Goal: Task Accomplishment & Management: Manage account settings

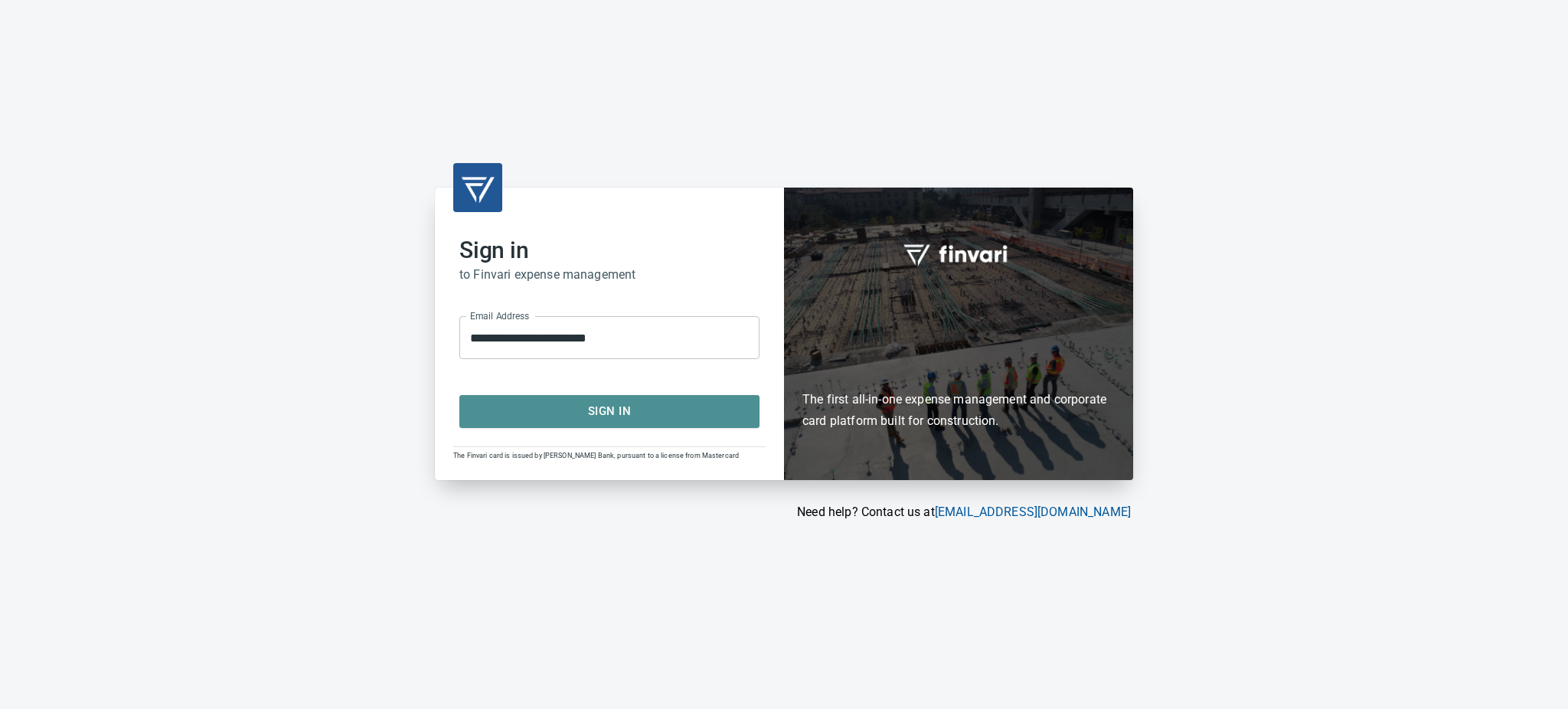
click at [593, 406] on span "Sign In" at bounding box center [610, 411] width 267 height 20
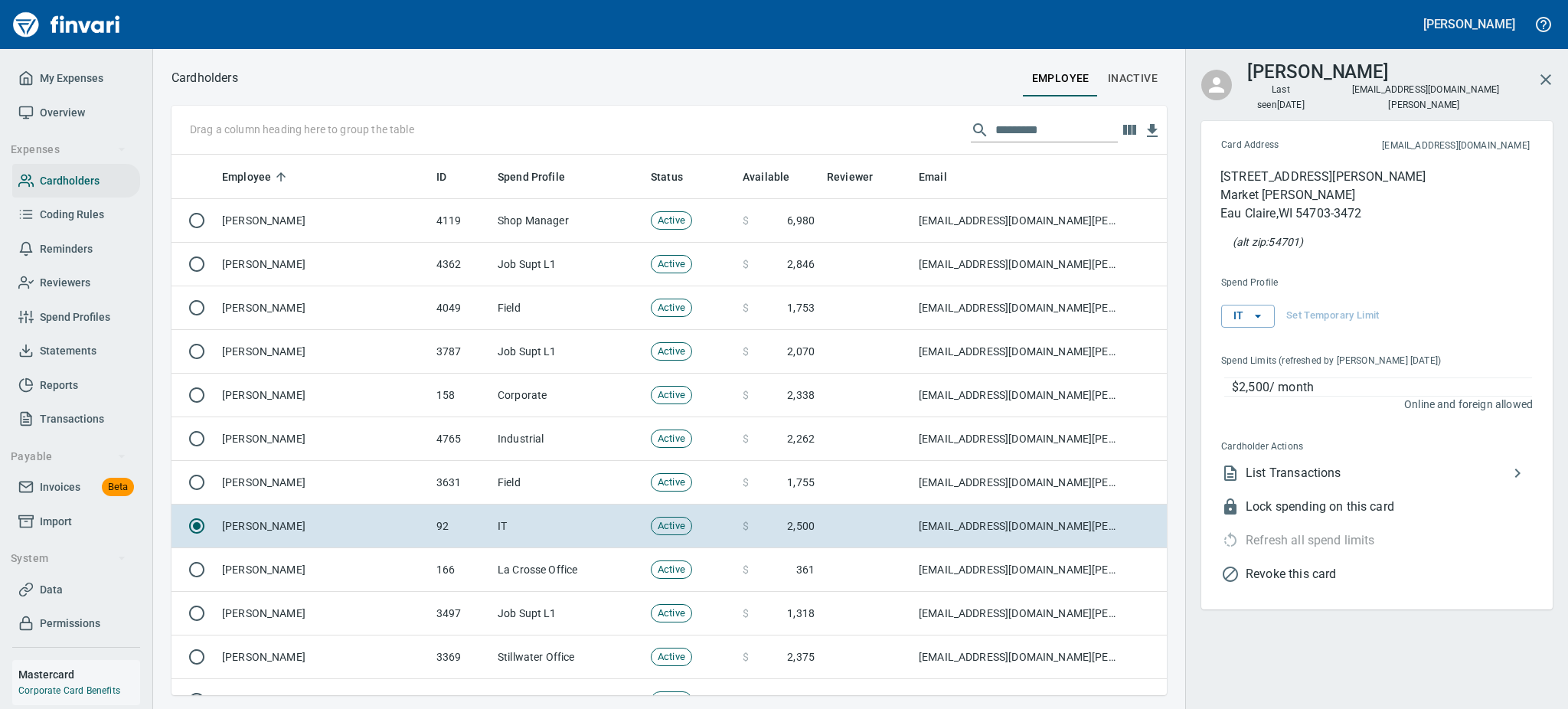
scroll to position [524, 961]
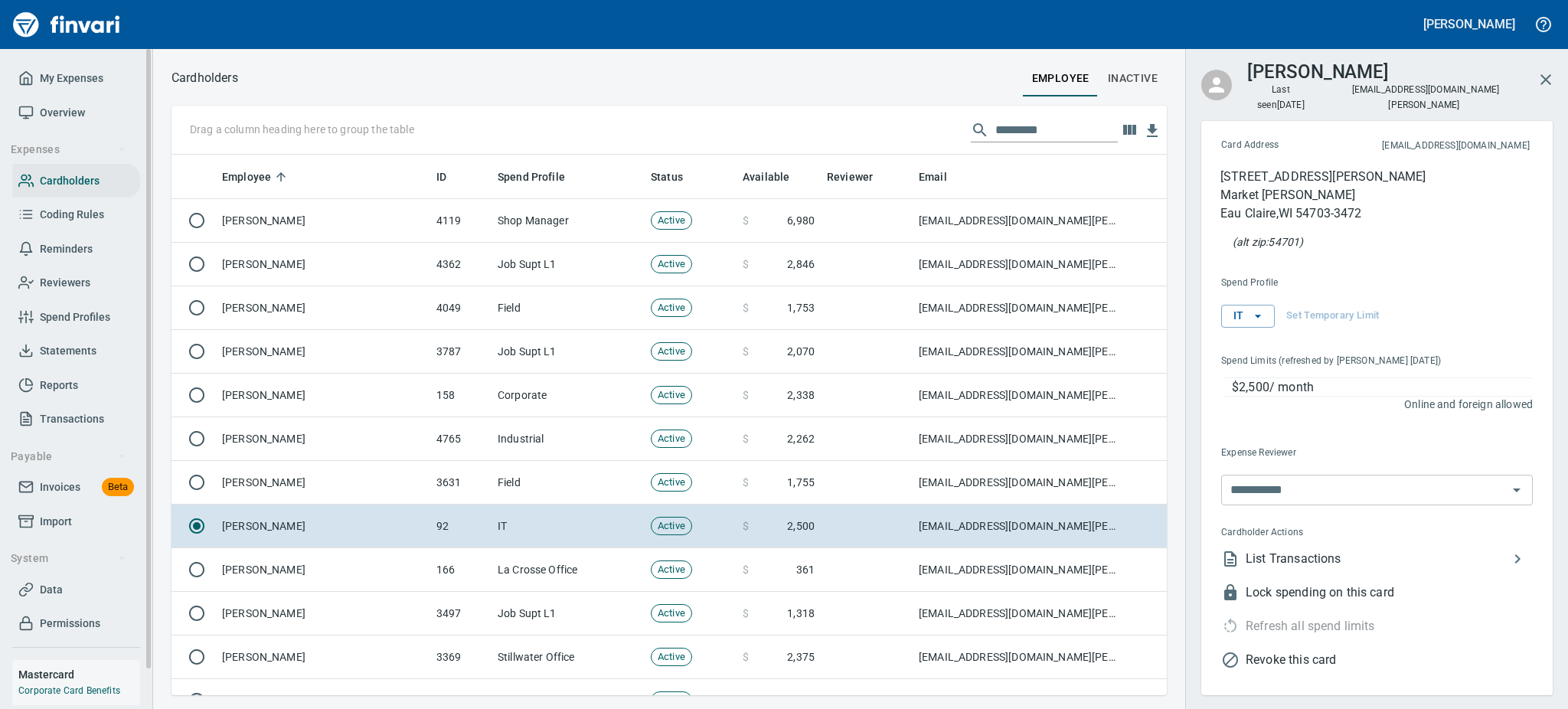
click at [78, 350] on span "Statements" at bounding box center [68, 350] width 56 height 19
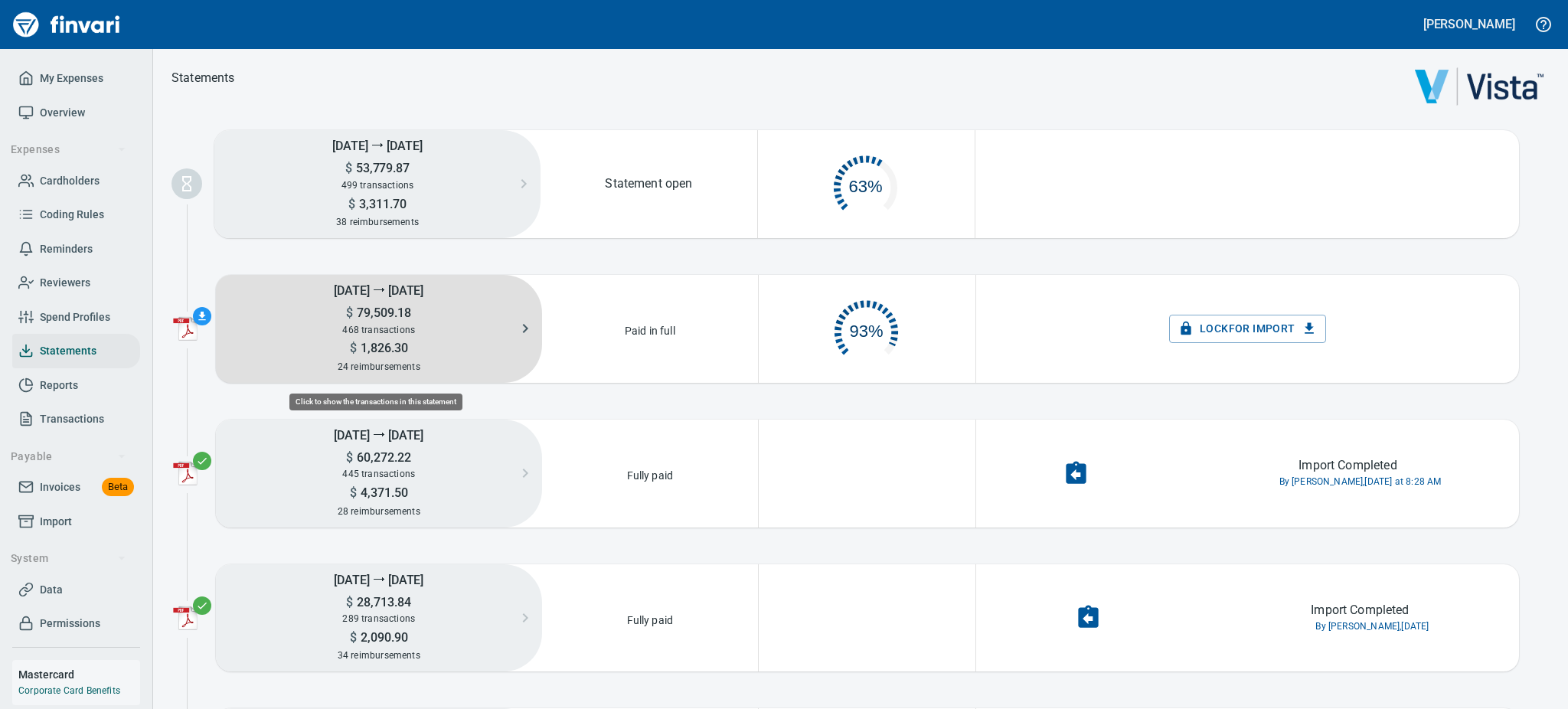
scroll to position [70, 196]
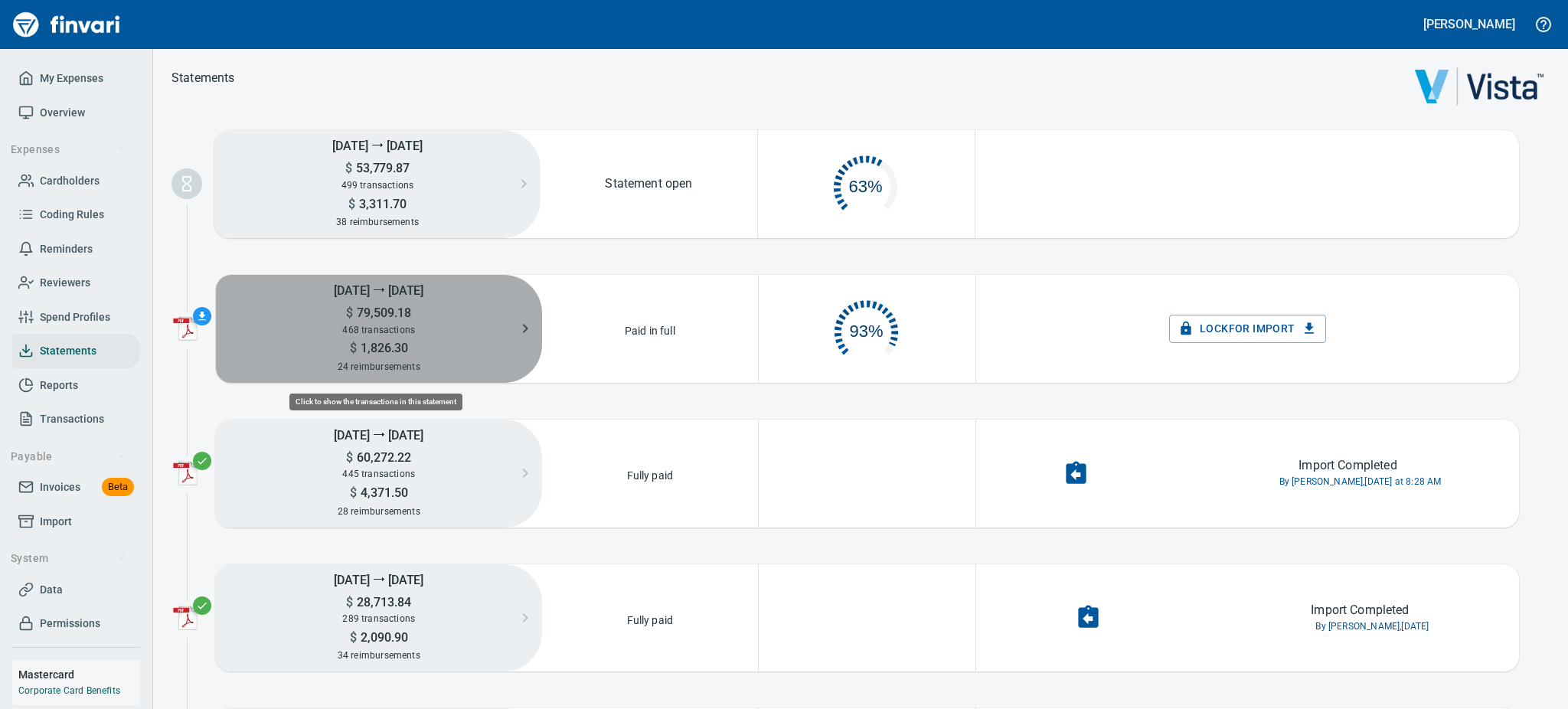
click at [388, 305] on span "79,509.18" at bounding box center [381, 313] width 58 height 15
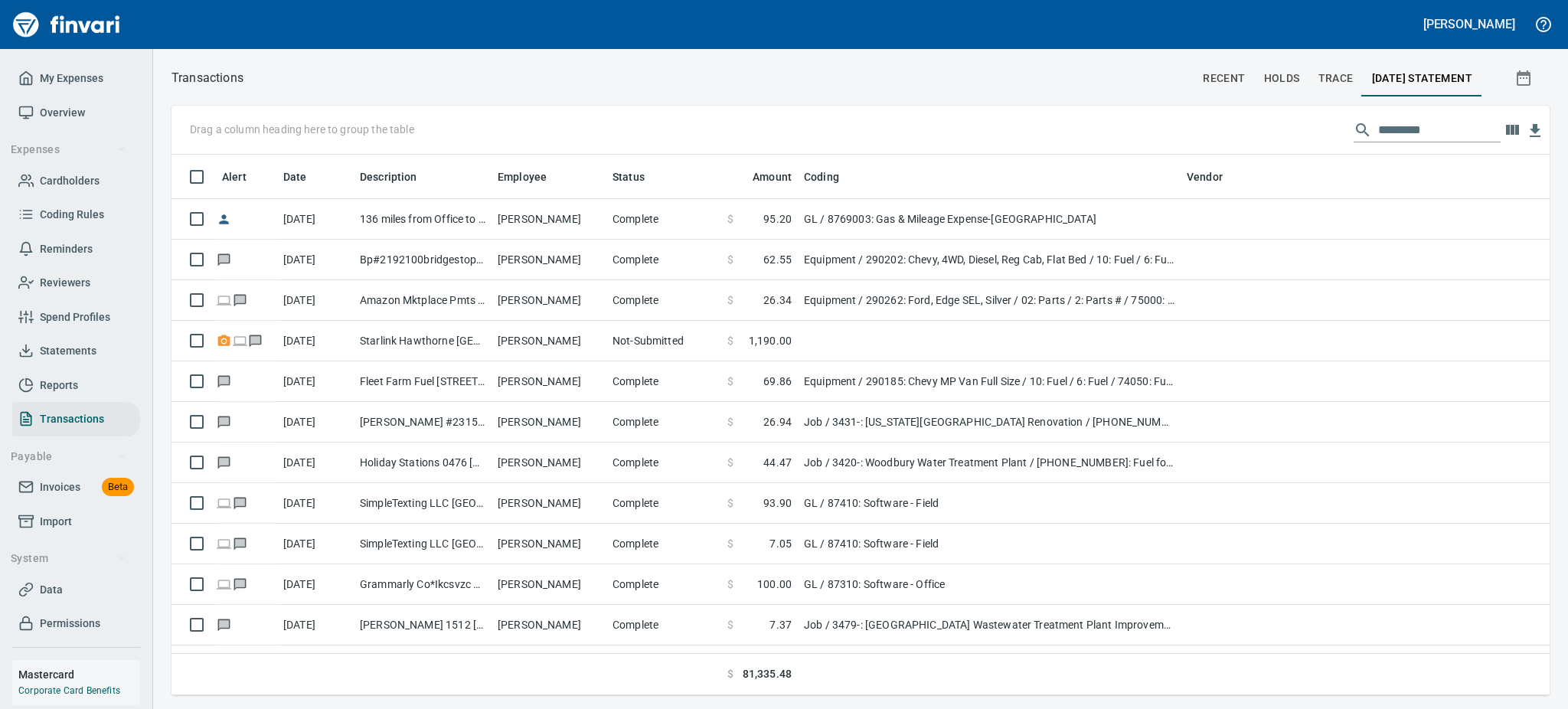
scroll to position [1, 1]
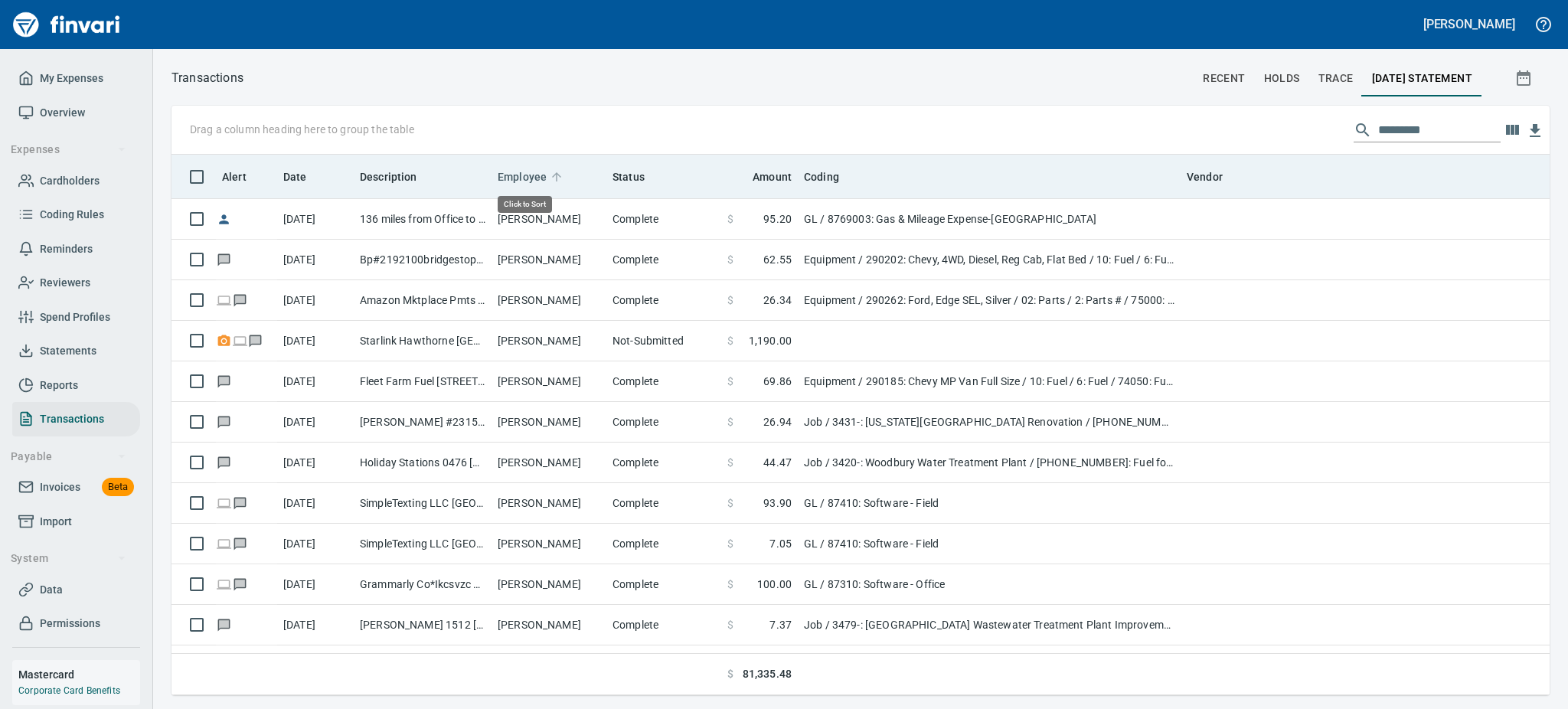
click at [543, 172] on span "Employee" at bounding box center [522, 177] width 49 height 18
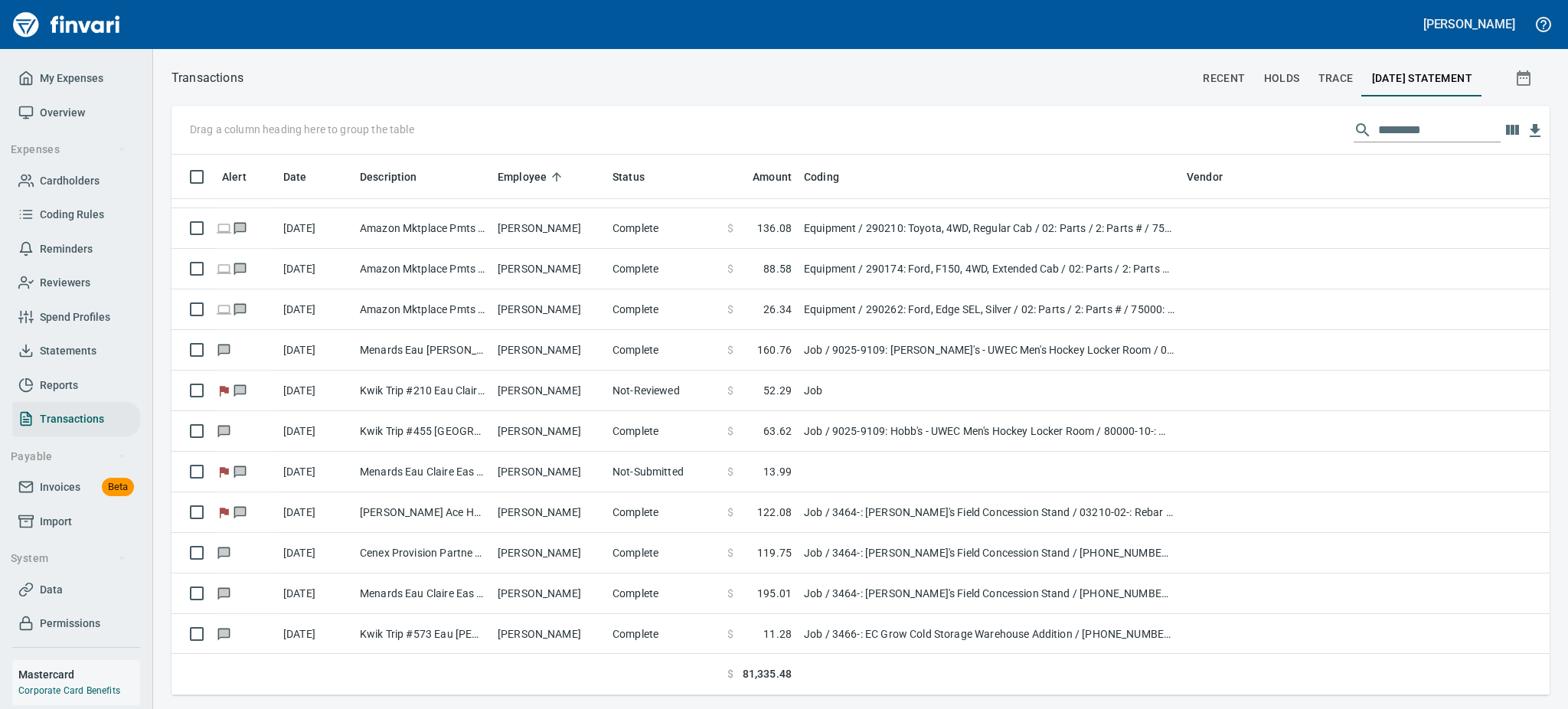
scroll to position [0, 0]
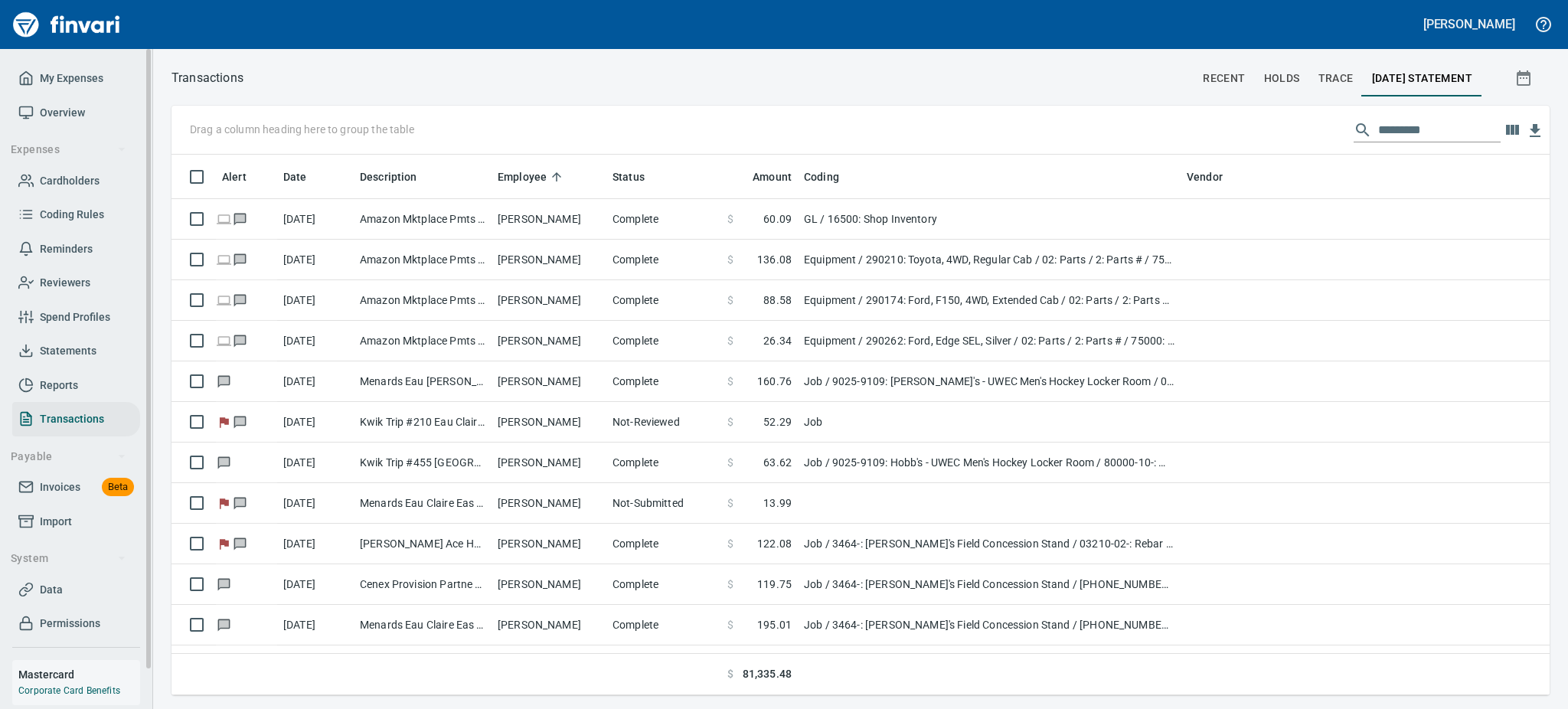
click at [50, 106] on span "Overview" at bounding box center [62, 112] width 45 height 19
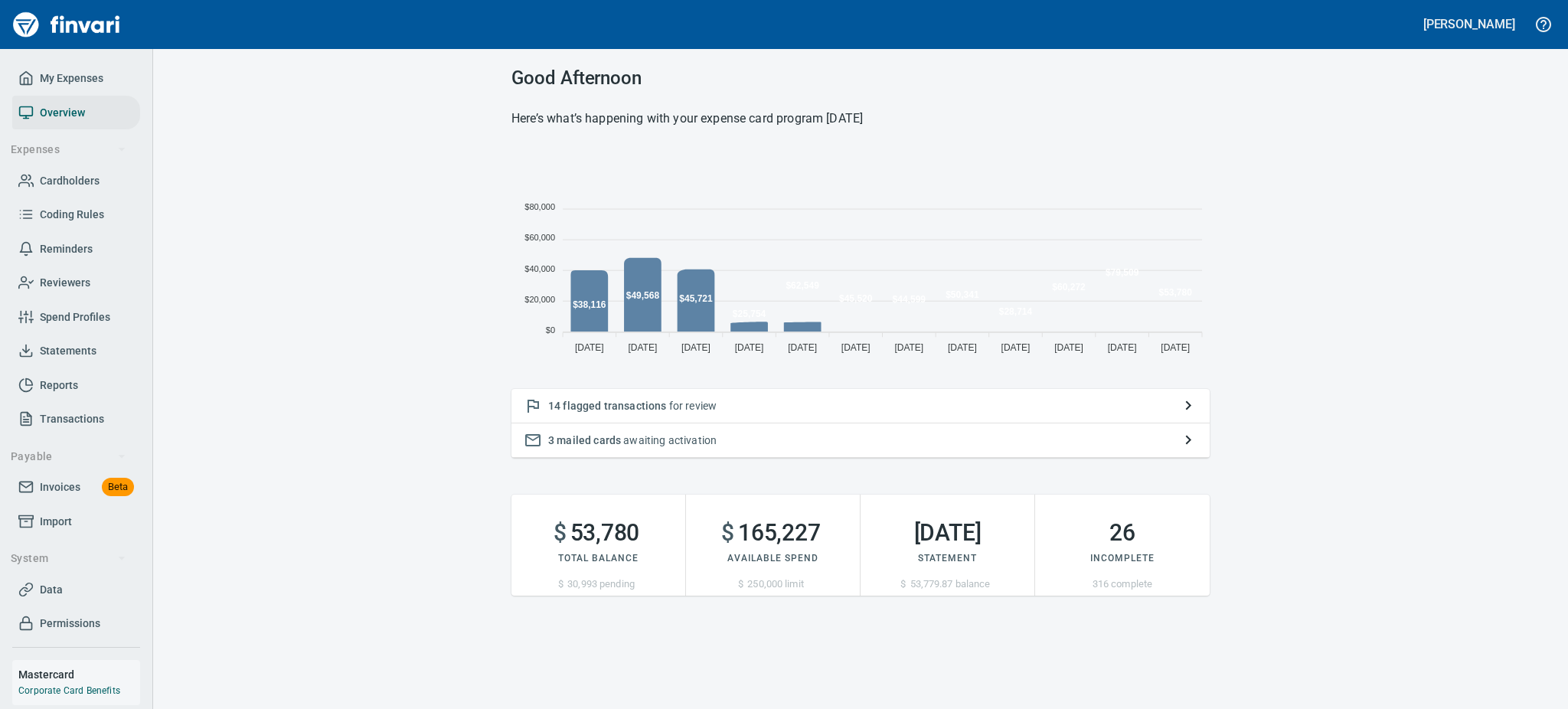
scroll to position [205, 681]
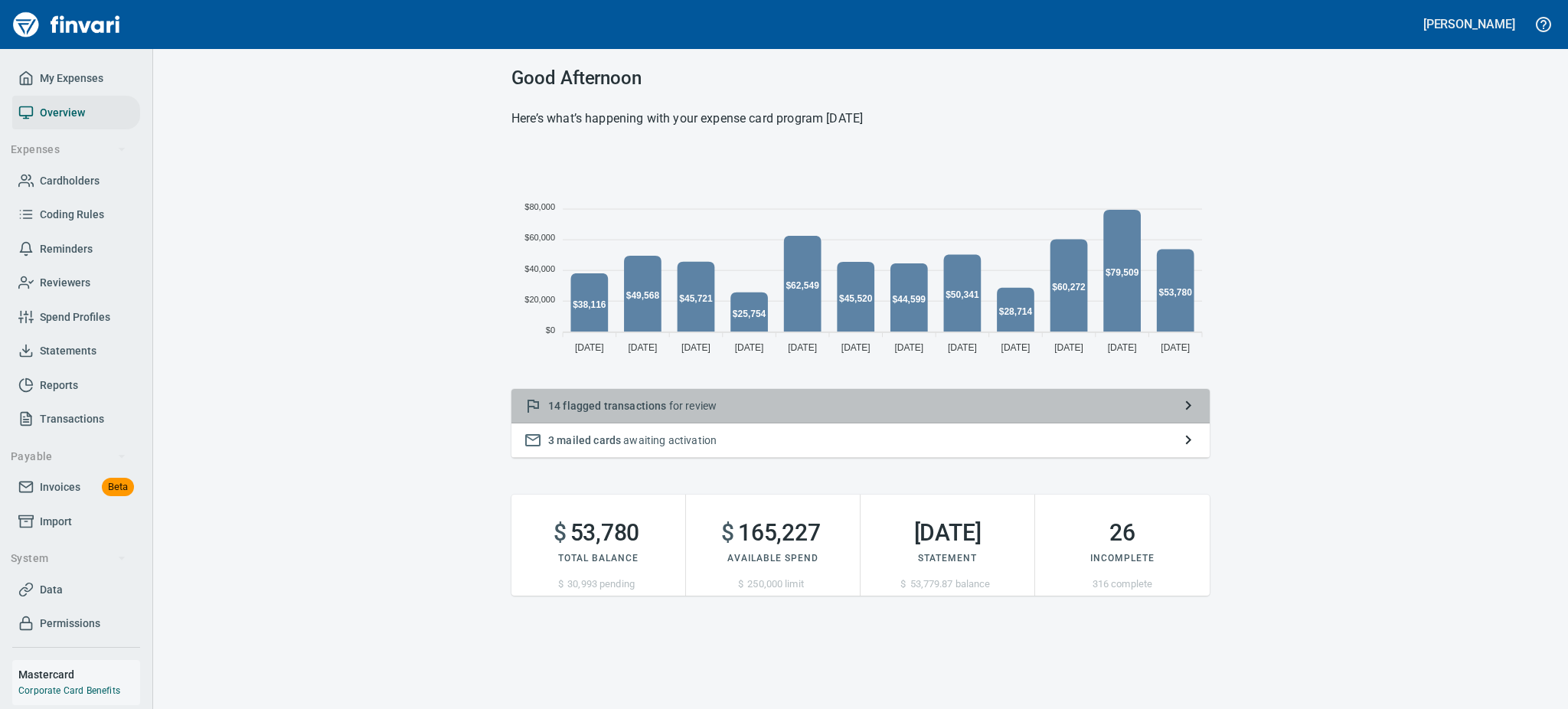
click at [565, 404] on span "flagged transactions" at bounding box center [615, 405] width 103 height 12
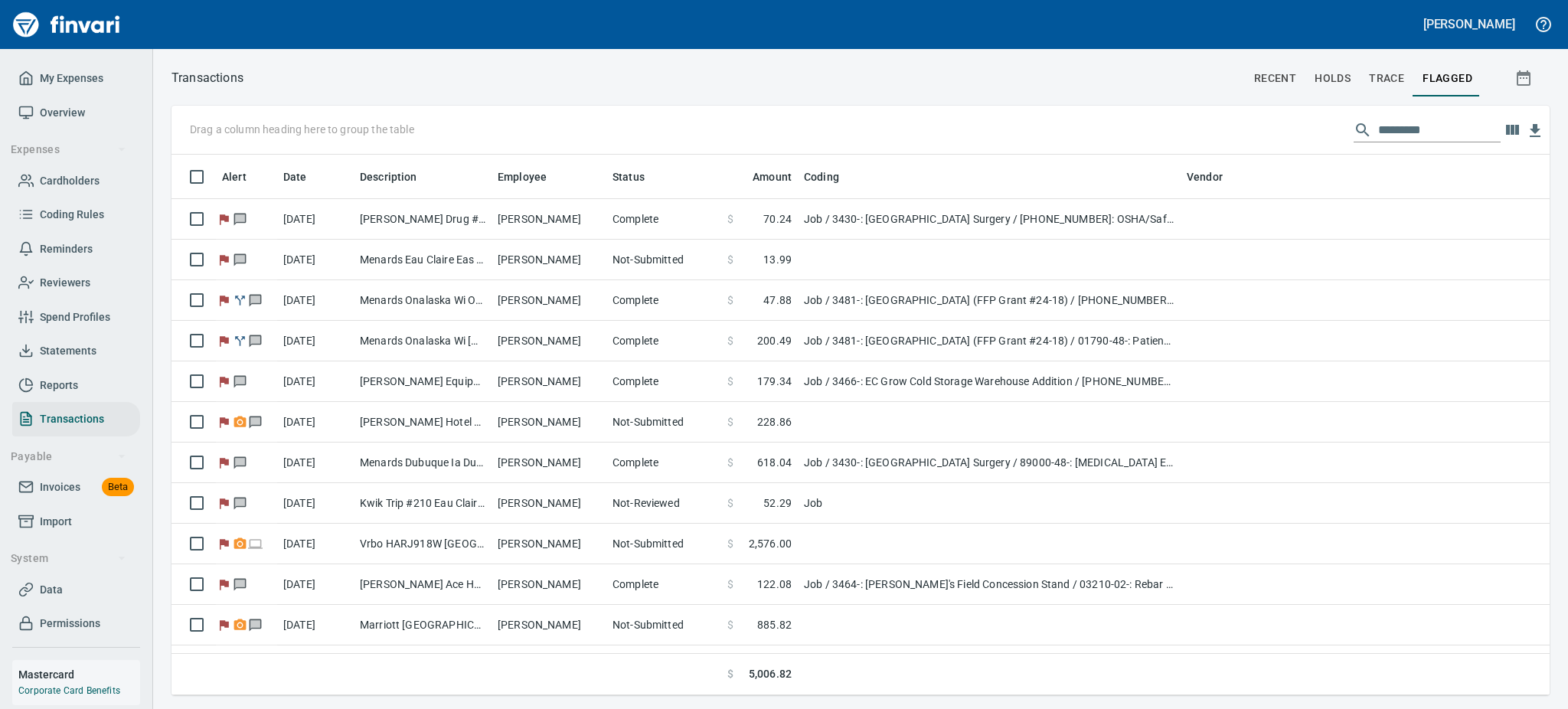
scroll to position [524, 1343]
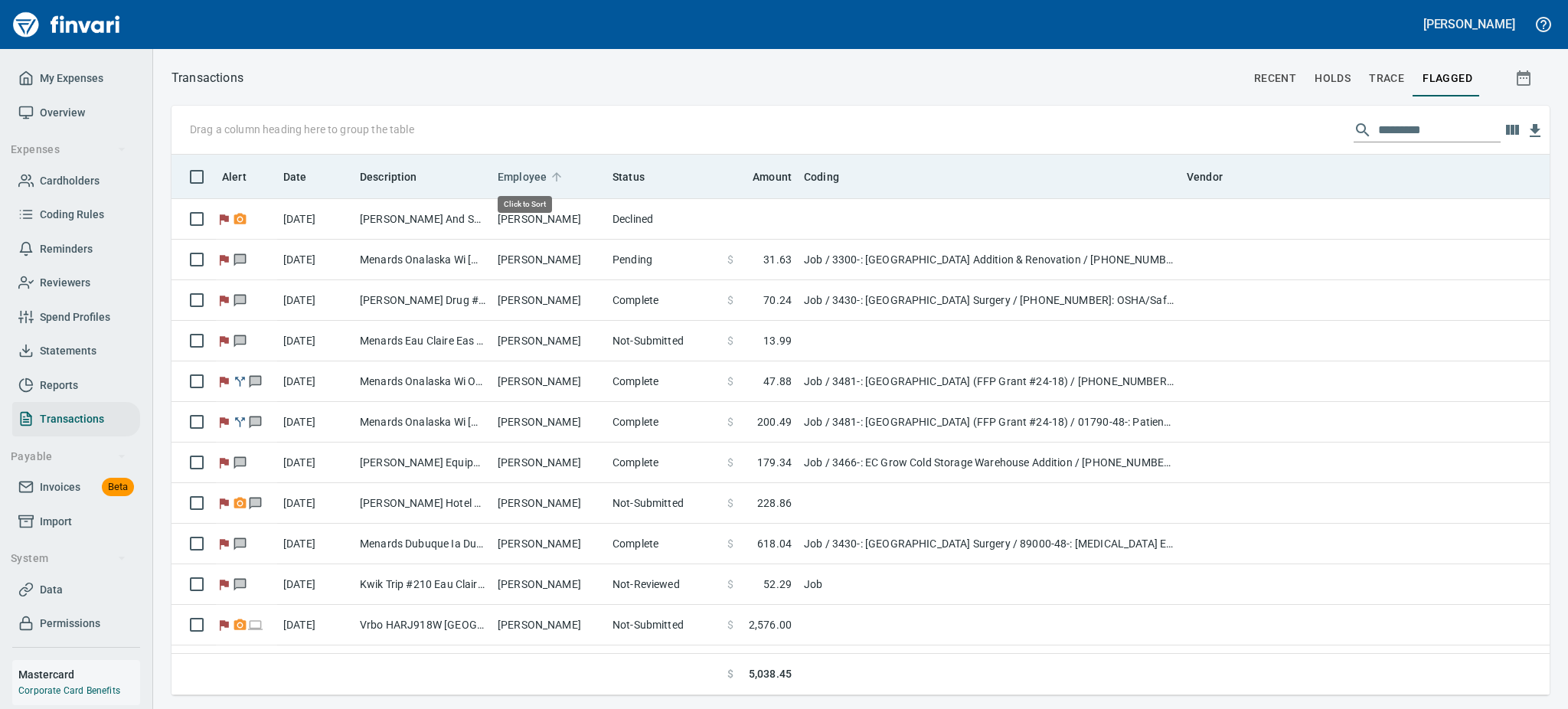
click at [535, 182] on span "Employee" at bounding box center [522, 177] width 49 height 18
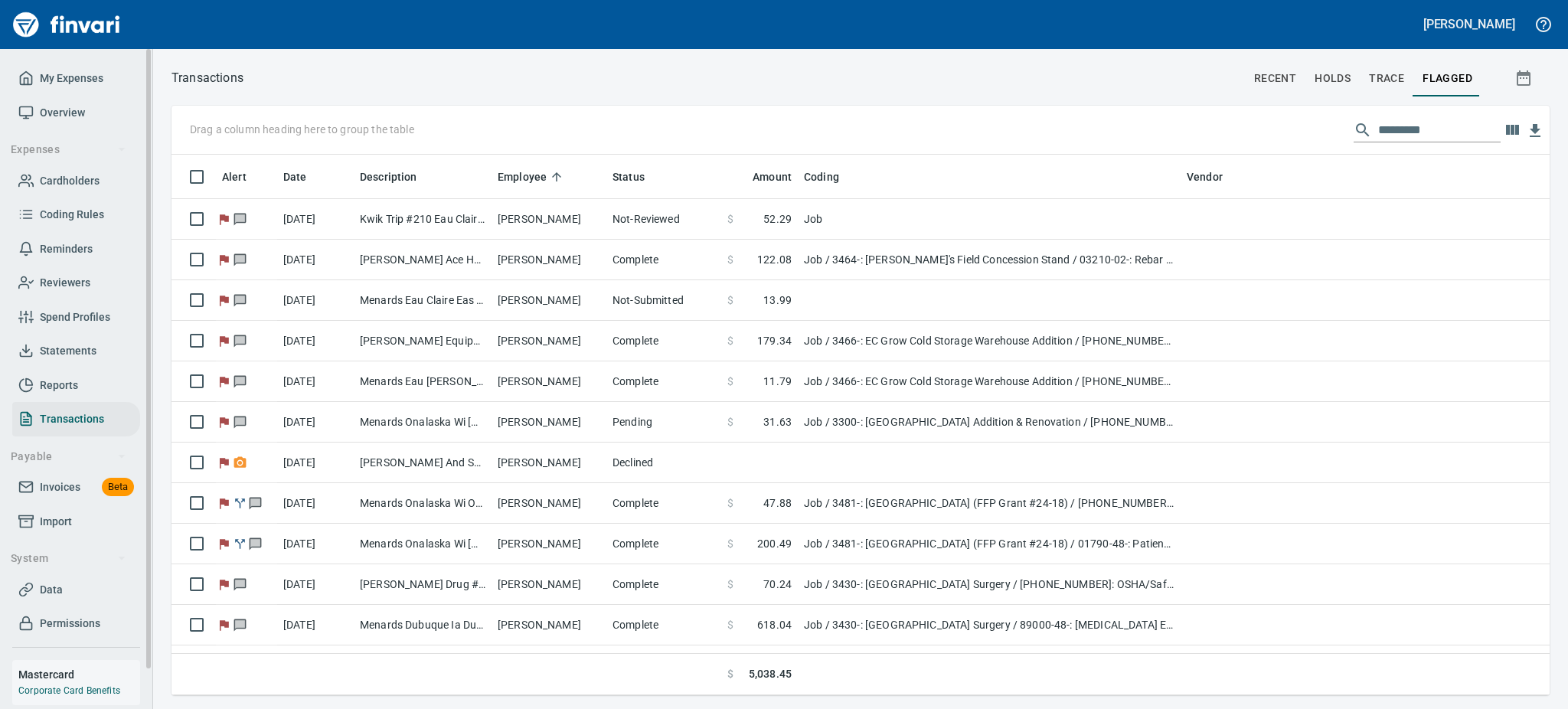
click at [53, 352] on span "Statements" at bounding box center [68, 350] width 56 height 19
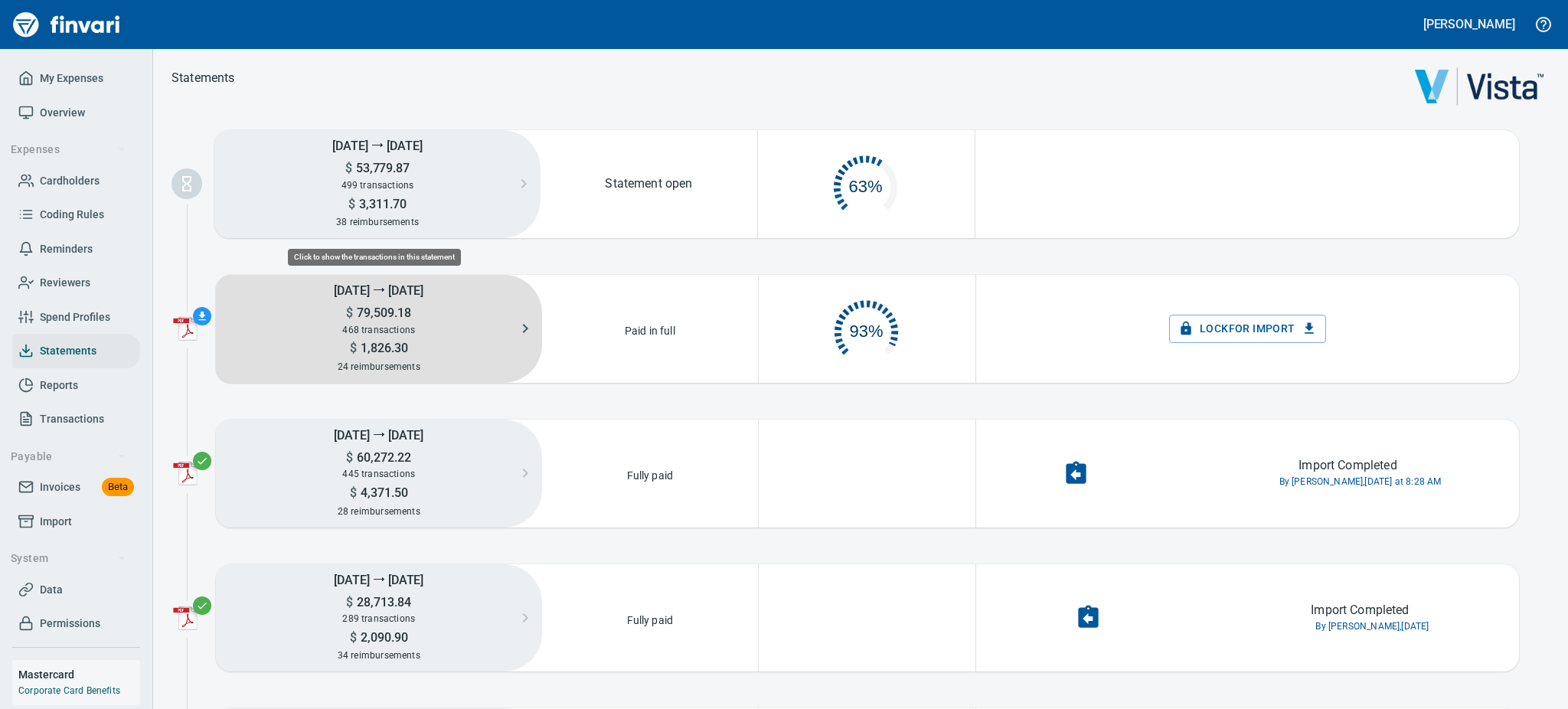
scroll to position [70, 196]
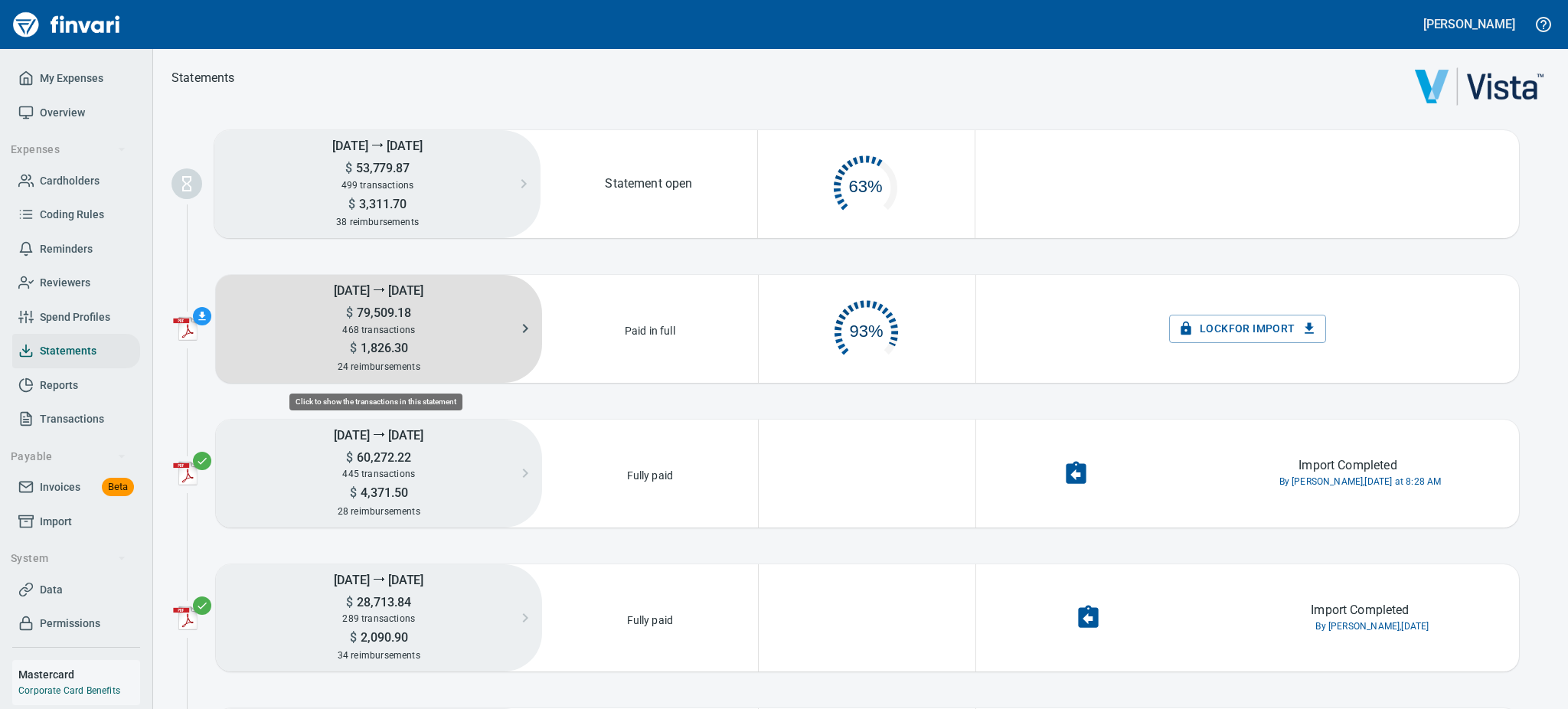
click at [381, 317] on span "79,509.18" at bounding box center [381, 313] width 58 height 15
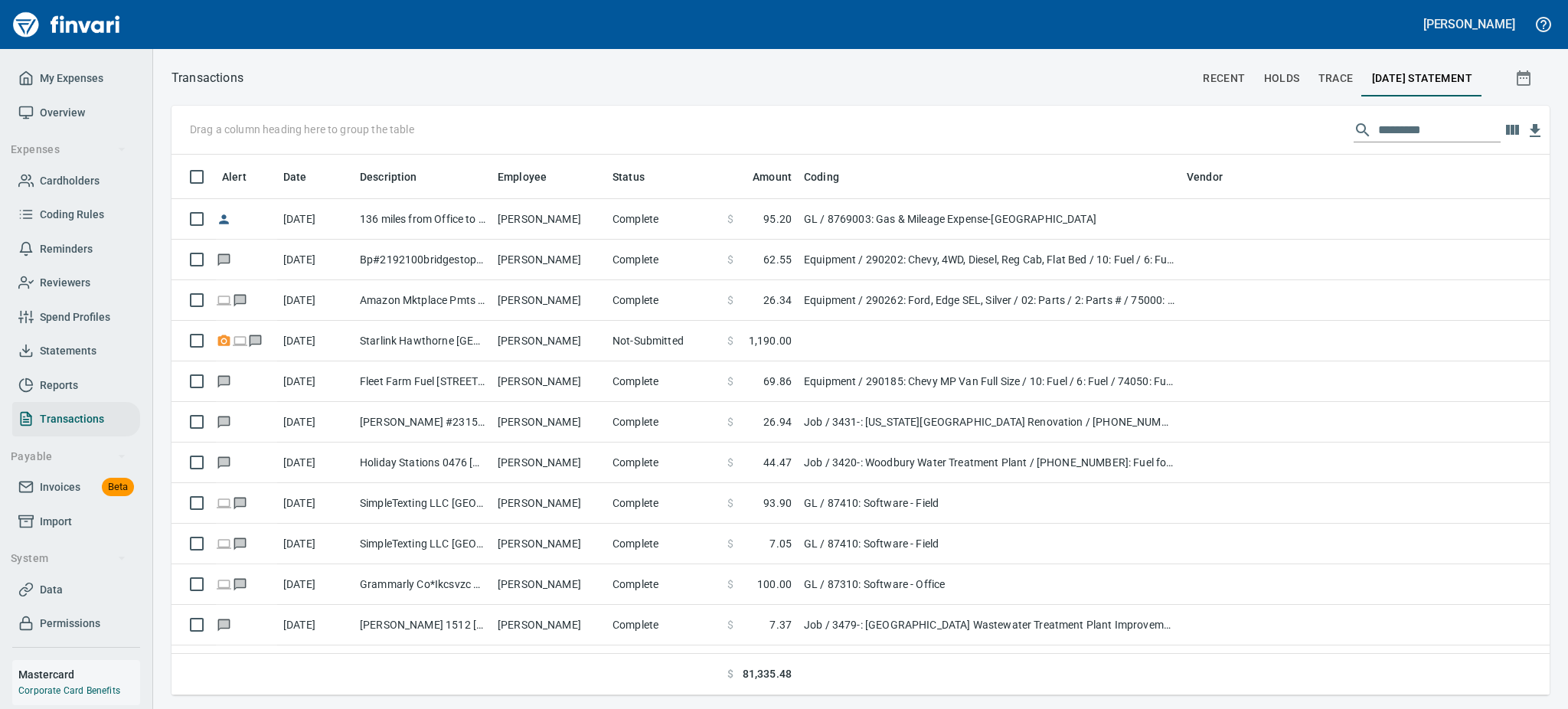
scroll to position [1, 1]
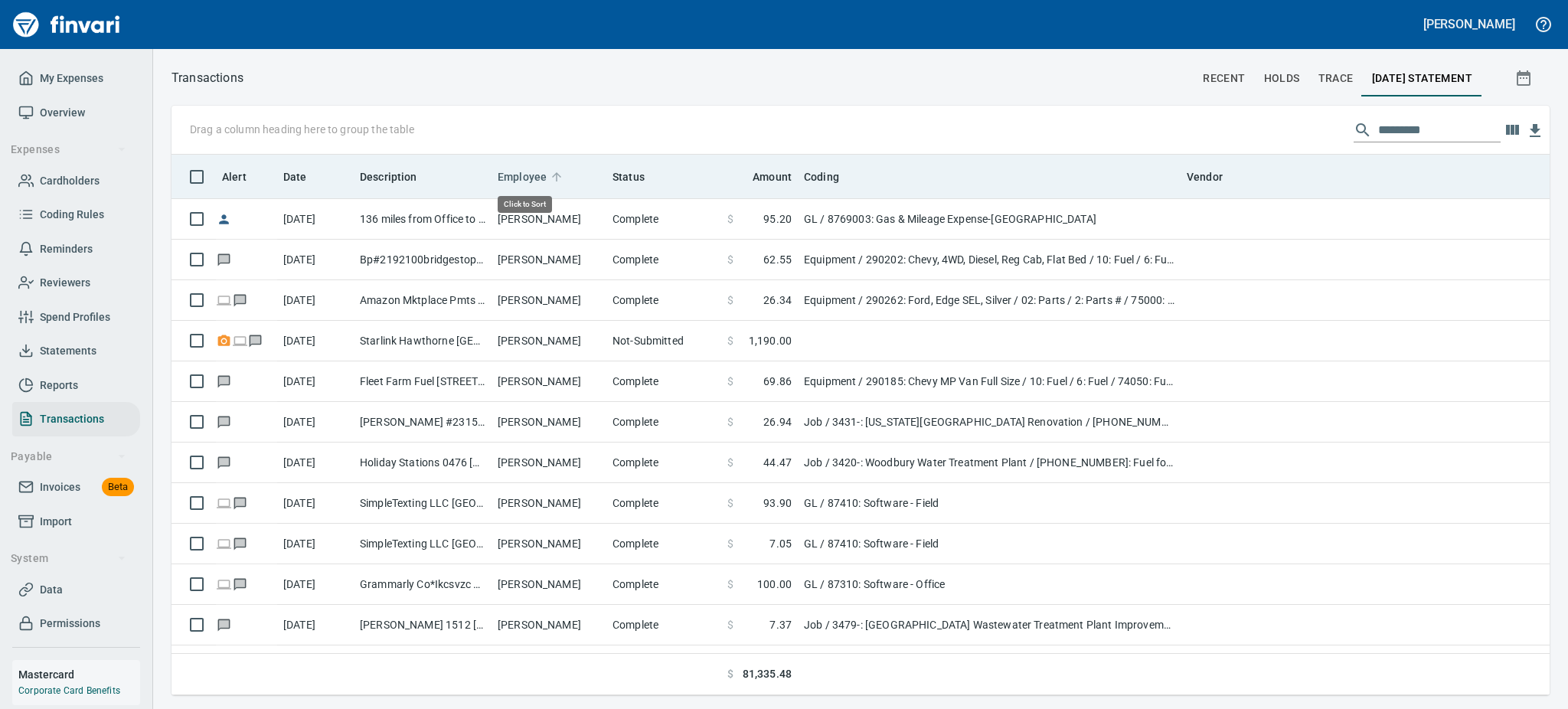
click at [524, 175] on span "Employee" at bounding box center [522, 177] width 49 height 18
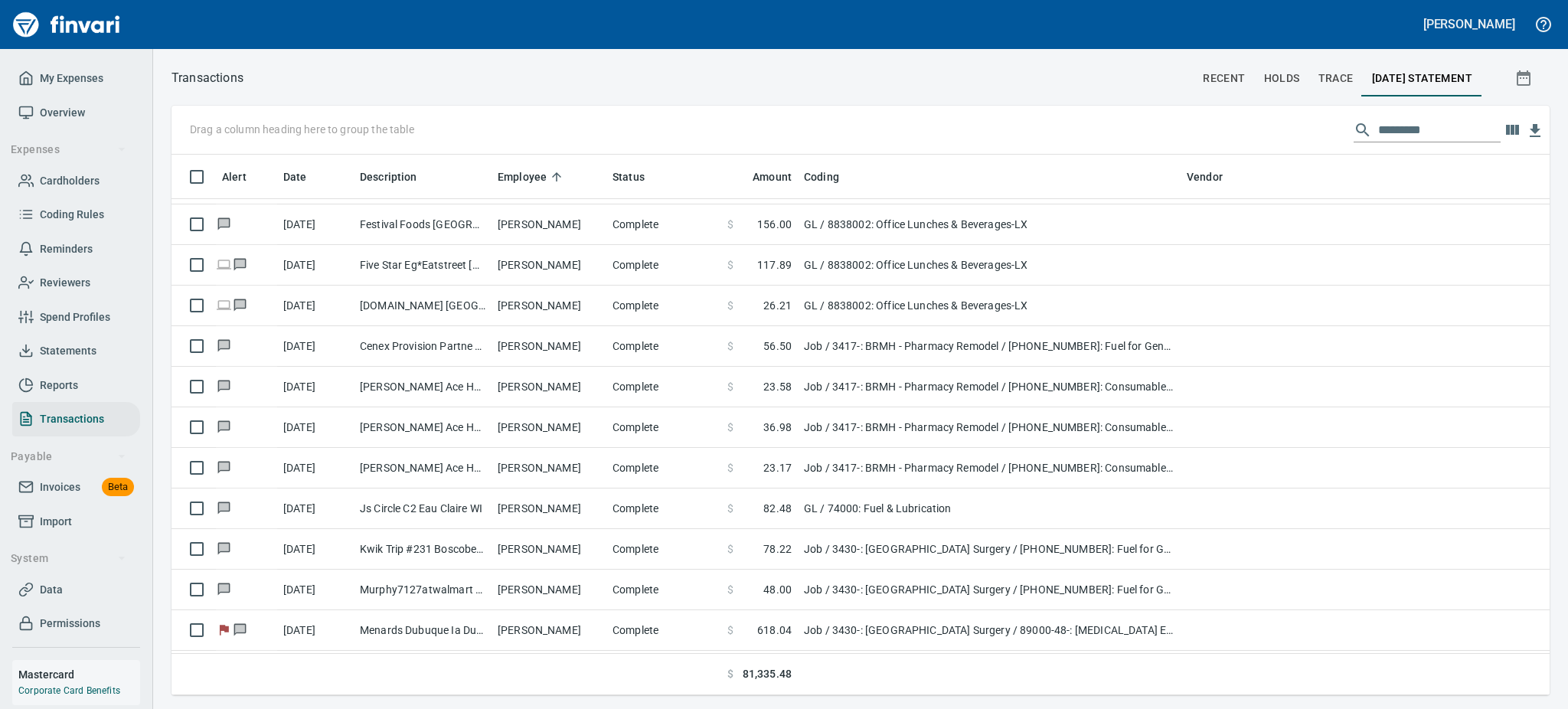
scroll to position [5663, 0]
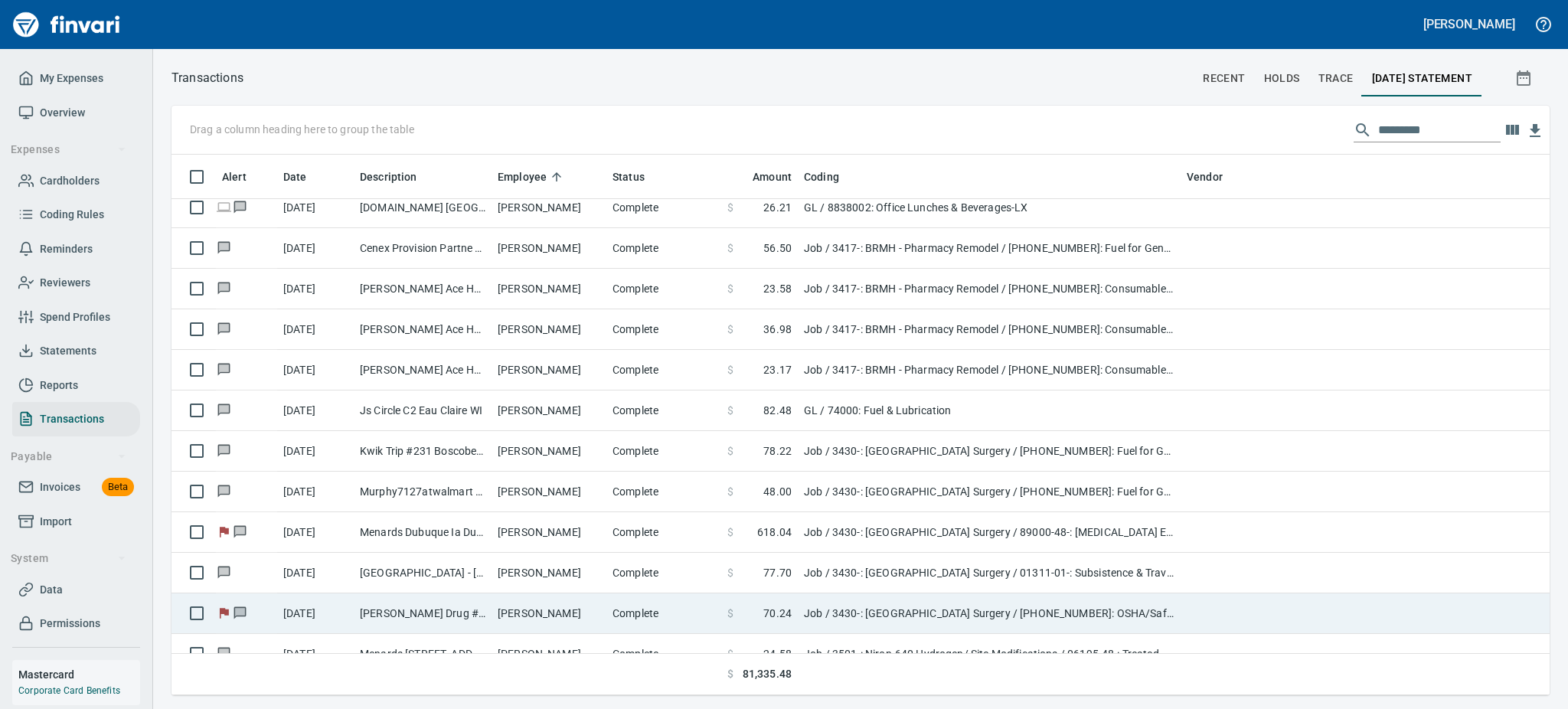
click at [625, 621] on td "Complete" at bounding box center [664, 614] width 115 height 41
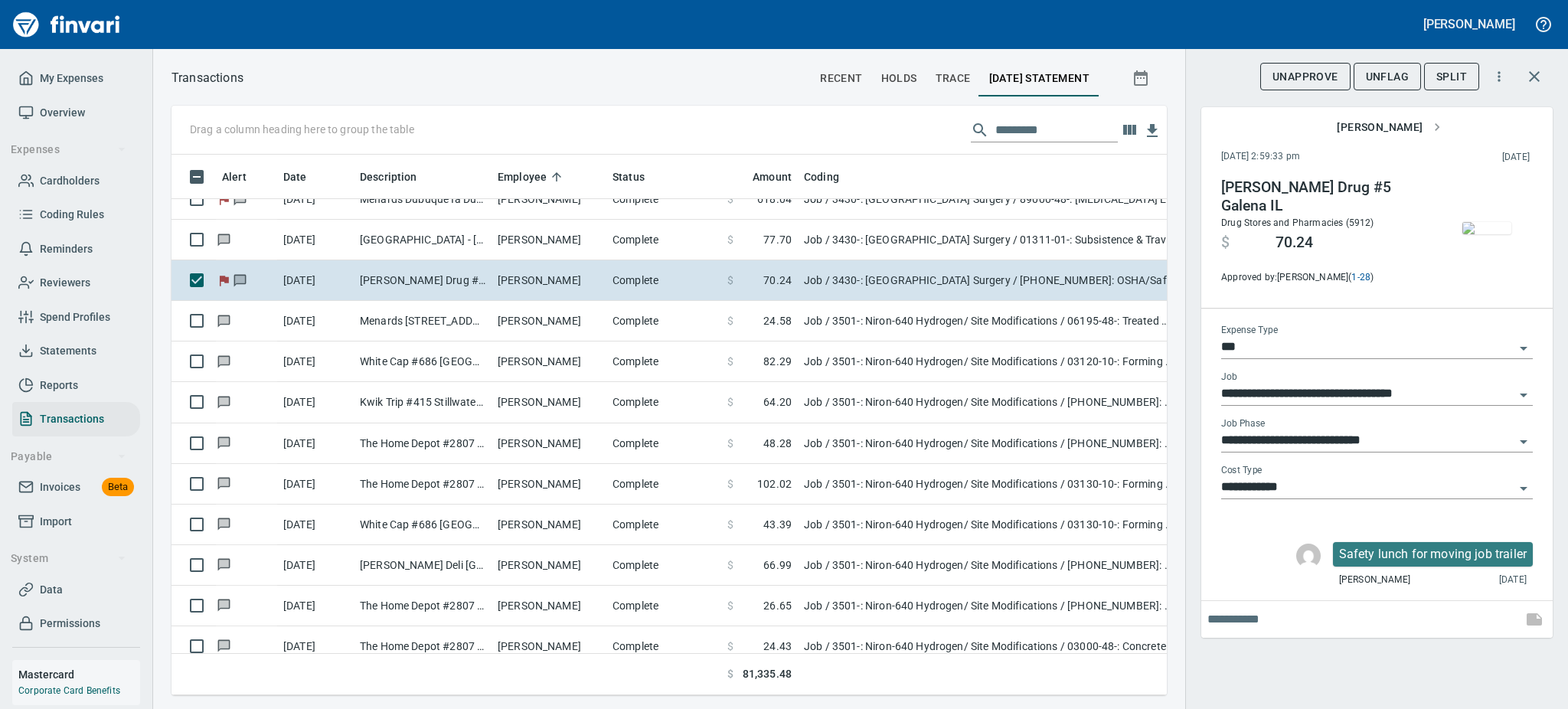
scroll to position [6031, 0]
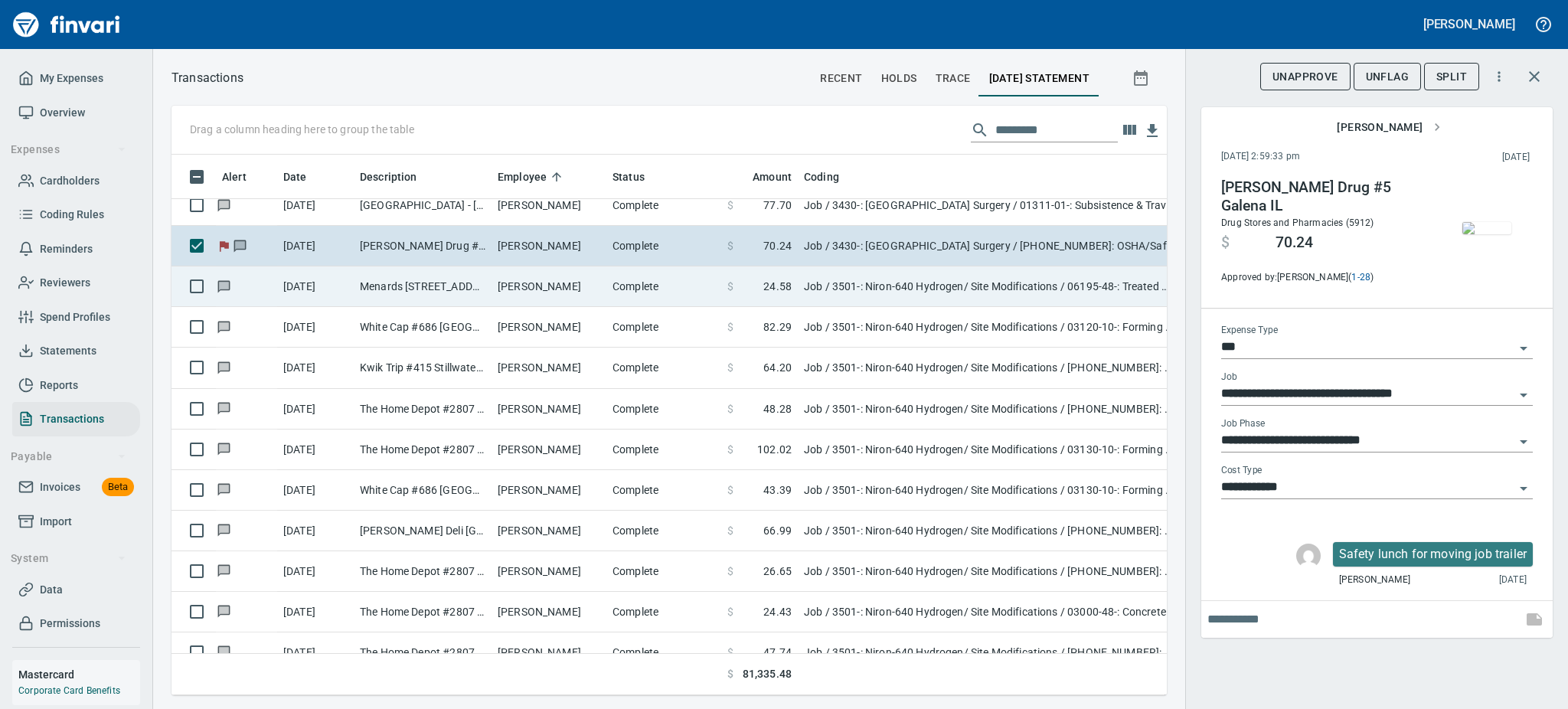
click at [445, 279] on td "Menards 3385 Maplewood MN" at bounding box center [422, 287] width 137 height 41
type input "**********"
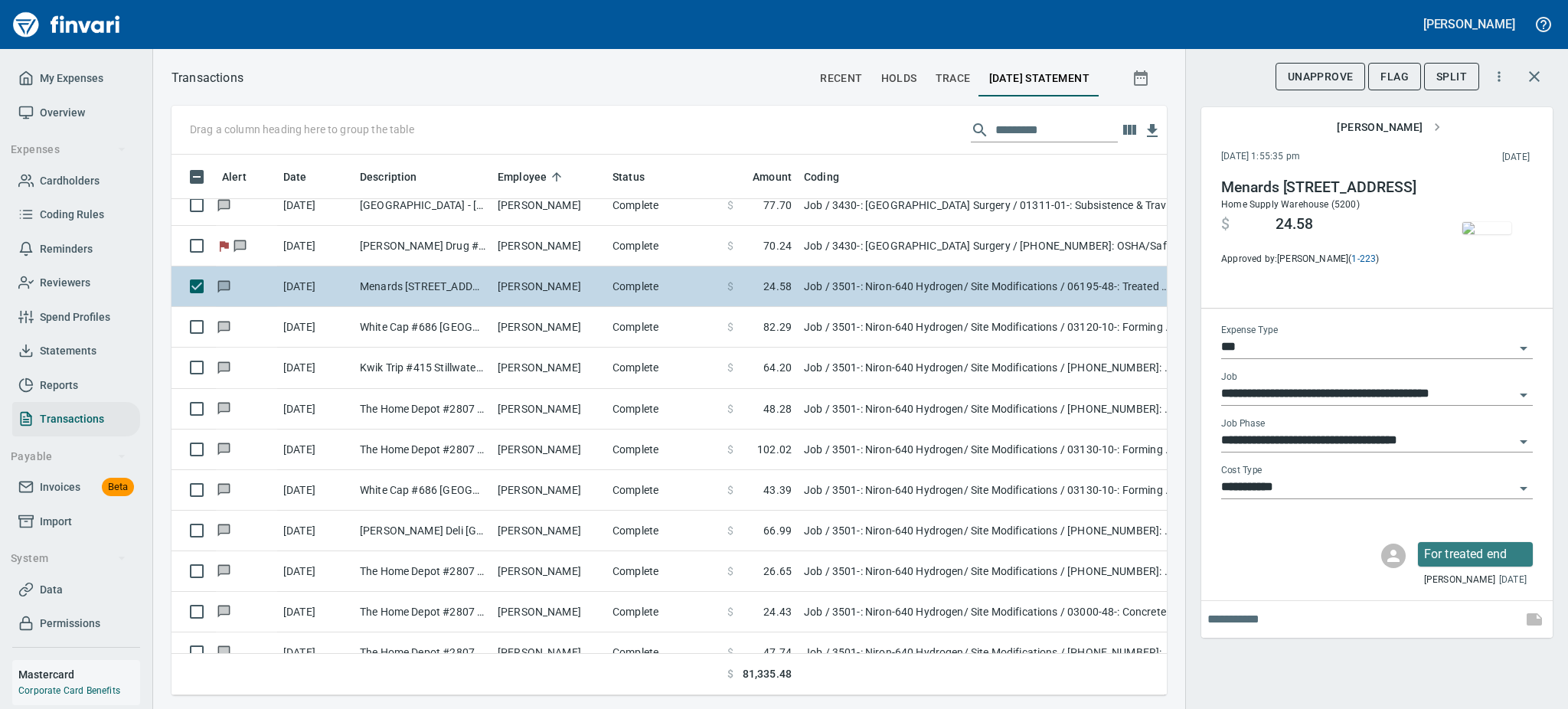
drag, startPoint x: 445, startPoint y: 279, endPoint x: 505, endPoint y: 291, distance: 61.2
click at [505, 291] on tr "9/15/2025 Menards 3385 Maplewood MN Dennis Kelly Complete $ 24.58 Job / 3501-: …" at bounding box center [753, 287] width 1162 height 41
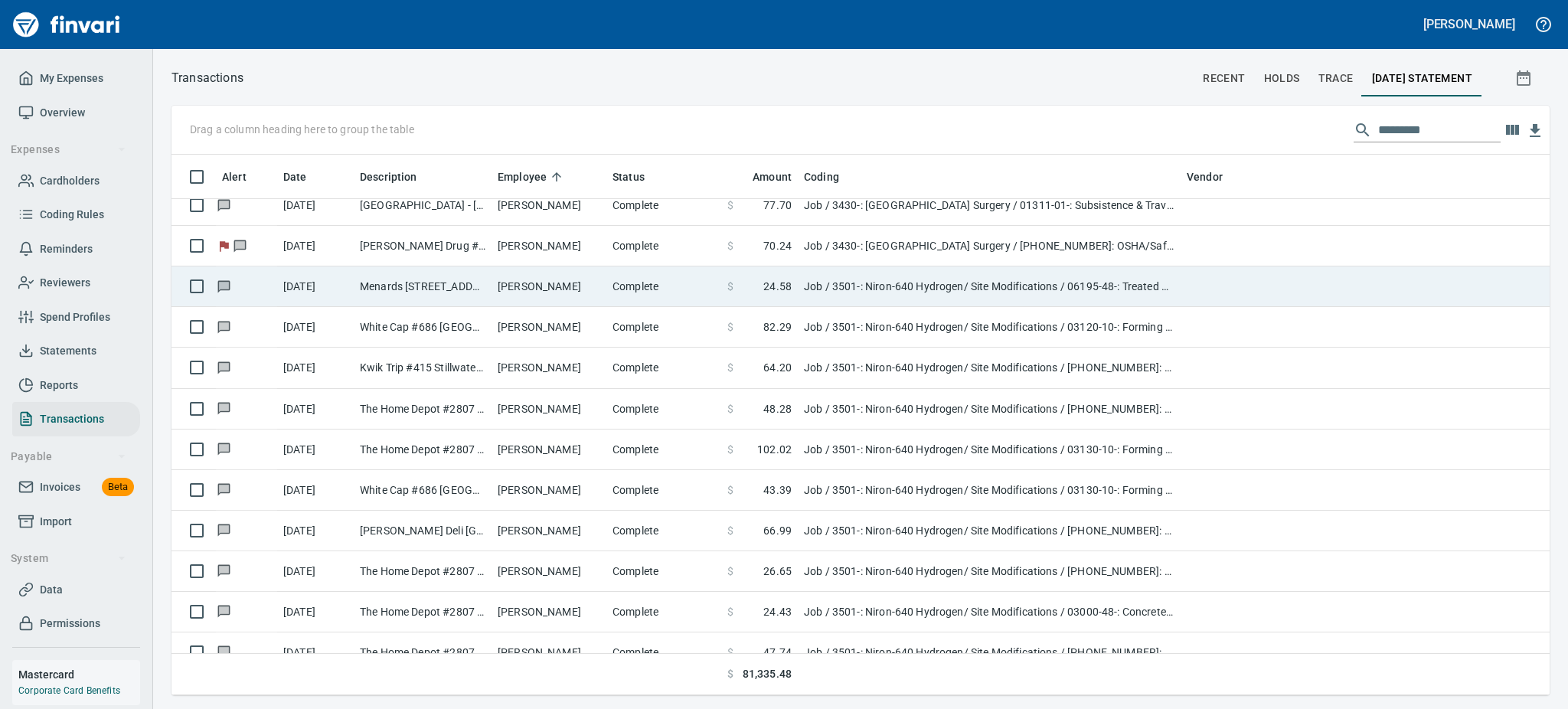
scroll to position [524, 1340]
click at [505, 291] on td "Dennis Kelly" at bounding box center [549, 287] width 115 height 41
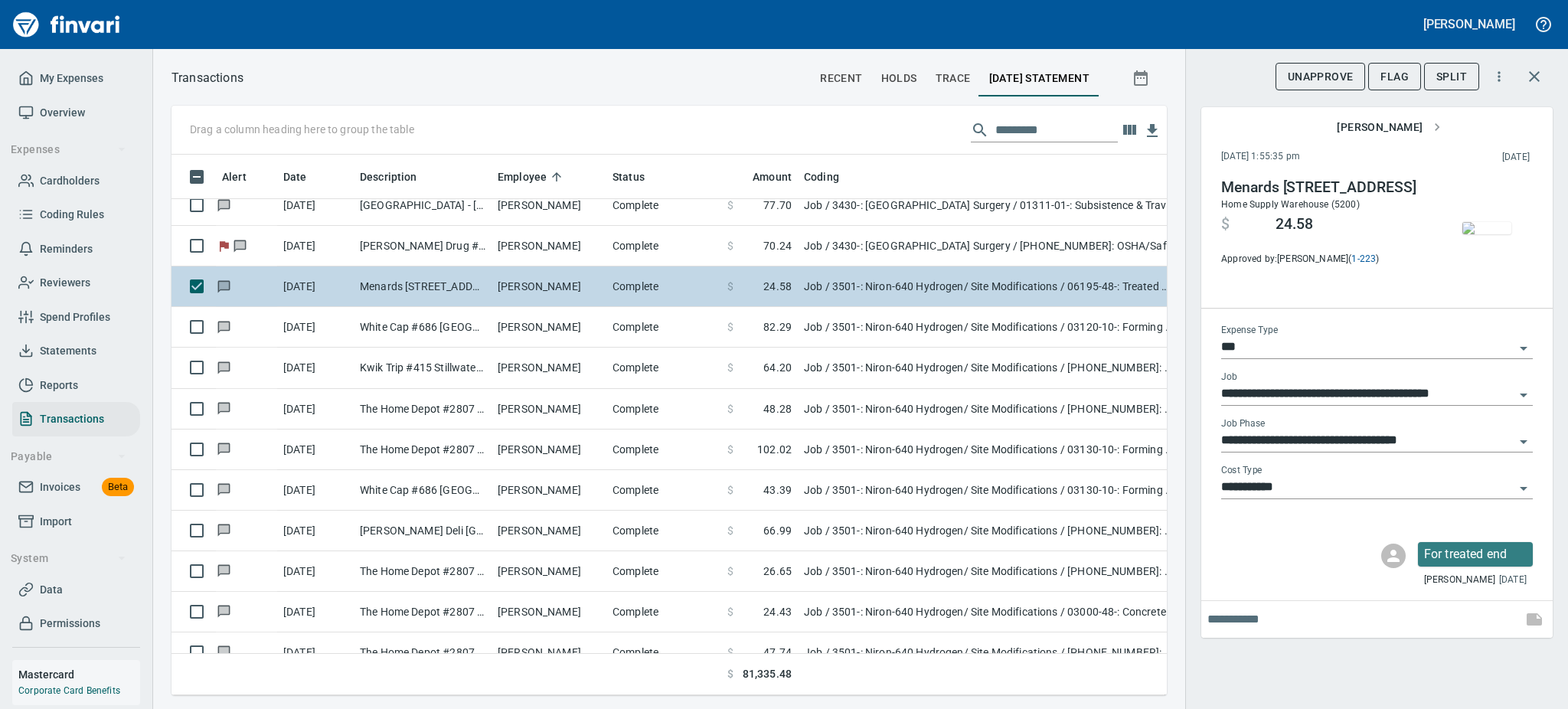
scroll to position [507, 961]
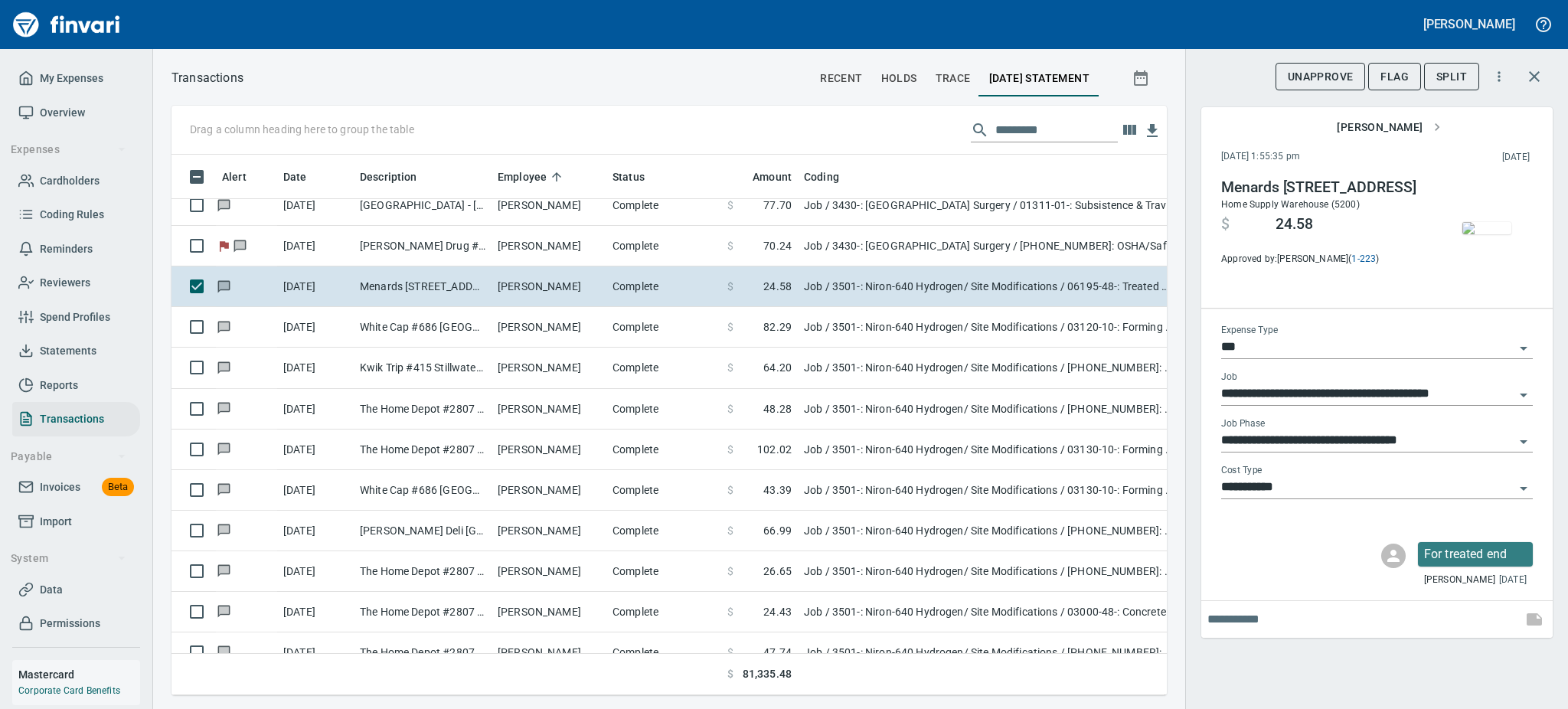
drag, startPoint x: 505, startPoint y: 291, endPoint x: 1398, endPoint y: 71, distance: 919.7
click at [1398, 71] on span "Flag" at bounding box center [1395, 76] width 29 height 19
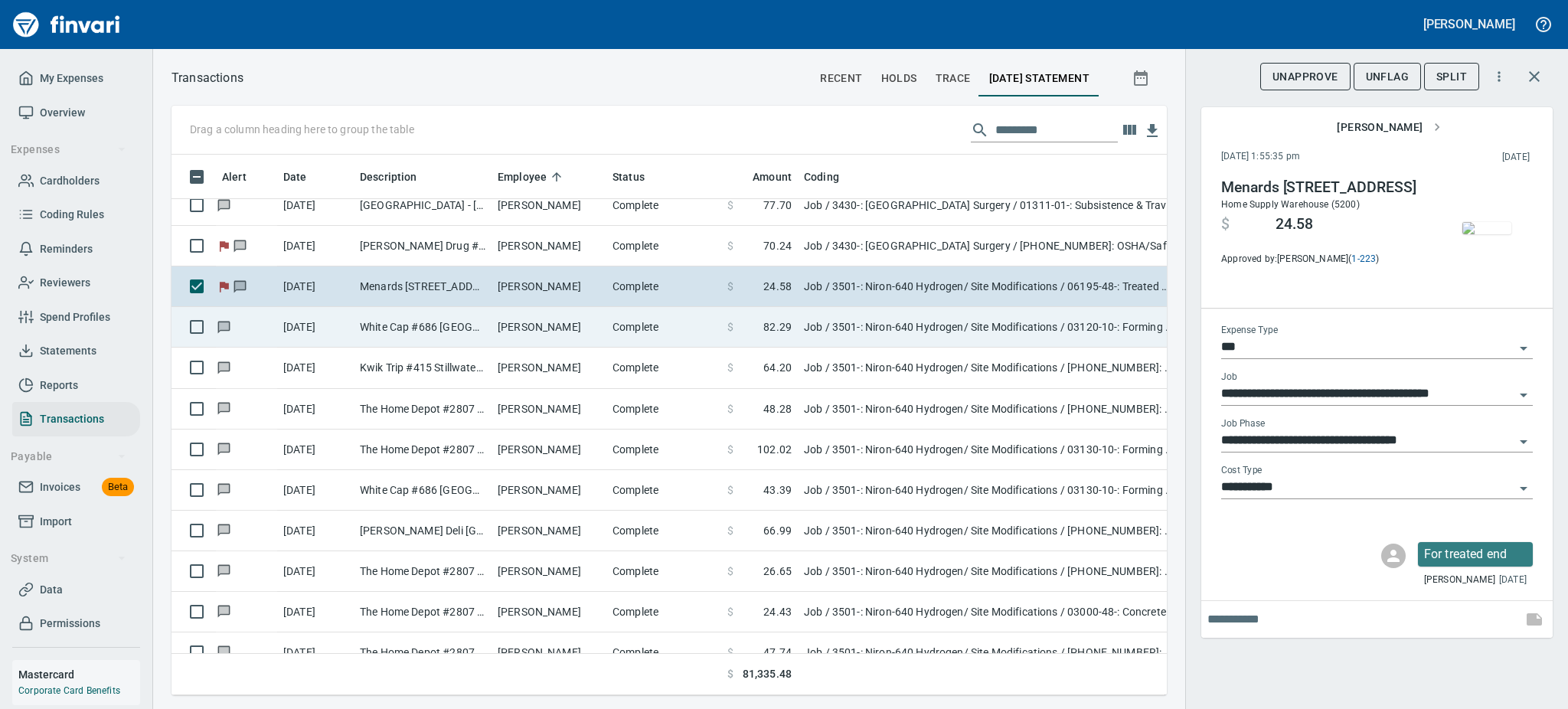
click at [346, 328] on td "9/16/2025" at bounding box center [316, 327] width 77 height 41
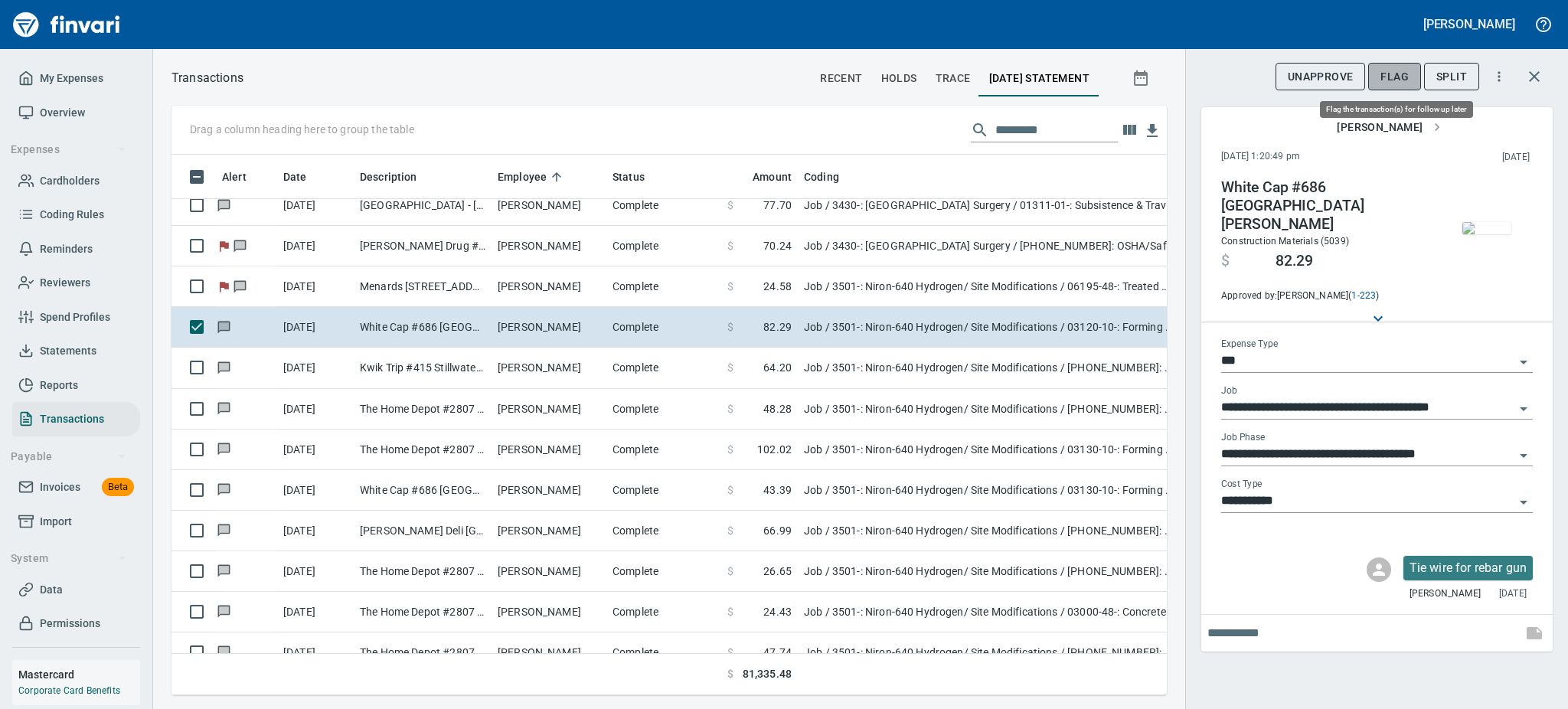
click at [1390, 78] on span "Flag" at bounding box center [1395, 76] width 29 height 19
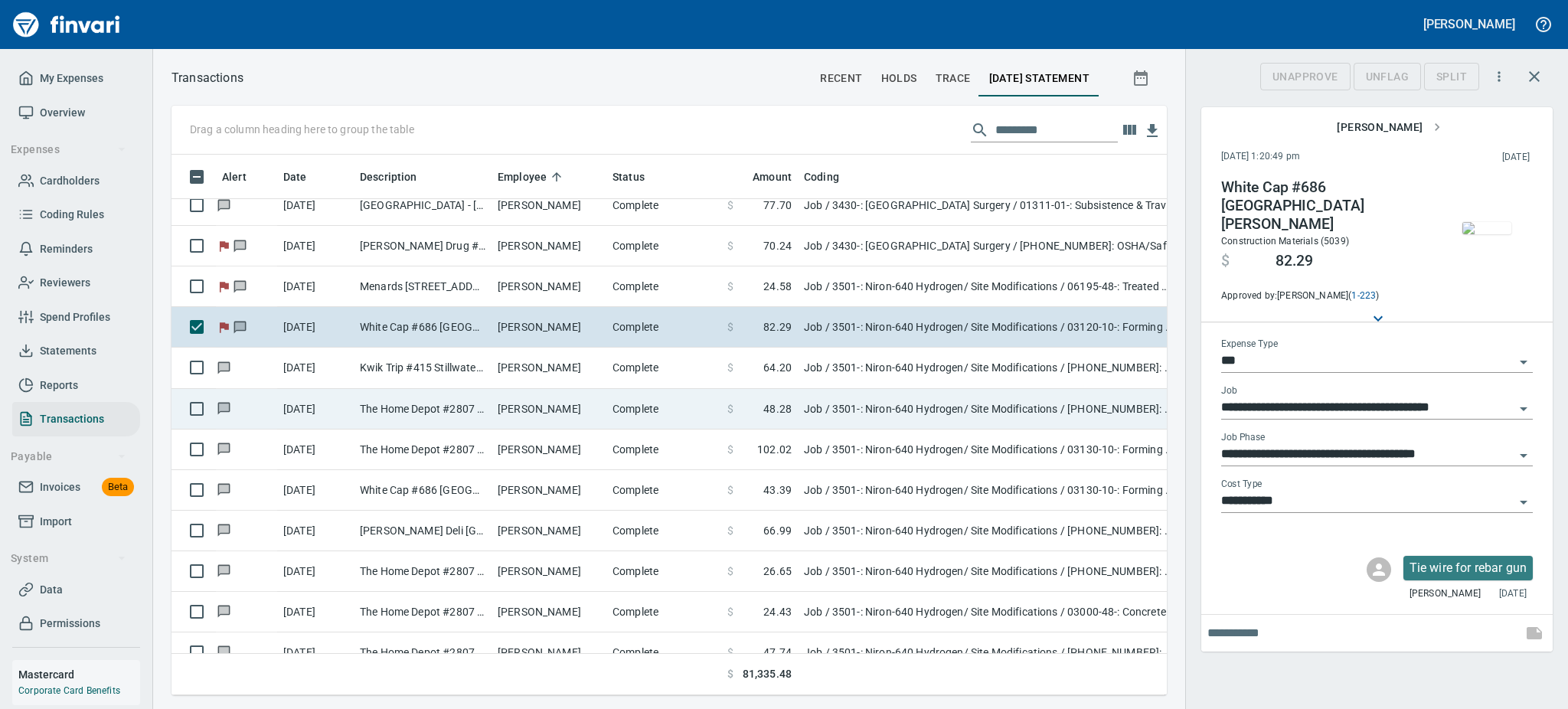
scroll to position [507, 961]
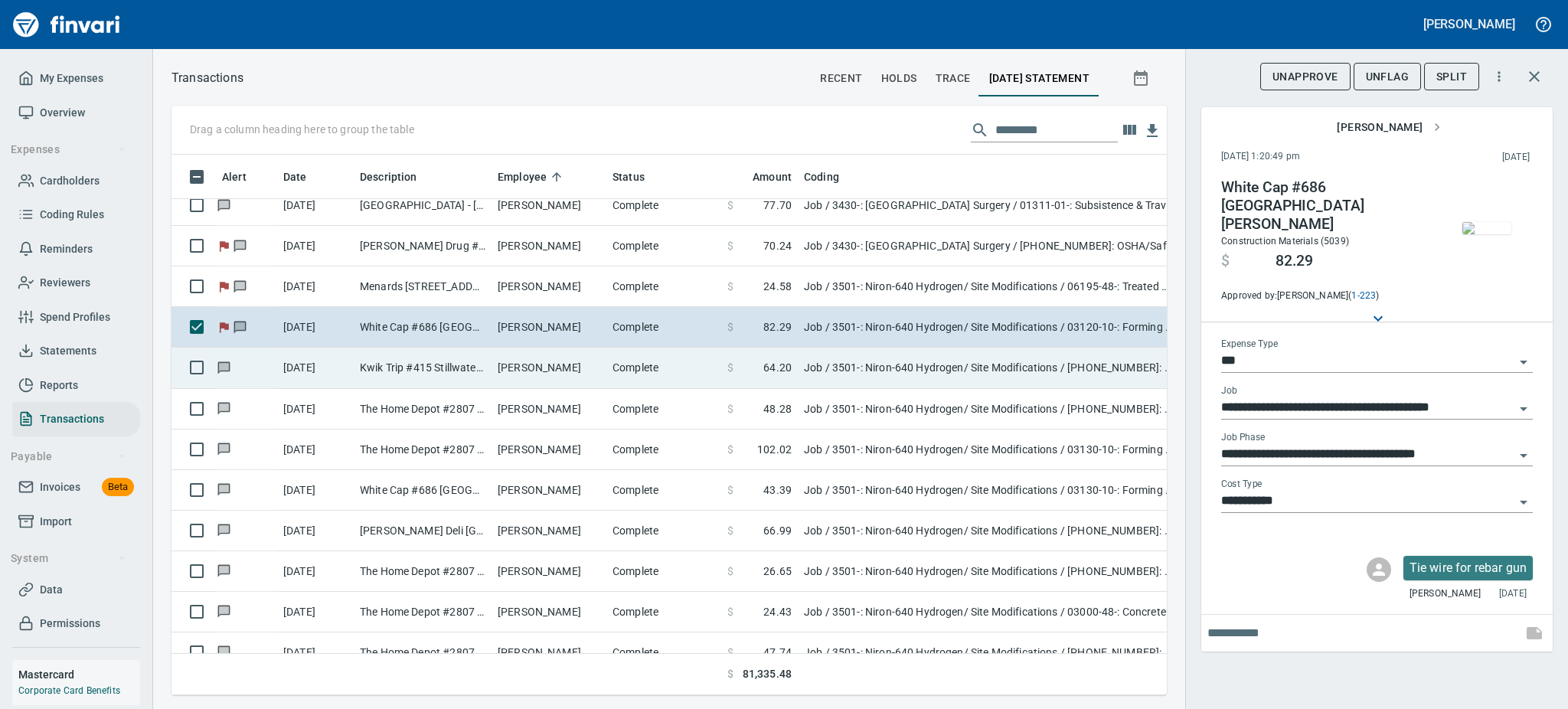
click at [466, 359] on td "Kwik Trip #415 Stillwater MN" at bounding box center [422, 368] width 137 height 41
type input "**********"
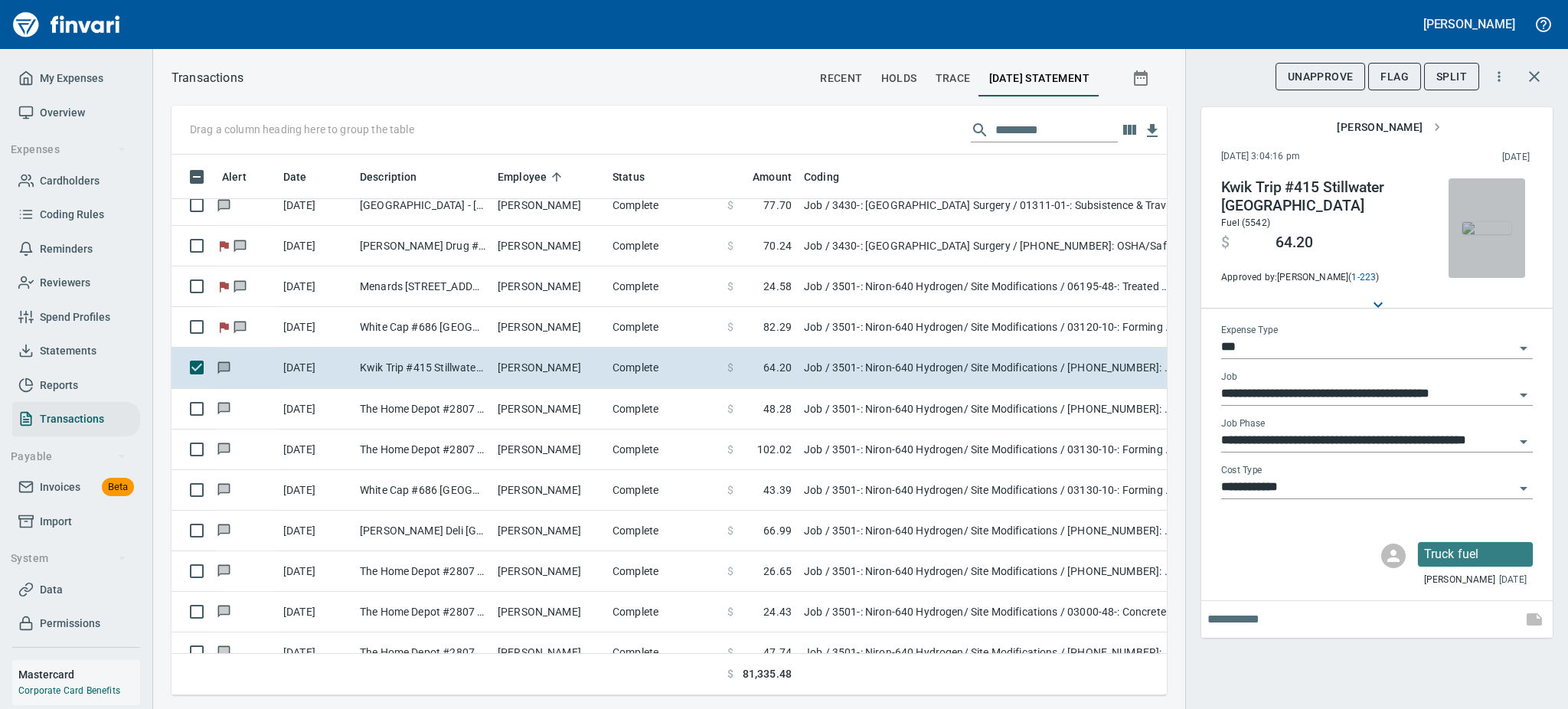
click at [1493, 234] on img "button" at bounding box center [1487, 228] width 49 height 12
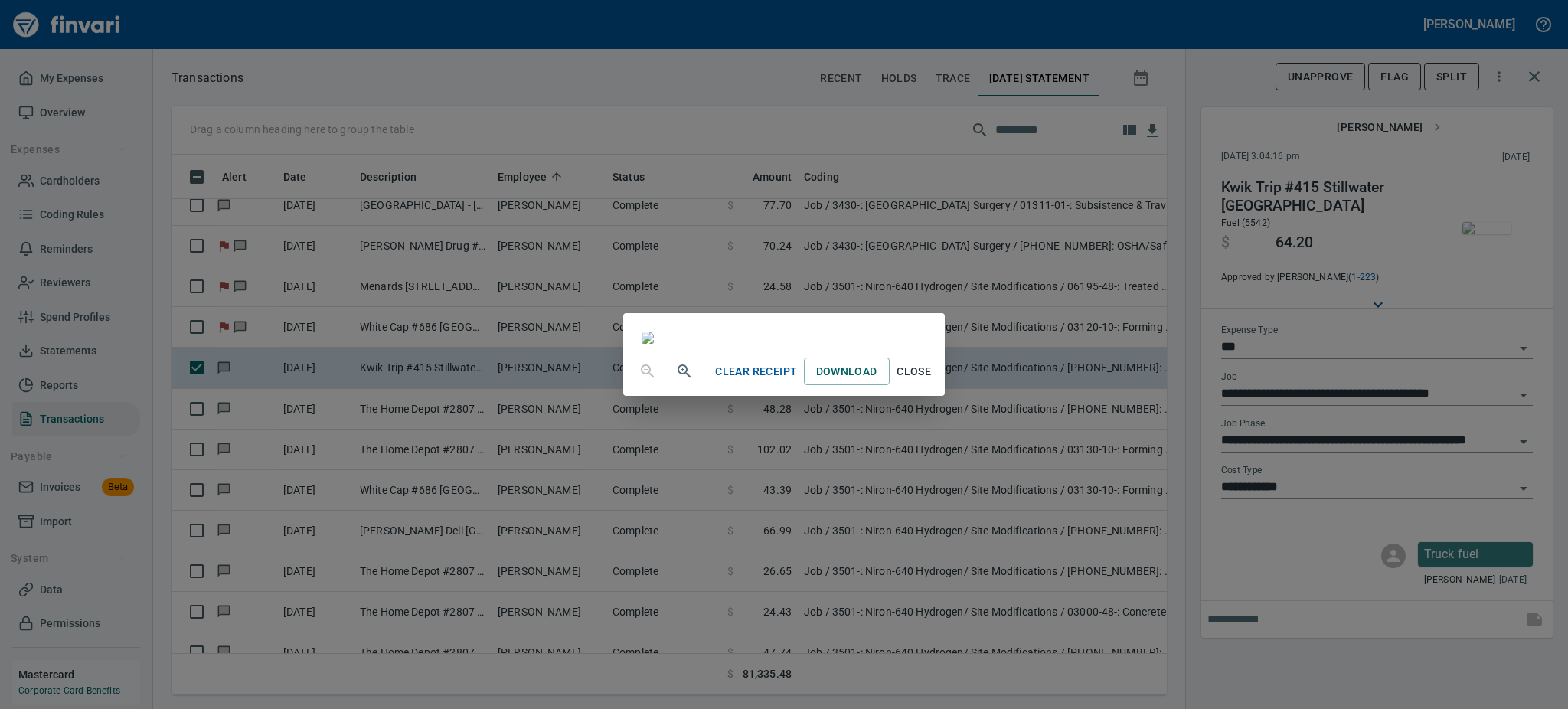
click at [932, 382] on span "Close" at bounding box center [914, 371] width 37 height 19
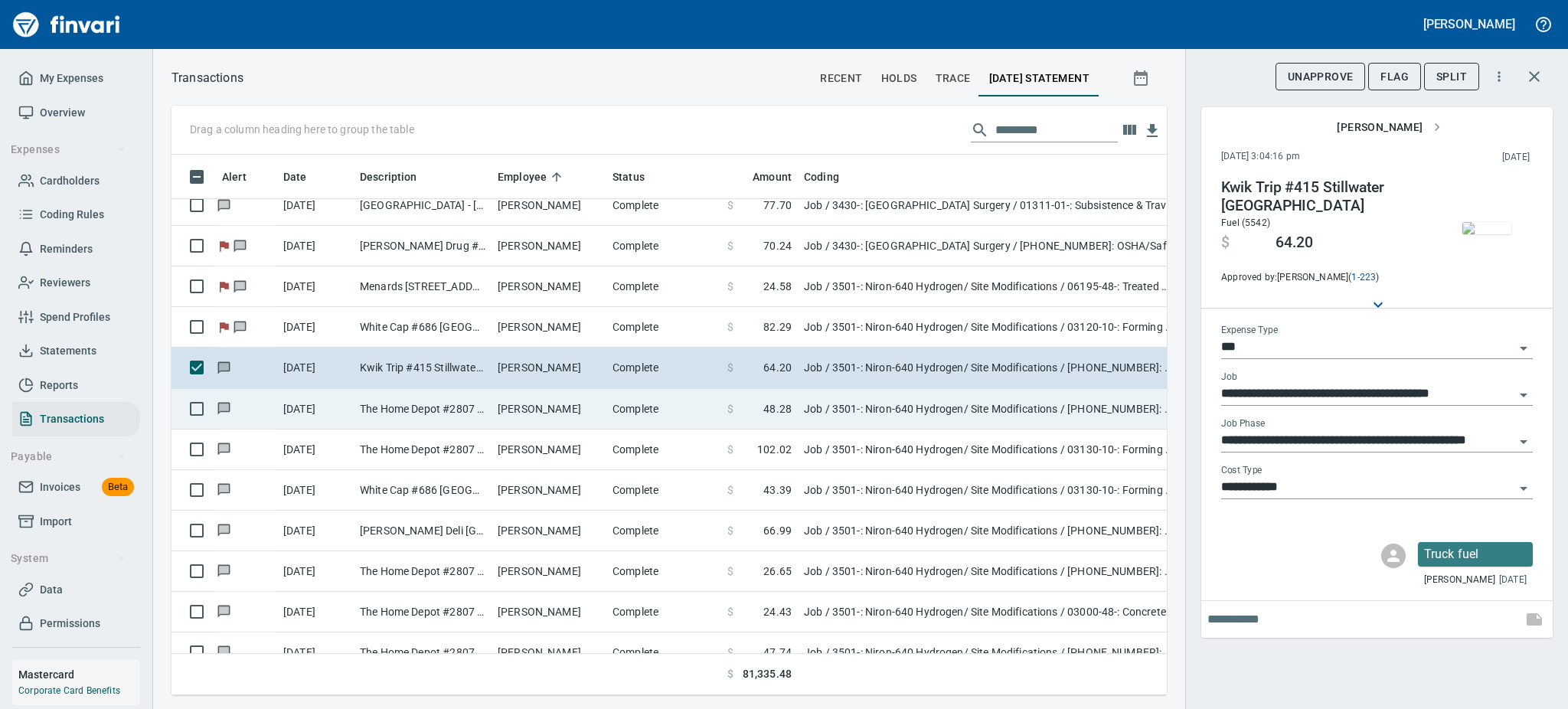
click at [417, 403] on td "The Home Depot #2807 Minneapolis MN" at bounding box center [422, 409] width 137 height 41
type input "**********"
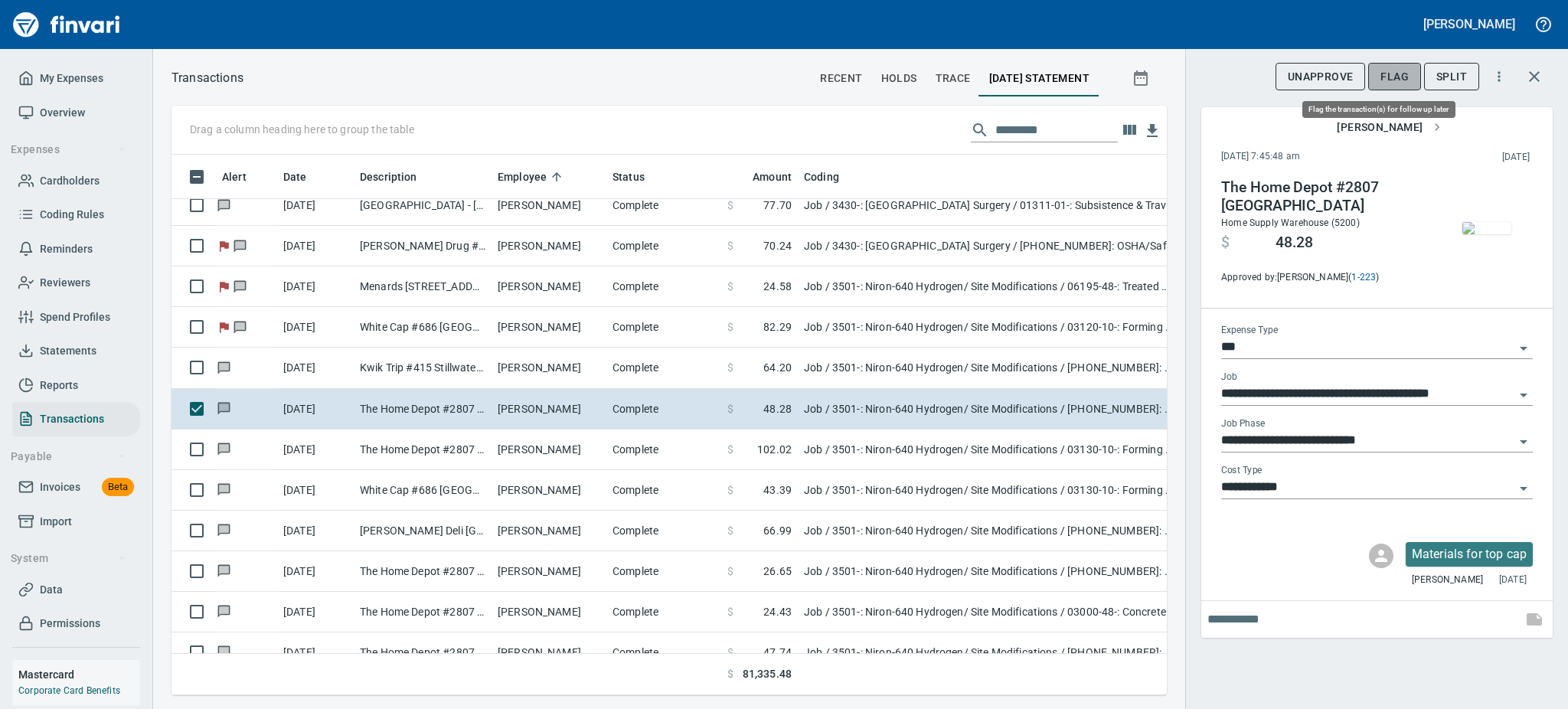
click at [1400, 65] on button "Flag" at bounding box center [1395, 77] width 53 height 29
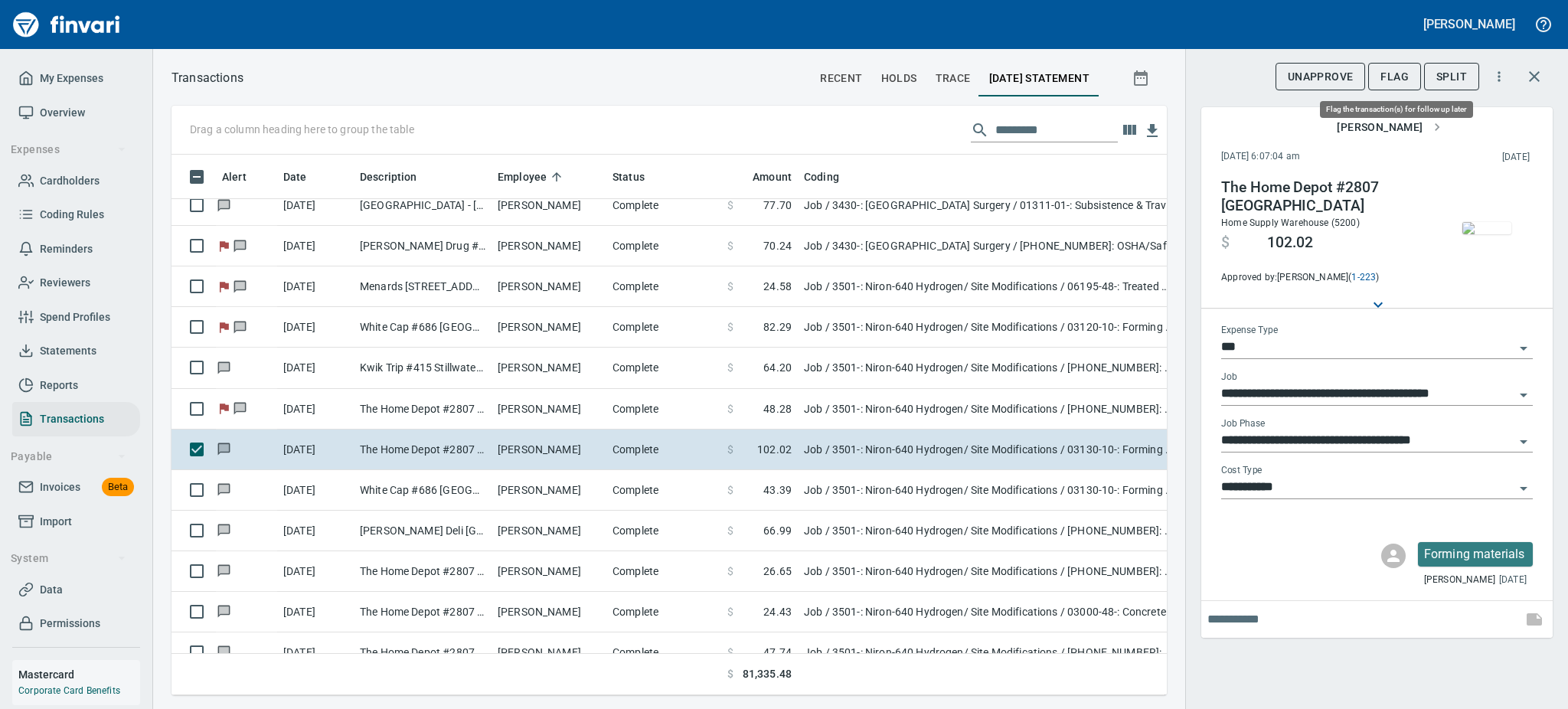
click at [1402, 75] on span "Flag" at bounding box center [1395, 76] width 29 height 19
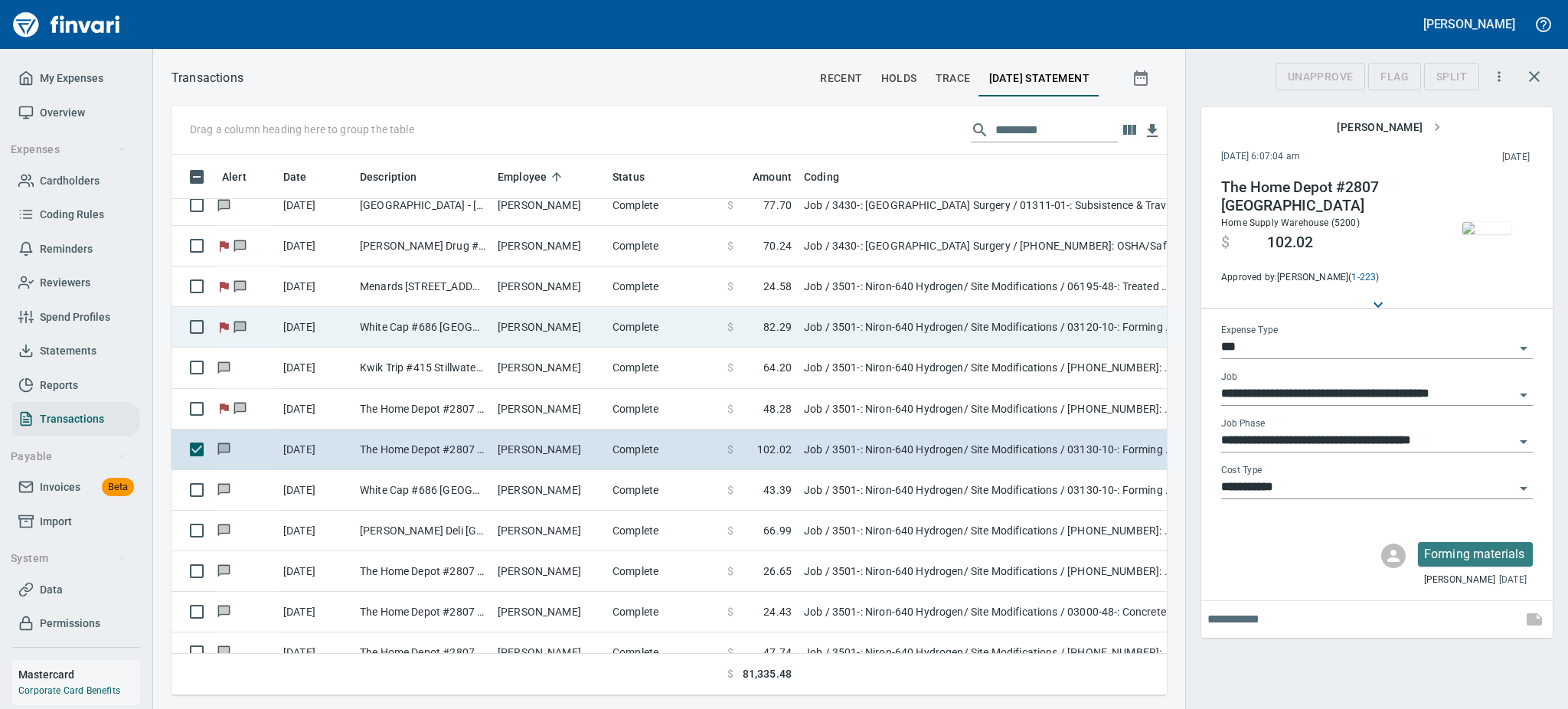
scroll to position [507, 961]
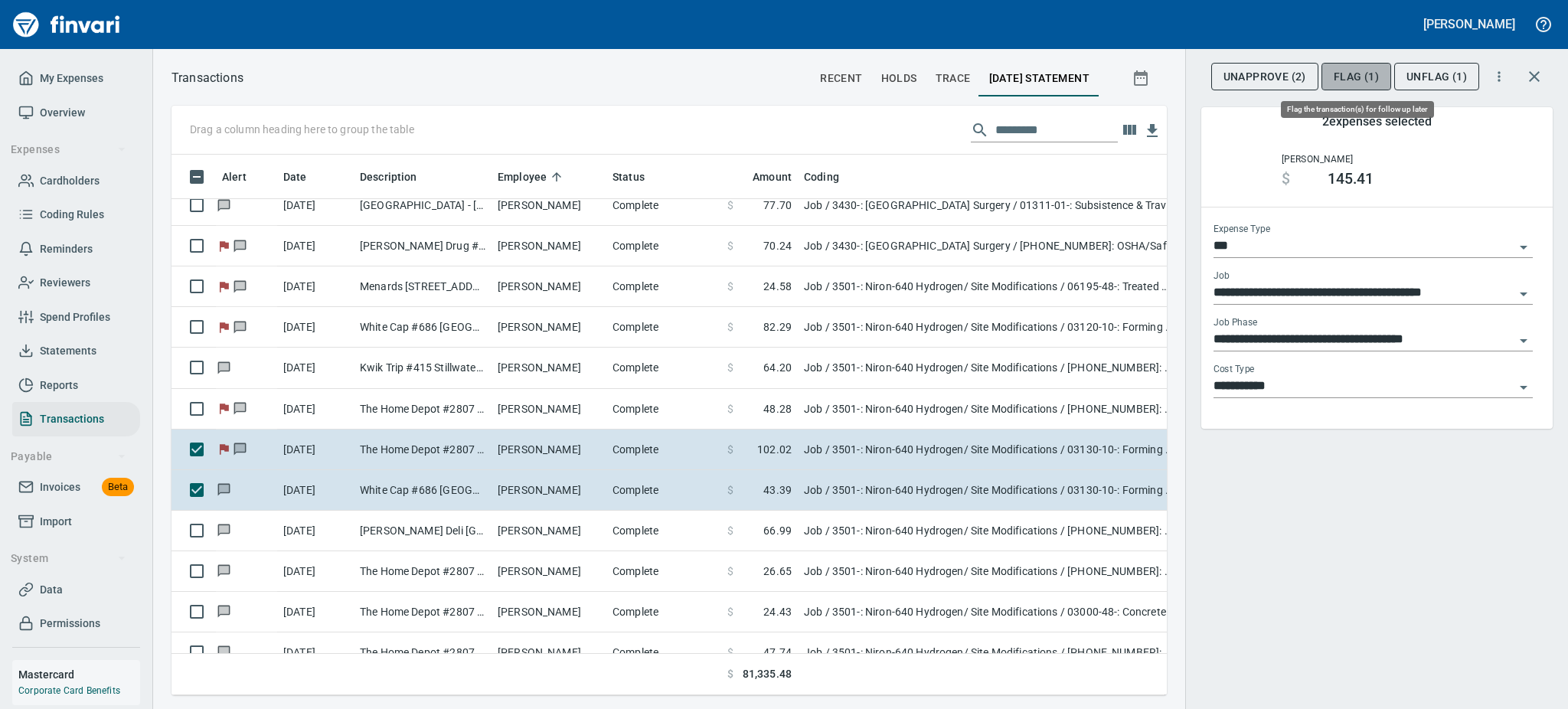
click at [1360, 77] on span "Flag (1)" at bounding box center [1356, 76] width 45 height 19
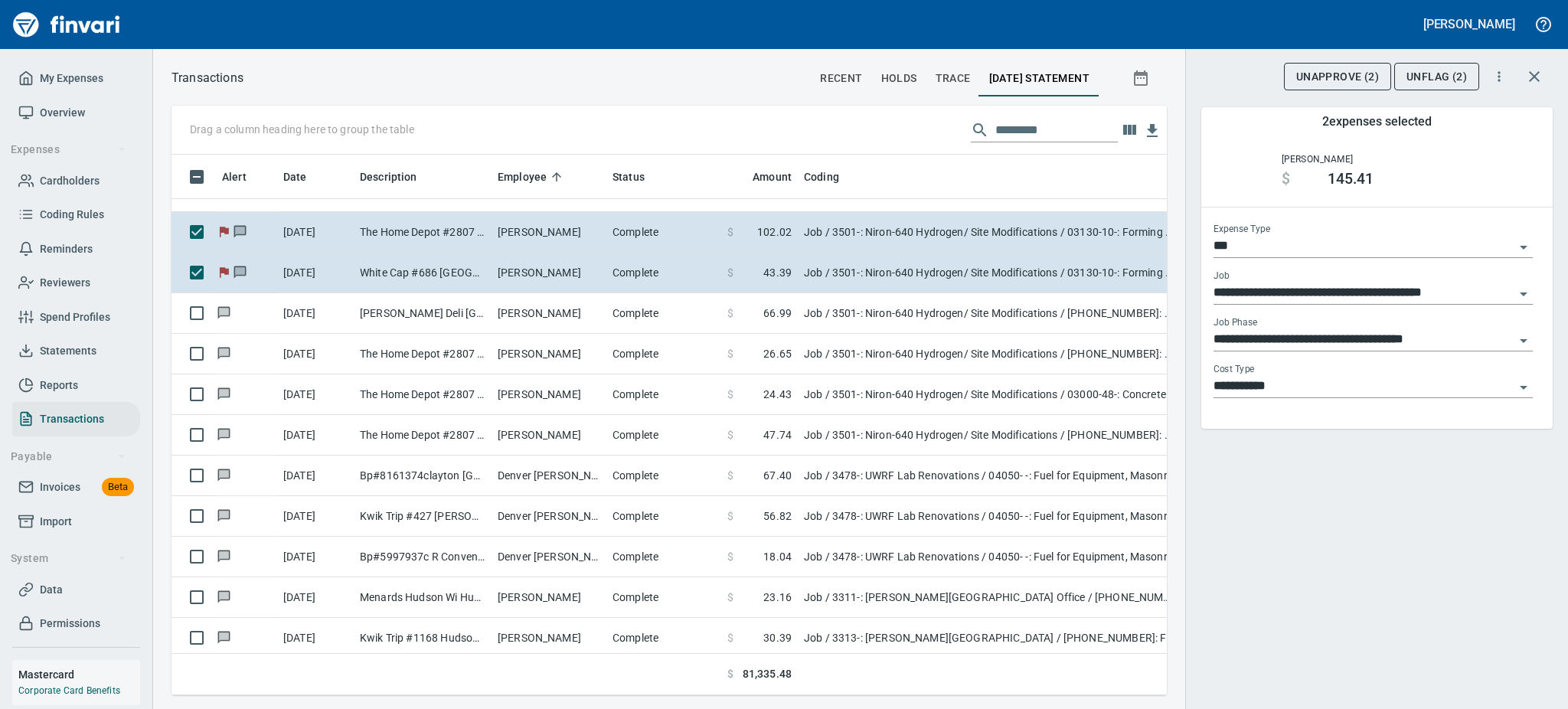
scroll to position [6276, 0]
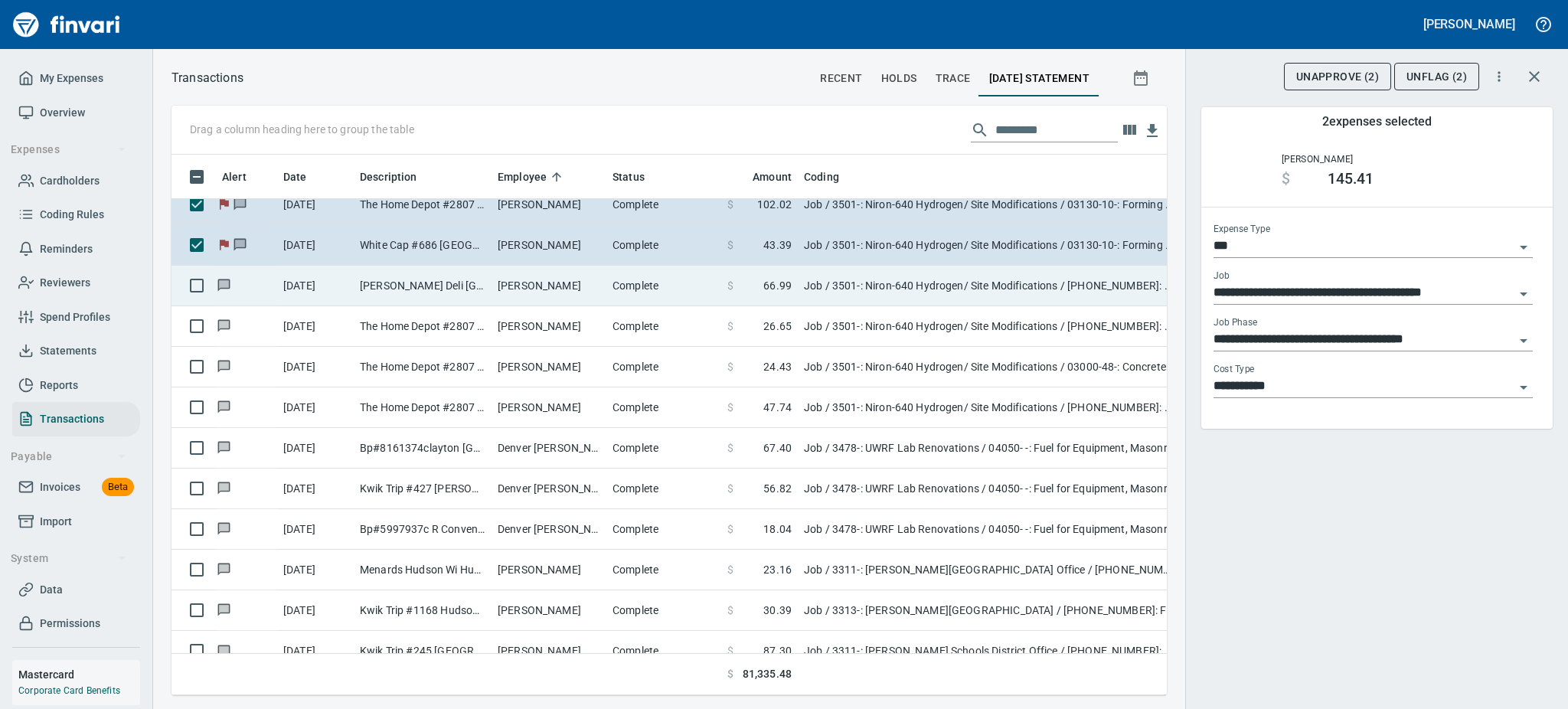
click at [366, 287] on td "Zakia Deli Minneapolis MN" at bounding box center [422, 287] width 137 height 41
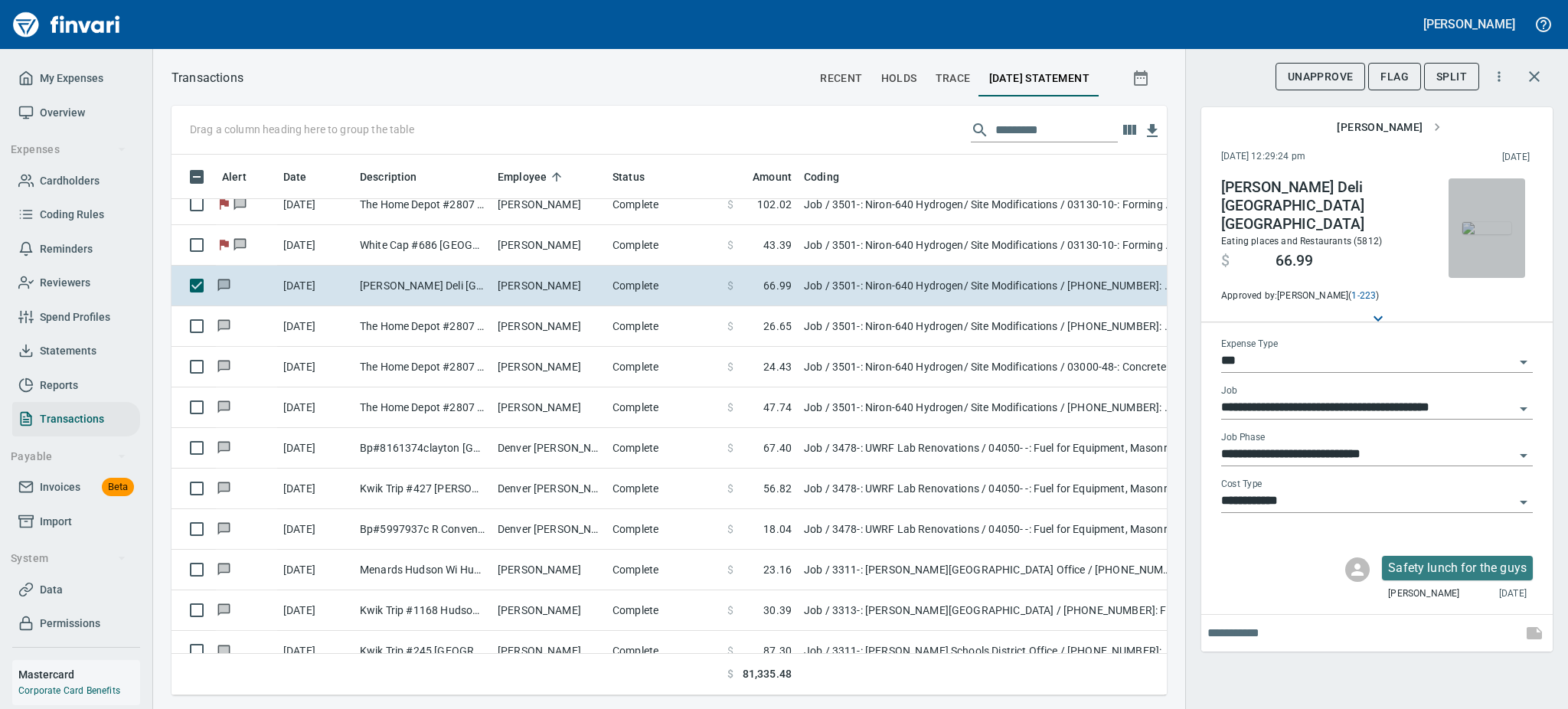
click at [1497, 234] on img "button" at bounding box center [1487, 228] width 49 height 12
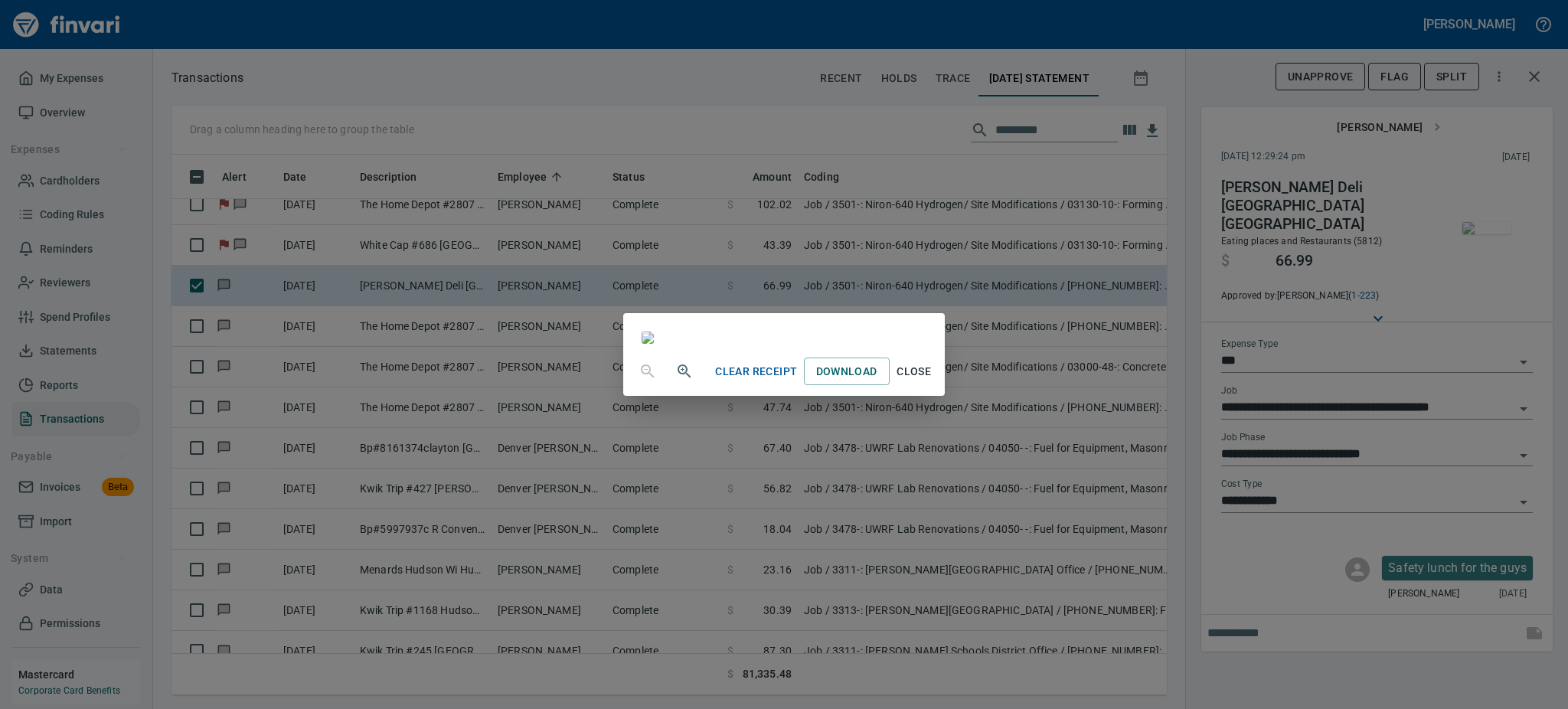
click at [932, 382] on span "Close" at bounding box center [914, 371] width 37 height 19
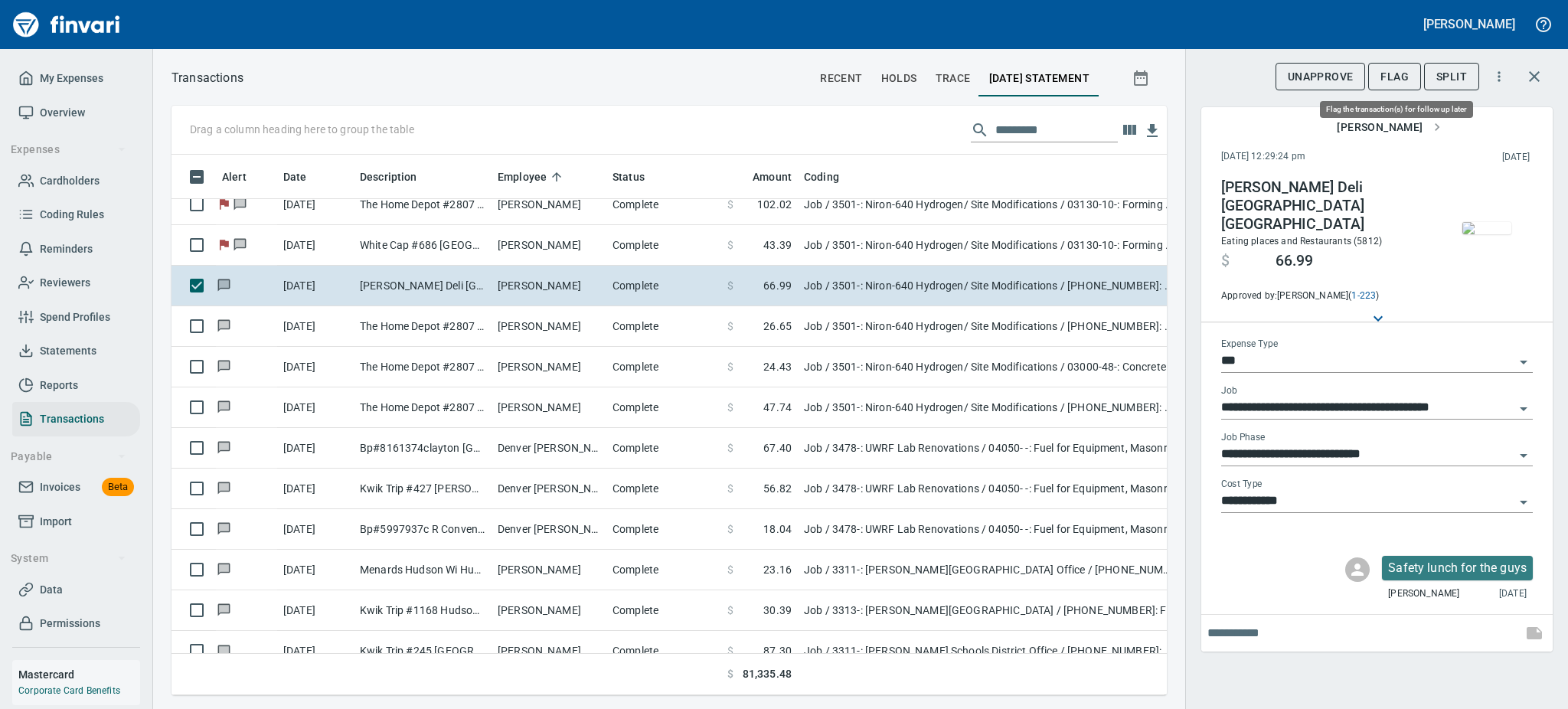
click at [1394, 81] on span "Flag" at bounding box center [1395, 76] width 29 height 19
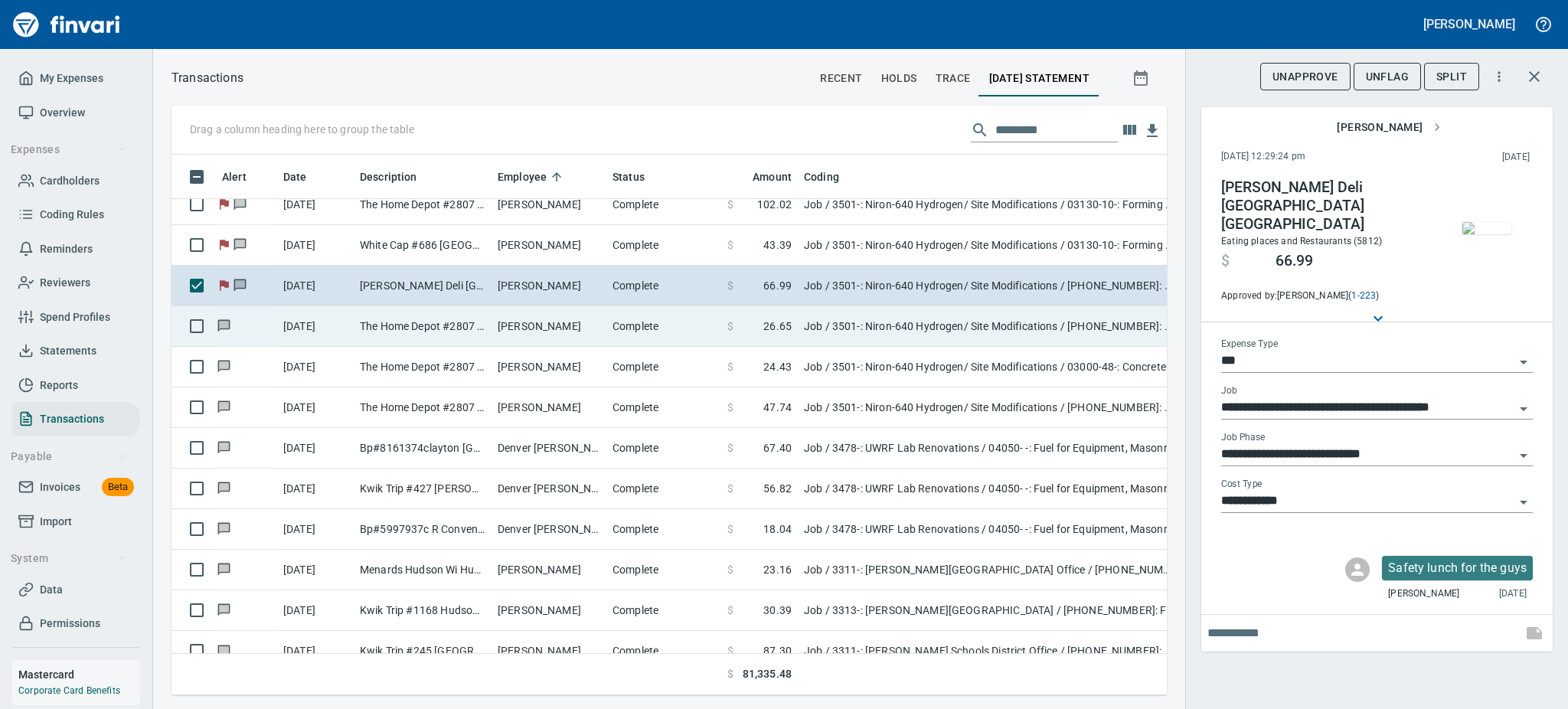
click at [377, 317] on td "The Home Depot #2807 Minneapolis MN" at bounding box center [422, 327] width 137 height 41
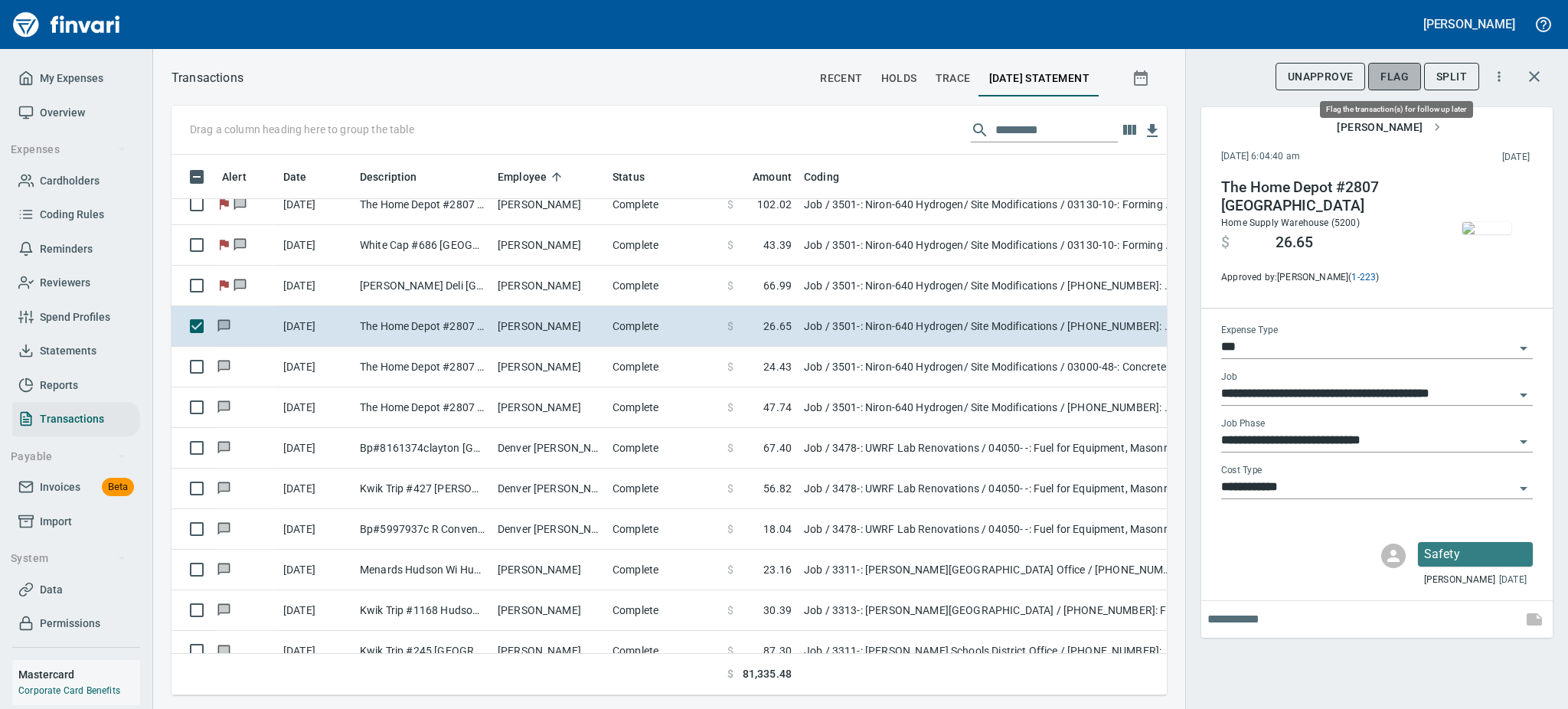
click at [1398, 77] on span "Flag" at bounding box center [1395, 76] width 29 height 19
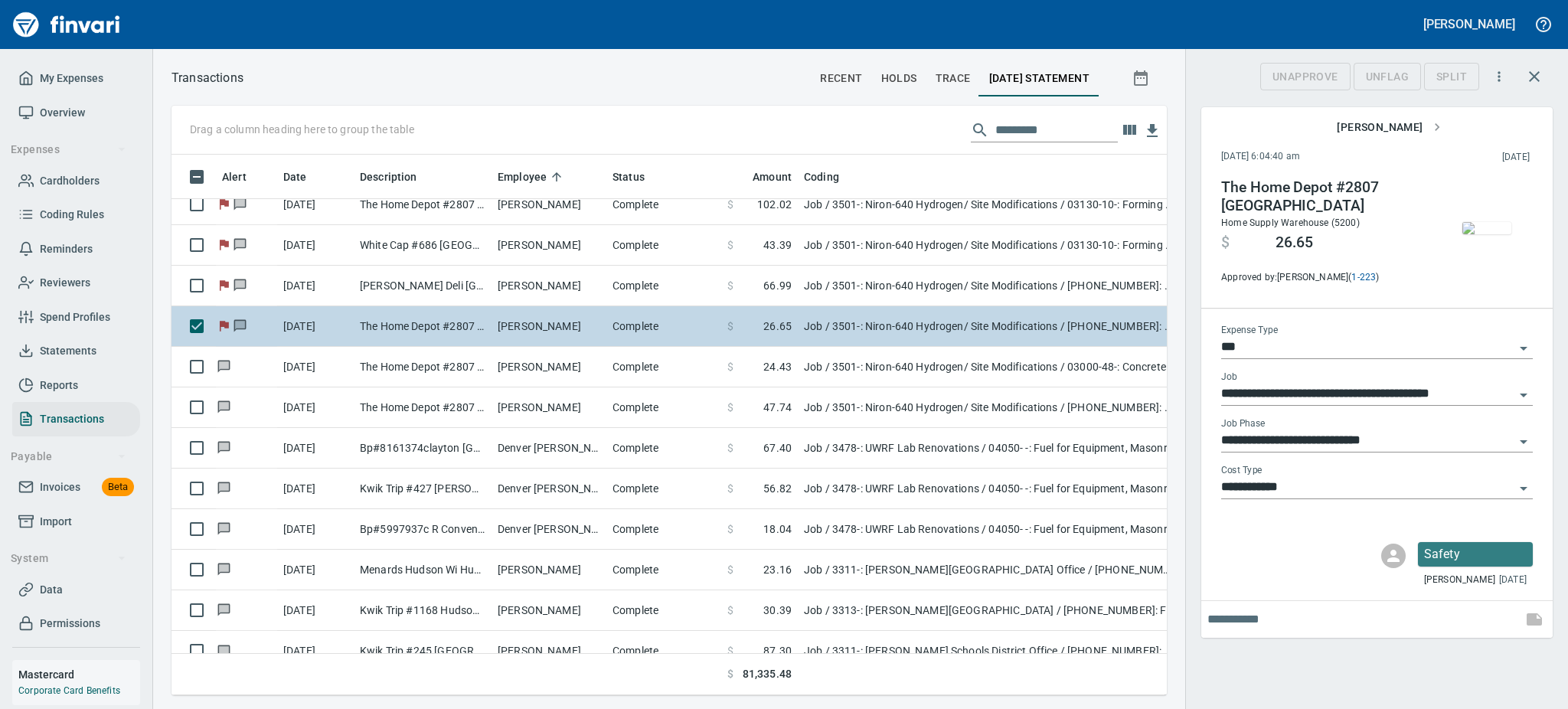
scroll to position [507, 961]
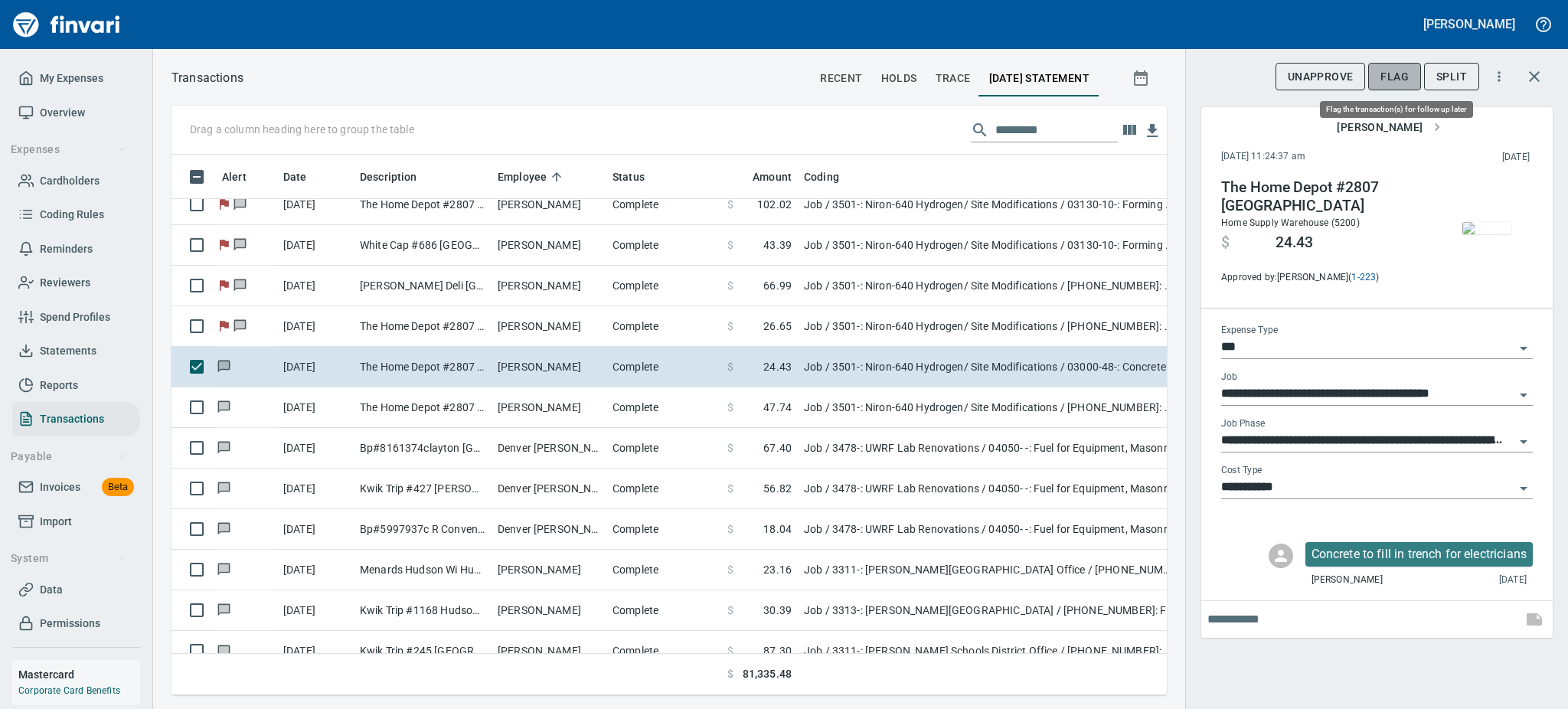
click at [1398, 69] on span "Flag" at bounding box center [1395, 76] width 29 height 19
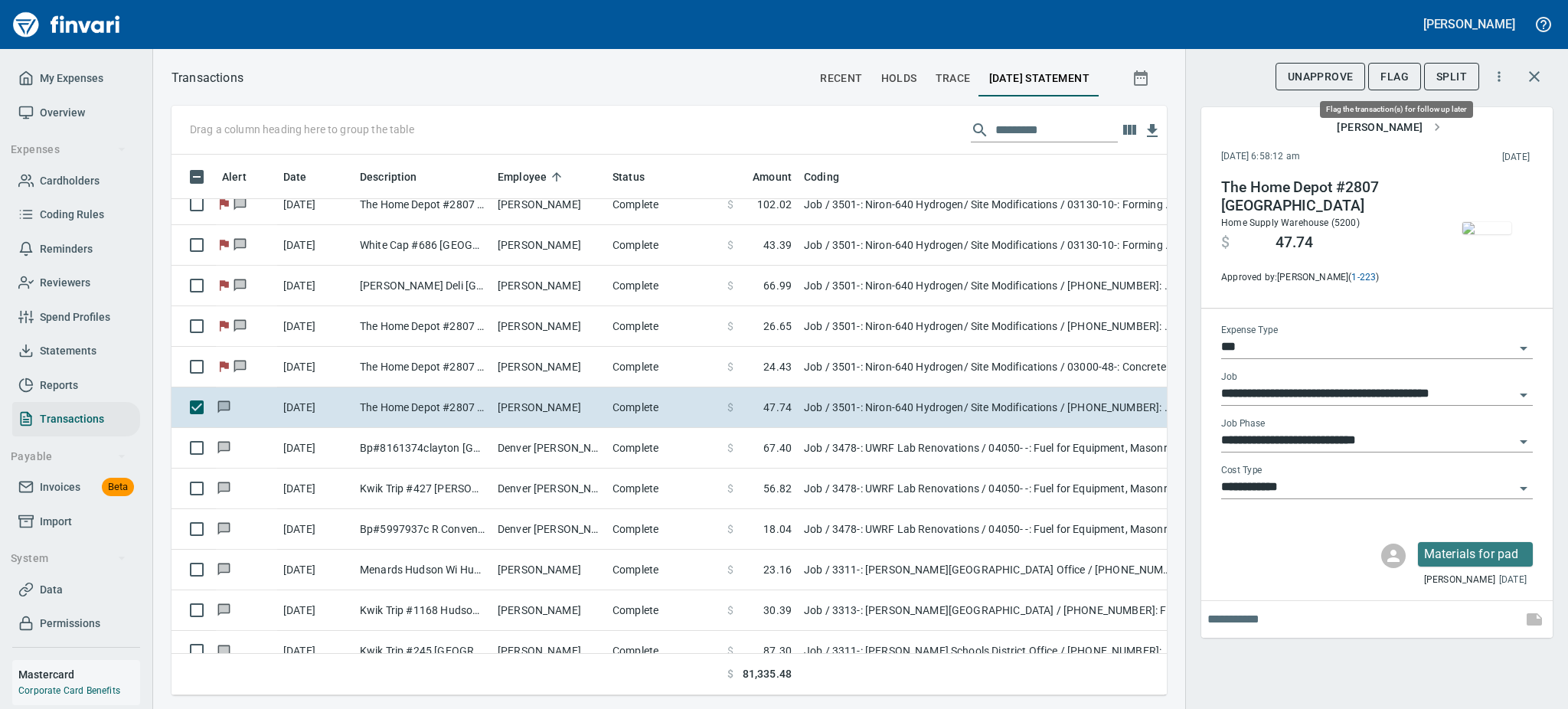
click at [1392, 71] on span "Flag" at bounding box center [1395, 76] width 29 height 19
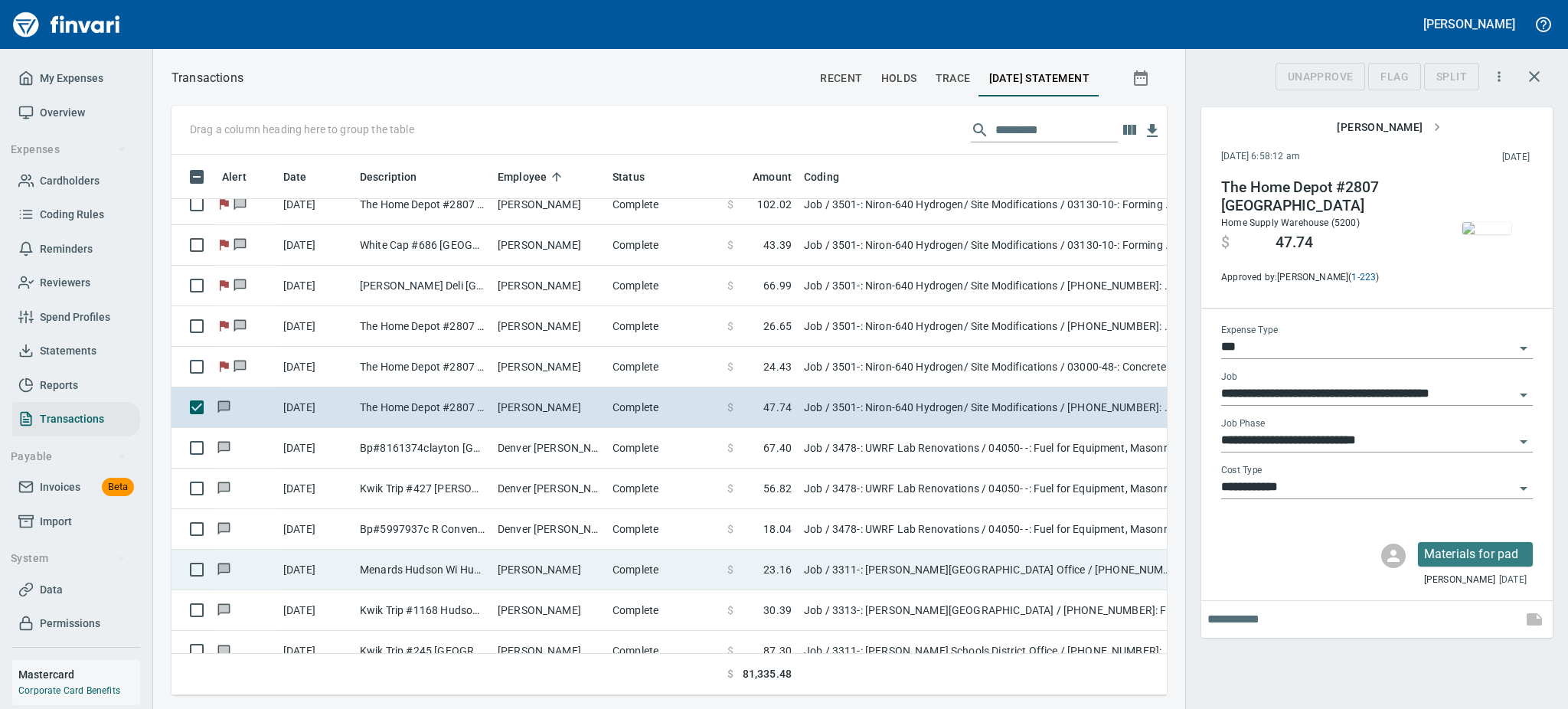
scroll to position [507, 961]
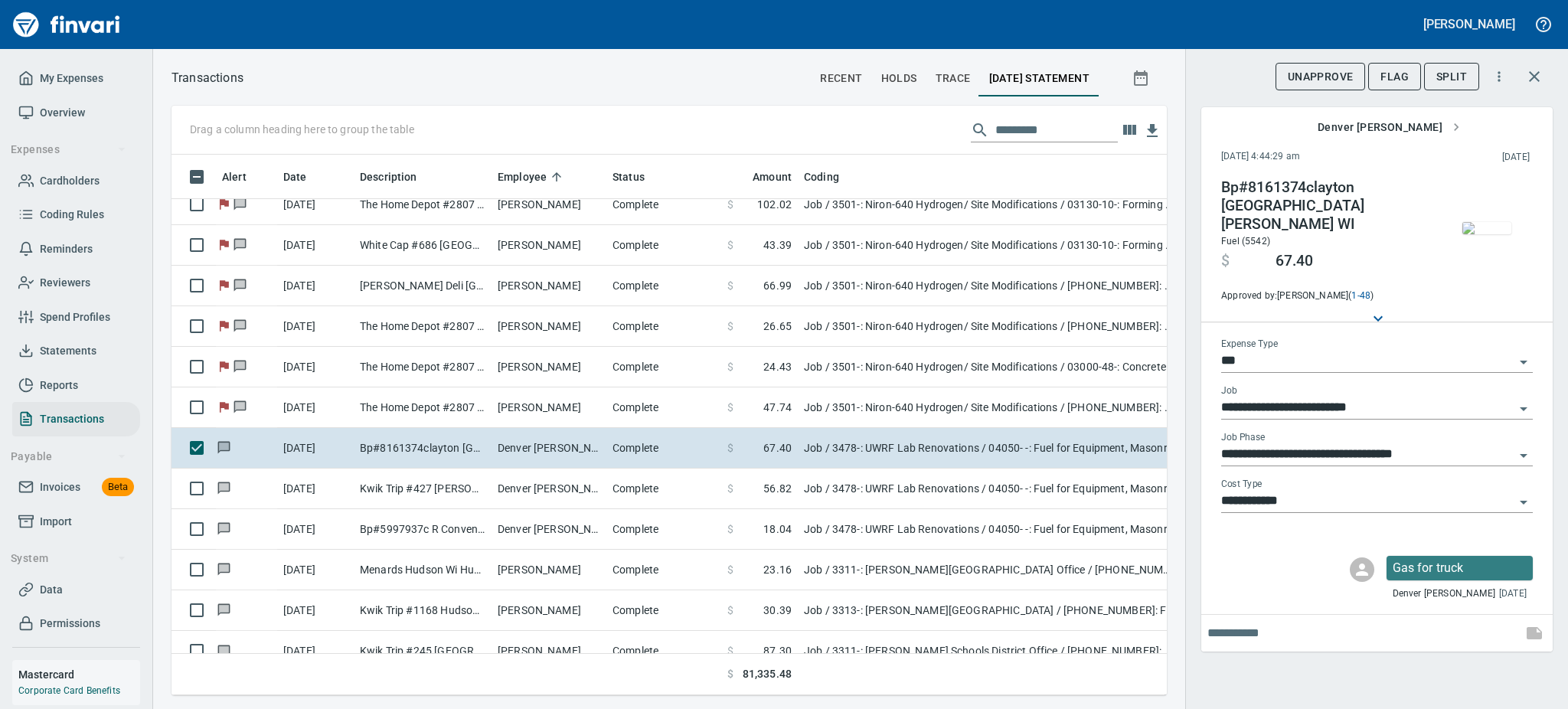
click at [1502, 229] on img "button" at bounding box center [1487, 228] width 49 height 12
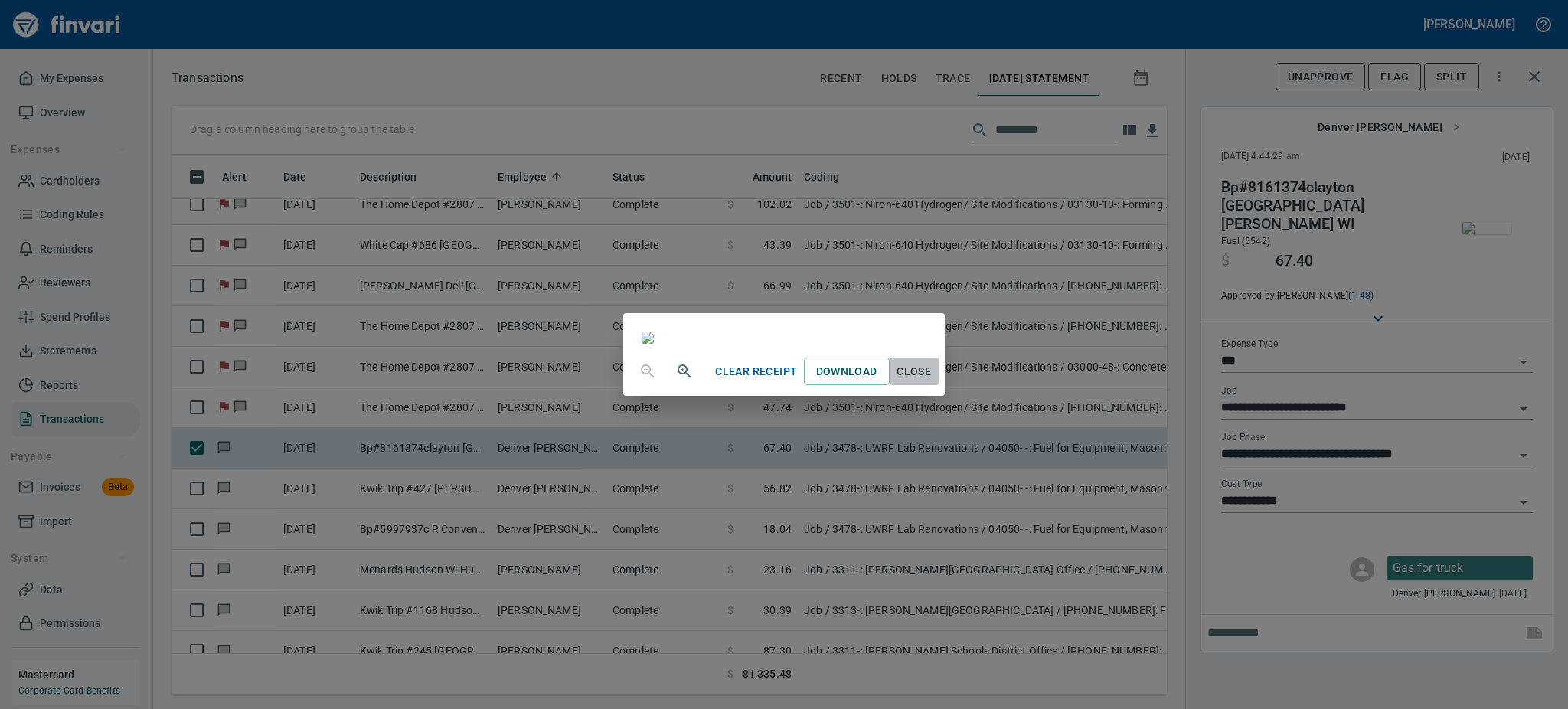
click at [932, 382] on span "Close" at bounding box center [914, 371] width 37 height 19
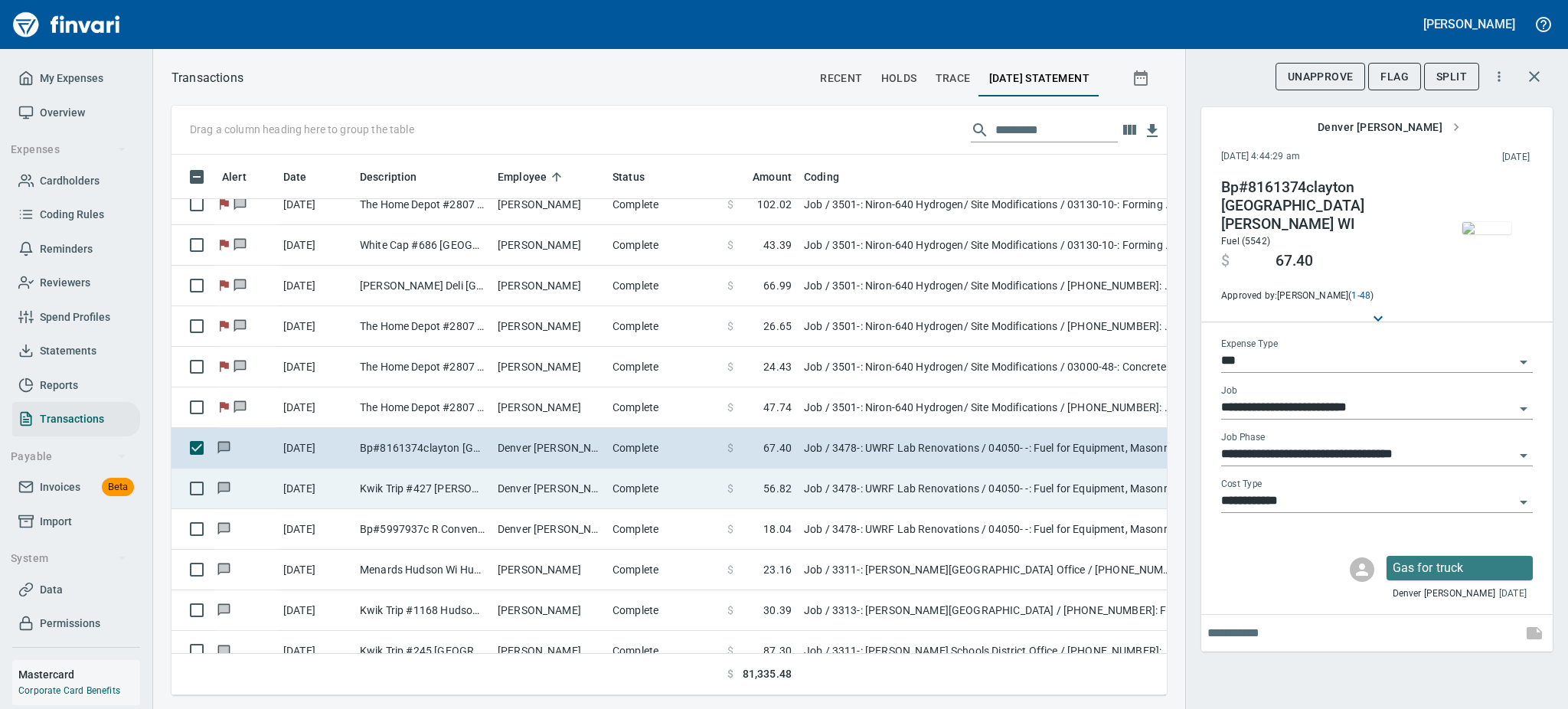
click at [471, 492] on td "Kwik Trip #427 Bloomer WI" at bounding box center [422, 490] width 137 height 41
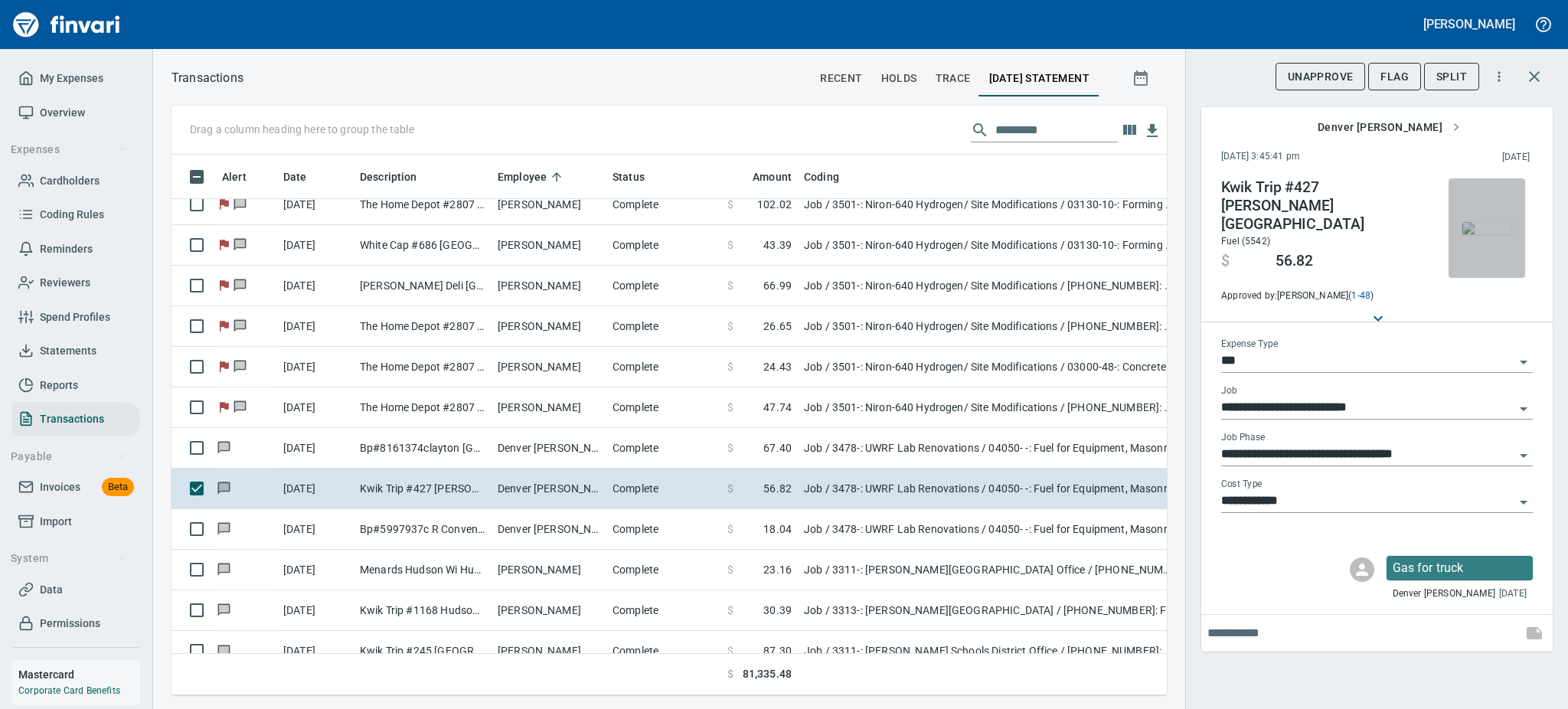
click at [1487, 232] on img "button" at bounding box center [1487, 228] width 49 height 12
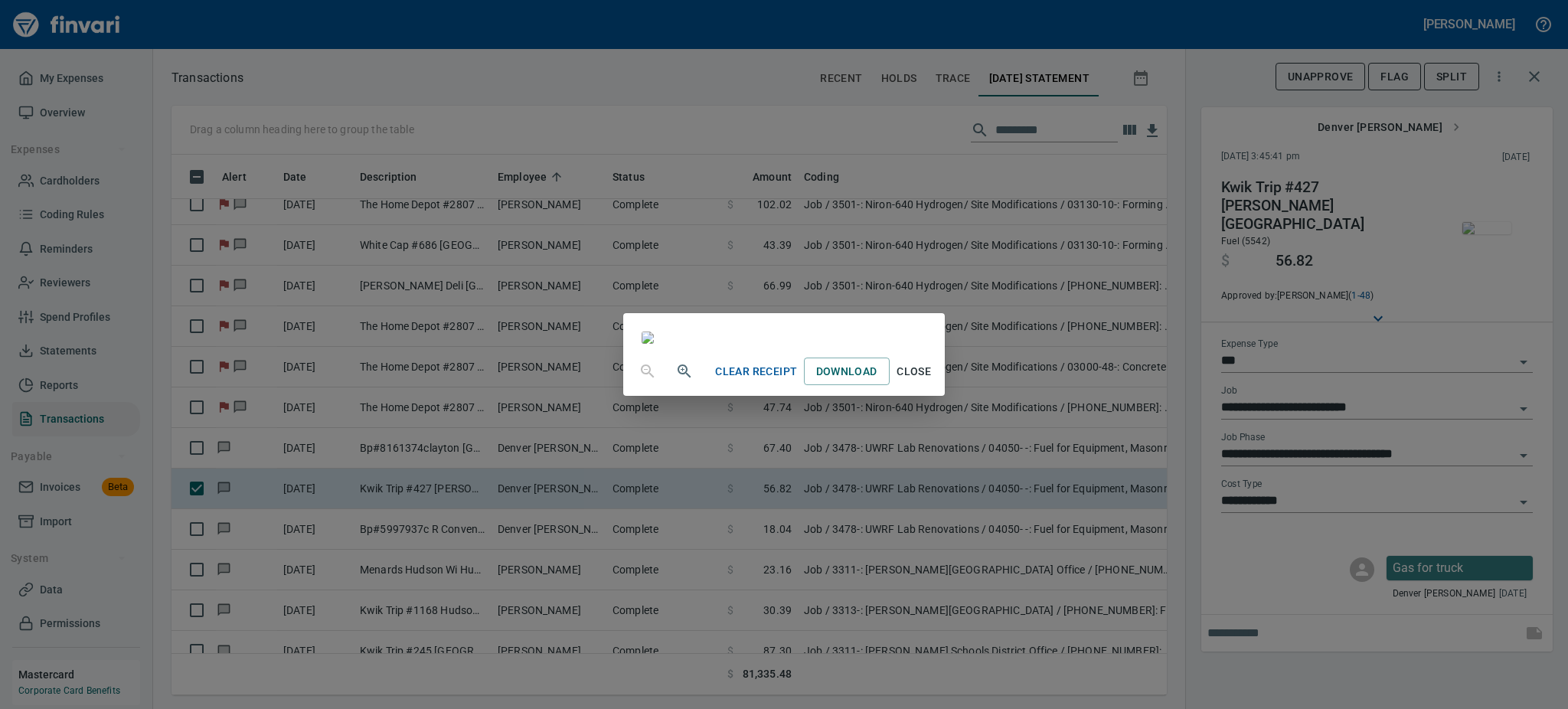
click at [932, 382] on span "Close" at bounding box center [914, 371] width 37 height 19
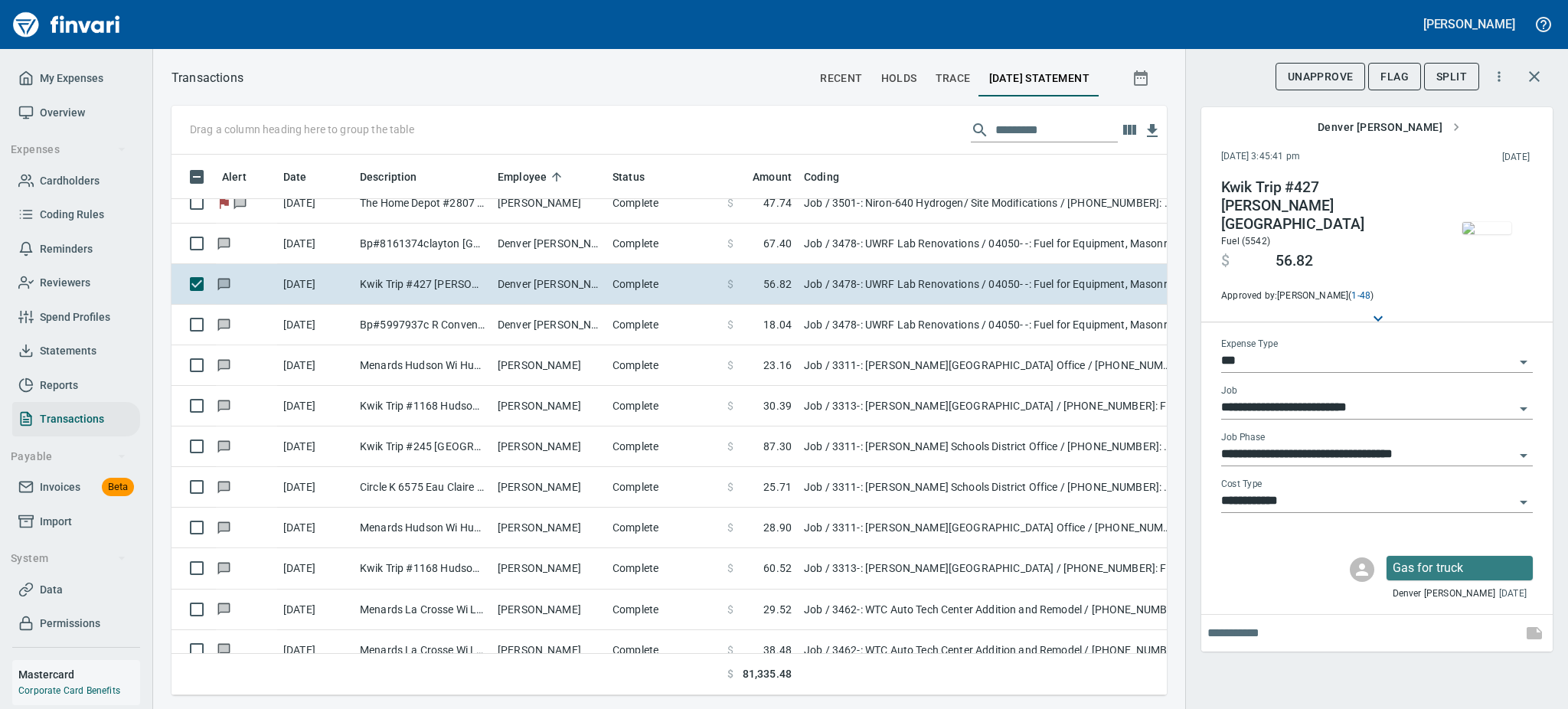
scroll to position [6521, 0]
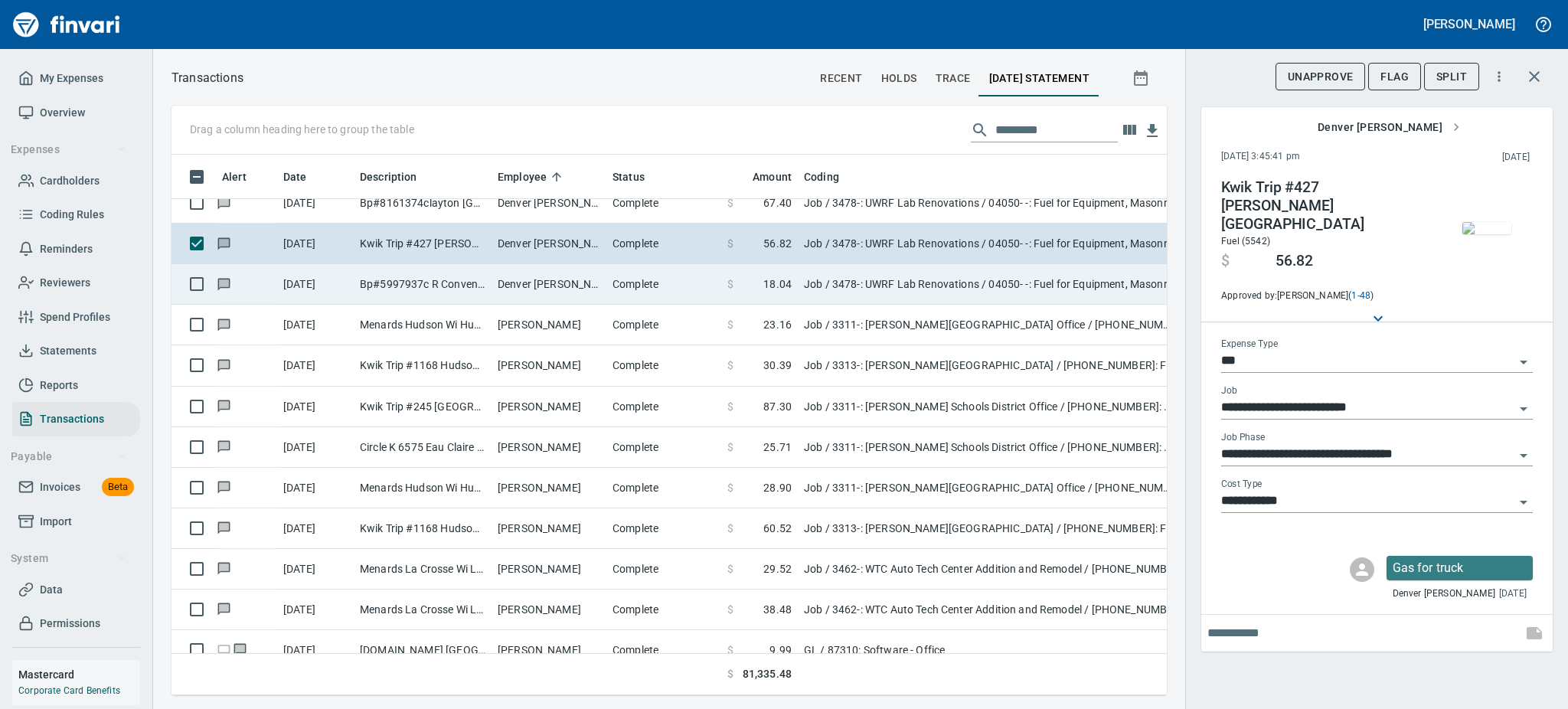
click at [338, 287] on td "9/18/2025" at bounding box center [316, 285] width 77 height 41
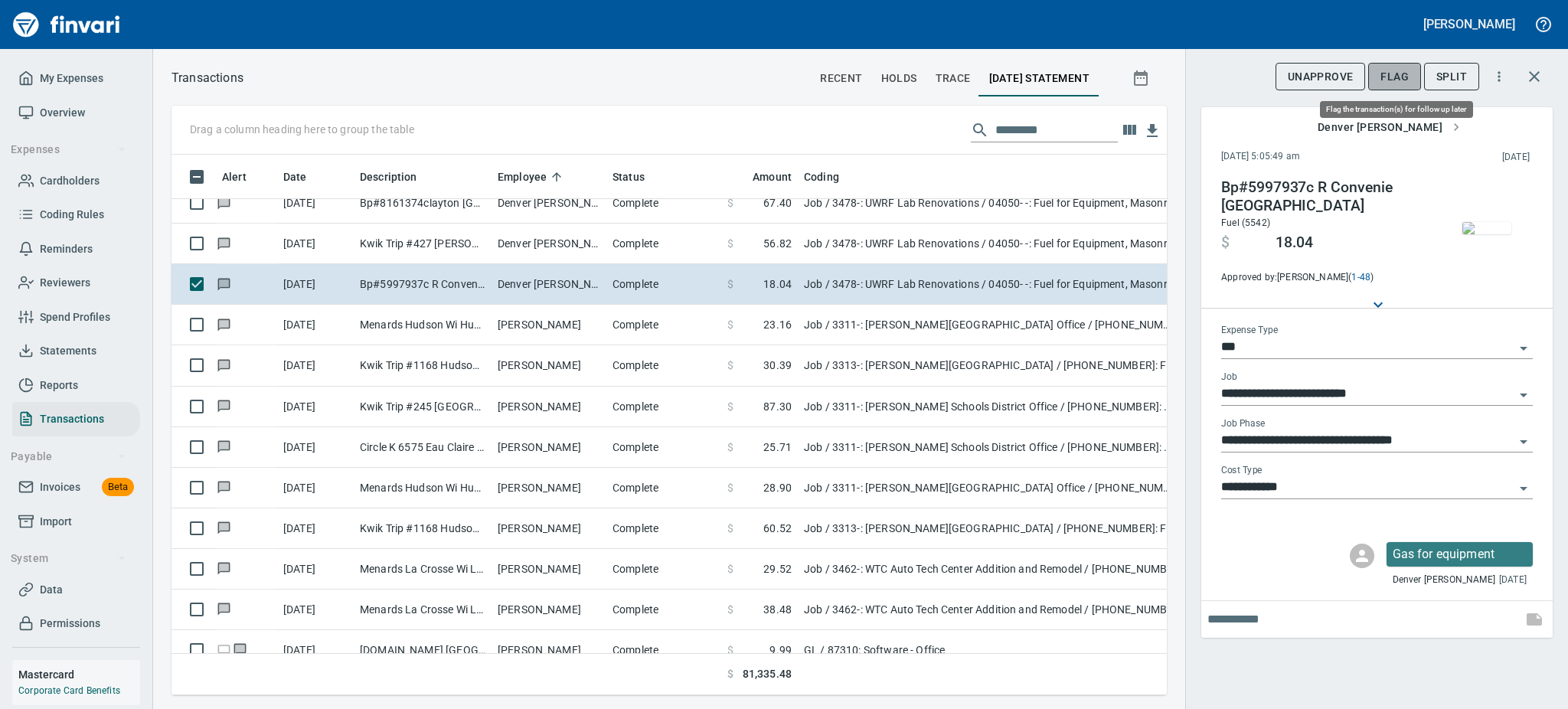
click at [1385, 72] on span "Flag" at bounding box center [1395, 76] width 29 height 19
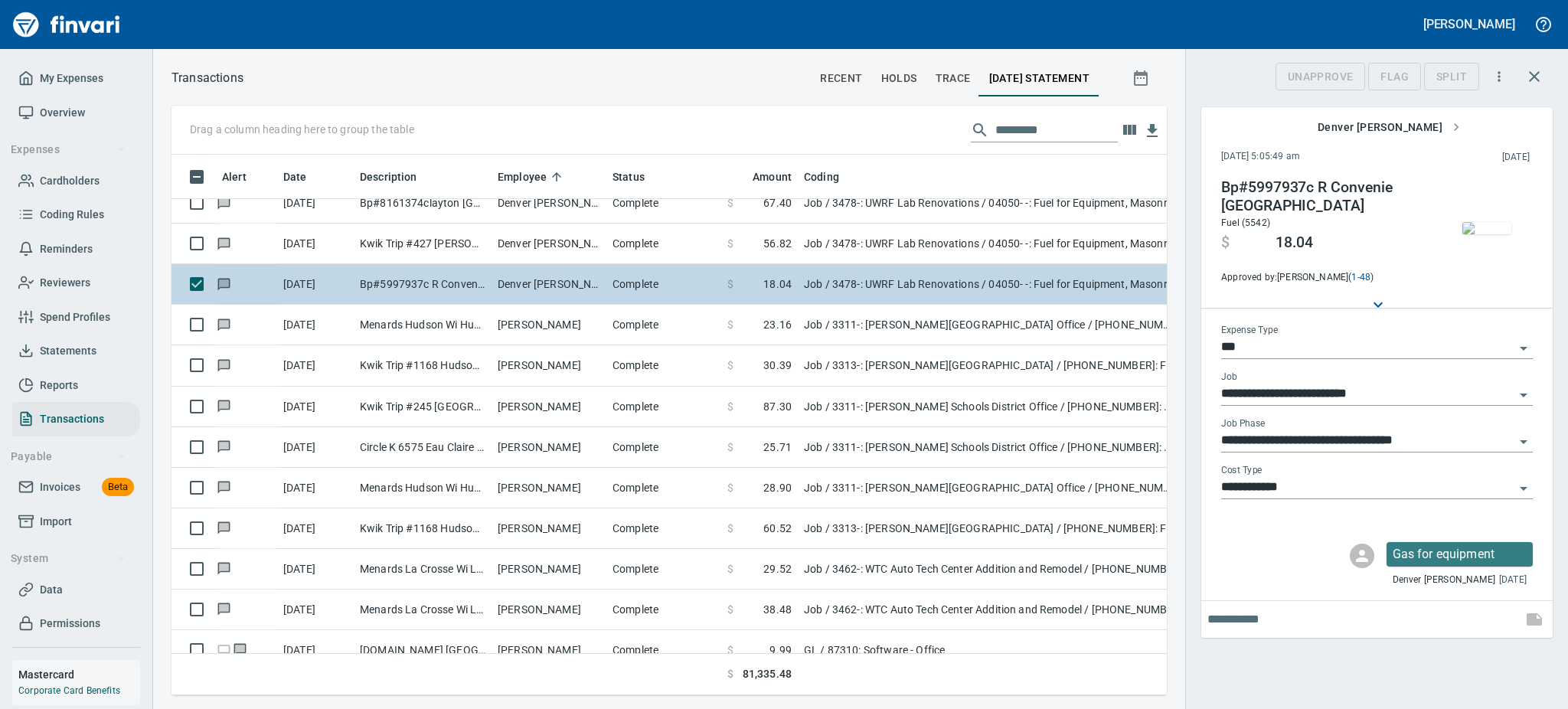
scroll to position [507, 961]
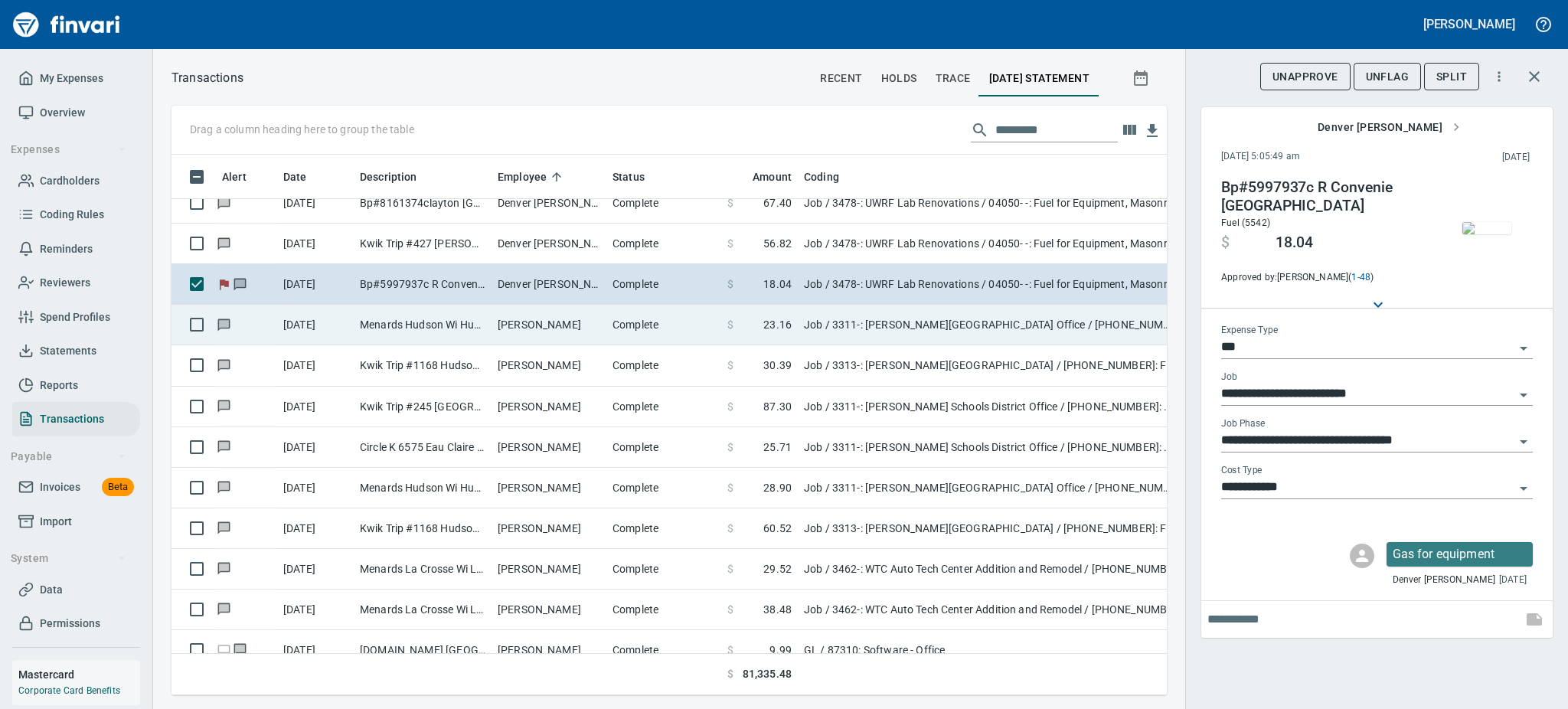
click at [350, 332] on td "9/15/2025" at bounding box center [316, 325] width 77 height 41
type input "**********"
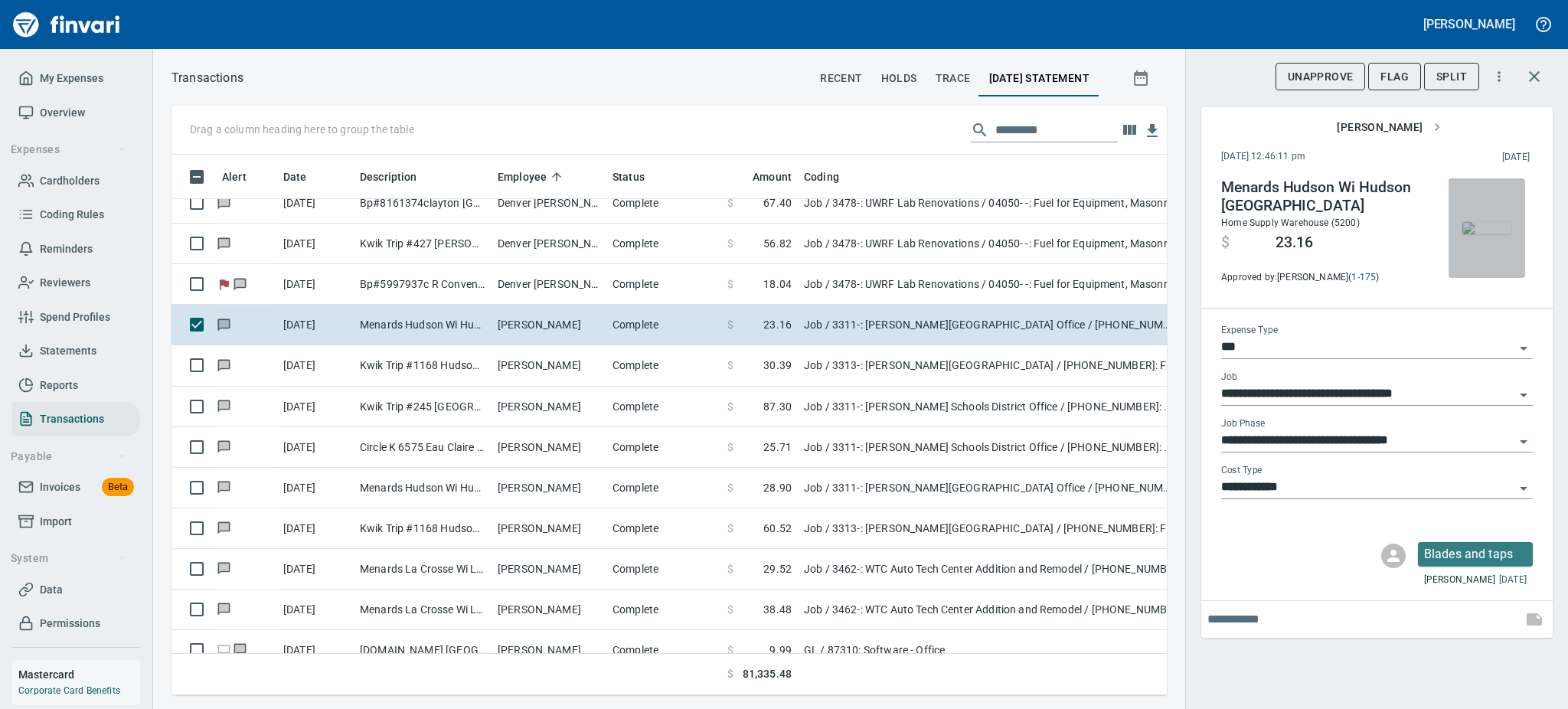
click at [1489, 228] on img "button" at bounding box center [1487, 228] width 49 height 12
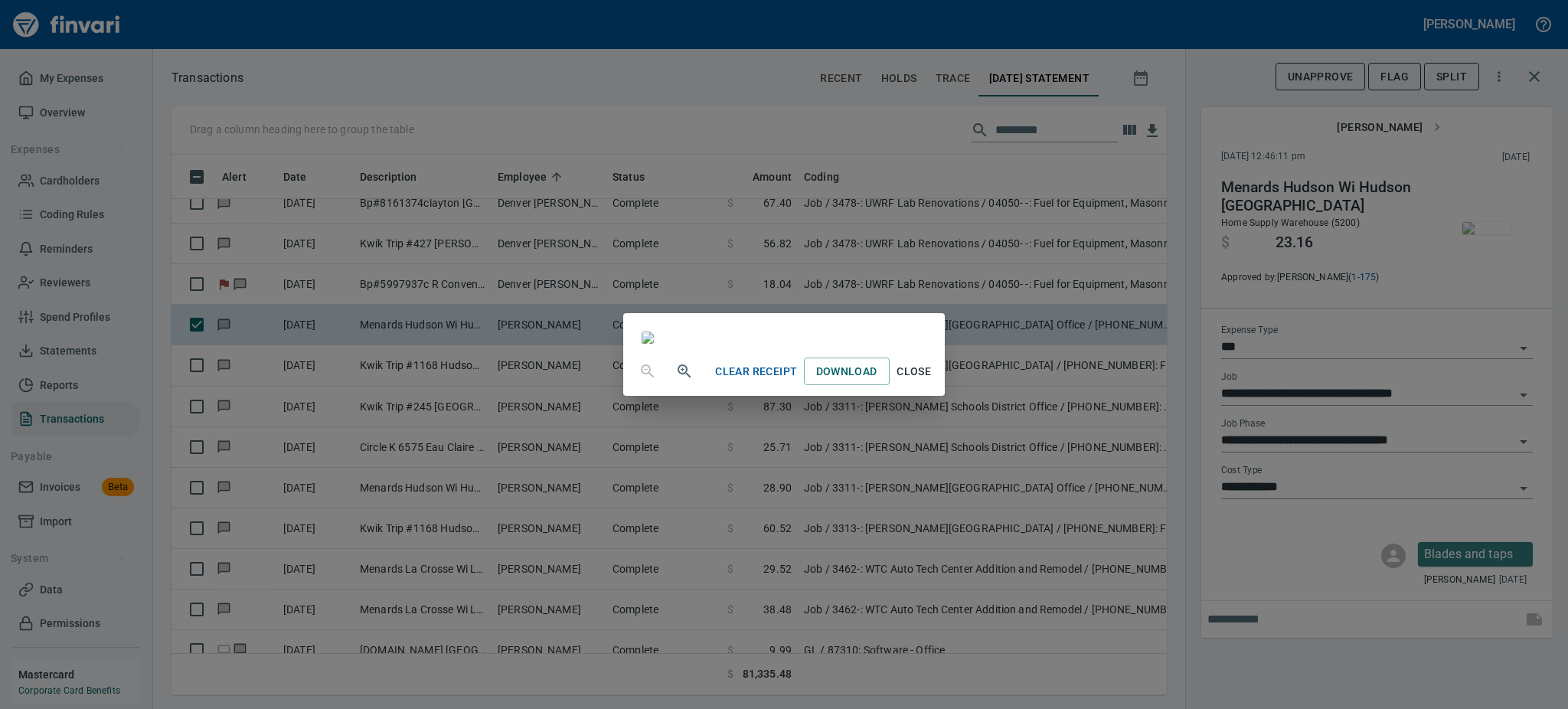
click at [932, 382] on span "Close" at bounding box center [914, 371] width 37 height 19
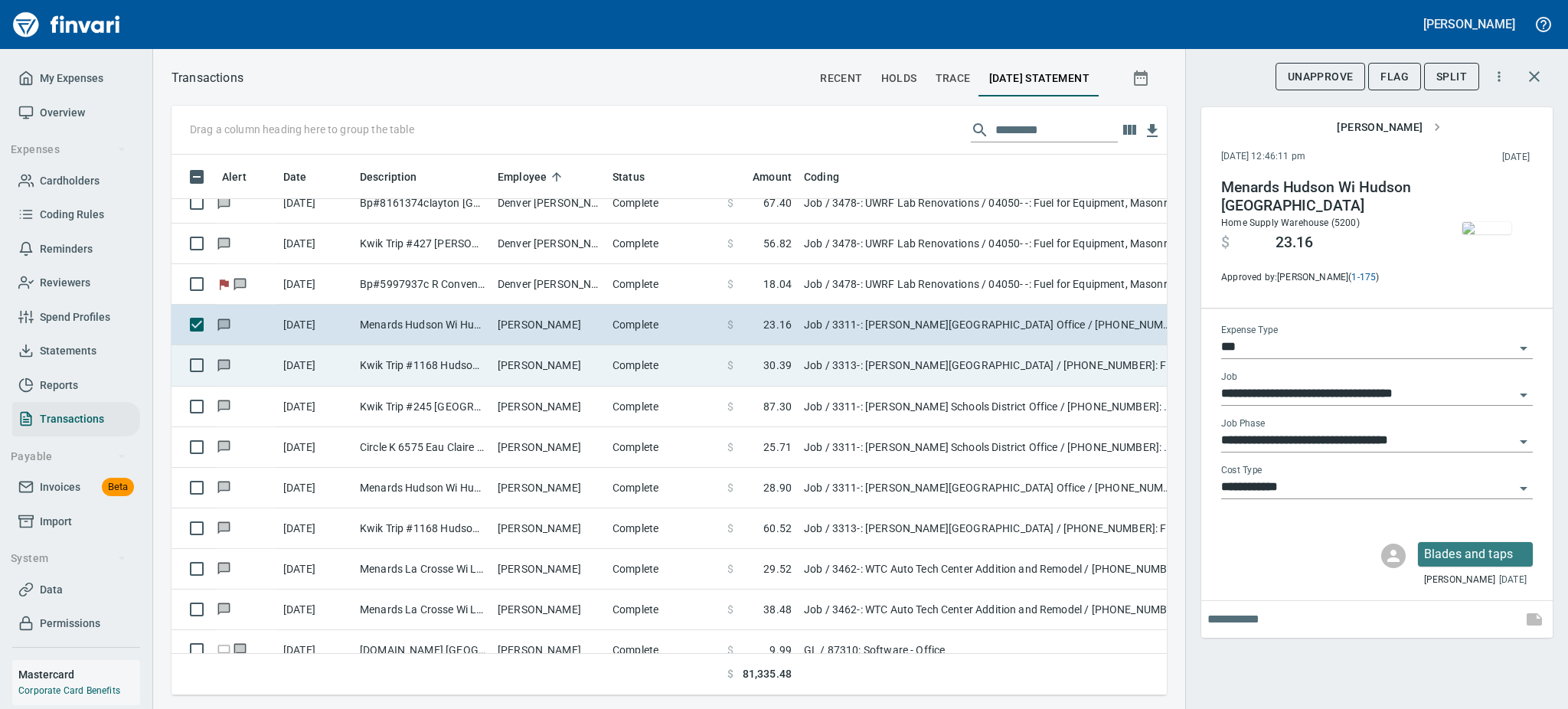
click at [454, 371] on td "Kwik Trip #1168 Hudson WI" at bounding box center [422, 366] width 137 height 41
type input "**********"
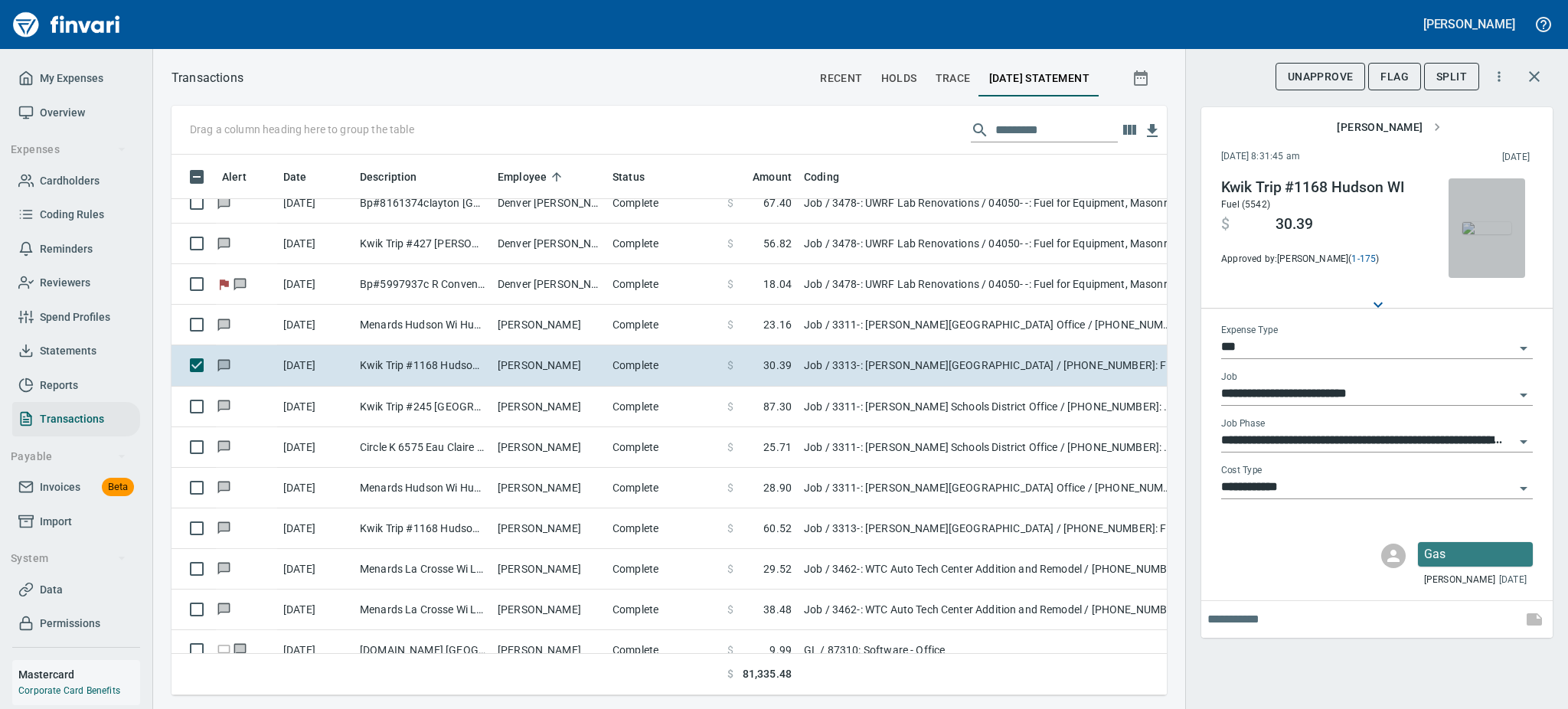
click at [1489, 228] on img "button" at bounding box center [1487, 228] width 49 height 12
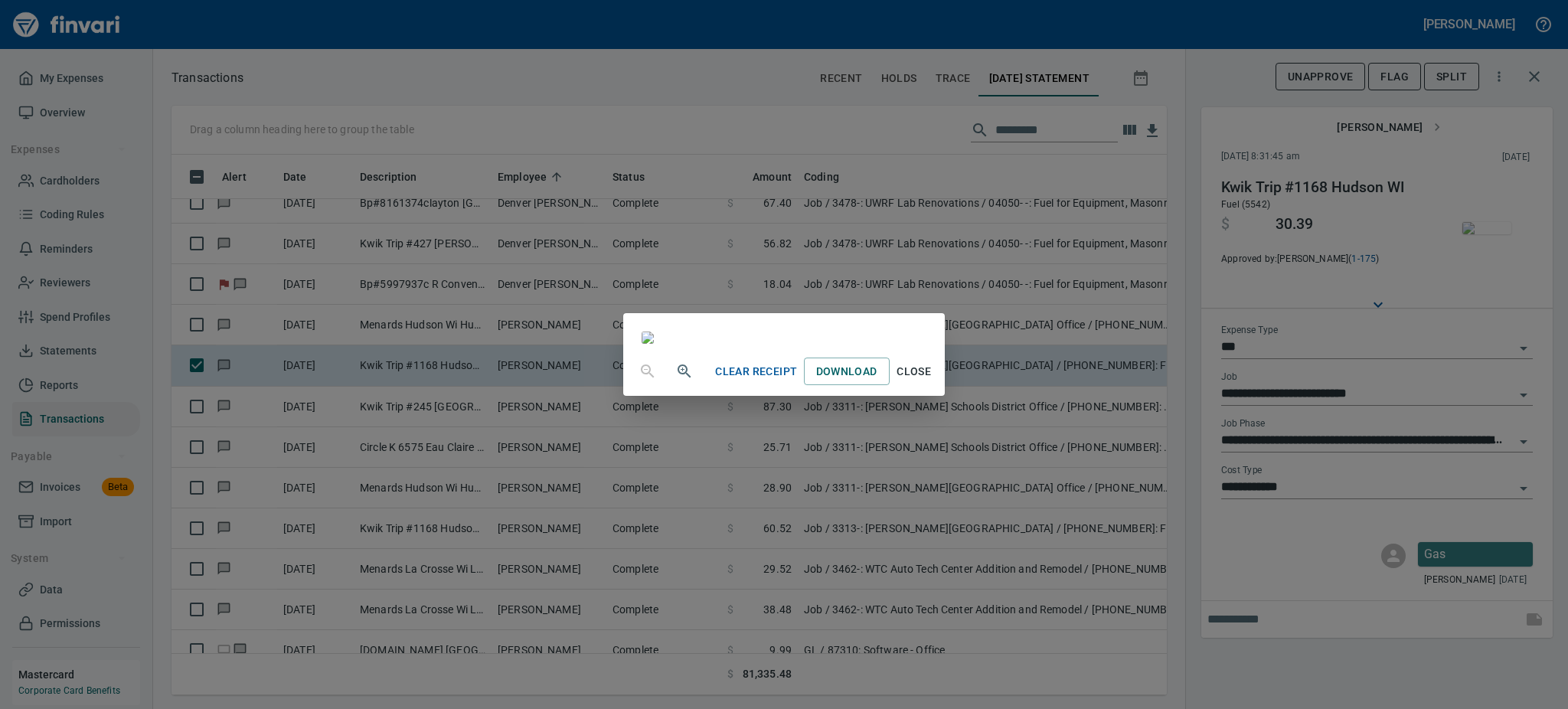
click at [932, 382] on span "Close" at bounding box center [914, 371] width 37 height 19
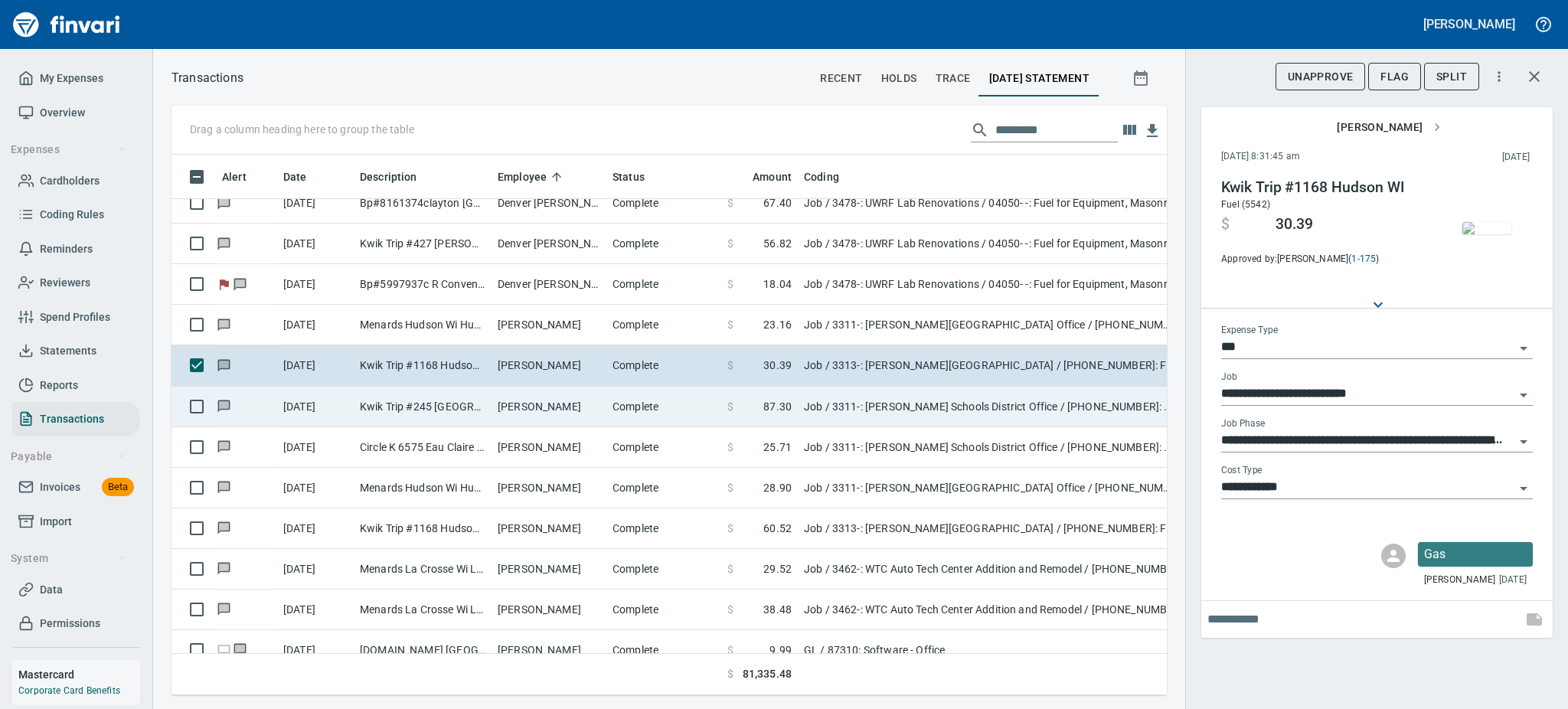
click at [385, 403] on td "Kwik Trip #245 Plainview MN" at bounding box center [422, 407] width 137 height 41
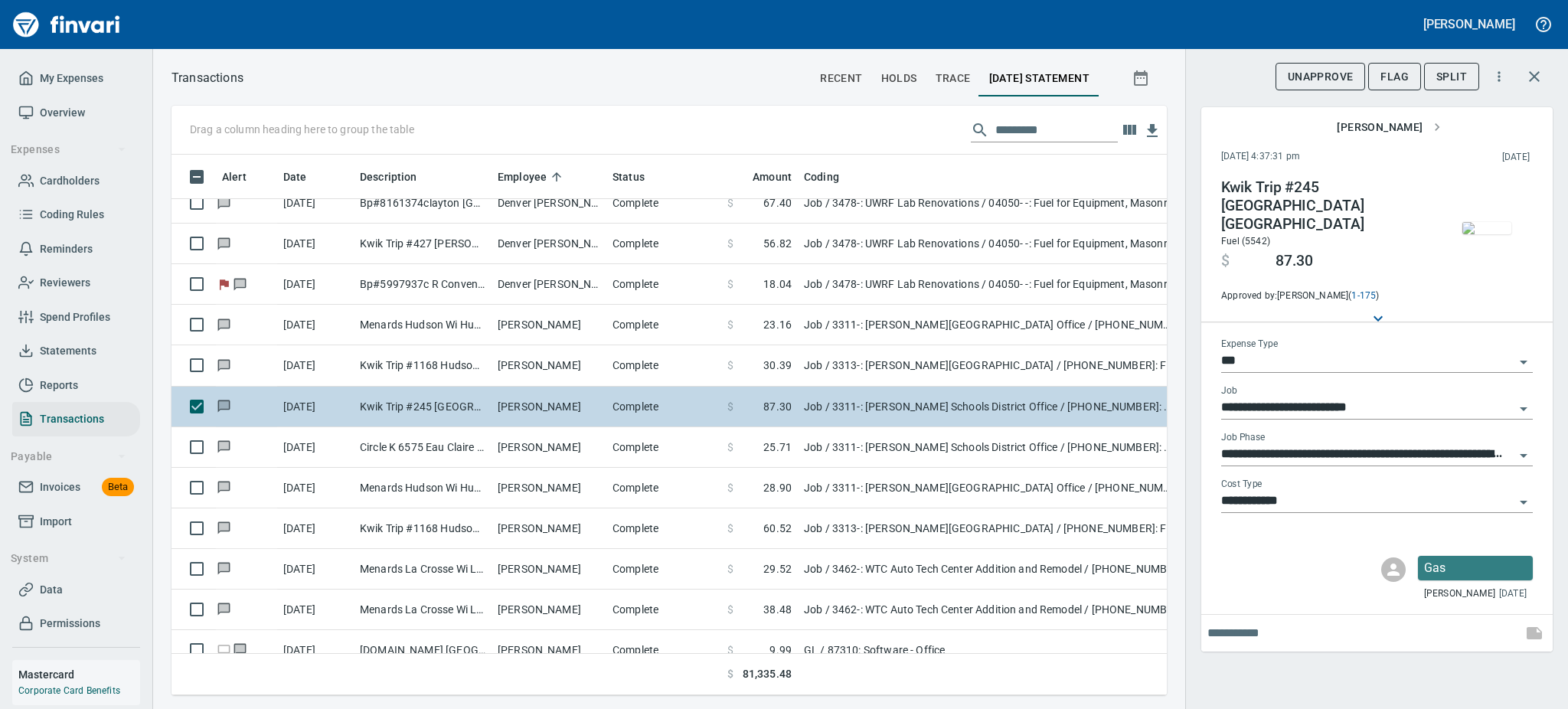
type input "**********"
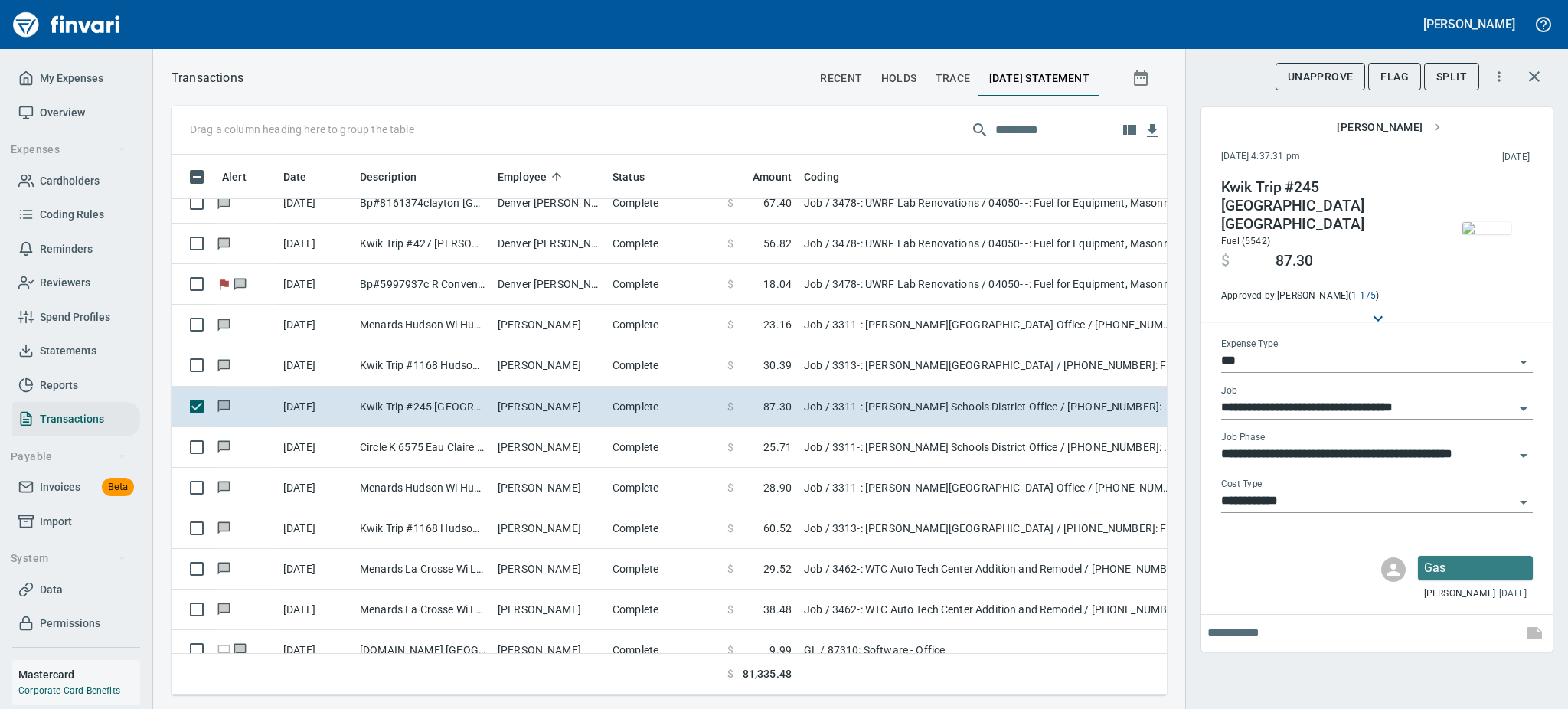
click at [1495, 222] on img "button" at bounding box center [1487, 228] width 49 height 12
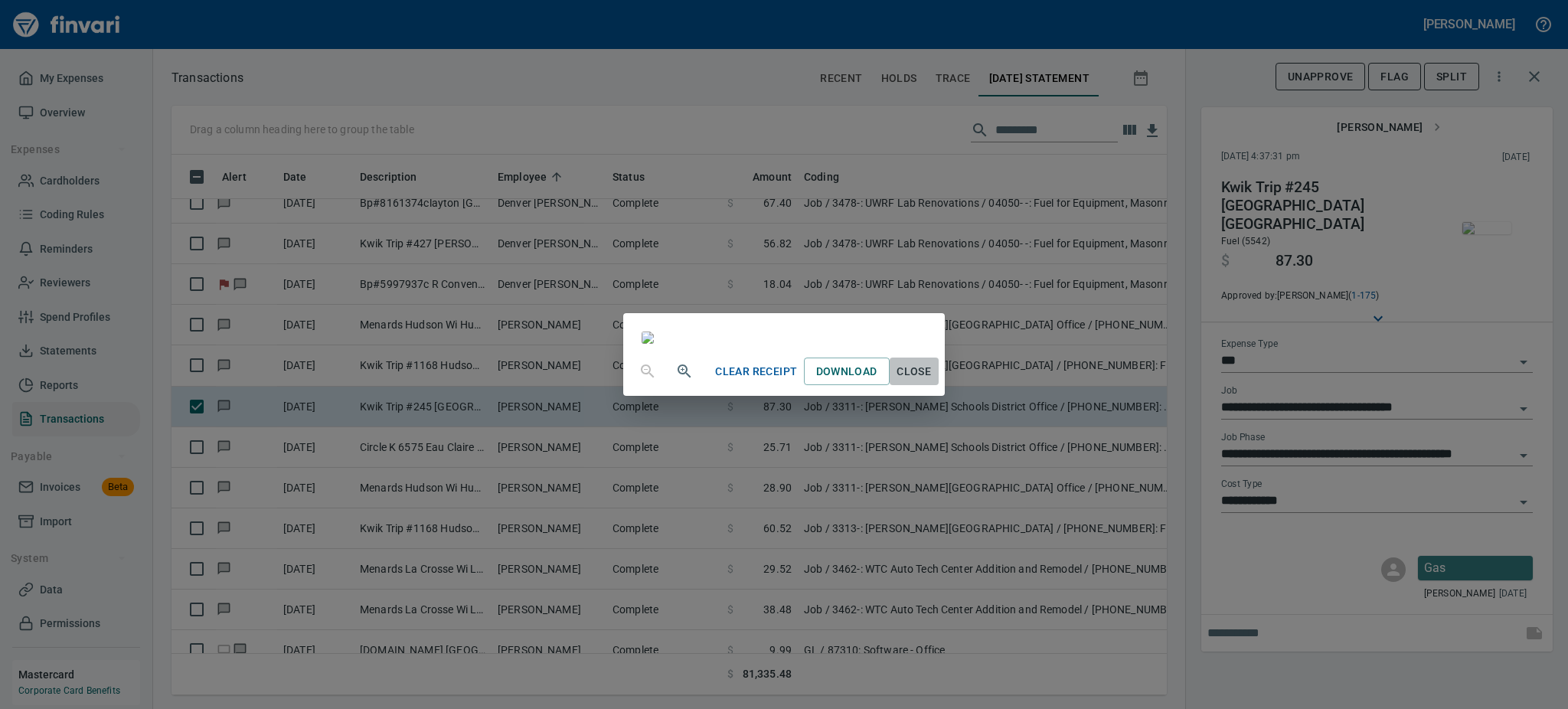
click at [932, 382] on span "Close" at bounding box center [914, 371] width 37 height 19
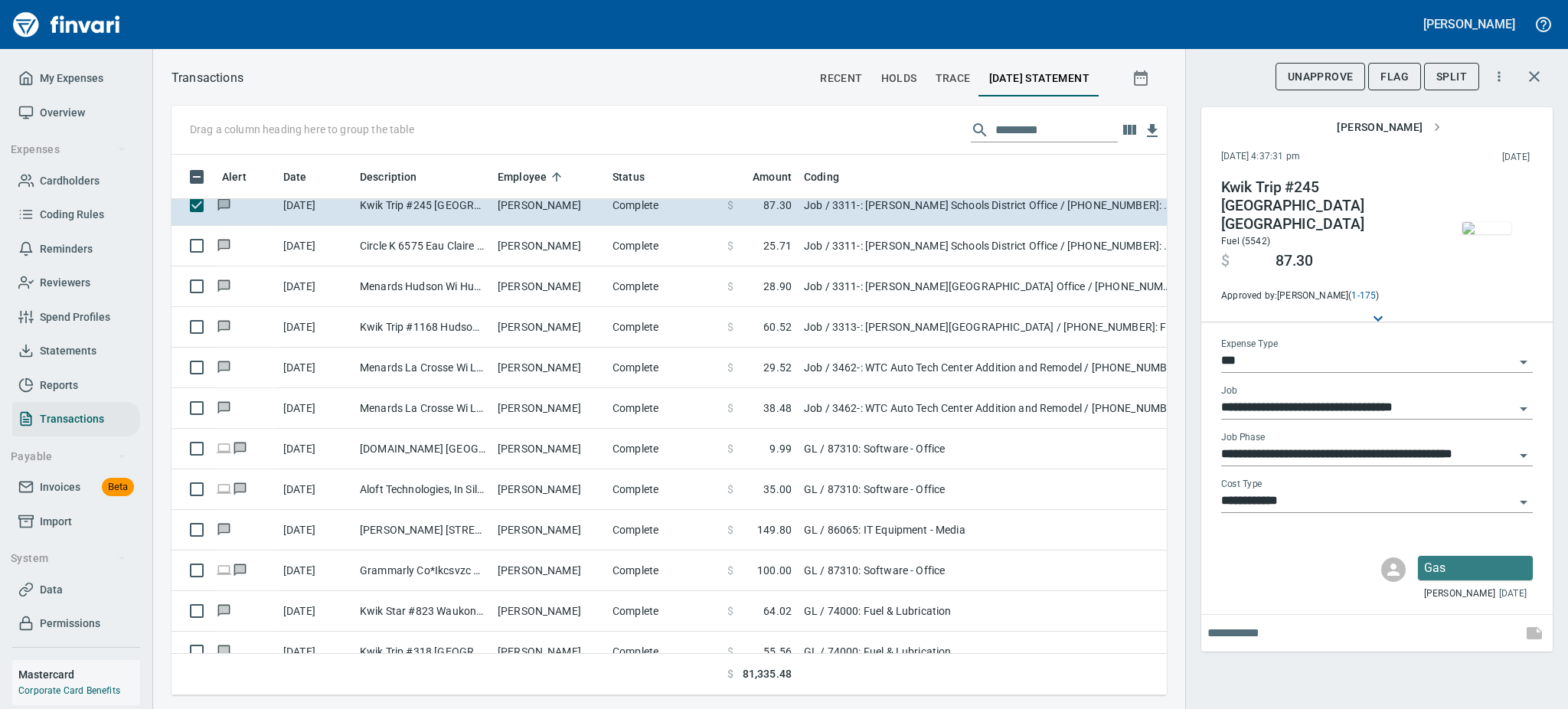
scroll to position [6725, 0]
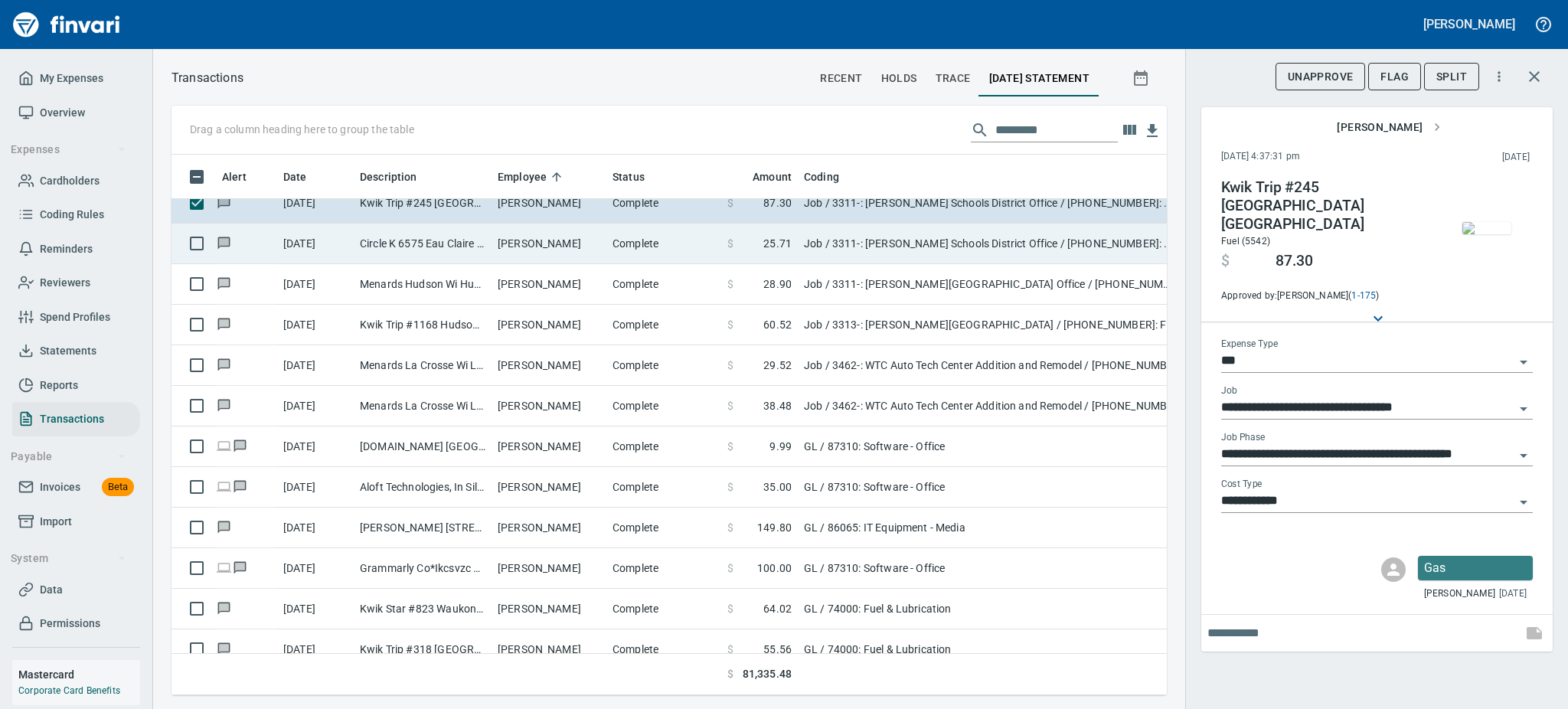
click at [421, 252] on td "Circle K 6575 Eau Claire WI" at bounding box center [422, 244] width 137 height 41
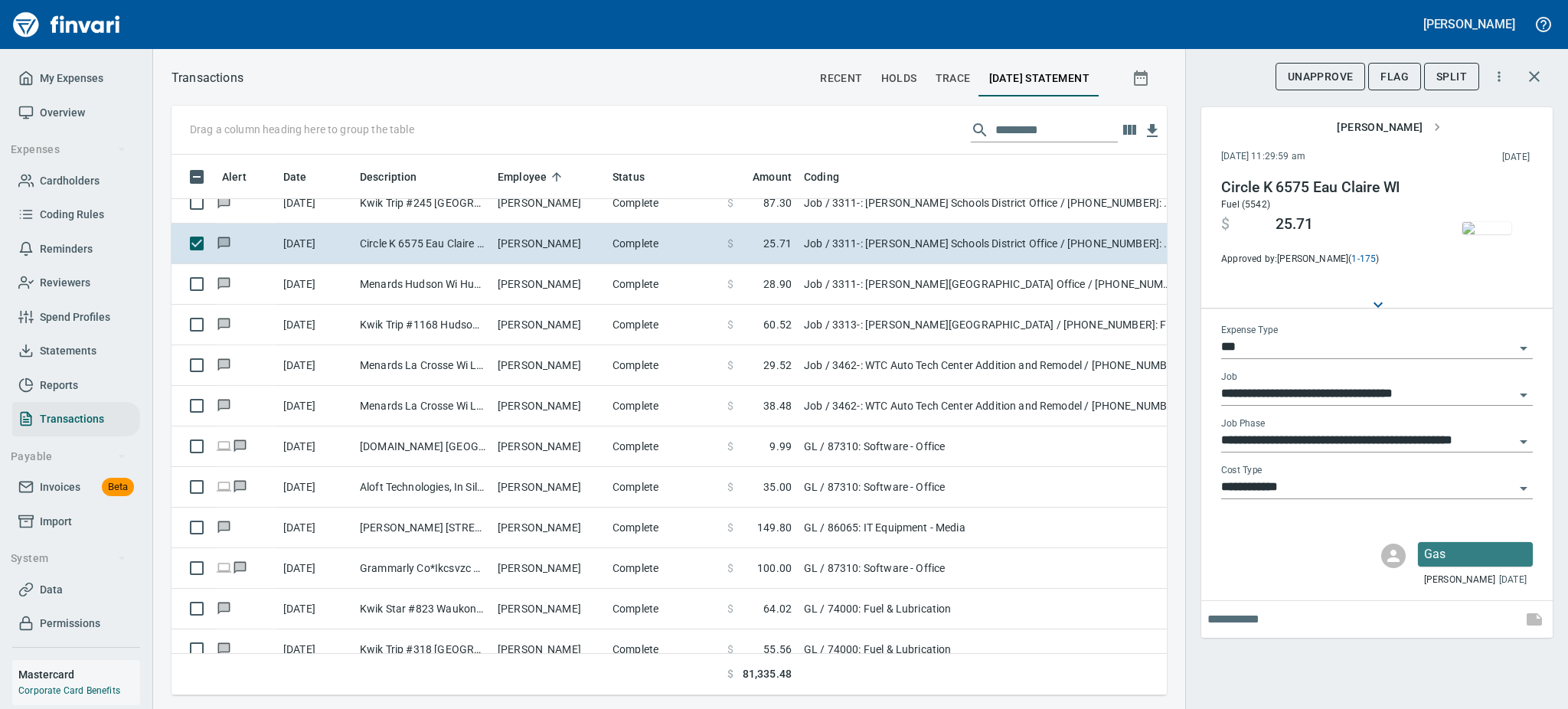
scroll to position [507, 961]
click at [1509, 234] on img "button" at bounding box center [1487, 228] width 49 height 12
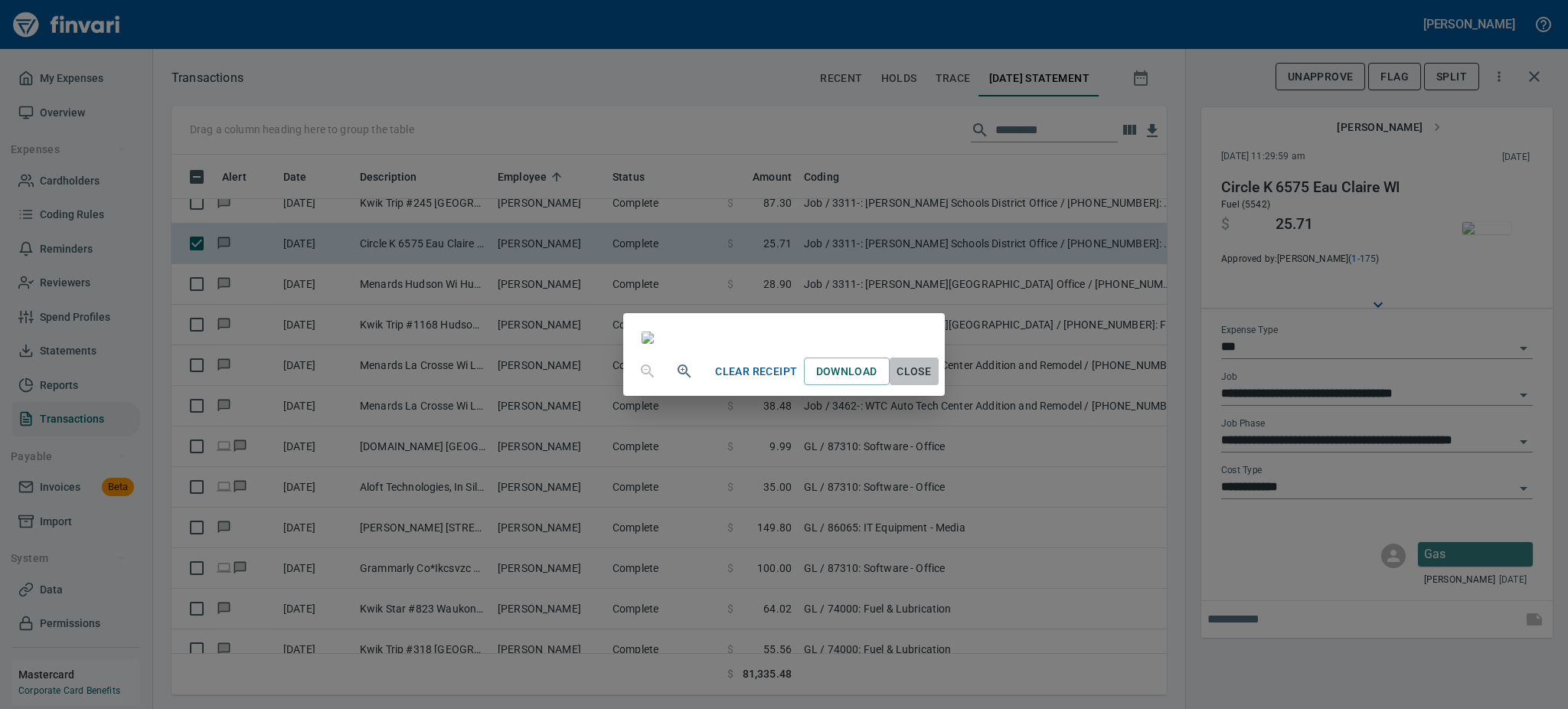
click at [932, 382] on span "Close" at bounding box center [914, 371] width 37 height 19
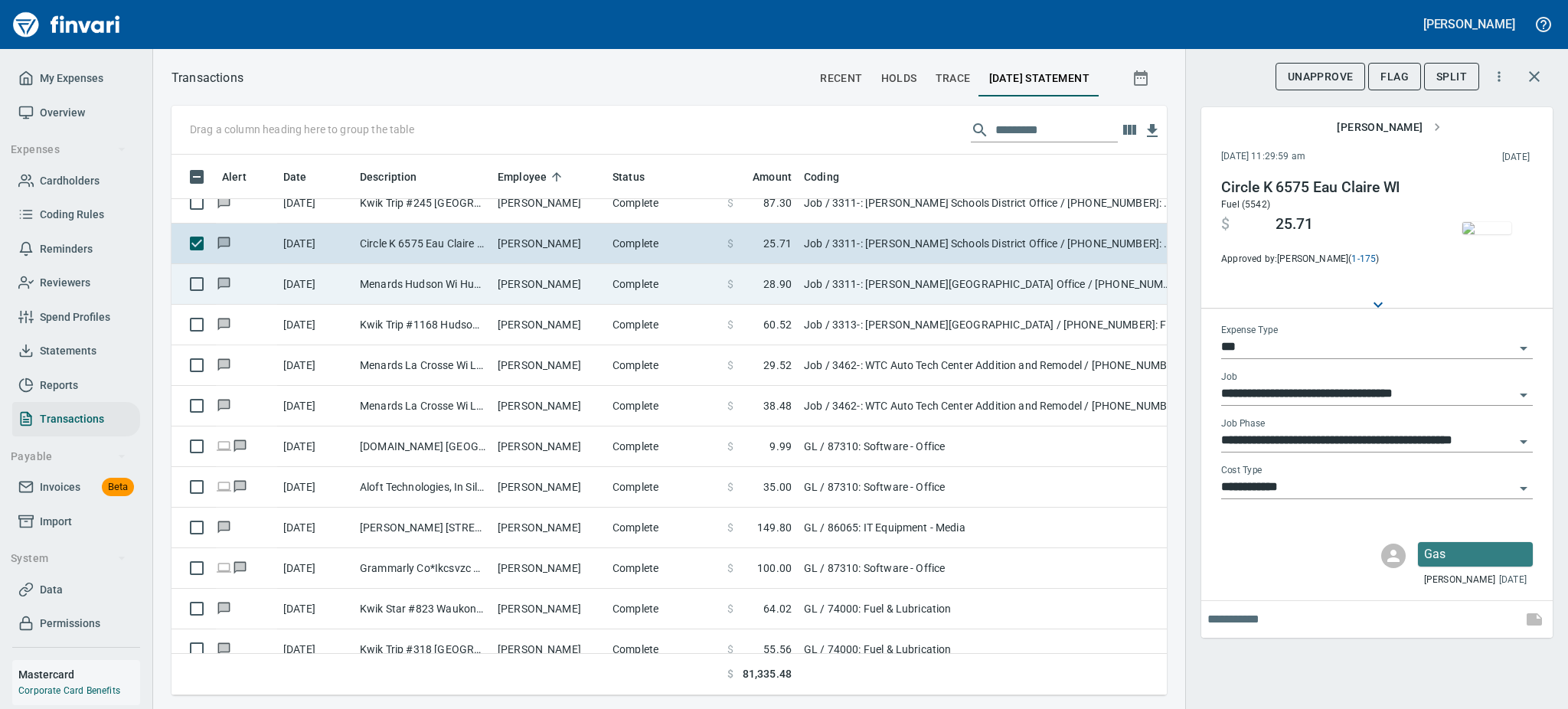
click at [544, 270] on td "Devin Bruske" at bounding box center [549, 285] width 115 height 41
type input "**********"
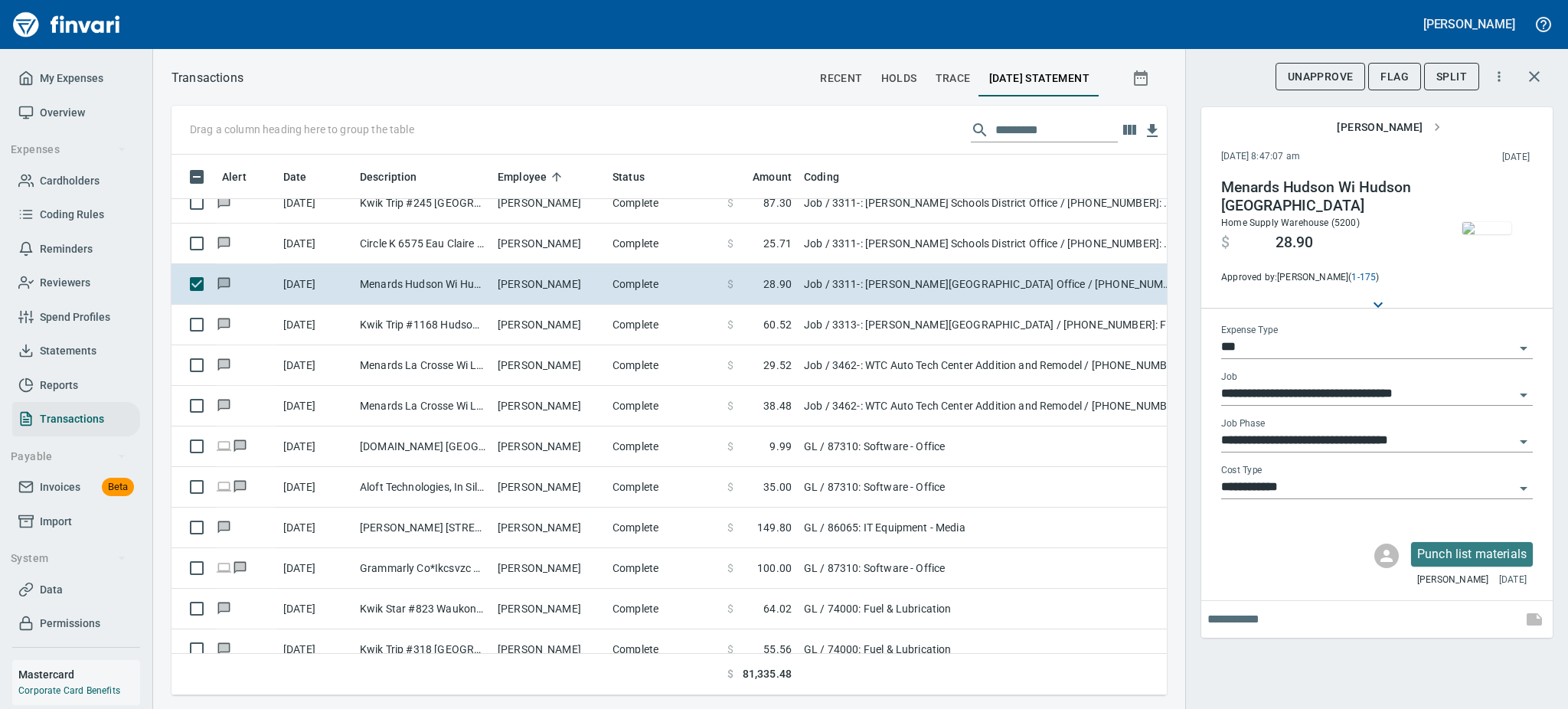
click at [1484, 234] on img "button" at bounding box center [1487, 228] width 49 height 12
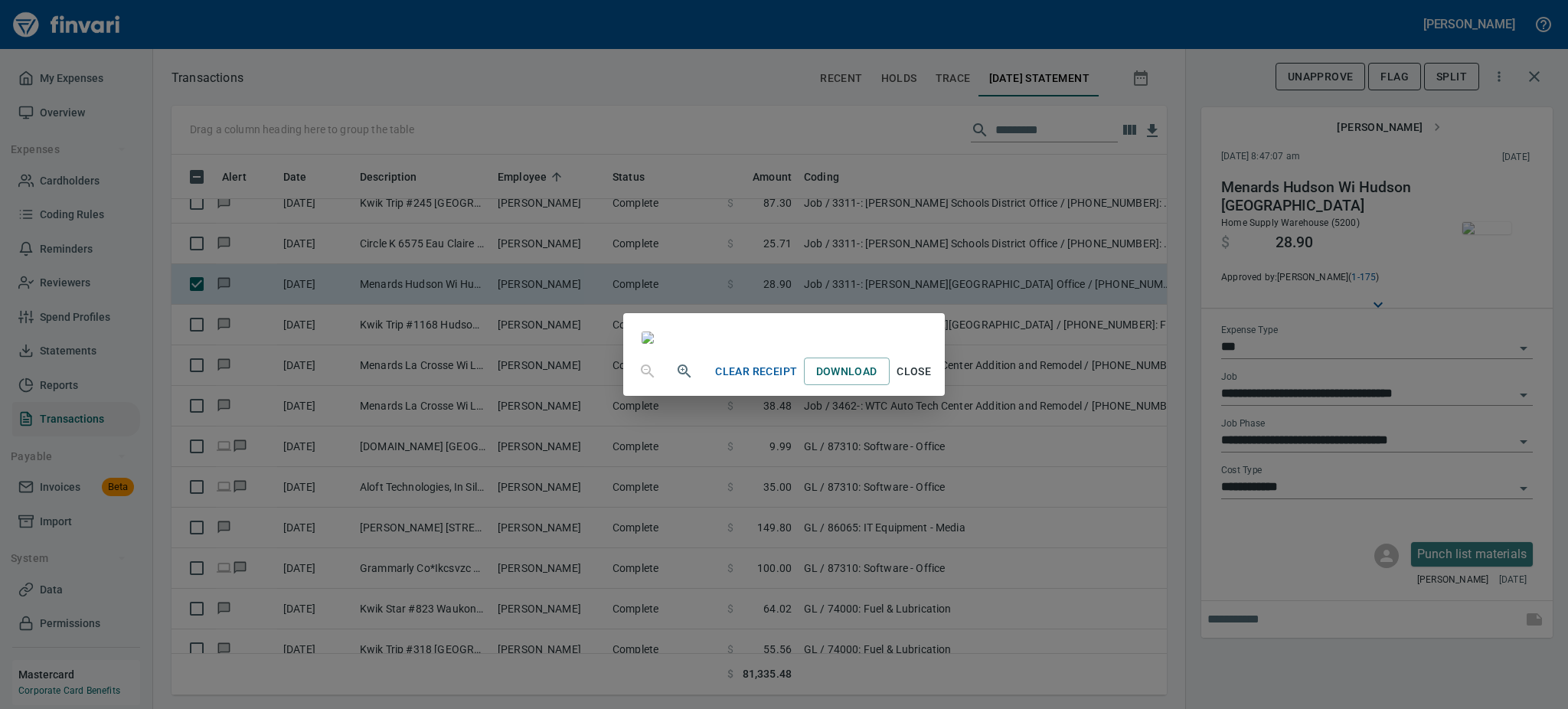
scroll to position [136, 0]
click at [932, 382] on span "Close" at bounding box center [914, 371] width 37 height 19
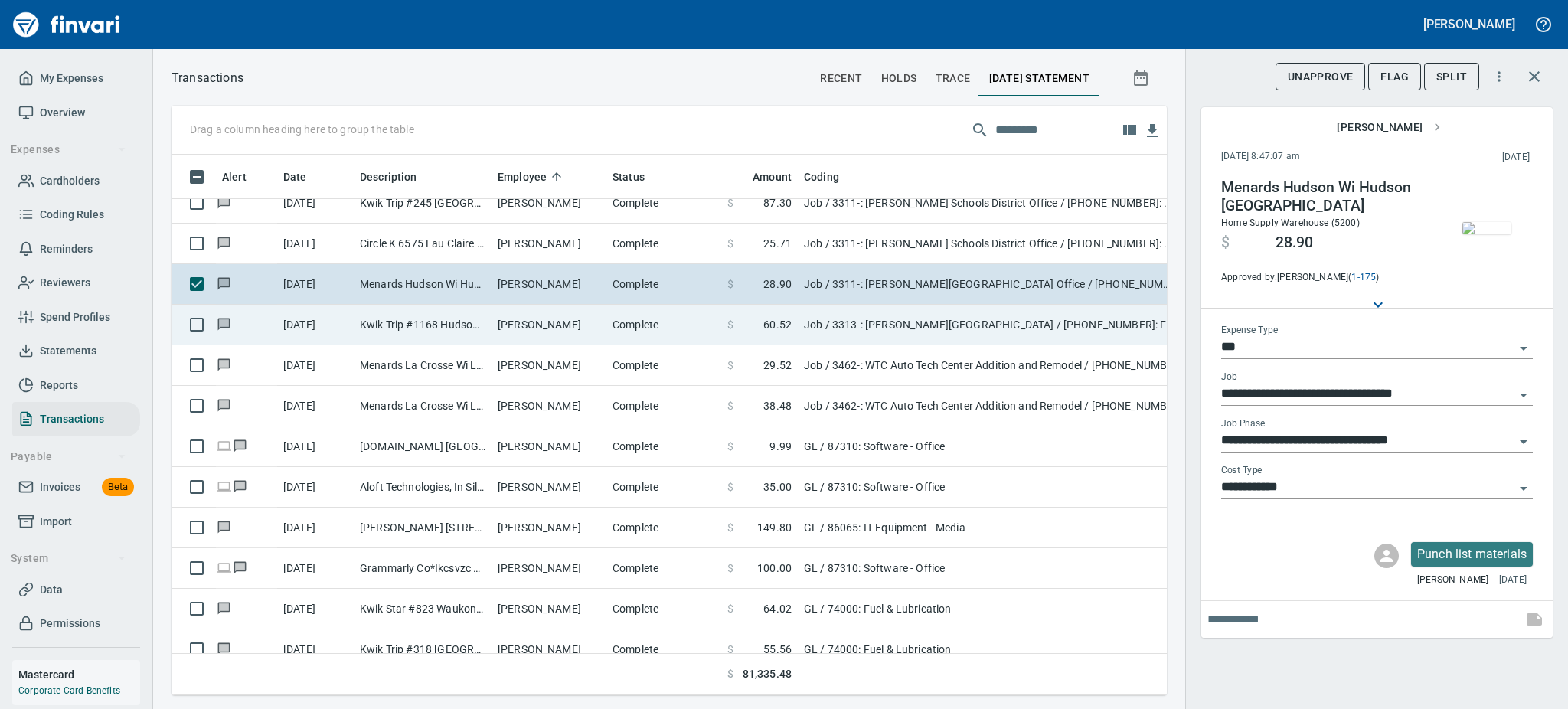
click at [516, 326] on td "Devin Bruske" at bounding box center [549, 325] width 115 height 41
type input "**********"
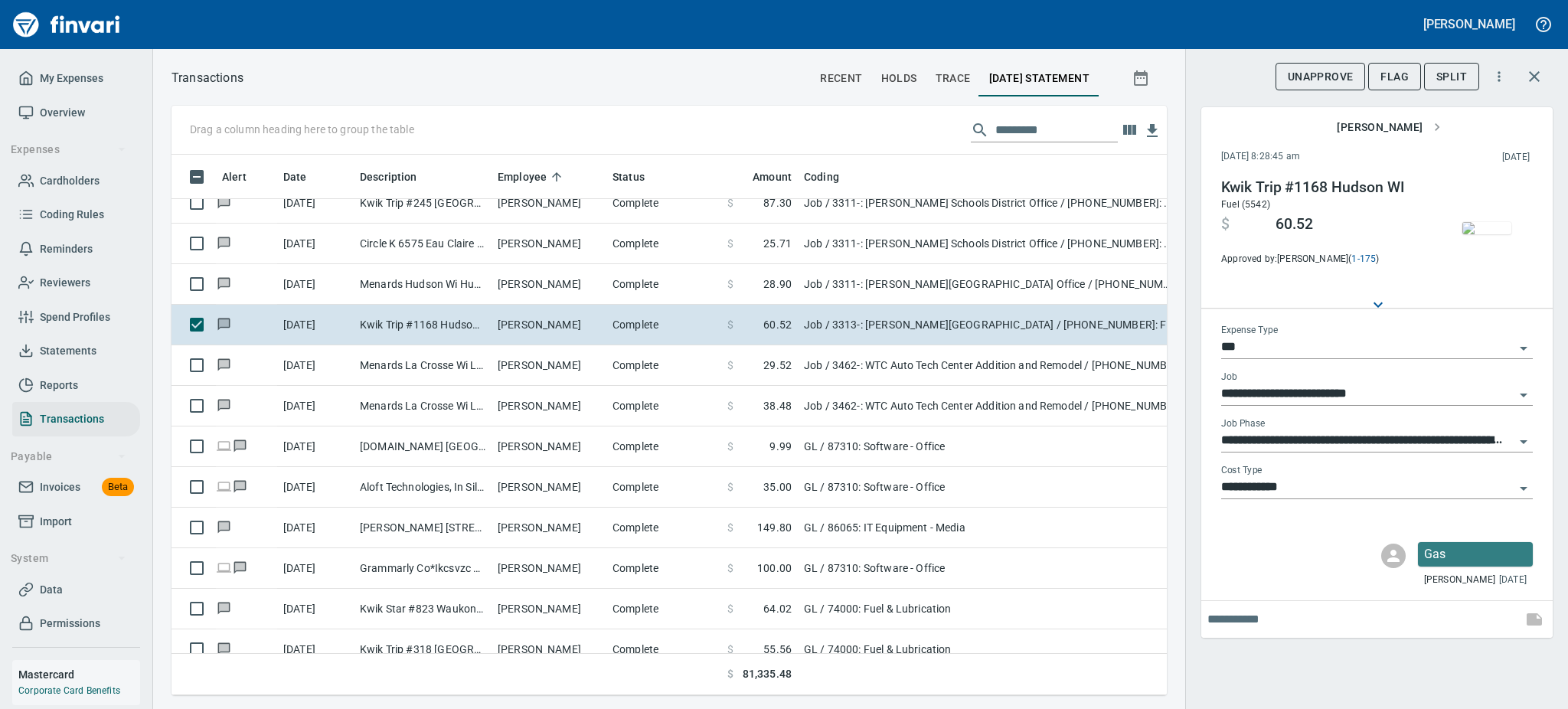
click at [1490, 226] on img "button" at bounding box center [1487, 228] width 49 height 12
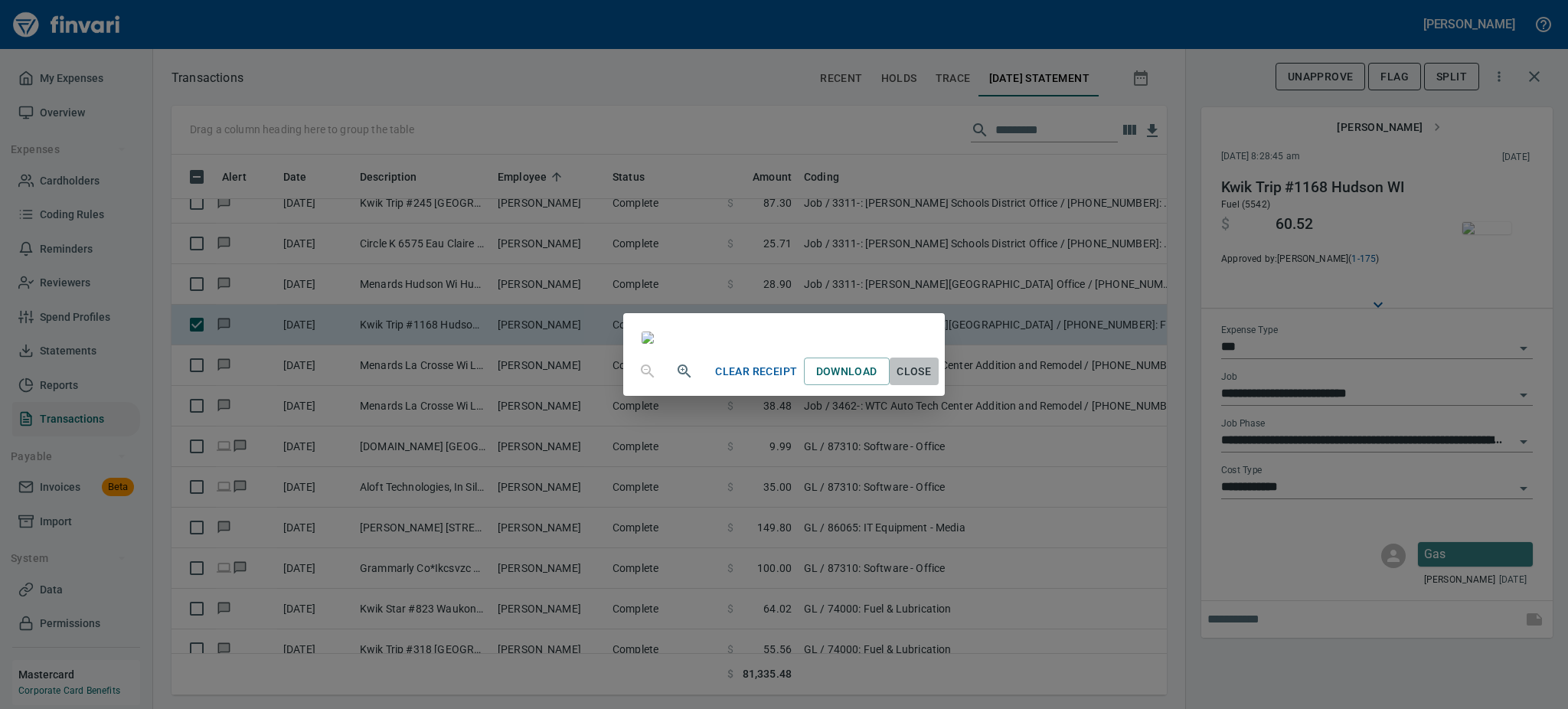
click at [932, 382] on span "Close" at bounding box center [914, 371] width 37 height 19
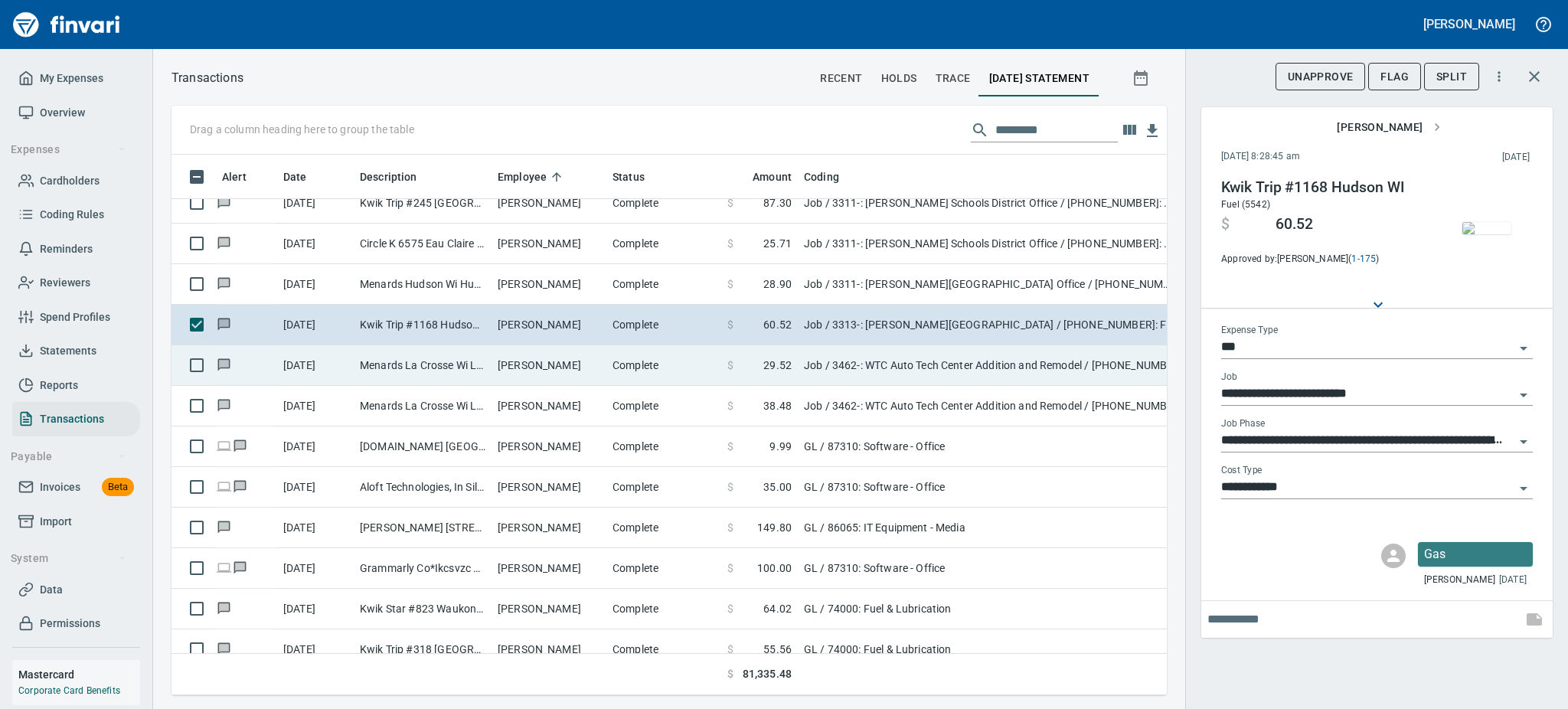
click at [408, 369] on td "Menards La Crosse Wi La Crosse WI" at bounding box center [422, 366] width 137 height 41
type input "**********"
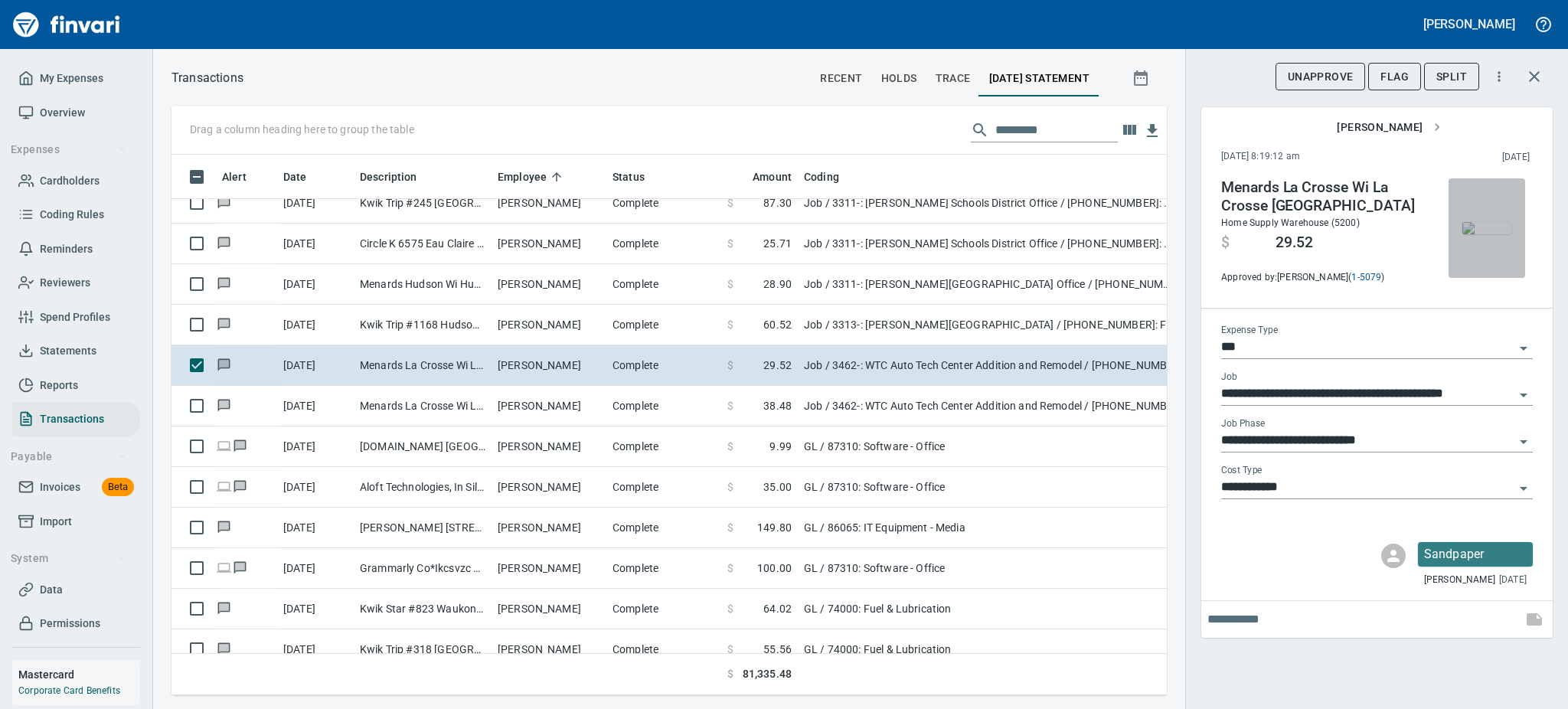
click at [1486, 234] on img "button" at bounding box center [1487, 228] width 49 height 12
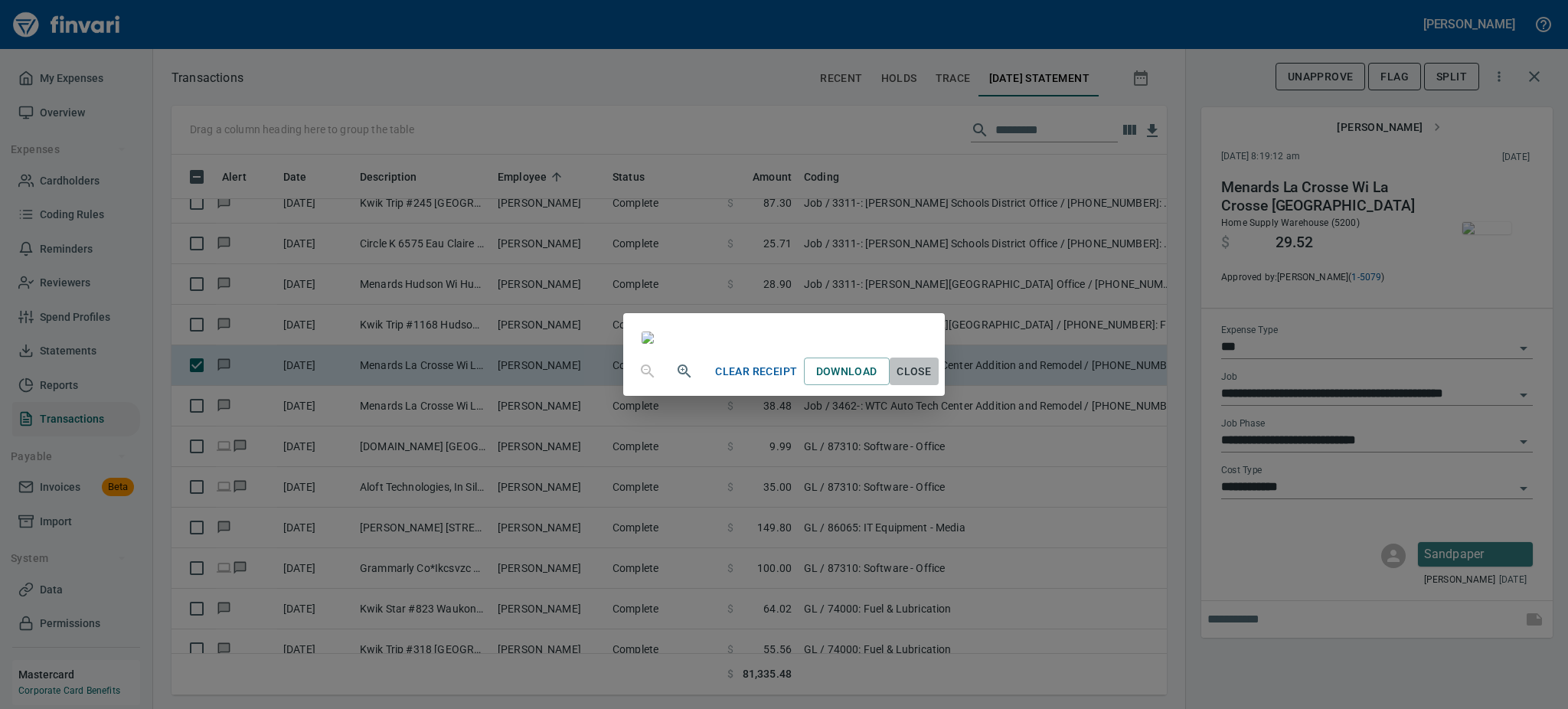
click at [932, 382] on span "Close" at bounding box center [914, 371] width 37 height 19
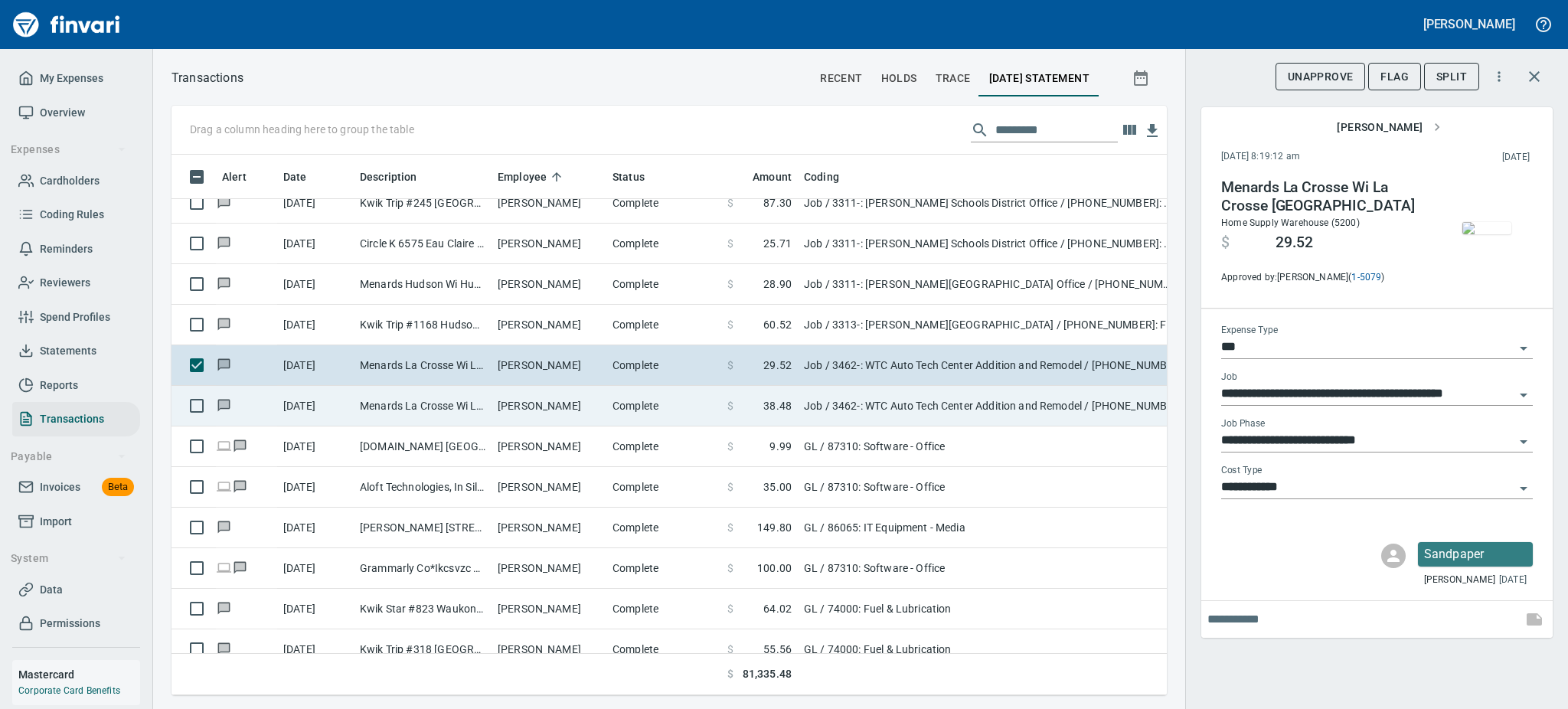
click at [324, 409] on td "9/15/2025" at bounding box center [316, 406] width 77 height 41
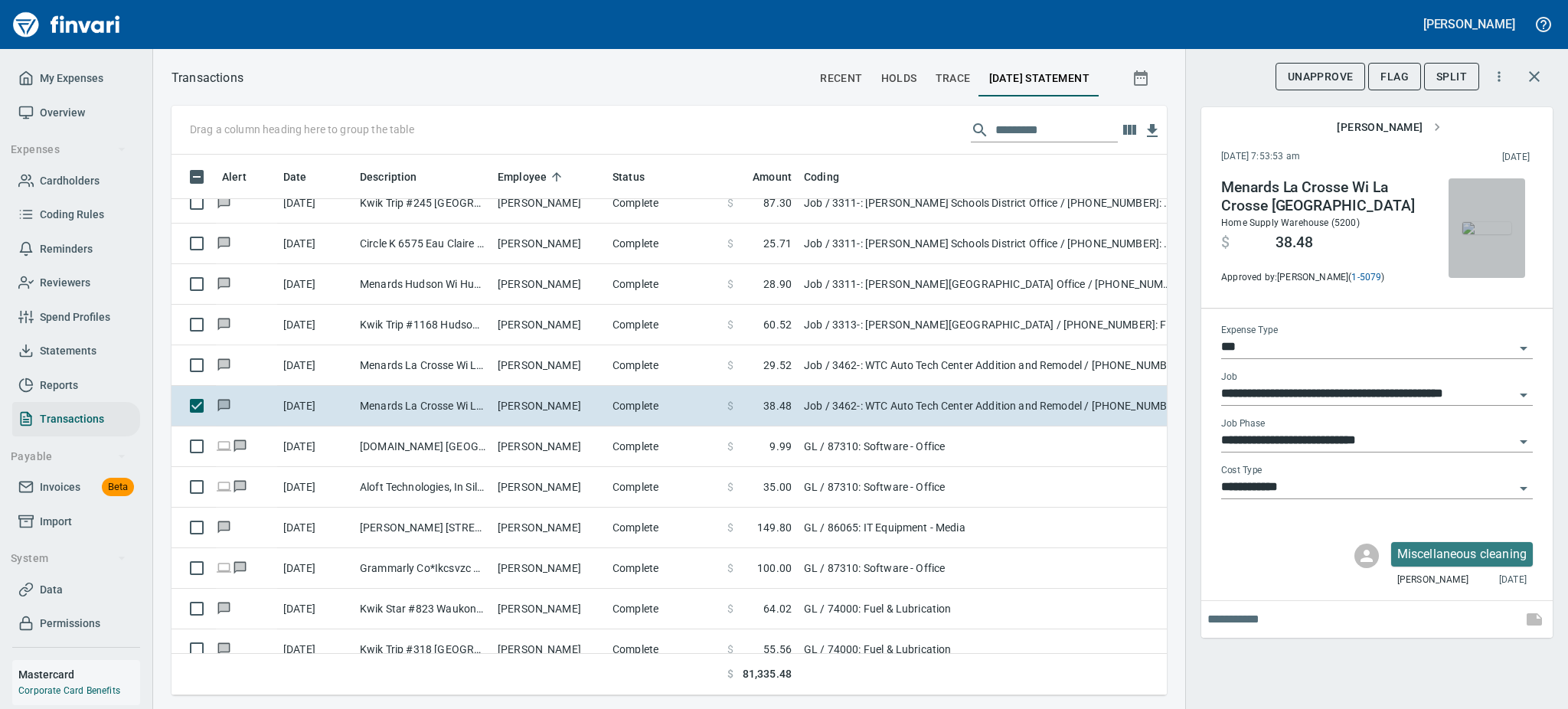
click at [1489, 234] on img "button" at bounding box center [1487, 228] width 49 height 12
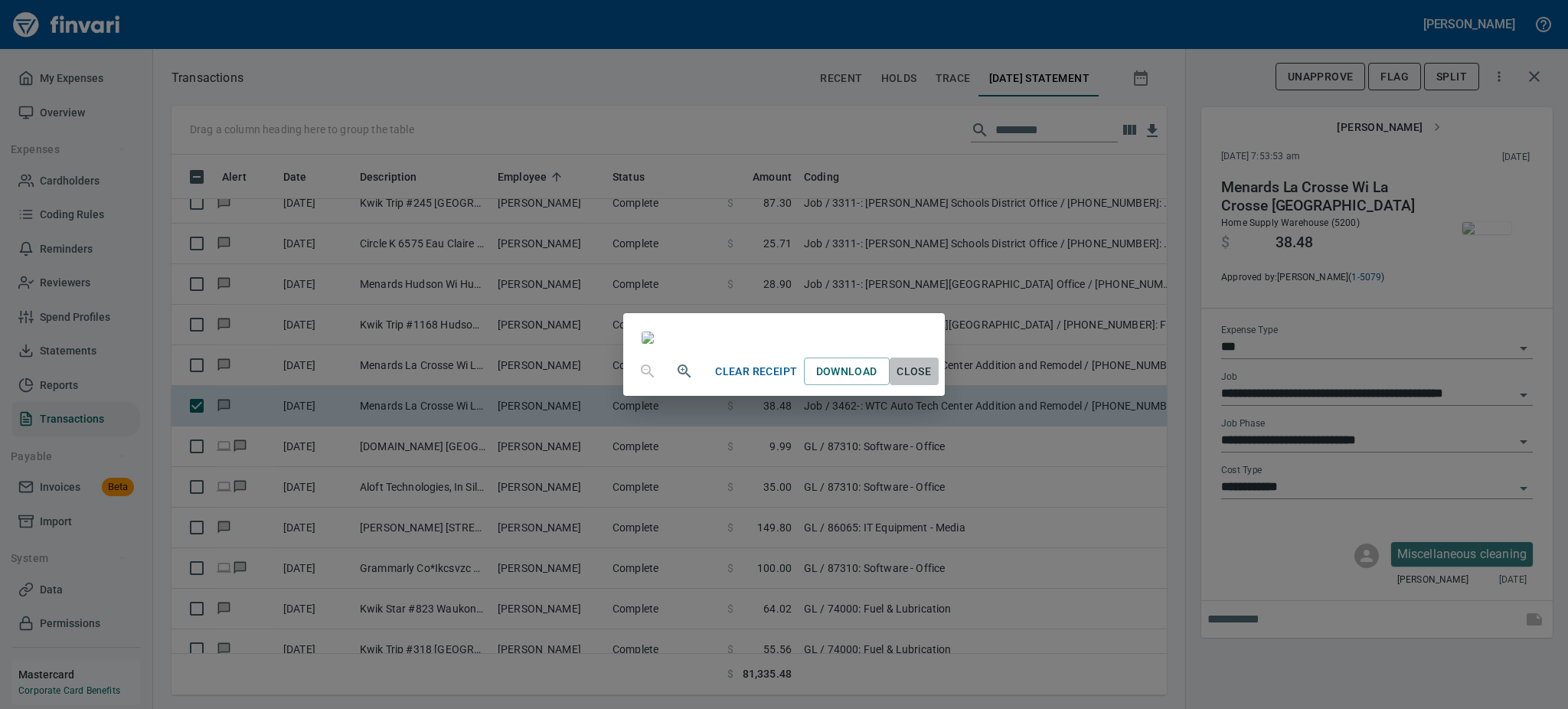
click at [932, 382] on span "Close" at bounding box center [914, 371] width 37 height 19
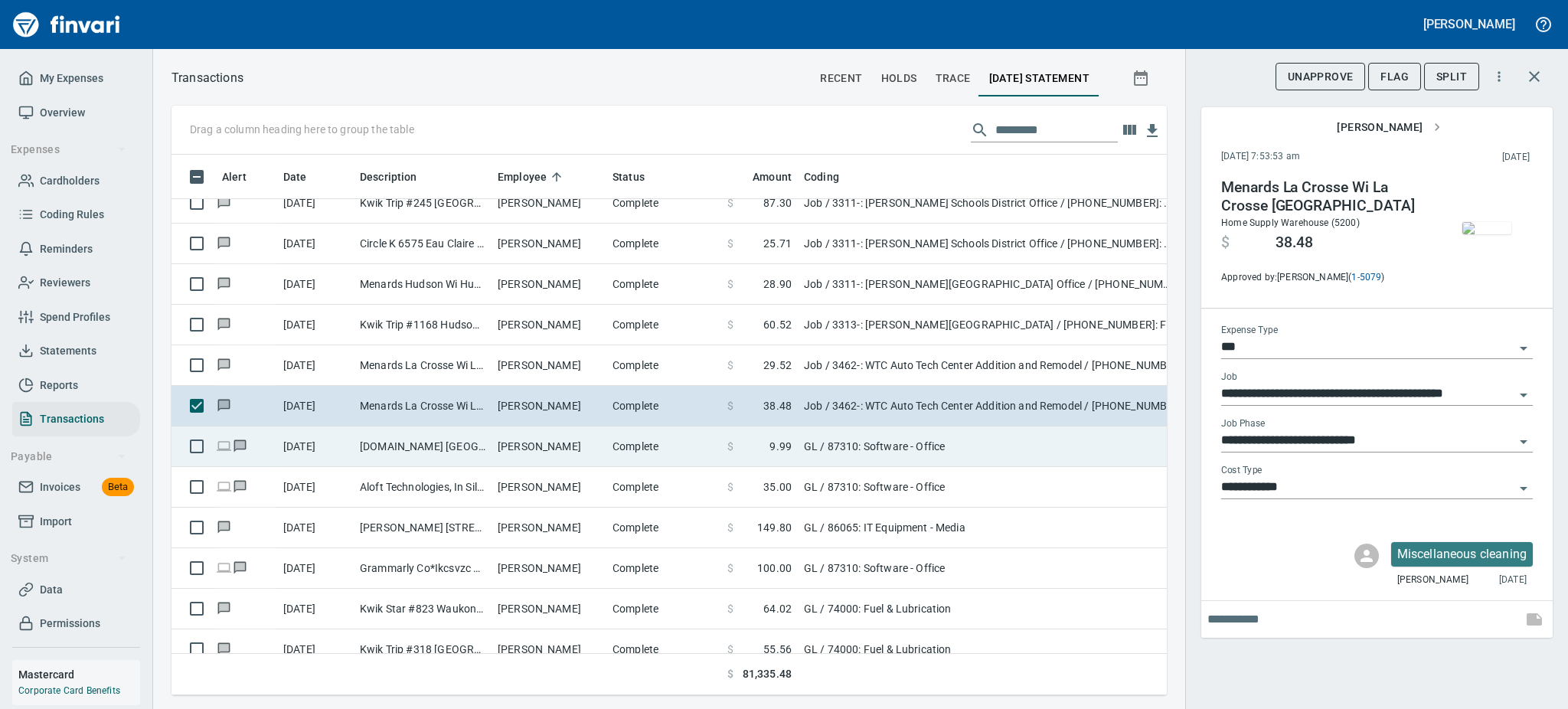
click at [433, 445] on td "Freeconvert.com North York Onca" at bounding box center [422, 447] width 137 height 41
type input "**"
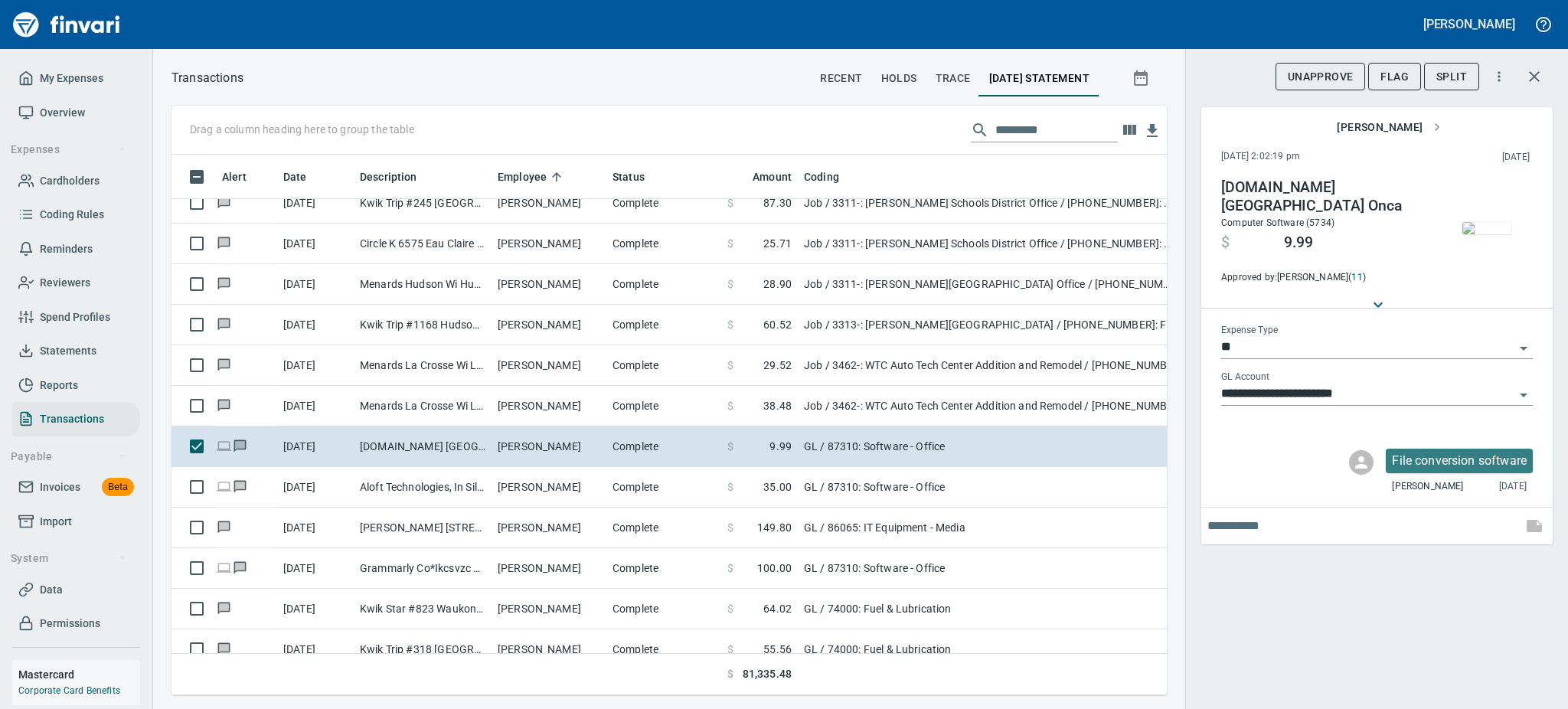
click at [1485, 224] on img "button" at bounding box center [1487, 228] width 49 height 12
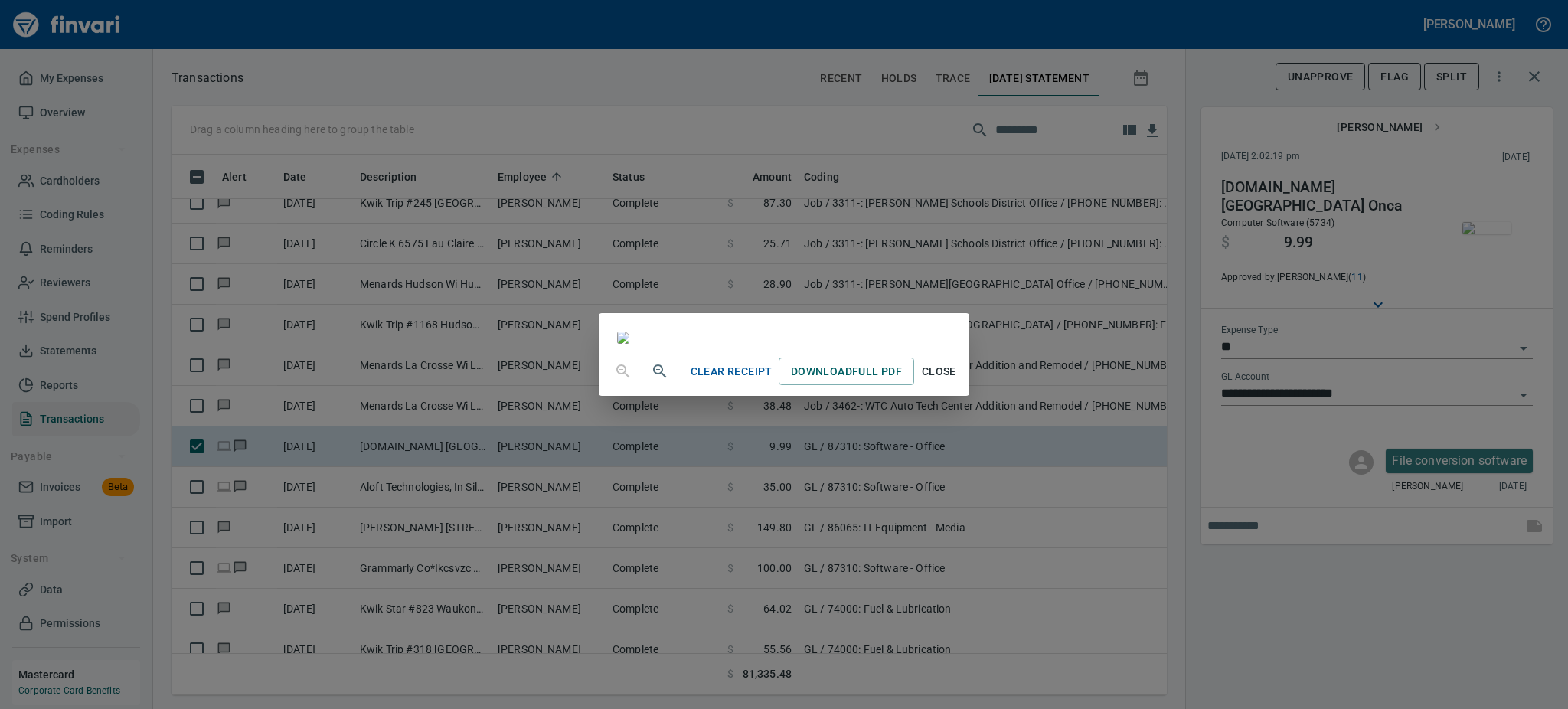
click at [957, 382] on span "Close" at bounding box center [938, 371] width 37 height 19
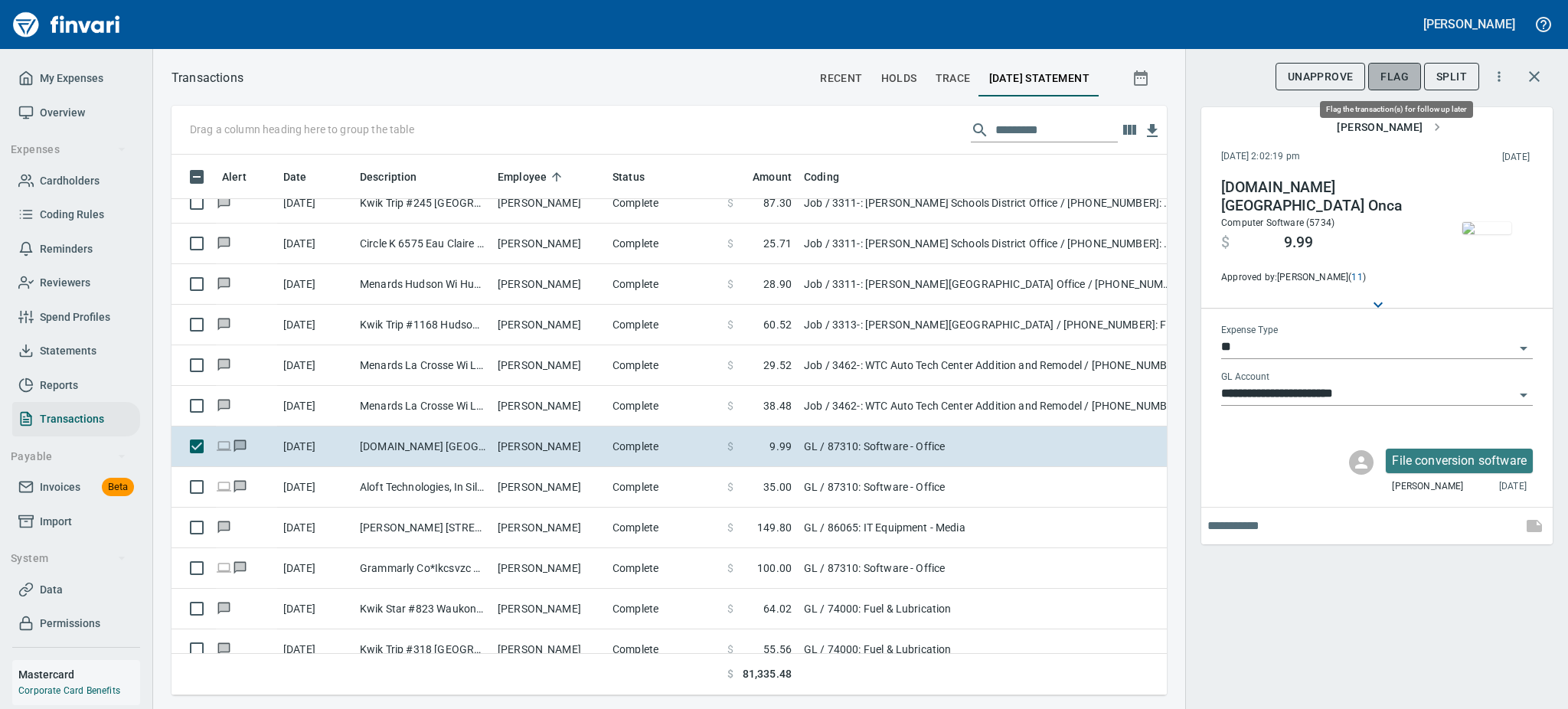
click at [1390, 84] on span "Flag" at bounding box center [1395, 76] width 29 height 19
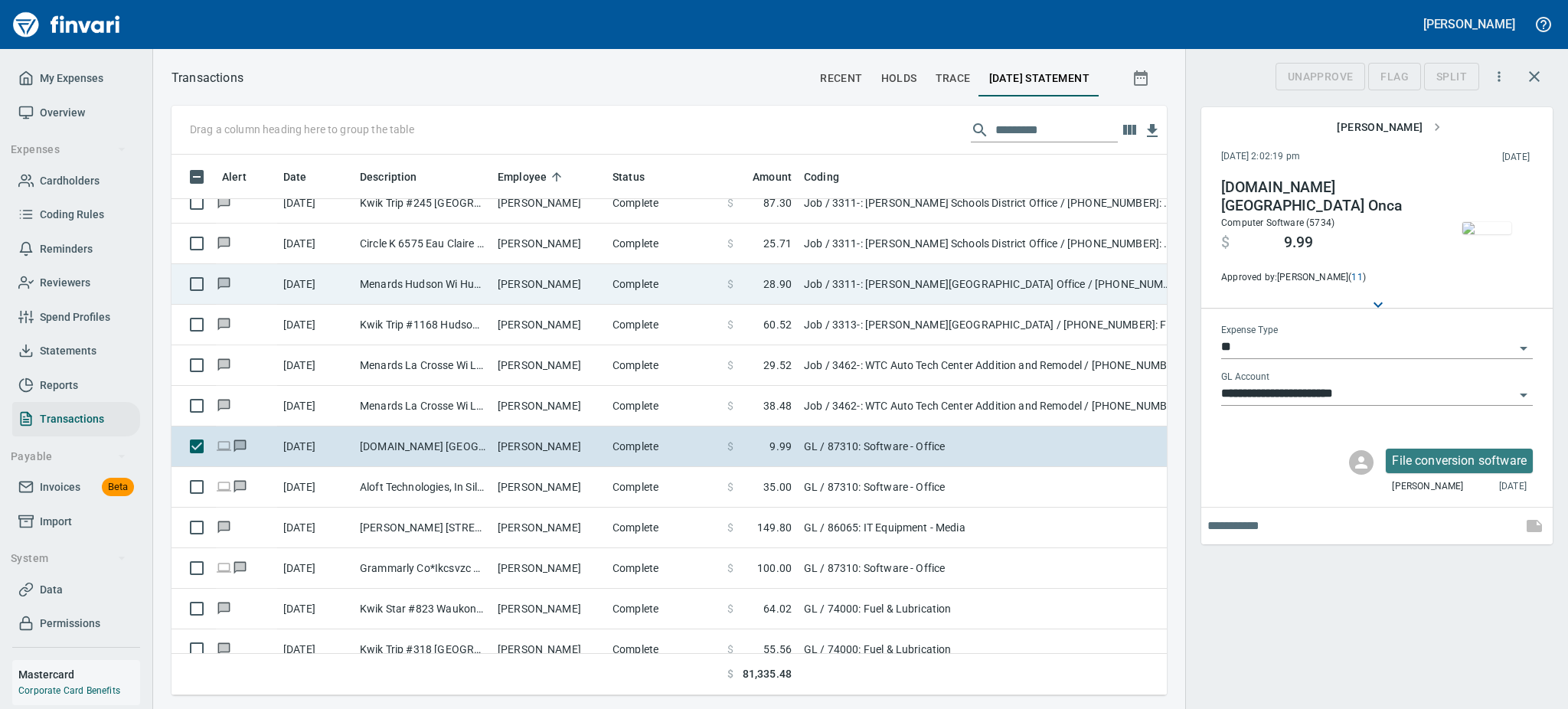
scroll to position [507, 961]
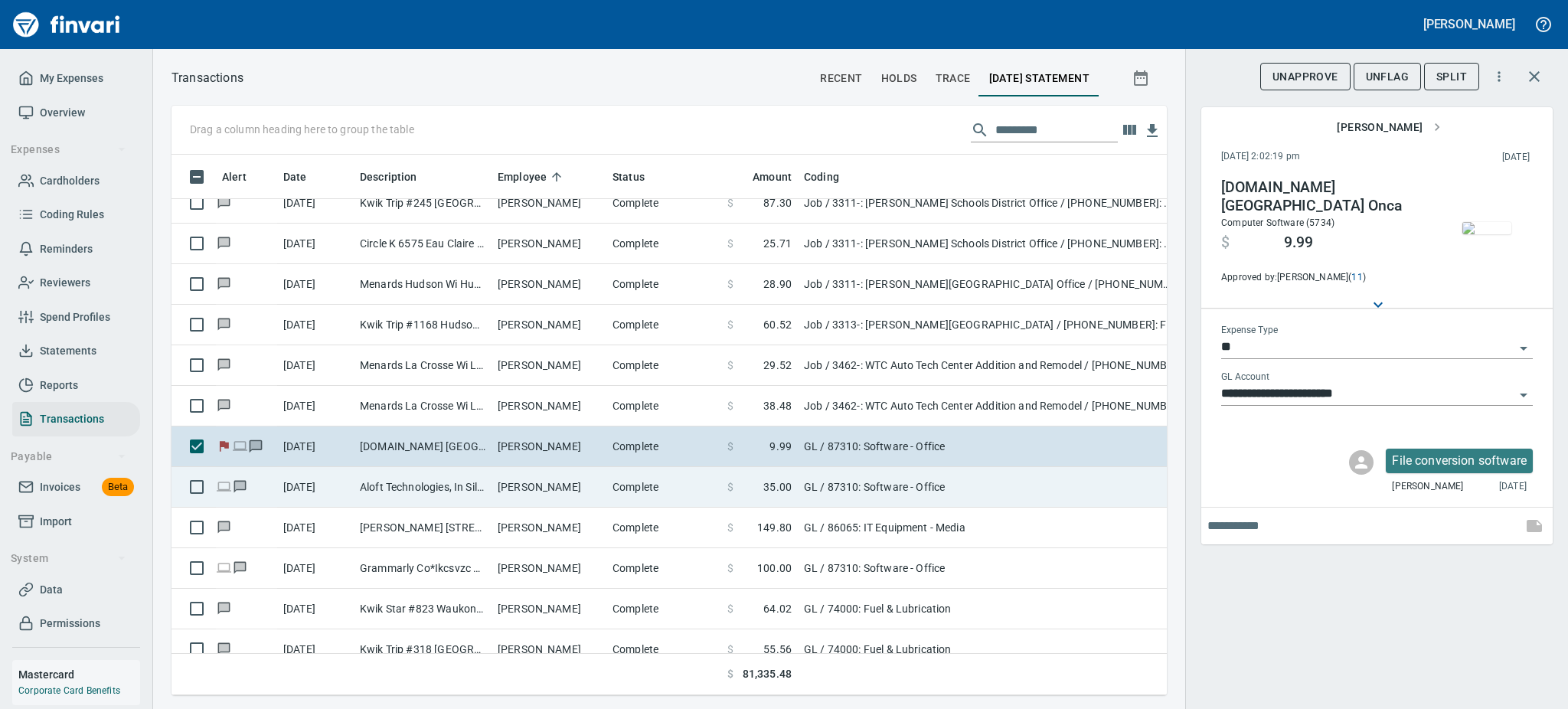
click at [481, 480] on td "Aloft Technologies, In Silver Spring MD" at bounding box center [422, 488] width 137 height 41
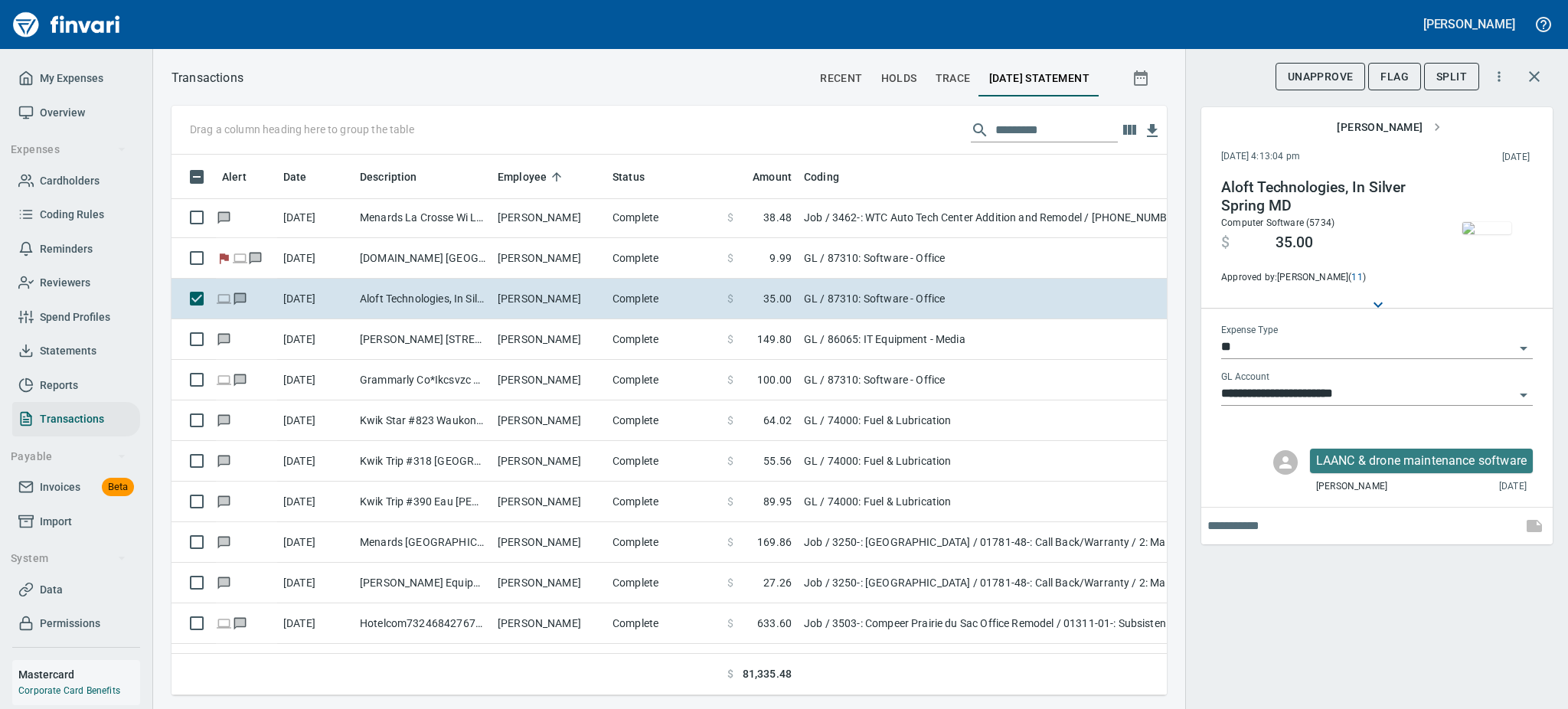
scroll to position [6930, 0]
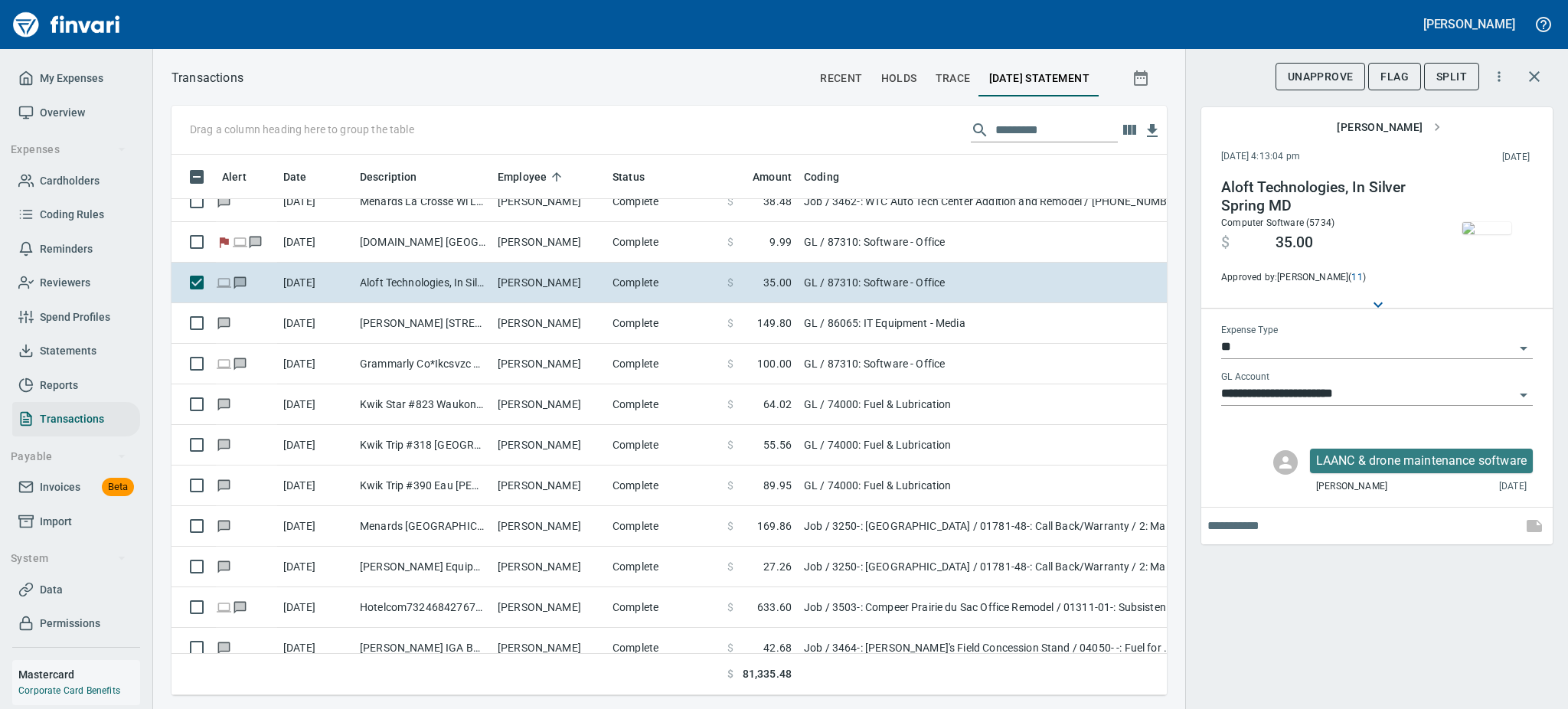
click at [1498, 224] on img "button" at bounding box center [1487, 228] width 49 height 12
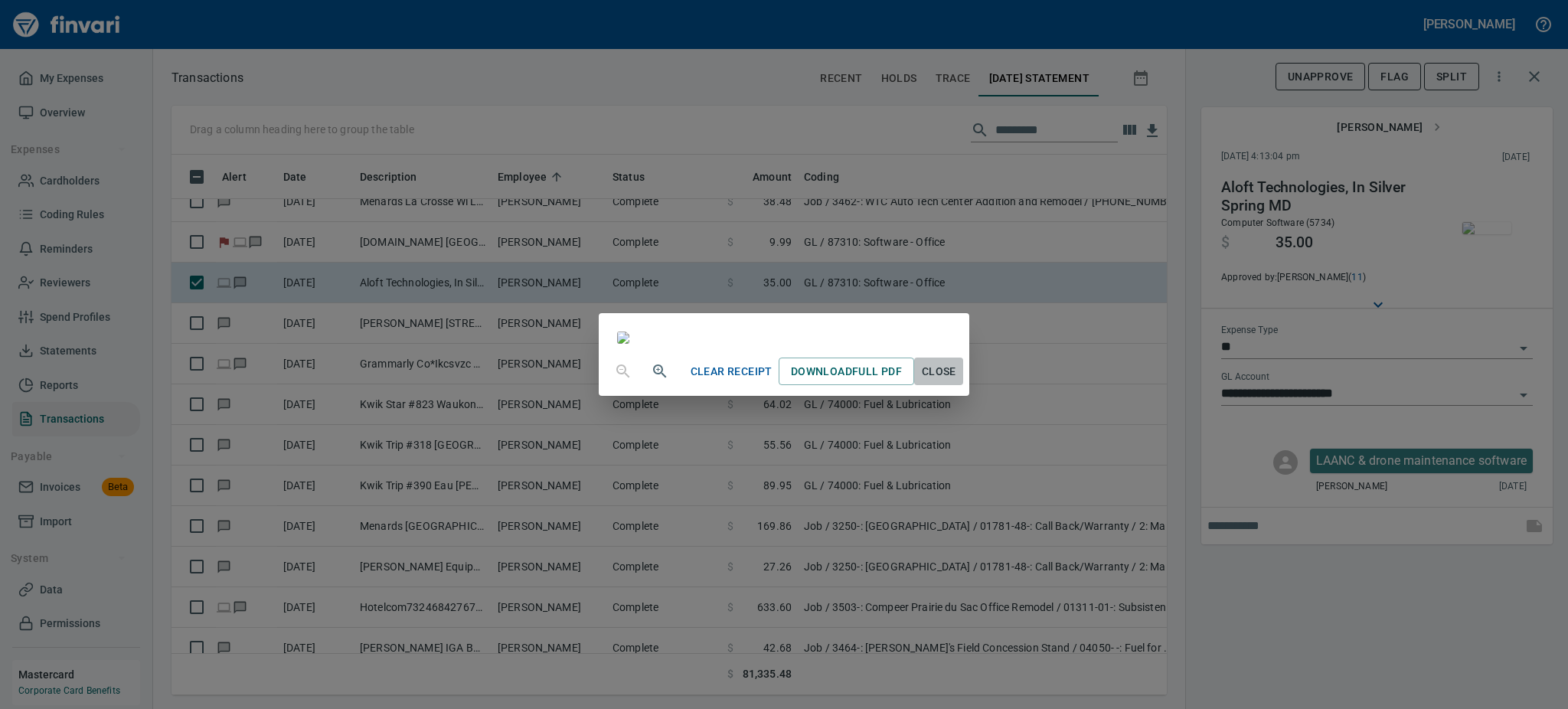
click at [957, 382] on span "Close" at bounding box center [938, 371] width 37 height 19
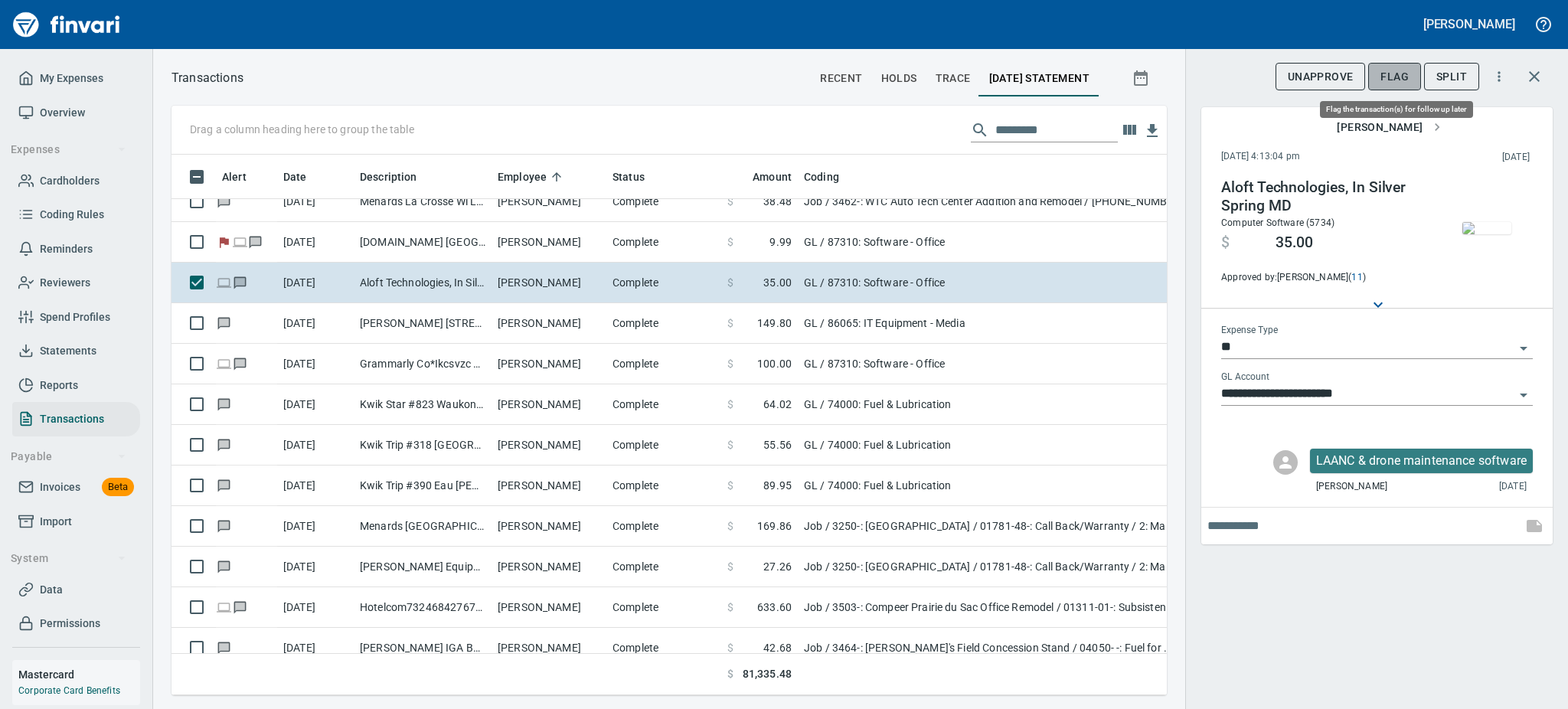
click at [1404, 79] on span "Flag" at bounding box center [1395, 76] width 29 height 19
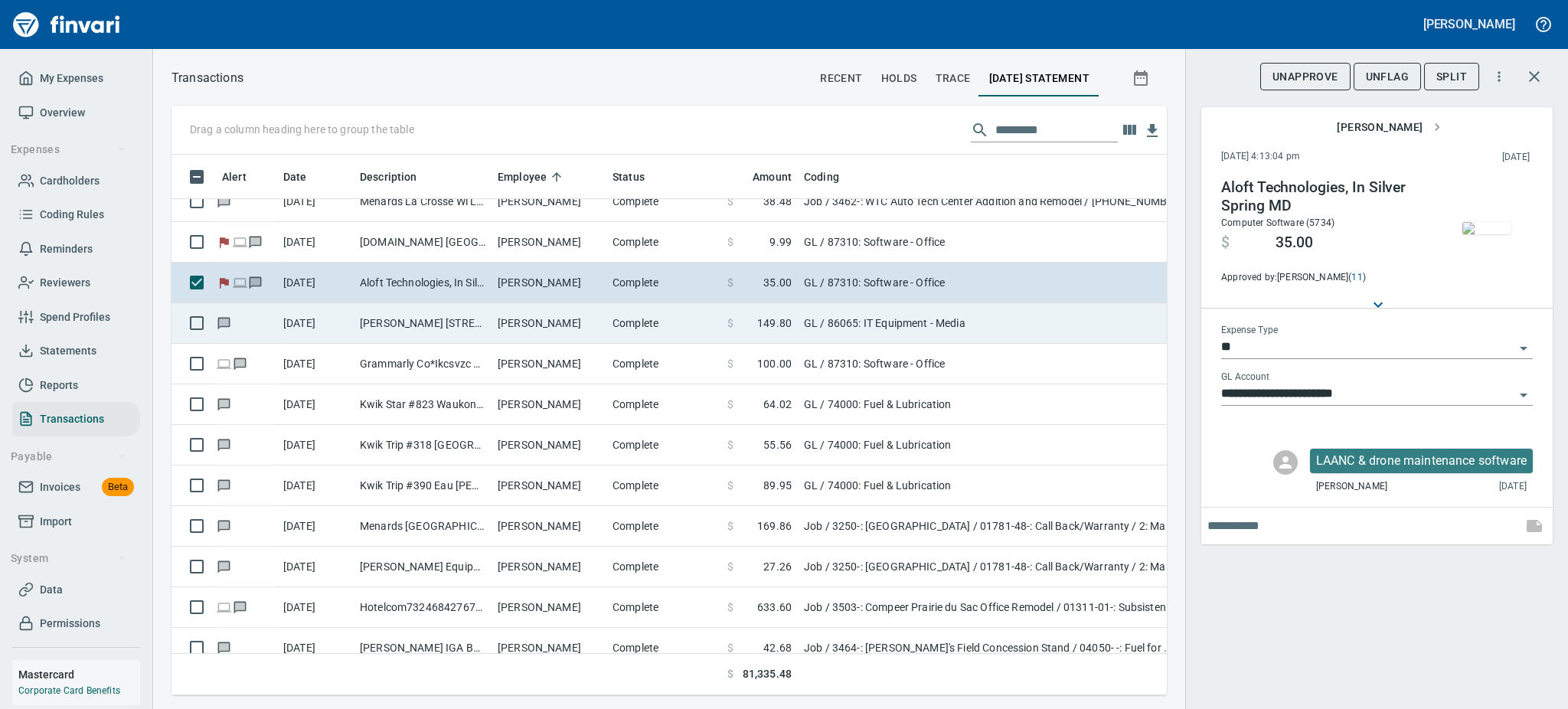
click at [466, 327] on td "O'reilly 1541 Spooner WI" at bounding box center [422, 323] width 137 height 41
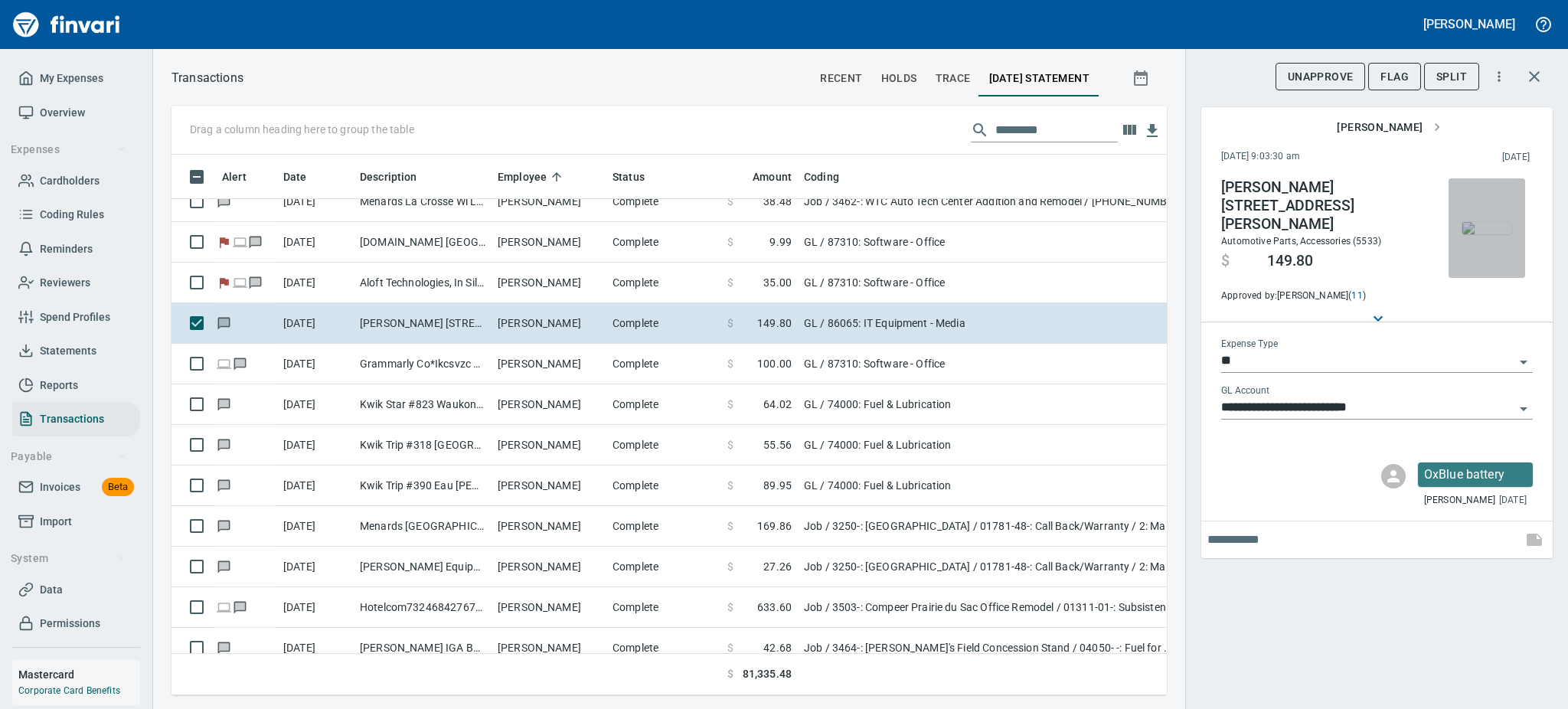
click at [1490, 234] on img "button" at bounding box center [1487, 228] width 49 height 12
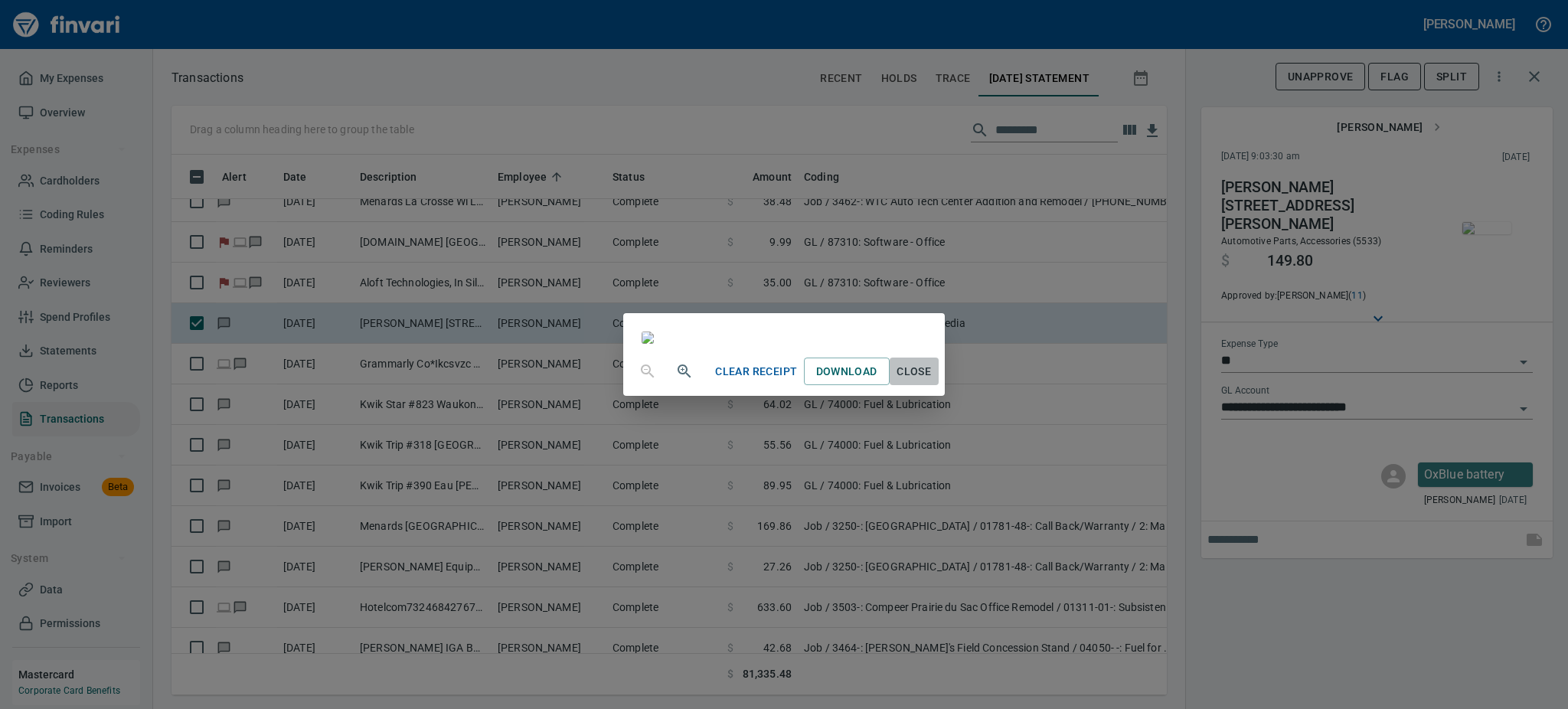
click at [932, 382] on span "Close" at bounding box center [914, 371] width 37 height 19
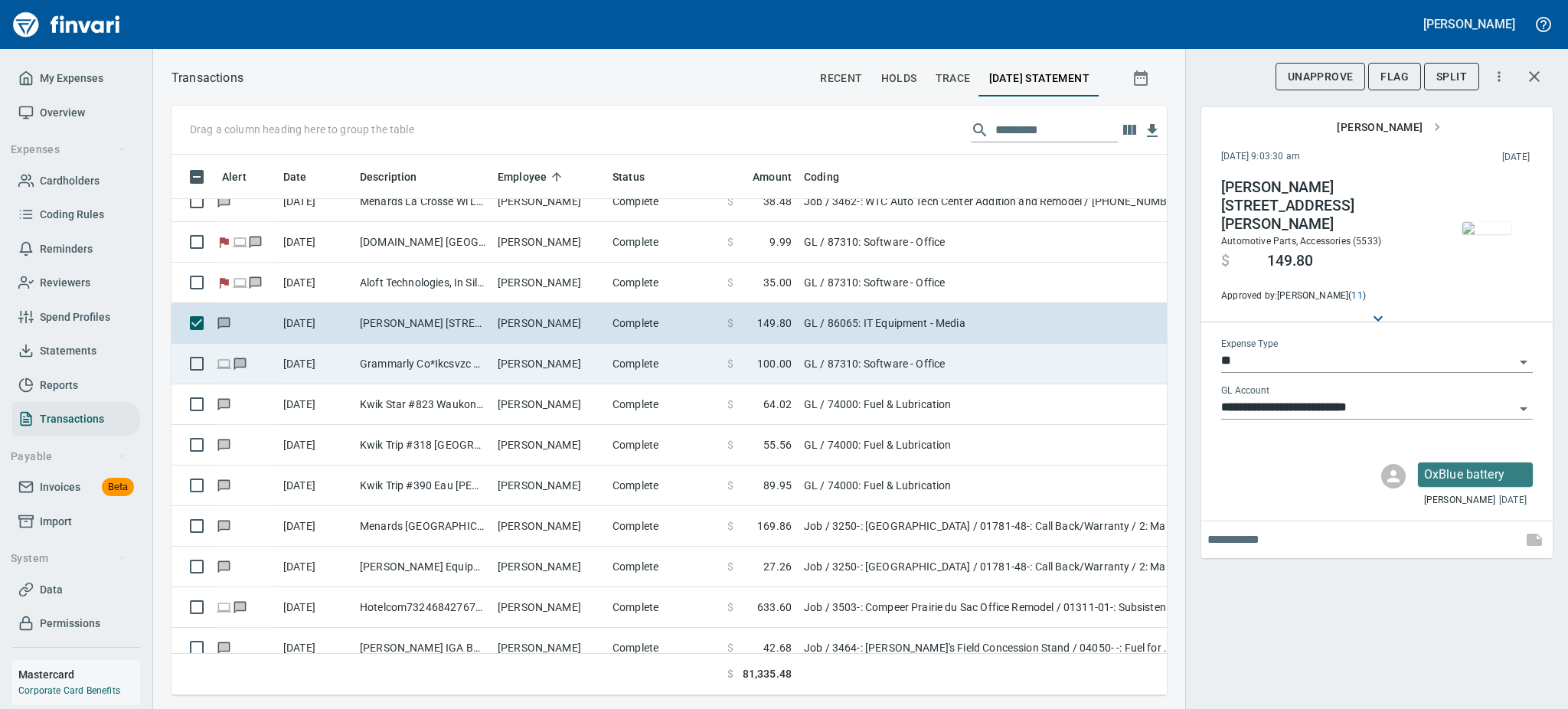
click at [488, 359] on td "Grammarly Co*Ikcsvzc San Fancisco CA" at bounding box center [422, 364] width 137 height 41
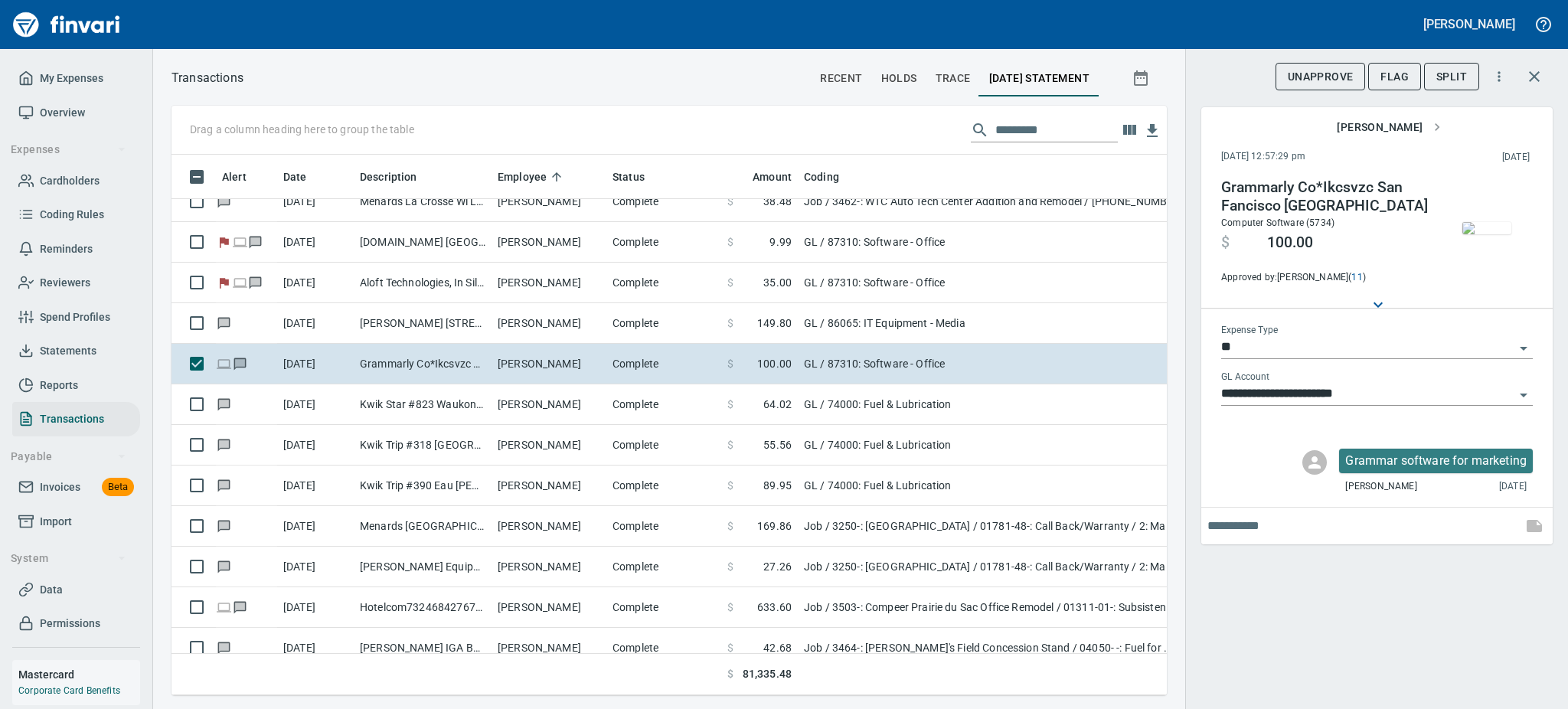
click at [1485, 234] on img "button" at bounding box center [1487, 228] width 49 height 12
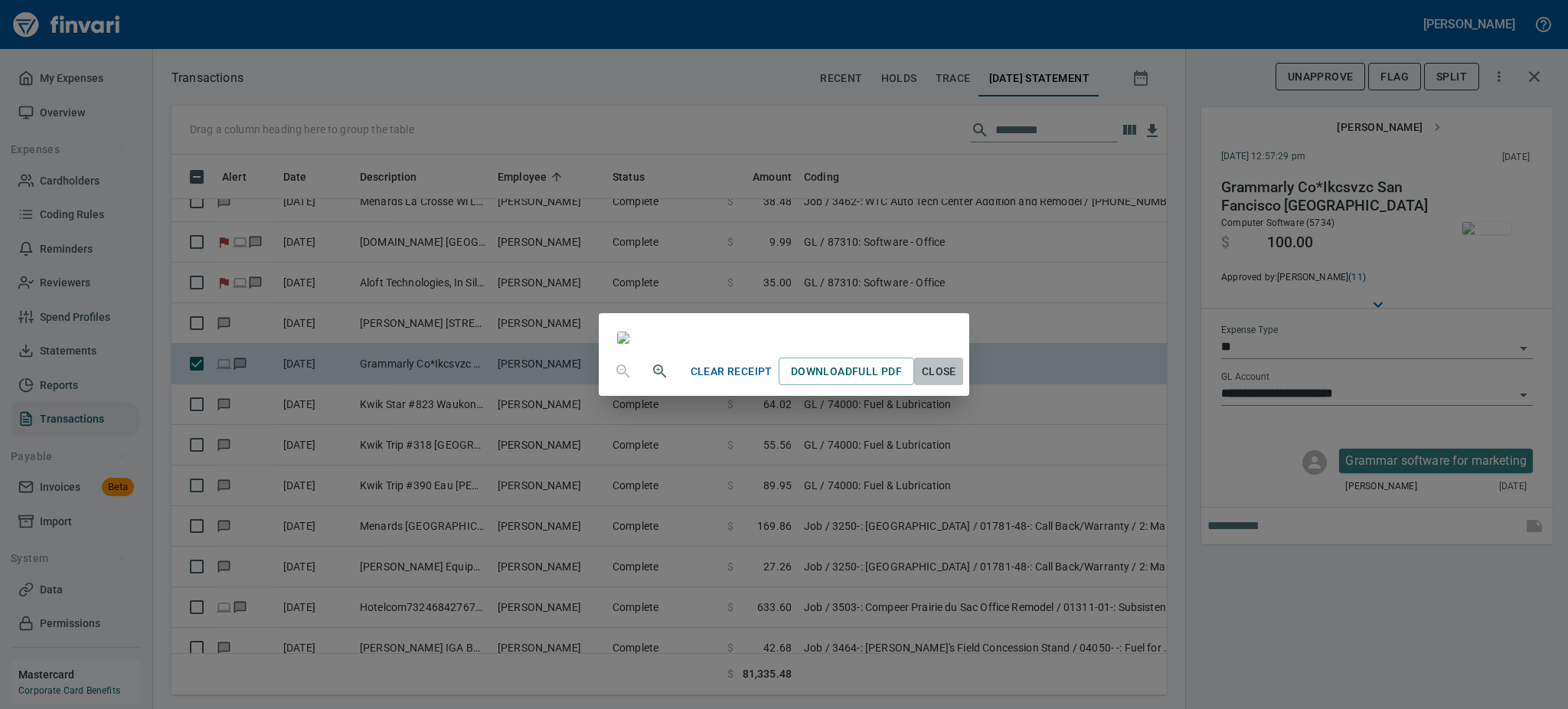
click at [957, 382] on span "Close" at bounding box center [938, 371] width 37 height 19
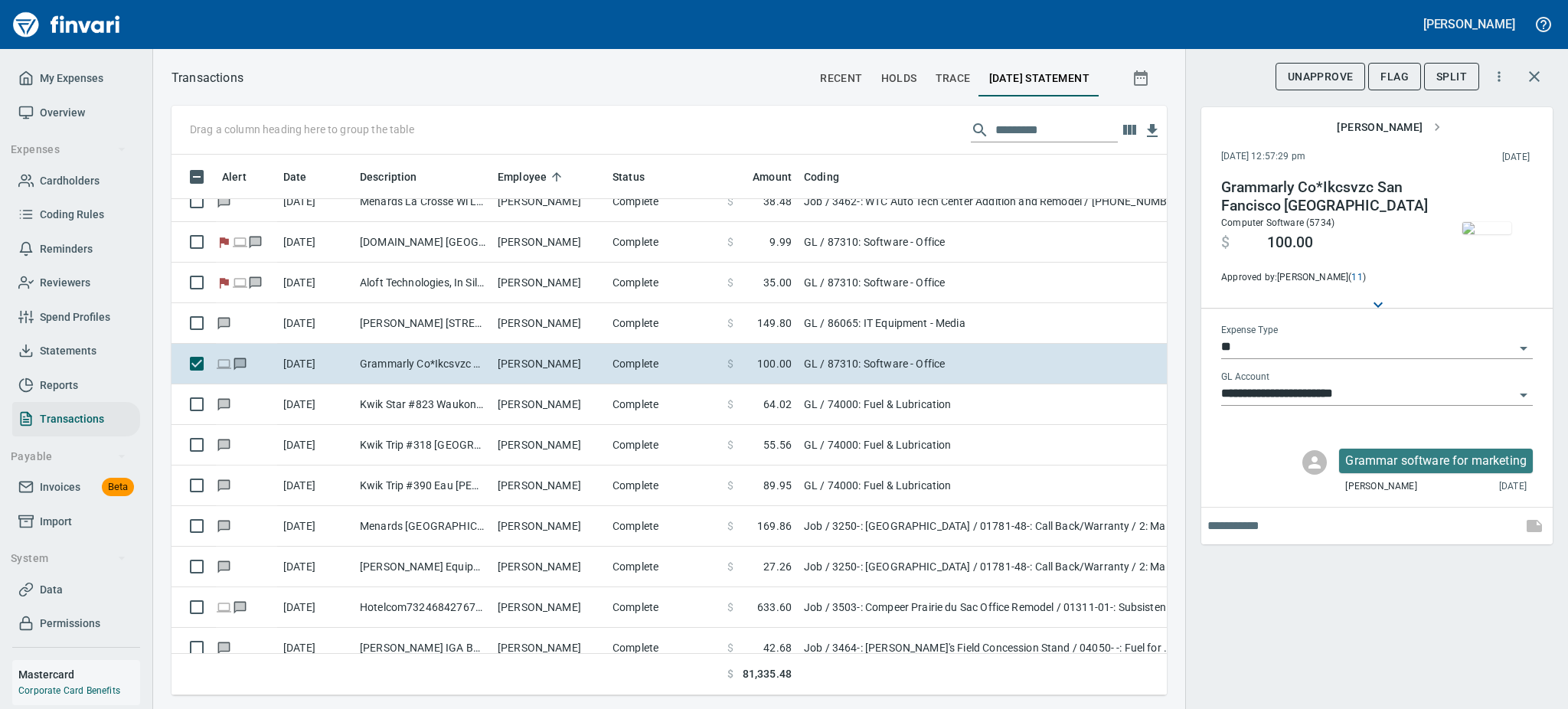
scroll to position [507, 961]
click at [1390, 85] on span "Flag" at bounding box center [1395, 76] width 29 height 19
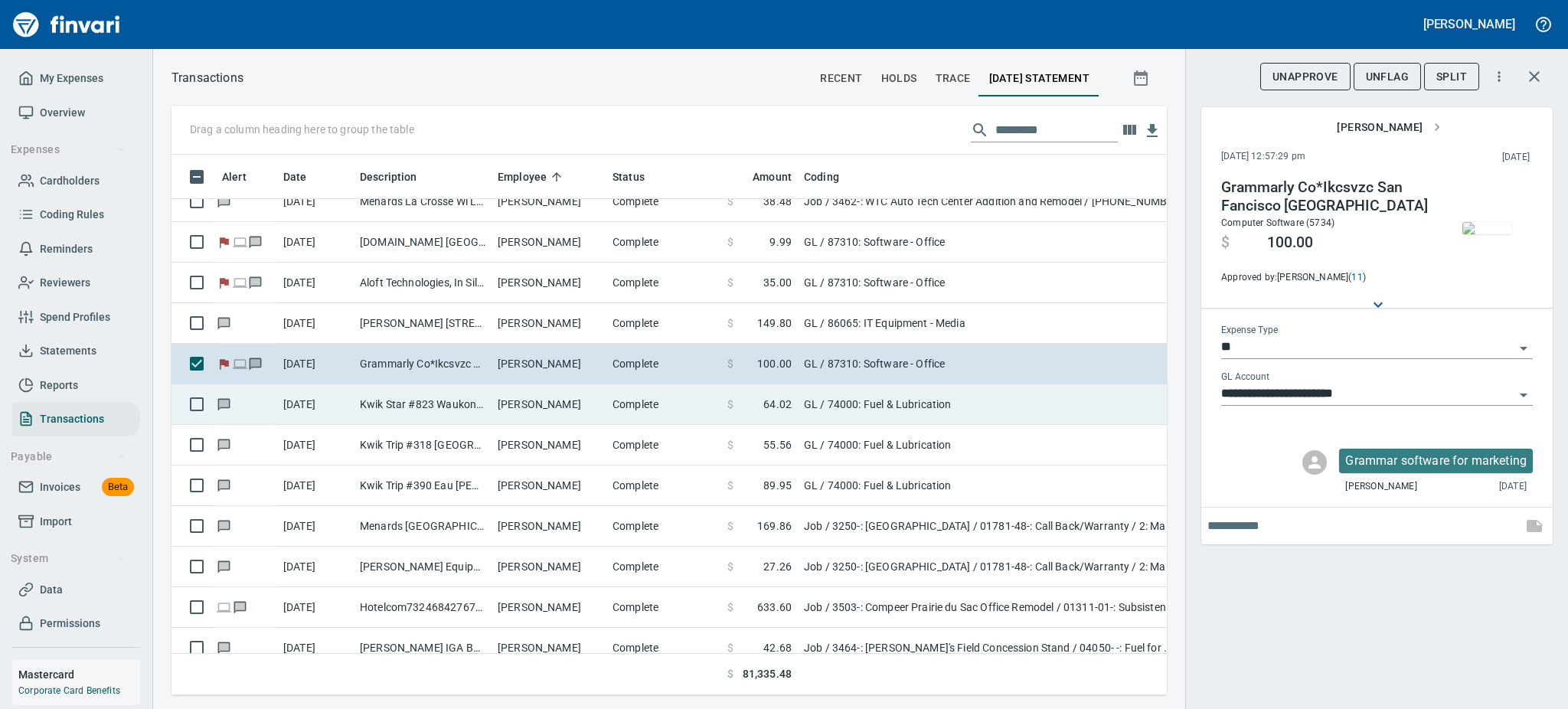
click at [462, 404] on td "Kwik Star #823 Waukon IA" at bounding box center [422, 405] width 137 height 41
type input "**********"
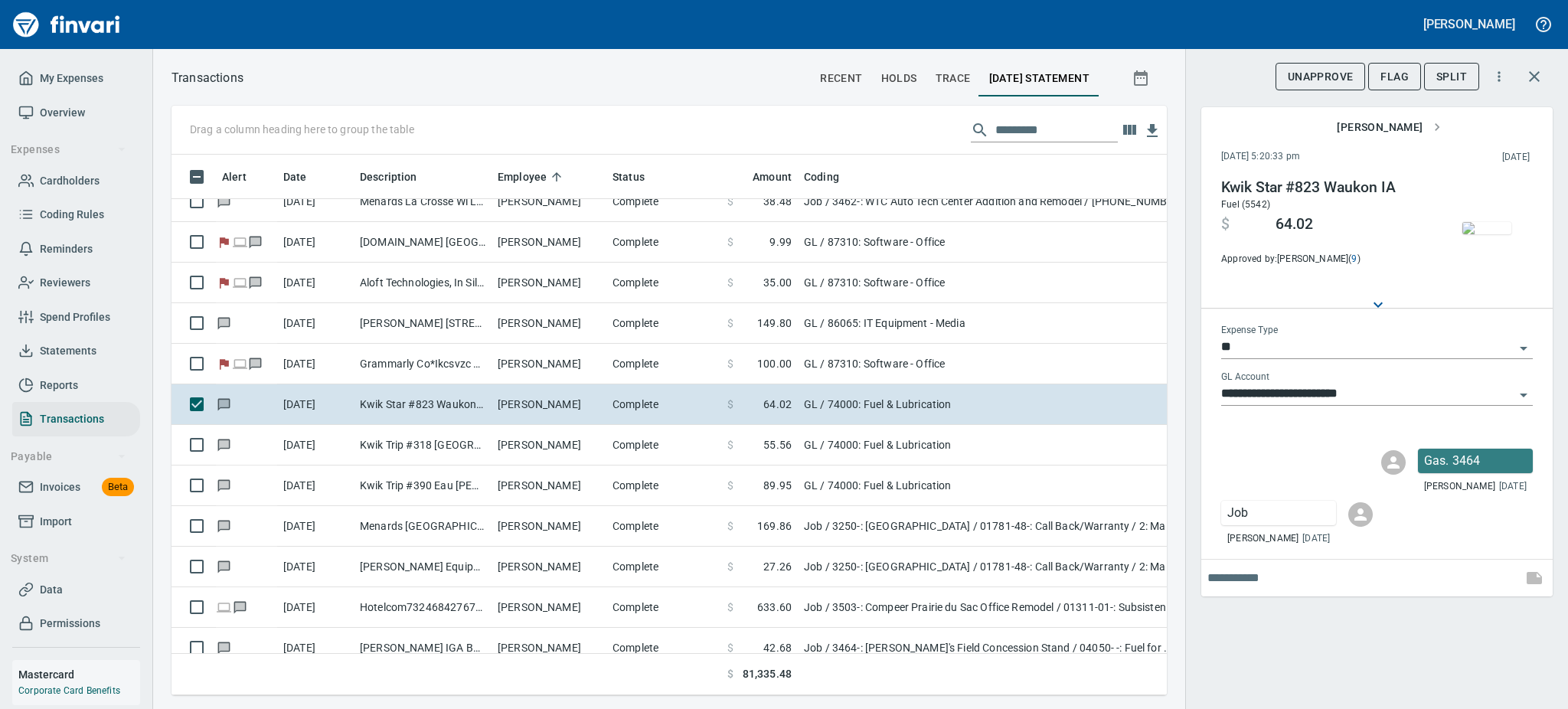
click at [1498, 233] on img "button" at bounding box center [1487, 228] width 49 height 12
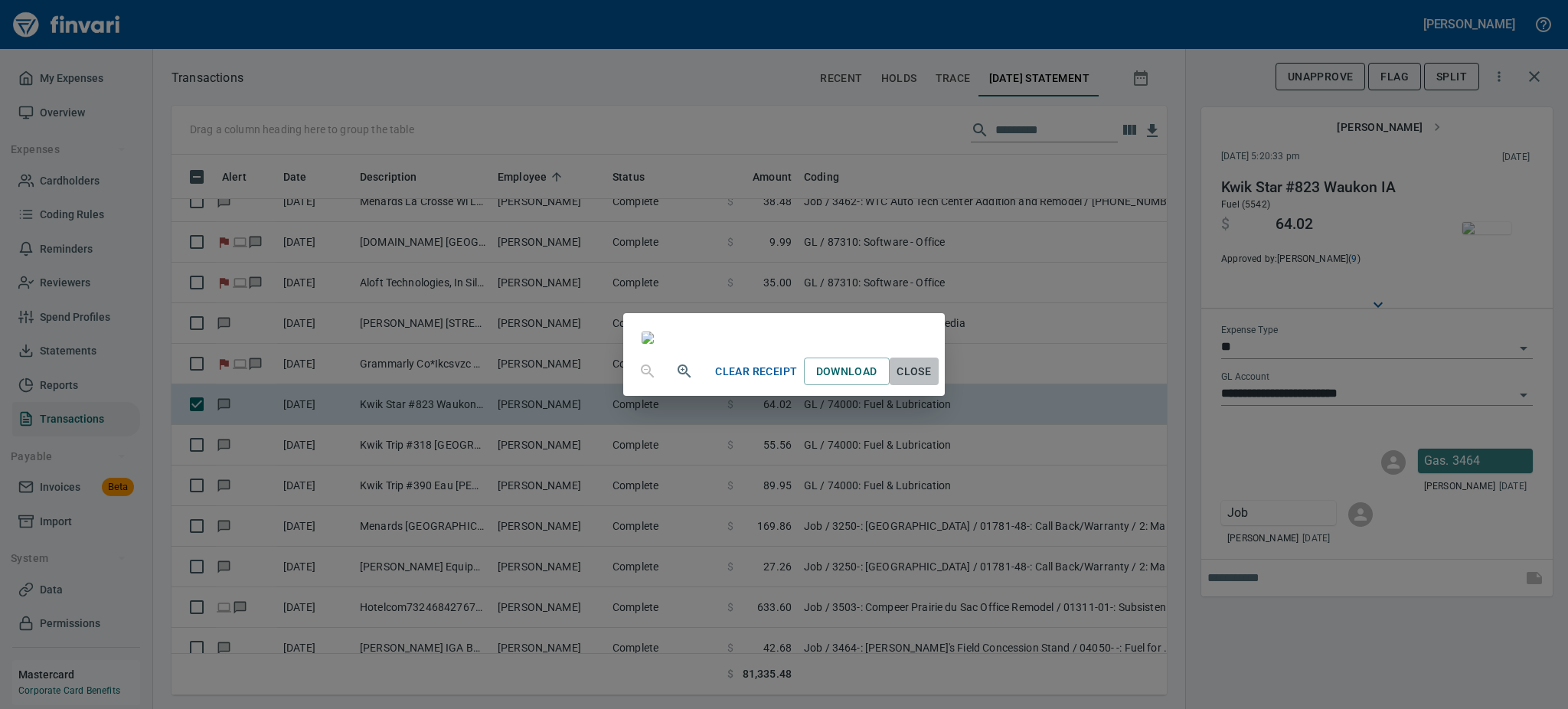
click at [932, 382] on span "Close" at bounding box center [914, 371] width 37 height 19
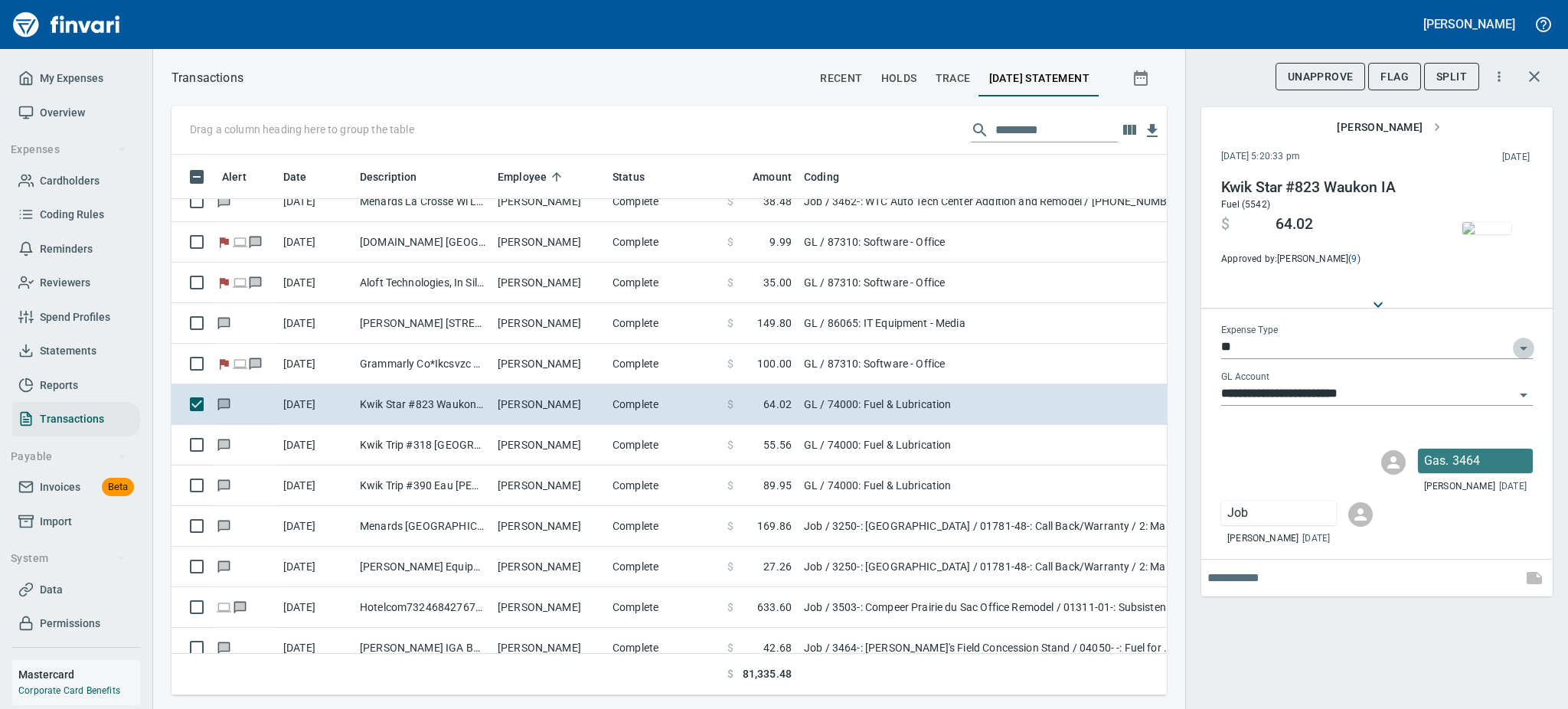
click at [1514, 342] on icon "Open" at bounding box center [1523, 348] width 18 height 18
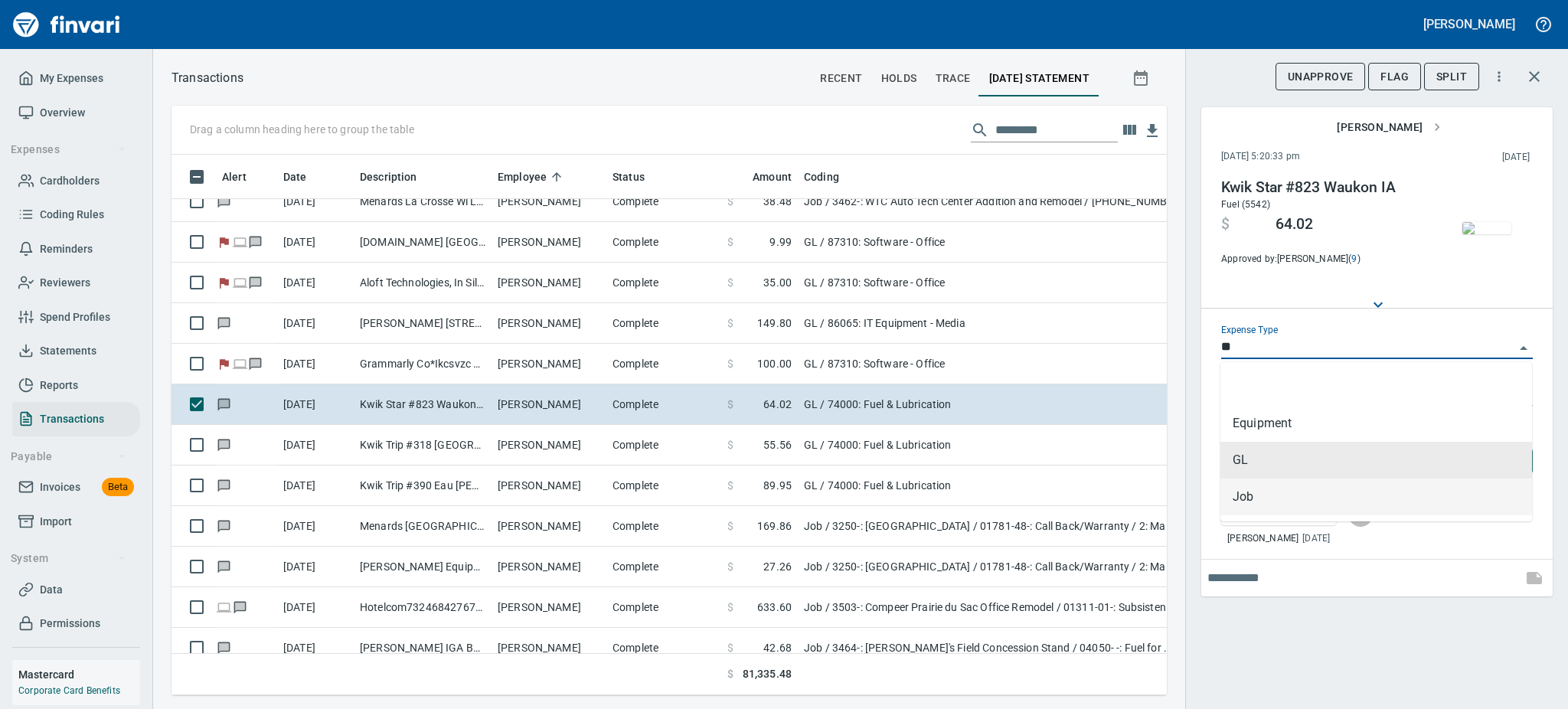
click at [1243, 501] on li "Job" at bounding box center [1376, 497] width 312 height 37
type input "***"
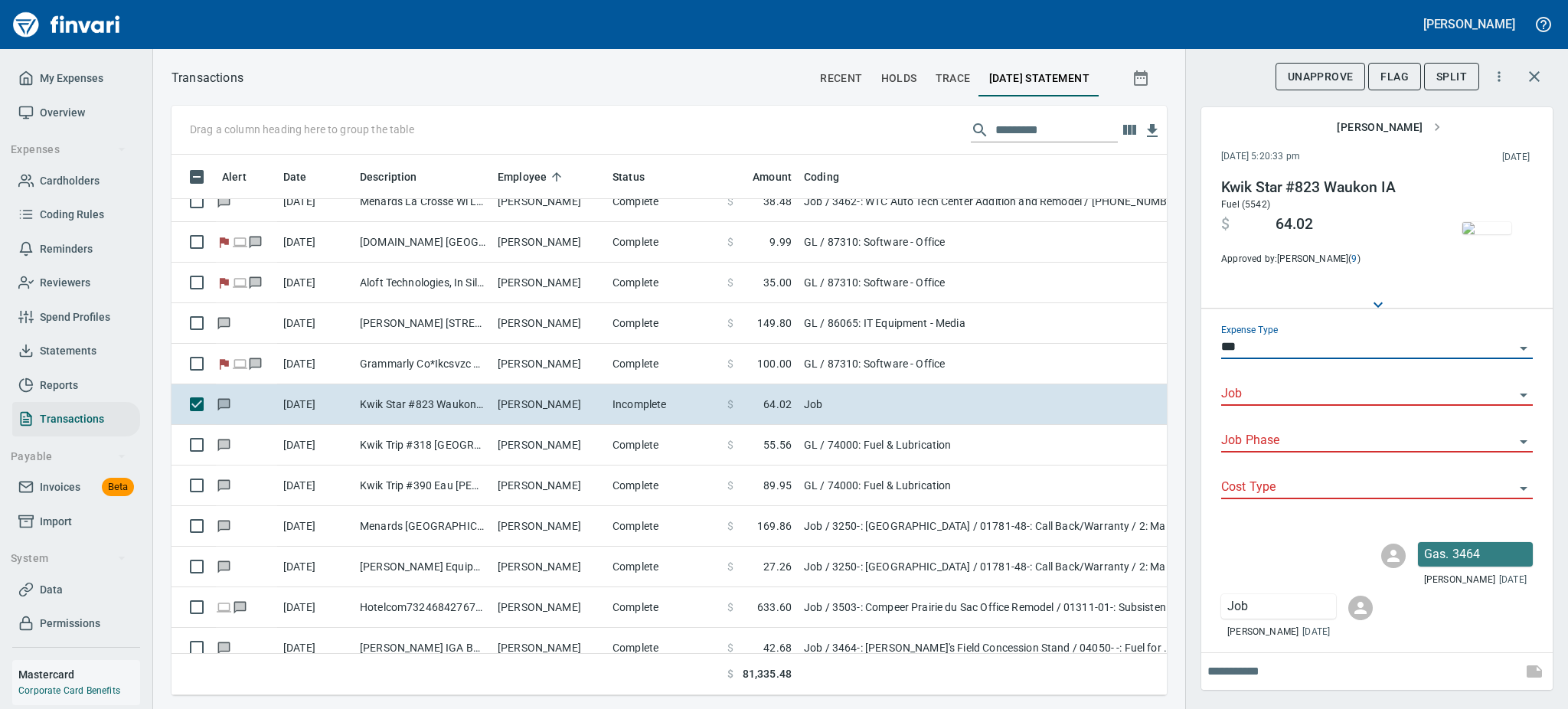
click at [1272, 379] on div "Job" at bounding box center [1377, 389] width 312 height 34
type input "*"
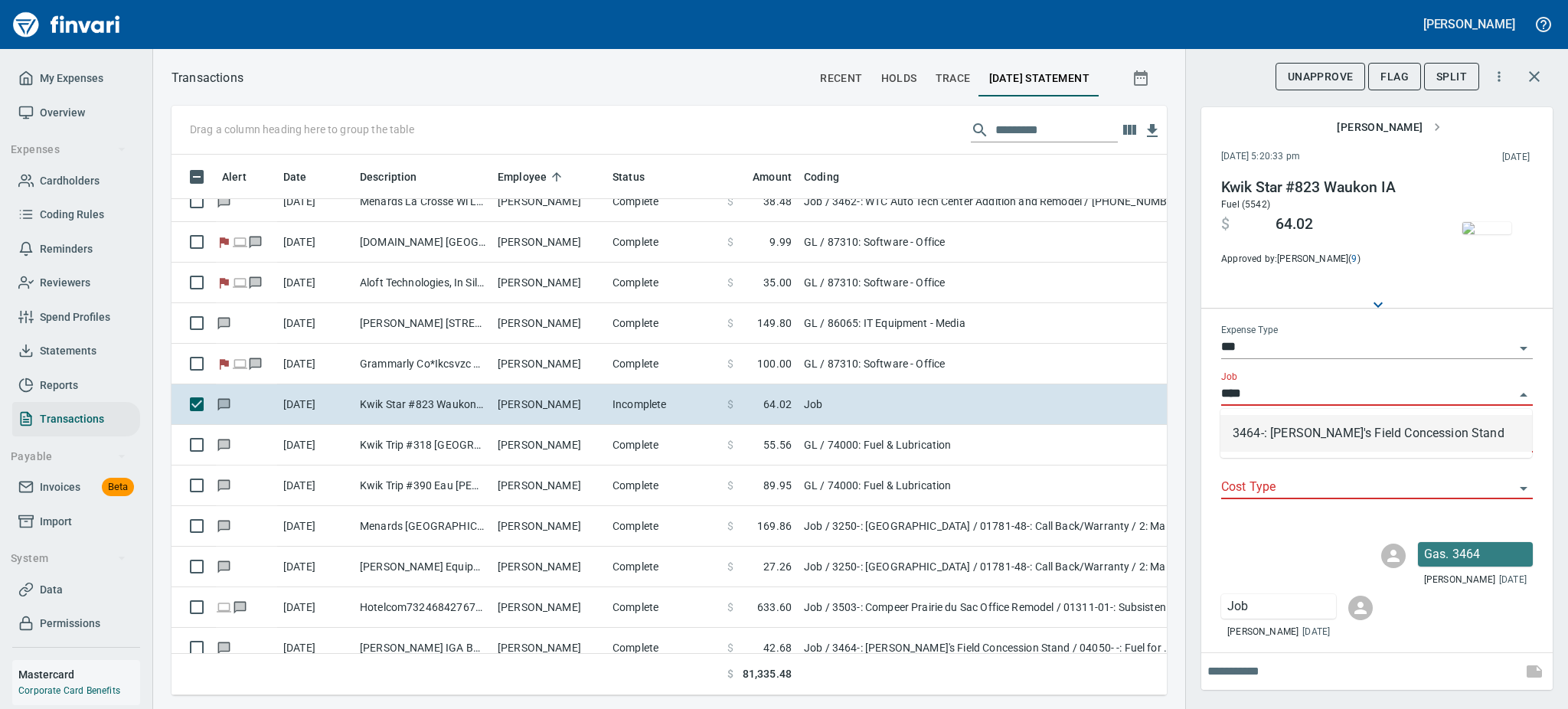
click at [1358, 440] on li "3464-: Mark's Field Concession Stand" at bounding box center [1376, 433] width 312 height 37
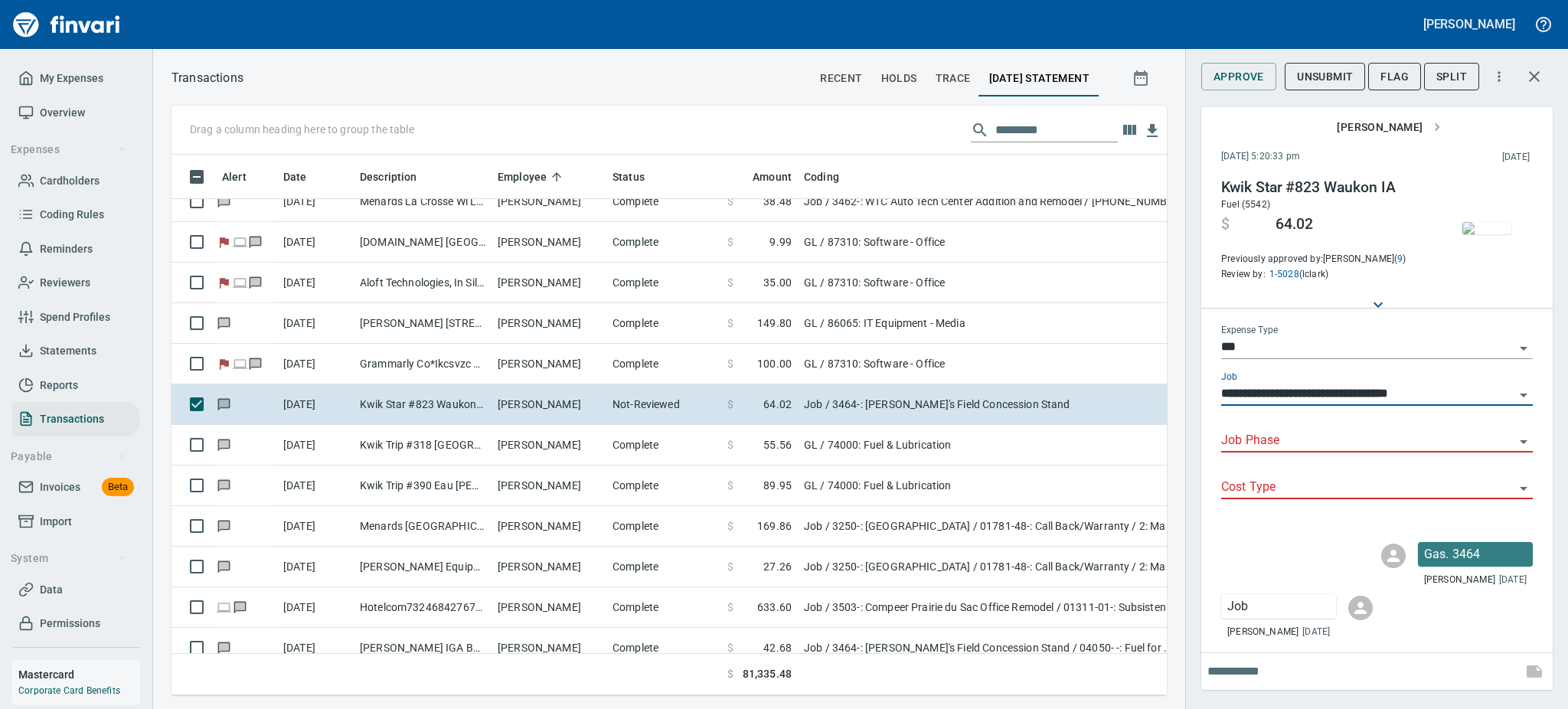
type input "**********"
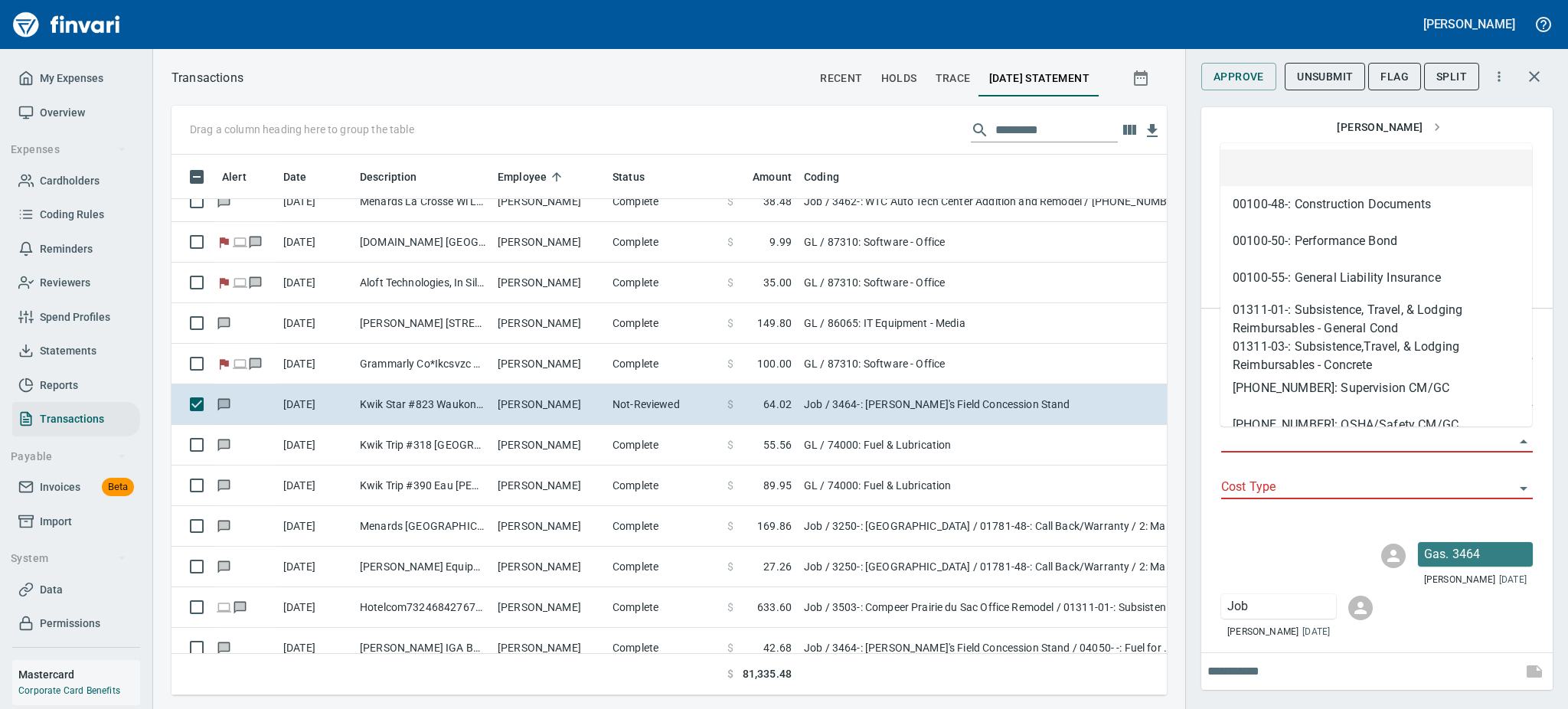
click at [1349, 446] on input "Job Phase" at bounding box center [1367, 441] width 293 height 21
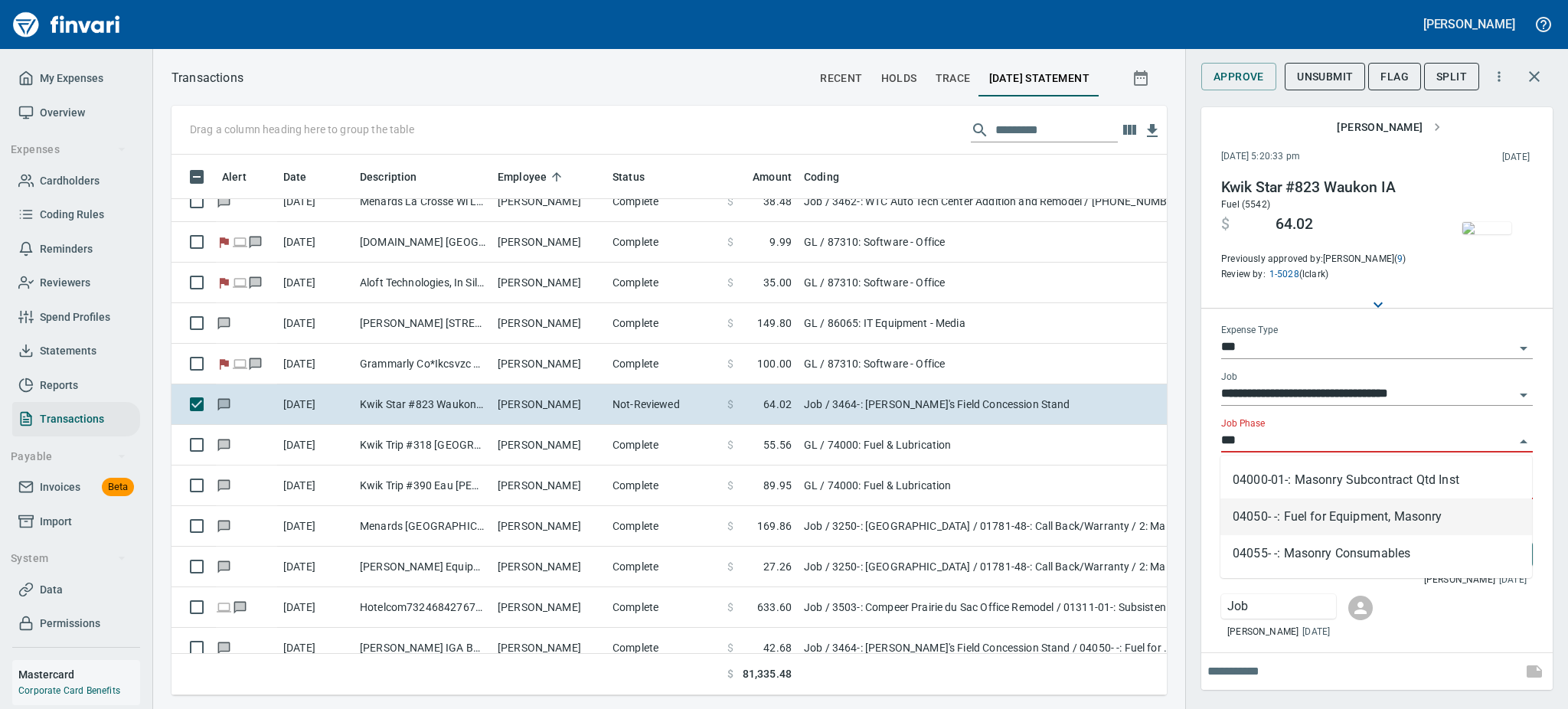
click at [1336, 522] on li "04050- -: Fuel for Equipment, Masonry" at bounding box center [1376, 517] width 312 height 37
type input "**********"
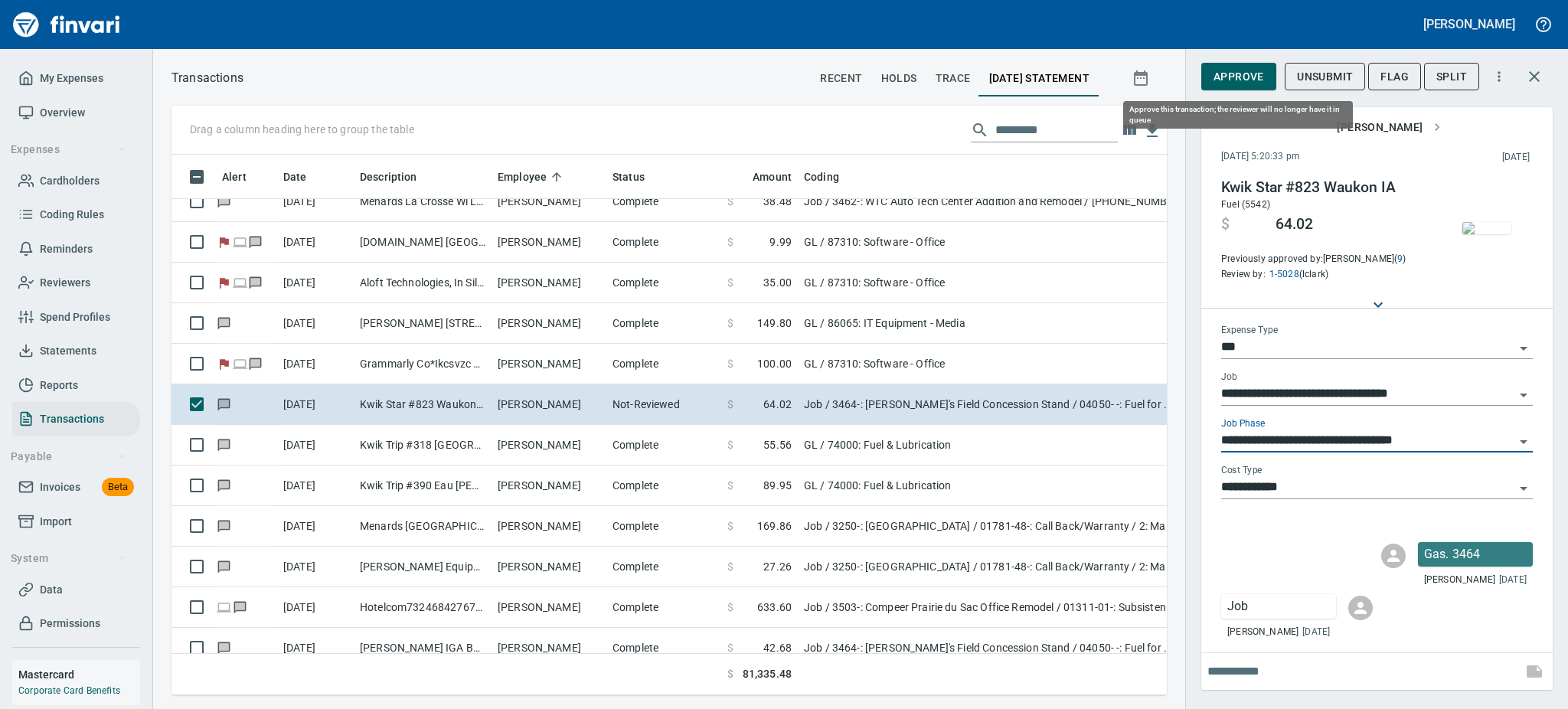
type input "**********"
click at [1235, 84] on span "Approve" at bounding box center [1239, 76] width 51 height 19
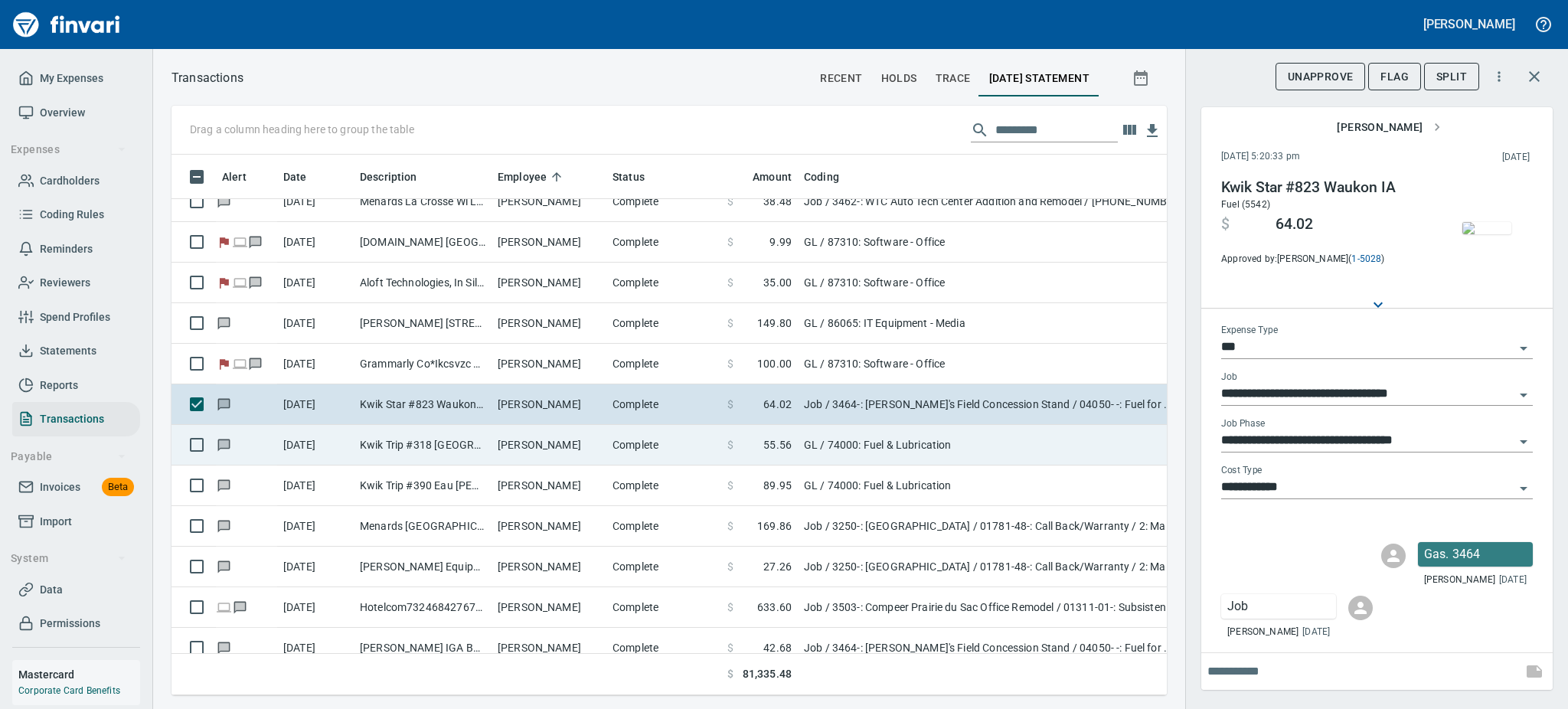
click at [406, 441] on td "Kwik Trip #318 Sparta WI" at bounding box center [422, 445] width 137 height 41
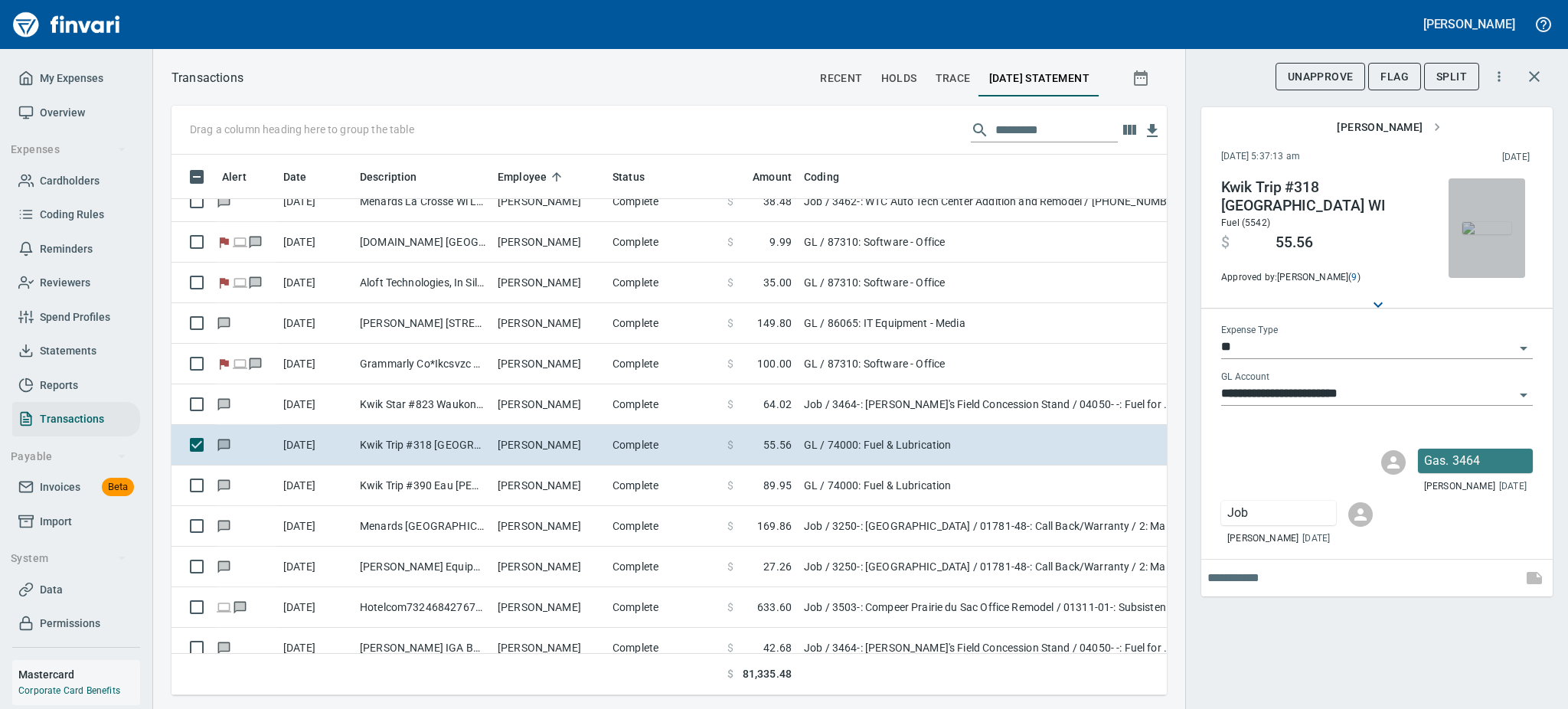
click at [1485, 234] on img "button" at bounding box center [1487, 228] width 49 height 12
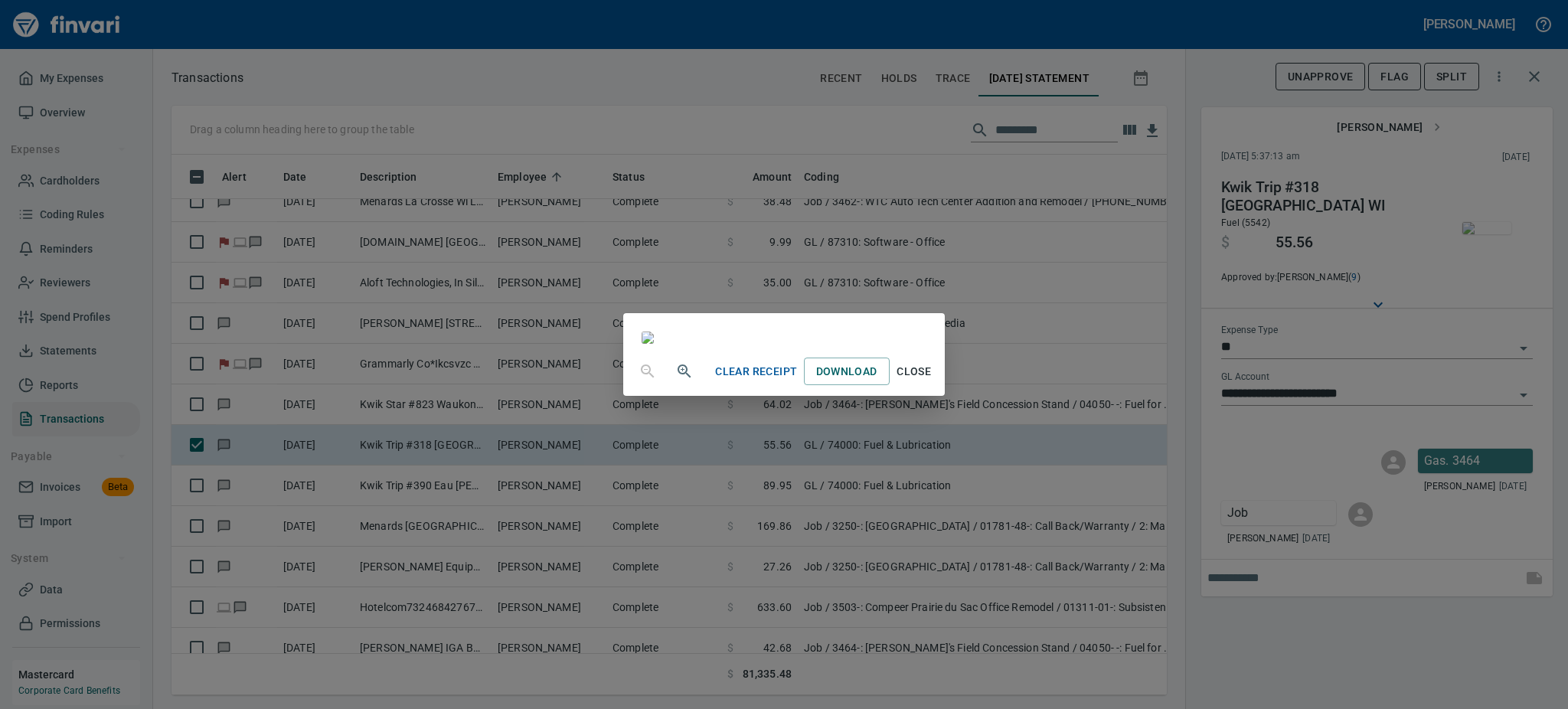
click at [932, 382] on span "Close" at bounding box center [914, 371] width 37 height 19
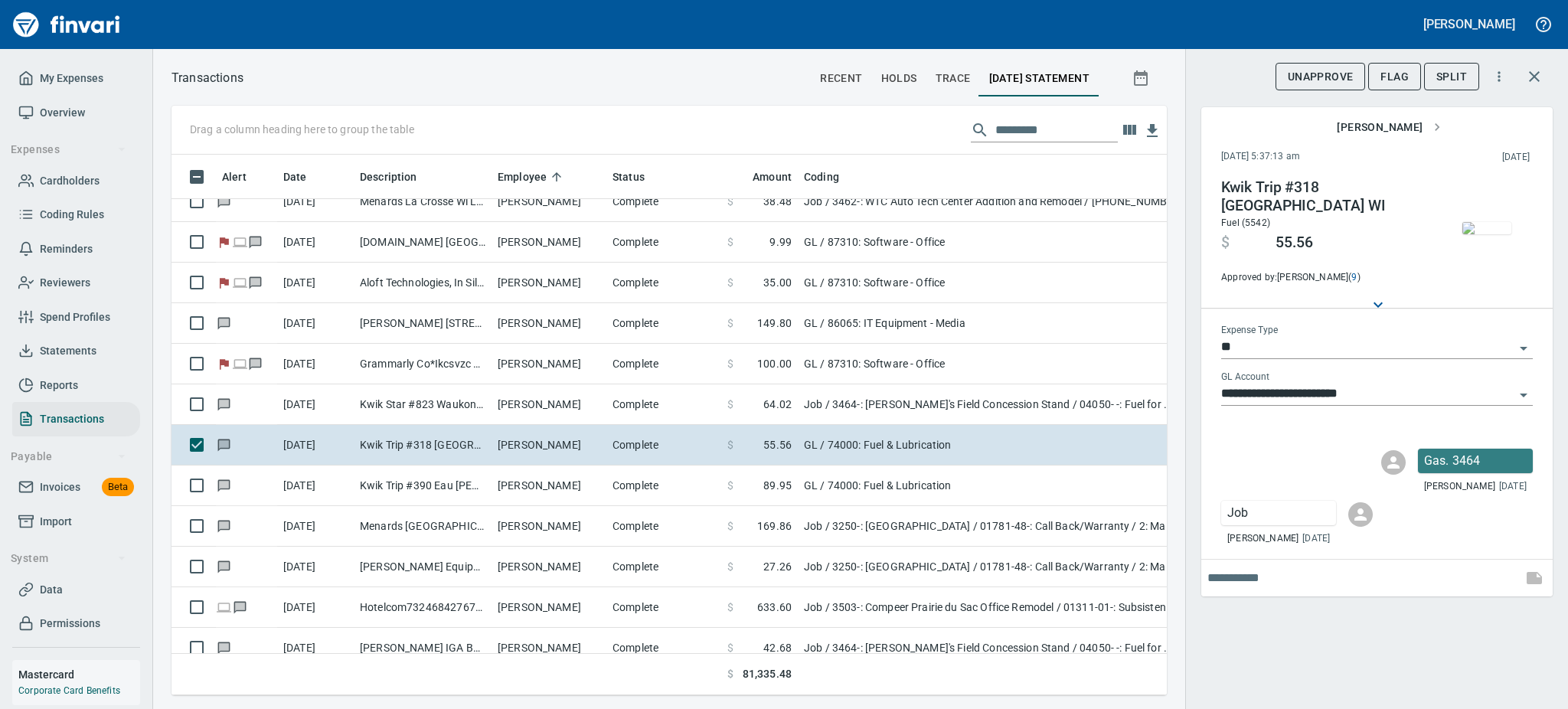
click at [1527, 339] on icon "Open" at bounding box center [1523, 348] width 18 height 18
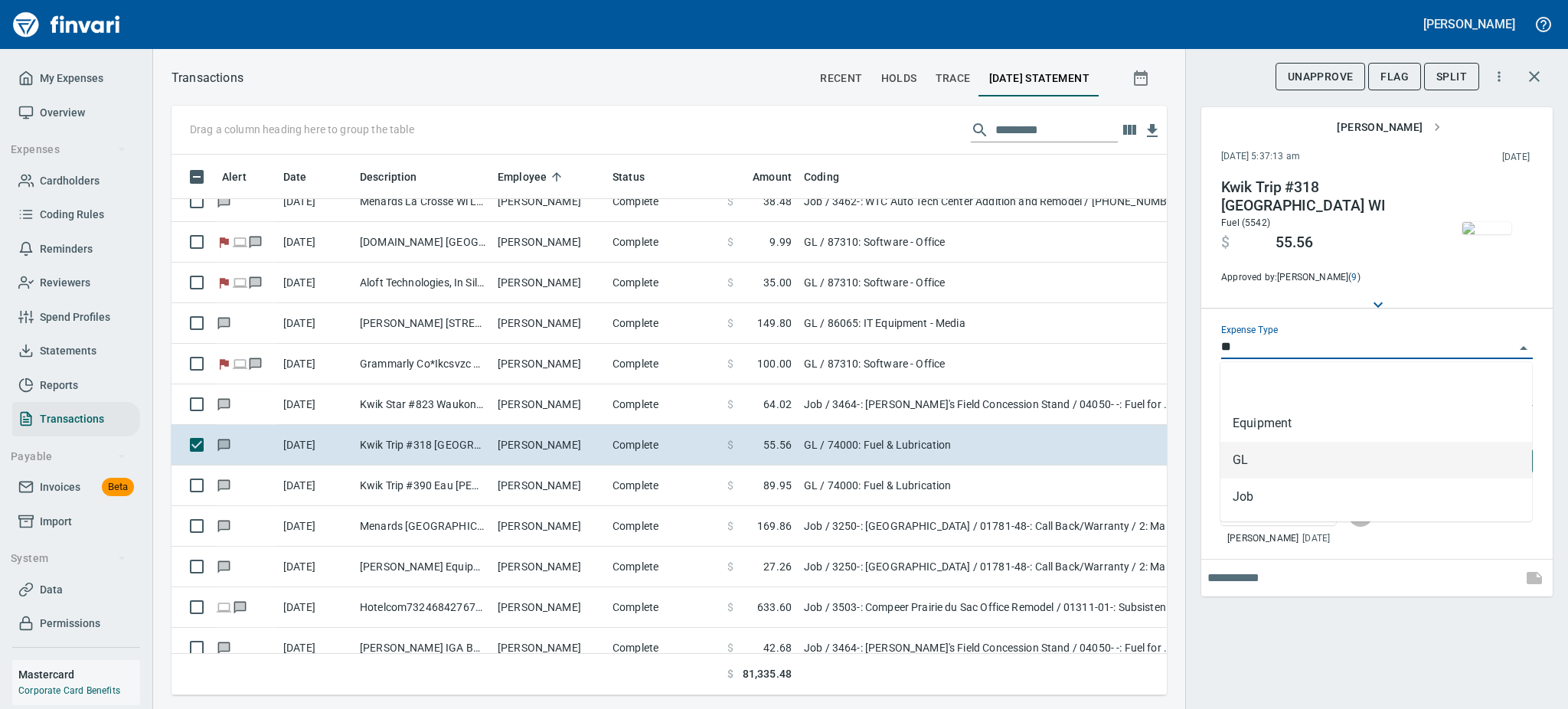
scroll to position [507, 961]
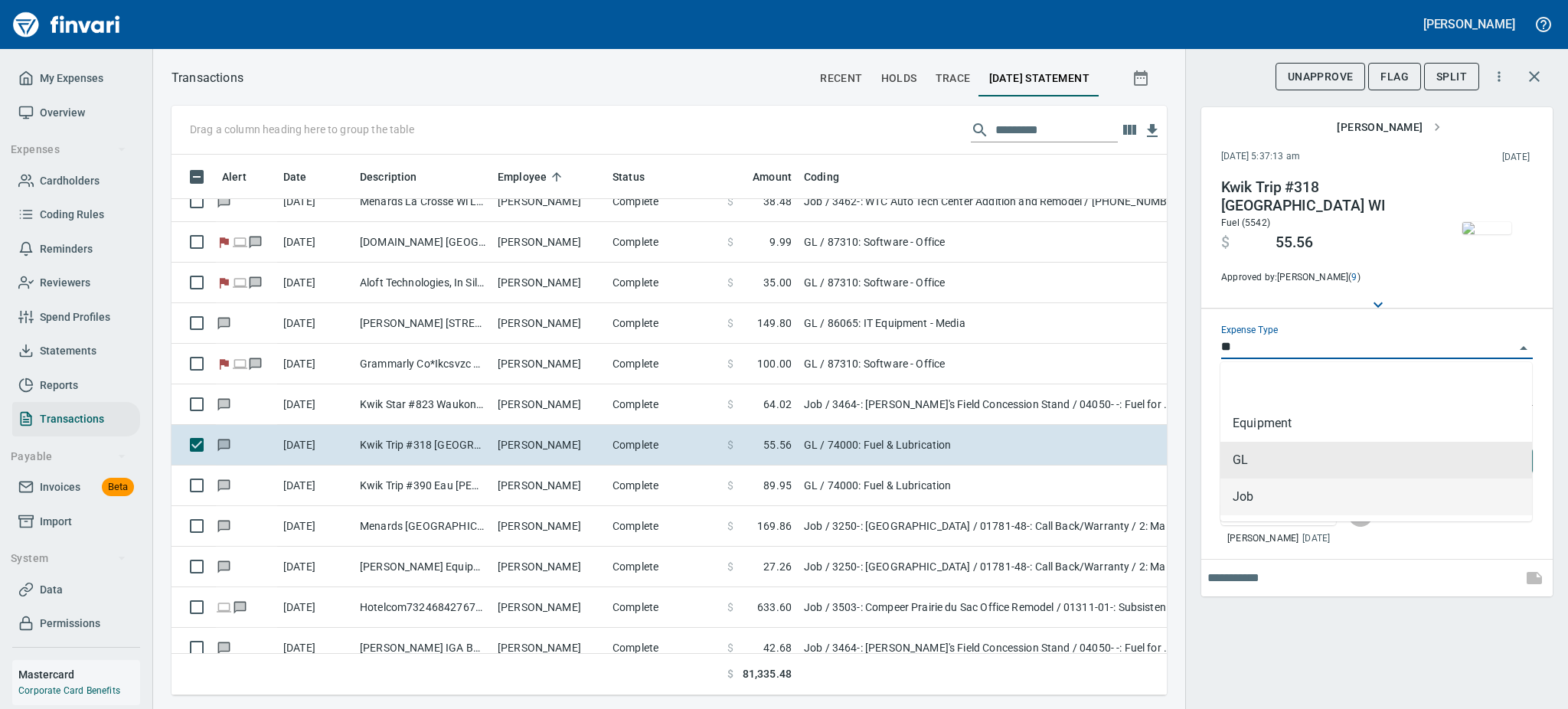
click at [1250, 496] on li "Job" at bounding box center [1376, 497] width 312 height 37
type input "***"
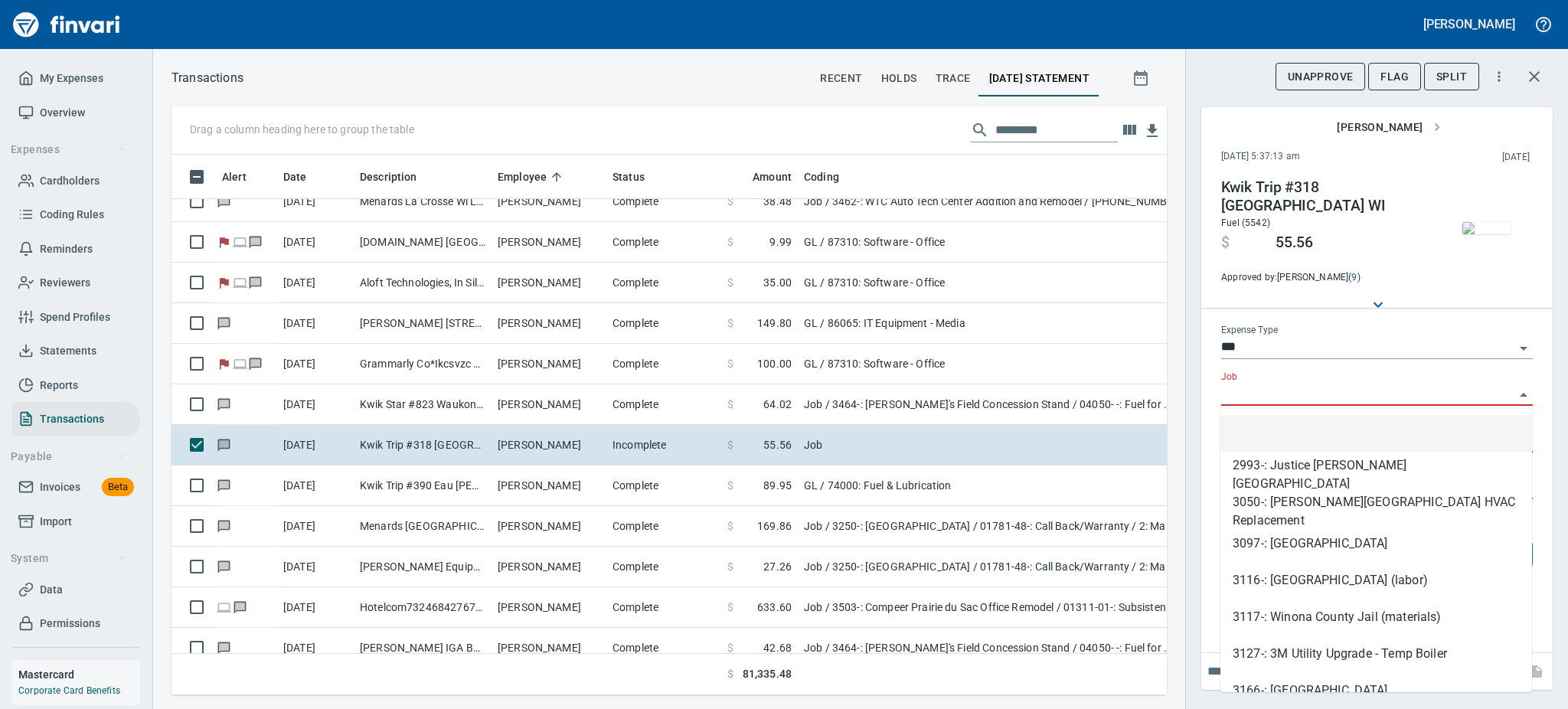
click at [1248, 392] on input "Job" at bounding box center [1367, 395] width 293 height 21
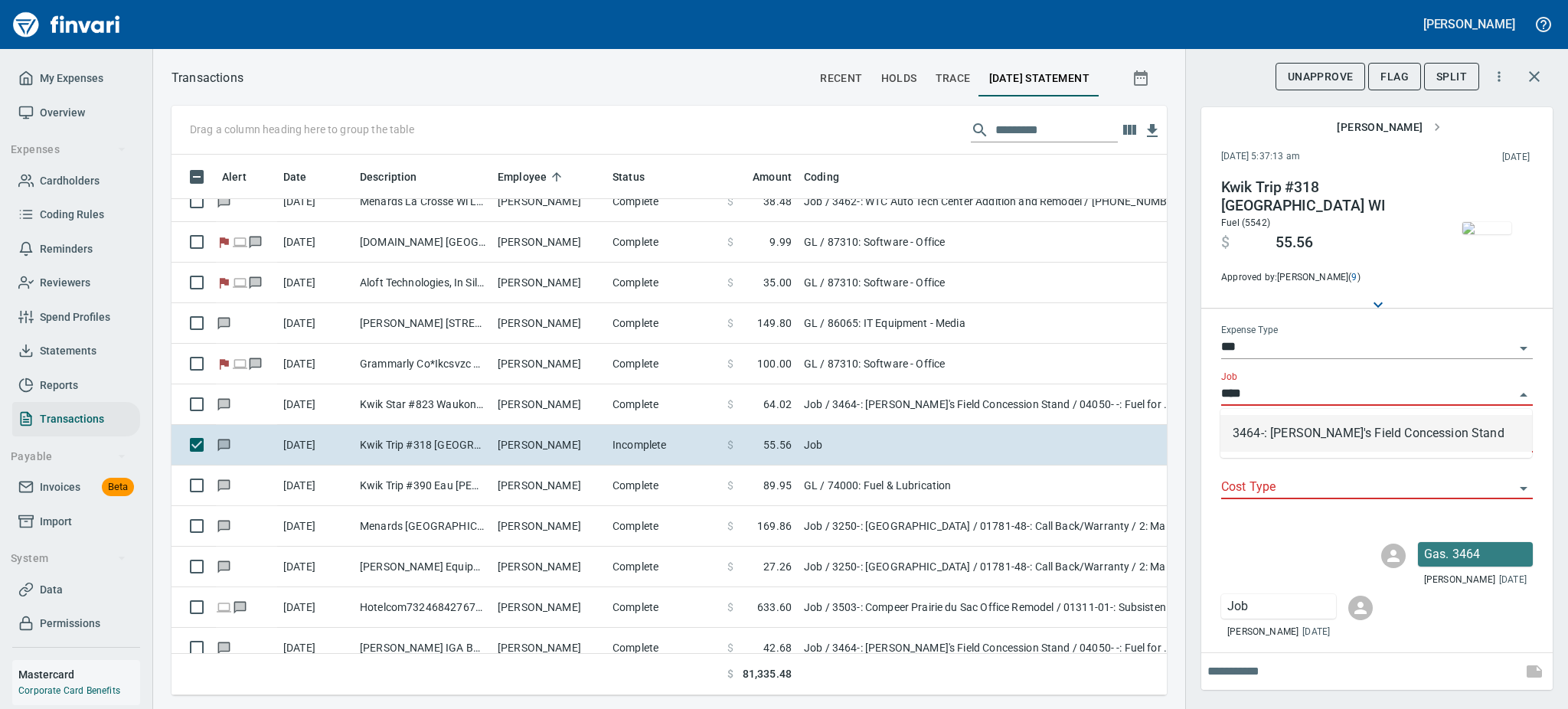
click at [1289, 432] on li "3464-: Mark's Field Concession Stand" at bounding box center [1376, 433] width 312 height 37
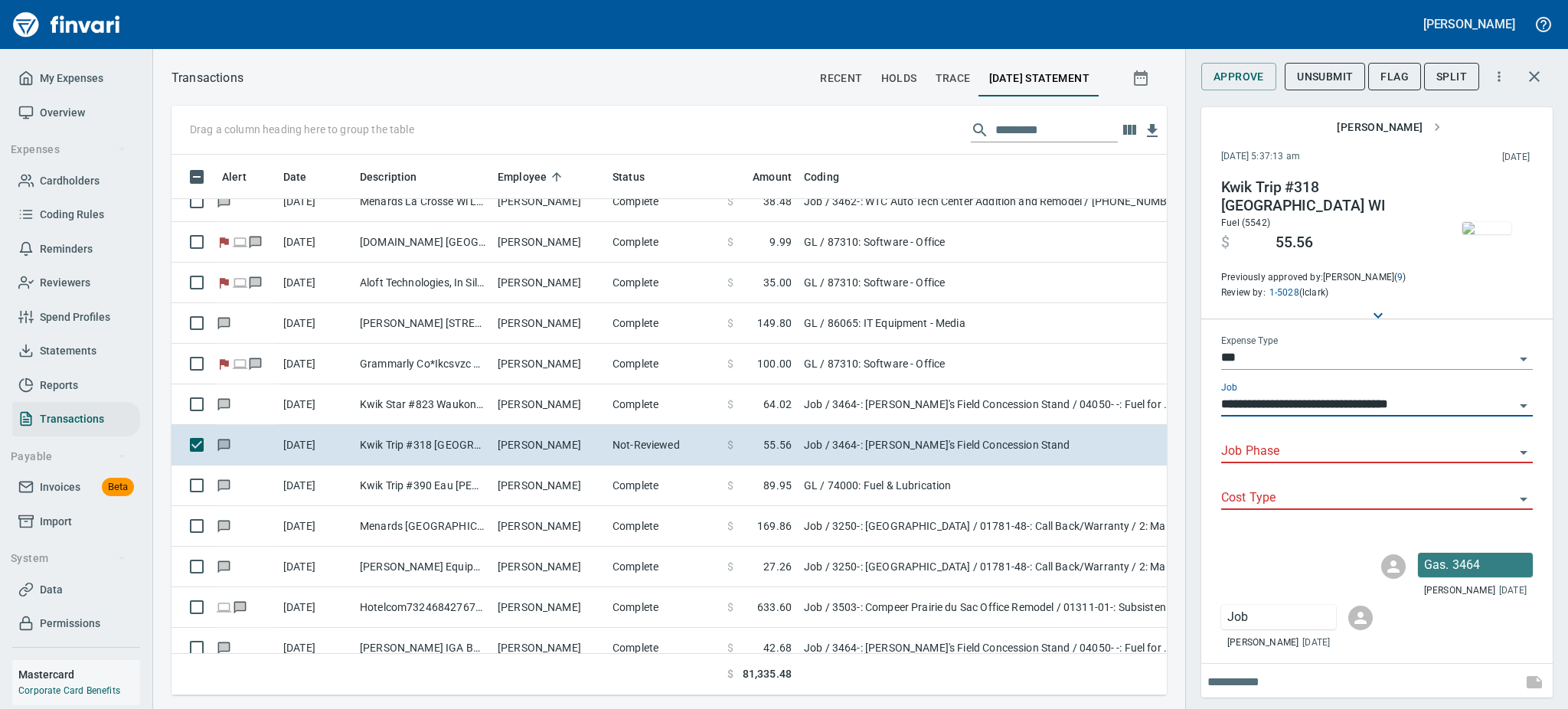
type input "**********"
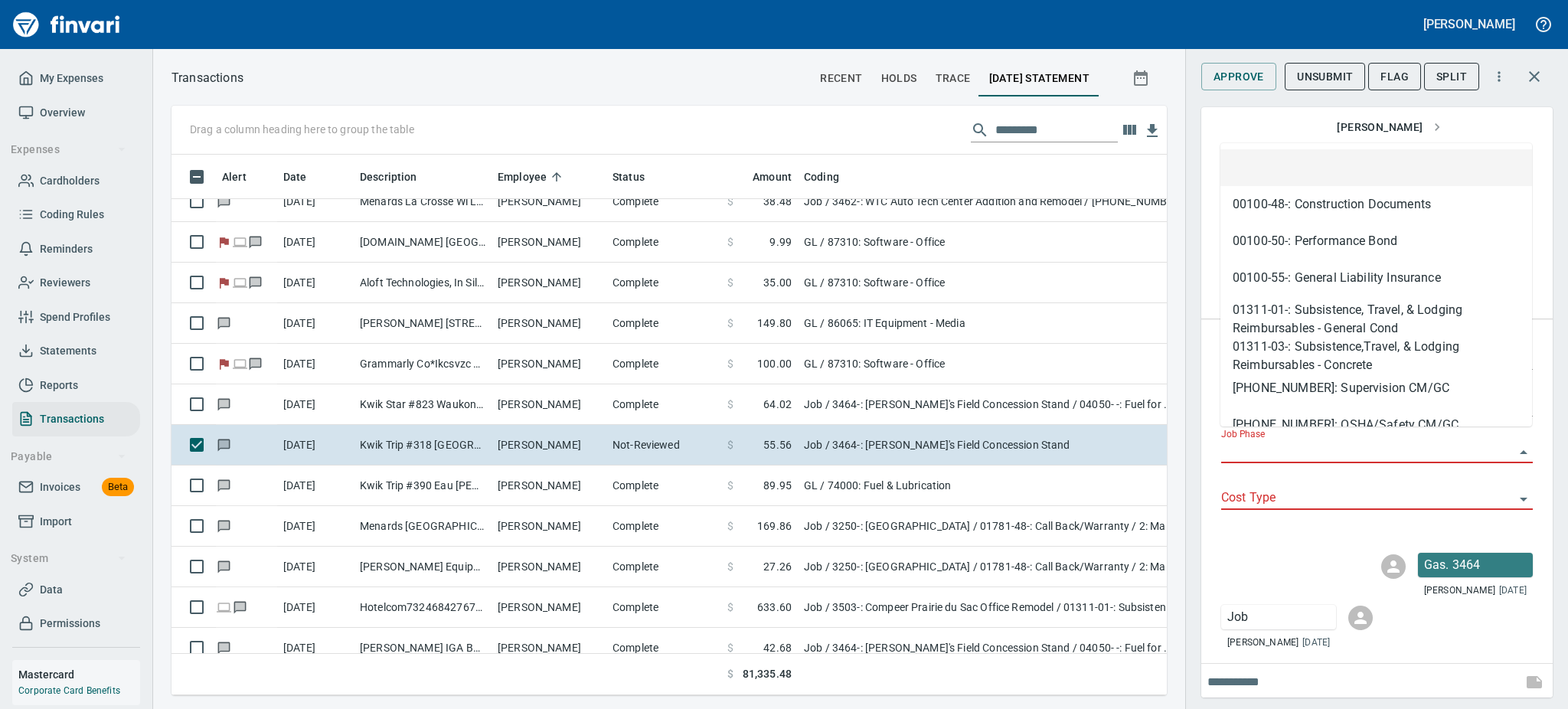
click at [1277, 445] on input "Job Phase" at bounding box center [1367, 452] width 293 height 21
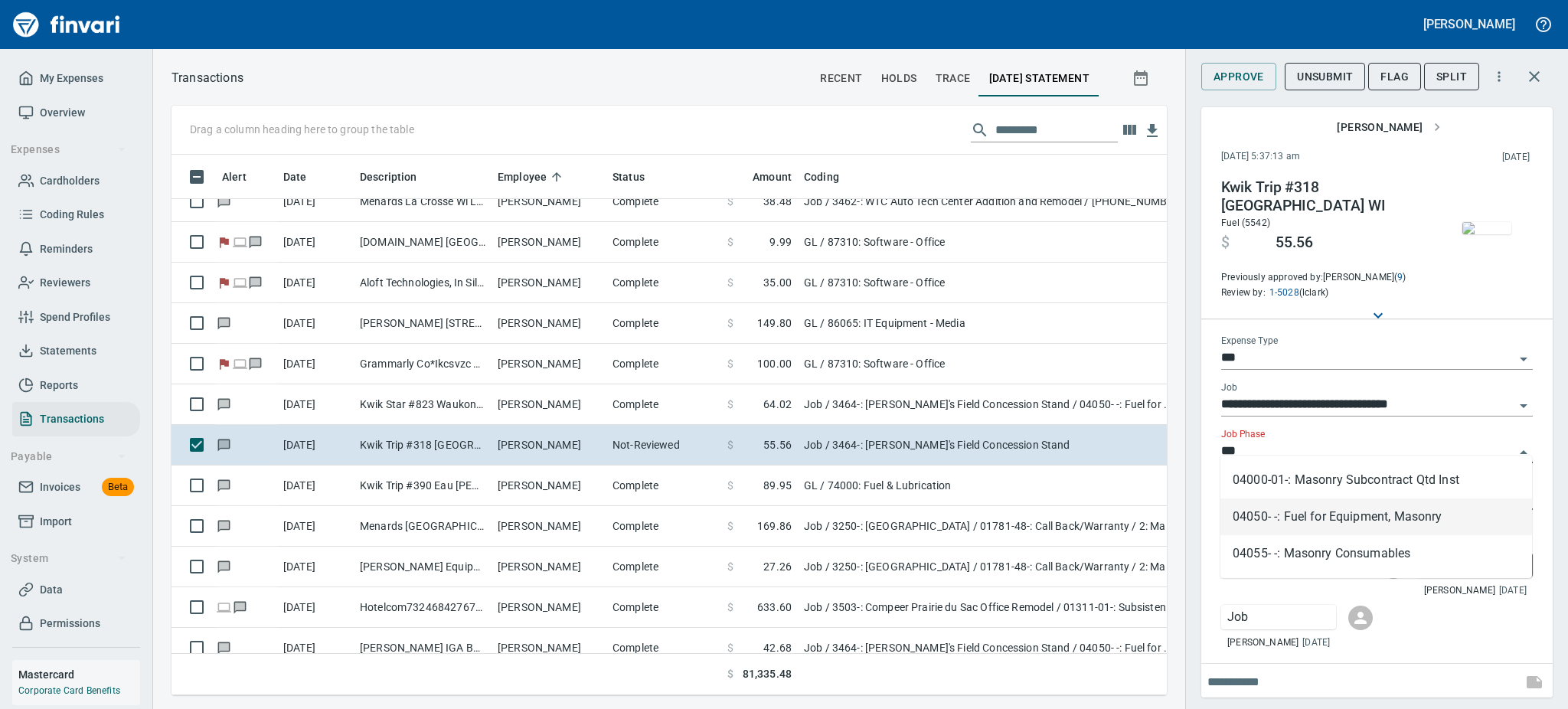
click at [1288, 517] on li "04050- -: Fuel for Equipment, Masonry" at bounding box center [1376, 517] width 312 height 37
type input "**********"
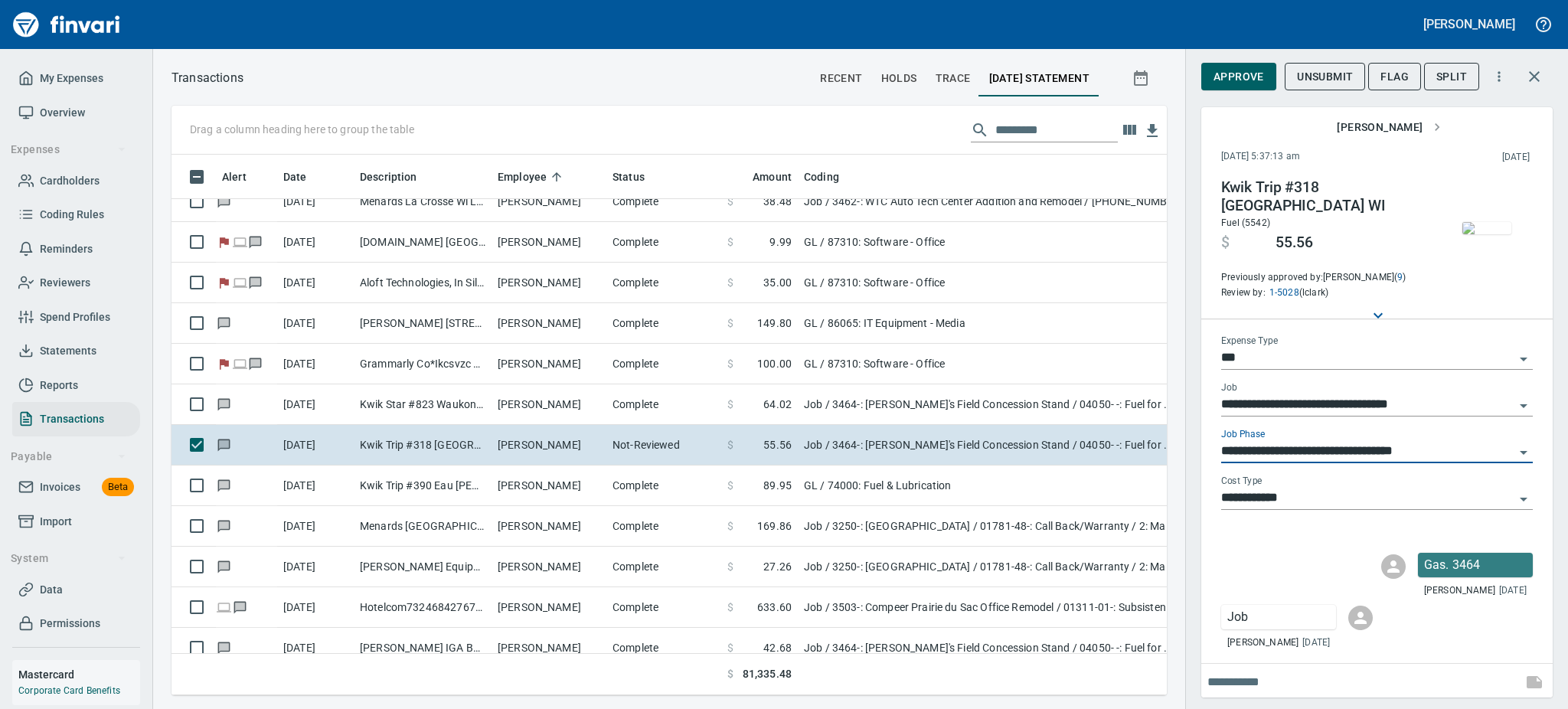
type input "**********"
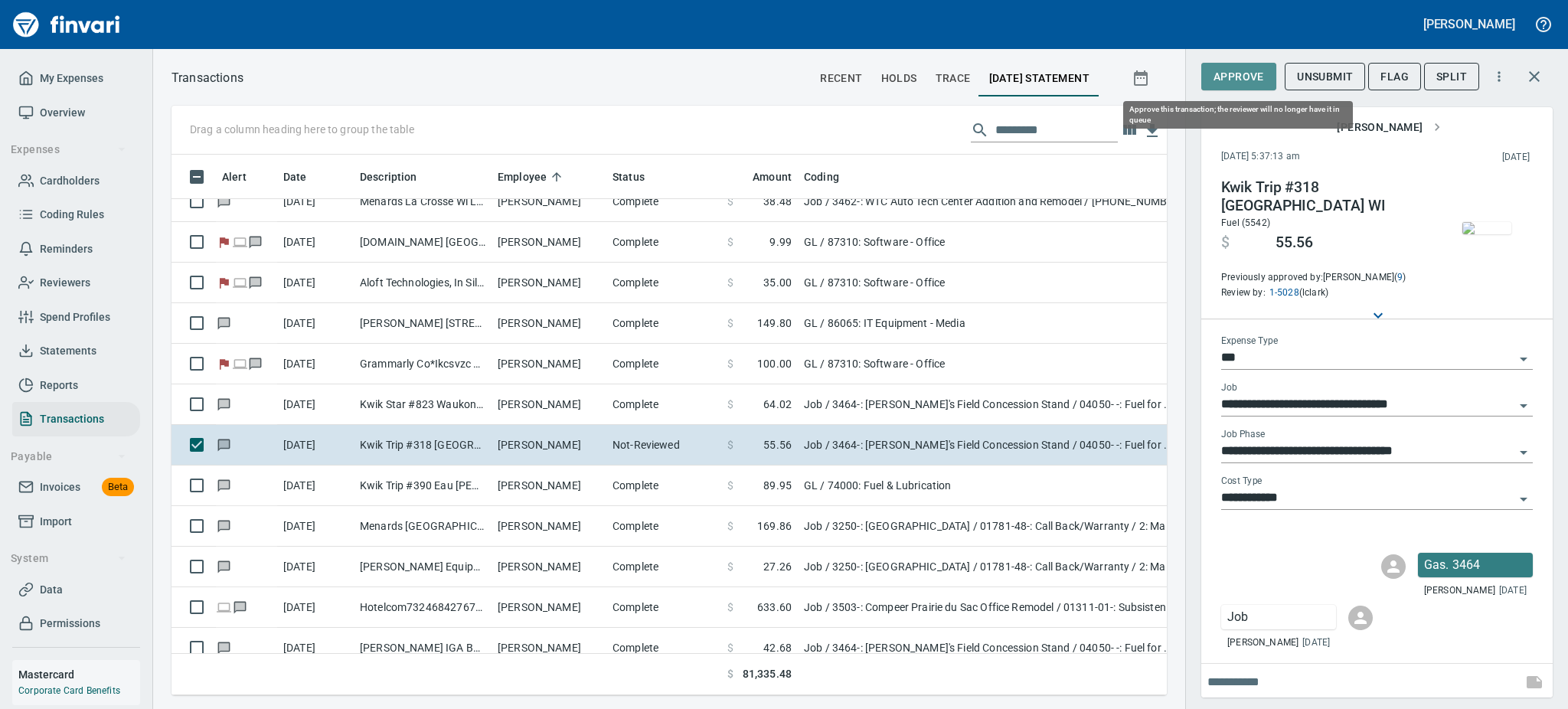
click at [1229, 73] on span "Approve" at bounding box center [1239, 76] width 51 height 19
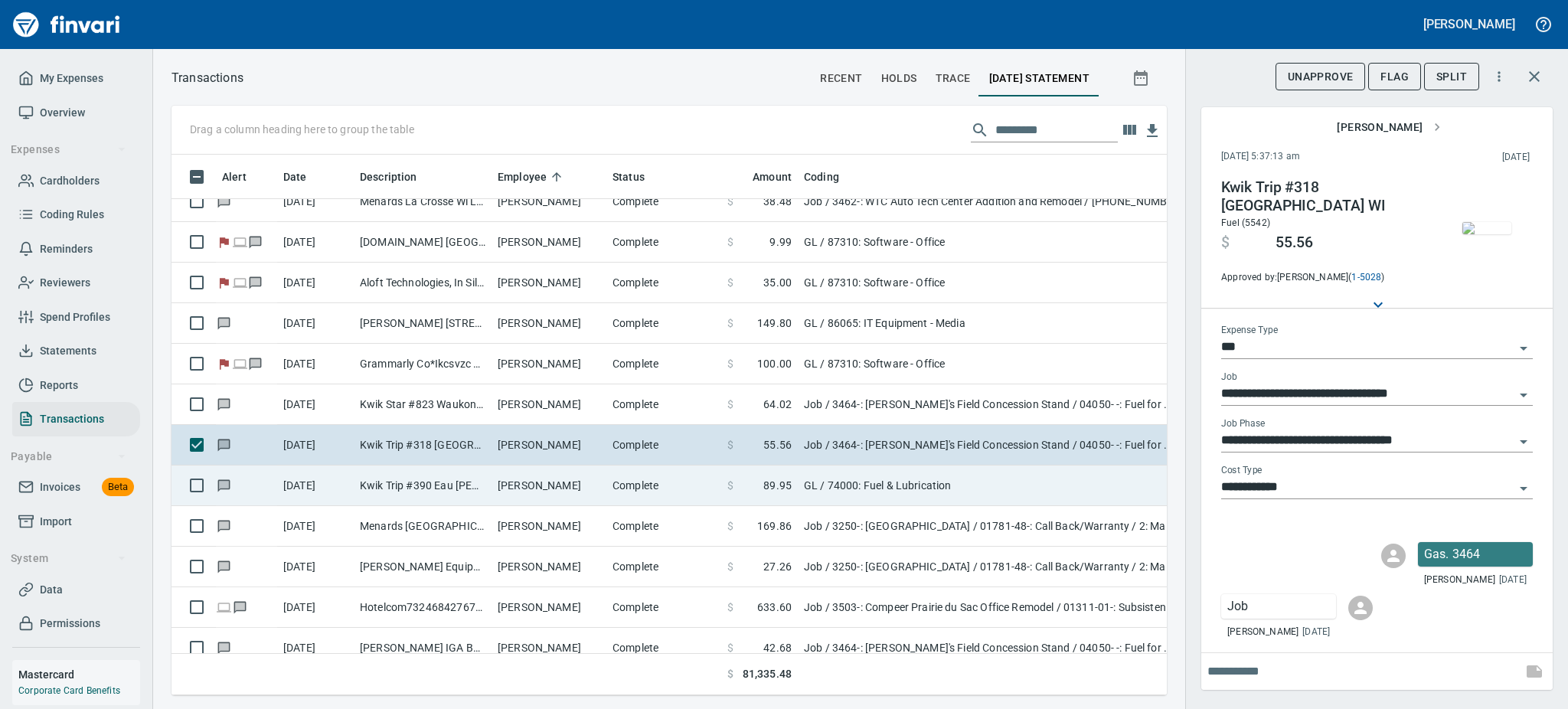
click at [470, 494] on td "Kwik Trip #390 Eau Claire WI" at bounding box center [422, 486] width 137 height 41
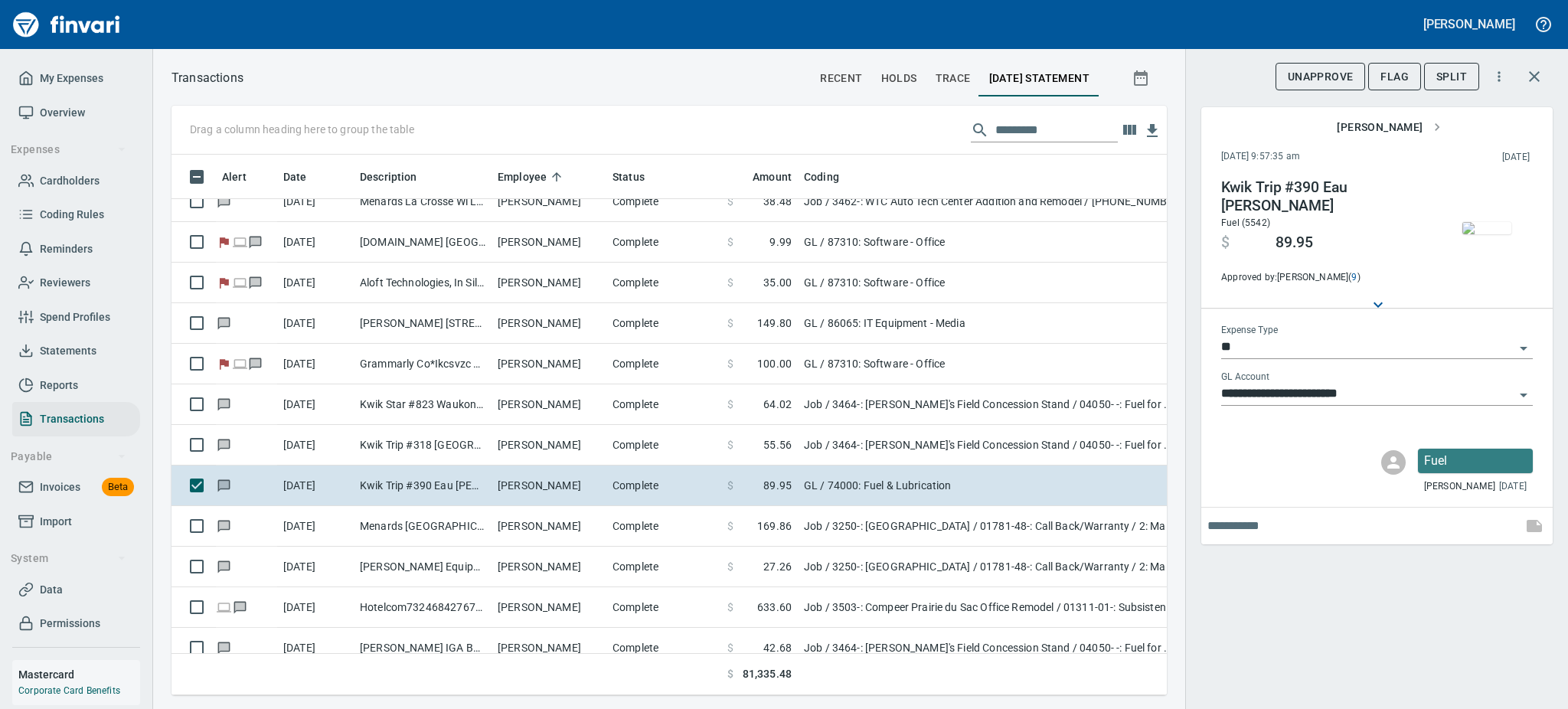
click at [1468, 222] on img "button" at bounding box center [1487, 228] width 49 height 12
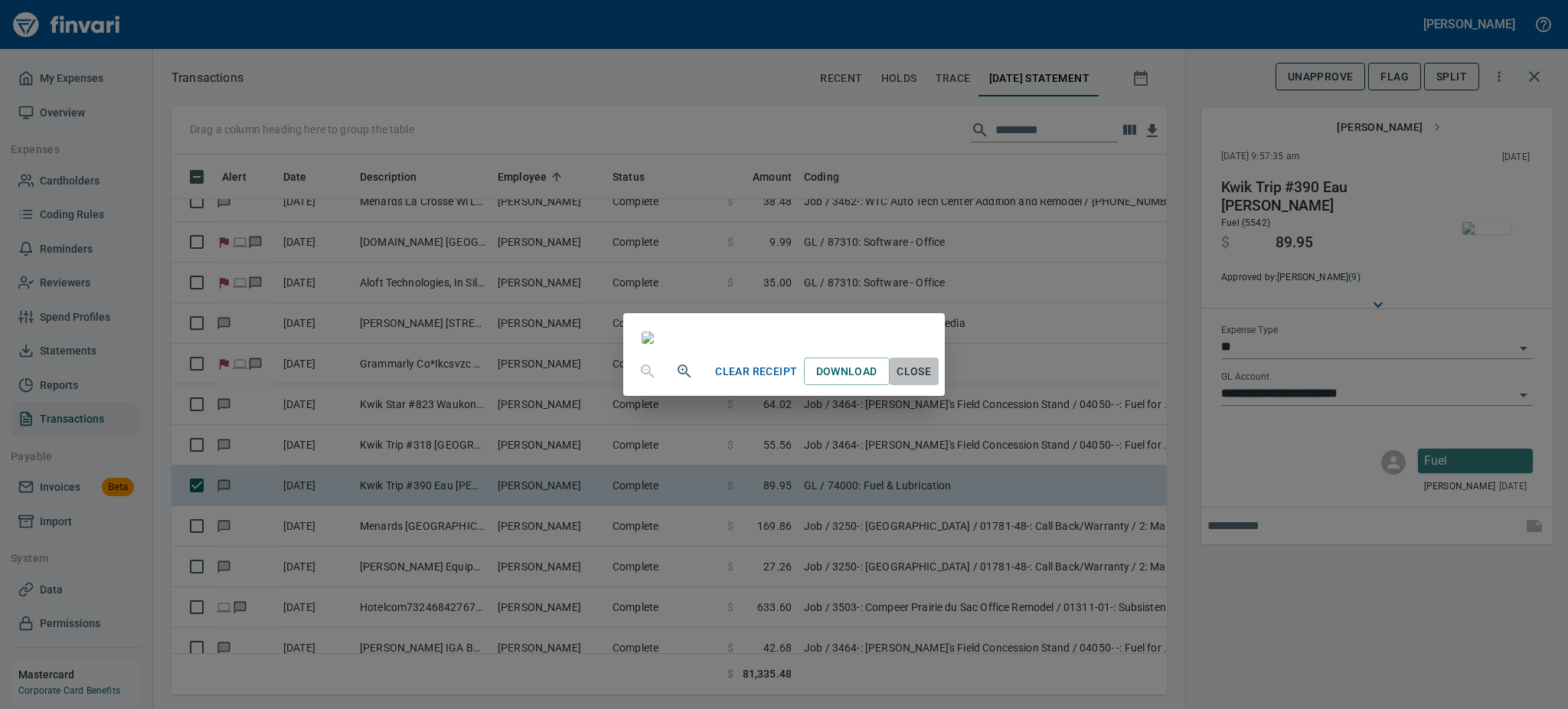
click at [932, 382] on span "Close" at bounding box center [914, 371] width 37 height 19
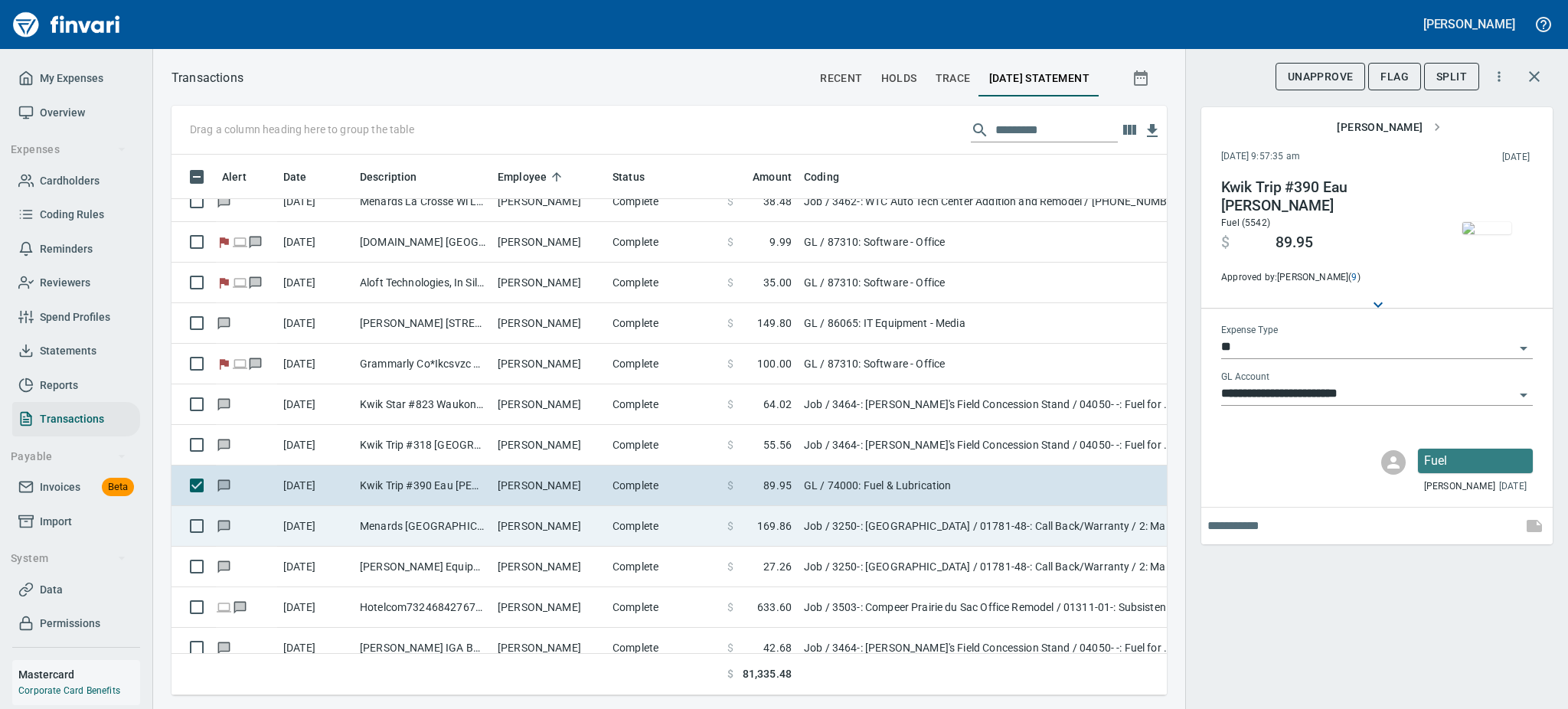
click at [513, 524] on td "Eric Hayden" at bounding box center [549, 526] width 115 height 41
type input "***"
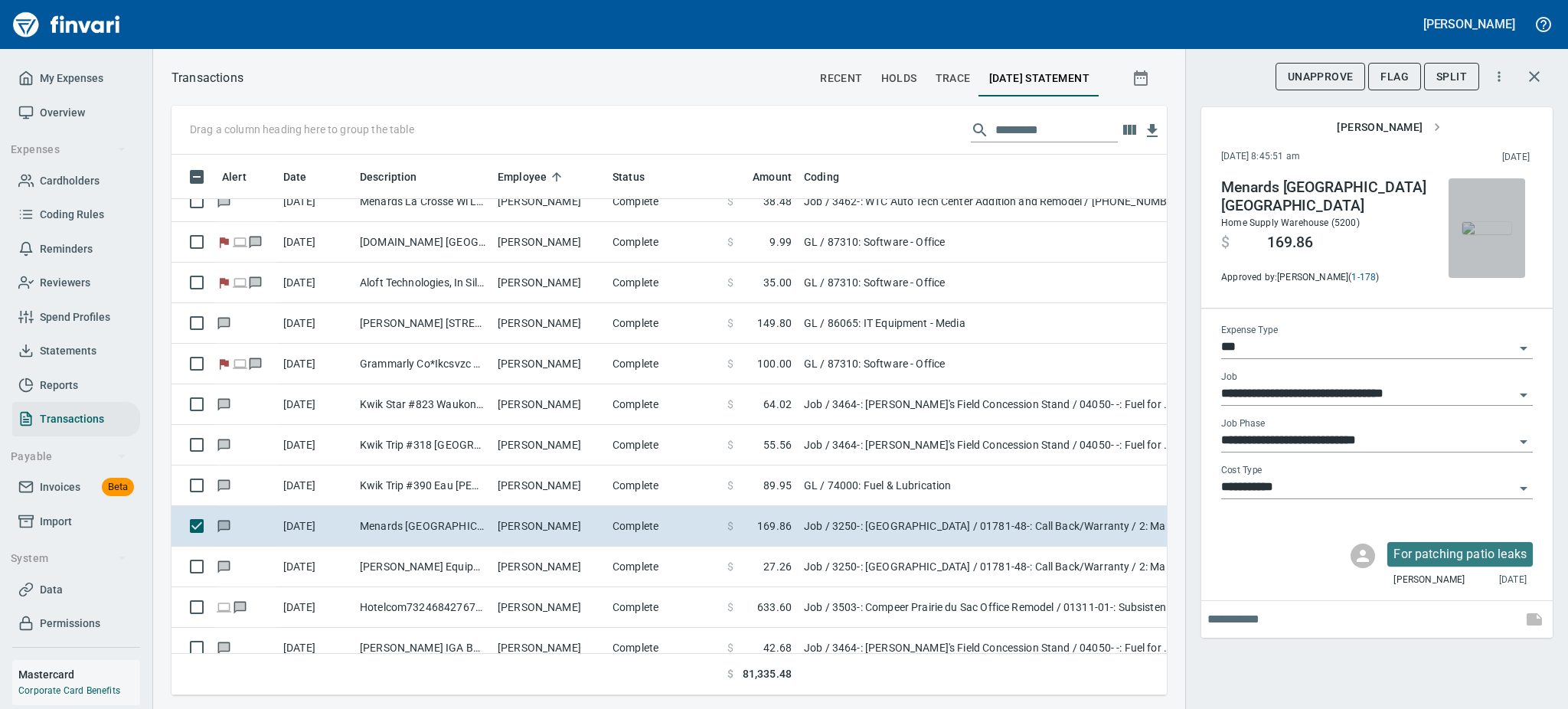
click at [1478, 229] on img "button" at bounding box center [1487, 228] width 49 height 12
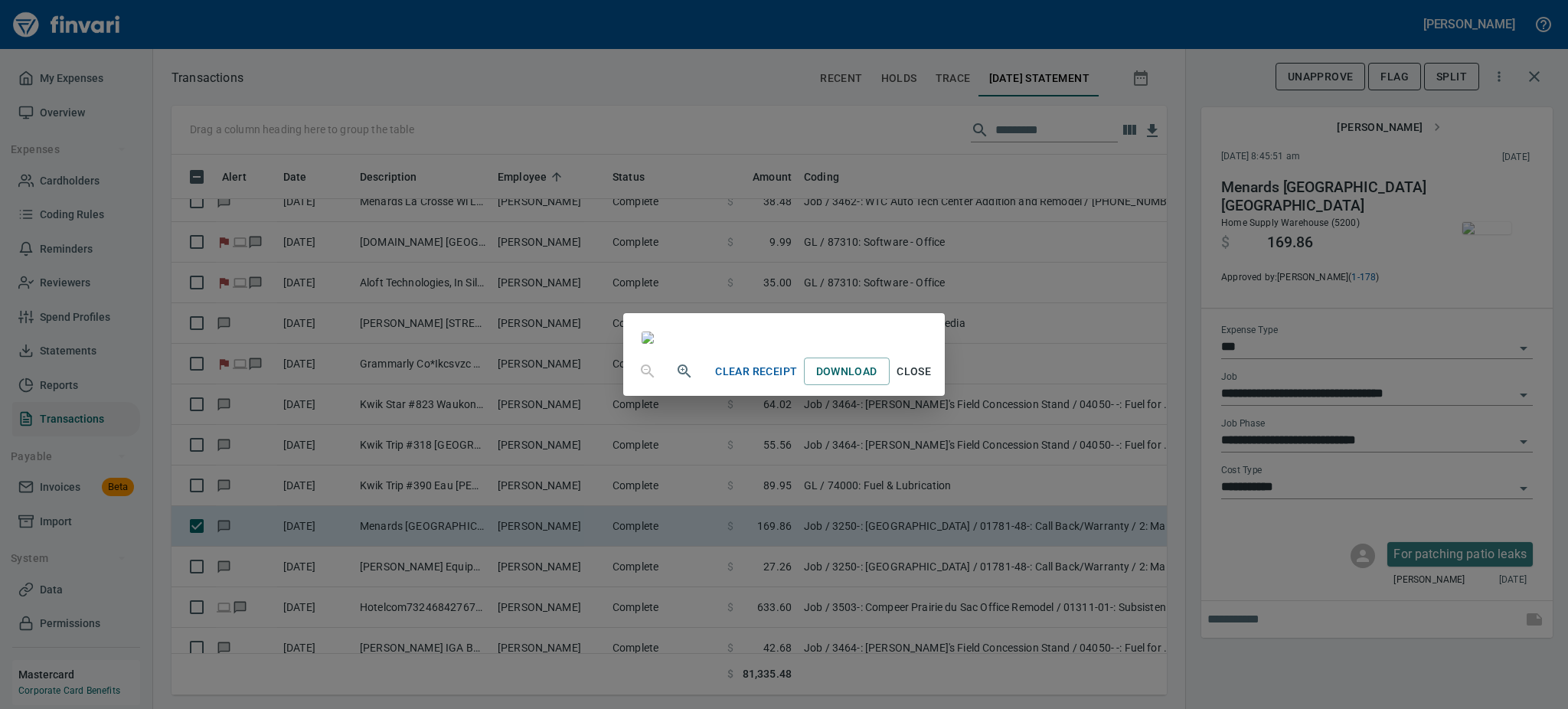
click at [678, 377] on icon "button" at bounding box center [684, 371] width 13 height 13
click at [678, 379] on icon "button" at bounding box center [684, 373] width 13 height 13
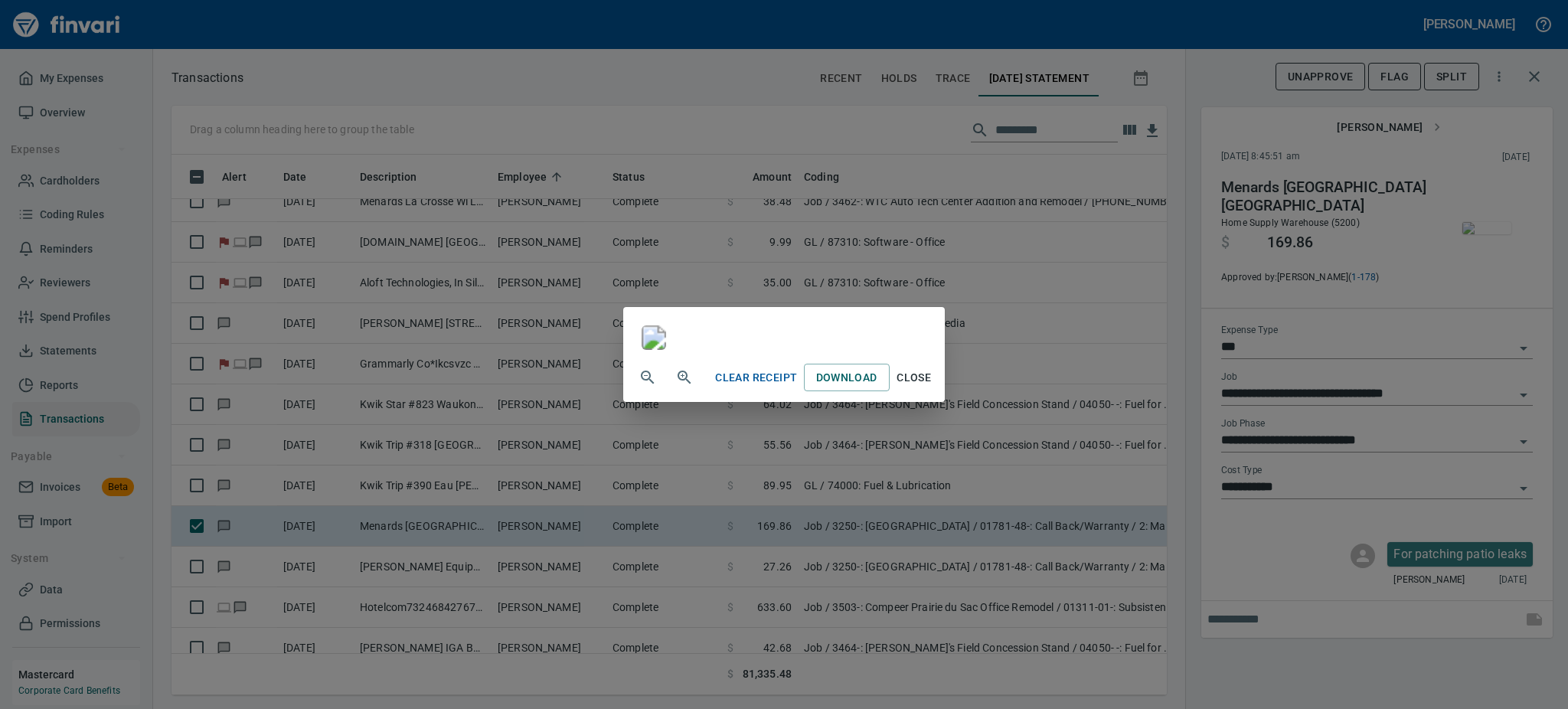
drag, startPoint x: 1373, startPoint y: 206, endPoint x: 1383, endPoint y: 318, distance: 112.4
click at [944, 318] on div at bounding box center [784, 330] width 321 height 46
click at [932, 387] on span "Close" at bounding box center [914, 377] width 37 height 19
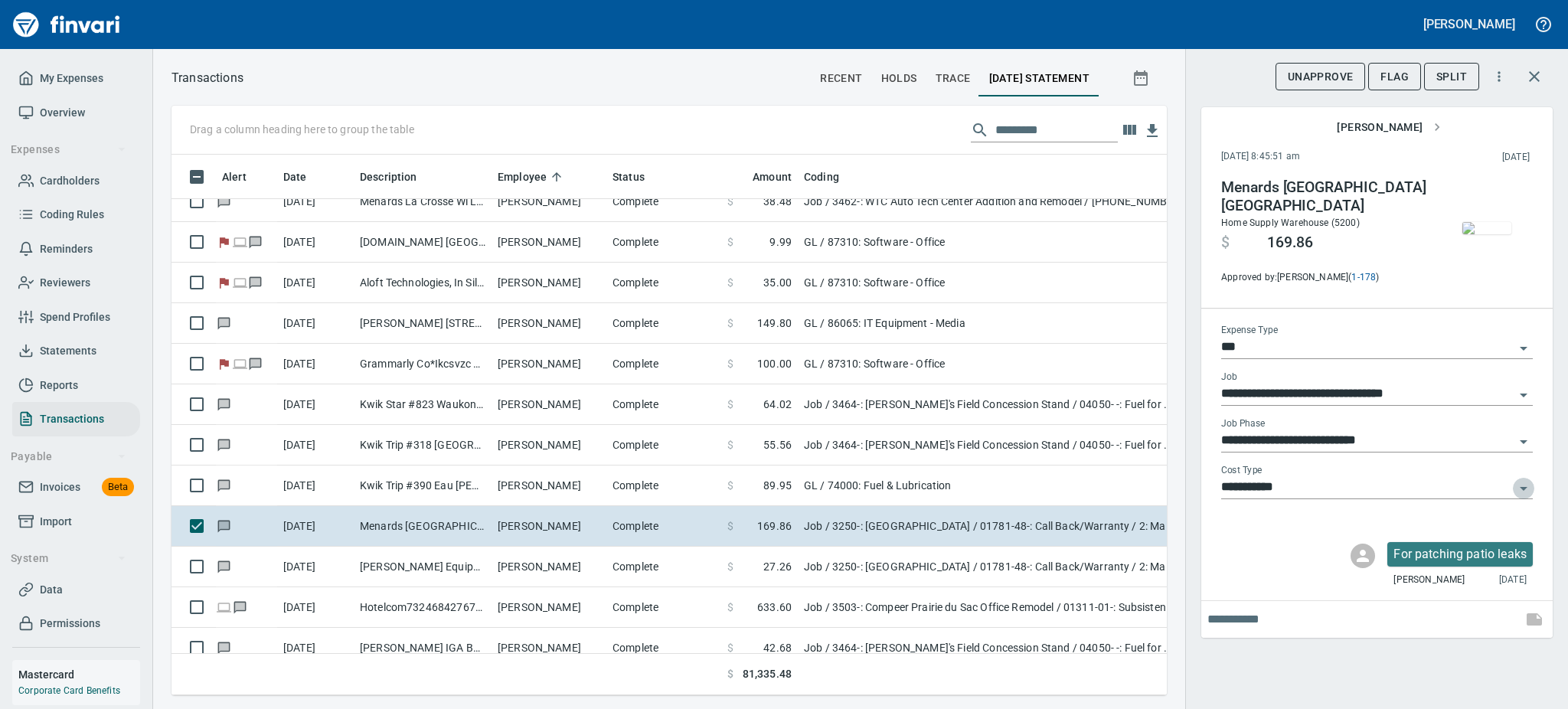
click at [1525, 487] on icon "Open" at bounding box center [1523, 489] width 7 height 4
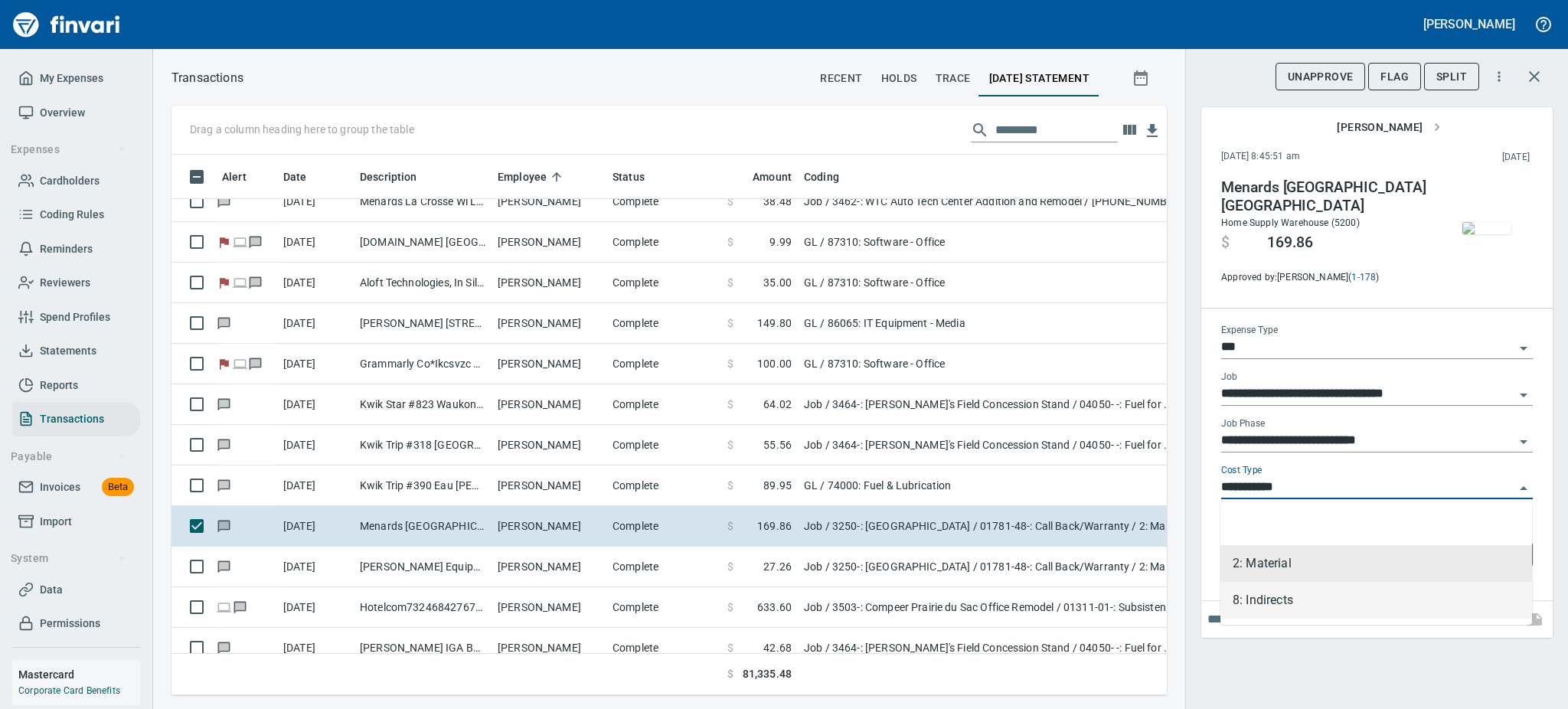
click at [1269, 598] on li "8: Indirects" at bounding box center [1376, 600] width 312 height 37
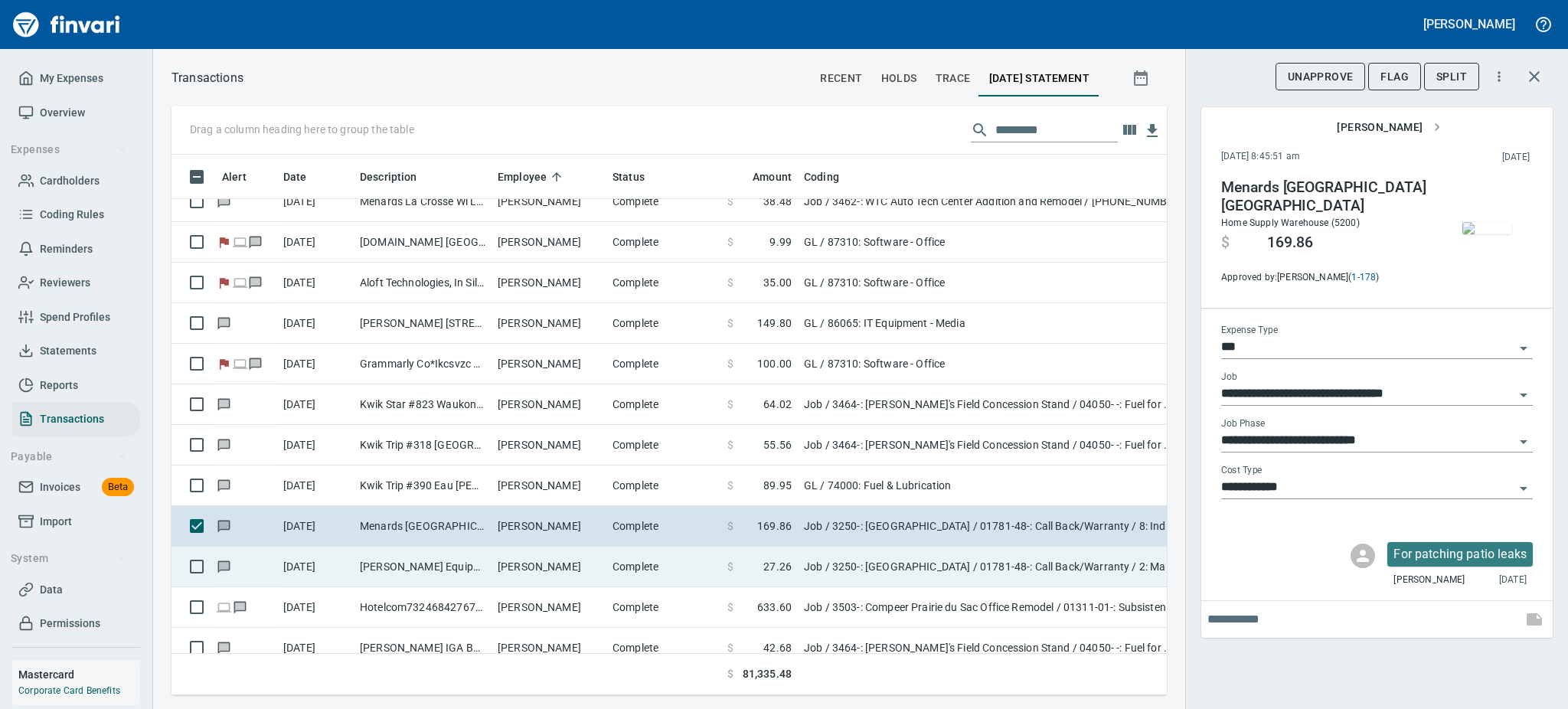
click at [519, 564] on td "Eric Hayden" at bounding box center [549, 567] width 115 height 41
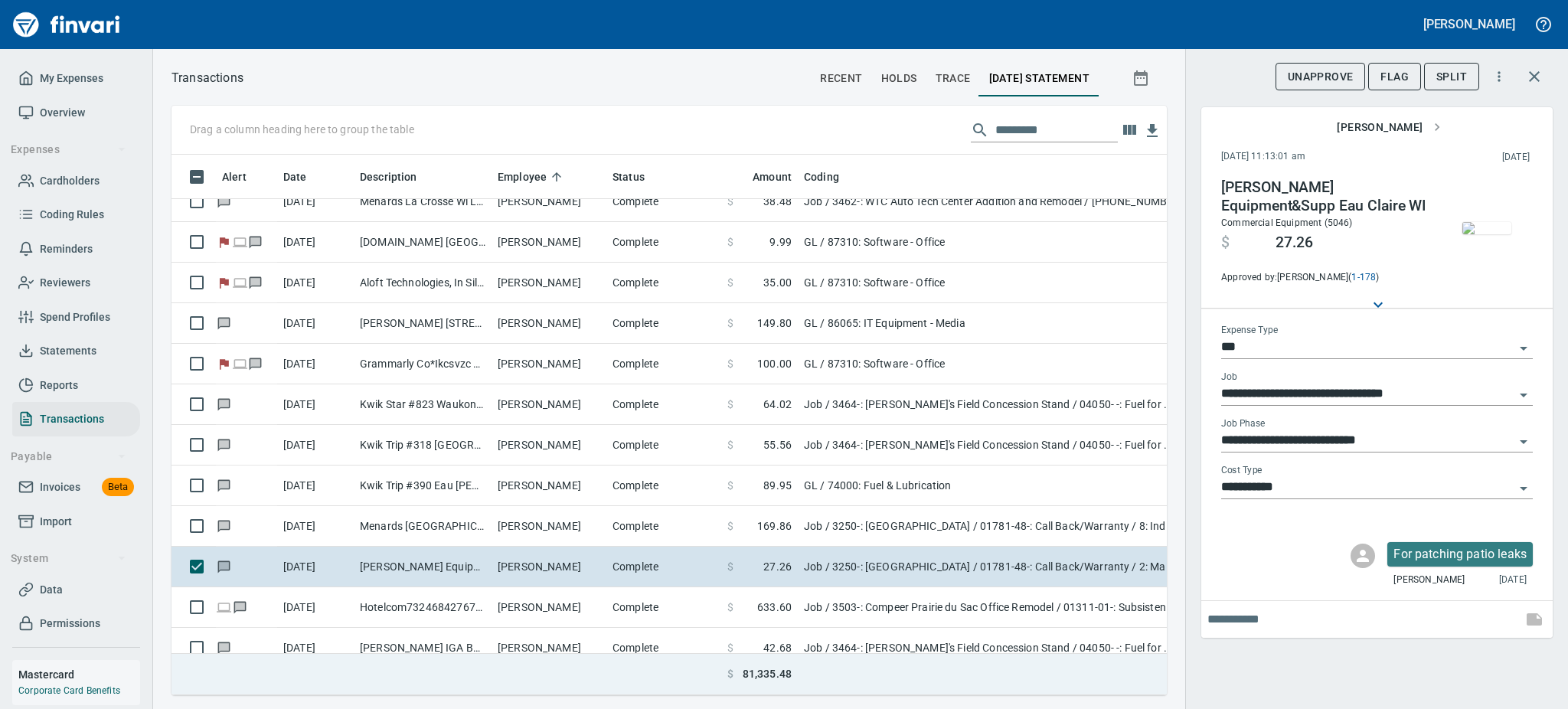
click at [1148, 668] on td at bounding box center [989, 675] width 383 height 42
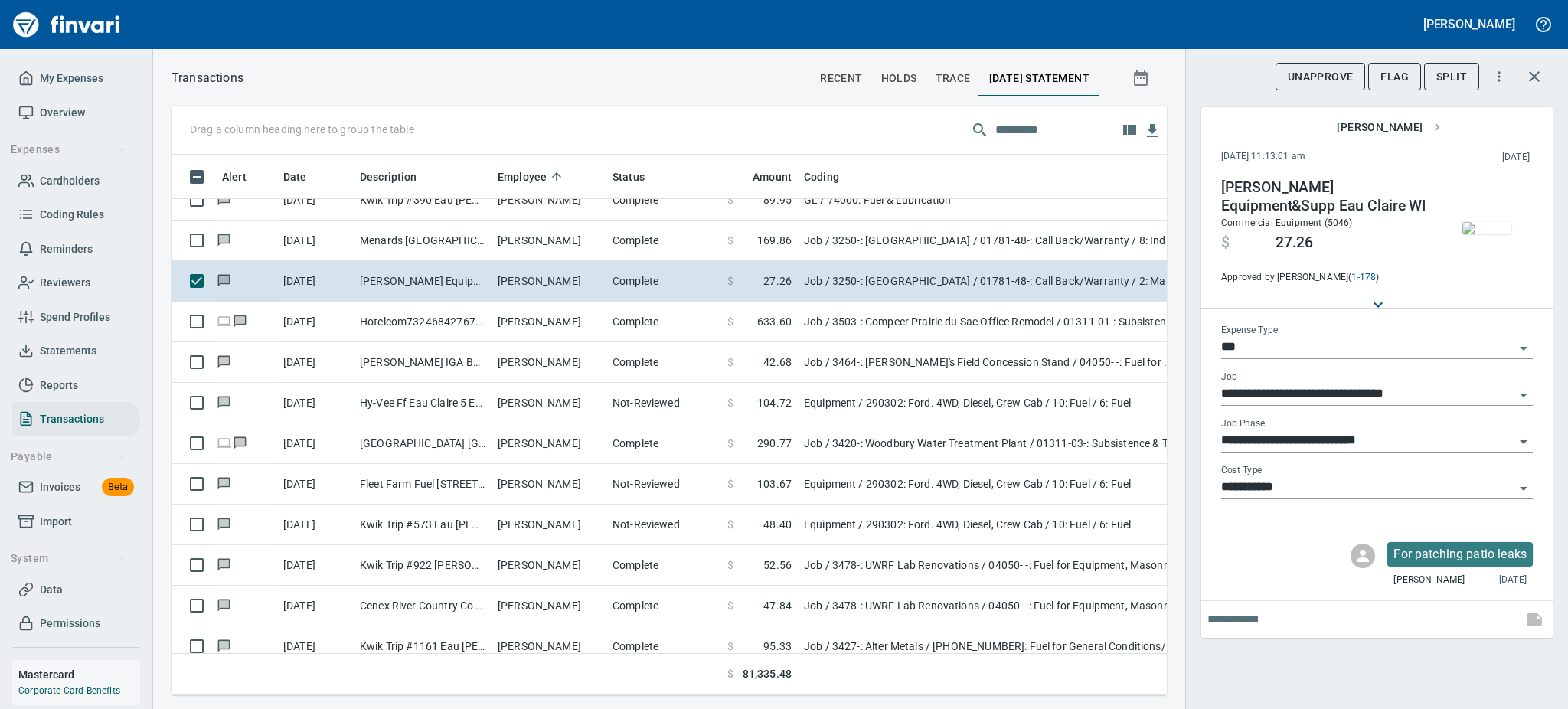
scroll to position [7256, 0]
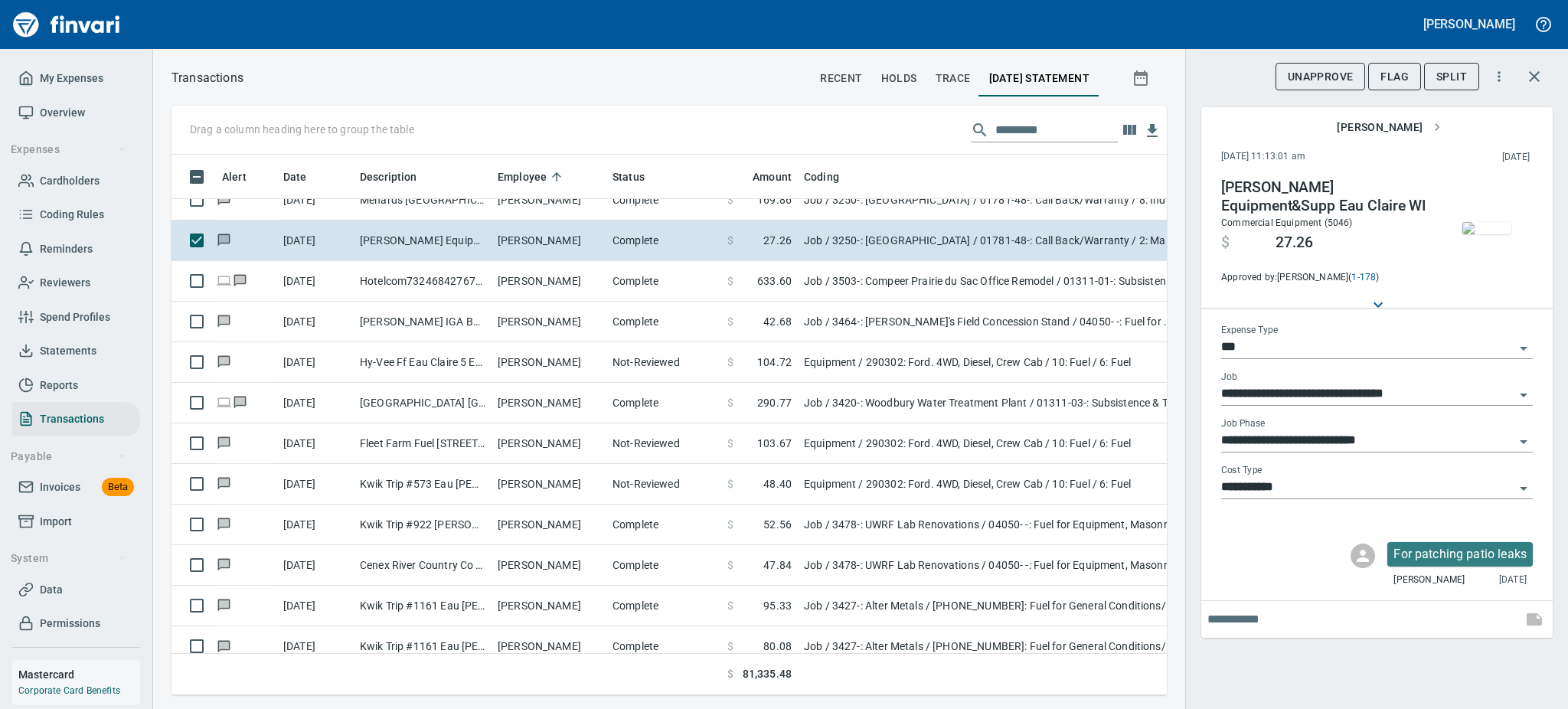
click at [1480, 222] on img "button" at bounding box center [1487, 228] width 49 height 12
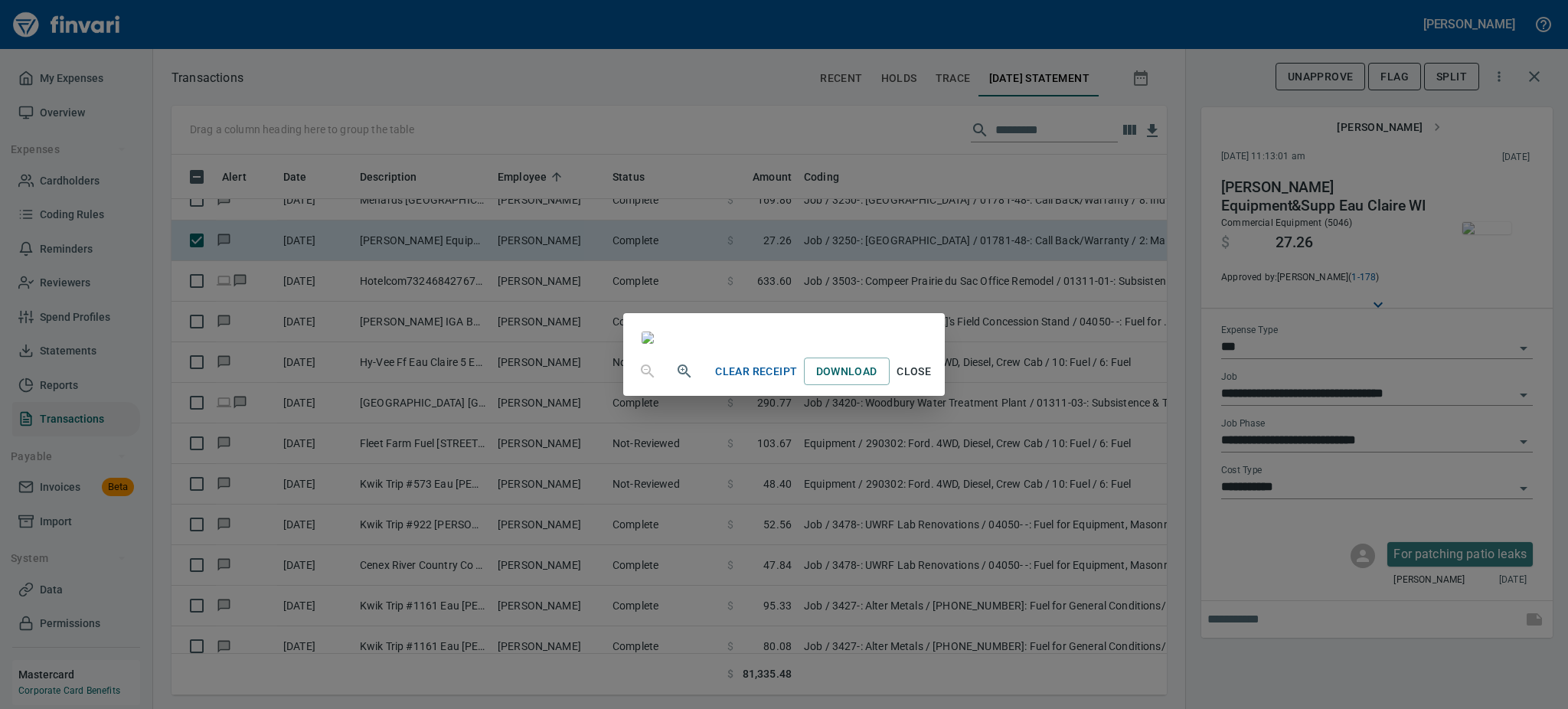
scroll to position [191, 0]
click at [932, 382] on span "Close" at bounding box center [914, 371] width 37 height 19
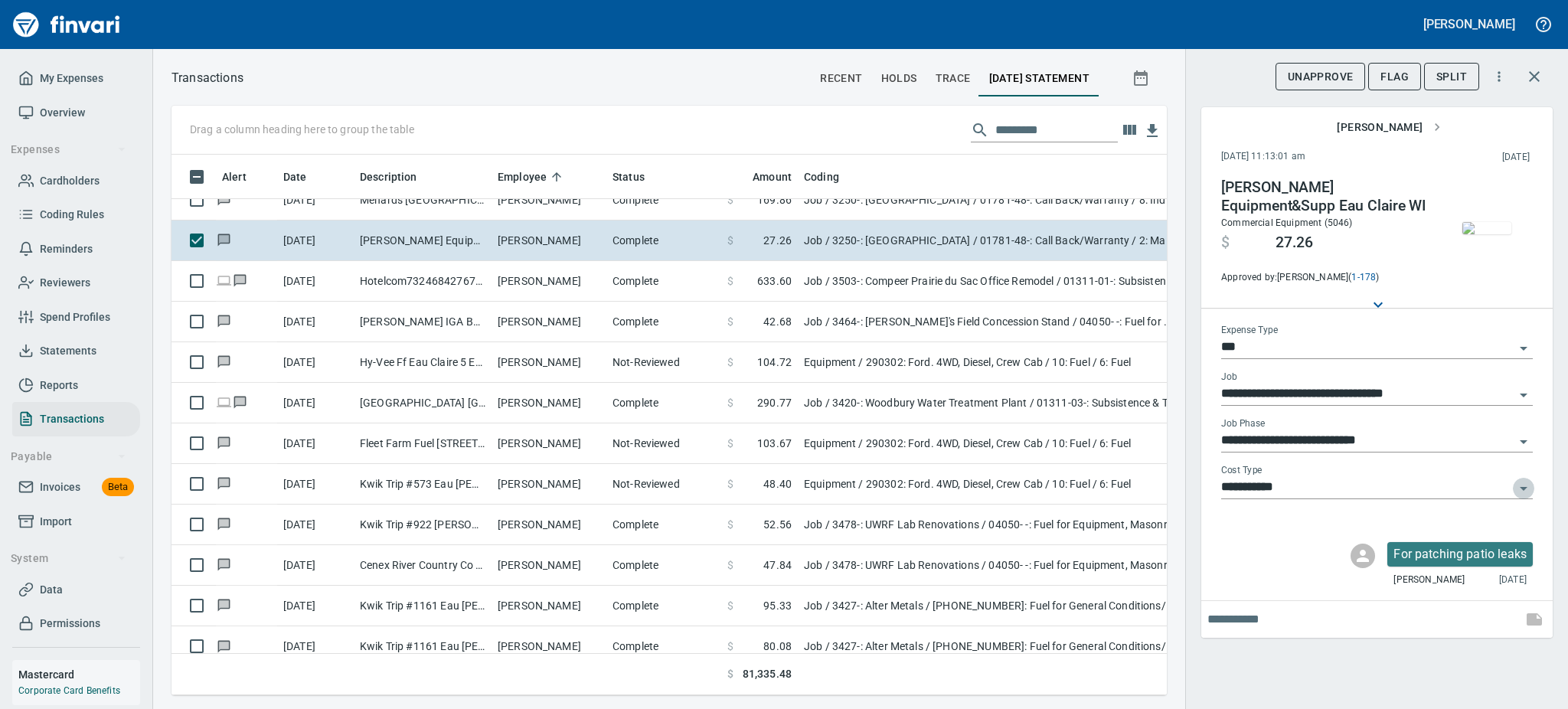
click at [1524, 480] on icon "Open" at bounding box center [1523, 489] width 18 height 18
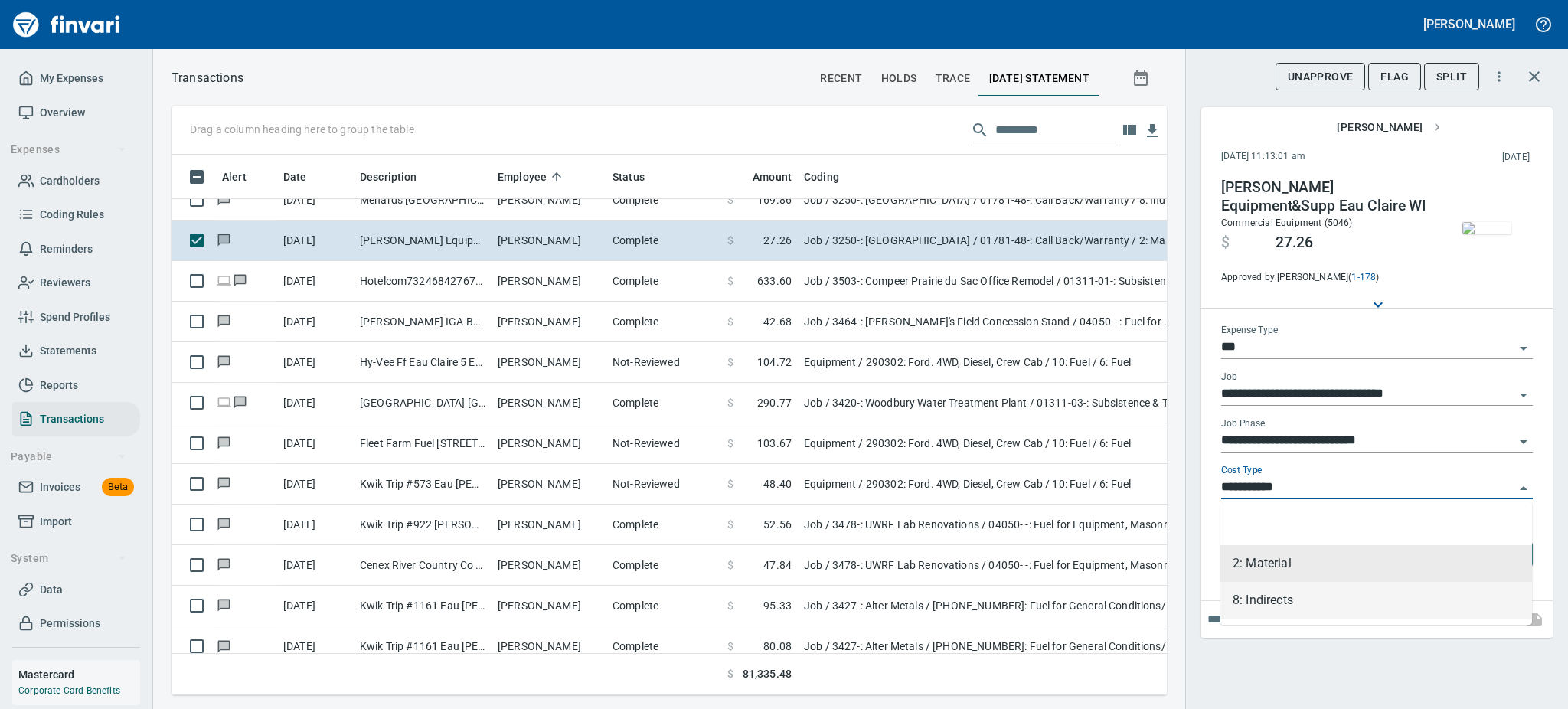
click at [1258, 587] on li "8: Indirects" at bounding box center [1376, 600] width 312 height 37
type input "**********"
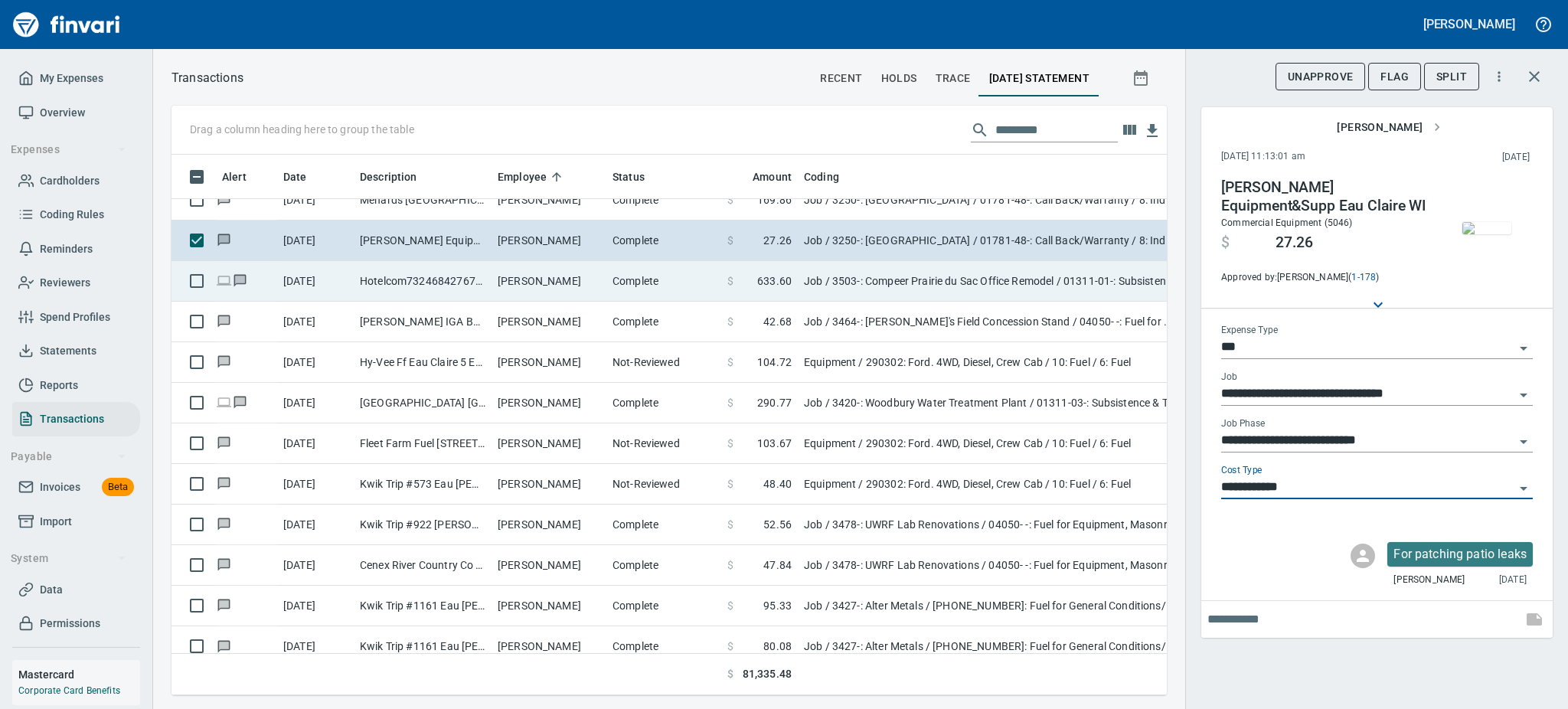
click at [469, 278] on td "Hotelcom73246842767211 Hotels.com WA" at bounding box center [422, 282] width 137 height 41
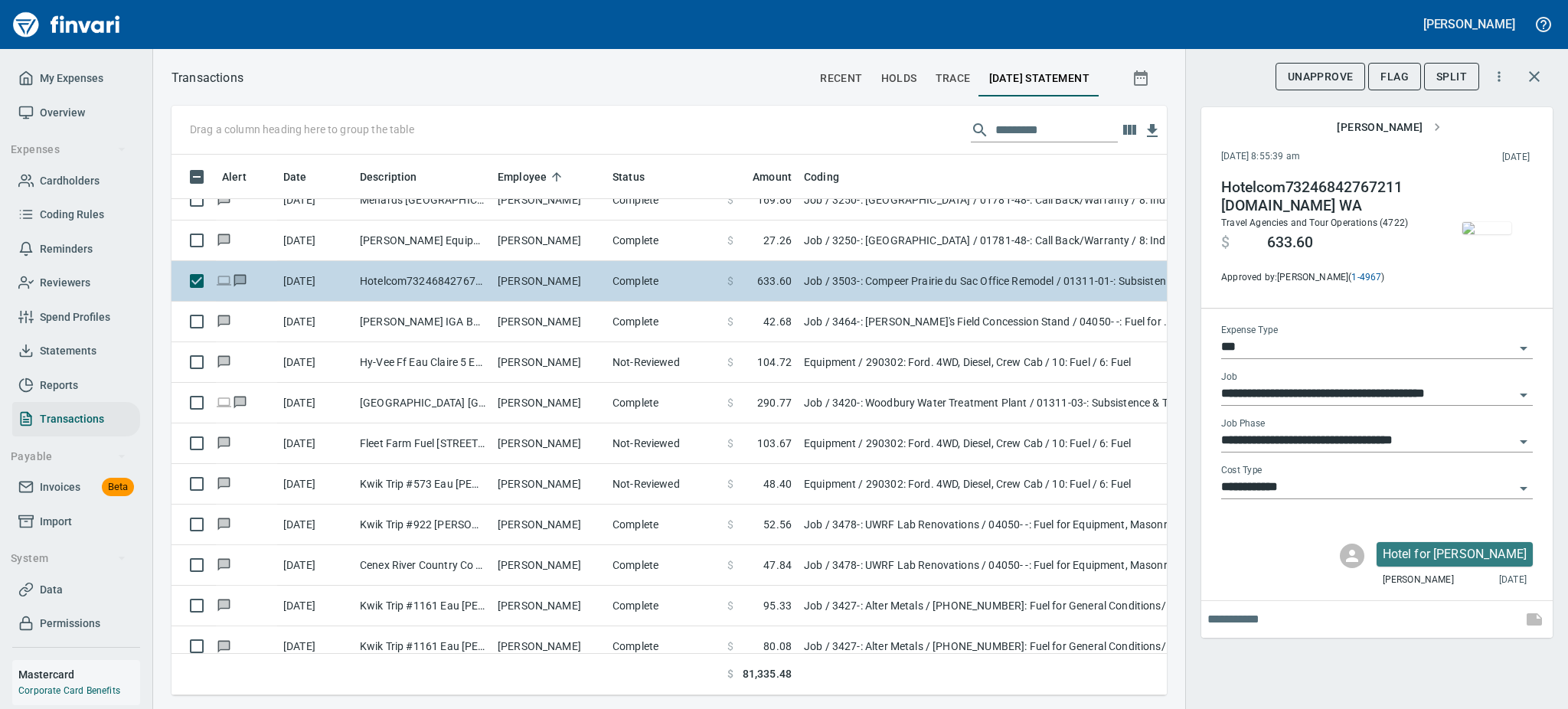
type input "**********"
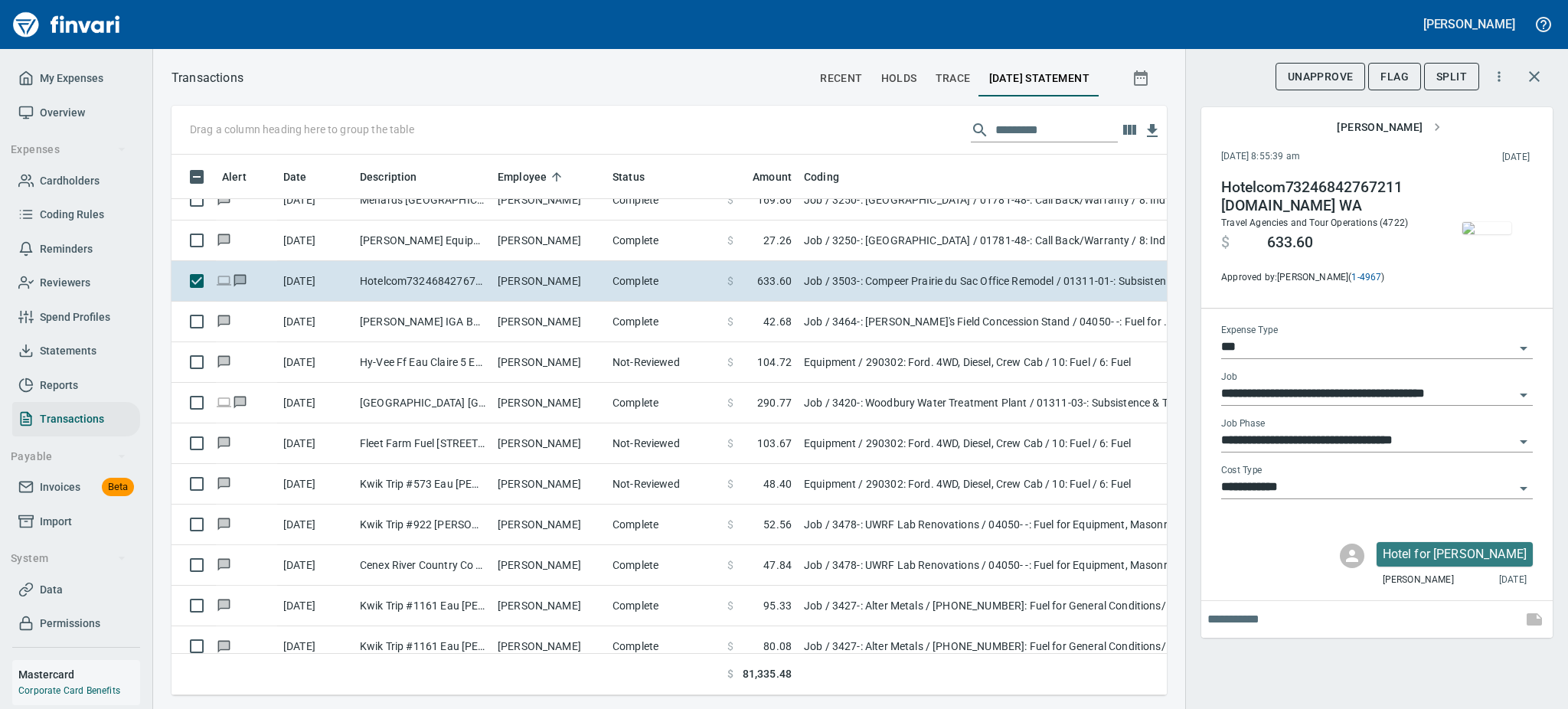
click at [1478, 229] on img "button" at bounding box center [1487, 228] width 49 height 12
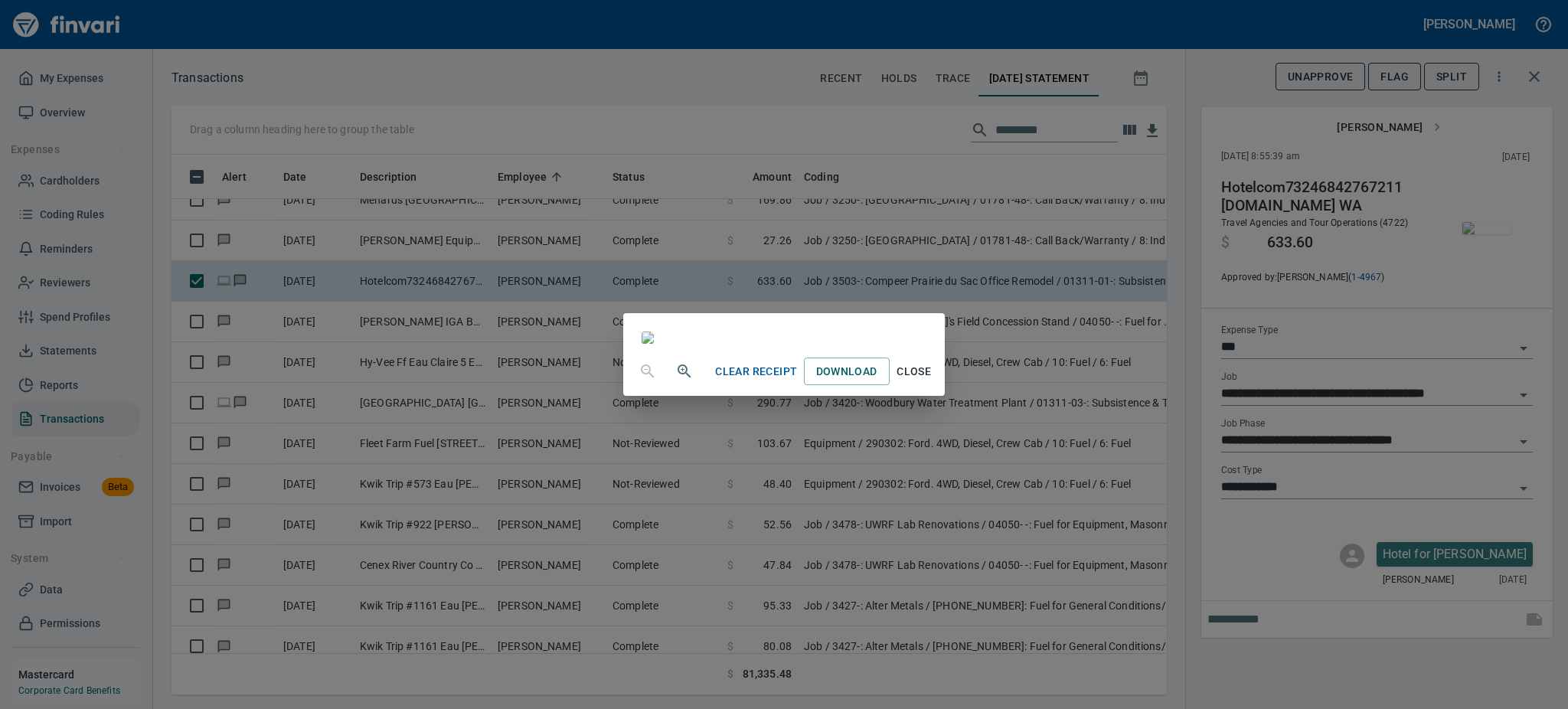
drag, startPoint x: 1080, startPoint y: 445, endPoint x: 1070, endPoint y: 546, distance: 101.5
click at [944, 347] on div at bounding box center [784, 330] width 321 height 34
click at [932, 382] on span "Close" at bounding box center [914, 371] width 37 height 19
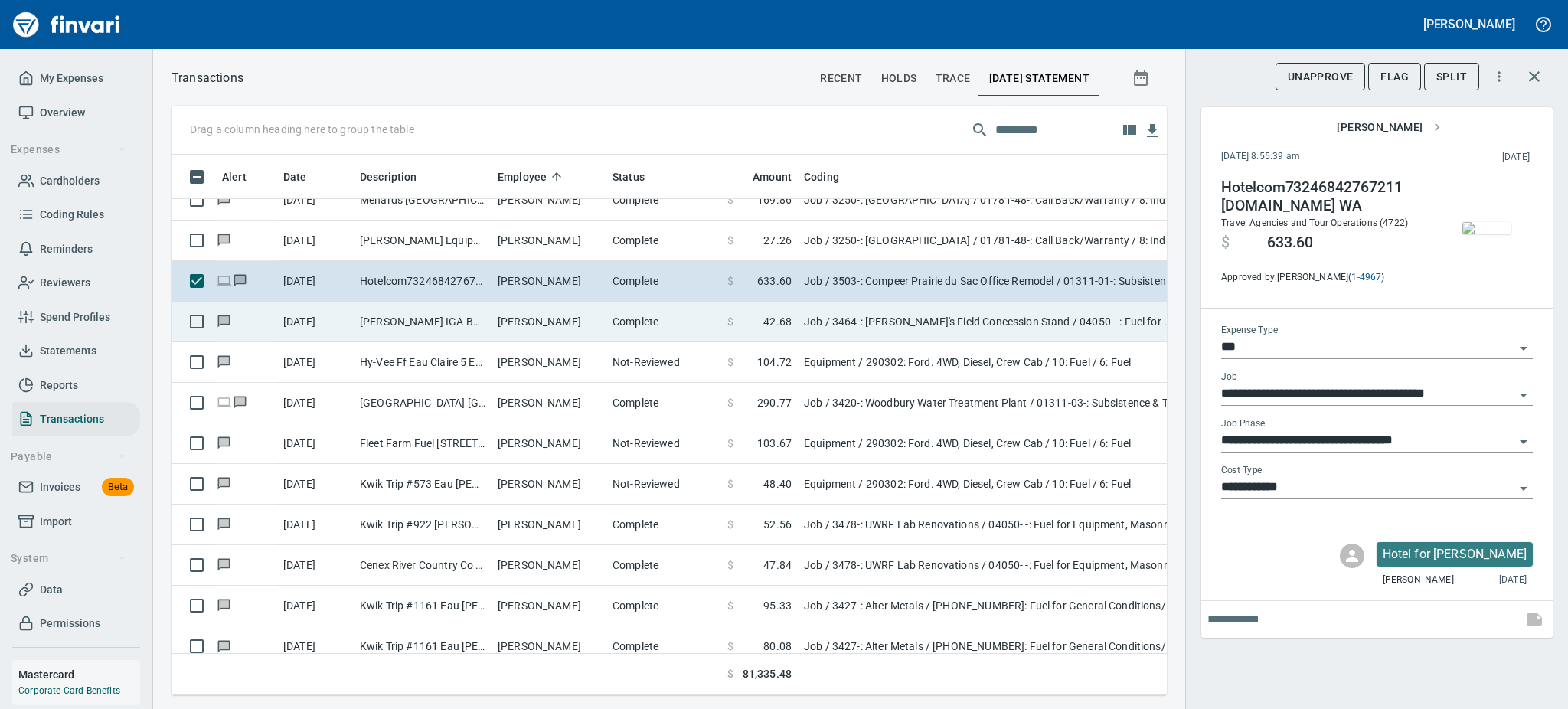
click at [591, 323] on td "Ezra OHeron" at bounding box center [549, 323] width 115 height 41
type input "**********"
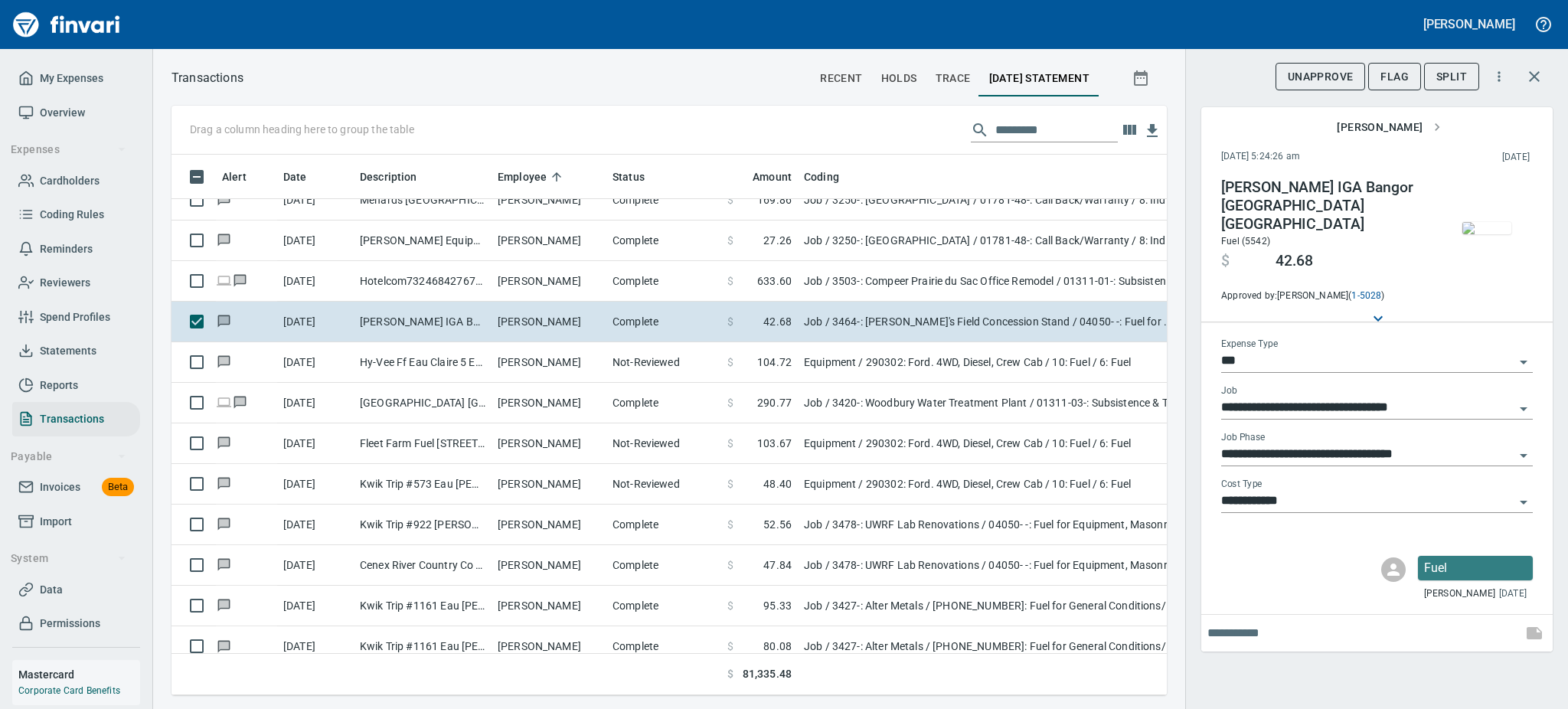
click at [1497, 222] on img "button" at bounding box center [1487, 228] width 49 height 12
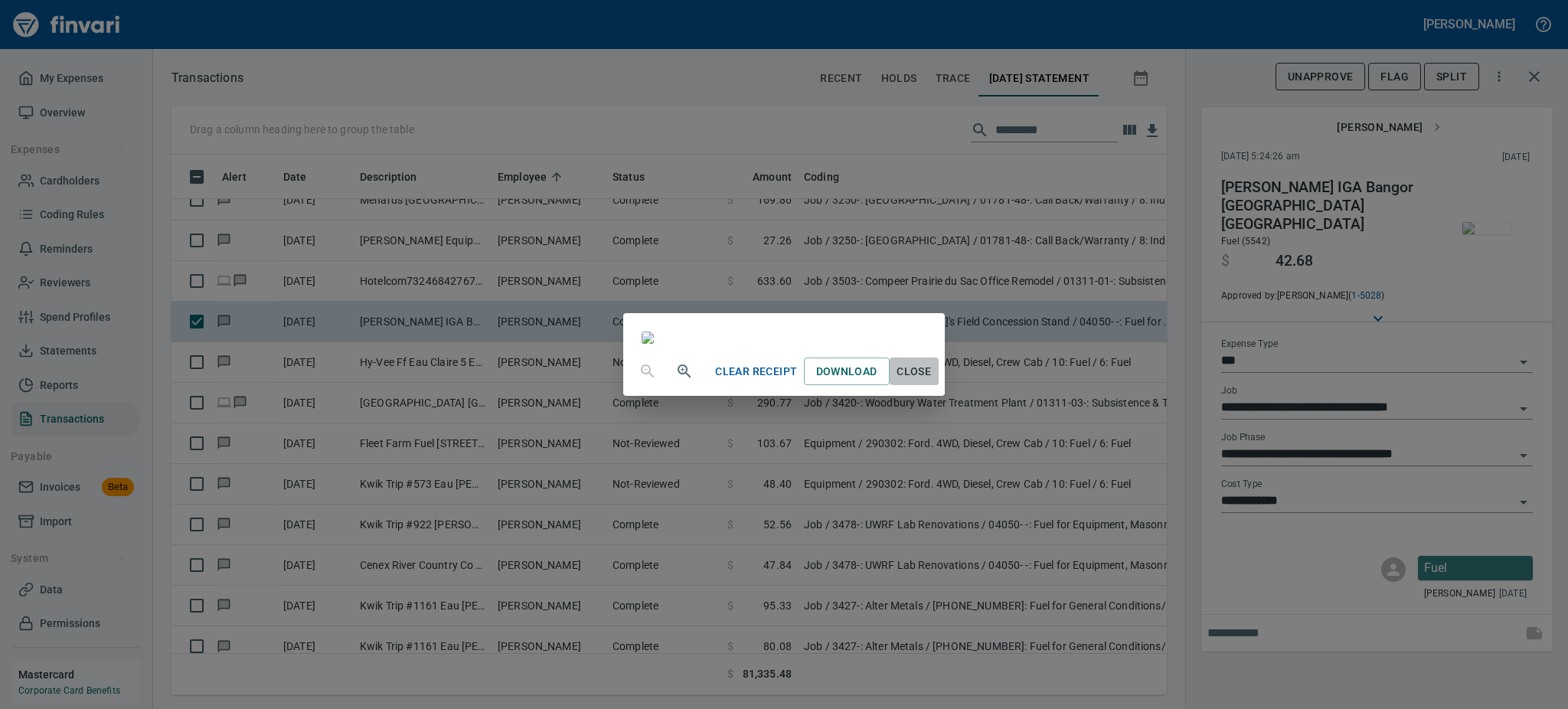
click at [932, 382] on span "Close" at bounding box center [914, 371] width 37 height 19
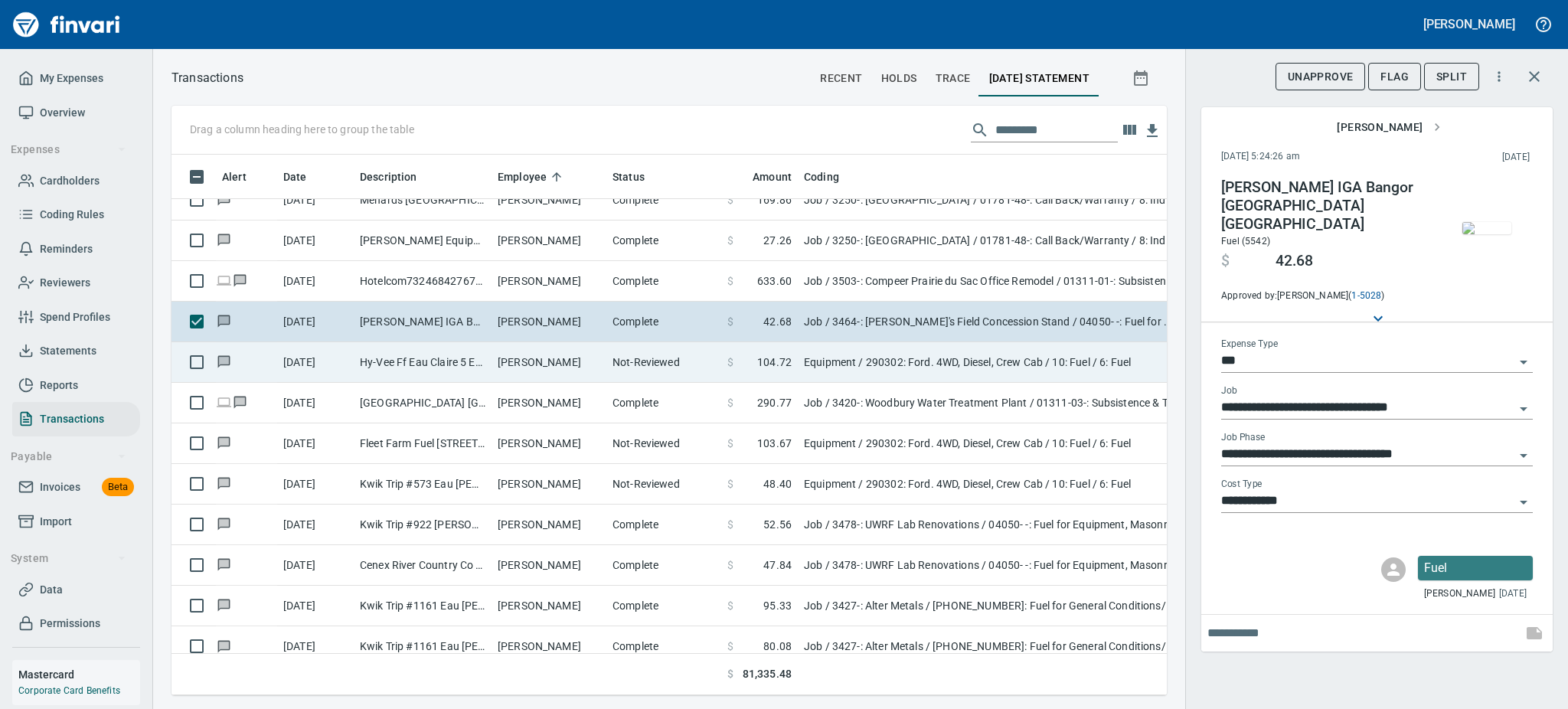
click at [536, 359] on td "Graham Lovelien" at bounding box center [549, 363] width 115 height 41
type input "*********"
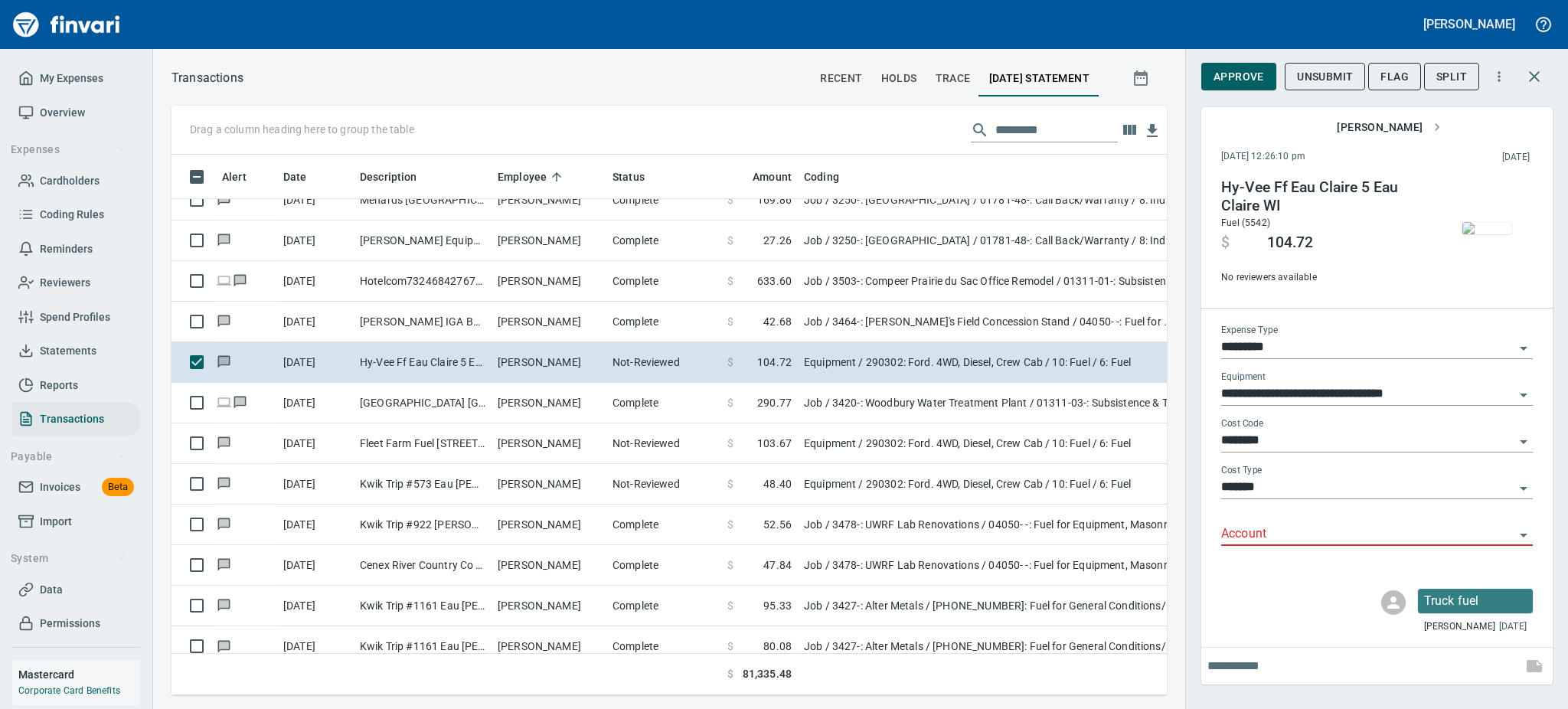
click at [1468, 222] on img "button" at bounding box center [1487, 228] width 49 height 12
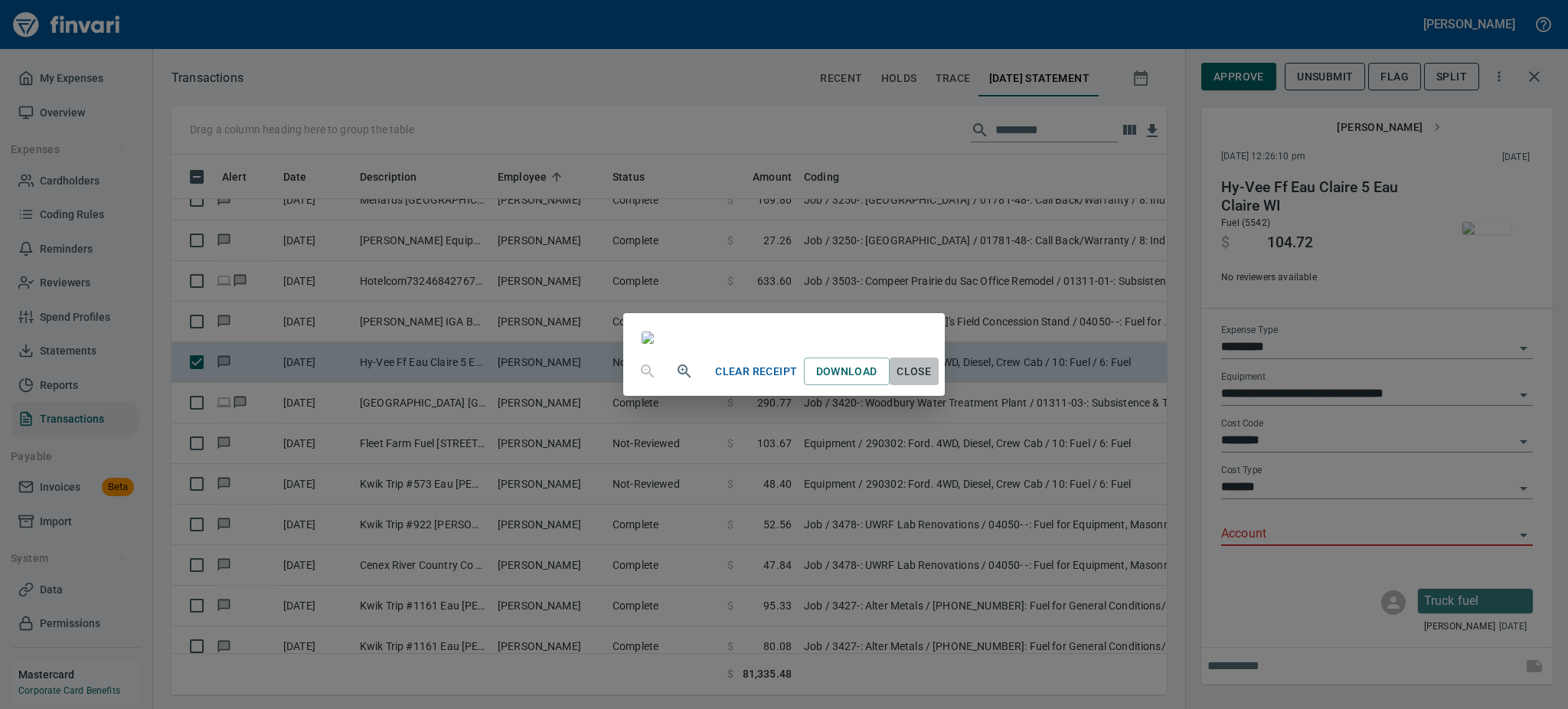
click at [932, 382] on span "Close" at bounding box center [914, 371] width 37 height 19
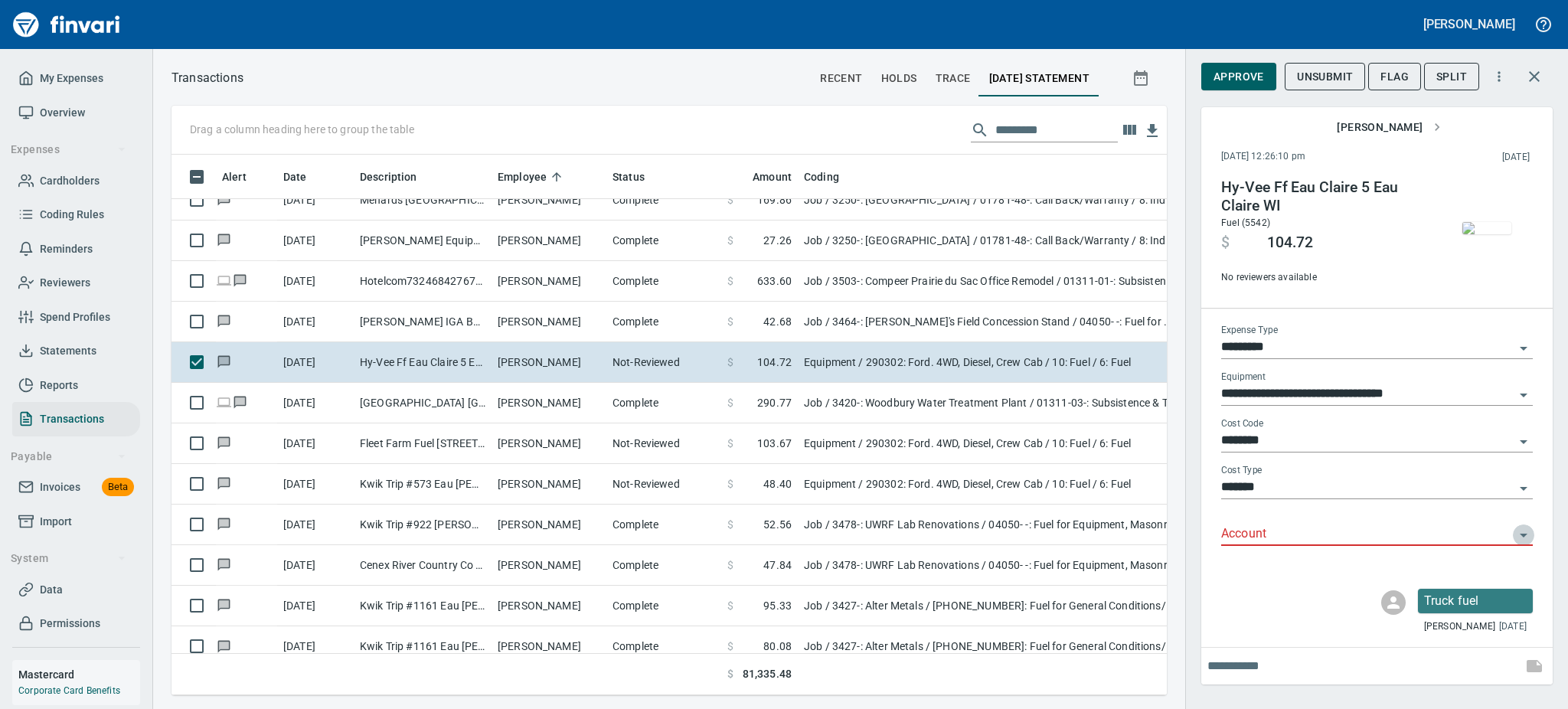
click at [1521, 537] on icon "Open" at bounding box center [1523, 535] width 18 height 18
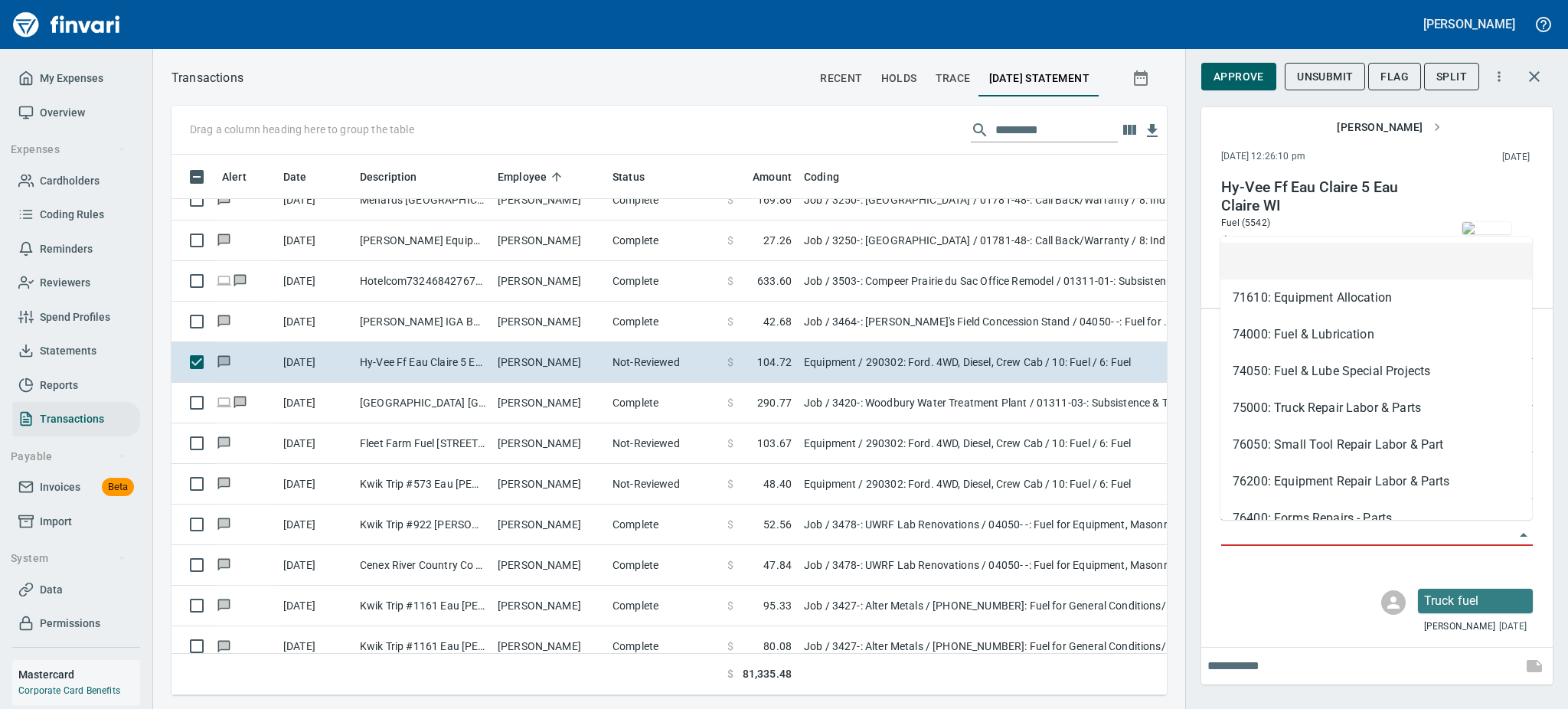
scroll to position [507, 961]
click at [1306, 340] on li "74000: Fuel & Lubrication" at bounding box center [1376, 334] width 312 height 37
type input "**********"
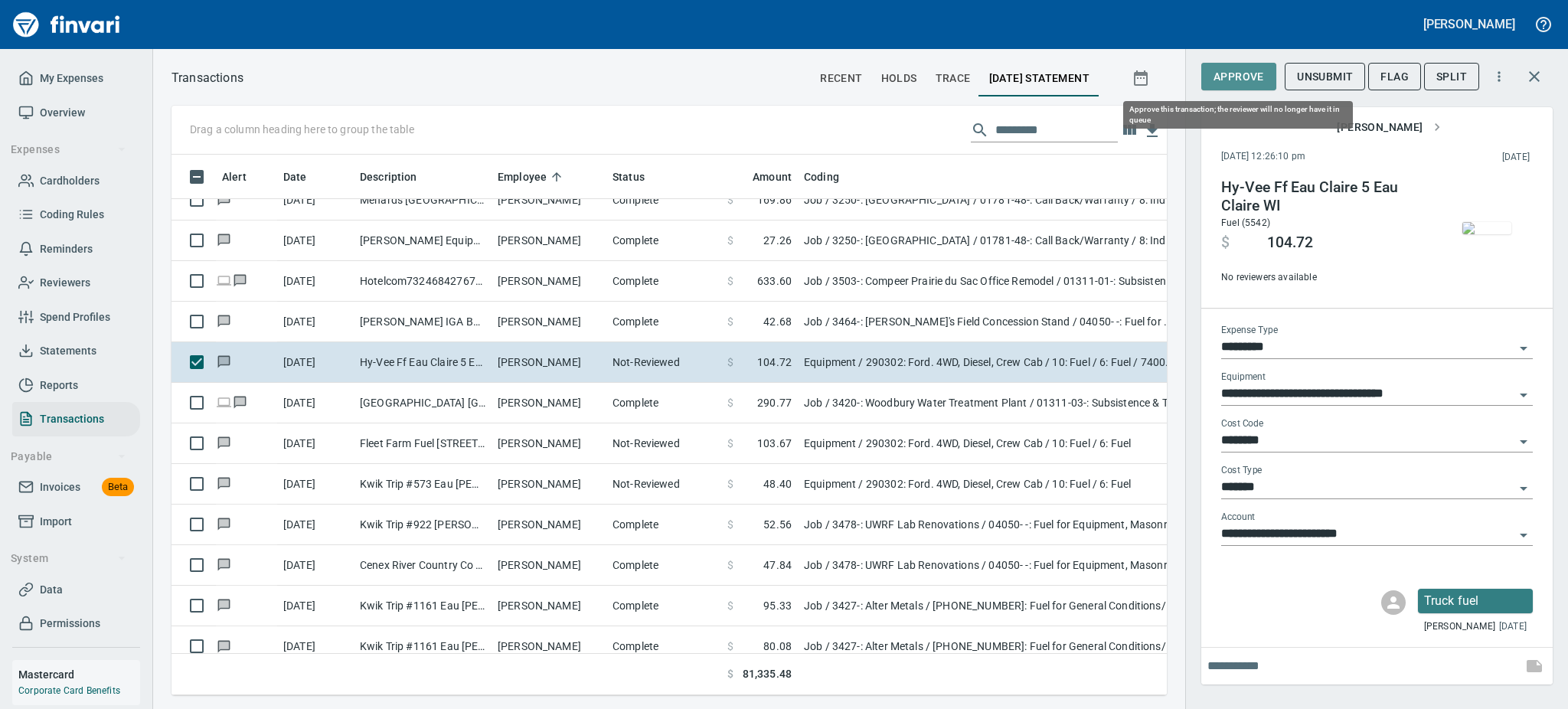
click at [1231, 75] on span "Approve" at bounding box center [1239, 76] width 51 height 19
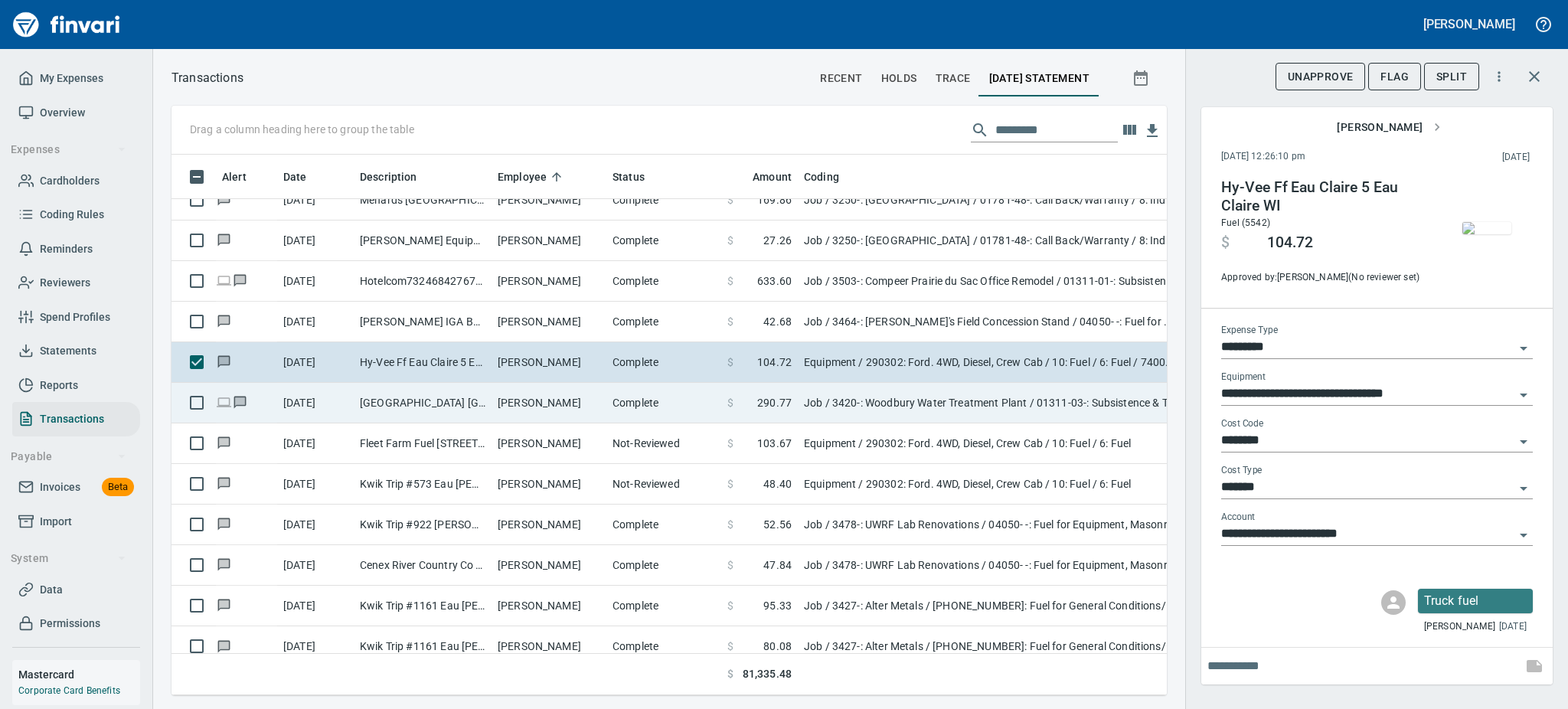
click at [552, 398] on td "Graham Lovelien" at bounding box center [549, 404] width 115 height 41
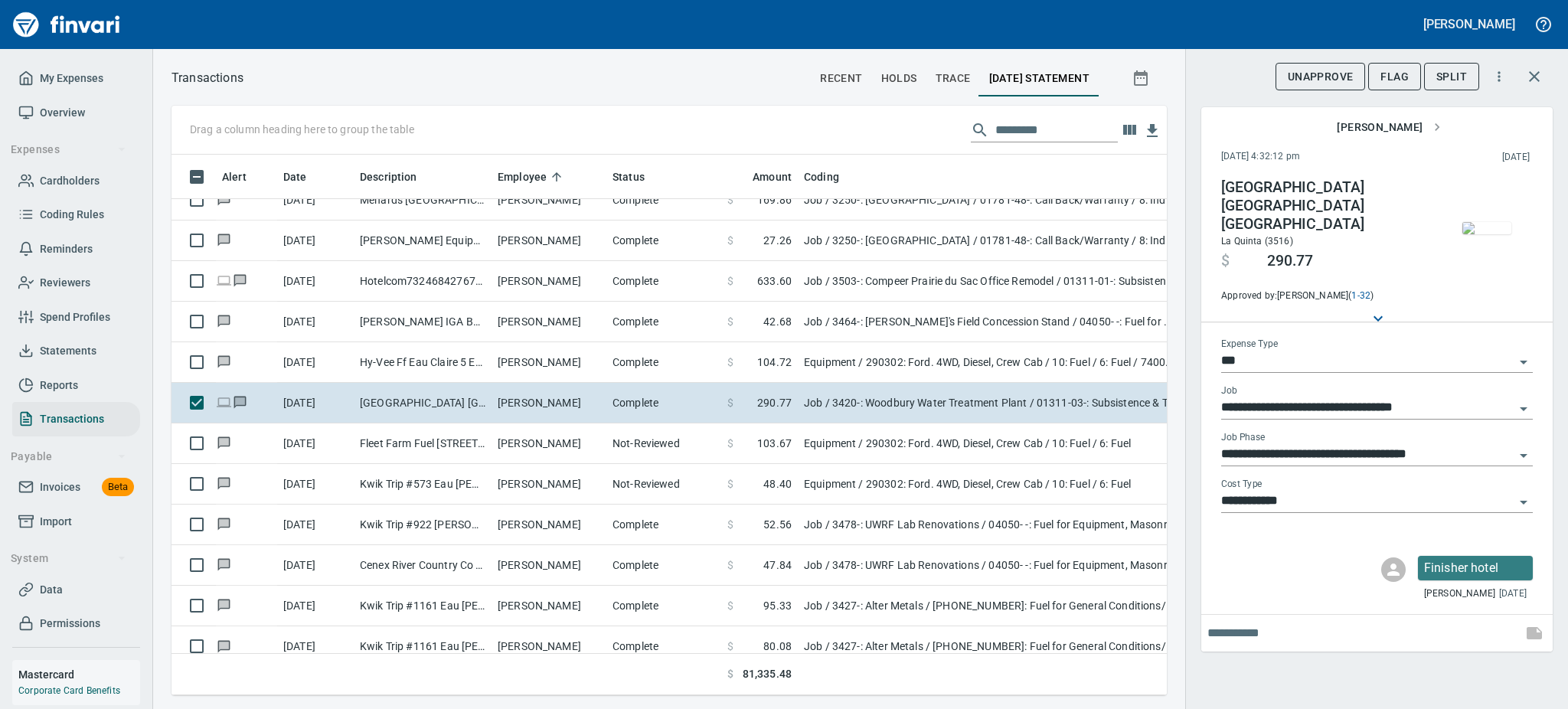
click at [1499, 234] on img "button" at bounding box center [1487, 228] width 49 height 12
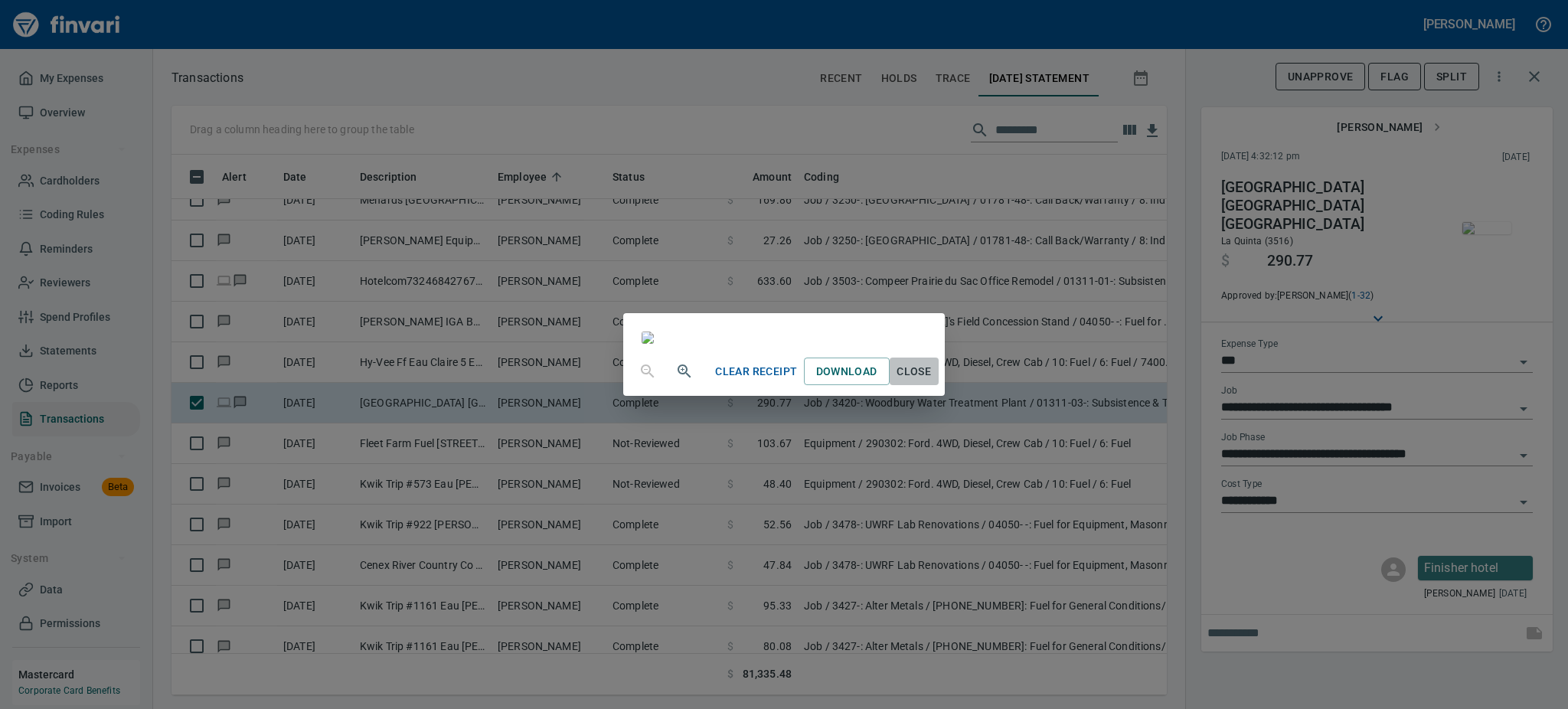
click at [932, 382] on span "Close" at bounding box center [914, 371] width 37 height 19
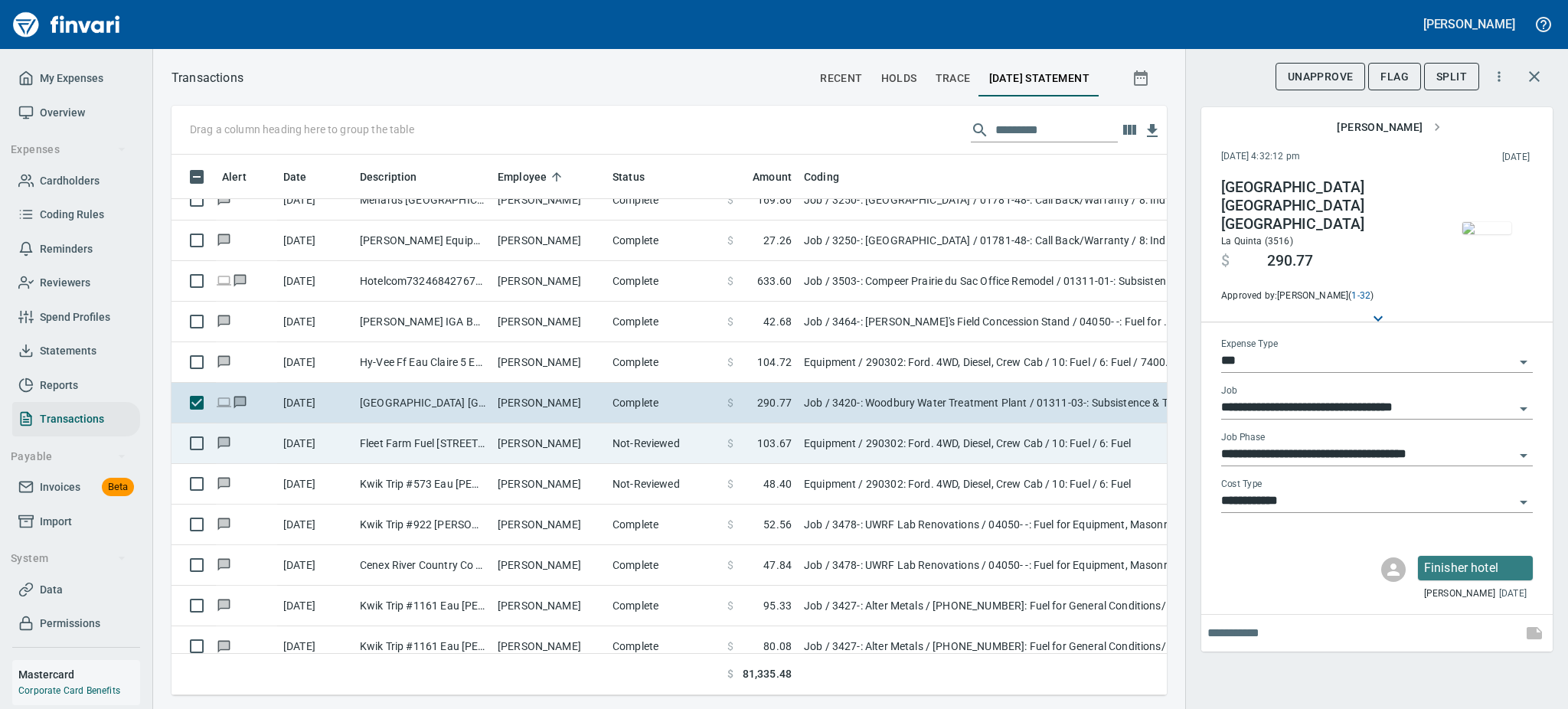
click at [583, 447] on td "Graham Lovelien" at bounding box center [549, 444] width 115 height 41
type input "*********"
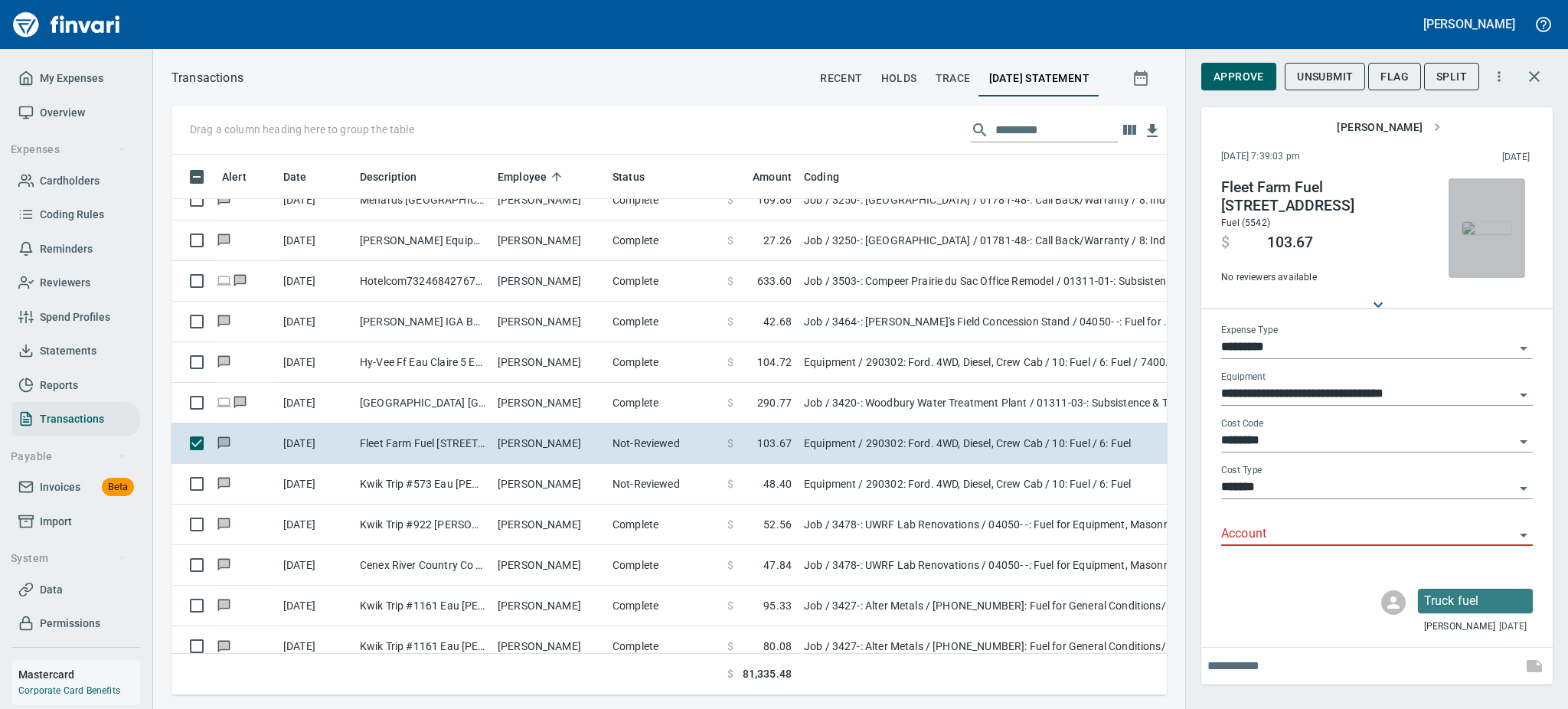
click at [1476, 234] on img "button" at bounding box center [1487, 228] width 49 height 12
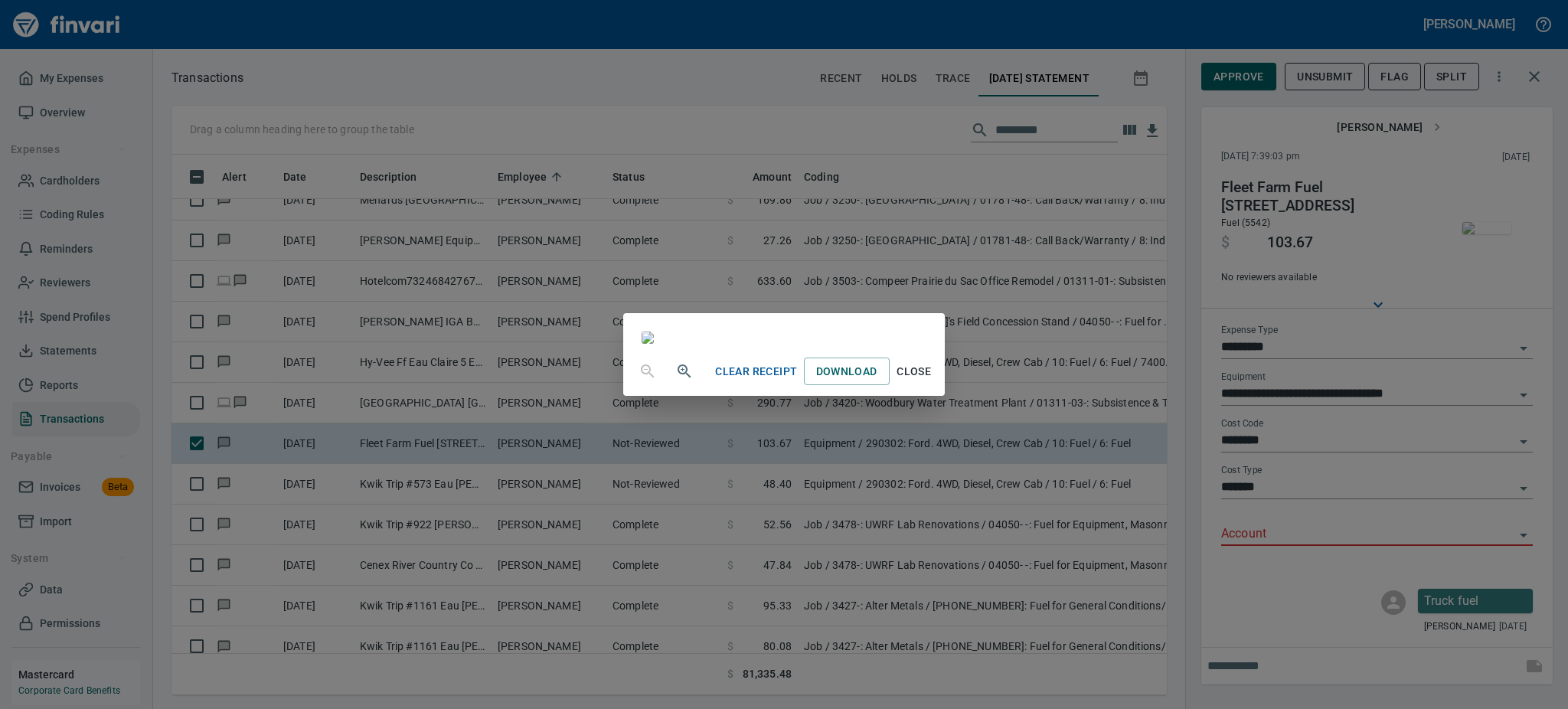
click at [932, 382] on span "Close" at bounding box center [914, 371] width 37 height 19
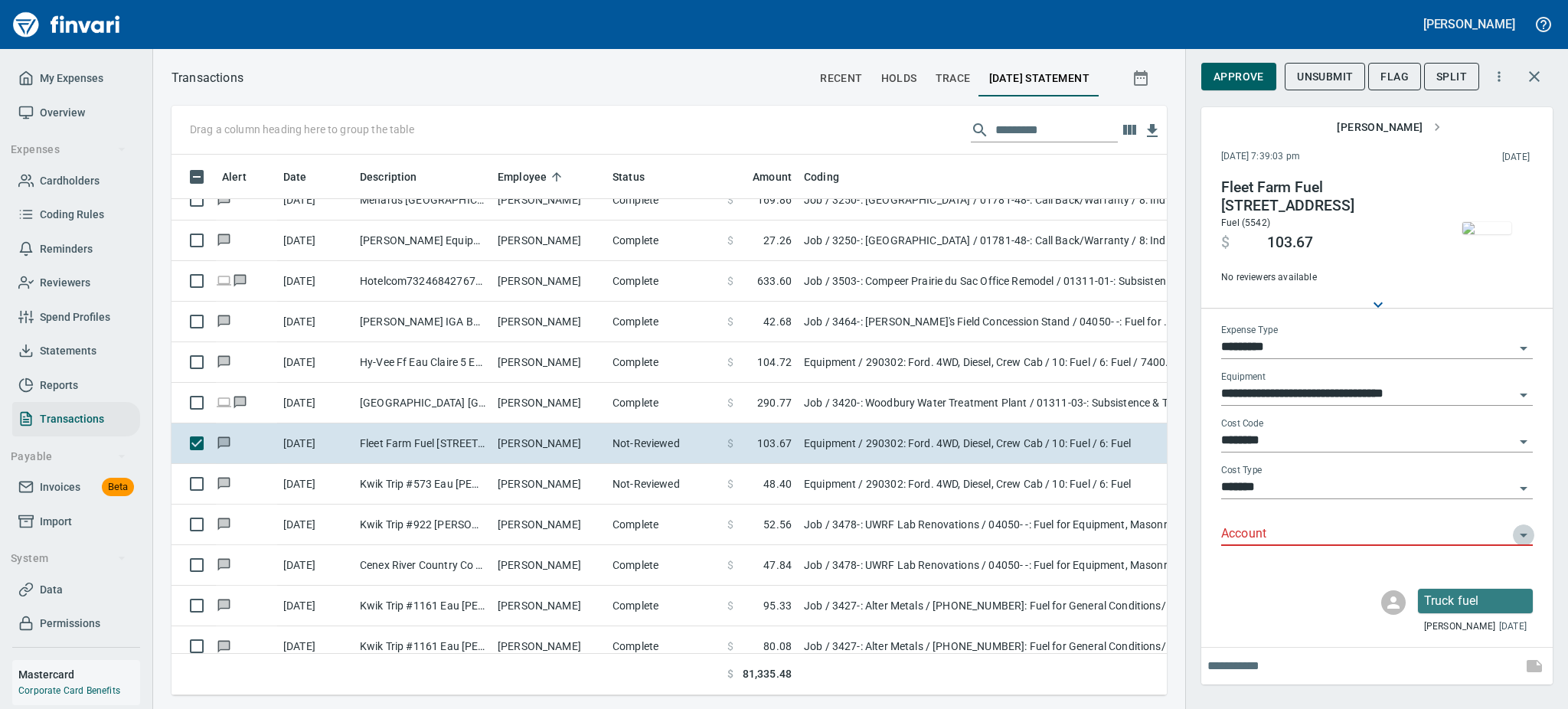
click at [1525, 531] on icon "Open" at bounding box center [1523, 535] width 18 height 18
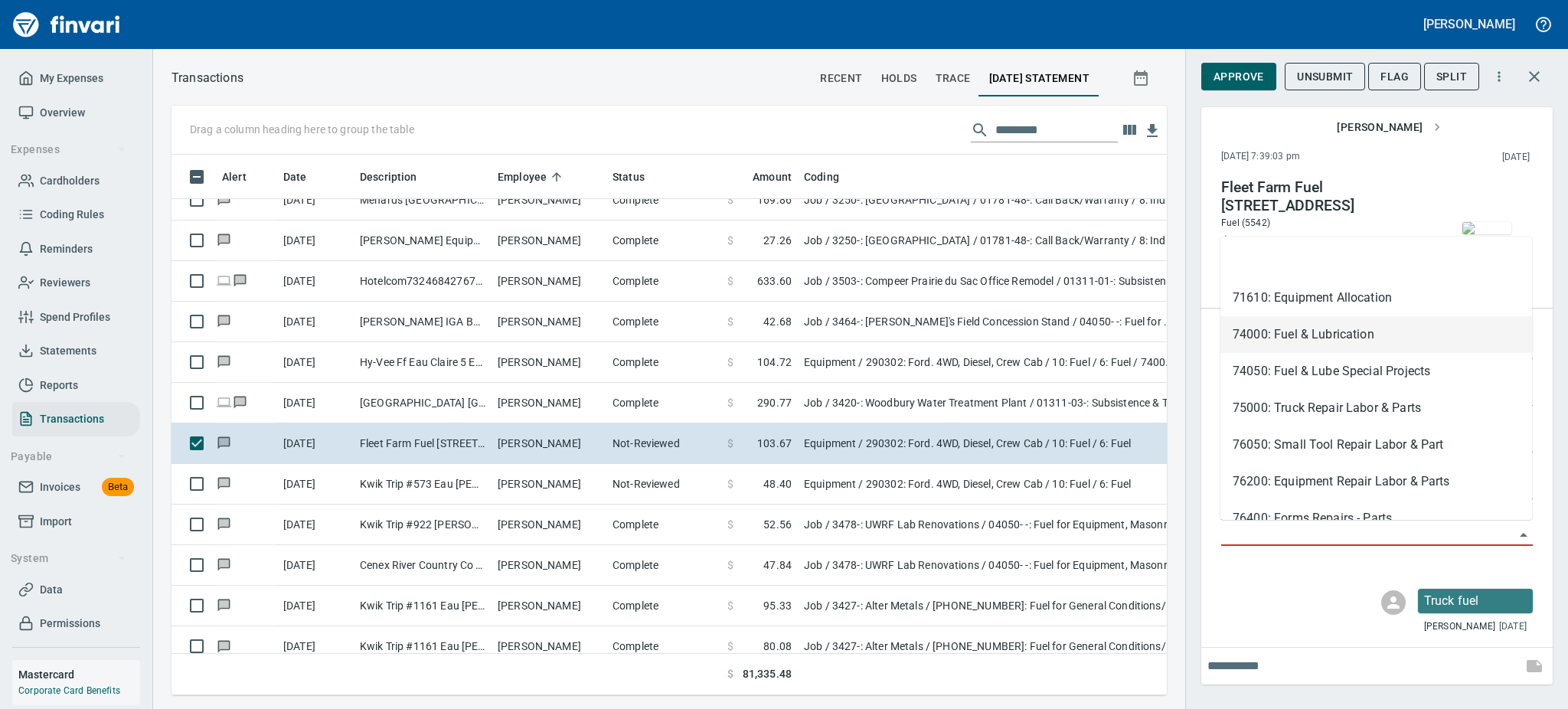
click at [1283, 335] on li "74000: Fuel & Lubrication" at bounding box center [1376, 334] width 312 height 37
type input "**********"
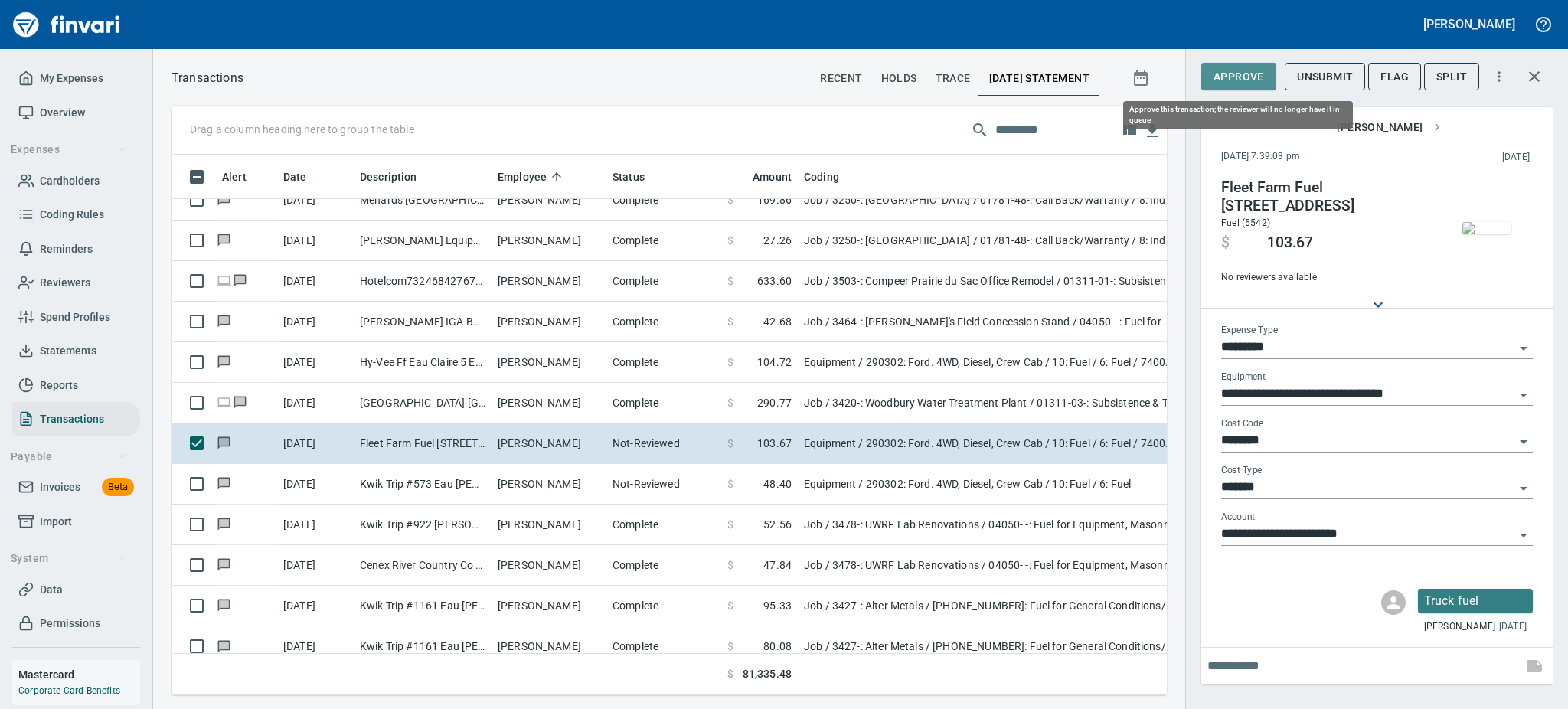
click at [1227, 63] on button "Approve" at bounding box center [1239, 77] width 75 height 29
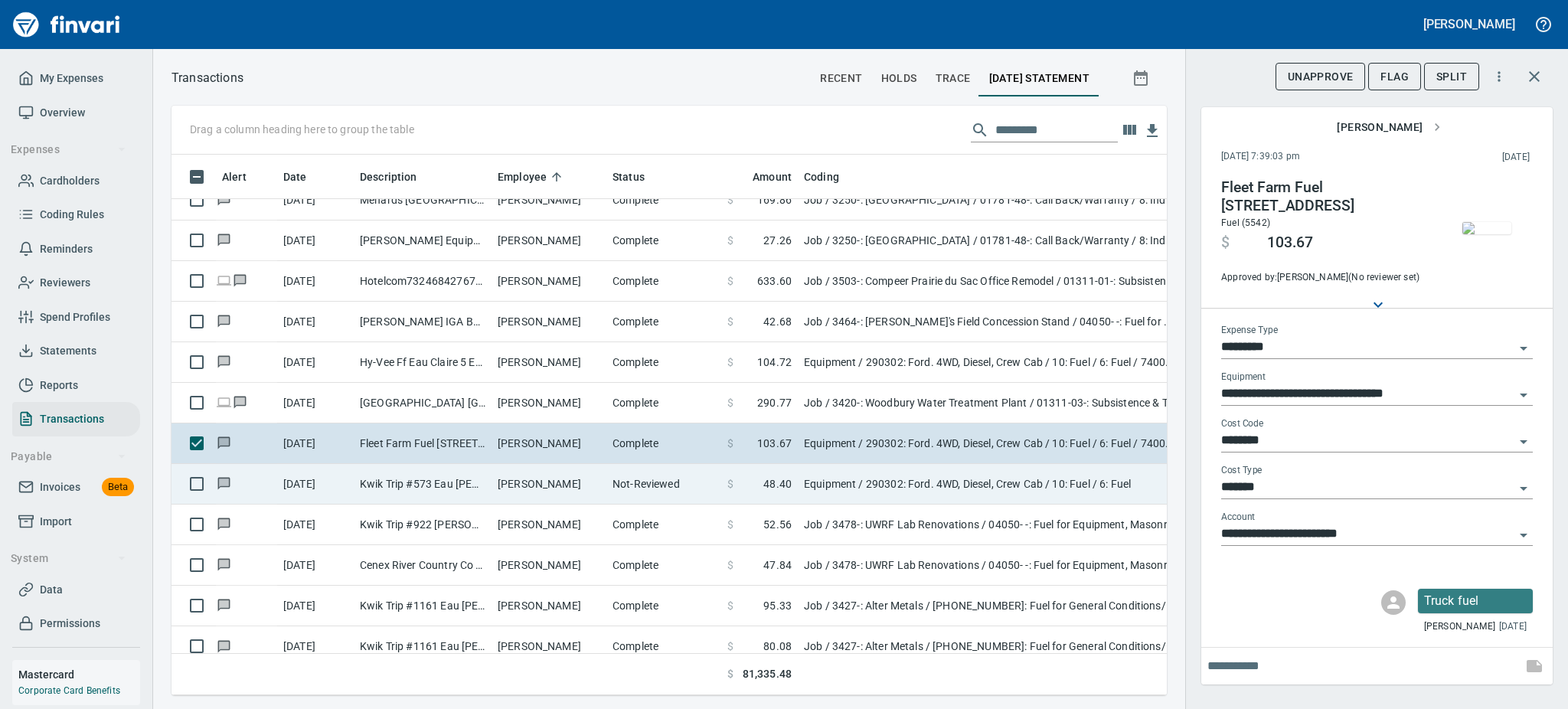
click at [533, 484] on td "Graham Lovelien" at bounding box center [549, 485] width 115 height 41
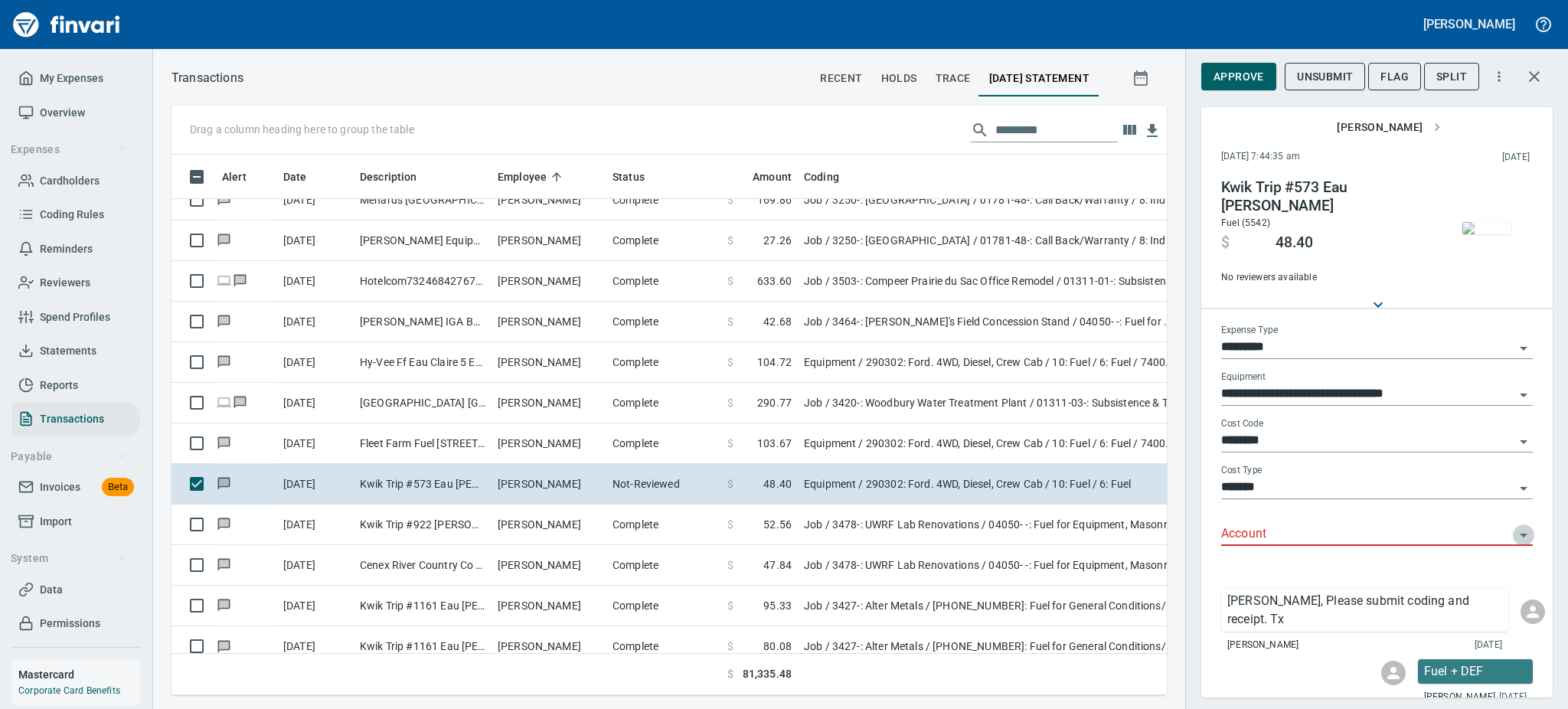
click at [1514, 540] on icon "Open" at bounding box center [1523, 535] width 18 height 18
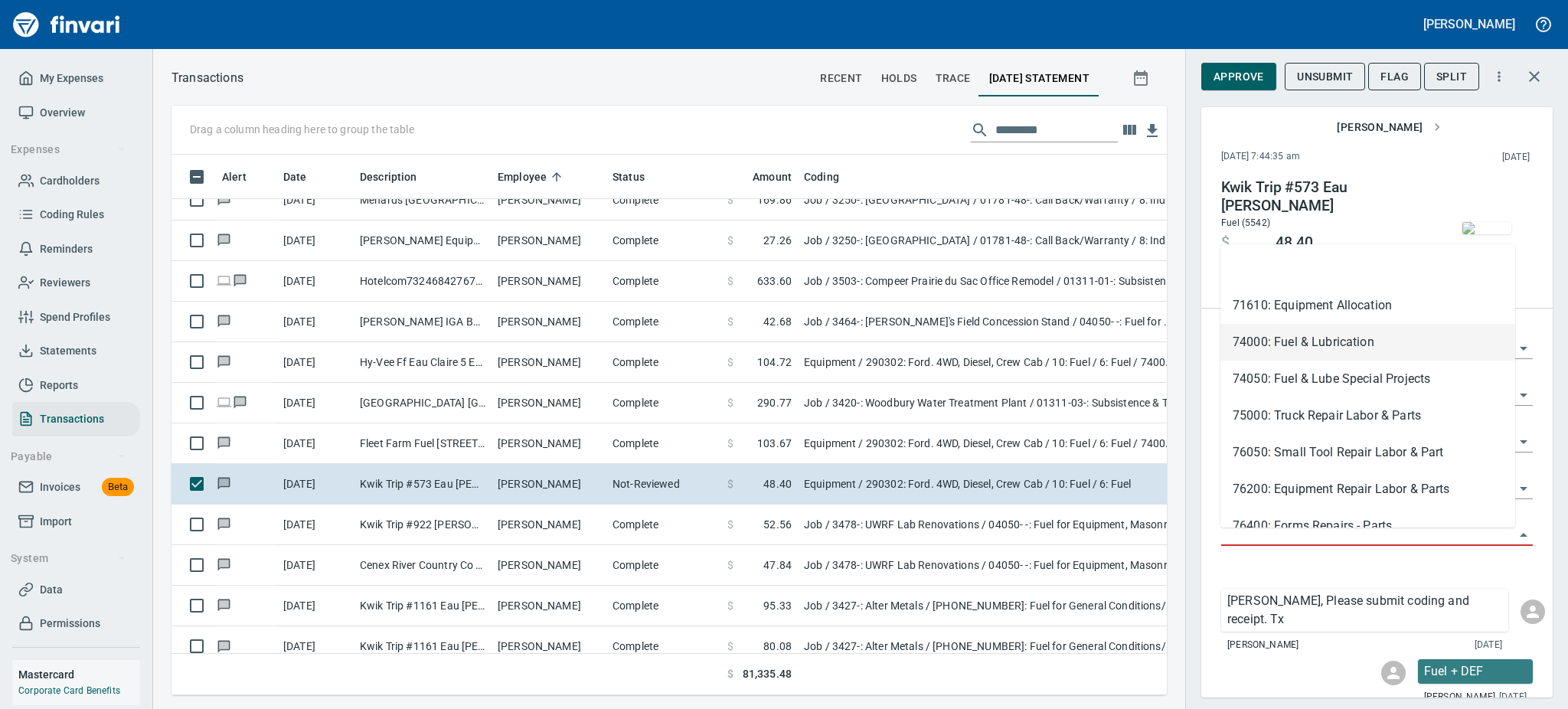
click at [1243, 336] on li "74000: Fuel & Lubrication" at bounding box center [1367, 342] width 295 height 37
type input "**********"
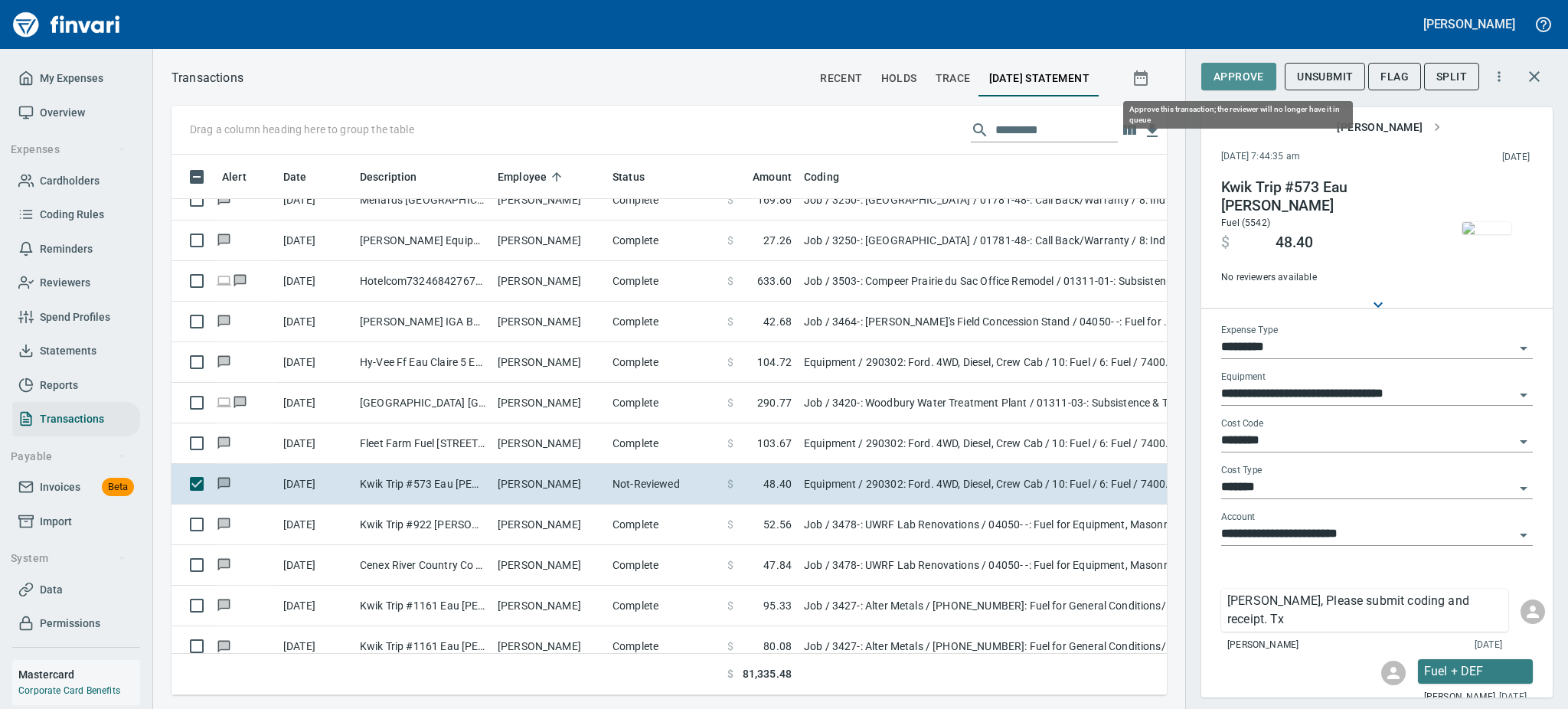
click at [1219, 79] on span "Approve" at bounding box center [1239, 76] width 51 height 19
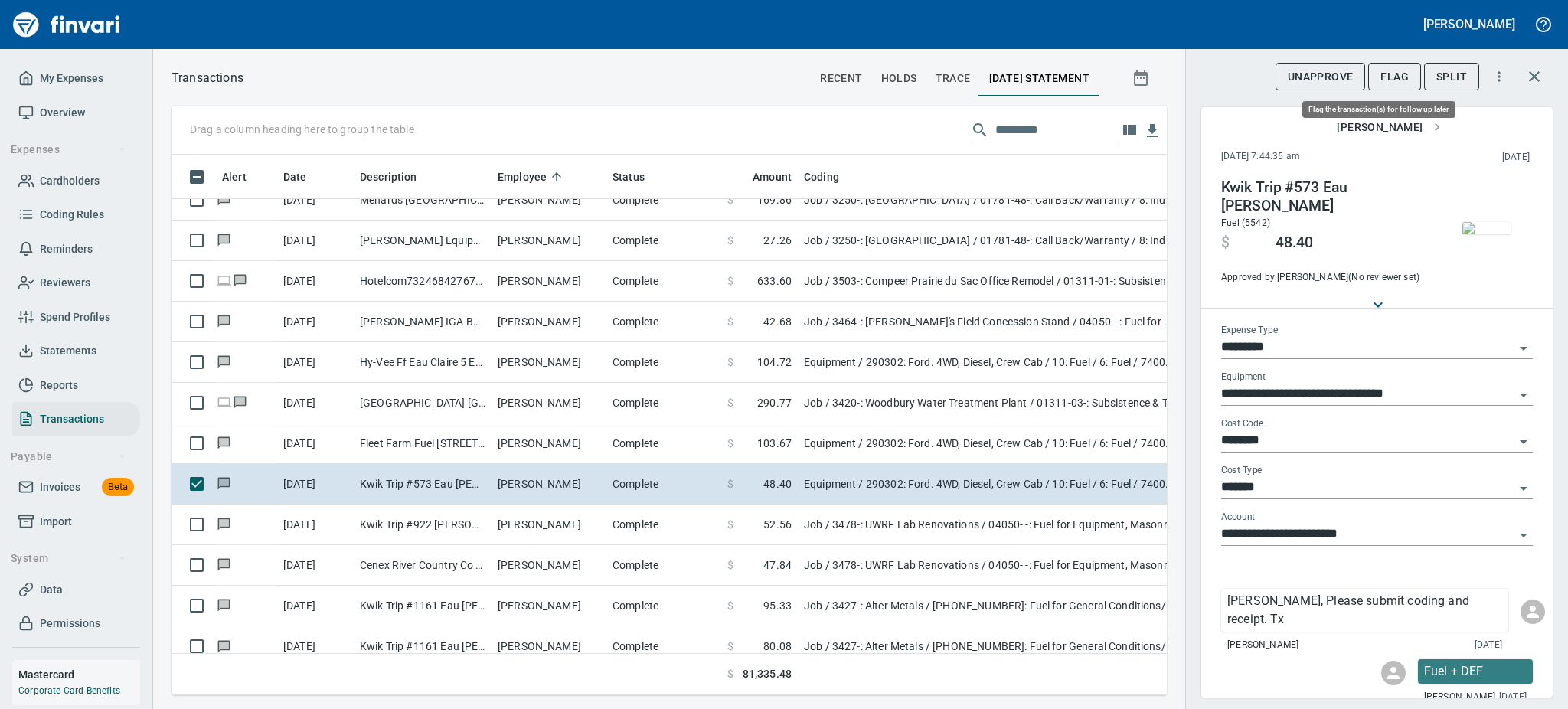
click at [1396, 79] on span "Flag" at bounding box center [1395, 76] width 29 height 19
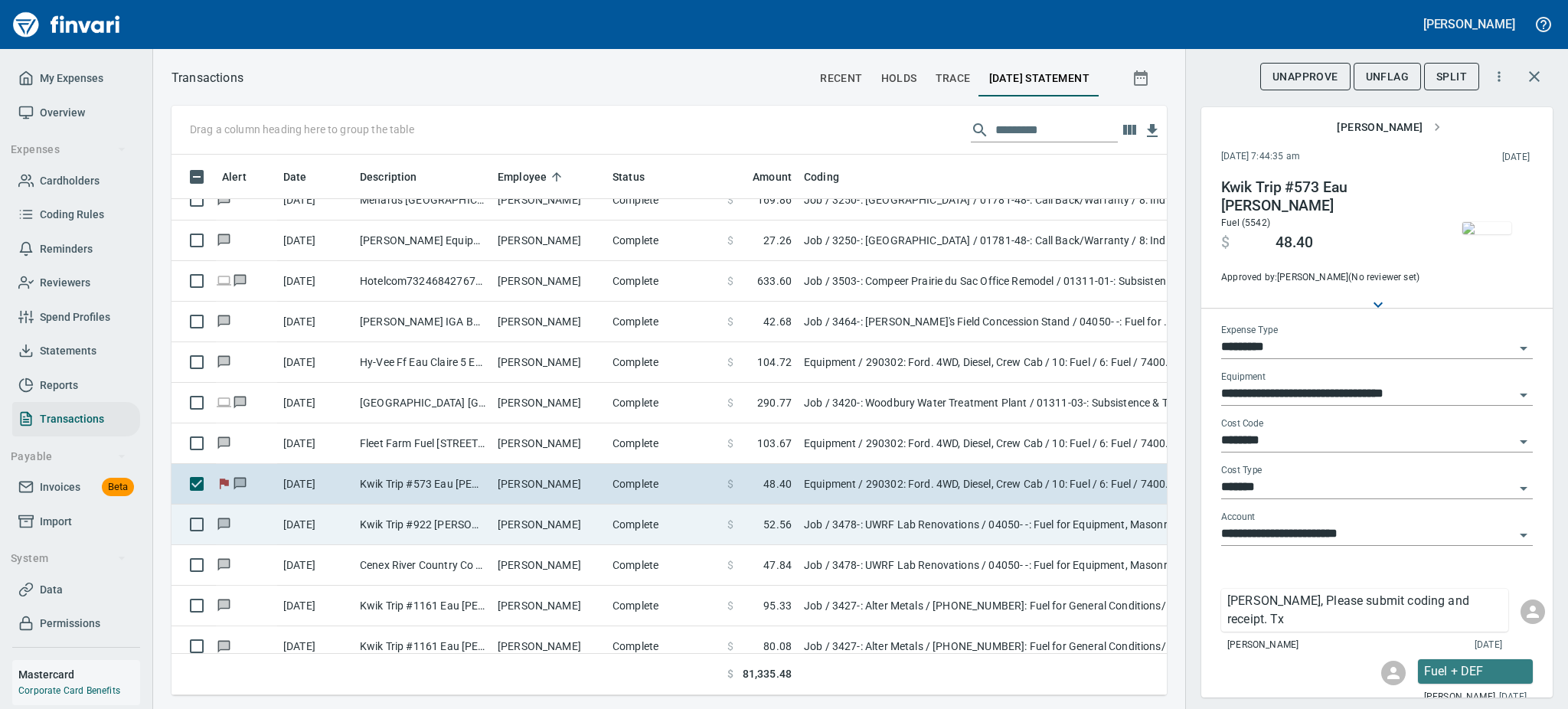
click at [516, 522] on td "Gregory Stevens" at bounding box center [549, 526] width 115 height 41
type input "***"
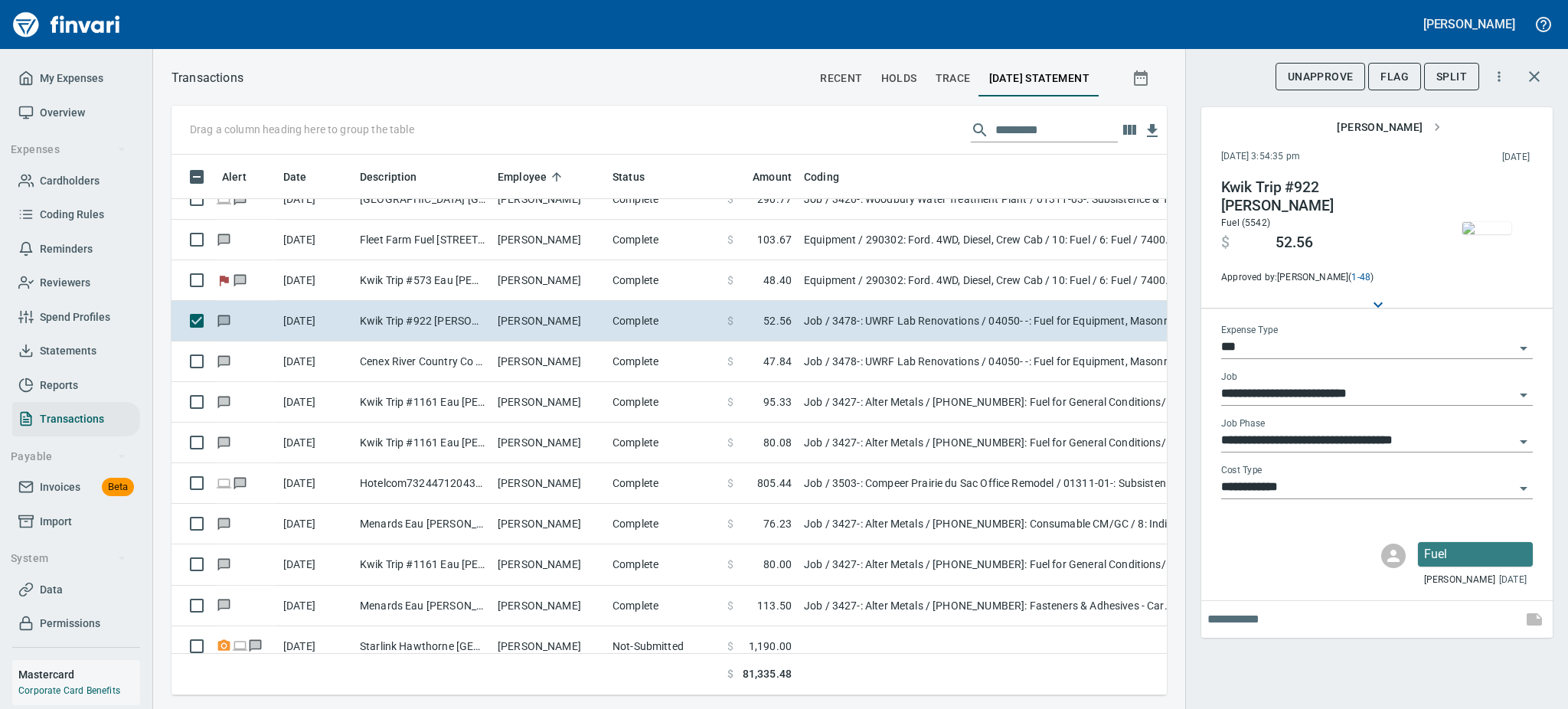
scroll to position [7501, 0]
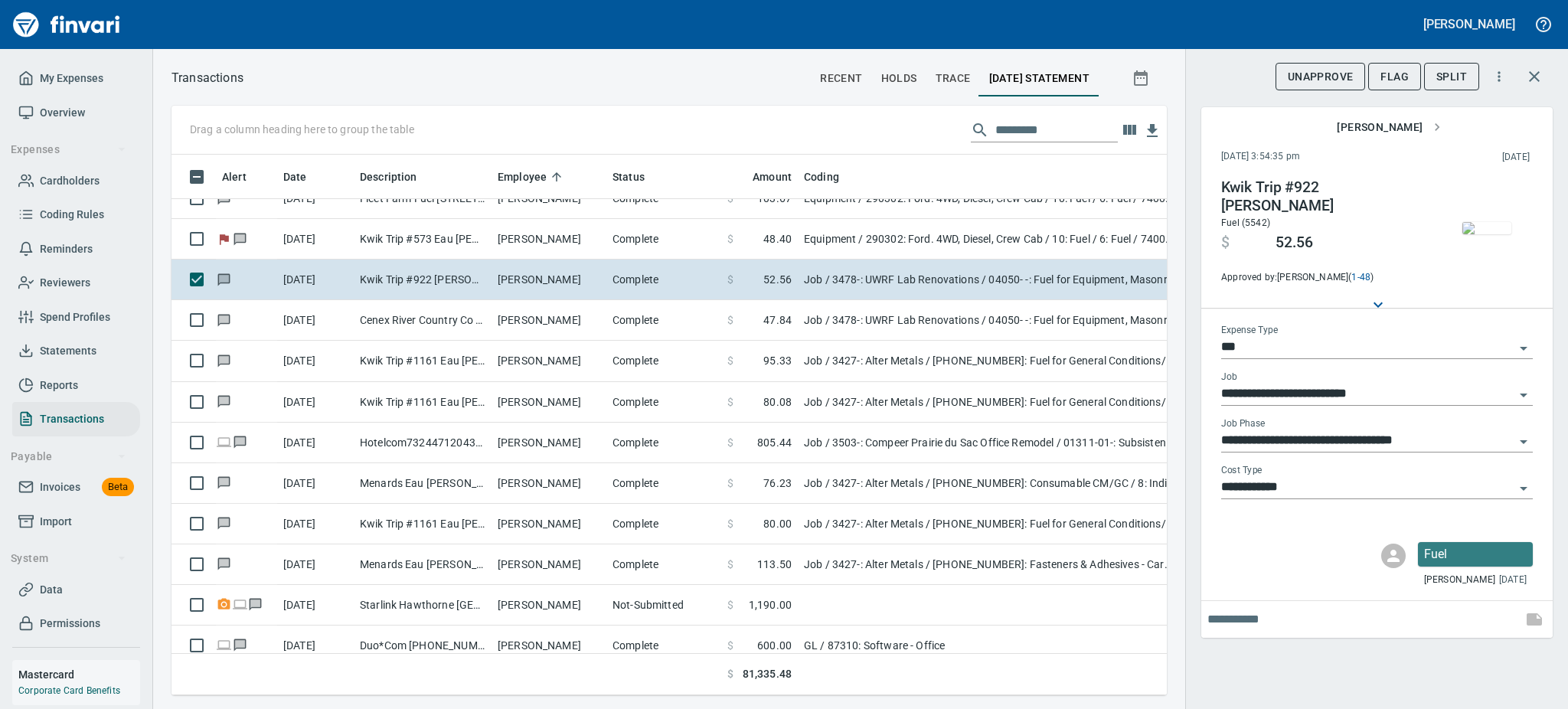
click at [1500, 232] on img "button" at bounding box center [1487, 228] width 49 height 12
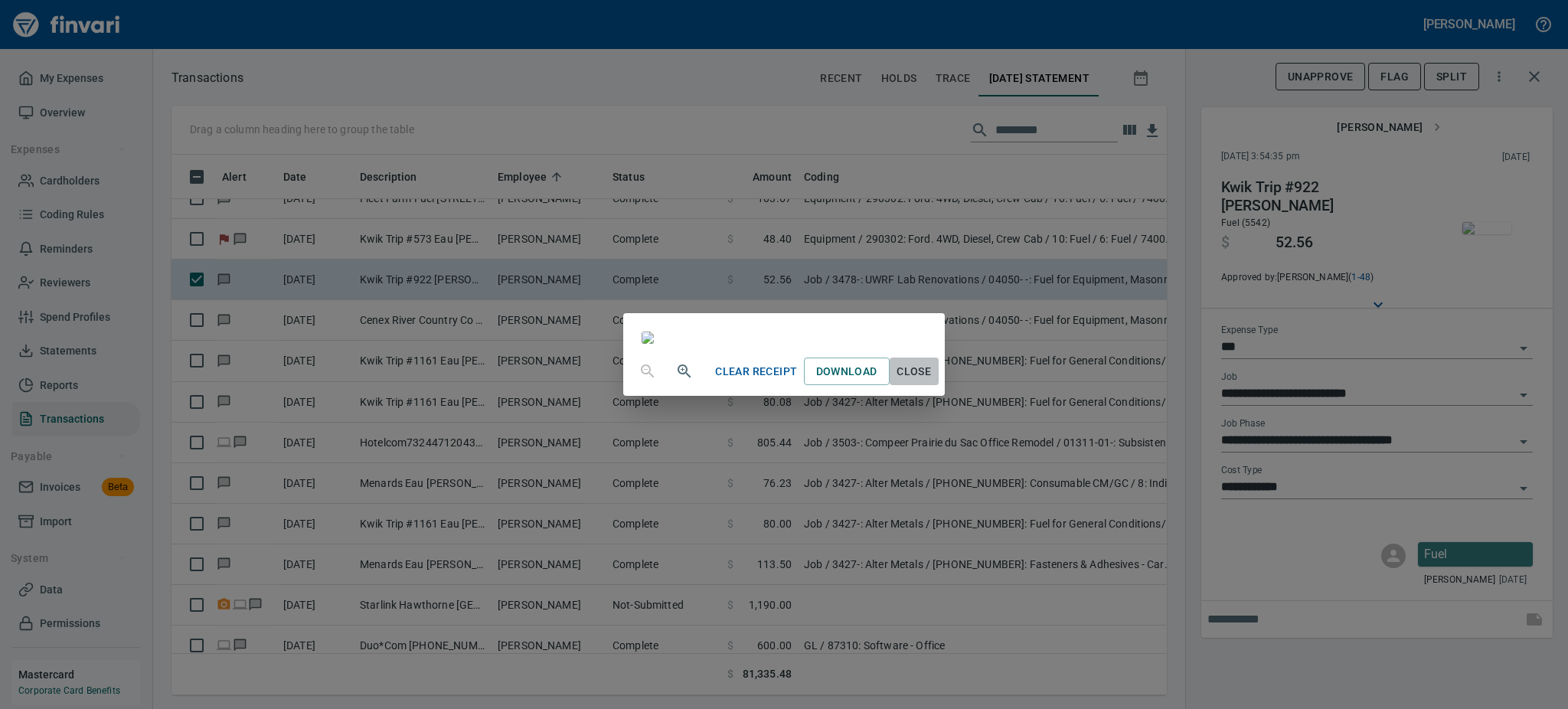
click at [932, 382] on span "Close" at bounding box center [914, 371] width 37 height 19
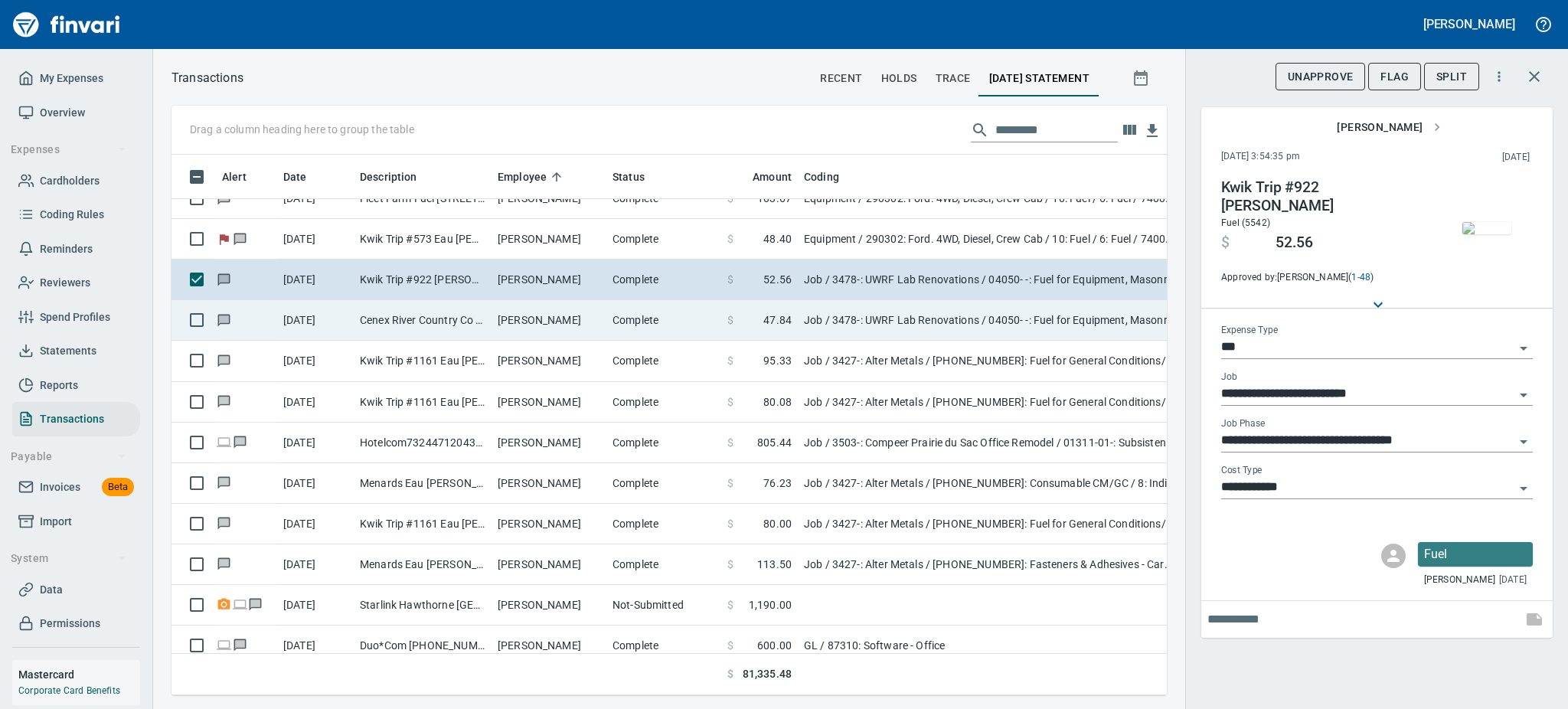
click at [564, 326] on td "Gregory Stevens" at bounding box center [549, 321] width 115 height 41
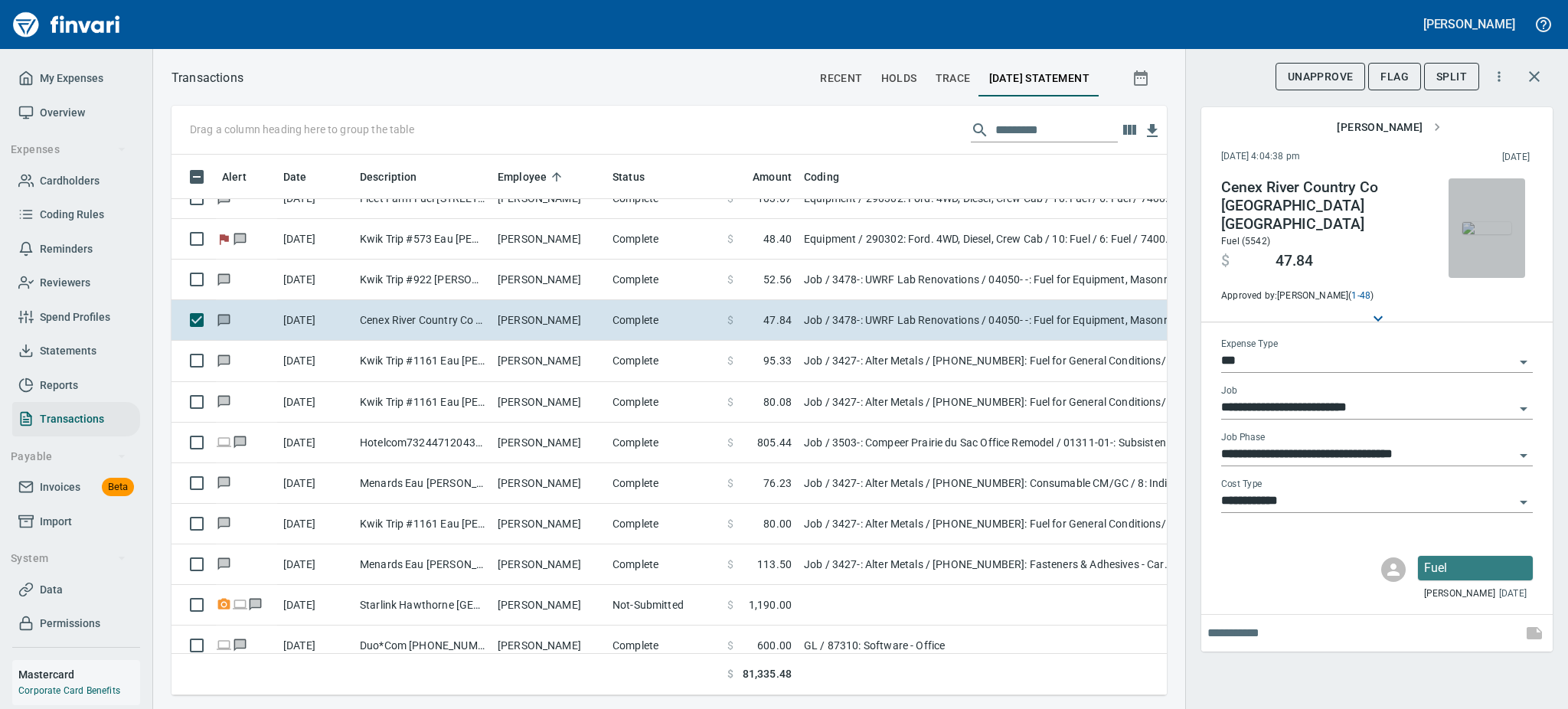
click at [1490, 222] on img "button" at bounding box center [1487, 228] width 49 height 12
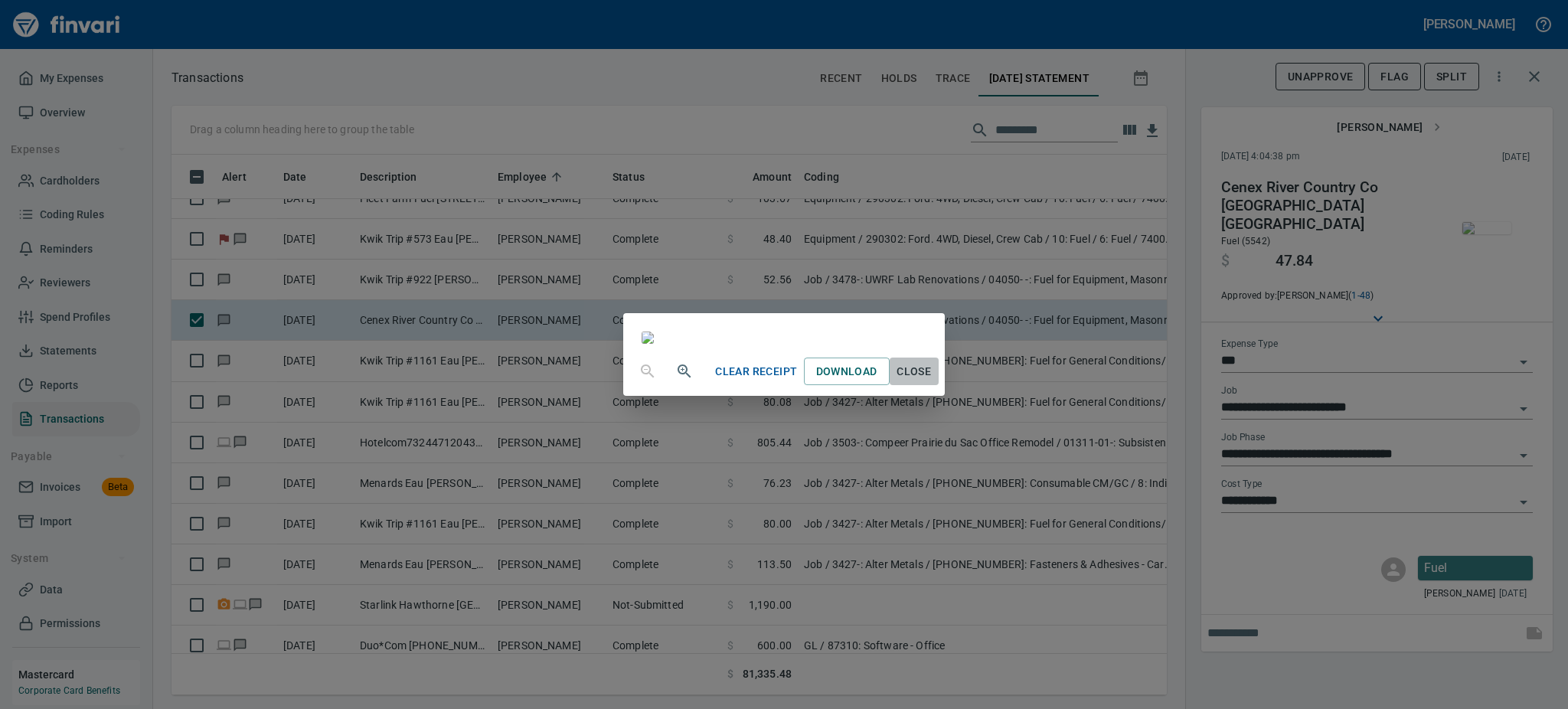
click at [932, 382] on span "Close" at bounding box center [914, 371] width 37 height 19
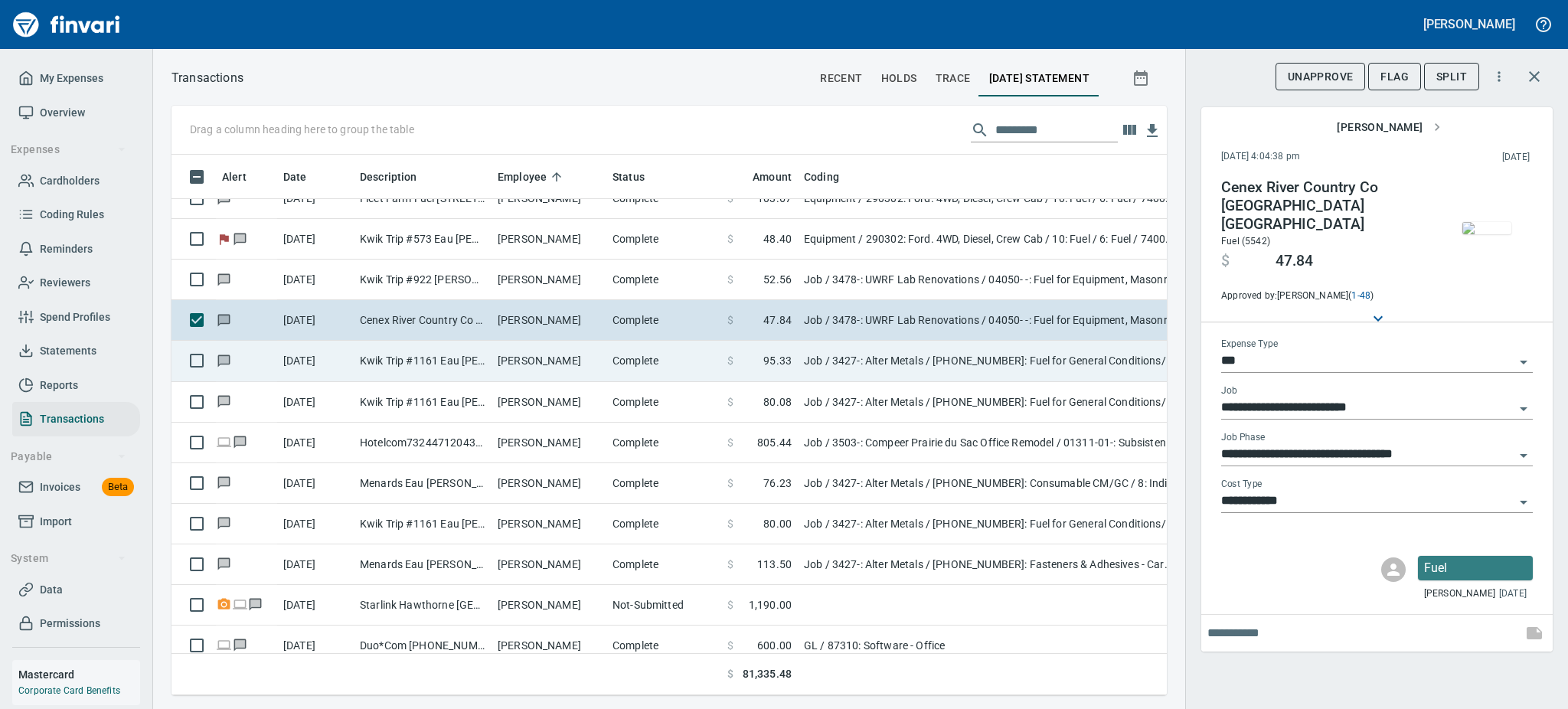
click at [455, 356] on td "Kwik Trip #1161 Eau Claire WI" at bounding box center [422, 361] width 137 height 41
type input "**********"
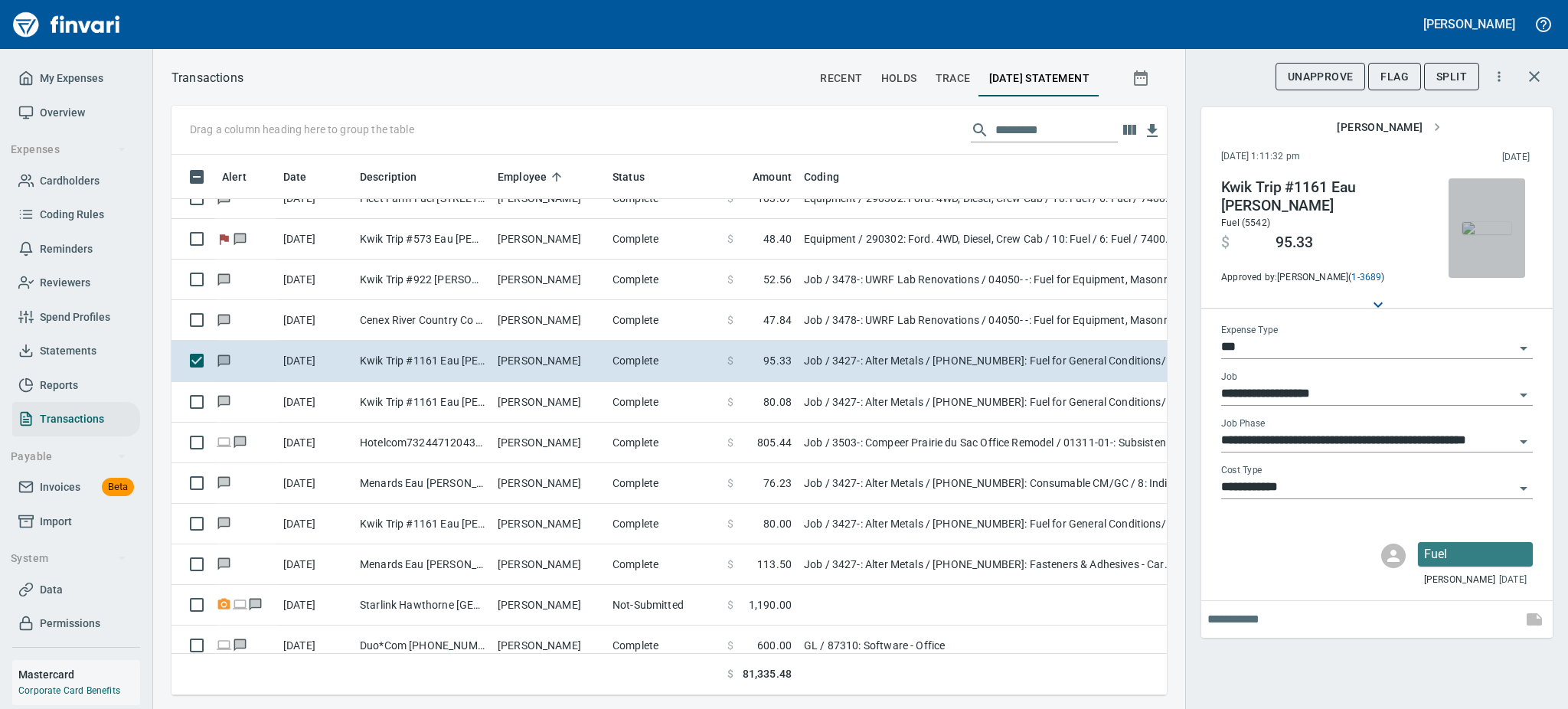
click at [1483, 233] on img "button" at bounding box center [1487, 228] width 49 height 12
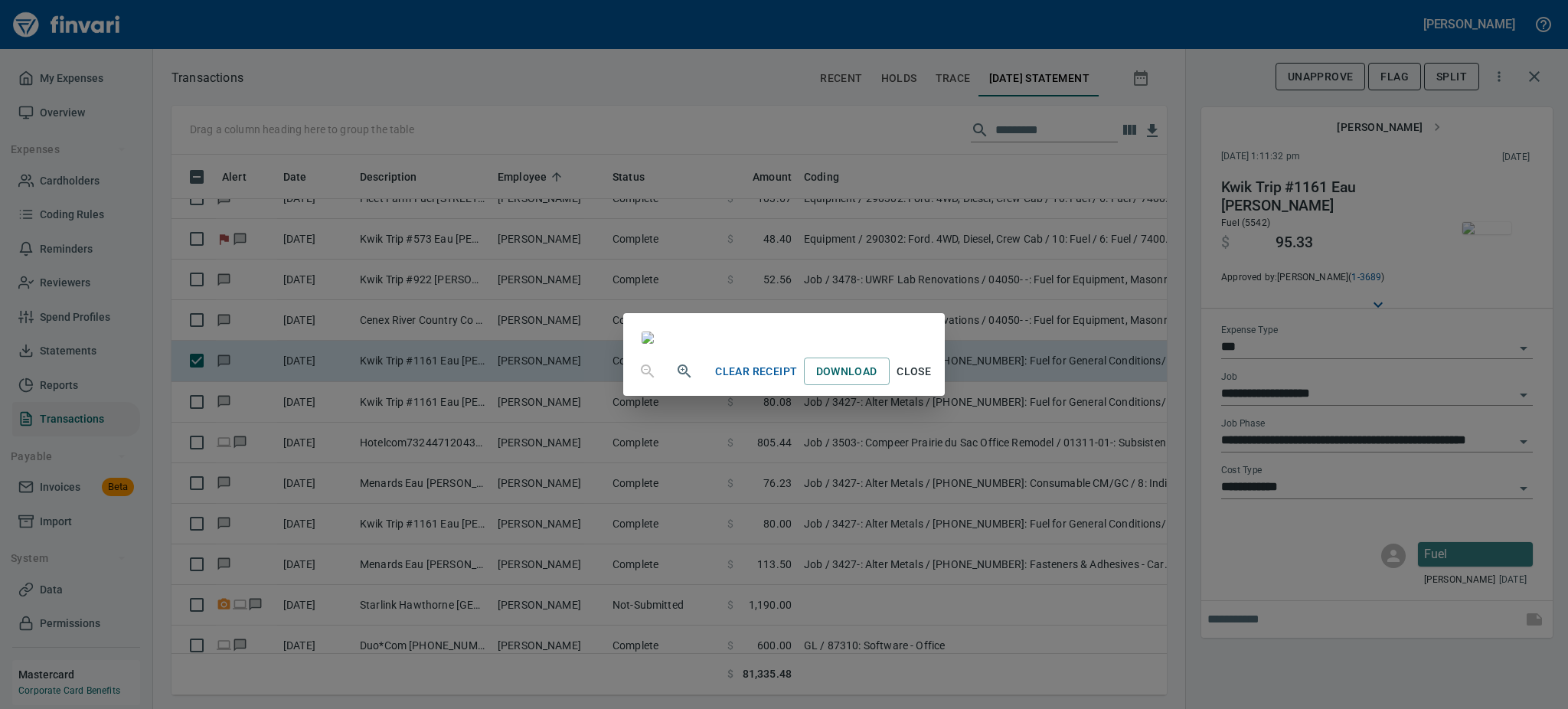
click at [932, 382] on span "Close" at bounding box center [914, 371] width 37 height 19
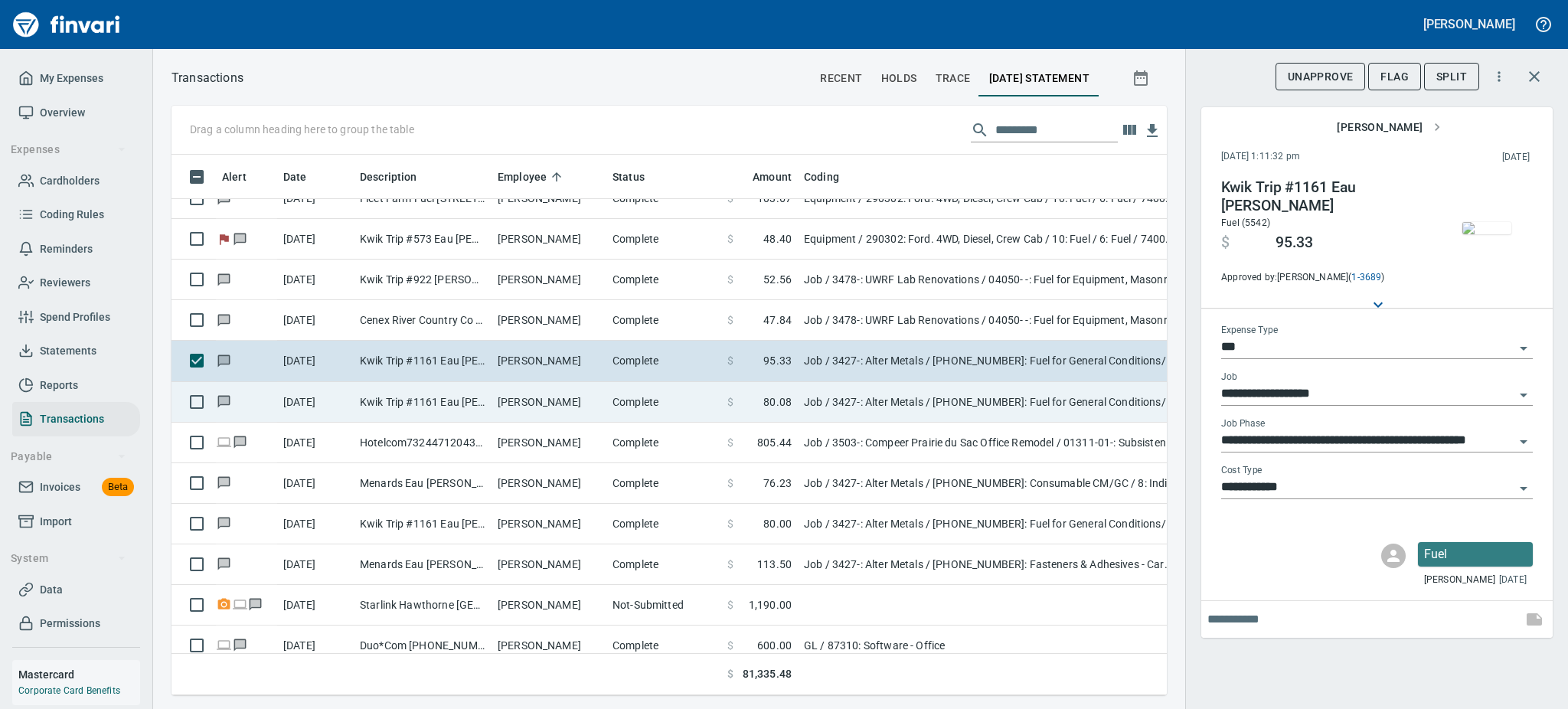
click at [499, 401] on td "Guy Haseltine" at bounding box center [549, 403] width 115 height 41
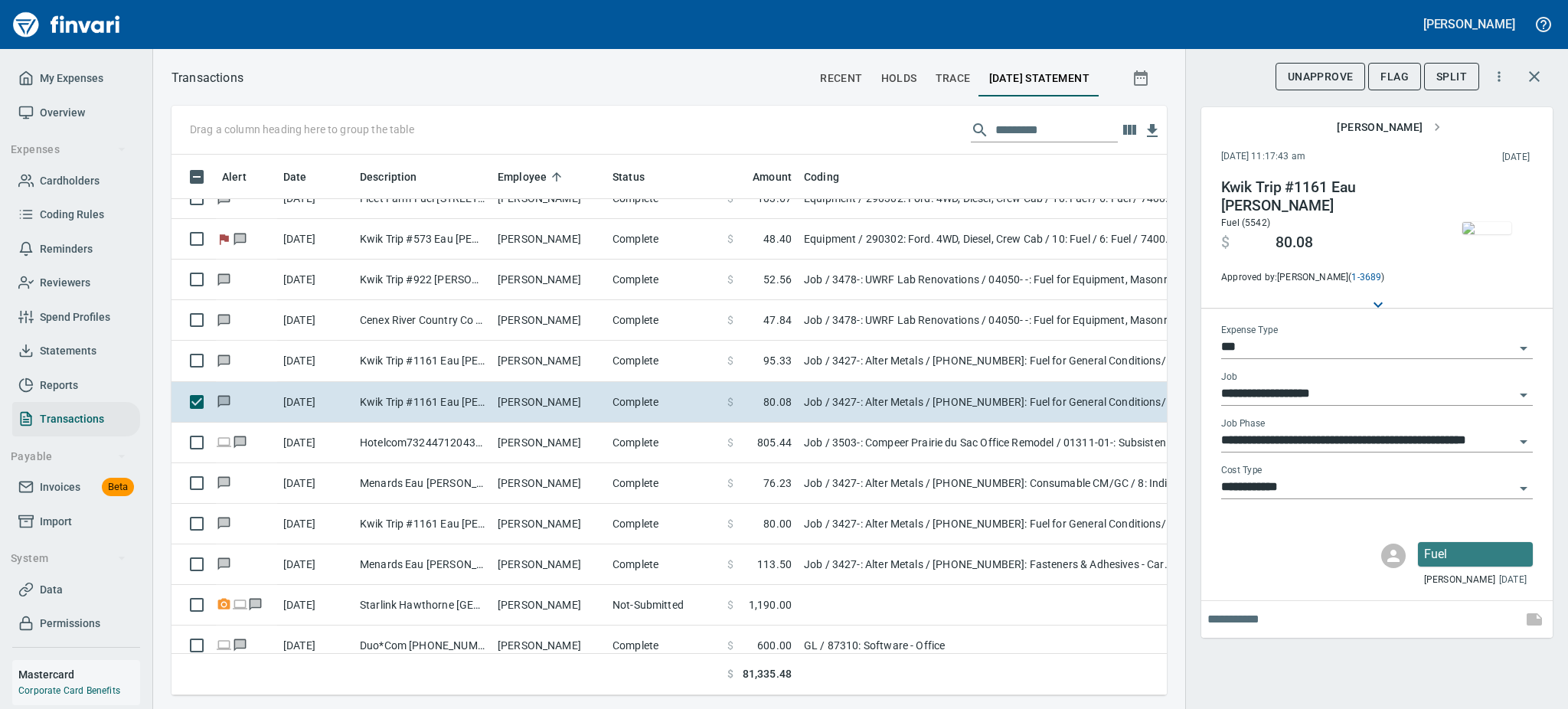
click at [1491, 232] on img "button" at bounding box center [1487, 228] width 49 height 12
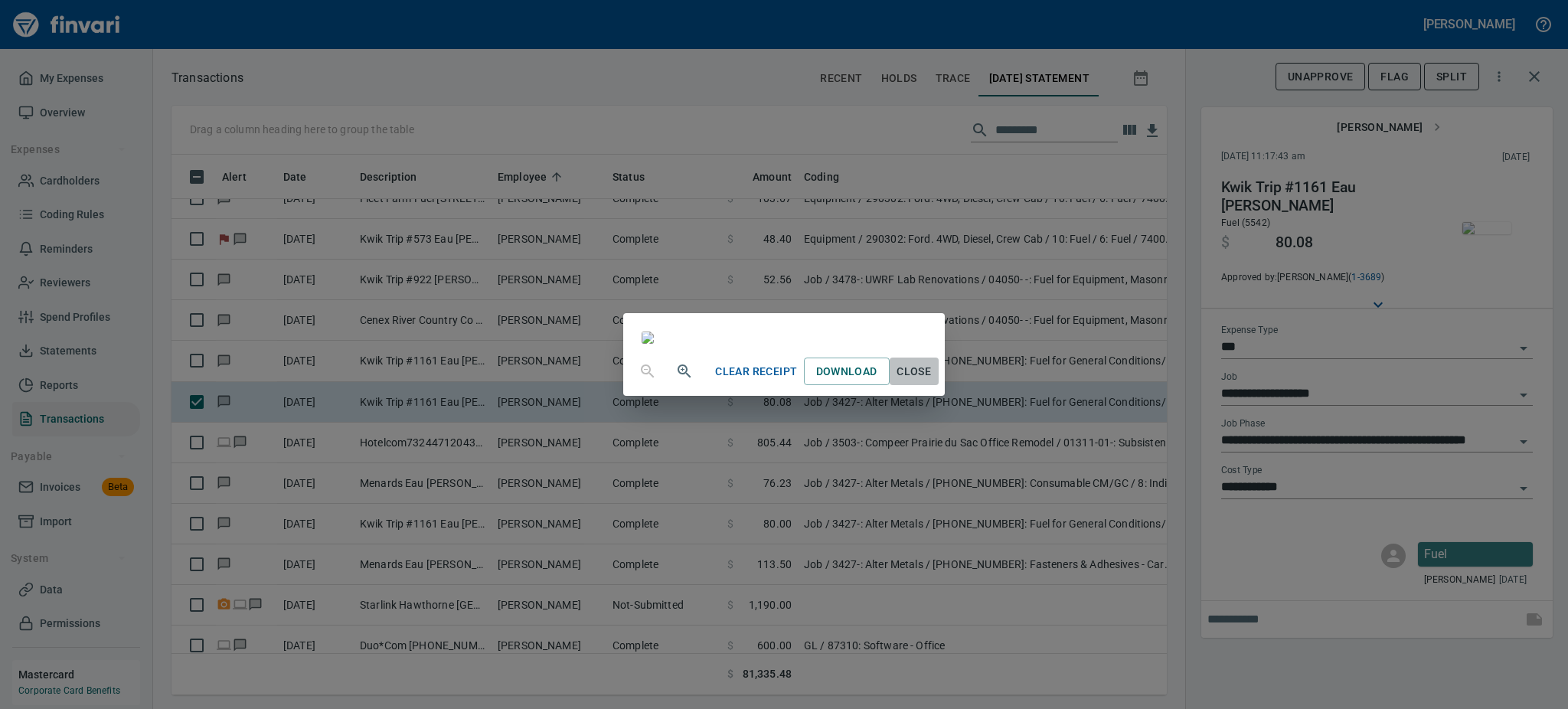
click at [932, 382] on span "Close" at bounding box center [914, 371] width 37 height 19
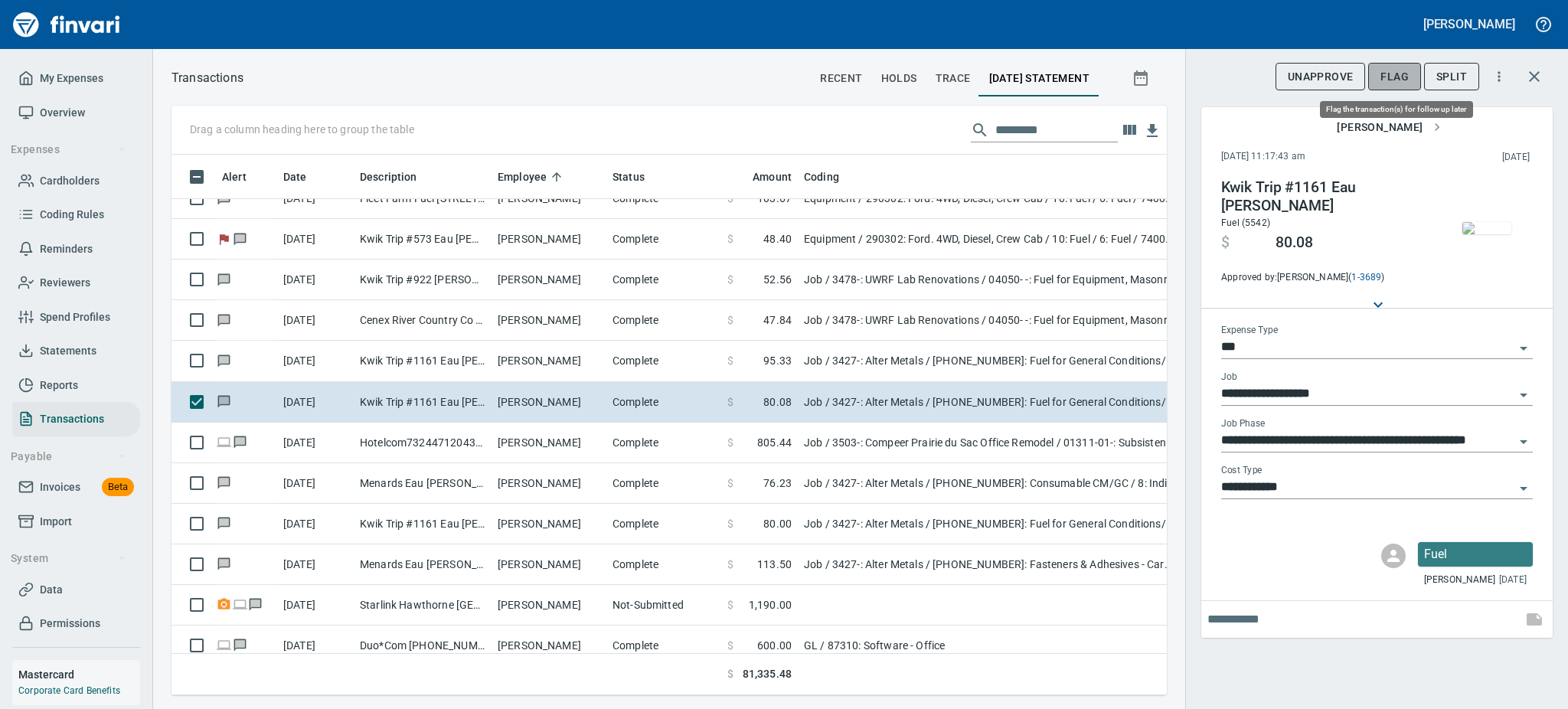
click at [1404, 70] on span "Flag" at bounding box center [1395, 76] width 29 height 19
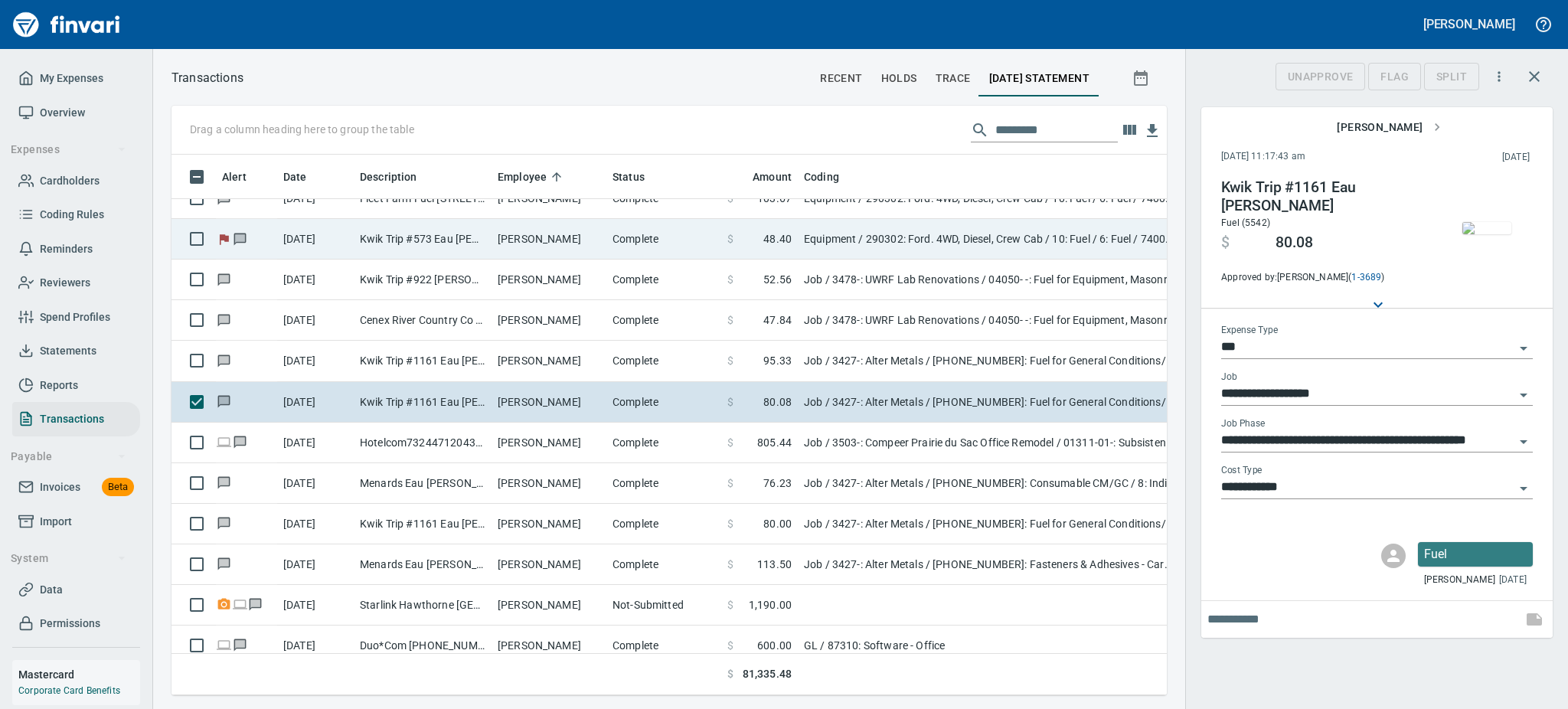
scroll to position [507, 961]
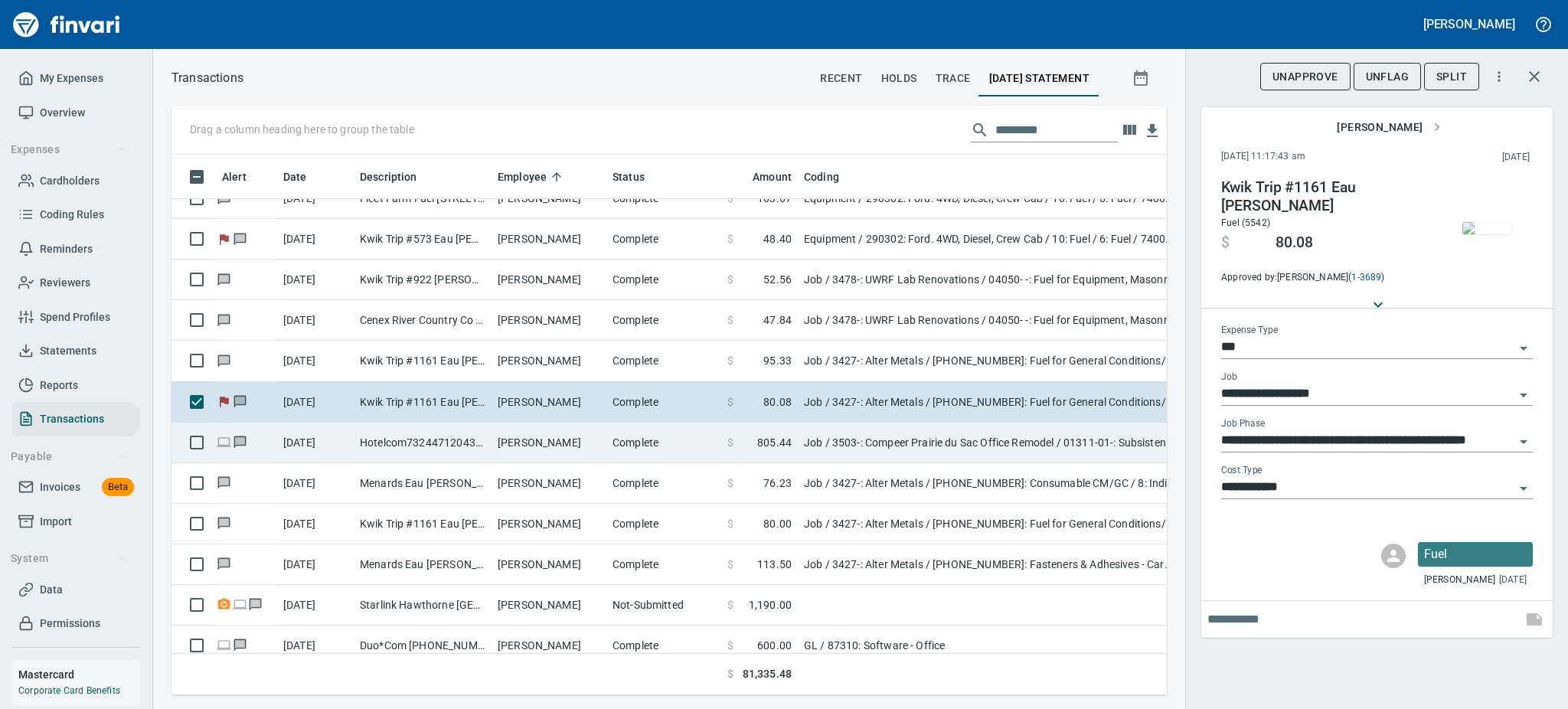
click at [480, 442] on td "Hotelcom73244712043463 Hotels.com WA" at bounding box center [422, 443] width 137 height 41
type input "**********"
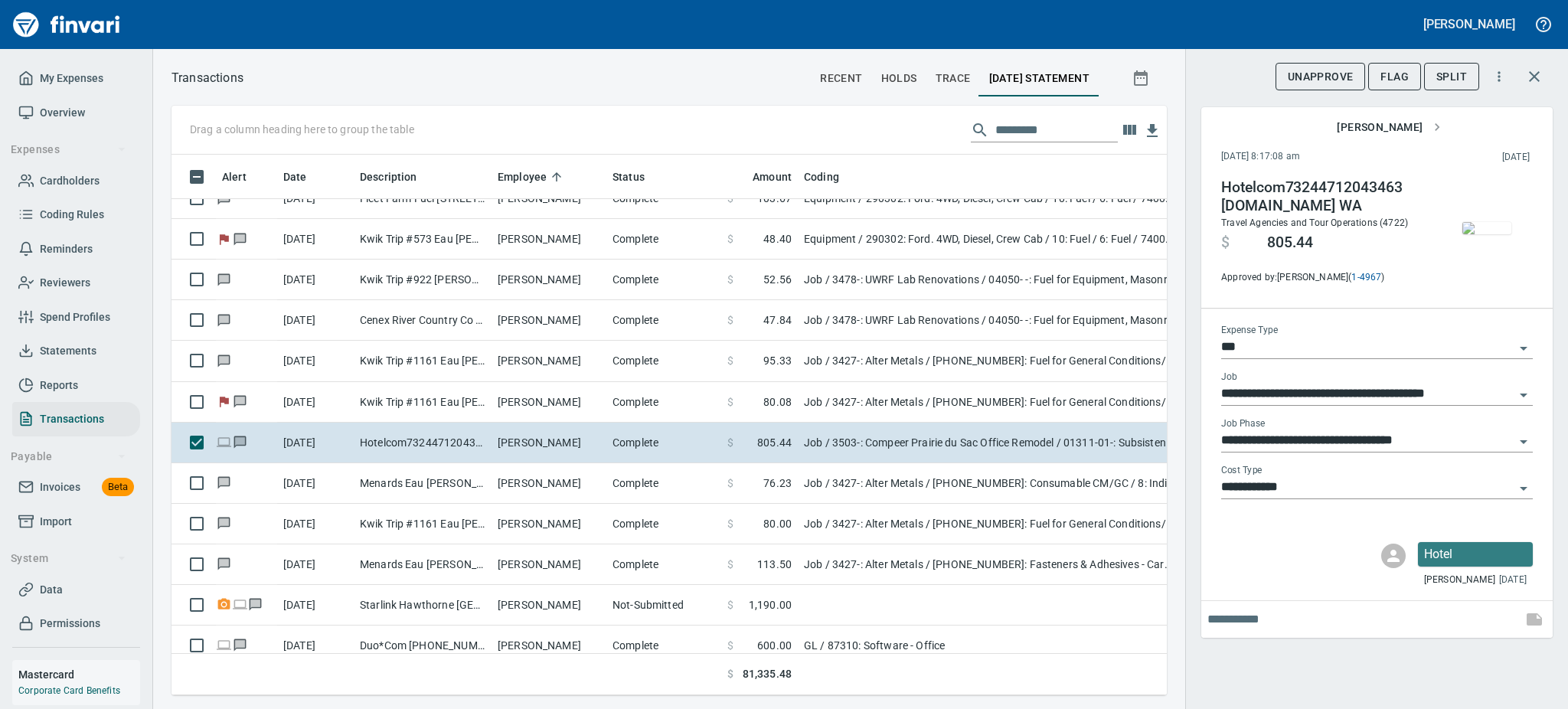
scroll to position [507, 961]
click at [1489, 222] on img "button" at bounding box center [1487, 228] width 49 height 12
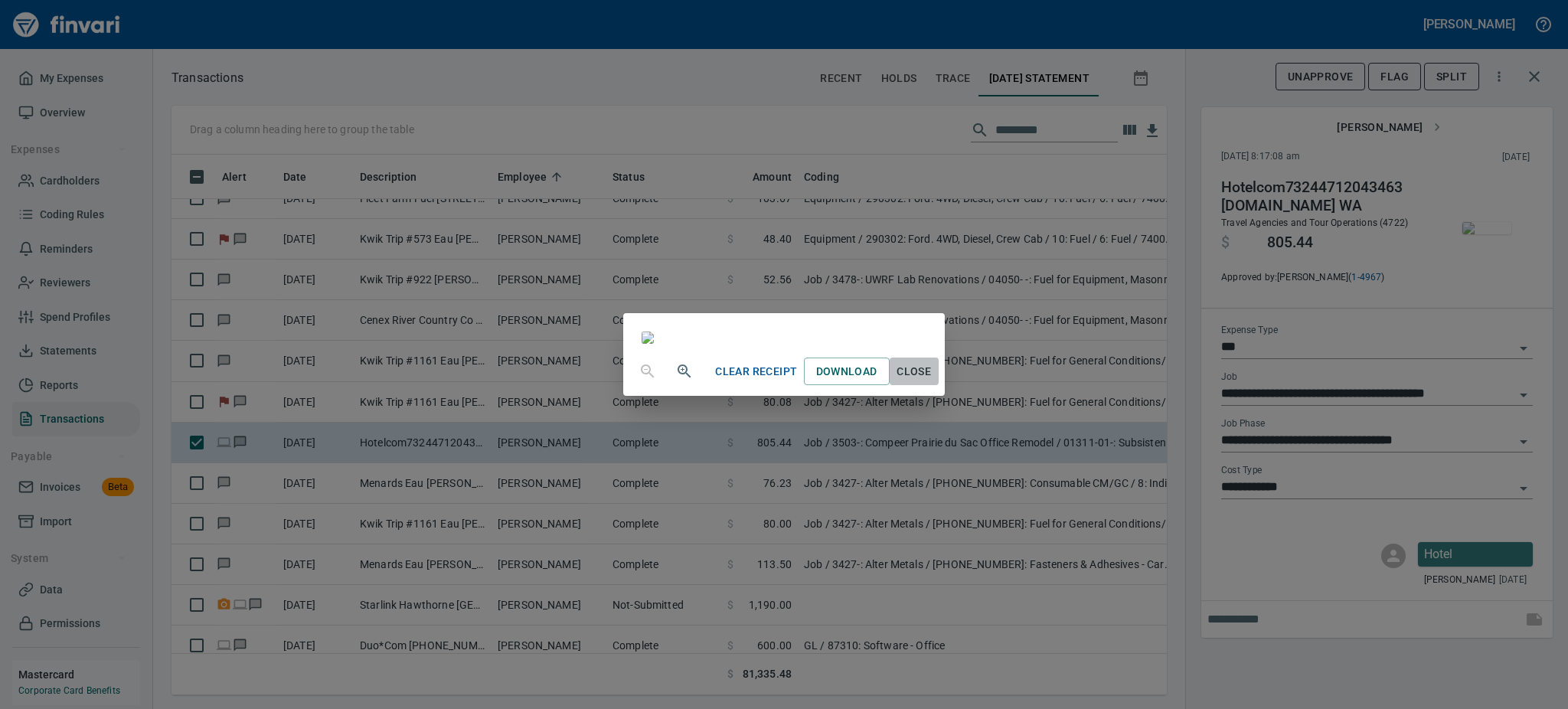
click at [932, 382] on span "Close" at bounding box center [914, 371] width 37 height 19
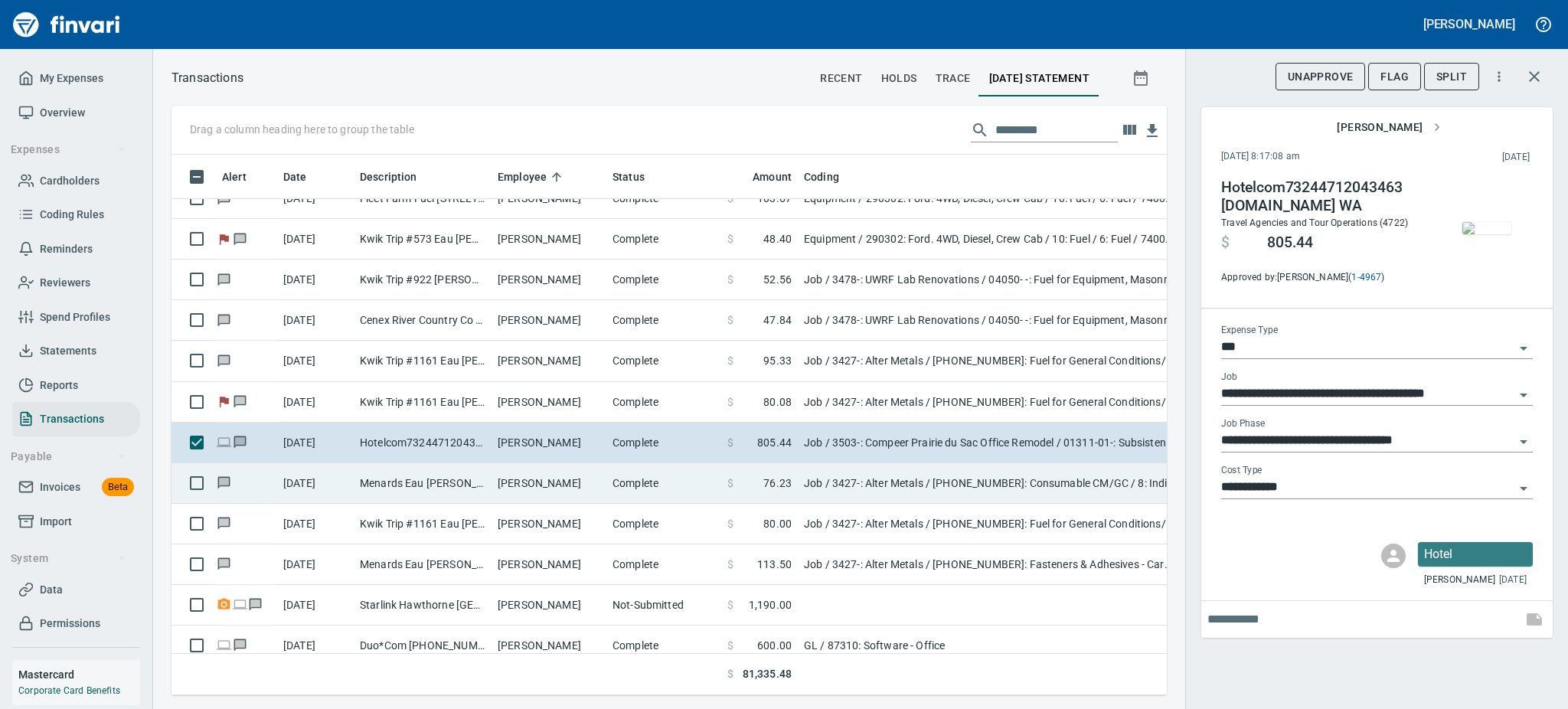
click at [466, 476] on td "Menards Eau Claire Wes Eau Claire WI" at bounding box center [422, 484] width 137 height 41
type input "**********"
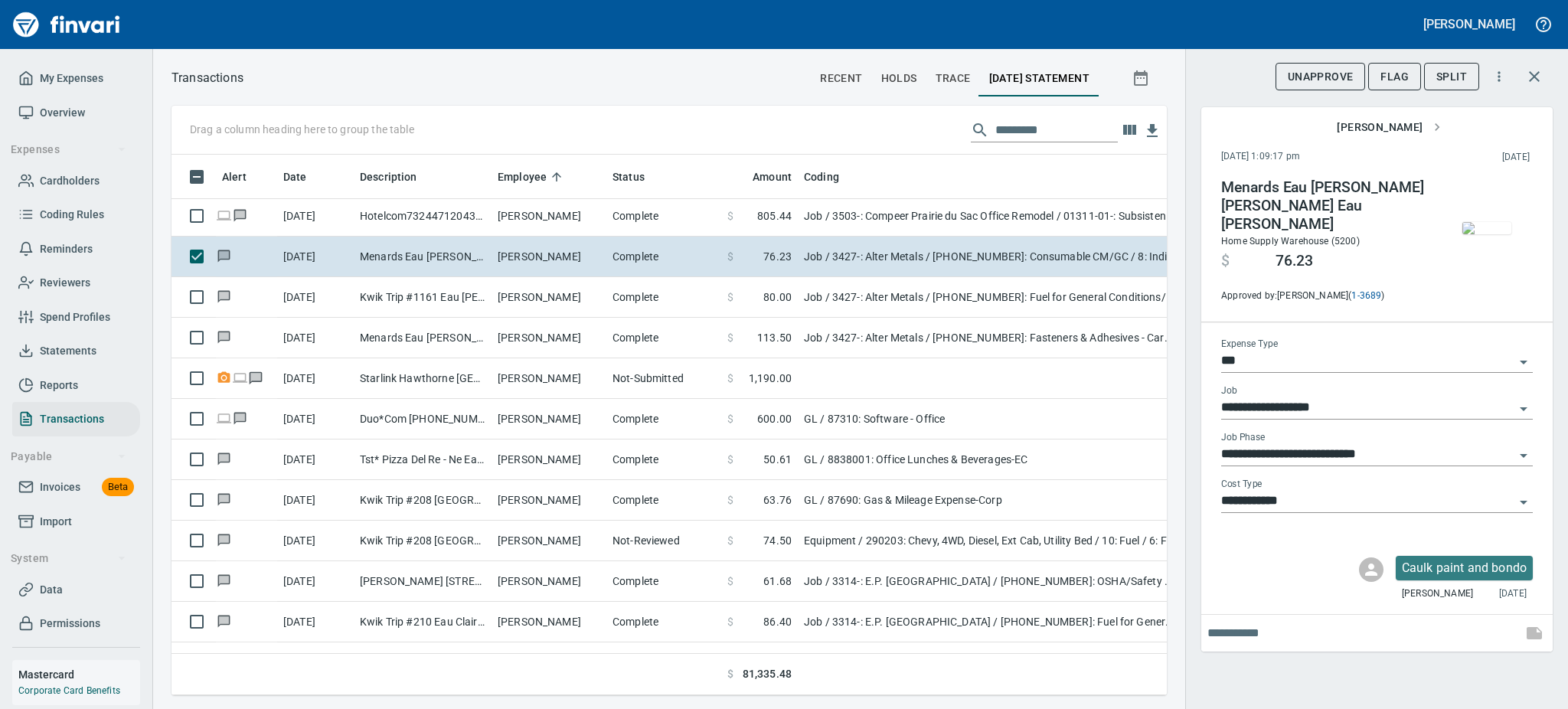
scroll to position [7747, 0]
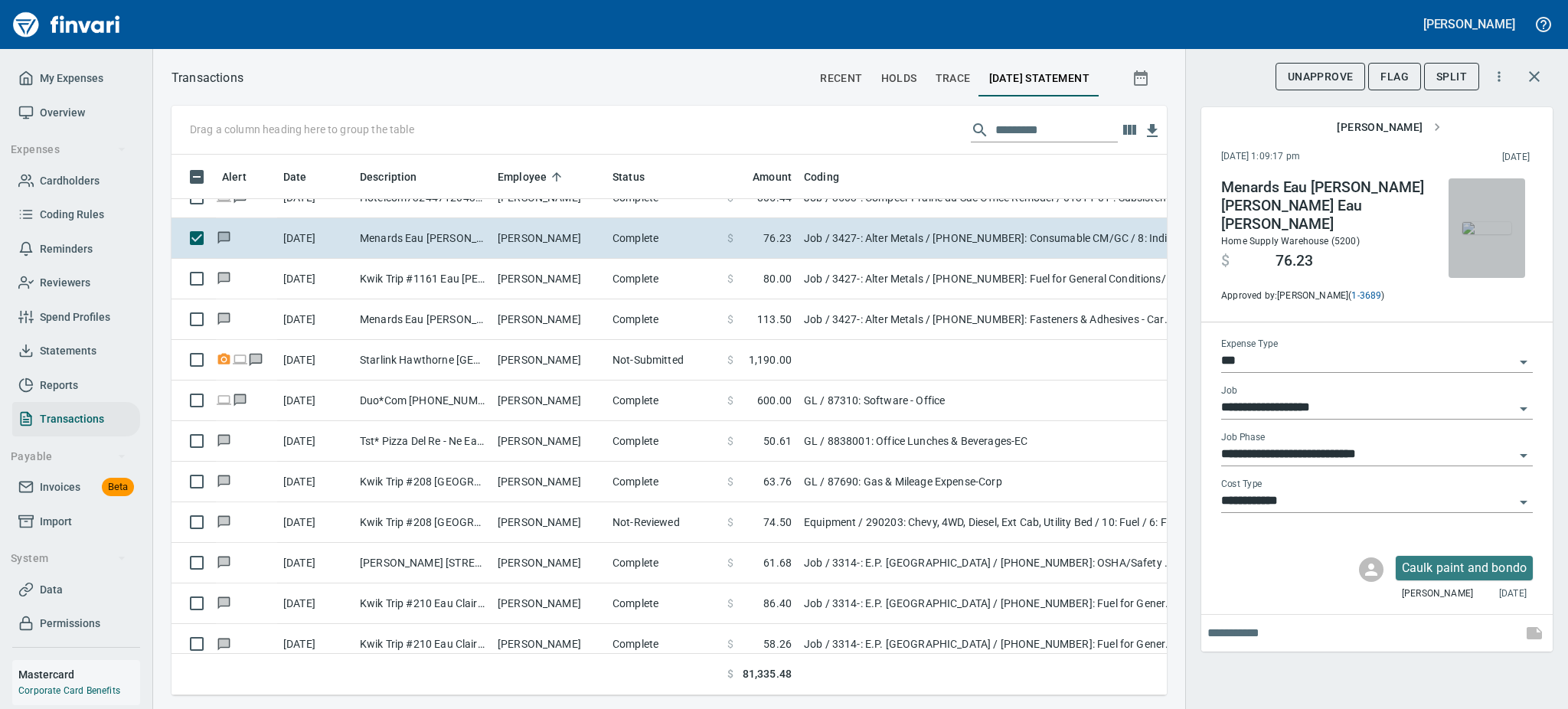
click at [1477, 234] on img "button" at bounding box center [1487, 228] width 49 height 12
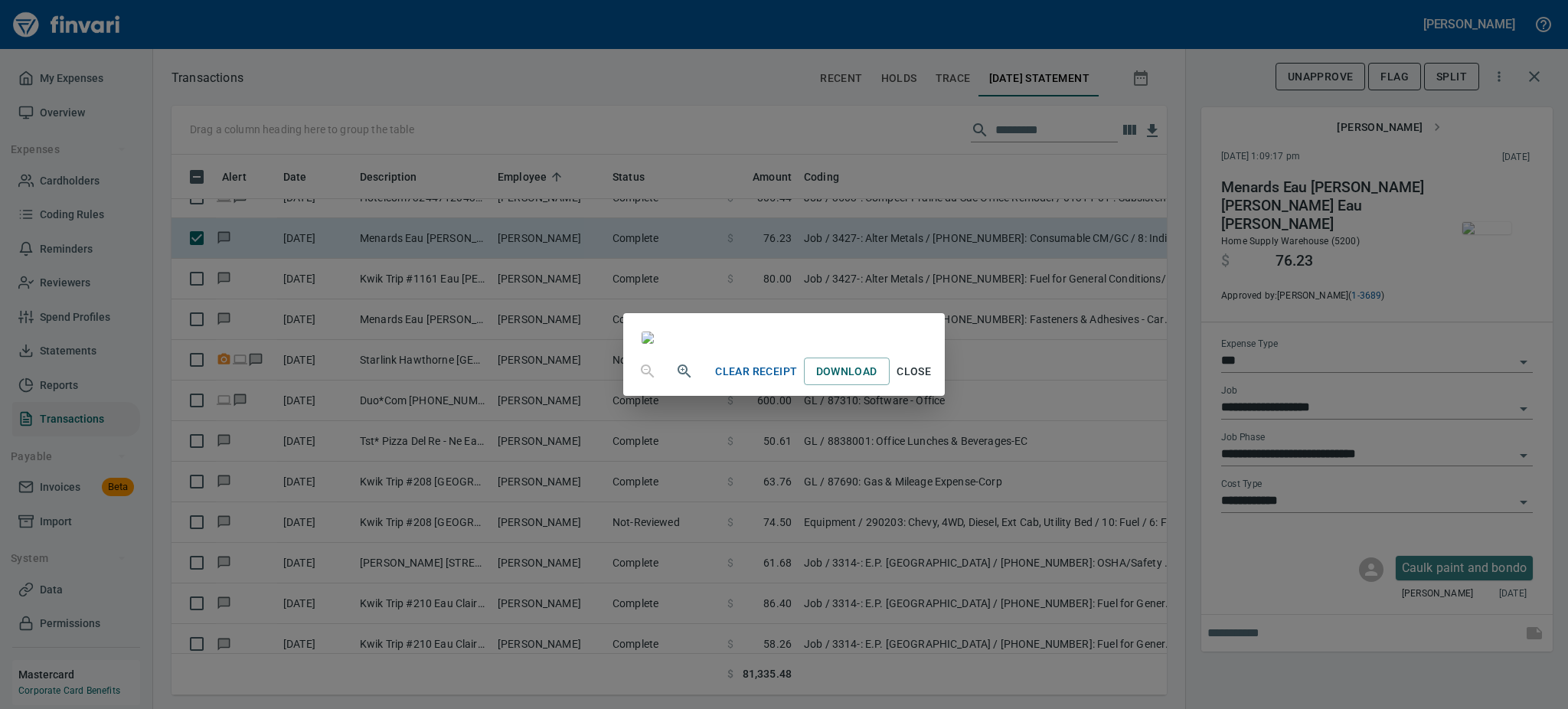
scroll to position [191, 0]
click at [932, 382] on span "Close" at bounding box center [914, 371] width 37 height 19
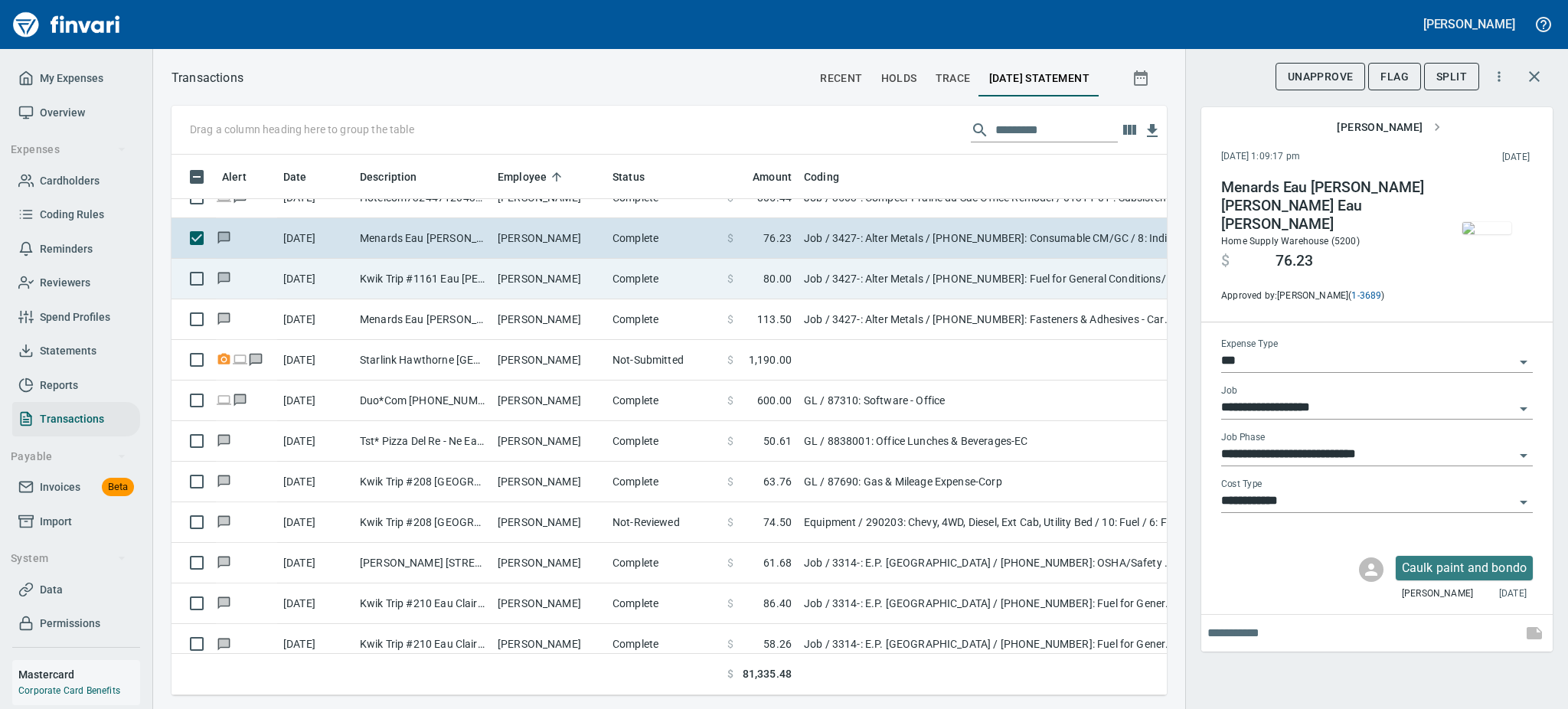
click at [523, 278] on td "Guy Haseltine" at bounding box center [549, 279] width 115 height 41
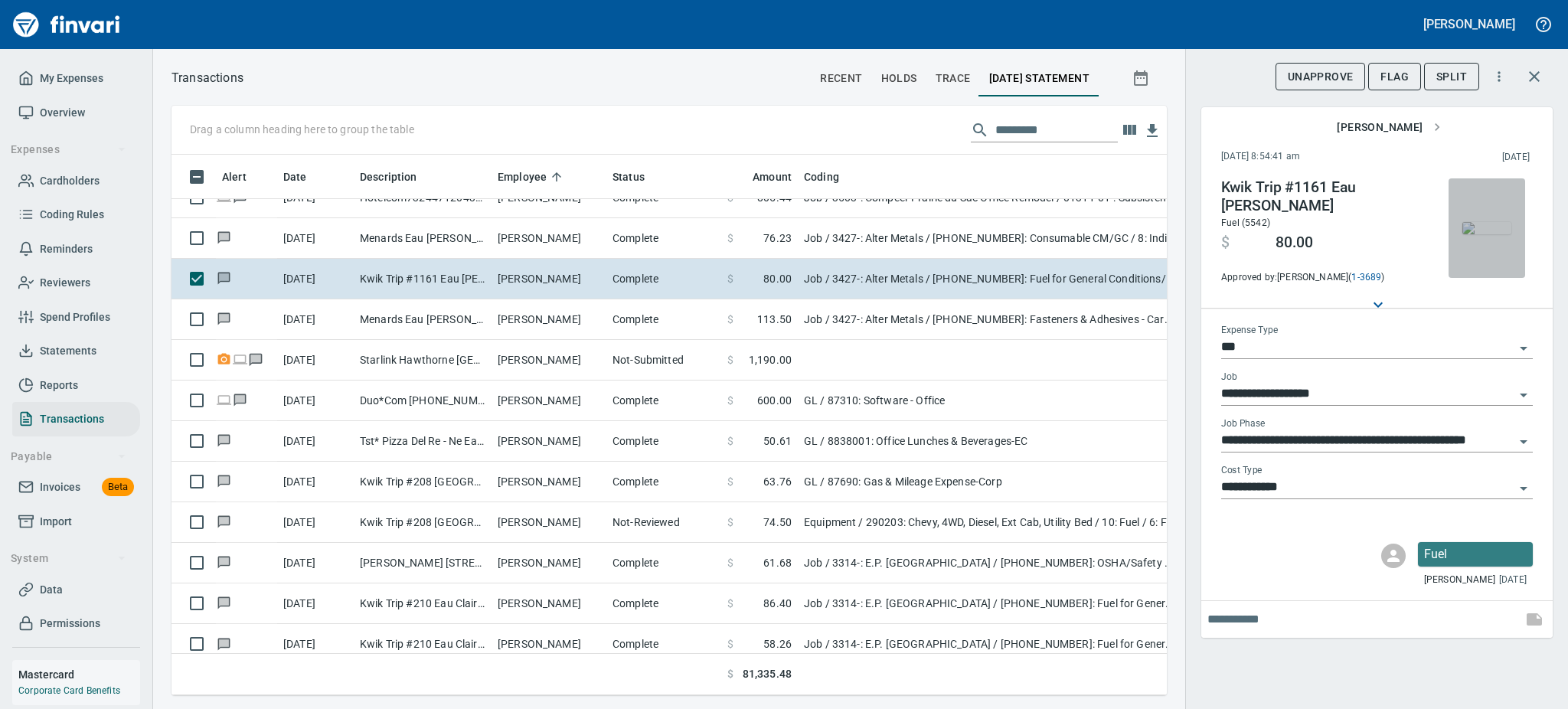
click at [1497, 224] on img "button" at bounding box center [1487, 228] width 49 height 12
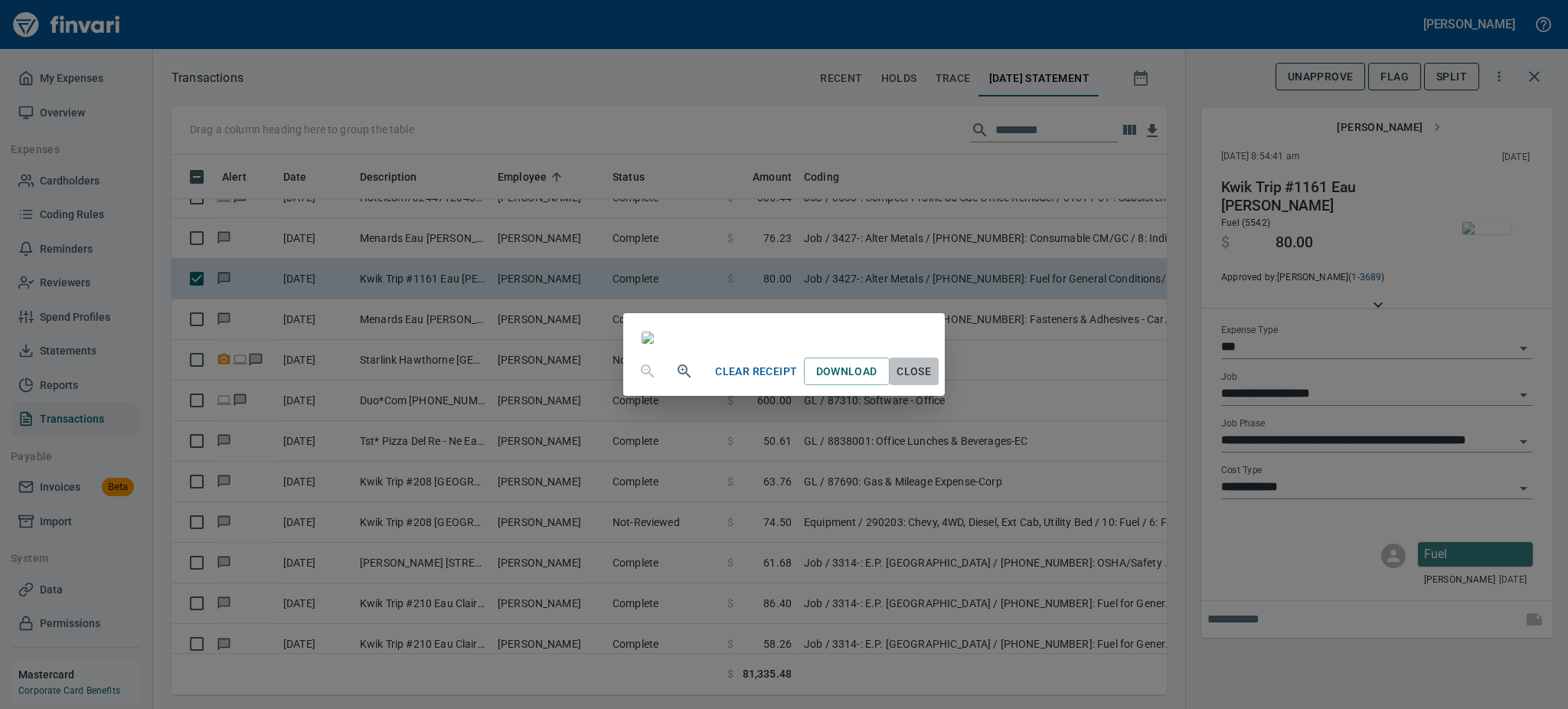
click at [932, 382] on span "Close" at bounding box center [914, 371] width 37 height 19
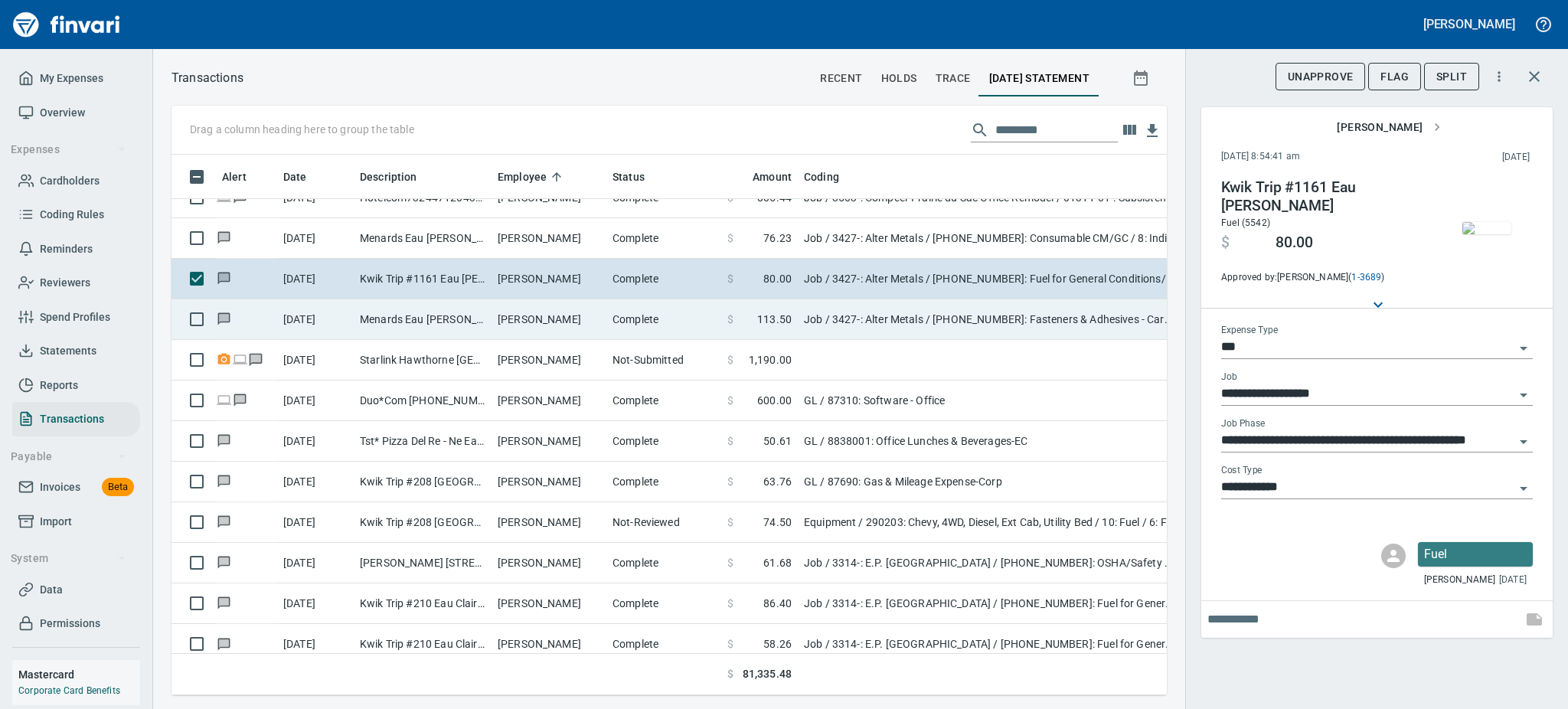
click at [486, 323] on td "Menards Eau Claire Wes Eau Claire WI" at bounding box center [422, 320] width 137 height 41
type input "**********"
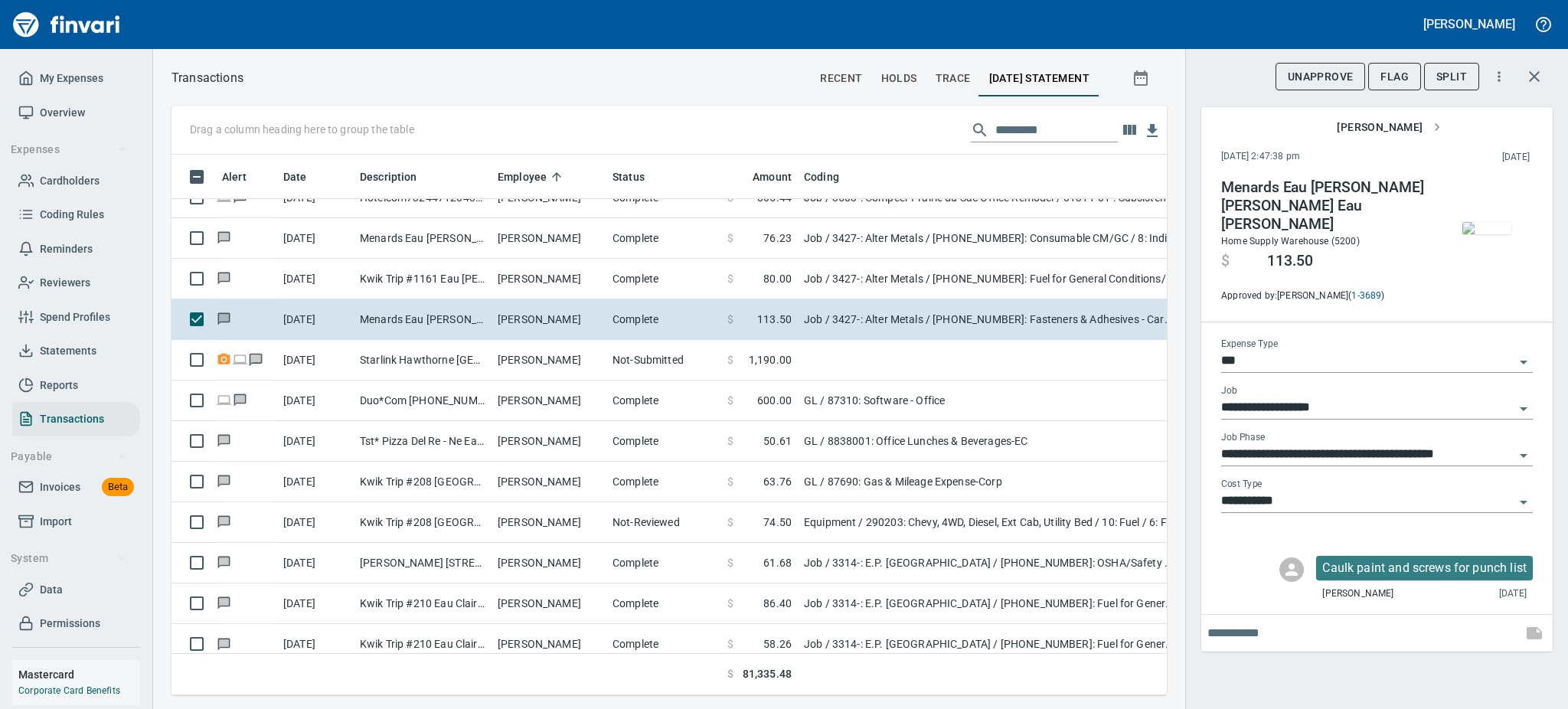
click at [1494, 222] on img "button" at bounding box center [1487, 228] width 49 height 12
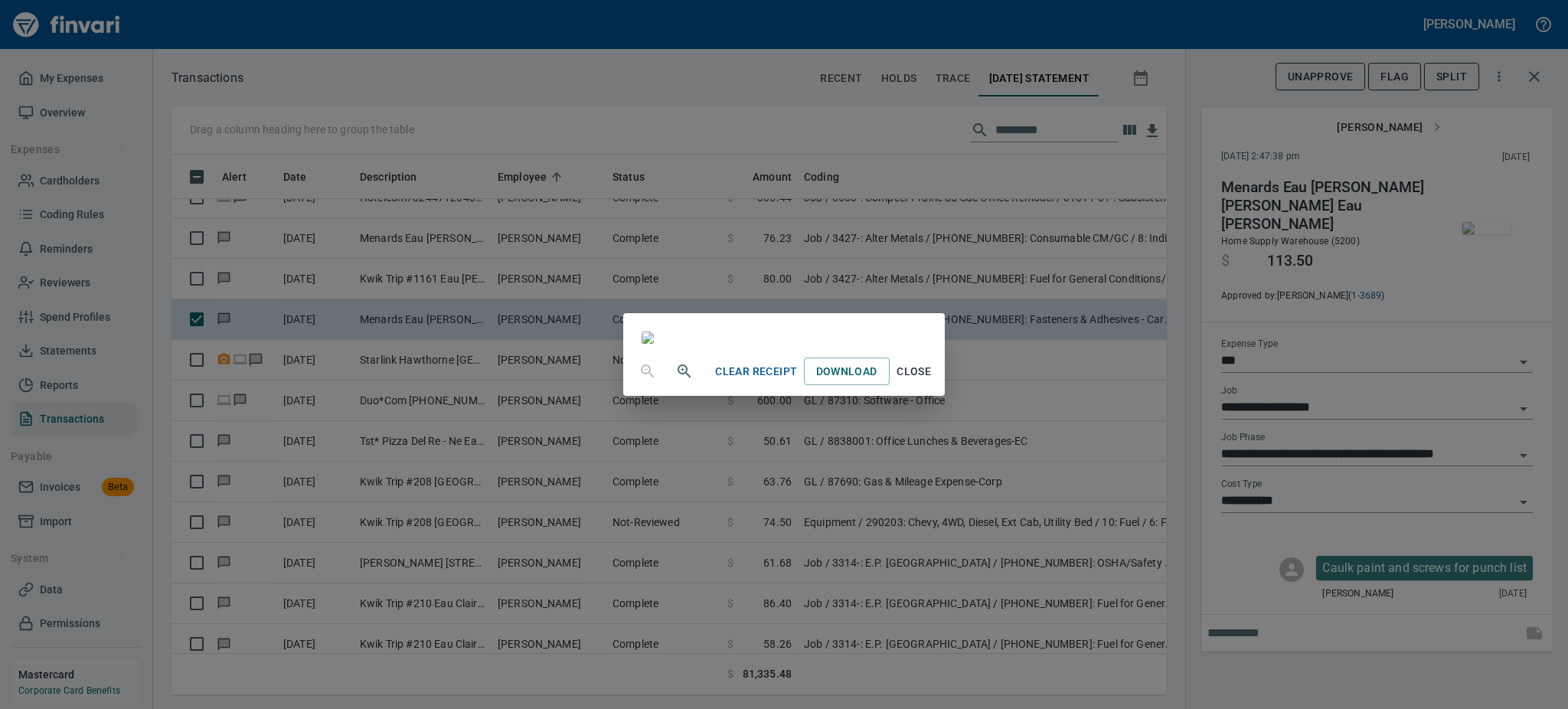
scroll to position [178, 0]
click at [932, 382] on span "Close" at bounding box center [914, 371] width 37 height 19
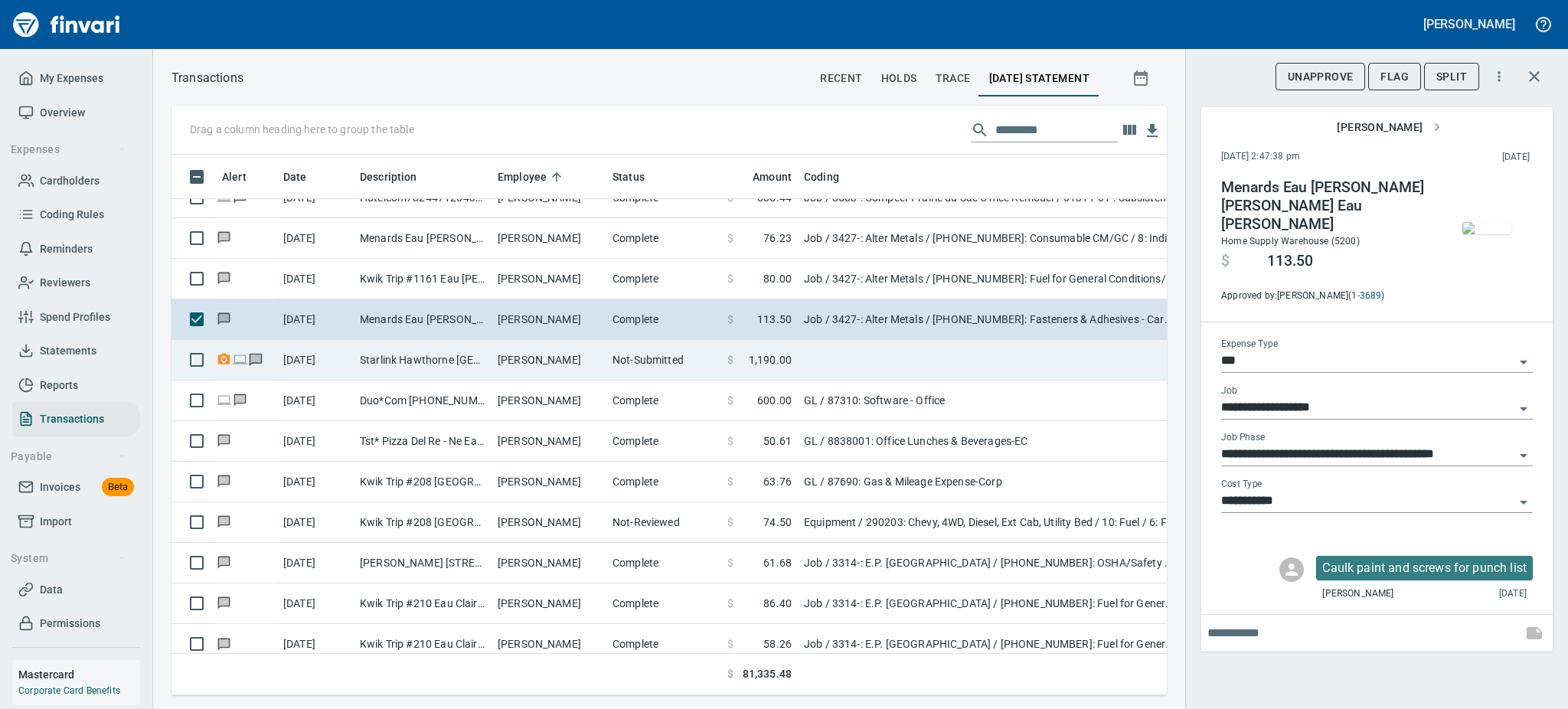
click at [494, 362] on td "Jacob Caspersen" at bounding box center [549, 360] width 115 height 41
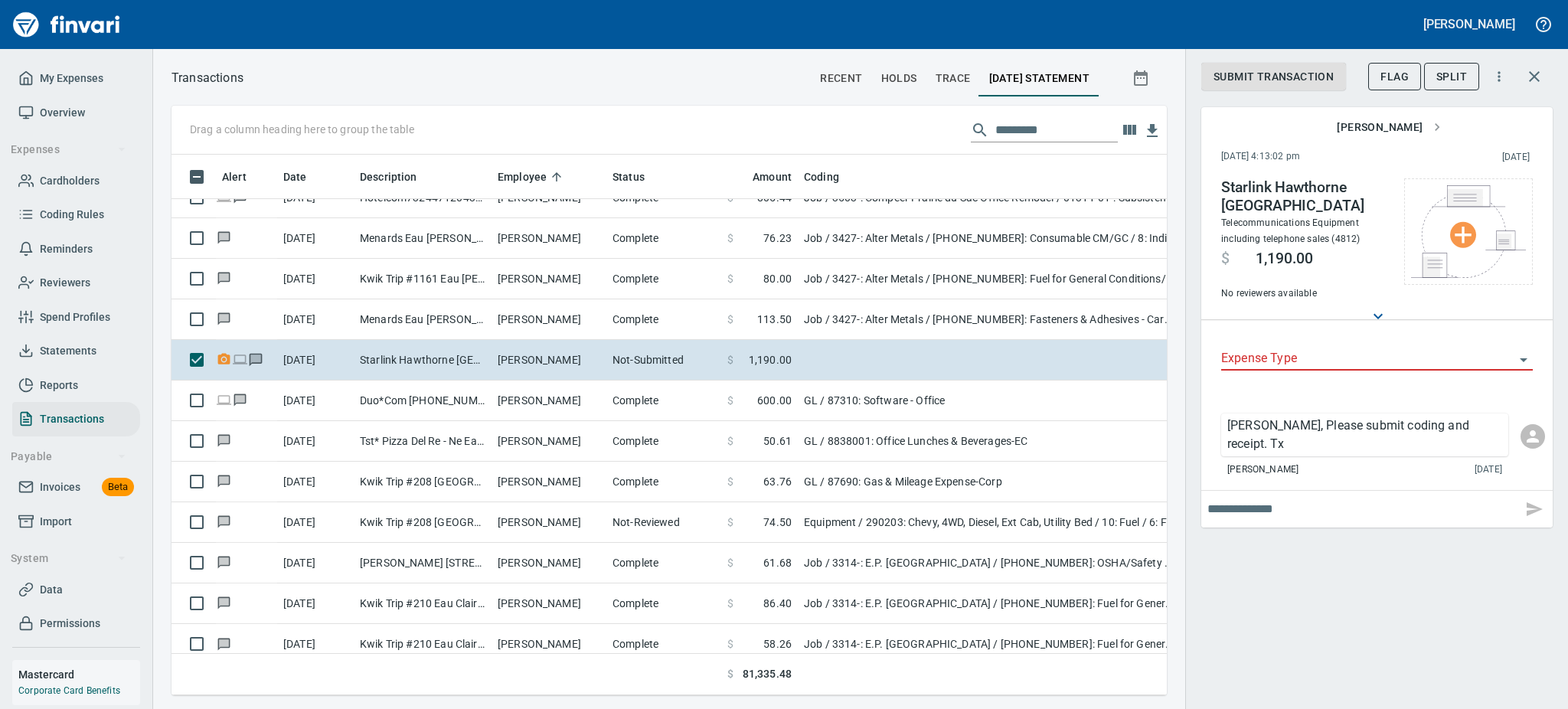
click at [1250, 497] on input "text" at bounding box center [1361, 509] width 309 height 25
type input "**********"
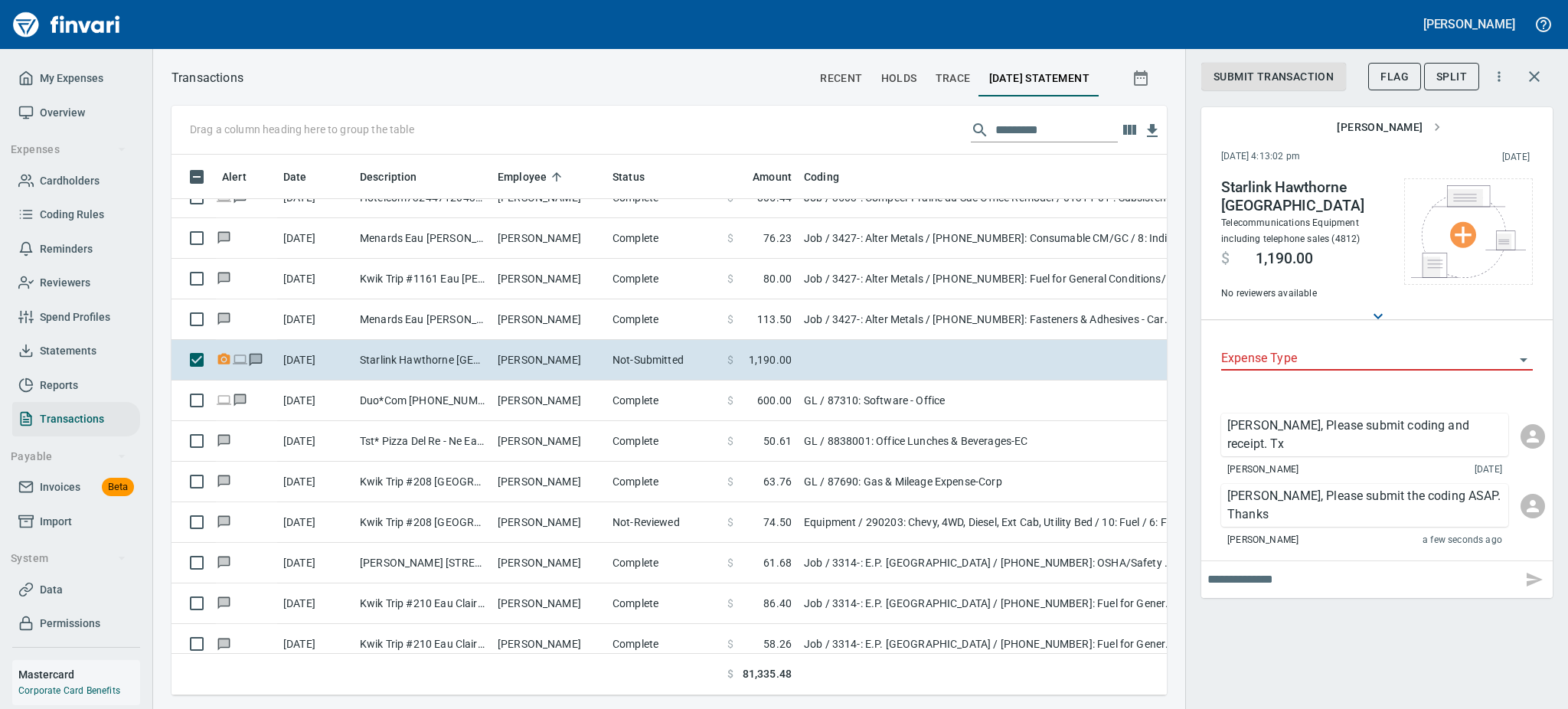
scroll to position [507, 961]
click at [1393, 71] on span "Flag" at bounding box center [1395, 76] width 29 height 19
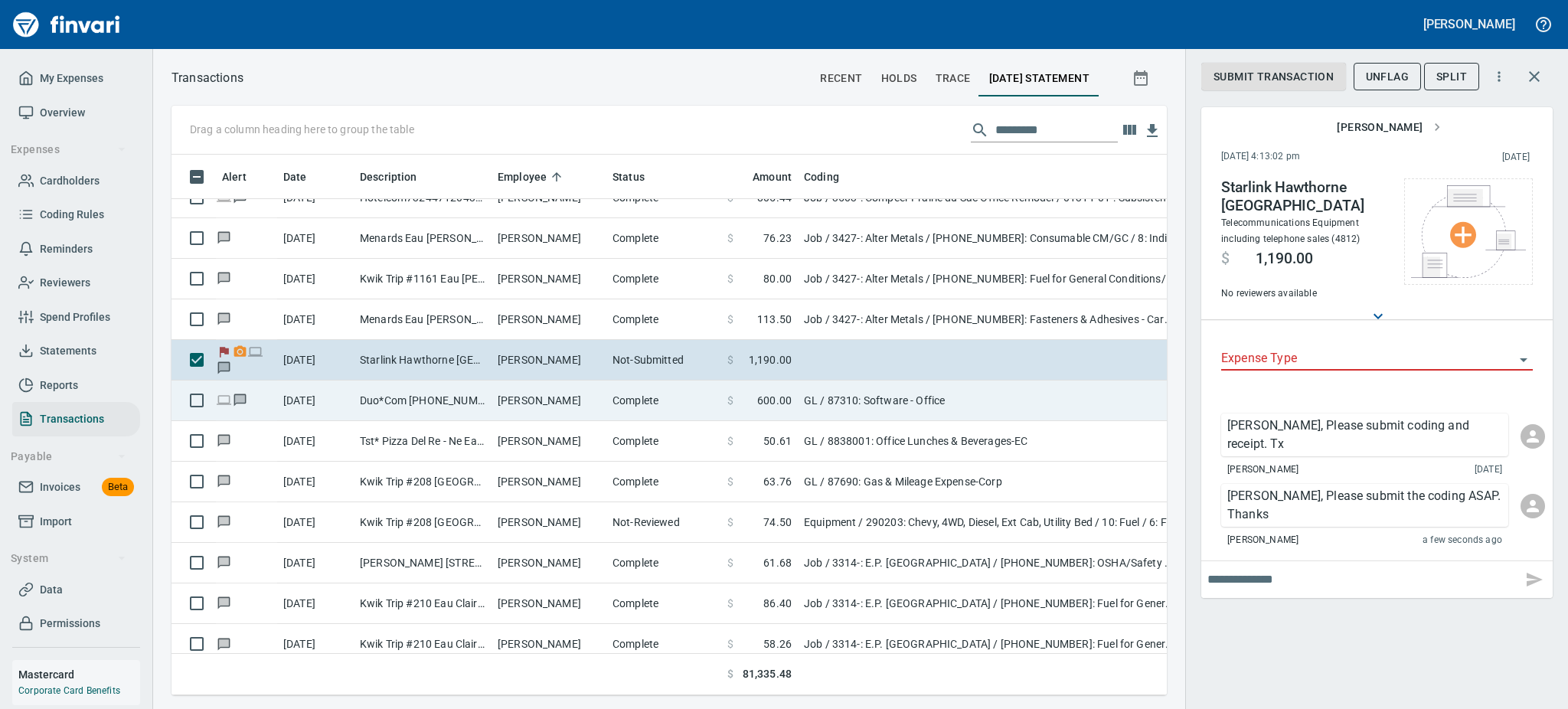
click at [398, 398] on td "Duo*Com 866-760-4247 MI" at bounding box center [422, 401] width 137 height 41
type input "**"
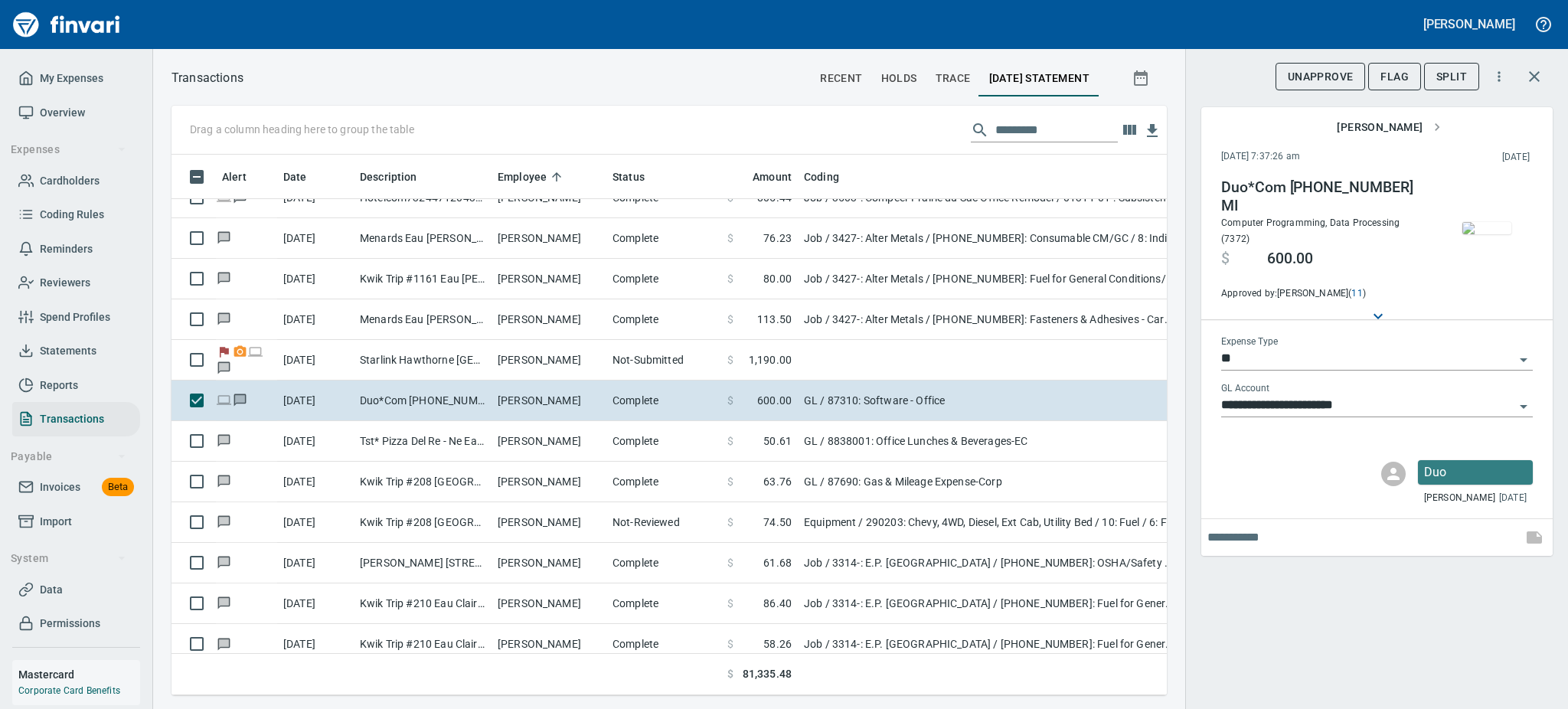
click at [1471, 233] on img "button" at bounding box center [1487, 228] width 49 height 12
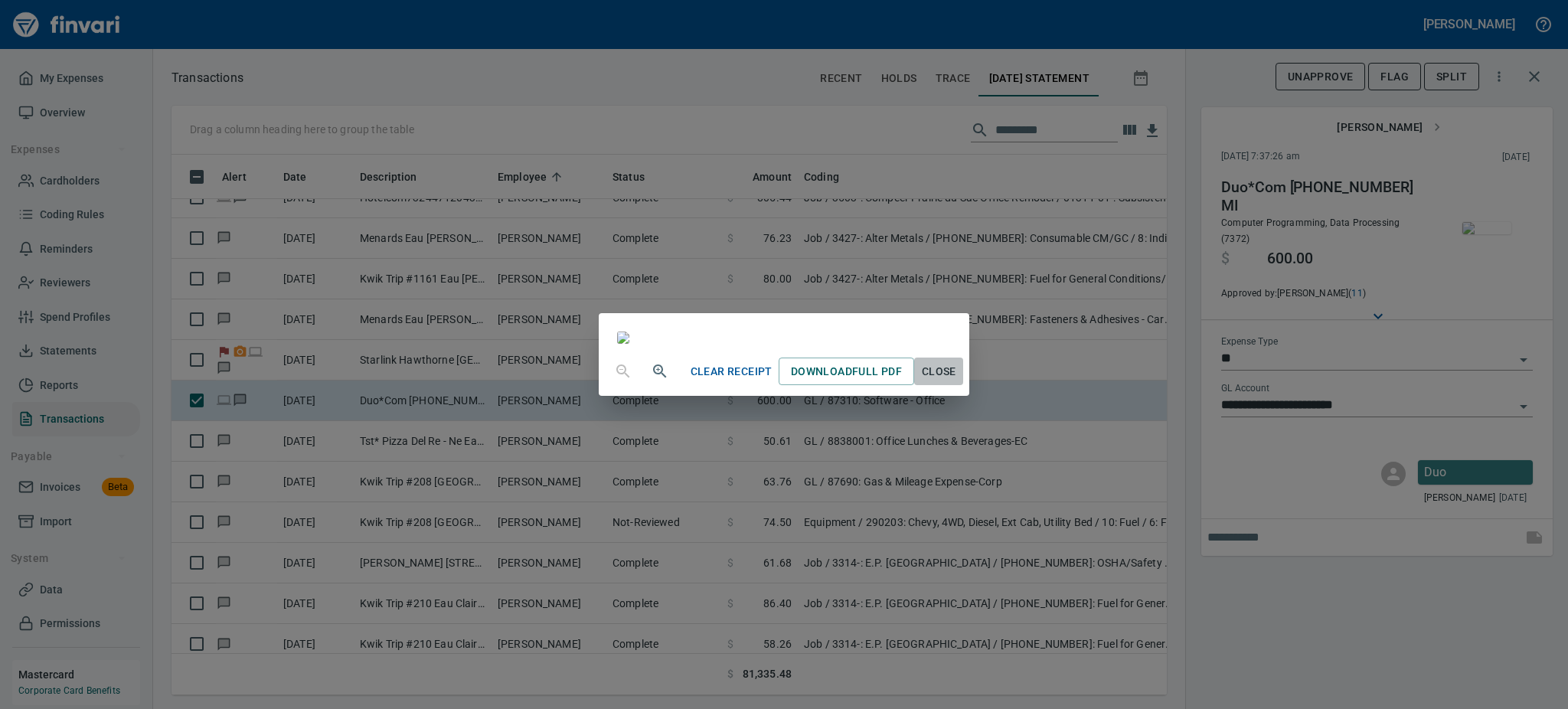
click at [957, 382] on span "Close" at bounding box center [938, 371] width 37 height 19
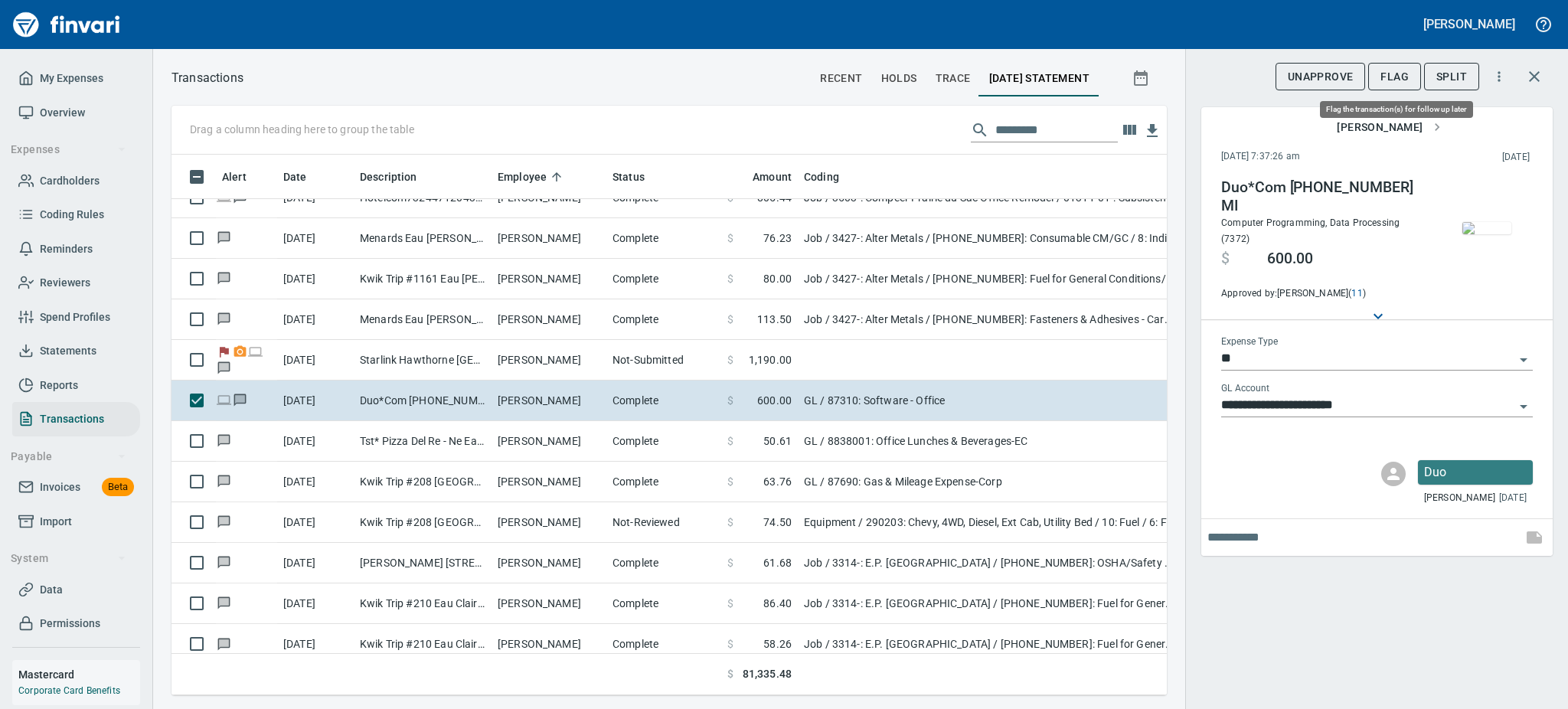
click at [1407, 70] on span "Flag" at bounding box center [1395, 76] width 29 height 19
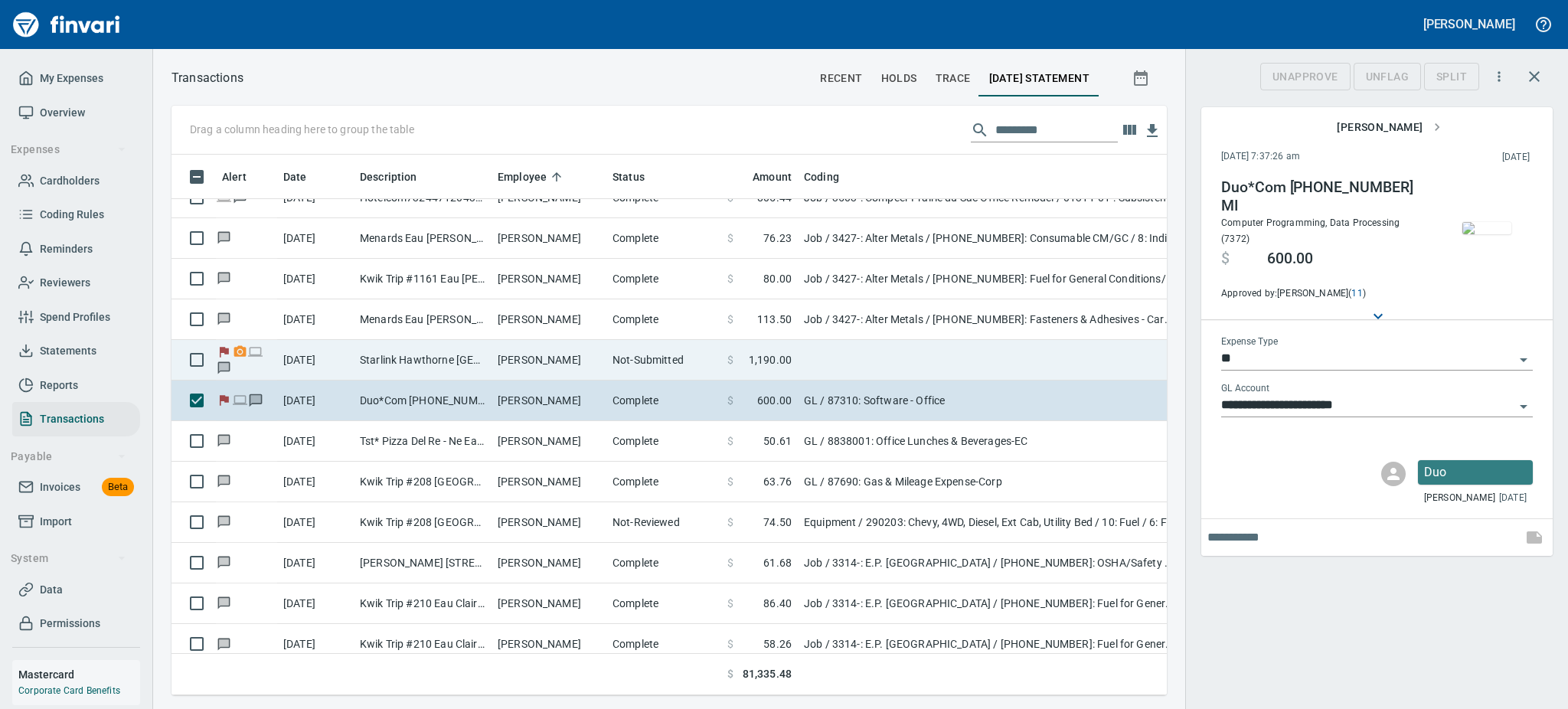
scroll to position [507, 961]
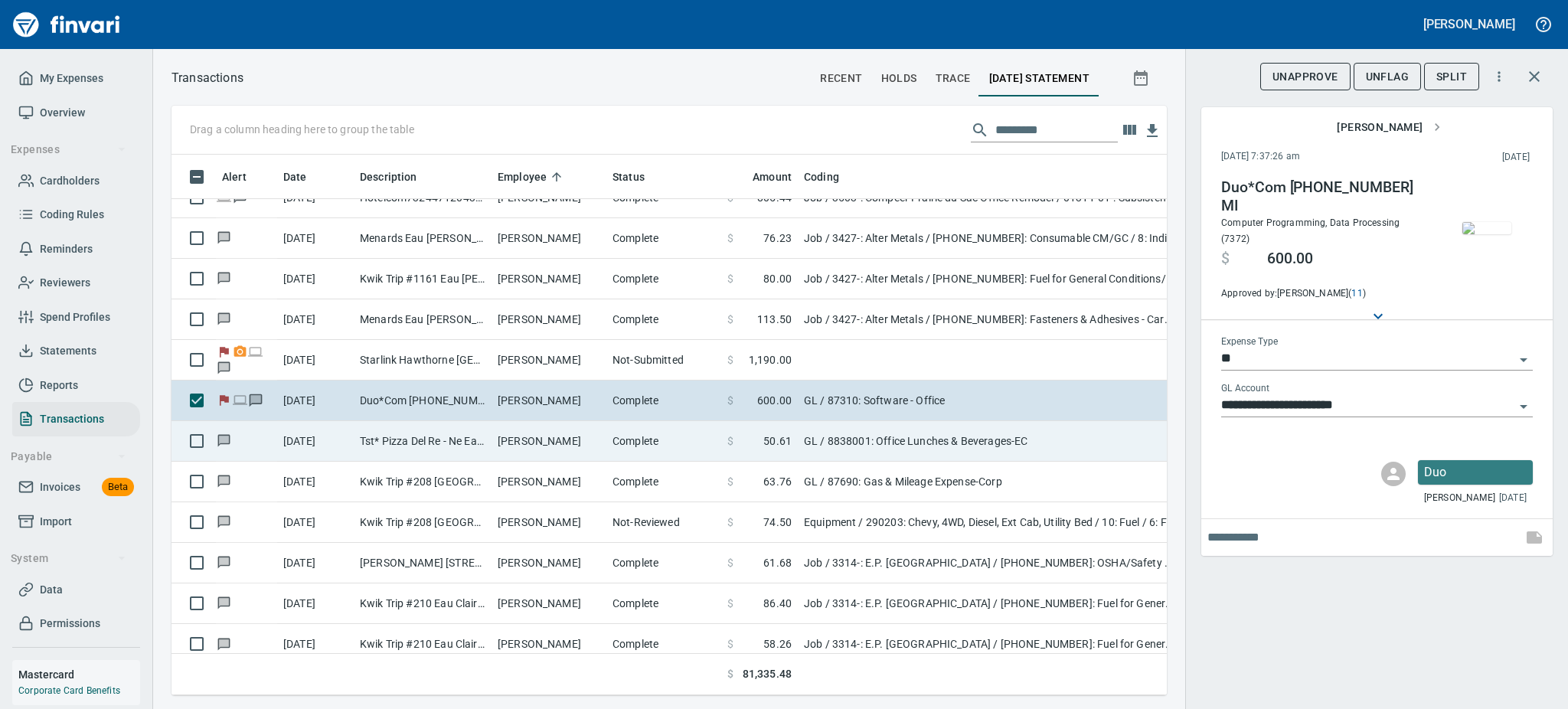
click at [442, 434] on td "Tst* Pizza Del Re - Ne Eau Claire WI" at bounding box center [422, 442] width 137 height 41
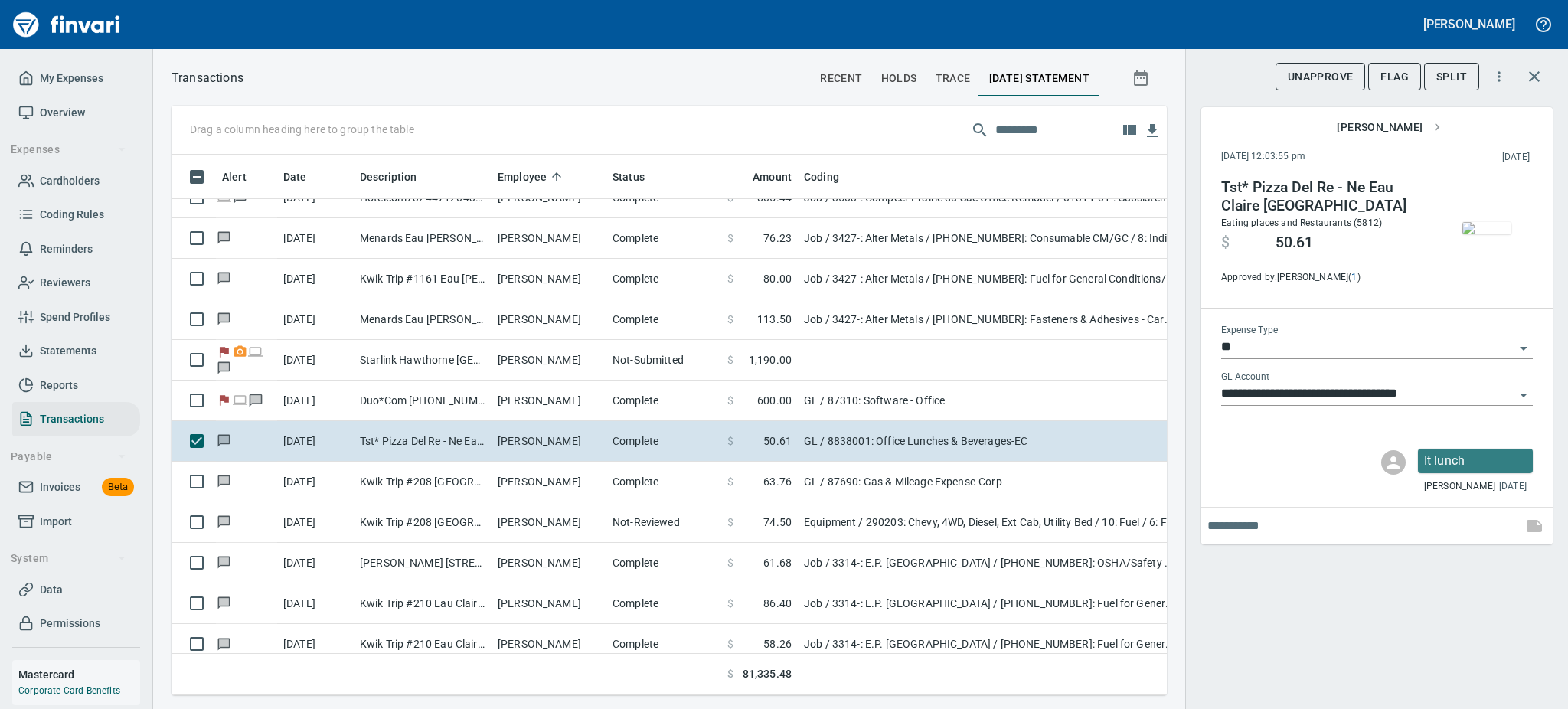
click at [1480, 233] on img "button" at bounding box center [1487, 228] width 49 height 12
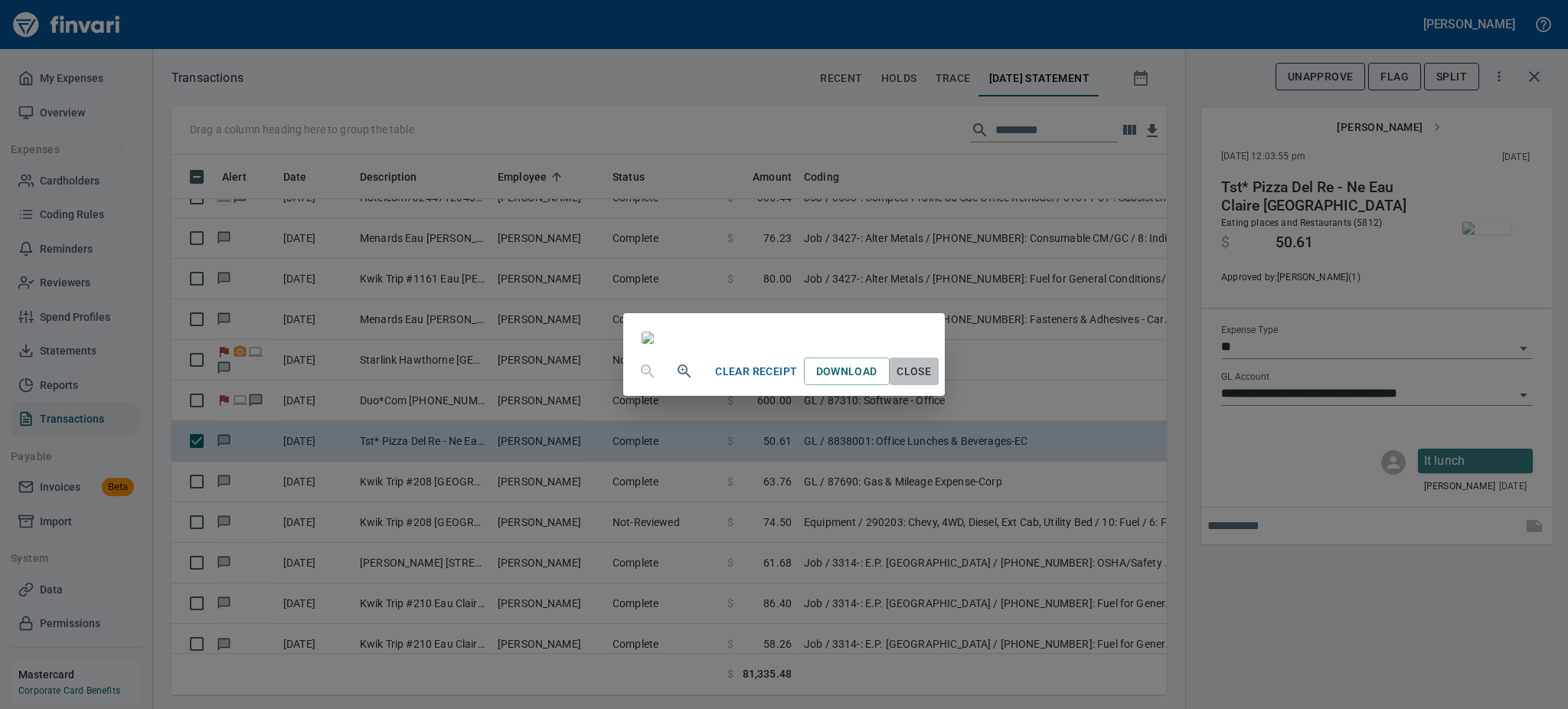
click at [932, 382] on span "Close" at bounding box center [914, 371] width 37 height 19
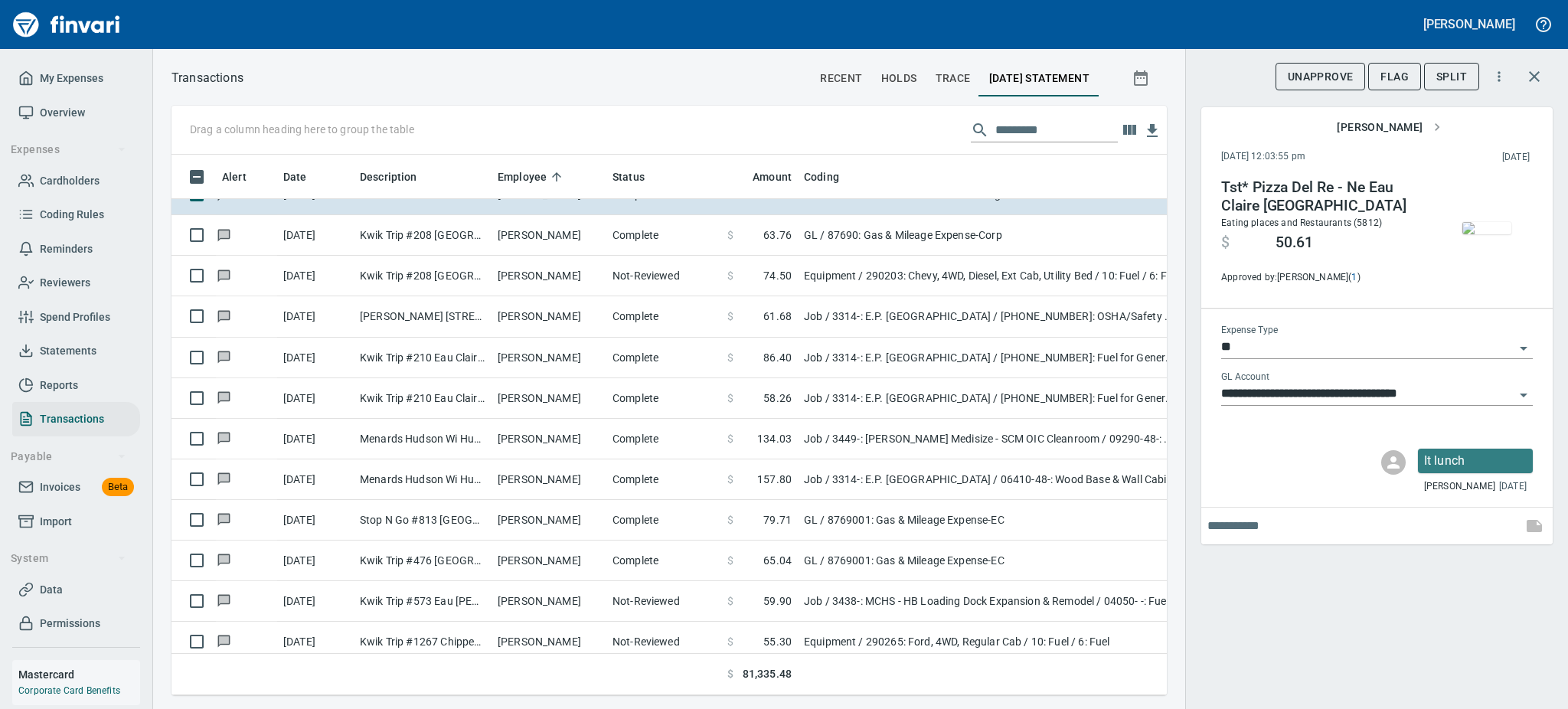
scroll to position [7979, 0]
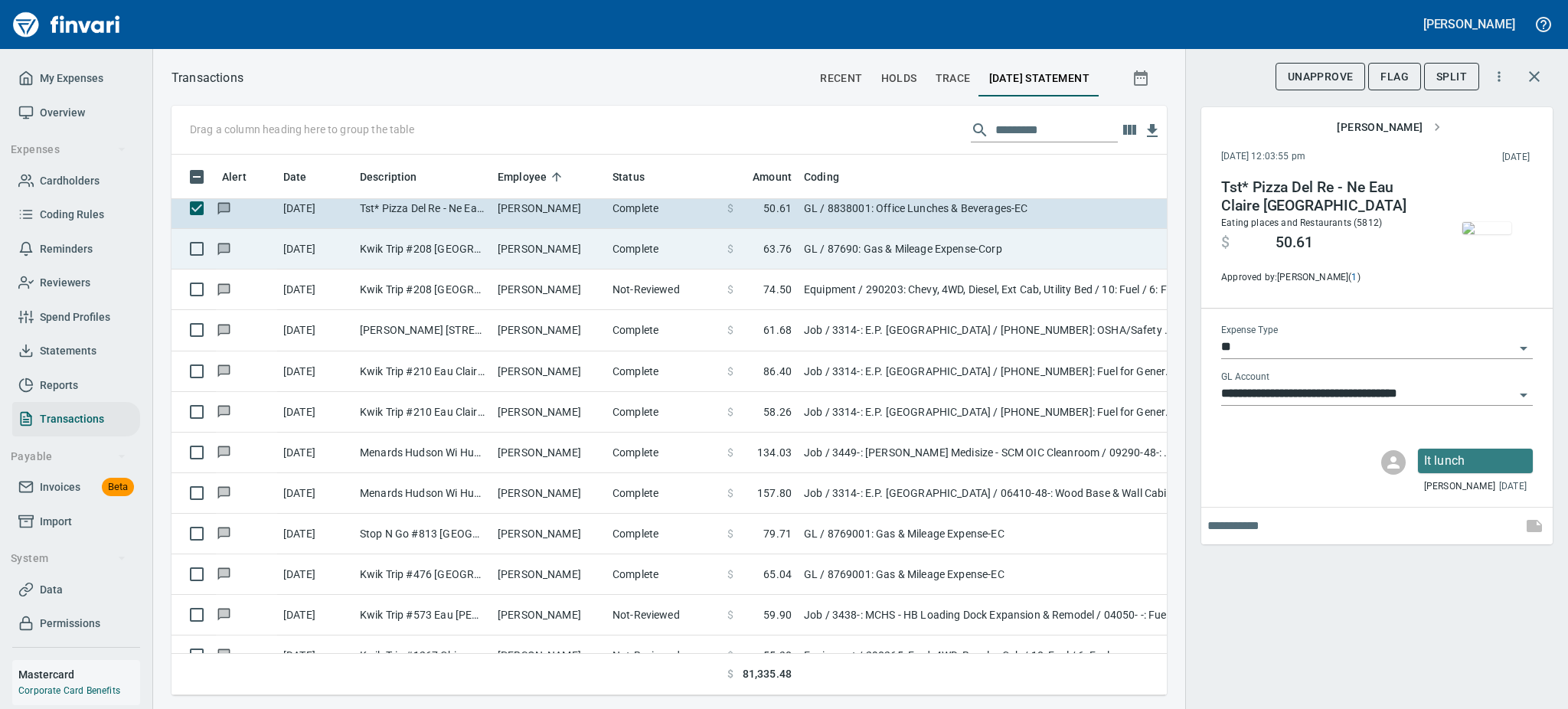
click at [395, 255] on td "Kwik Trip #208 Altoona WI" at bounding box center [422, 250] width 137 height 41
type input "**********"
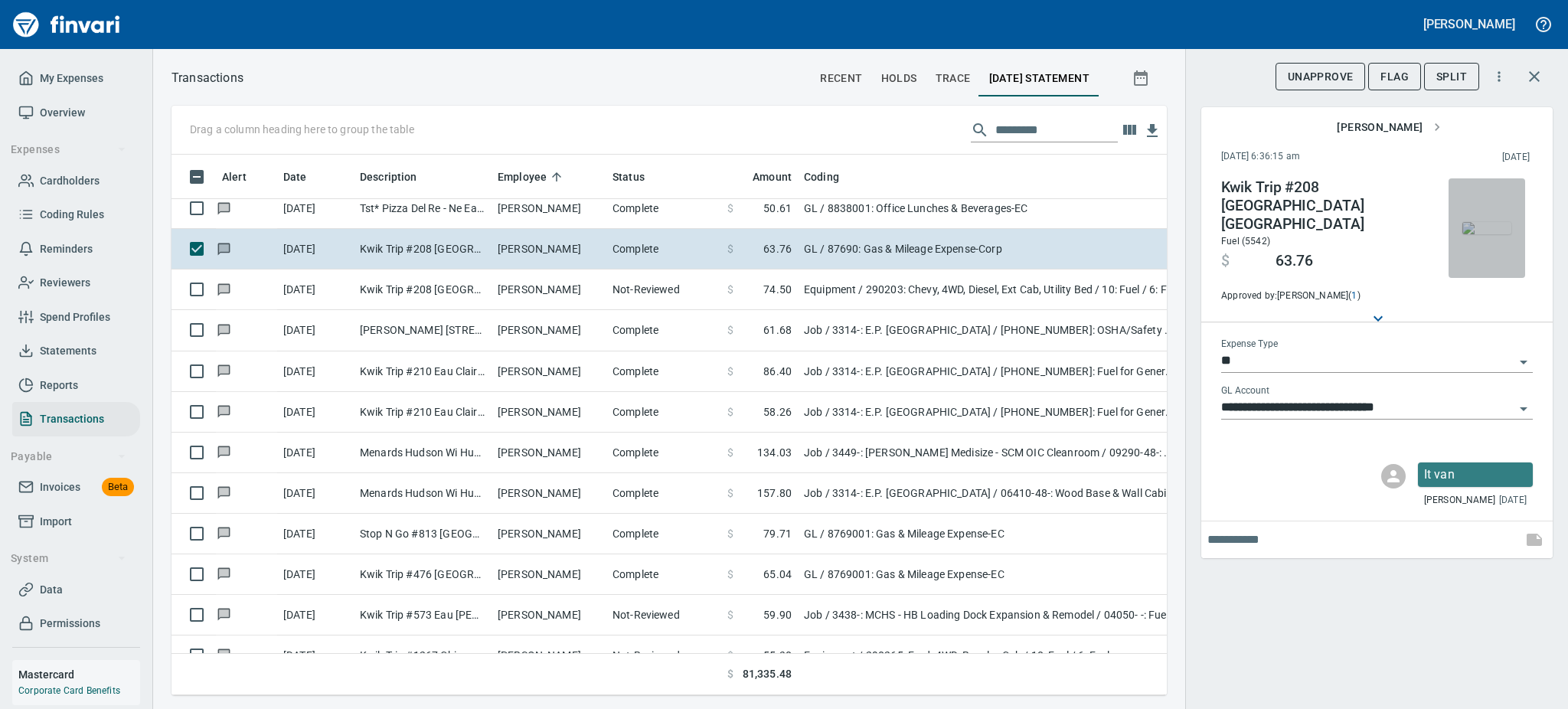
click at [1489, 225] on img "button" at bounding box center [1487, 228] width 49 height 12
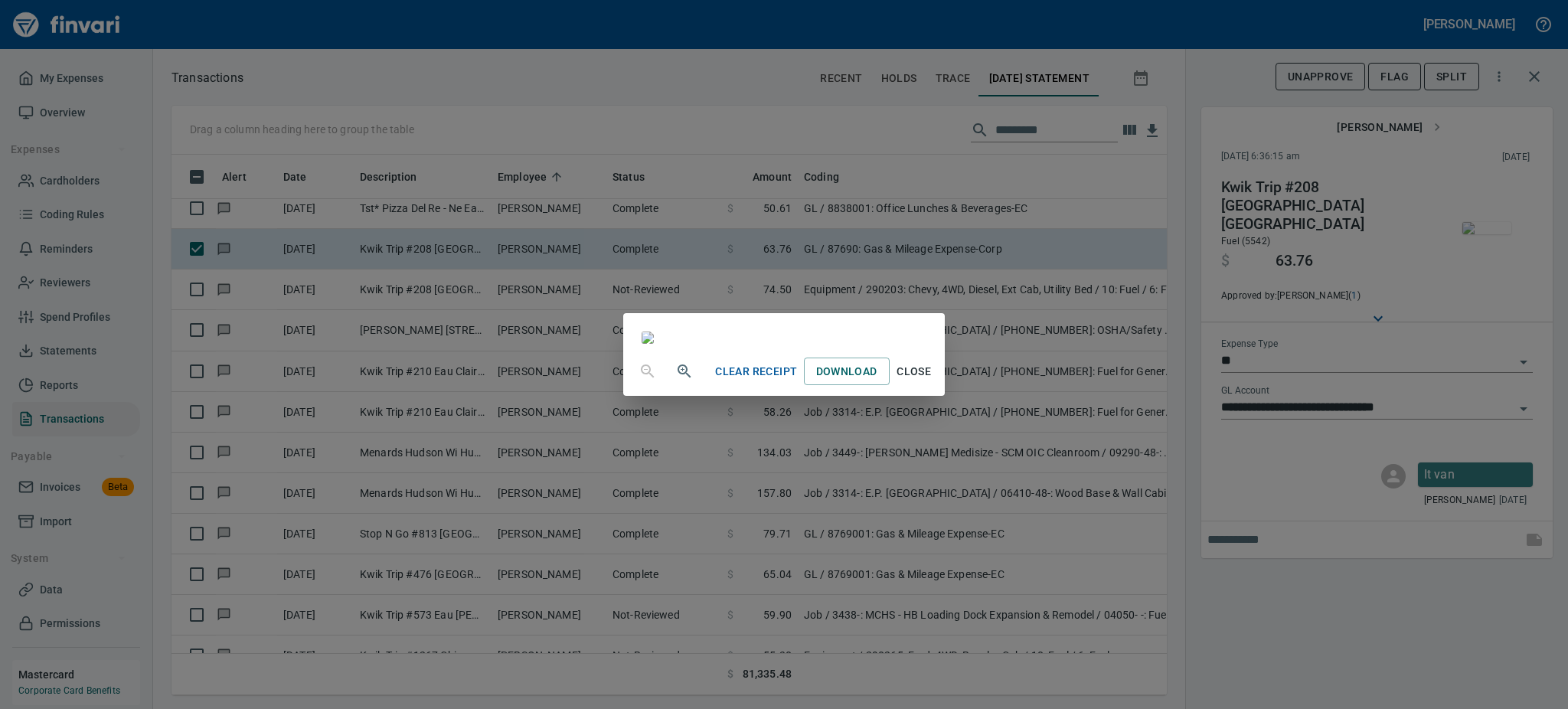
click at [681, 372] on icon "button" at bounding box center [683, 369] width 4 height 4
click at [678, 379] on icon "button" at bounding box center [684, 373] width 13 height 13
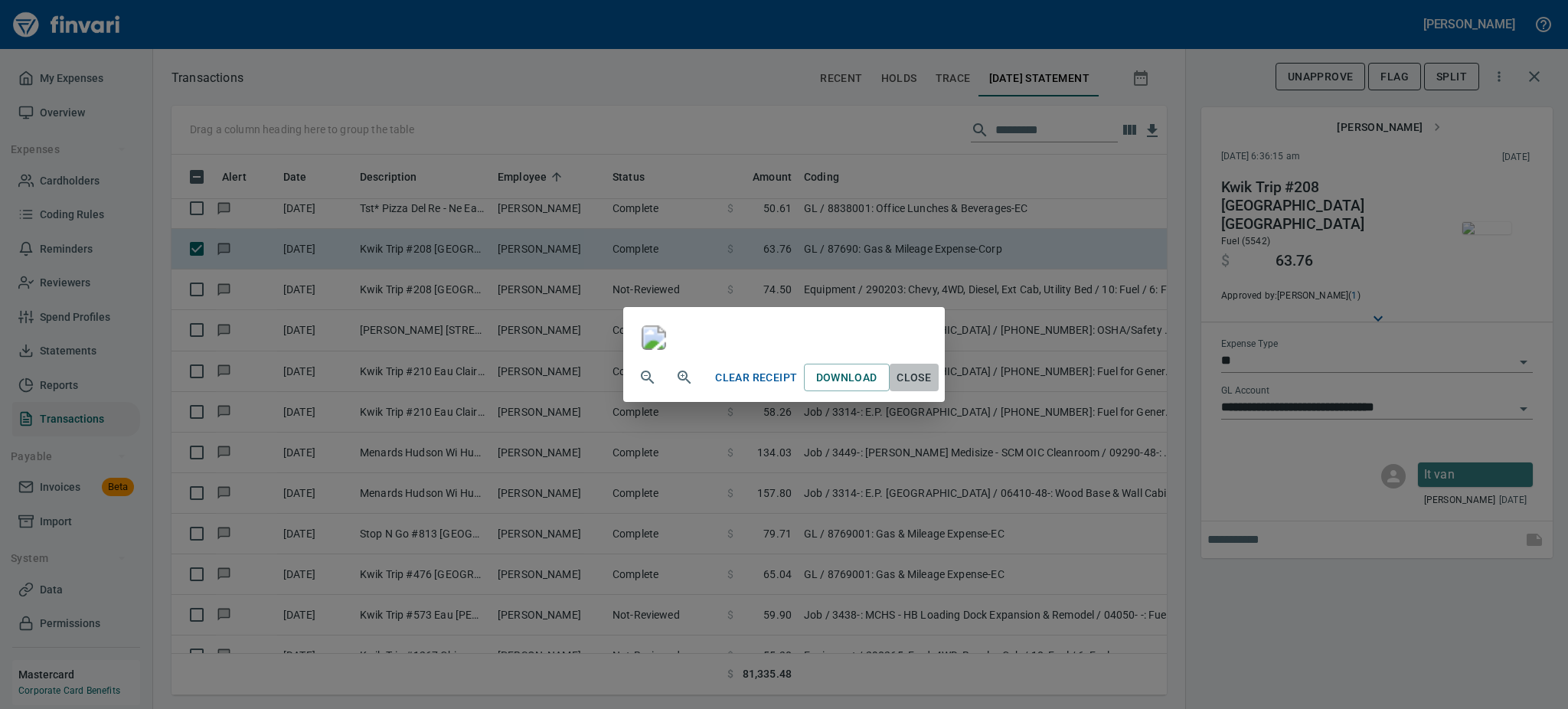
click at [932, 387] on span "Close" at bounding box center [914, 377] width 37 height 19
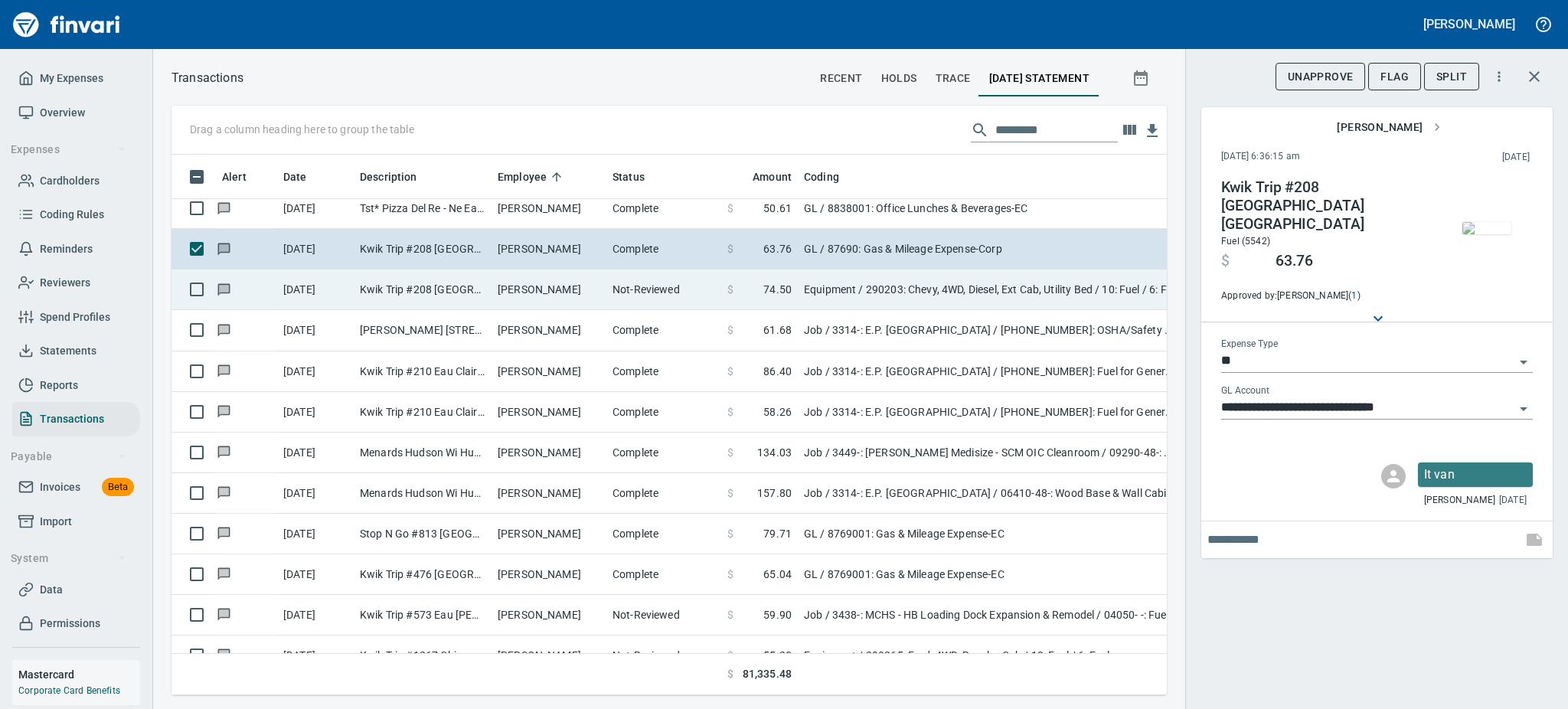
click at [495, 277] on td "Jacob Eder" at bounding box center [549, 290] width 115 height 41
type input "*********"
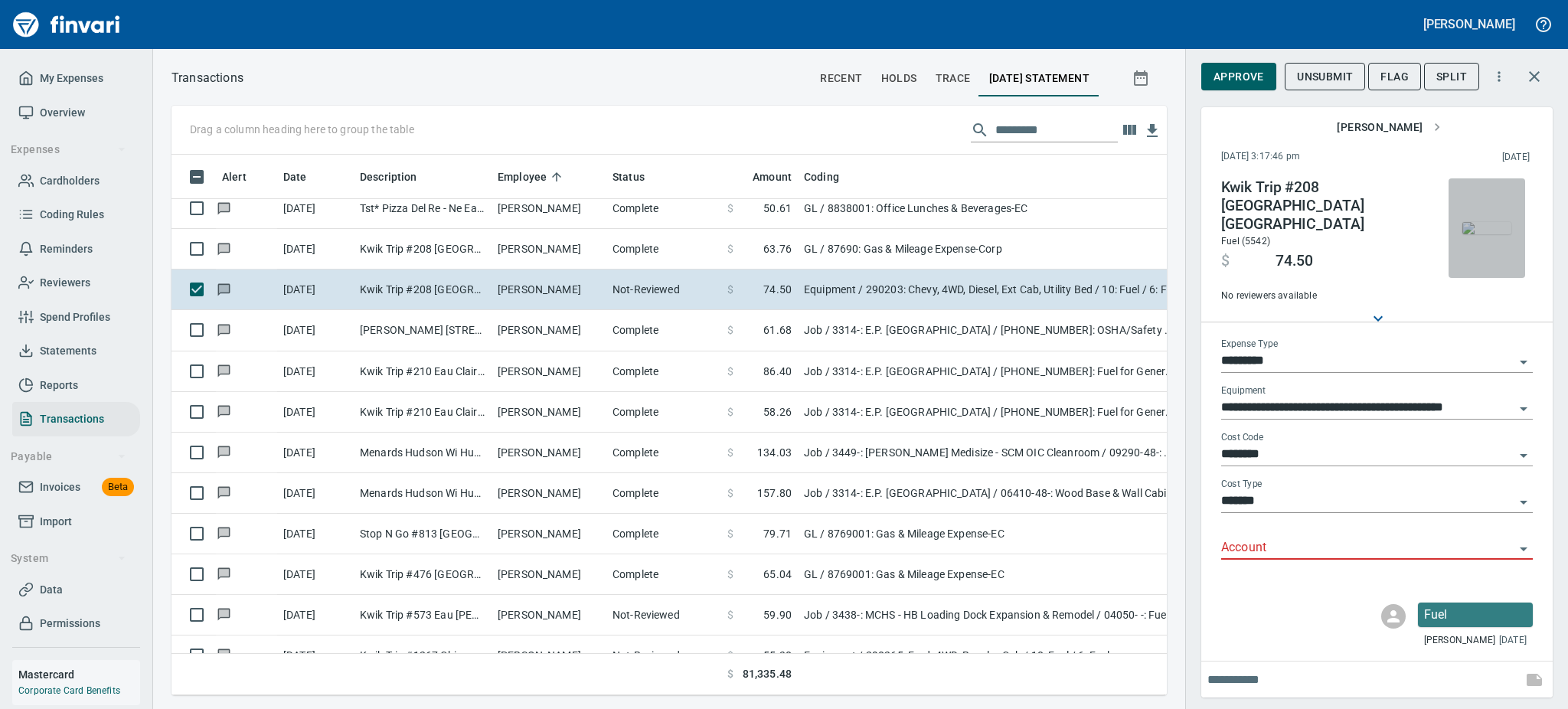
click at [1494, 222] on img "button" at bounding box center [1487, 228] width 49 height 12
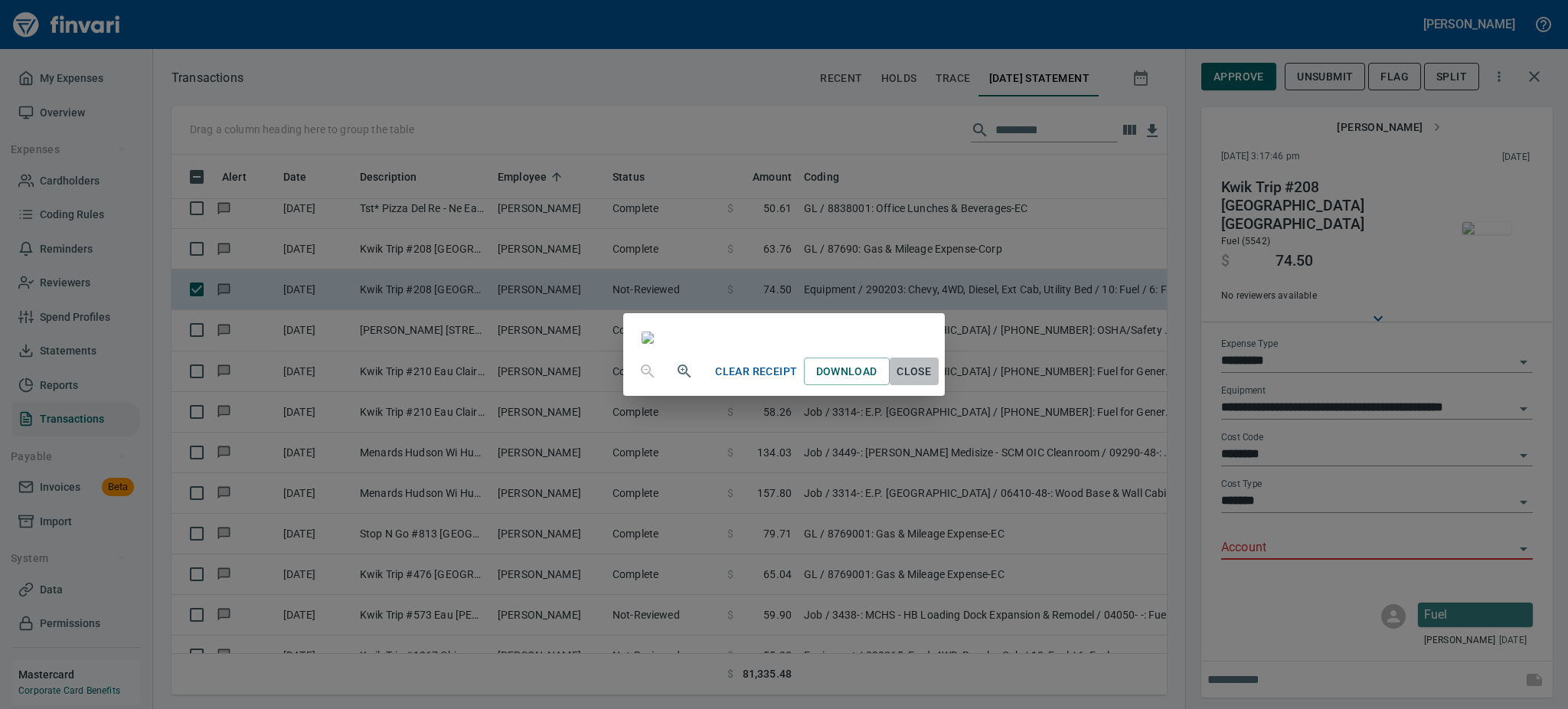
click at [932, 382] on span "Close" at bounding box center [914, 371] width 37 height 19
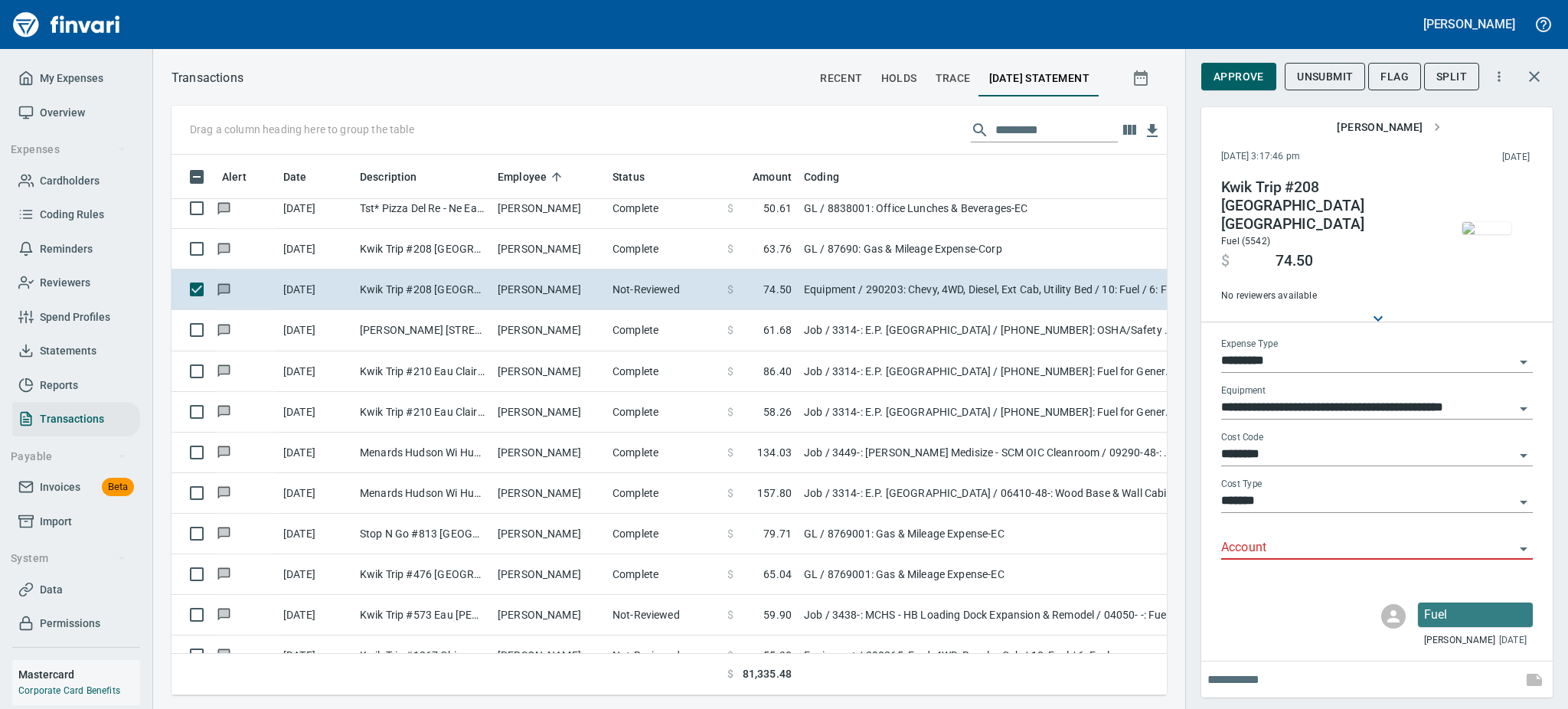
click at [1523, 548] on icon "Open" at bounding box center [1523, 549] width 7 height 4
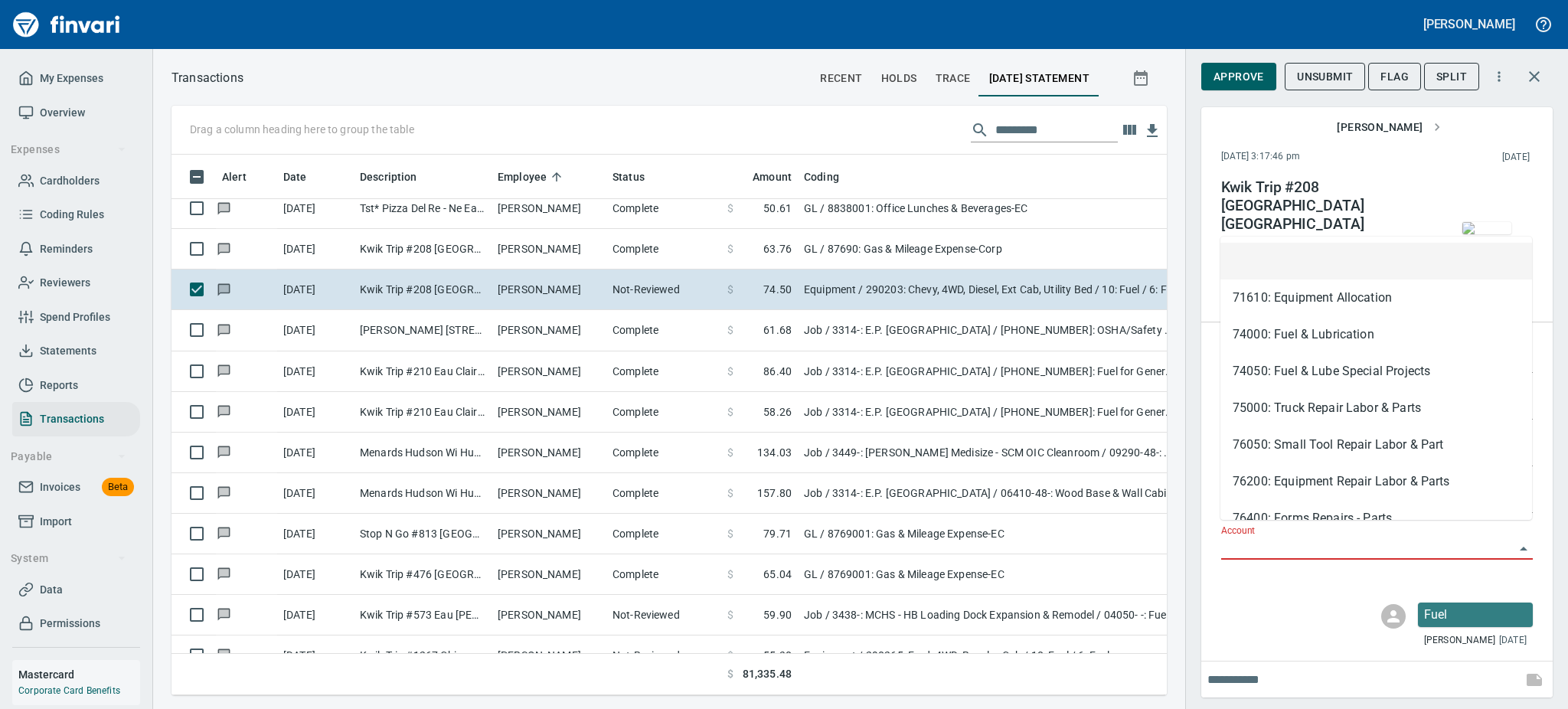
scroll to position [507, 961]
click at [1245, 343] on li "74000: Fuel & Lubrication" at bounding box center [1376, 334] width 312 height 37
type input "**********"
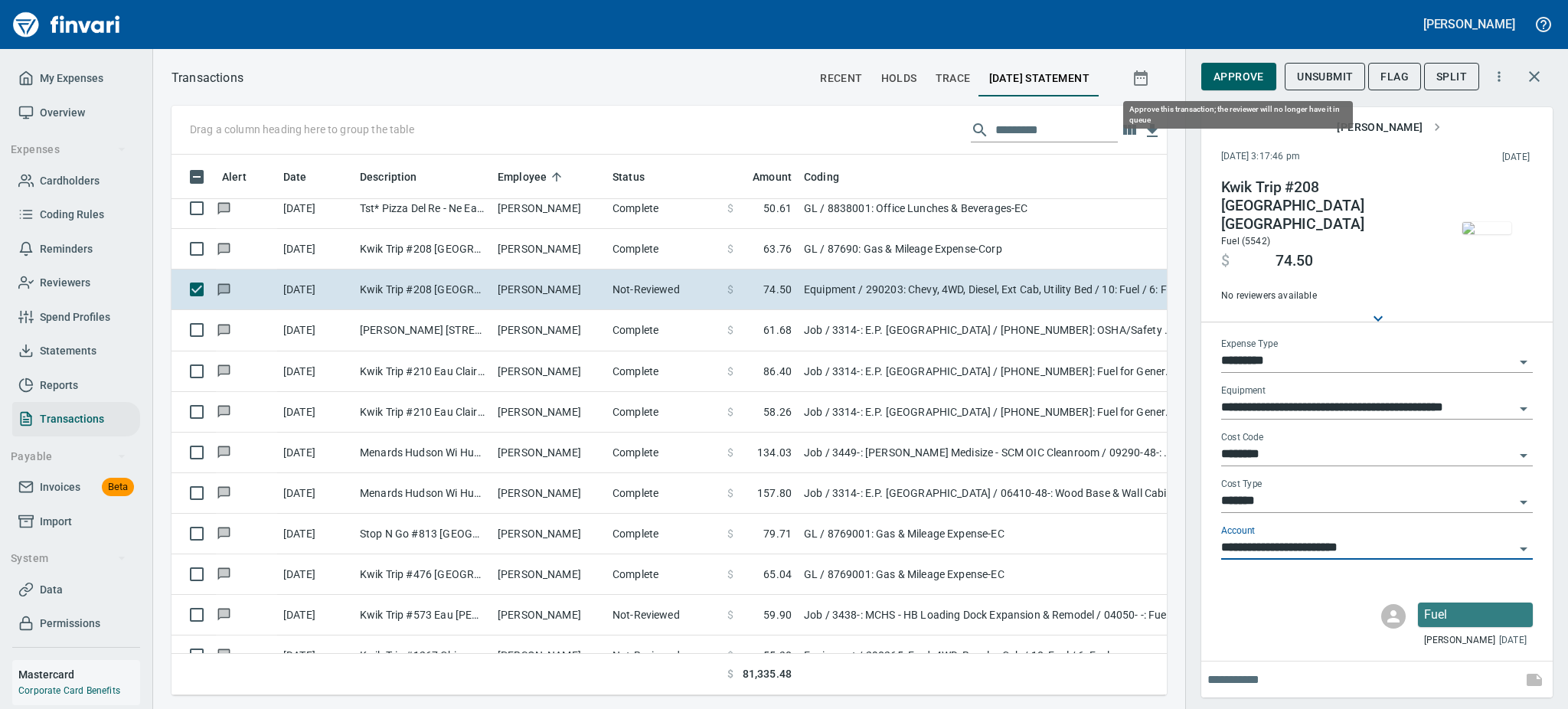
click at [1241, 67] on span "Approve" at bounding box center [1239, 76] width 51 height 19
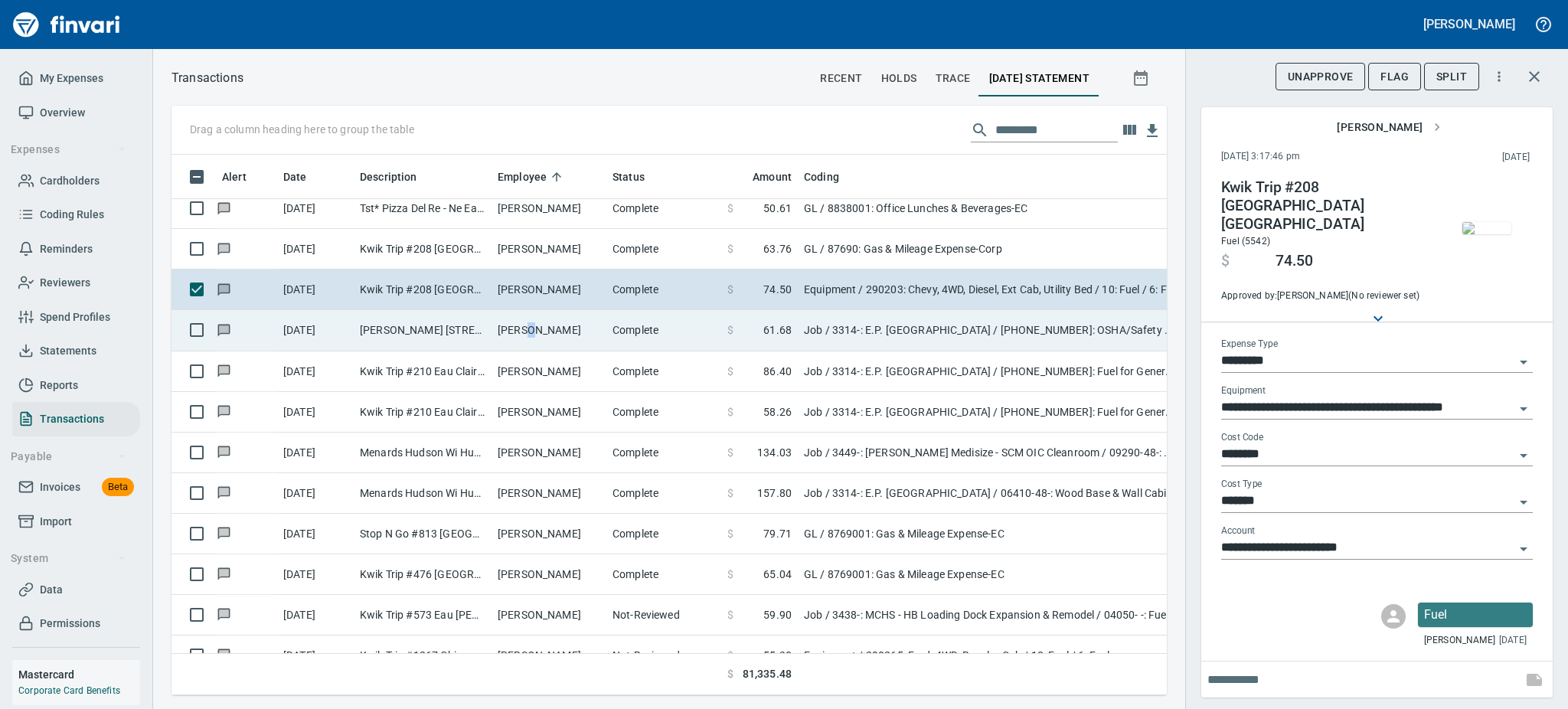
click at [534, 328] on td "Jameson Dekan" at bounding box center [549, 331] width 115 height 41
type input "***"
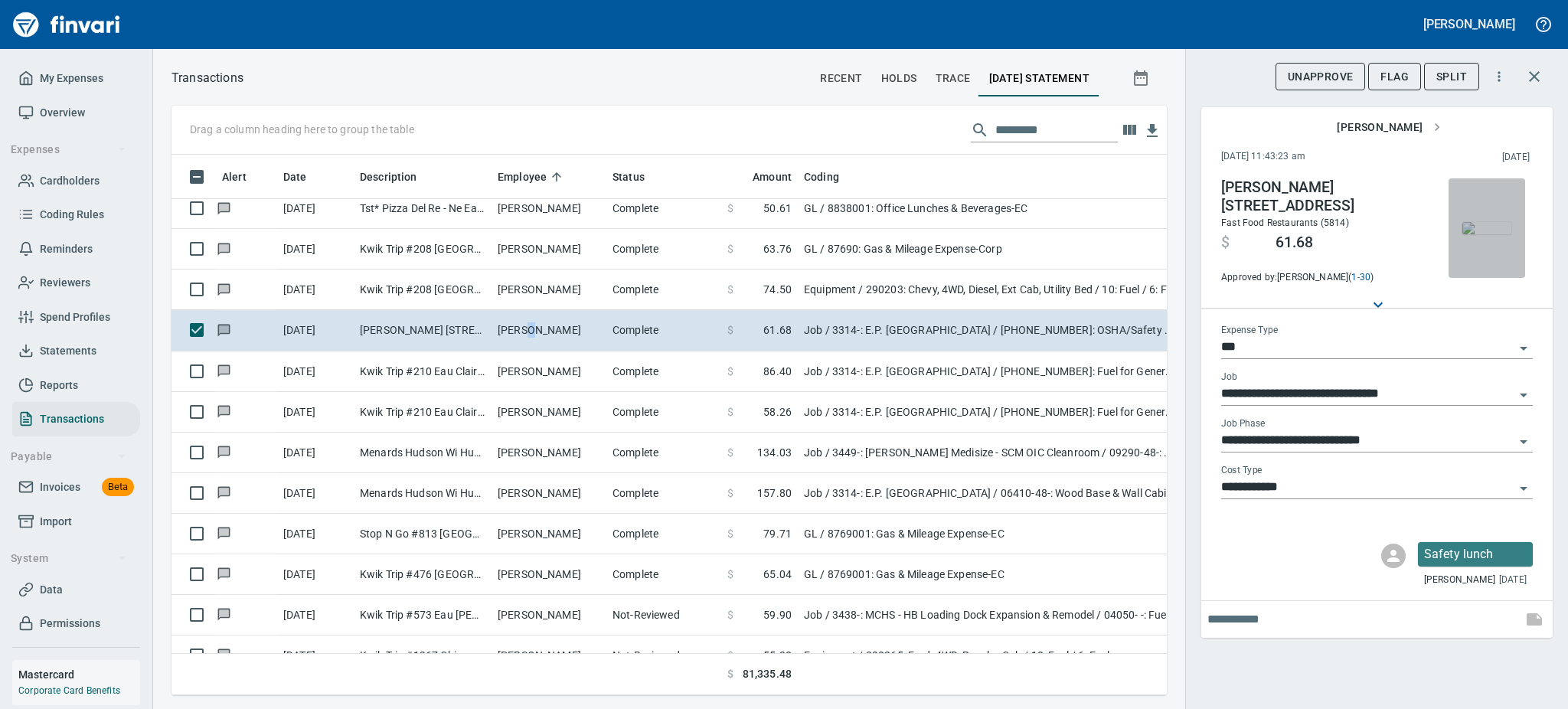
click at [1490, 224] on img "button" at bounding box center [1487, 228] width 49 height 12
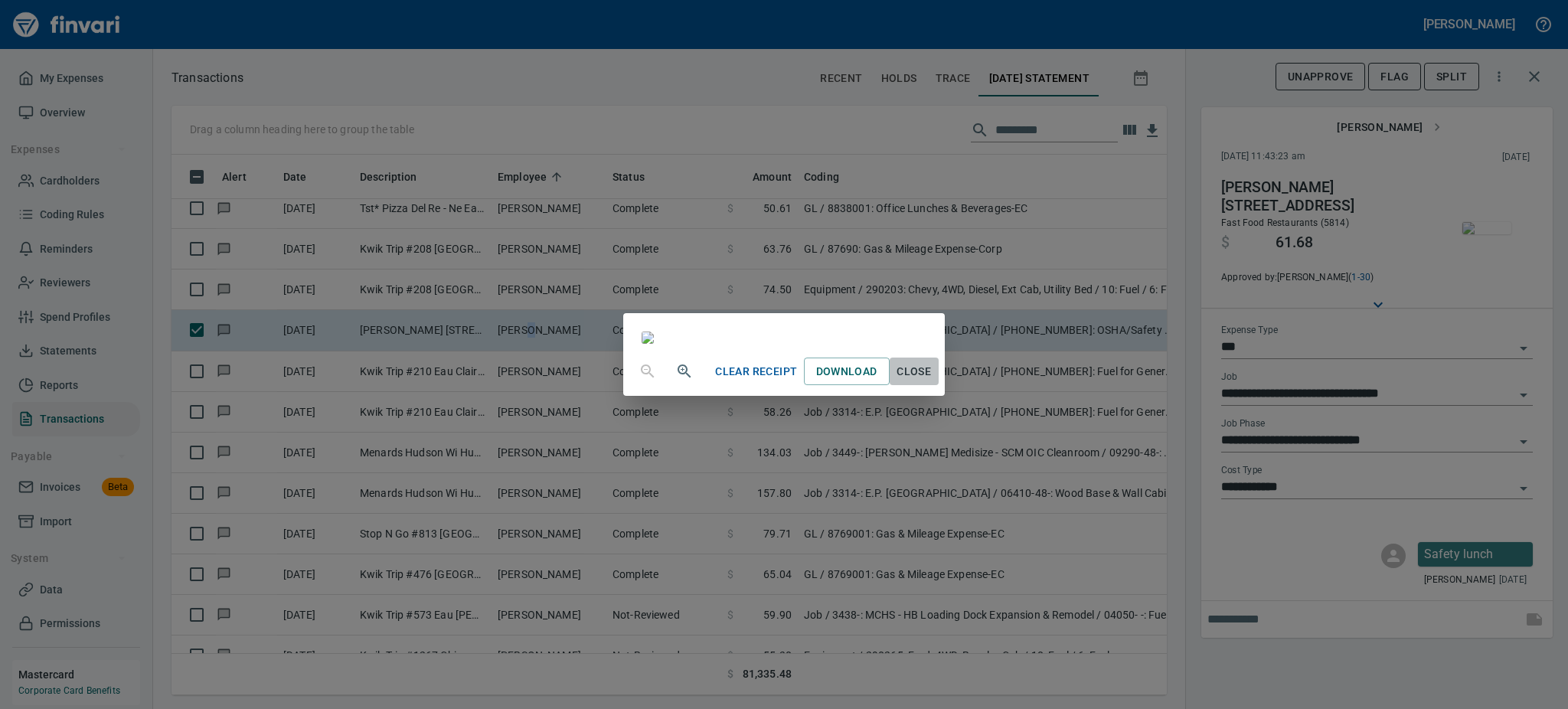
click at [932, 382] on span "Close" at bounding box center [914, 371] width 37 height 19
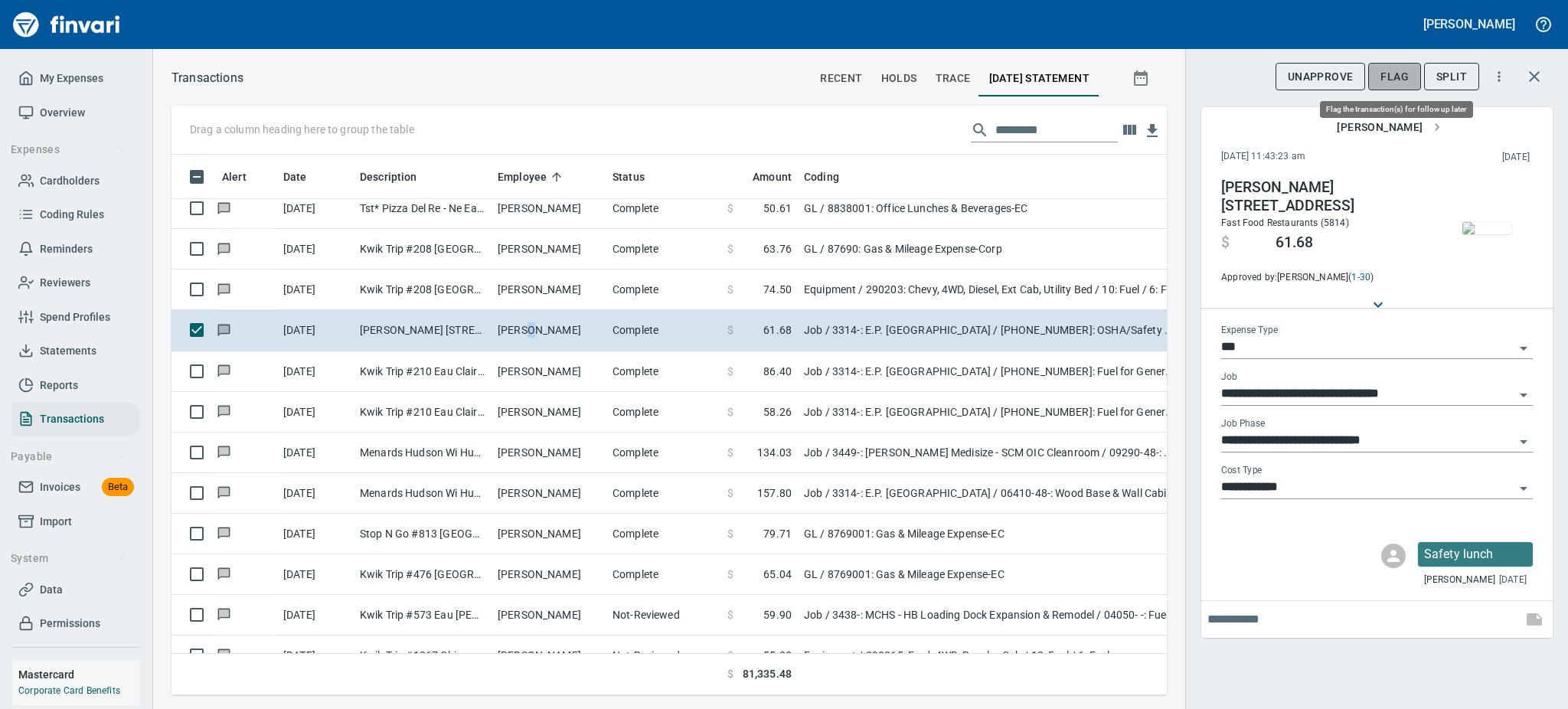
click at [1391, 73] on span "Flag" at bounding box center [1395, 76] width 29 height 19
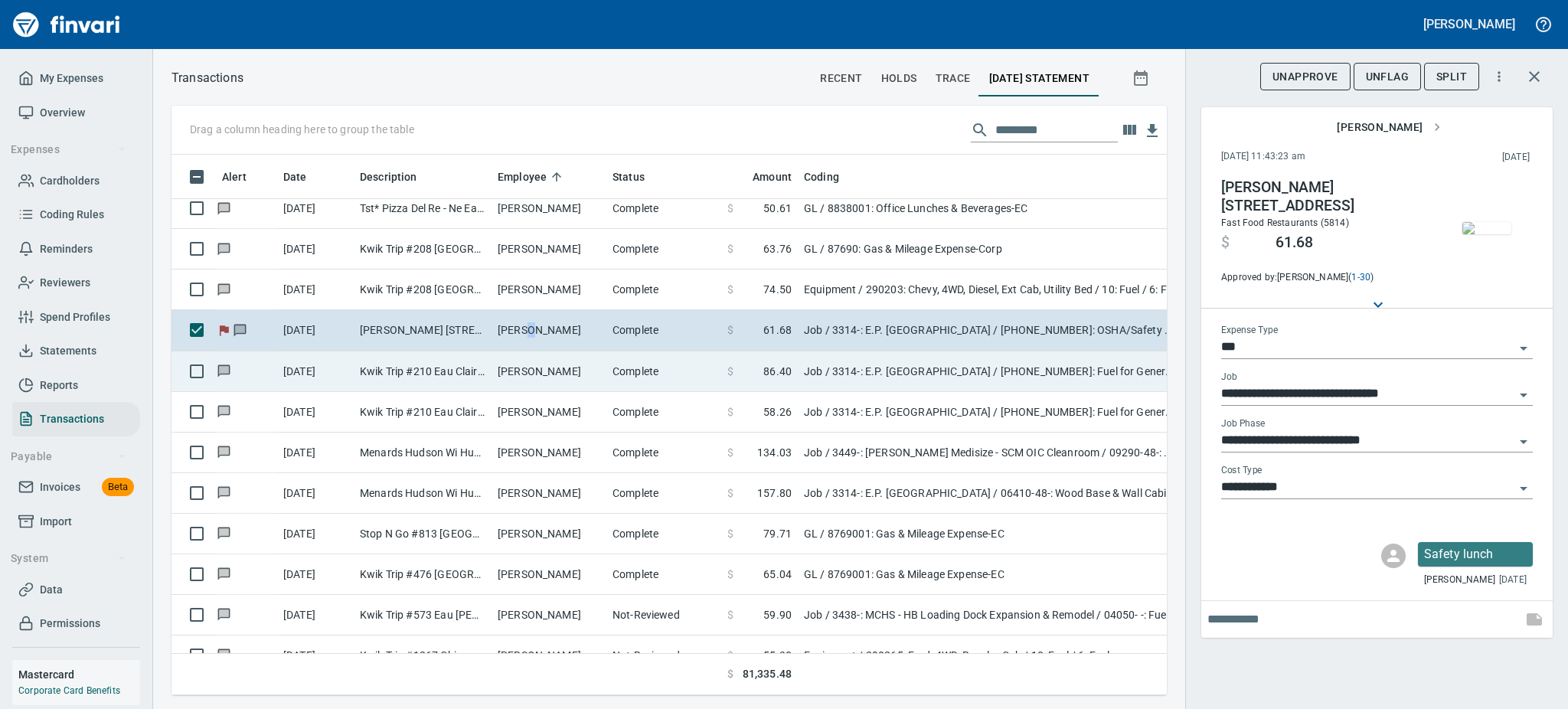
scroll to position [507, 961]
click at [481, 367] on td "Kwik Trip #210 Eau Claire WI" at bounding box center [422, 372] width 137 height 41
type input "**********"
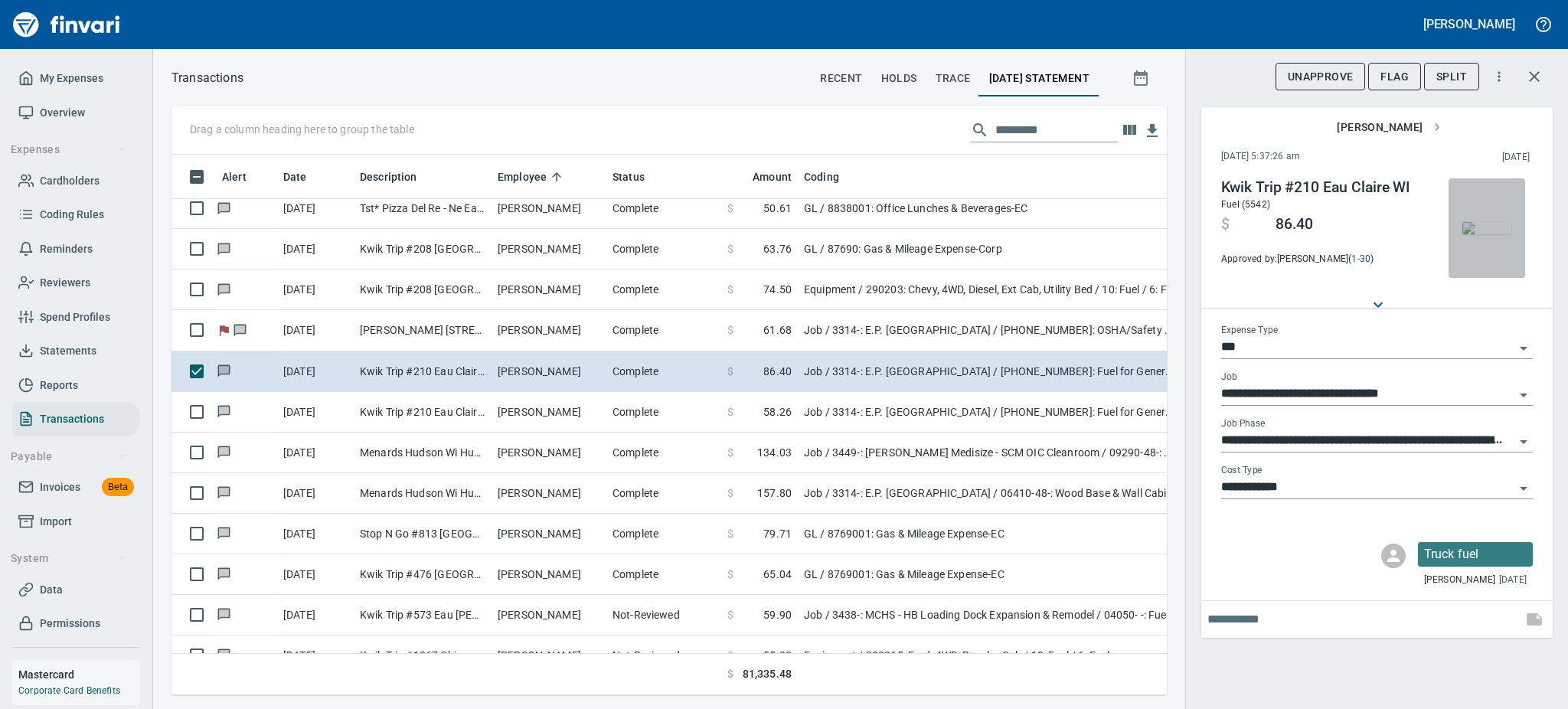
click at [1485, 222] on img "button" at bounding box center [1487, 228] width 49 height 12
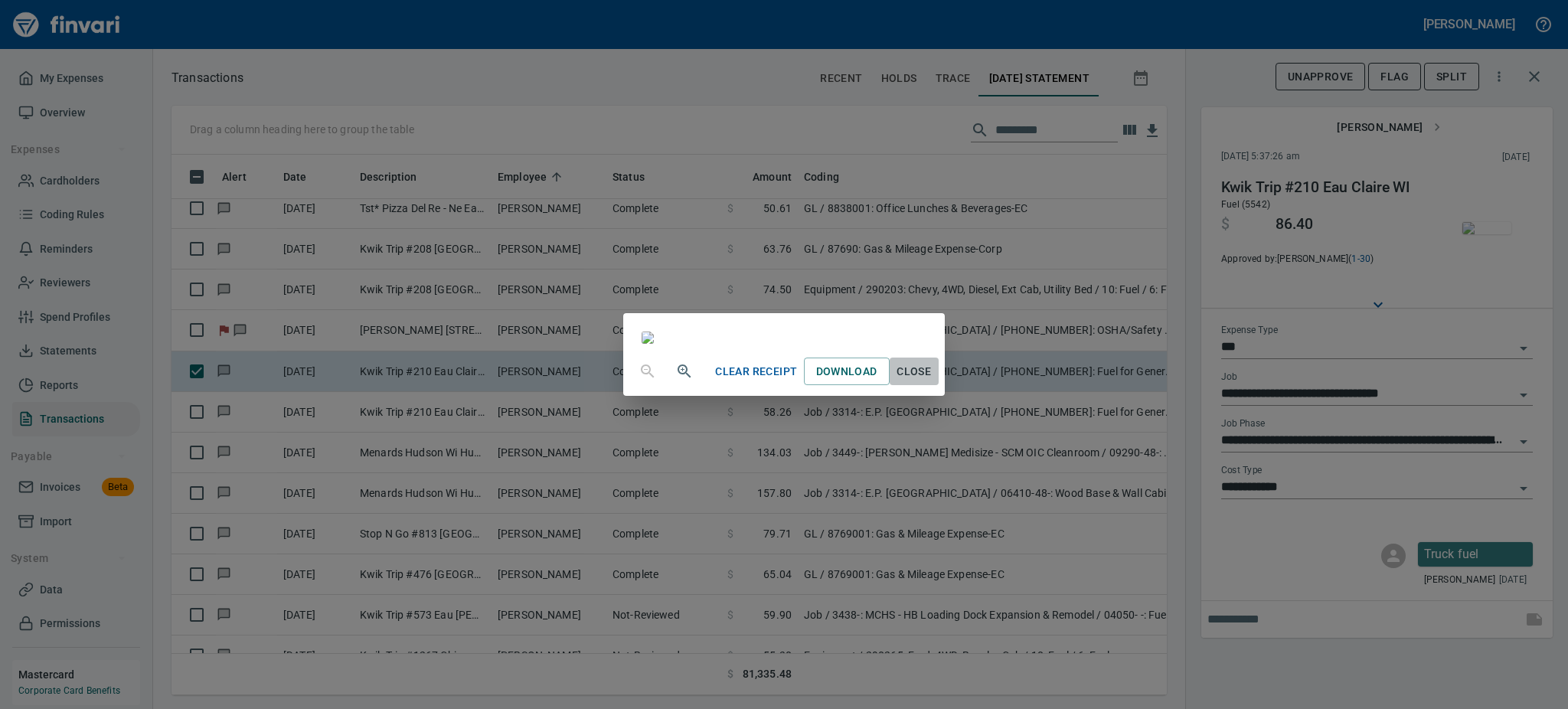
click at [932, 382] on span "Close" at bounding box center [914, 371] width 37 height 19
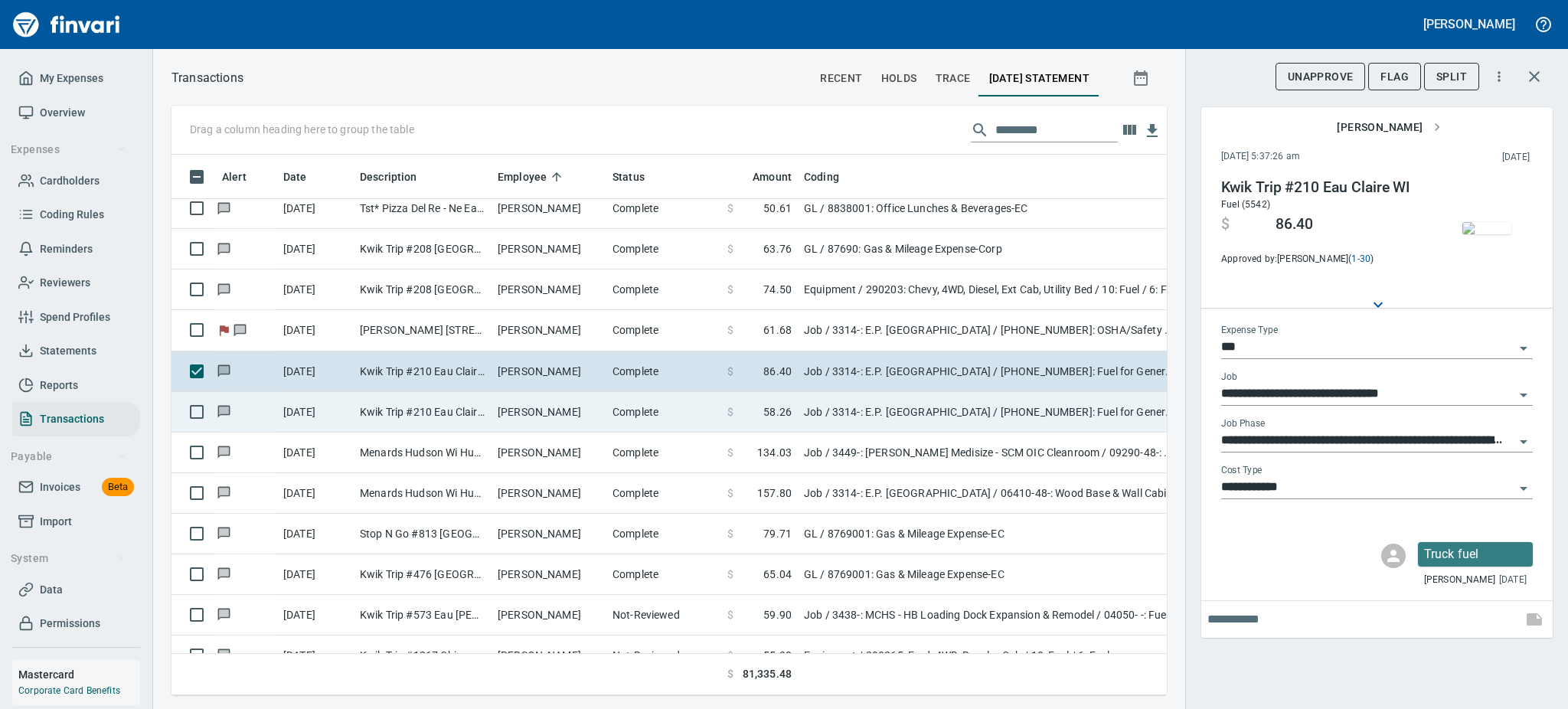
click at [579, 412] on td "Jameson Dekan" at bounding box center [549, 413] width 115 height 41
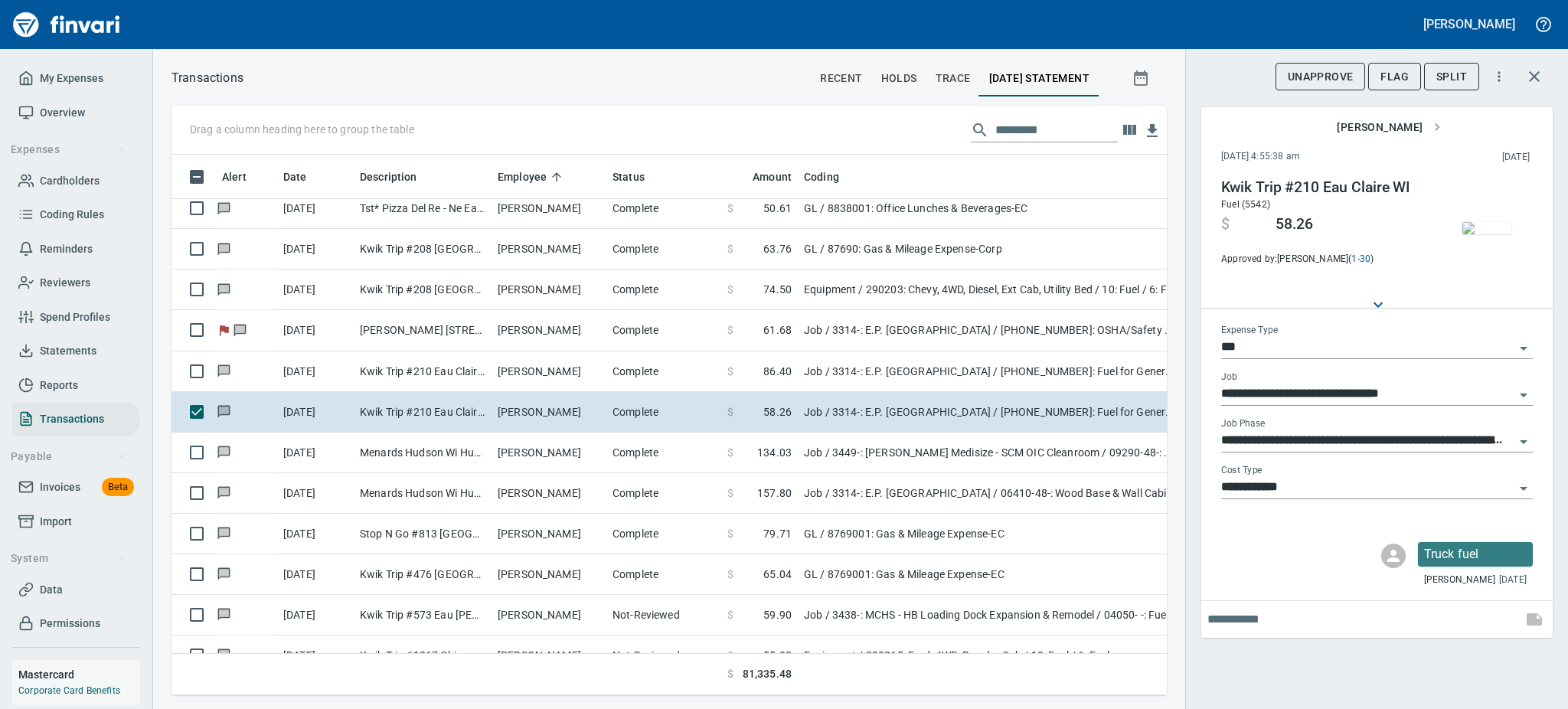
click at [1479, 234] on img "button" at bounding box center [1487, 228] width 49 height 12
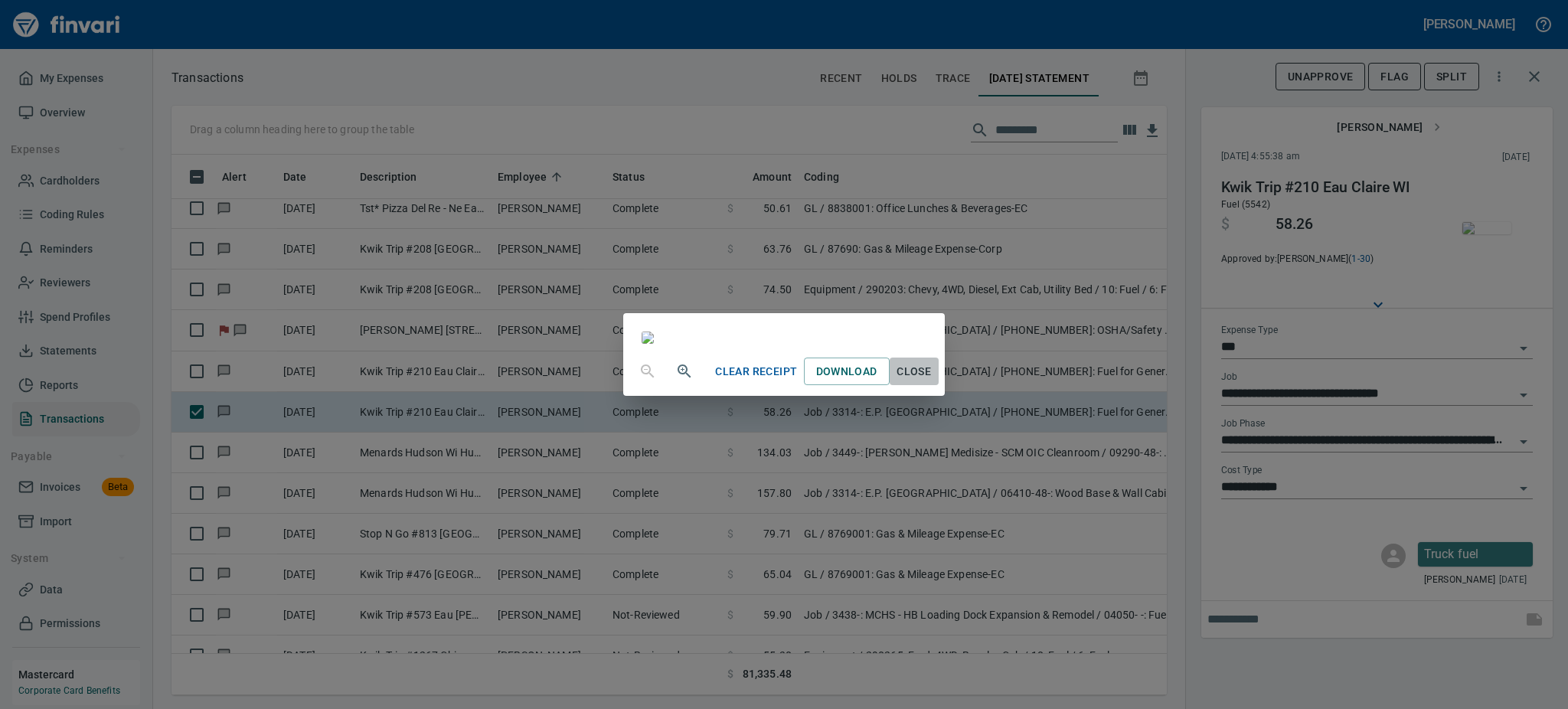
click at [932, 382] on span "Close" at bounding box center [914, 371] width 37 height 19
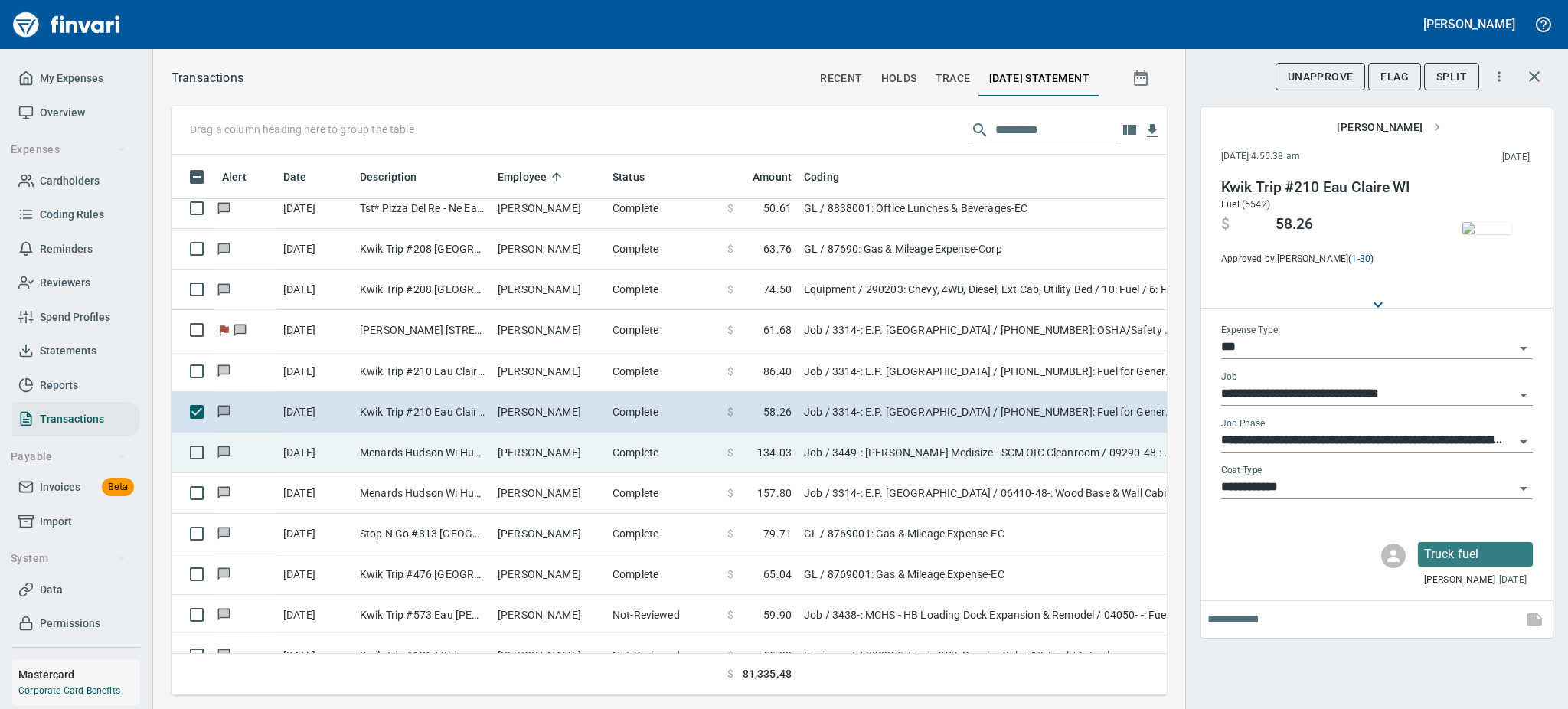
click at [612, 453] on td "Complete" at bounding box center [664, 454] width 115 height 41
type input "**********"
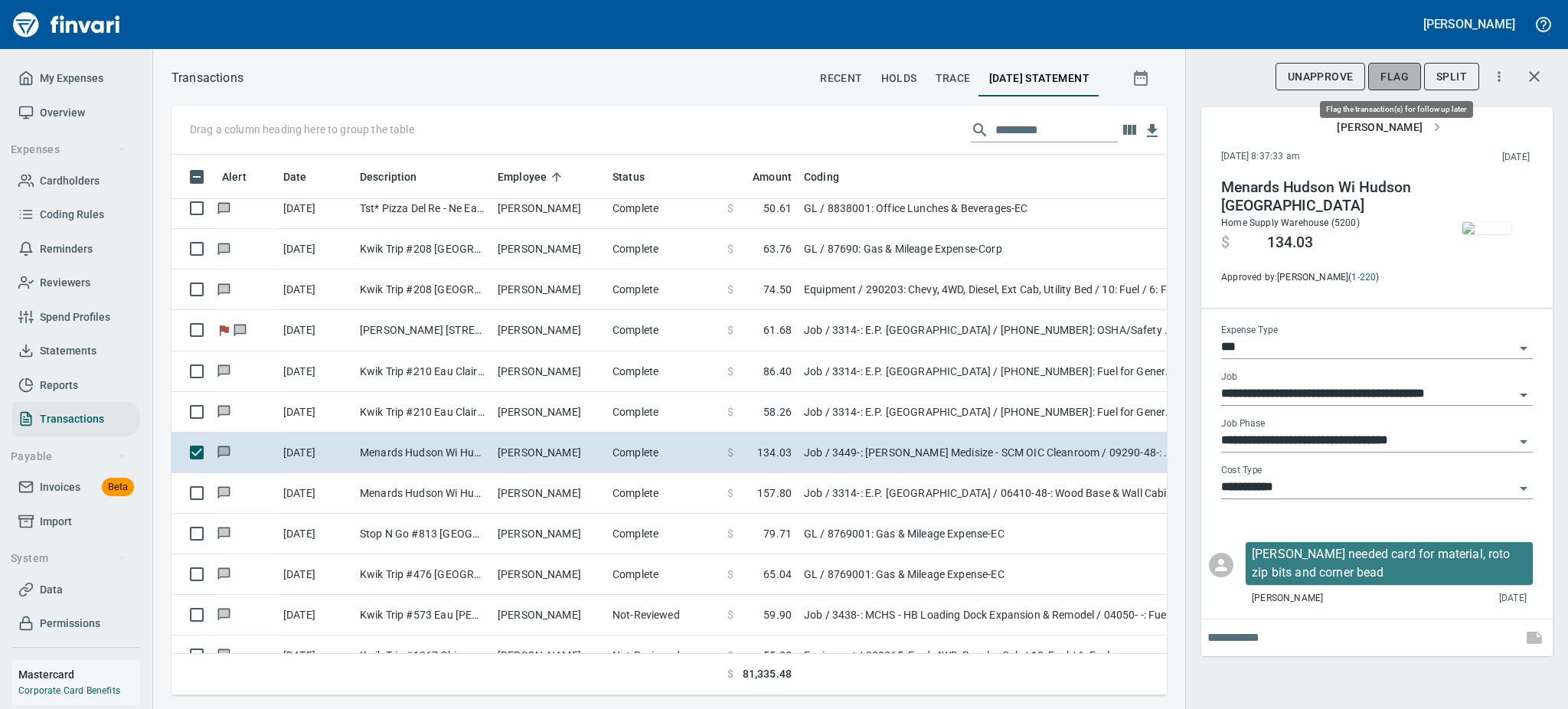
click at [1389, 72] on span "Flag" at bounding box center [1395, 76] width 29 height 19
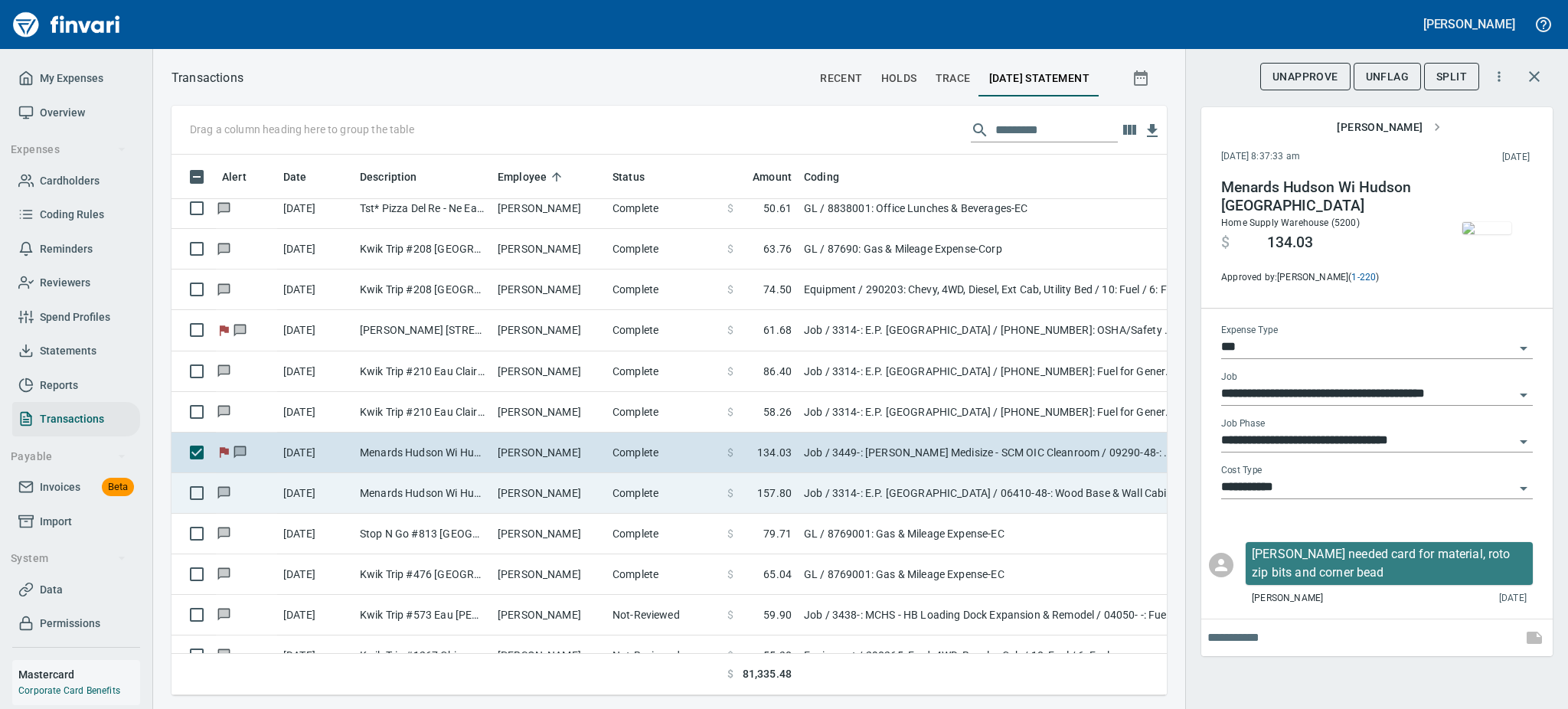
click at [518, 499] on td "Jameson Dekan" at bounding box center [549, 494] width 115 height 41
type input "**********"
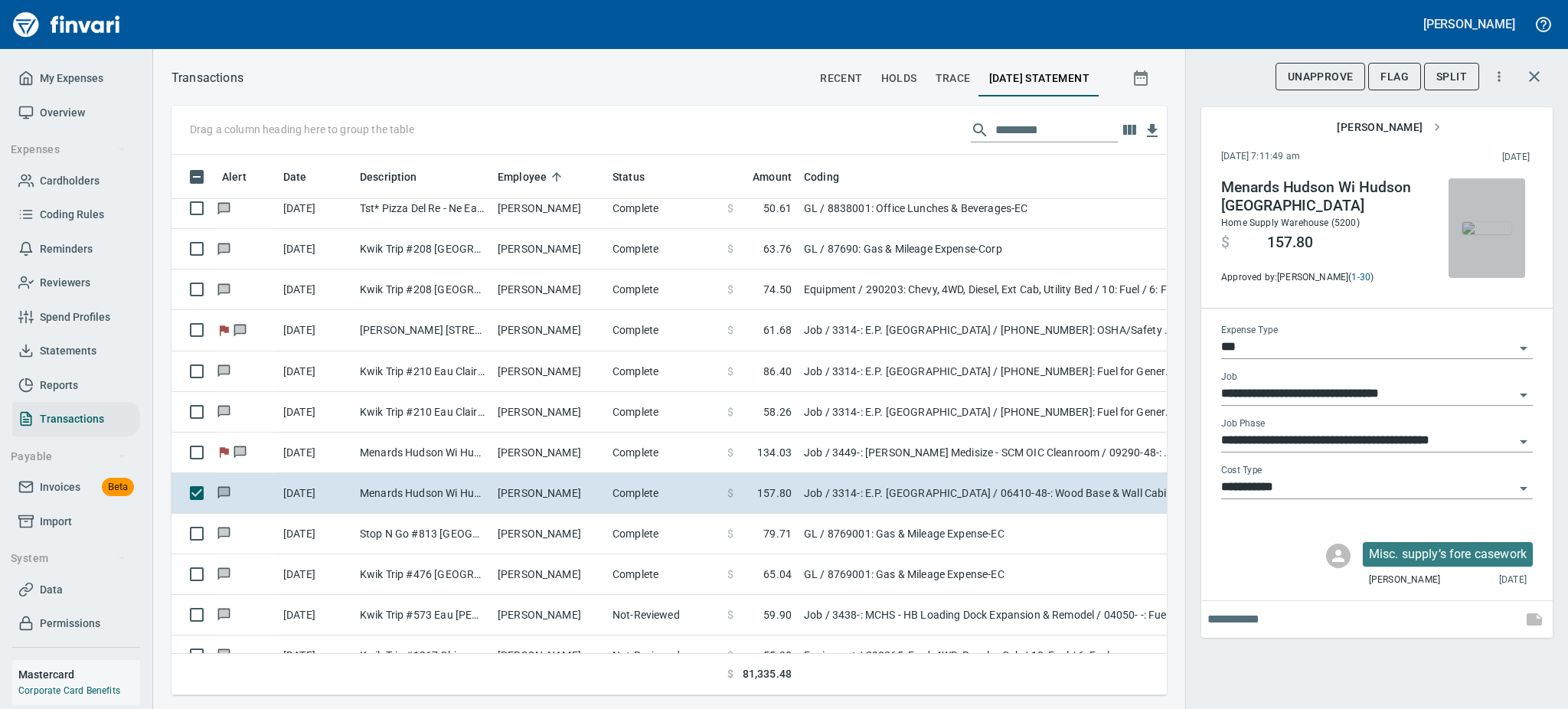
click at [1480, 234] on img "button" at bounding box center [1487, 228] width 49 height 12
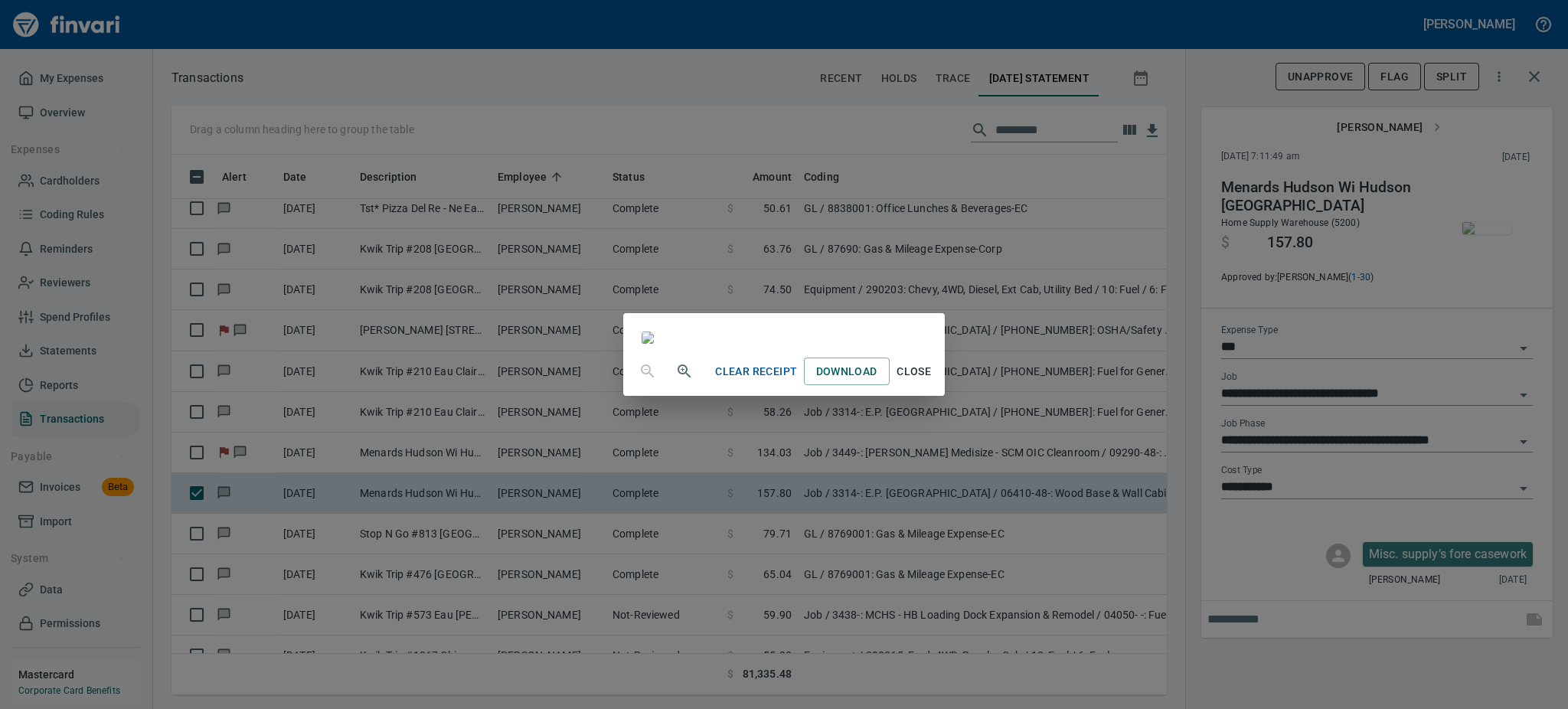
click at [675, 381] on icon "button" at bounding box center [684, 371] width 18 height 18
click at [932, 383] on span "Close" at bounding box center [914, 373] width 37 height 19
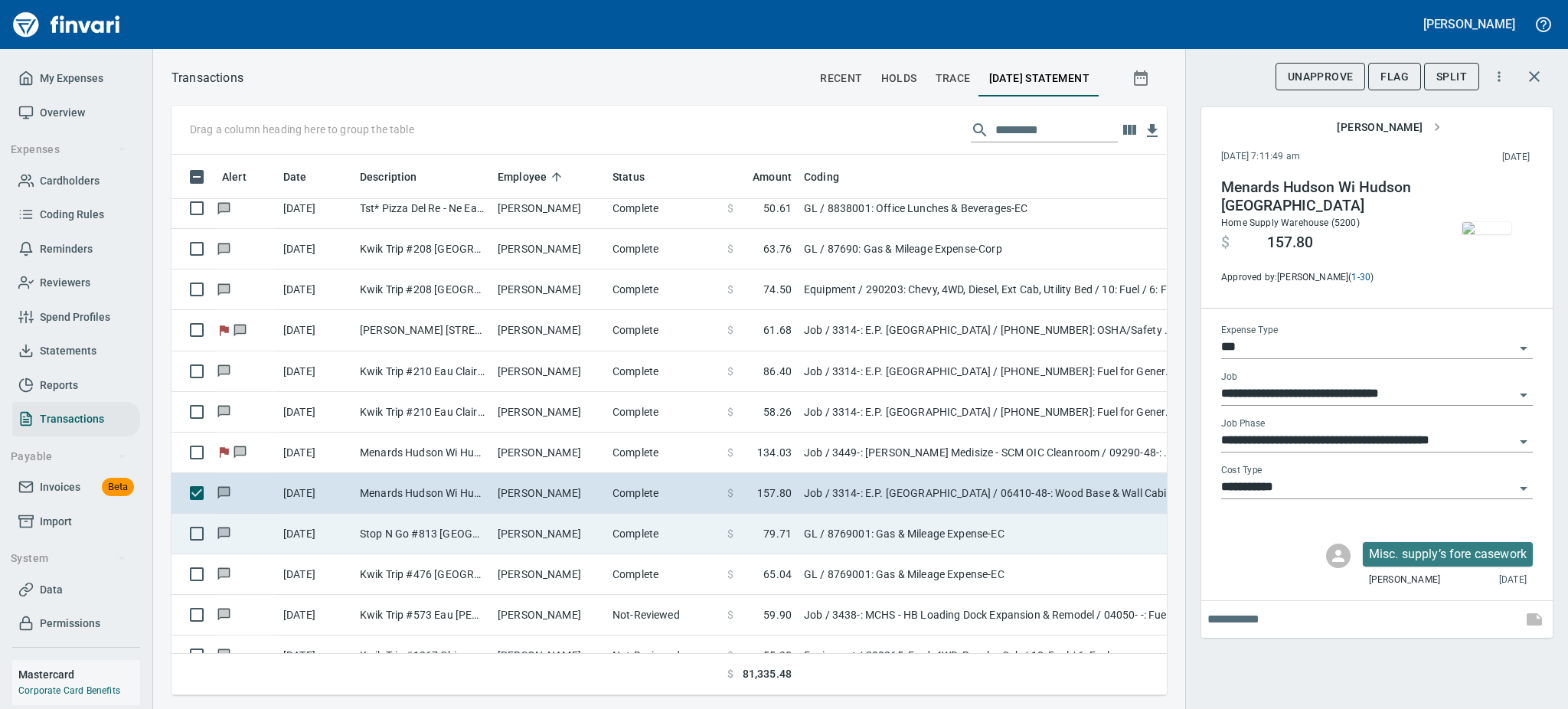
click at [483, 535] on td "Stop N Go #813 Eau Claire WI" at bounding box center [422, 535] width 137 height 41
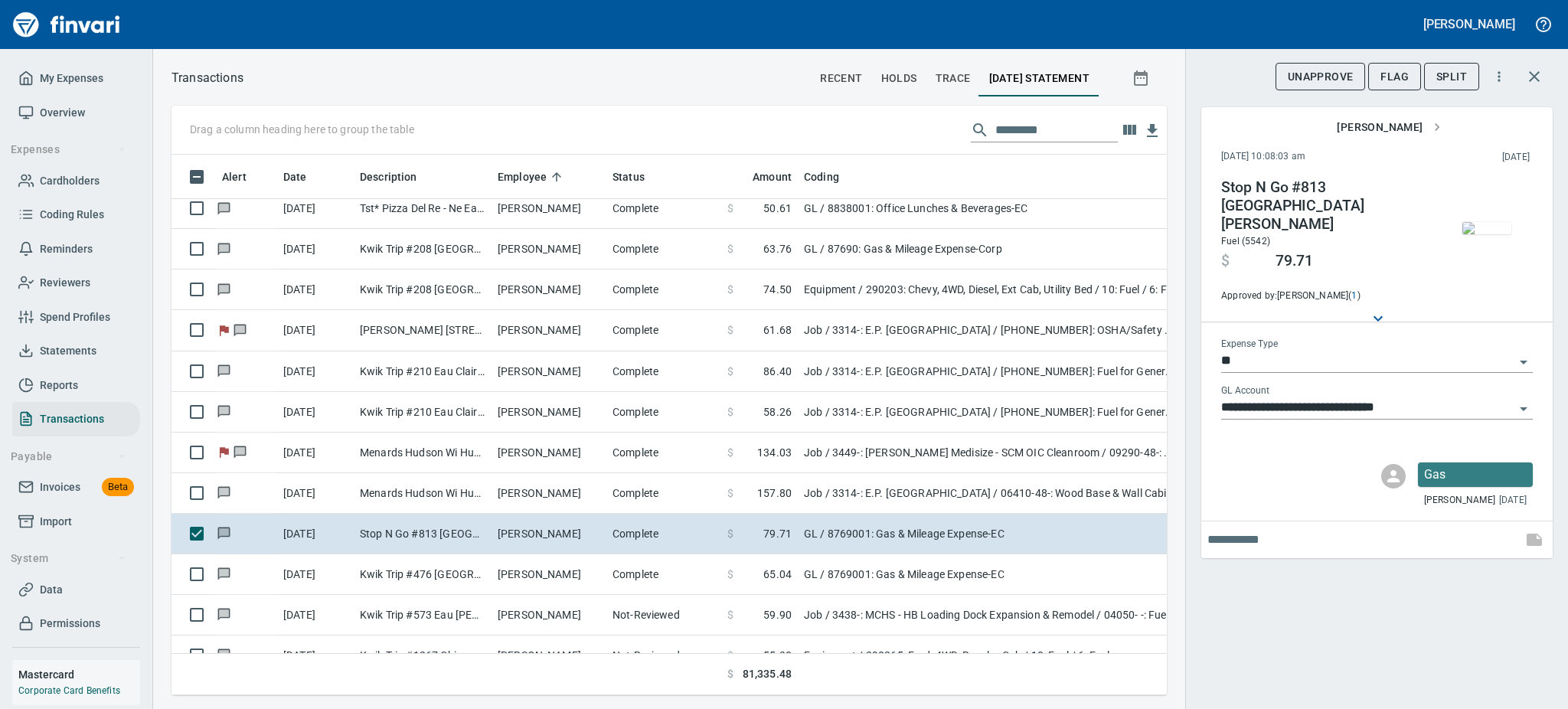
click at [1482, 222] on img "button" at bounding box center [1487, 228] width 49 height 12
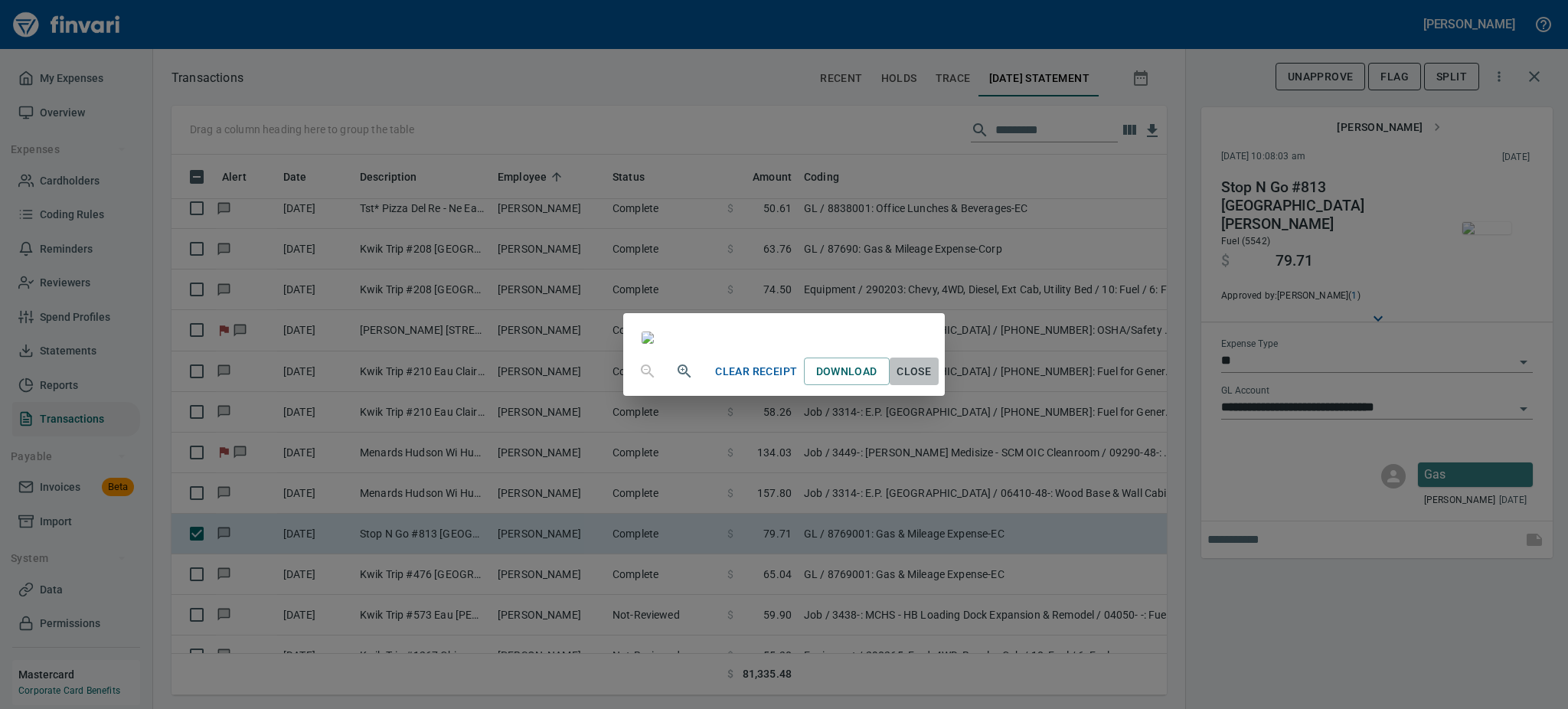
click at [932, 382] on span "Close" at bounding box center [914, 371] width 37 height 19
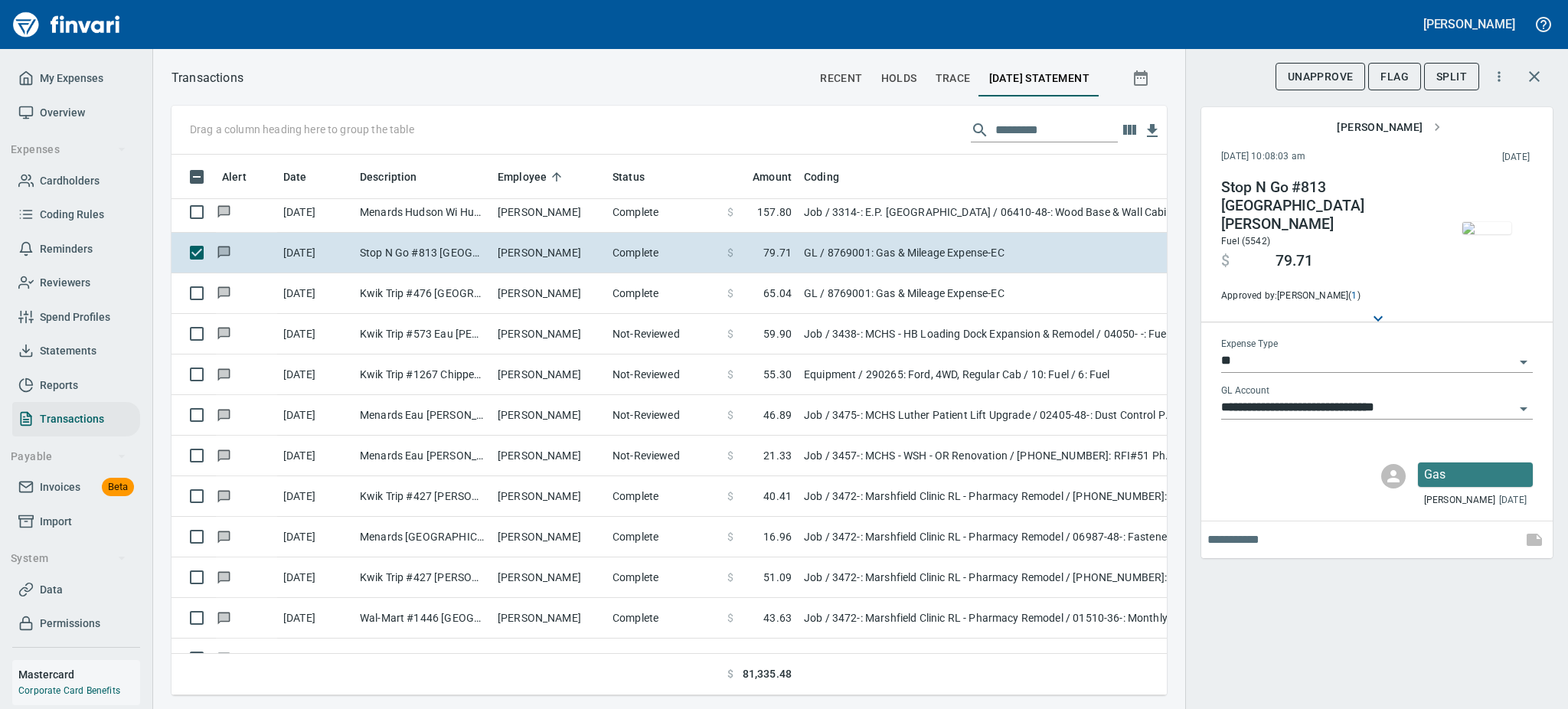
scroll to position [8265, 0]
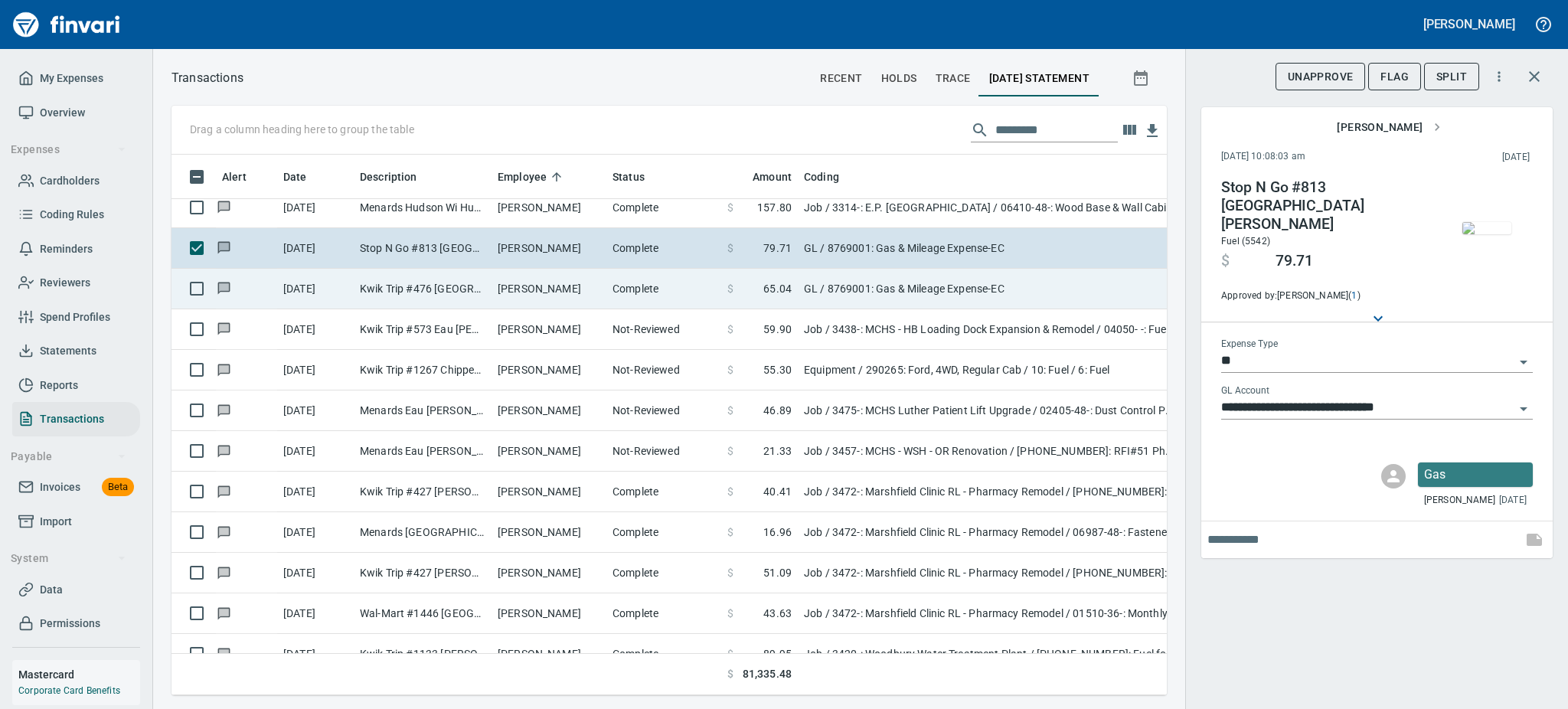
click at [441, 283] on td "Kwik Trip #476 Rice Lake WI" at bounding box center [422, 289] width 137 height 41
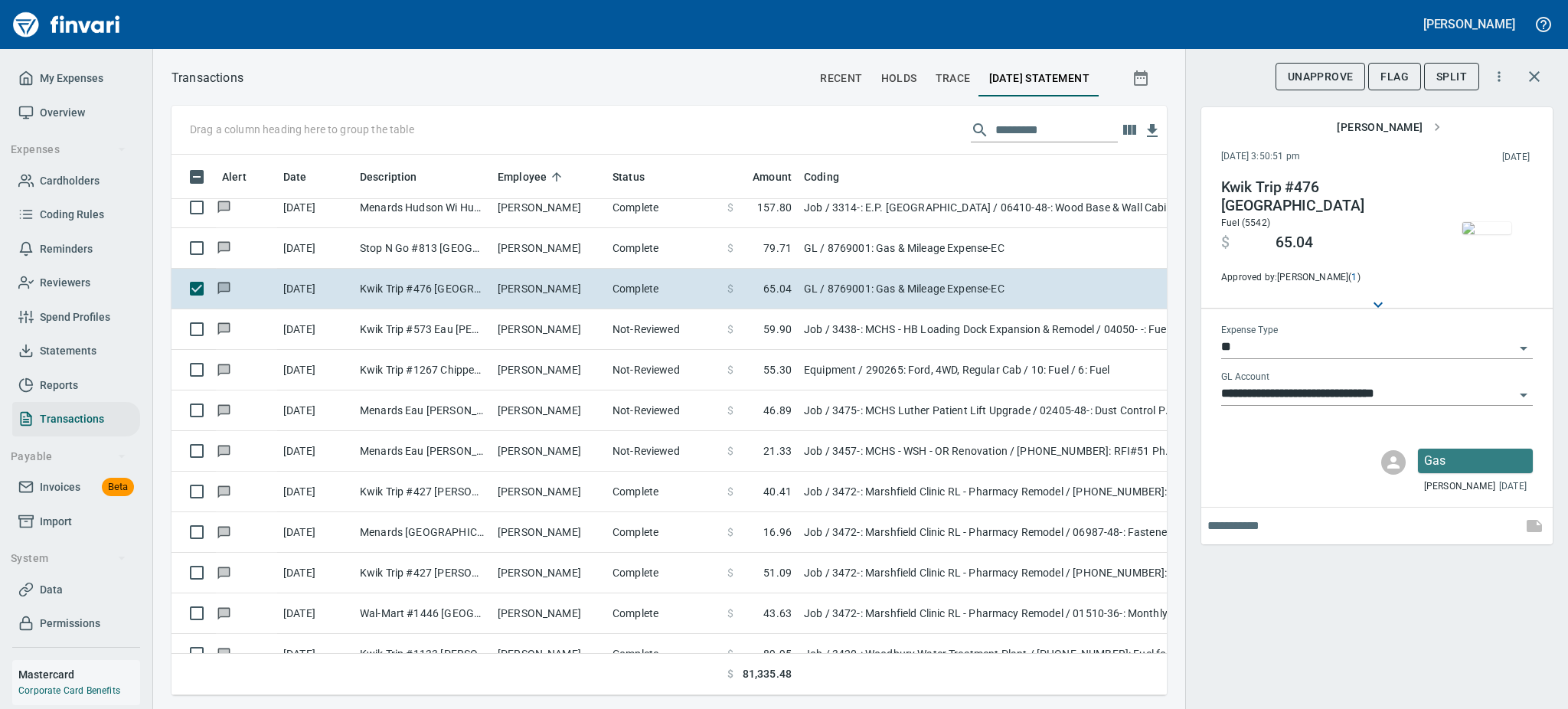
click at [1494, 234] on img "button" at bounding box center [1487, 228] width 49 height 12
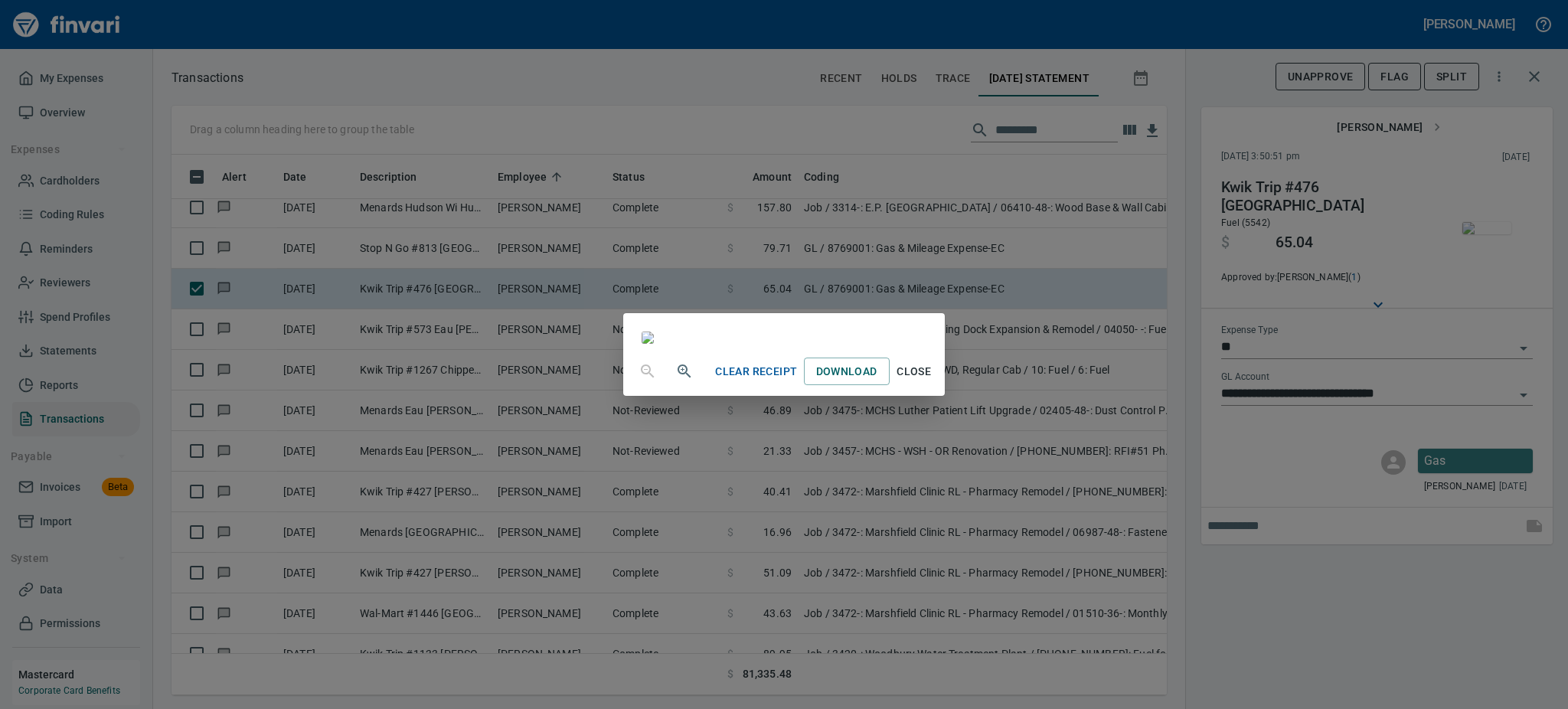
click at [932, 382] on span "Close" at bounding box center [914, 371] width 37 height 19
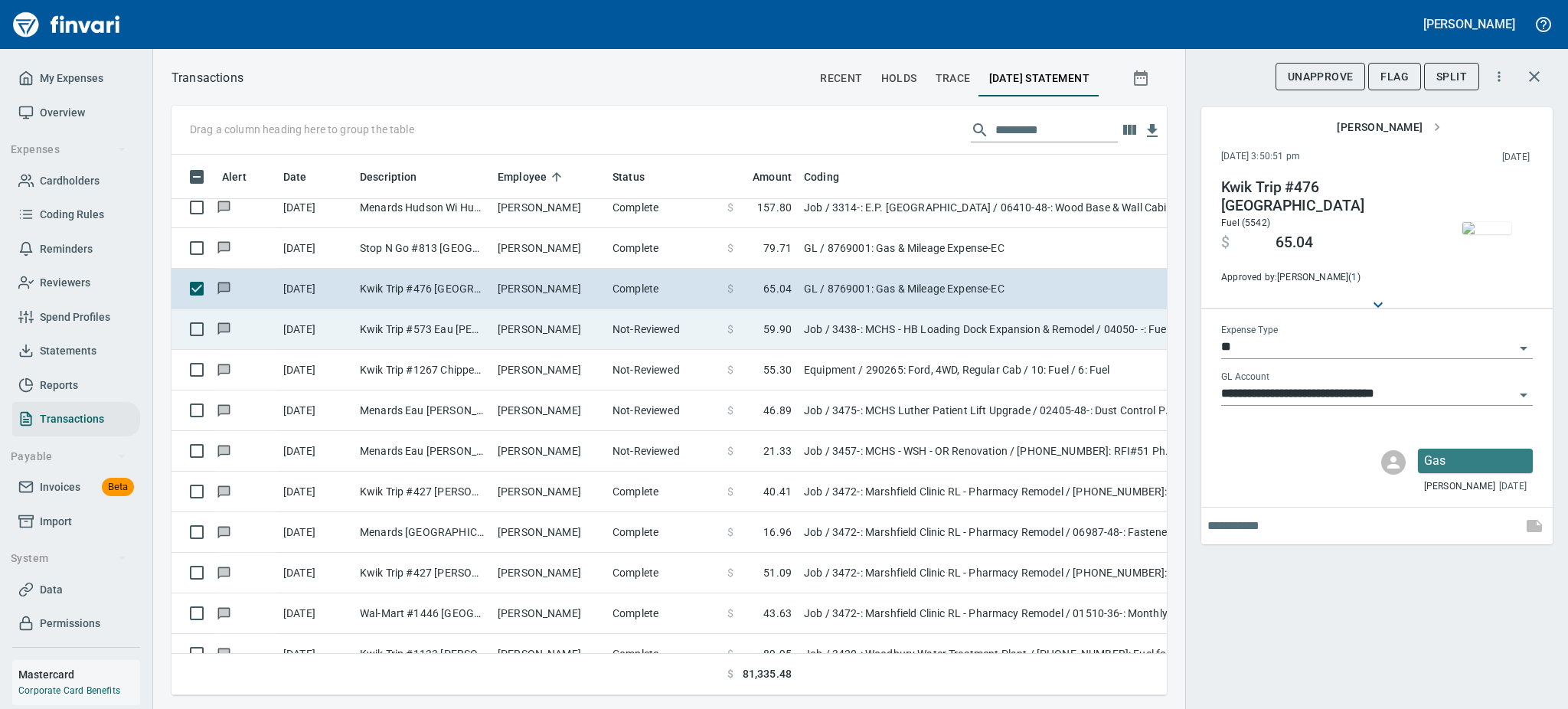
click at [487, 328] on td "Kwik Trip #573 Eau Claire WI" at bounding box center [422, 330] width 137 height 41
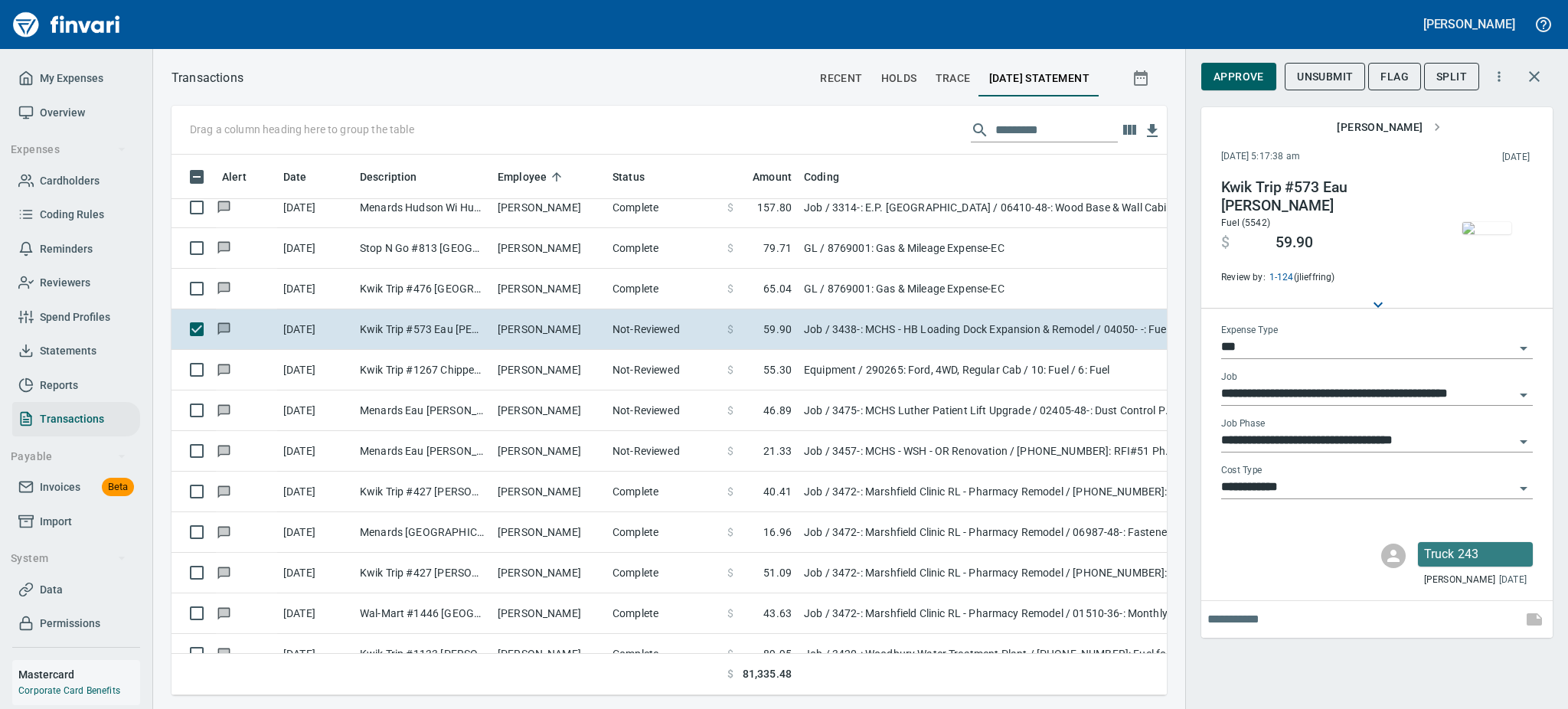
click at [1486, 234] on img "button" at bounding box center [1487, 228] width 49 height 12
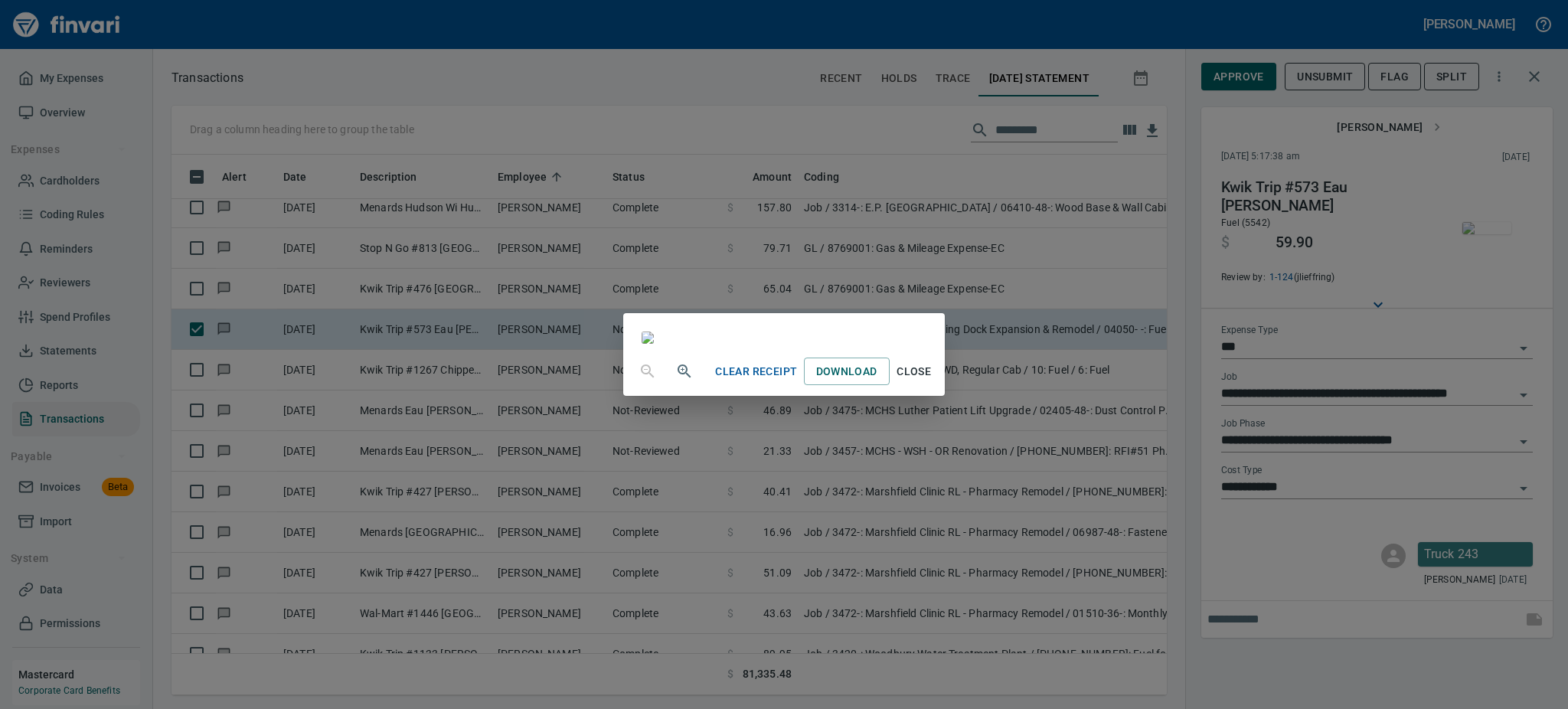
click at [932, 382] on span "Close" at bounding box center [914, 371] width 37 height 19
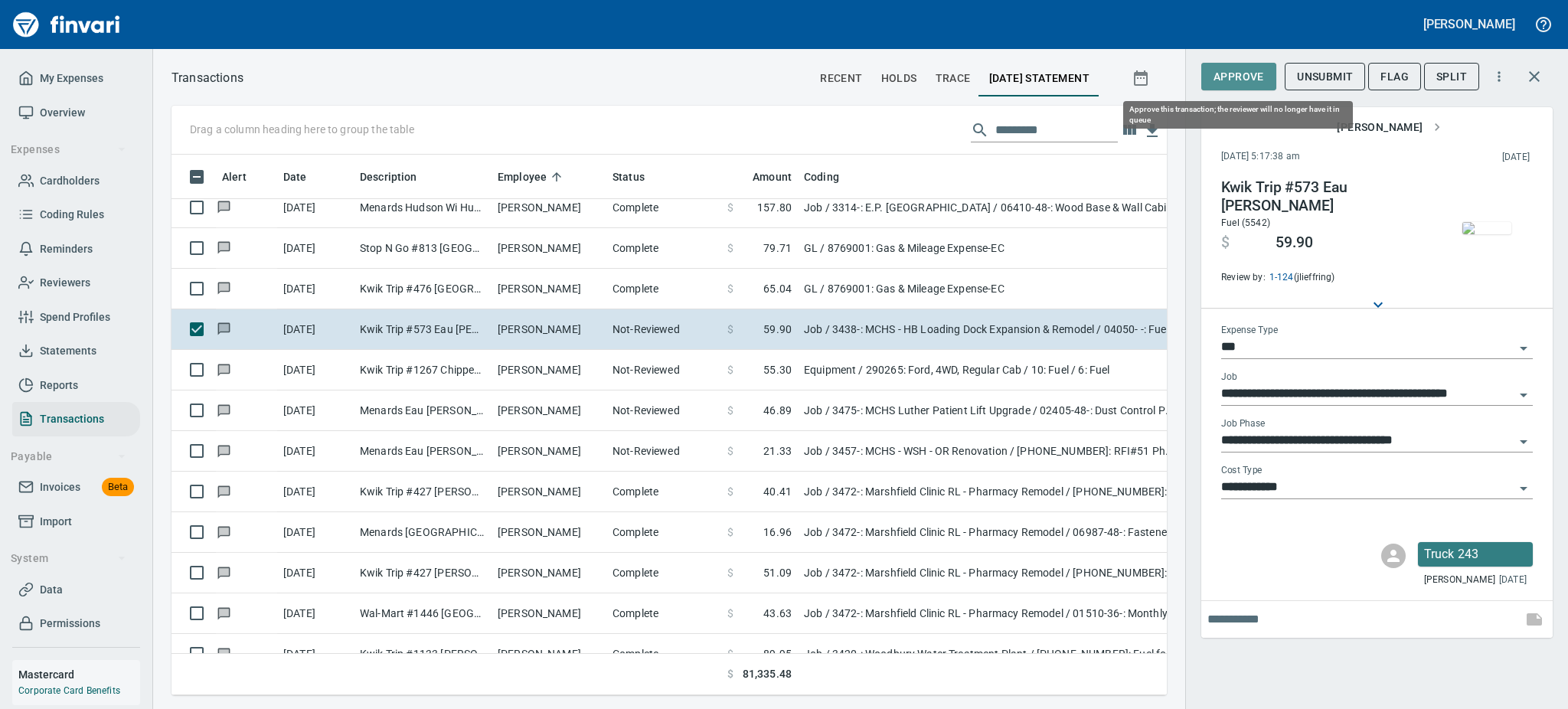
click at [1231, 80] on span "Approve" at bounding box center [1239, 76] width 51 height 19
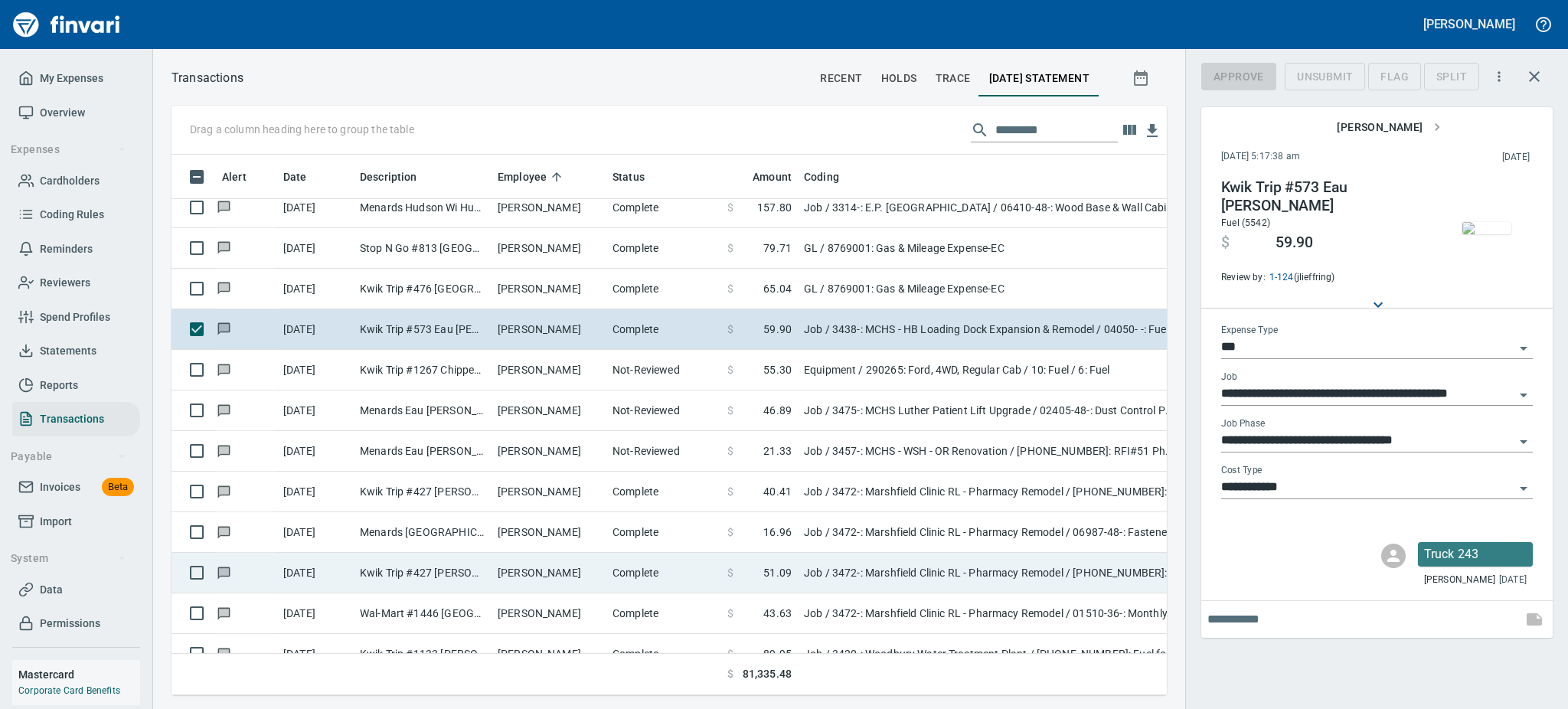
scroll to position [507, 961]
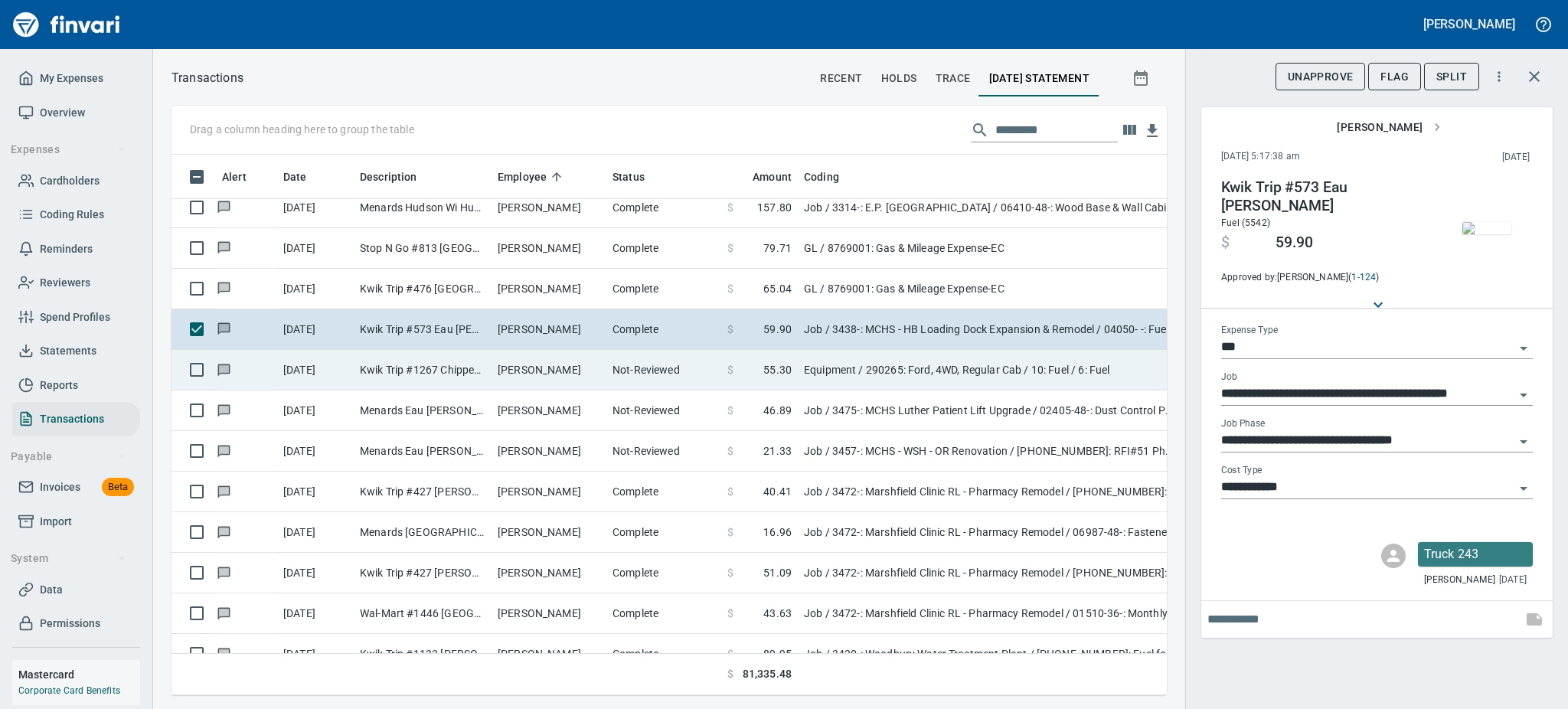
click at [451, 362] on td "Kwik Trip #1267 Chippewa Fall WI" at bounding box center [422, 371] width 137 height 41
type input "*********"
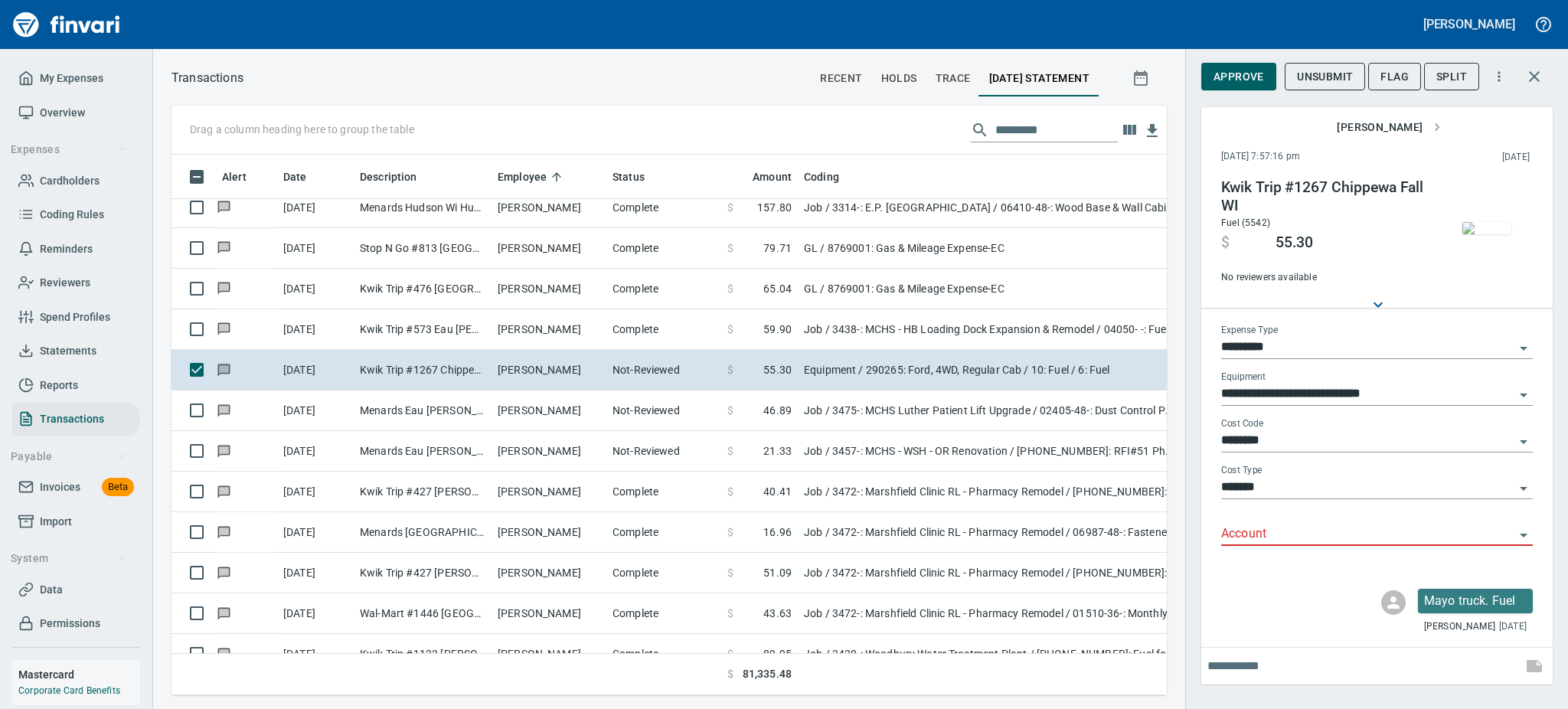
click at [1494, 222] on img "button" at bounding box center [1487, 228] width 49 height 12
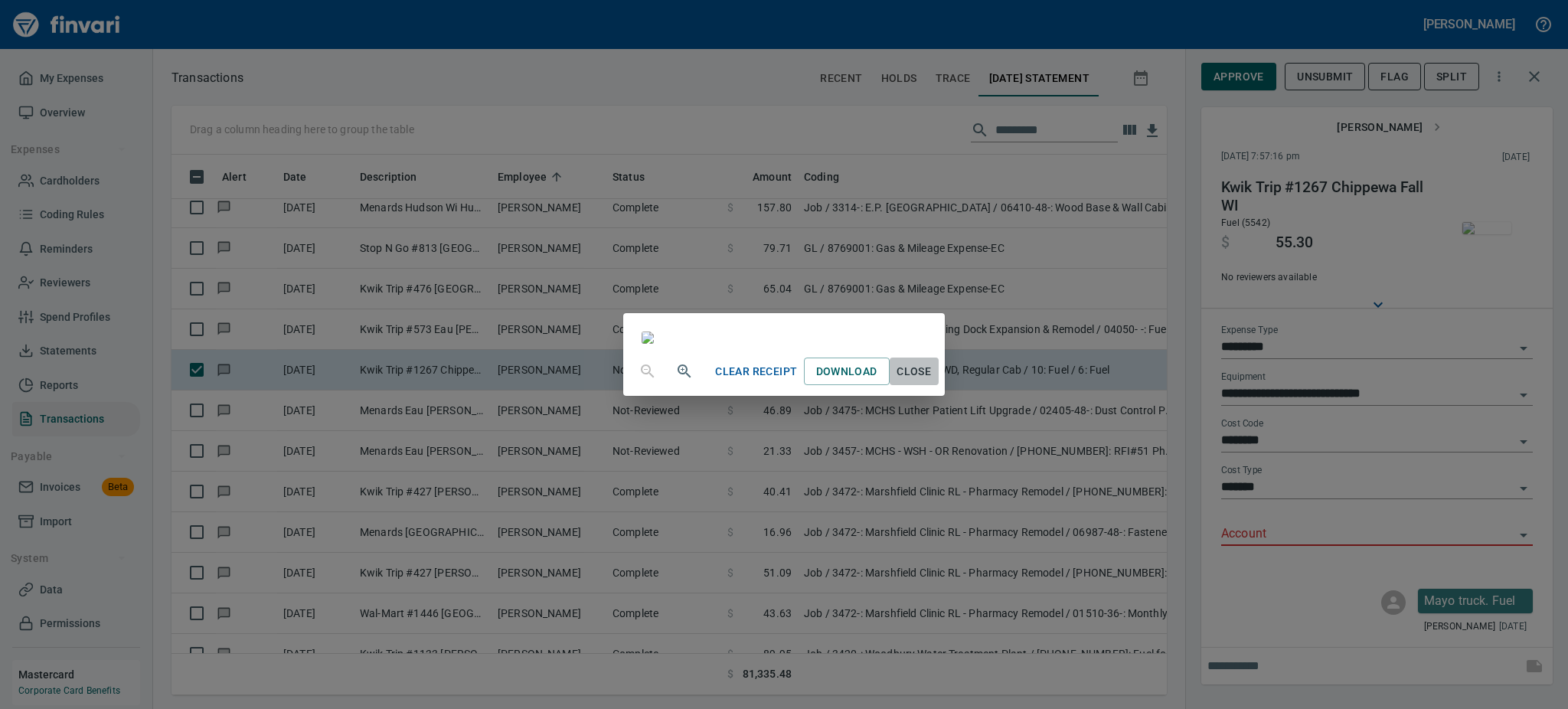
click at [932, 382] on span "Close" at bounding box center [914, 371] width 37 height 19
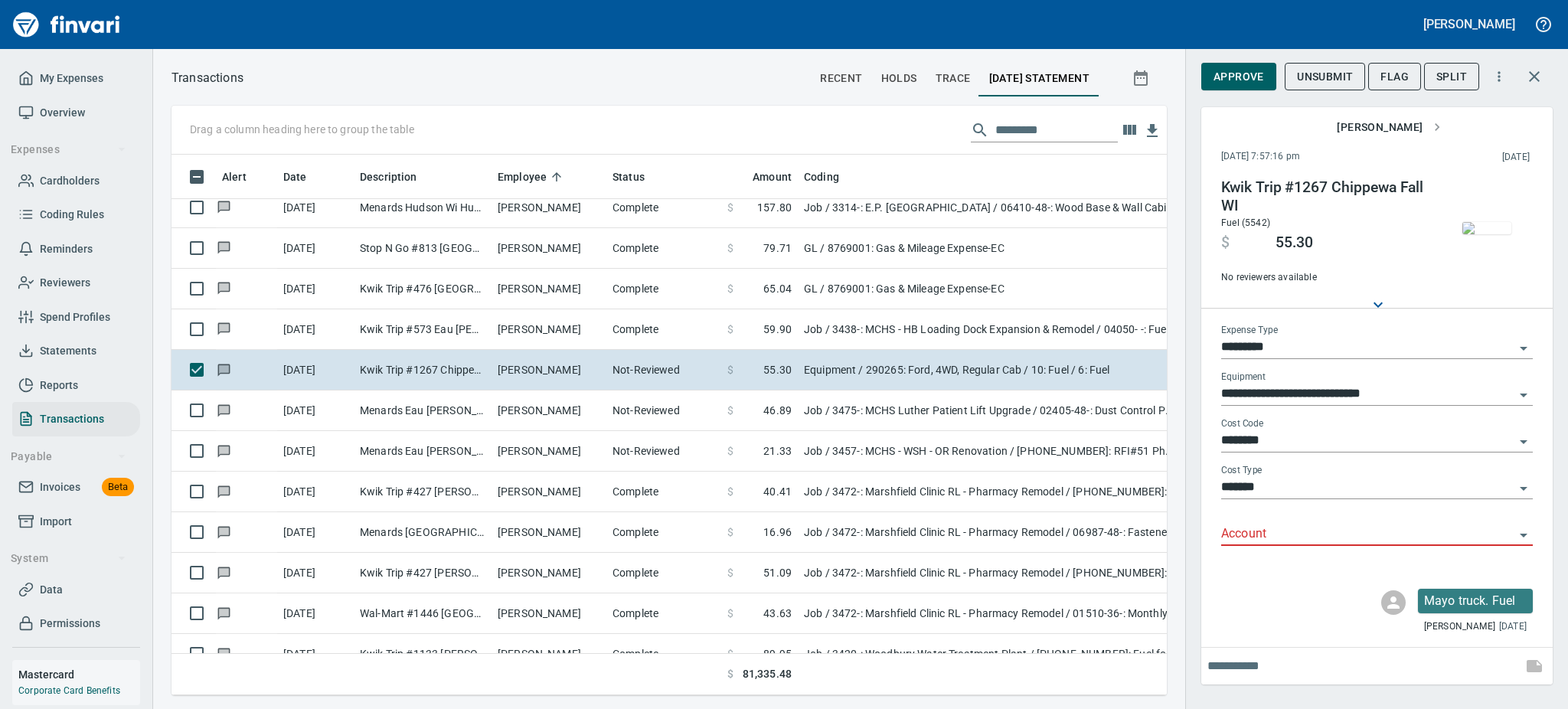
click at [1523, 525] on button "Open" at bounding box center [1524, 535] width 21 height 21
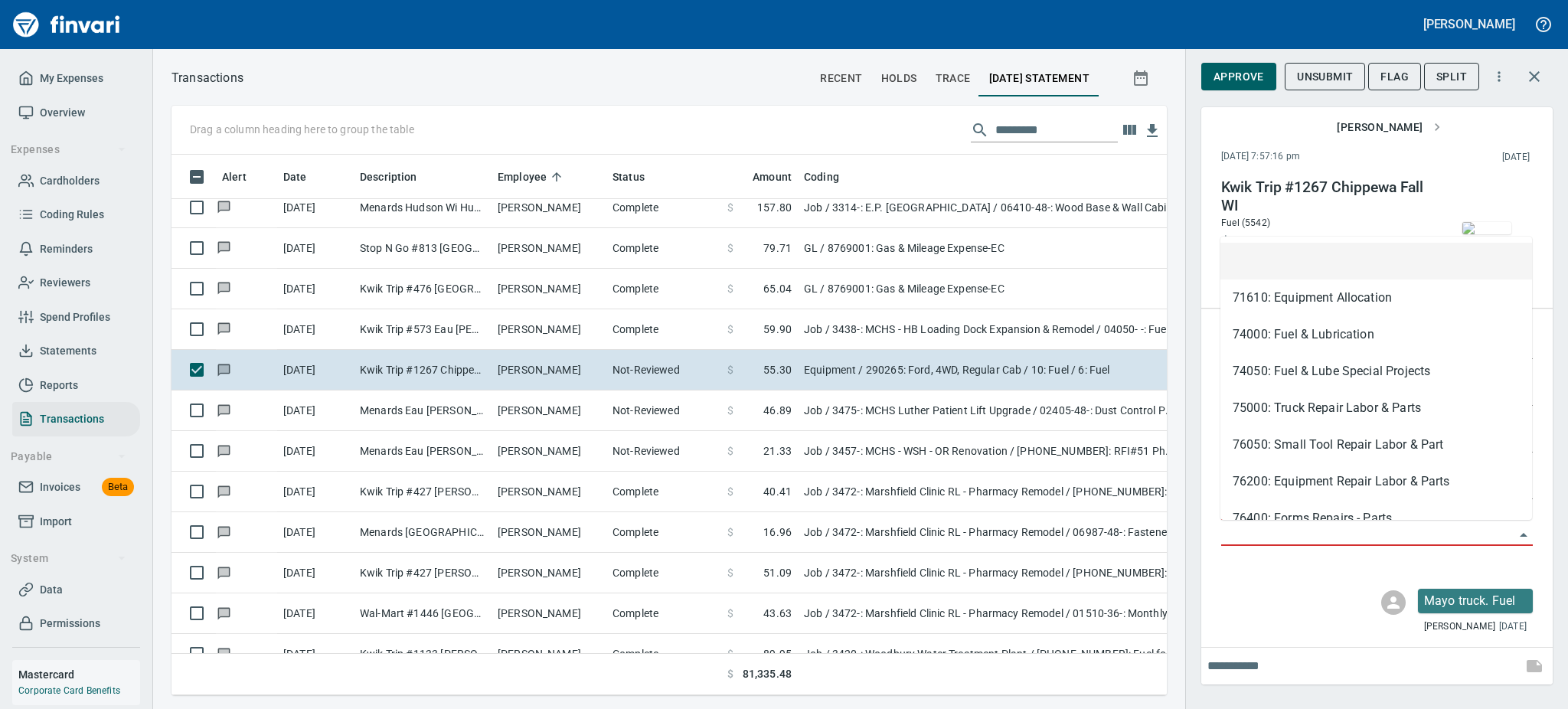
scroll to position [507, 961]
click at [1328, 367] on li "74050: Fuel & Lube Special Projects" at bounding box center [1376, 371] width 312 height 37
type input "**********"
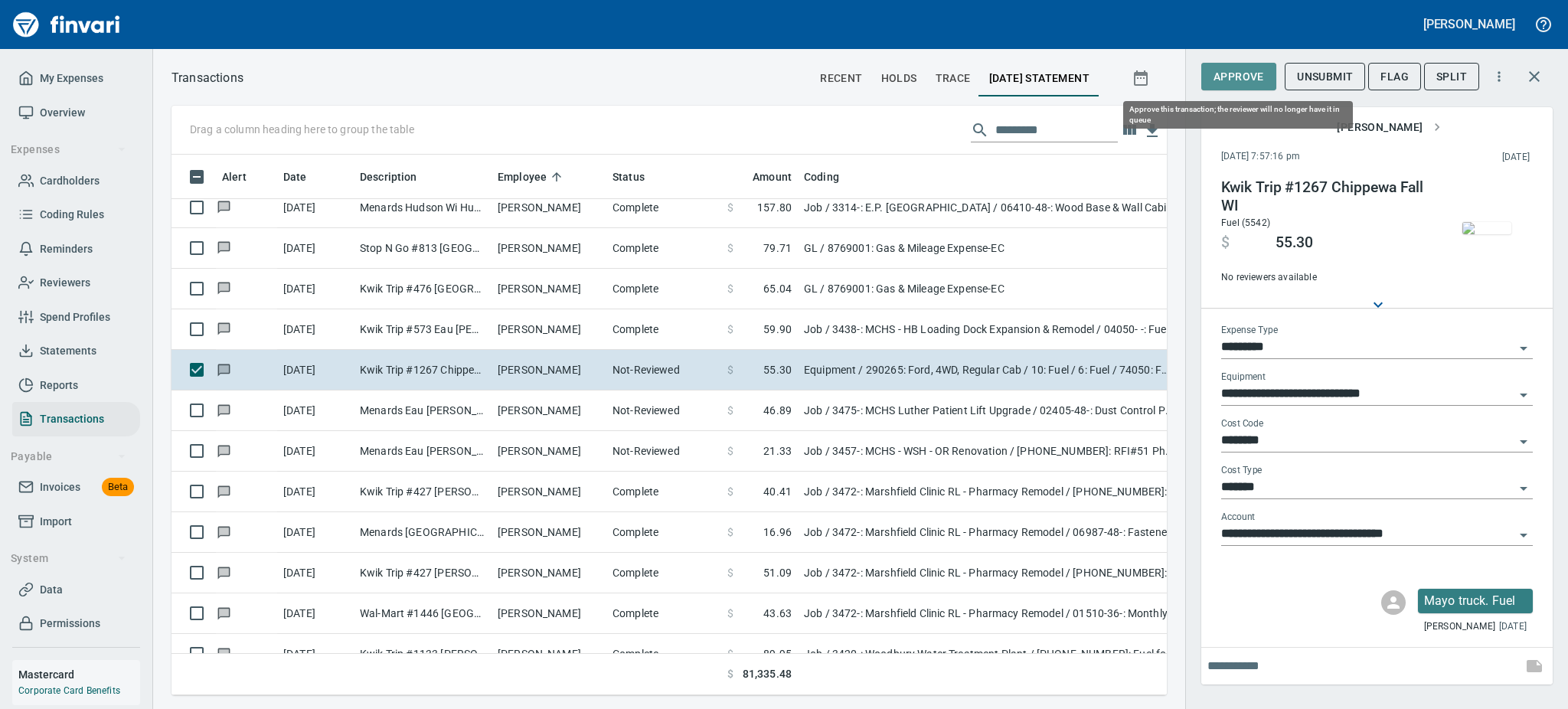
click at [1230, 79] on span "Approve" at bounding box center [1239, 76] width 51 height 19
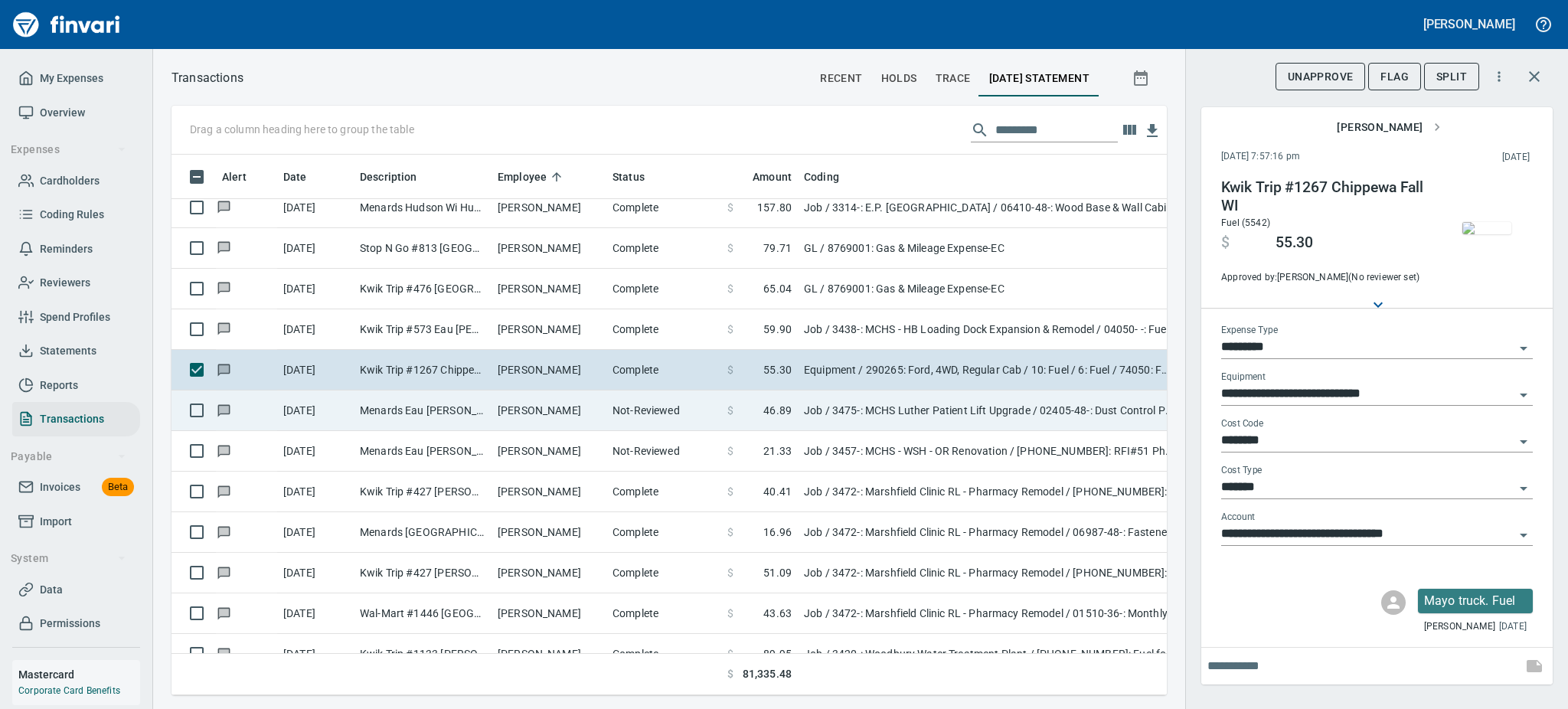
click at [390, 404] on td "Menards Eau Claire Wes Eau Claire WI" at bounding box center [422, 411] width 137 height 41
type input "***"
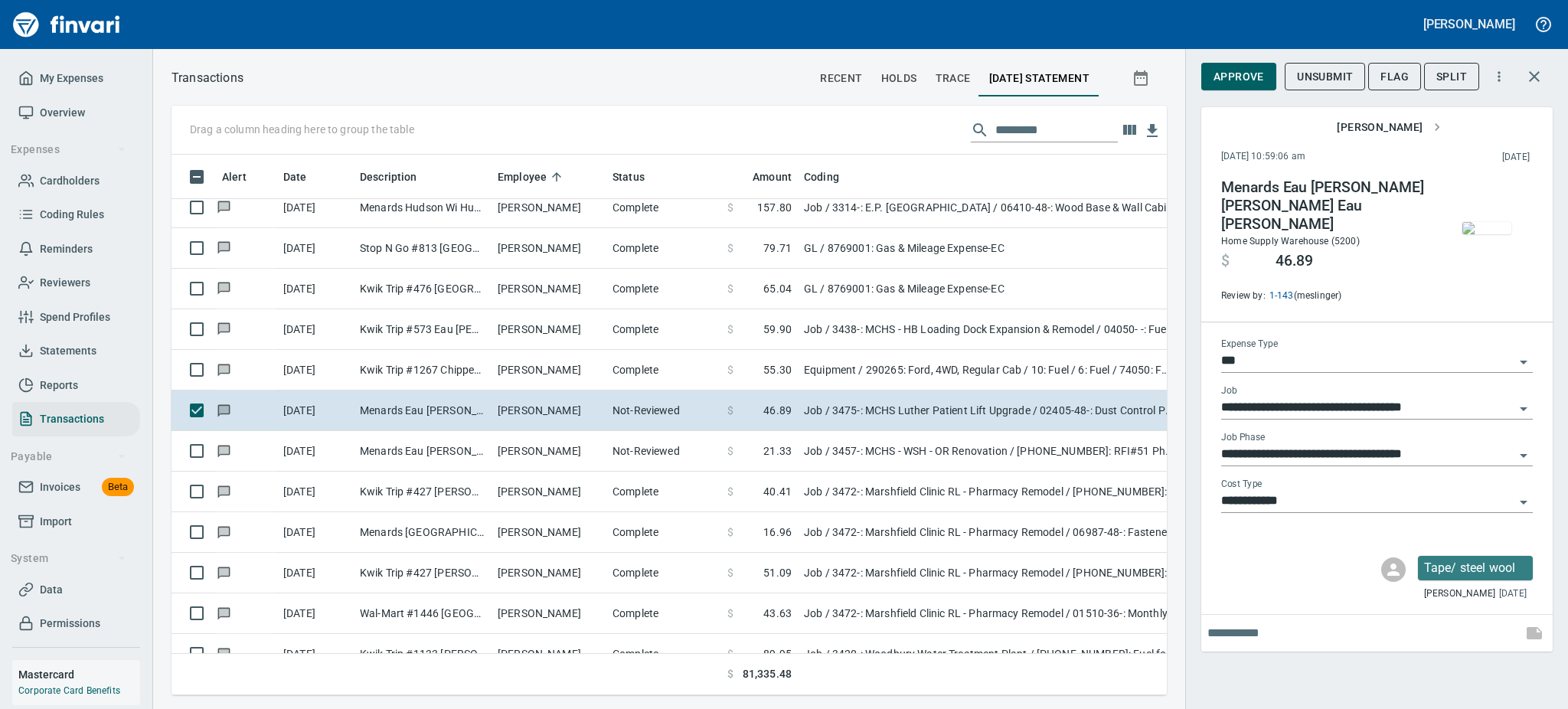
click at [1482, 226] on img "button" at bounding box center [1487, 228] width 49 height 12
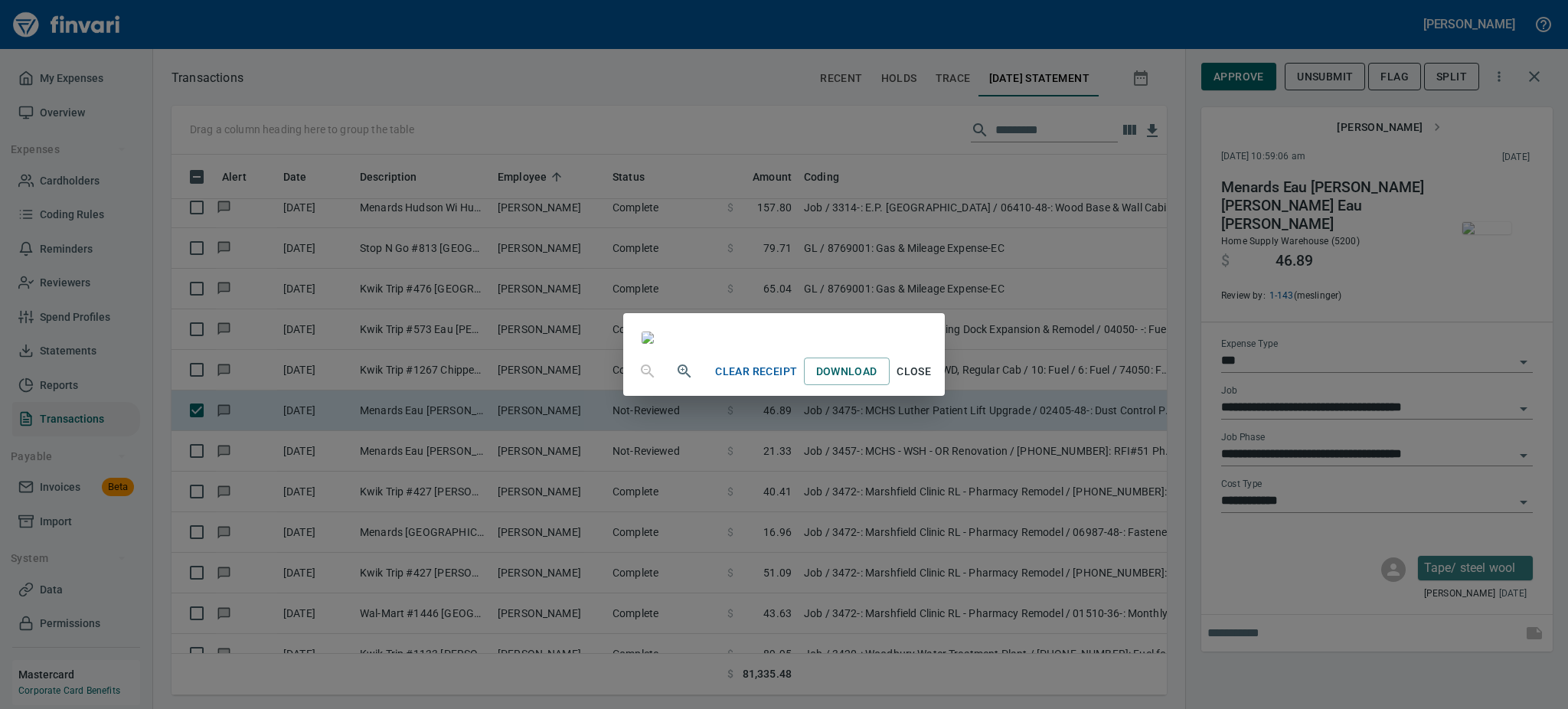
click at [932, 382] on span "Close" at bounding box center [914, 371] width 37 height 19
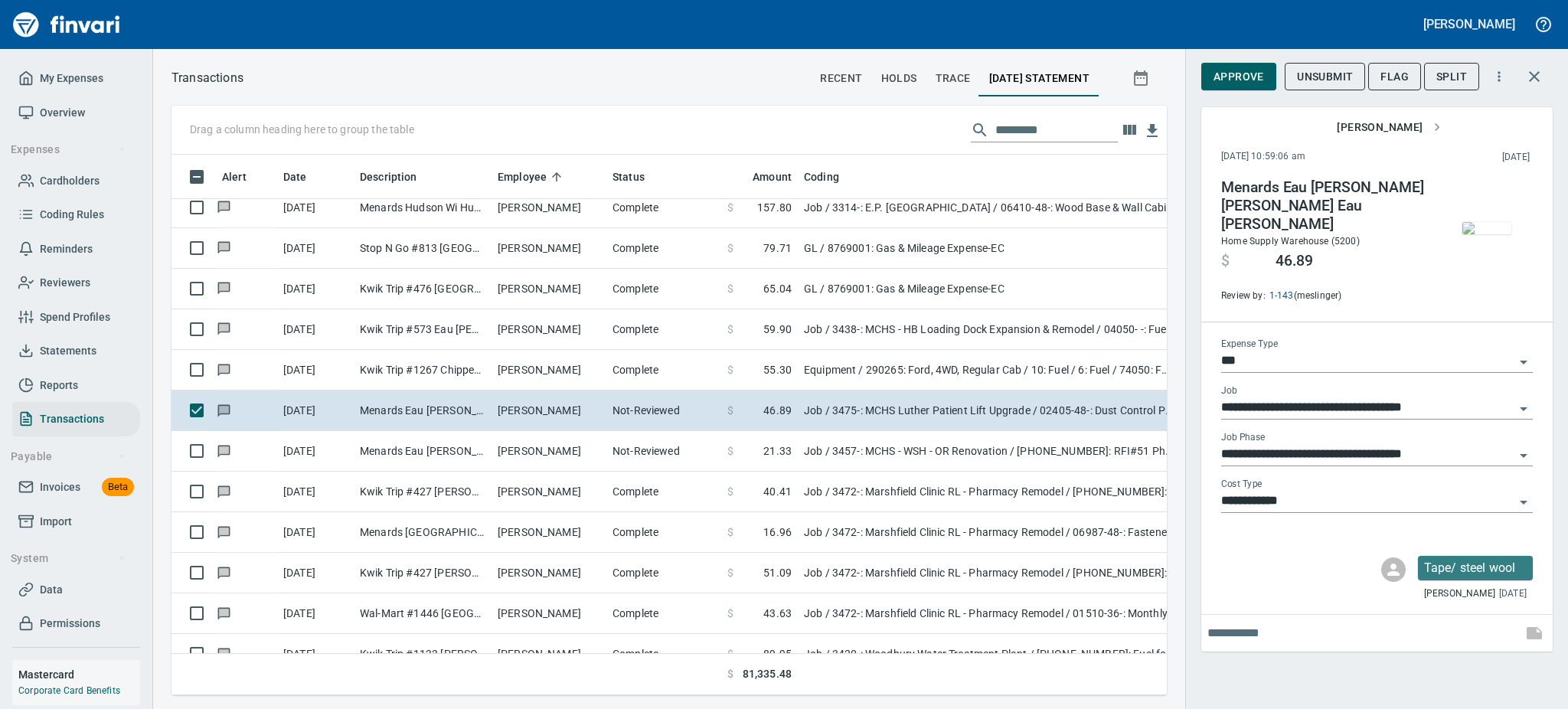
scroll to position [507, 961]
click at [1236, 72] on span "Approve" at bounding box center [1239, 76] width 51 height 19
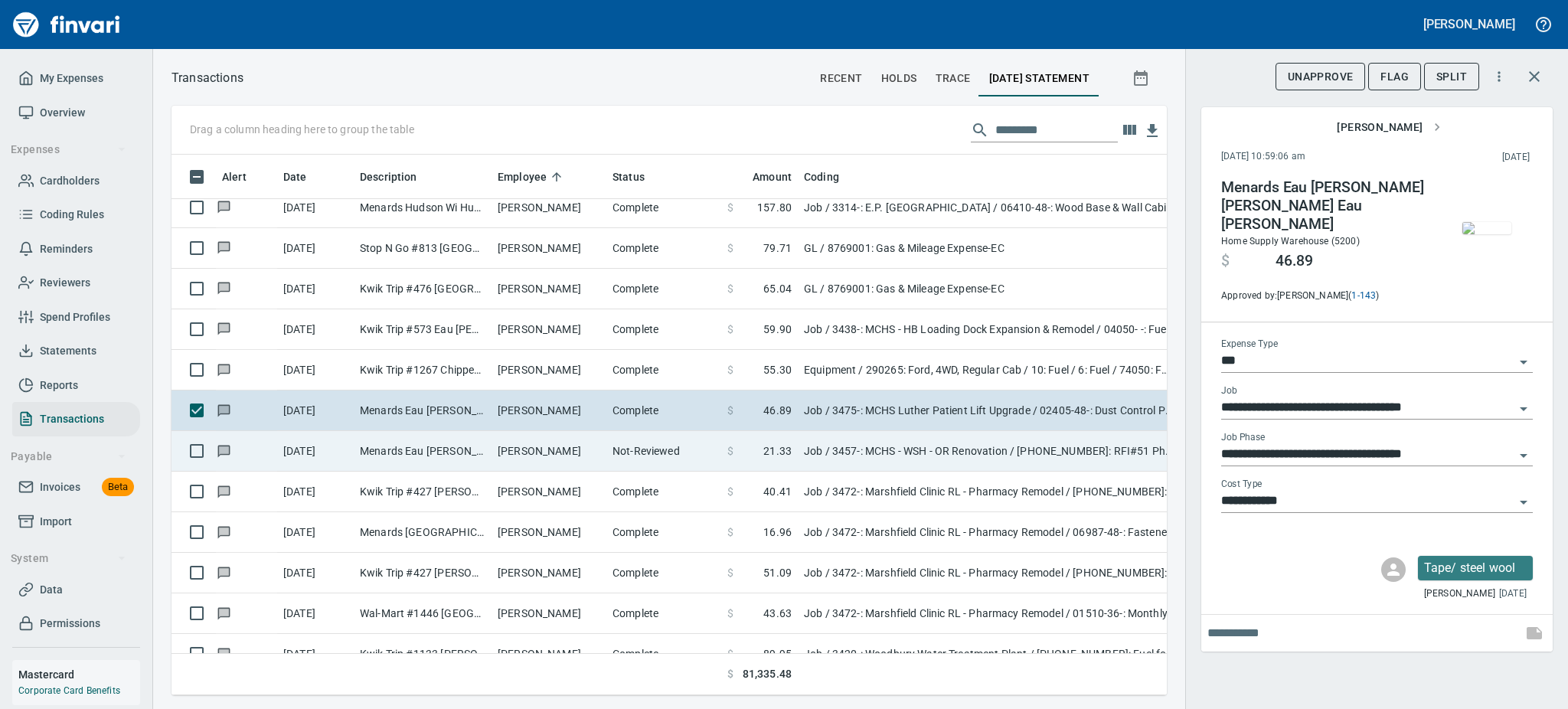
click at [594, 451] on td "Jason Walters" at bounding box center [549, 452] width 115 height 41
type input "**********"
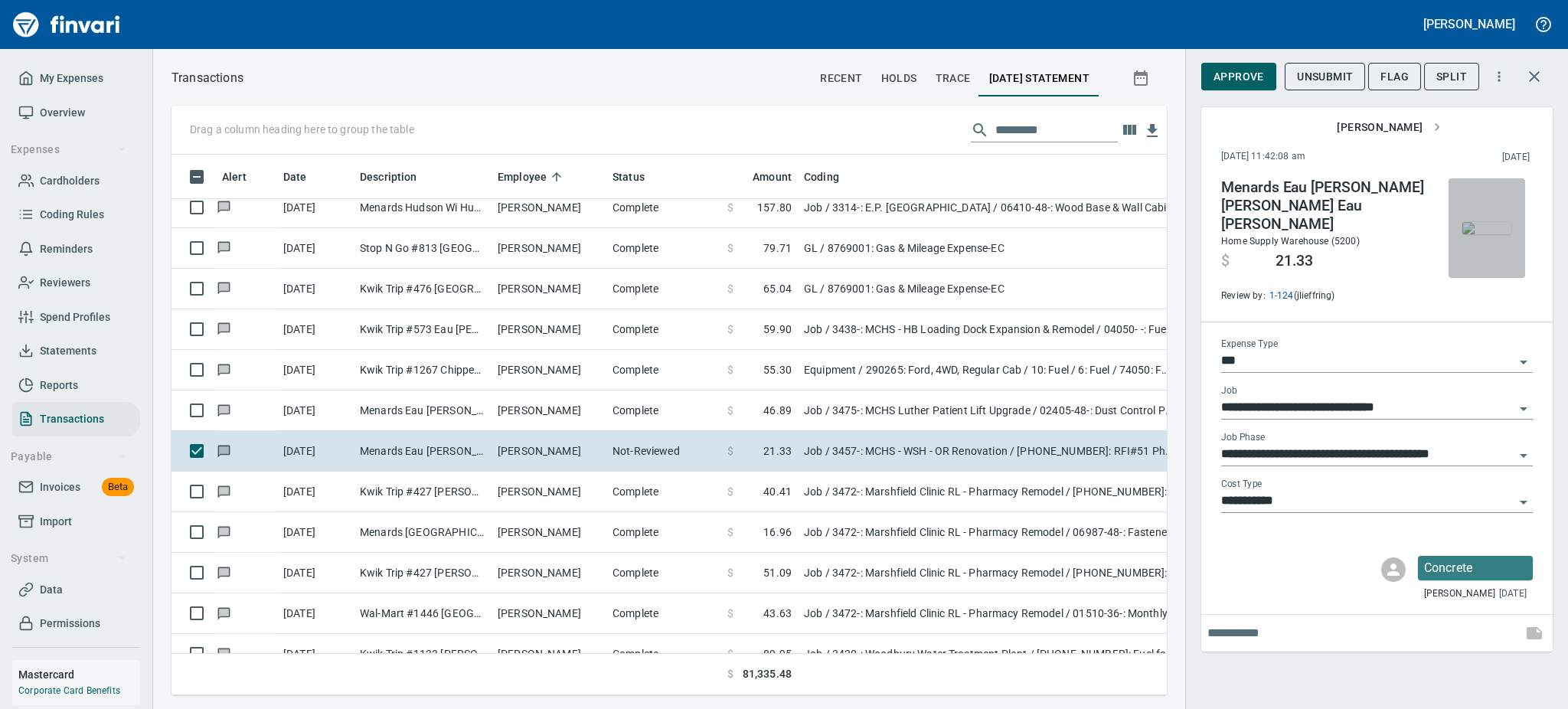
click at [1471, 234] on img "button" at bounding box center [1487, 228] width 49 height 12
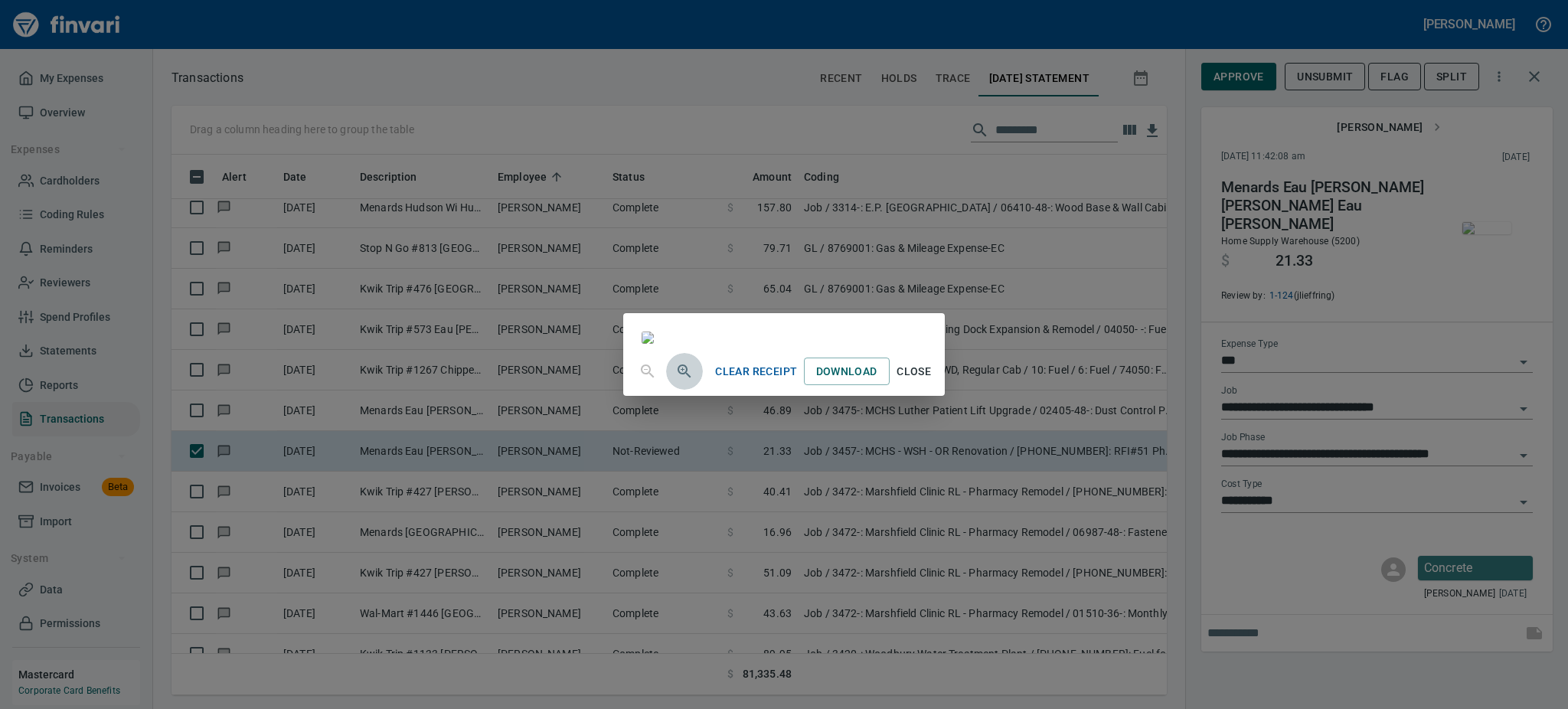
click at [675, 381] on icon "button" at bounding box center [684, 371] width 18 height 18
click at [932, 383] on span "Close" at bounding box center [914, 373] width 37 height 19
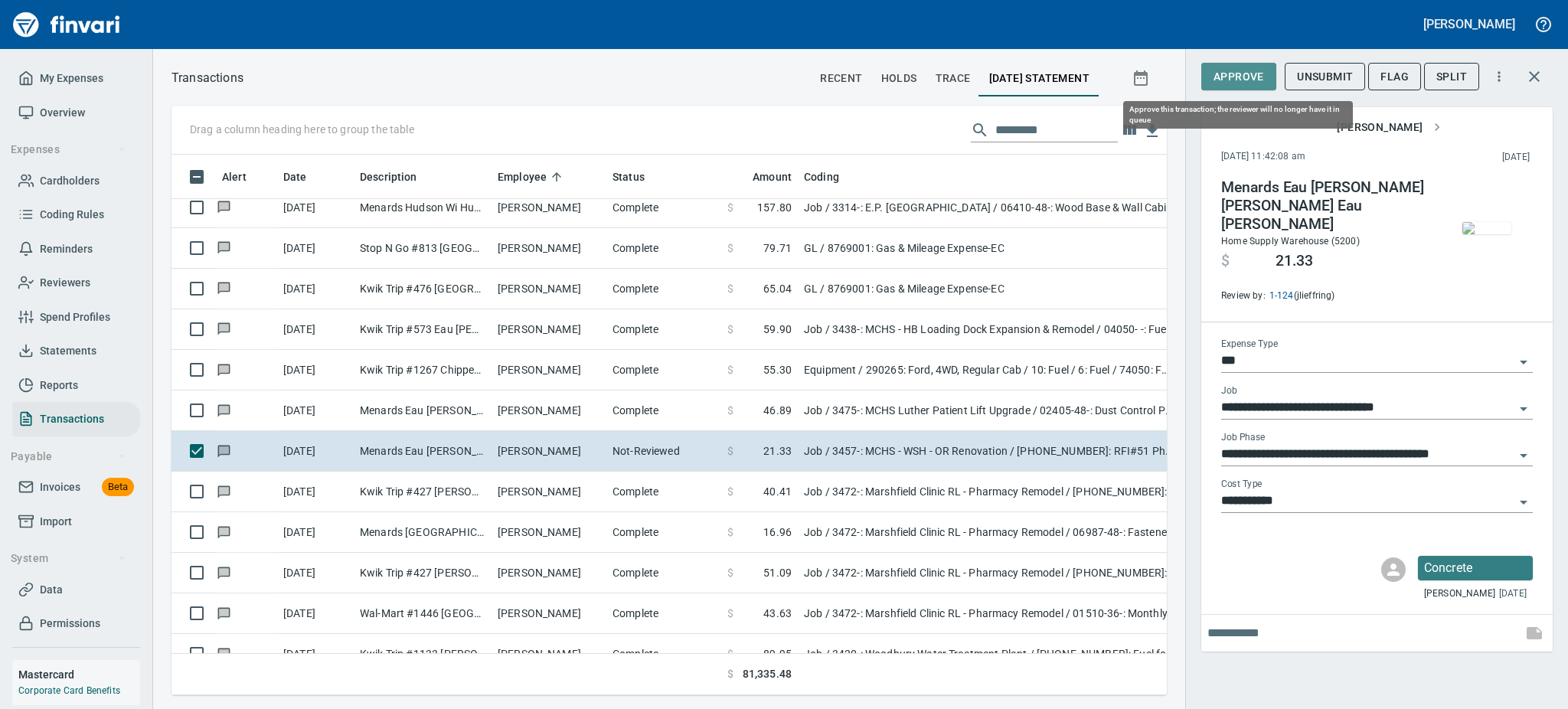
click at [1234, 73] on span "Approve" at bounding box center [1239, 76] width 51 height 19
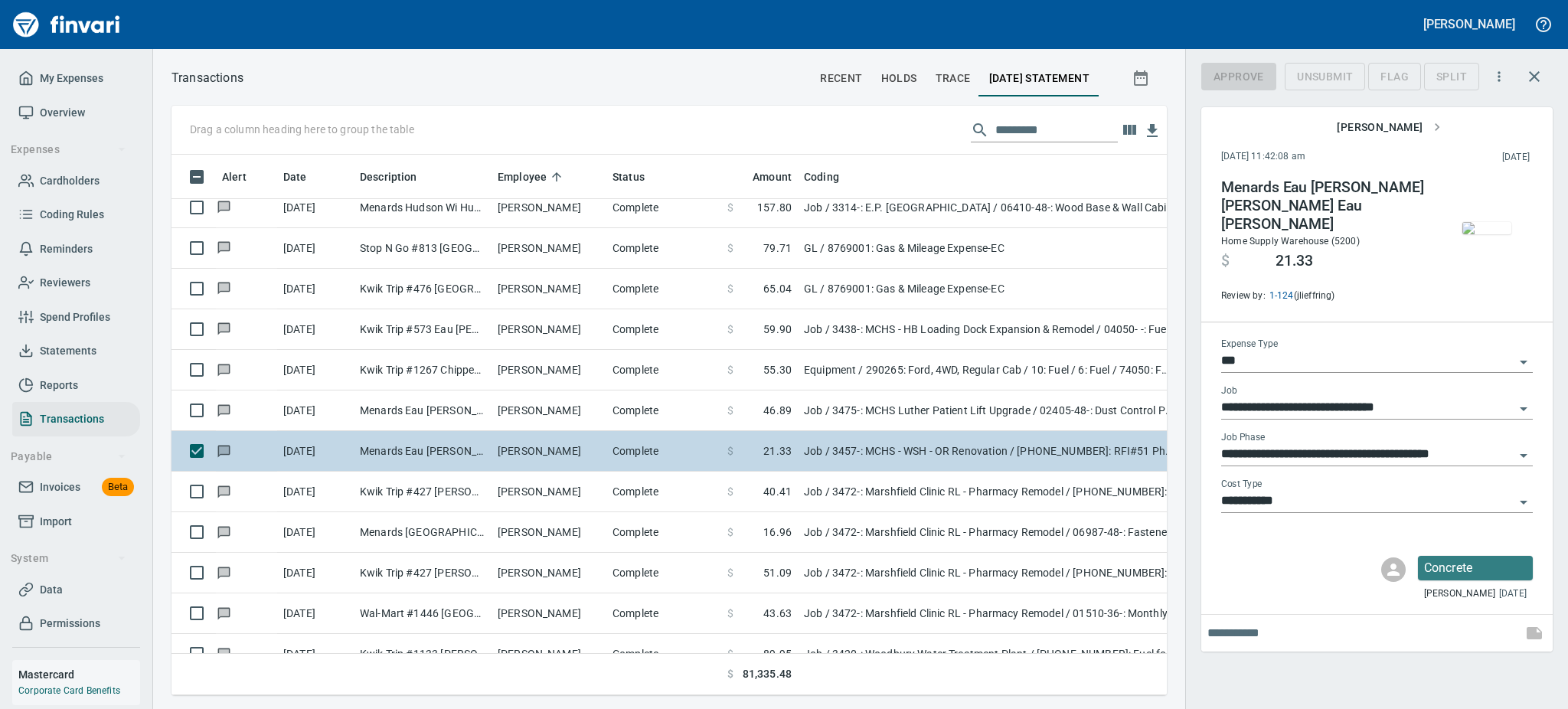
scroll to position [507, 961]
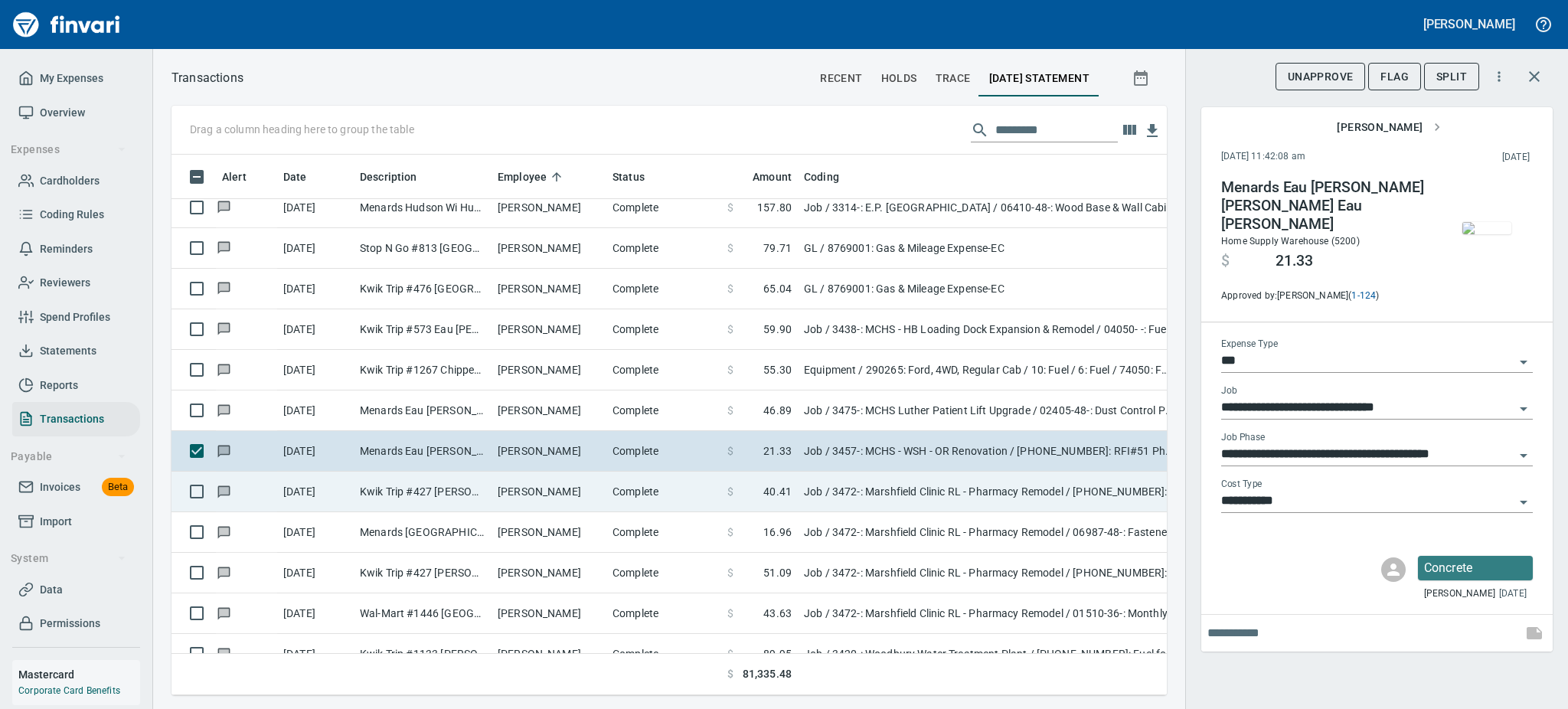
click at [639, 481] on td "Complete" at bounding box center [664, 492] width 115 height 41
type input "**********"
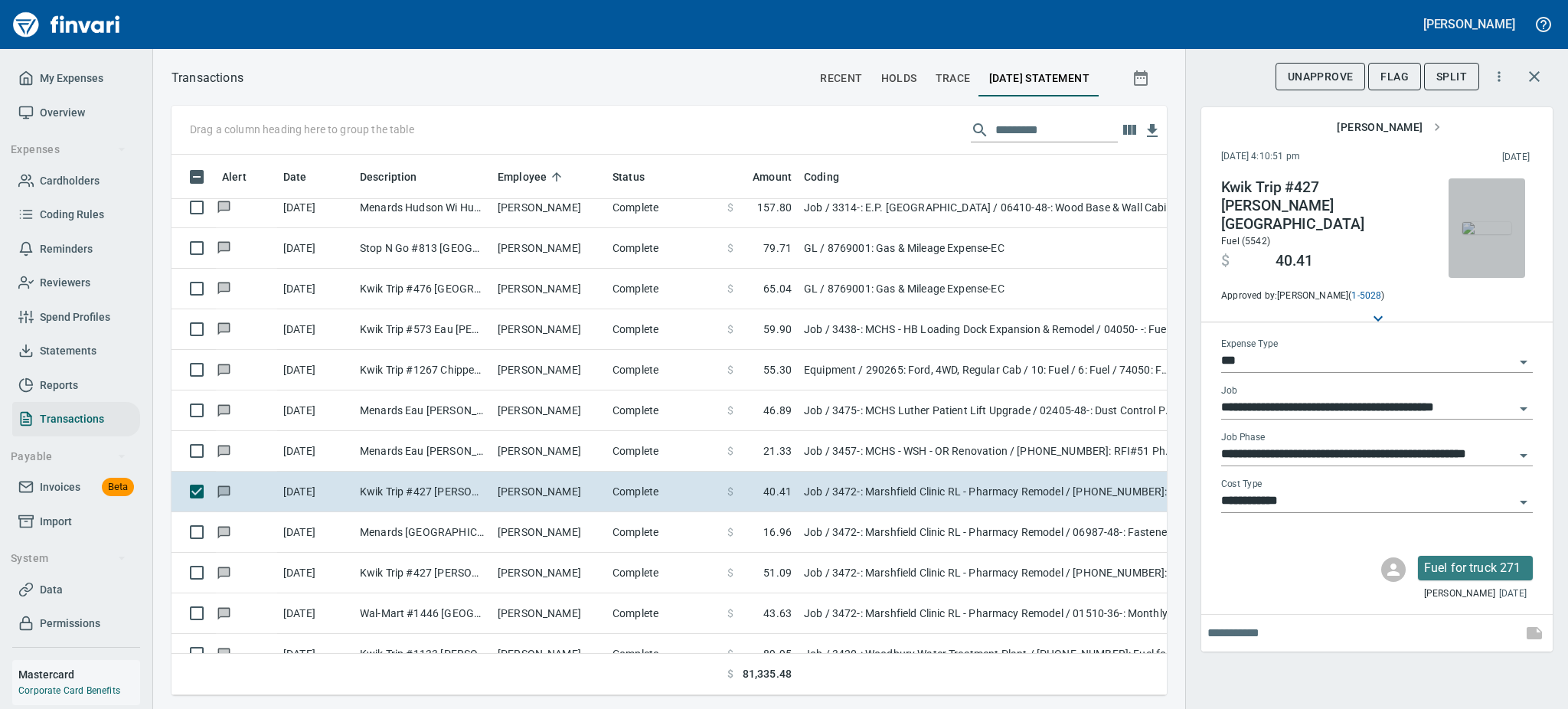
click at [1491, 226] on img "button" at bounding box center [1487, 228] width 49 height 12
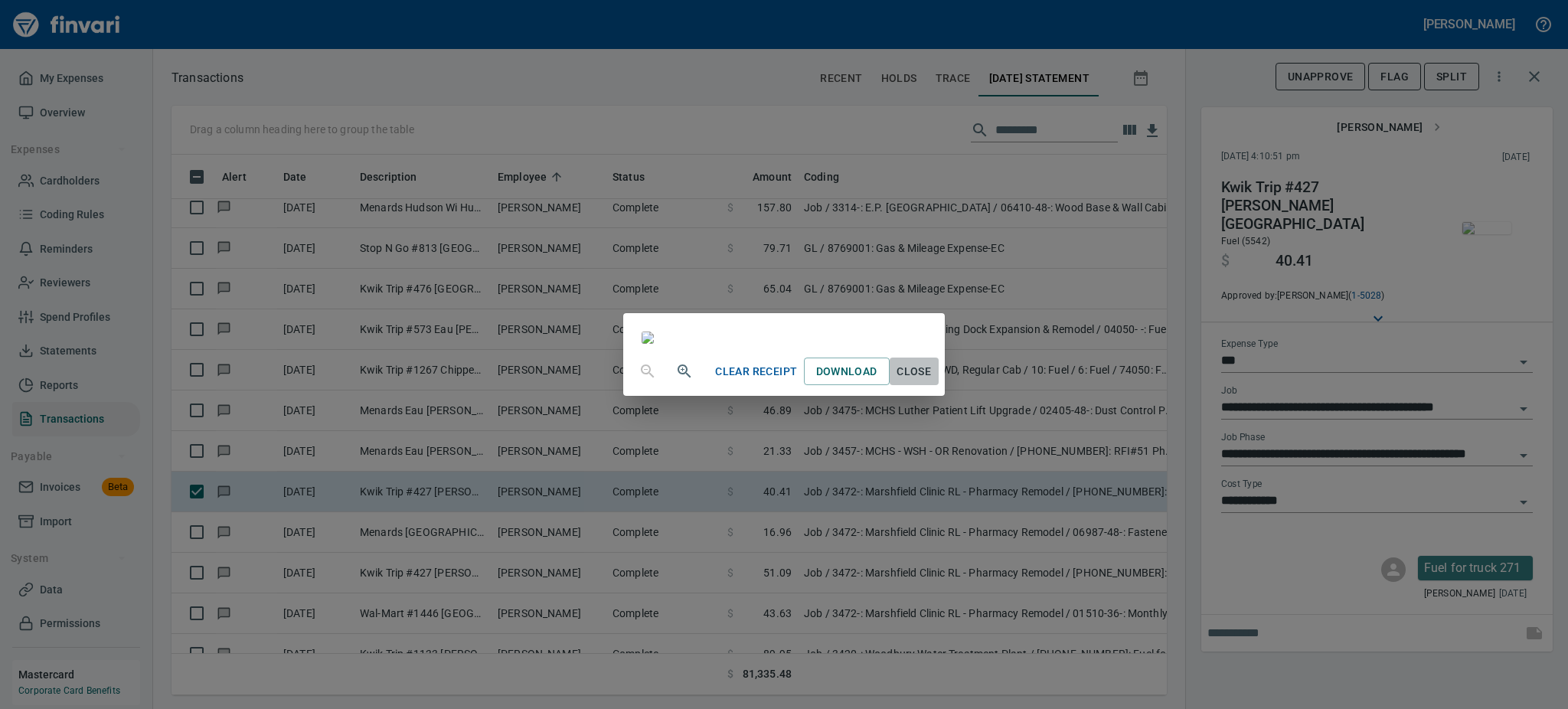
click at [932, 382] on span "Close" at bounding box center [914, 371] width 37 height 19
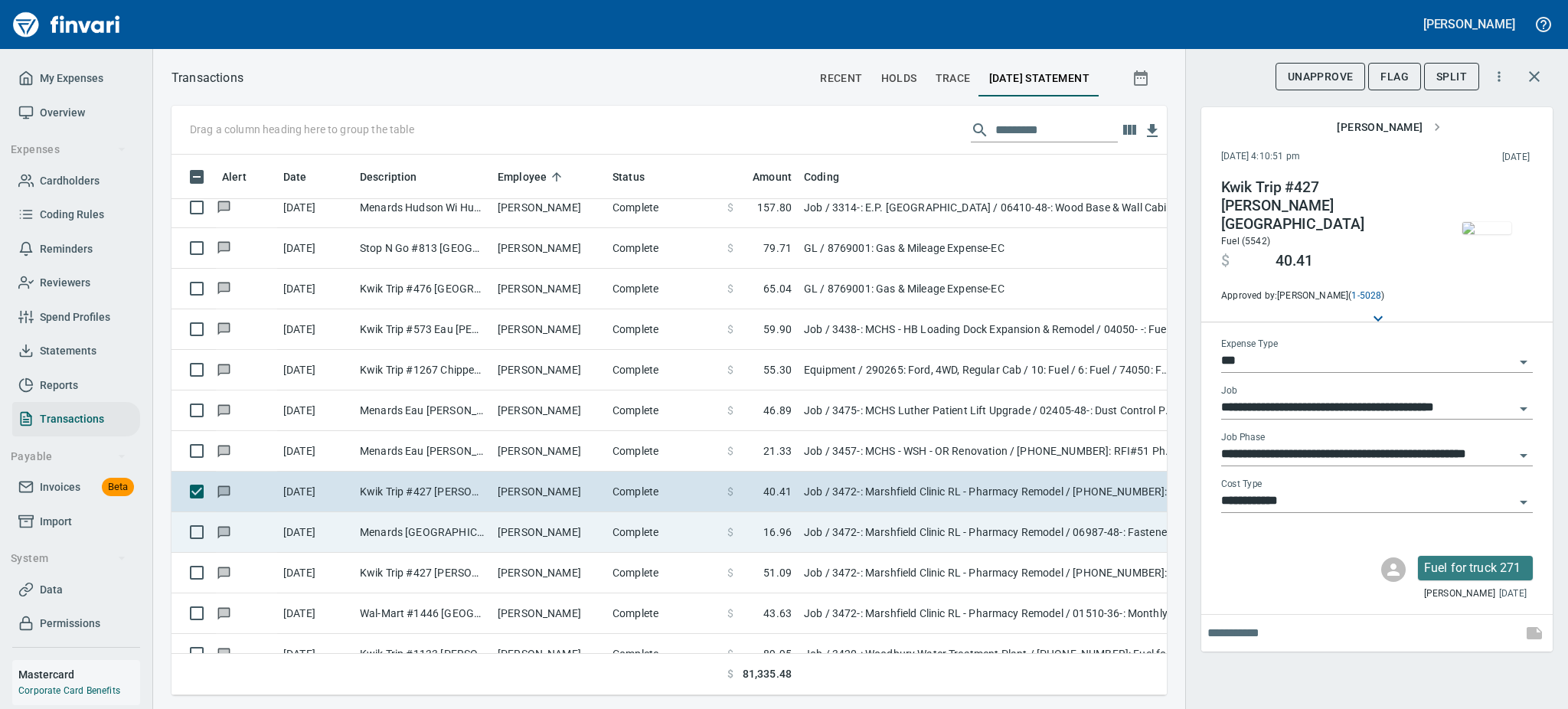
click at [635, 523] on td "Complete" at bounding box center [664, 533] width 115 height 41
type input "**********"
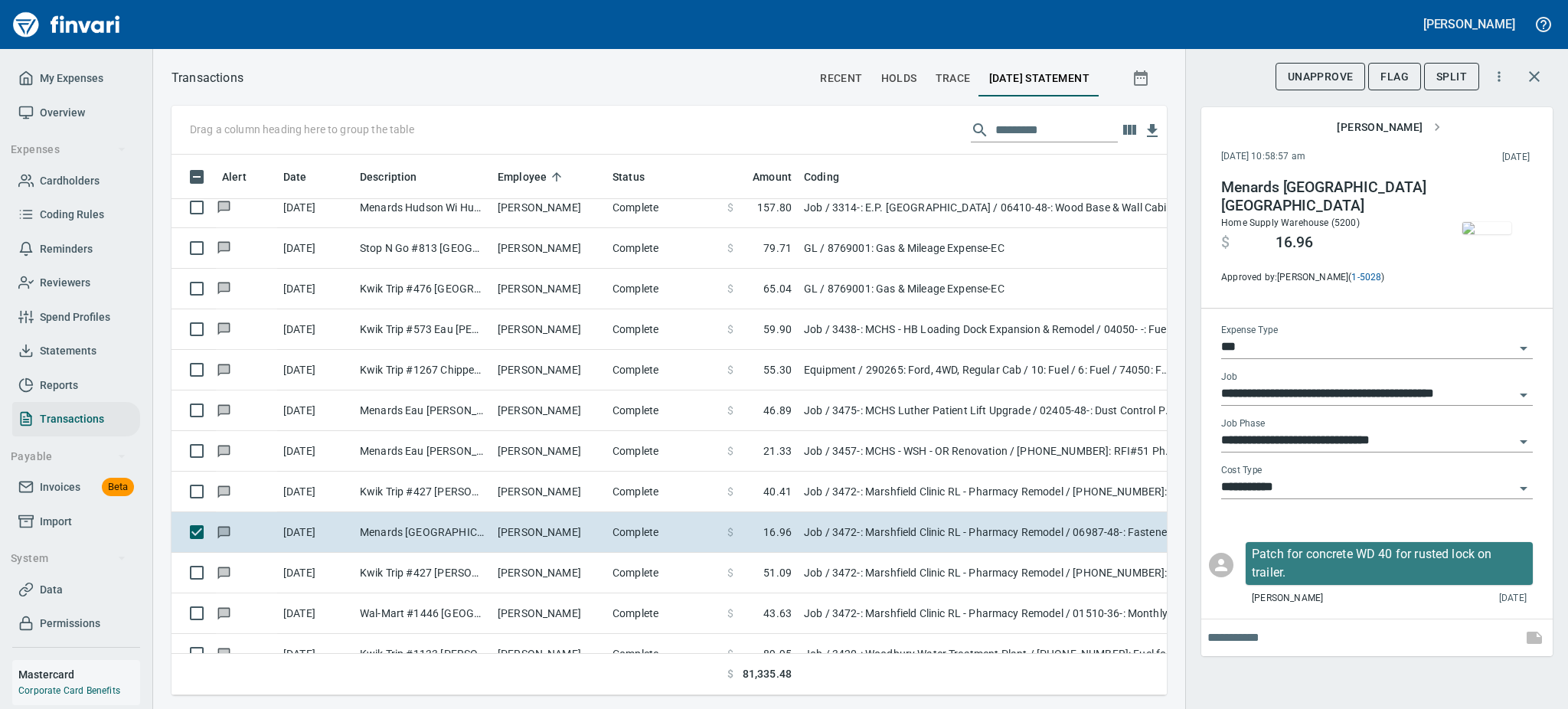
scroll to position [507, 961]
click at [1504, 222] on img "button" at bounding box center [1487, 228] width 49 height 12
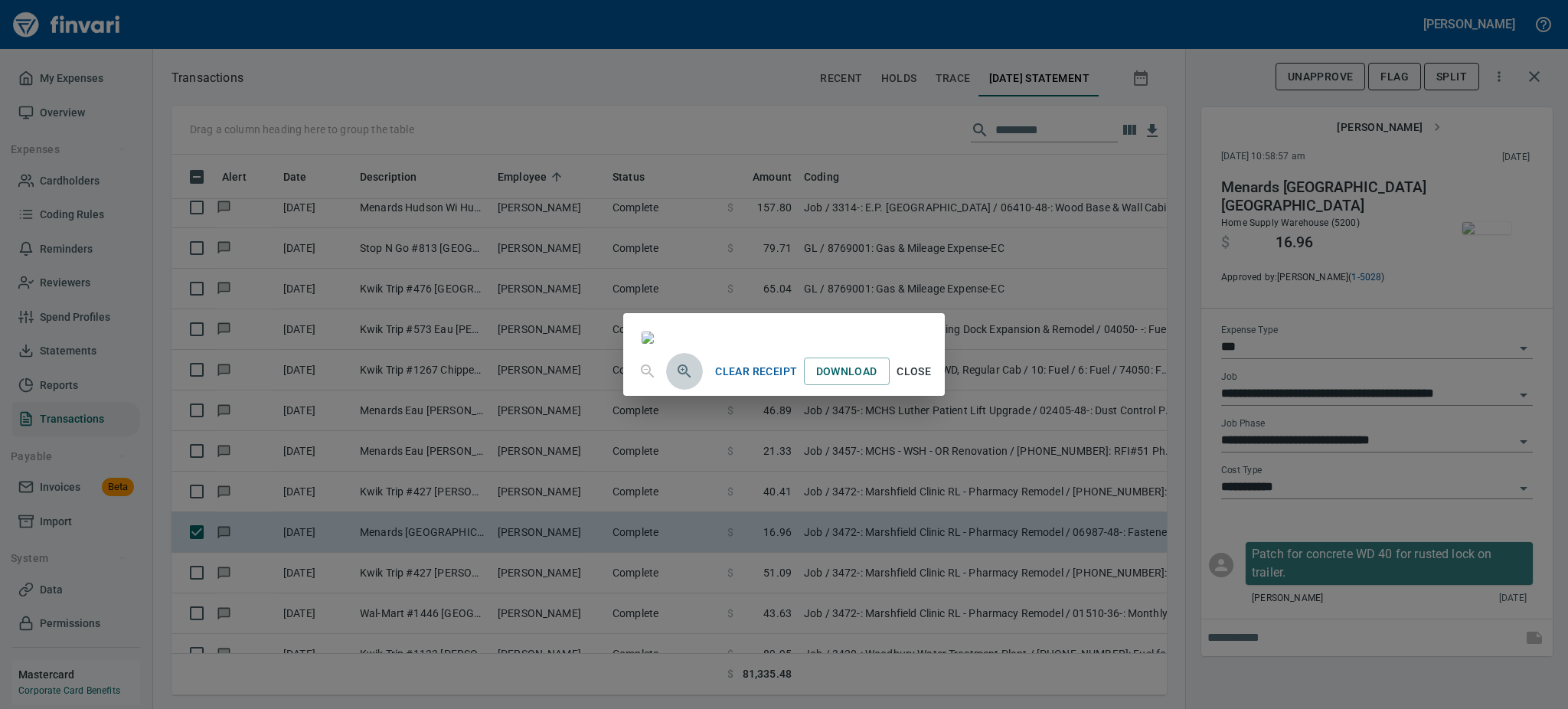
click at [675, 381] on icon "button" at bounding box center [684, 371] width 18 height 18
click at [675, 382] on icon "button" at bounding box center [684, 373] width 18 height 18
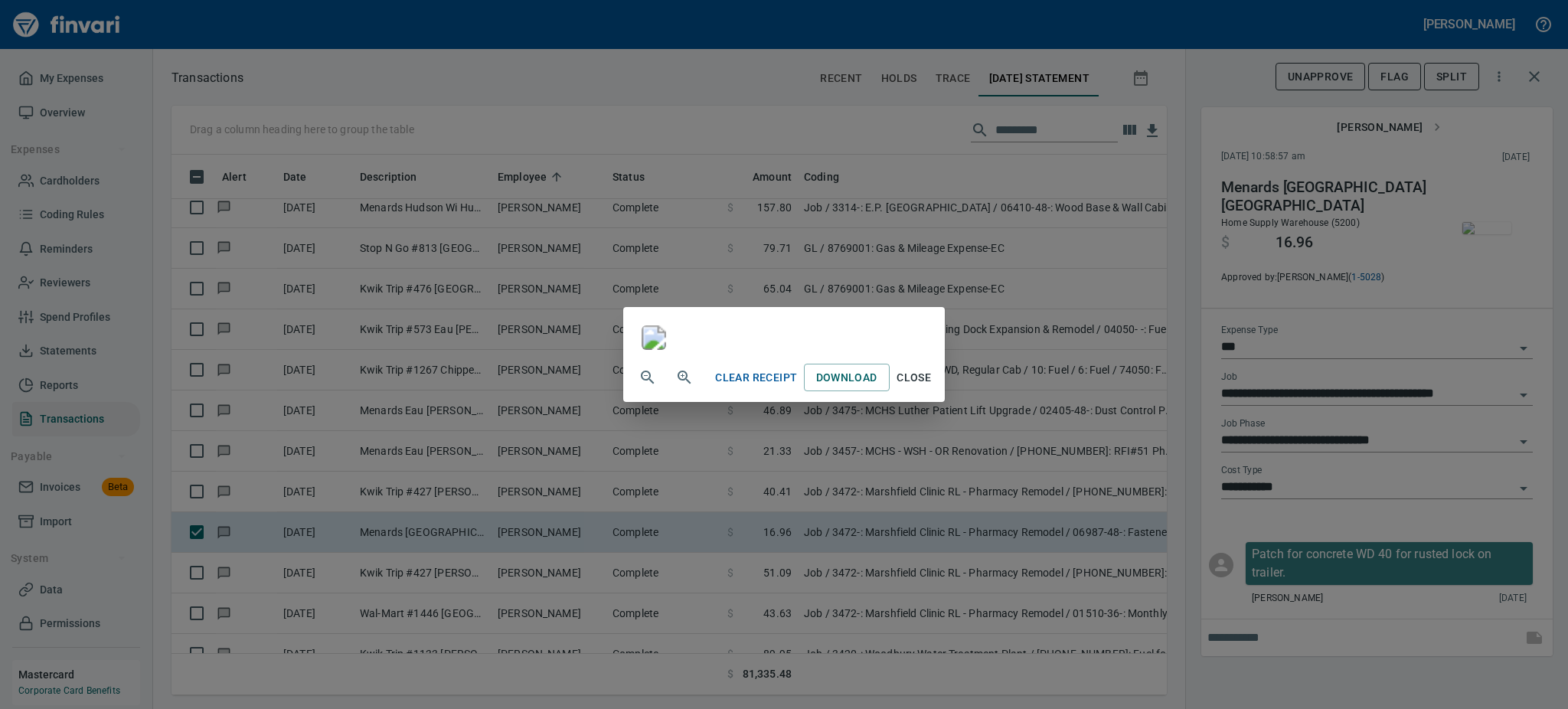
scroll to position [235, 0]
click at [932, 387] on span "Close" at bounding box center [914, 377] width 37 height 19
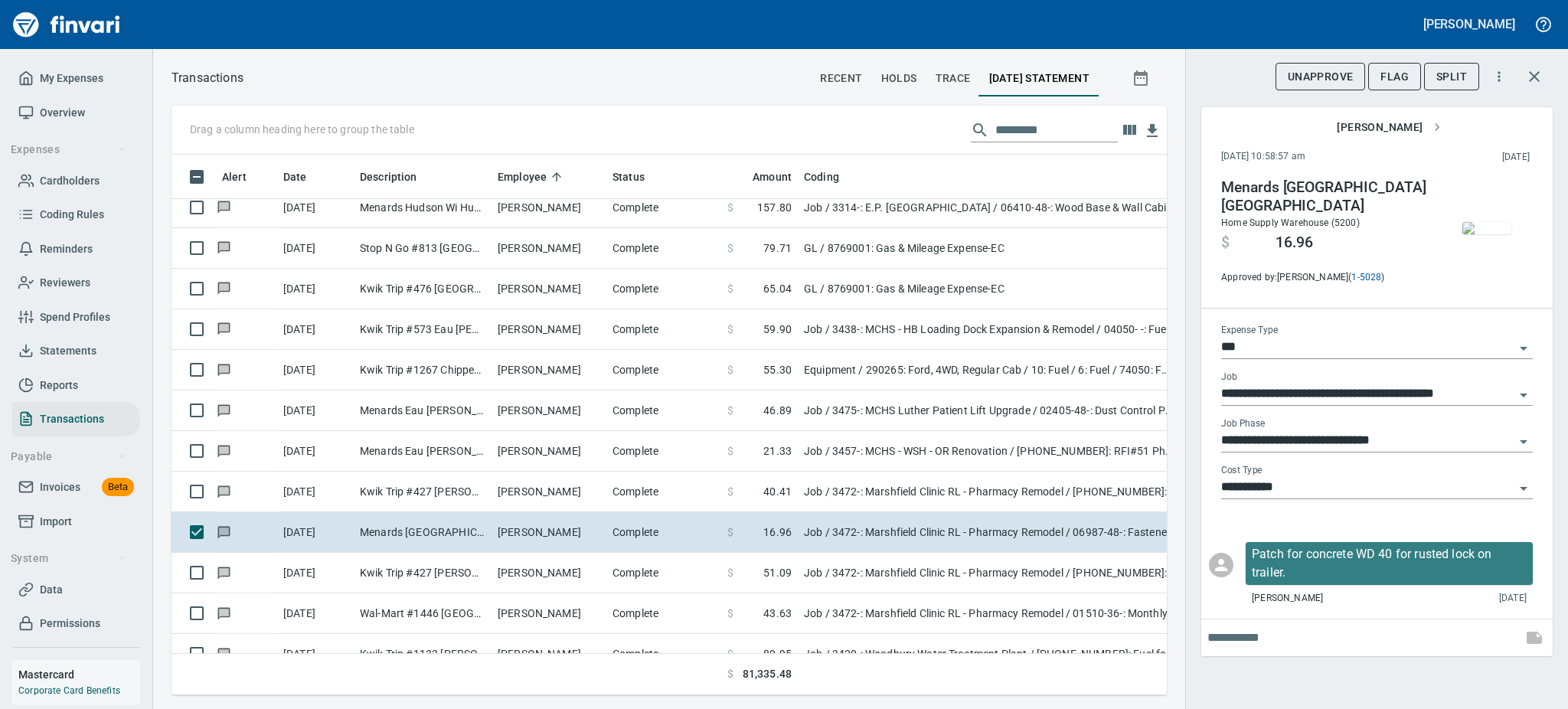
click at [1358, 666] on div "**********" at bounding box center [1377, 354] width 383 height 709
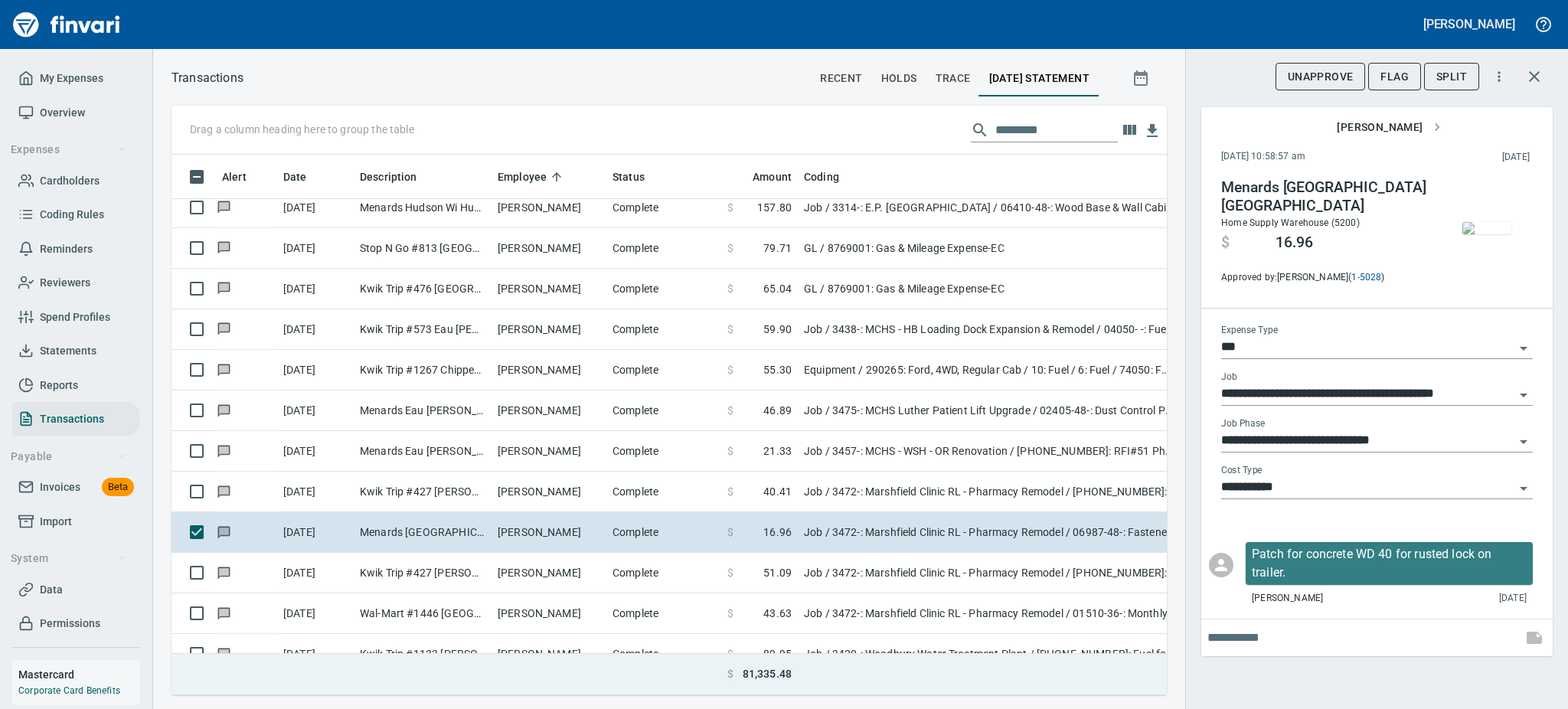
drag, startPoint x: 1358, startPoint y: 666, endPoint x: 863, endPoint y: 671, distance: 495.0
click at [863, 671] on div "Drag a column heading here to group the table Alert Date Description Employee S…" at bounding box center [860, 400] width 1415 height 589
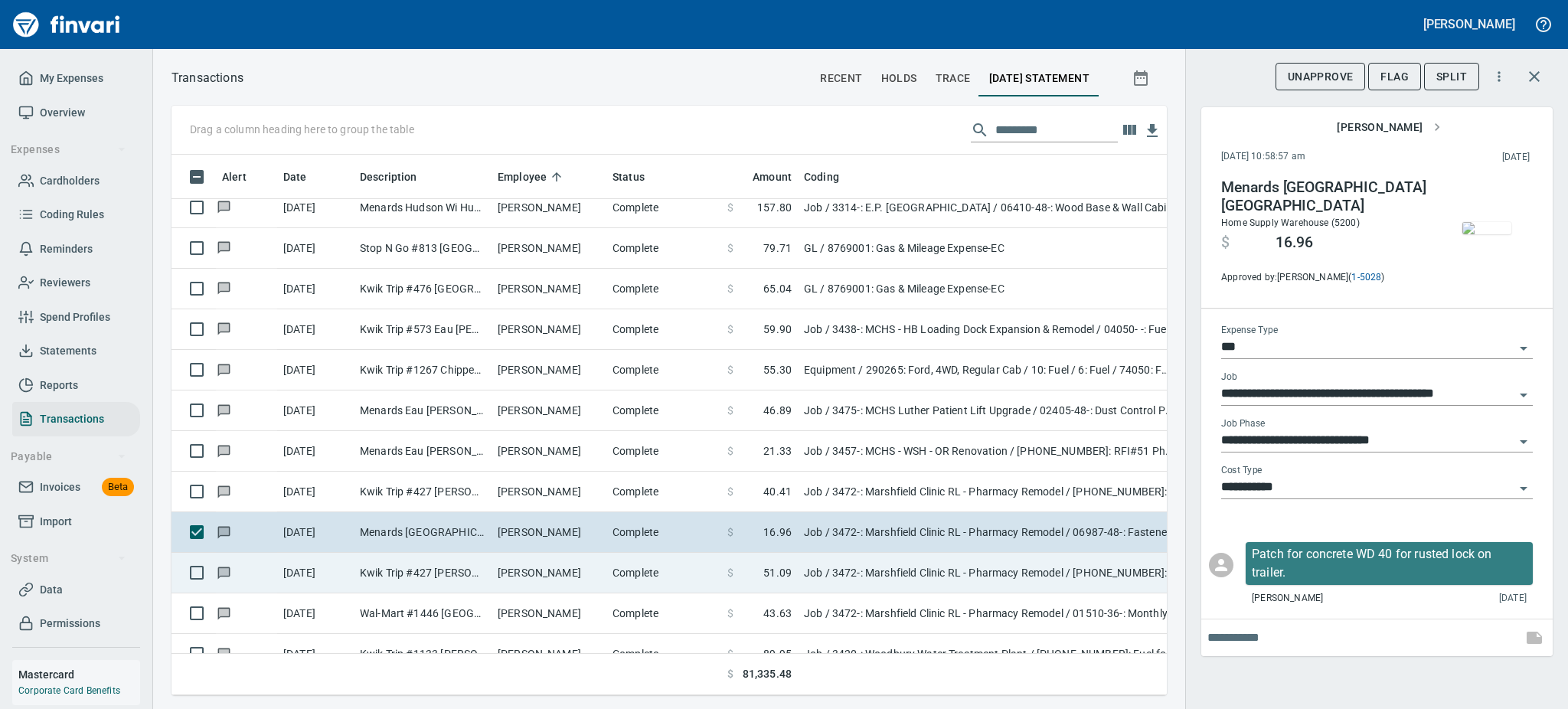
click at [507, 573] on td "Jay Egan" at bounding box center [549, 573] width 115 height 41
type input "**********"
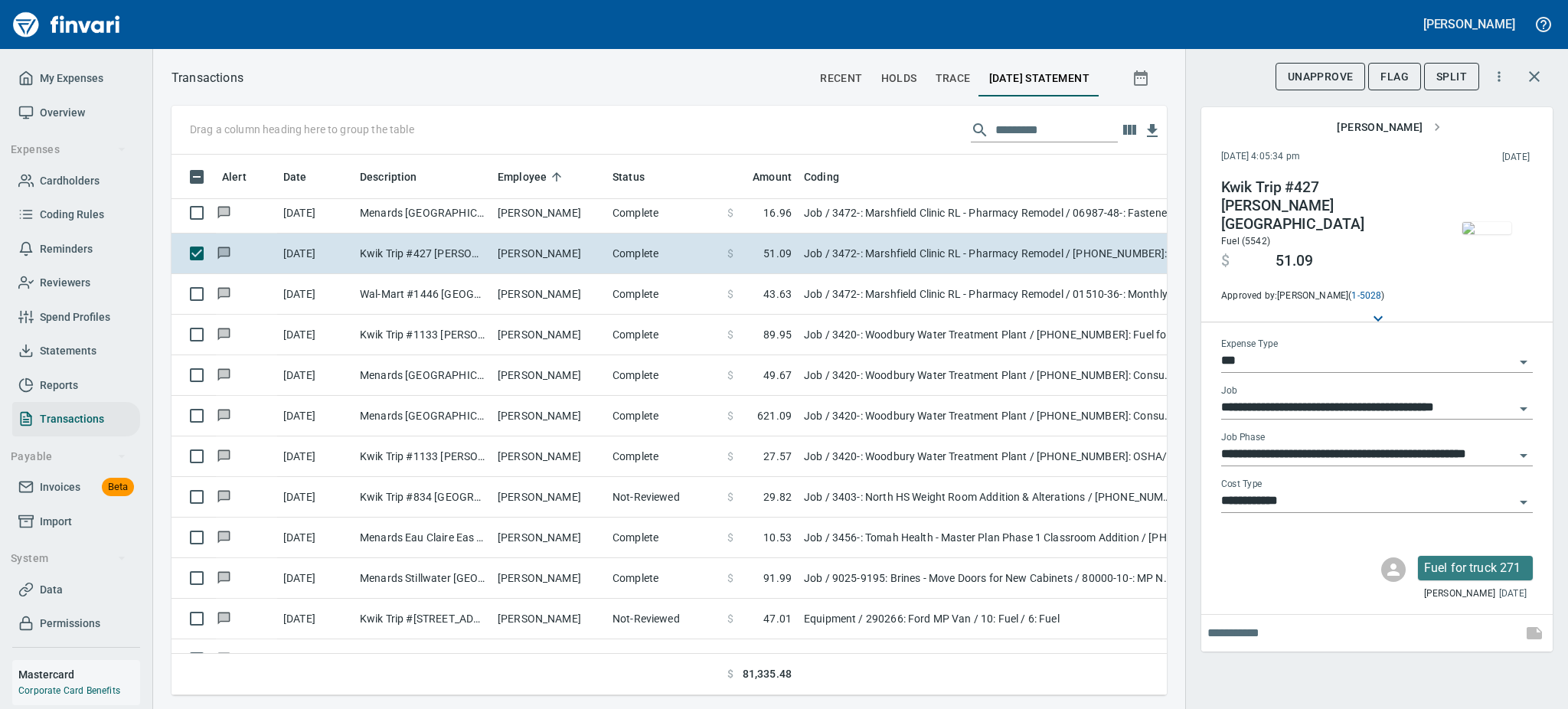
scroll to position [8592, 0]
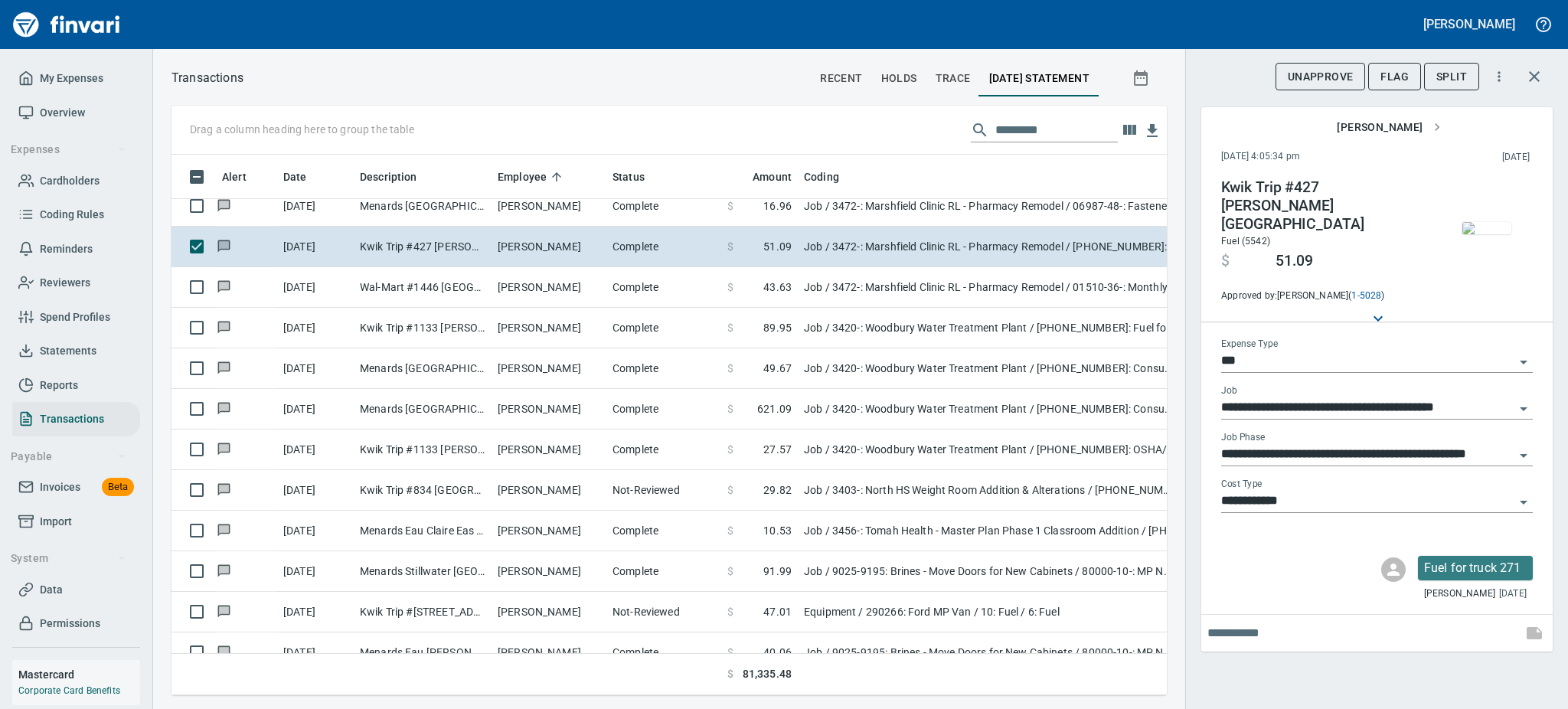
click at [1485, 234] on img "button" at bounding box center [1487, 228] width 49 height 12
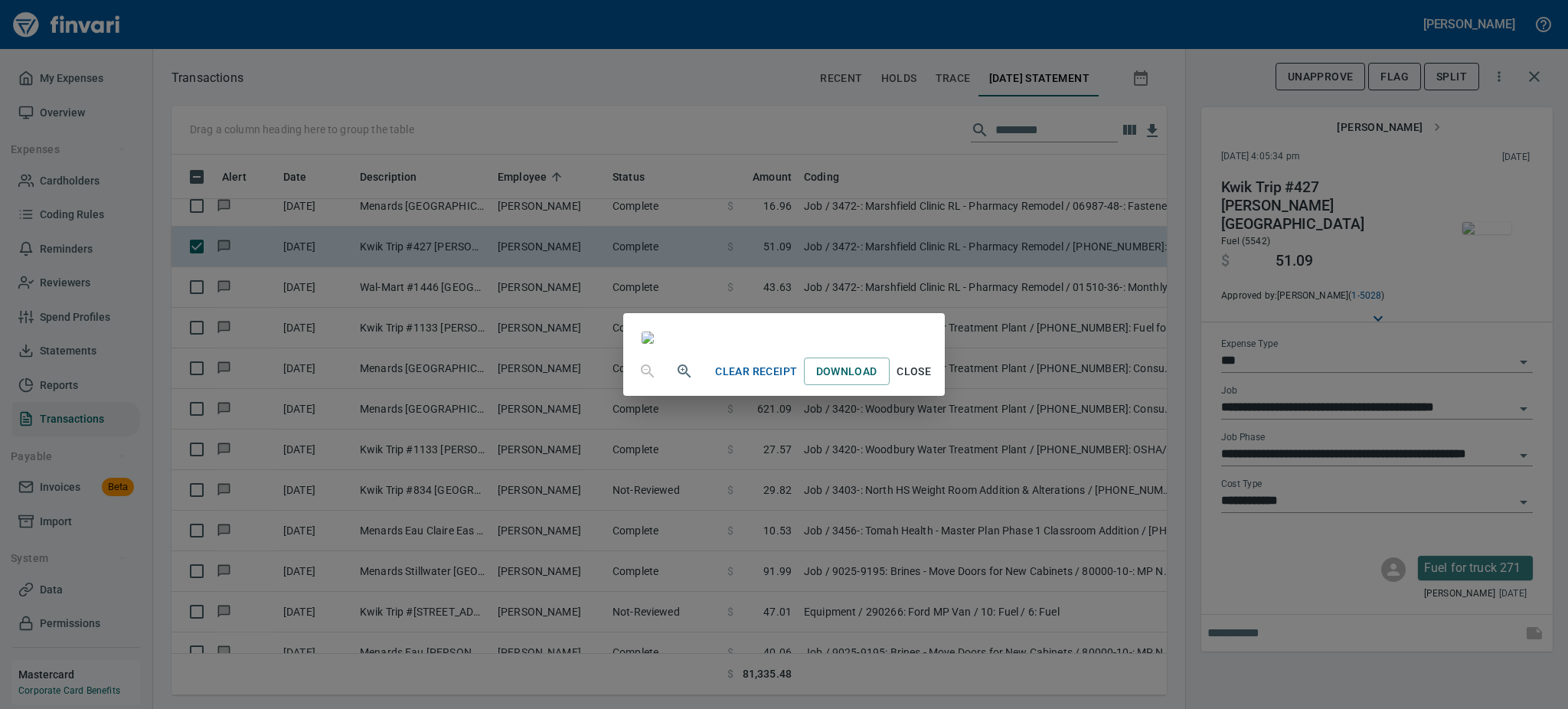
click at [932, 382] on span "Close" at bounding box center [914, 371] width 37 height 19
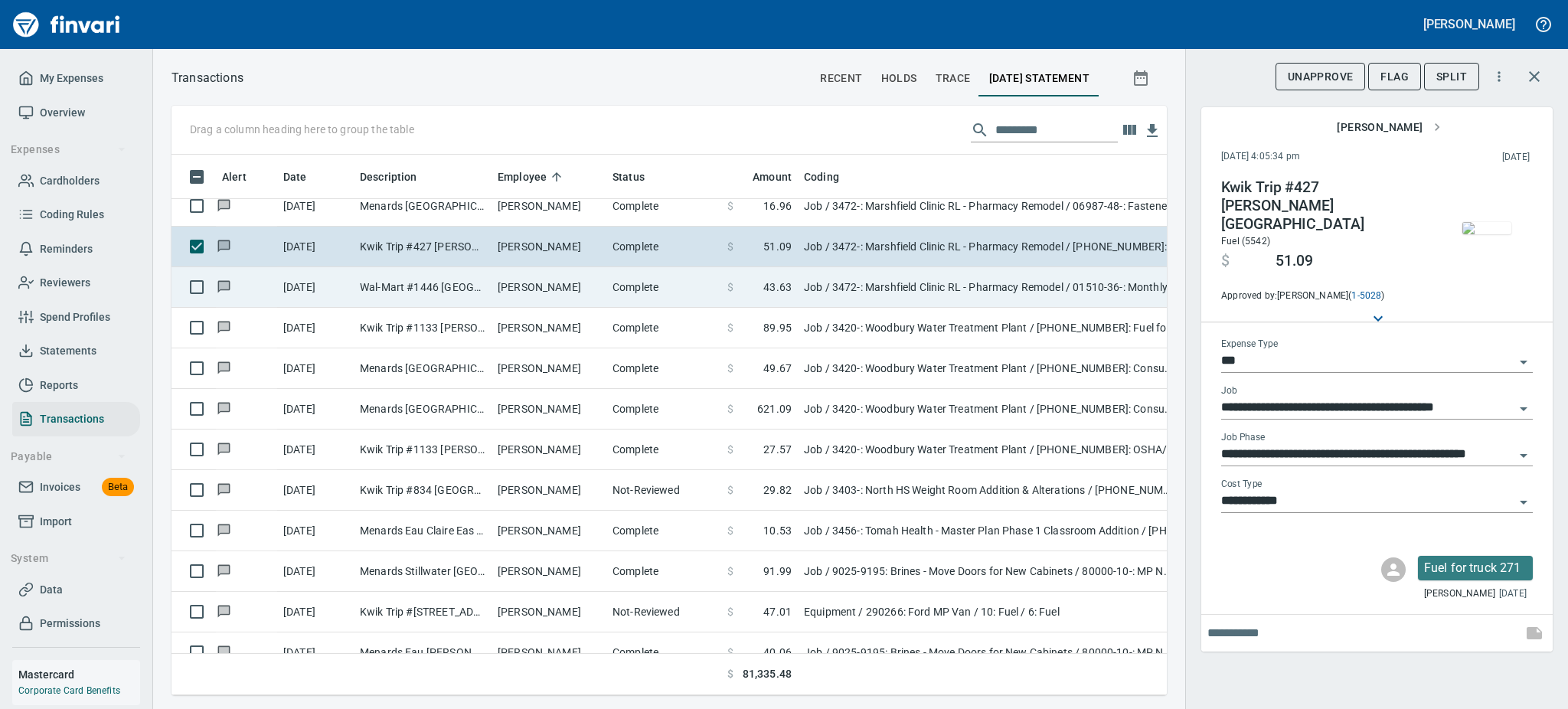
click at [422, 288] on td "Wal-Mart #1446 Rice Lake WI" at bounding box center [422, 287] width 137 height 41
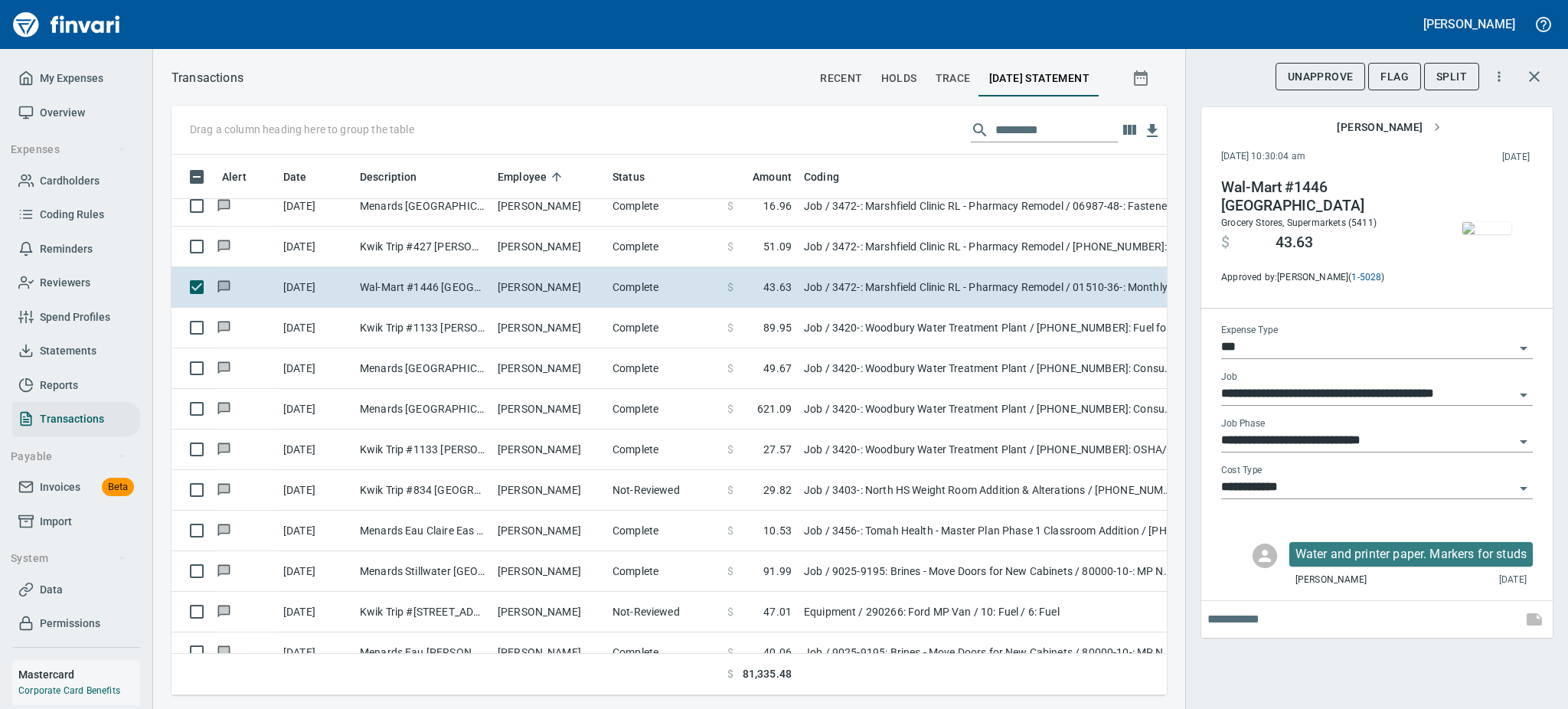
click at [1490, 231] on img "button" at bounding box center [1487, 228] width 49 height 12
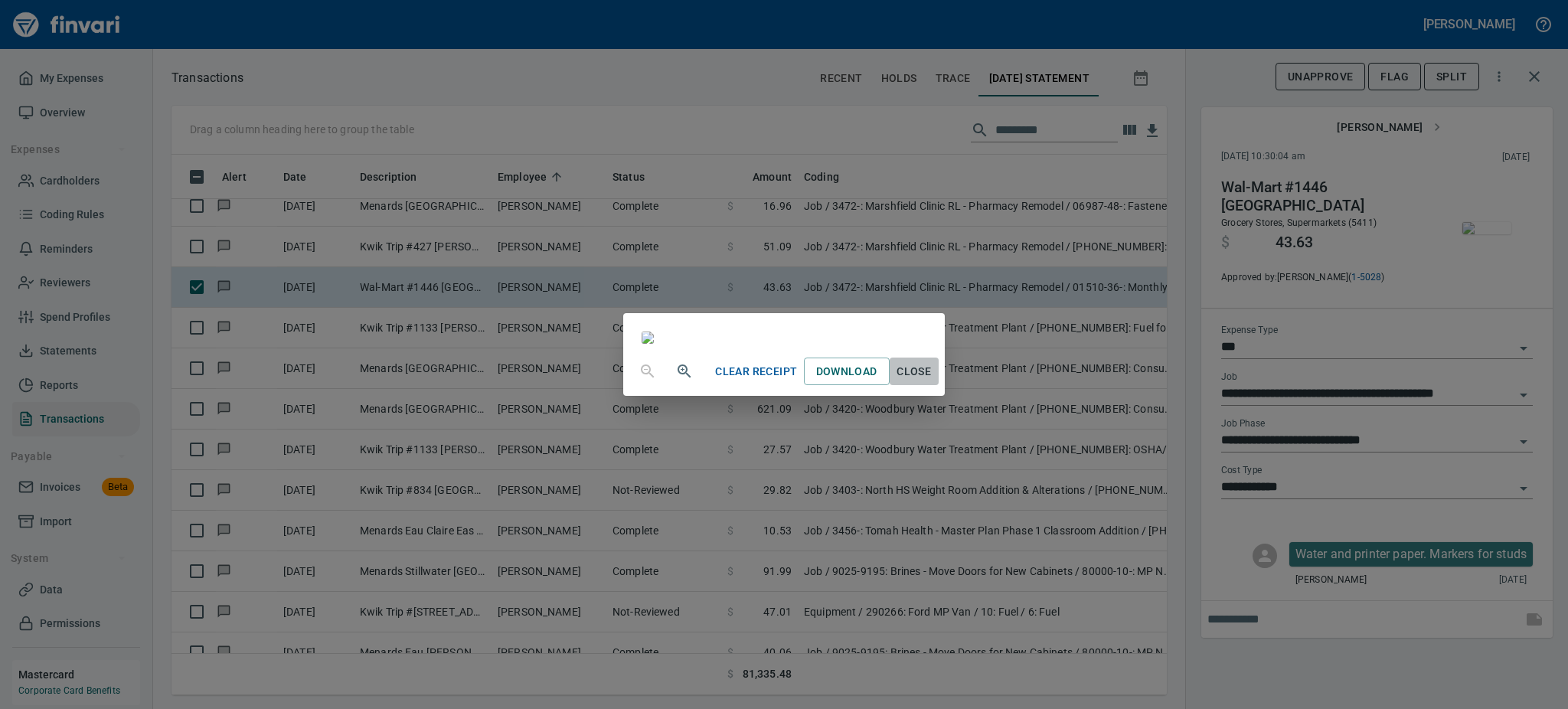
click at [932, 382] on span "Close" at bounding box center [914, 371] width 37 height 19
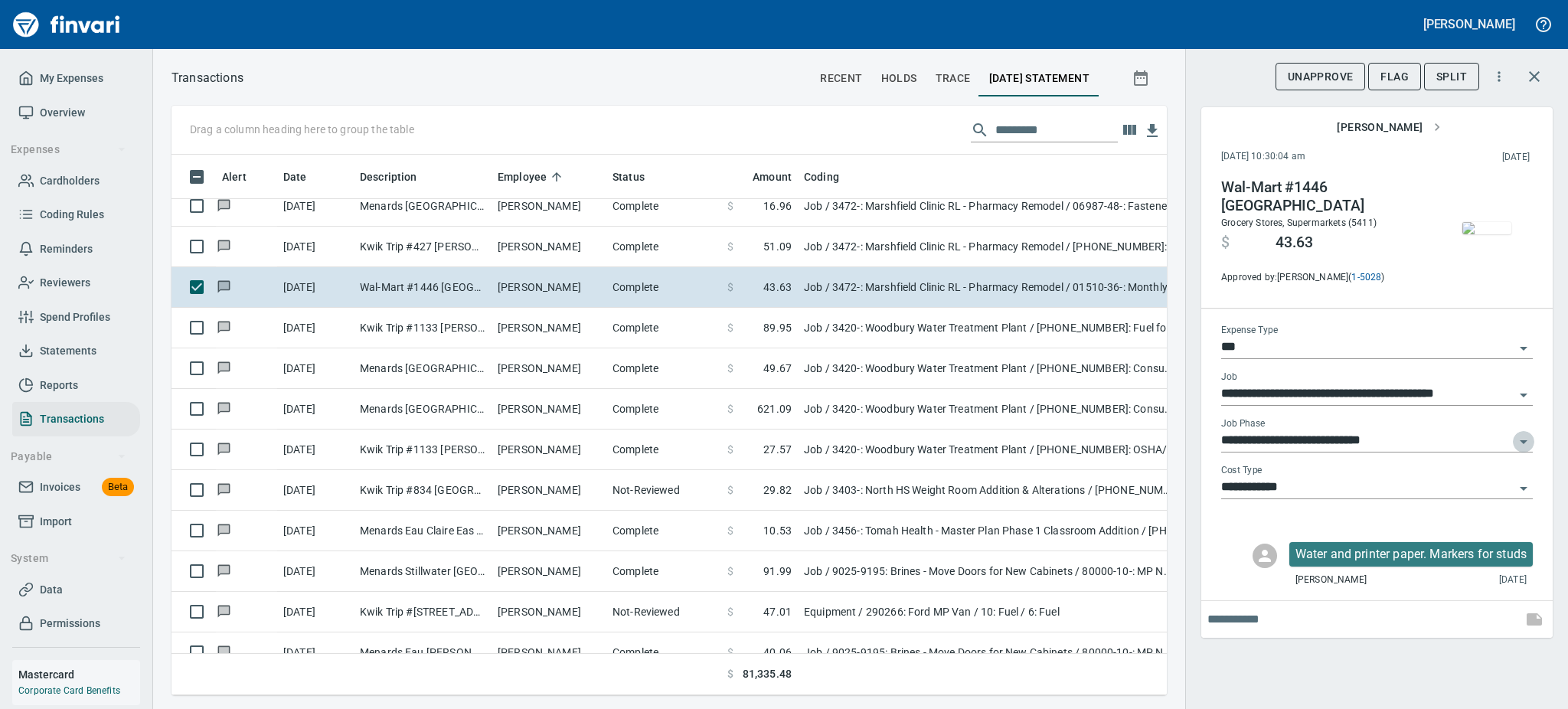
click at [1521, 436] on icon "Open" at bounding box center [1523, 442] width 18 height 18
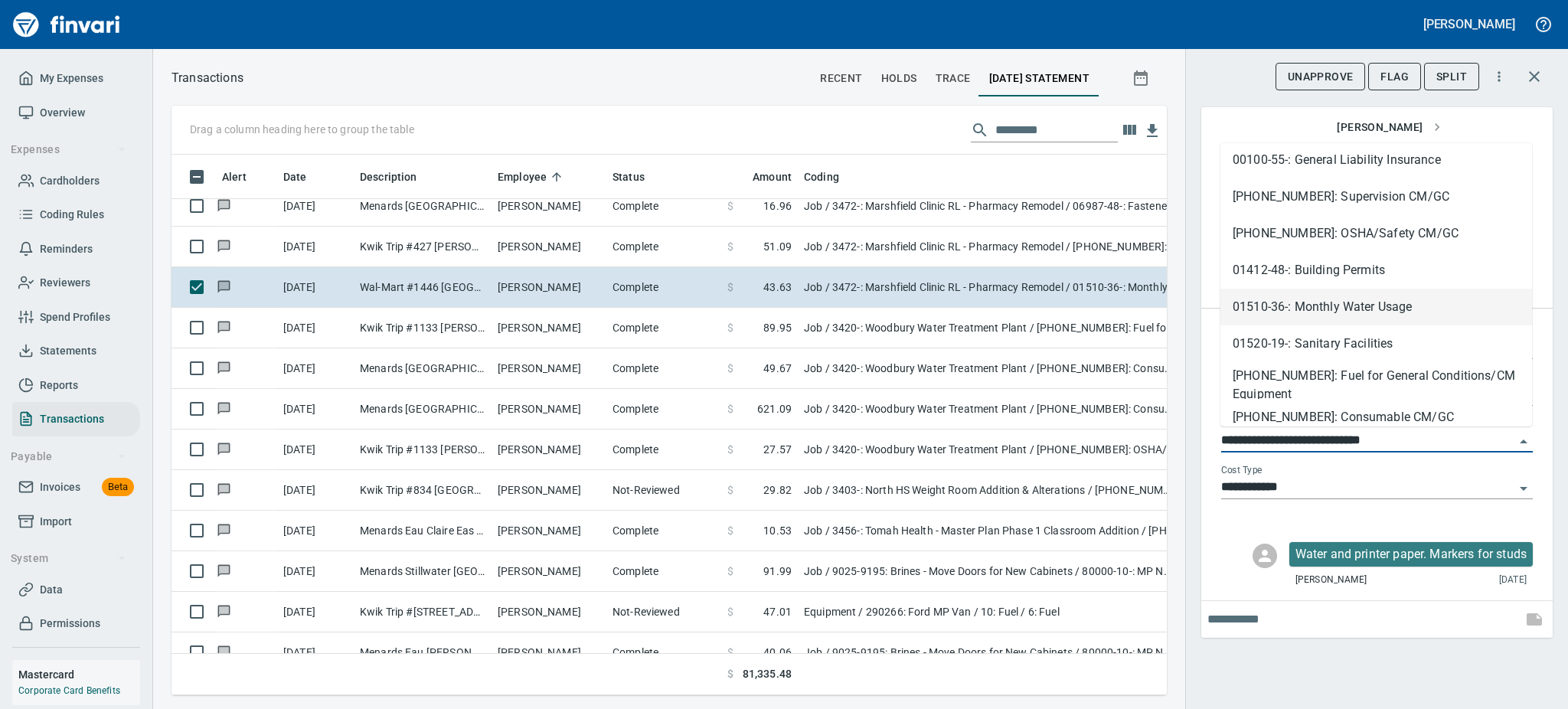
scroll to position [123, 0]
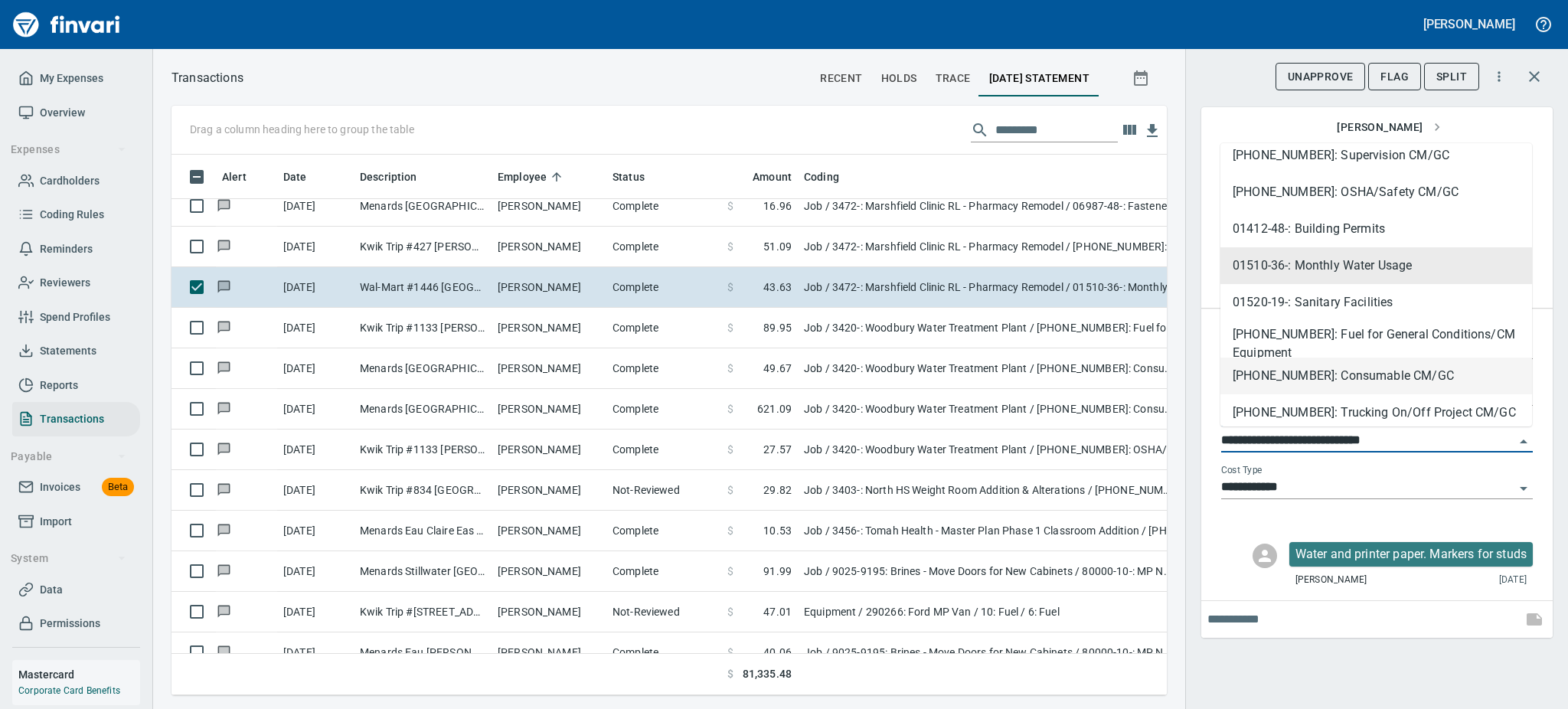
click at [1337, 375] on li "01540-30-01: Consumable CM/GC" at bounding box center [1376, 376] width 312 height 37
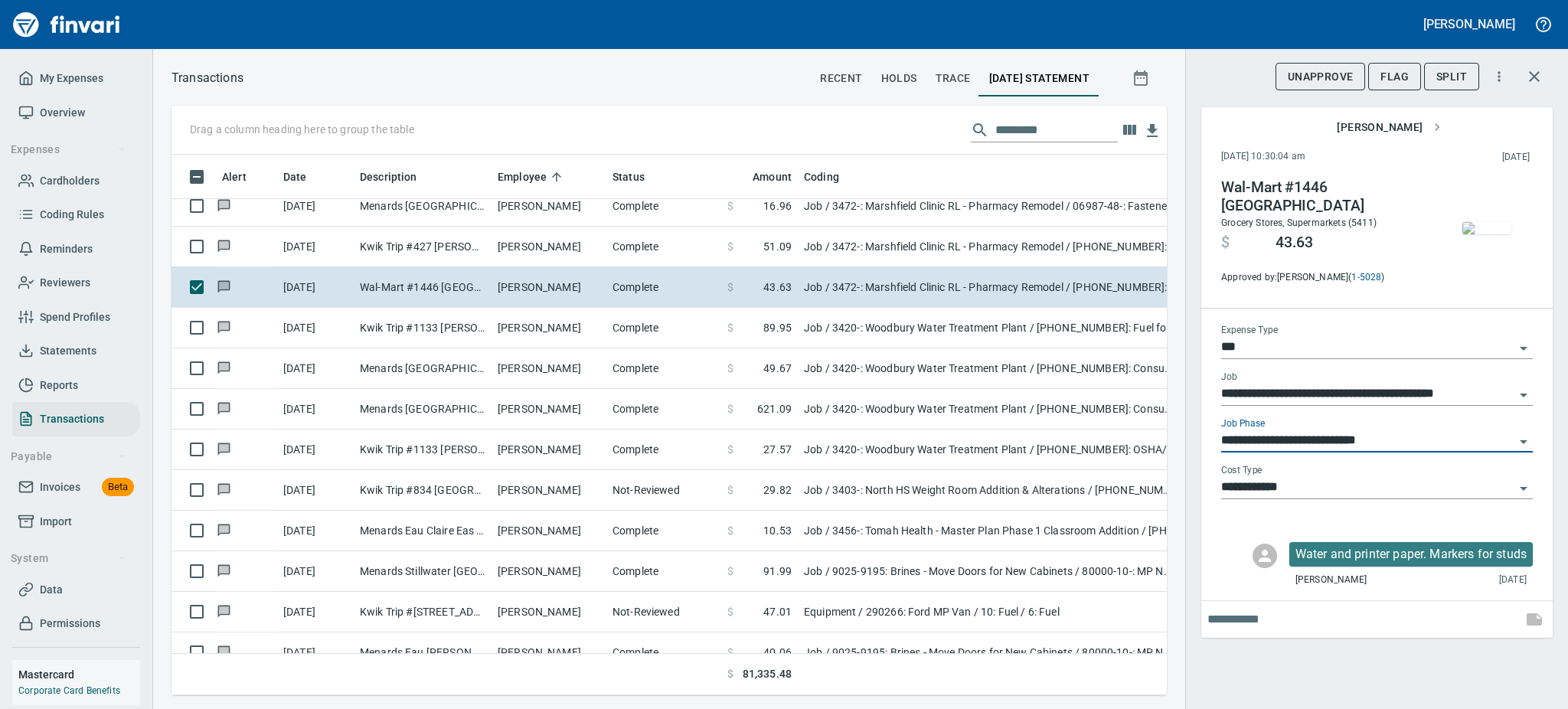
type input "**********"
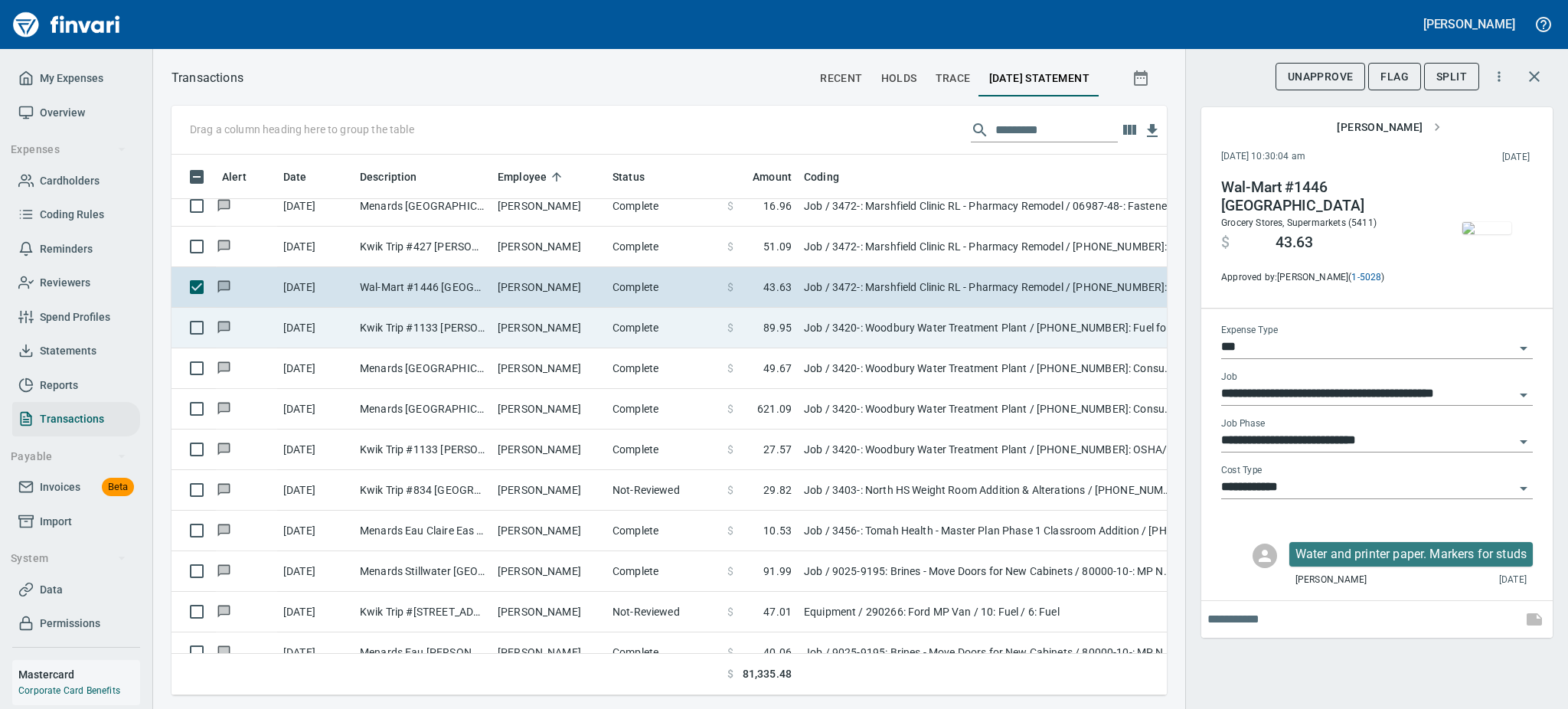
click at [540, 334] on td "Jeff Berg" at bounding box center [549, 328] width 115 height 41
type input "**********"
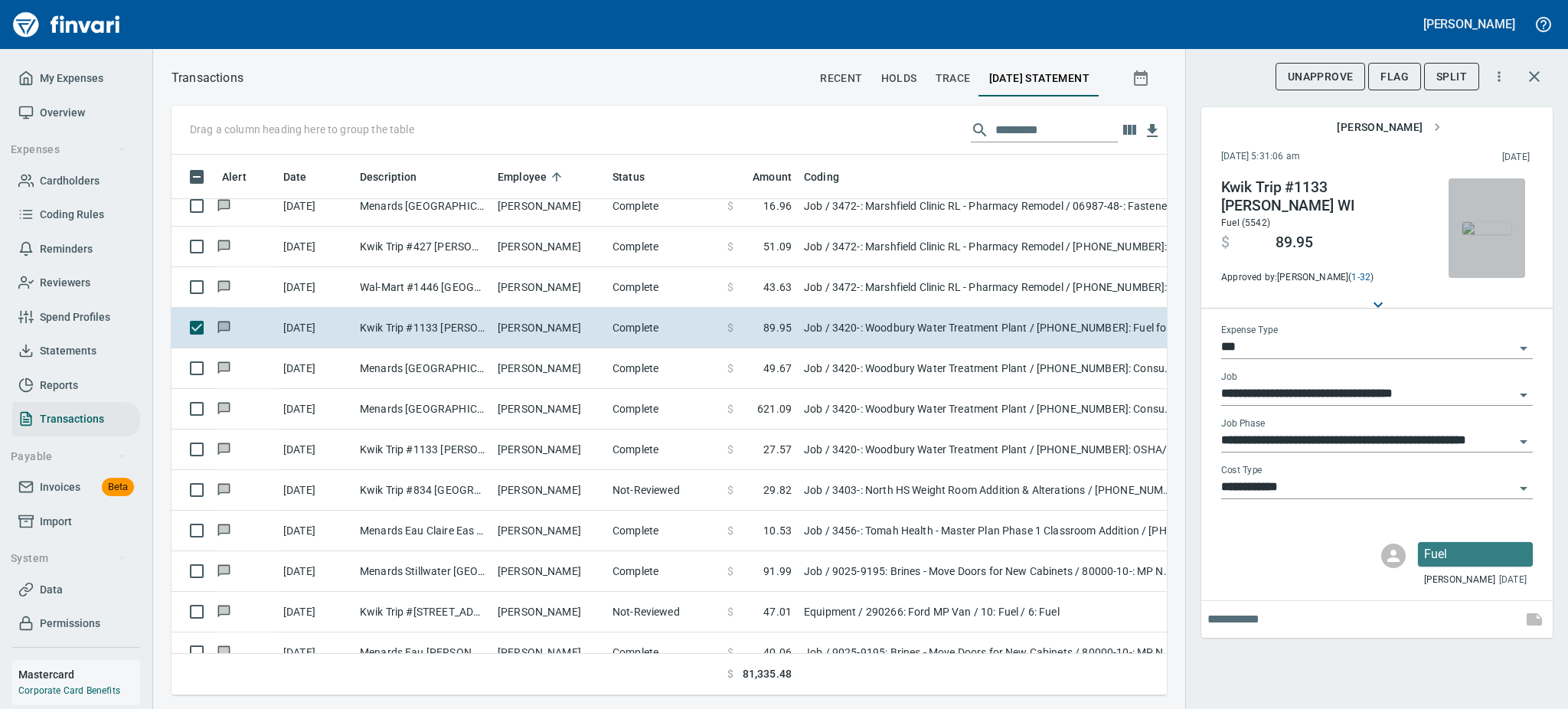
click at [1488, 232] on img "button" at bounding box center [1487, 228] width 49 height 12
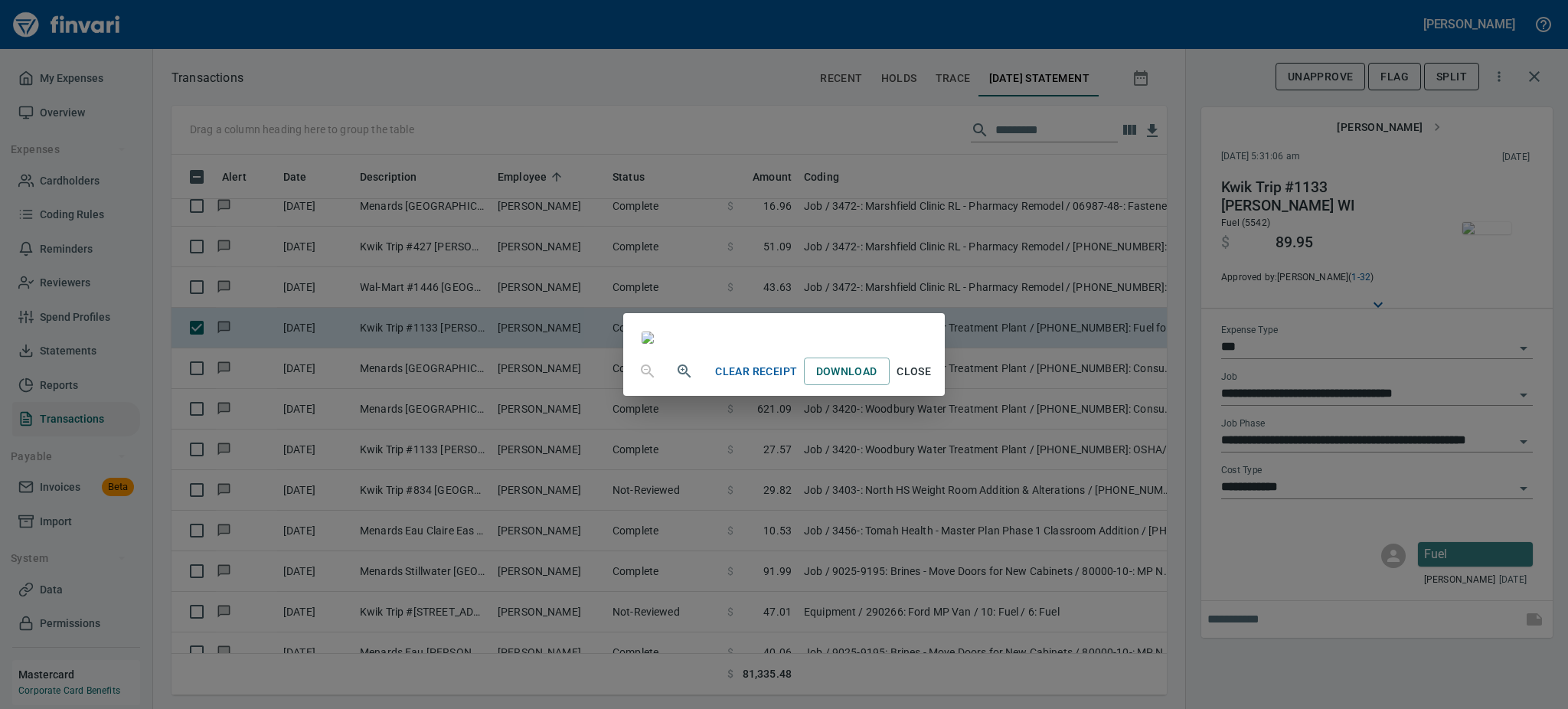
scroll to position [51, 0]
click at [932, 382] on span "Close" at bounding box center [914, 371] width 37 height 19
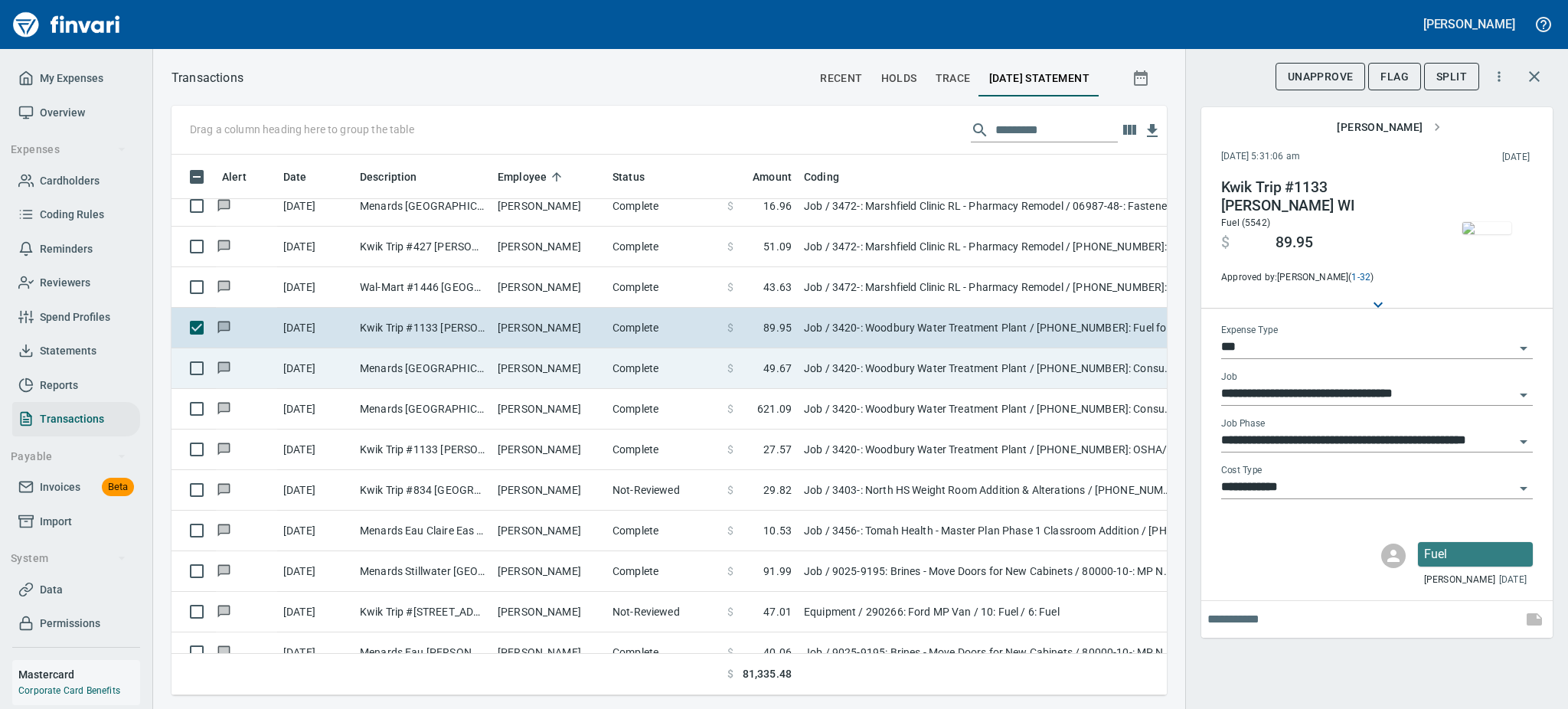
click at [611, 361] on td "Complete" at bounding box center [664, 369] width 115 height 41
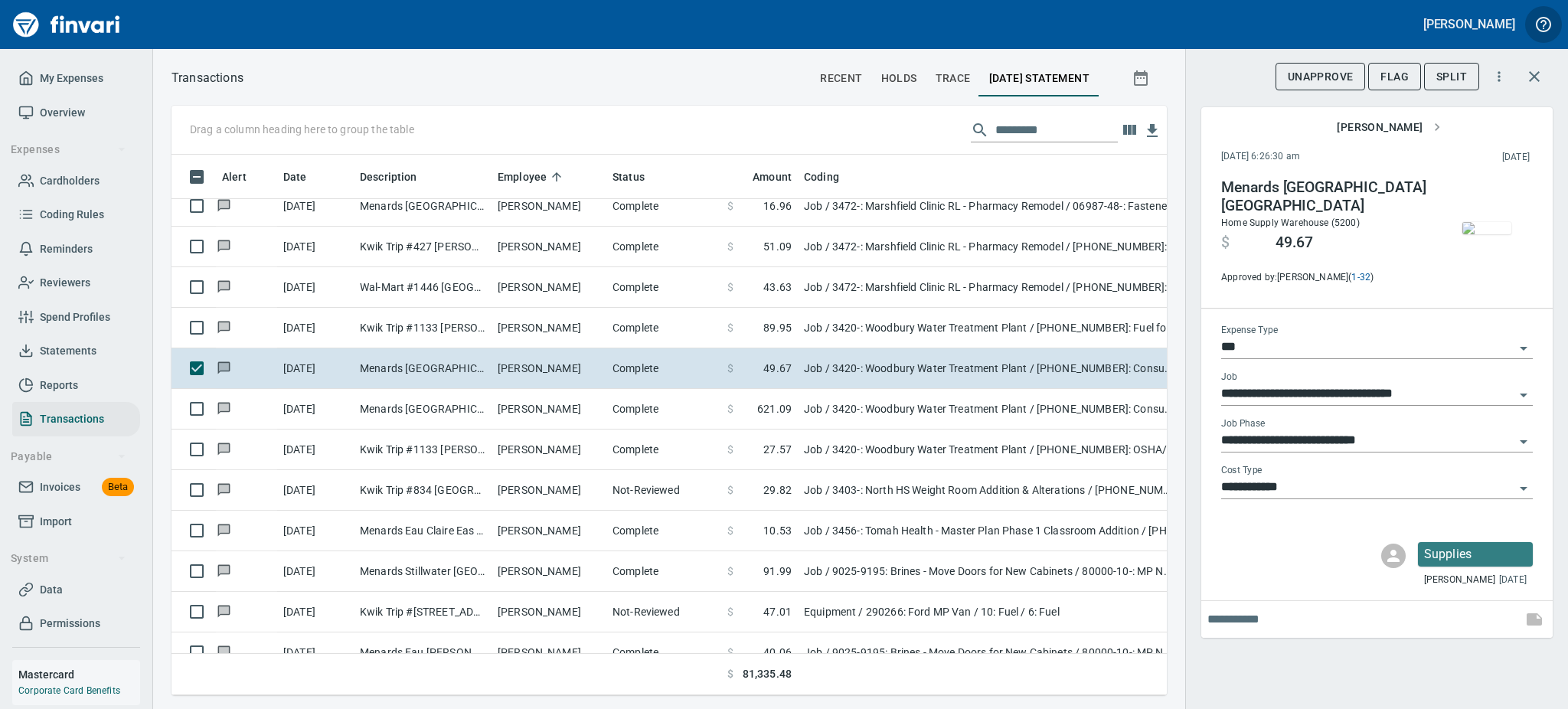
scroll to position [507, 961]
click at [1489, 229] on img "button" at bounding box center [1487, 228] width 49 height 12
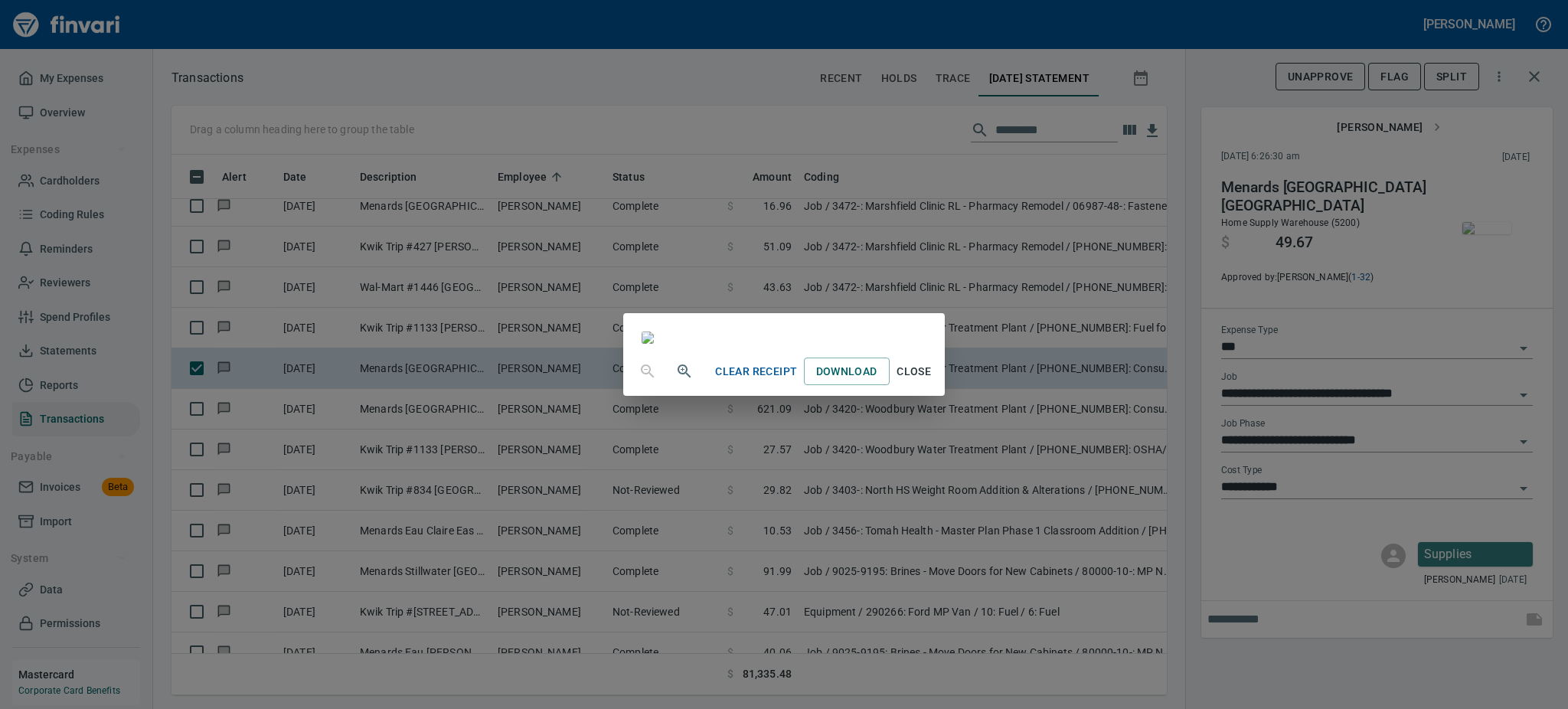
scroll to position [82, 0]
click at [678, 377] on icon "button" at bounding box center [684, 371] width 13 height 13
click at [675, 382] on icon "button" at bounding box center [684, 373] width 18 height 18
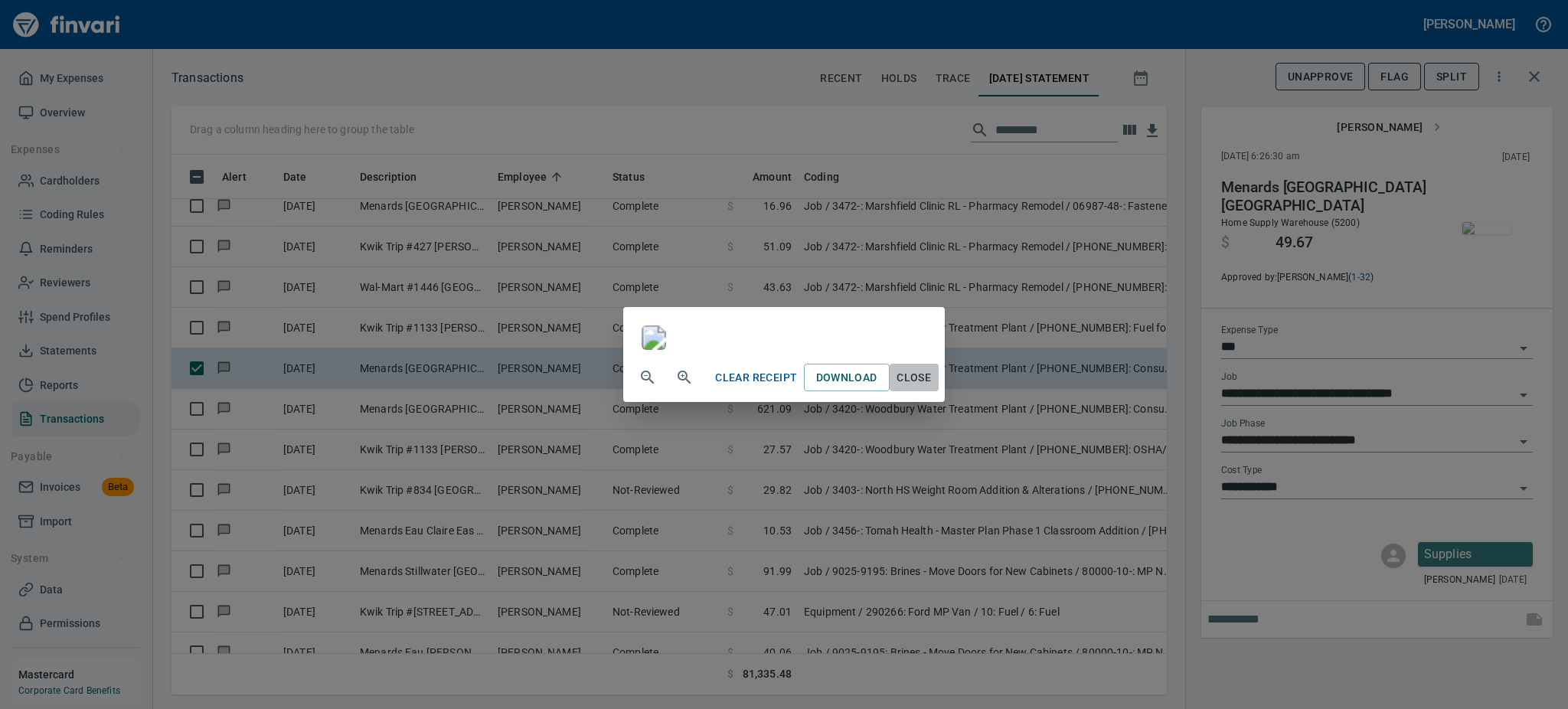
click at [932, 387] on span "Close" at bounding box center [914, 377] width 37 height 19
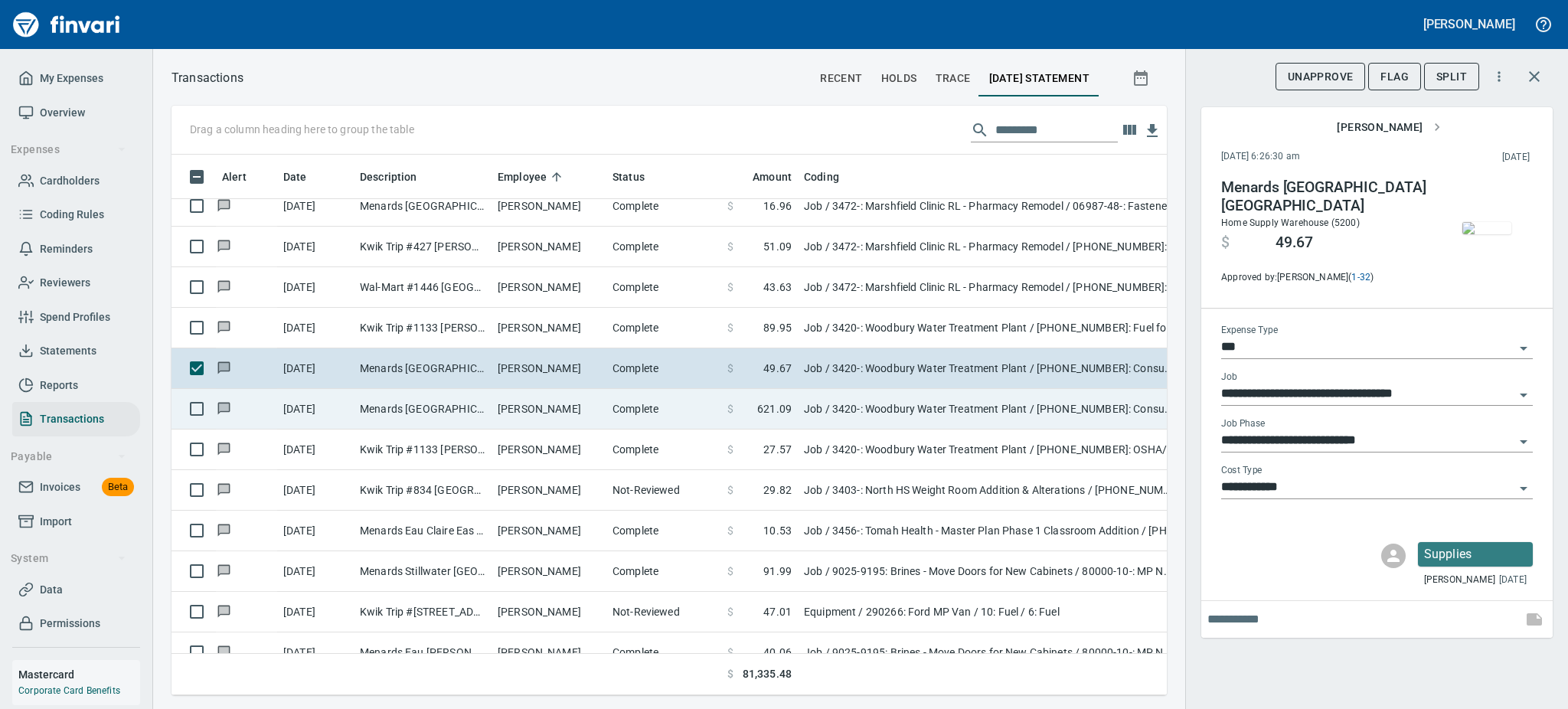
click at [532, 403] on td "Jeff Berg" at bounding box center [549, 409] width 115 height 41
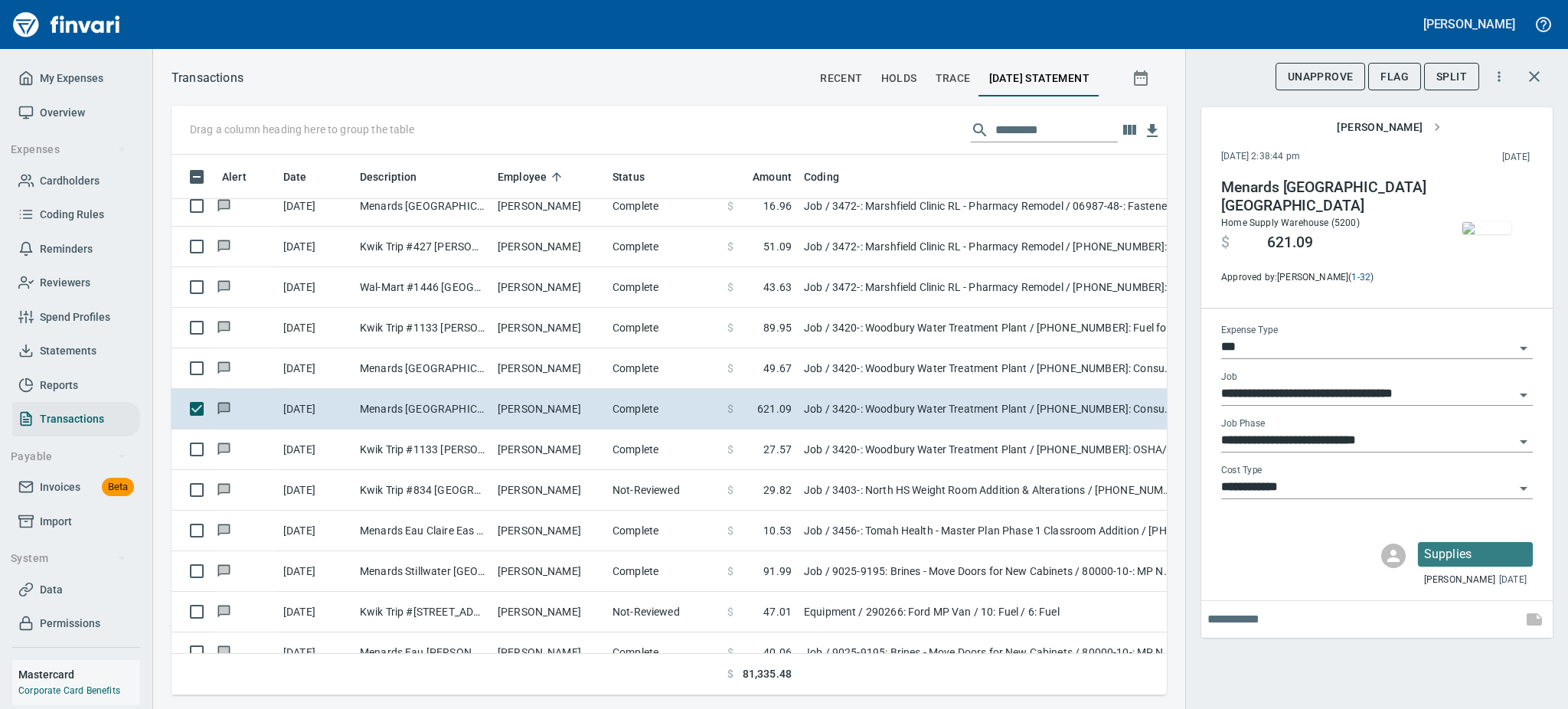
click at [1490, 228] on img "button" at bounding box center [1487, 228] width 49 height 12
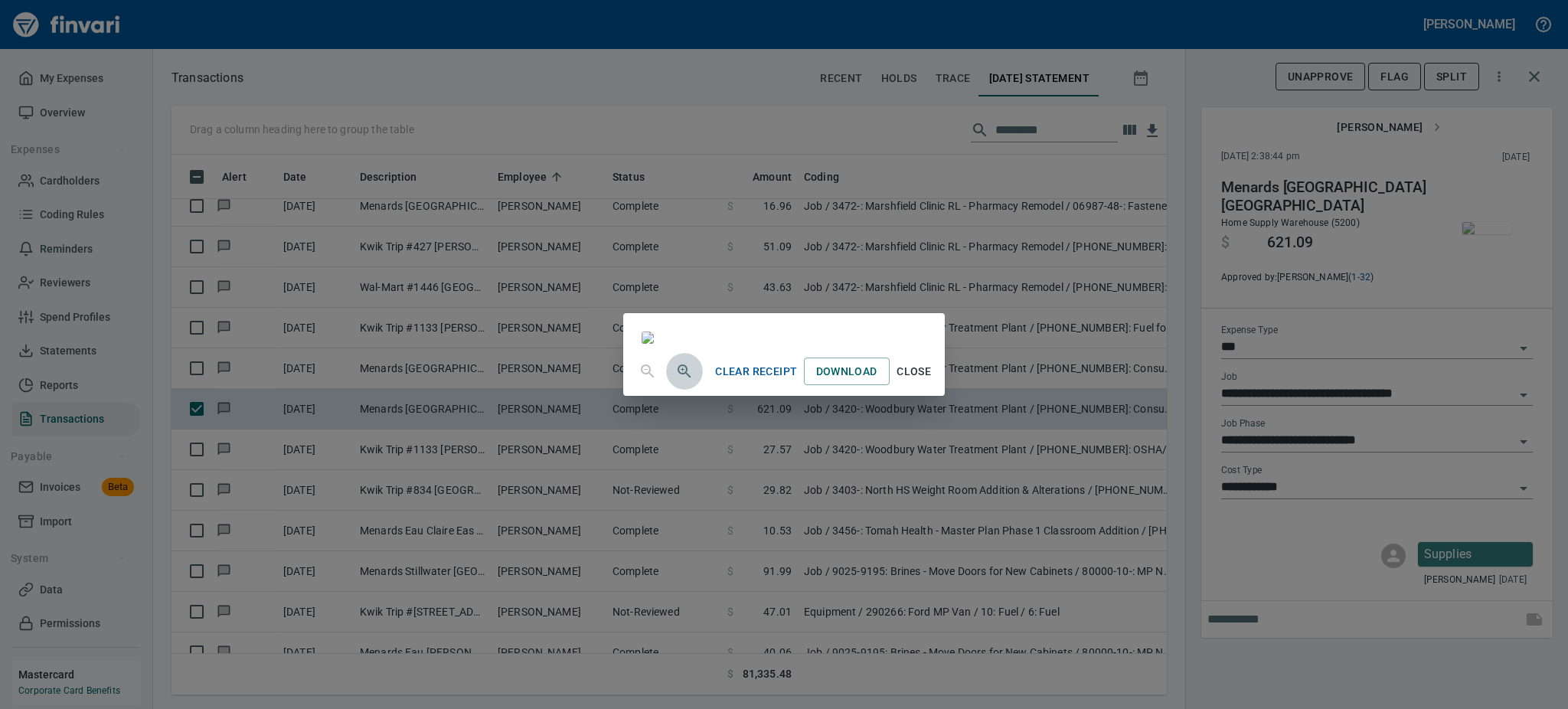
click at [678, 377] on icon "button" at bounding box center [684, 371] width 13 height 13
click at [678, 379] on icon "button" at bounding box center [684, 373] width 13 height 13
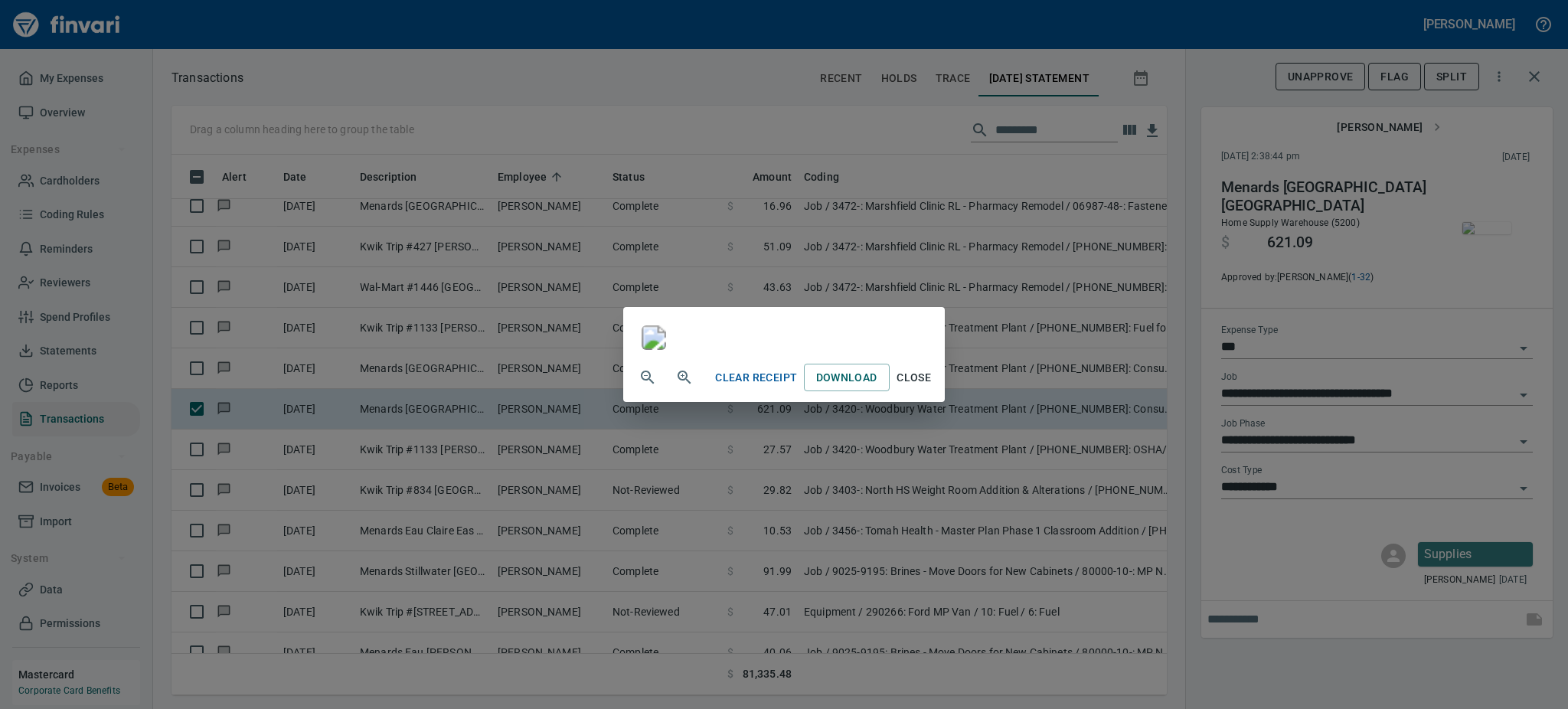
click at [675, 386] on icon "button" at bounding box center [684, 377] width 18 height 18
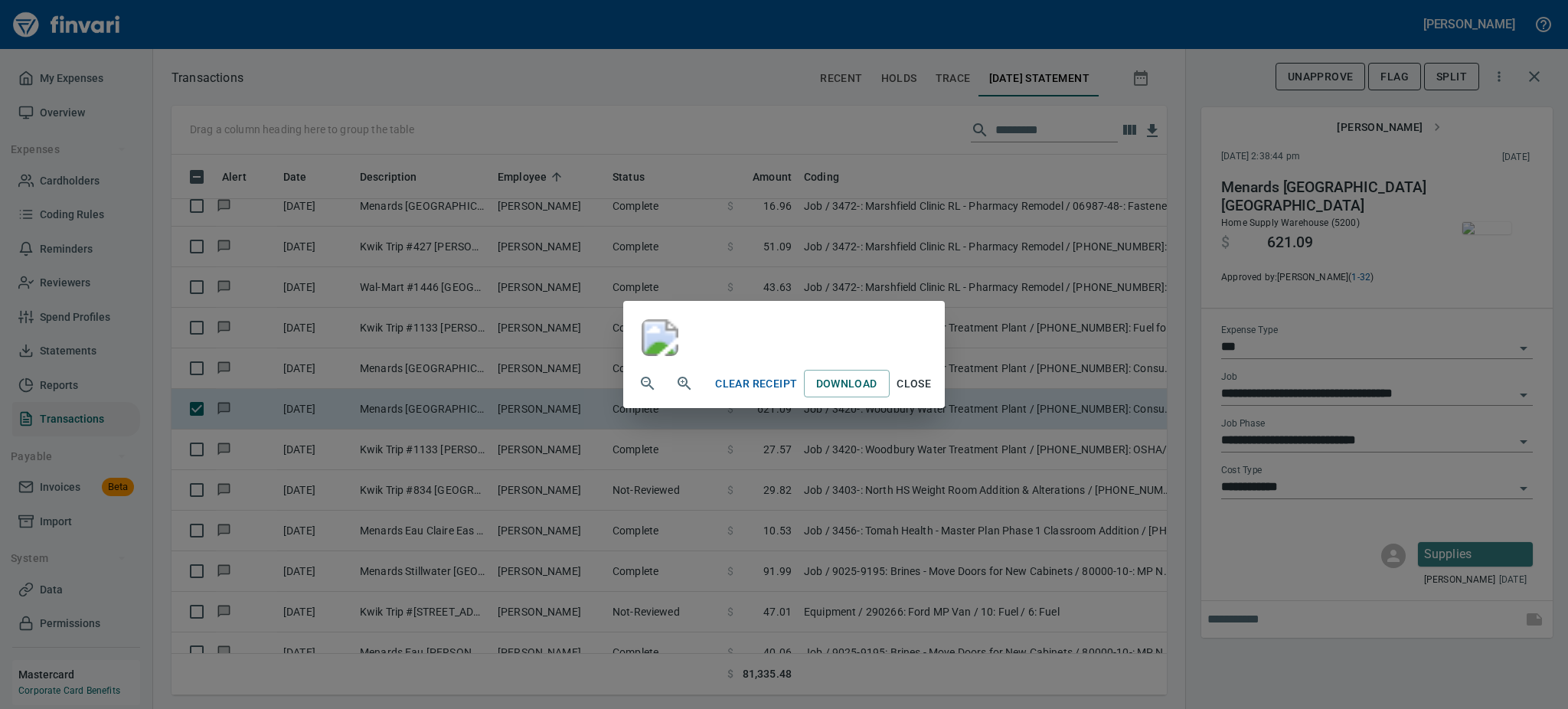
scroll to position [735, 0]
click at [932, 394] on span "Close" at bounding box center [914, 383] width 37 height 19
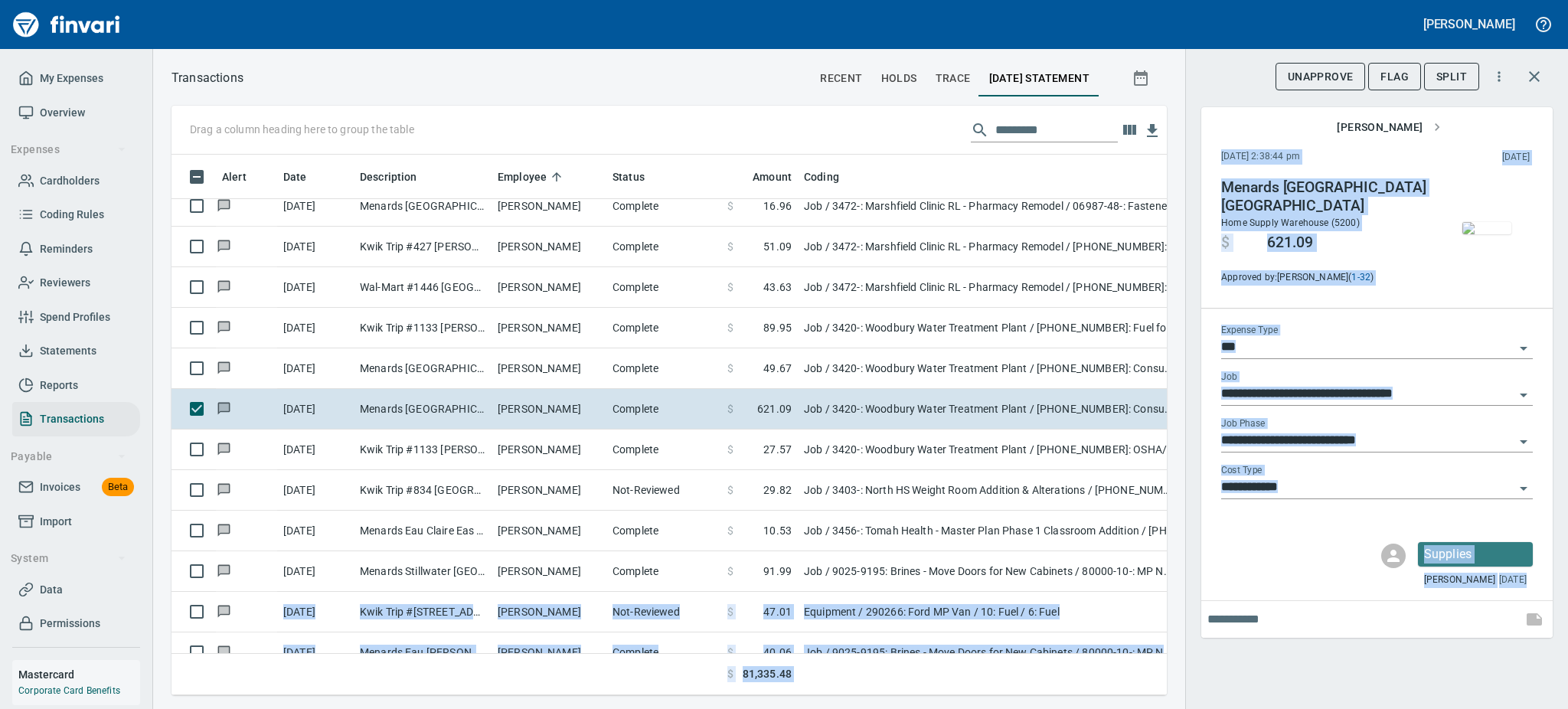
drag, startPoint x: 1490, startPoint y: 672, endPoint x: 1188, endPoint y: 589, distance: 313.2
click at [1188, 589] on div "**********" at bounding box center [1377, 354] width 383 height 709
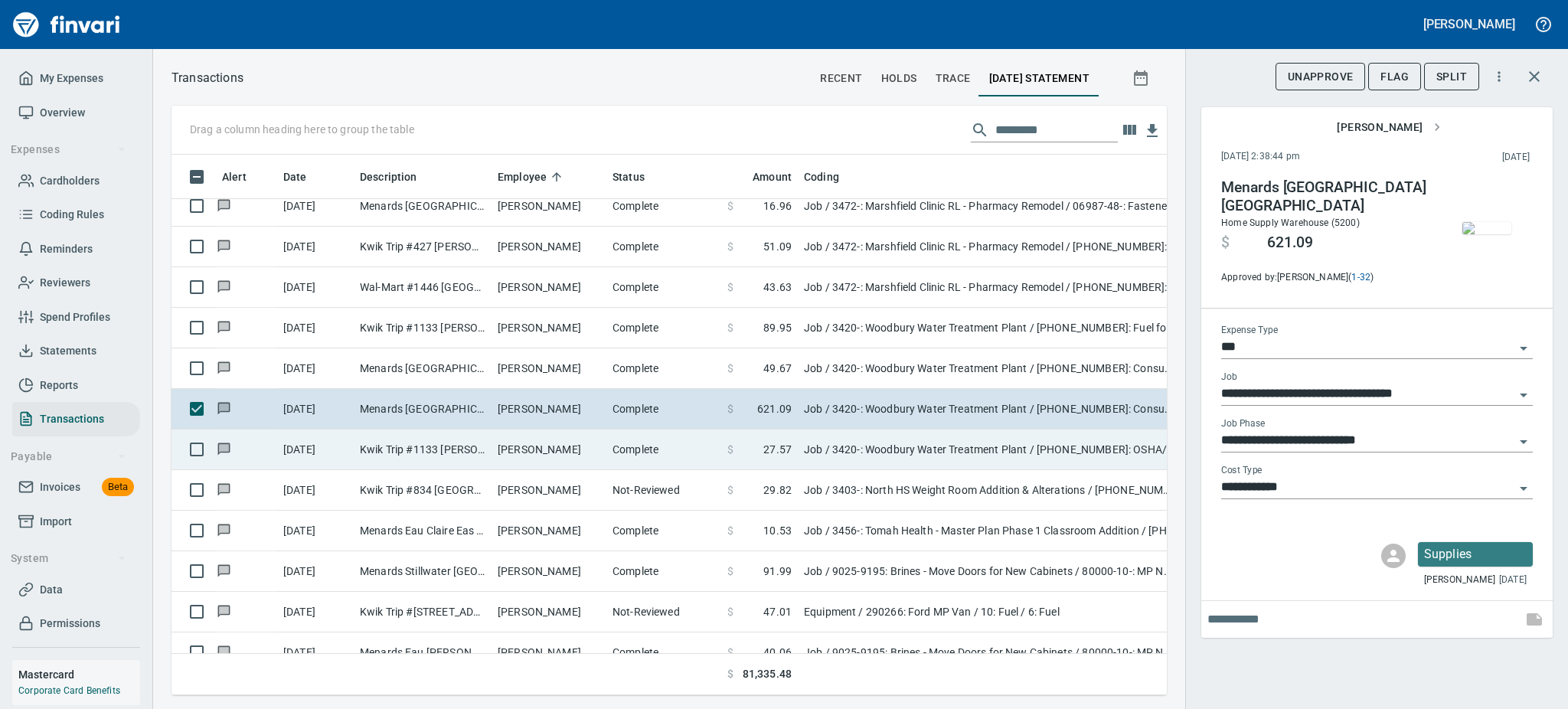
click at [413, 442] on td "Kwik Trip #1133 Durand WI" at bounding box center [422, 450] width 137 height 41
type input "**********"
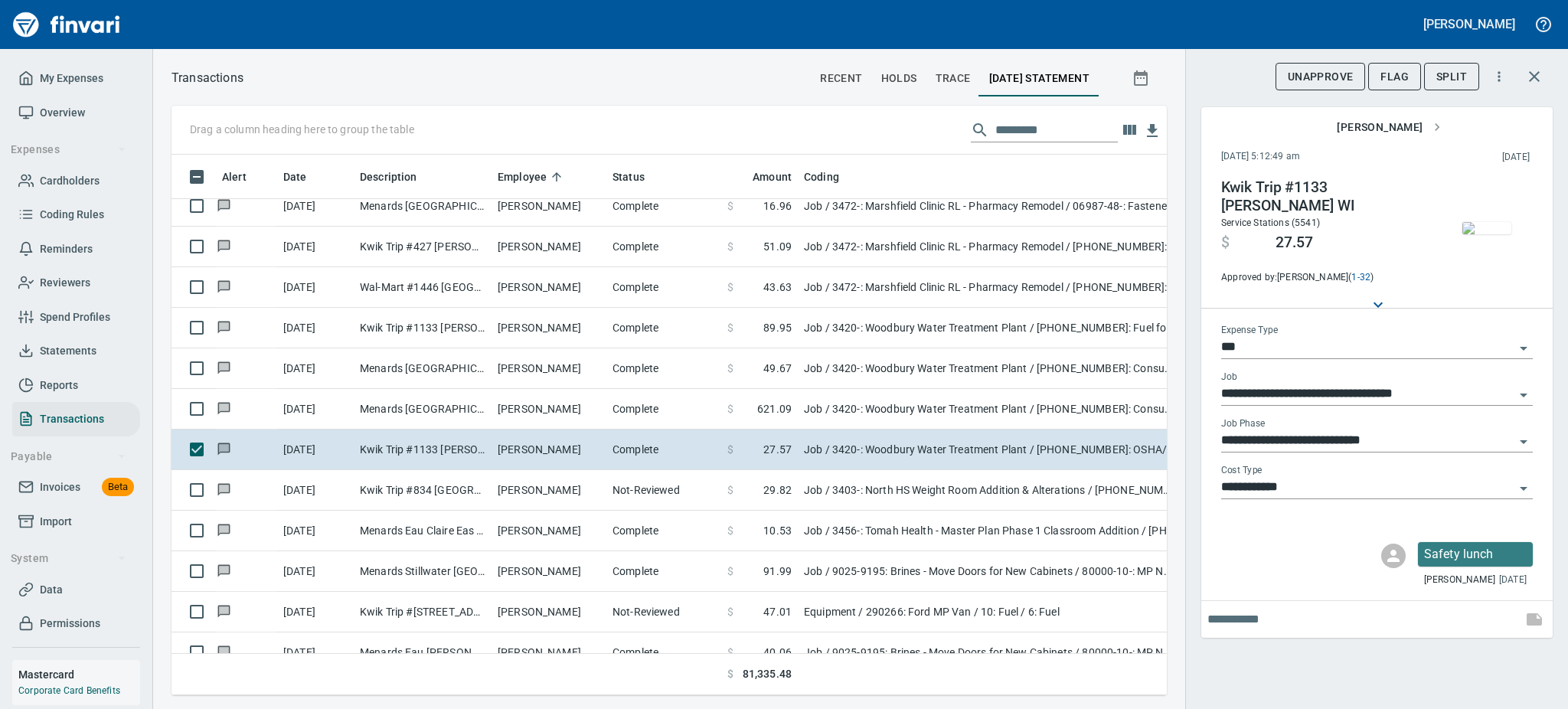
click at [1480, 234] on img "button" at bounding box center [1487, 228] width 49 height 12
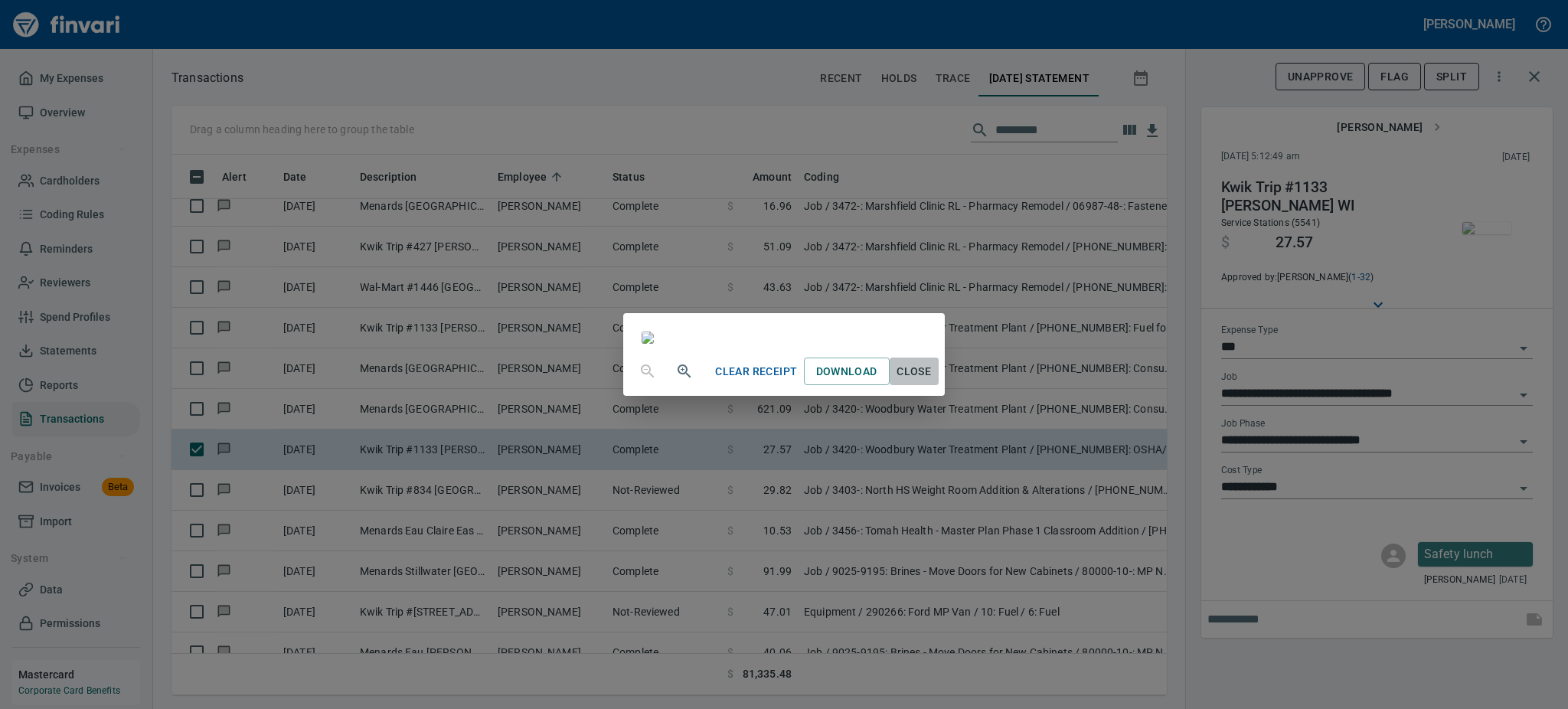
click at [932, 382] on span "Close" at bounding box center [914, 371] width 37 height 19
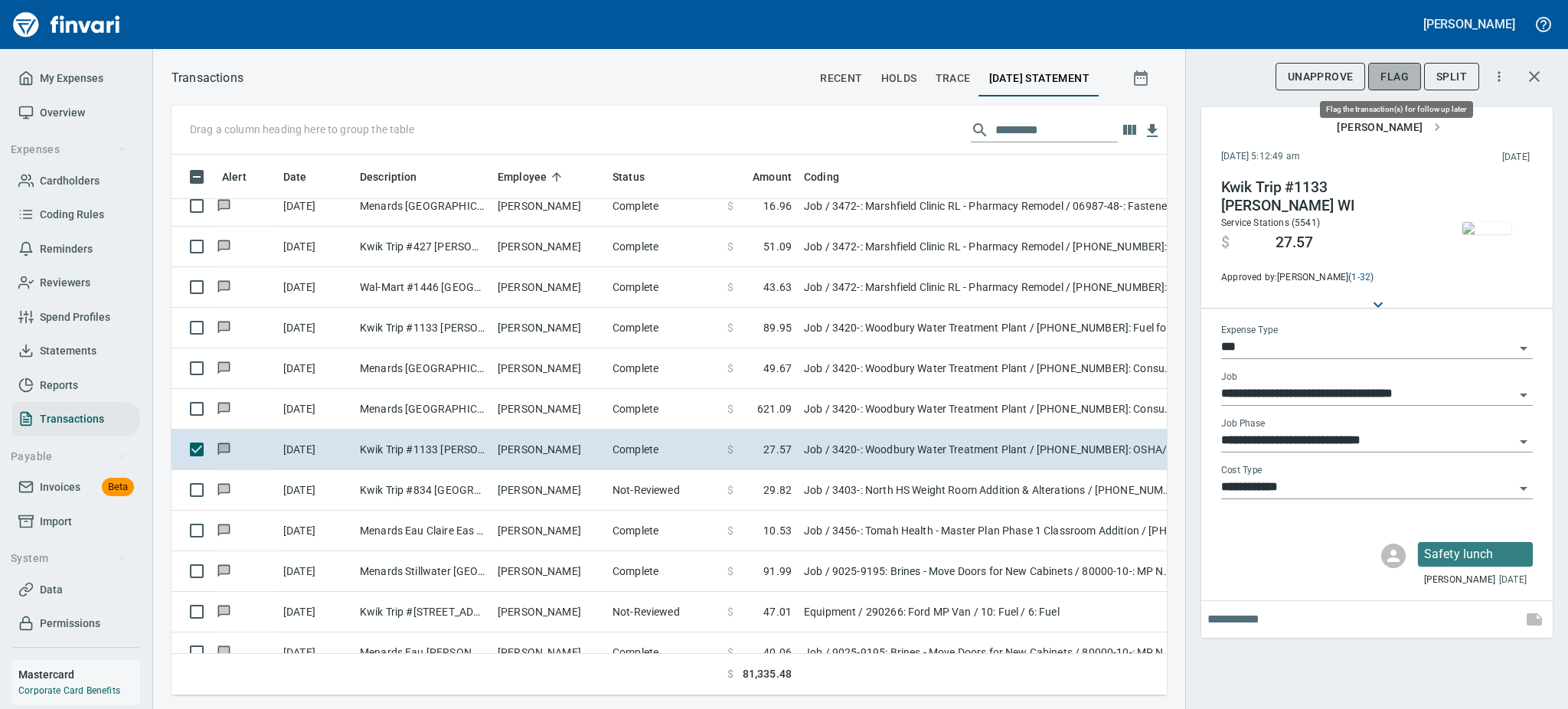
click at [1385, 73] on span "Flag" at bounding box center [1395, 76] width 29 height 19
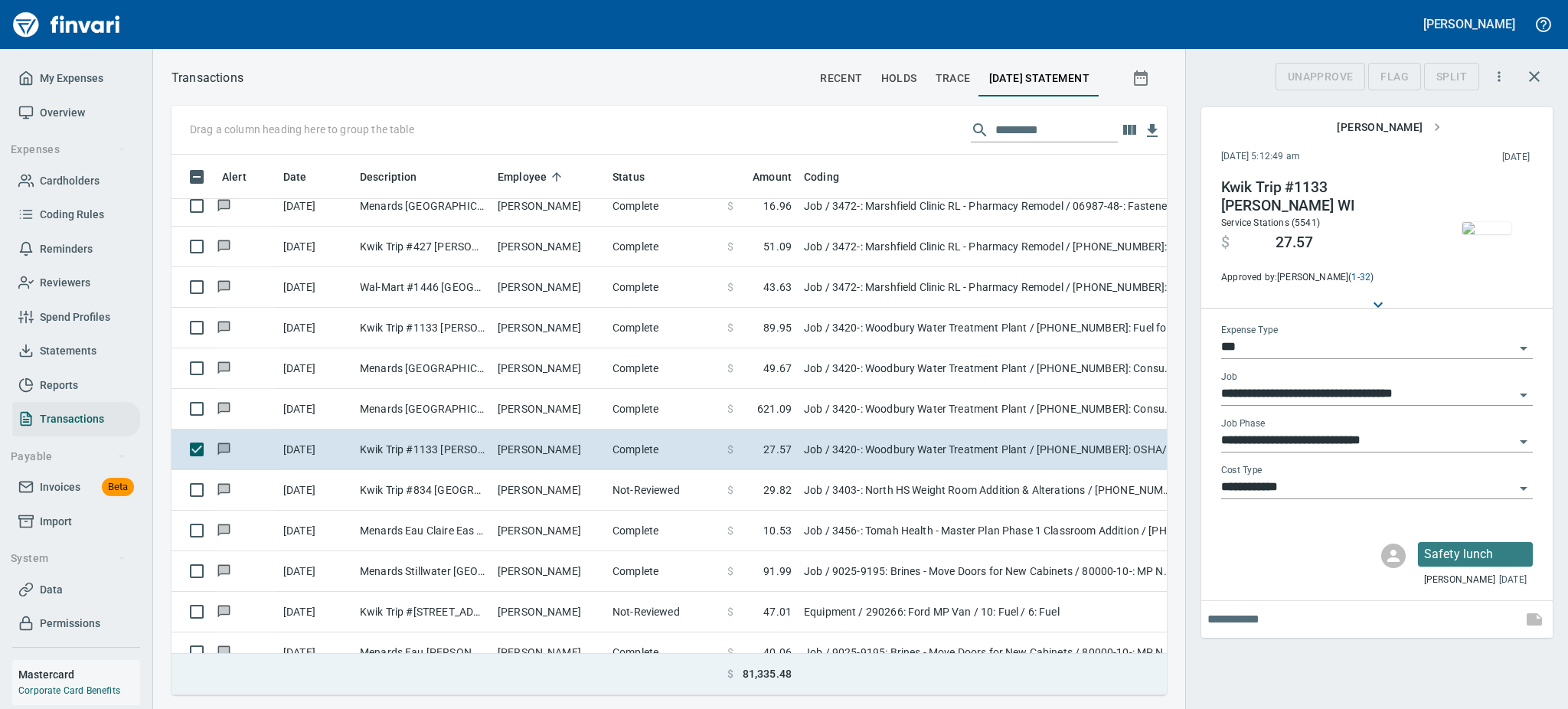
scroll to position [507, 961]
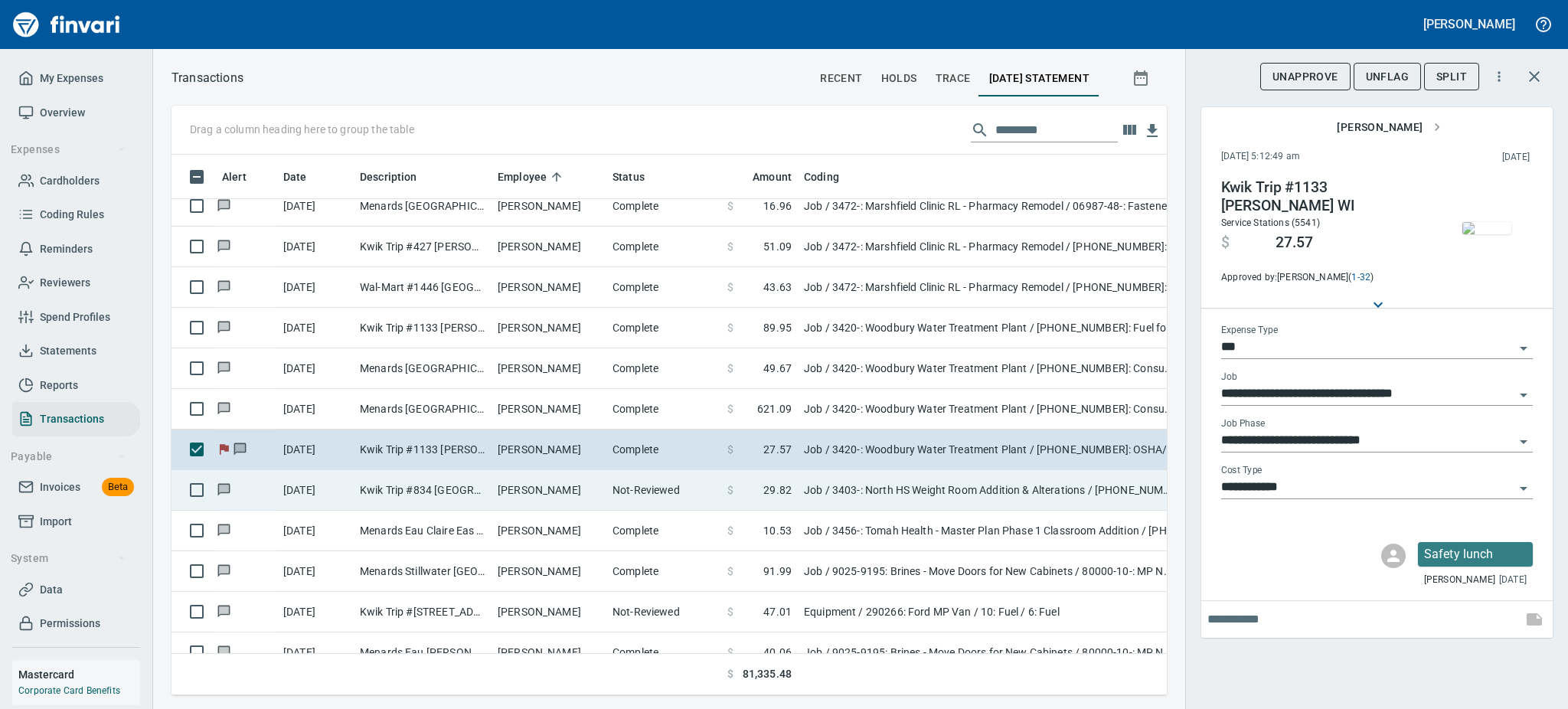
click at [421, 483] on td "Kwik Trip #834 Baraboo WI" at bounding box center [422, 490] width 137 height 41
type input "**********"
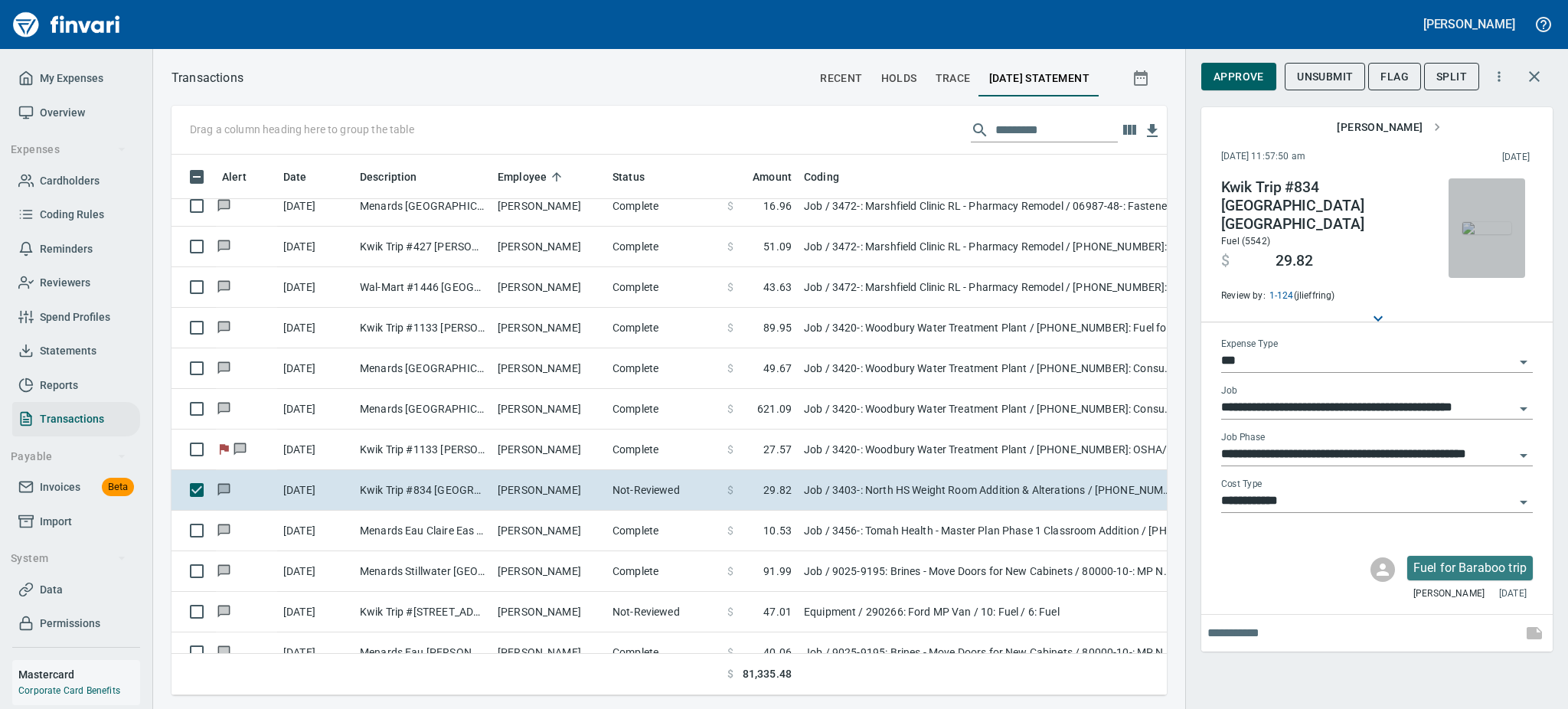
click at [1484, 233] on img "button" at bounding box center [1487, 228] width 49 height 12
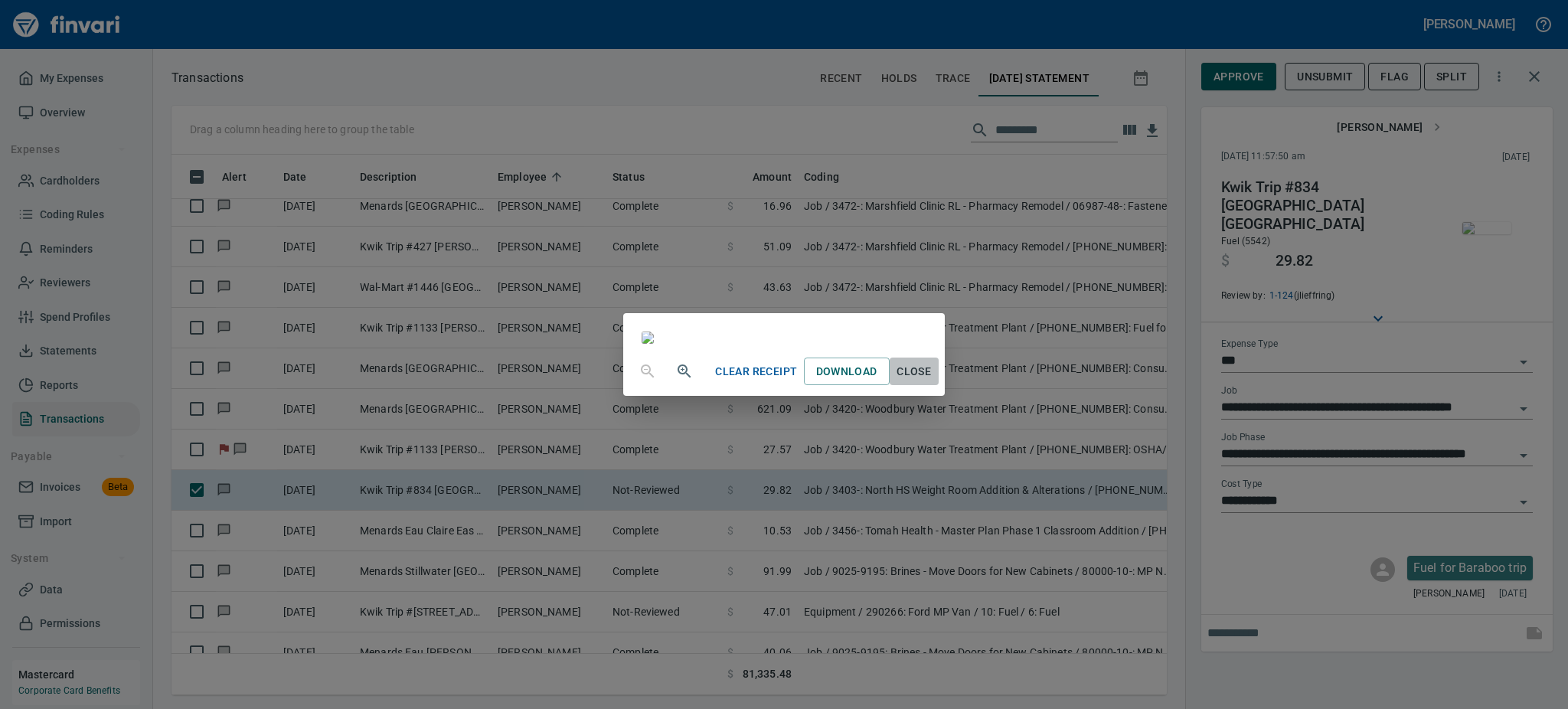
click at [932, 382] on span "Close" at bounding box center [914, 371] width 37 height 19
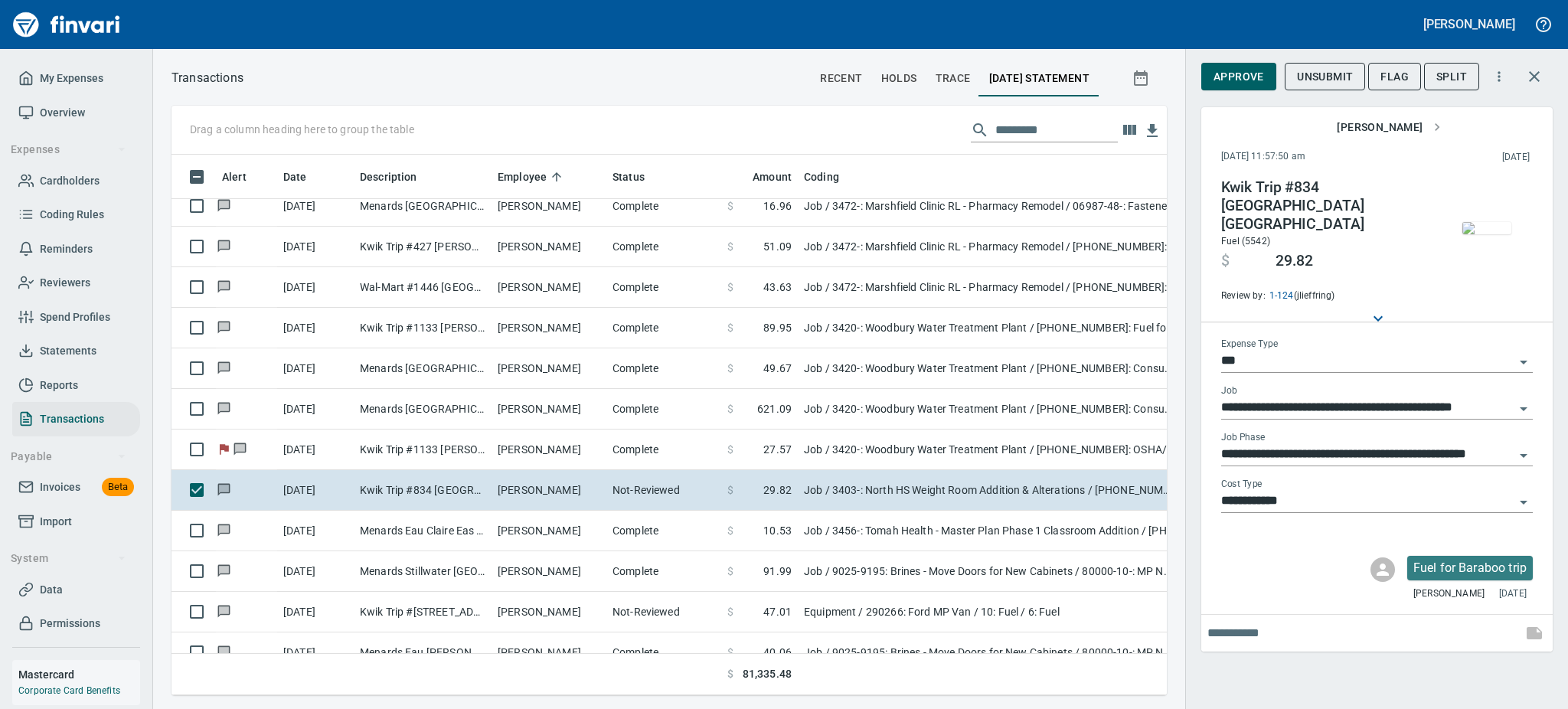
scroll to position [507, 961]
click at [1226, 72] on span "Approve" at bounding box center [1239, 76] width 51 height 19
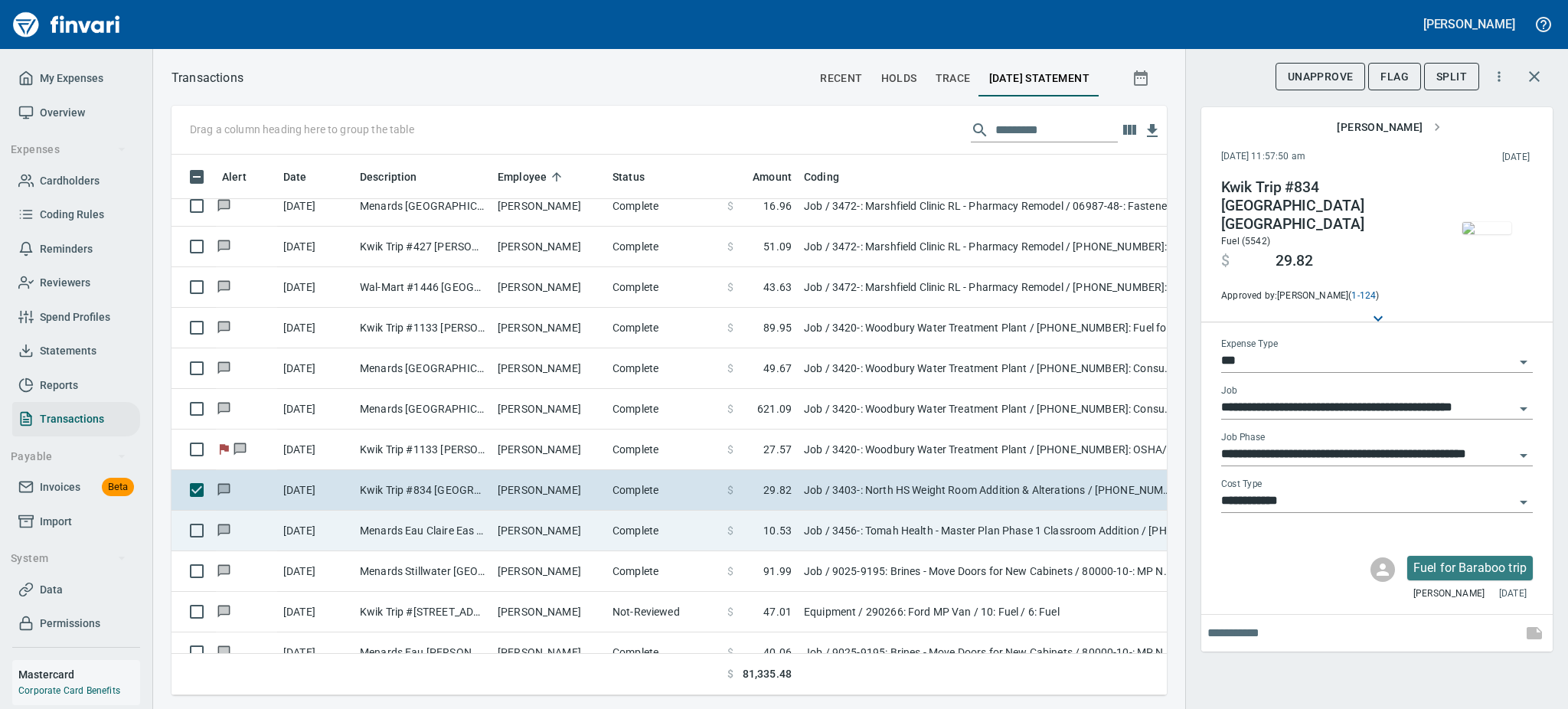
click at [505, 540] on td "Jesse Anderson" at bounding box center [549, 531] width 115 height 41
type input "**********"
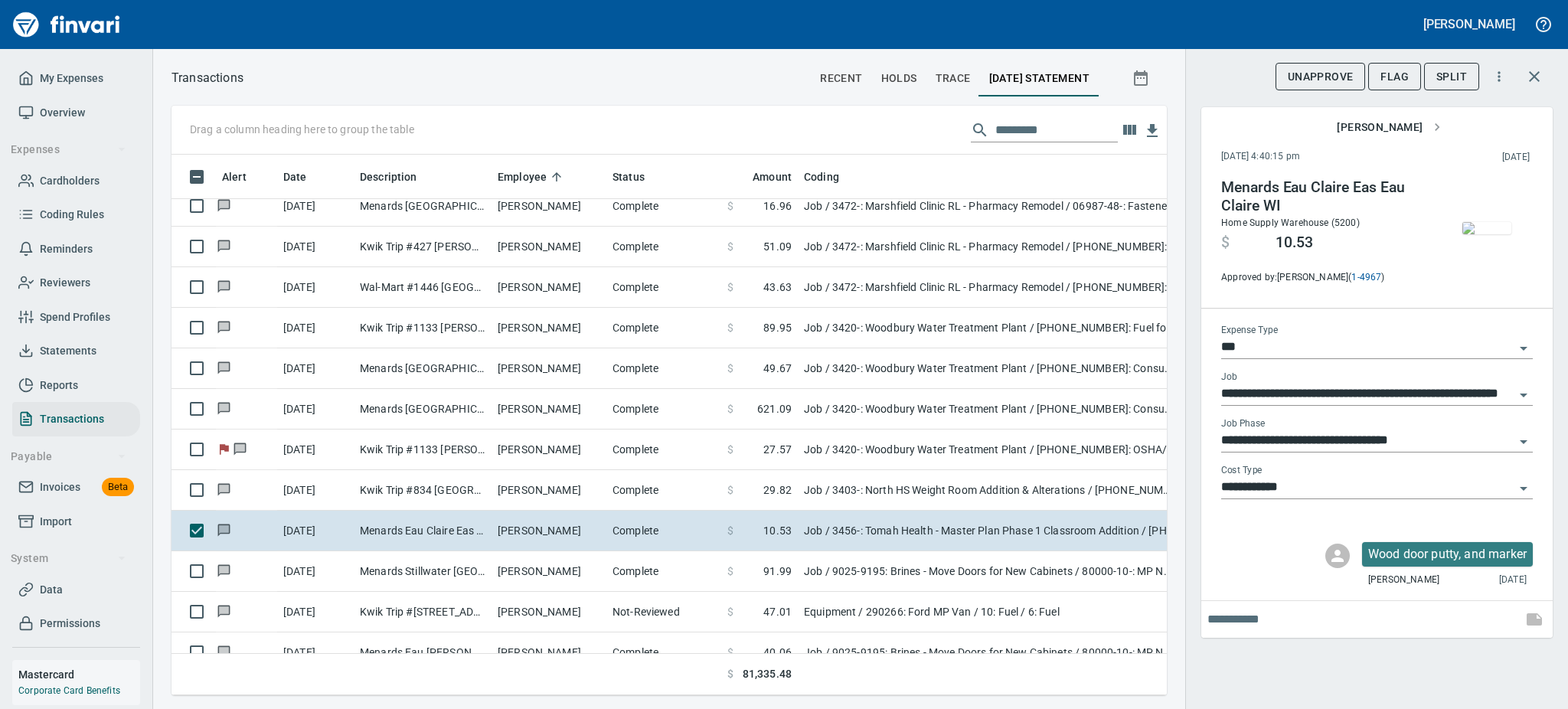
click at [1484, 231] on img "button" at bounding box center [1487, 228] width 49 height 12
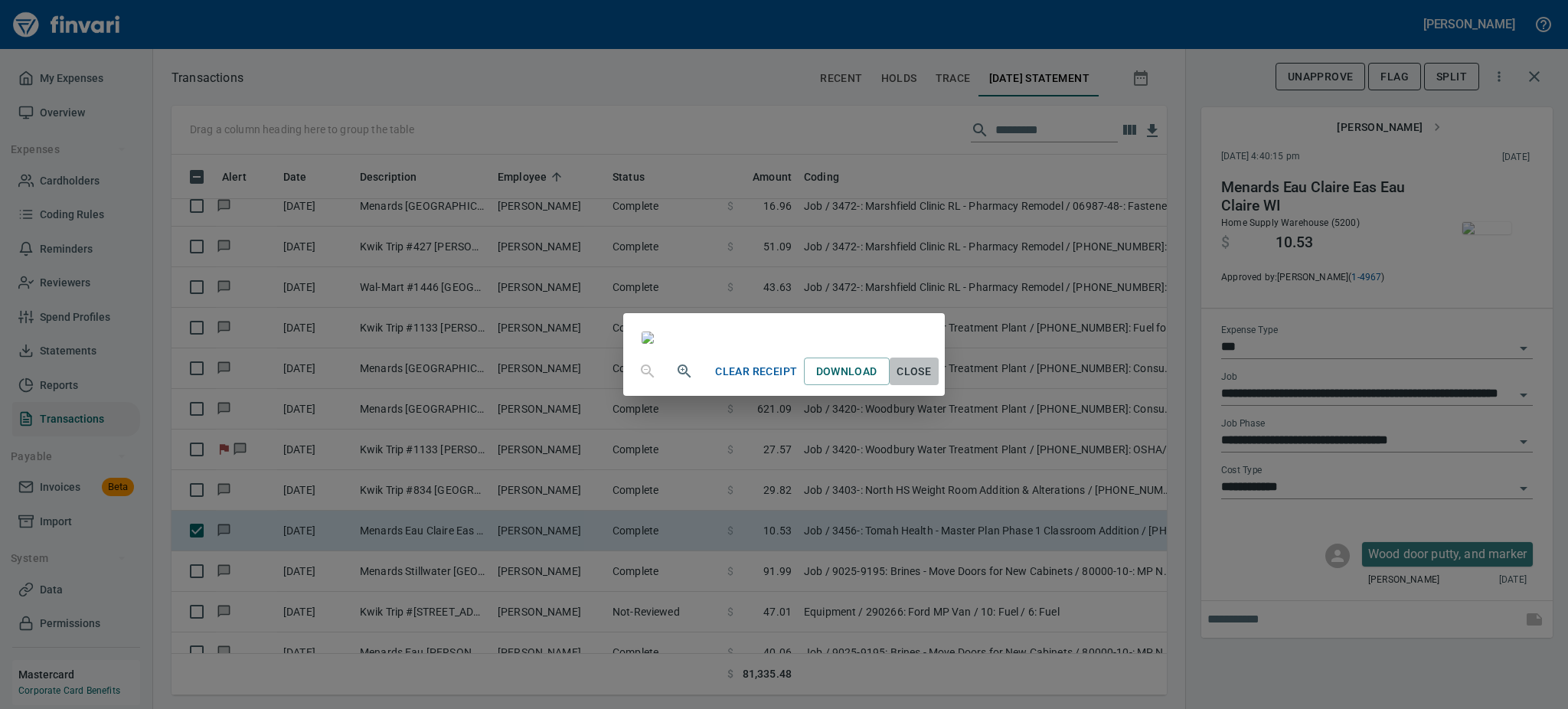
click at [932, 382] on span "Close" at bounding box center [914, 371] width 37 height 19
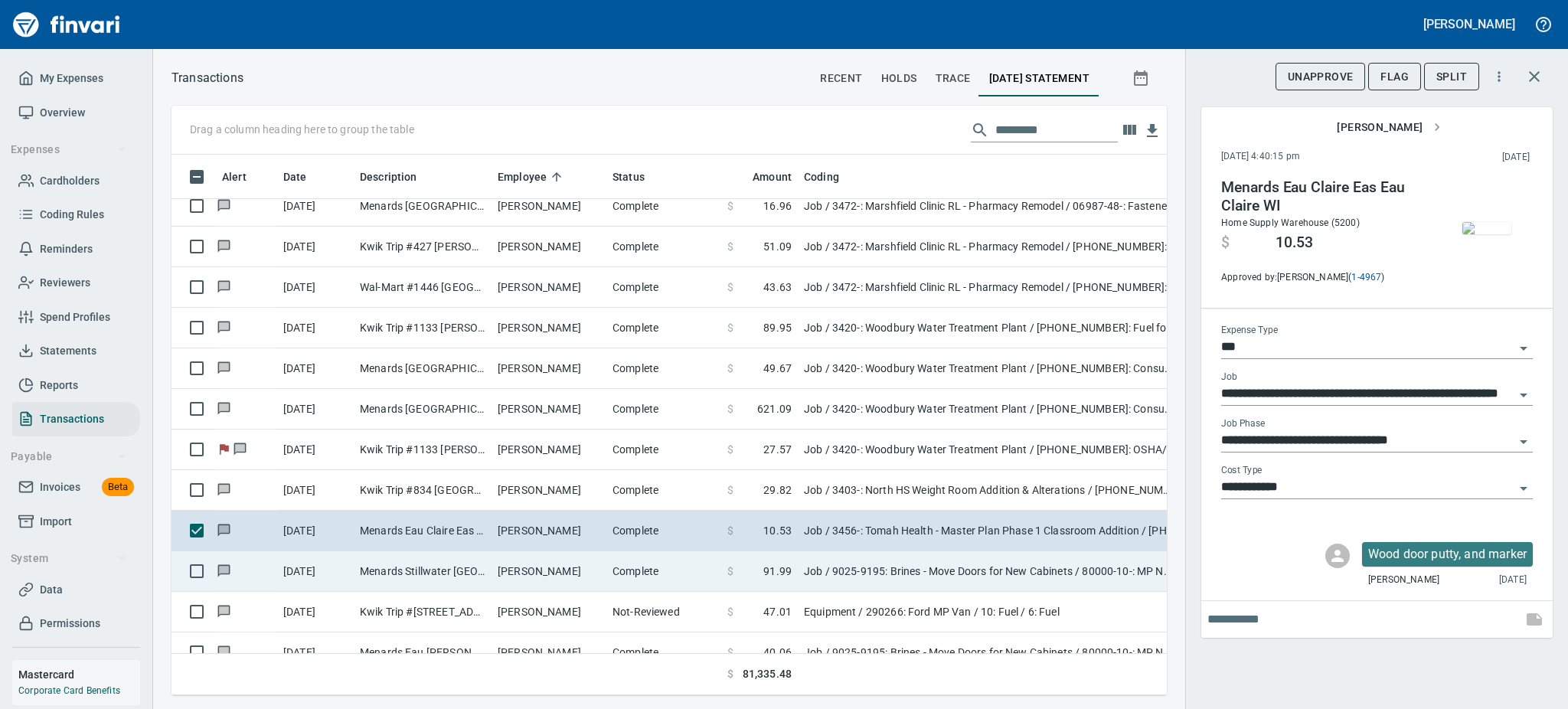
click at [545, 580] on td "Jody Thorgerson" at bounding box center [549, 572] width 115 height 41
type input "**********"
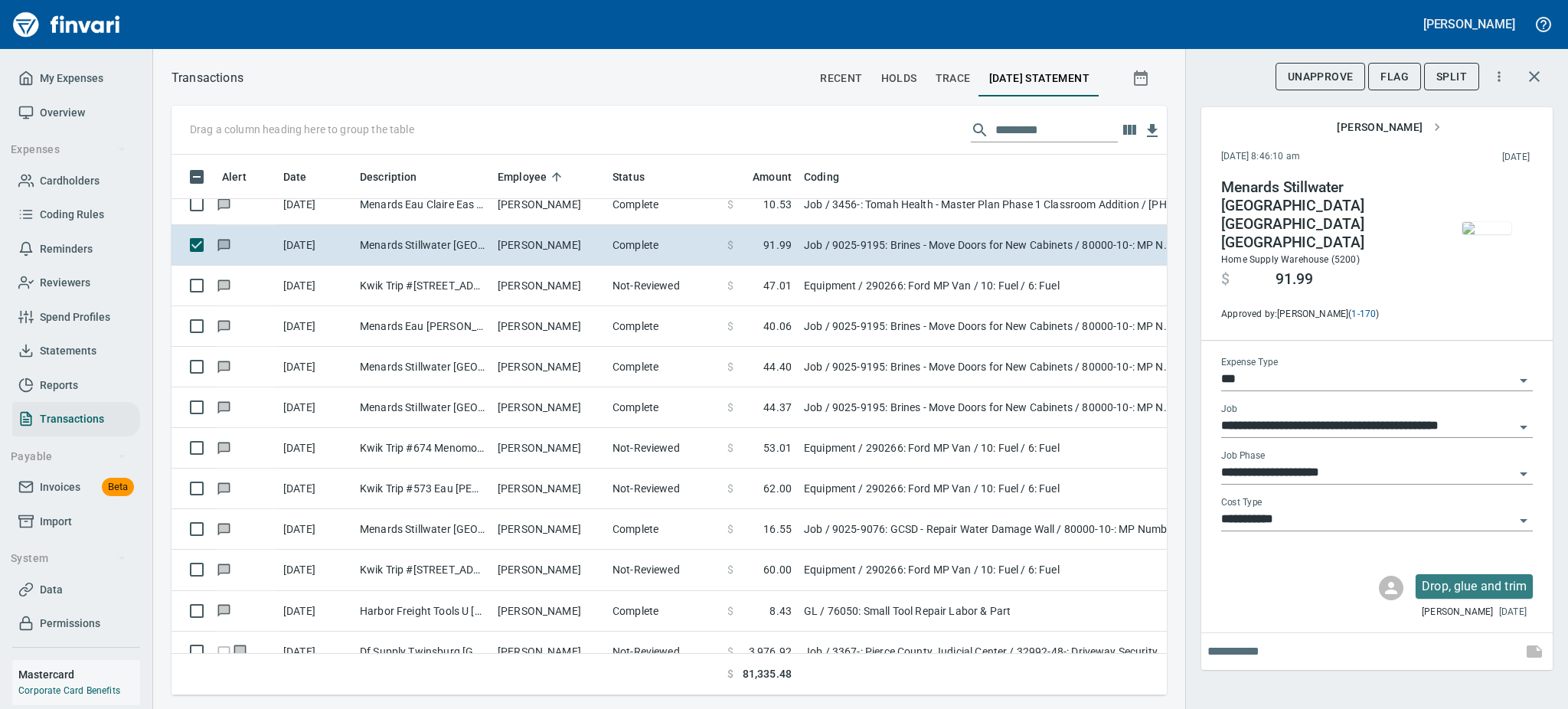
scroll to position [507, 961]
click at [1382, 77] on span "Flag" at bounding box center [1395, 76] width 29 height 19
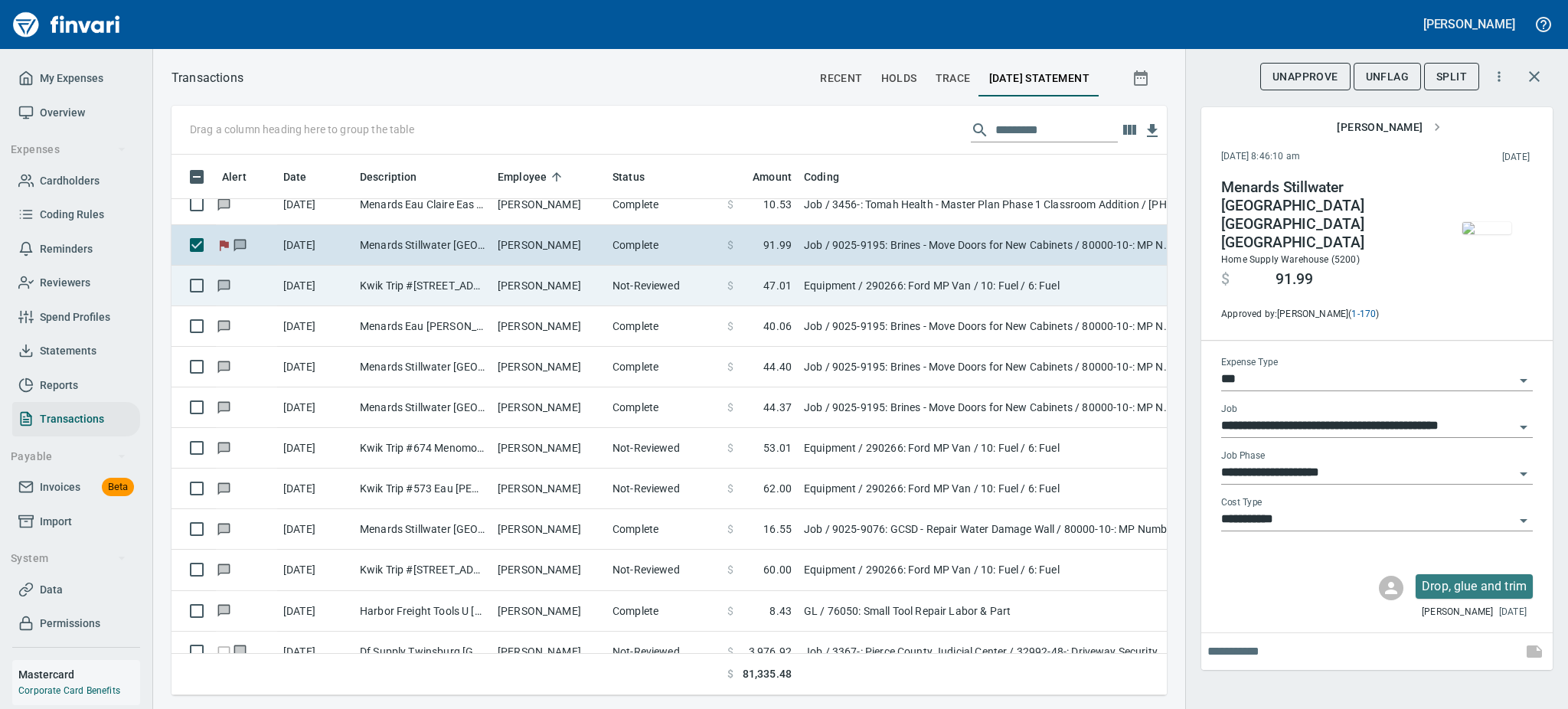
click at [408, 288] on td "Kwik Trip #111 Oak Park Heig MN" at bounding box center [422, 287] width 137 height 41
type input "*********"
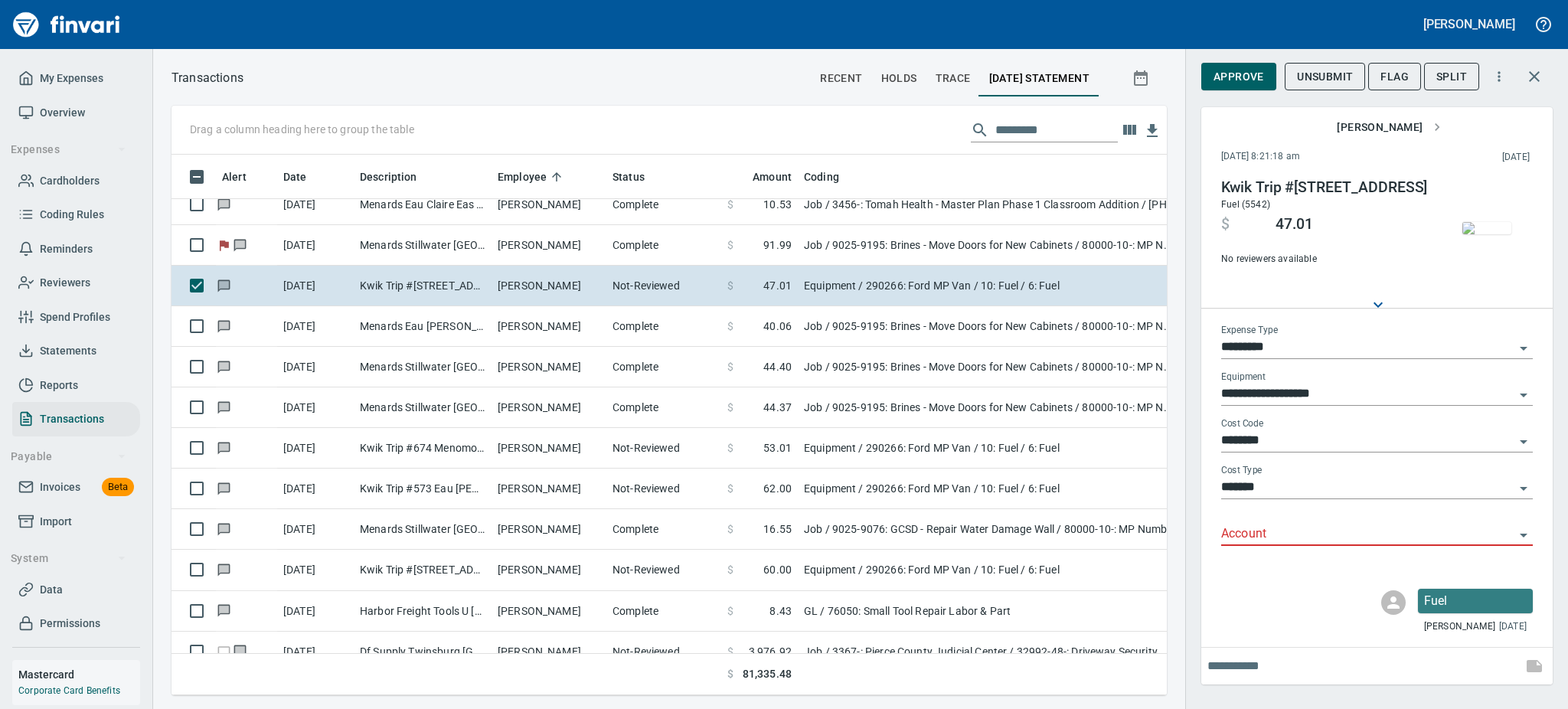
click at [1478, 234] on img "button" at bounding box center [1487, 228] width 49 height 12
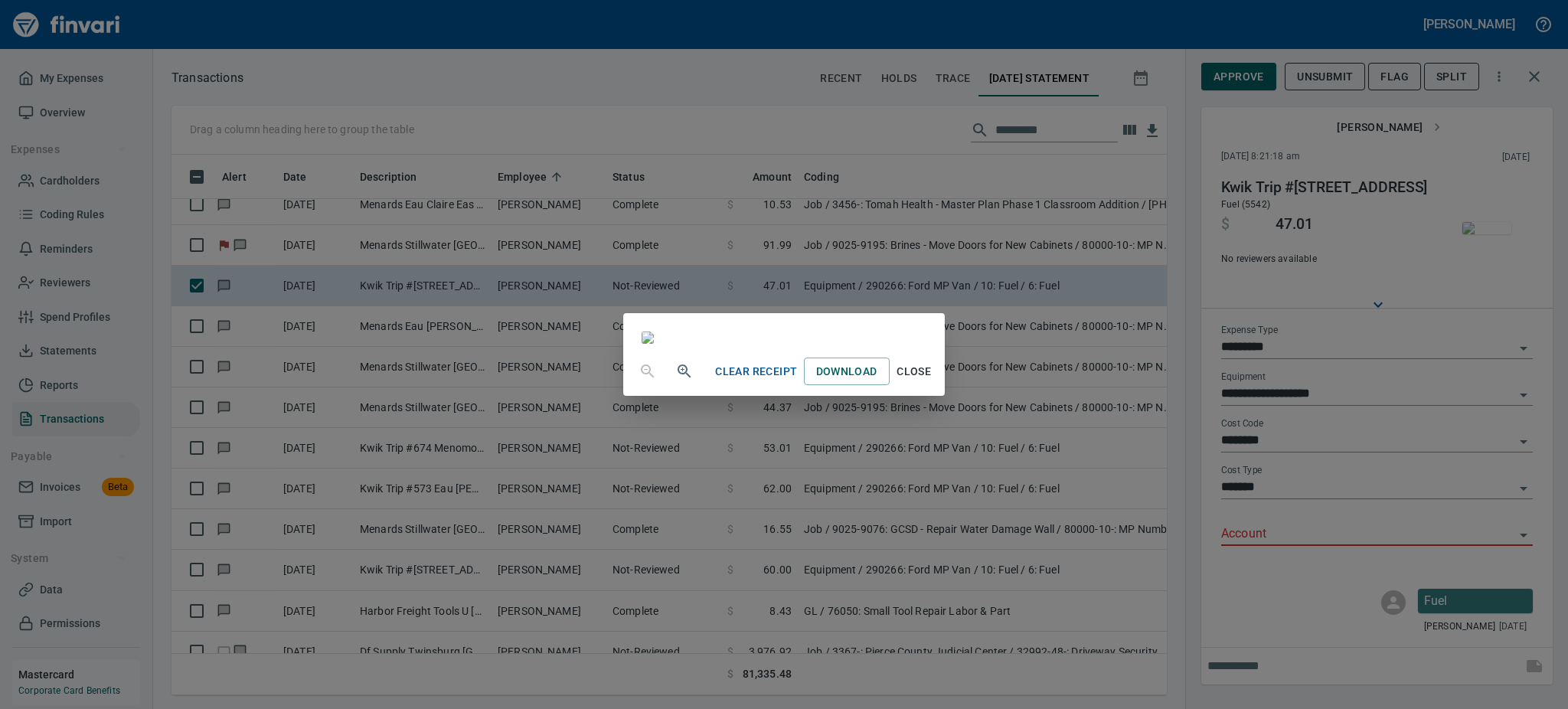
click at [932, 382] on span "Close" at bounding box center [914, 371] width 37 height 19
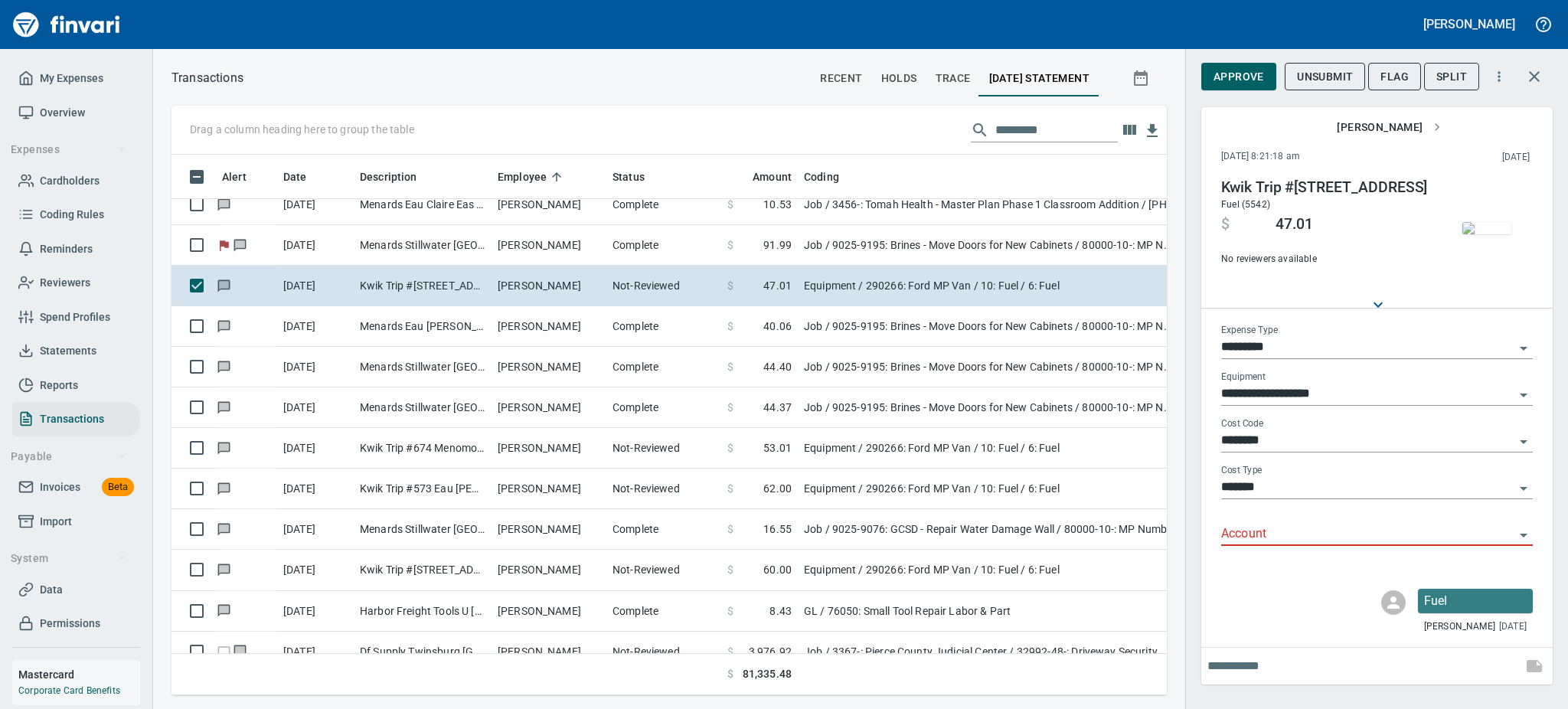
click at [1525, 531] on icon "Open" at bounding box center [1523, 535] width 18 height 18
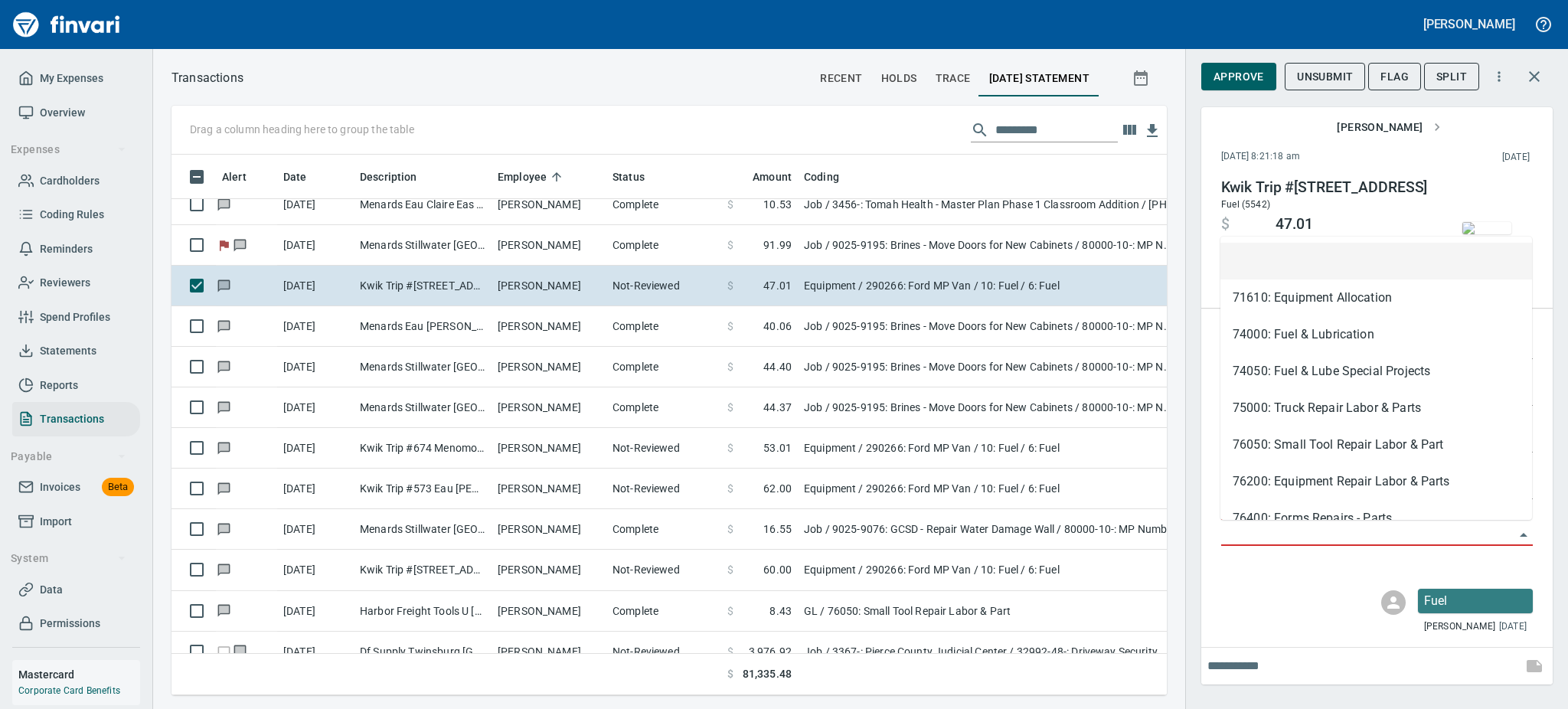
scroll to position [507, 961]
click at [1347, 373] on li "74050: Fuel & Lube Special Projects" at bounding box center [1376, 371] width 312 height 37
type input "**********"
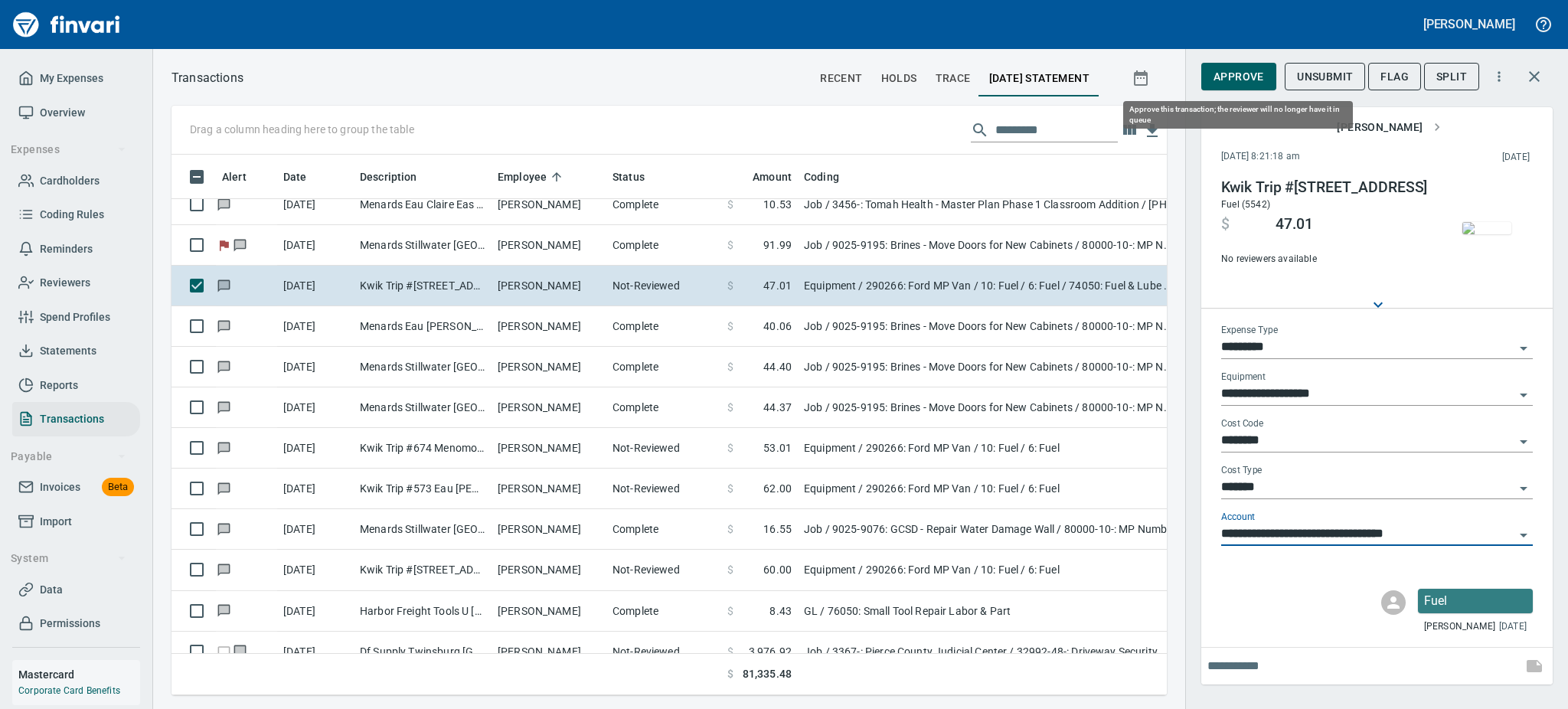
click at [1241, 79] on span "Approve" at bounding box center [1239, 76] width 51 height 19
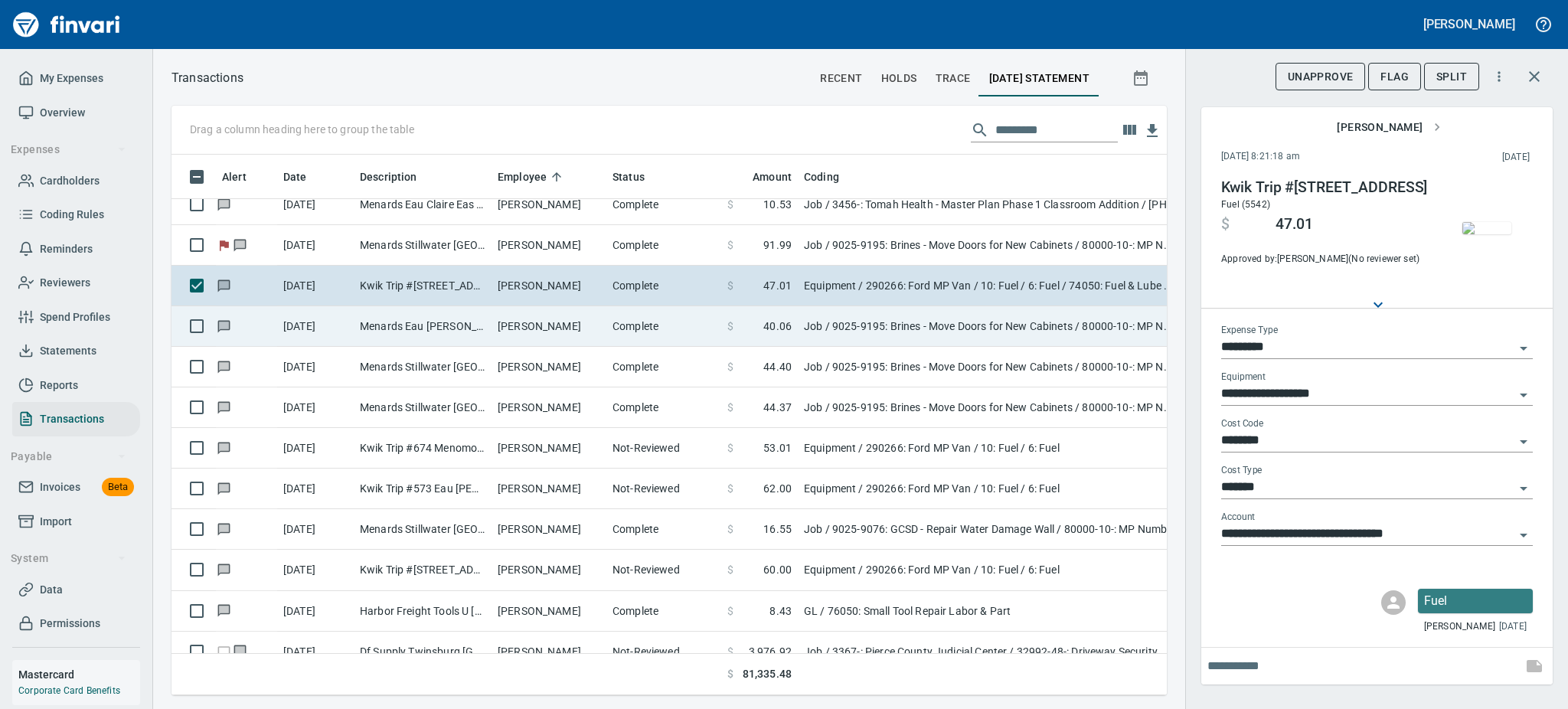
click at [493, 327] on td "Jody Thorgerson" at bounding box center [549, 327] width 115 height 41
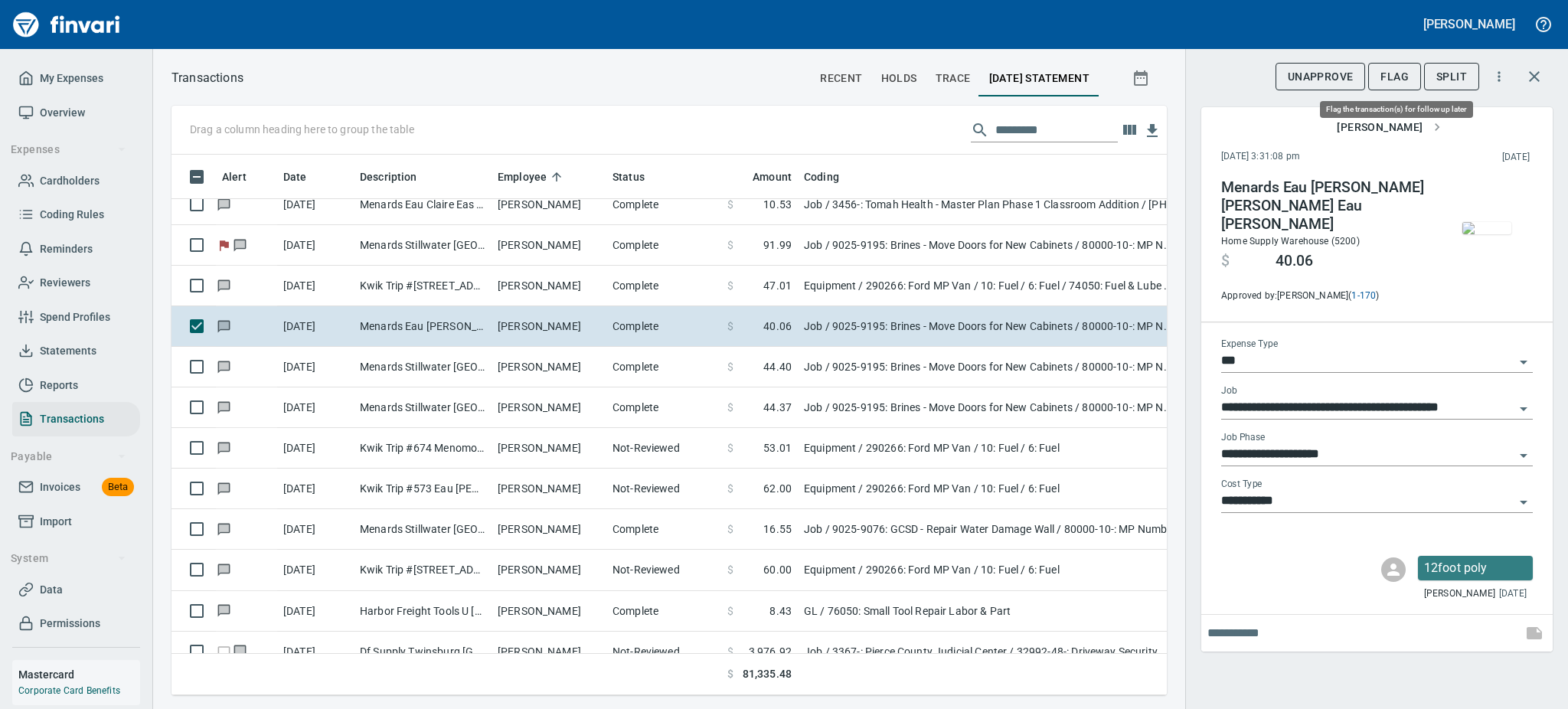
click at [1387, 74] on span "Flag" at bounding box center [1395, 76] width 29 height 19
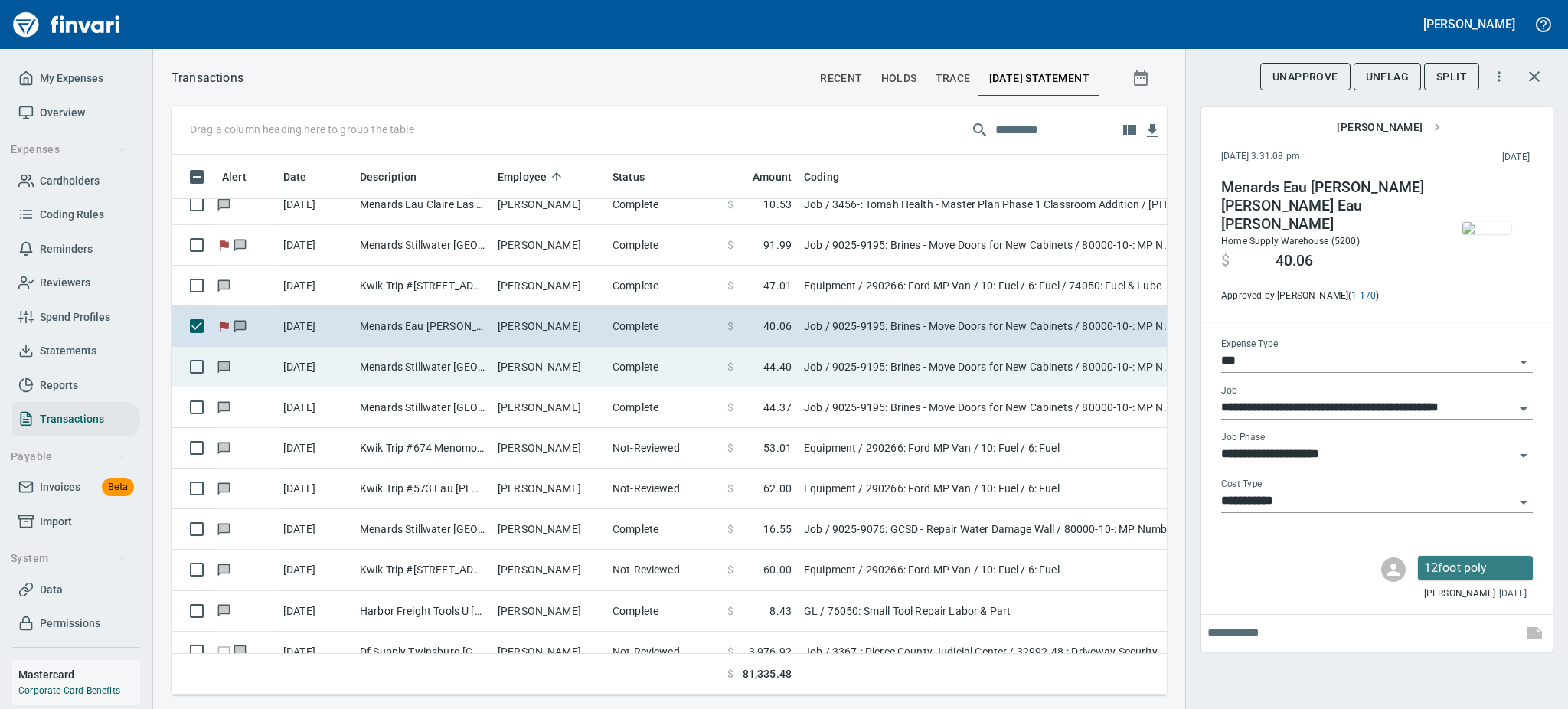
click at [455, 375] on td "Menards Stillwater Mn Oak Park Heig MN" at bounding box center [422, 368] width 137 height 41
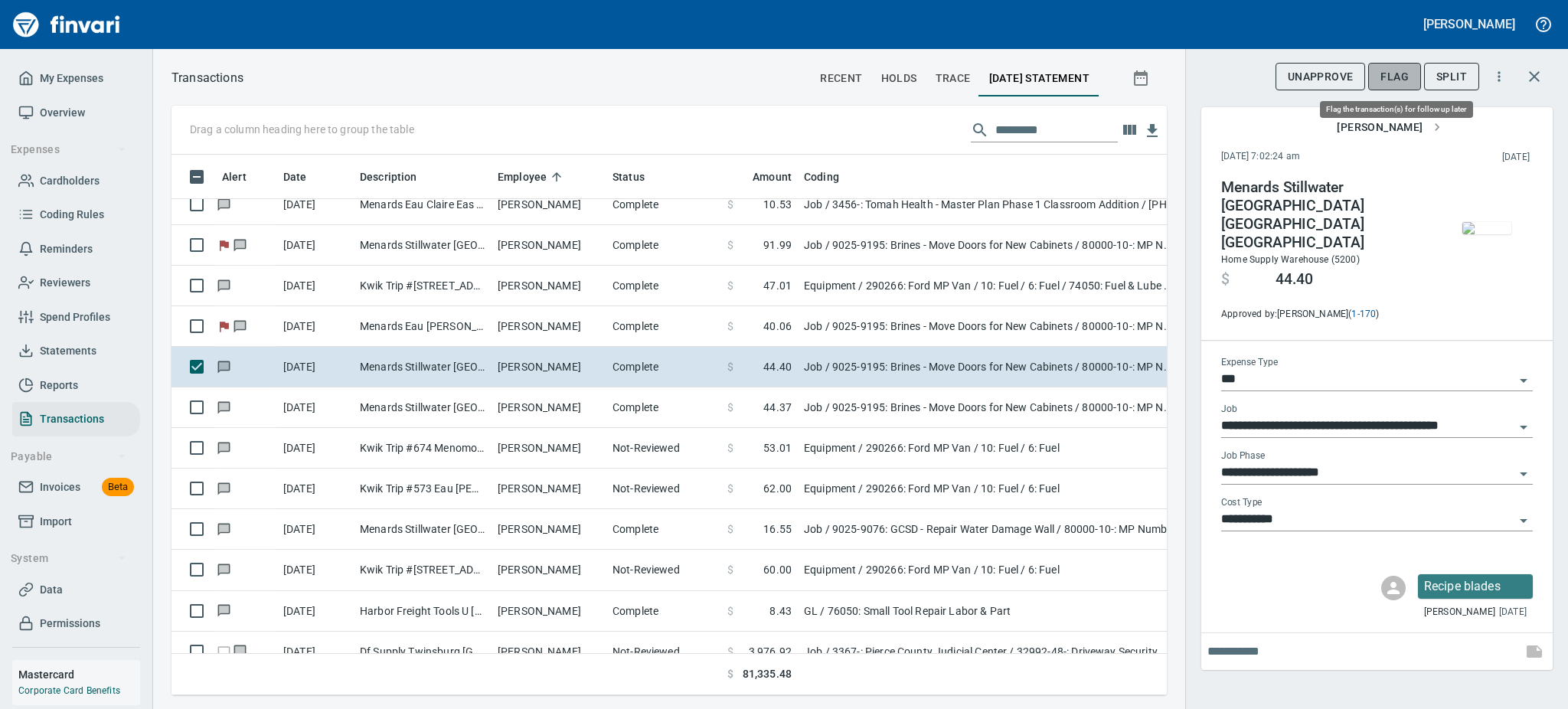
click at [1393, 77] on span "Flag" at bounding box center [1395, 76] width 29 height 19
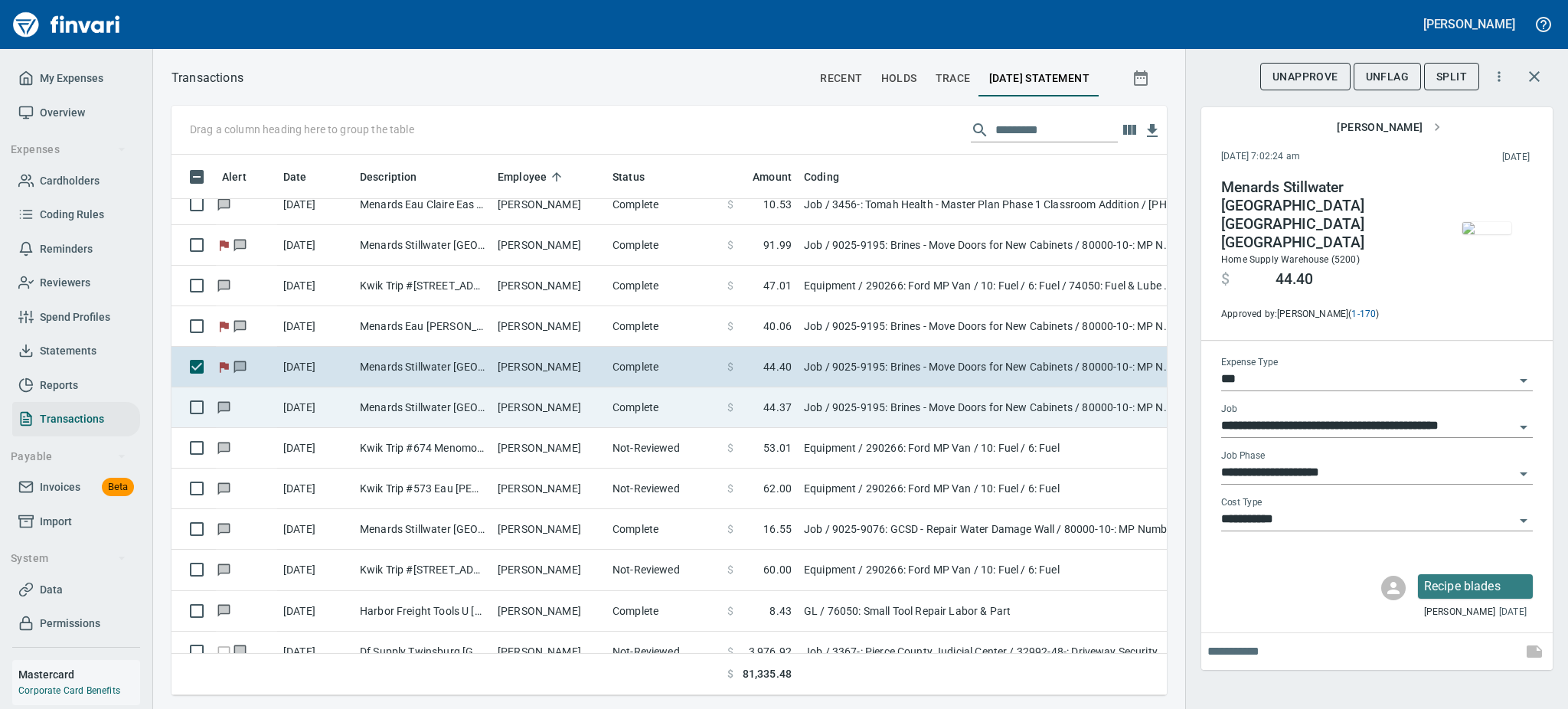
click at [520, 403] on td "Jody Thorgerson" at bounding box center [549, 408] width 115 height 41
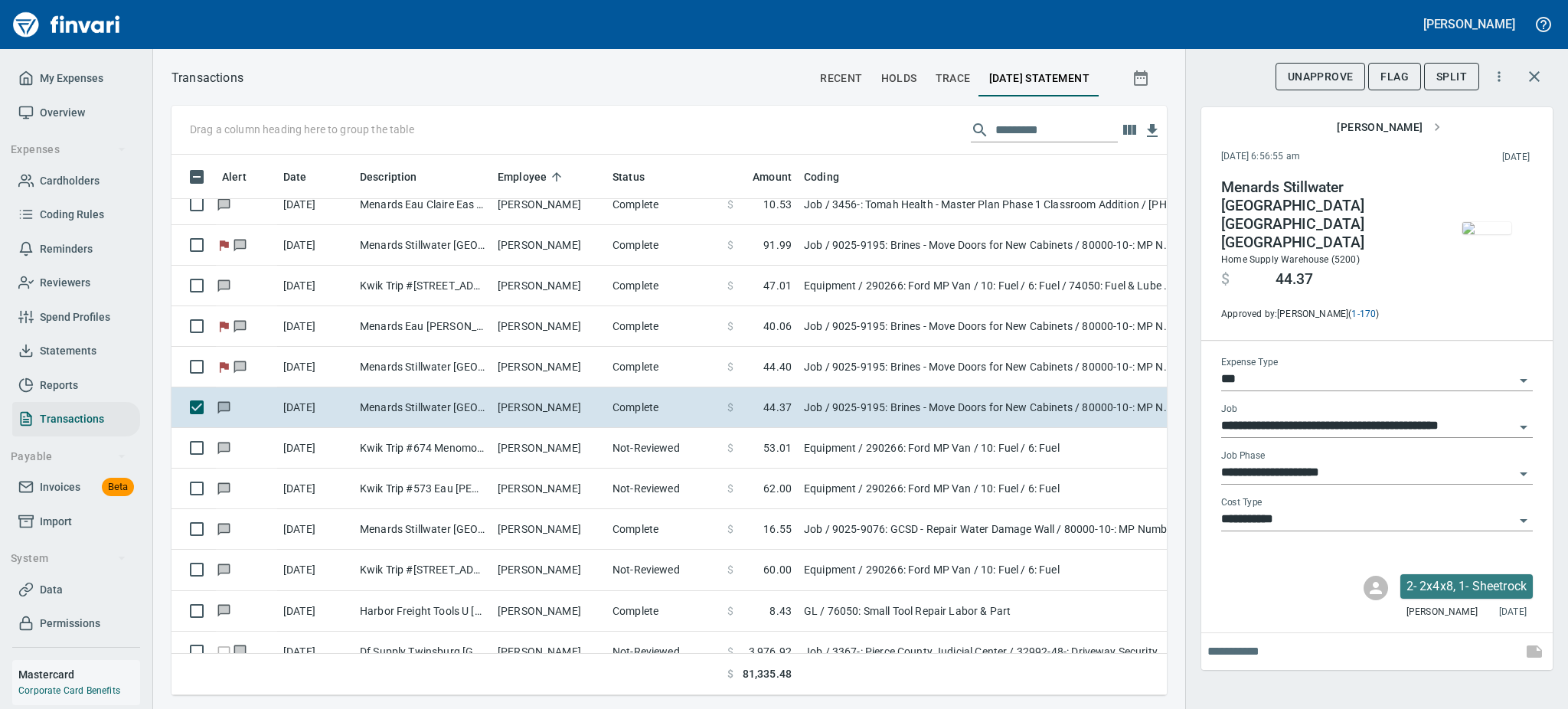
scroll to position [507, 961]
click at [1394, 75] on span "Flag" at bounding box center [1395, 76] width 29 height 19
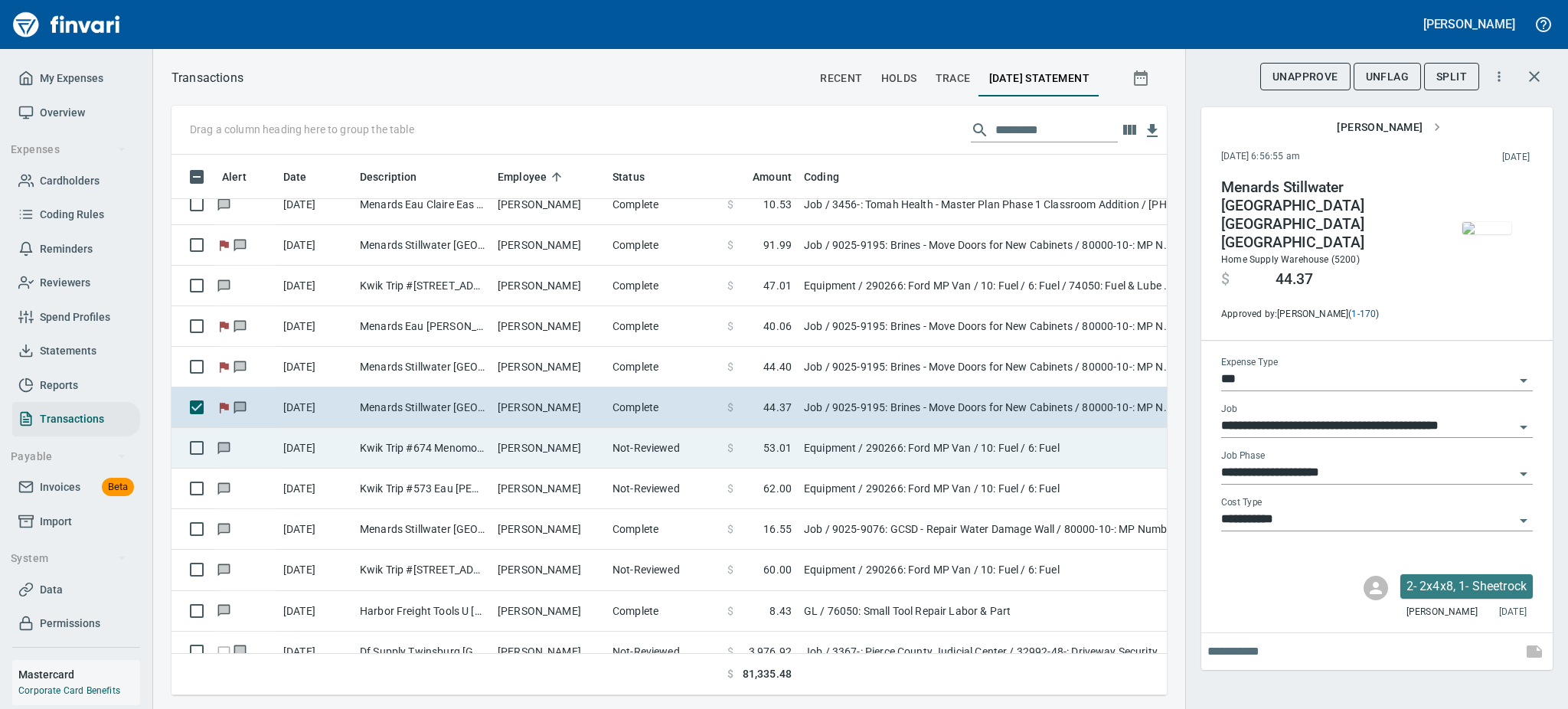
click at [509, 440] on td "Jody Thorgerson" at bounding box center [549, 449] width 115 height 41
type input "*********"
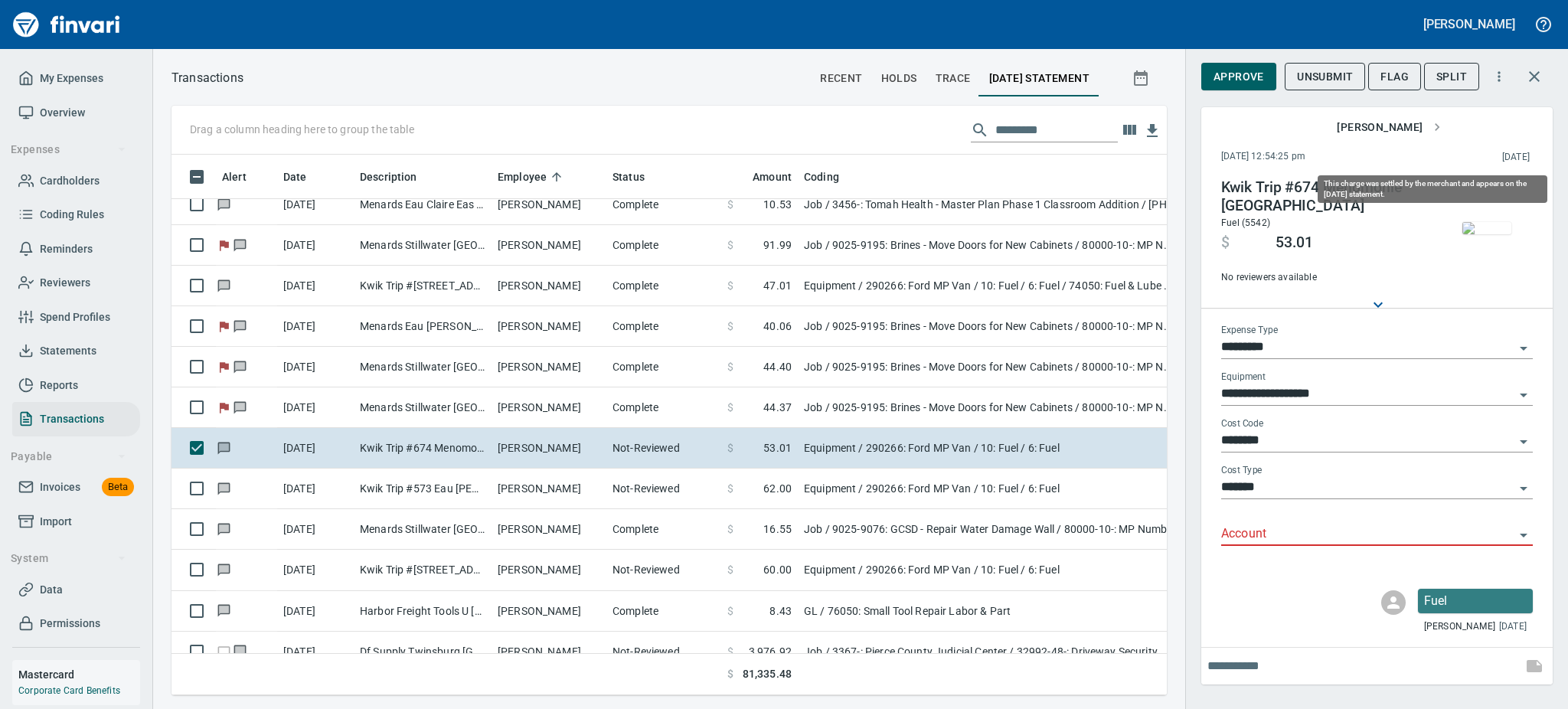
scroll to position [507, 961]
click at [1492, 222] on img "button" at bounding box center [1487, 228] width 49 height 12
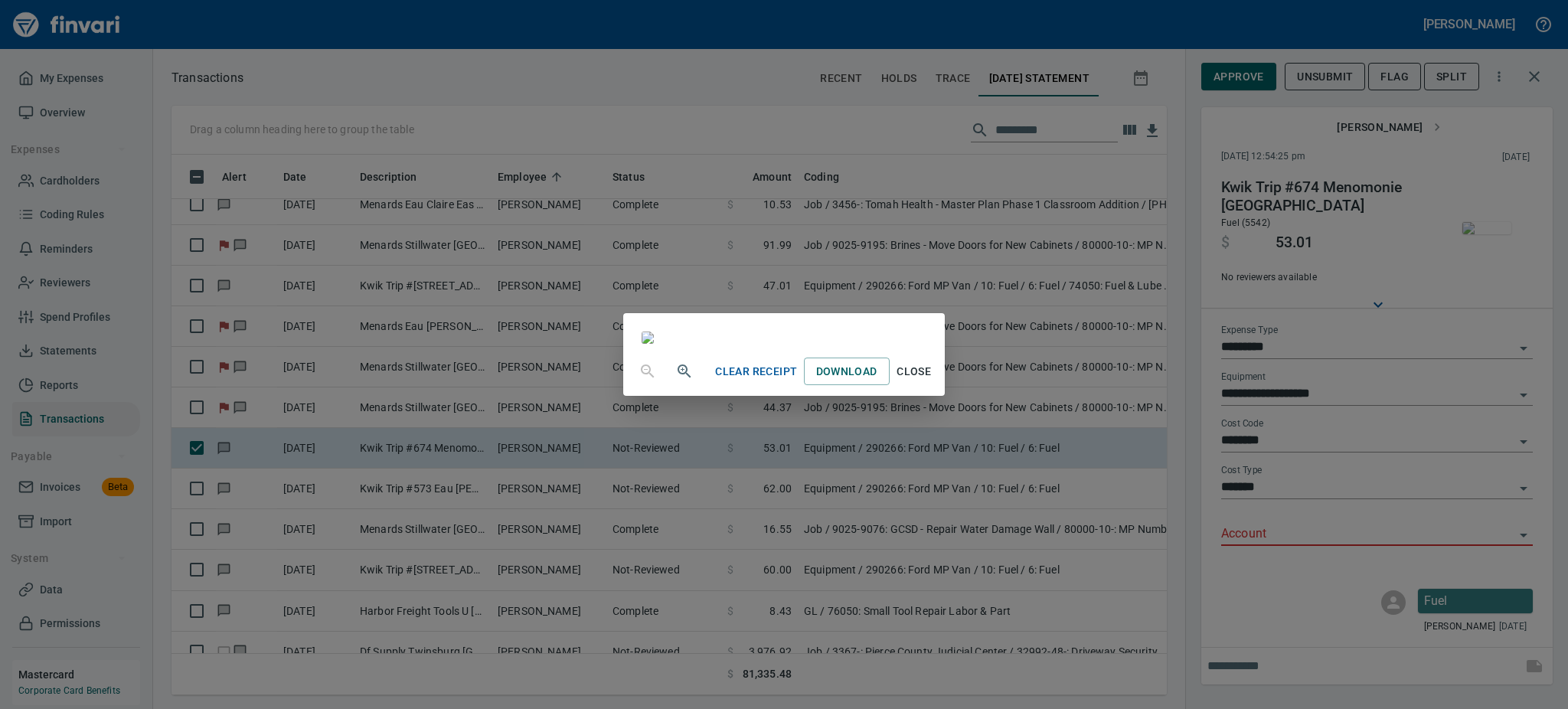
click at [932, 382] on span "Close" at bounding box center [914, 371] width 37 height 19
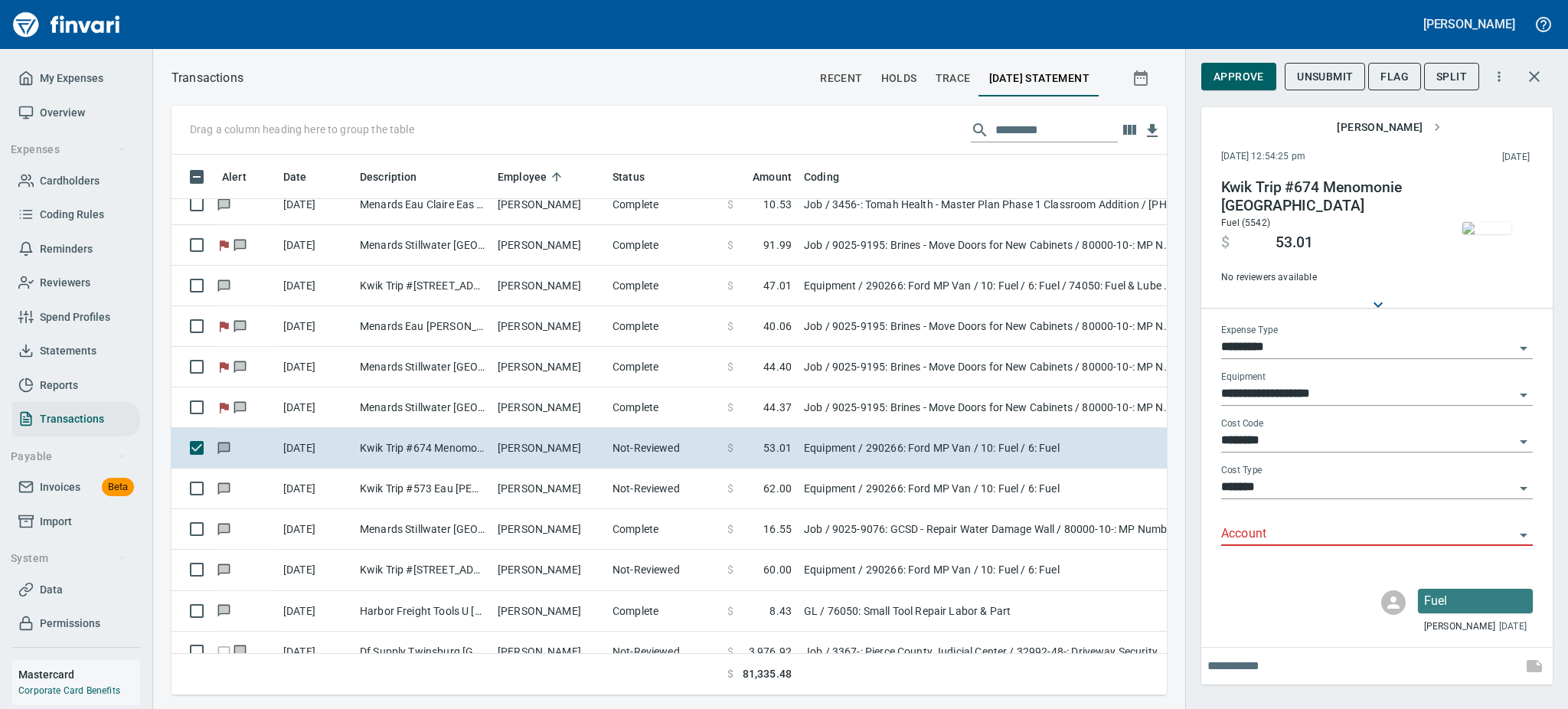
click at [1524, 535] on icon "Open" at bounding box center [1523, 535] width 7 height 4
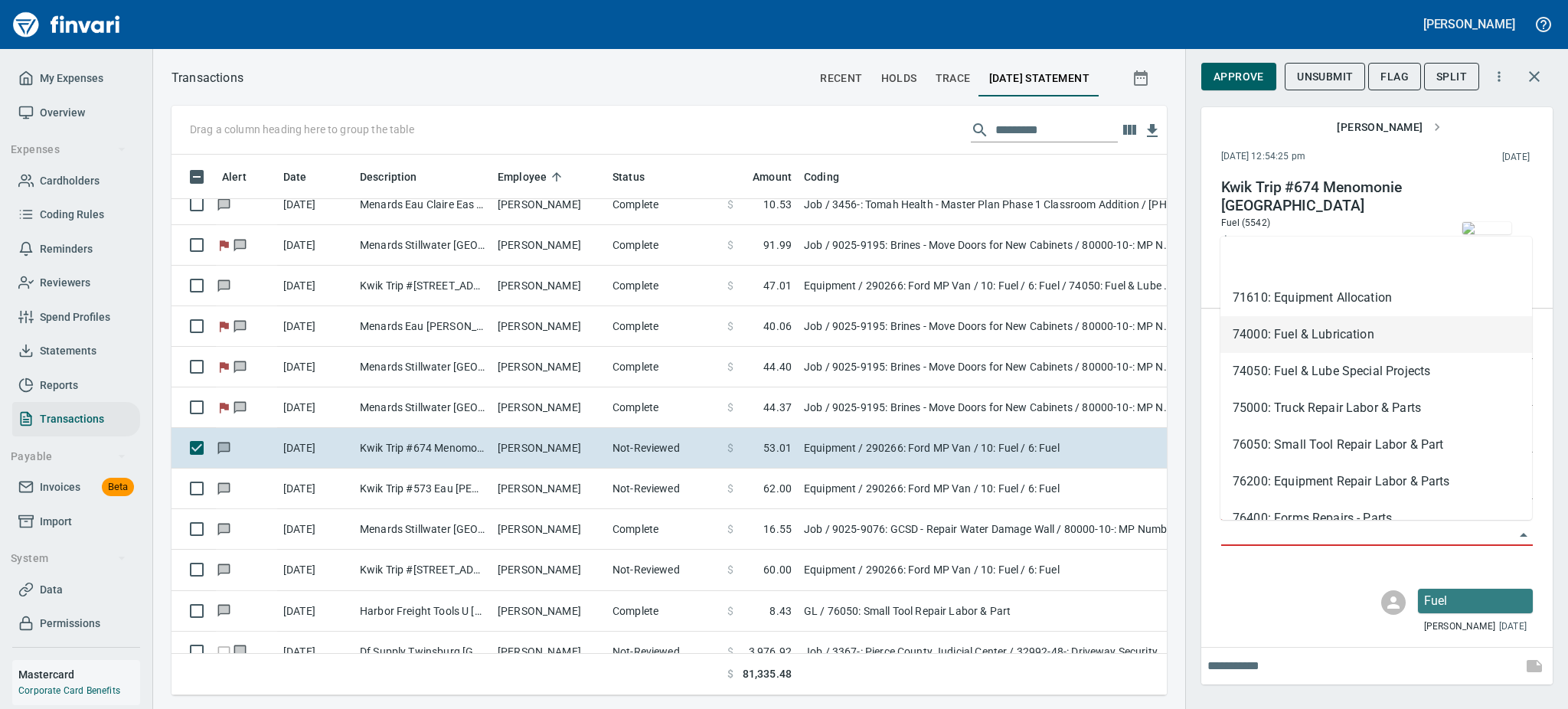
click at [1309, 331] on li "74000: Fuel & Lubrication" at bounding box center [1376, 334] width 312 height 37
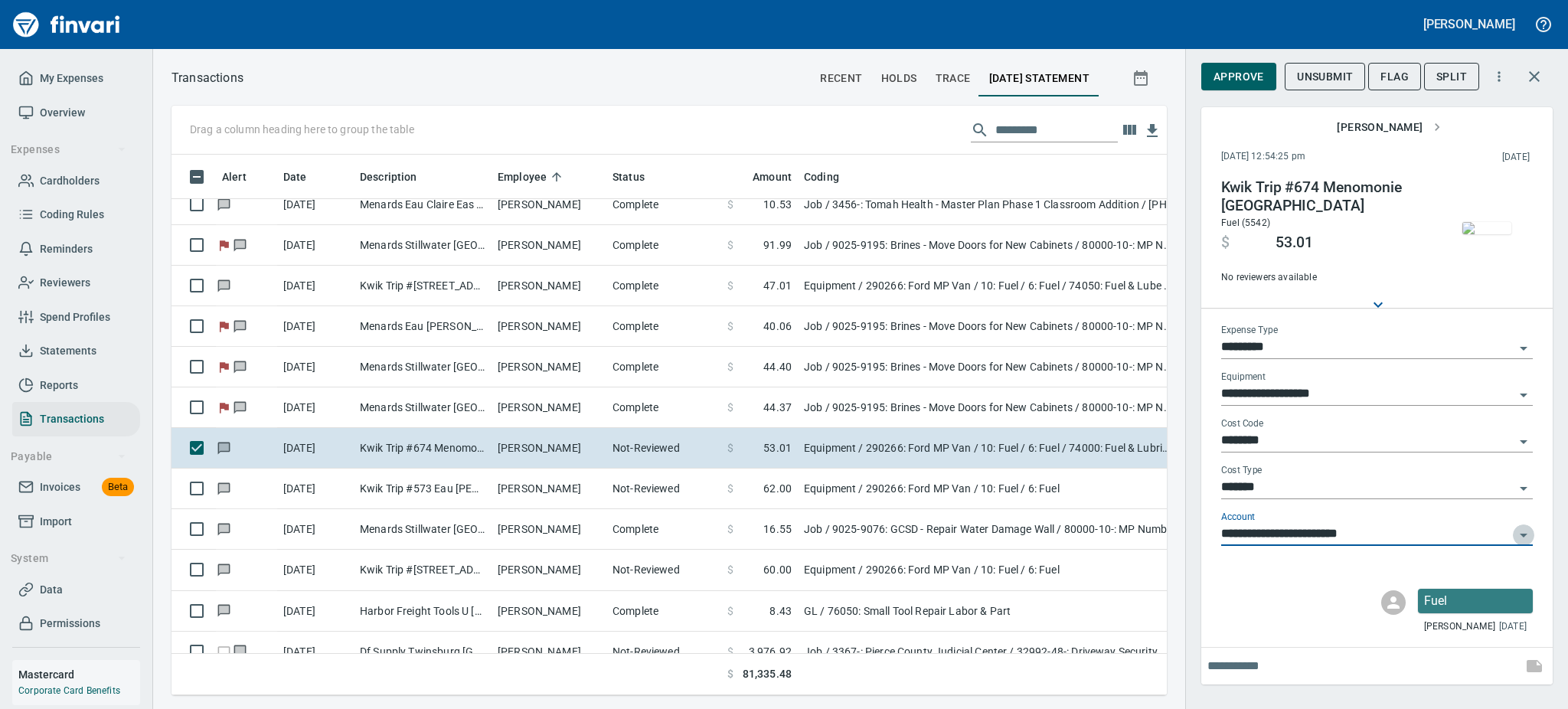
click at [1521, 531] on icon "Open" at bounding box center [1523, 535] width 18 height 18
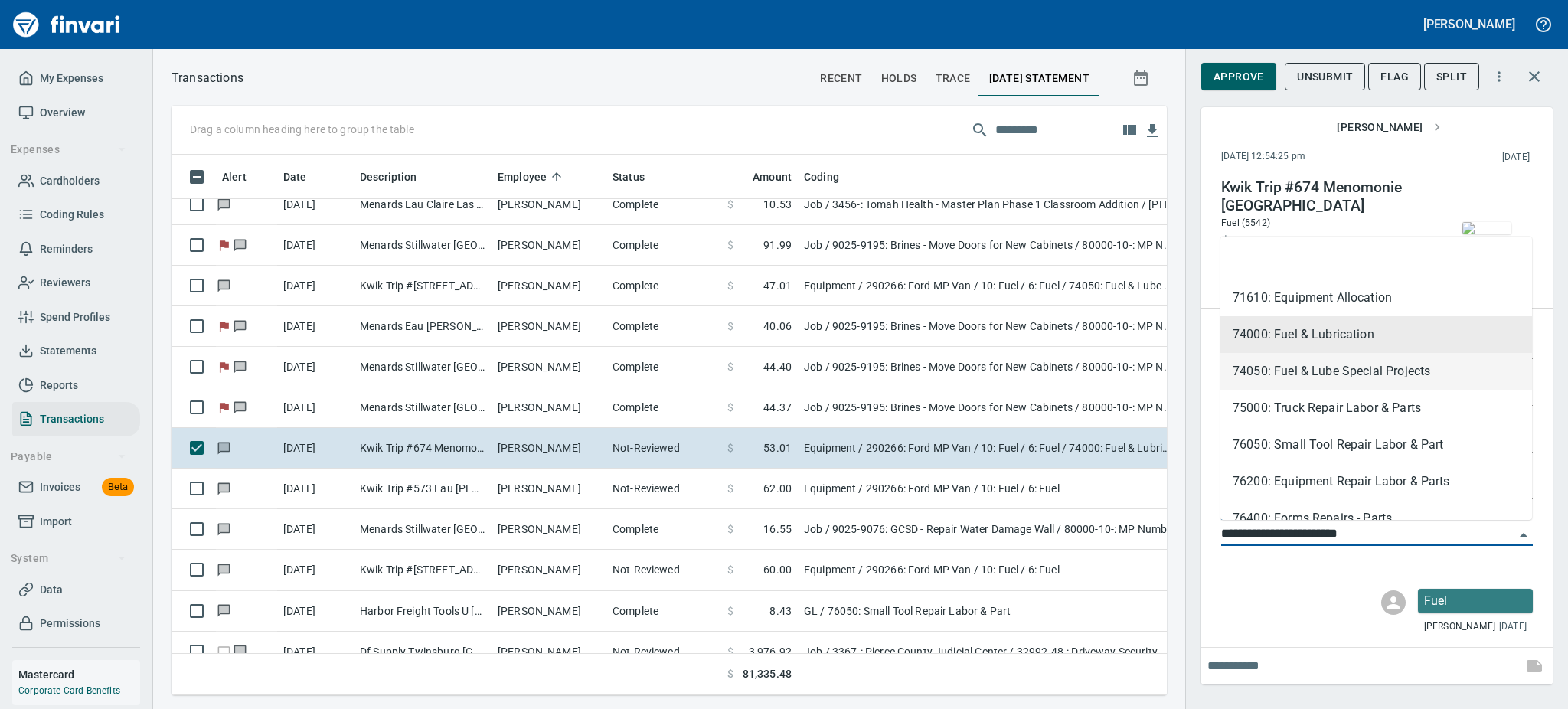
click at [1345, 376] on li "74050: Fuel & Lube Special Projects" at bounding box center [1376, 371] width 312 height 37
type input "**********"
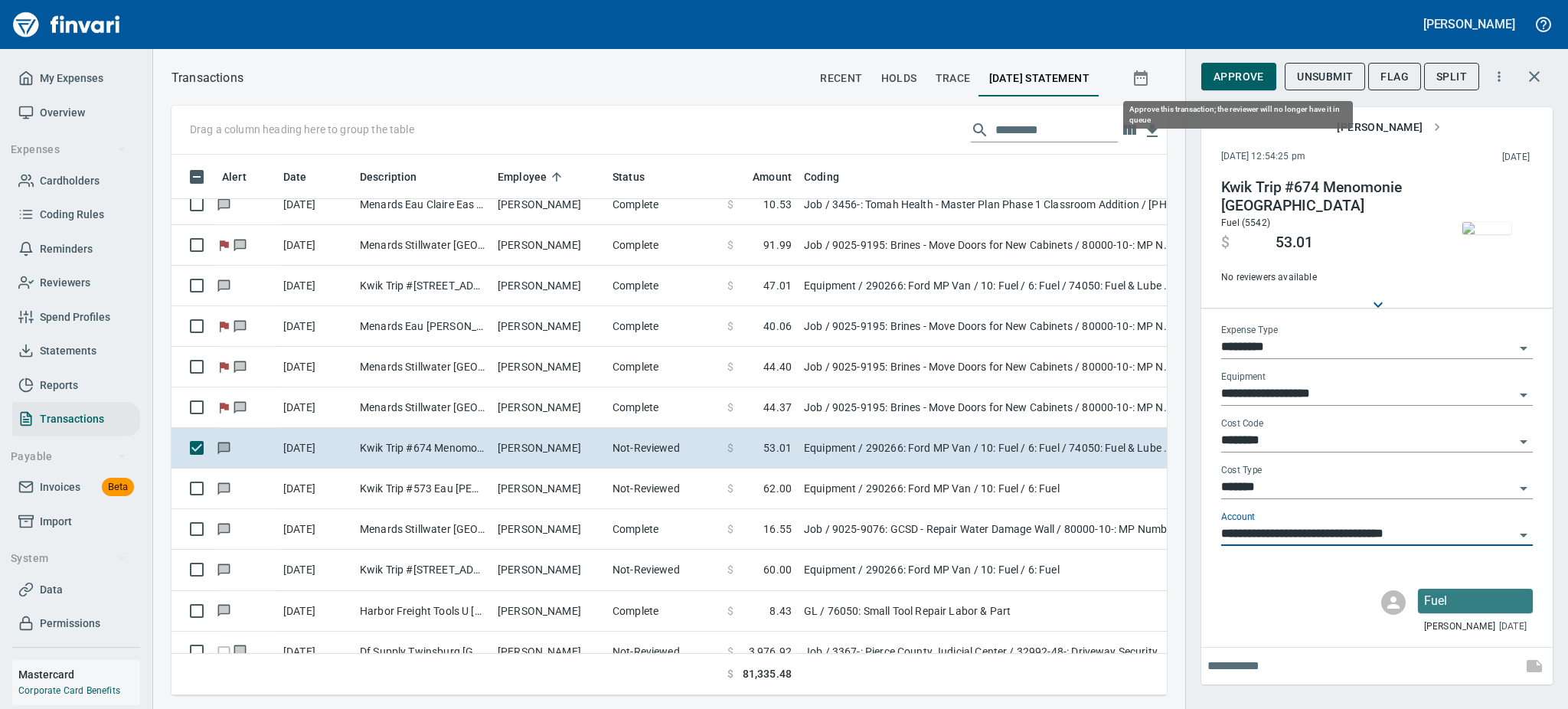
click at [1243, 72] on span "Approve" at bounding box center [1239, 76] width 51 height 19
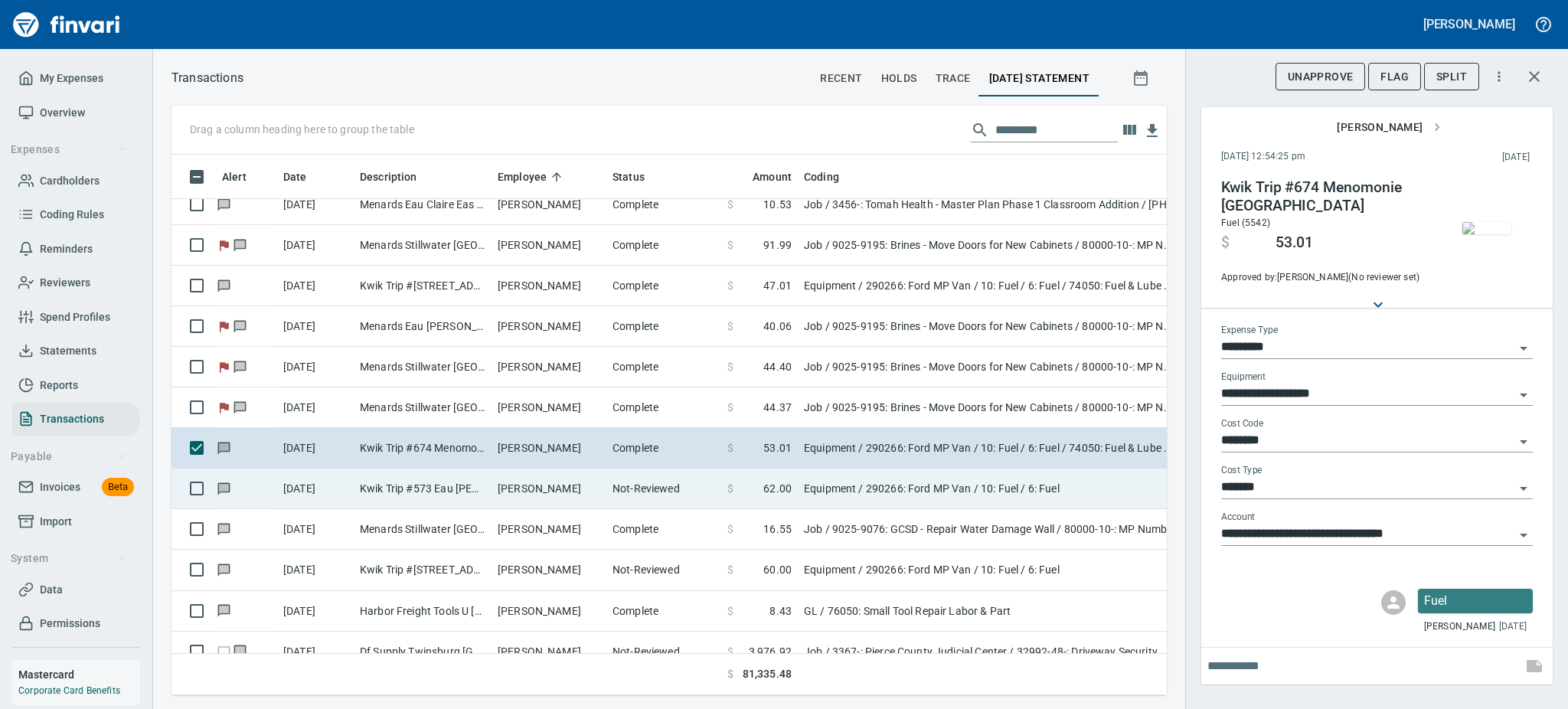
click at [471, 487] on td "Kwik Trip #573 Eau Claire WI" at bounding box center [422, 490] width 137 height 41
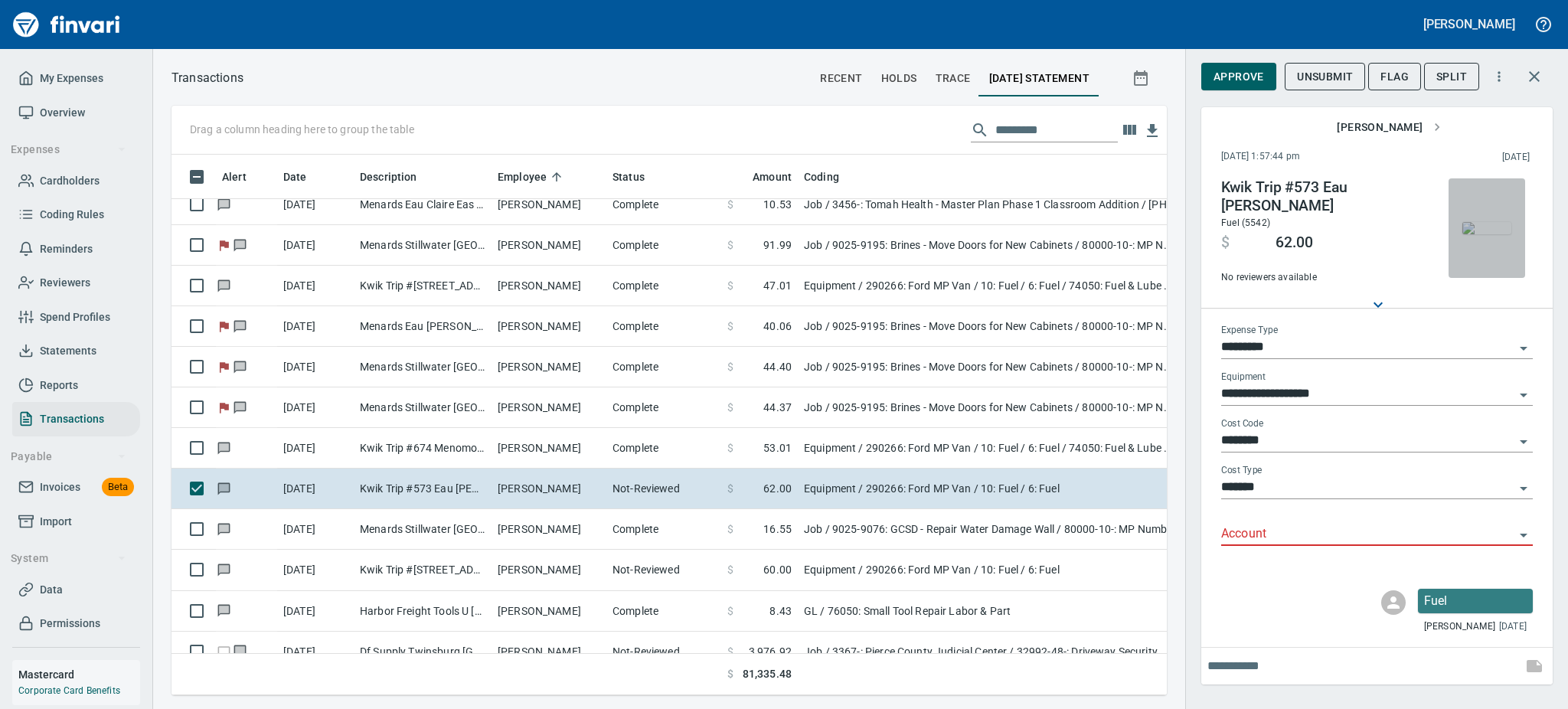
click at [1468, 229] on img "button" at bounding box center [1487, 228] width 49 height 12
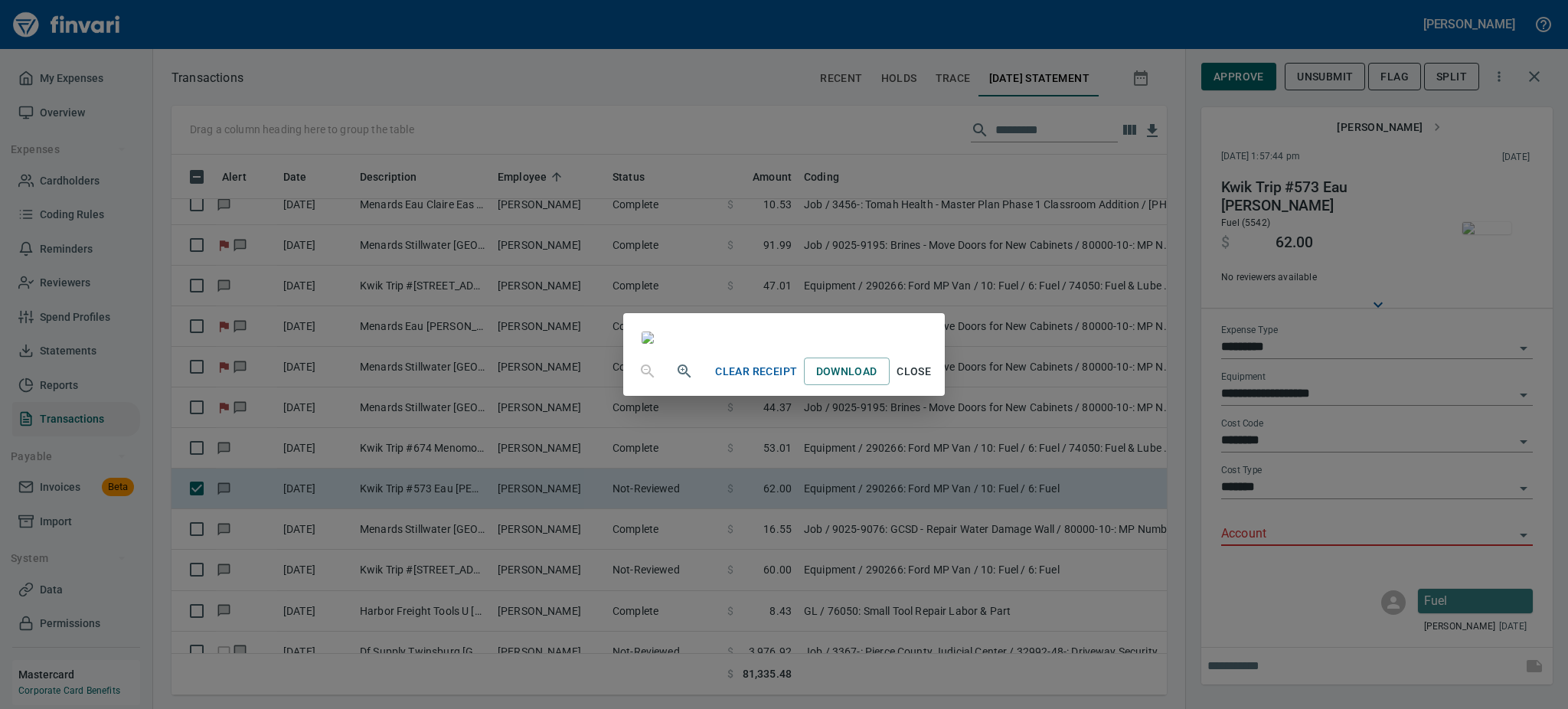
click at [932, 382] on span "Close" at bounding box center [914, 371] width 37 height 19
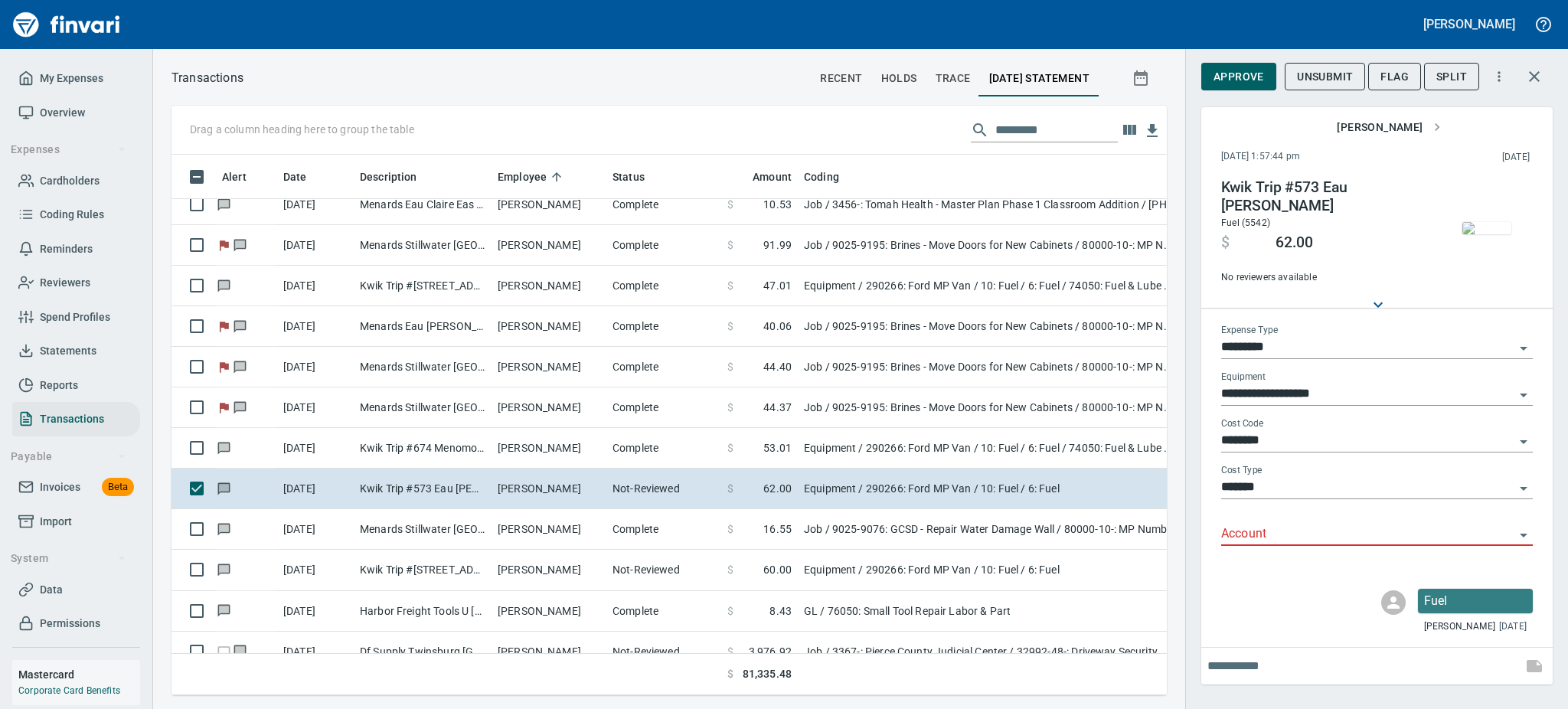
click at [1521, 533] on icon "Open" at bounding box center [1523, 535] width 18 height 18
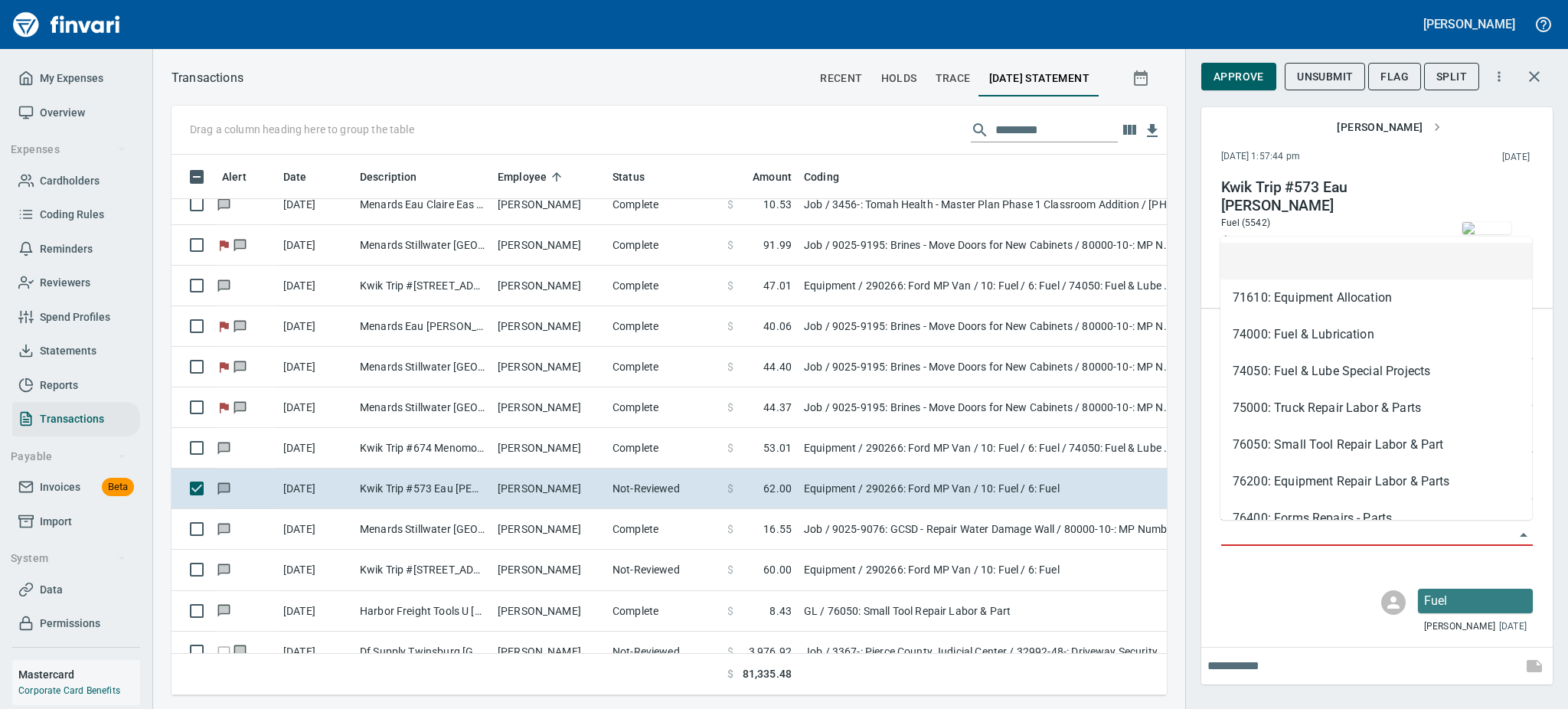
scroll to position [507, 961]
click at [1300, 368] on li "74050: Fuel & Lube Special Projects" at bounding box center [1376, 371] width 312 height 37
type input "**********"
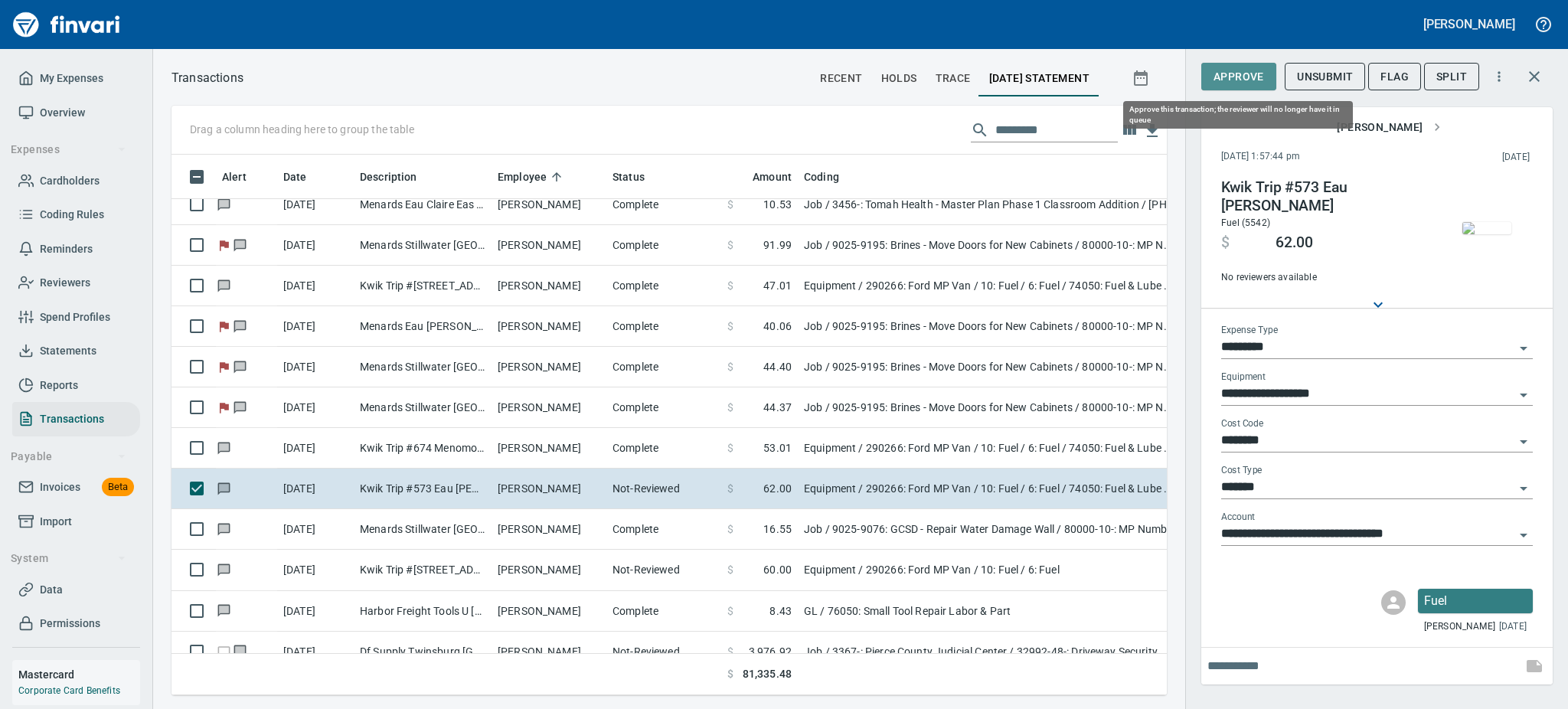
click at [1233, 70] on span "Approve" at bounding box center [1239, 76] width 51 height 19
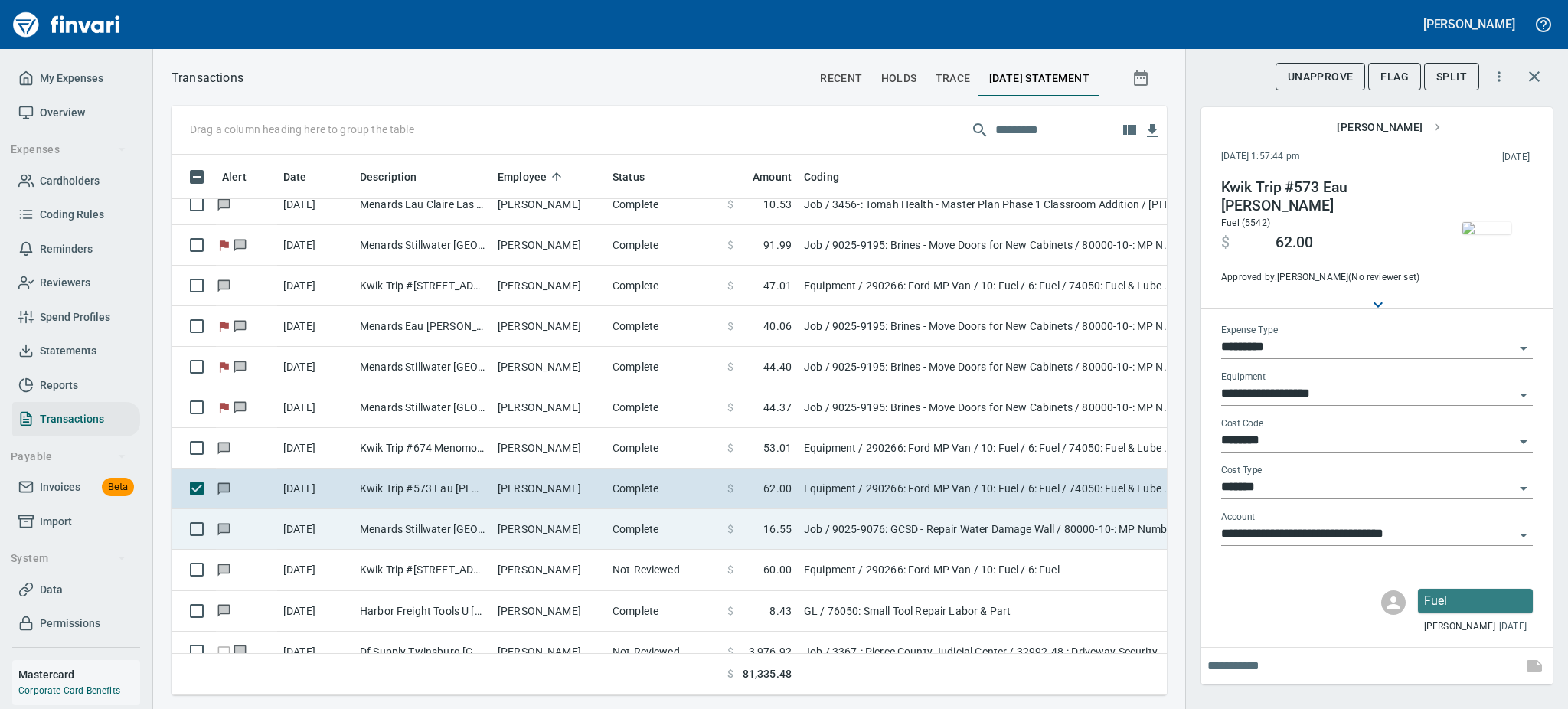
click at [309, 533] on td "9/18/2025" at bounding box center [316, 530] width 77 height 41
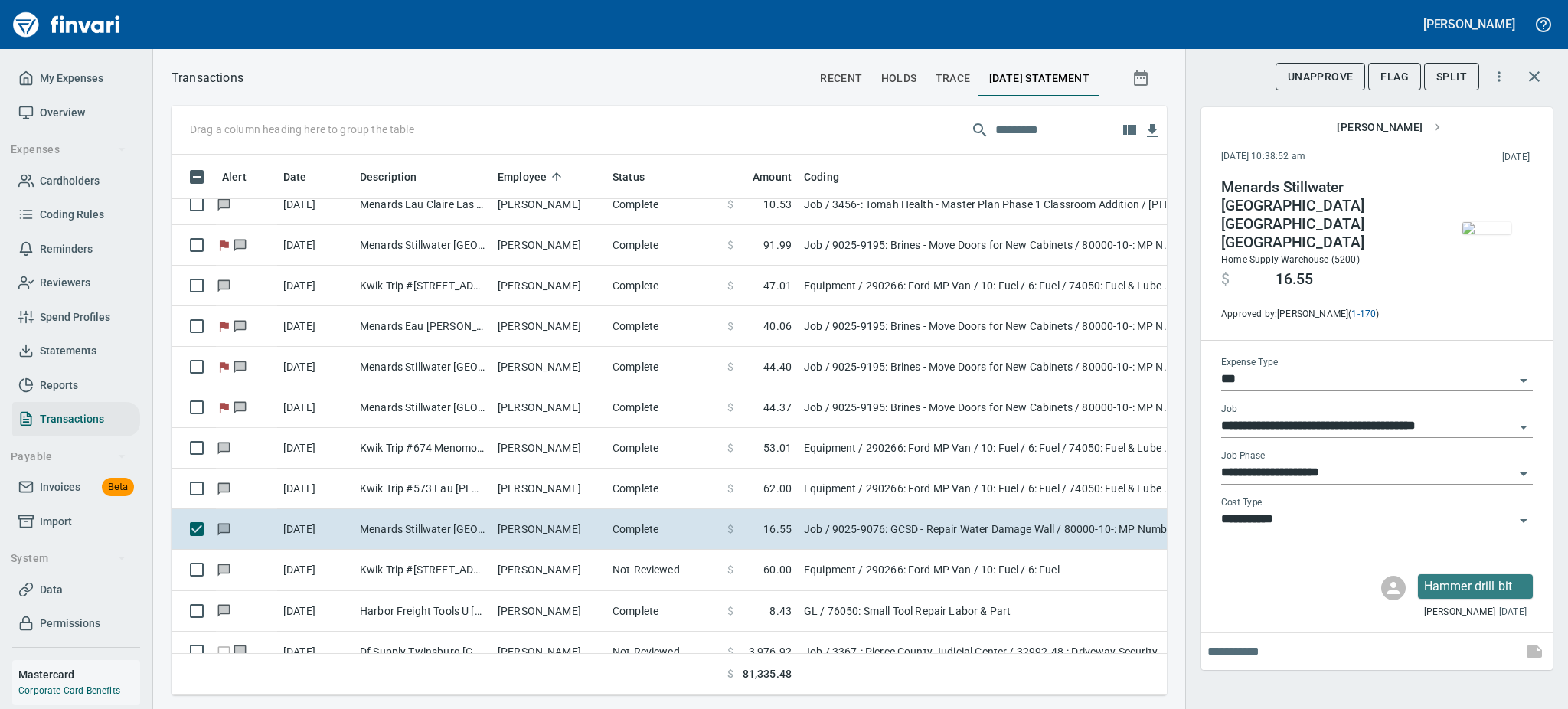
scroll to position [507, 961]
click at [1398, 70] on span "Flag" at bounding box center [1395, 76] width 29 height 19
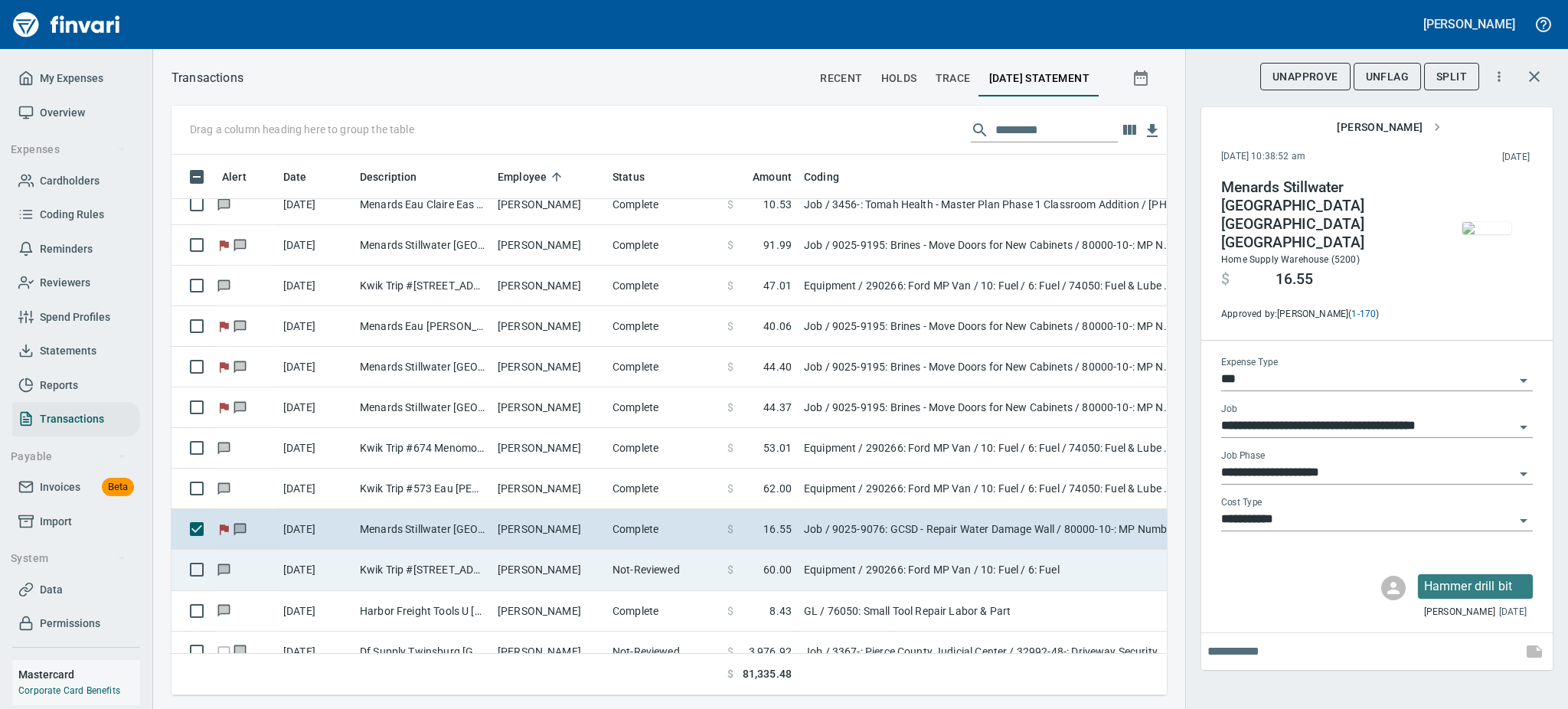
click at [552, 565] on td "Jody Thorgerson" at bounding box center [549, 571] width 115 height 41
type input "*********"
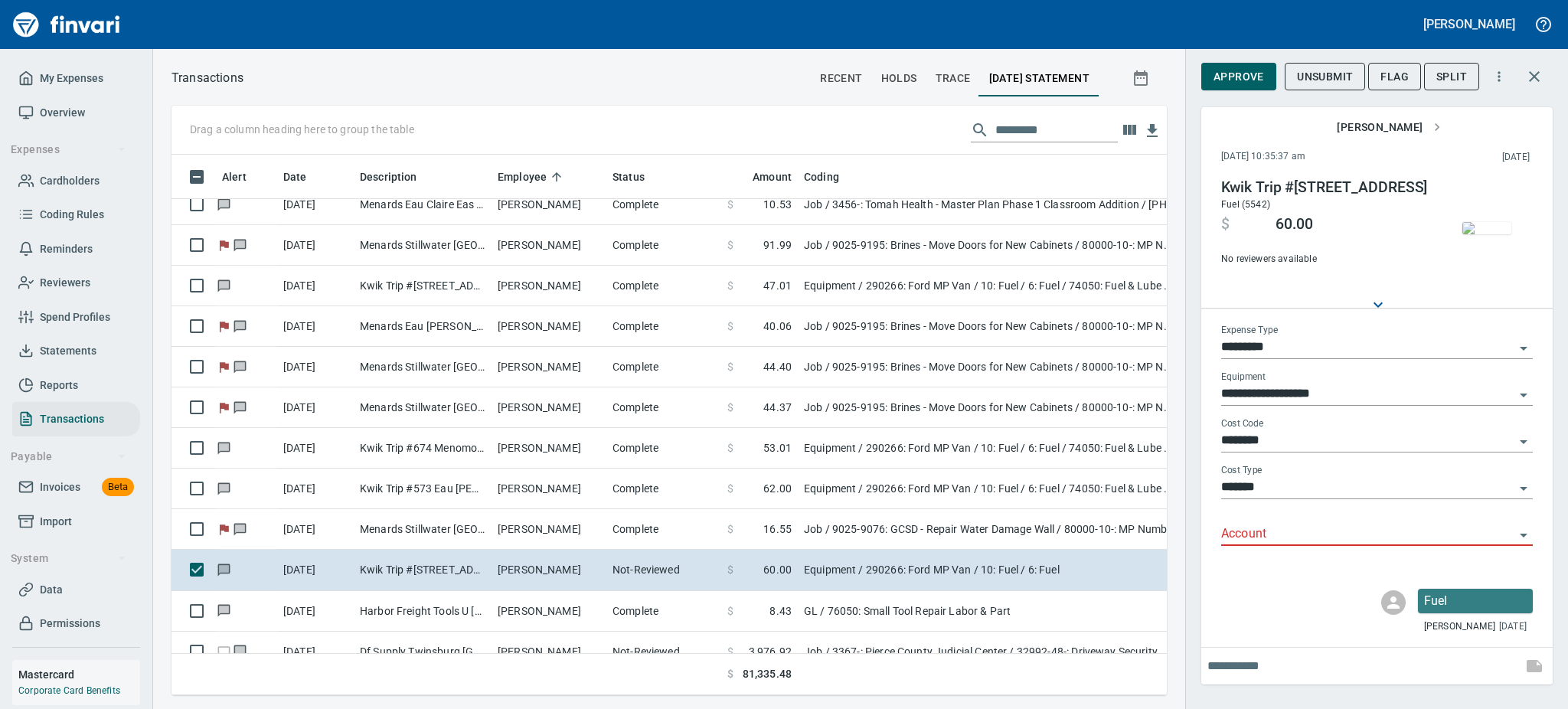
click at [1501, 226] on img "button" at bounding box center [1487, 228] width 49 height 12
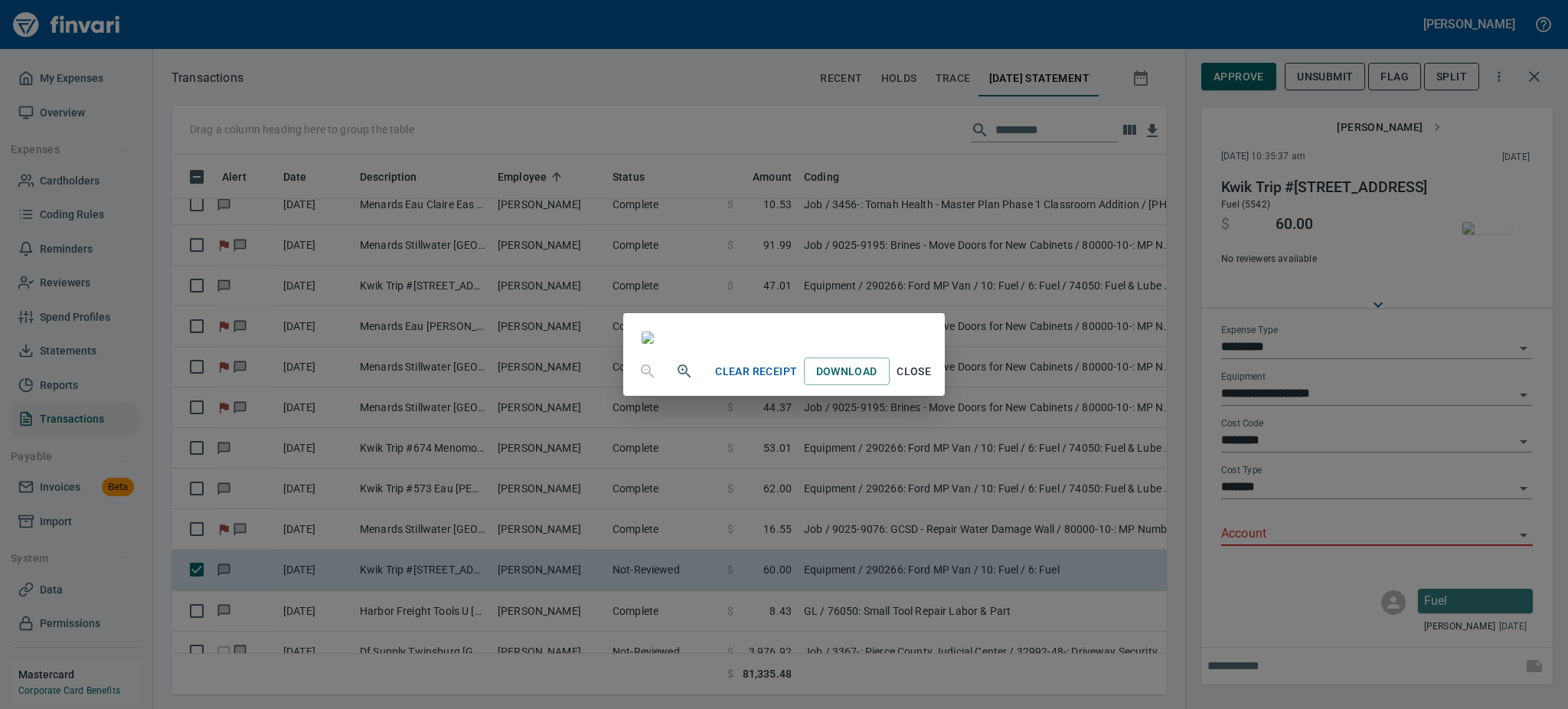
click at [932, 382] on span "Close" at bounding box center [914, 371] width 37 height 19
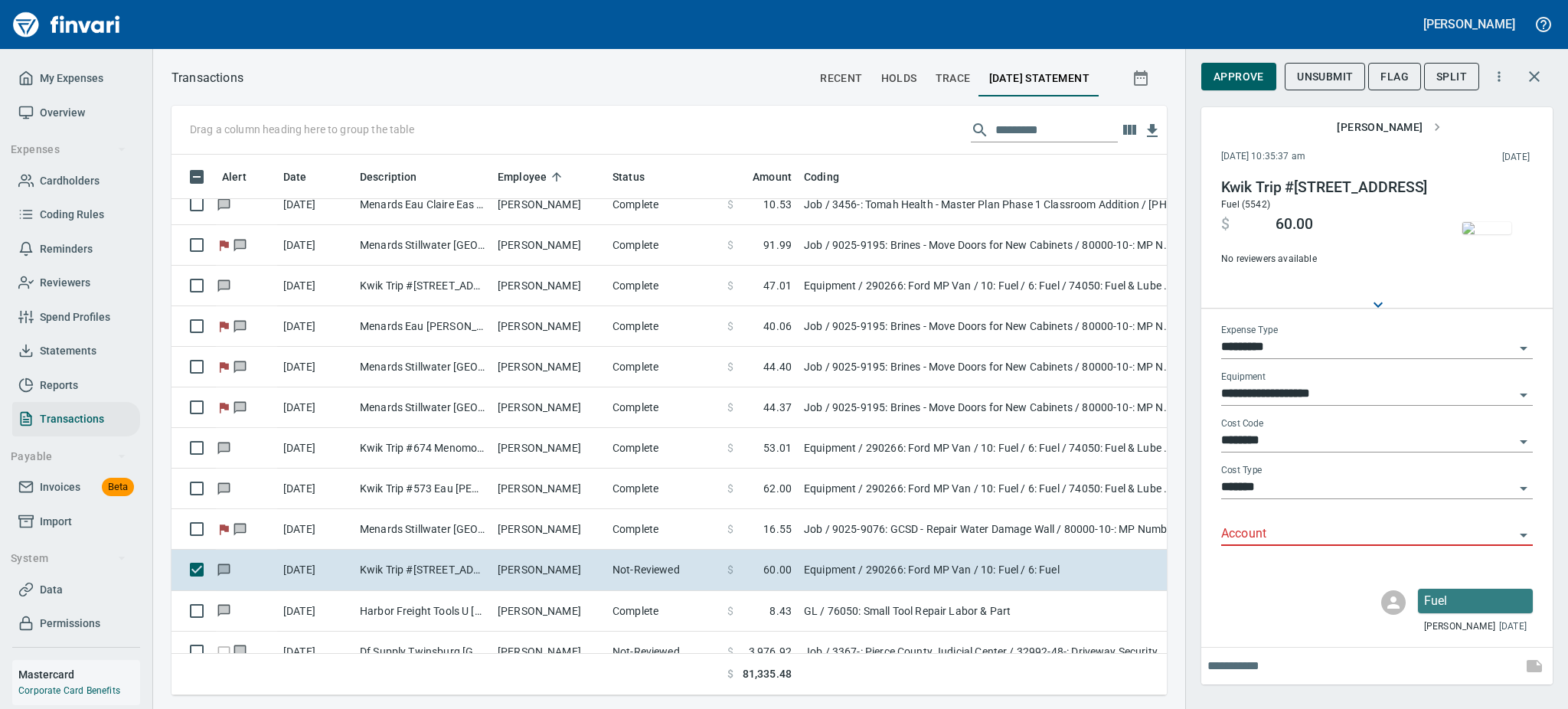
click at [1519, 535] on icon "Open" at bounding box center [1523, 535] width 18 height 18
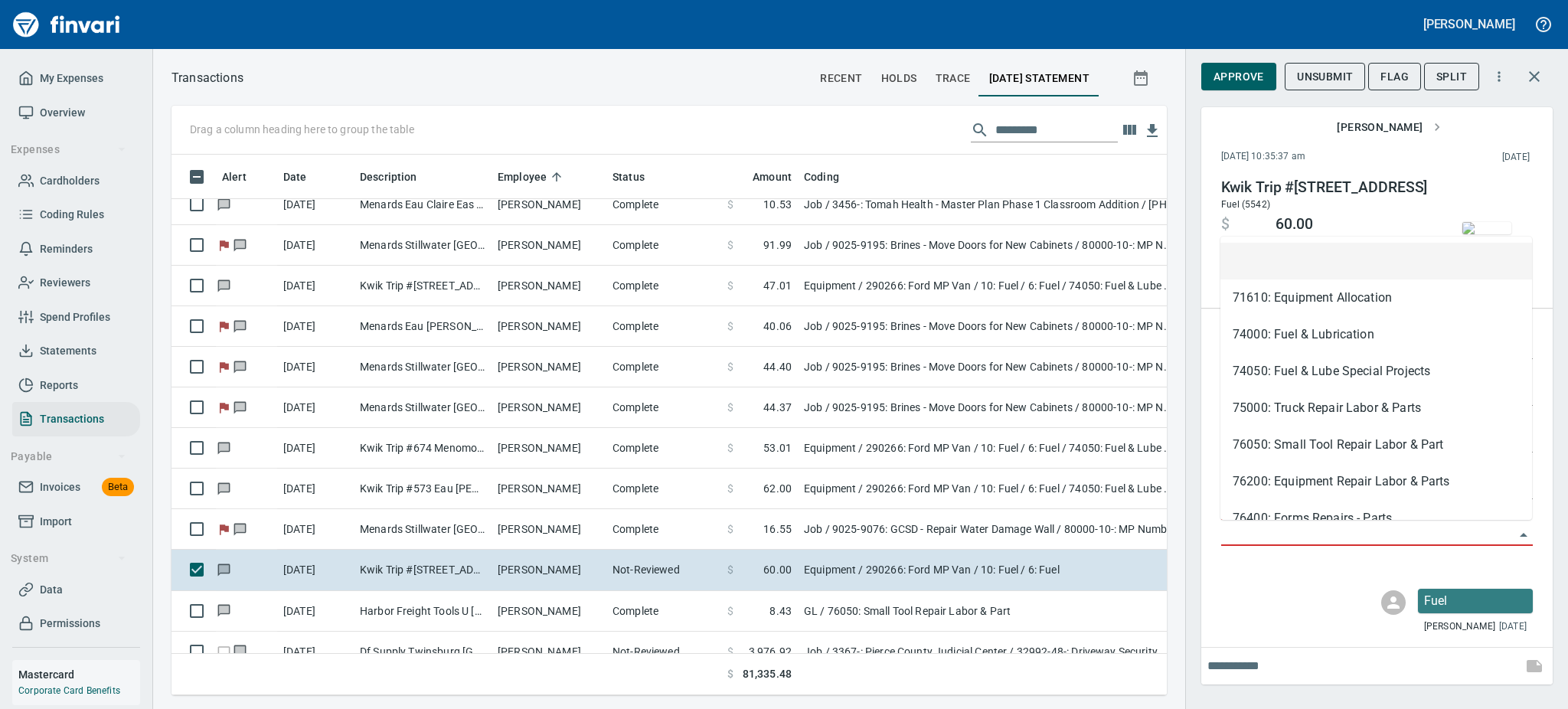
scroll to position [507, 961]
click at [1363, 372] on li "74050: Fuel & Lube Special Projects" at bounding box center [1376, 371] width 312 height 37
type input "**********"
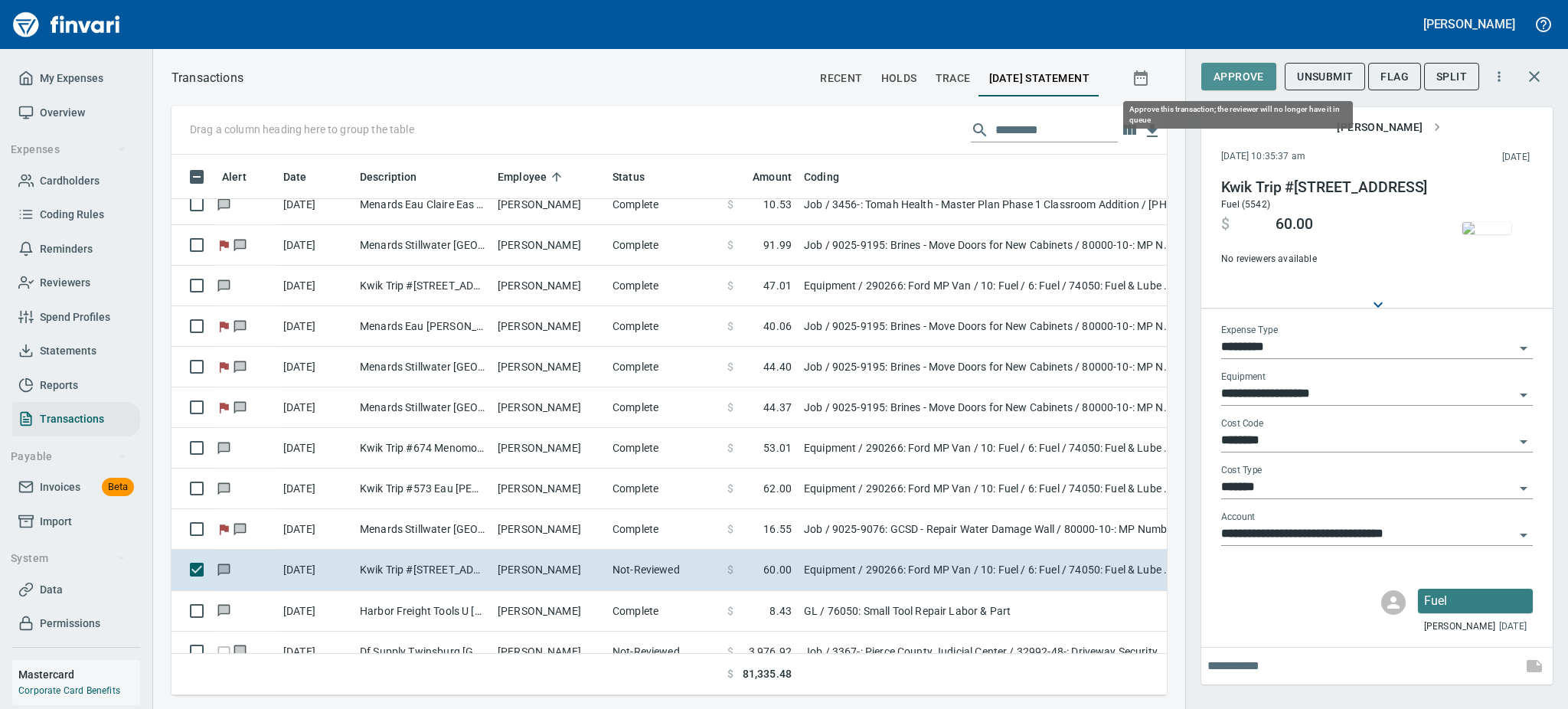
click at [1228, 78] on span "Approve" at bounding box center [1239, 76] width 51 height 19
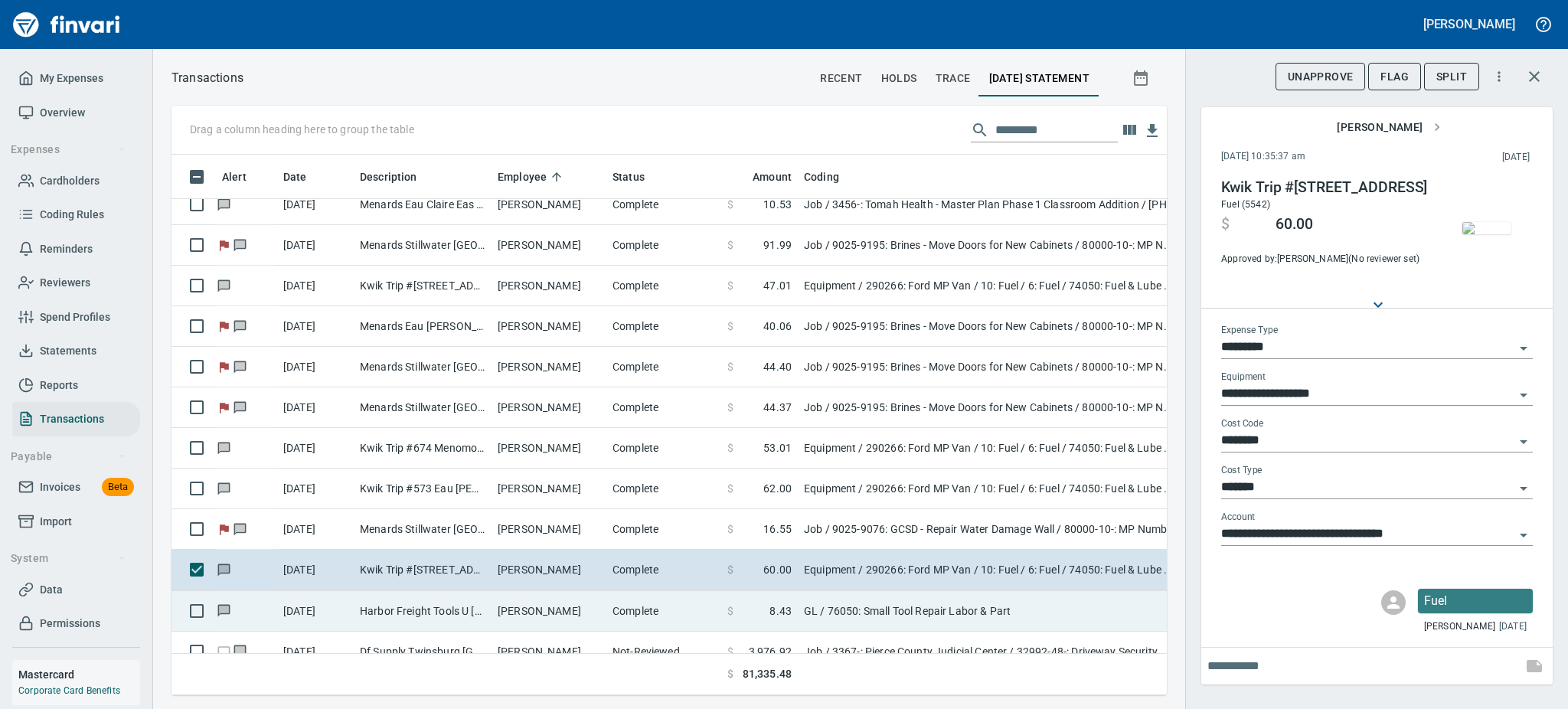
click at [358, 607] on td "Harbor Freight Tools U Eau Claire WI" at bounding box center [422, 612] width 137 height 41
type input "**"
type input "**********"
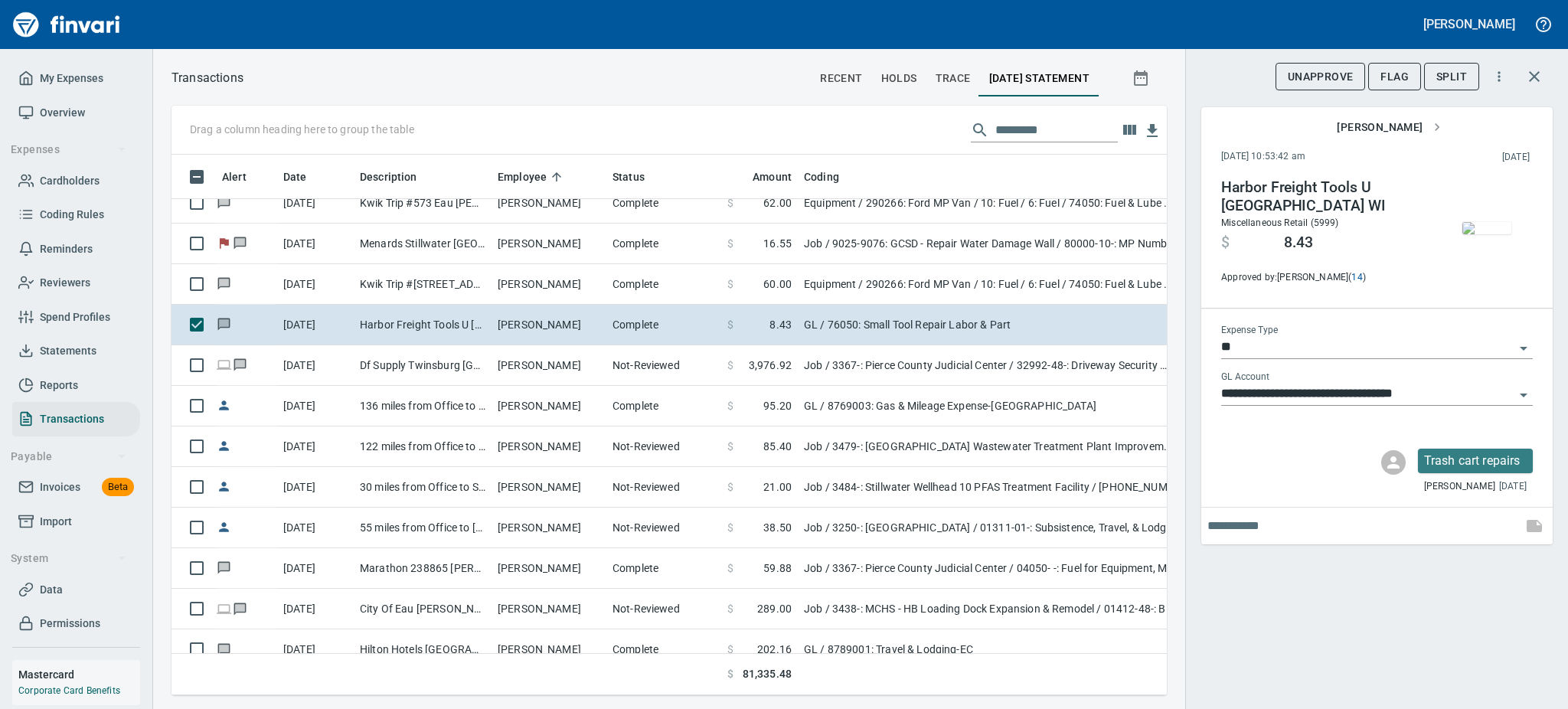
scroll to position [9246, 0]
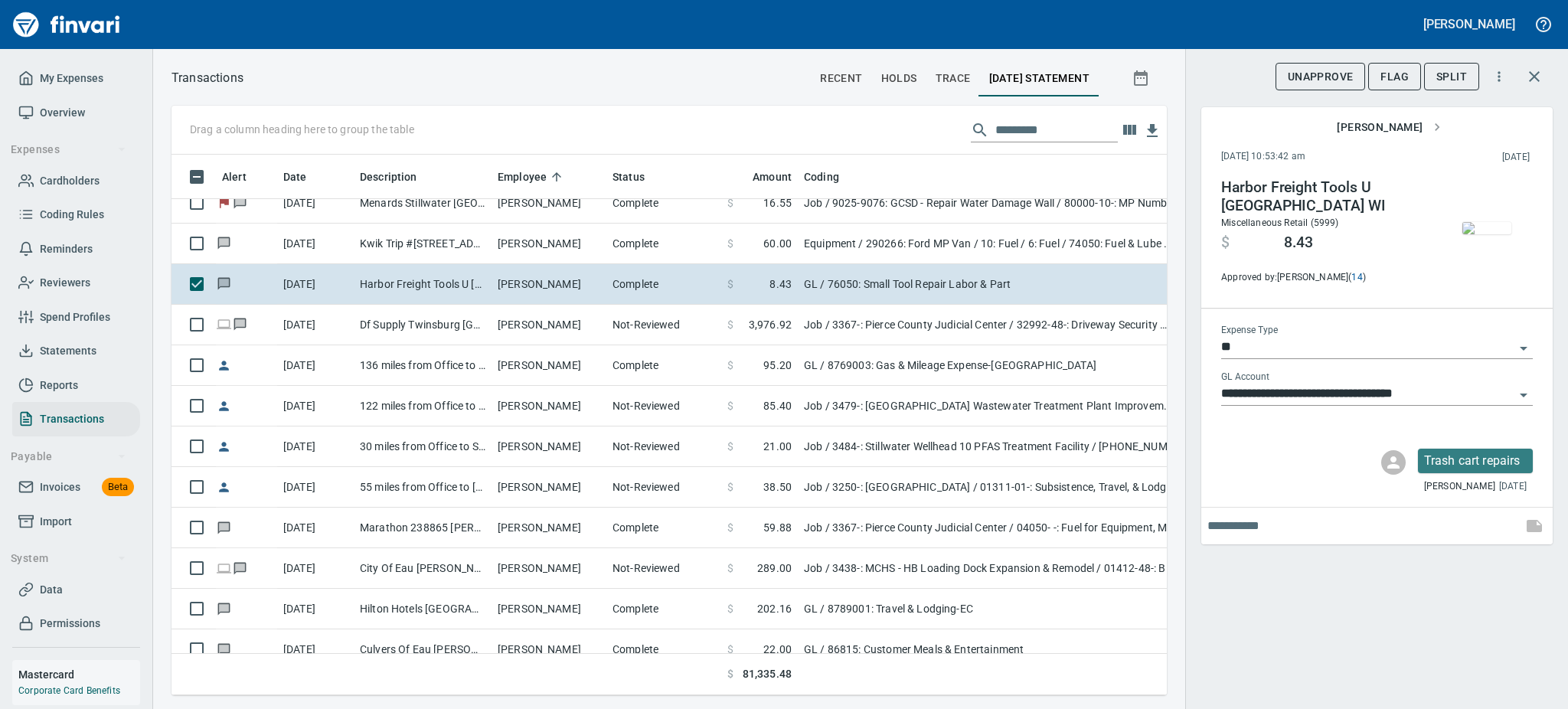
click at [1477, 234] on img "button" at bounding box center [1487, 228] width 49 height 12
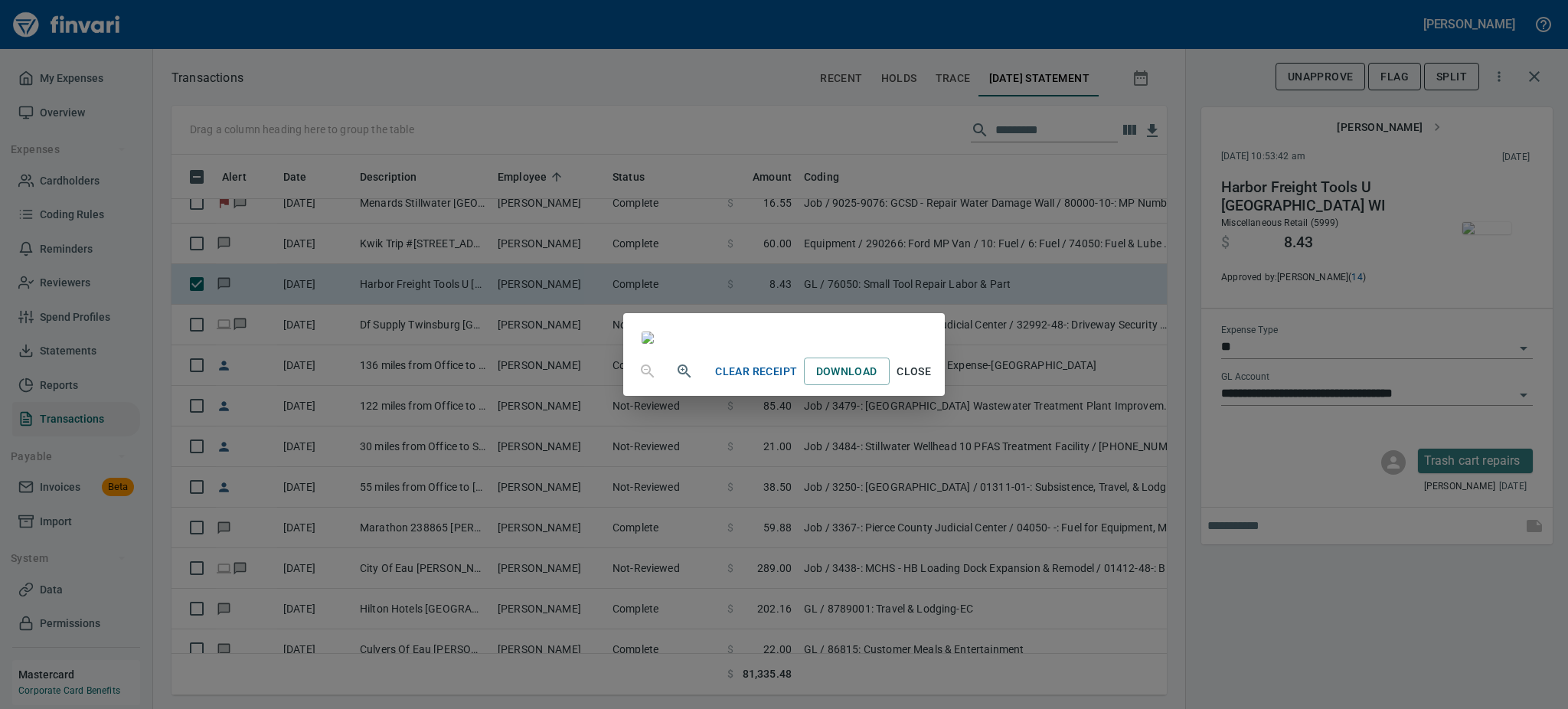
click at [932, 382] on span "Close" at bounding box center [914, 371] width 37 height 19
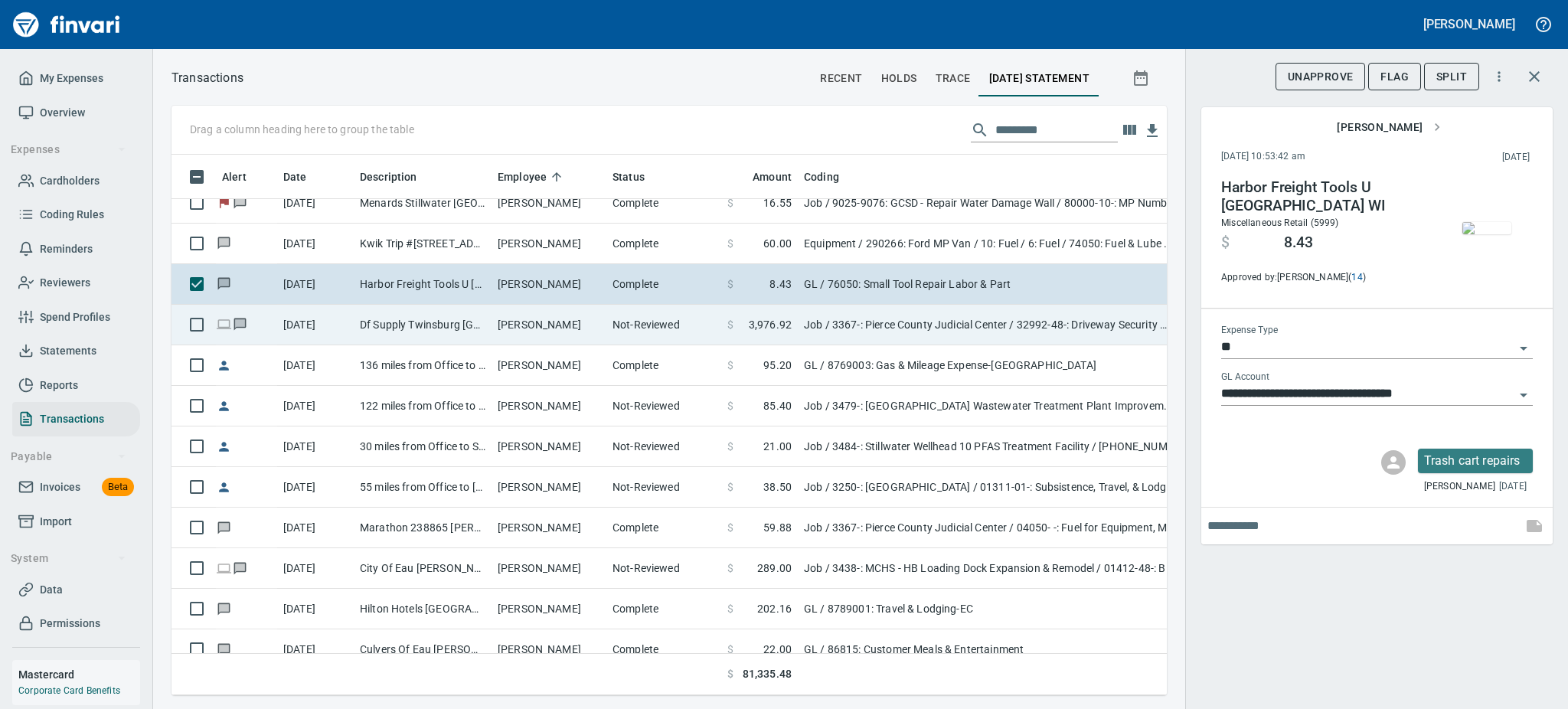
click at [433, 314] on td "Df Supply Twinsburg OH" at bounding box center [422, 325] width 137 height 41
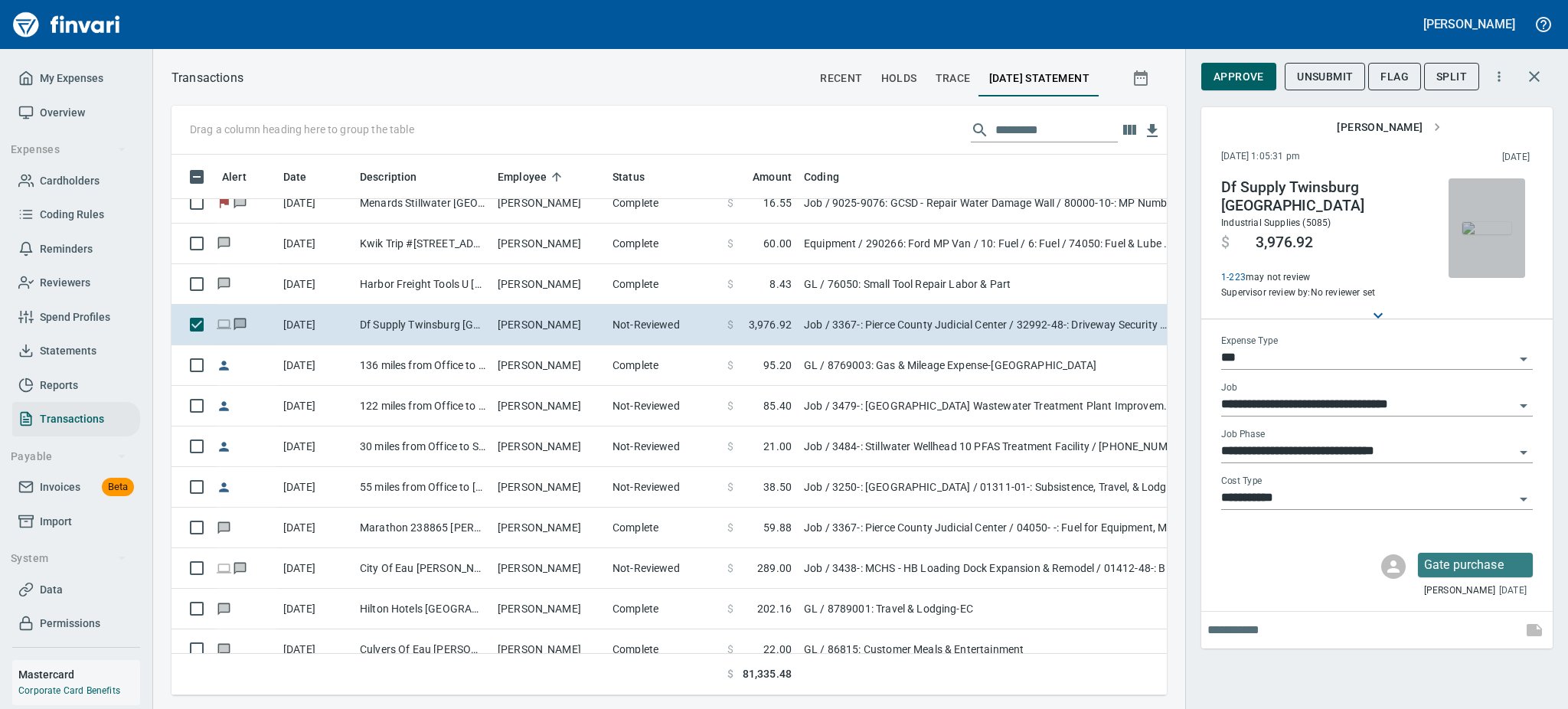
click at [1509, 222] on img "button" at bounding box center [1487, 228] width 49 height 12
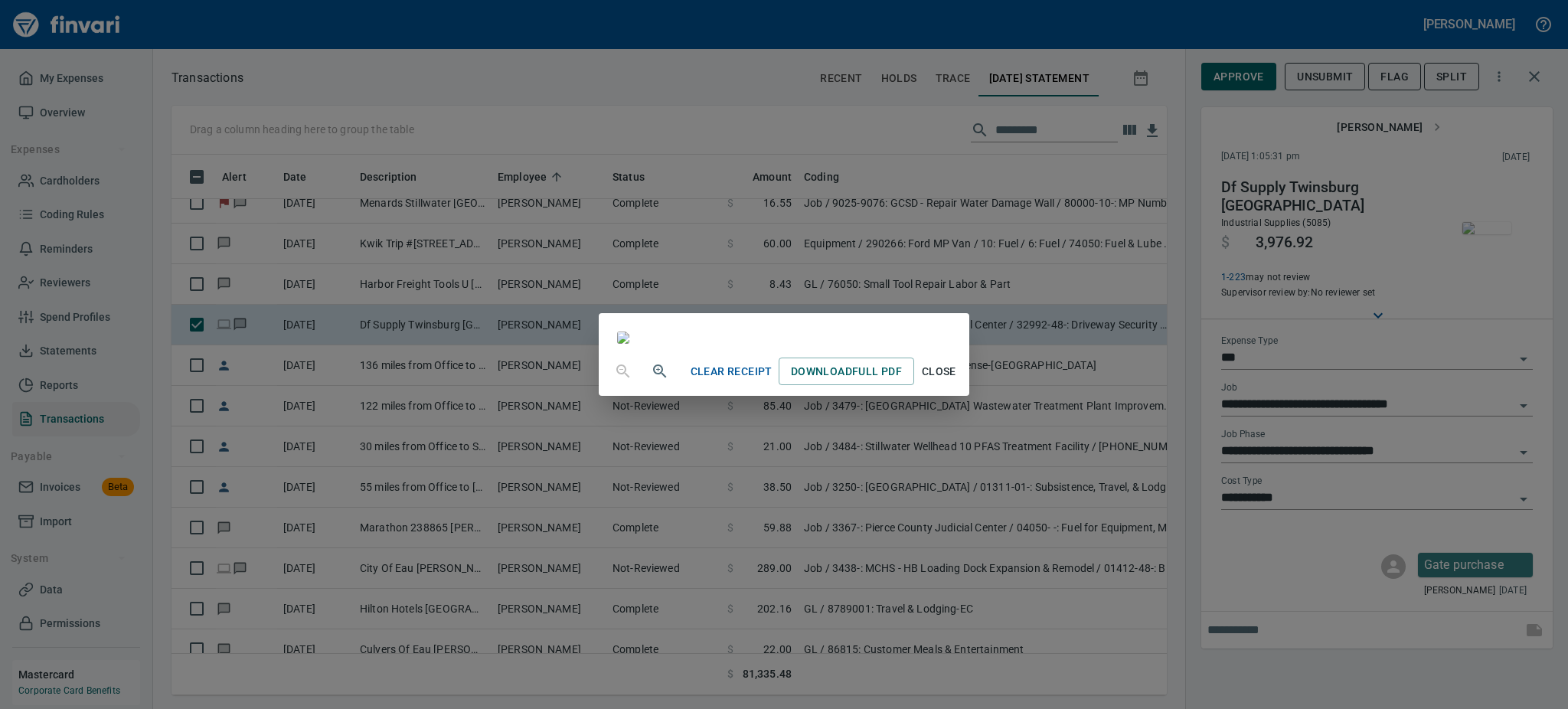
scroll to position [191, 0]
click at [957, 382] on span "Close" at bounding box center [938, 371] width 37 height 19
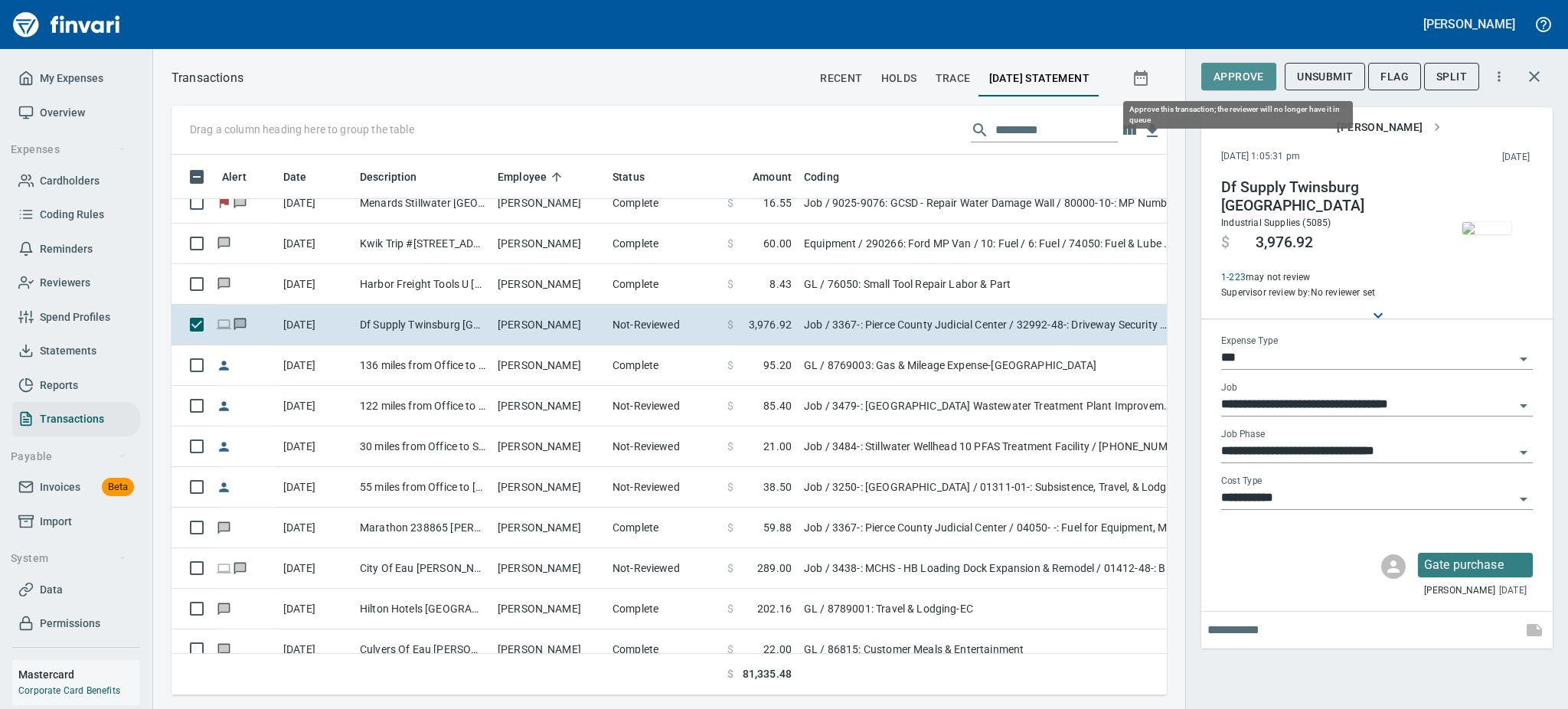
click at [1233, 72] on span "Approve" at bounding box center [1239, 76] width 51 height 19
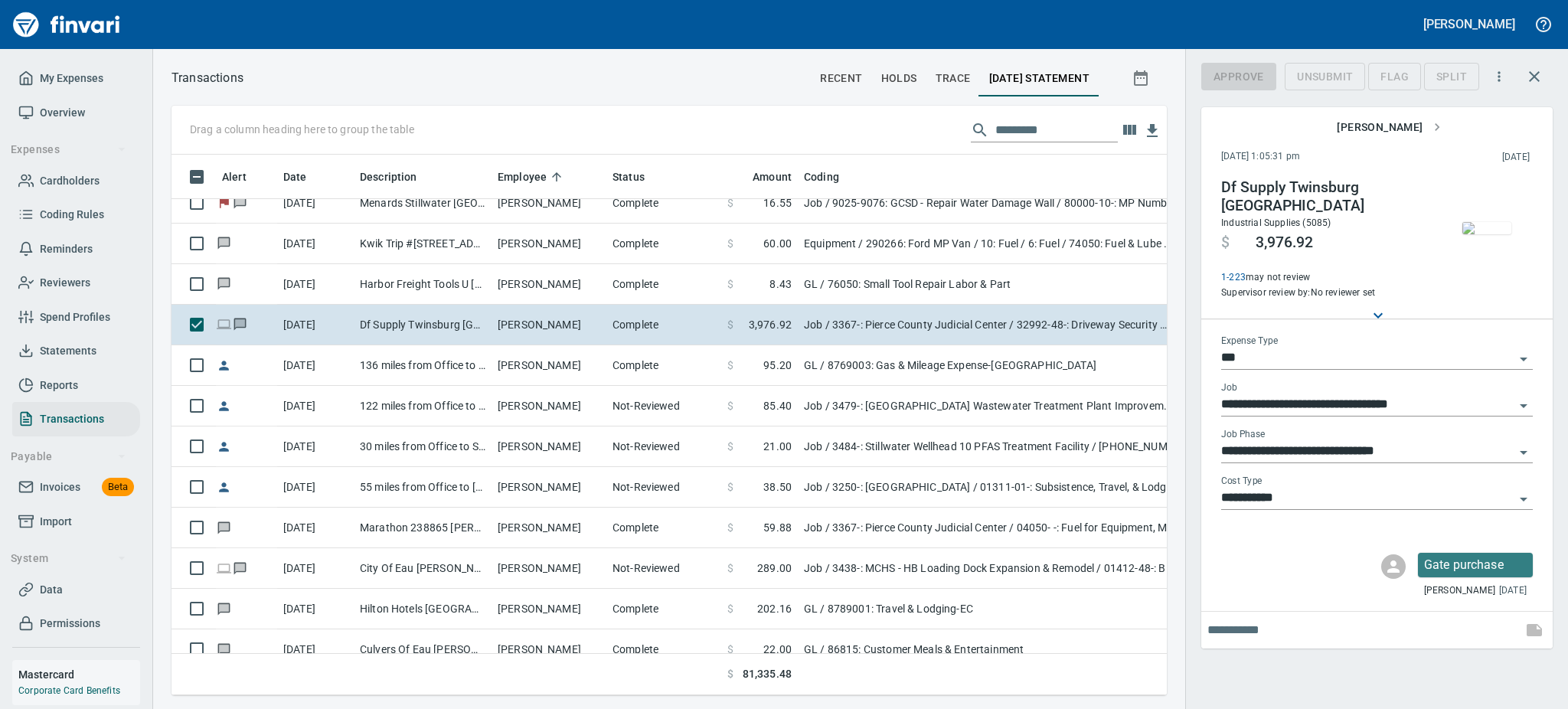
scroll to position [507, 961]
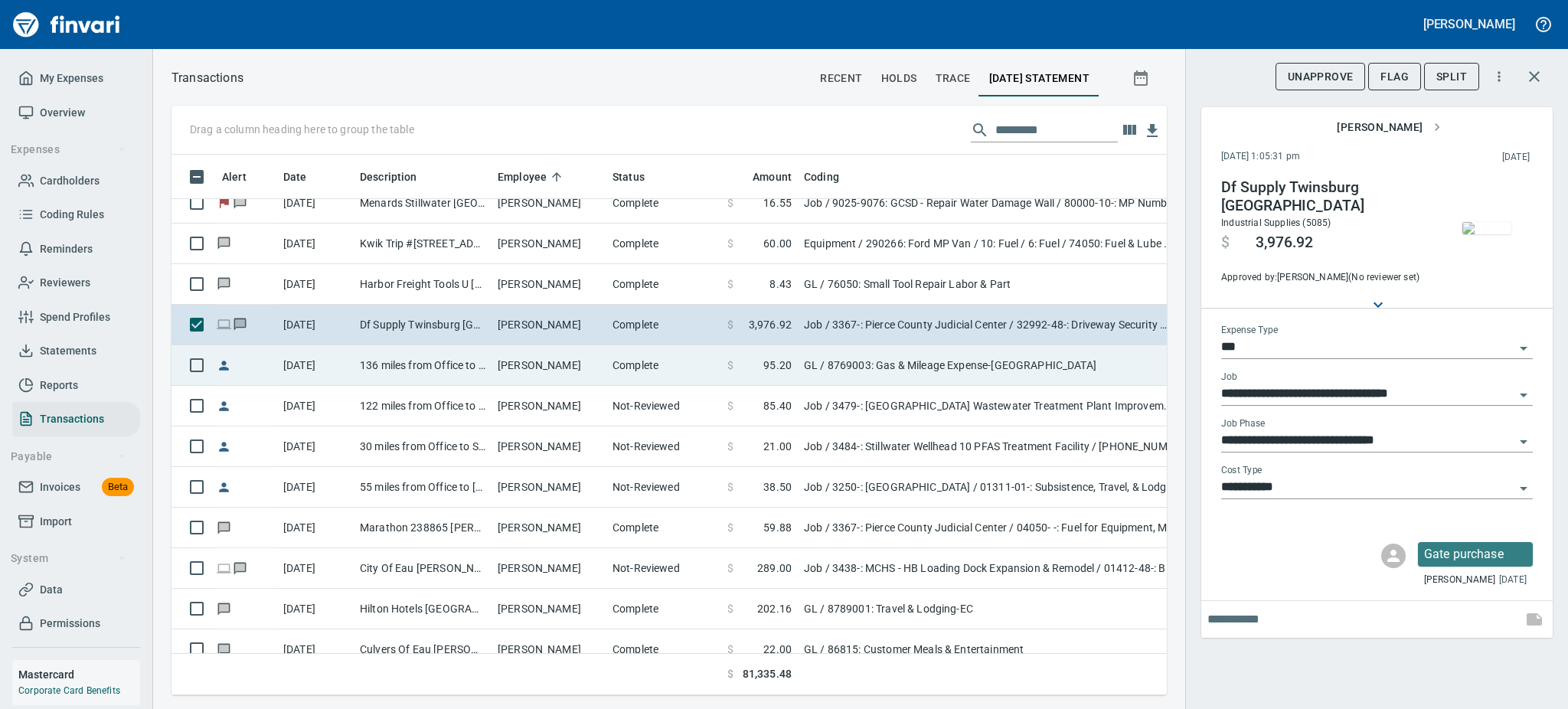
click at [561, 368] on td "John Ohearn" at bounding box center [549, 366] width 115 height 41
type input "**"
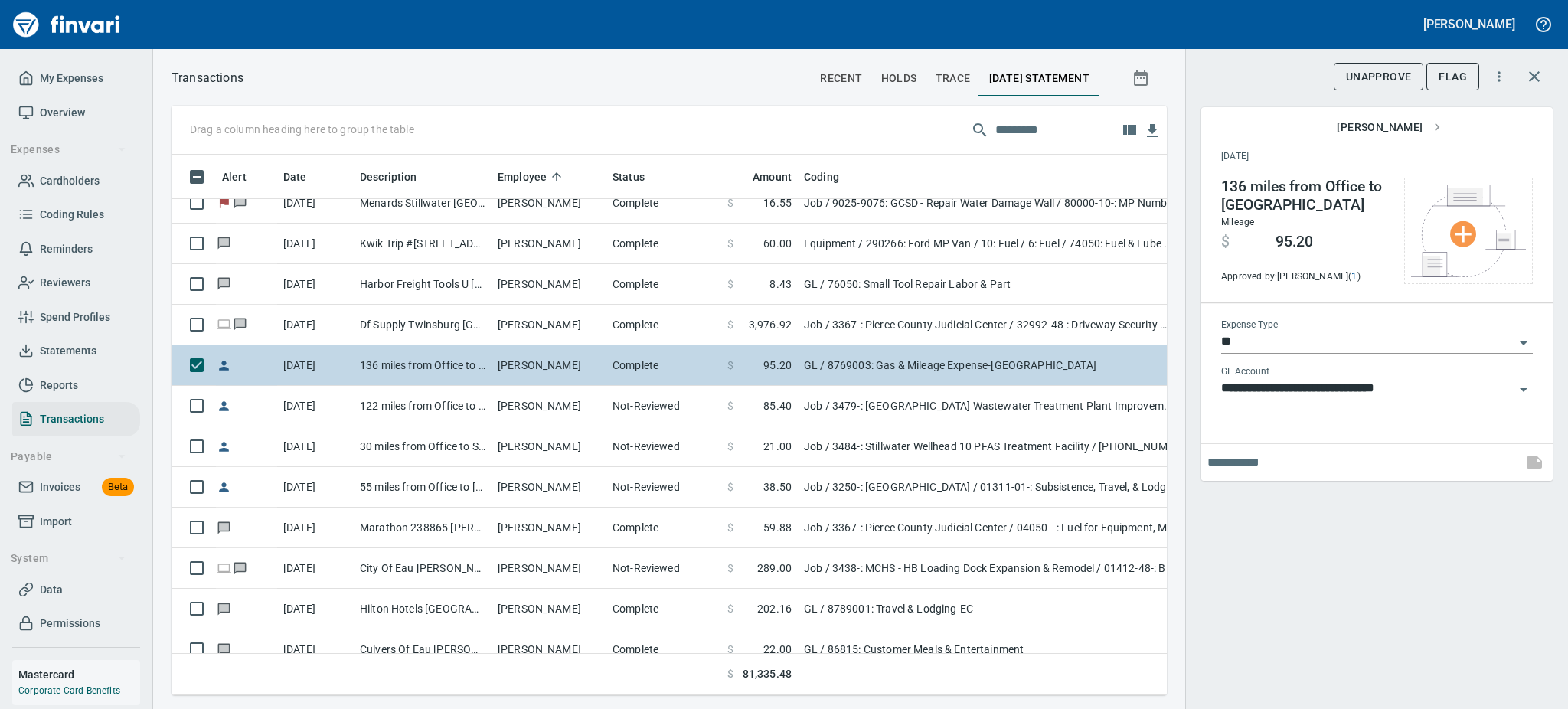
click at [558, 368] on td "John Ohearn" at bounding box center [549, 366] width 115 height 41
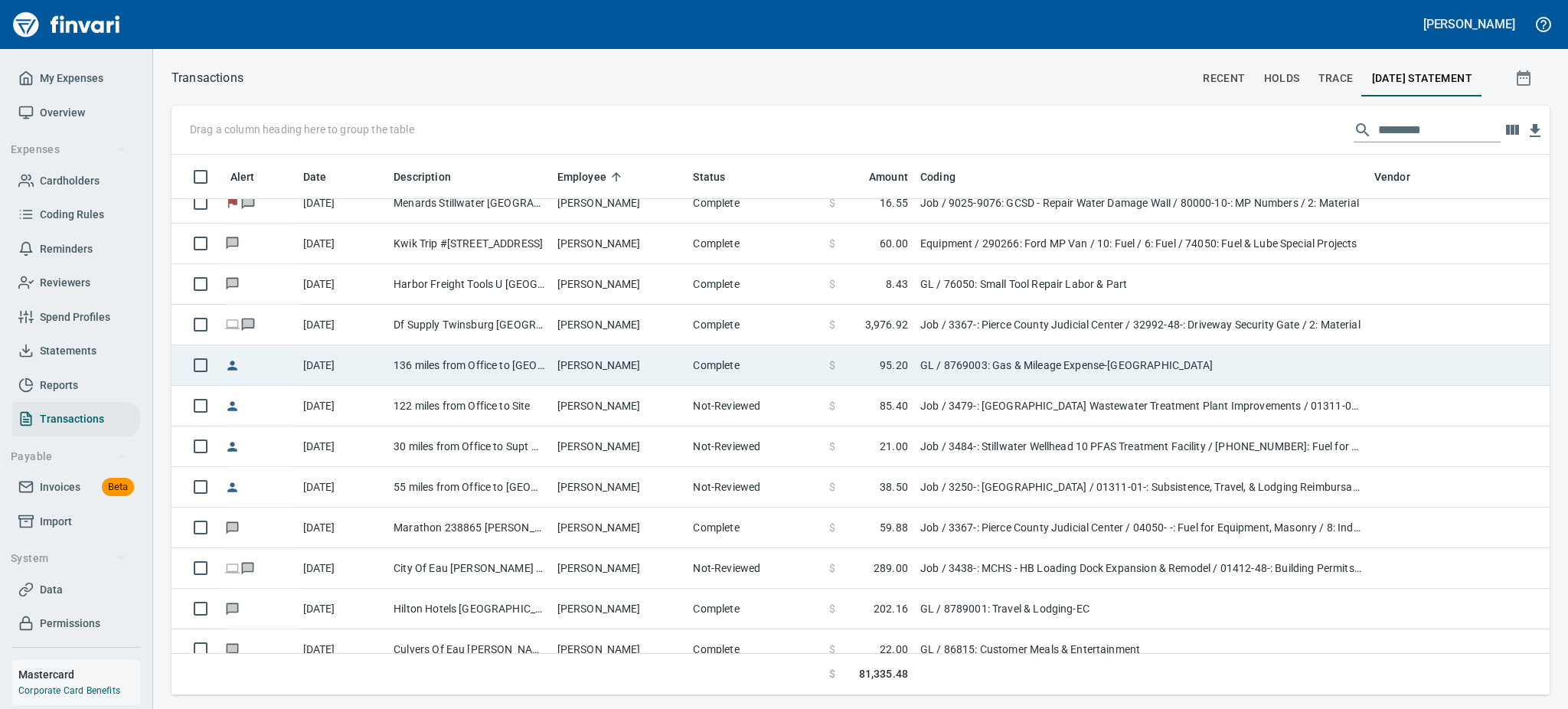
scroll to position [524, 1326]
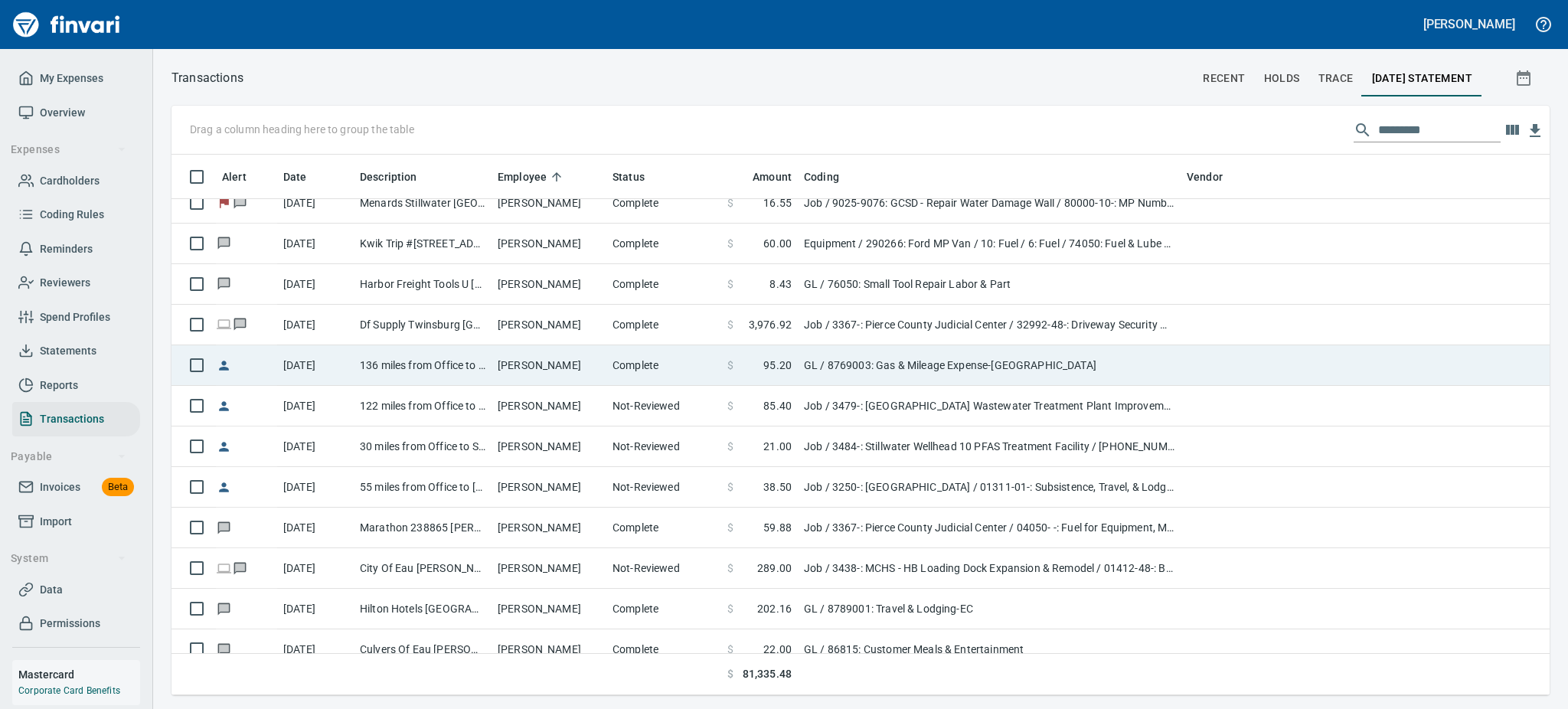
click at [559, 362] on td "John Ohearn" at bounding box center [549, 366] width 115 height 41
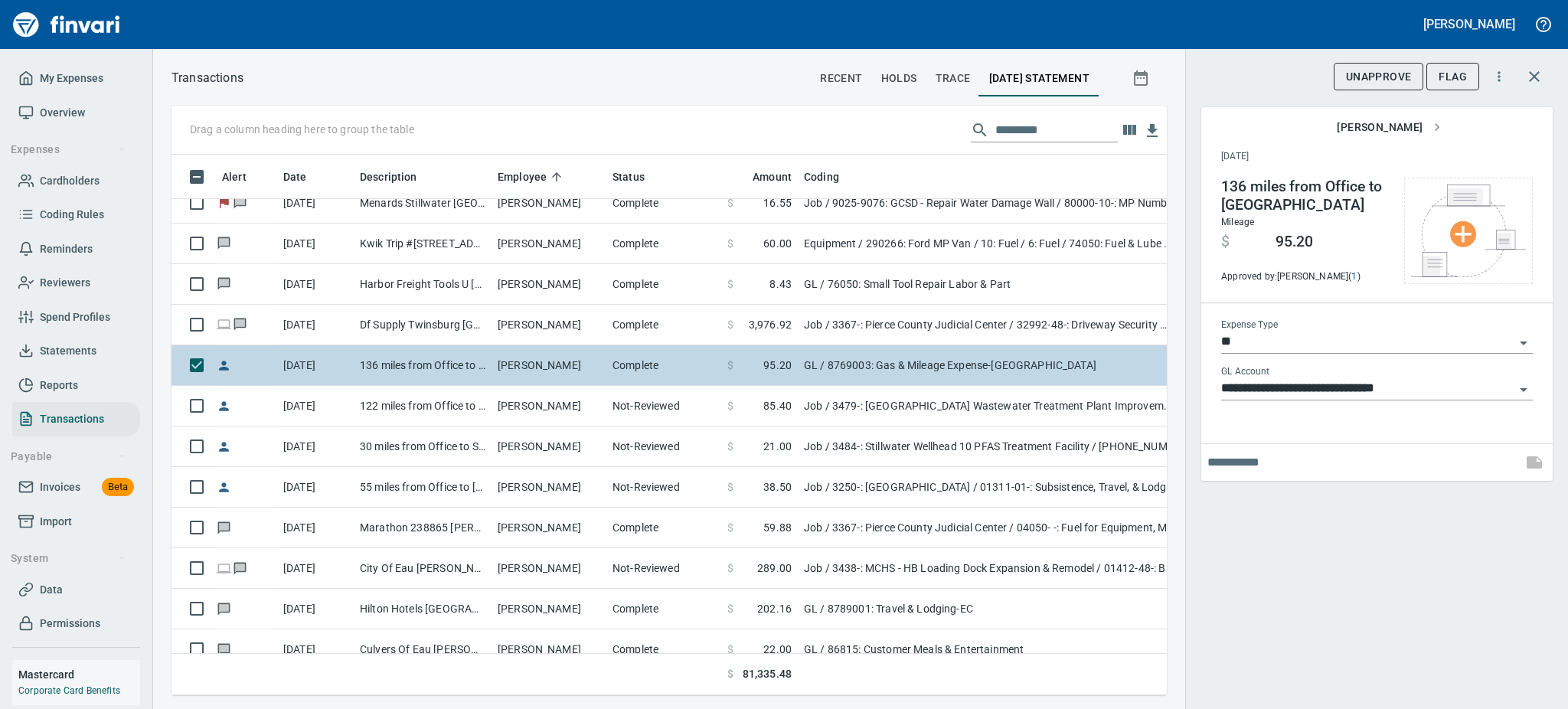
scroll to position [507, 961]
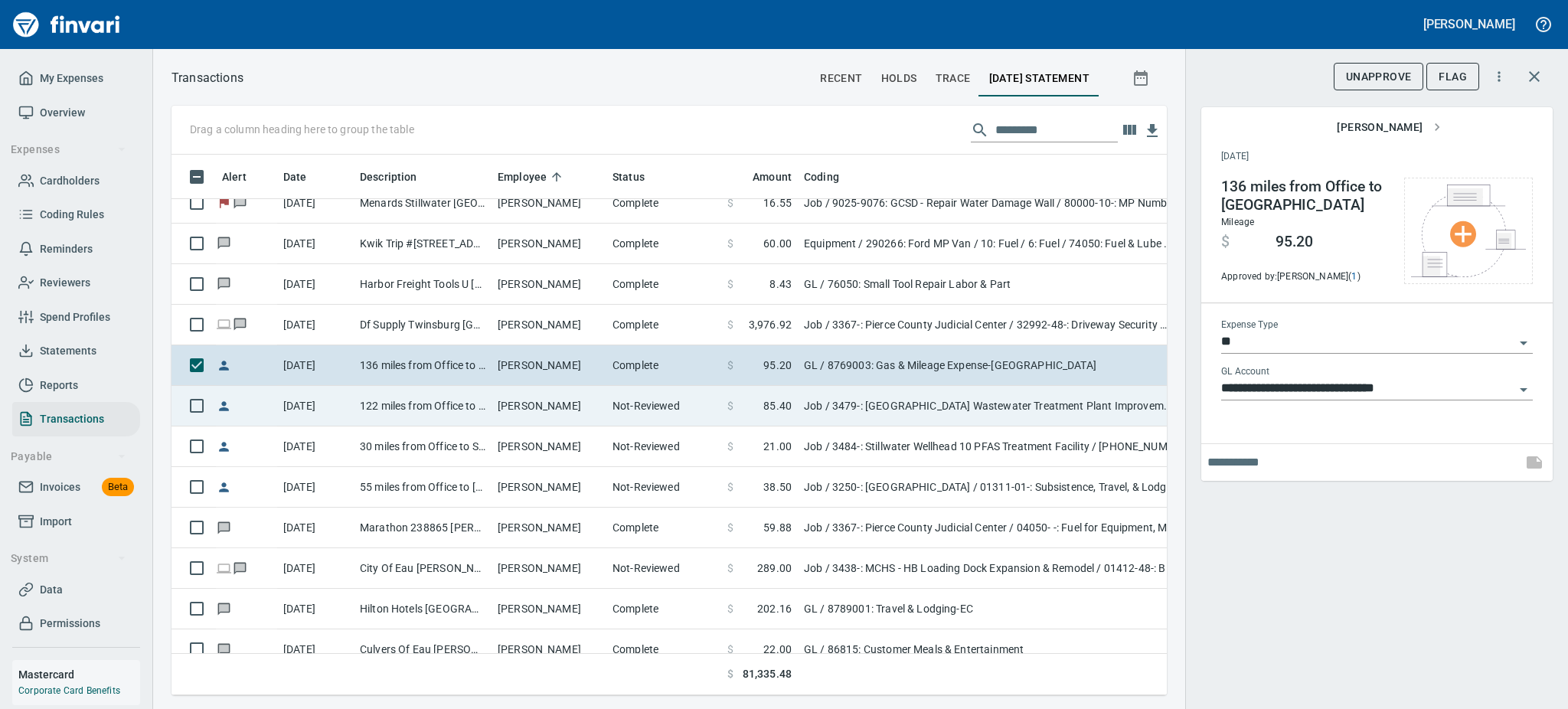
click at [515, 408] on td "John Ohearn" at bounding box center [549, 406] width 115 height 41
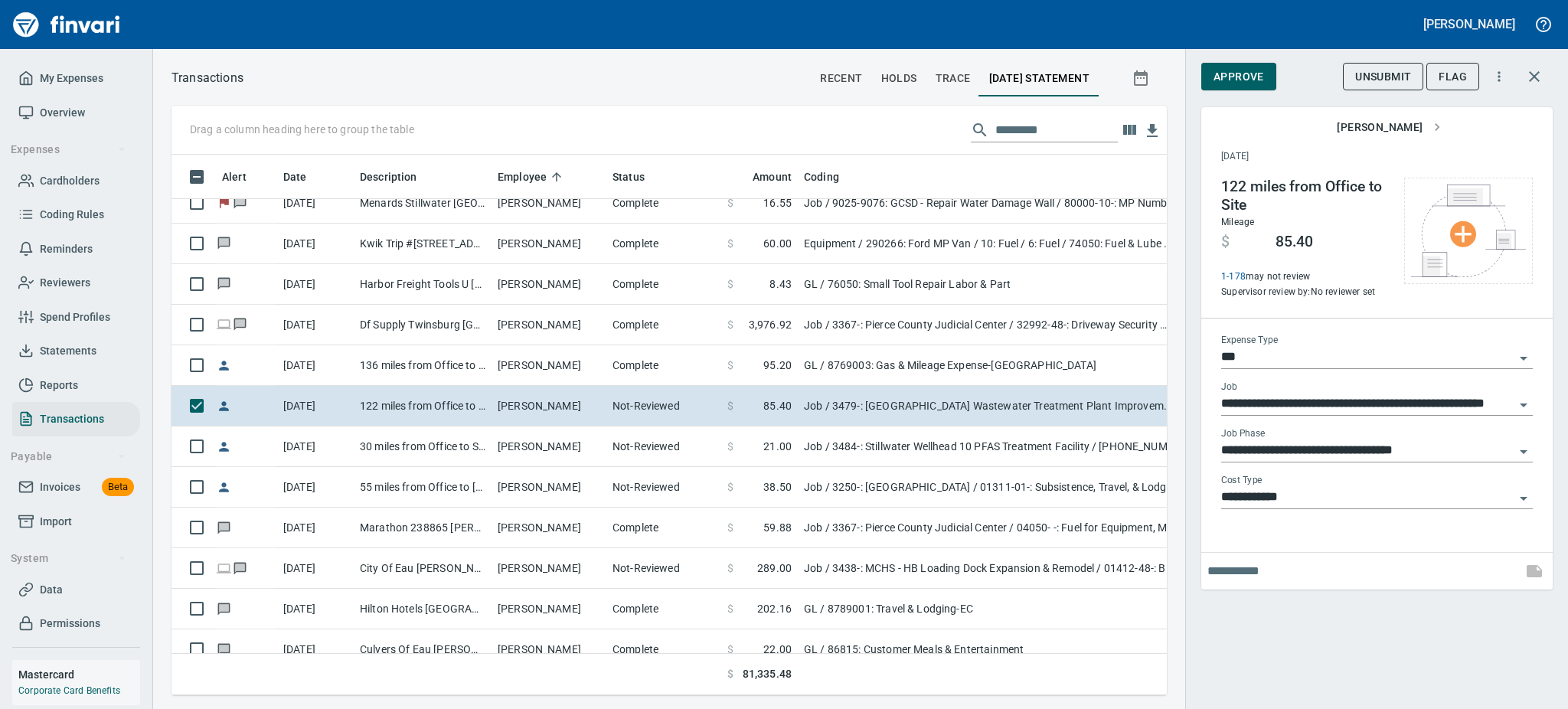
scroll to position [507, 961]
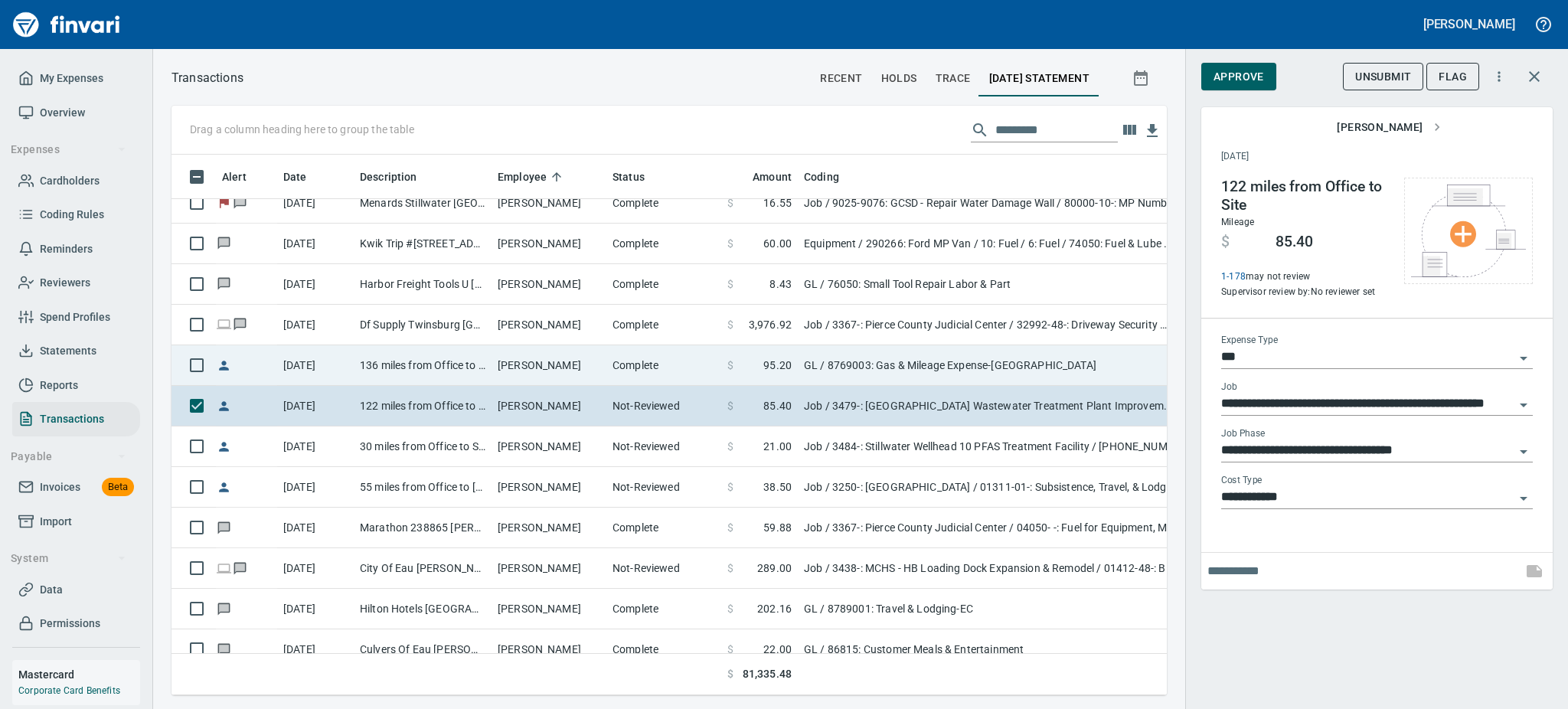
click at [647, 374] on td "Complete" at bounding box center [664, 366] width 115 height 41
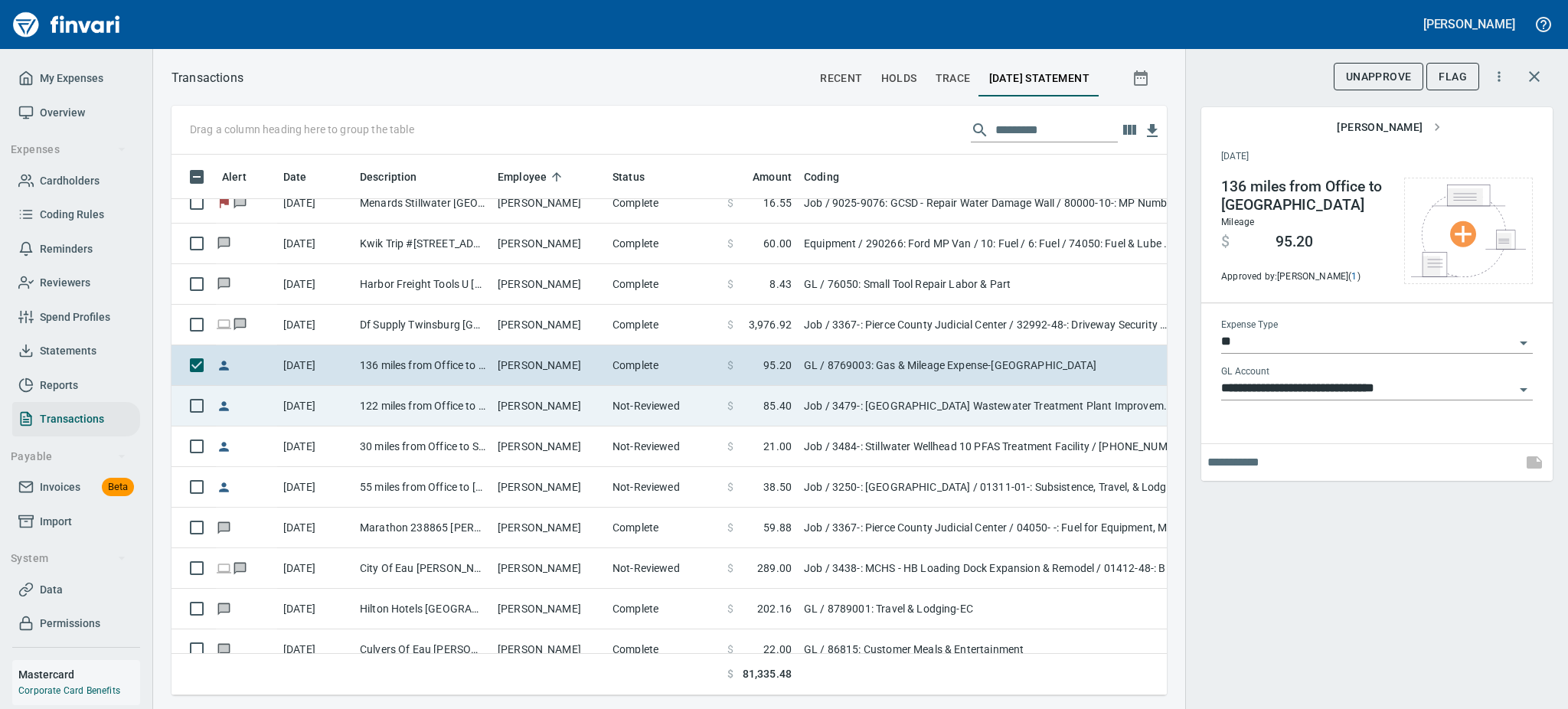
click at [919, 396] on td "Job / 3479-: Grantsburg Wastewater Treatment Plant Improvements / 01311-01-: Su…" at bounding box center [989, 406] width 383 height 41
type input "***"
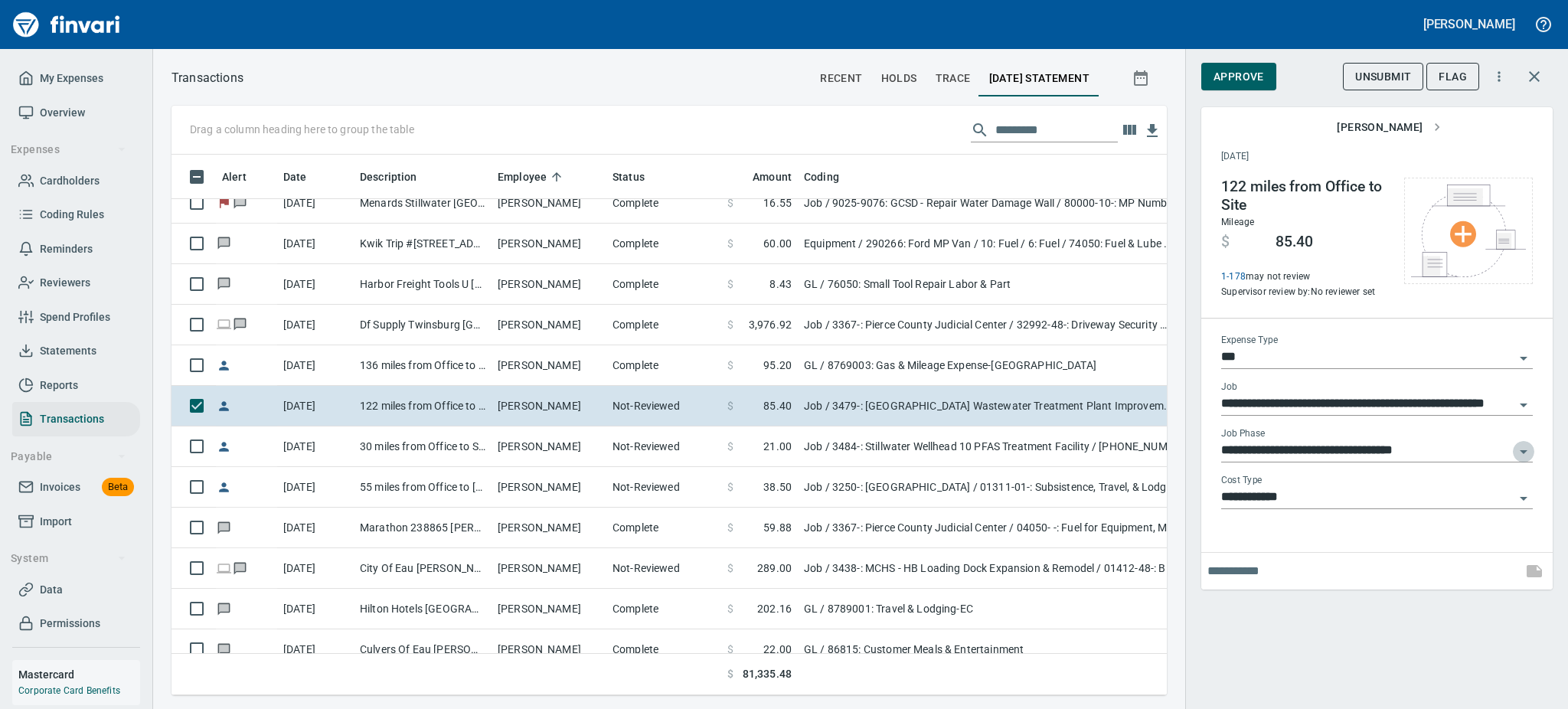
click at [1522, 453] on icon "Open" at bounding box center [1523, 452] width 18 height 18
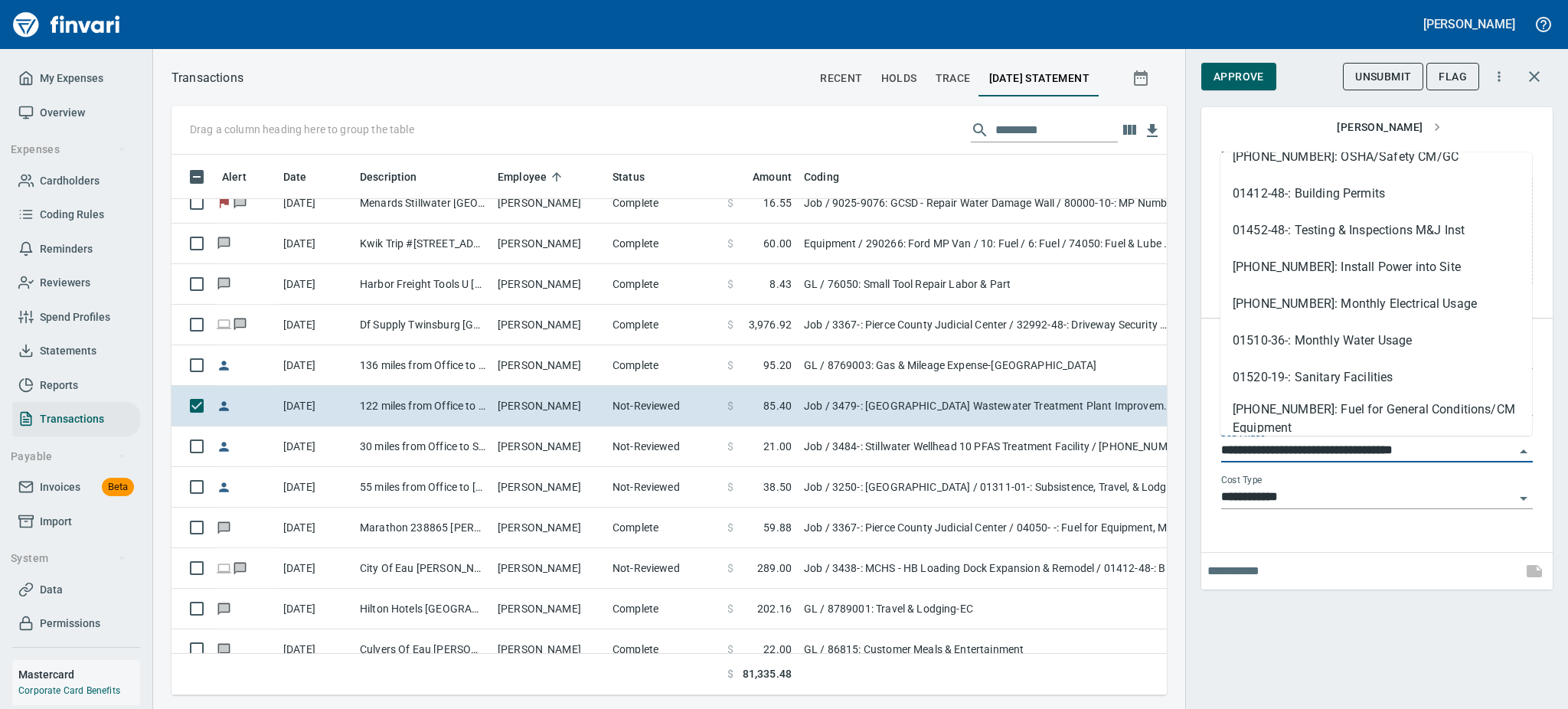
scroll to position [327, 0]
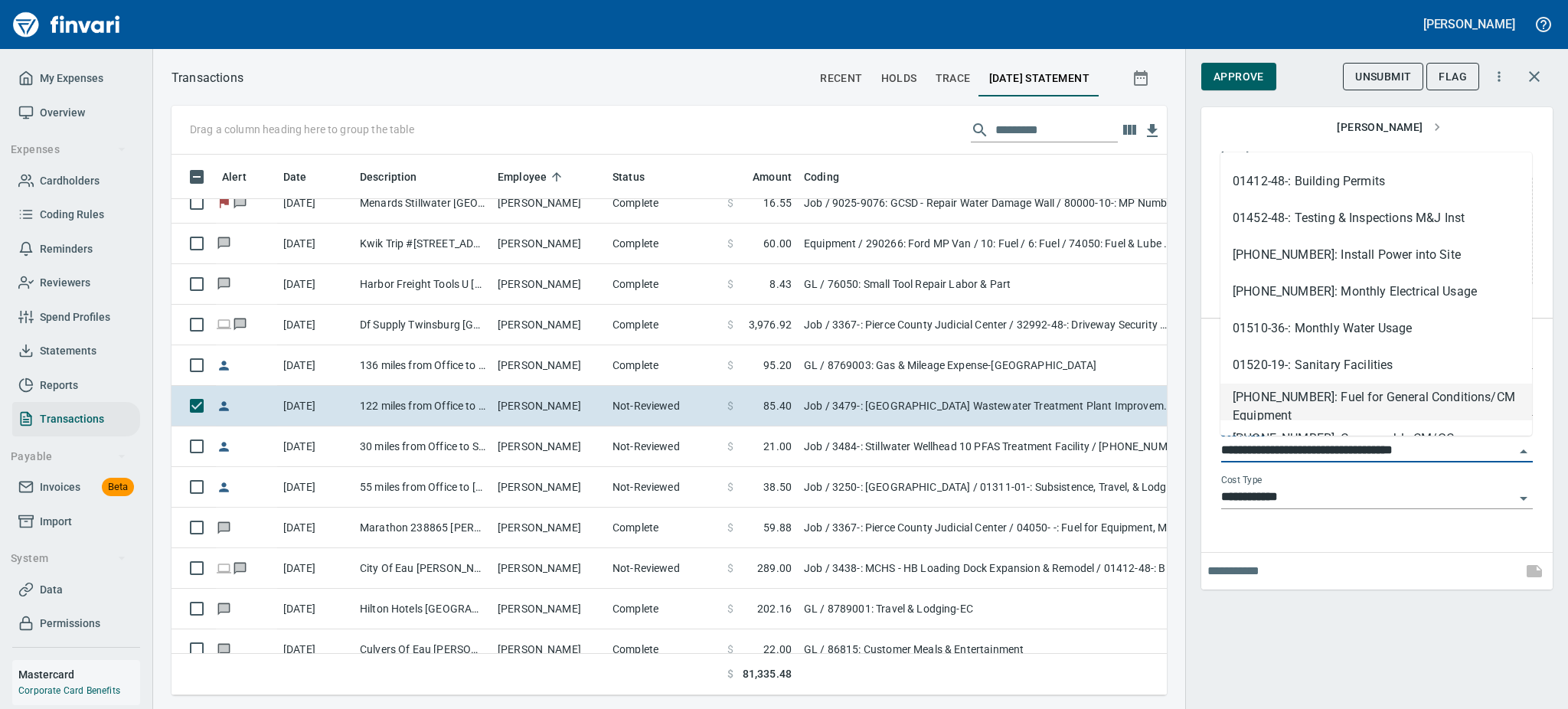
click at [1418, 395] on li "01540-20-01: Fuel for General Conditions/CM Equipment" at bounding box center [1376, 402] width 312 height 37
type input "**********"
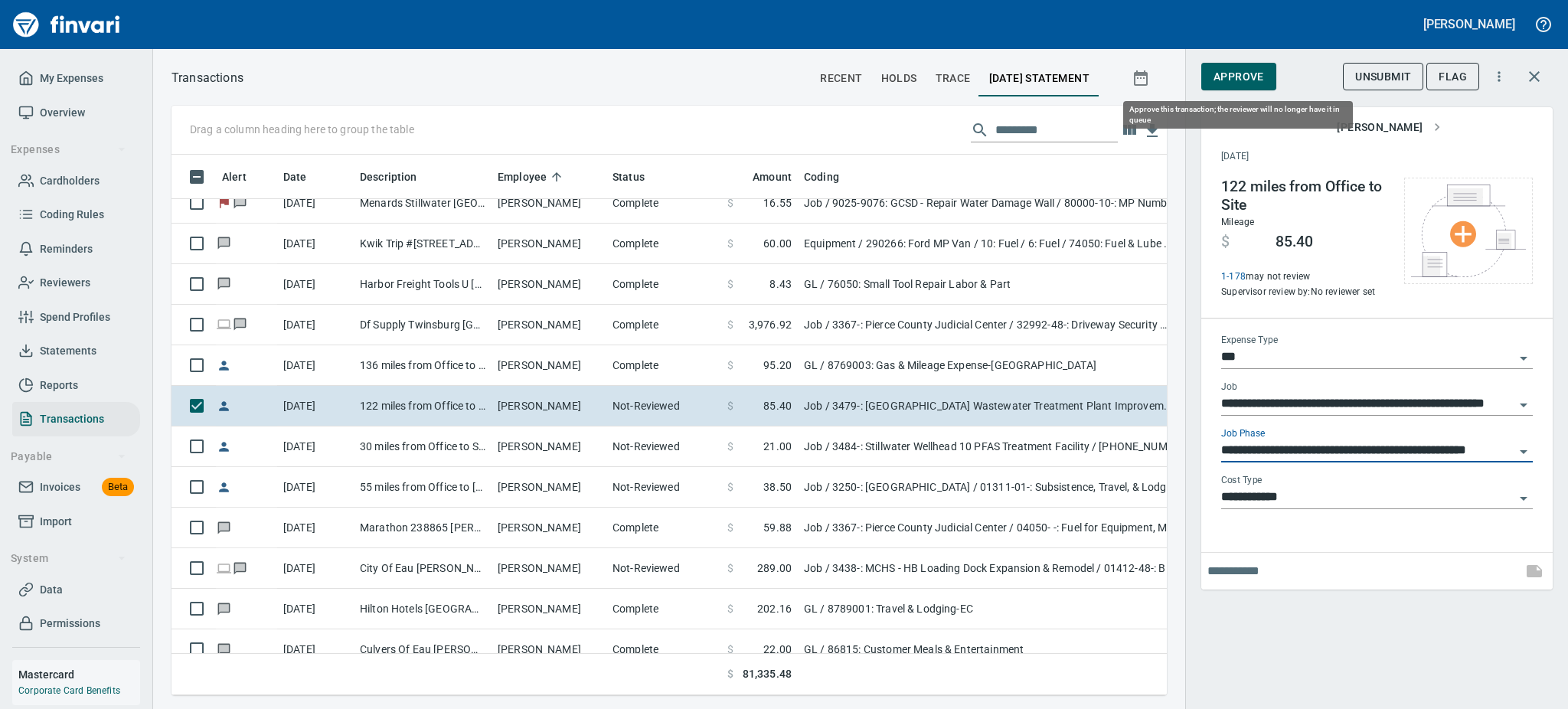
click at [1233, 74] on span "Approve" at bounding box center [1239, 76] width 51 height 19
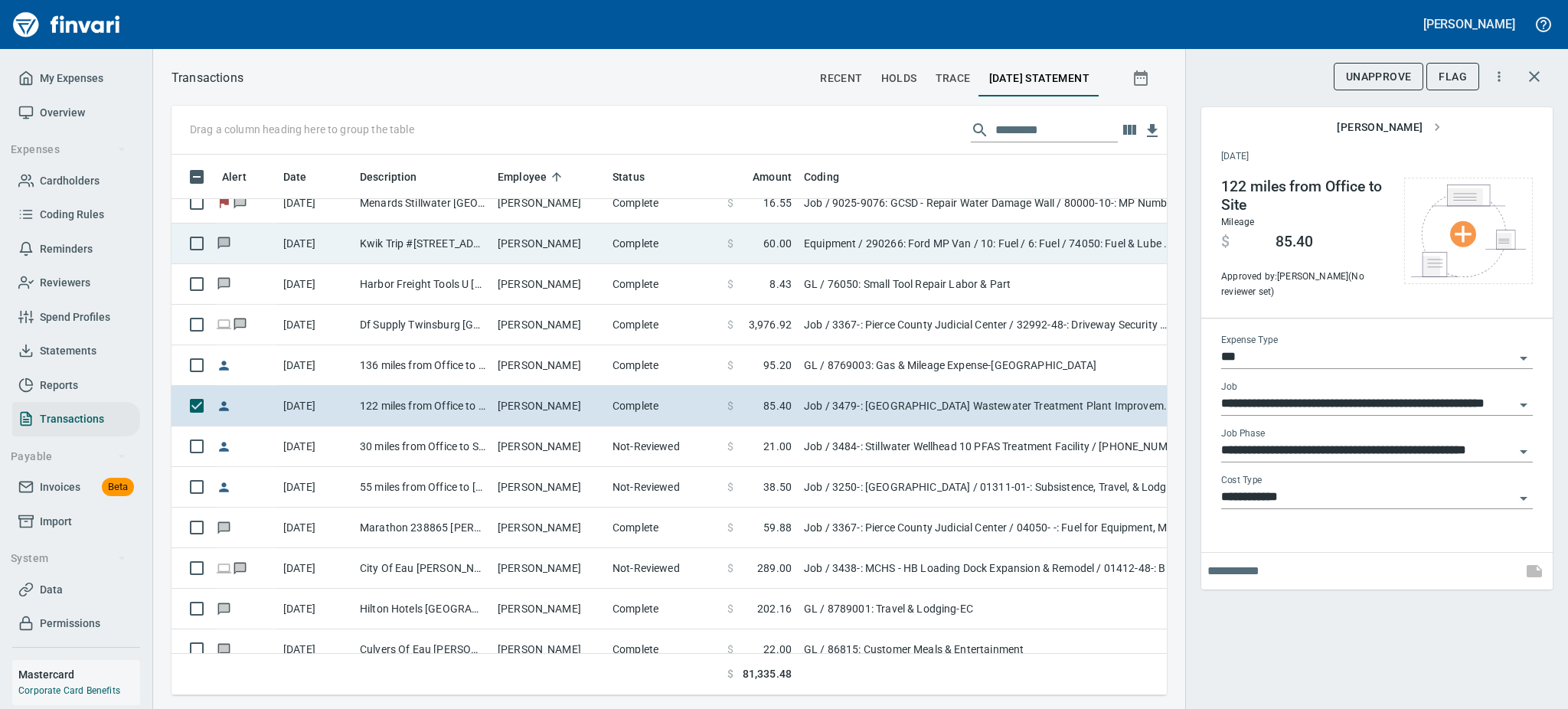
scroll to position [507, 961]
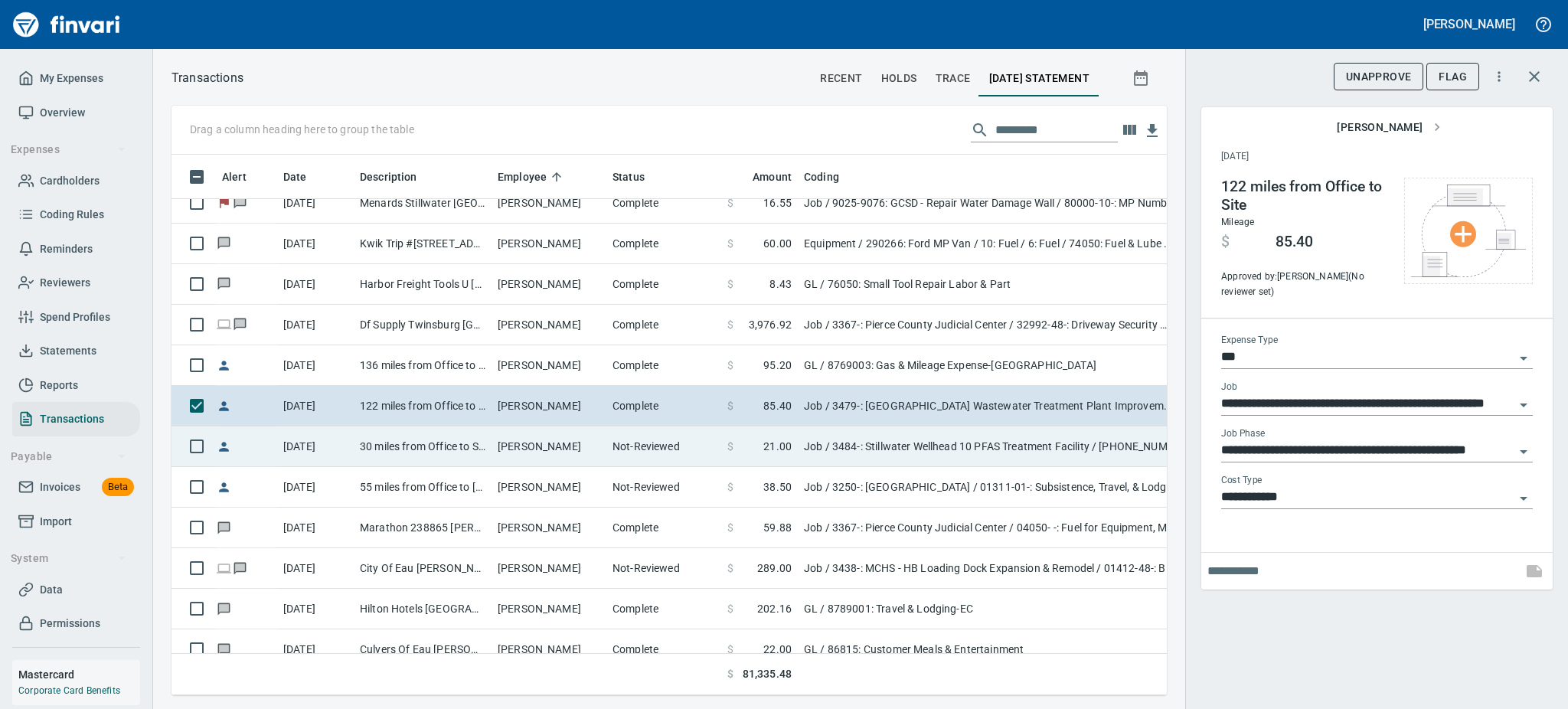
click at [385, 449] on td "30 miles from Office to Supt meeting" at bounding box center [422, 447] width 137 height 41
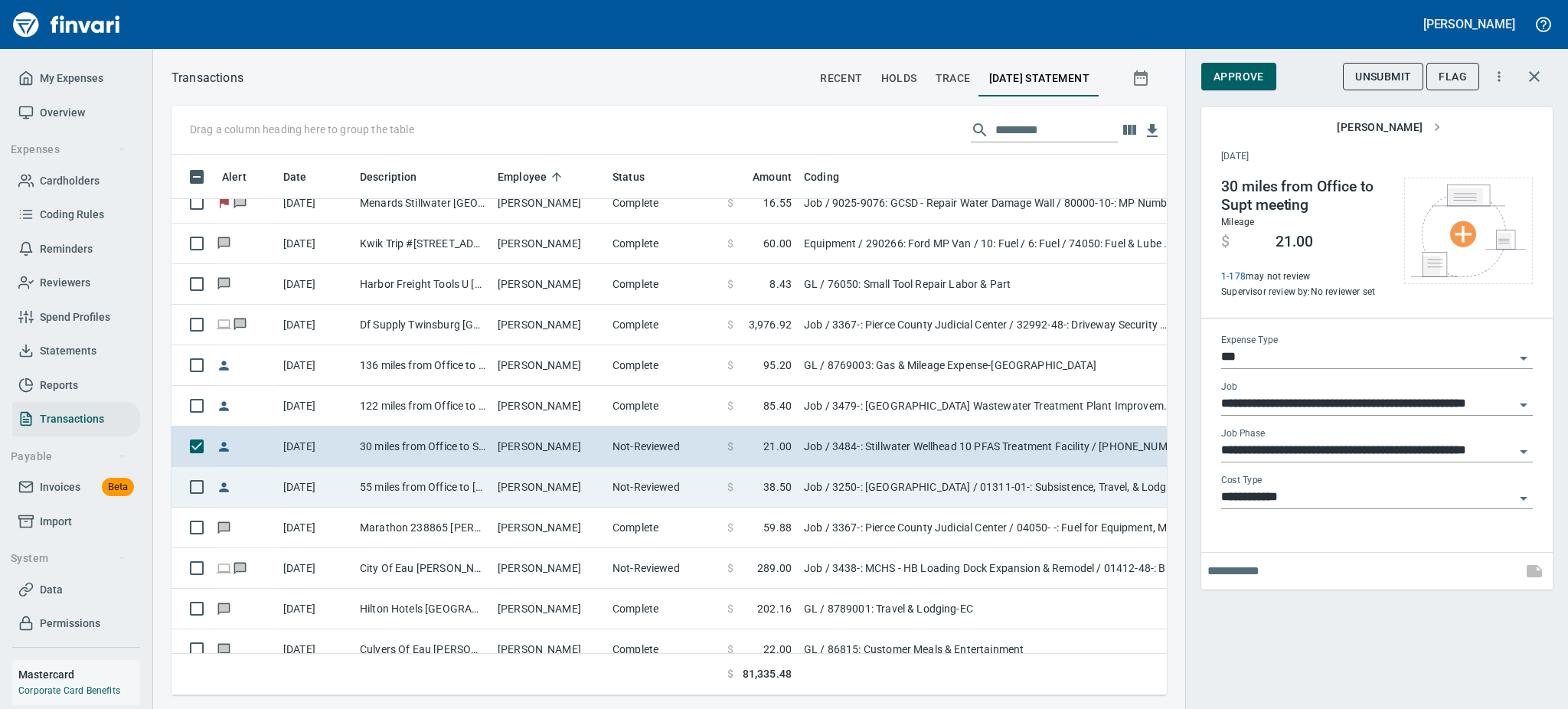
click at [415, 480] on td "55 miles from Office to Prescott" at bounding box center [422, 488] width 137 height 41
type input "**********"
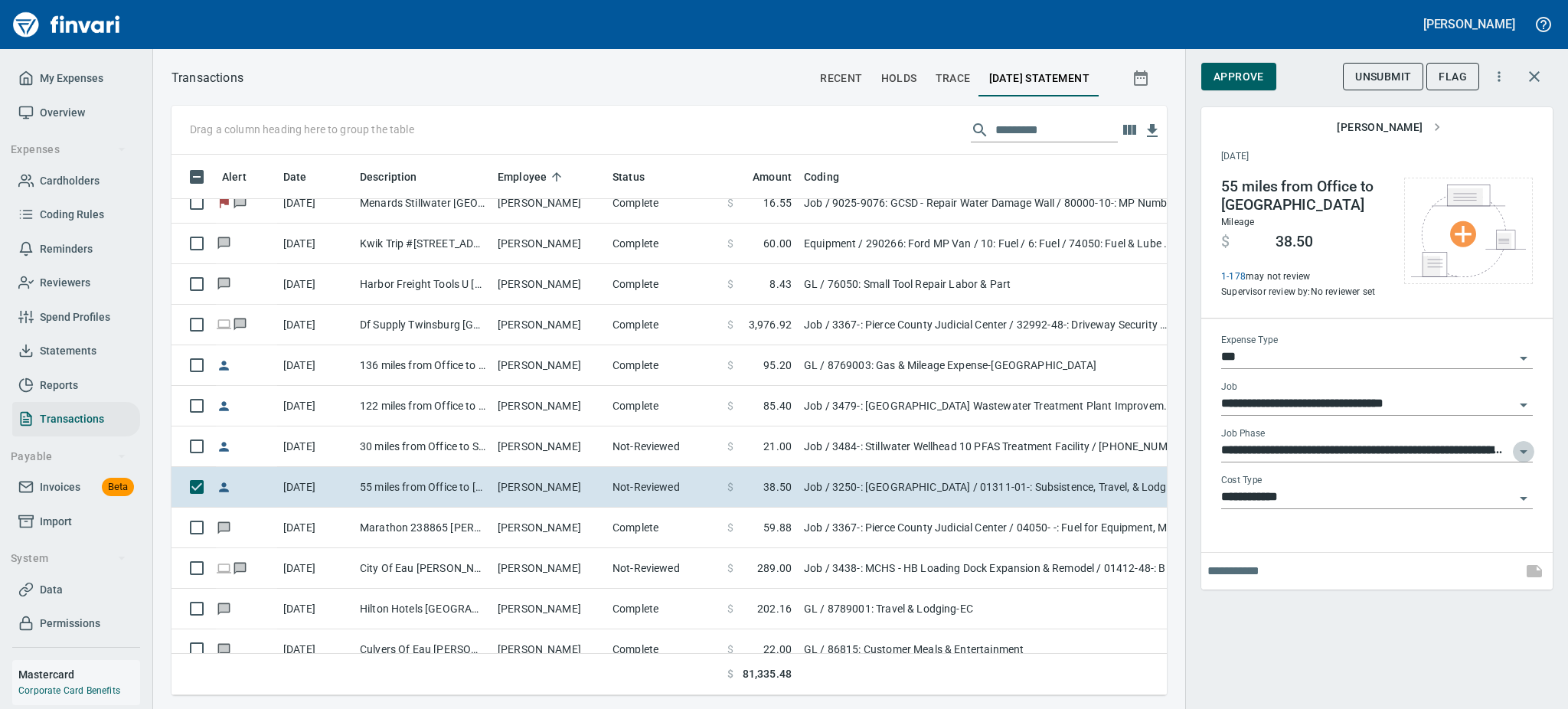
click at [1516, 449] on icon "Open" at bounding box center [1523, 452] width 18 height 18
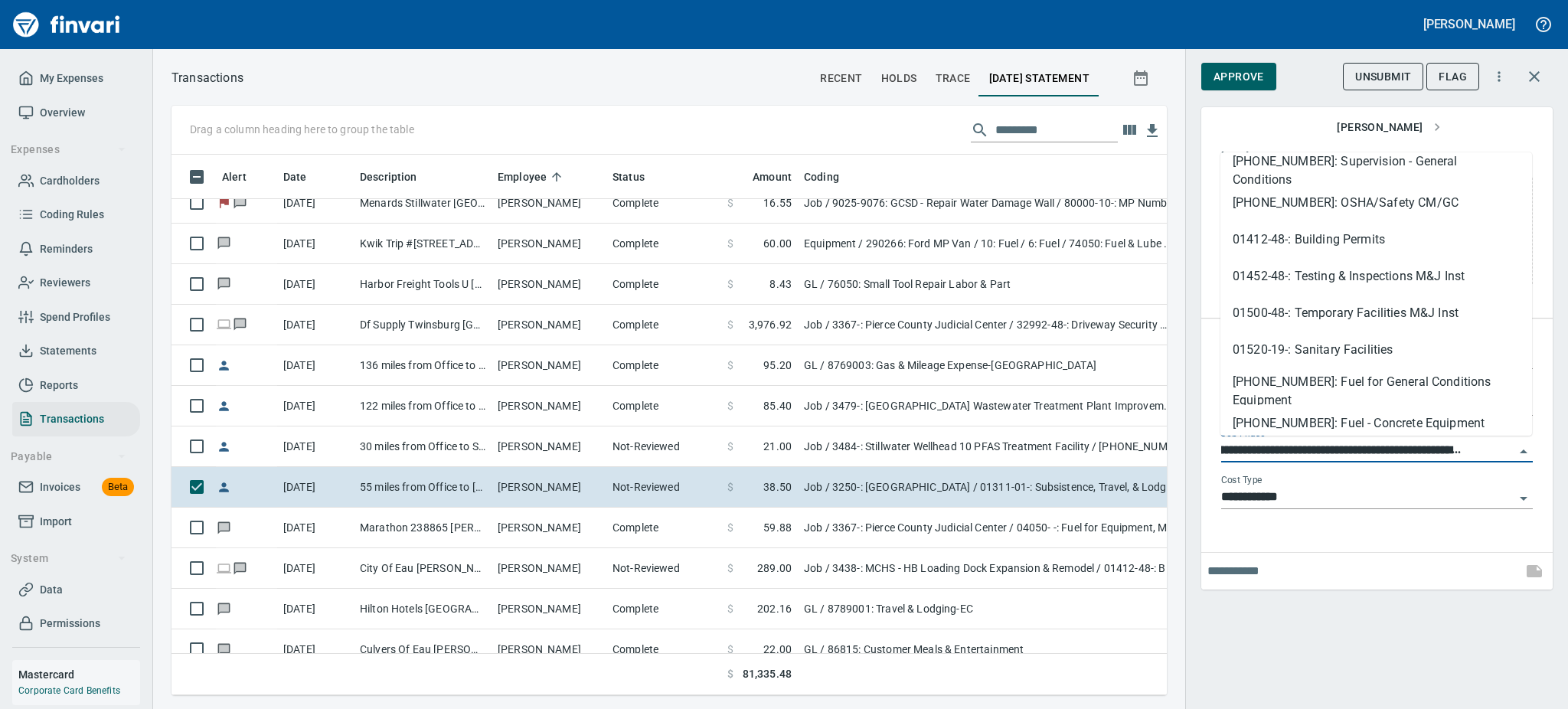
scroll to position [420, 0]
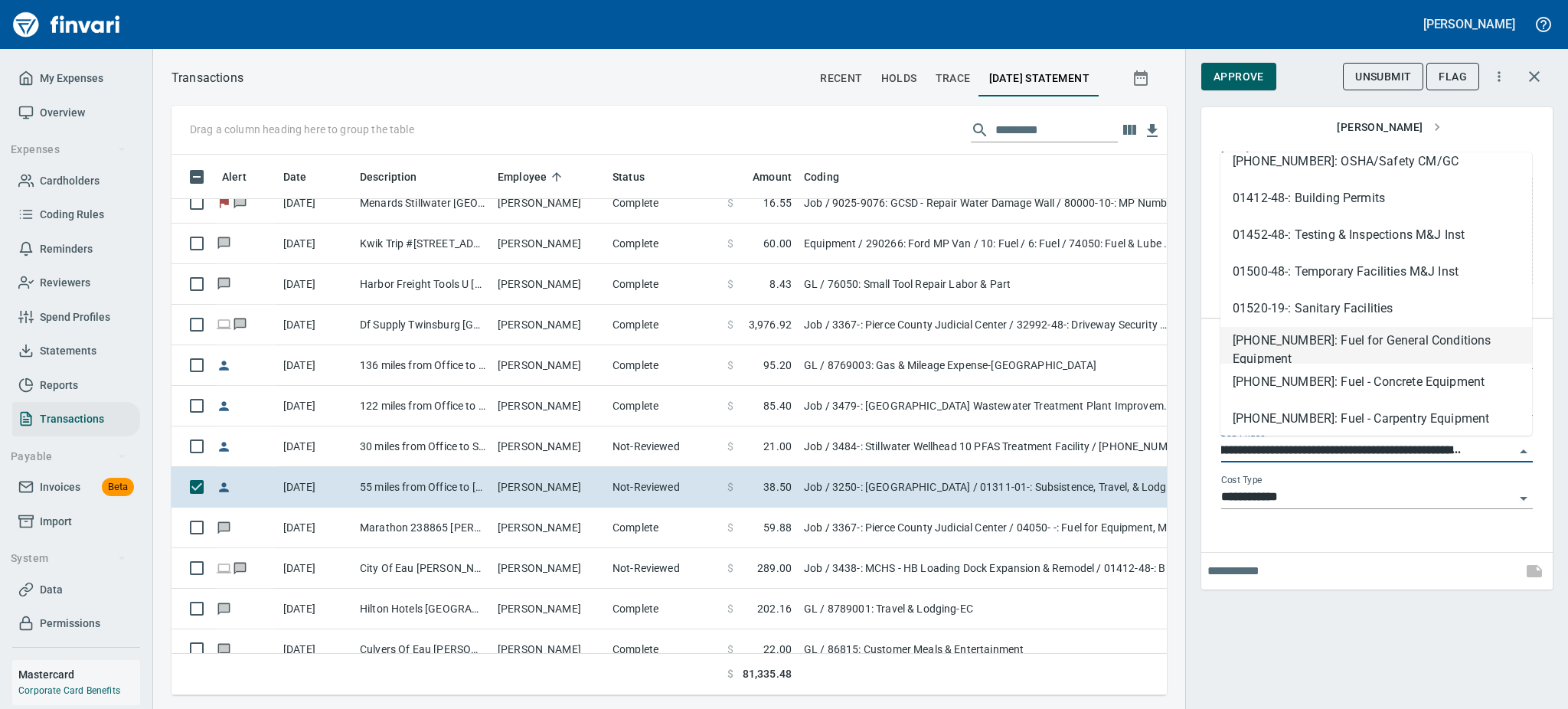
click at [1366, 338] on li "01540-20-01: Fuel for General Conditions Equipment" at bounding box center [1376, 345] width 312 height 37
type input "**********"
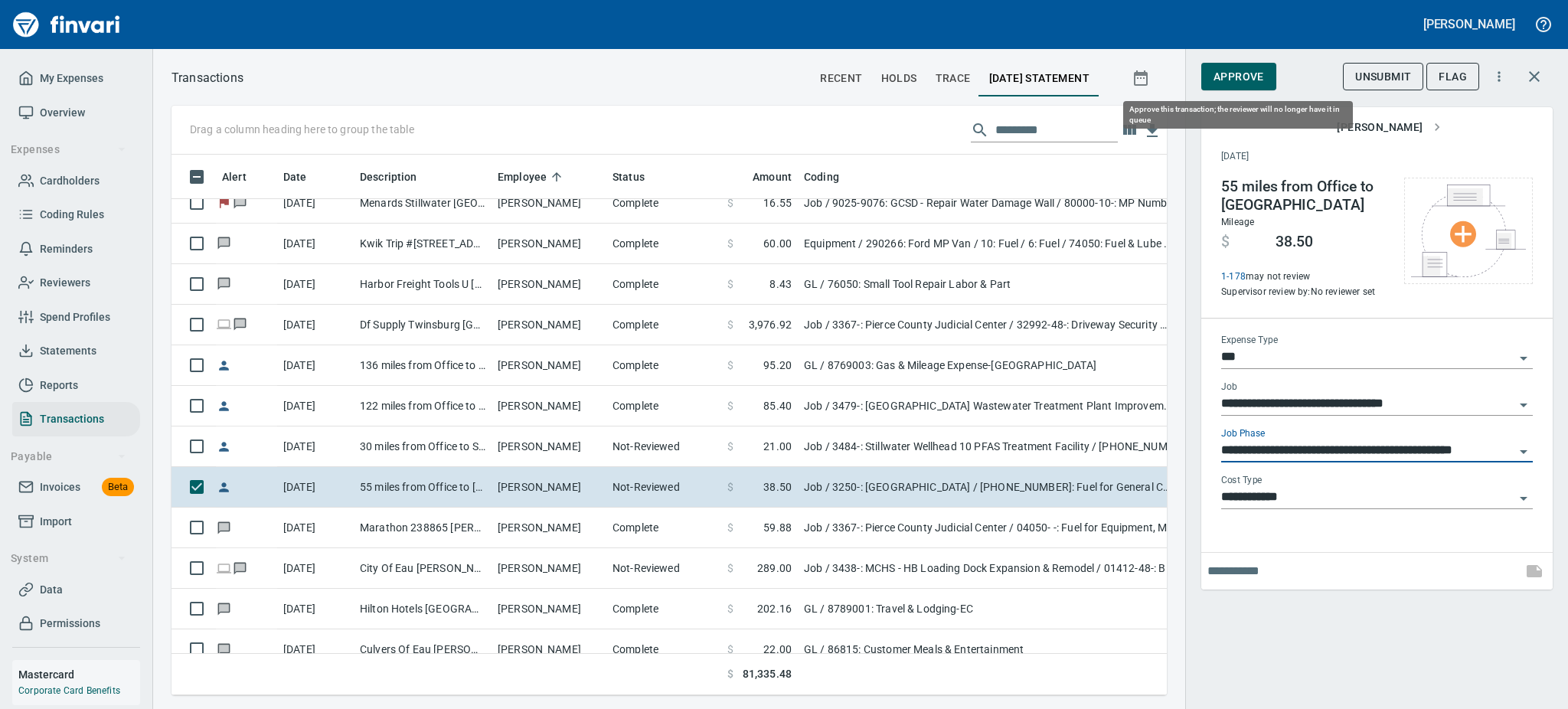
scroll to position [0, 0]
click at [1250, 78] on span "Approve" at bounding box center [1239, 76] width 51 height 19
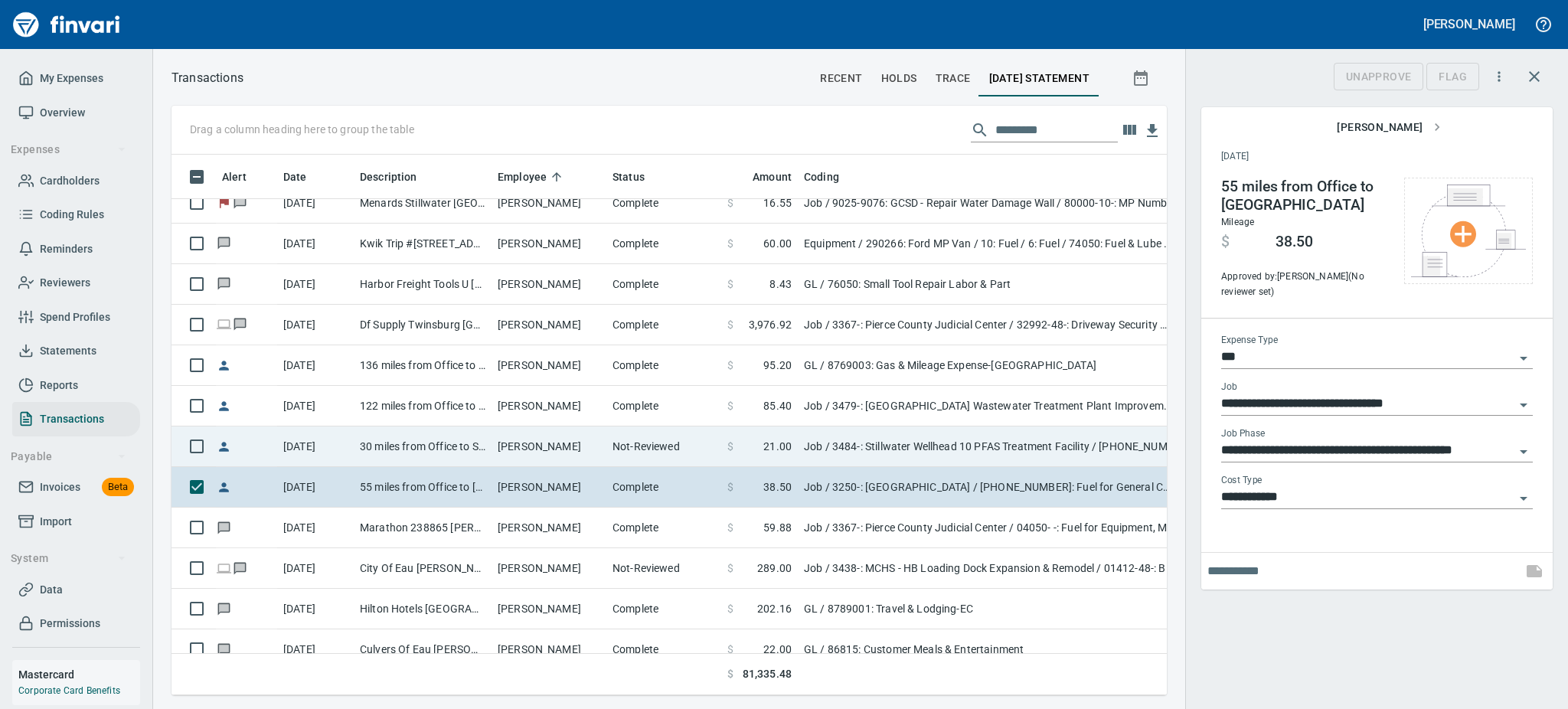
scroll to position [507, 961]
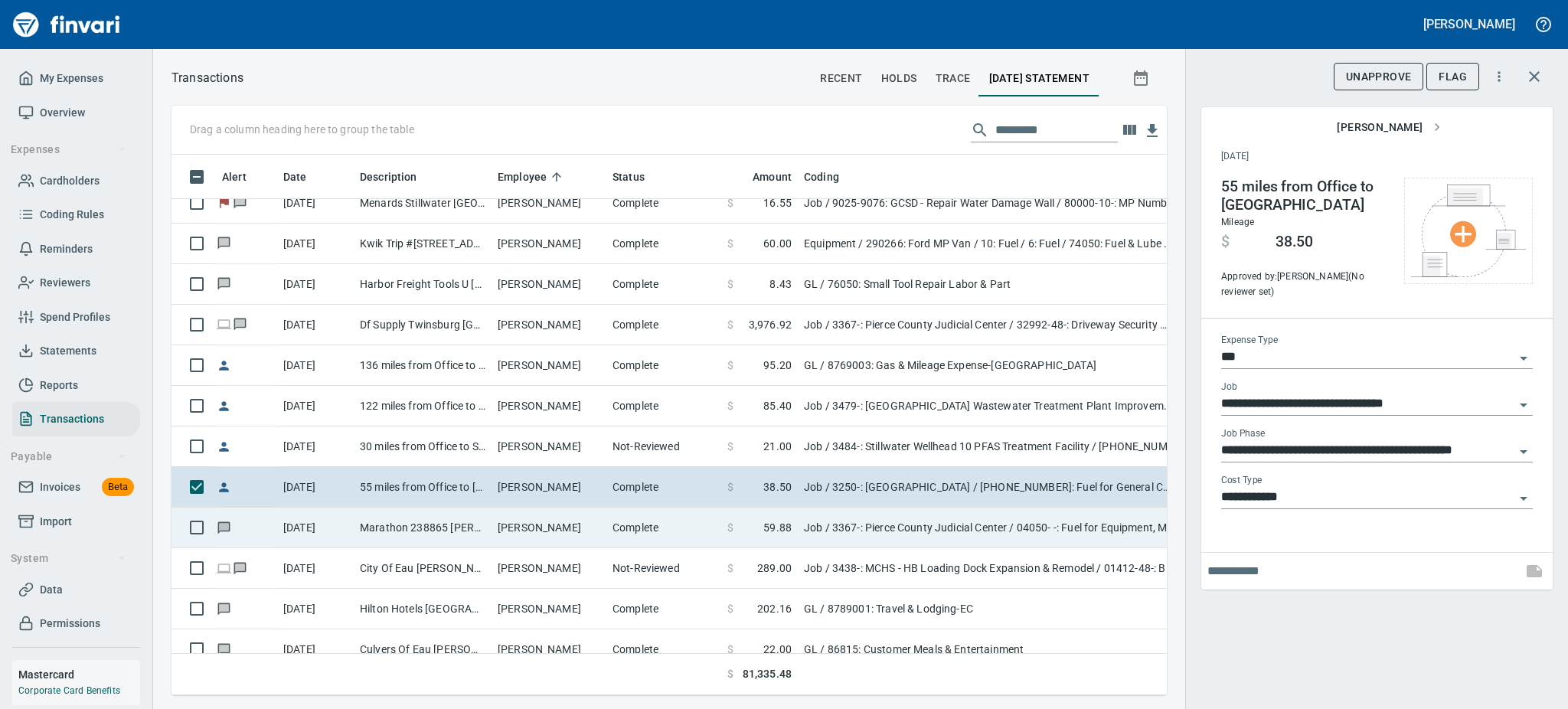
click at [525, 524] on td "John Quinn" at bounding box center [549, 528] width 115 height 41
type input "**********"
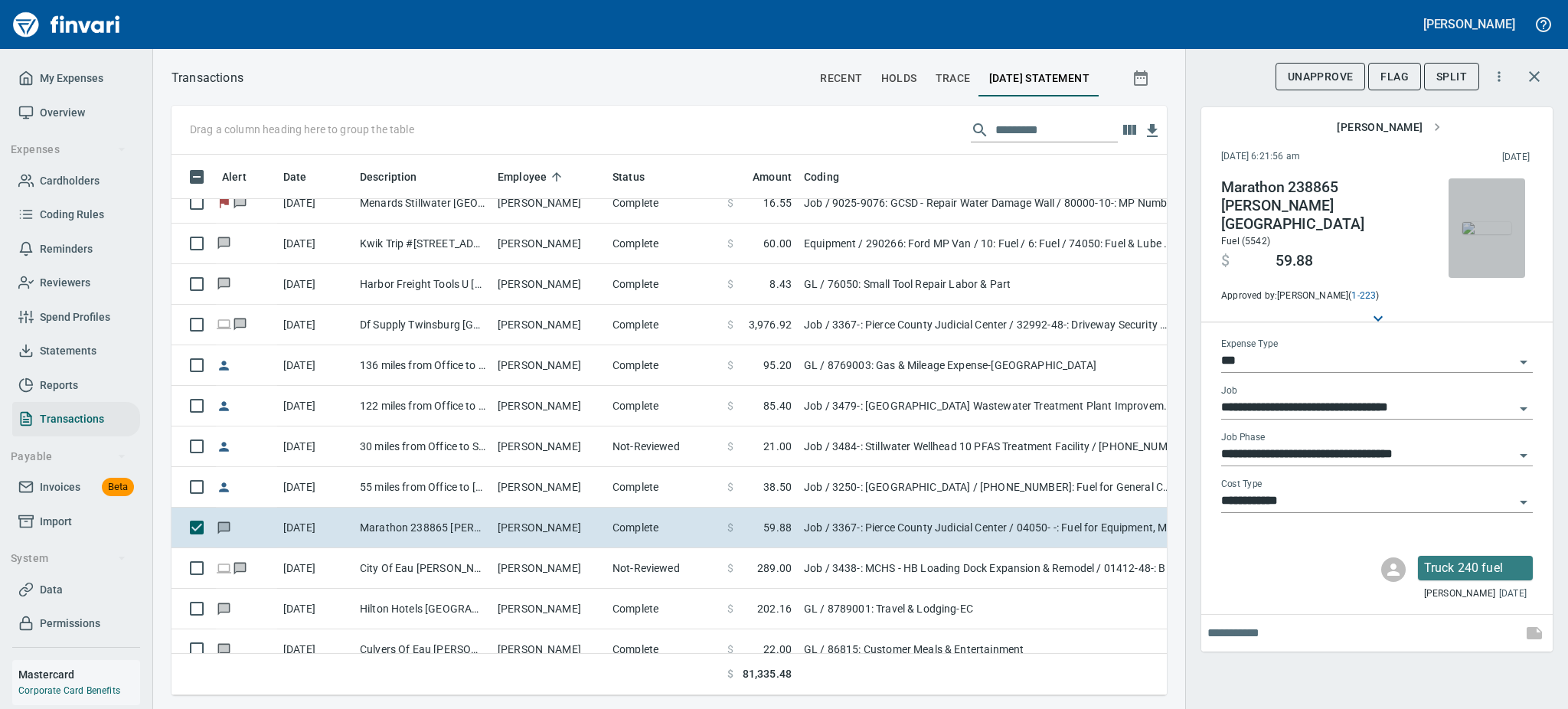
click at [1484, 234] on img "button" at bounding box center [1487, 228] width 49 height 12
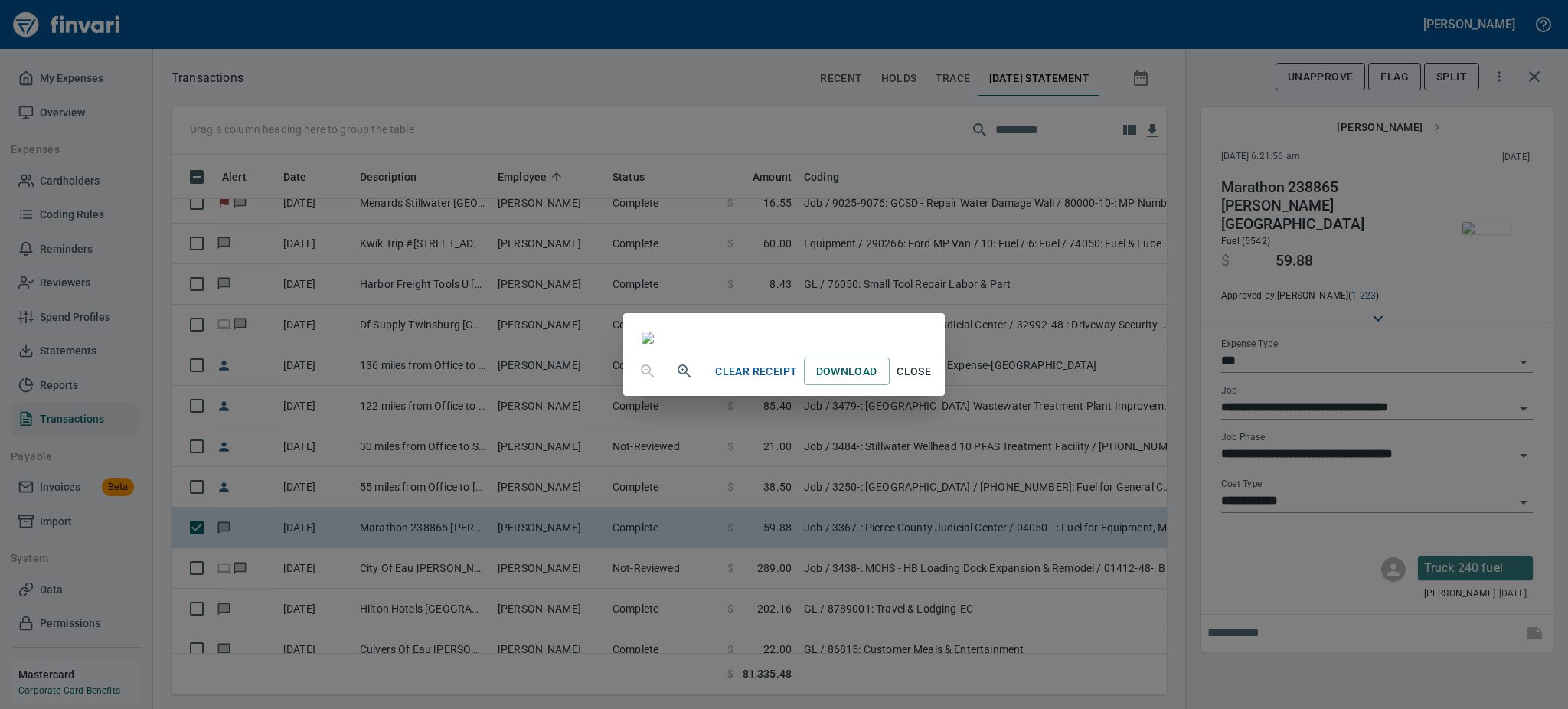
click at [932, 382] on span "Close" at bounding box center [914, 371] width 37 height 19
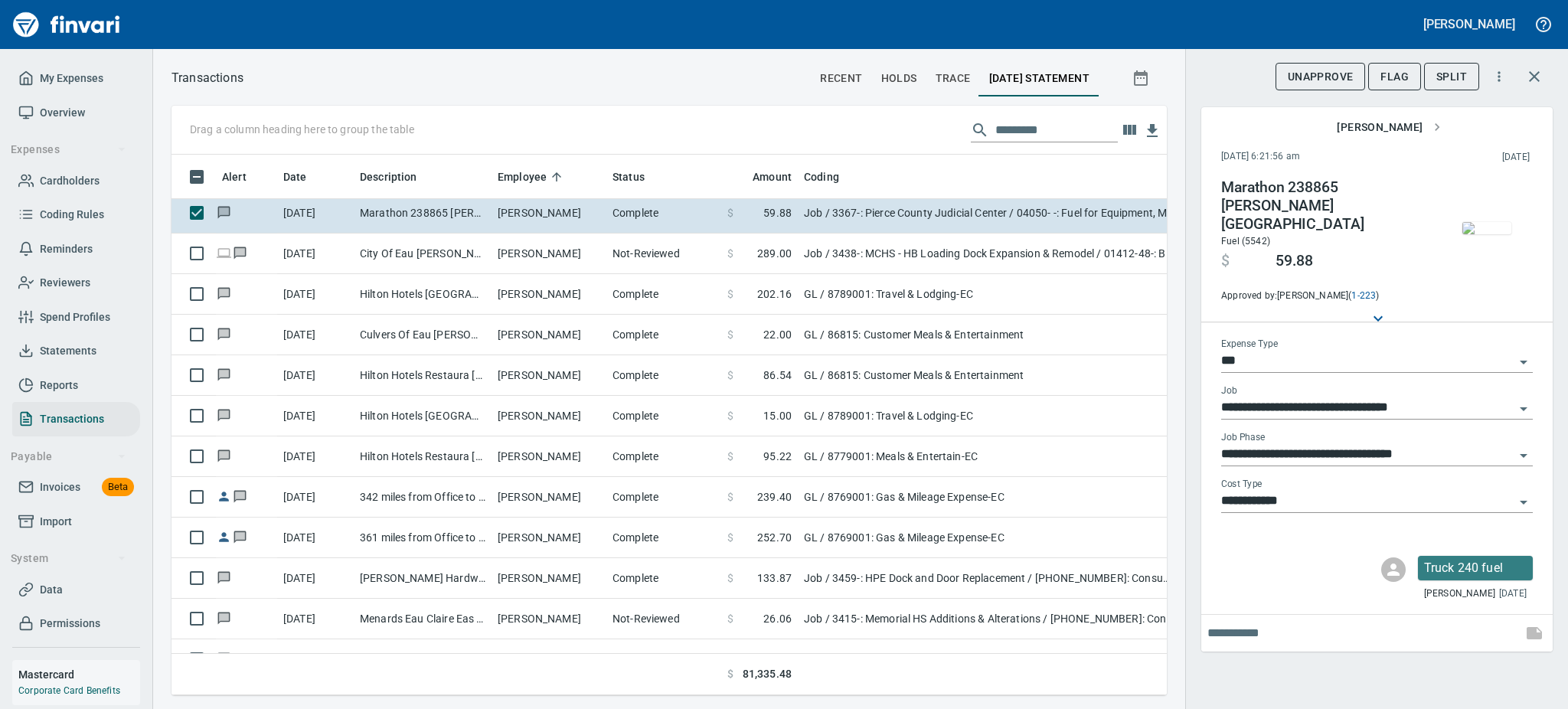
scroll to position [9572, 0]
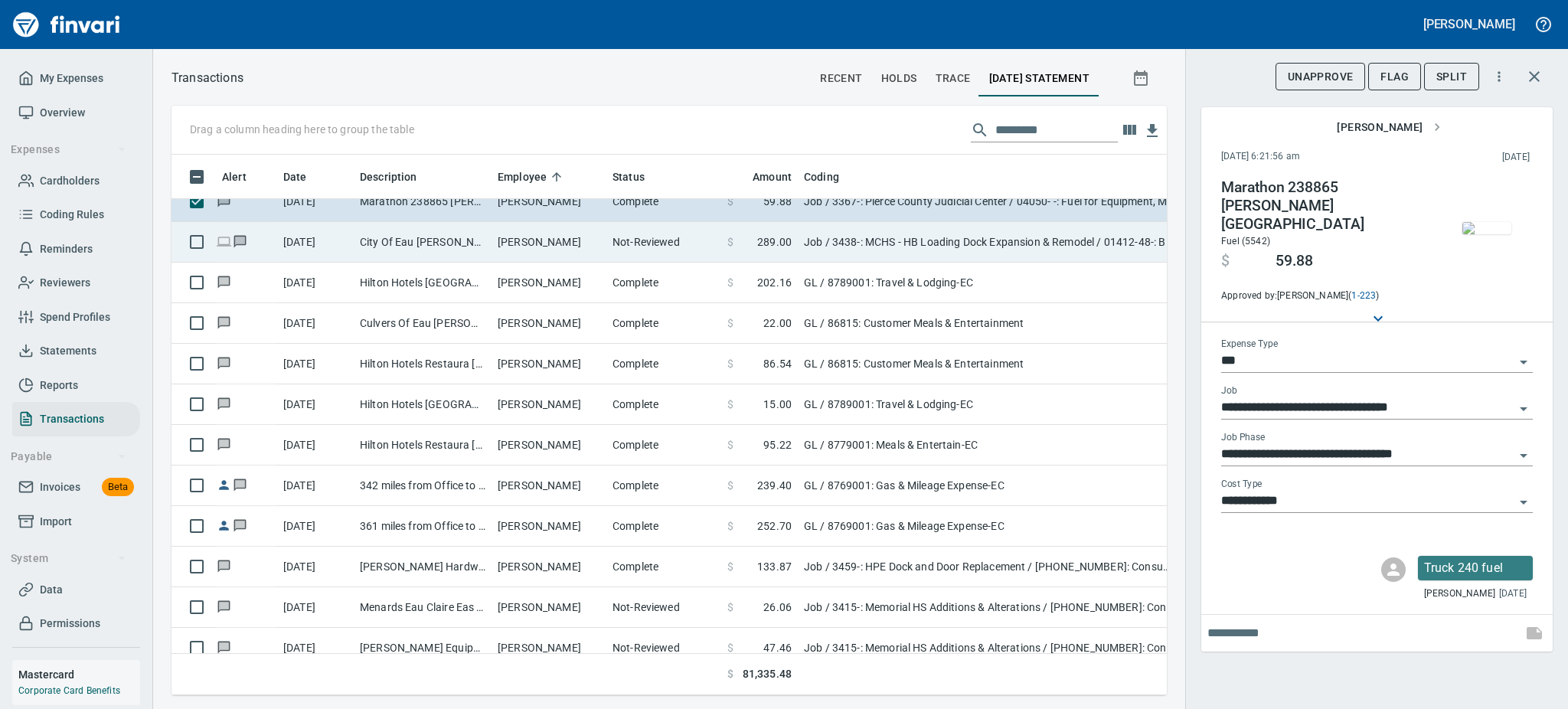
click at [426, 241] on td "City Of Eau Claire Wi Eau Claire WI" at bounding box center [422, 242] width 137 height 41
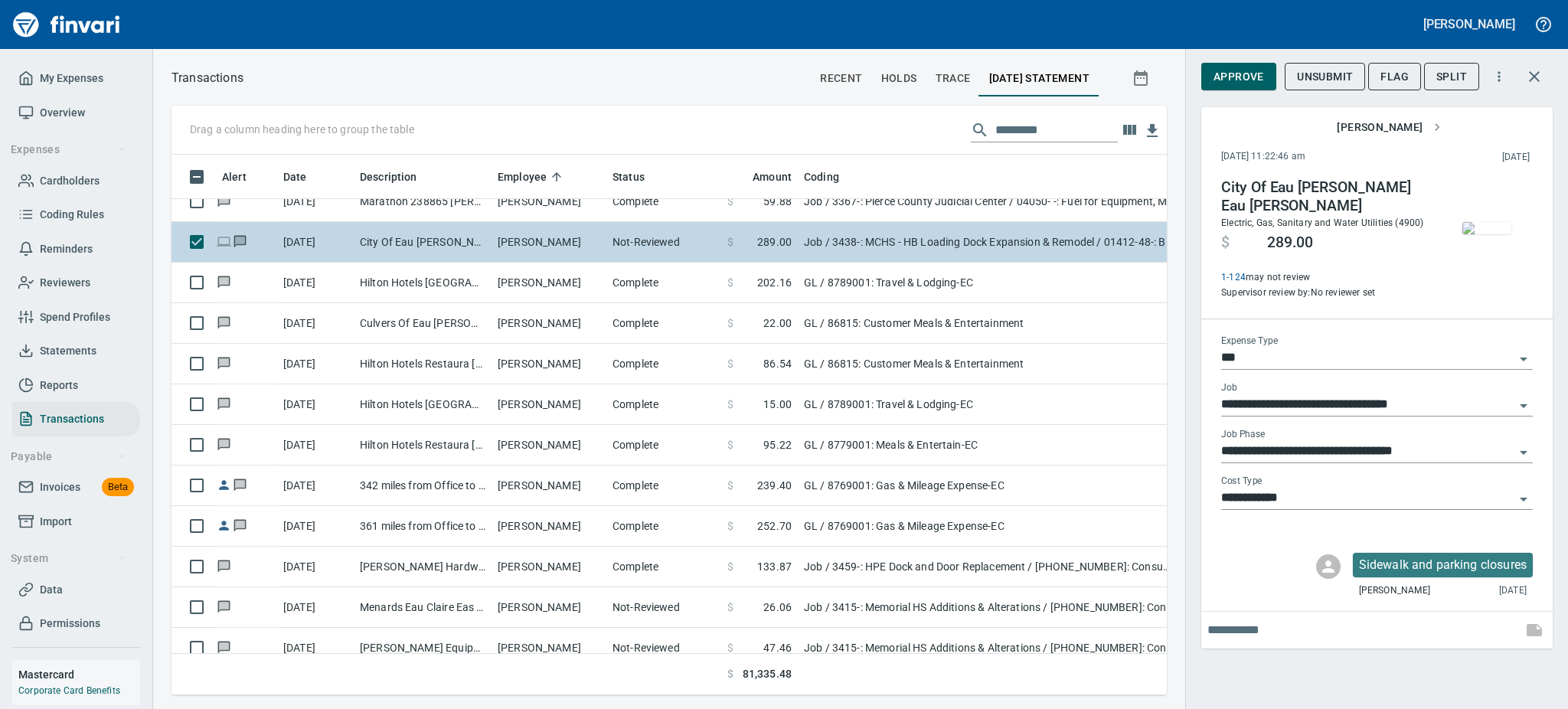
type input "**********"
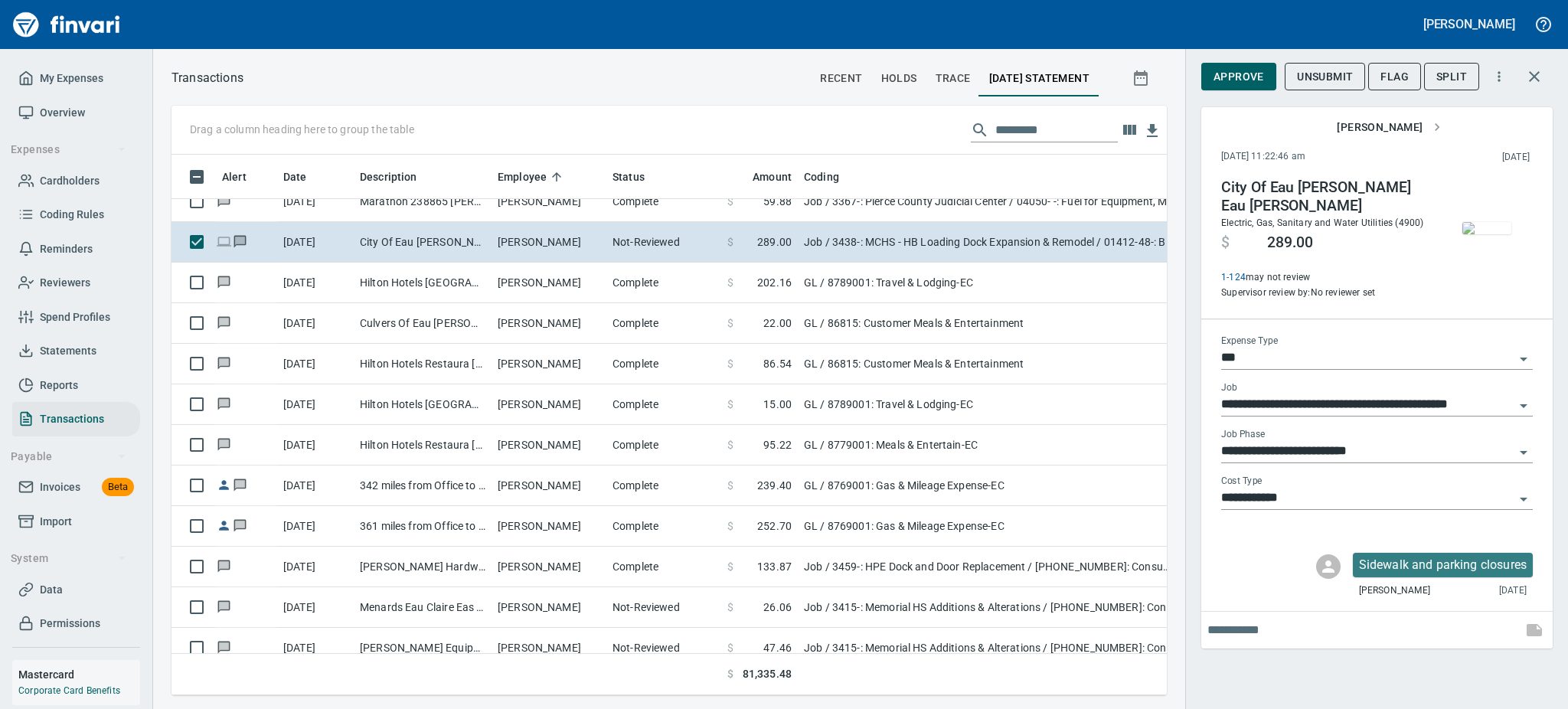
click at [1491, 229] on img "button" at bounding box center [1487, 228] width 49 height 12
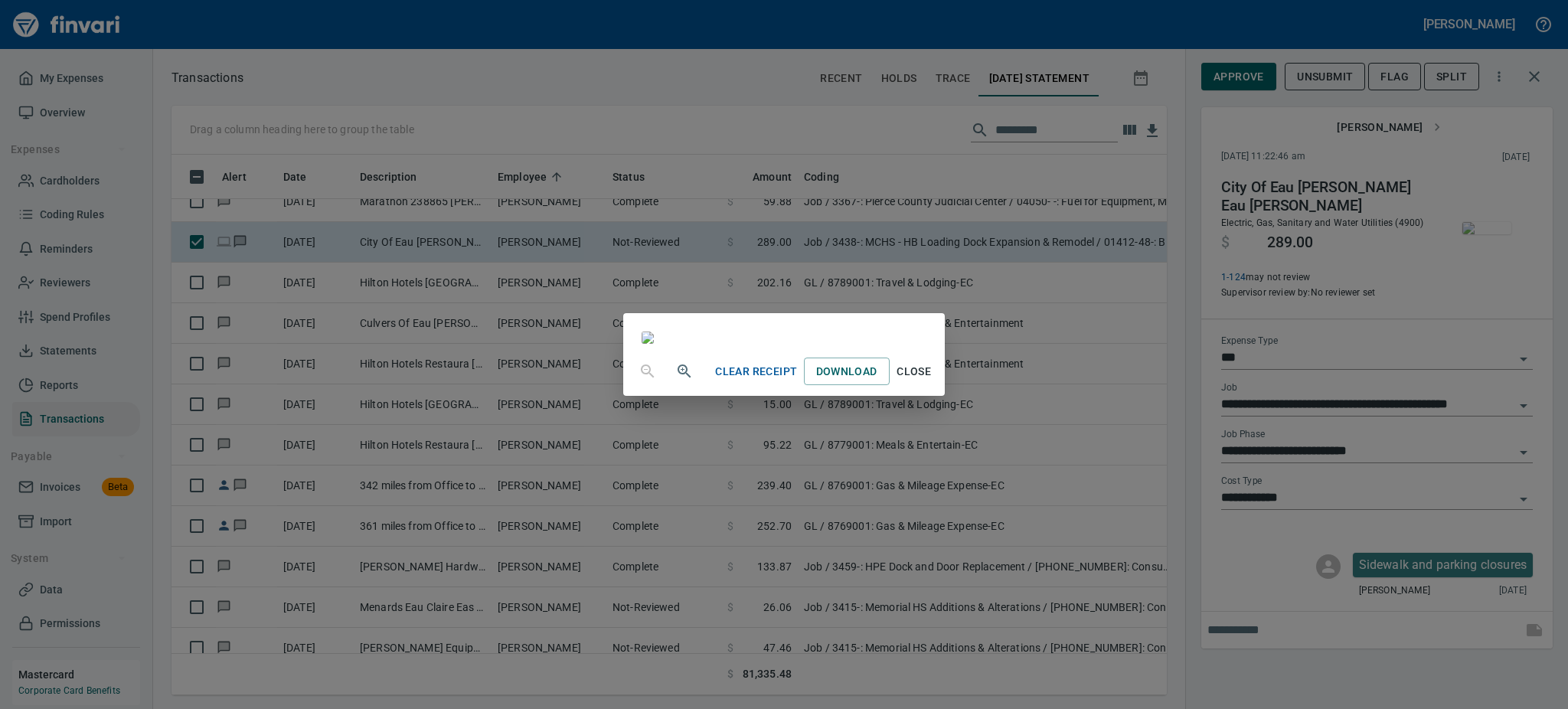
click at [932, 382] on span "Close" at bounding box center [914, 371] width 37 height 19
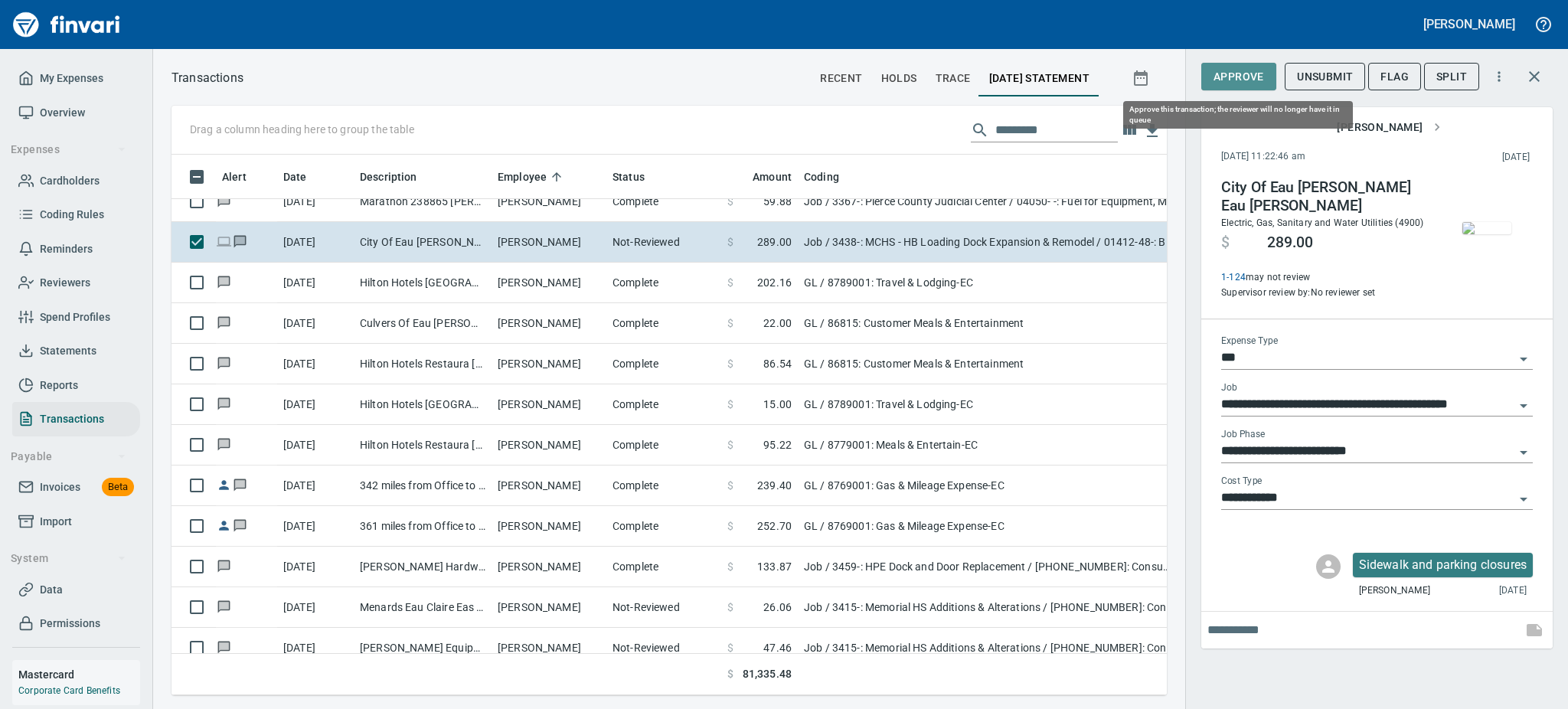
click at [1234, 77] on span "Approve" at bounding box center [1239, 76] width 51 height 19
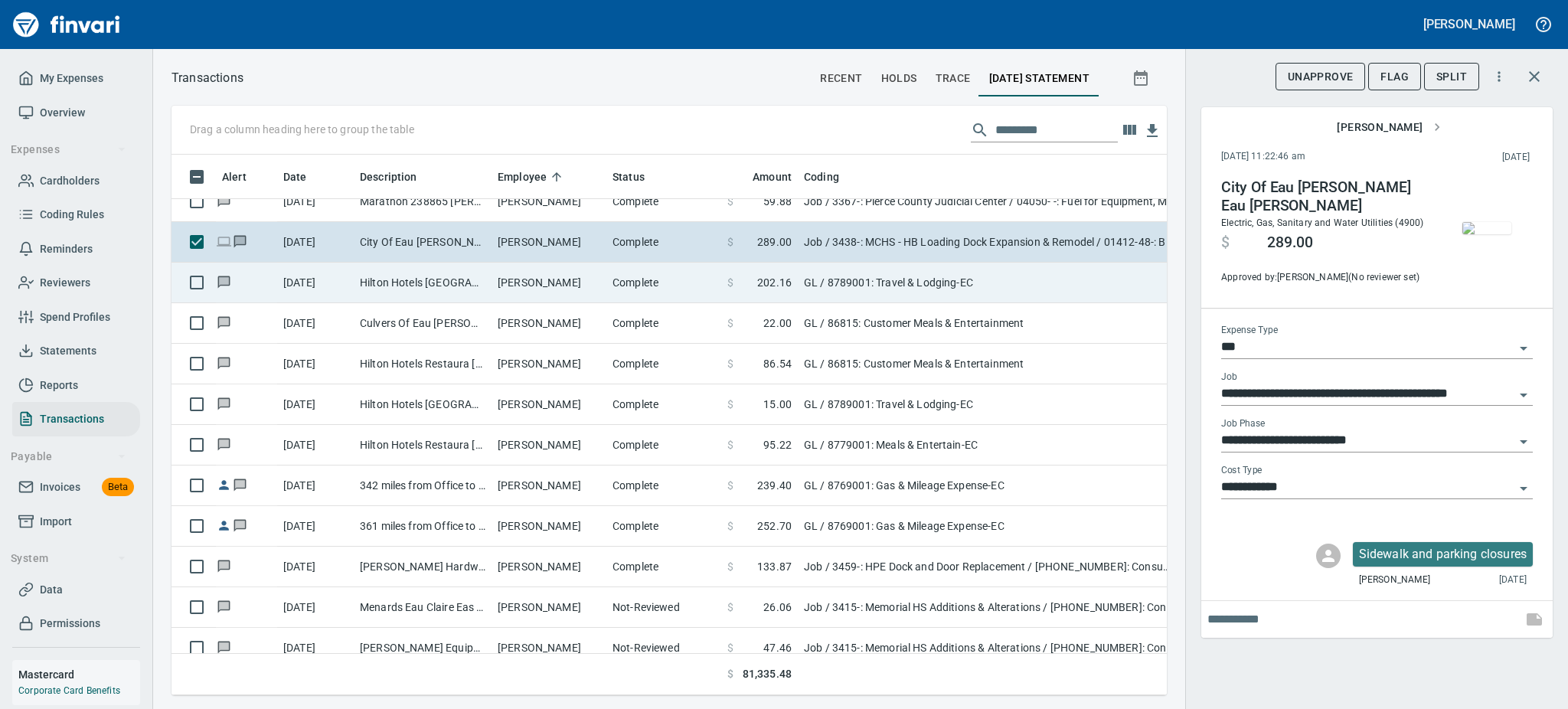
click at [512, 283] on td "Joseph Koller" at bounding box center [549, 283] width 115 height 41
type input "**"
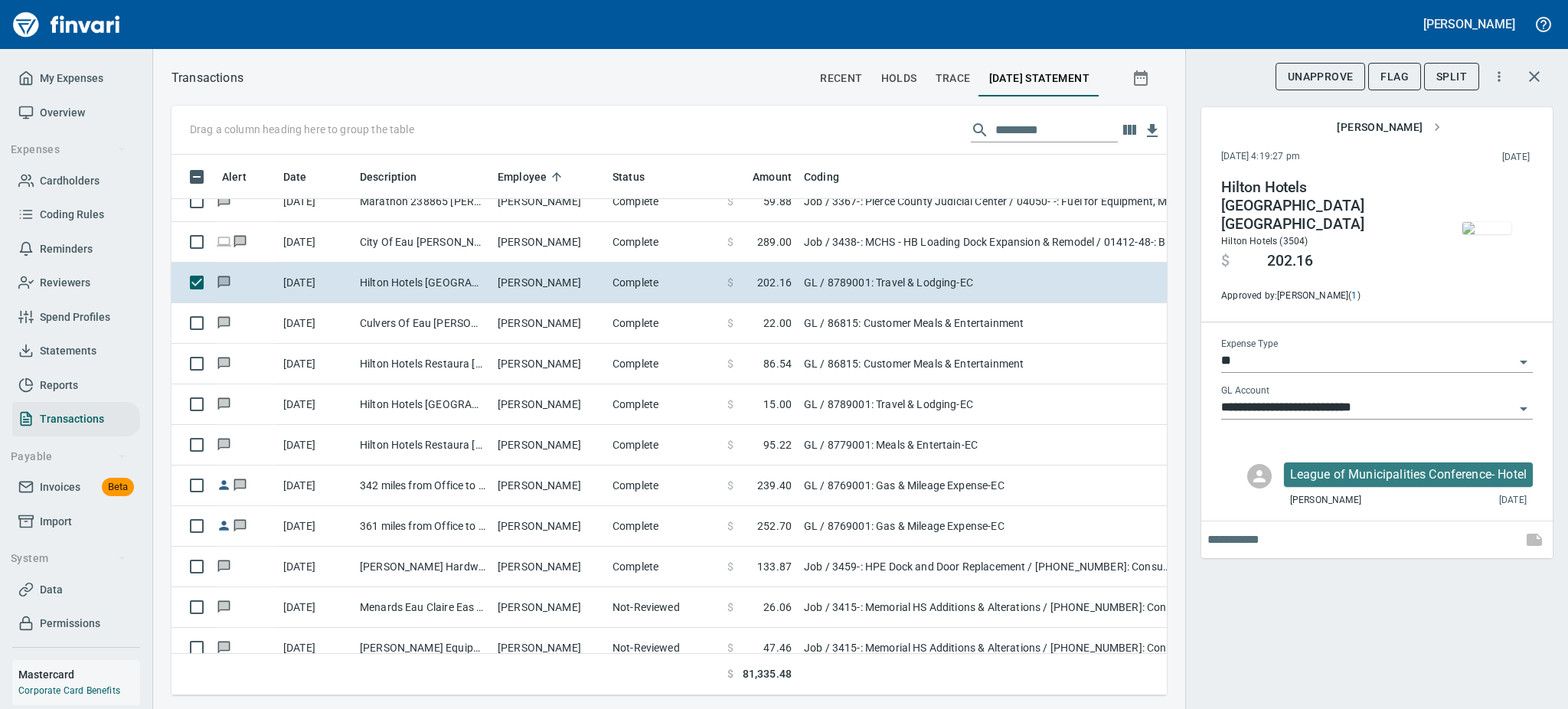
click at [1503, 228] on img "button" at bounding box center [1487, 228] width 49 height 12
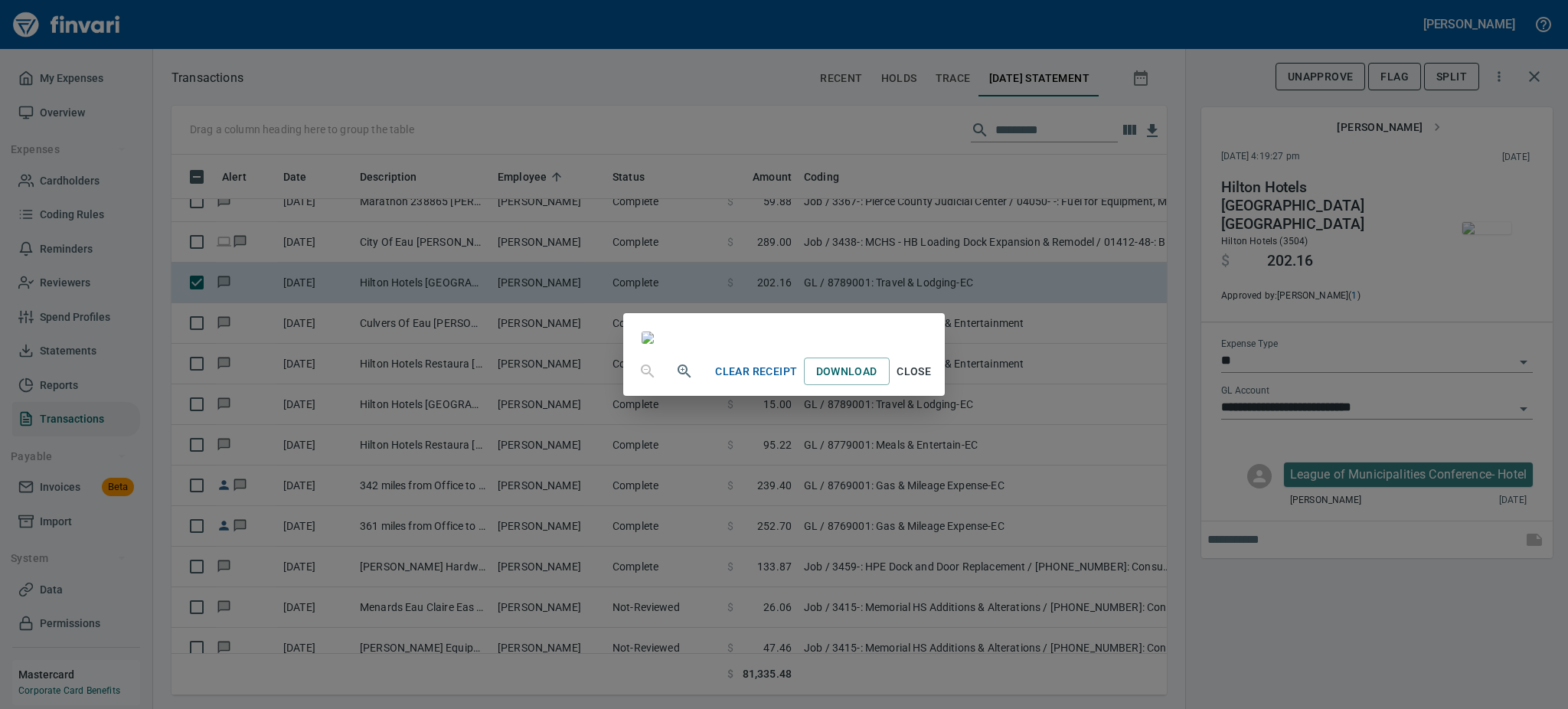
click at [675, 381] on icon "button" at bounding box center [684, 371] width 18 height 18
click at [939, 387] on button "Close" at bounding box center [914, 373] width 49 height 29
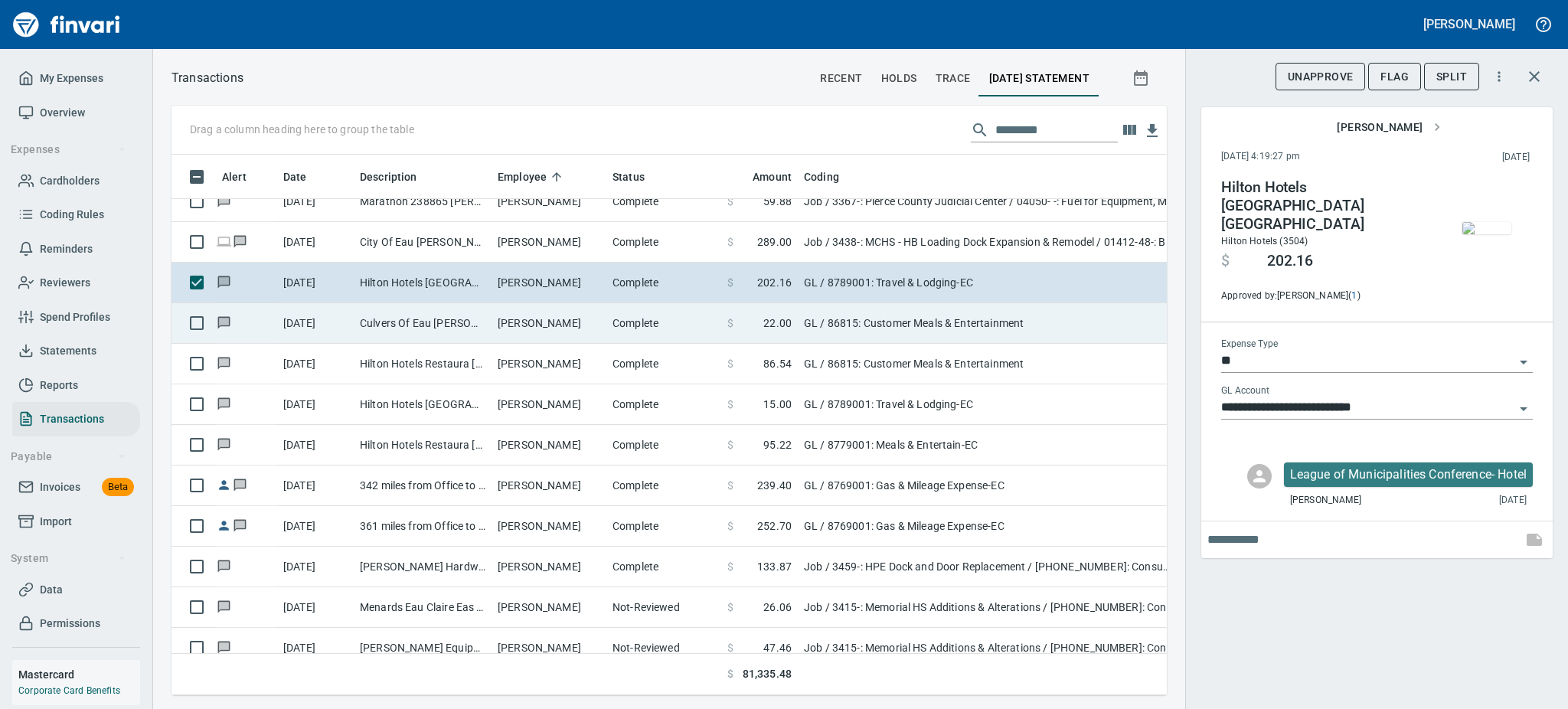
click at [687, 327] on td "Complete" at bounding box center [664, 323] width 115 height 41
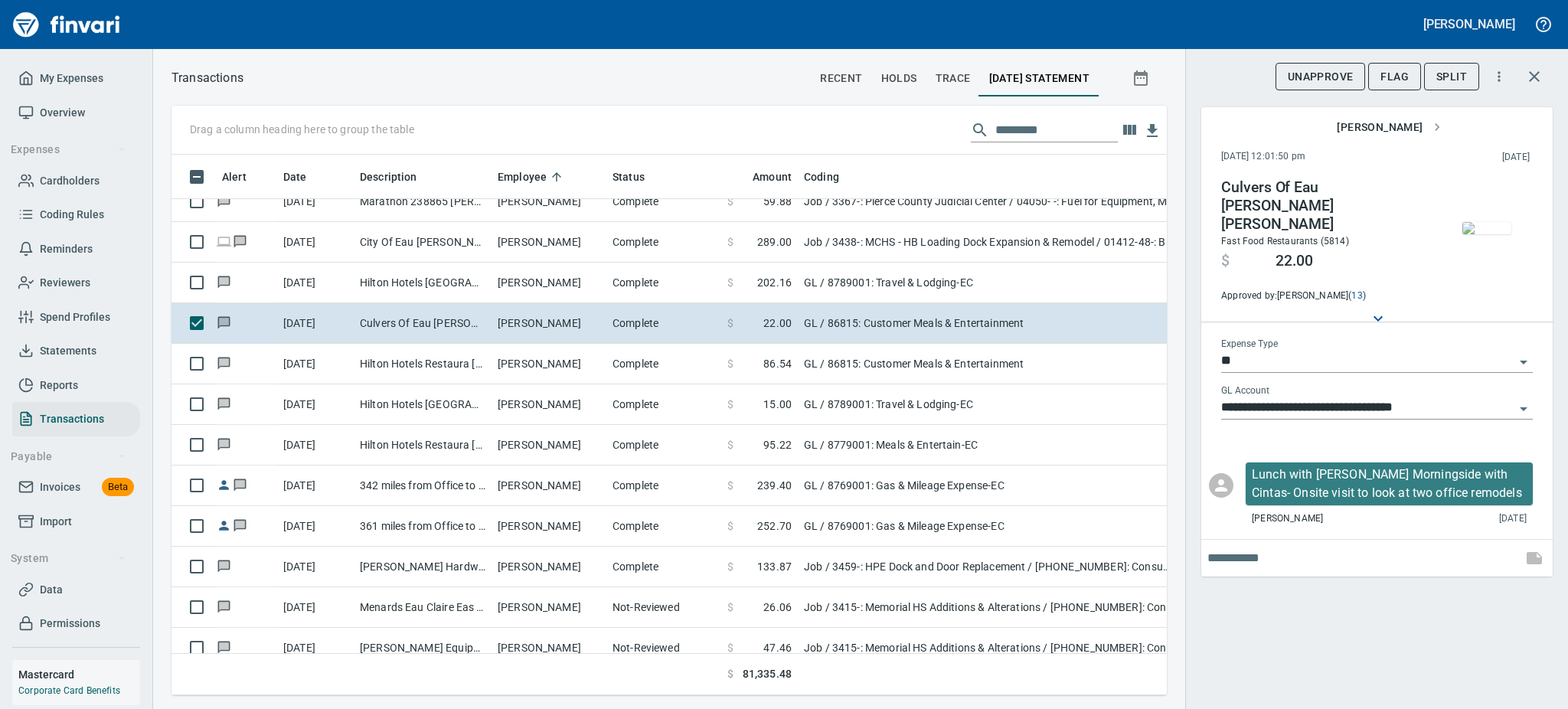
click at [1498, 234] on img "button" at bounding box center [1487, 228] width 49 height 12
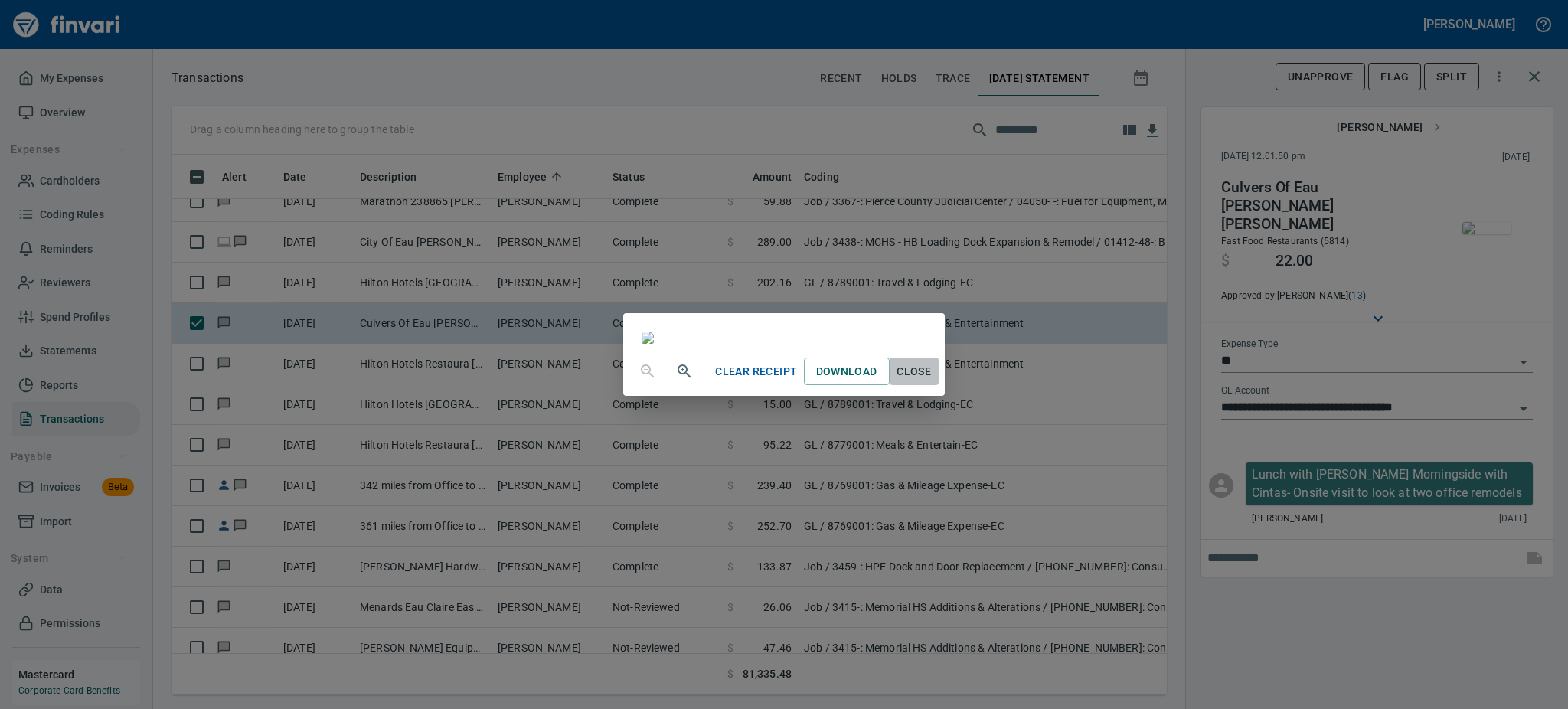
click at [932, 382] on span "Close" at bounding box center [914, 371] width 37 height 19
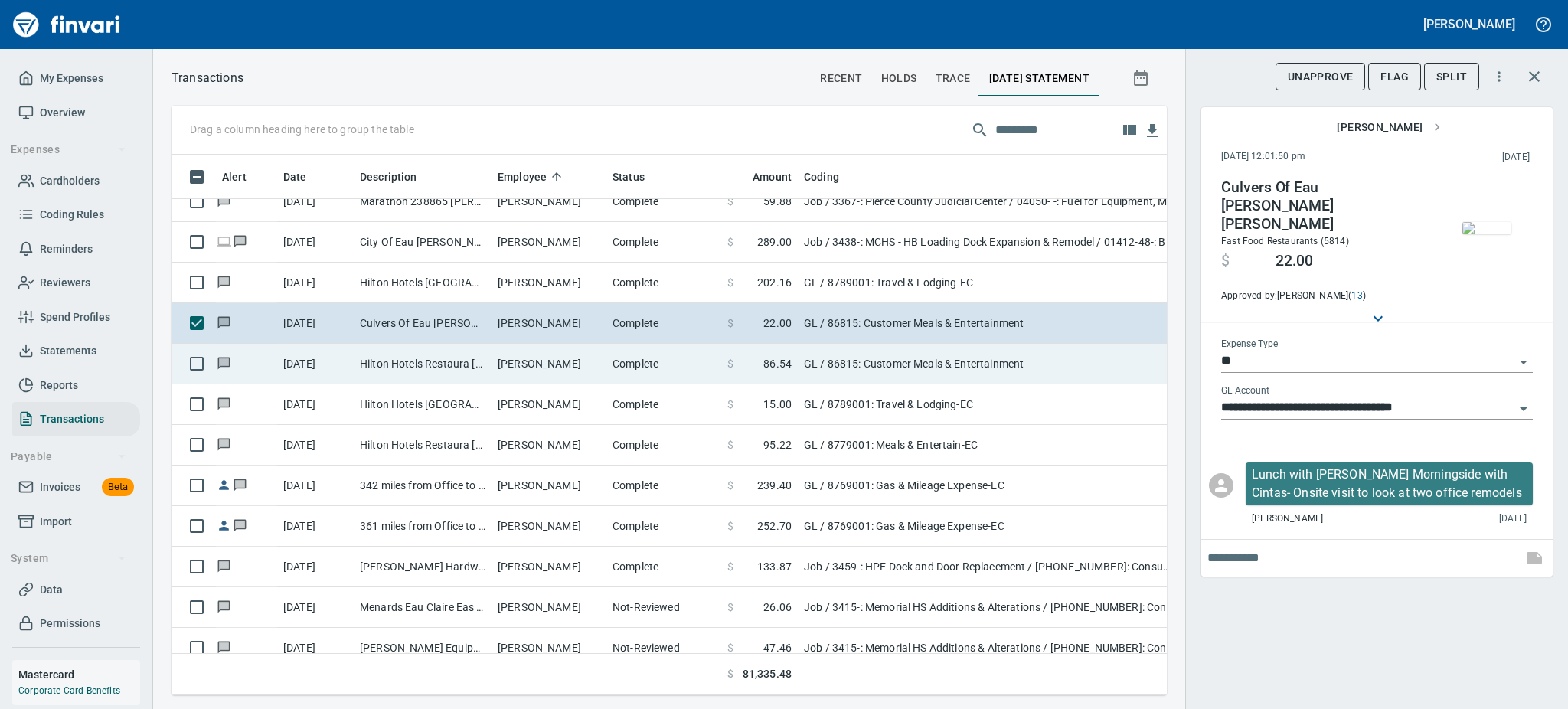
click at [448, 368] on td "Hilton Hotels Restaura Milwaukee WI" at bounding box center [422, 364] width 137 height 41
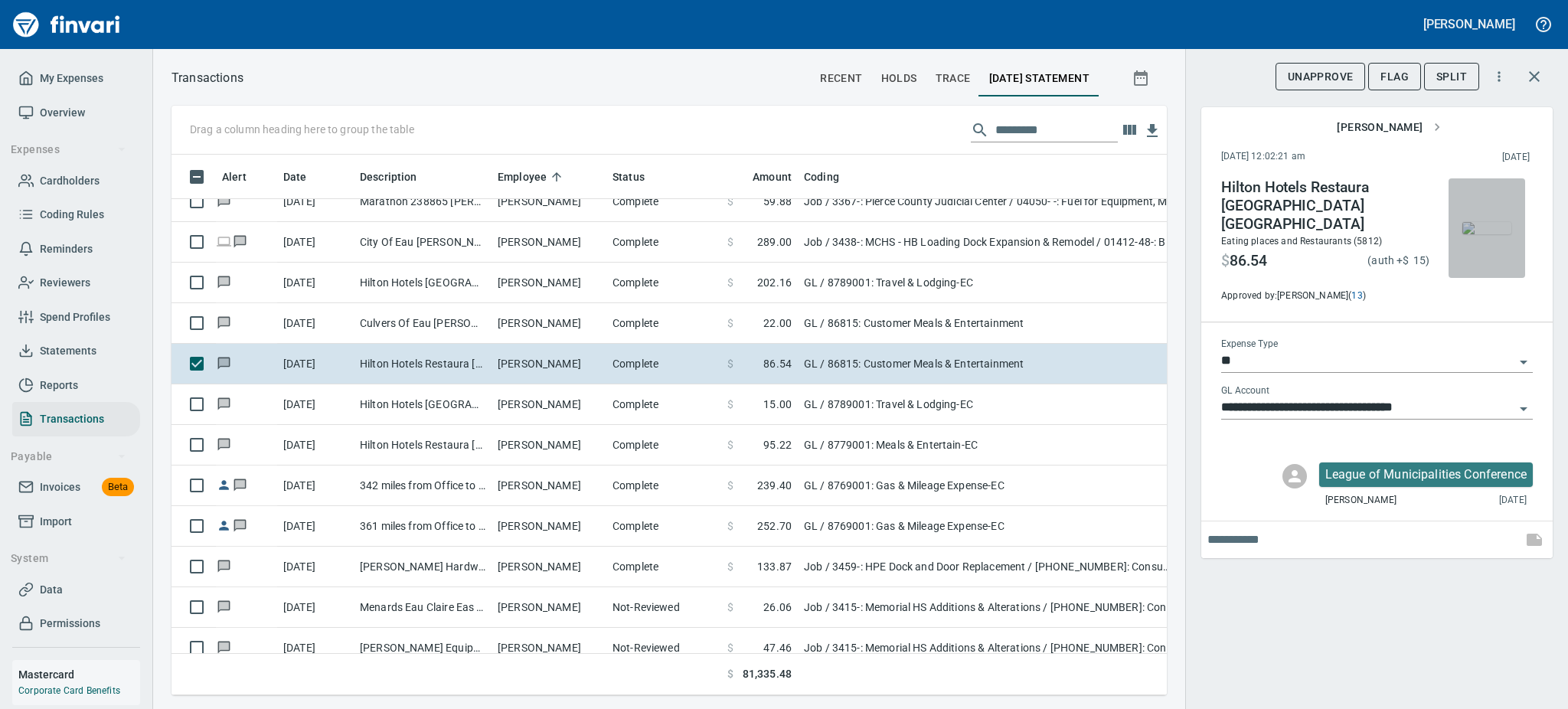
click at [1478, 222] on img "button" at bounding box center [1487, 228] width 49 height 12
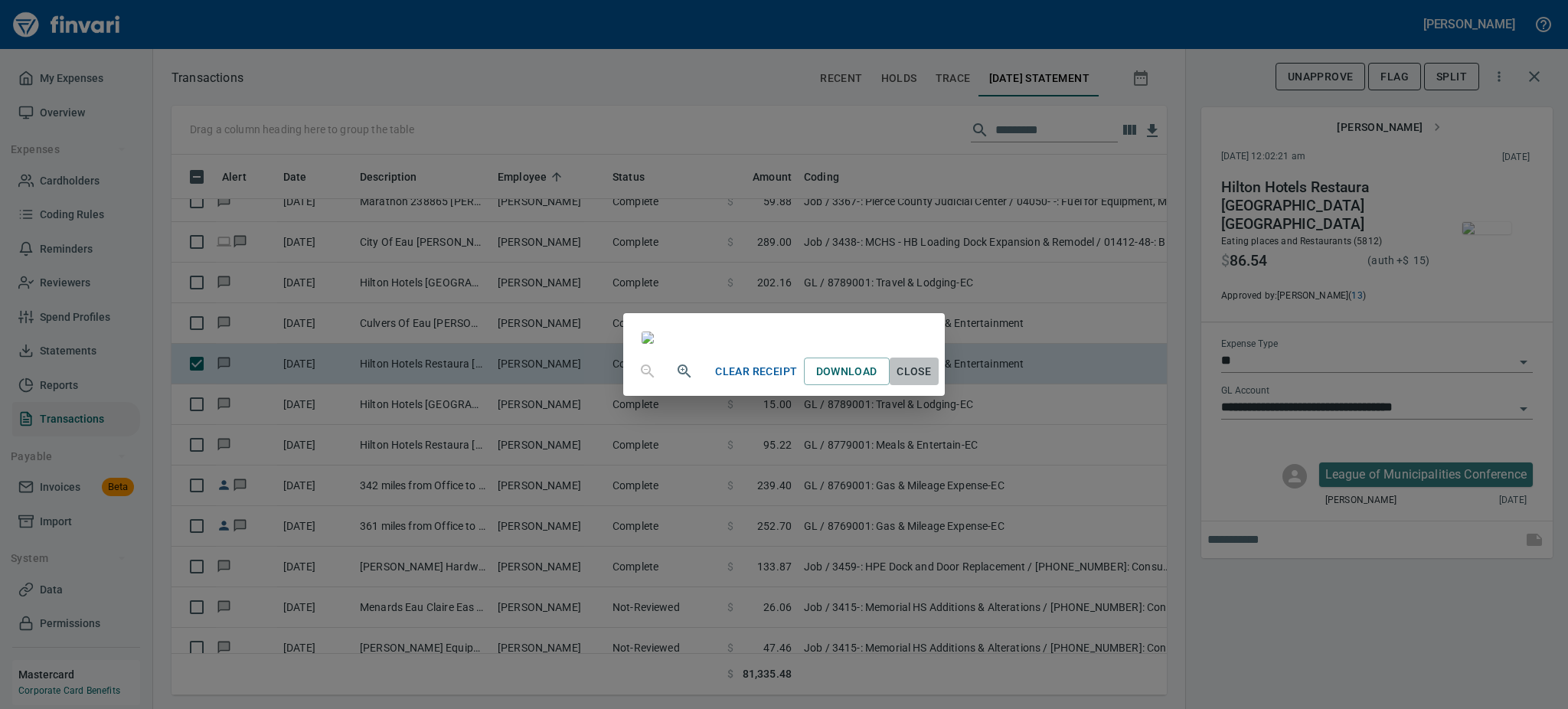
click at [932, 382] on span "Close" at bounding box center [914, 371] width 37 height 19
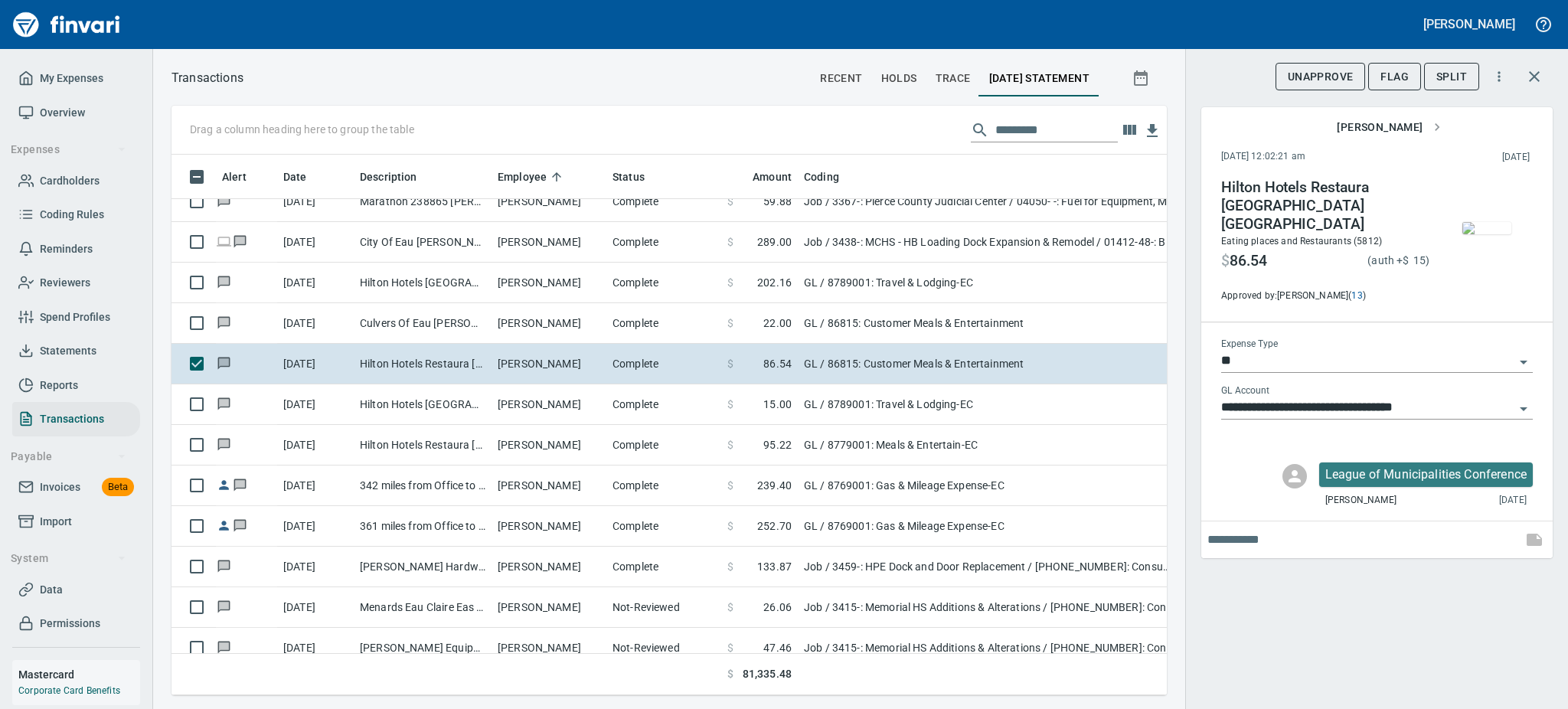
click at [1478, 231] on img "button" at bounding box center [1487, 228] width 49 height 12
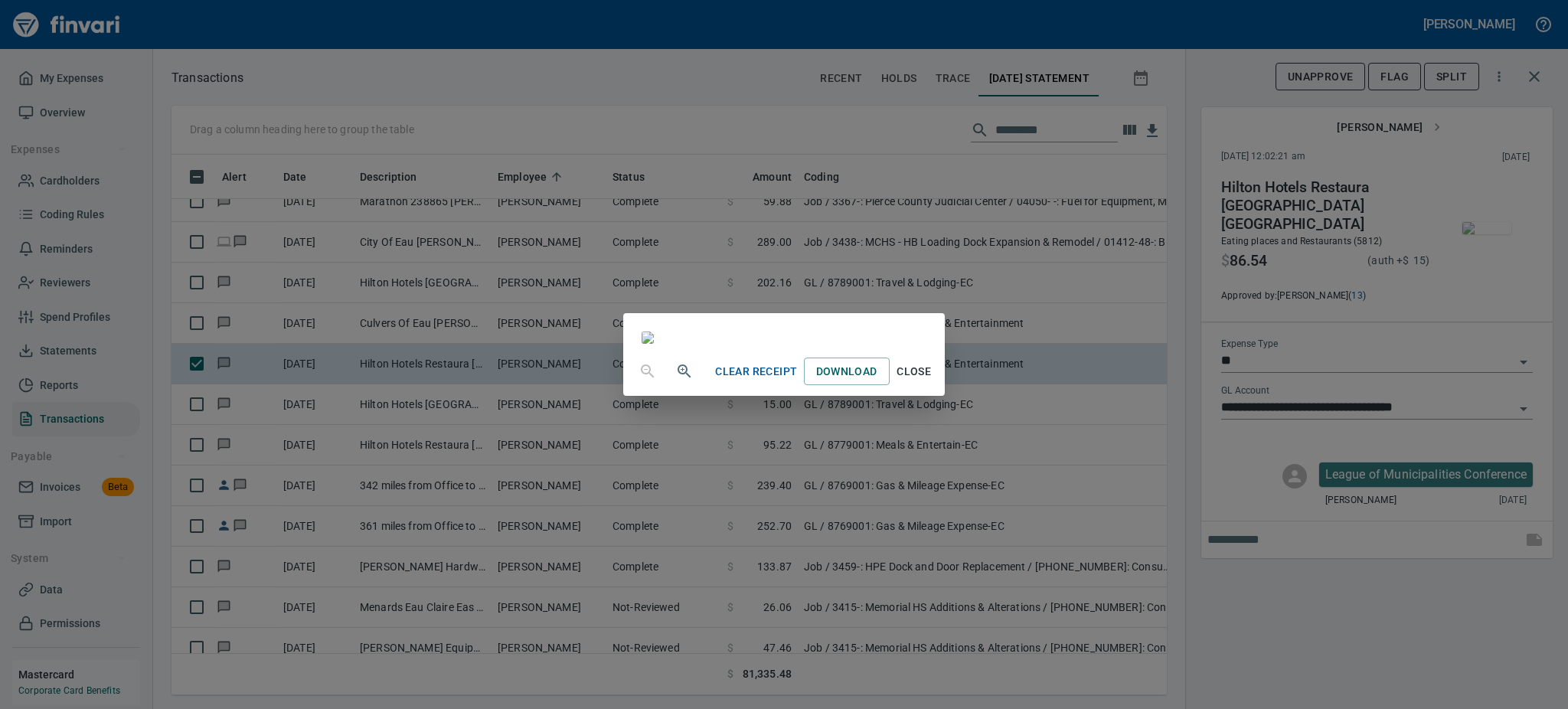
scroll to position [191, 0]
click at [932, 382] on span "Close" at bounding box center [914, 371] width 37 height 19
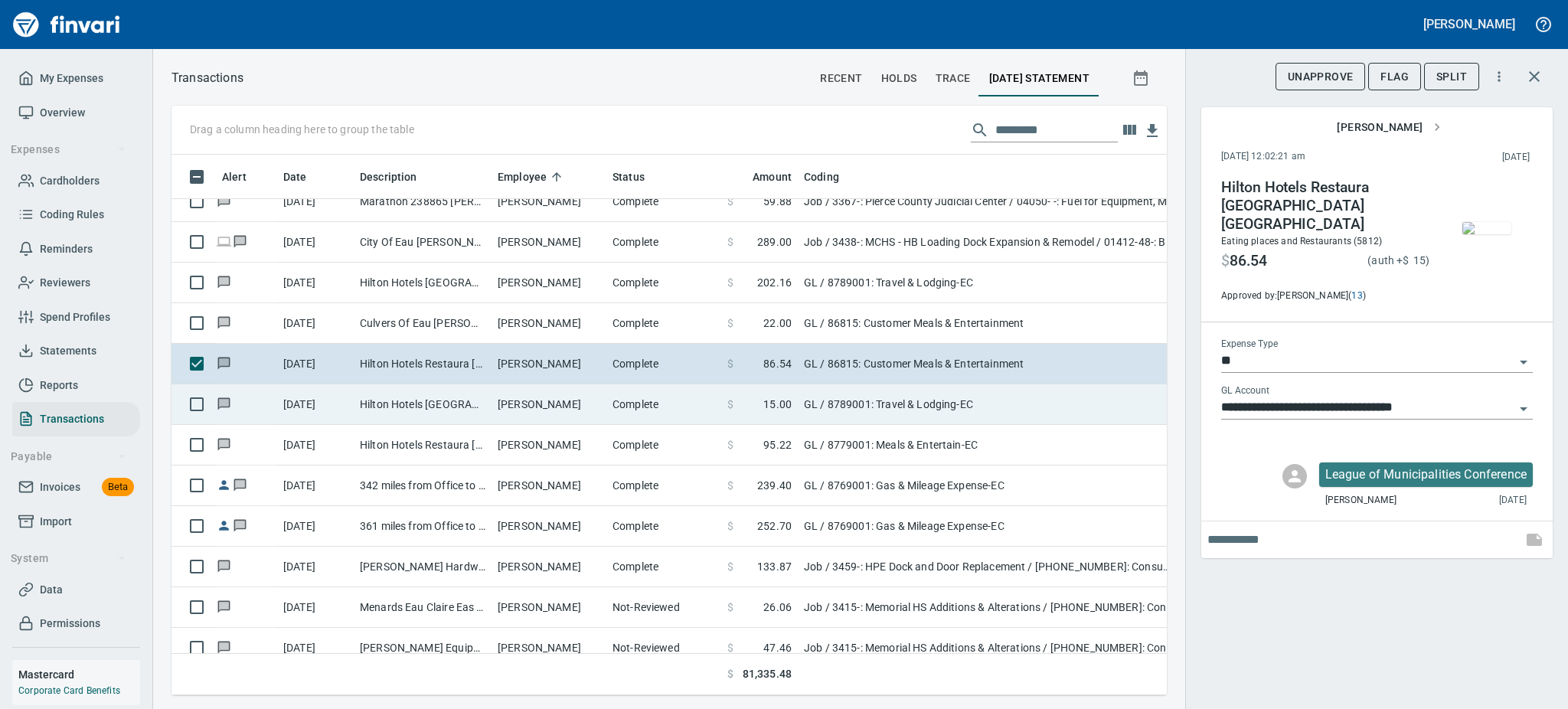
click at [487, 413] on td "Hilton Hotels Milwaukee WI" at bounding box center [422, 405] width 137 height 41
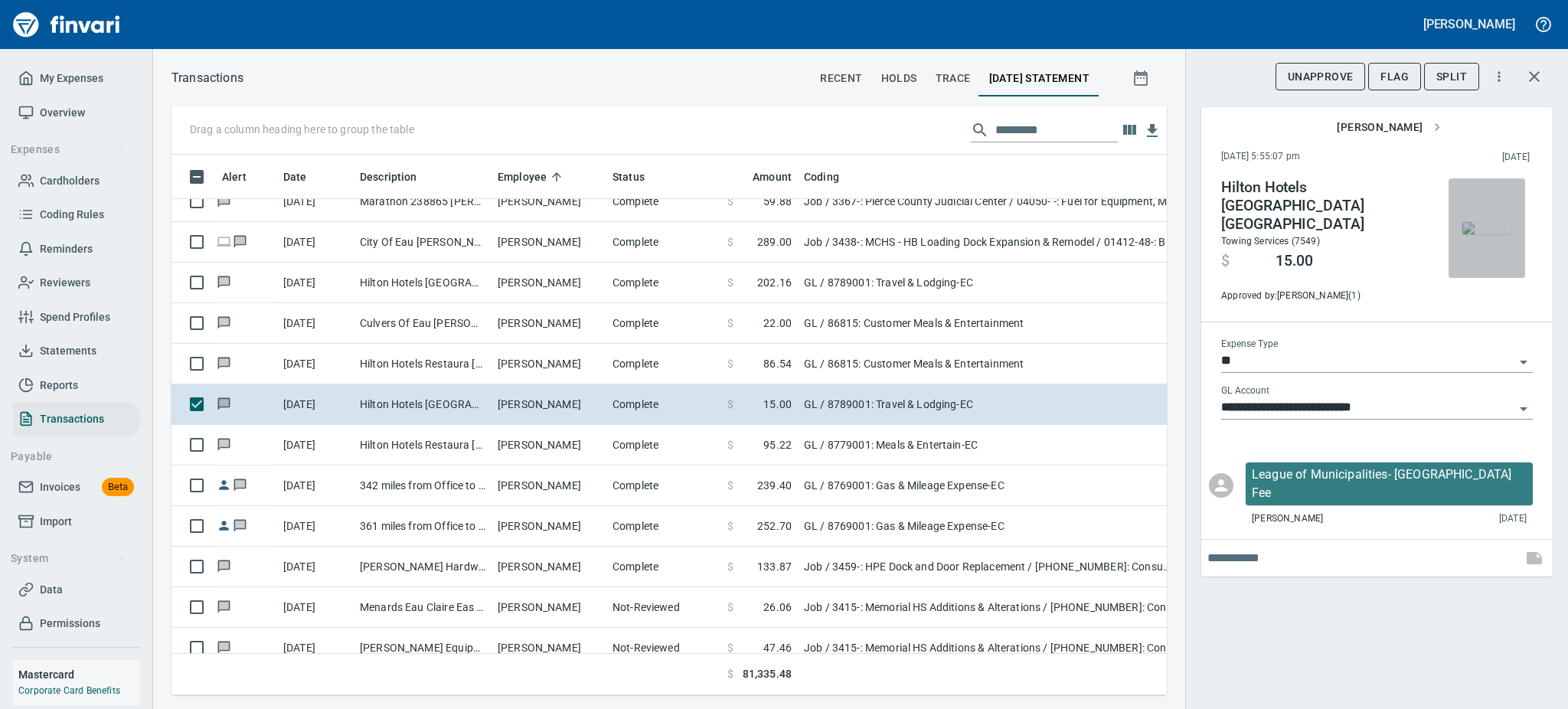
click at [1480, 234] on img "button" at bounding box center [1487, 228] width 49 height 12
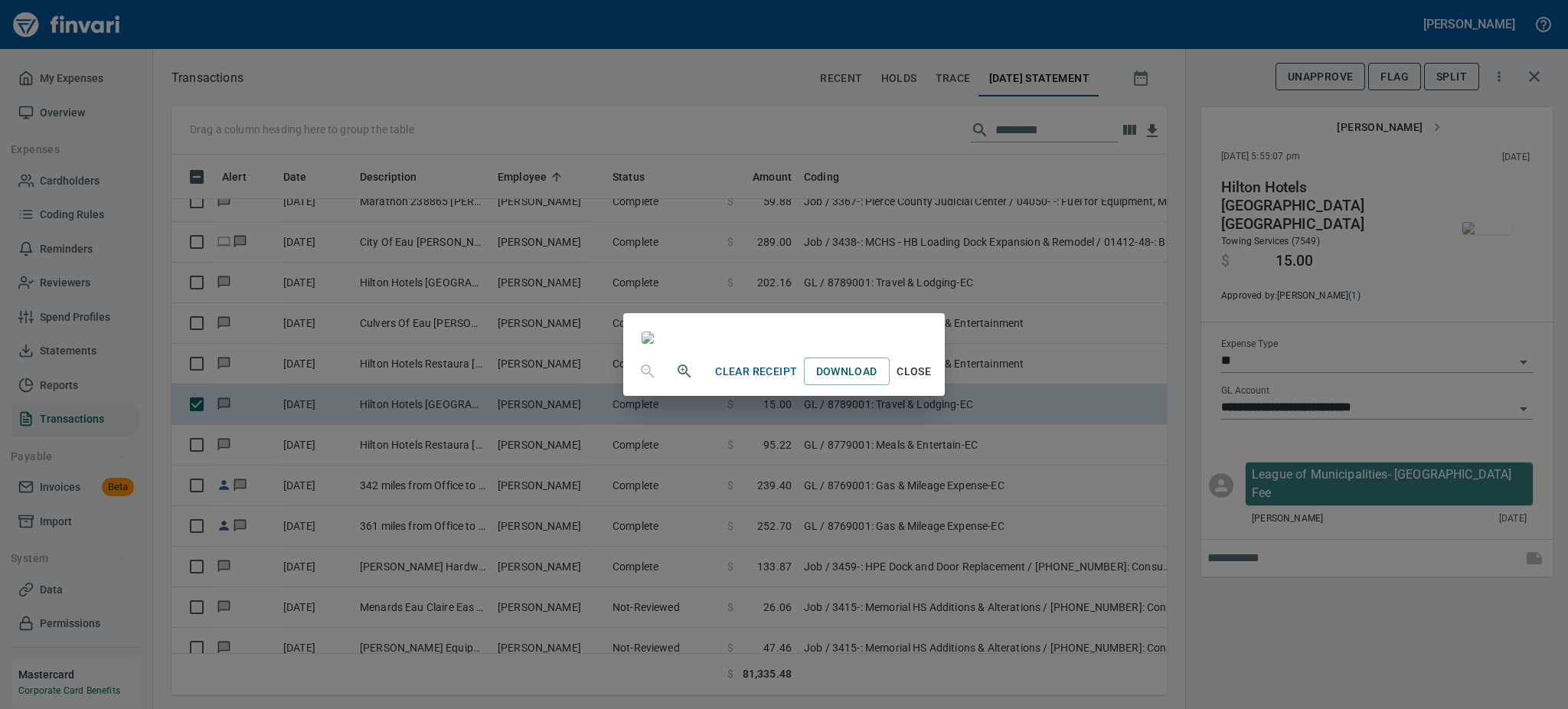
click at [932, 382] on span "Close" at bounding box center [914, 371] width 37 height 19
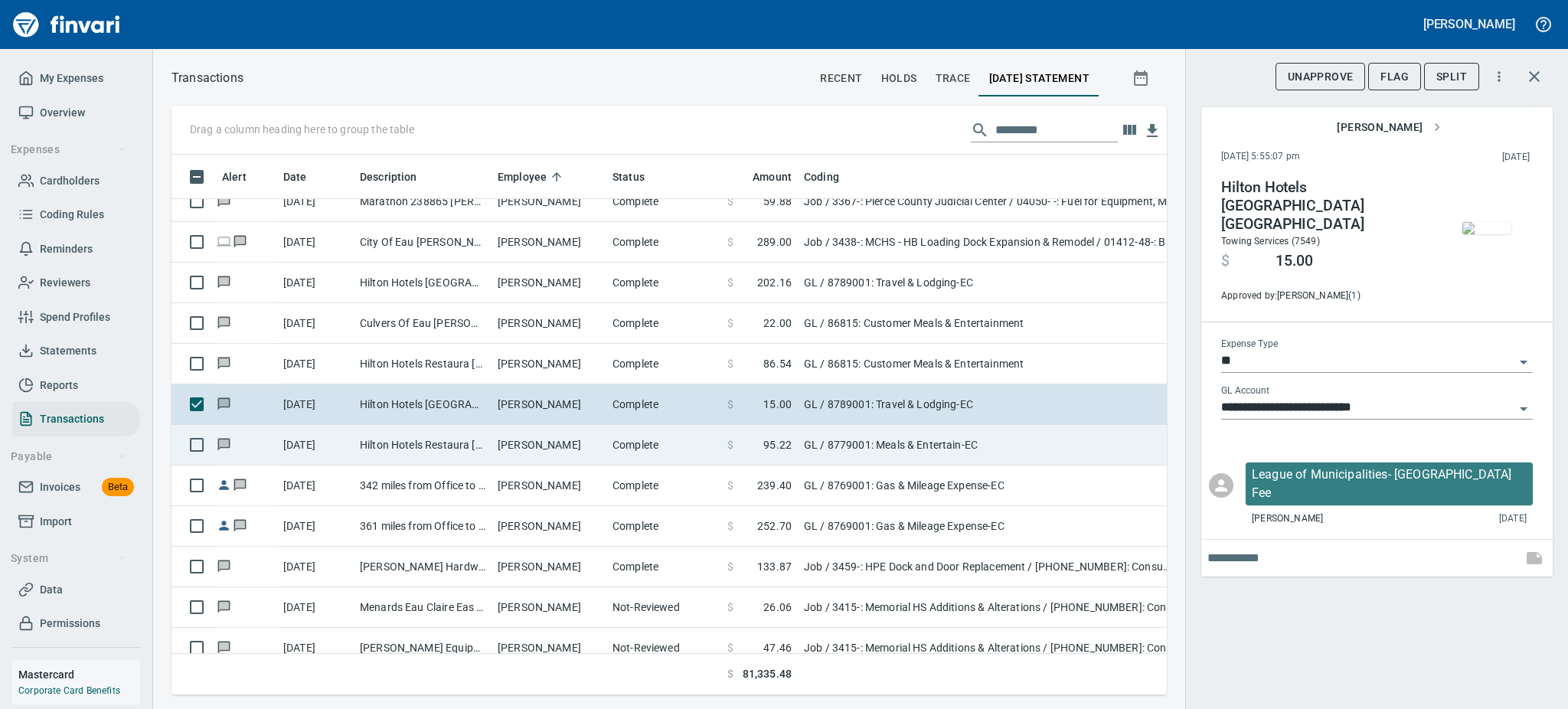
click at [534, 439] on td "Joseph Koller" at bounding box center [549, 445] width 115 height 41
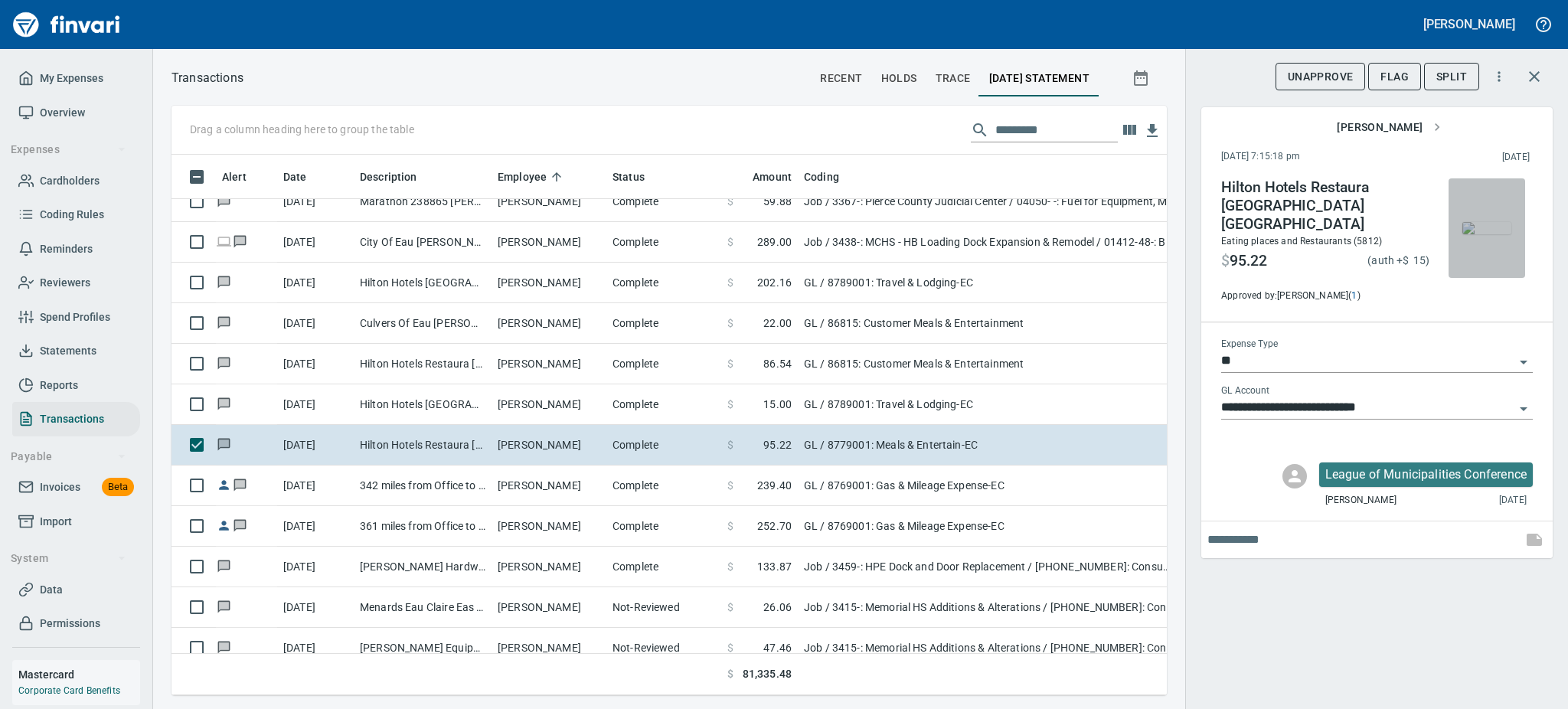
click at [1492, 234] on img "button" at bounding box center [1487, 228] width 49 height 12
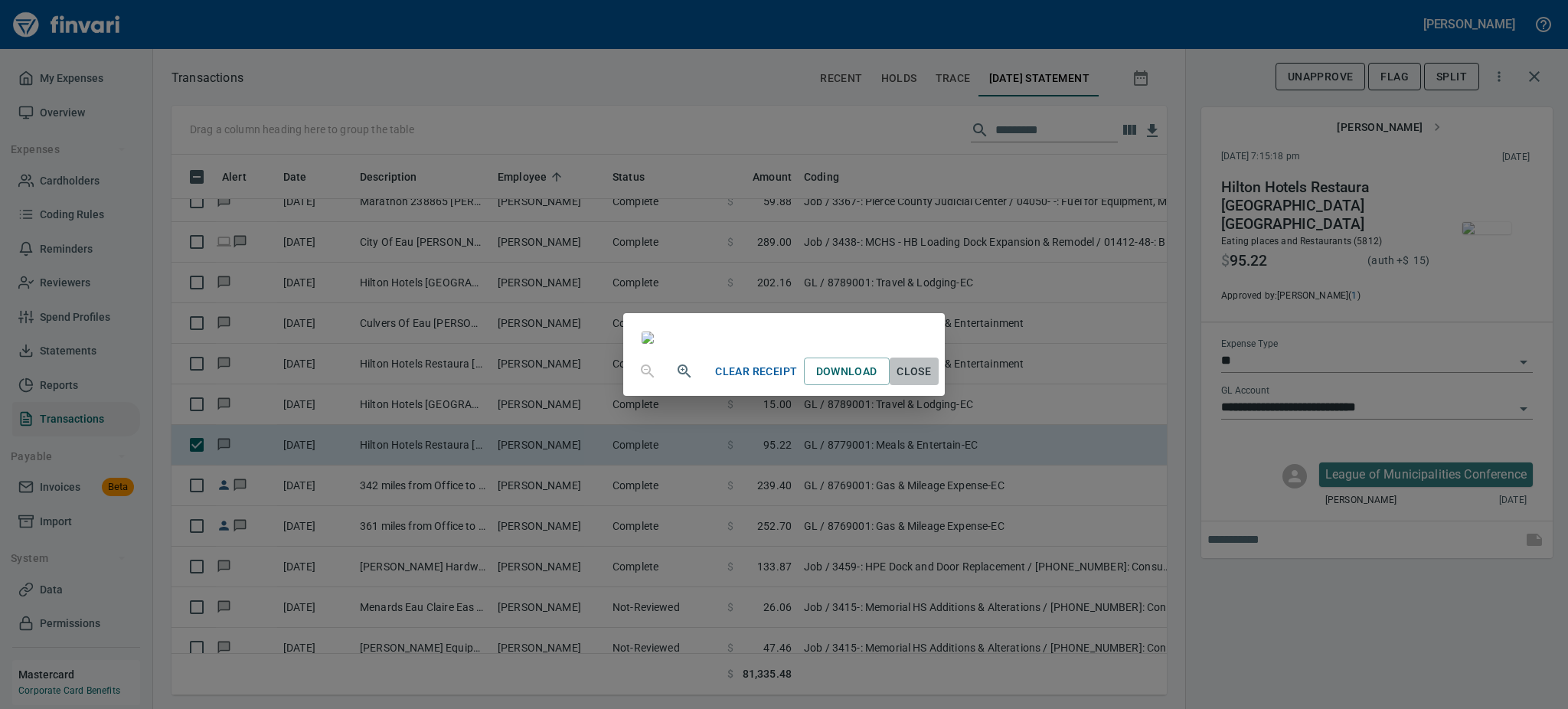
click at [932, 382] on span "Close" at bounding box center [914, 371] width 37 height 19
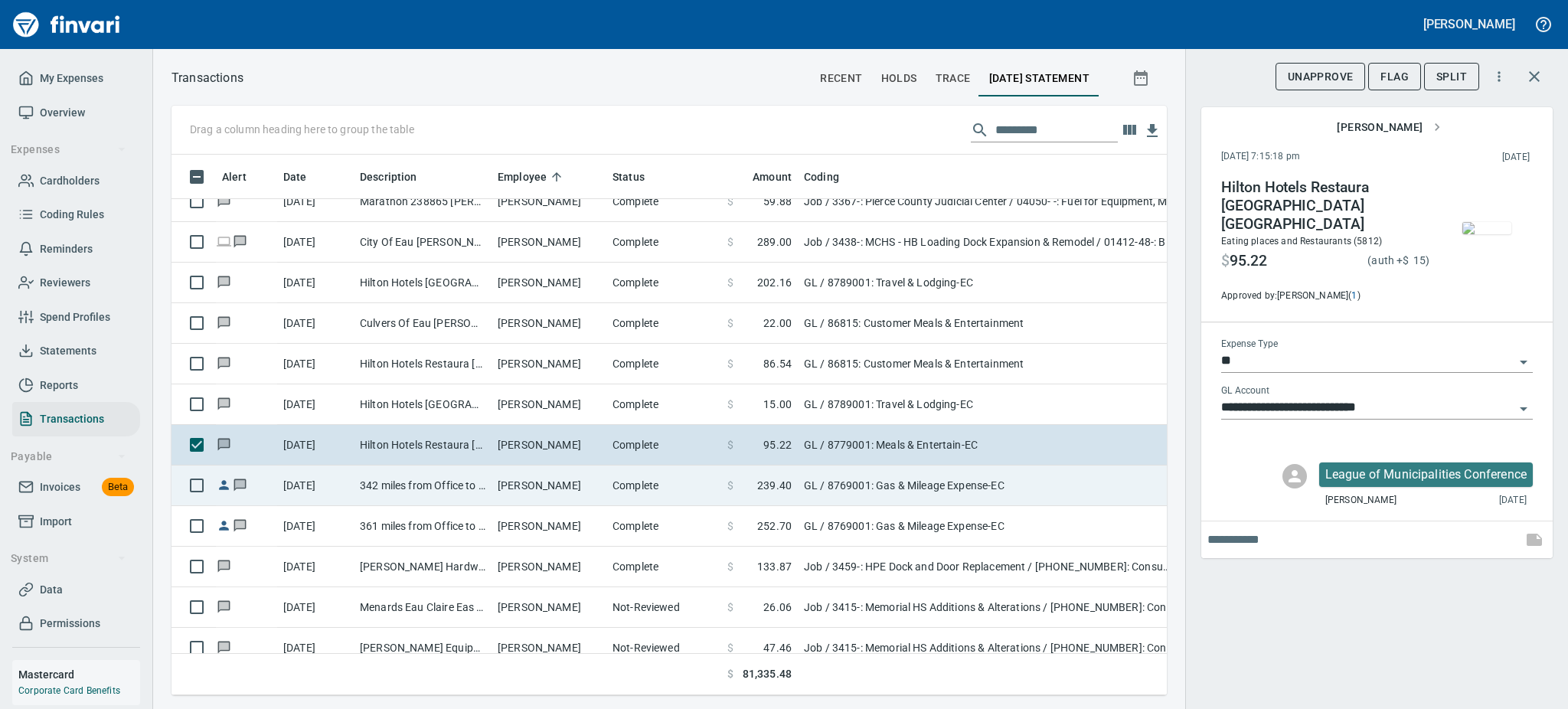
click at [397, 485] on td "342 miles from Office to Shell Lake, Menomonie, Chippewa, Stanley" at bounding box center [422, 486] width 137 height 41
type input "**********"
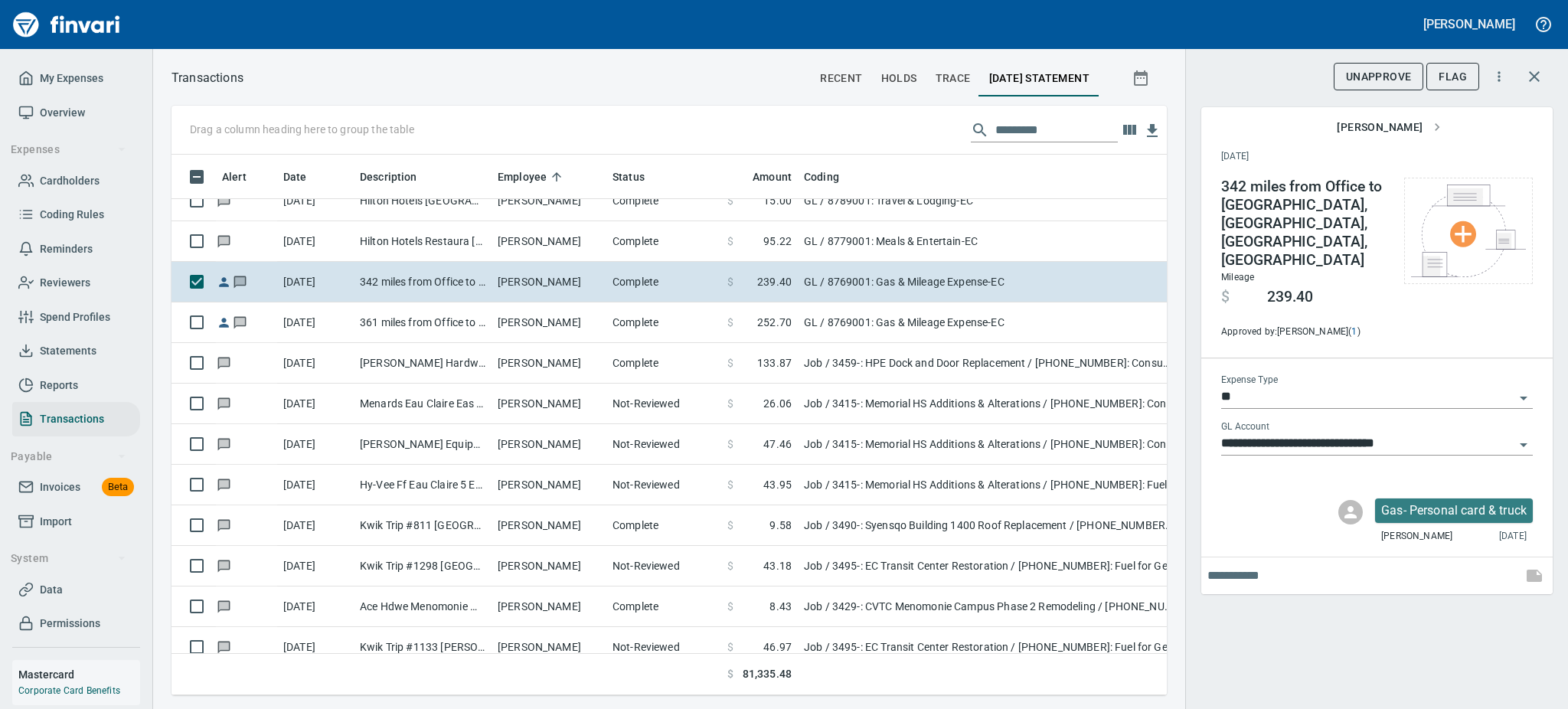
scroll to position [9817, 0]
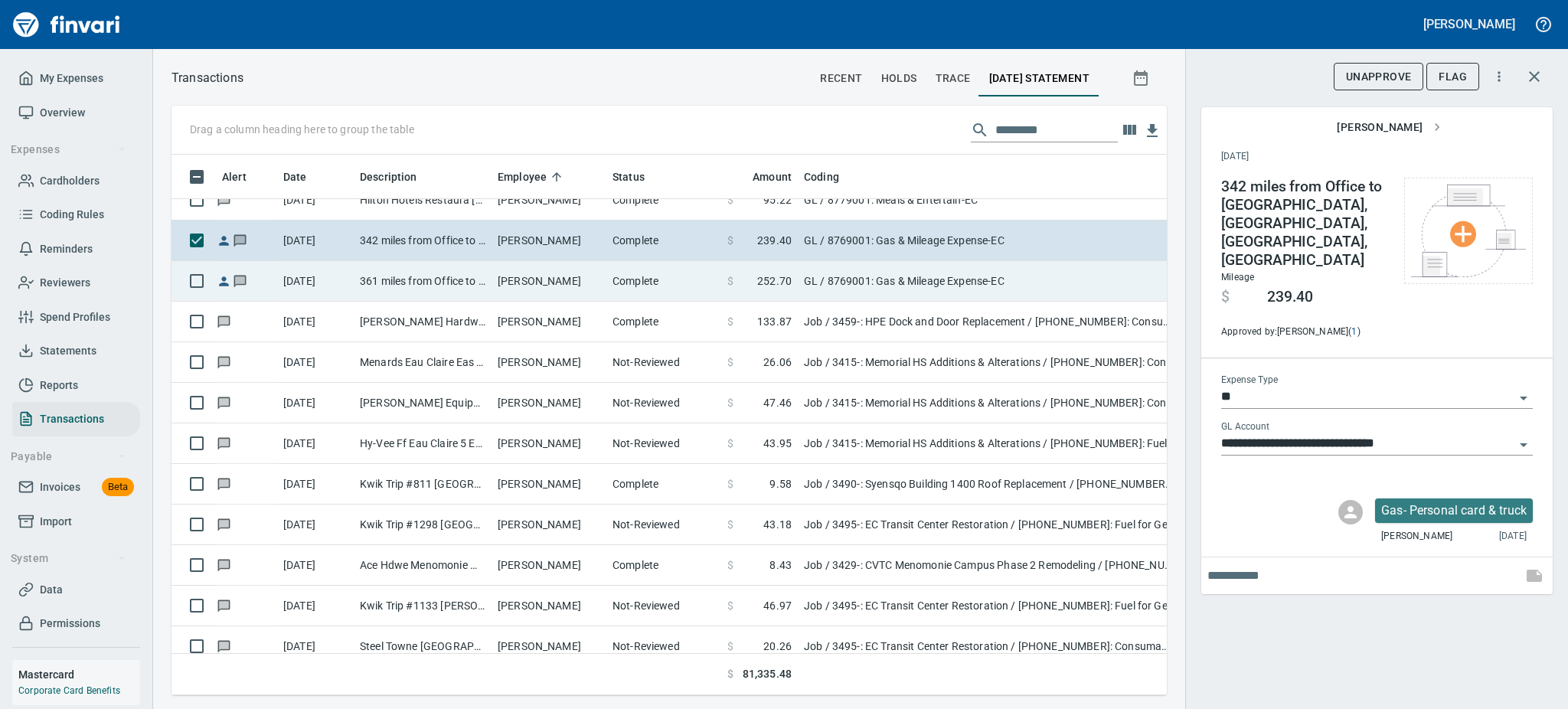
click at [572, 282] on td "Joseph Koller" at bounding box center [549, 282] width 115 height 41
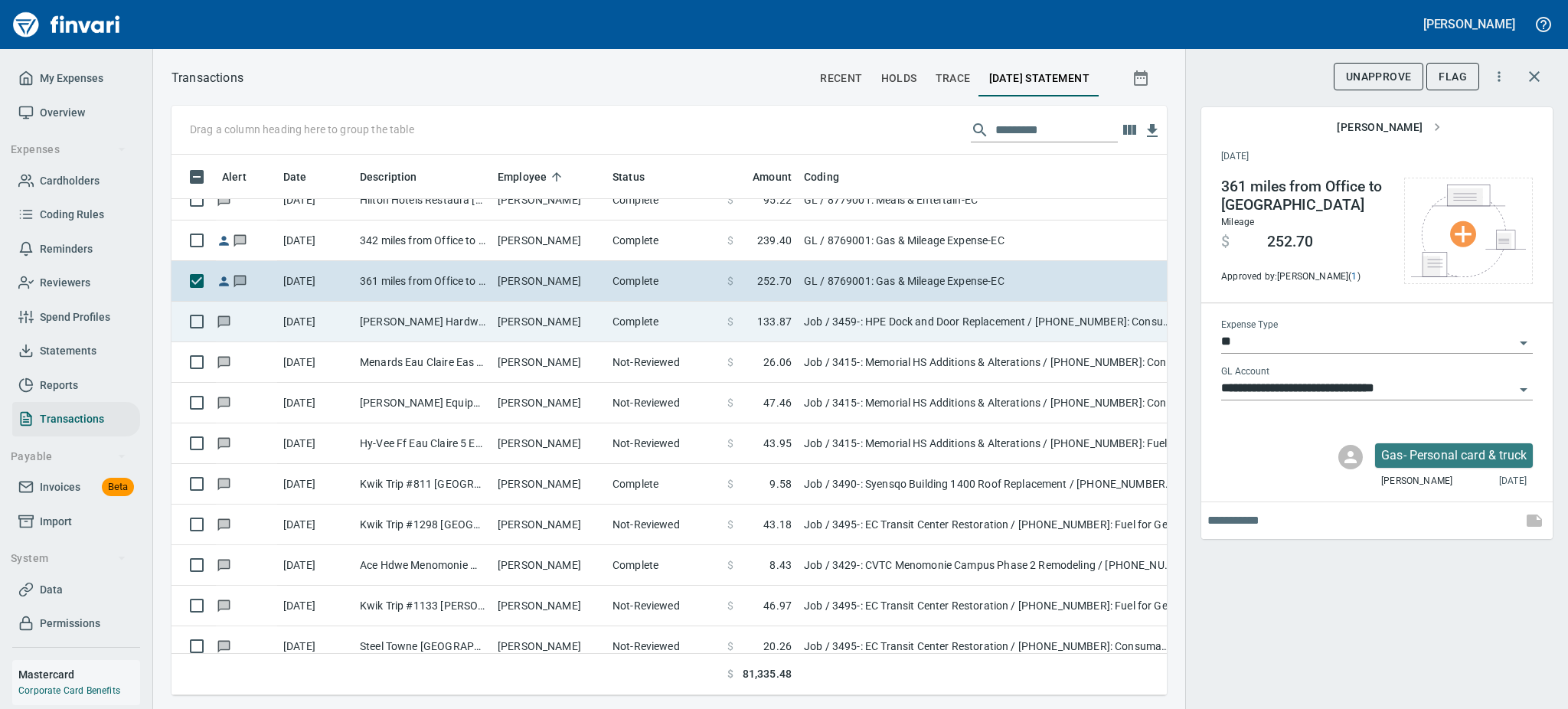
click at [505, 324] on td "Joseph Liedl" at bounding box center [549, 323] width 115 height 41
type input "***"
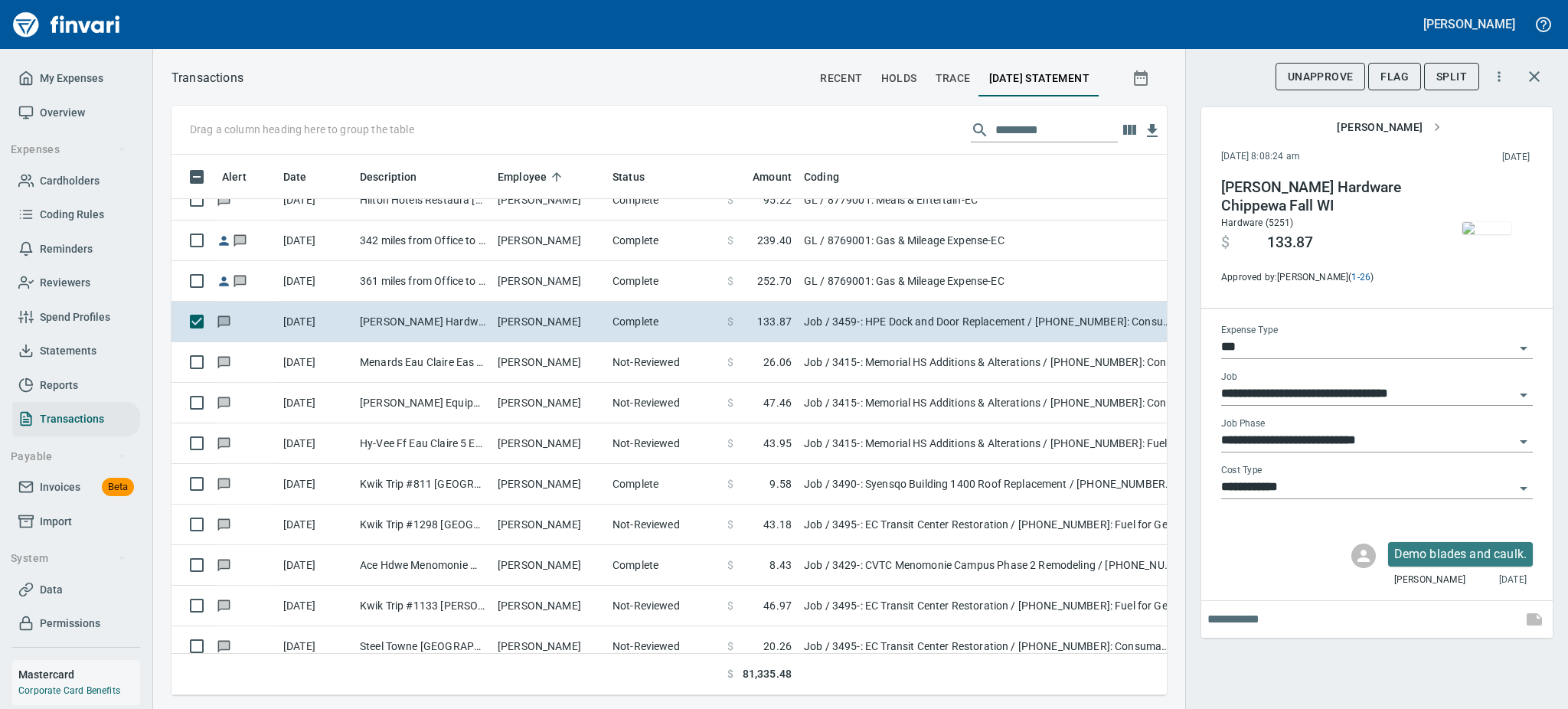
click at [1472, 232] on img "button" at bounding box center [1487, 228] width 49 height 12
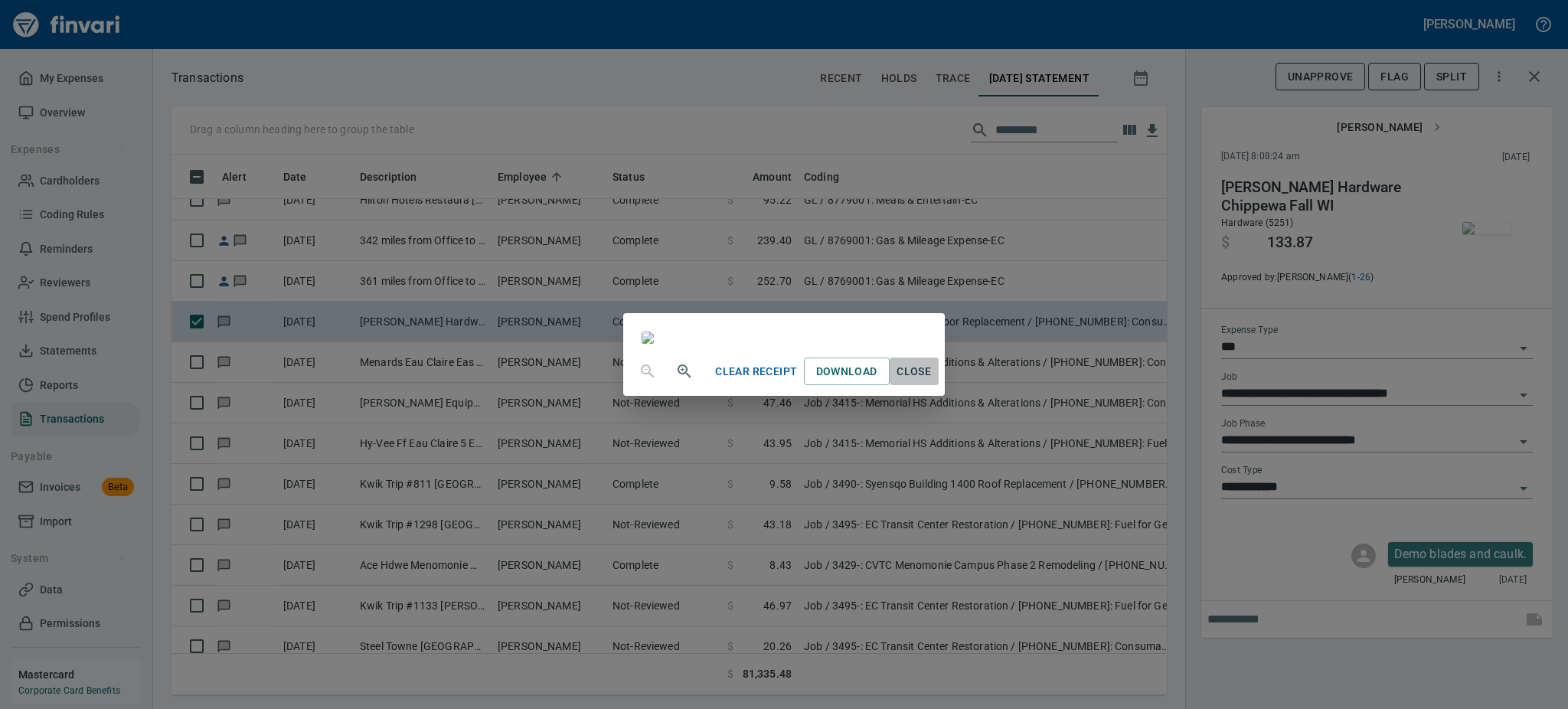
click at [932, 382] on span "Close" at bounding box center [914, 371] width 37 height 19
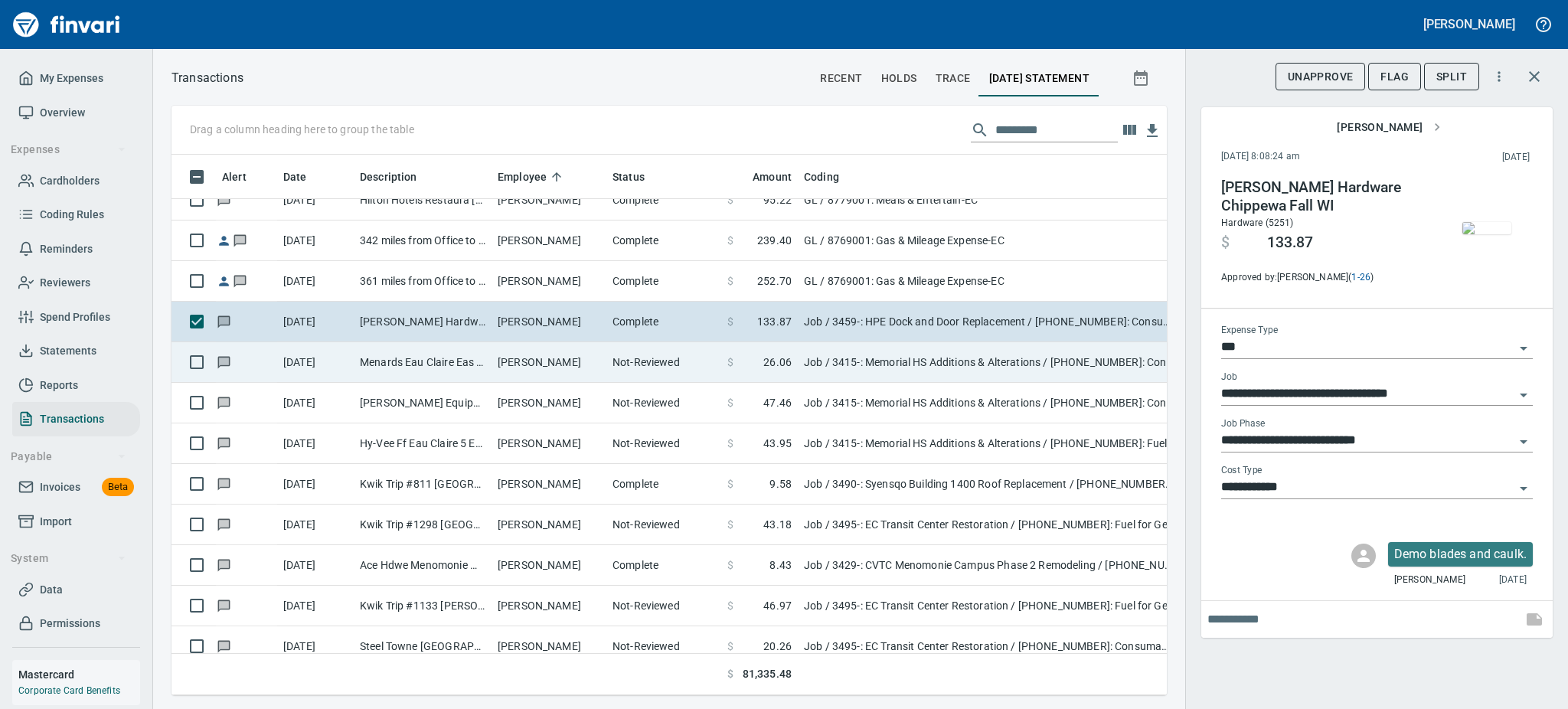
click at [475, 362] on td "Menards Eau Claire Eas Eau Claire WI" at bounding box center [422, 363] width 137 height 41
type input "**********"
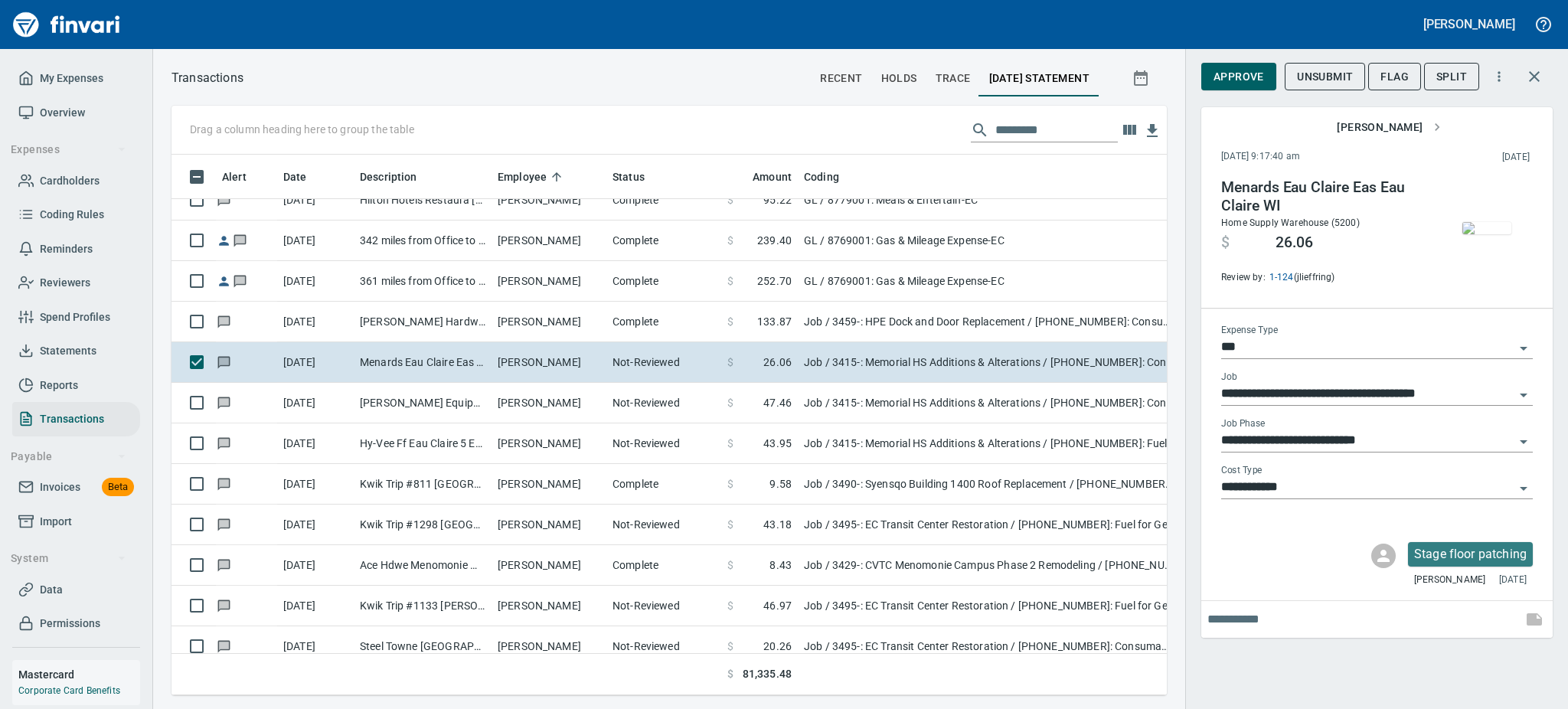
click at [1489, 222] on img "button" at bounding box center [1487, 228] width 49 height 12
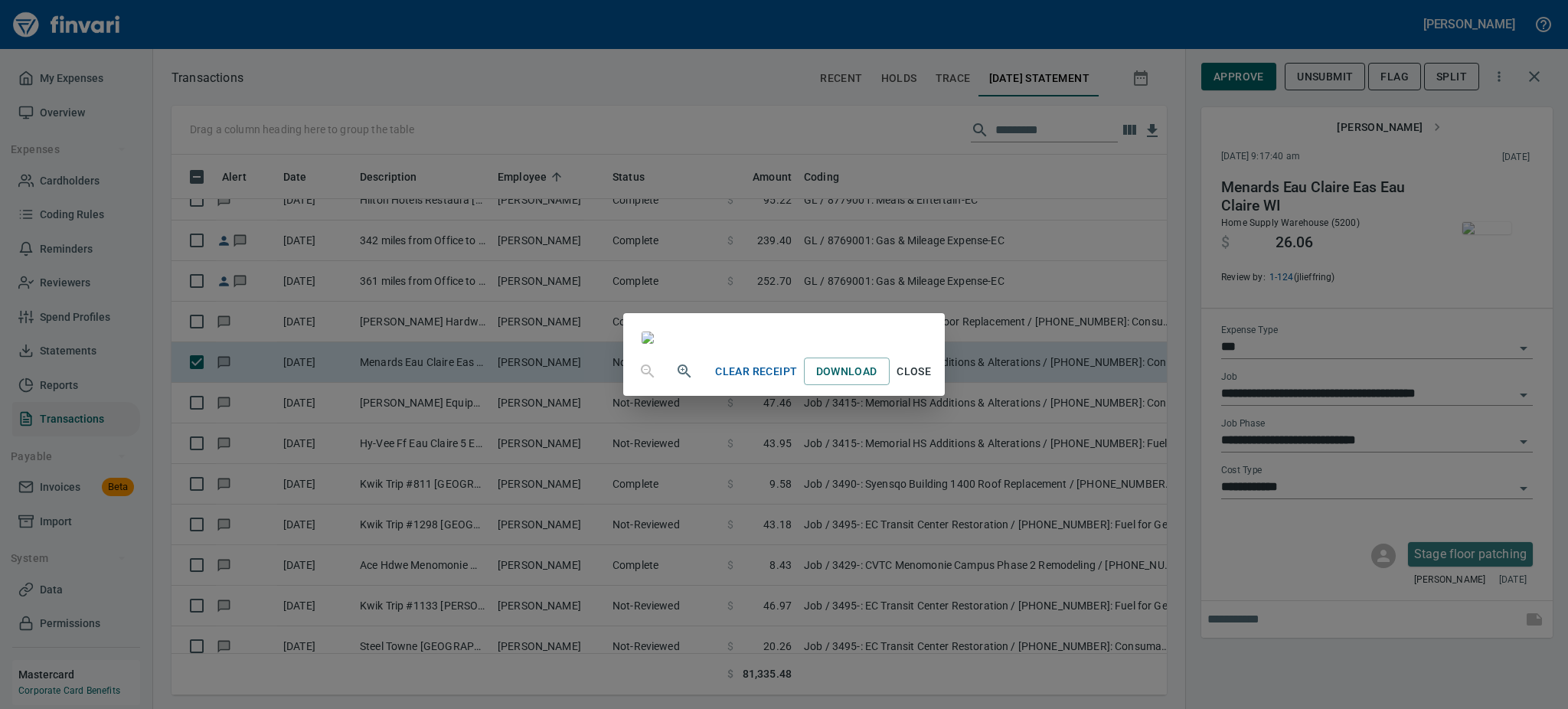
scroll to position [43, 0]
click at [932, 382] on span "Close" at bounding box center [914, 371] width 37 height 19
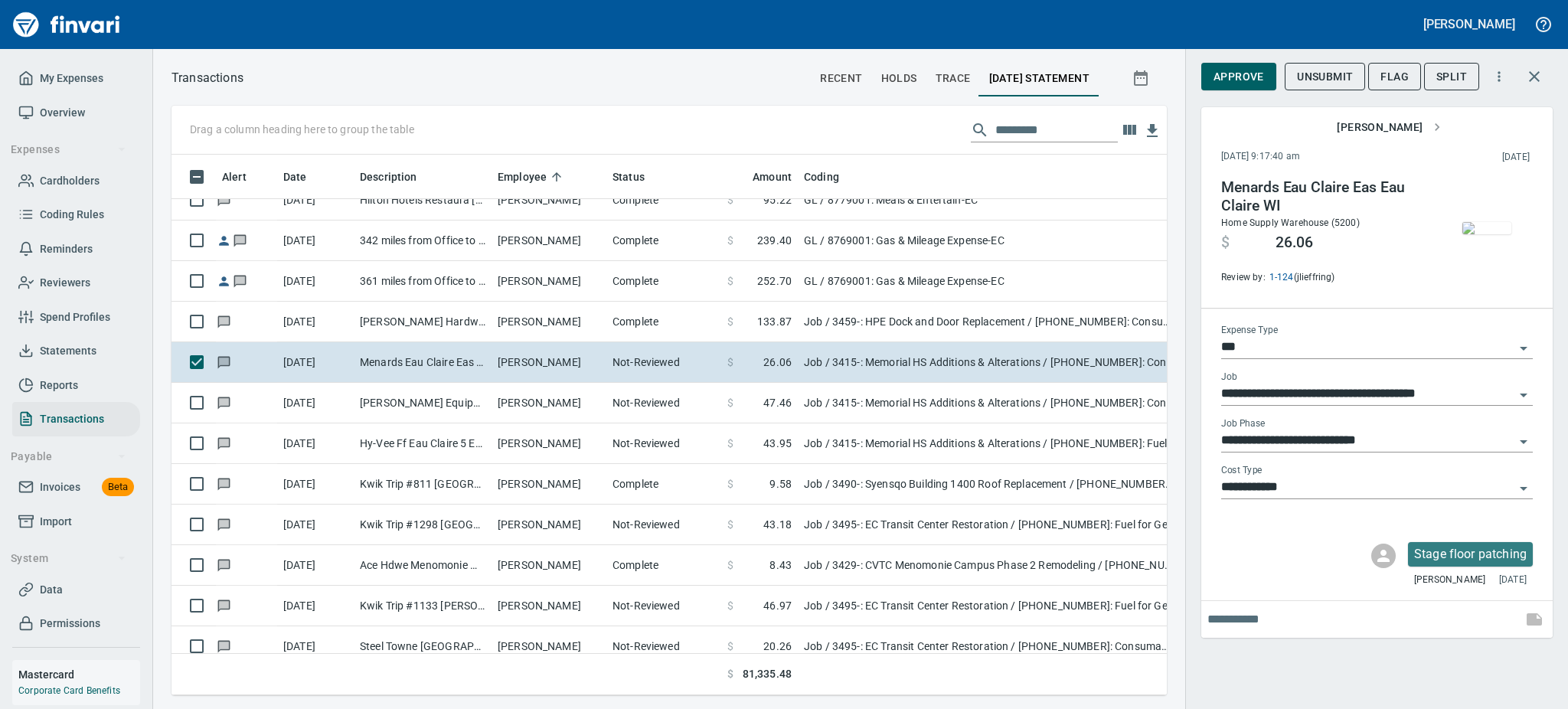
scroll to position [507, 961]
click at [1230, 69] on span "Approve" at bounding box center [1239, 76] width 51 height 19
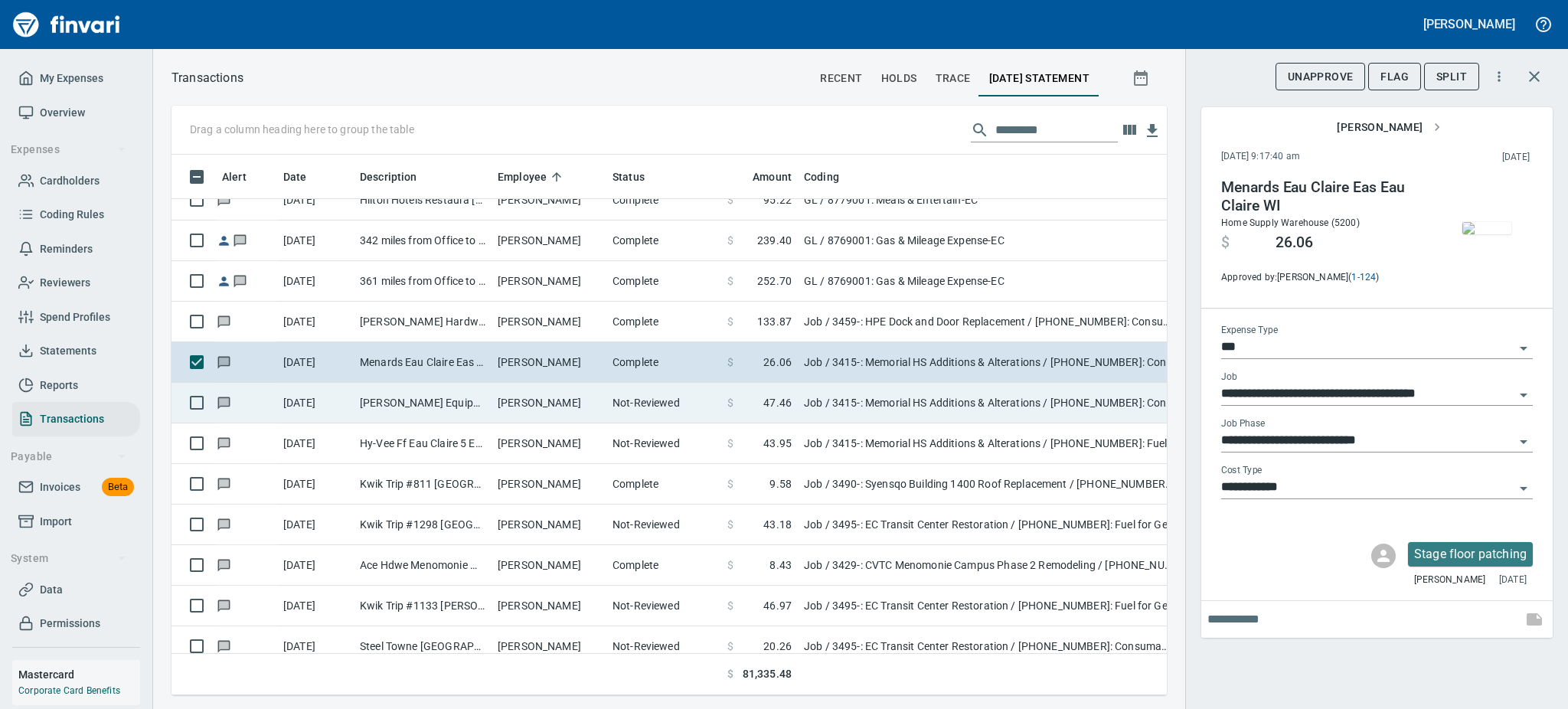
click at [555, 398] on td "Joshua Snyder" at bounding box center [549, 404] width 115 height 41
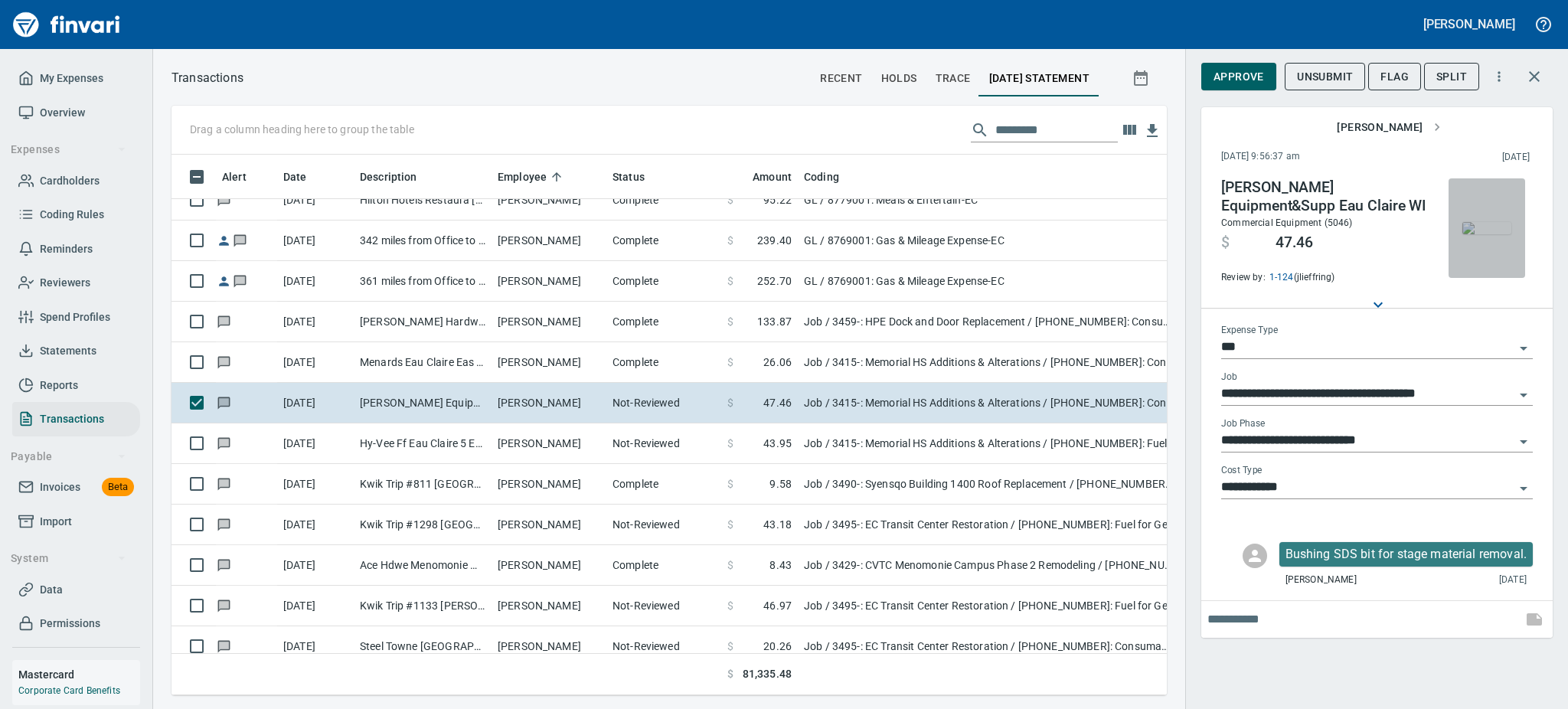
click at [1485, 234] on img "button" at bounding box center [1487, 228] width 49 height 12
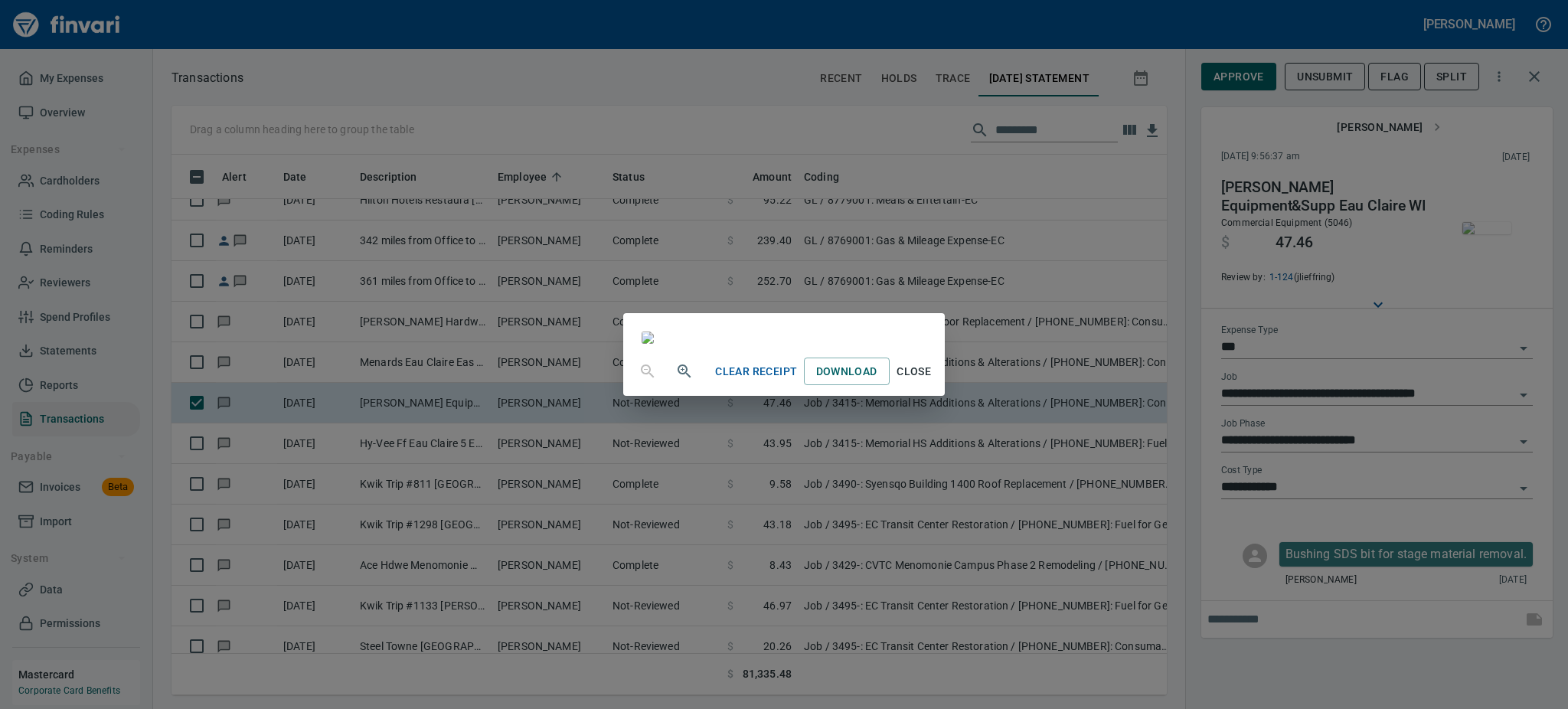
scroll to position [160, 0]
click at [932, 382] on span "Close" at bounding box center [914, 371] width 37 height 19
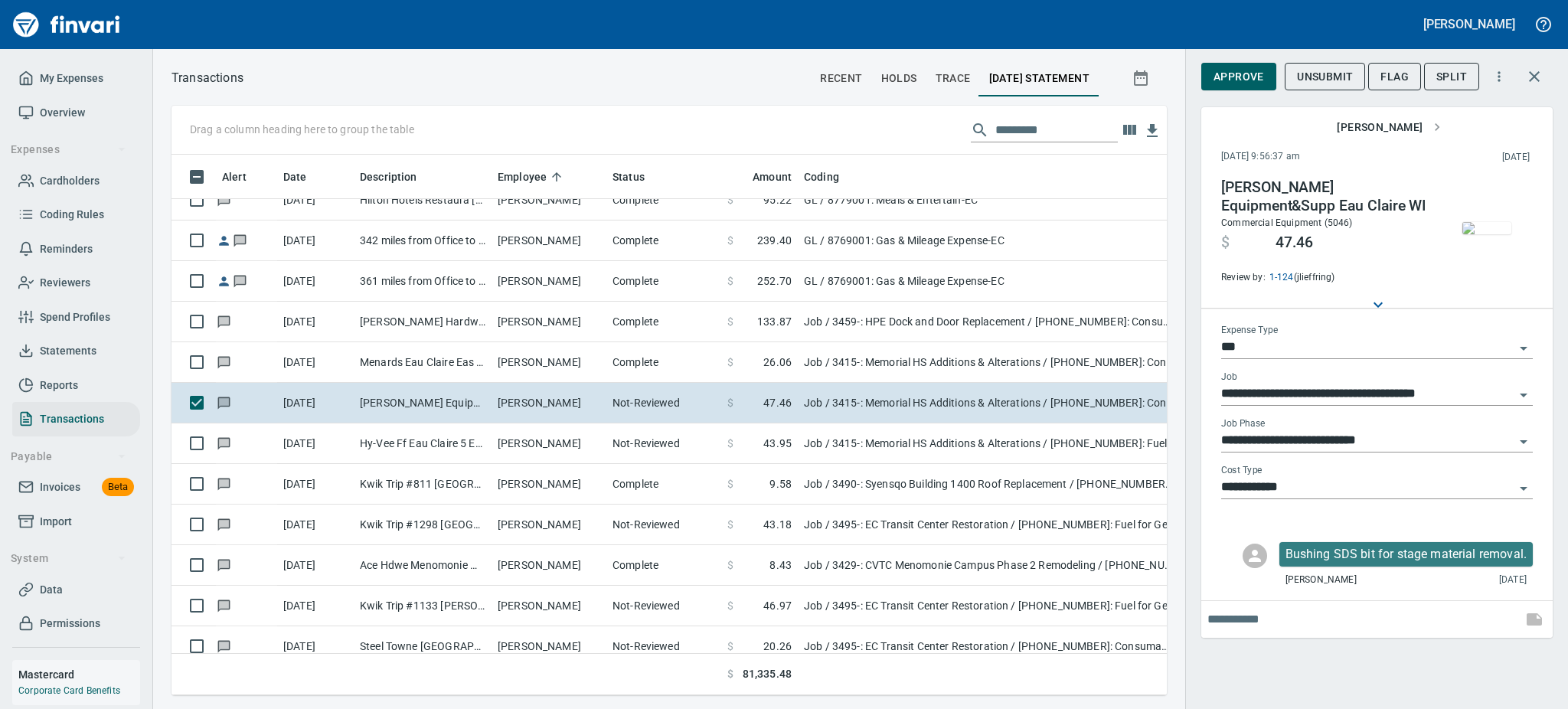
scroll to position [507, 961]
click at [1226, 72] on span "Approve" at bounding box center [1239, 76] width 51 height 19
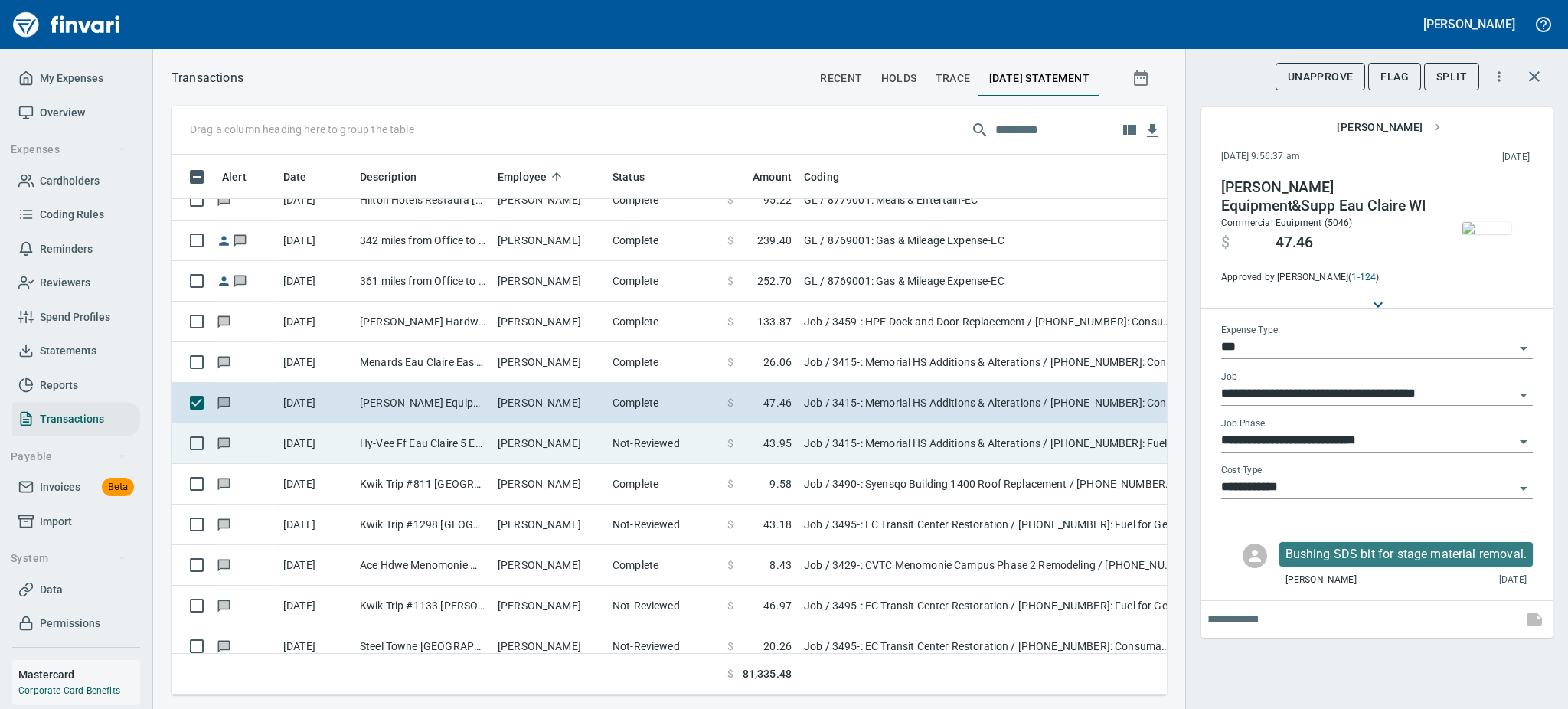
click at [579, 428] on td "Joshua Snyder" at bounding box center [549, 444] width 115 height 41
type input "**********"
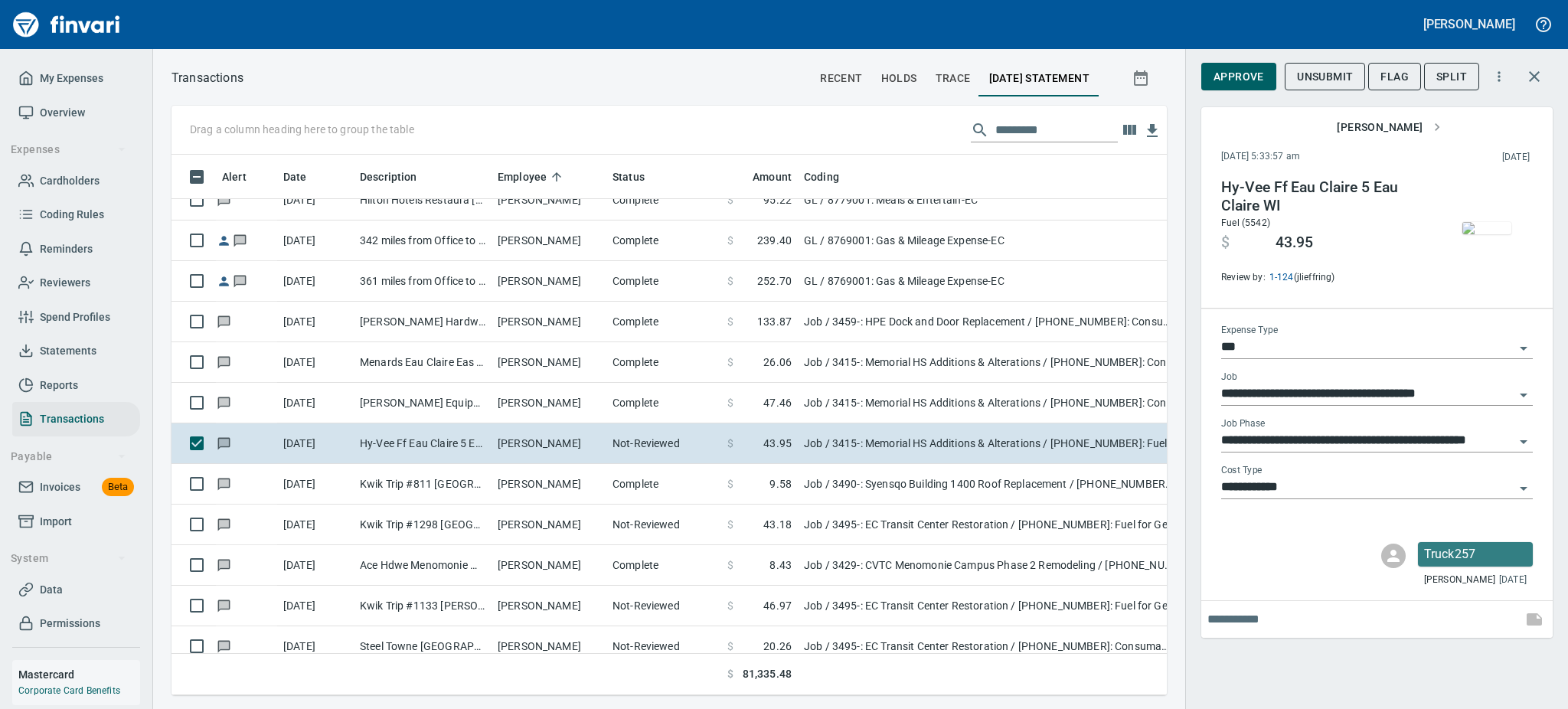
scroll to position [507, 961]
click at [1467, 234] on img "button" at bounding box center [1487, 228] width 49 height 12
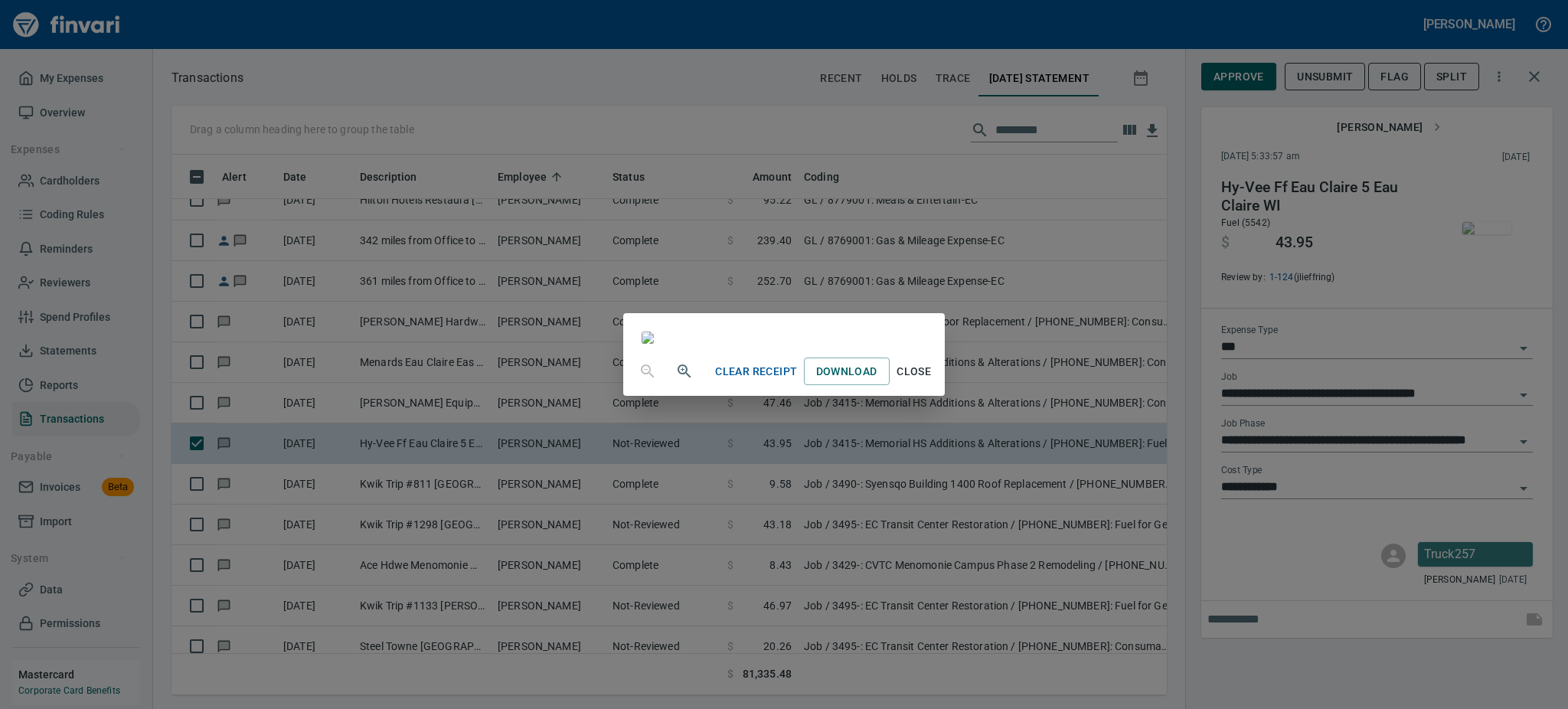
click at [932, 382] on span "Close" at bounding box center [914, 371] width 37 height 19
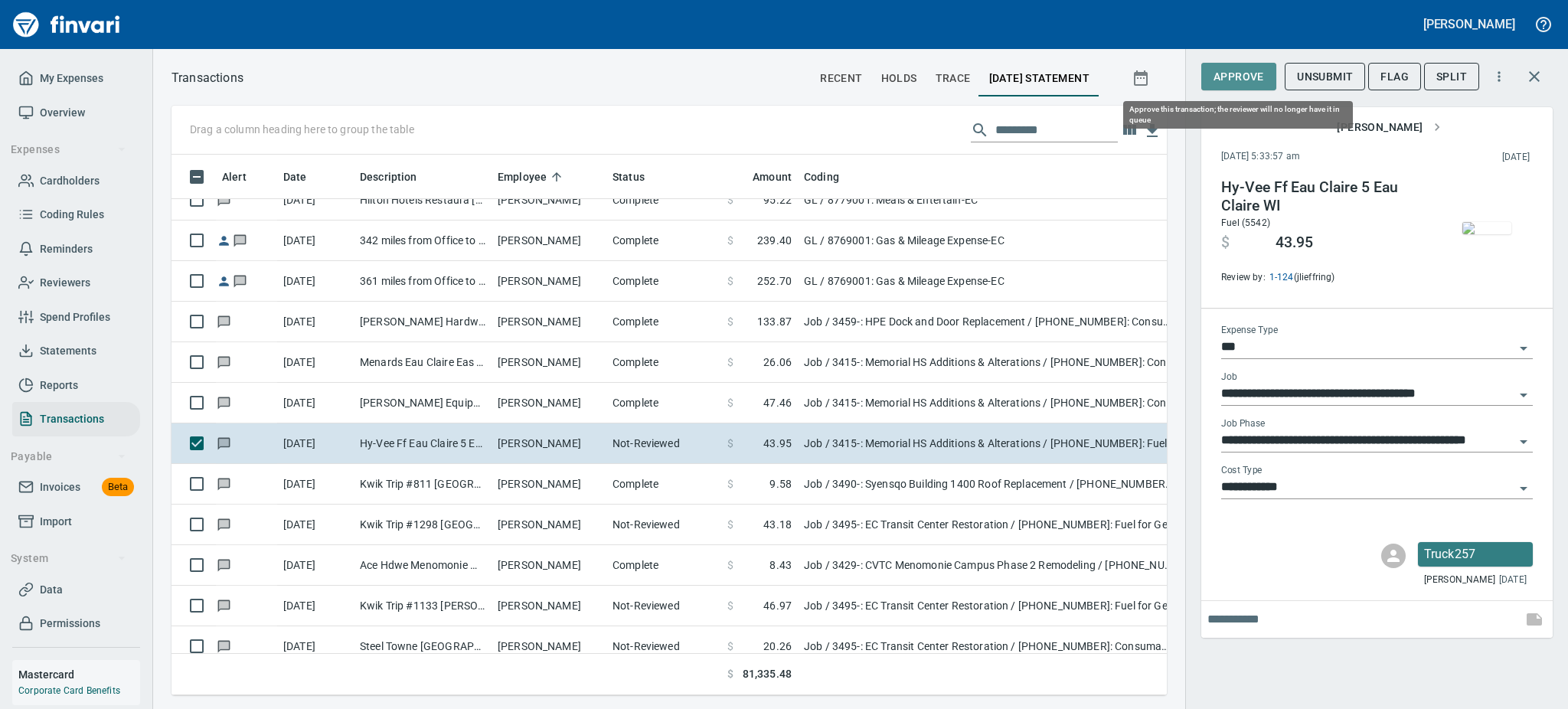
click at [1236, 79] on span "Approve" at bounding box center [1239, 76] width 51 height 19
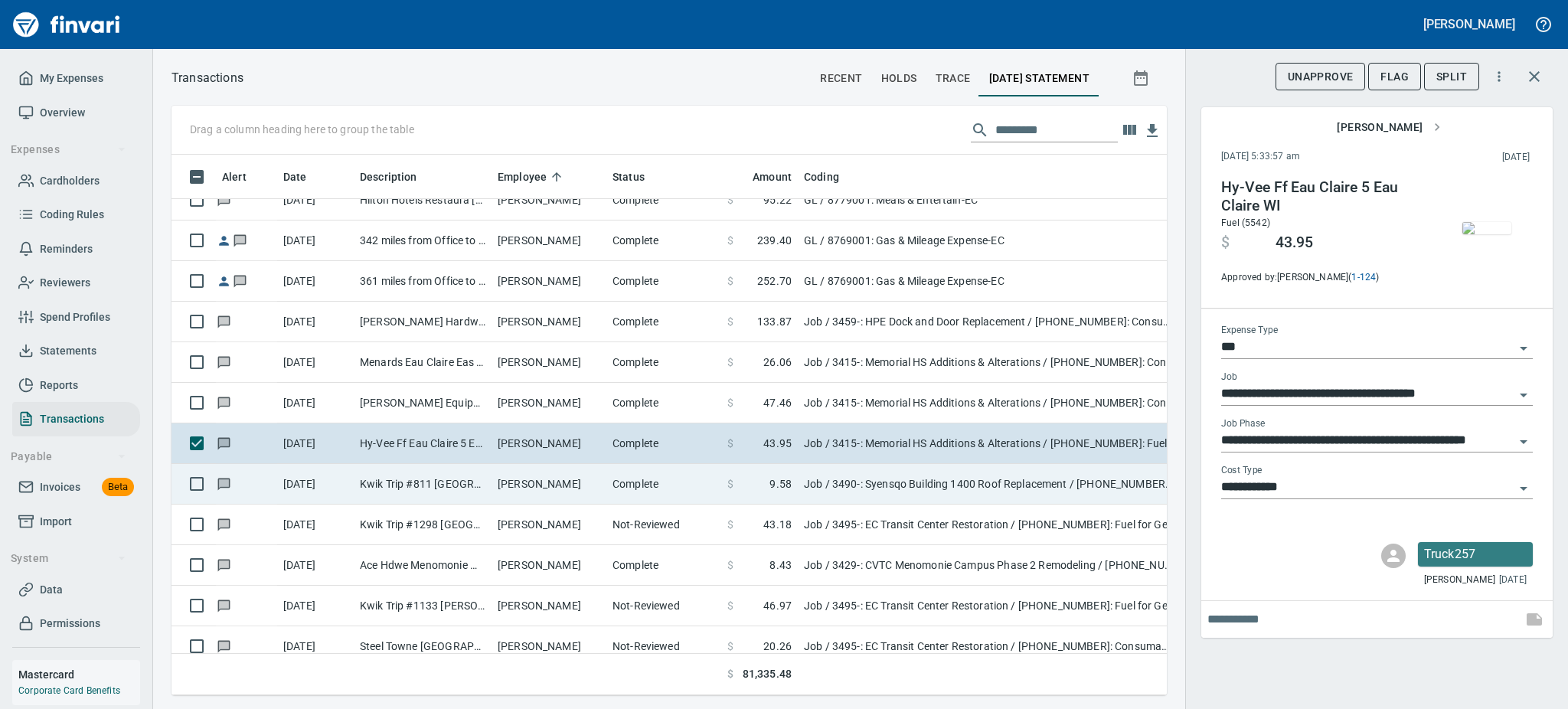
click at [540, 485] on td "Joshua Zibrowski" at bounding box center [549, 485] width 115 height 41
type input "**********"
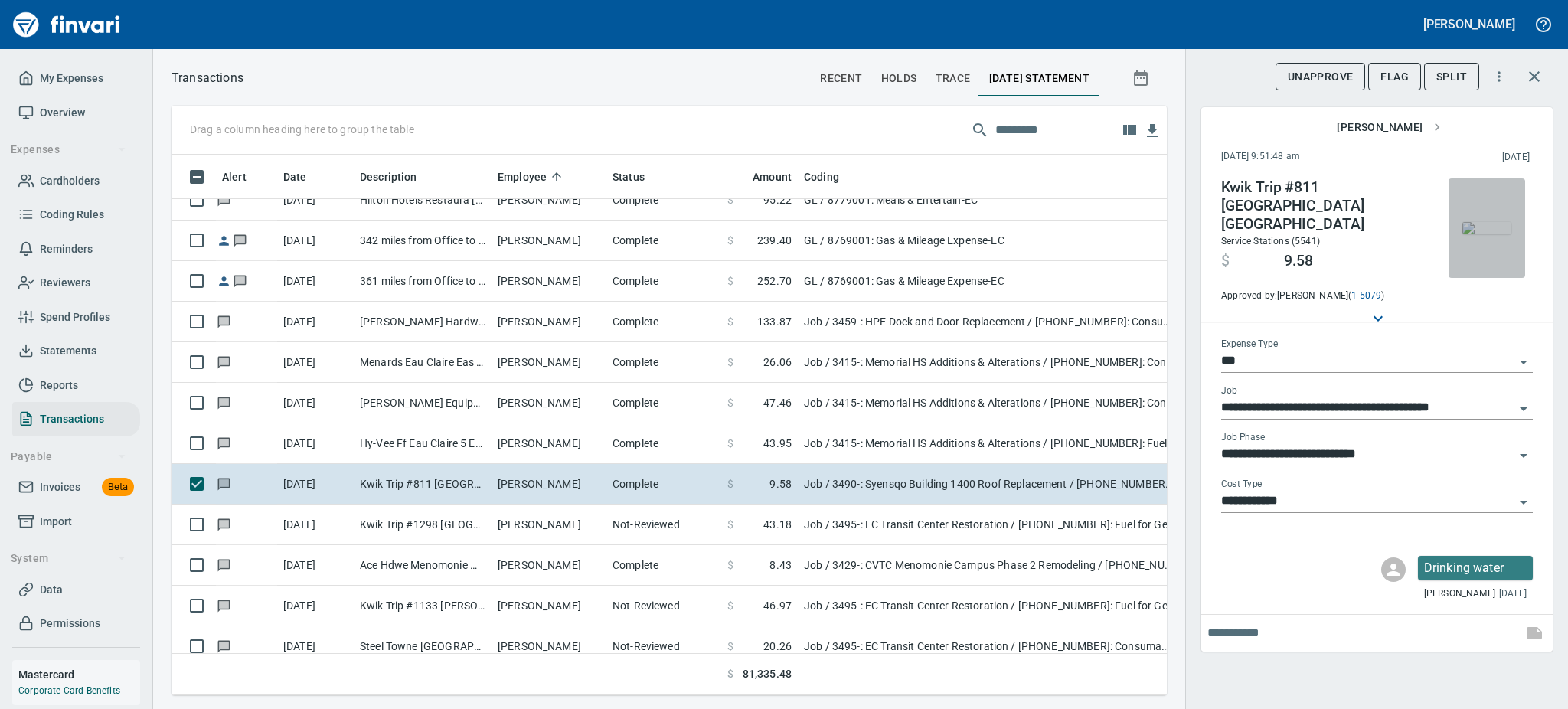
click at [1491, 234] on img "button" at bounding box center [1487, 228] width 49 height 12
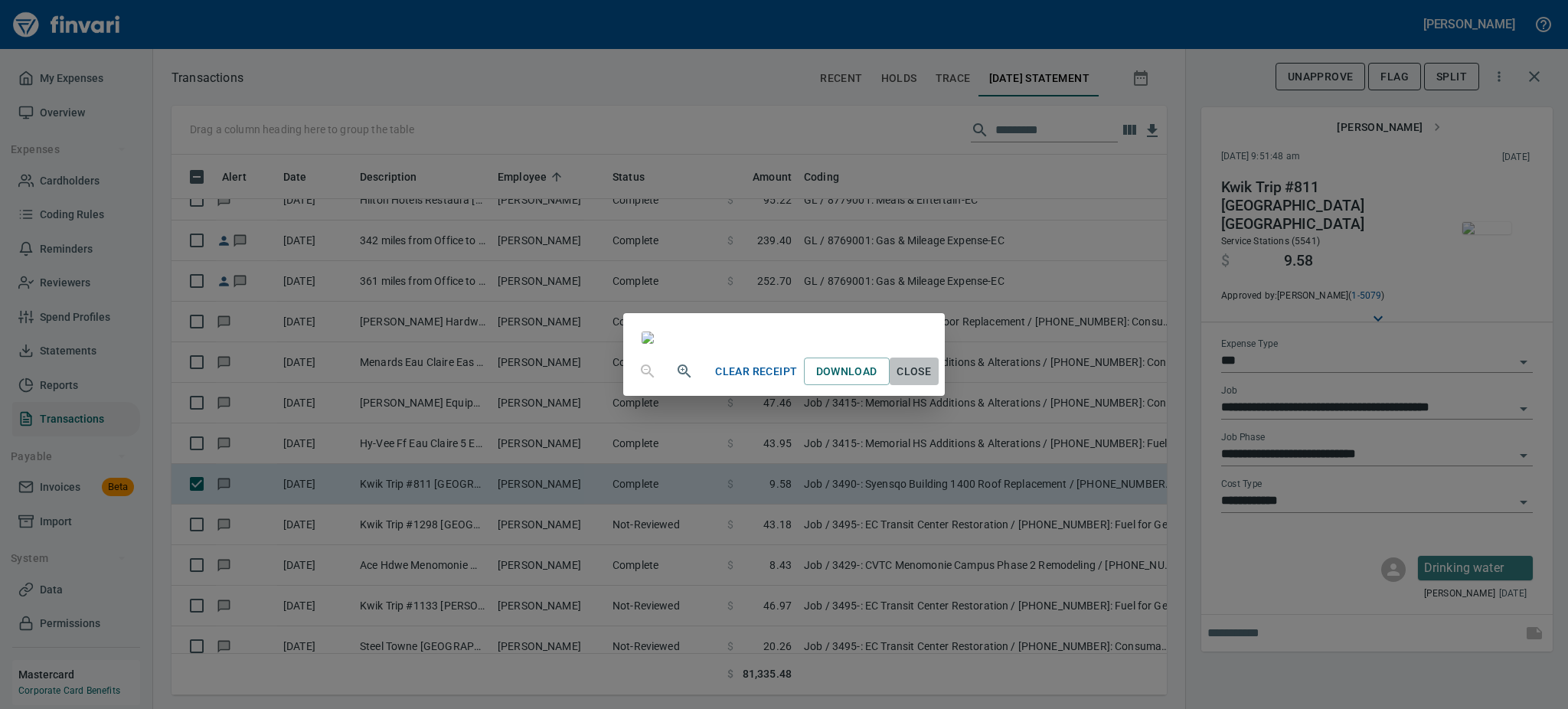
click at [932, 382] on span "Close" at bounding box center [914, 371] width 37 height 19
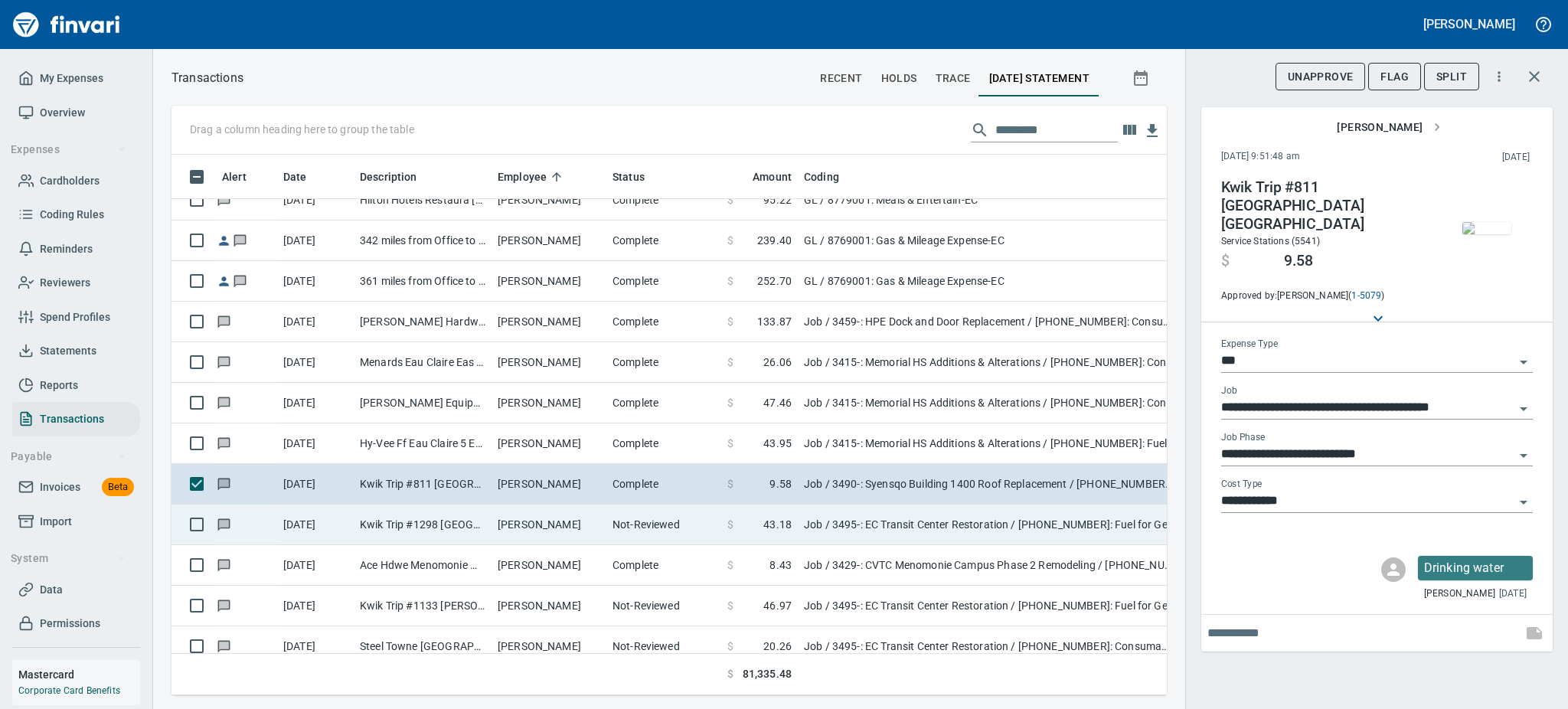
click at [665, 517] on td "Not-Reviewed" at bounding box center [664, 526] width 115 height 41
type input "**********"
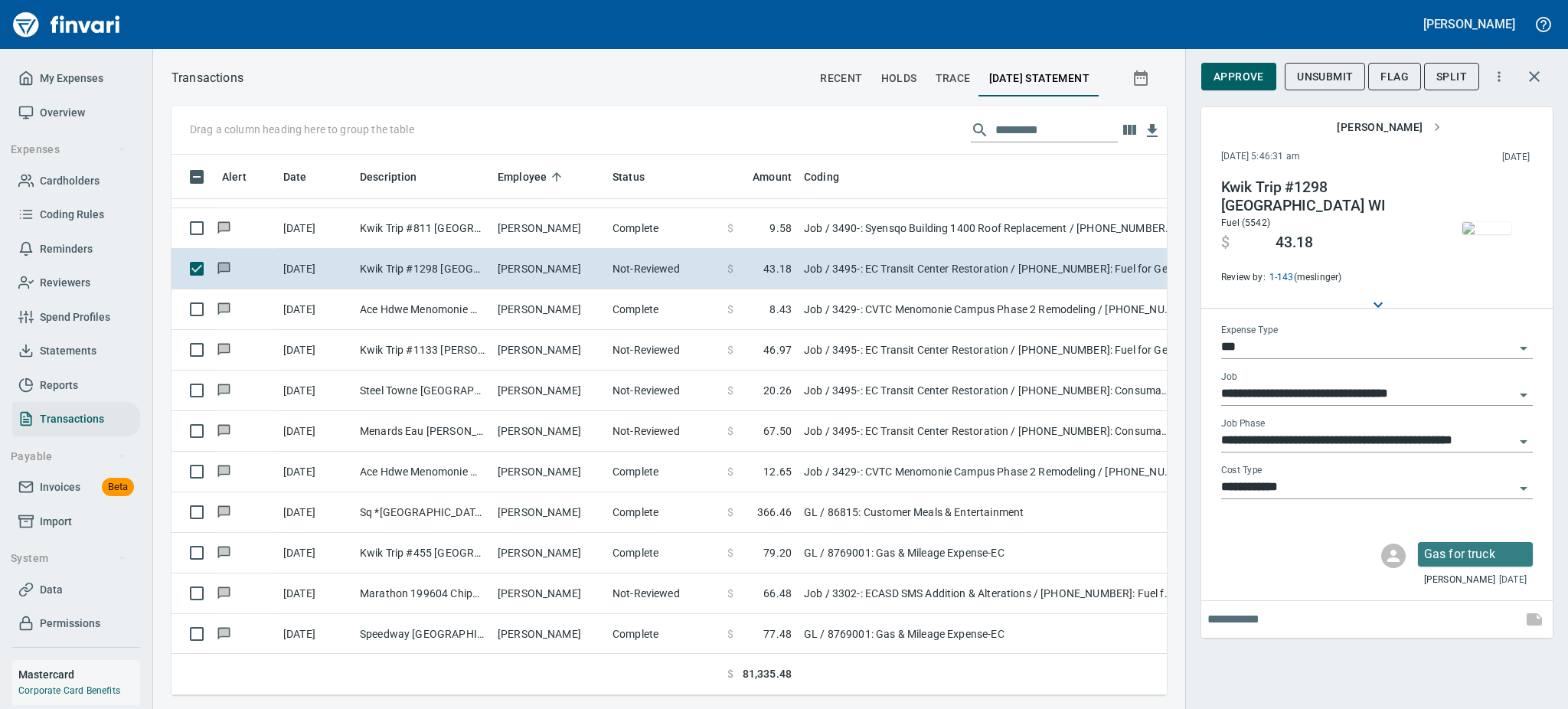
scroll to position [10103, 0]
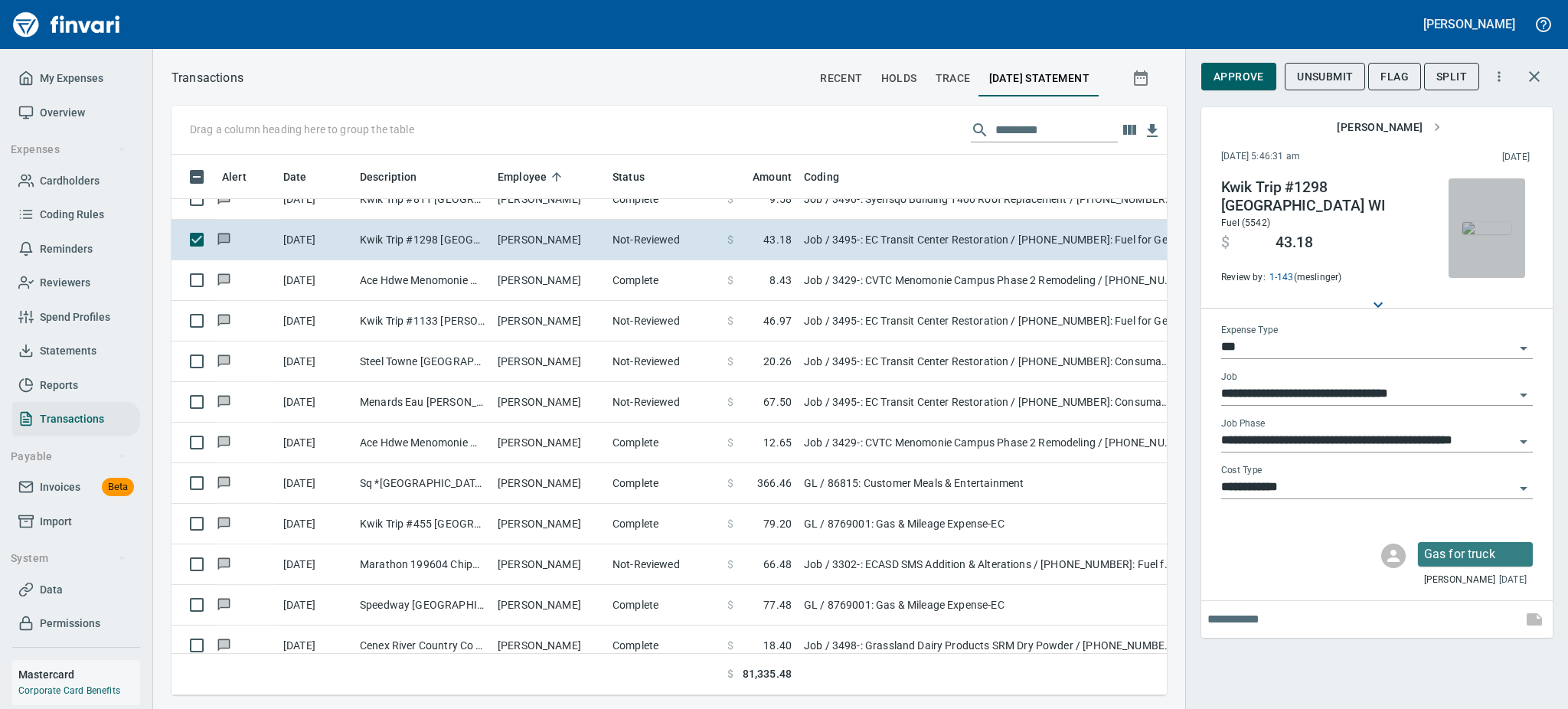
click at [1467, 234] on img "button" at bounding box center [1487, 228] width 49 height 12
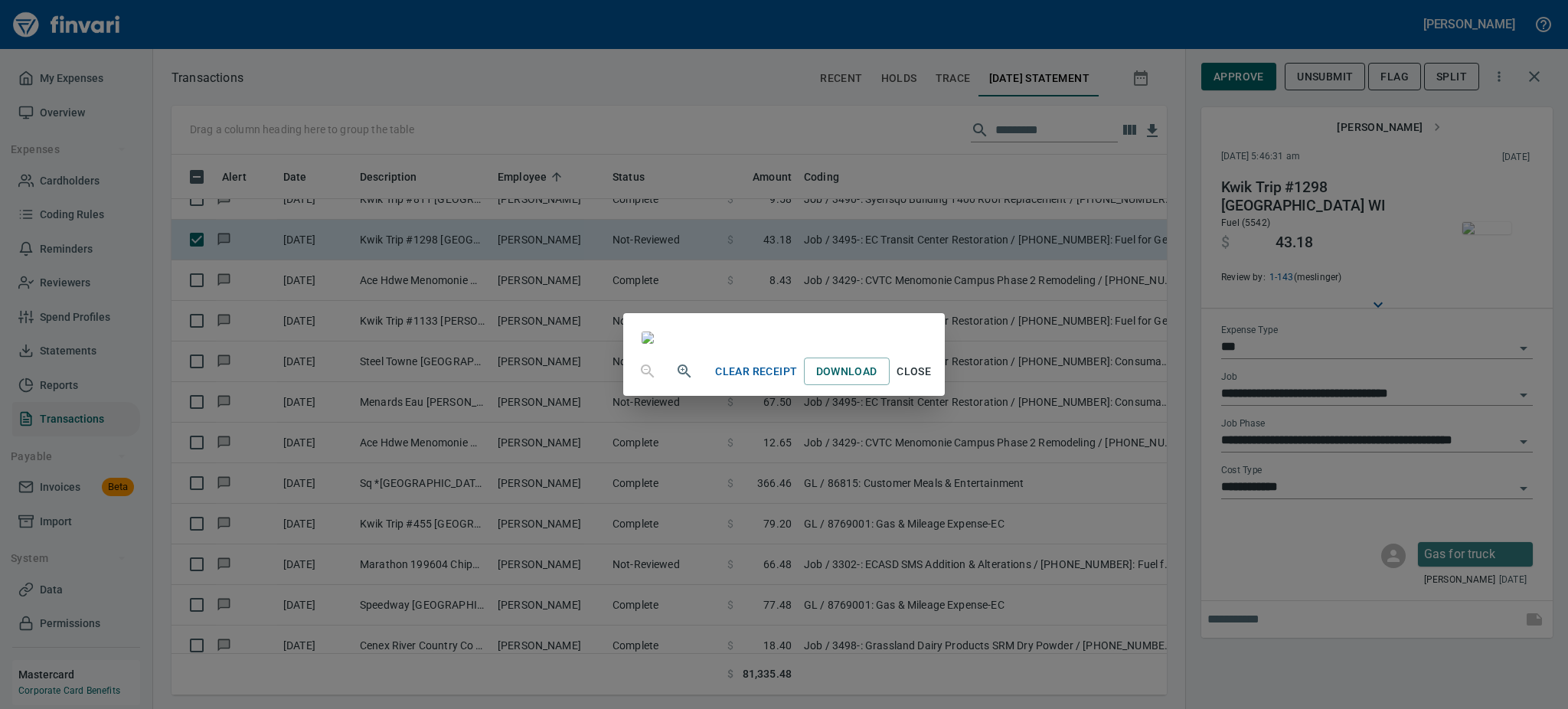
scroll to position [137, 0]
click at [932, 382] on span "Close" at bounding box center [914, 371] width 37 height 19
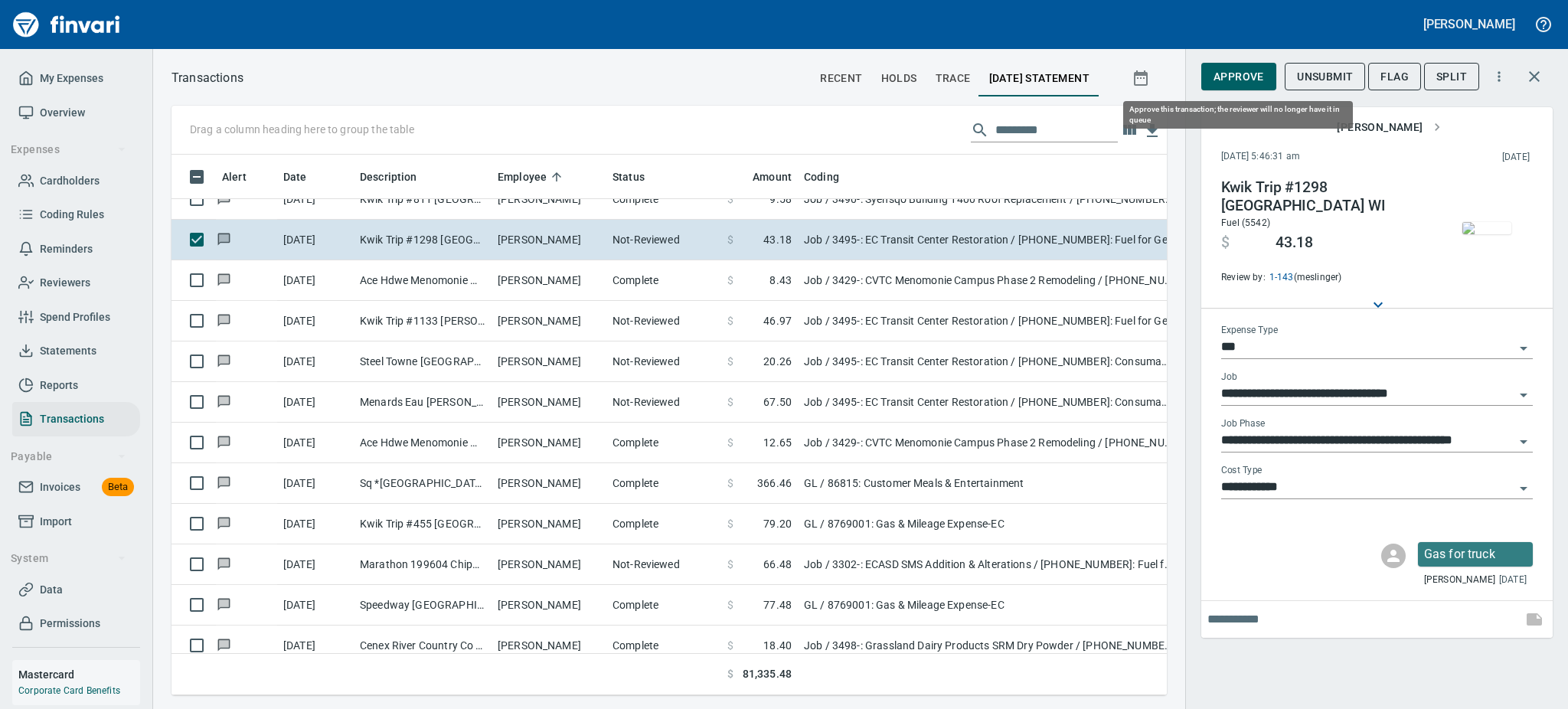
click at [1238, 78] on span "Approve" at bounding box center [1239, 76] width 51 height 19
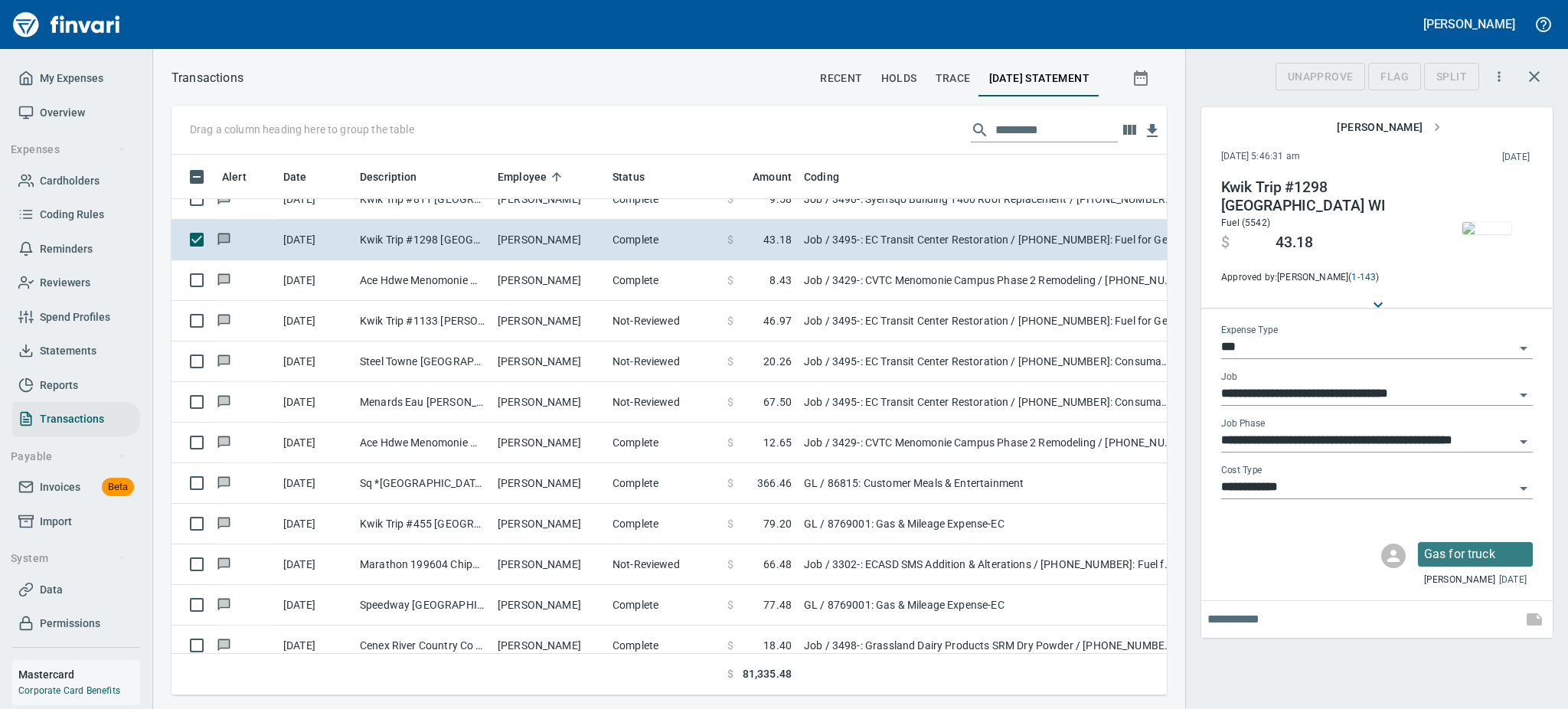
scroll to position [507, 961]
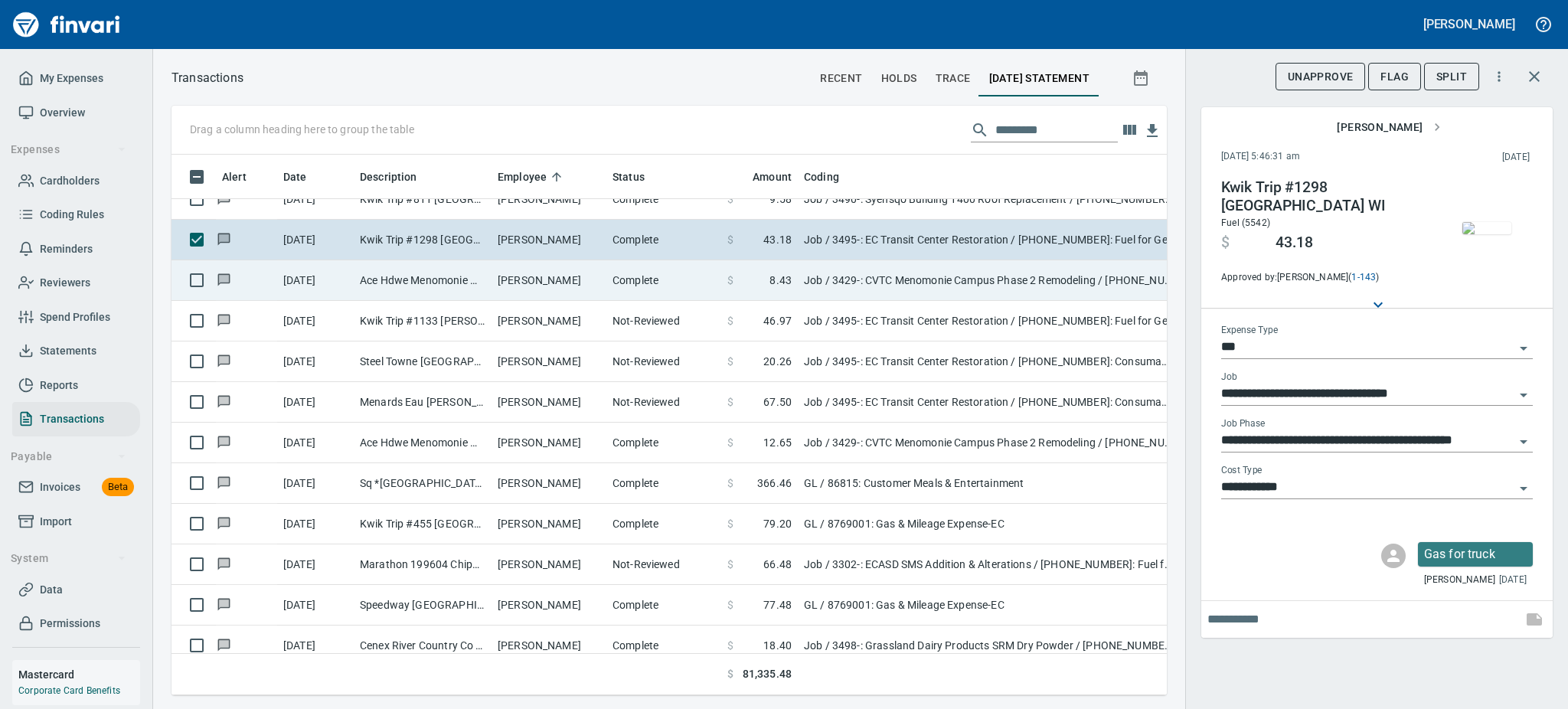
click at [573, 273] on td "Justin Bauer" at bounding box center [549, 281] width 115 height 41
type input "**********"
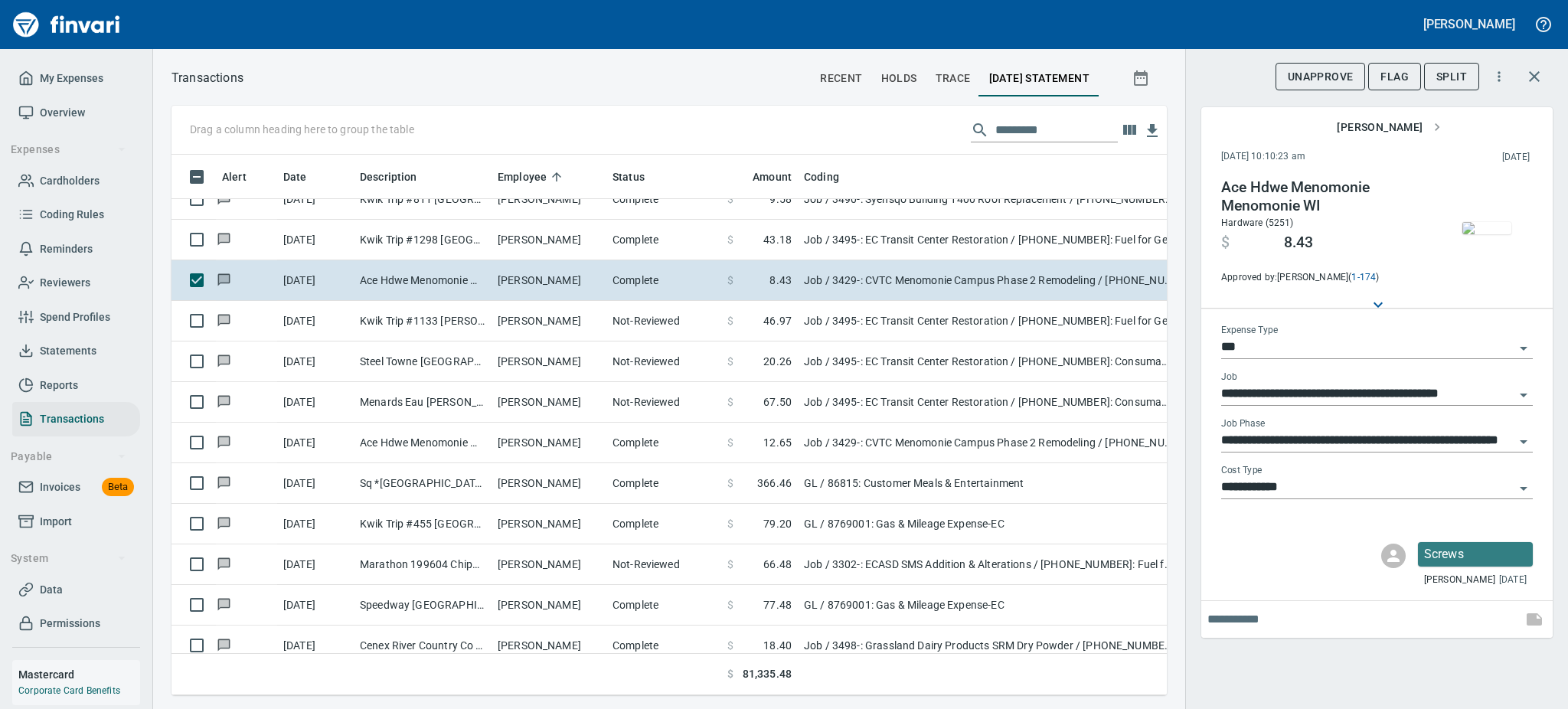
click at [1490, 234] on img "button" at bounding box center [1487, 228] width 49 height 12
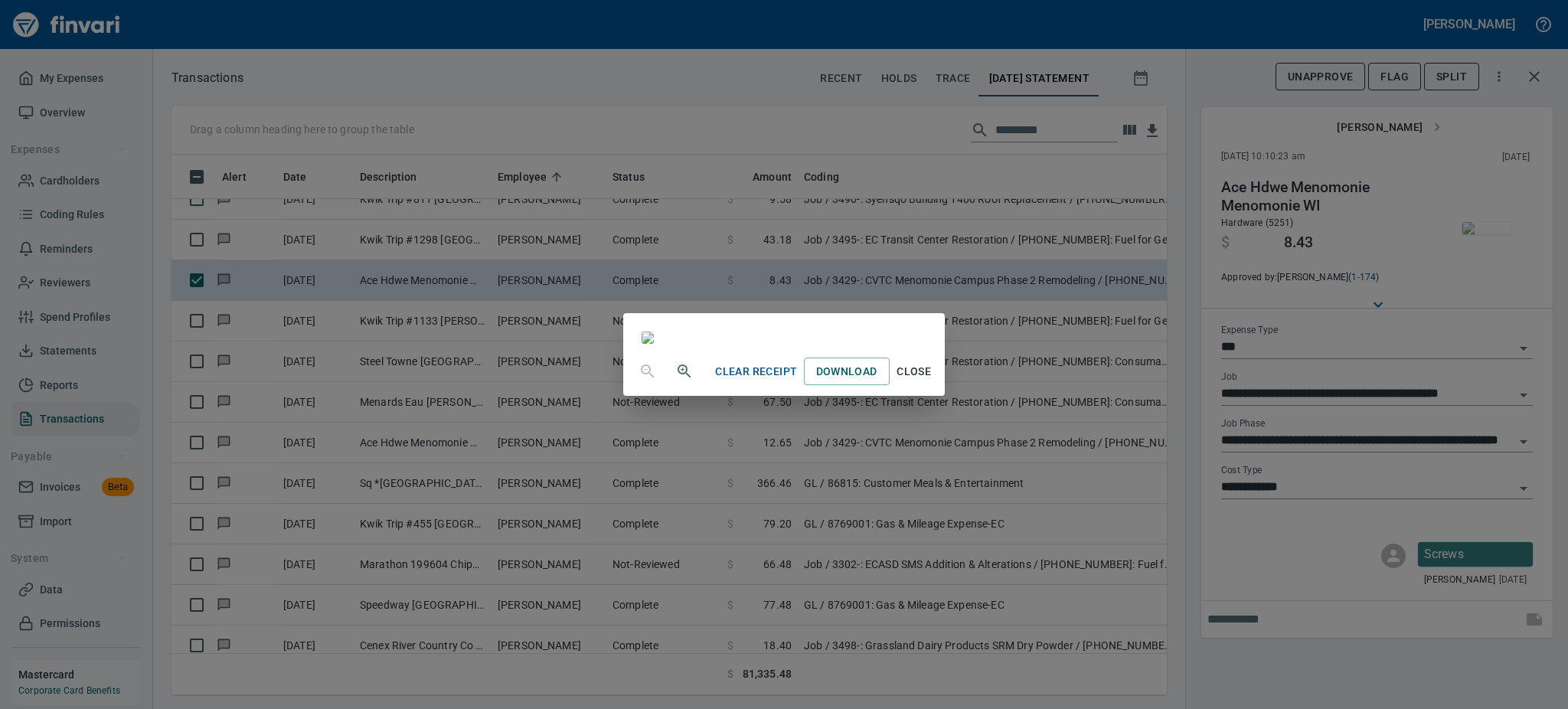
click at [932, 382] on span "Close" at bounding box center [914, 371] width 37 height 19
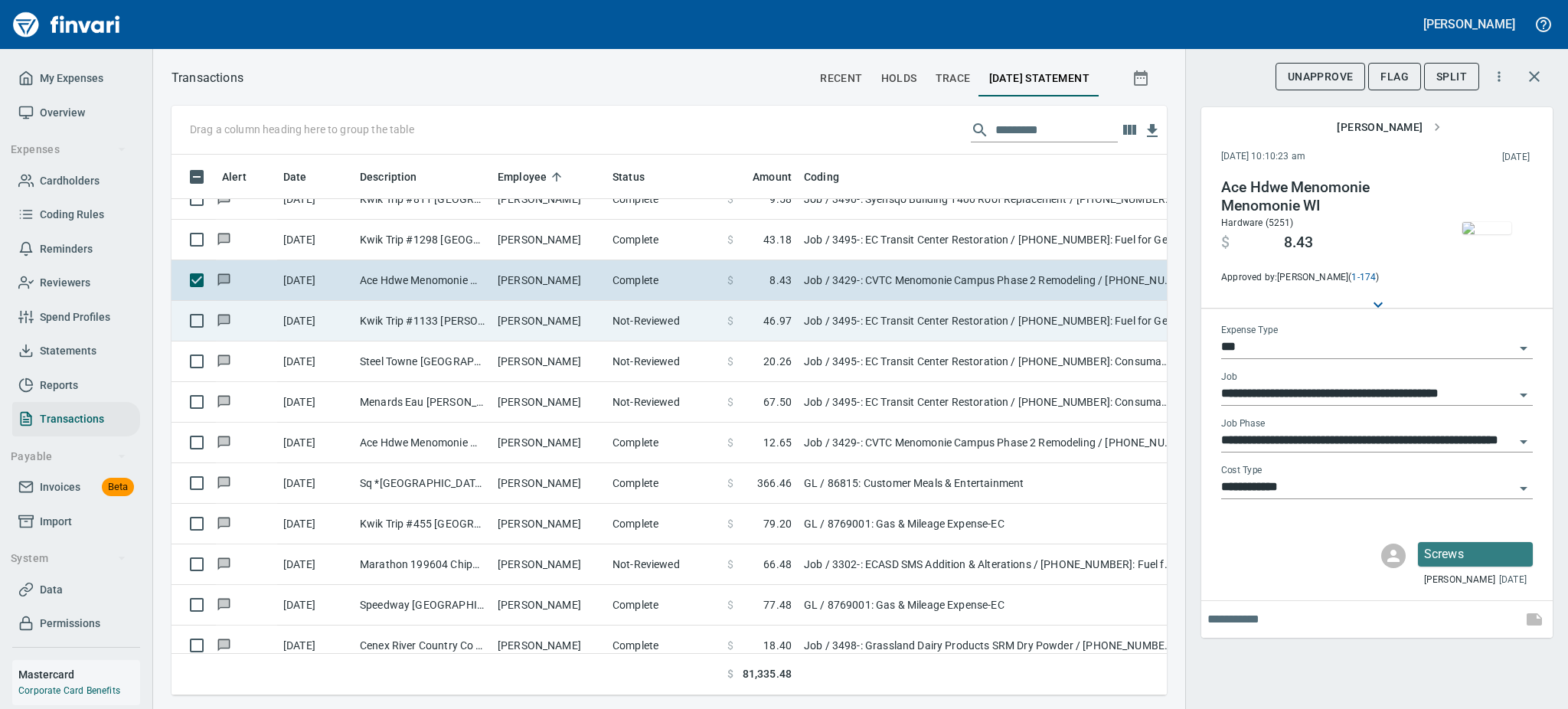
click at [387, 318] on td "Kwik Trip #1133 Durand WI" at bounding box center [422, 322] width 137 height 41
type input "**********"
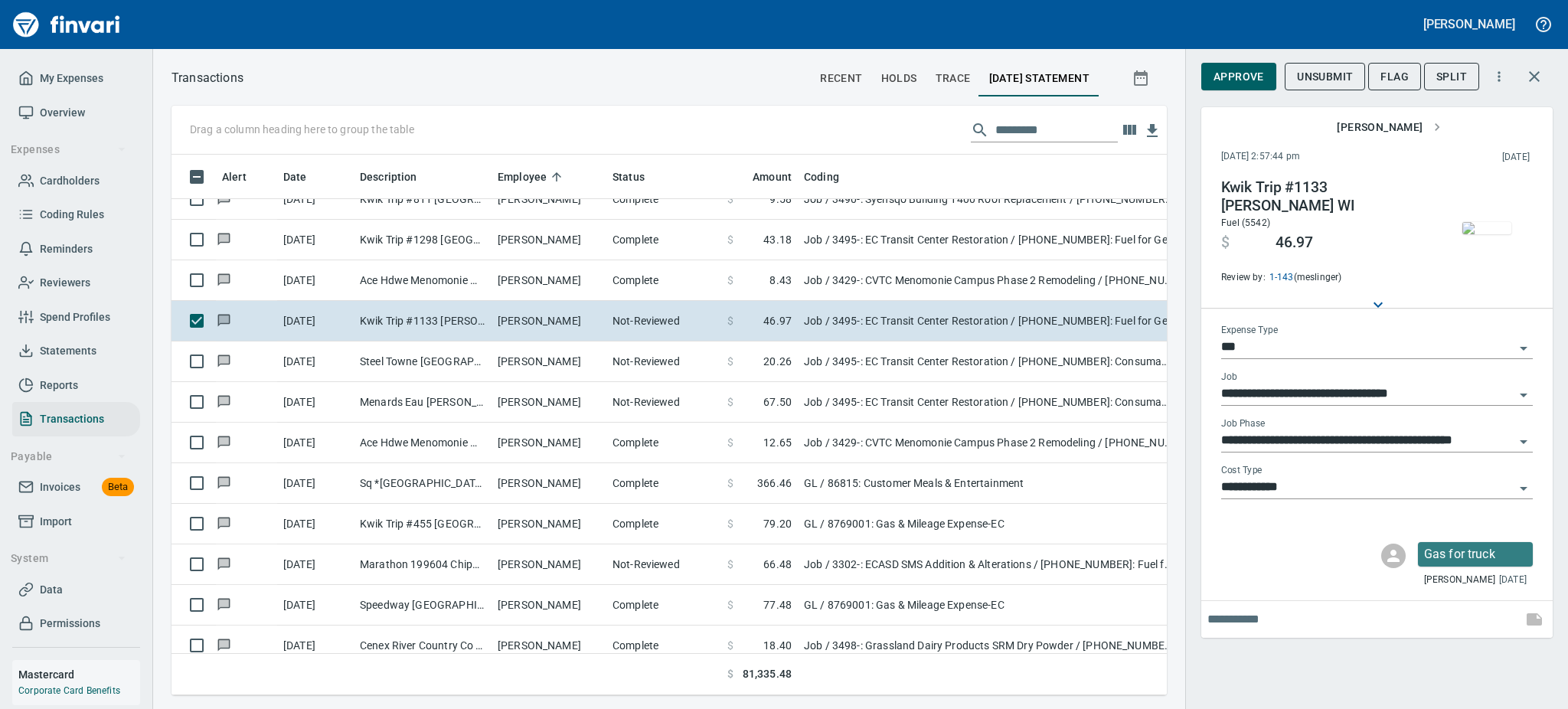
click at [1488, 233] on img "button" at bounding box center [1487, 228] width 49 height 12
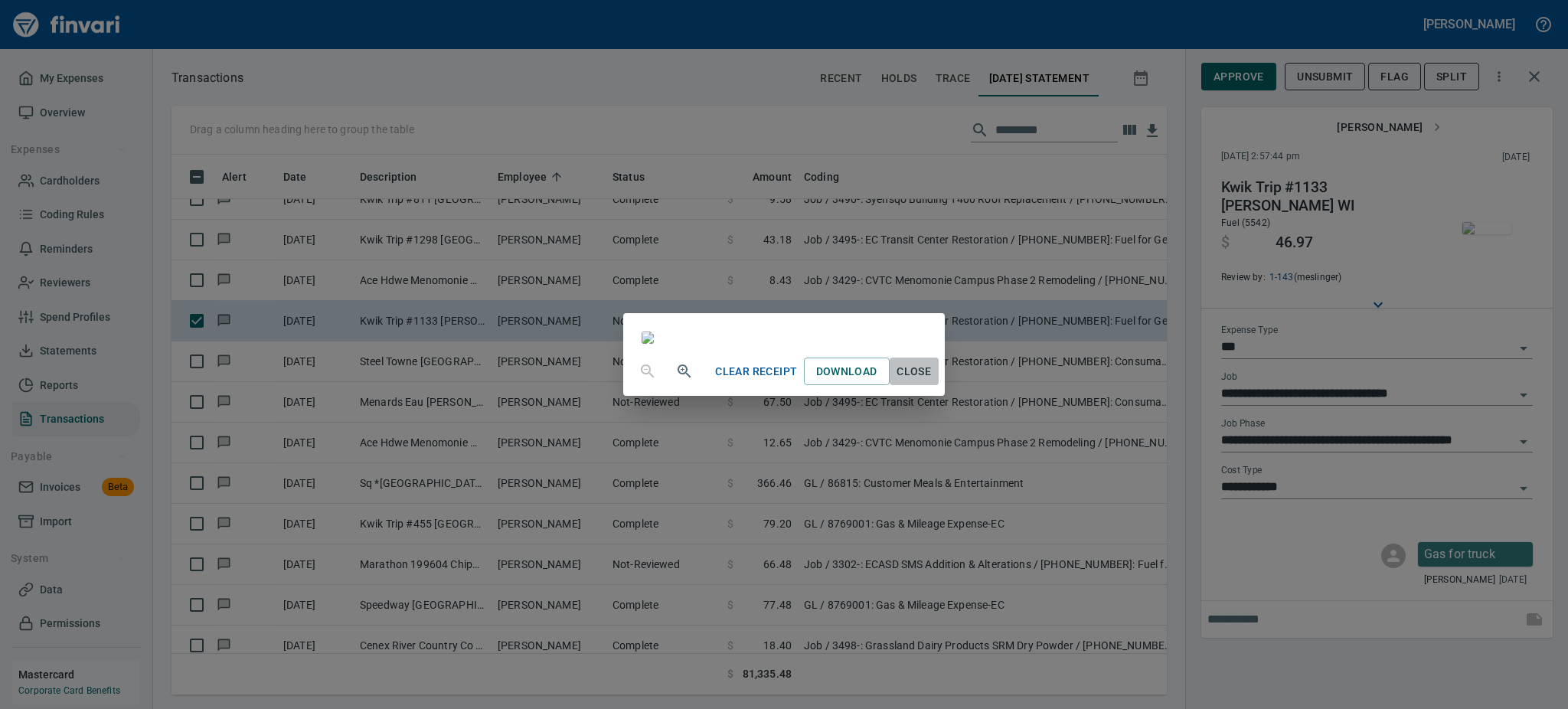
click at [932, 382] on span "Close" at bounding box center [914, 371] width 37 height 19
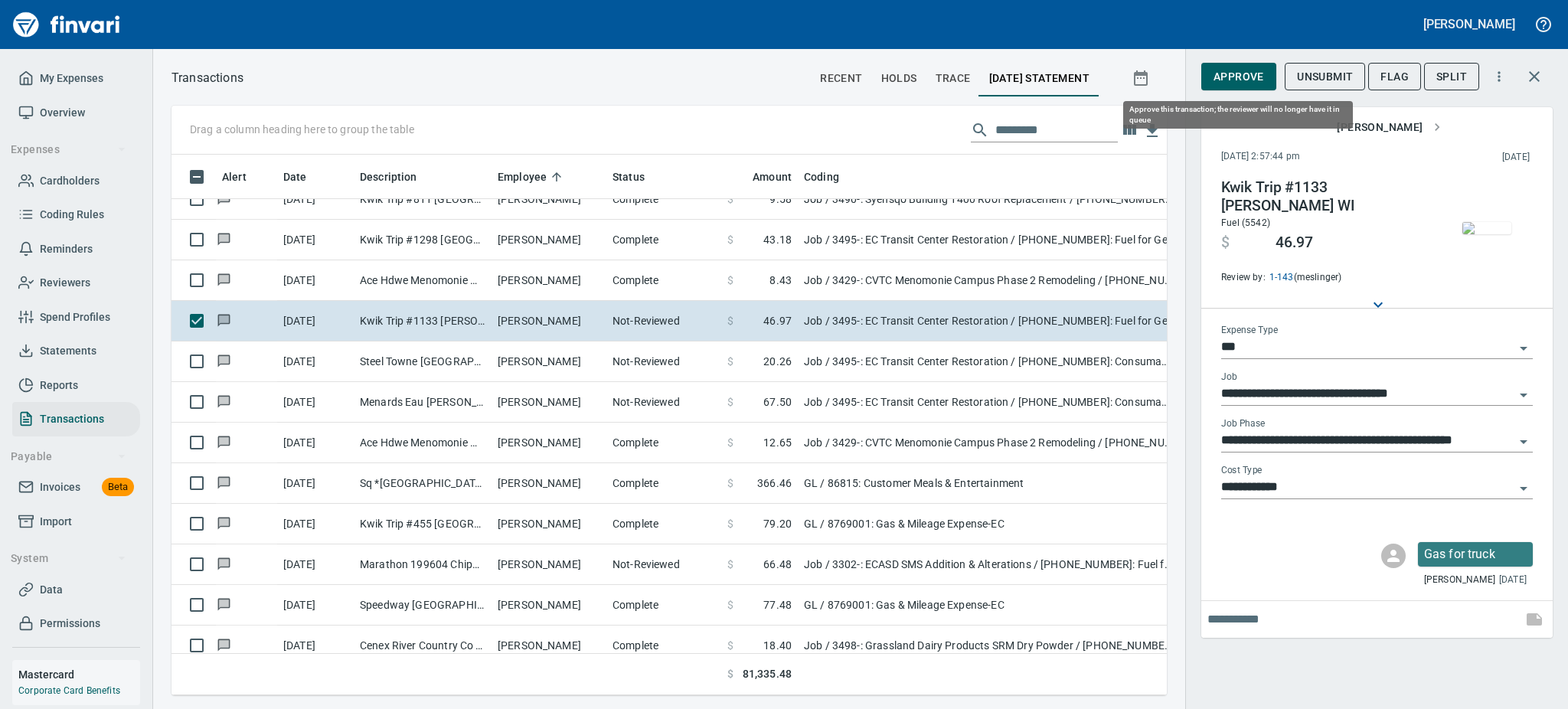
scroll to position [507, 961]
click at [1240, 70] on span "Approve" at bounding box center [1239, 76] width 51 height 19
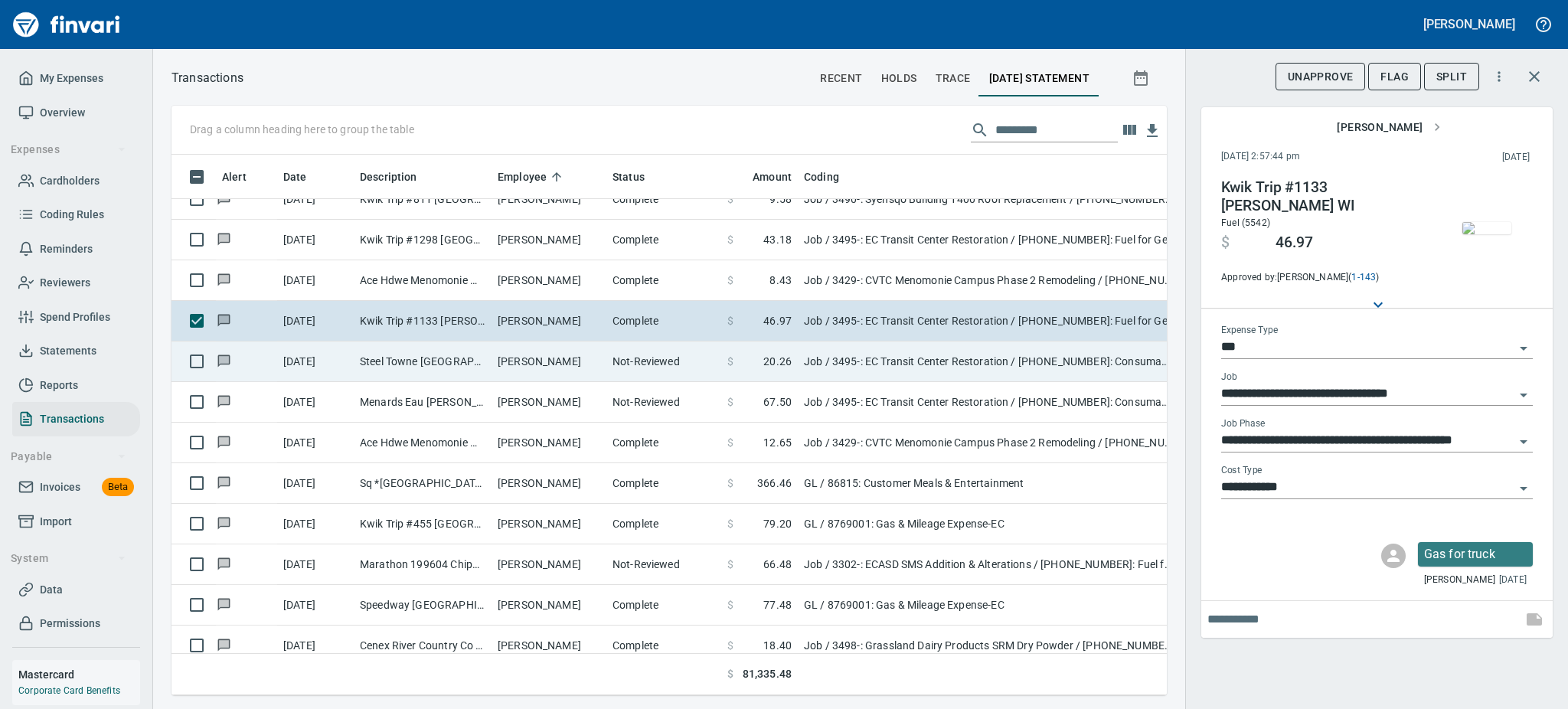
click at [725, 356] on td "$ 20.26" at bounding box center [759, 362] width 77 height 41
type input "**********"
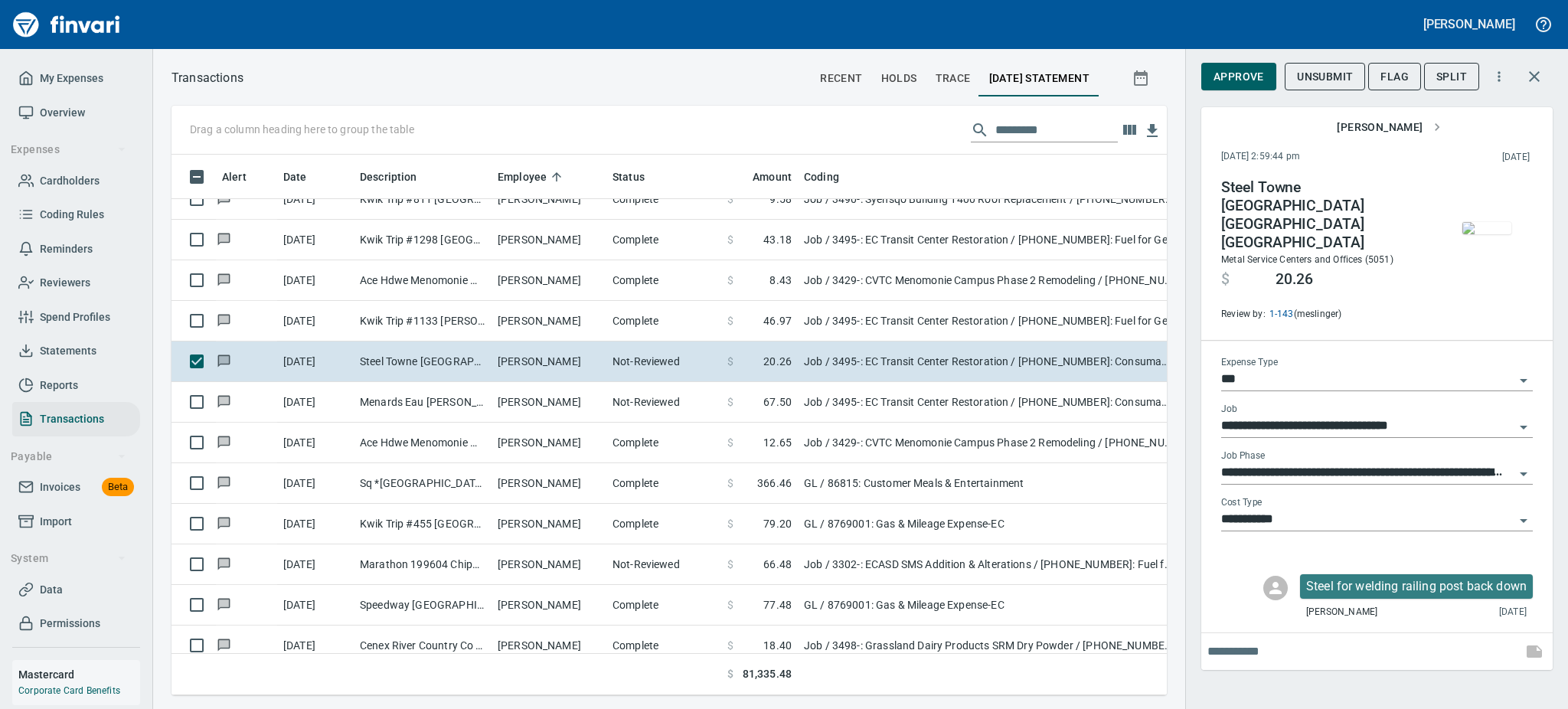
scroll to position [507, 961]
click at [1525, 512] on icon "Open" at bounding box center [1523, 521] width 18 height 18
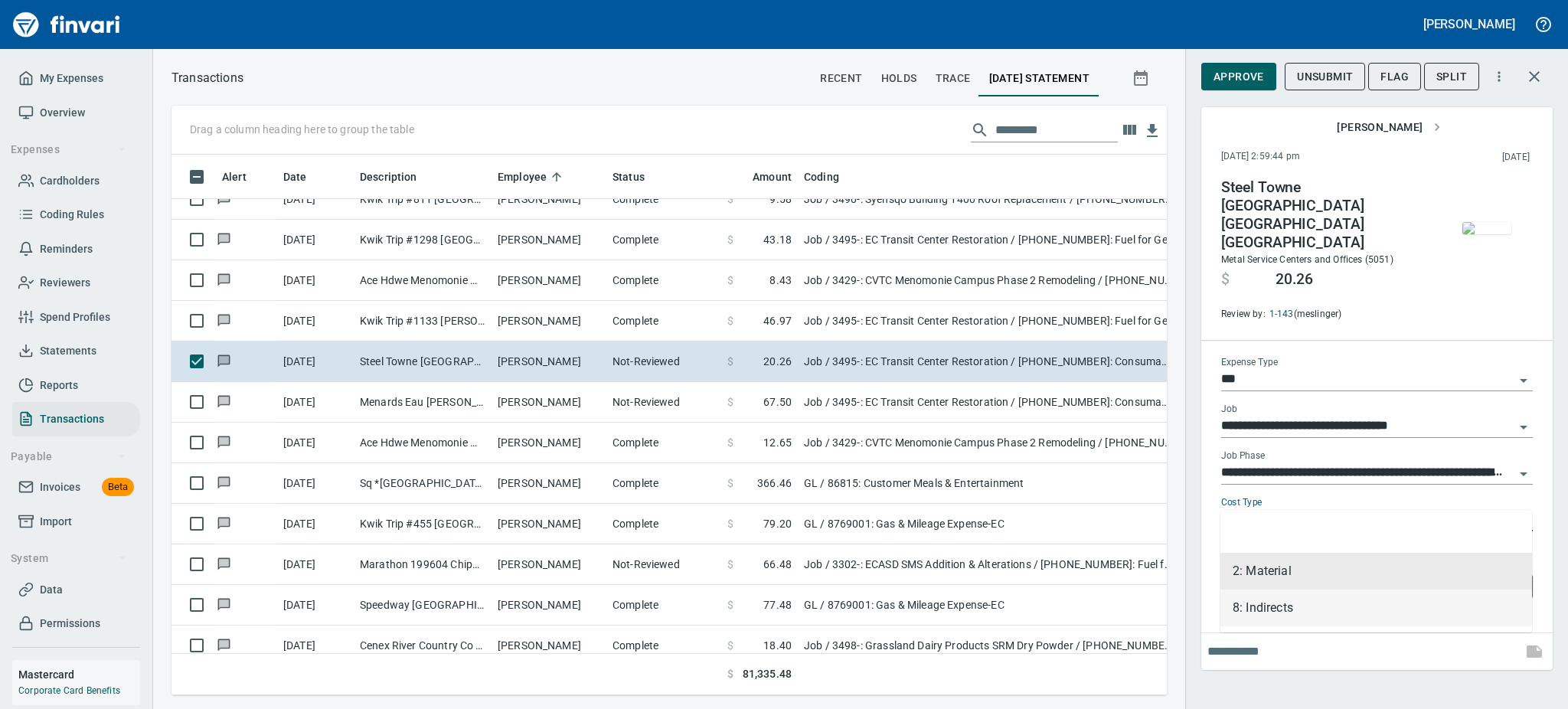
click at [1286, 612] on li "8: Indirects" at bounding box center [1376, 607] width 312 height 37
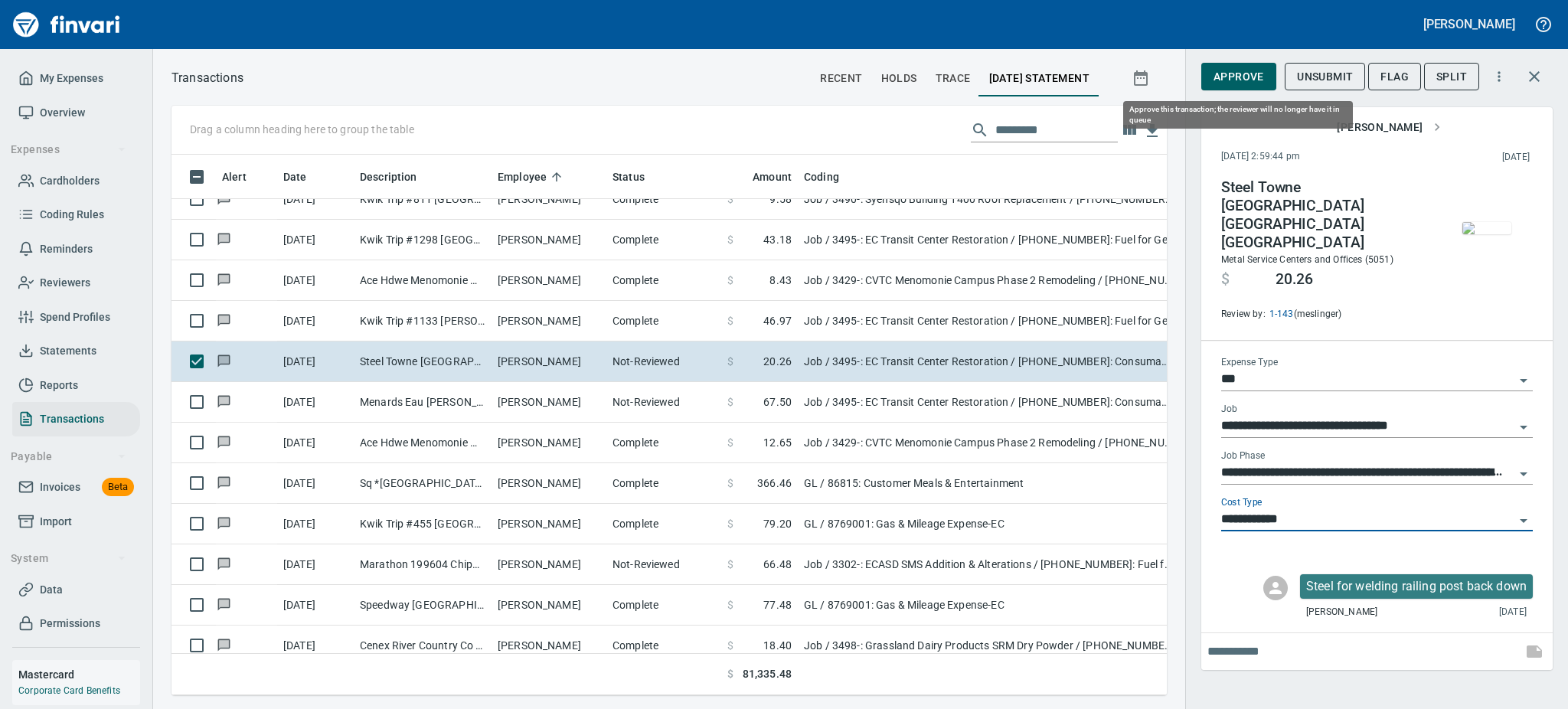
click at [1230, 73] on span "Approve" at bounding box center [1239, 76] width 51 height 19
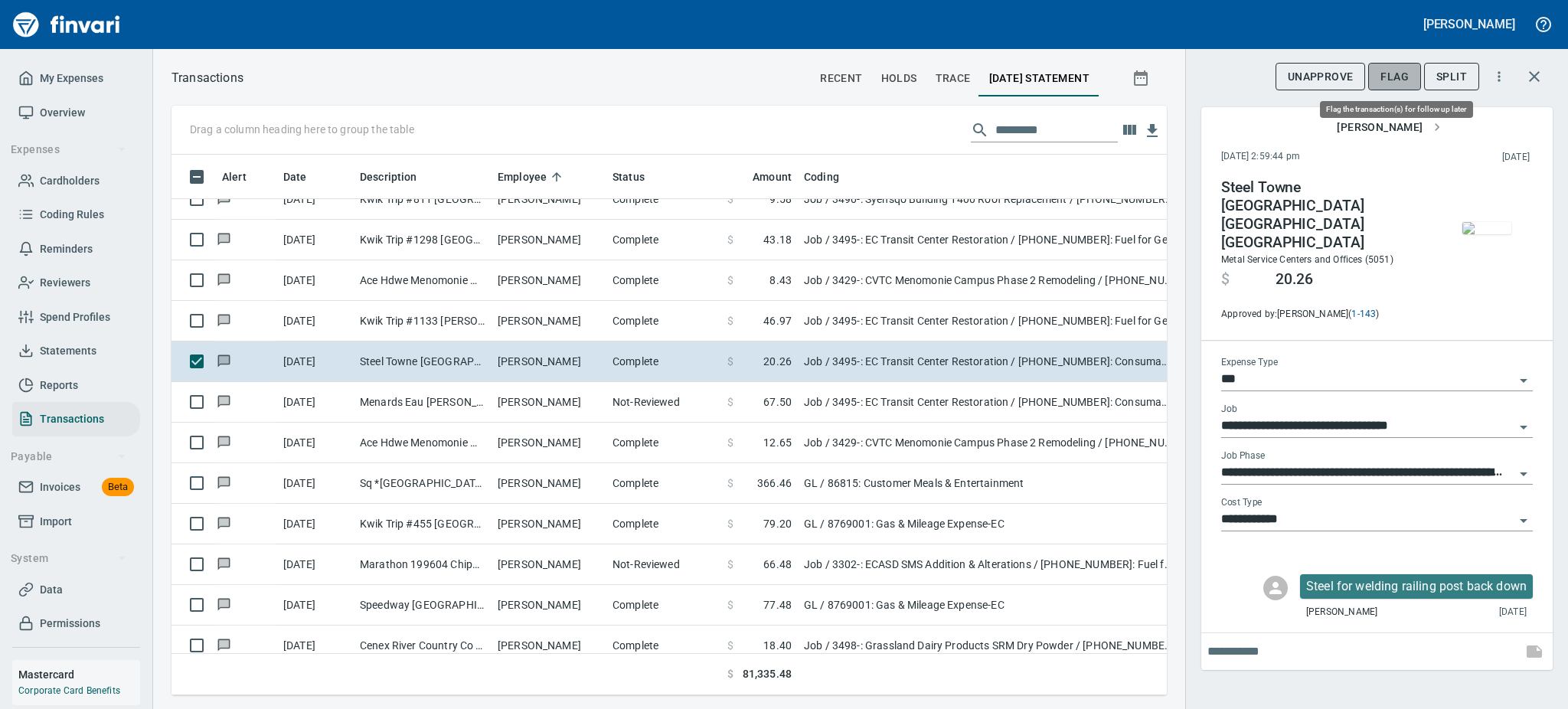
click at [1396, 69] on span "Flag" at bounding box center [1395, 76] width 29 height 19
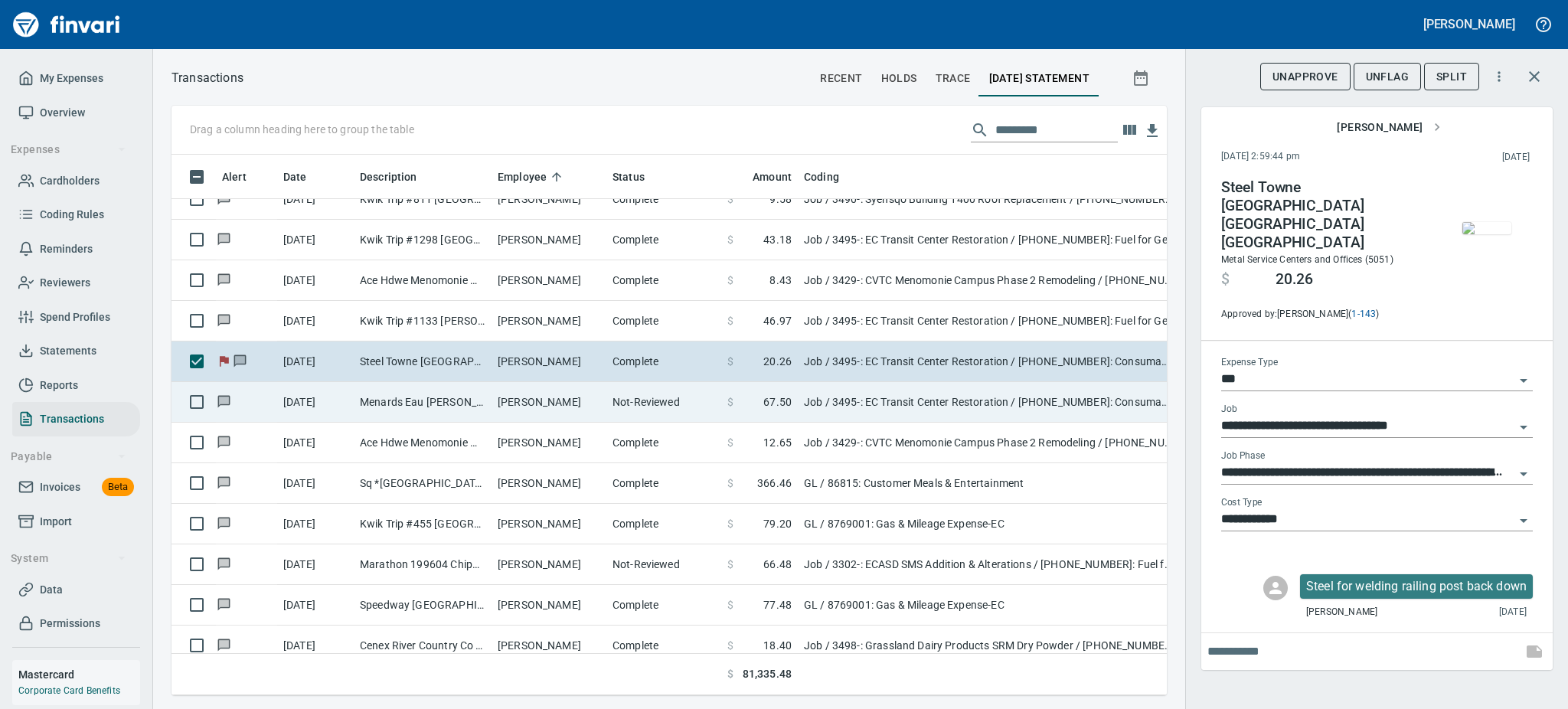
click at [507, 410] on td "Justin Bauer" at bounding box center [549, 403] width 115 height 41
type input "**********"
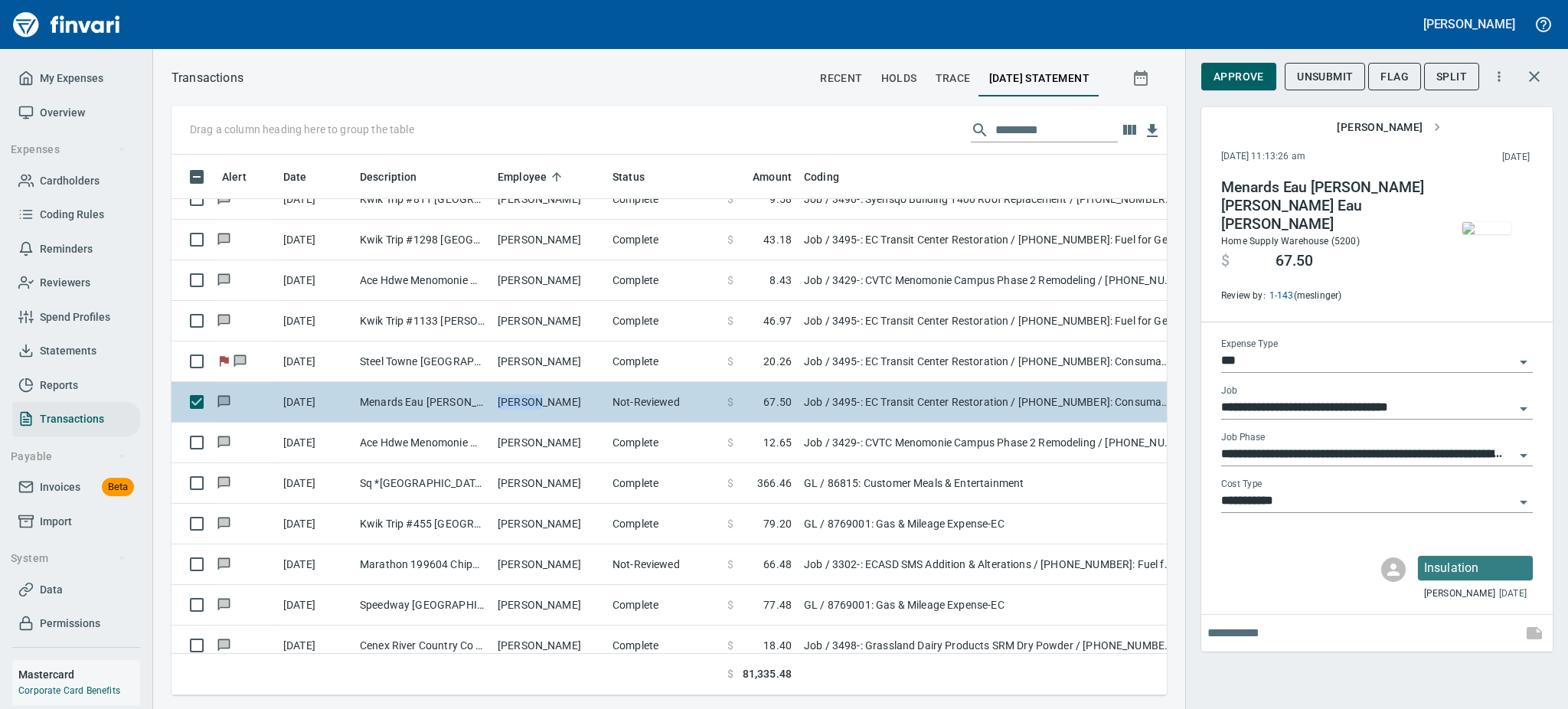
click at [507, 410] on td "Justin Bauer" at bounding box center [549, 403] width 115 height 41
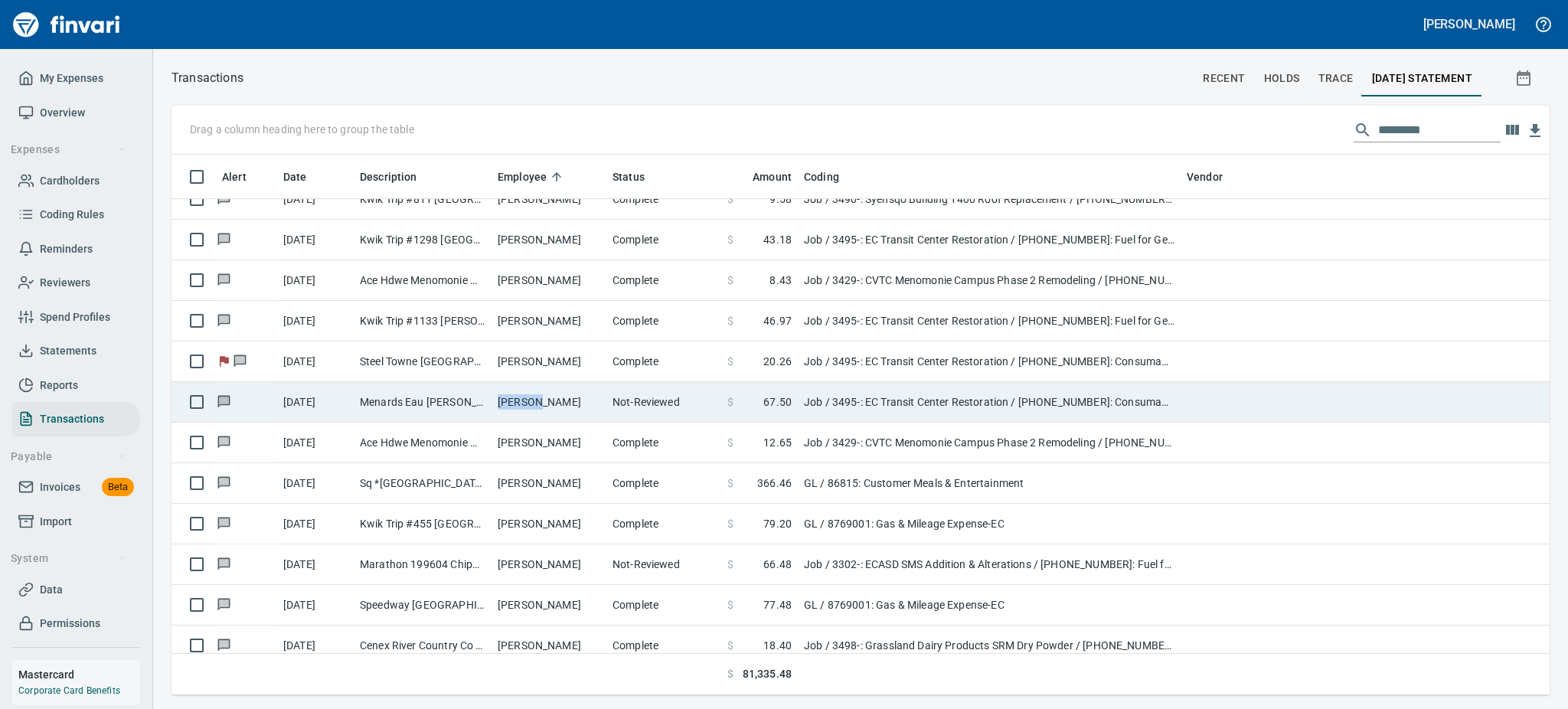
scroll to position [524, 1340]
click at [656, 386] on td "Not-Reviewed" at bounding box center [664, 403] width 115 height 41
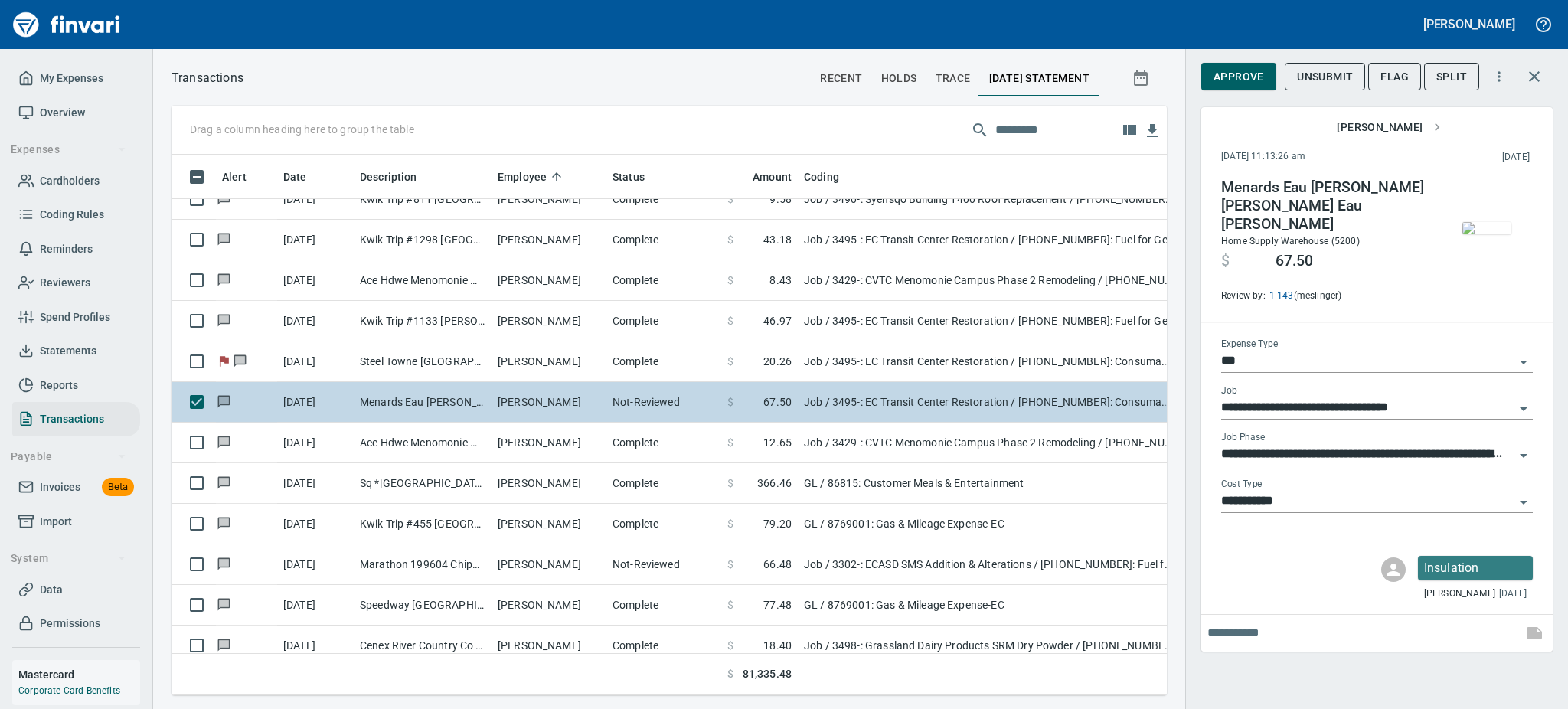
scroll to position [507, 961]
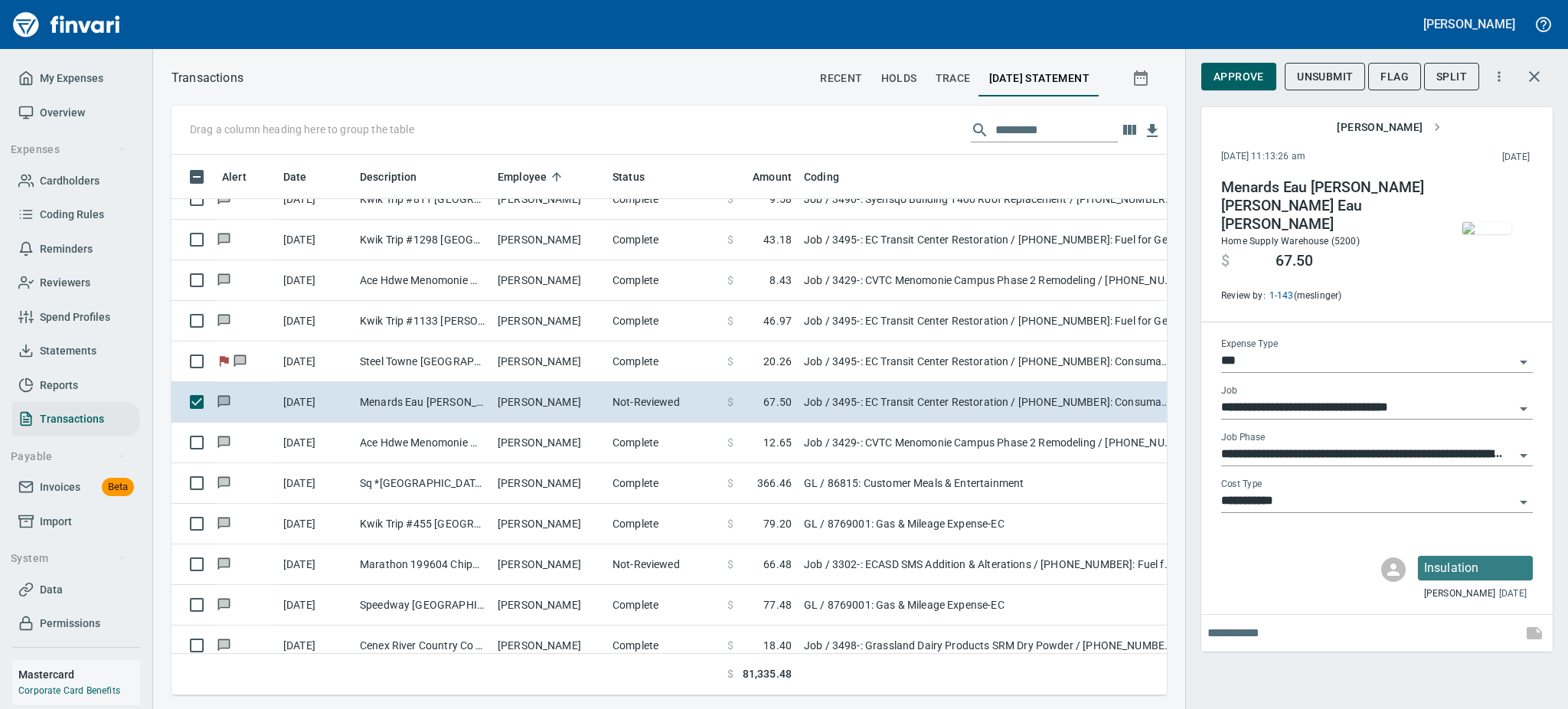
click at [1490, 231] on img "button" at bounding box center [1487, 228] width 49 height 12
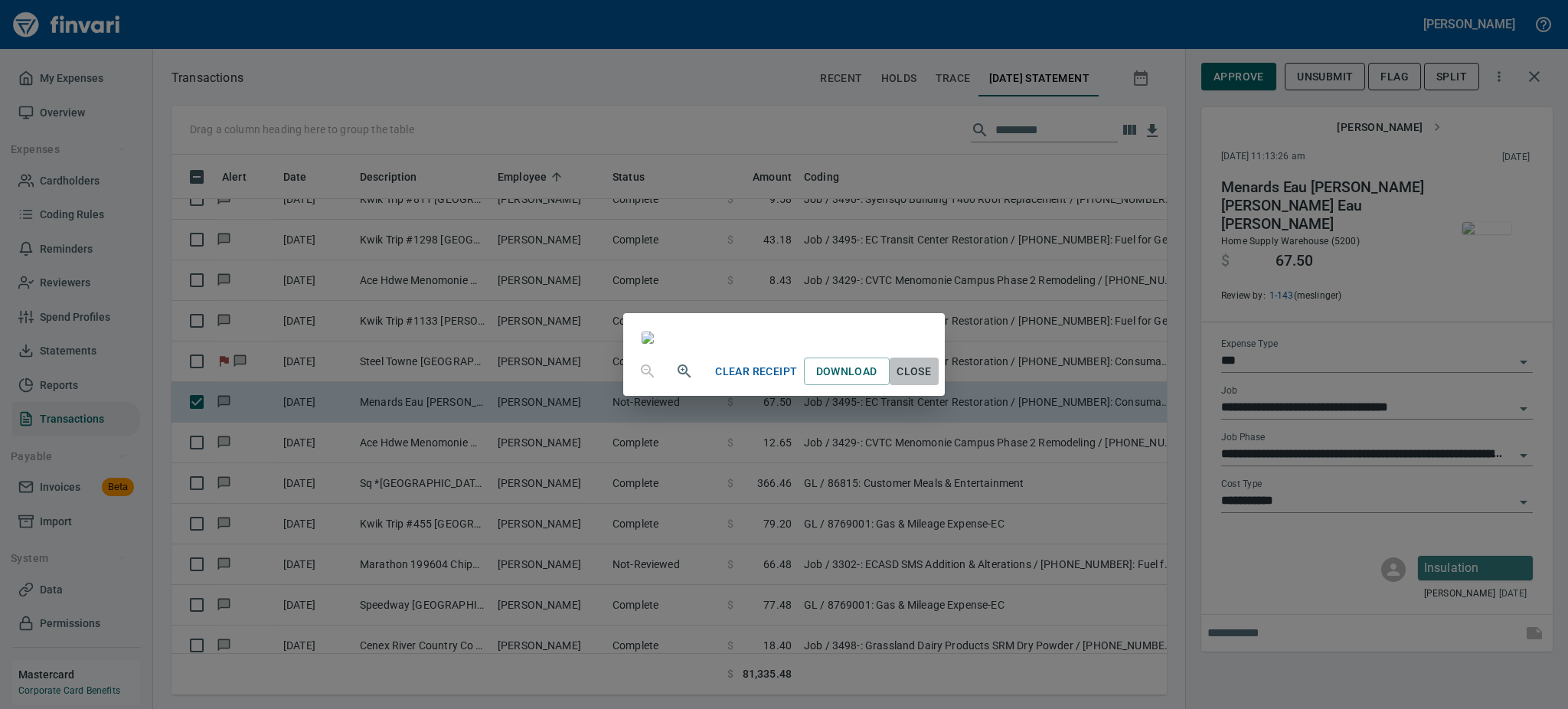
click at [932, 382] on span "Close" at bounding box center [914, 371] width 37 height 19
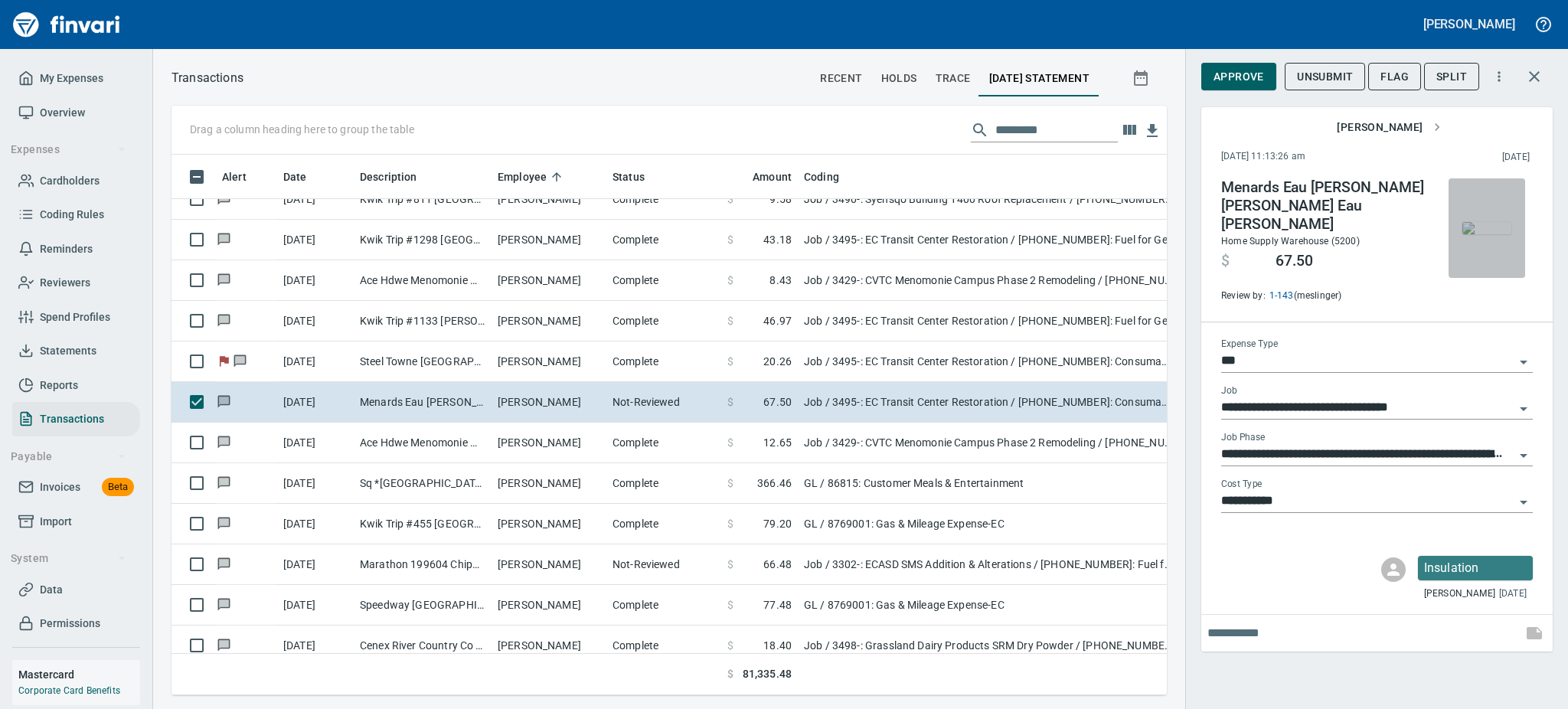
click at [1489, 233] on img "button" at bounding box center [1487, 228] width 49 height 12
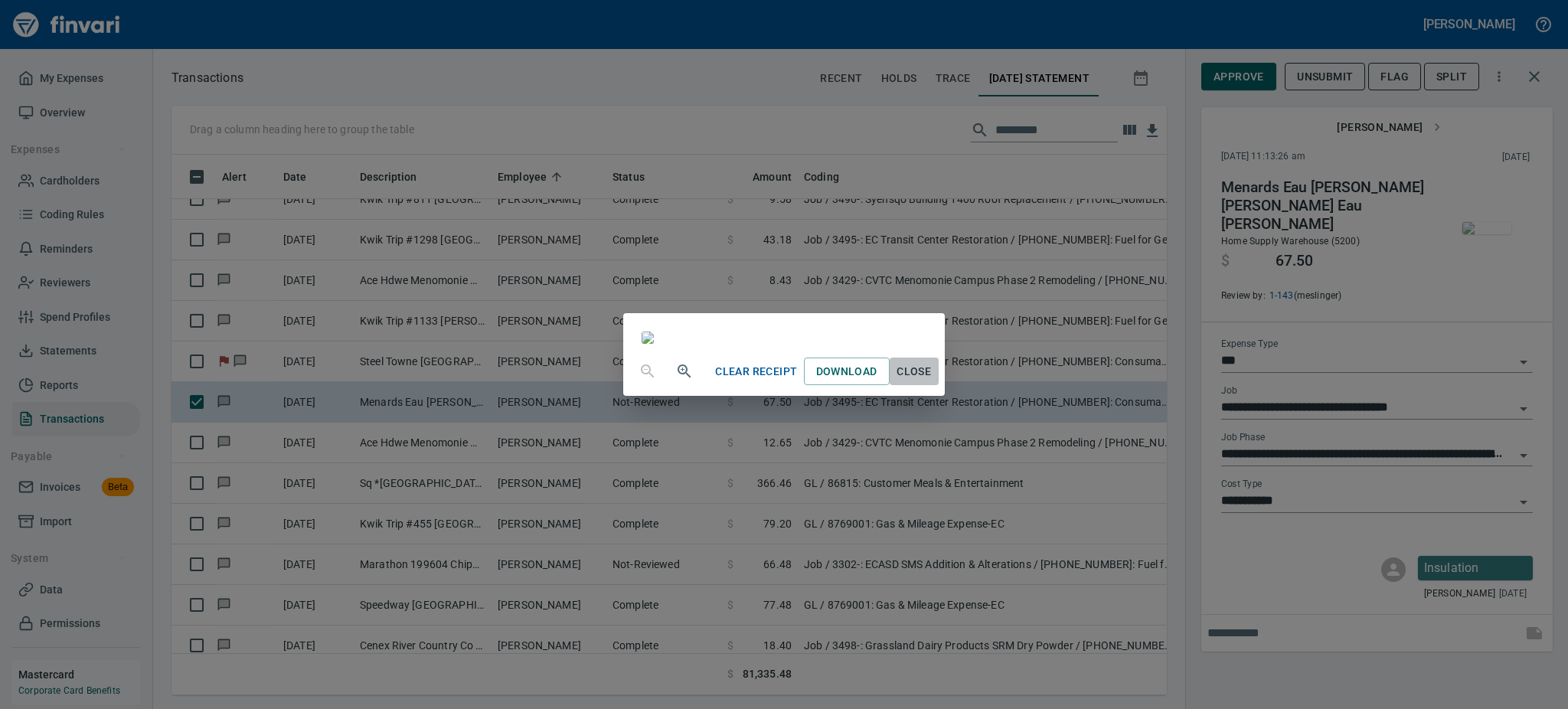
click at [932, 382] on span "Close" at bounding box center [914, 371] width 37 height 19
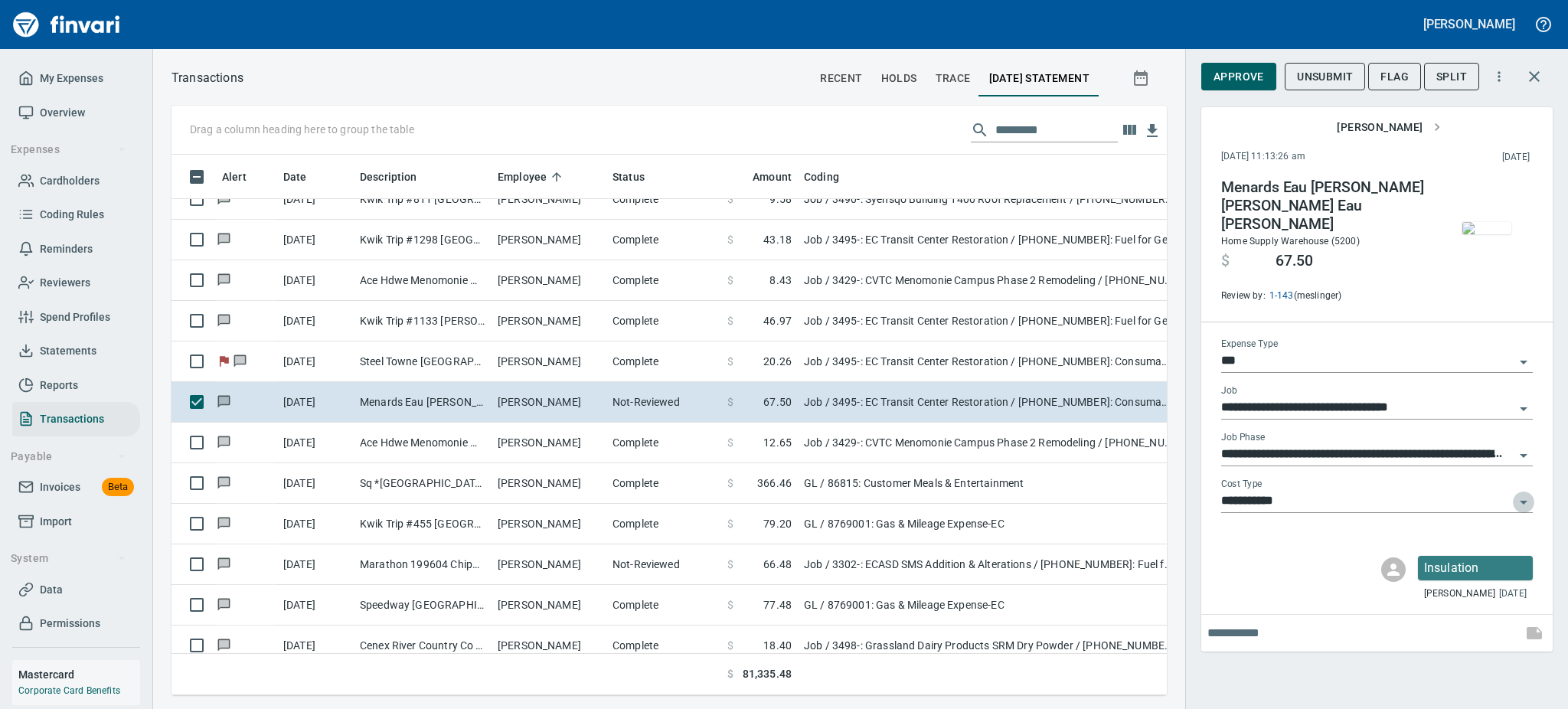
click at [1522, 493] on icon "Open" at bounding box center [1523, 502] width 18 height 18
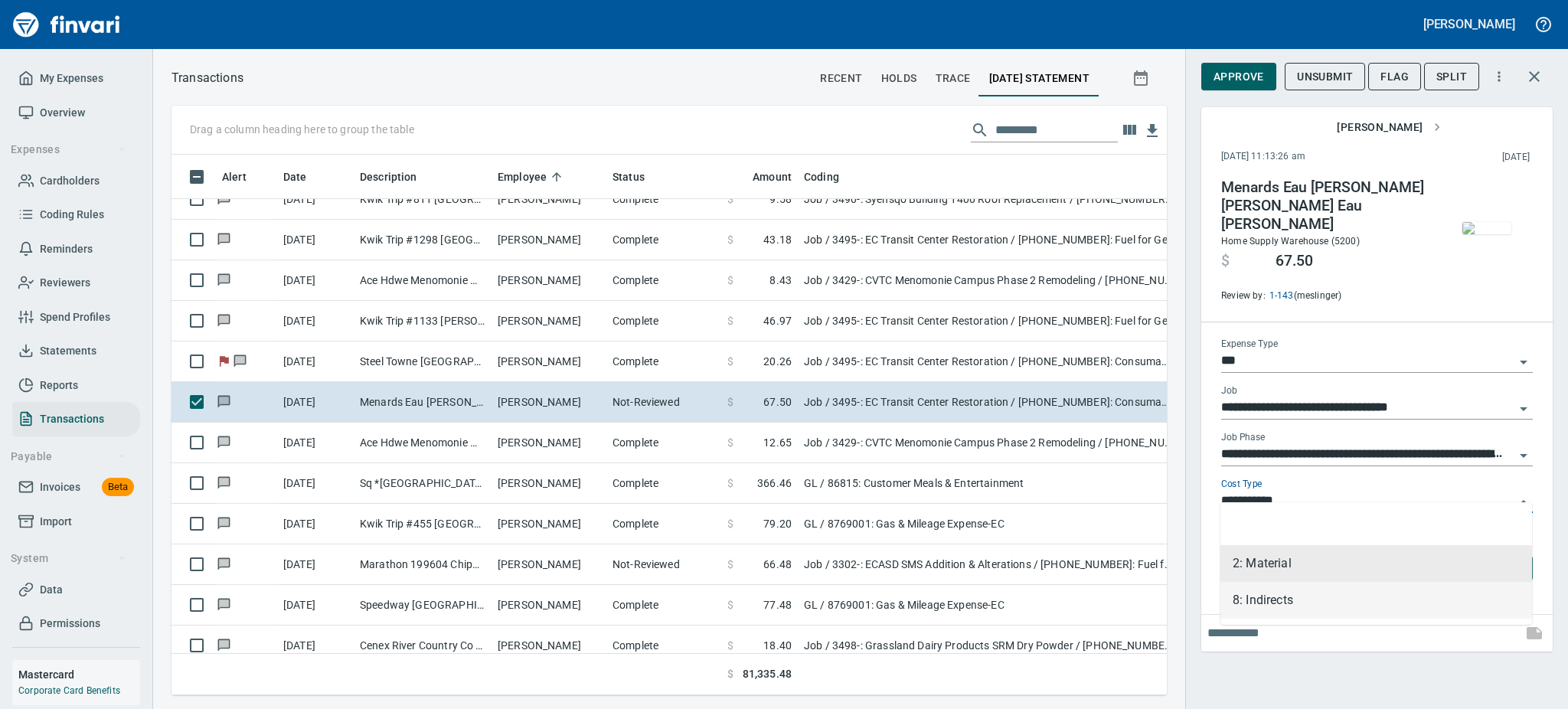
click at [1248, 594] on li "8: Indirects" at bounding box center [1376, 600] width 312 height 37
type input "**********"
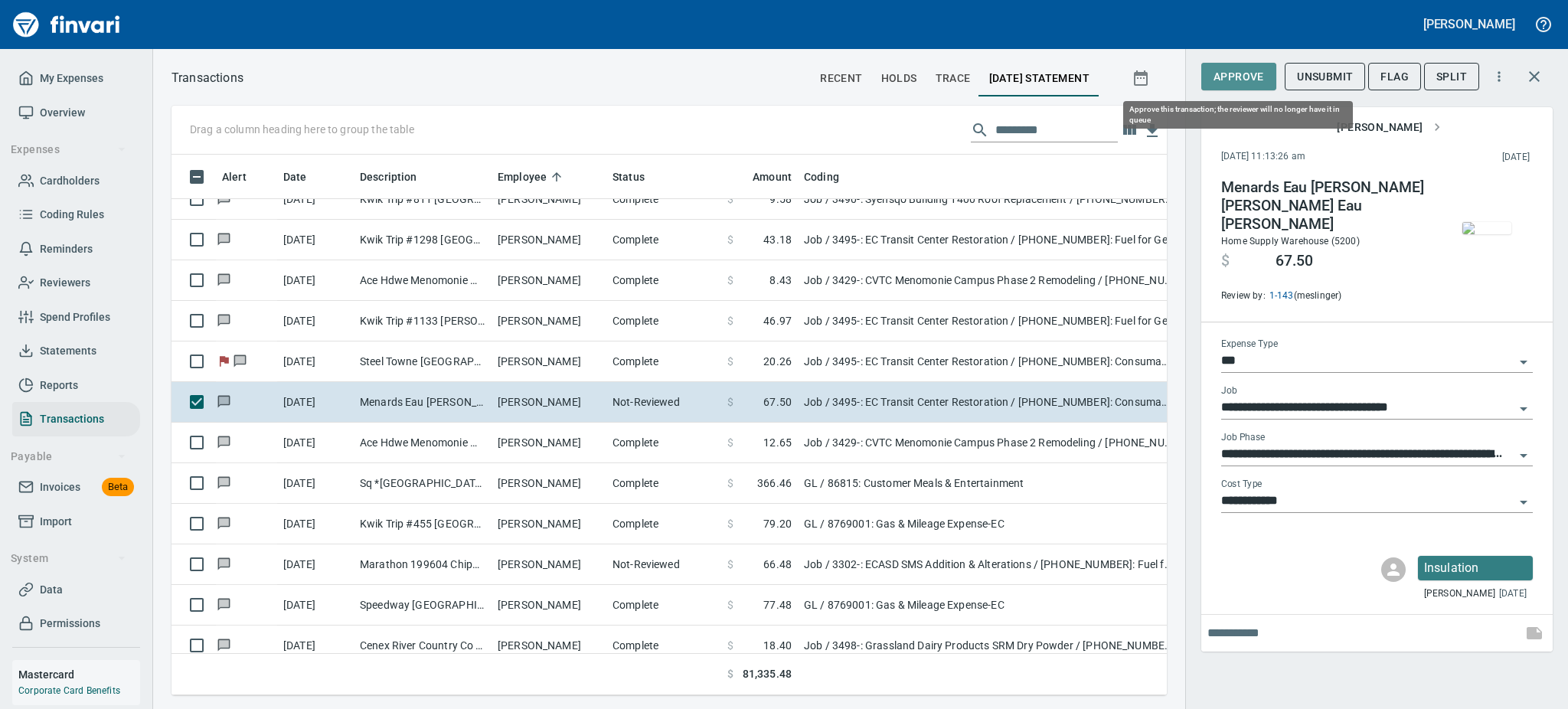
click at [1241, 81] on span "Approve" at bounding box center [1239, 76] width 51 height 19
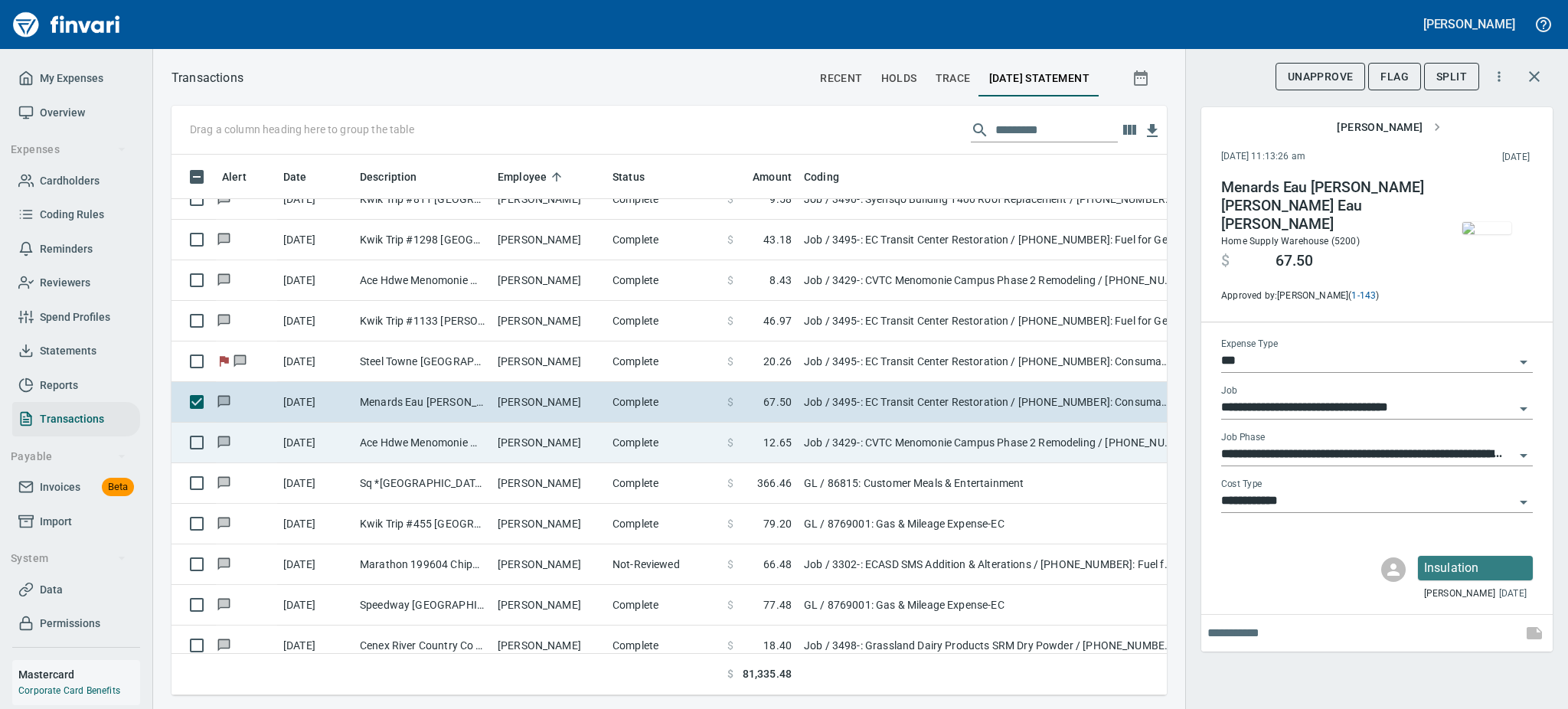
click at [786, 457] on td "$ 12.65" at bounding box center [759, 443] width 77 height 41
type input "**********"
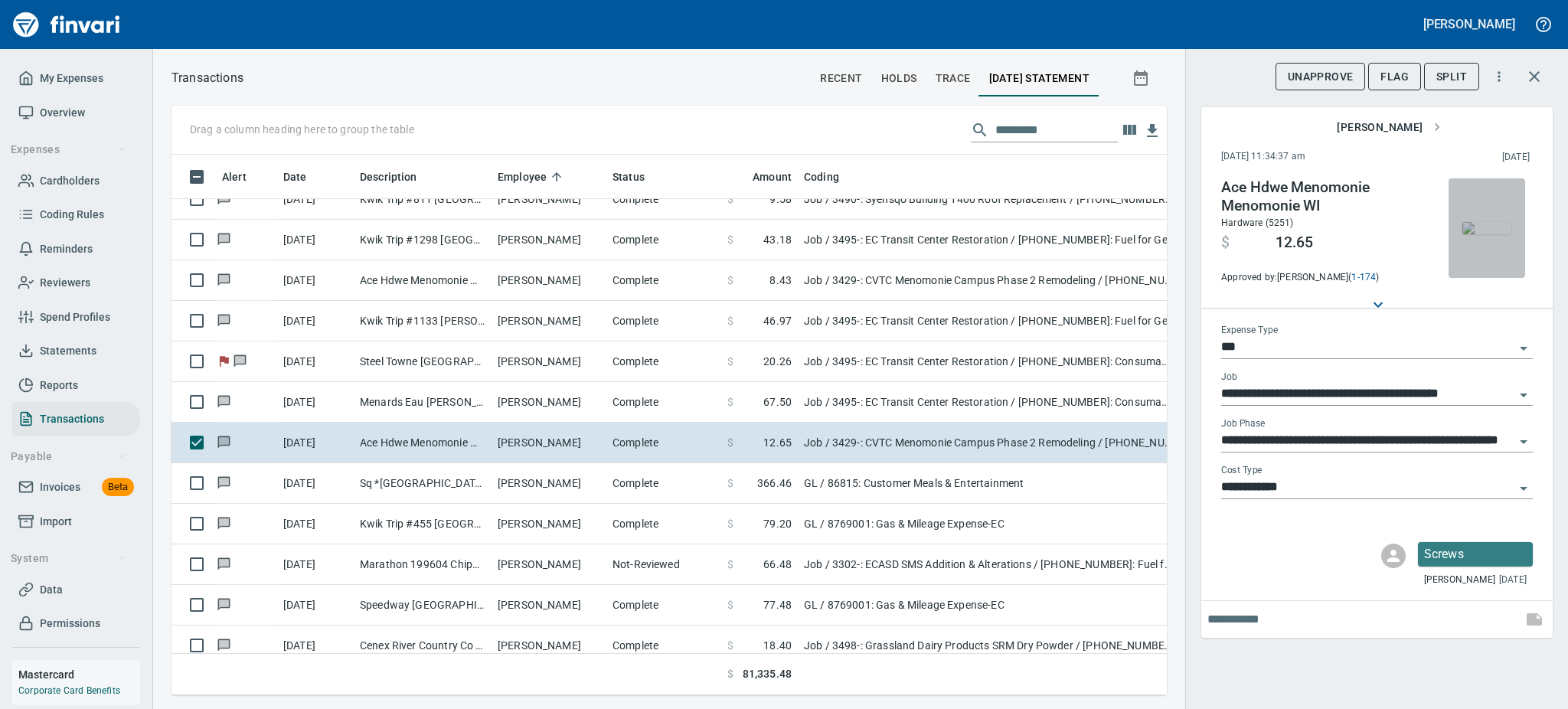
click at [1488, 234] on img "button" at bounding box center [1487, 228] width 49 height 12
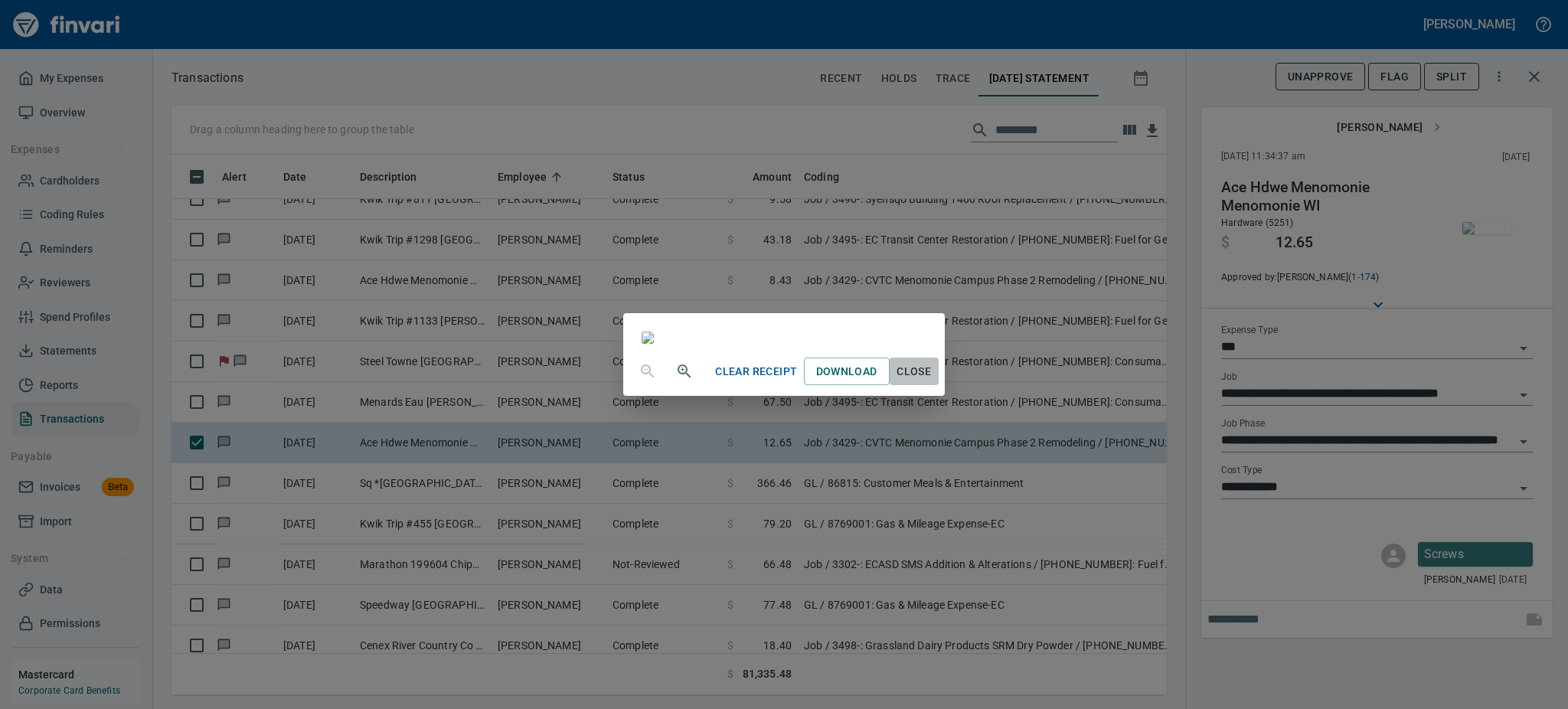
click at [932, 382] on span "Close" at bounding box center [914, 371] width 37 height 19
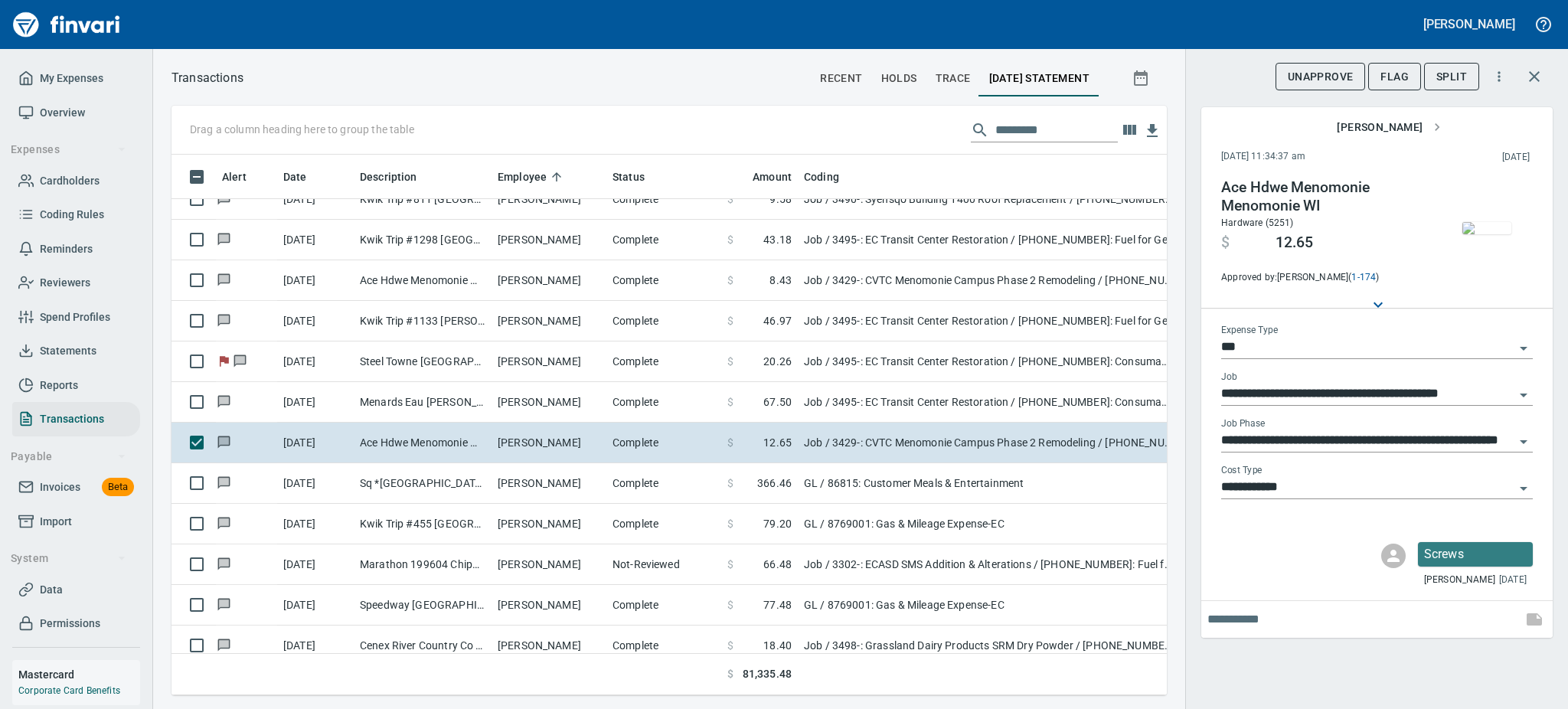
click at [1498, 228] on img "button" at bounding box center [1487, 228] width 49 height 12
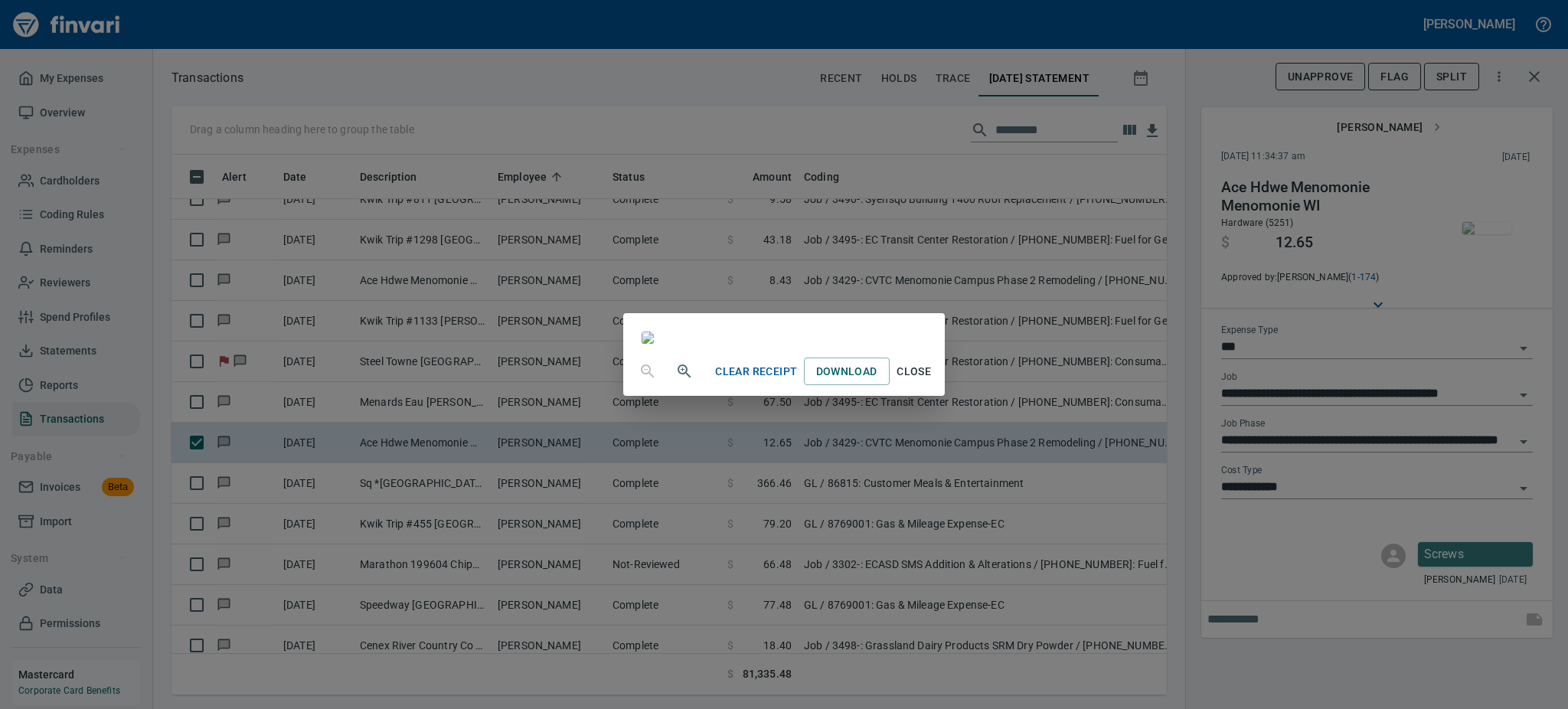
click at [1498, 228] on div "Clear Receipt Download Close" at bounding box center [784, 354] width 1568 height 709
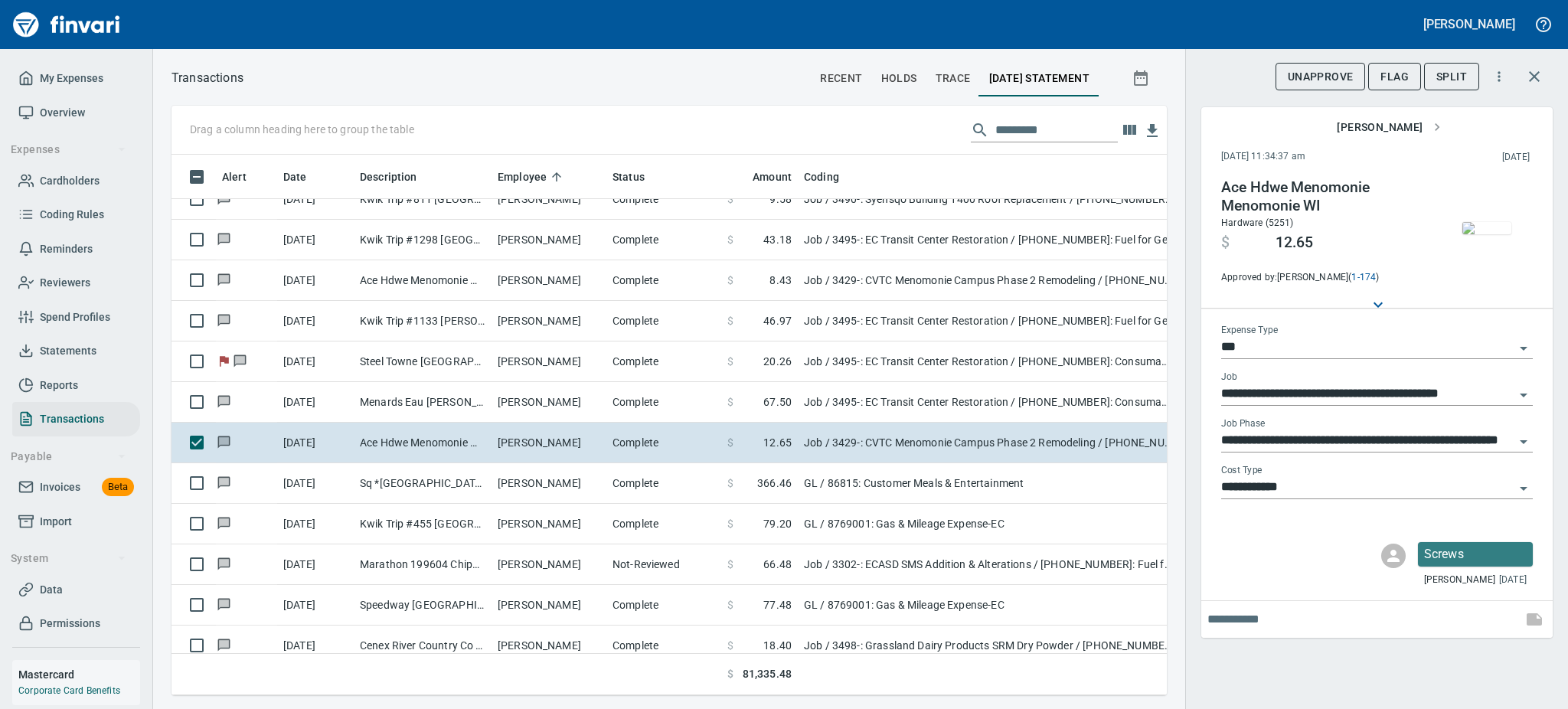
click at [1498, 228] on img "button" at bounding box center [1487, 228] width 49 height 12
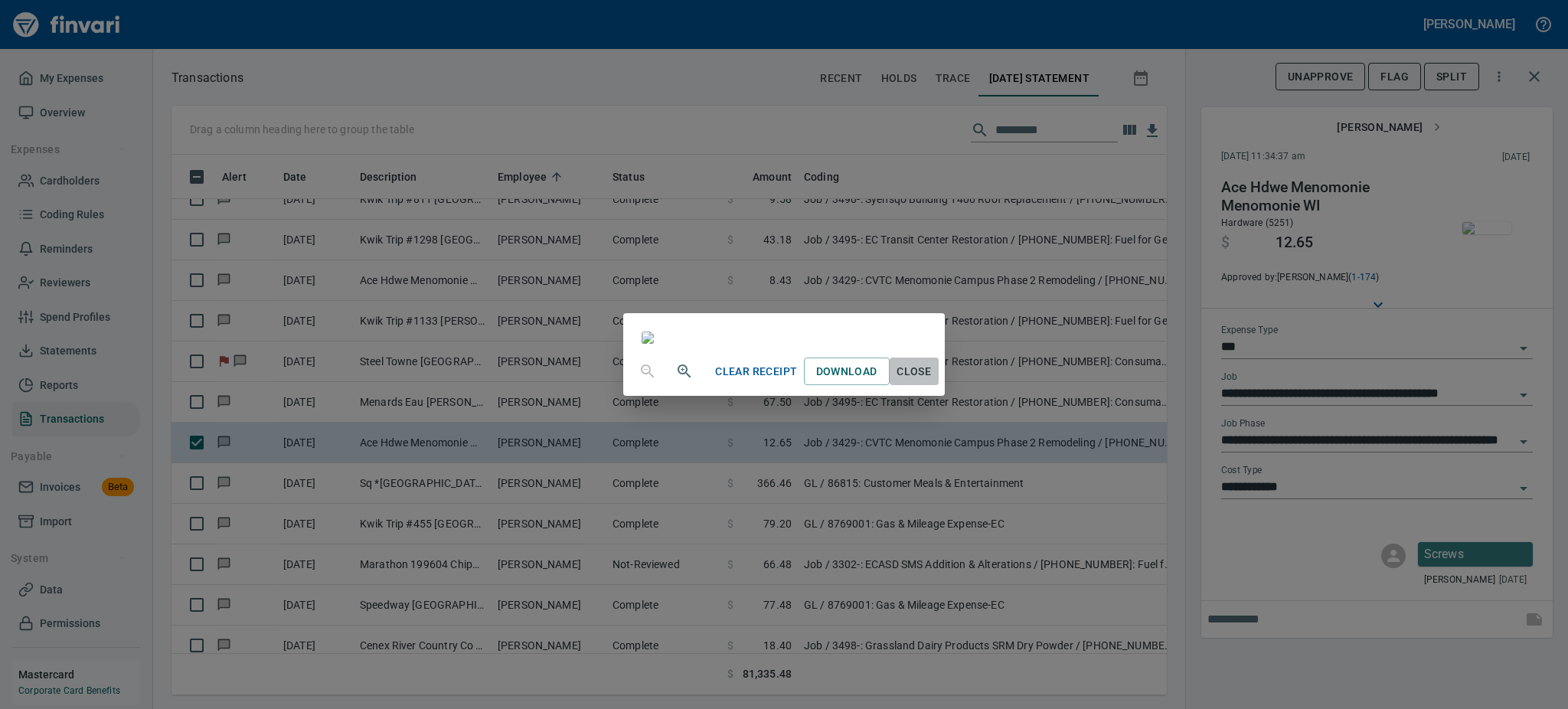
click at [932, 382] on span "Close" at bounding box center [914, 371] width 37 height 19
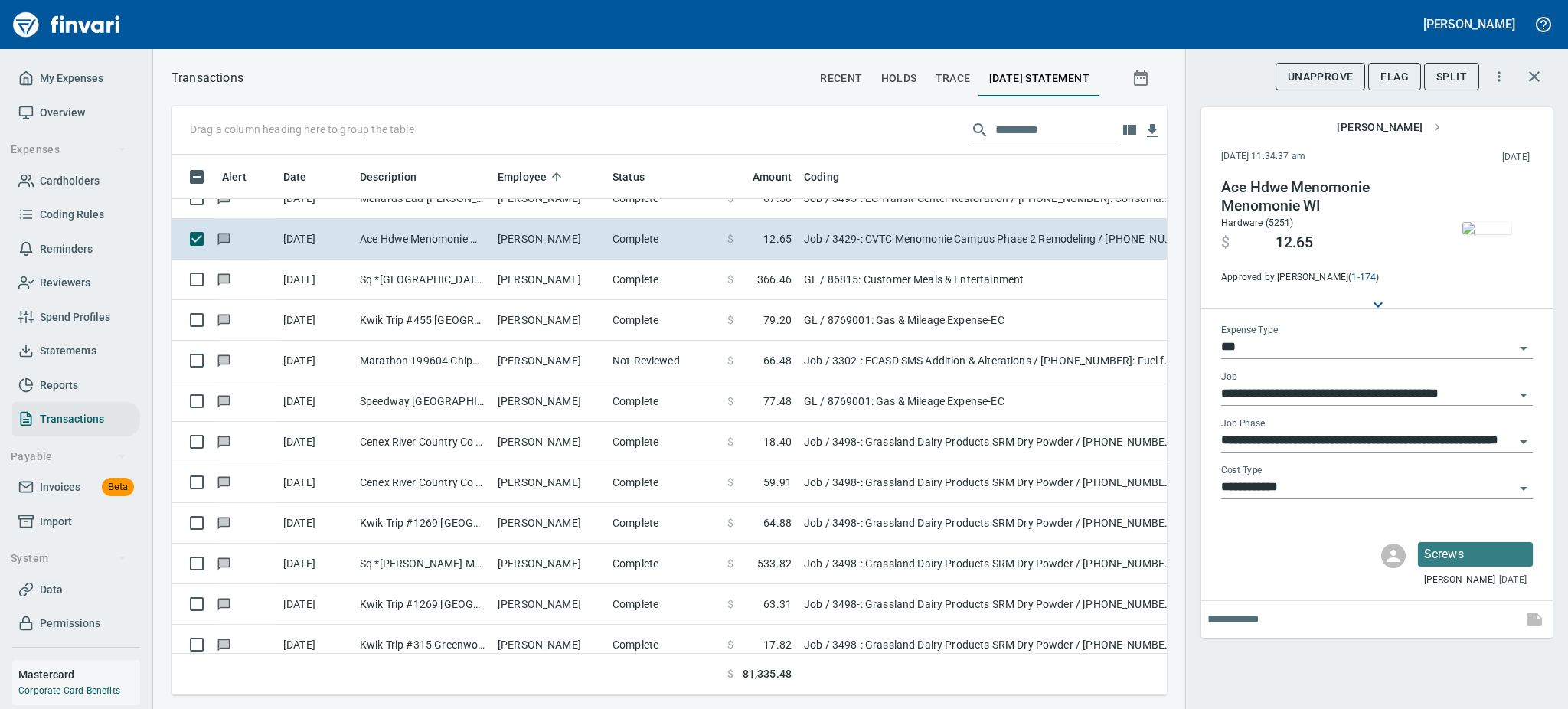
scroll to position [10308, 0]
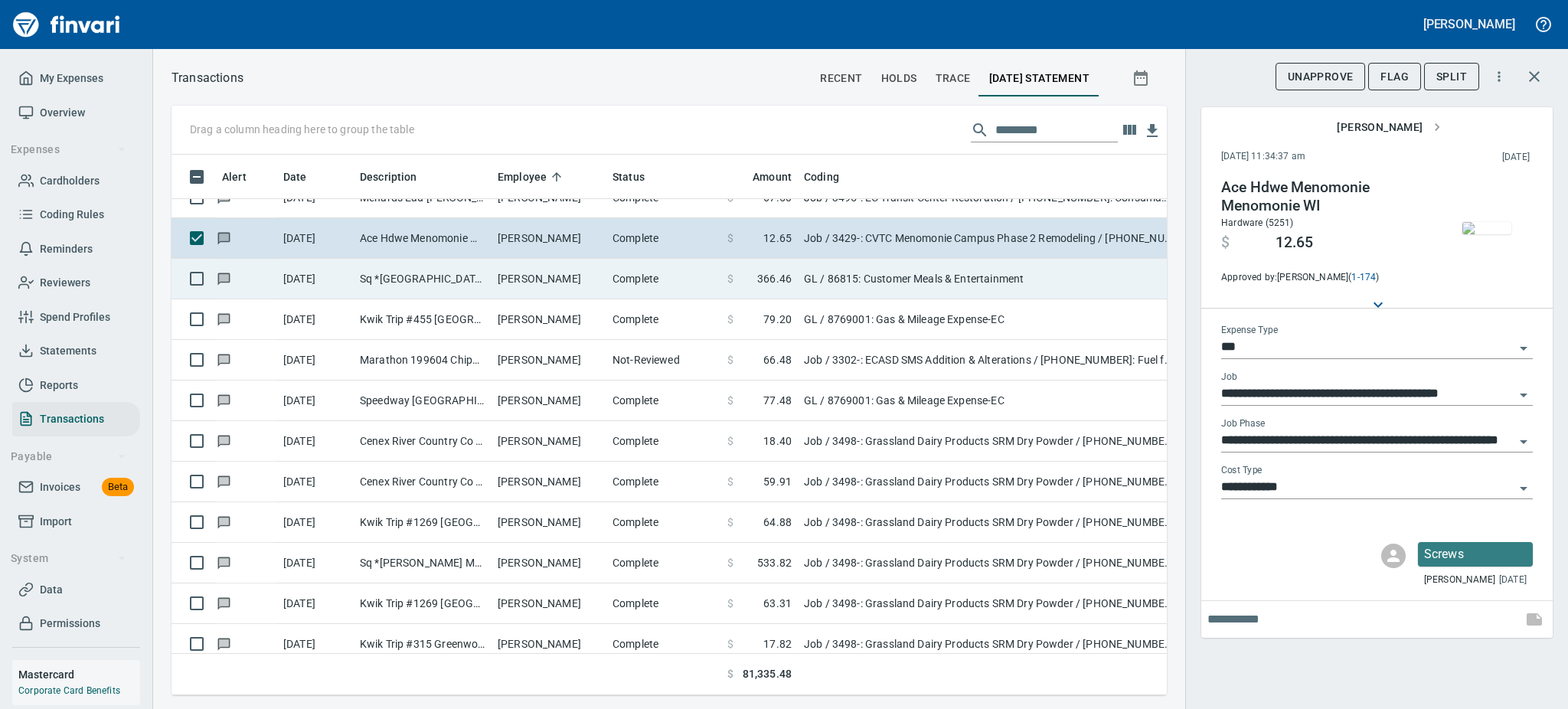
click at [573, 279] on td "Justin Geissler" at bounding box center [549, 279] width 115 height 41
type input "**"
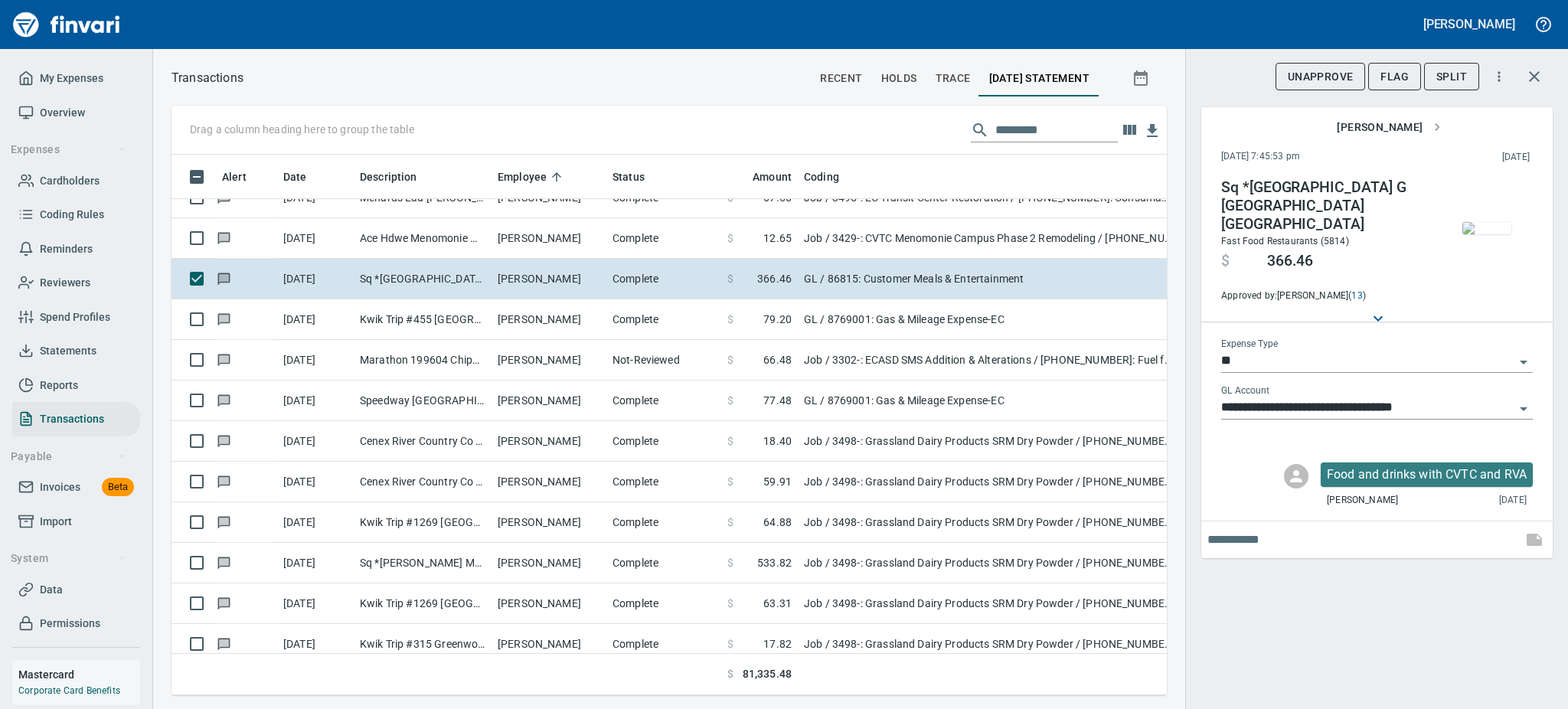
click at [1489, 234] on img "button" at bounding box center [1487, 228] width 49 height 12
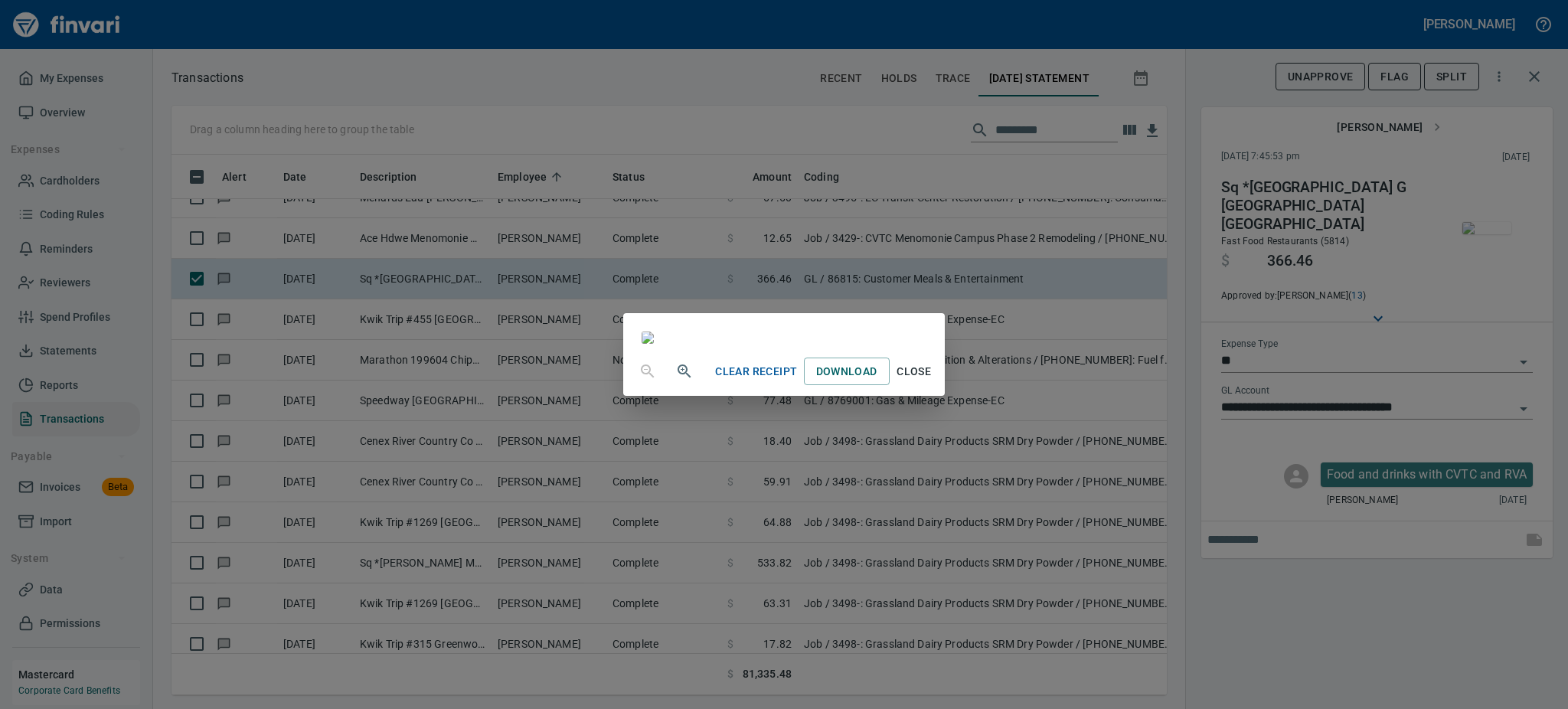
scroll to position [191, 0]
click at [932, 382] on span "Close" at bounding box center [914, 371] width 37 height 19
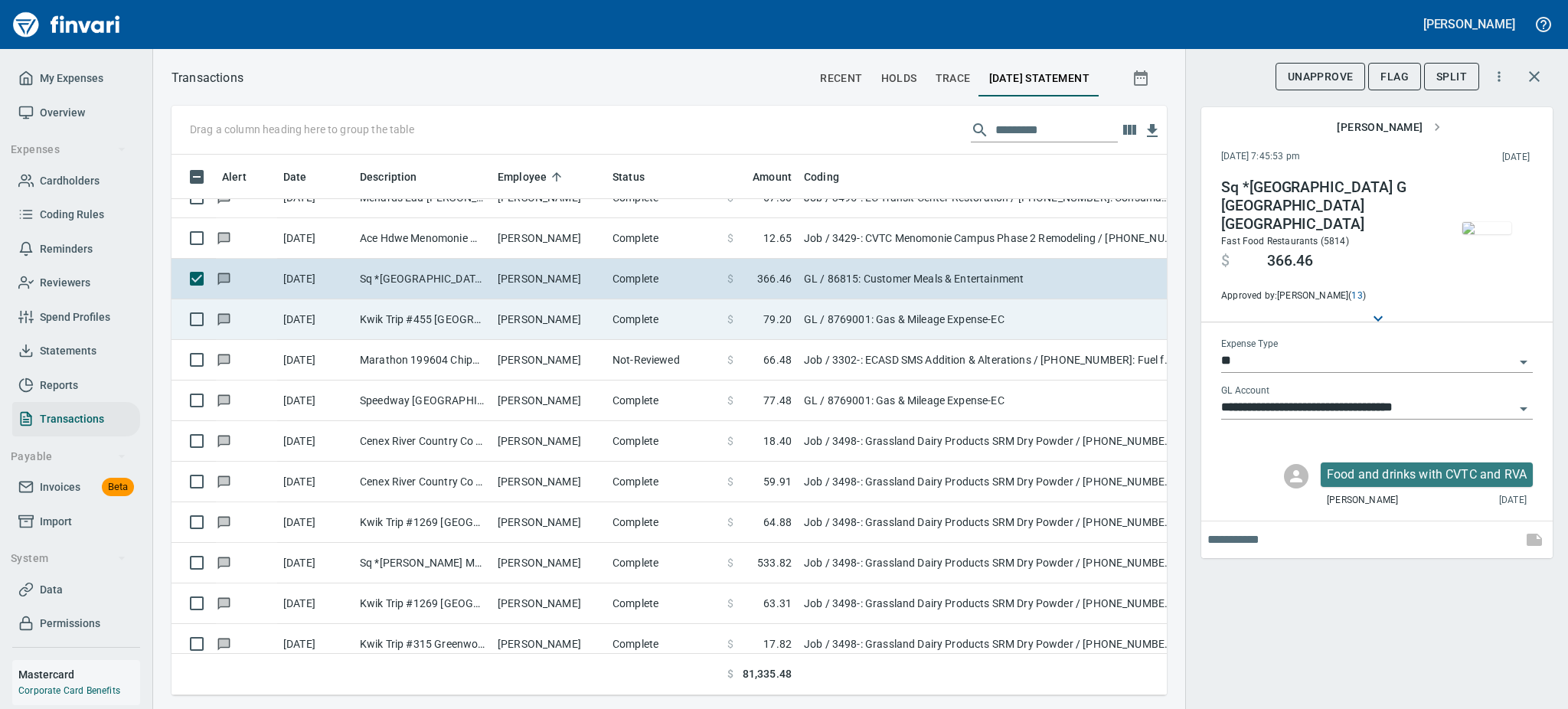
click at [518, 318] on td "Justin Geissler" at bounding box center [549, 320] width 115 height 41
type input "**********"
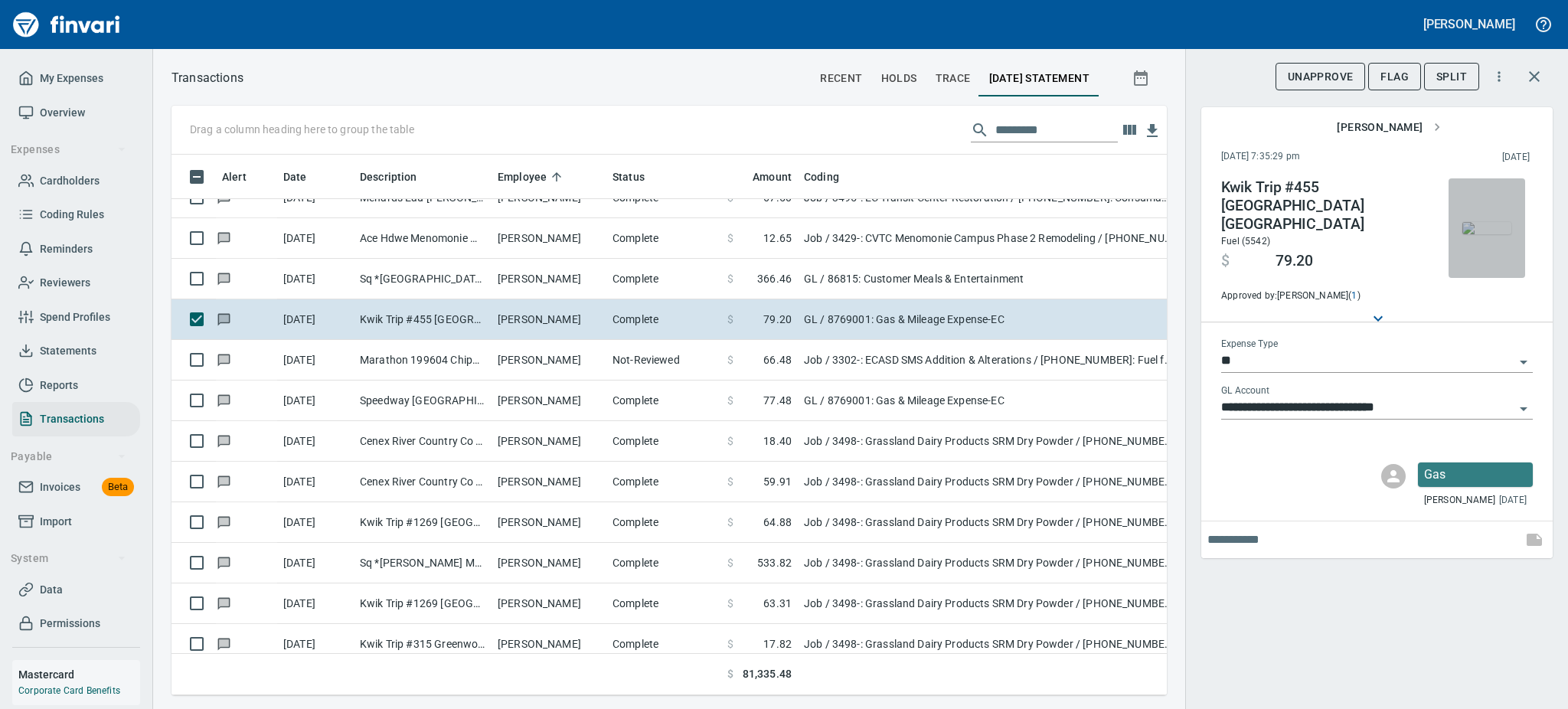
click at [1477, 234] on img "button" at bounding box center [1487, 228] width 49 height 12
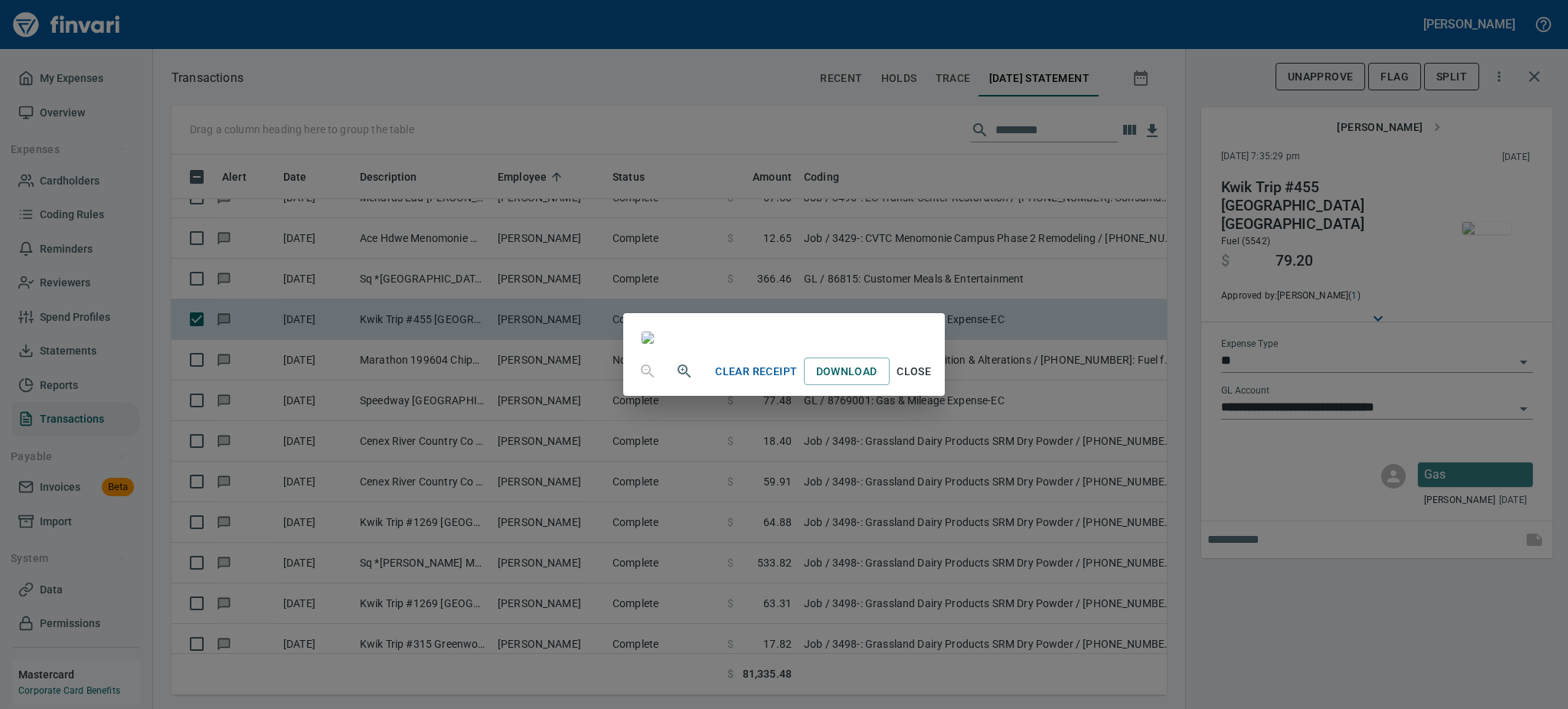
click at [932, 382] on span "Close" at bounding box center [914, 371] width 37 height 19
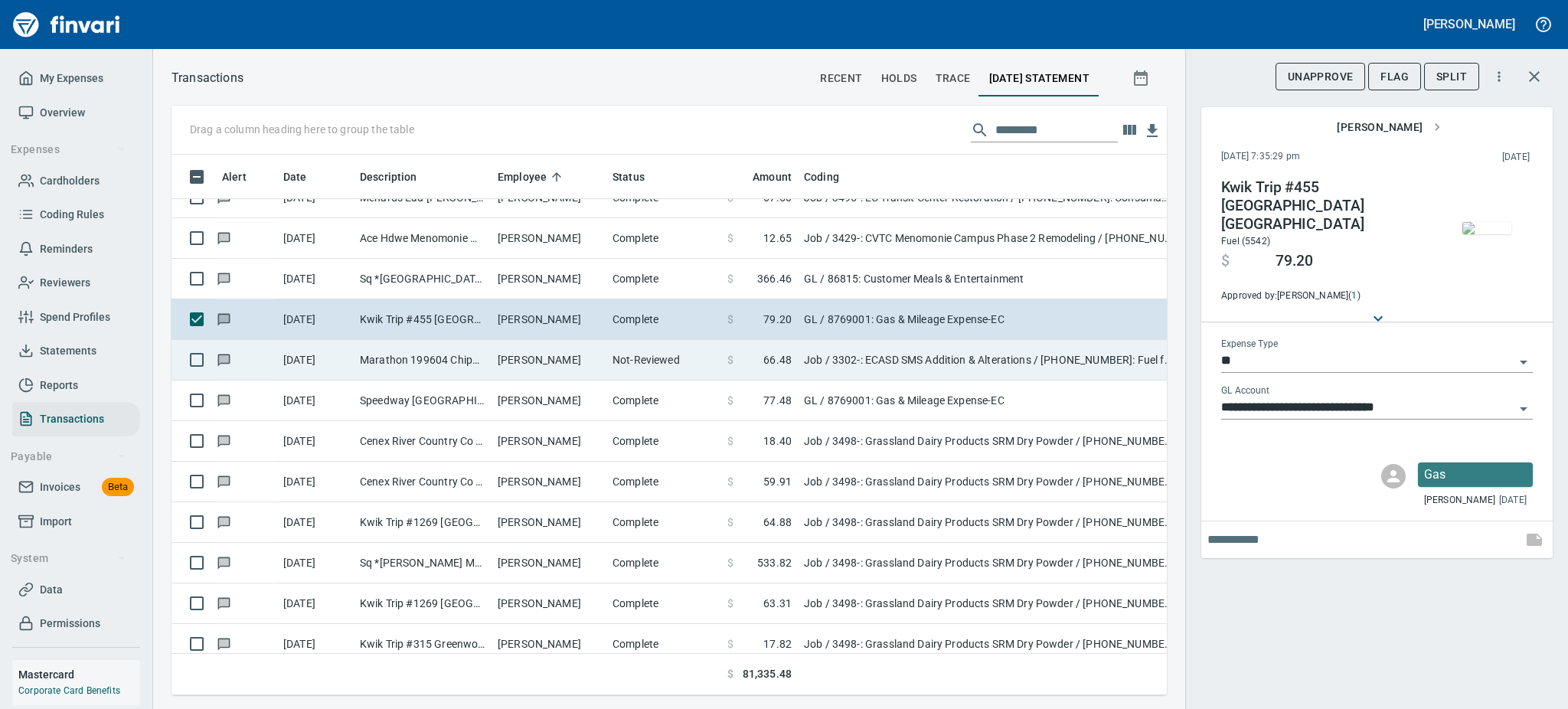
click at [643, 365] on td "Not-Reviewed" at bounding box center [664, 360] width 115 height 41
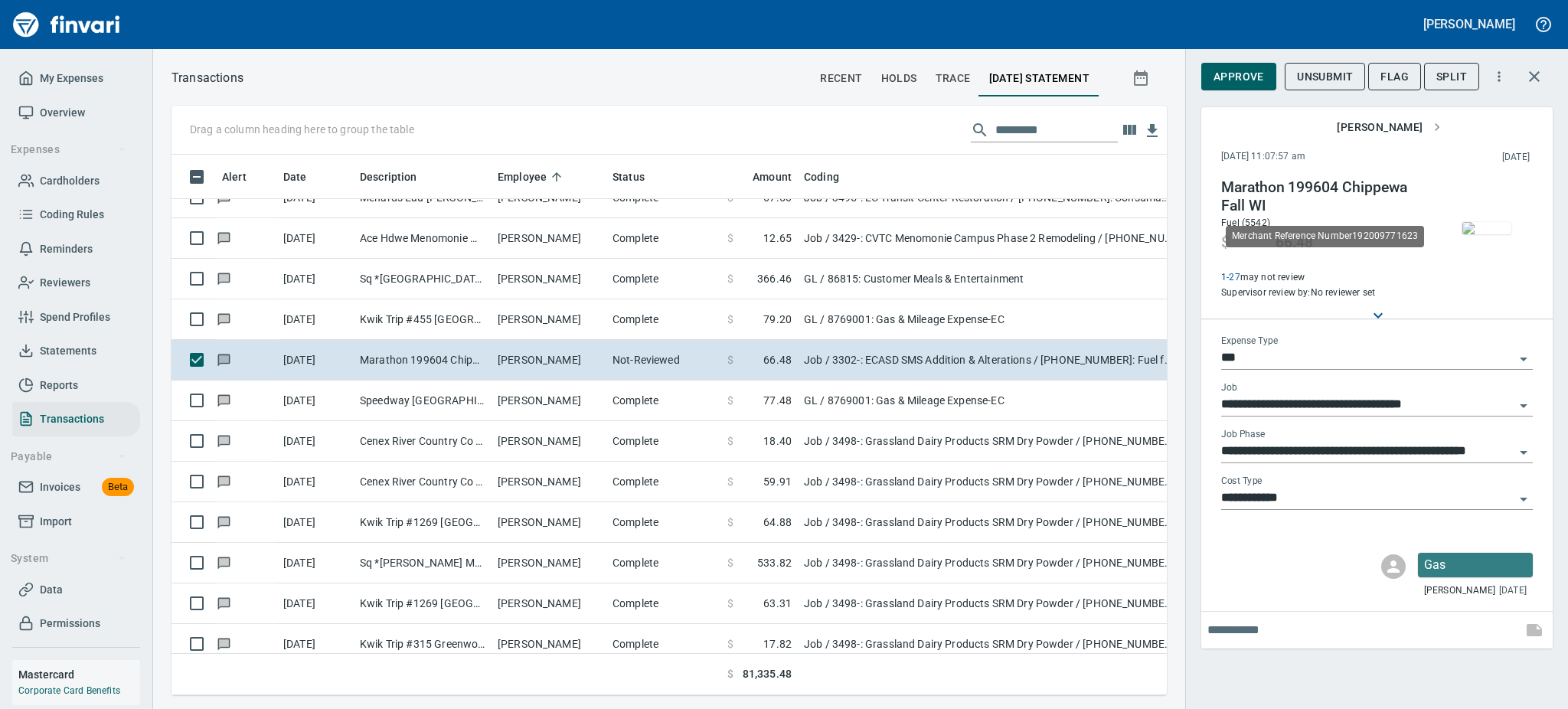
scroll to position [507, 961]
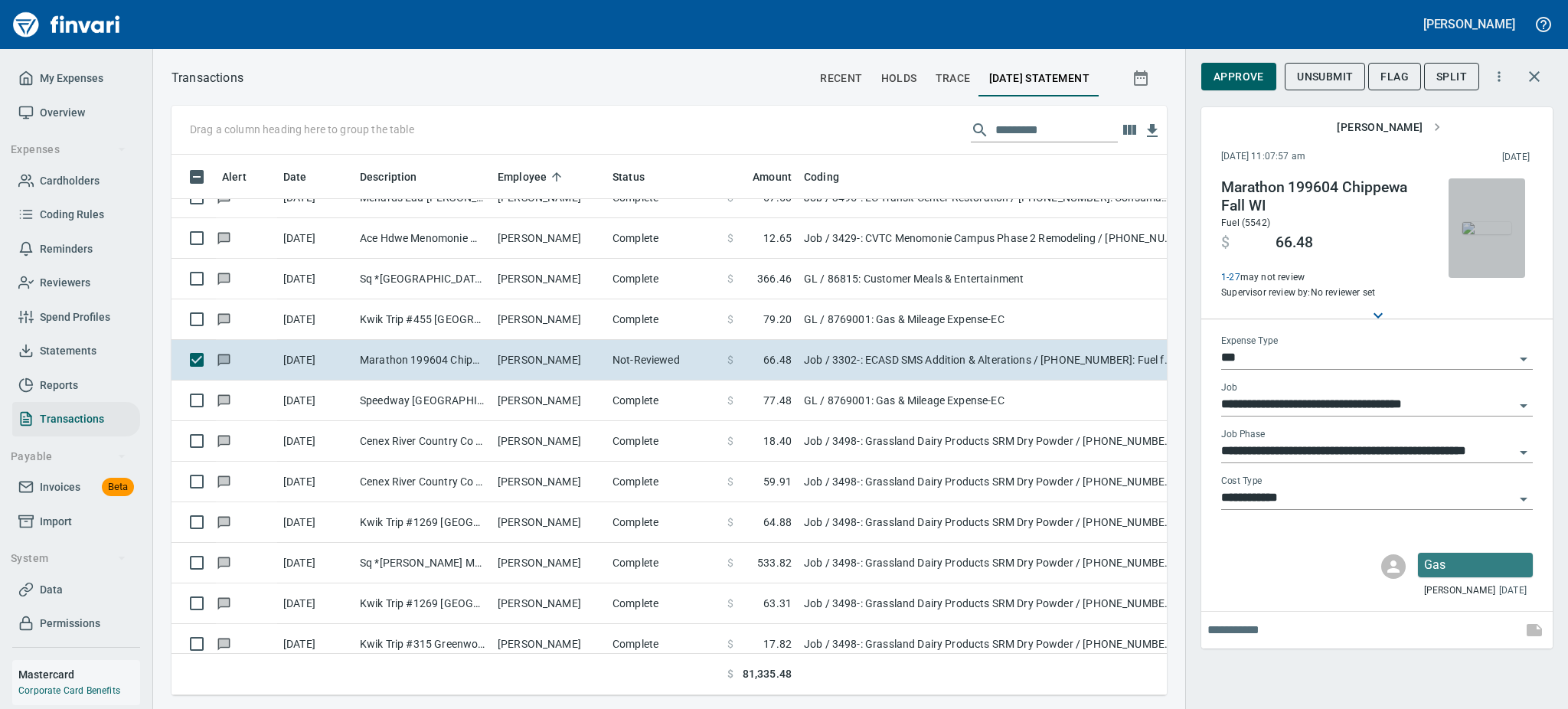
click at [1488, 231] on img "button" at bounding box center [1487, 228] width 49 height 12
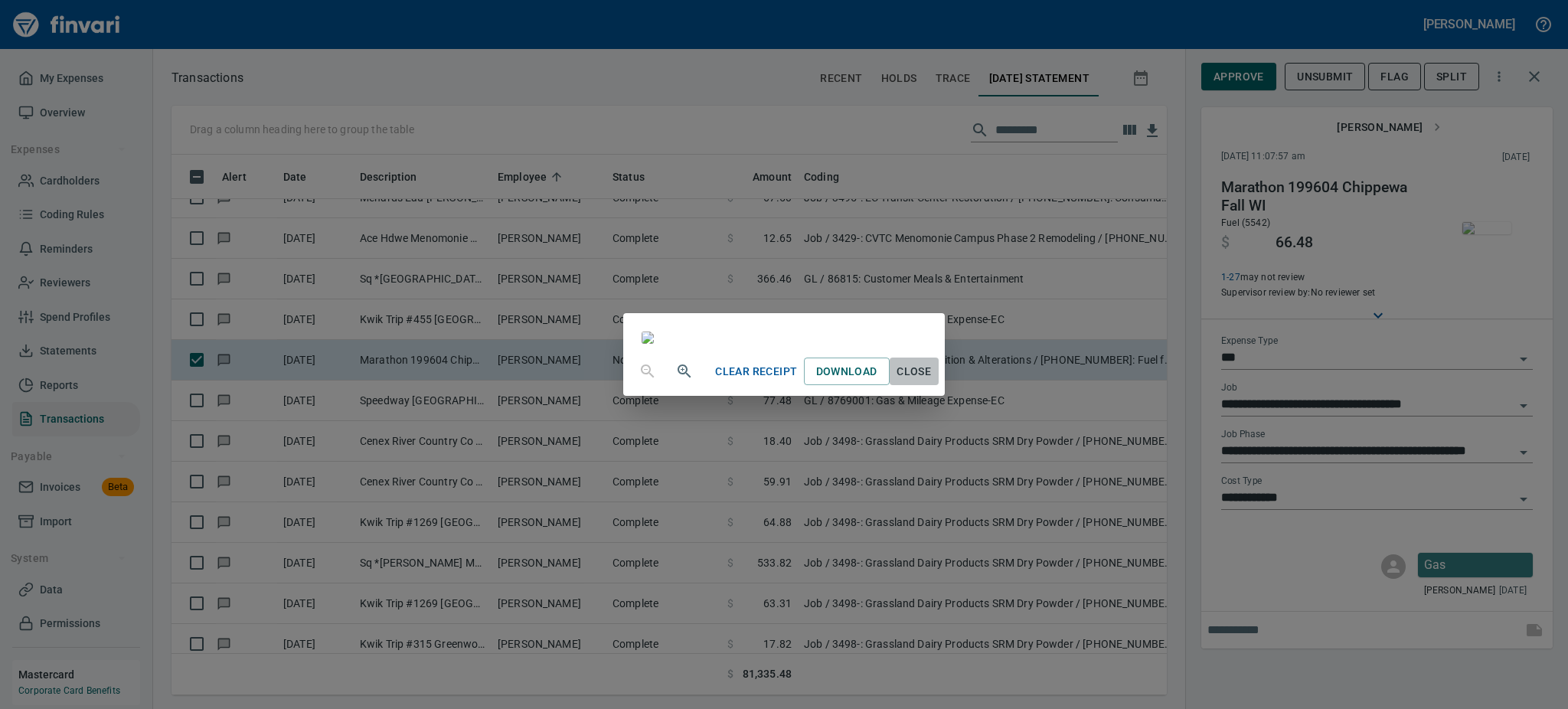
click at [932, 382] on span "Close" at bounding box center [914, 371] width 37 height 19
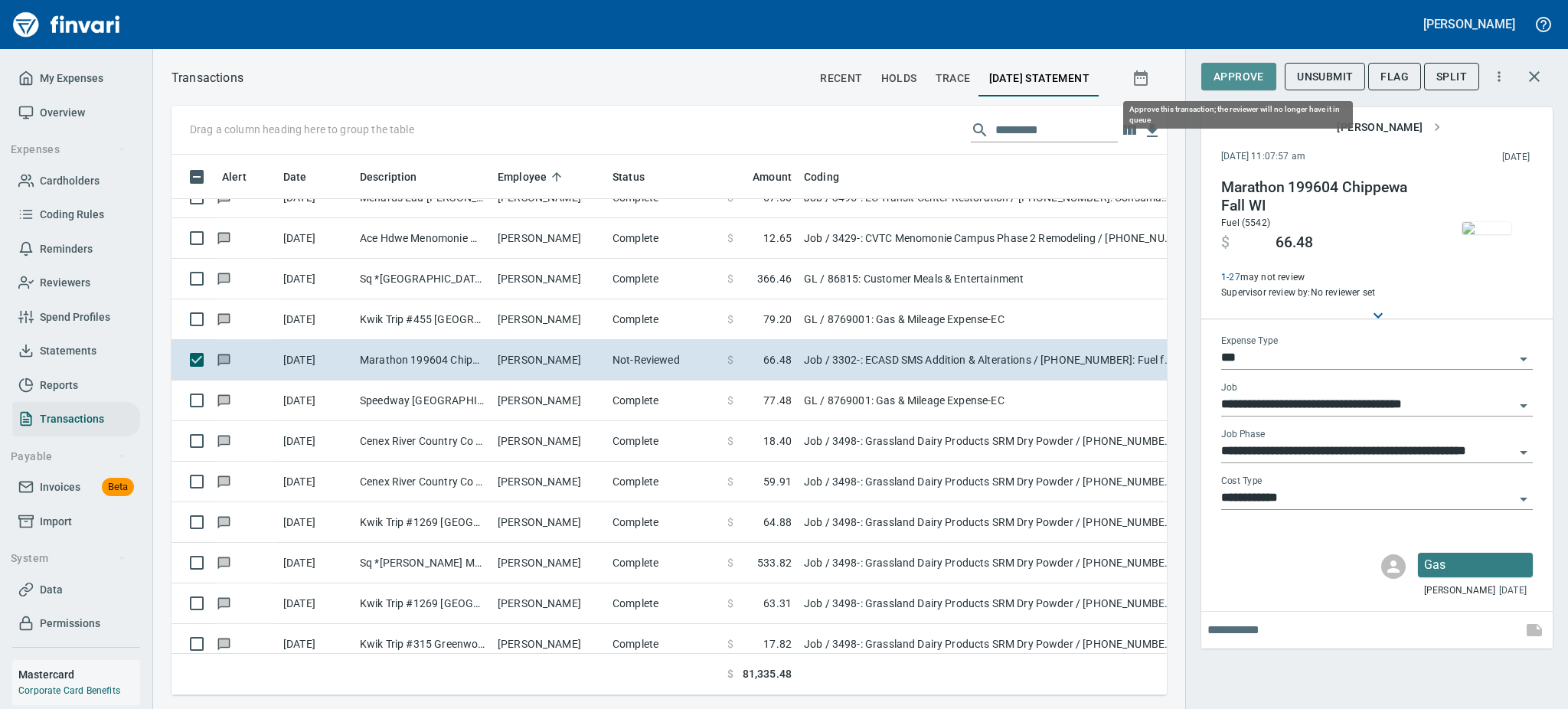
click at [1237, 73] on span "Approve" at bounding box center [1239, 76] width 51 height 19
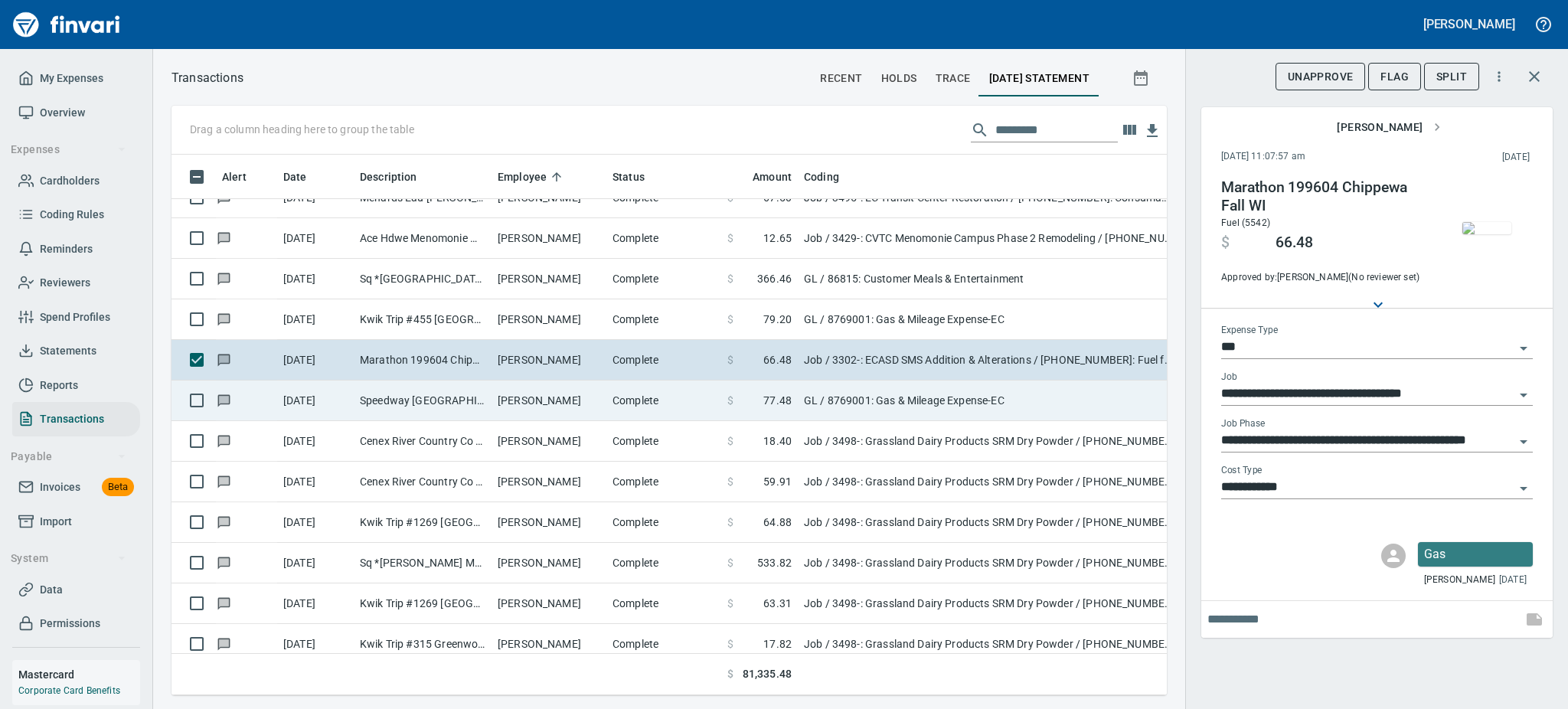
click at [638, 408] on td "Complete" at bounding box center [664, 401] width 115 height 41
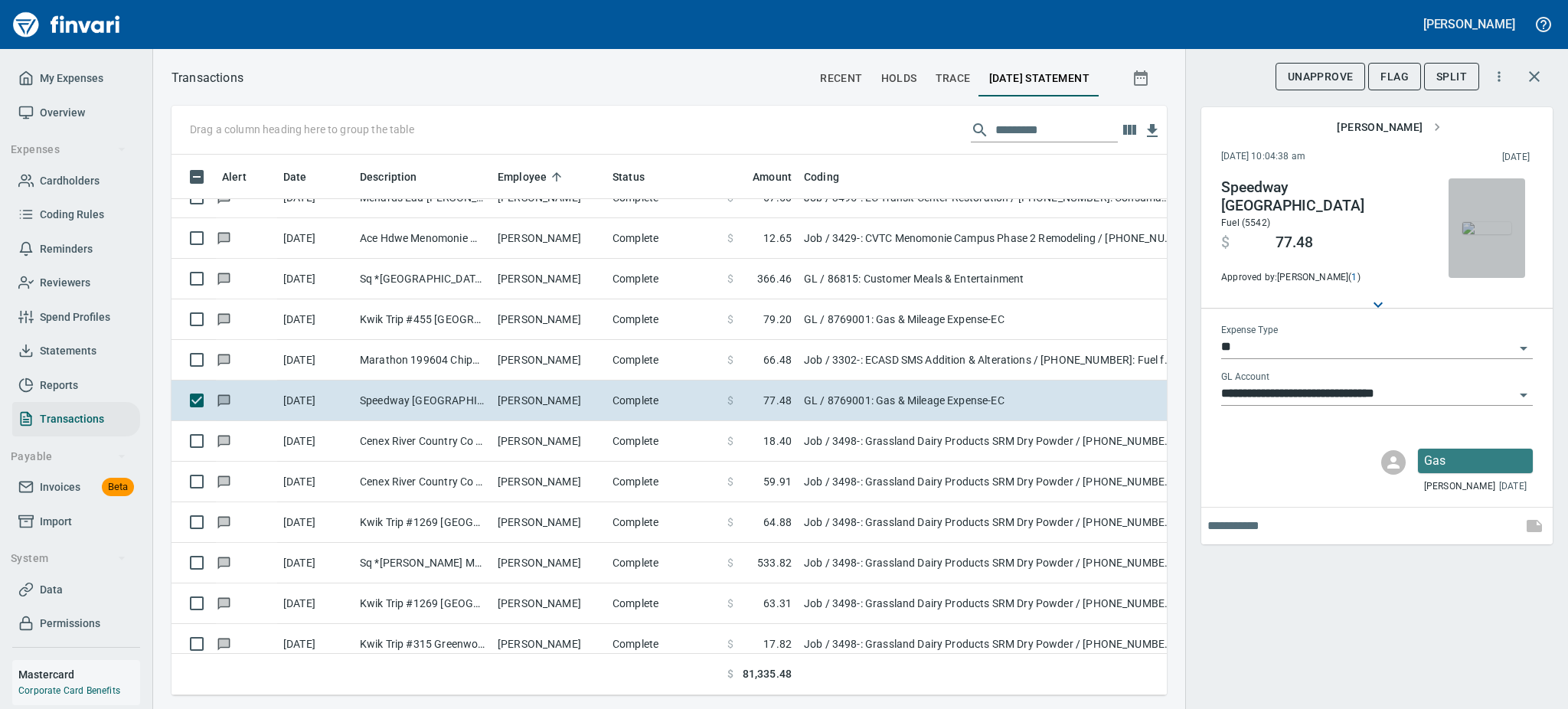
click at [1494, 228] on img "button" at bounding box center [1487, 228] width 49 height 12
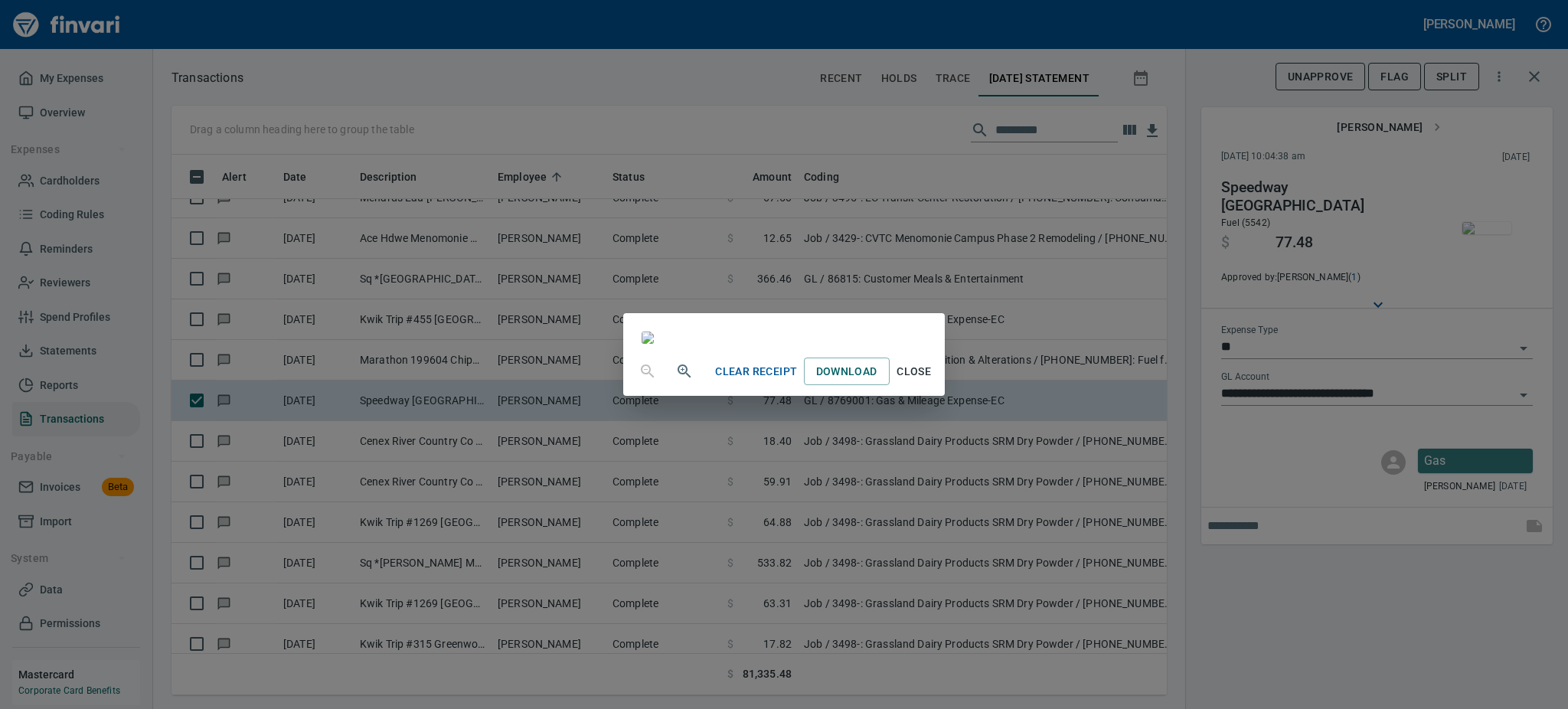
click at [932, 382] on span "Close" at bounding box center [914, 371] width 37 height 19
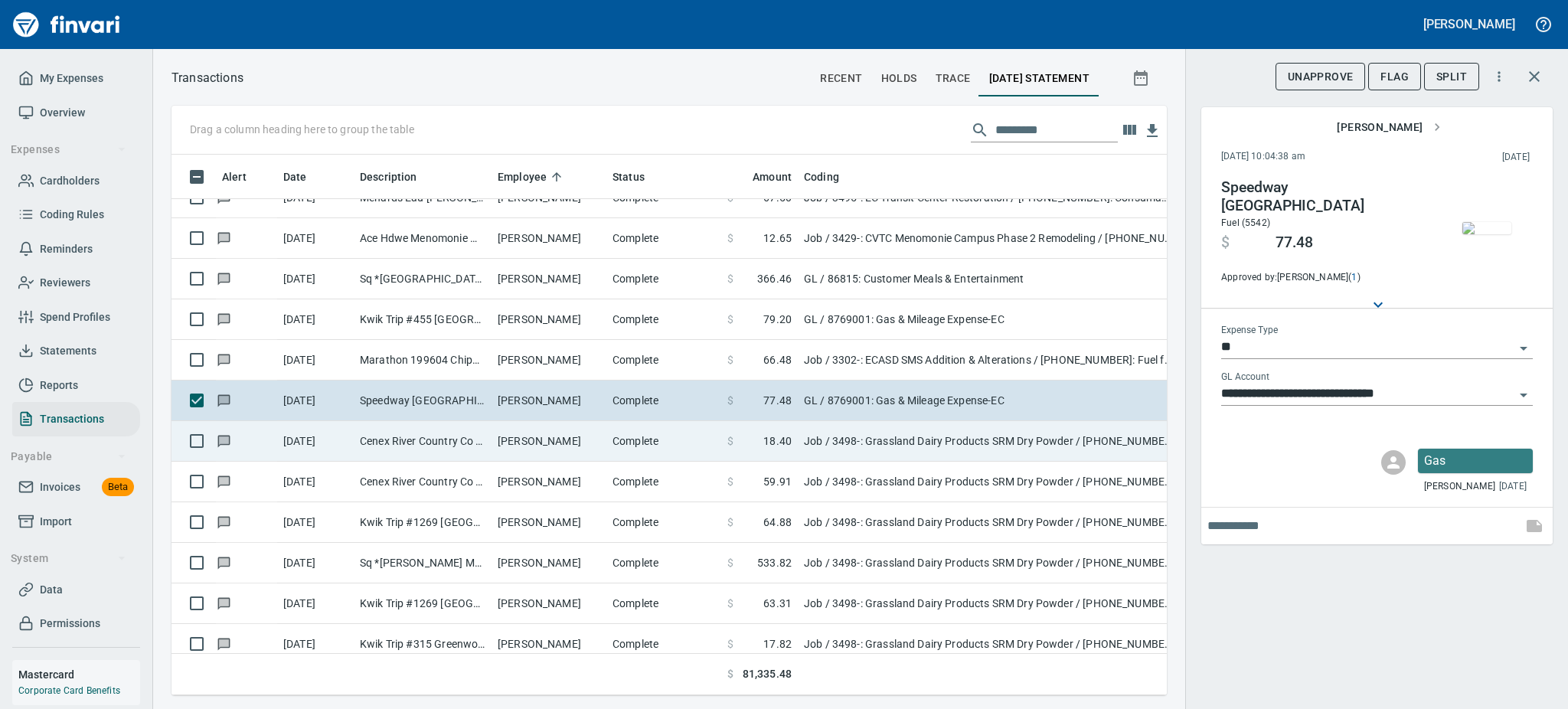
click at [615, 440] on td "Complete" at bounding box center [664, 442] width 115 height 41
type input "***"
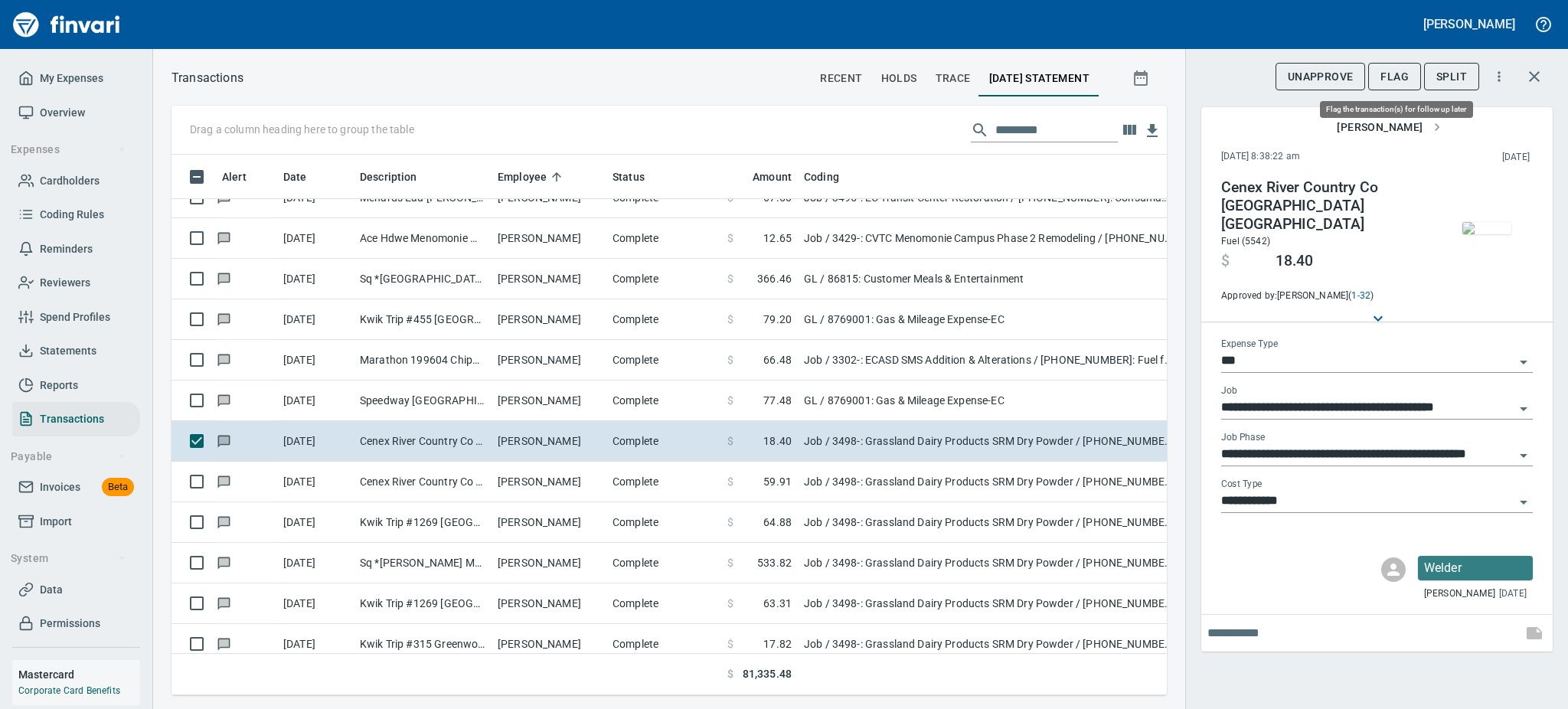
click at [1395, 73] on span "Flag" at bounding box center [1395, 76] width 29 height 19
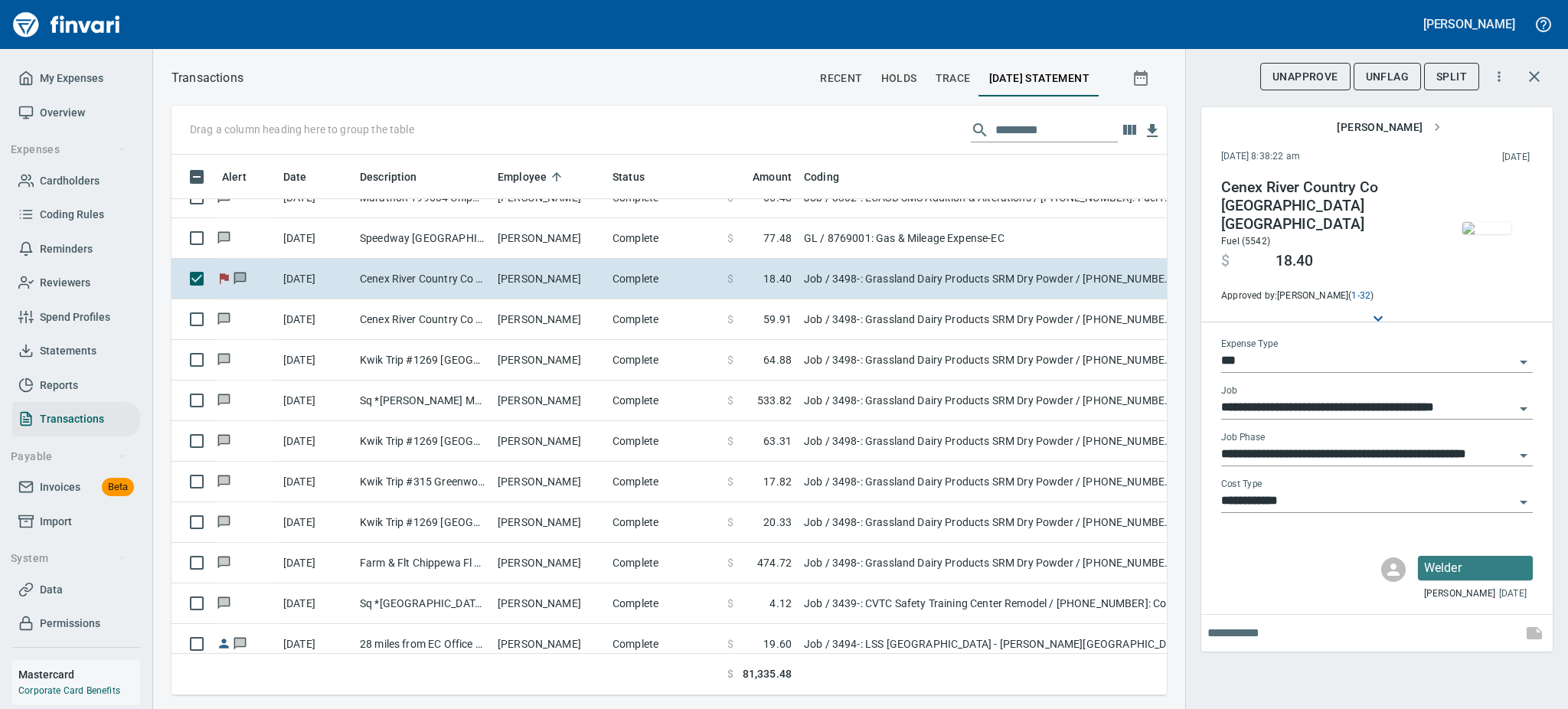
scroll to position [10511, 0]
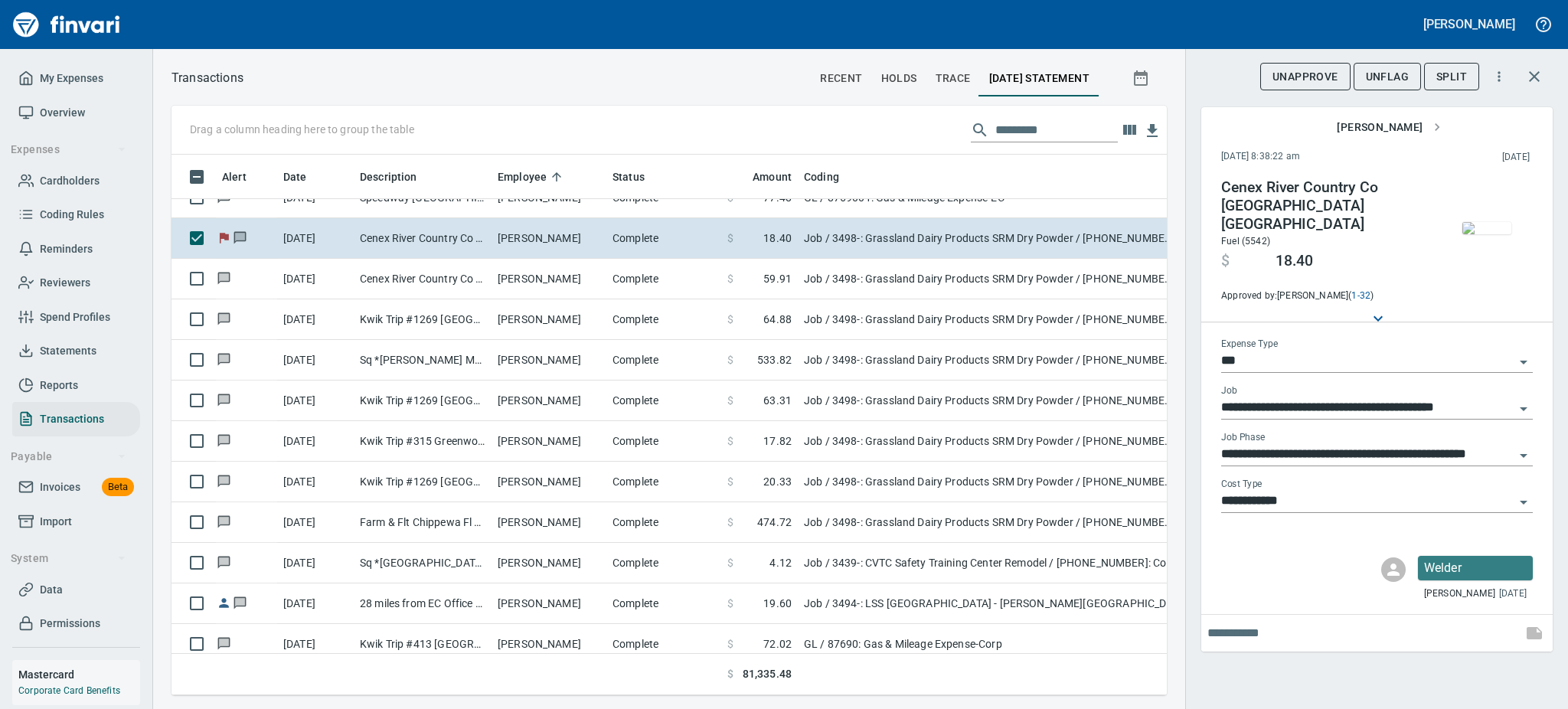
click at [1489, 222] on img "button" at bounding box center [1487, 228] width 49 height 12
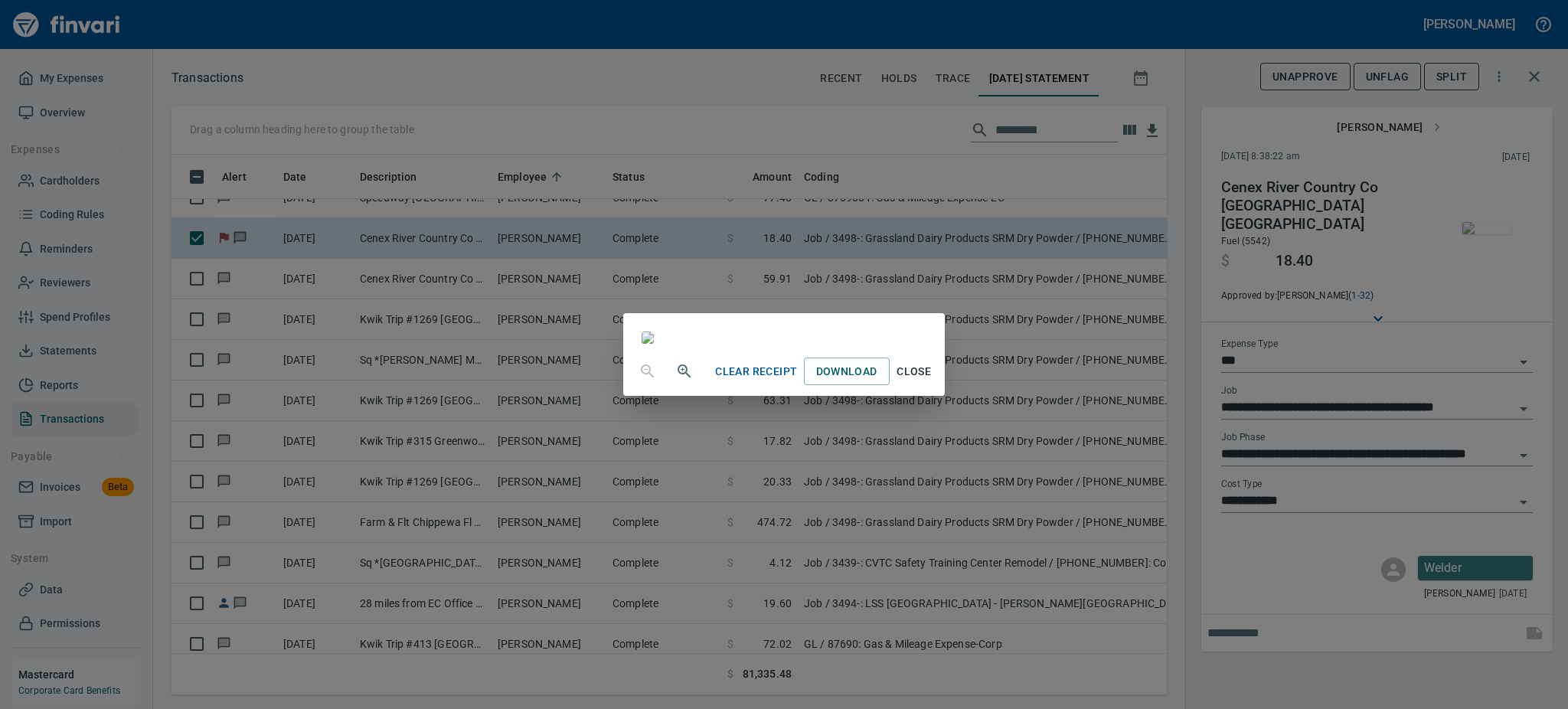
click at [932, 382] on span "Close" at bounding box center [914, 371] width 37 height 19
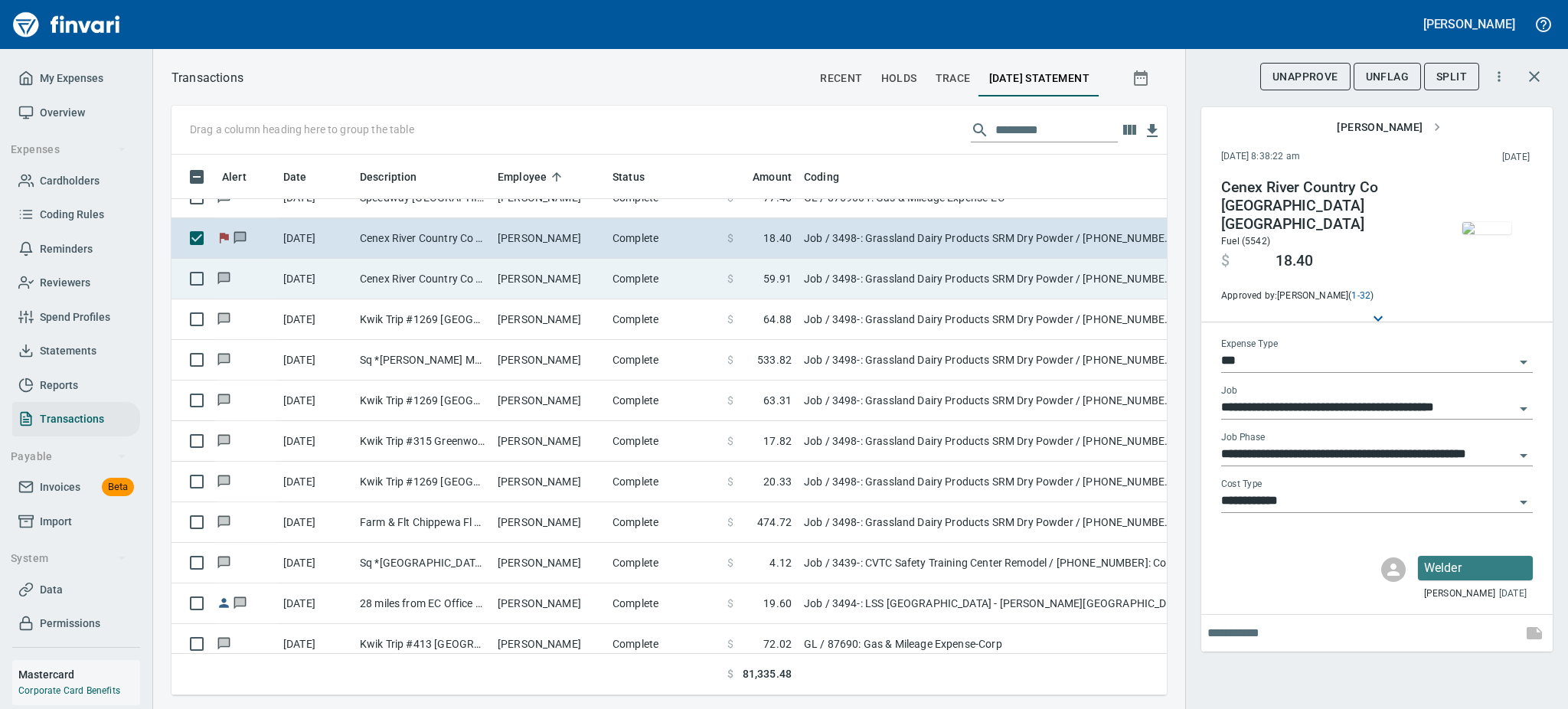
click at [590, 278] on td "Justin Marion" at bounding box center [549, 279] width 115 height 41
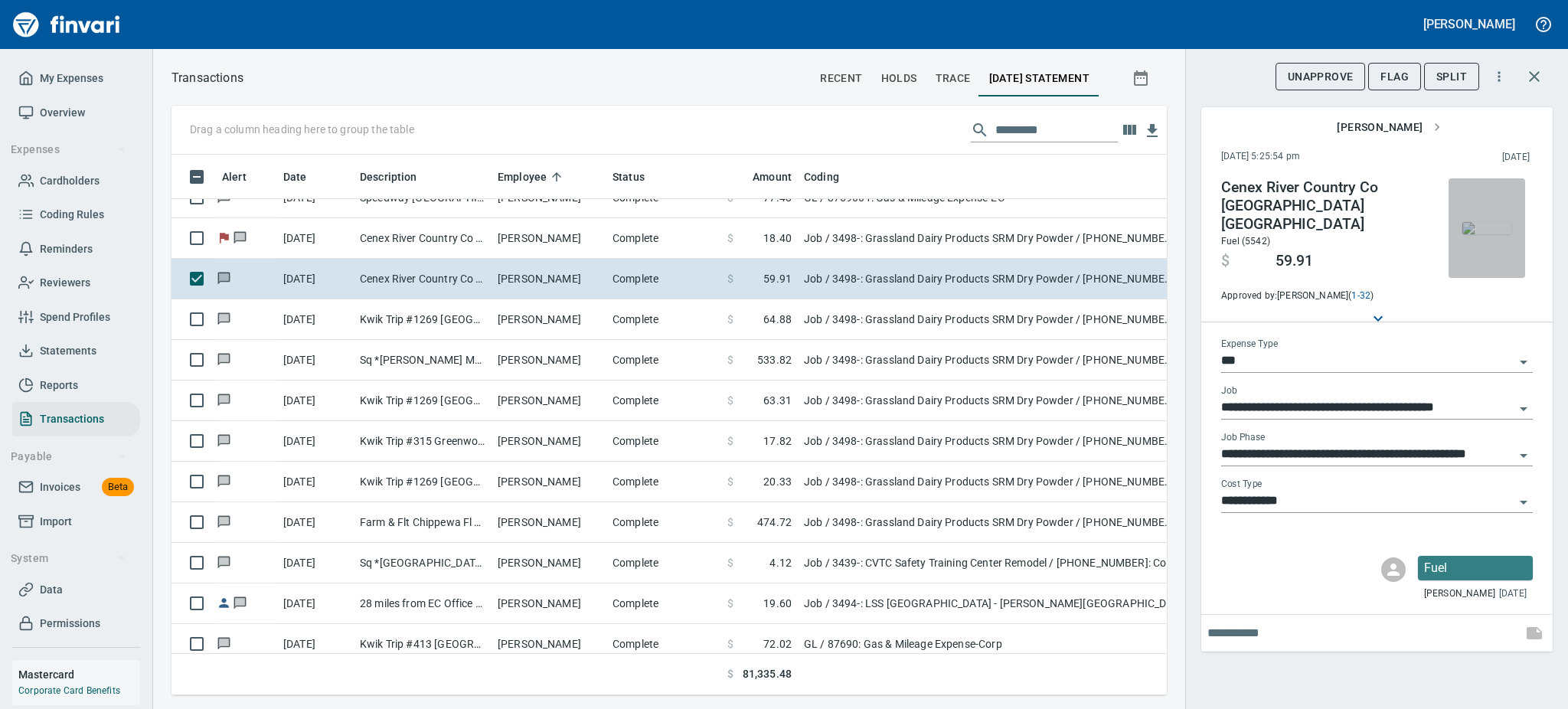
click at [1480, 233] on img "button" at bounding box center [1487, 228] width 49 height 12
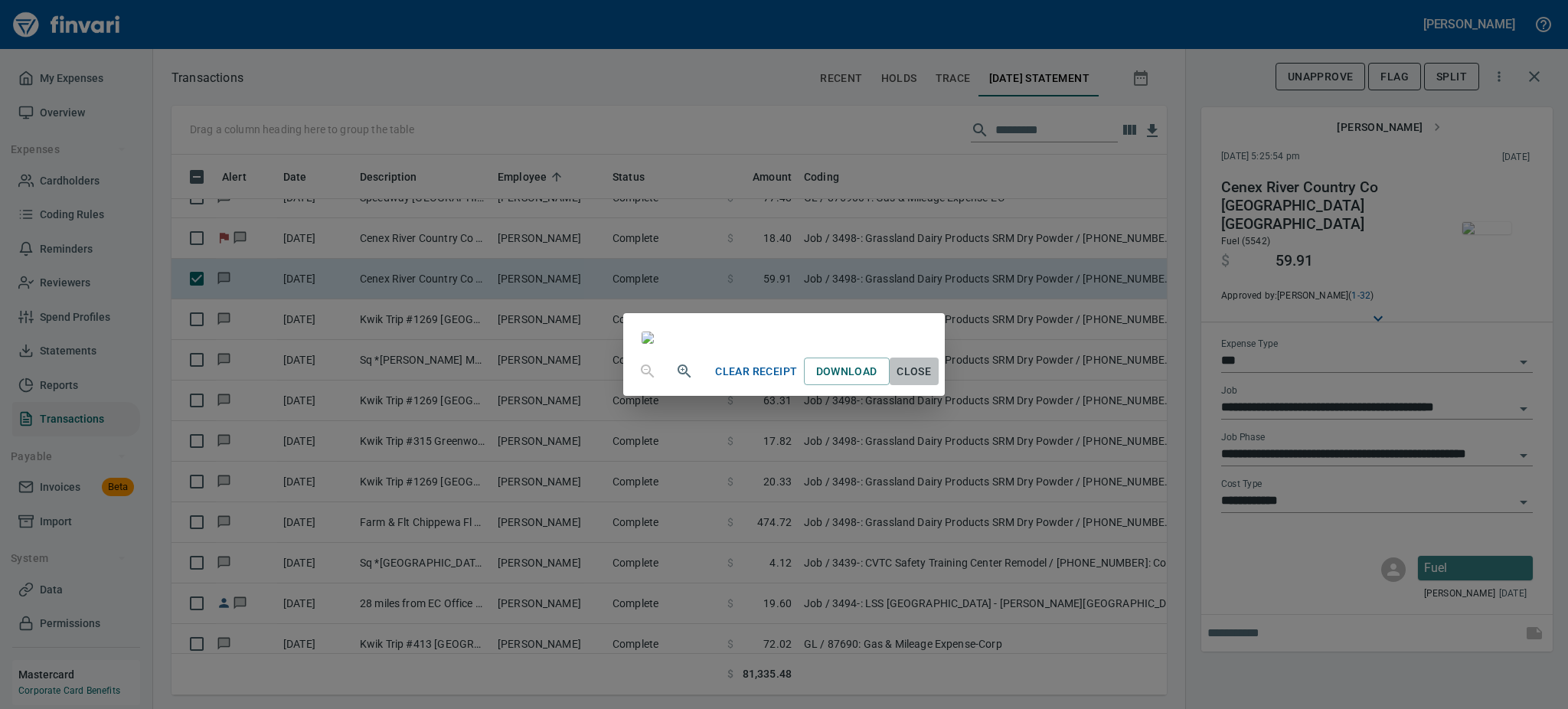
click at [932, 382] on span "Close" at bounding box center [914, 371] width 37 height 19
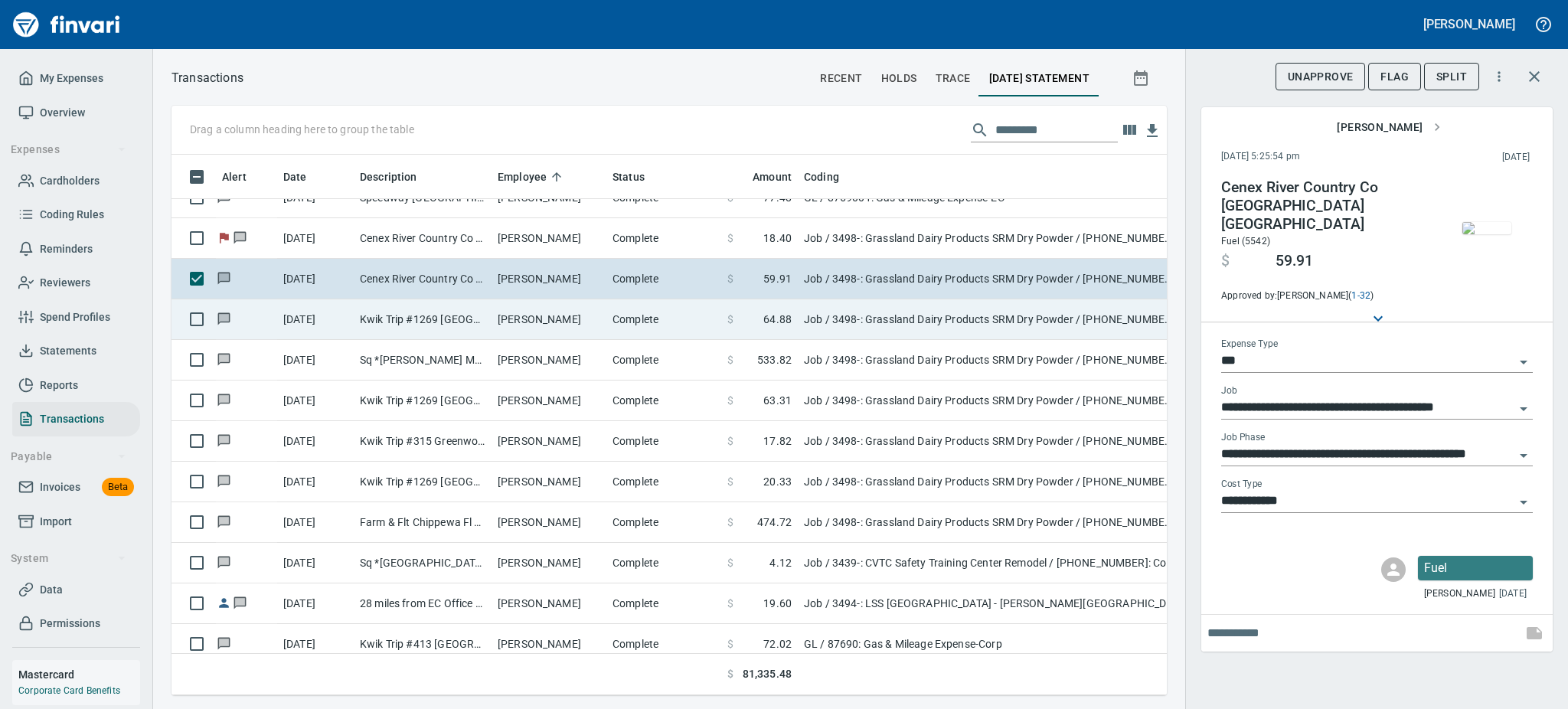
click at [510, 319] on td "Justin Marion" at bounding box center [549, 320] width 115 height 41
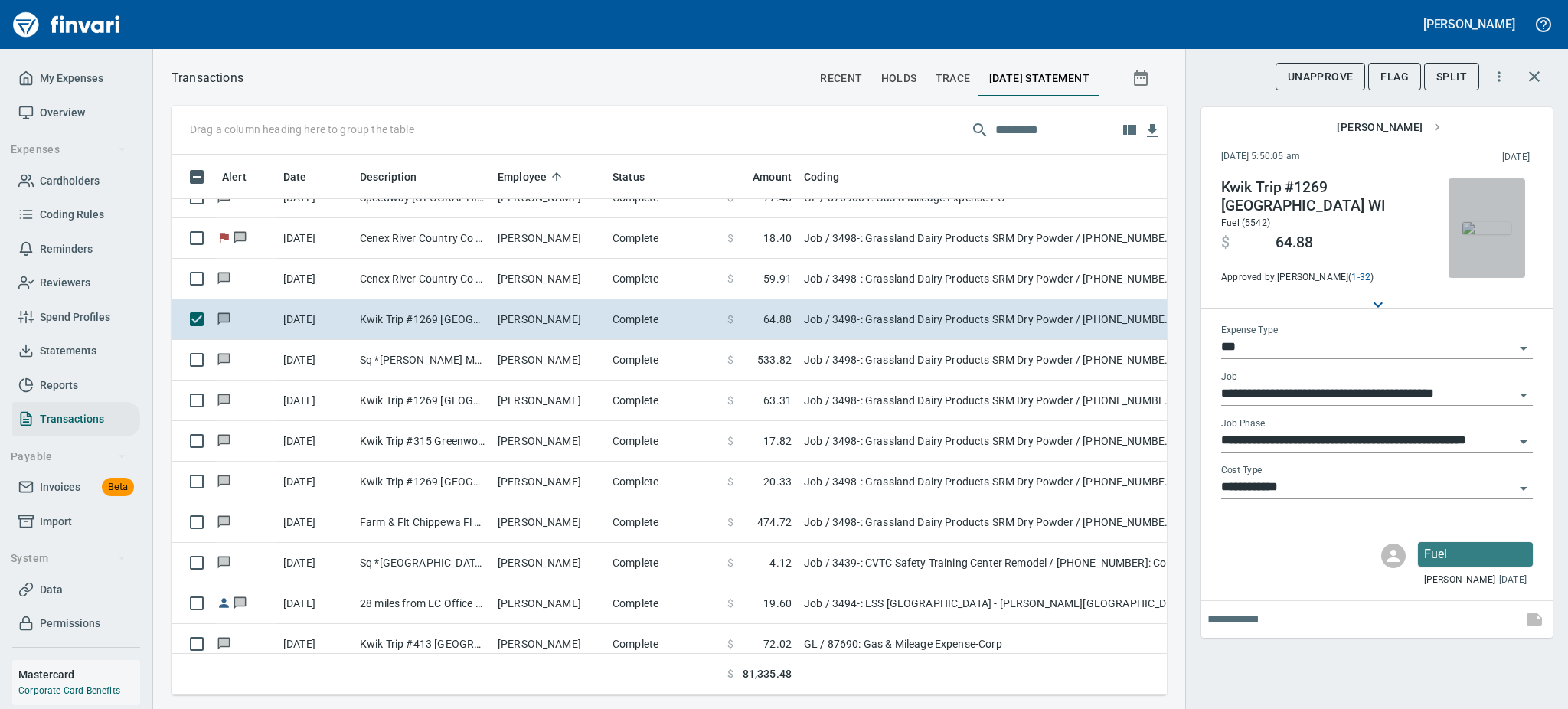
click at [1498, 234] on img "button" at bounding box center [1487, 228] width 49 height 12
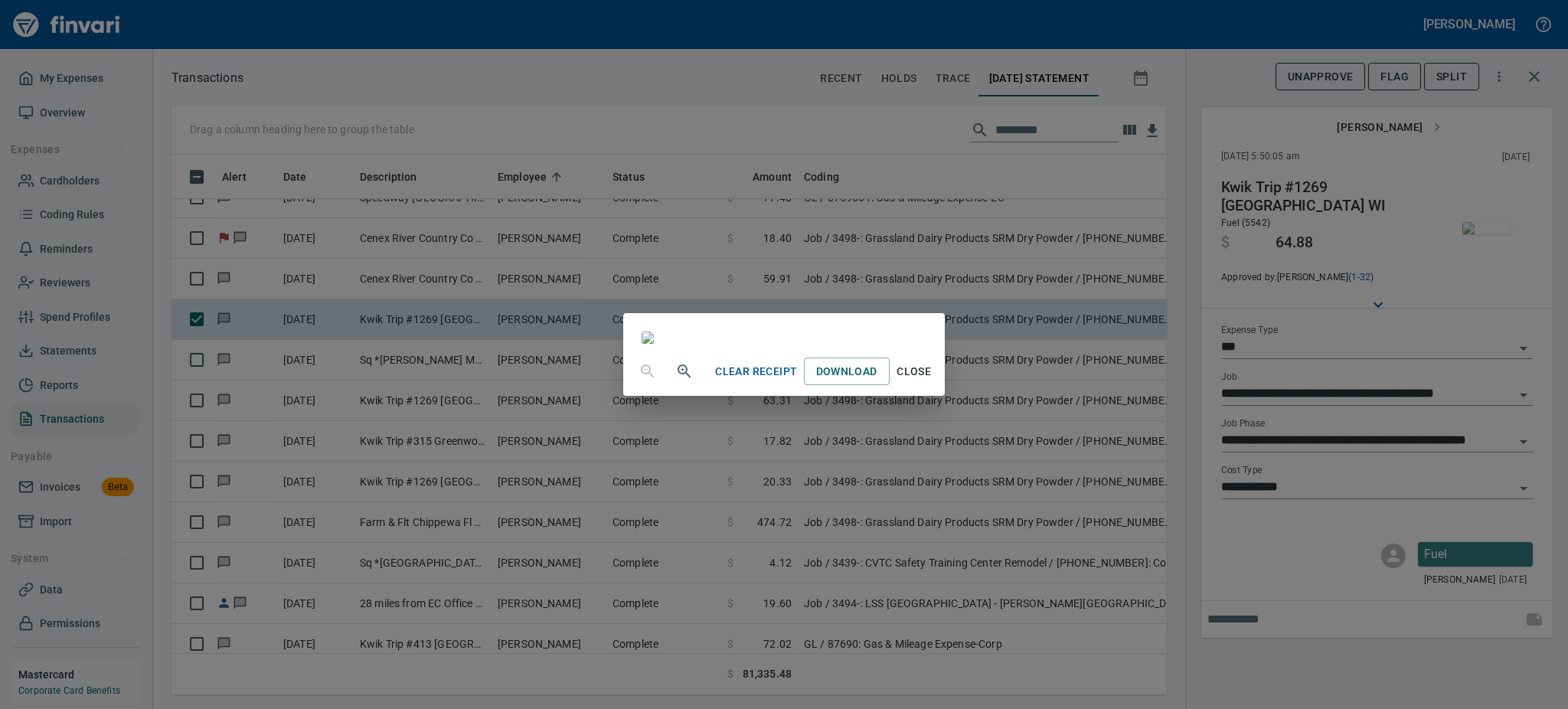
click at [932, 382] on span "Close" at bounding box center [914, 371] width 37 height 19
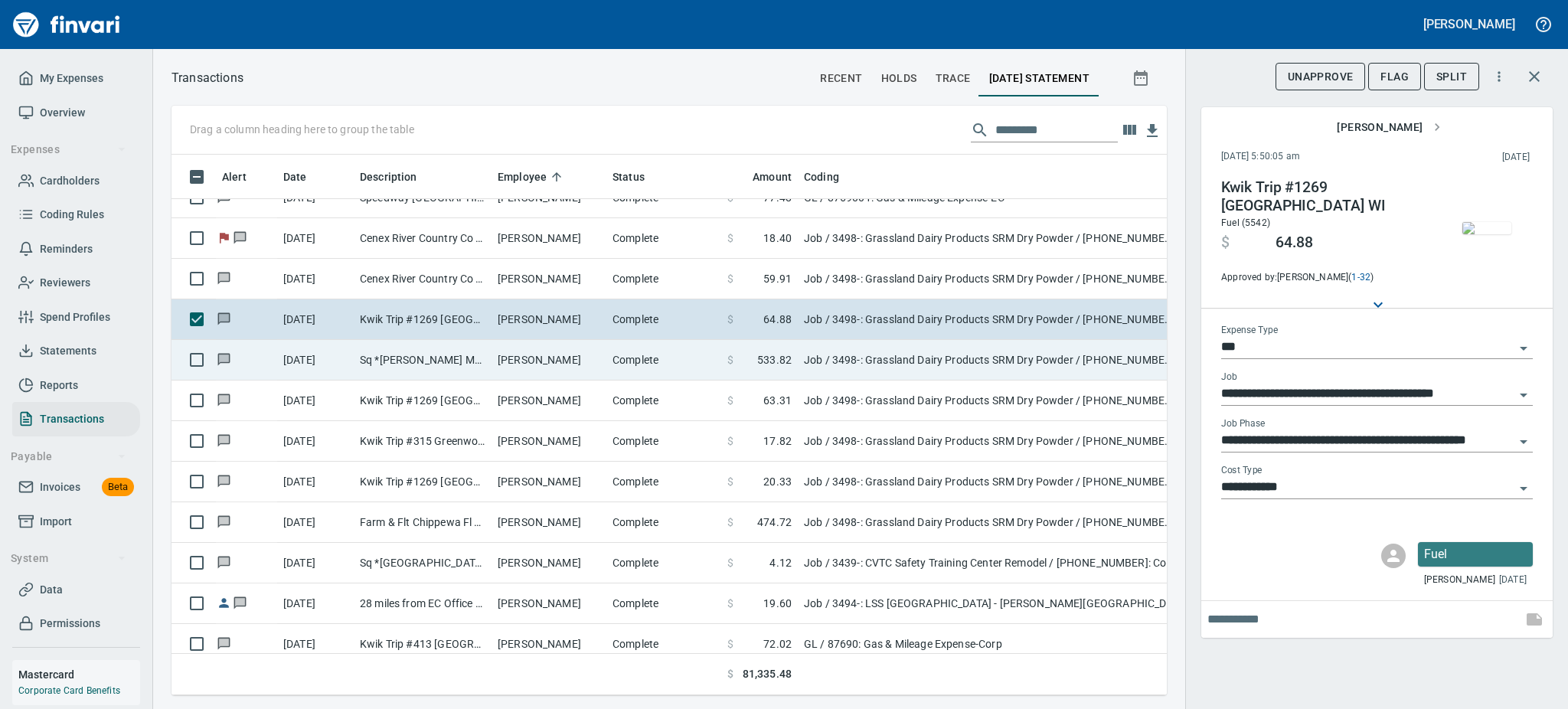
click at [436, 356] on td "Sq *Paquette Metal FaB Chippewa Fall WI" at bounding box center [422, 360] width 137 height 41
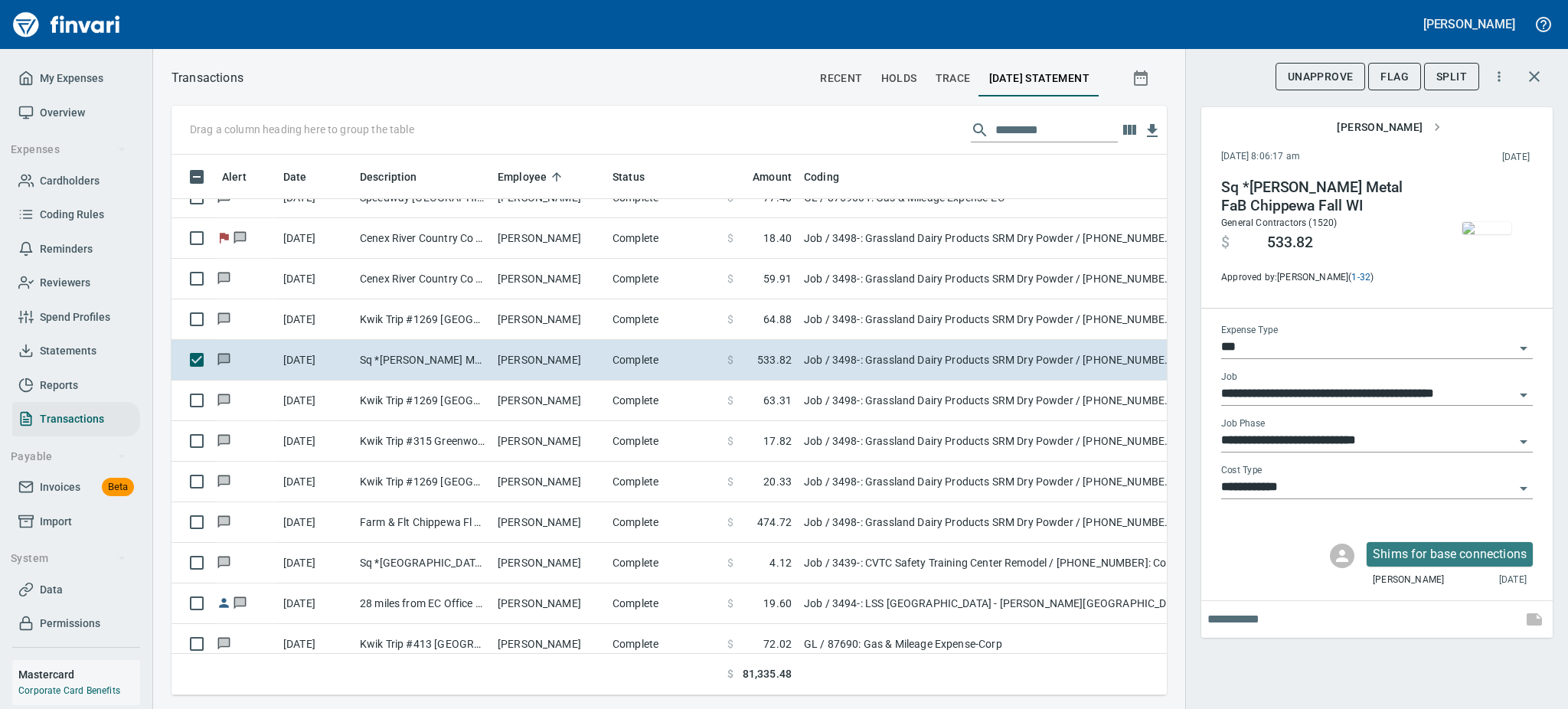
click at [1489, 233] on img "button" at bounding box center [1487, 228] width 49 height 12
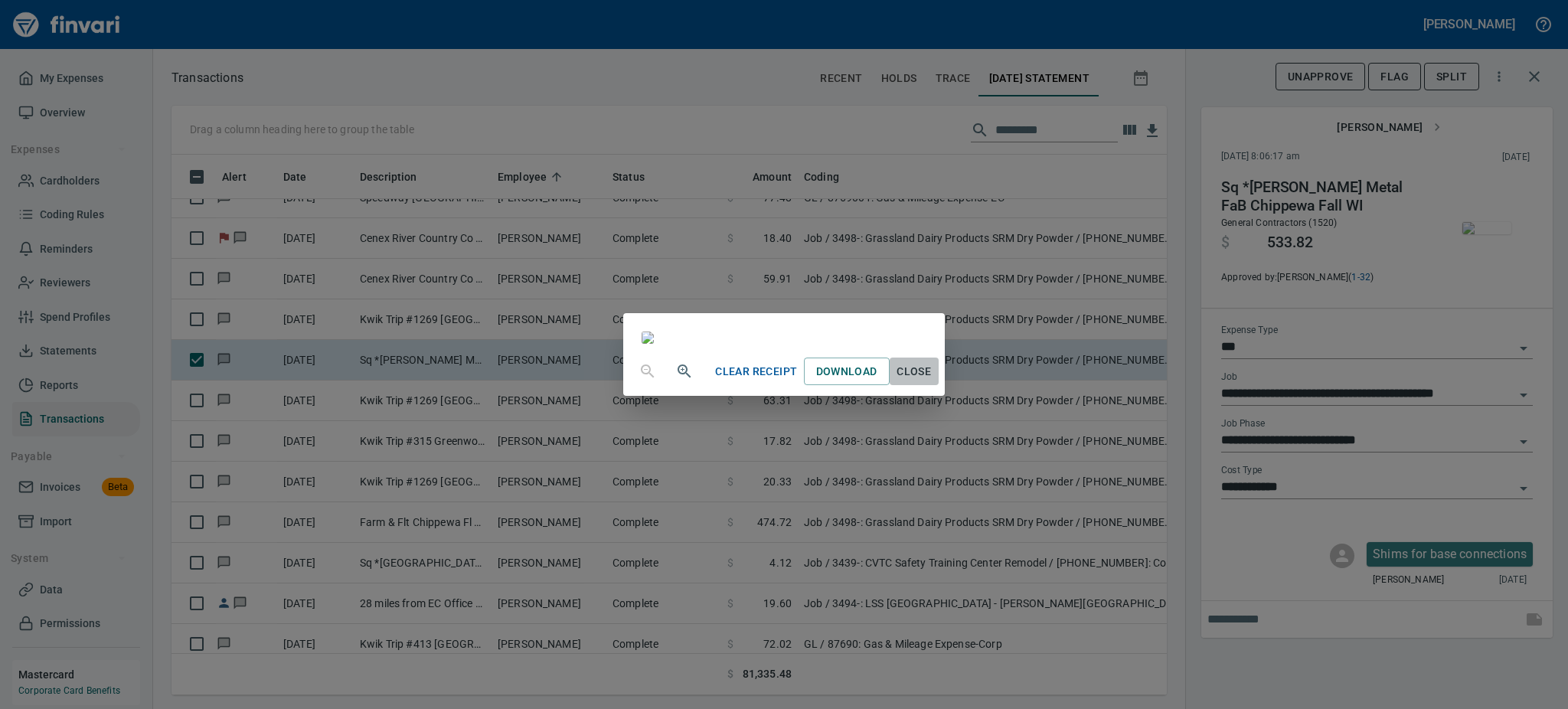
click at [932, 382] on span "Close" at bounding box center [914, 371] width 37 height 19
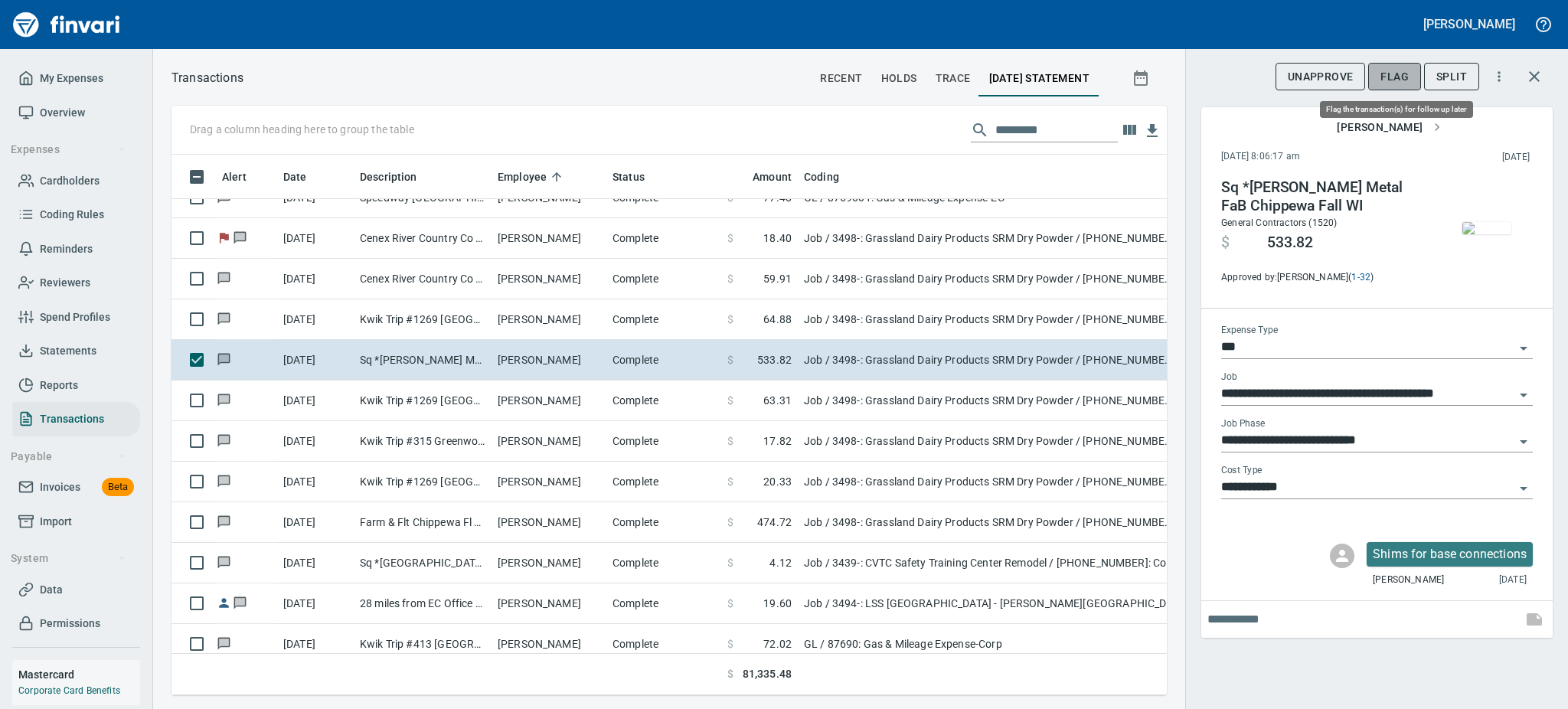
click at [1385, 78] on span "Flag" at bounding box center [1395, 76] width 29 height 19
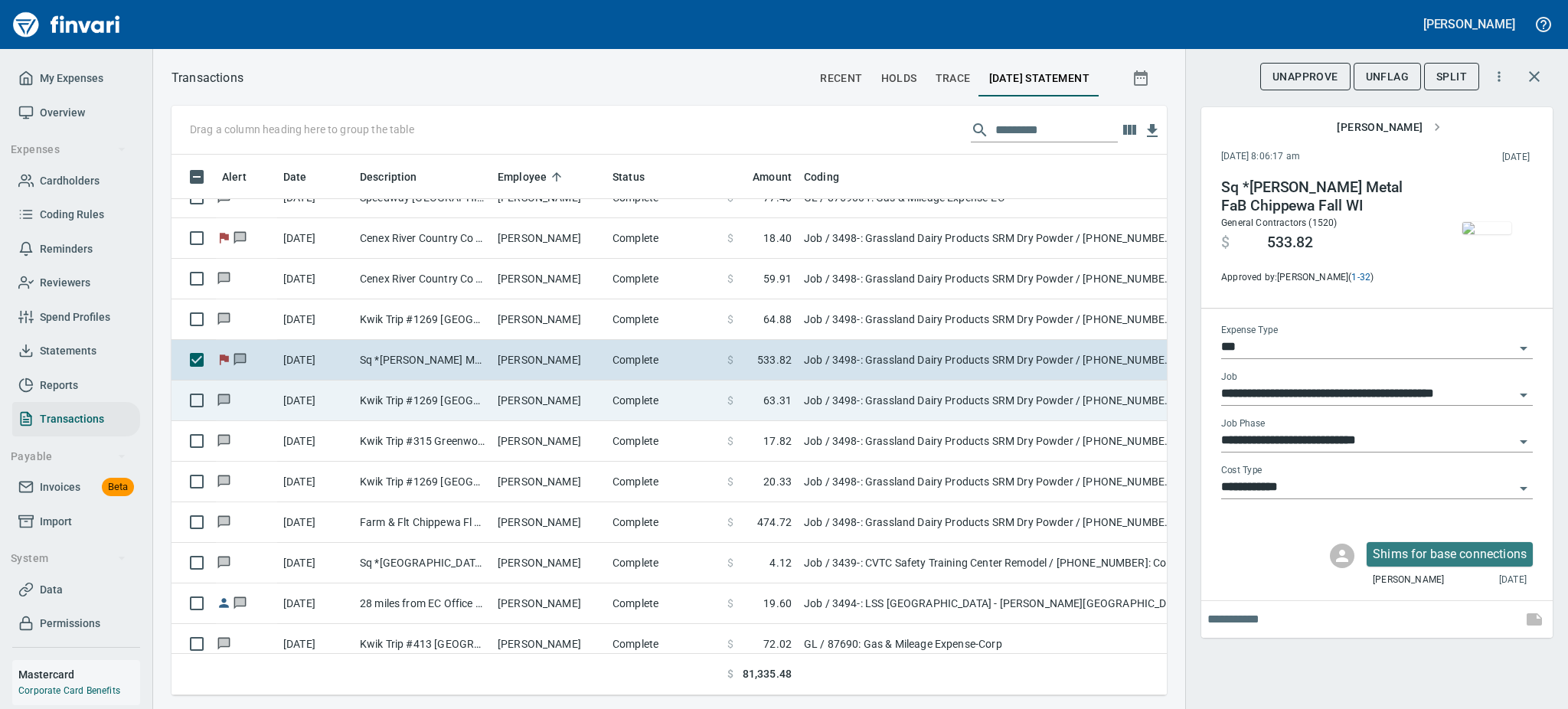
click at [502, 404] on td "Justin Marion" at bounding box center [549, 401] width 115 height 41
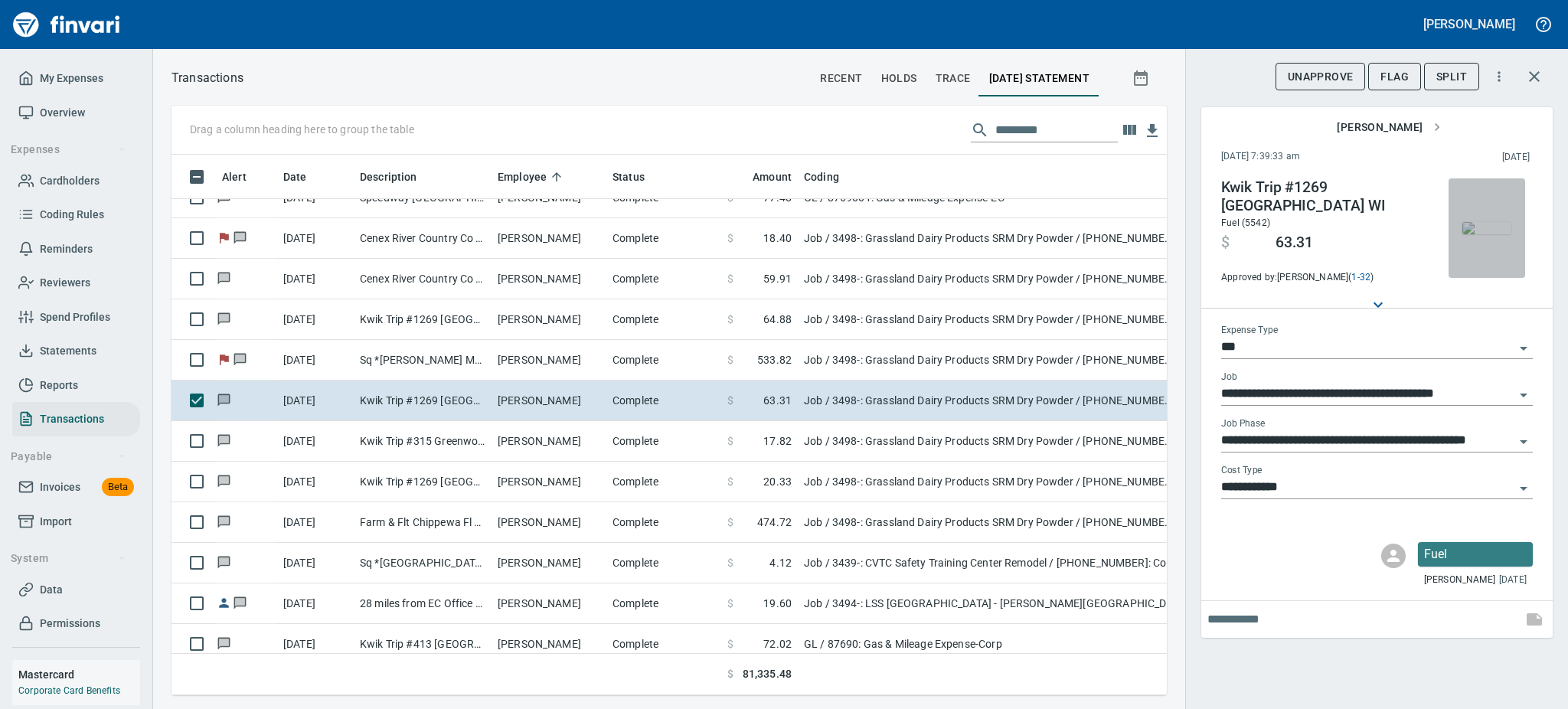
click at [1485, 234] on img "button" at bounding box center [1487, 228] width 49 height 12
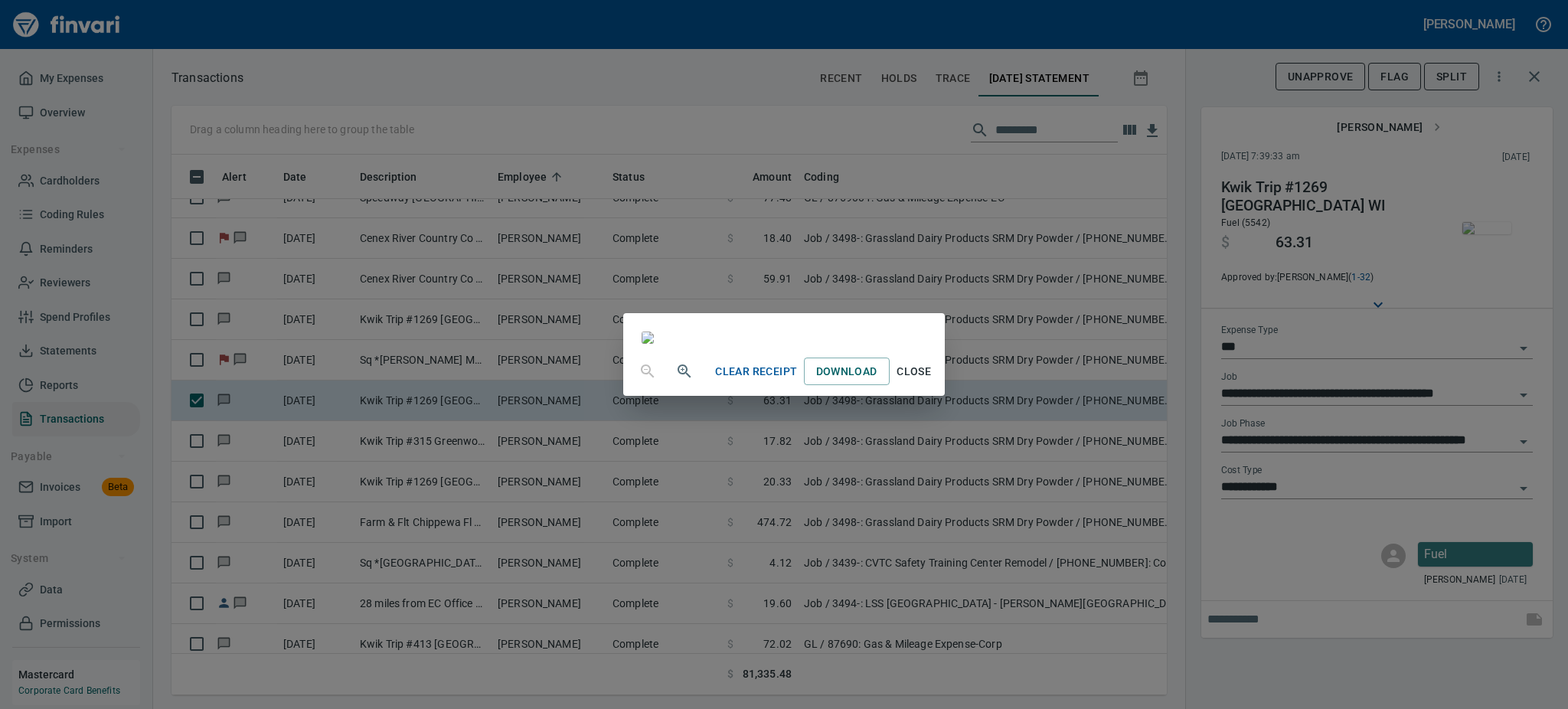
click at [932, 382] on span "Close" at bounding box center [914, 371] width 37 height 19
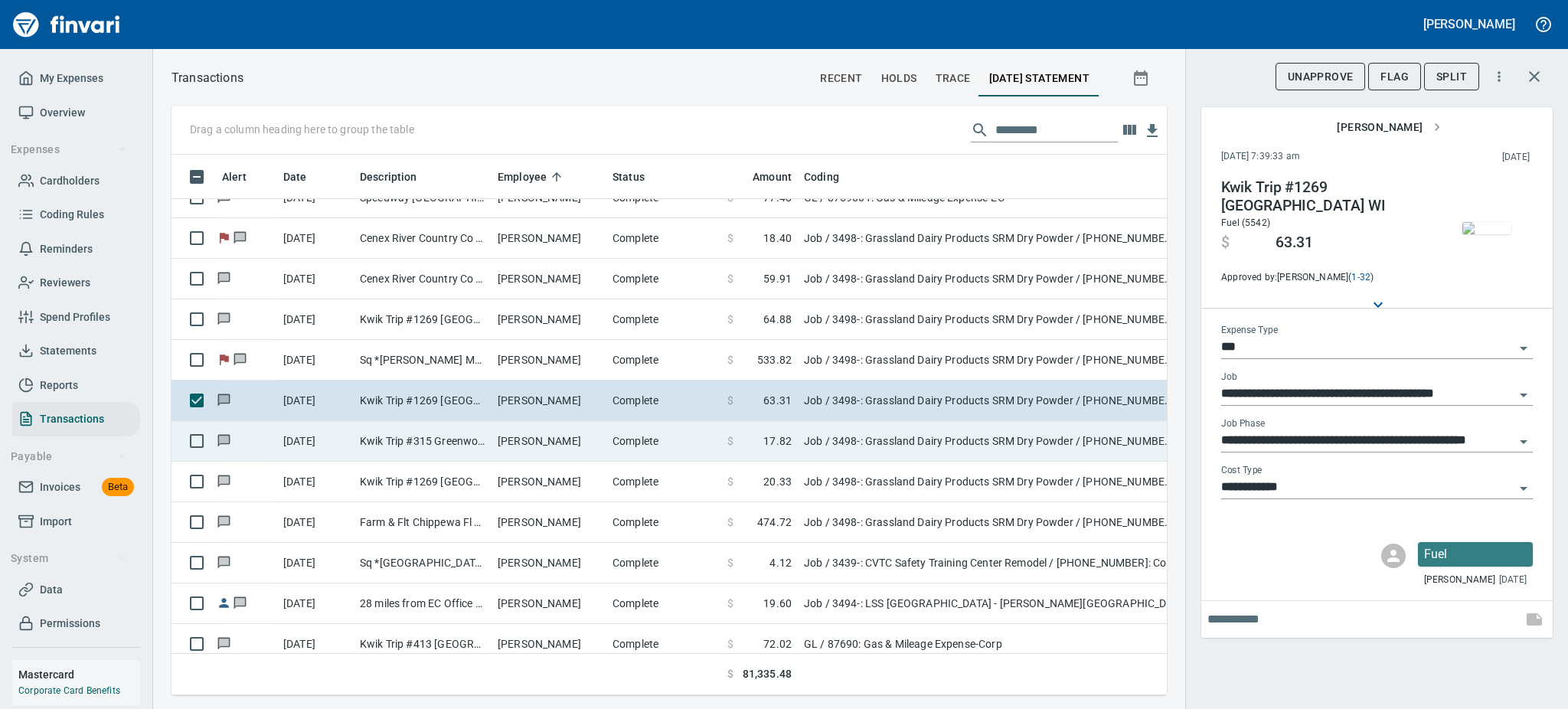
click at [493, 442] on td "Justin Marion" at bounding box center [549, 442] width 115 height 41
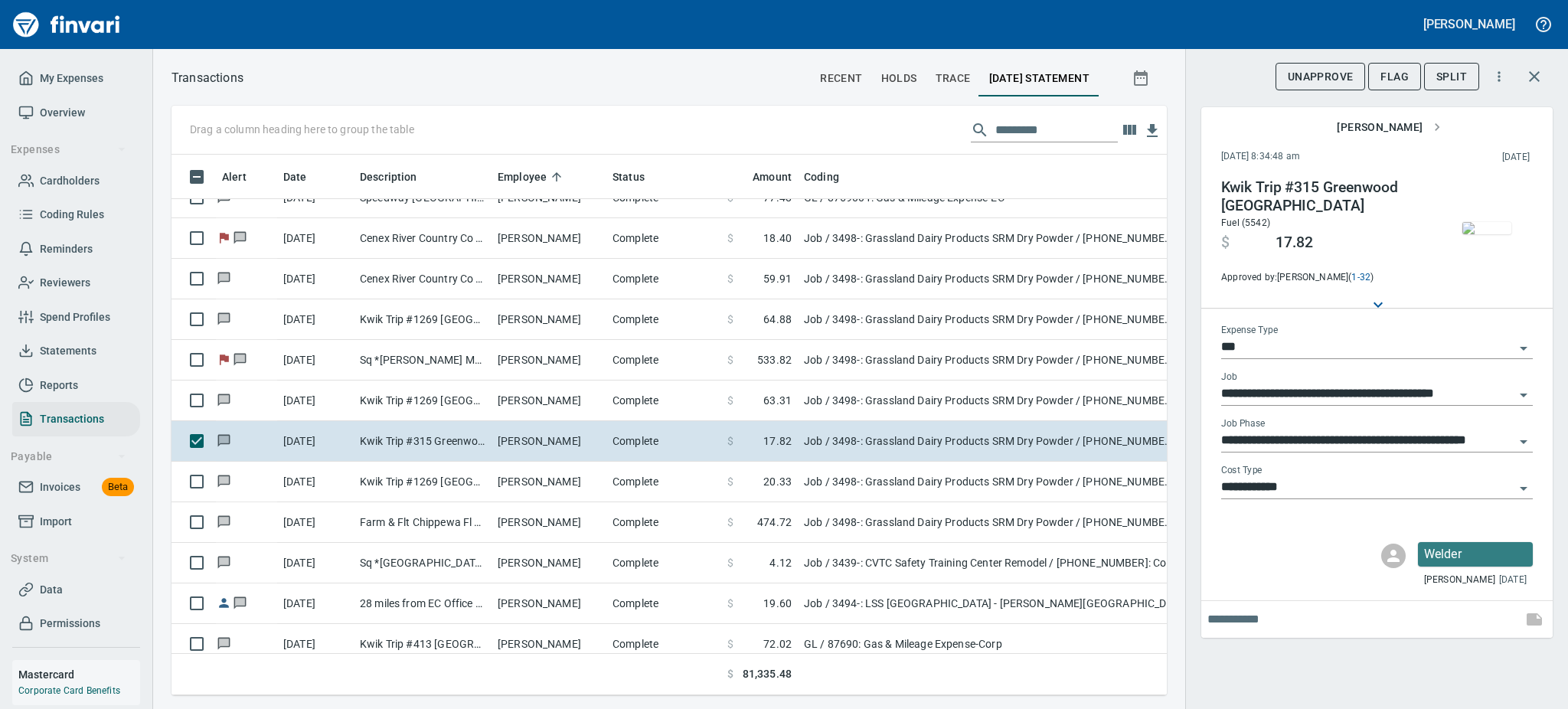
scroll to position [507, 961]
click at [1485, 225] on img "button" at bounding box center [1487, 228] width 49 height 12
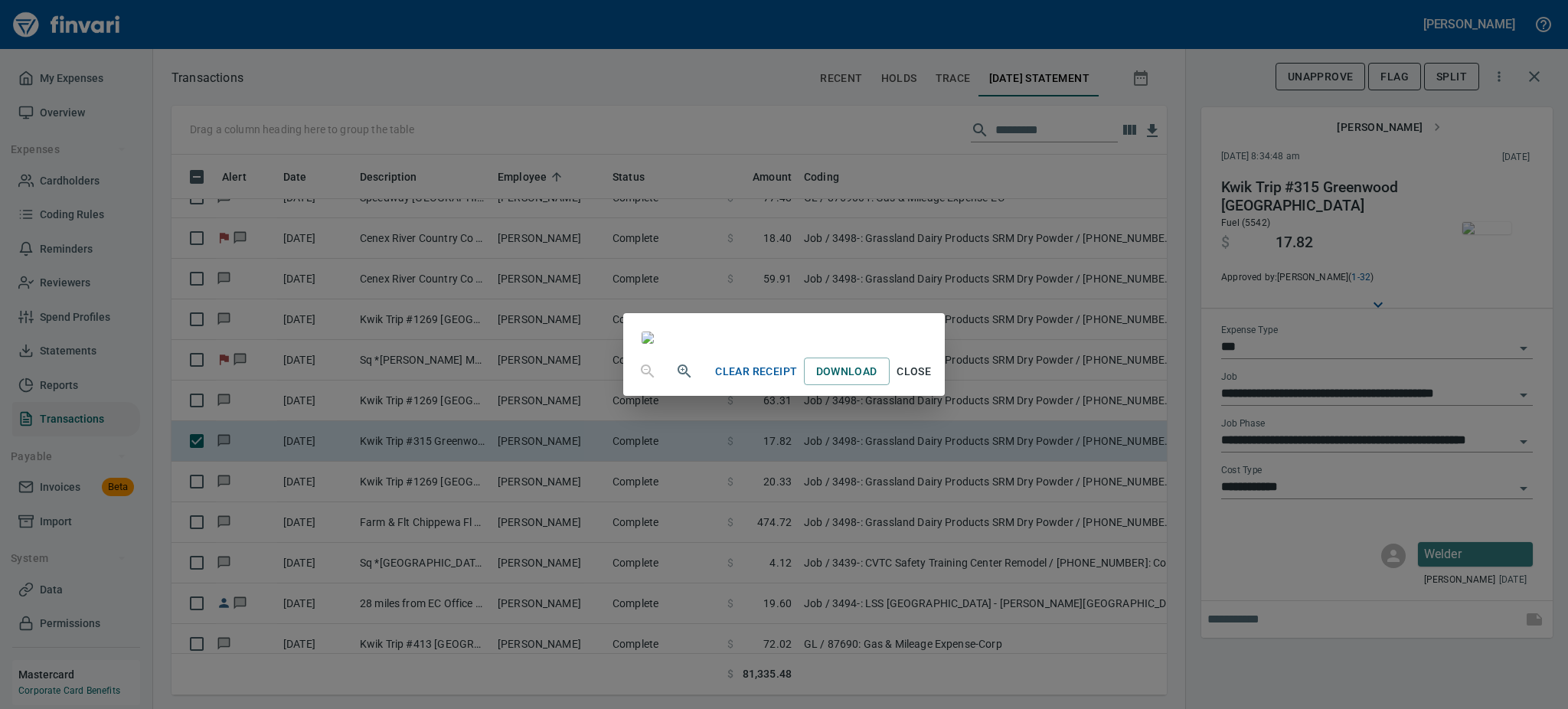
click at [932, 382] on span "Close" at bounding box center [914, 371] width 37 height 19
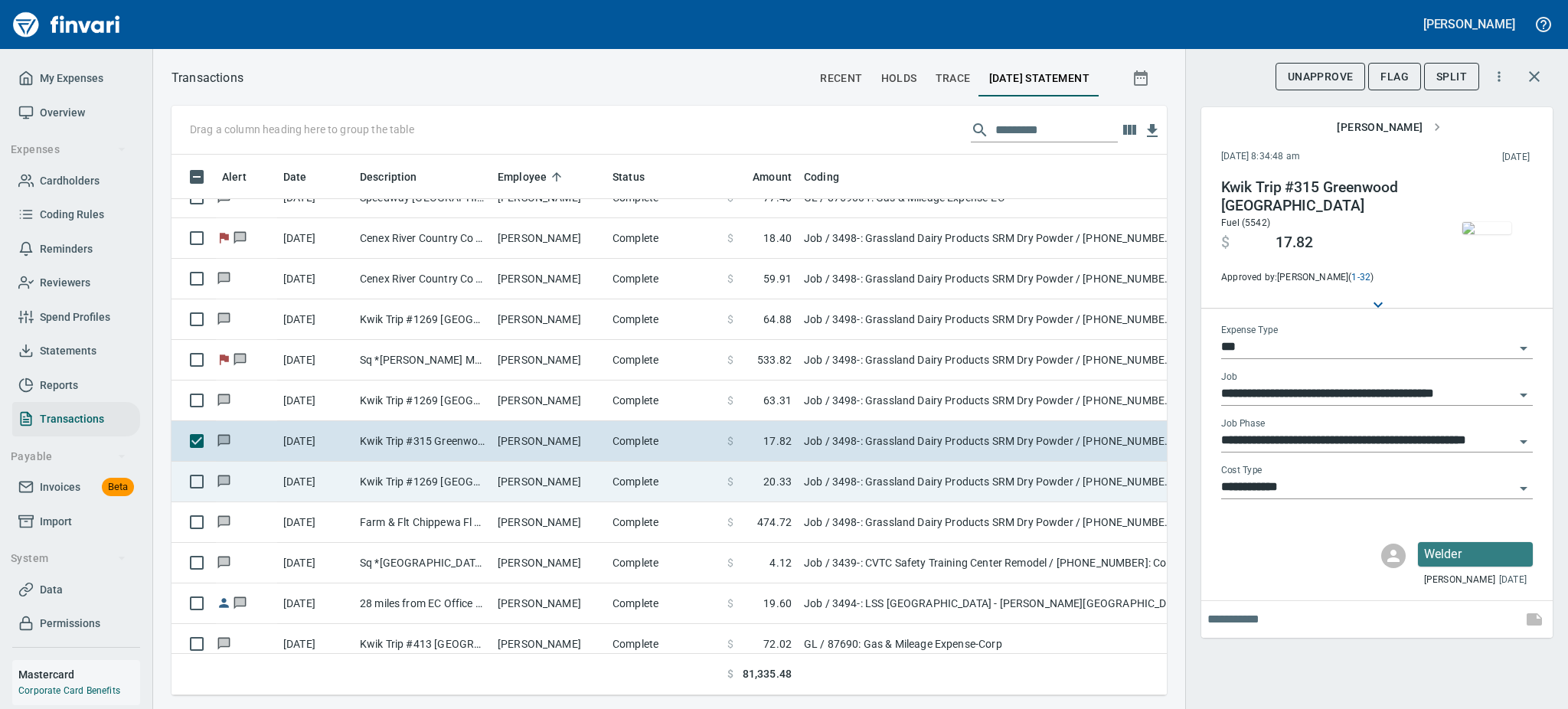
click at [583, 487] on td "Justin Marion" at bounding box center [549, 482] width 115 height 41
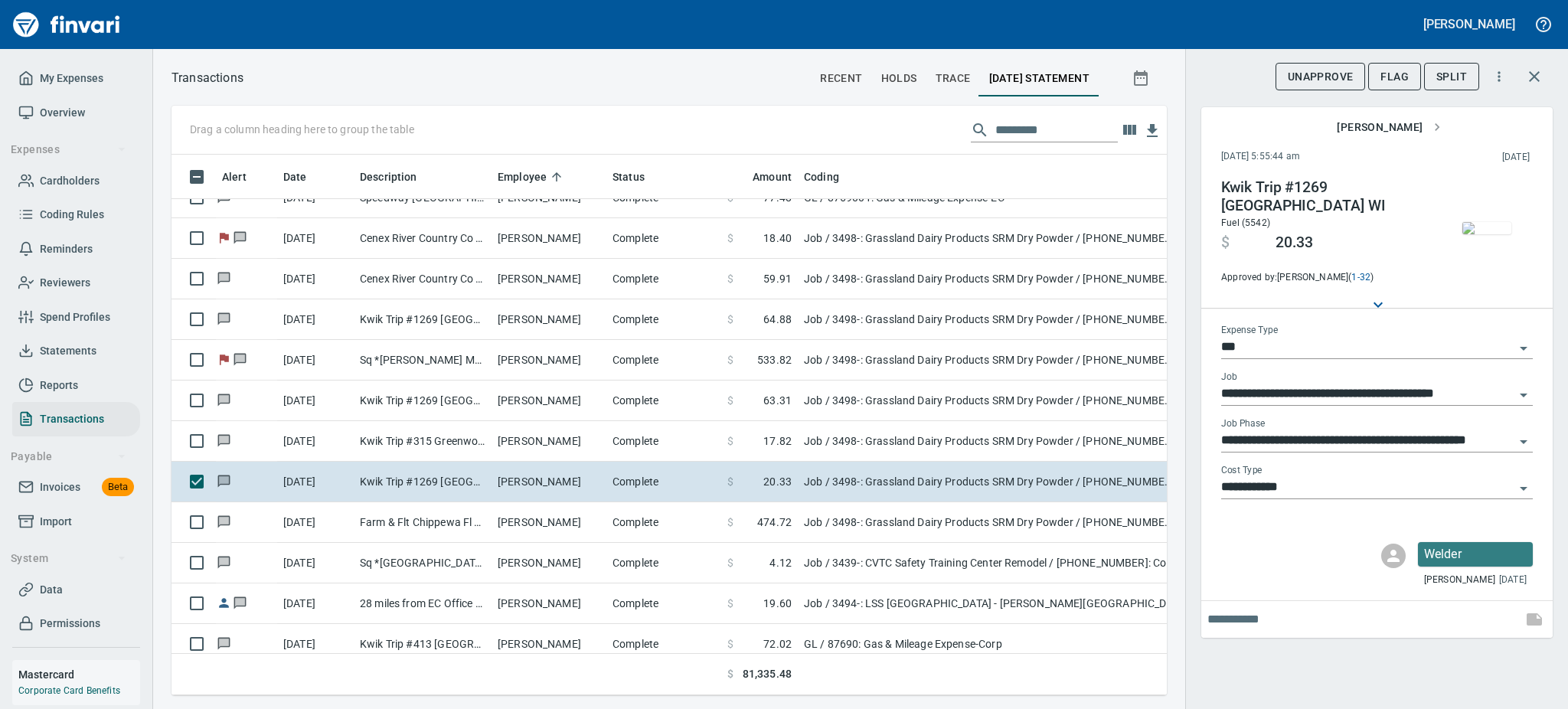
click at [1499, 222] on img "button" at bounding box center [1487, 228] width 49 height 12
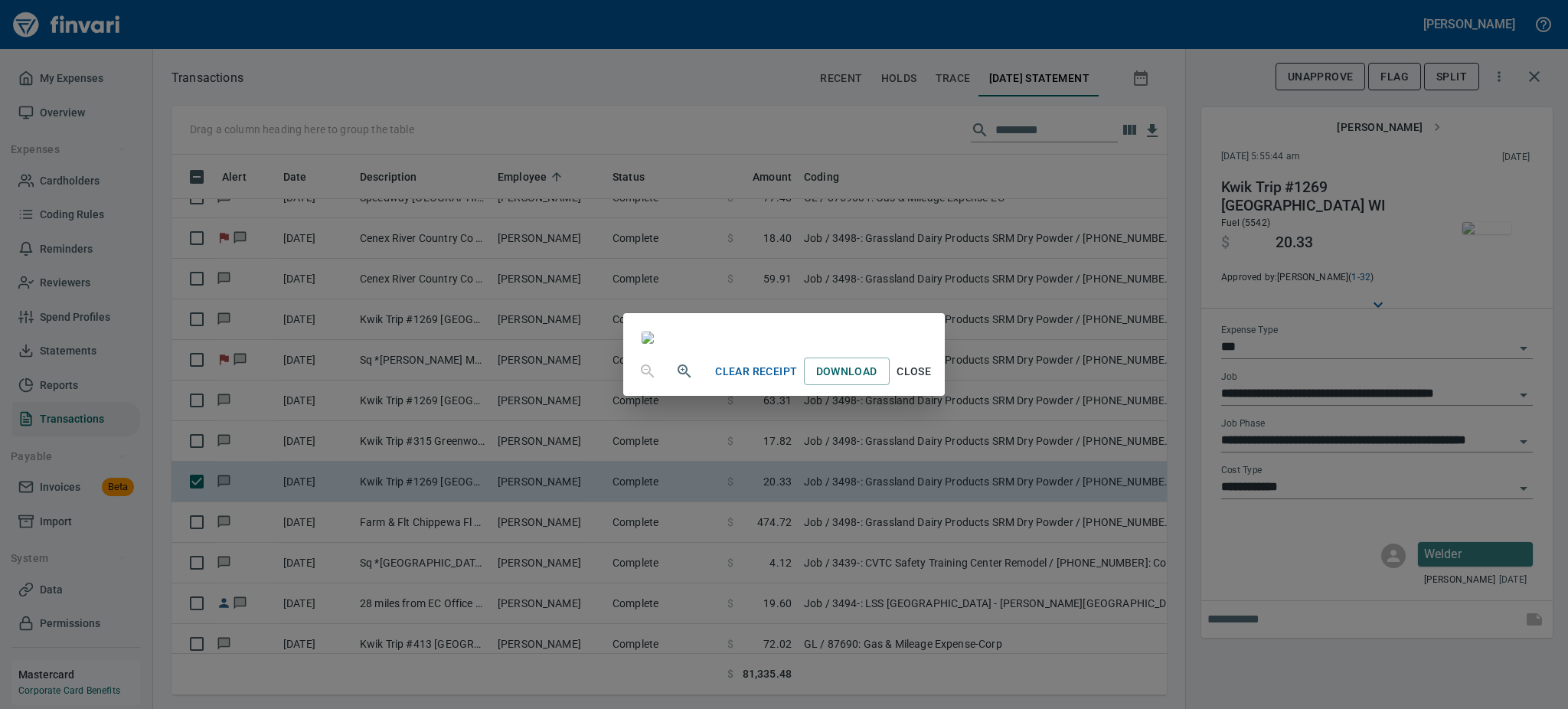
click at [932, 382] on span "Close" at bounding box center [914, 371] width 37 height 19
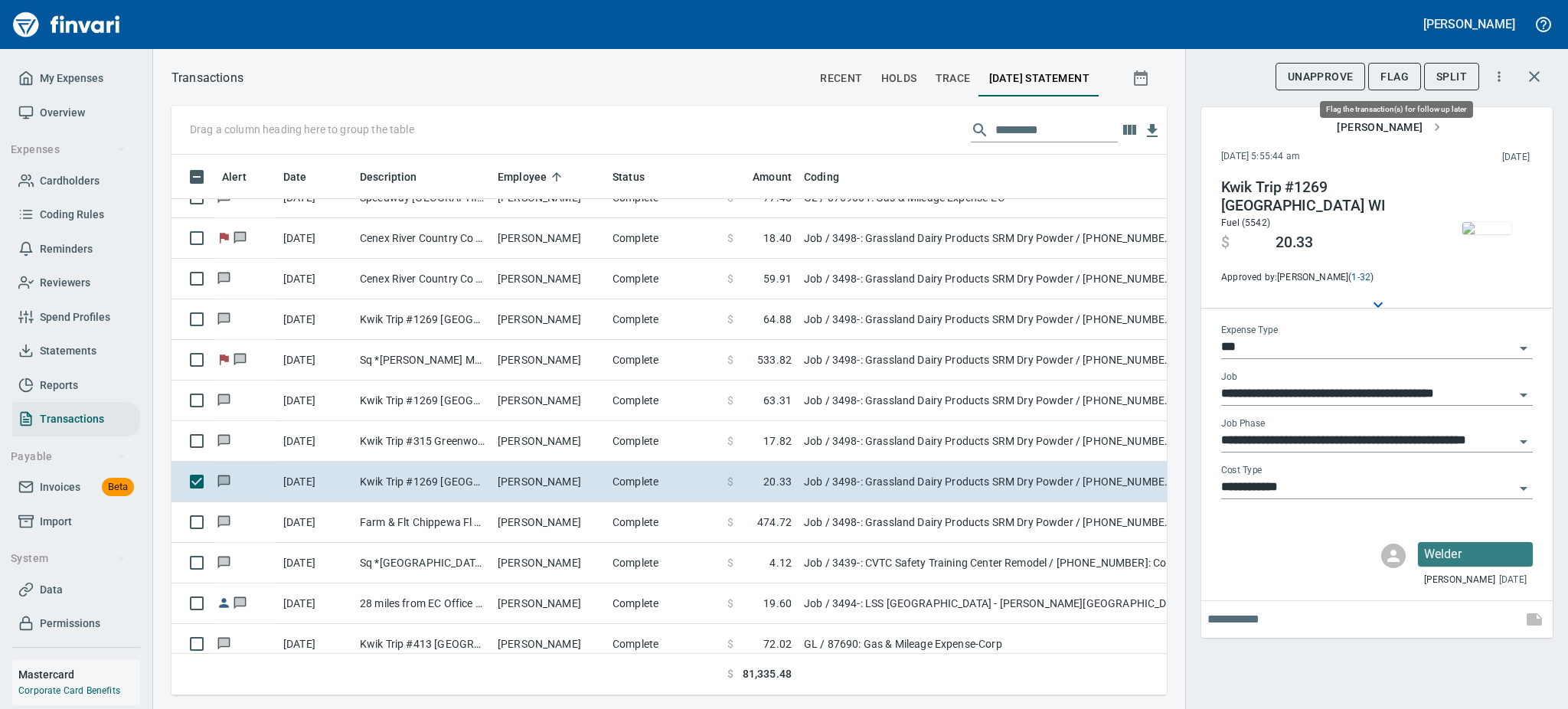
click at [1392, 80] on span "Flag" at bounding box center [1395, 76] width 29 height 19
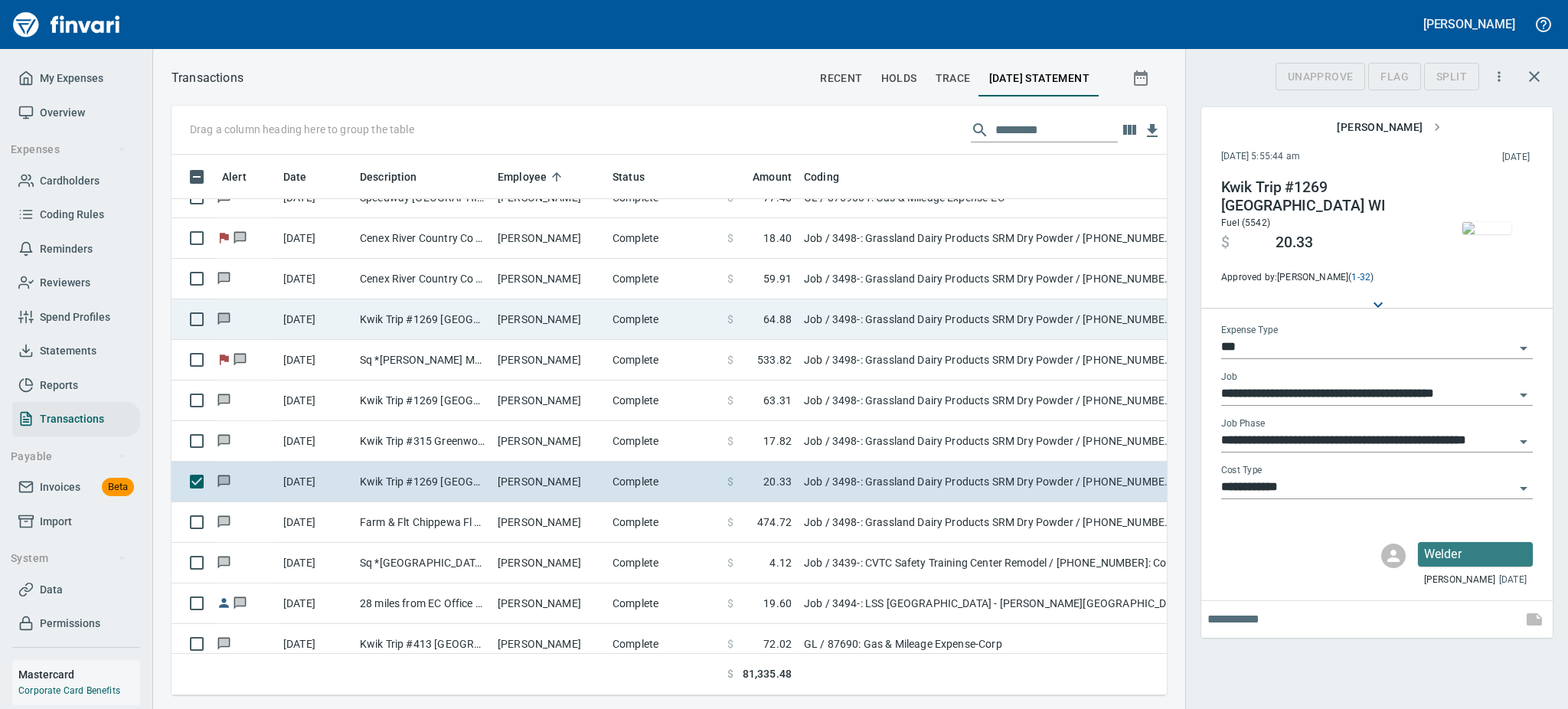
scroll to position [507, 961]
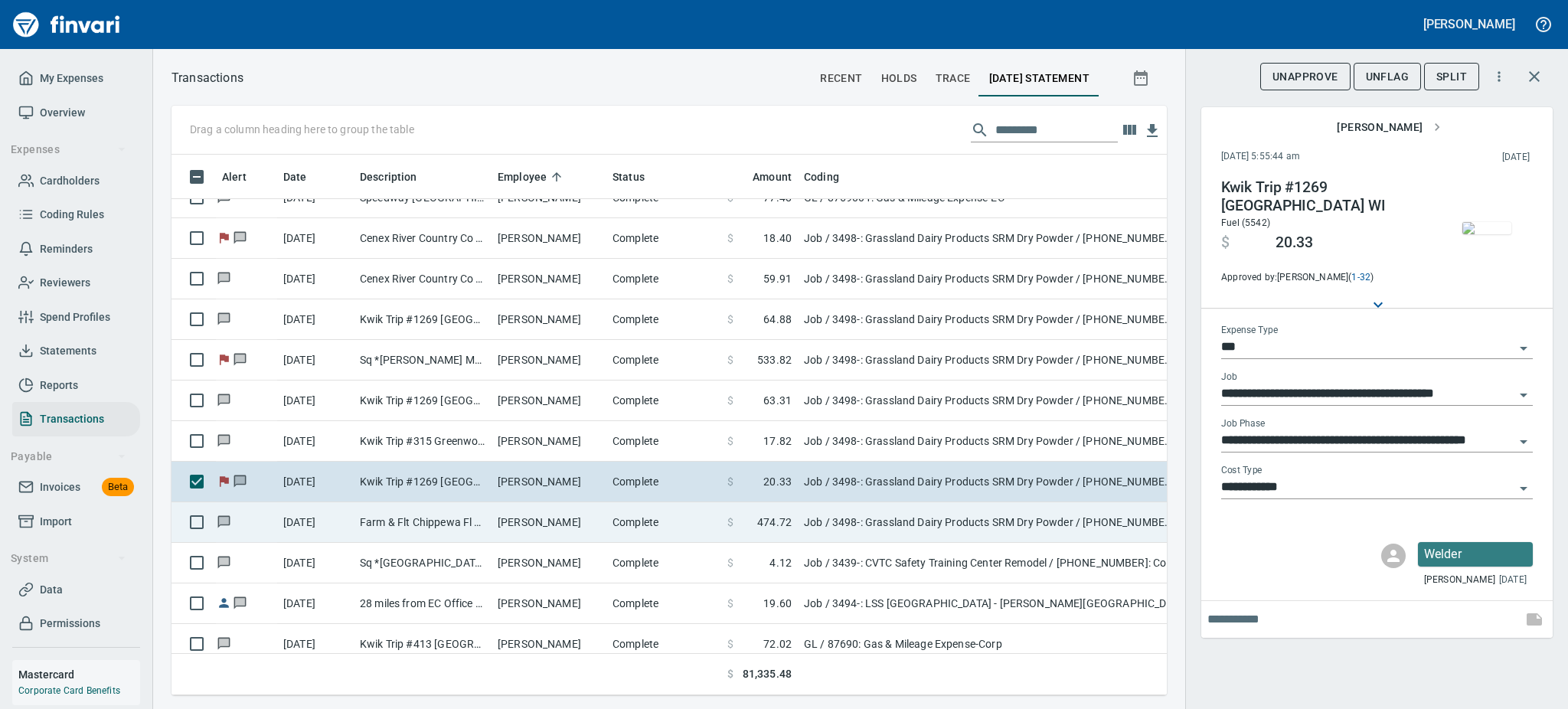
click at [542, 524] on td "Justin Marion" at bounding box center [549, 523] width 115 height 41
type input "**********"
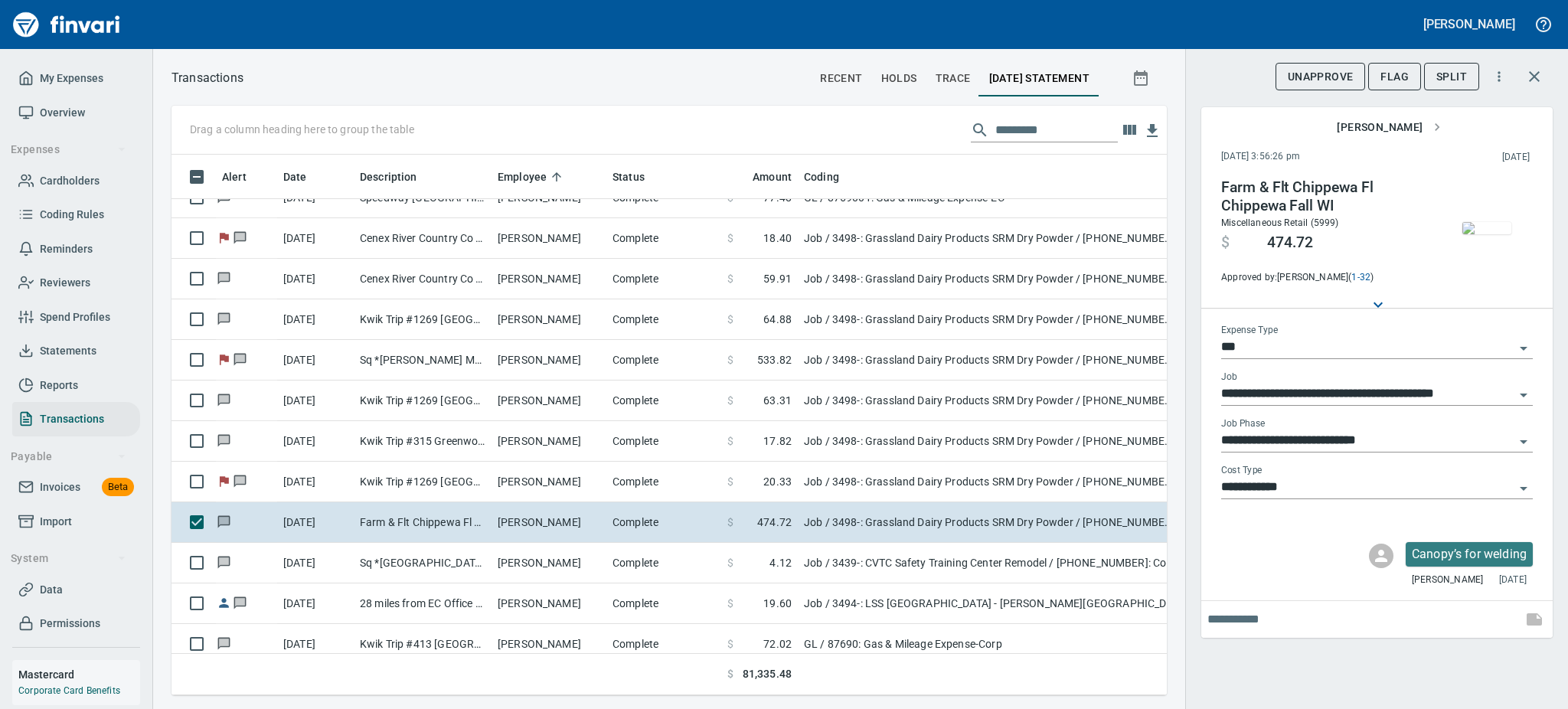
click at [1497, 232] on img "button" at bounding box center [1487, 228] width 49 height 12
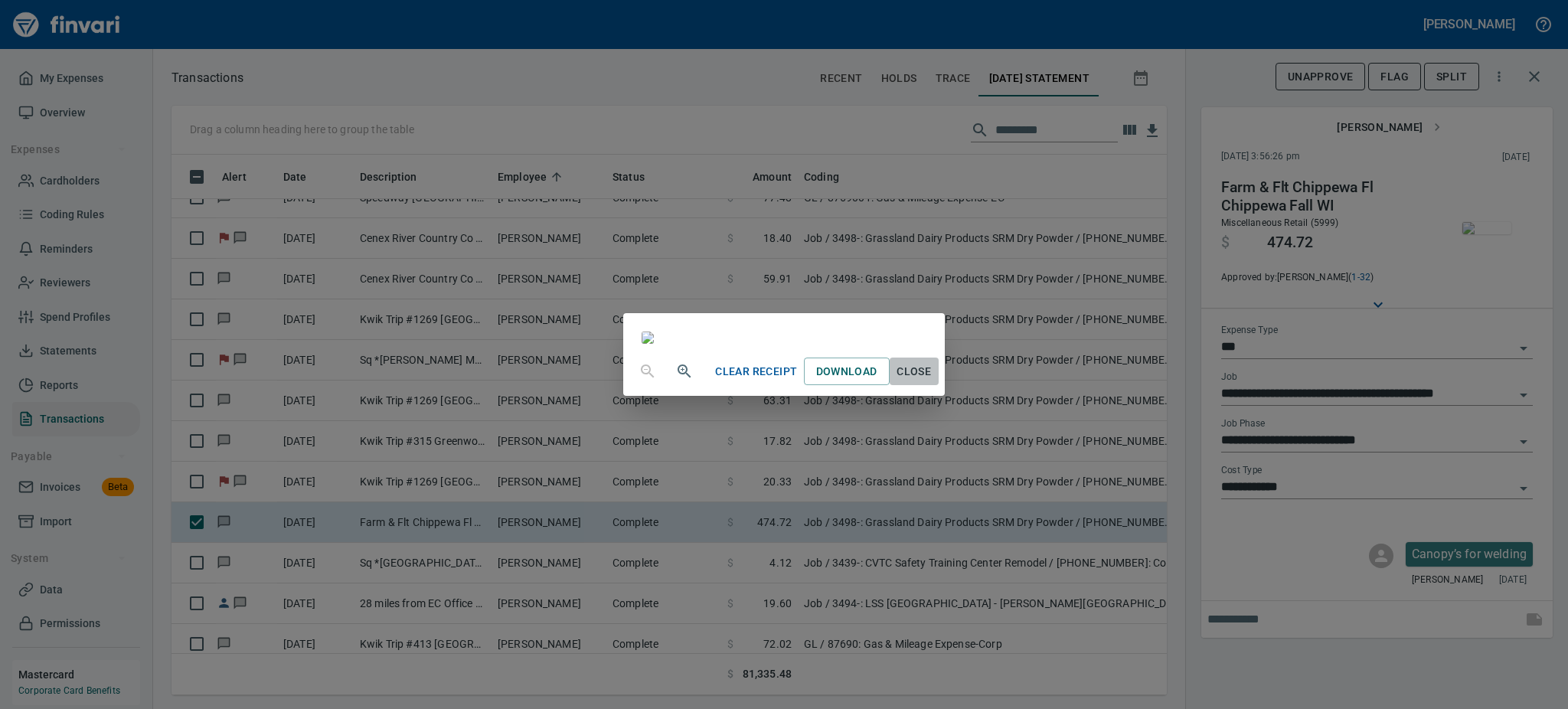
click at [932, 382] on span "Close" at bounding box center [914, 371] width 37 height 19
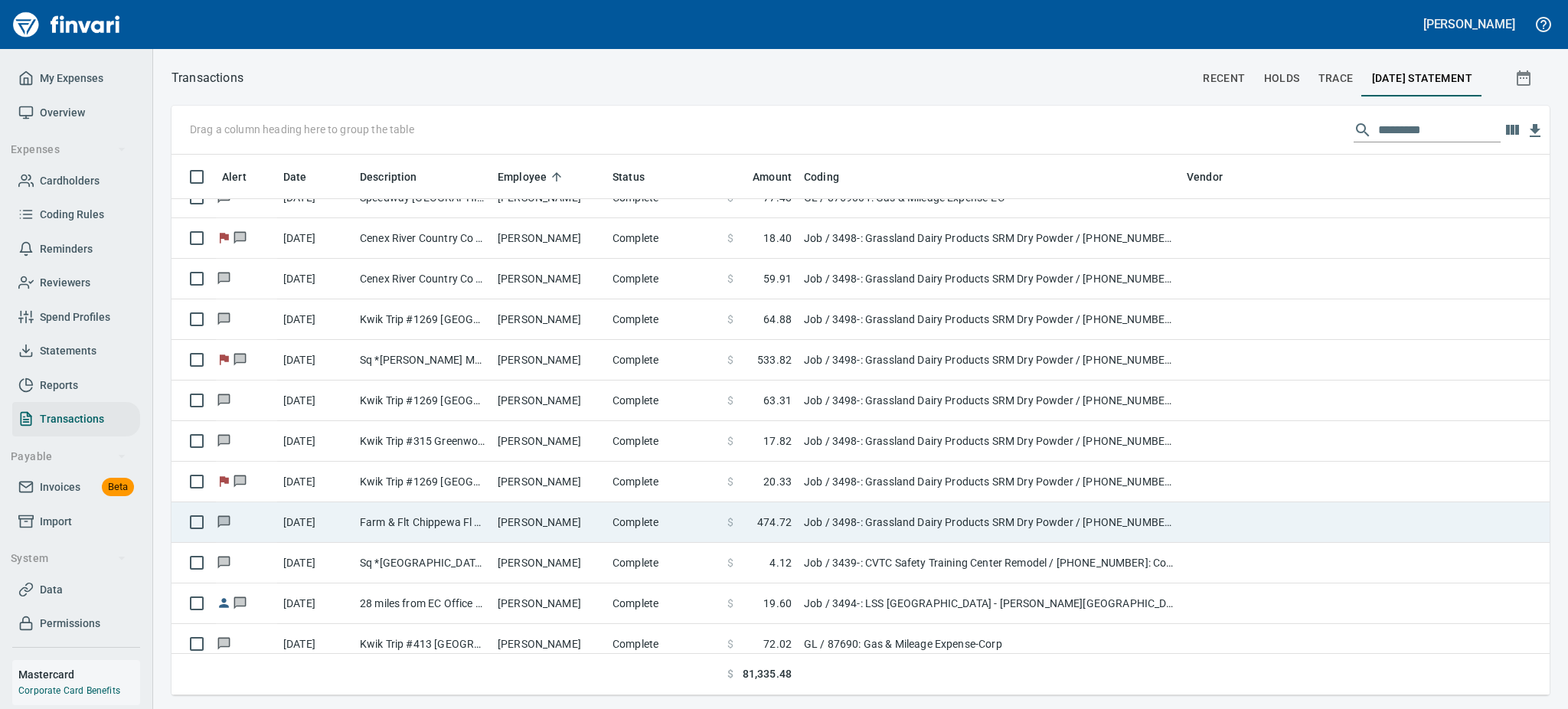
scroll to position [524, 1327]
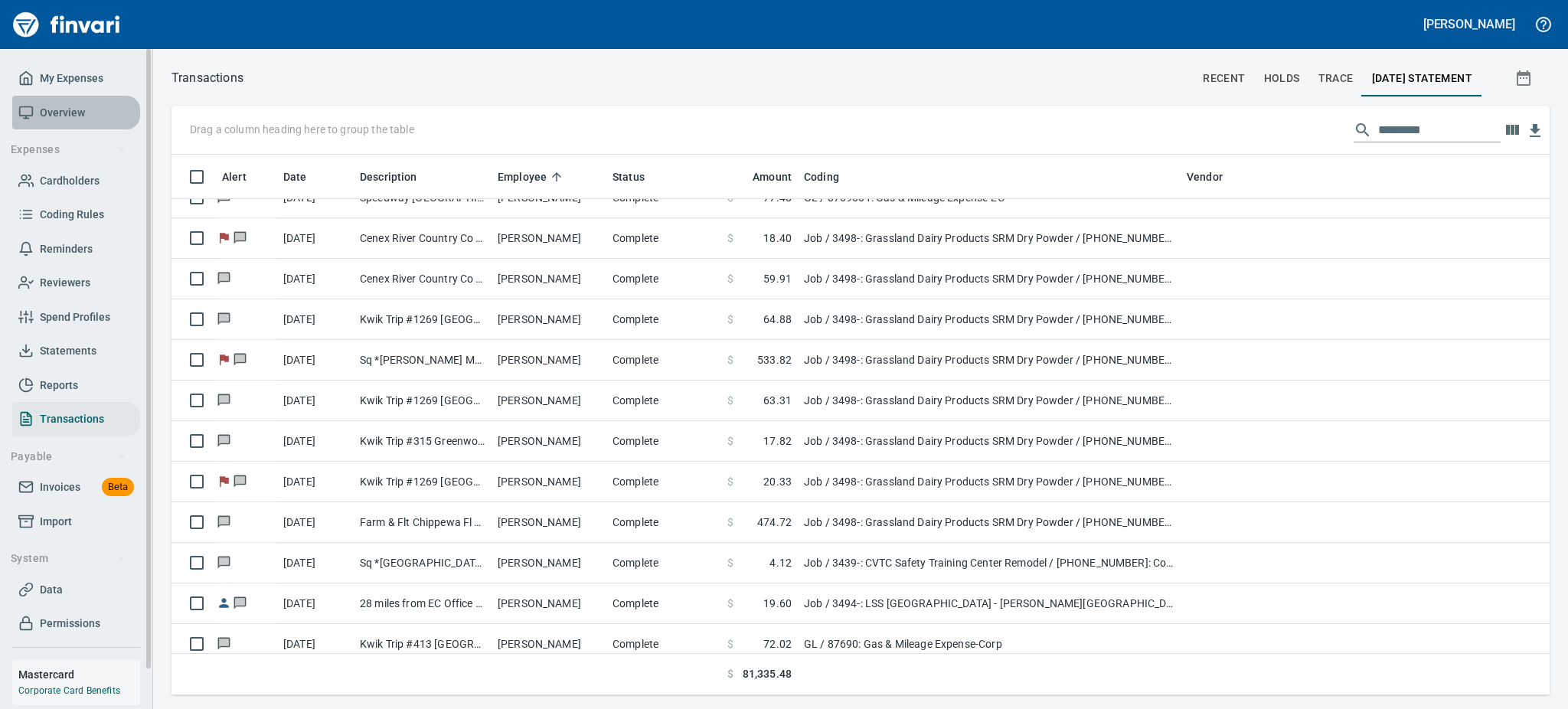
click at [79, 109] on span "Overview" at bounding box center [62, 112] width 45 height 19
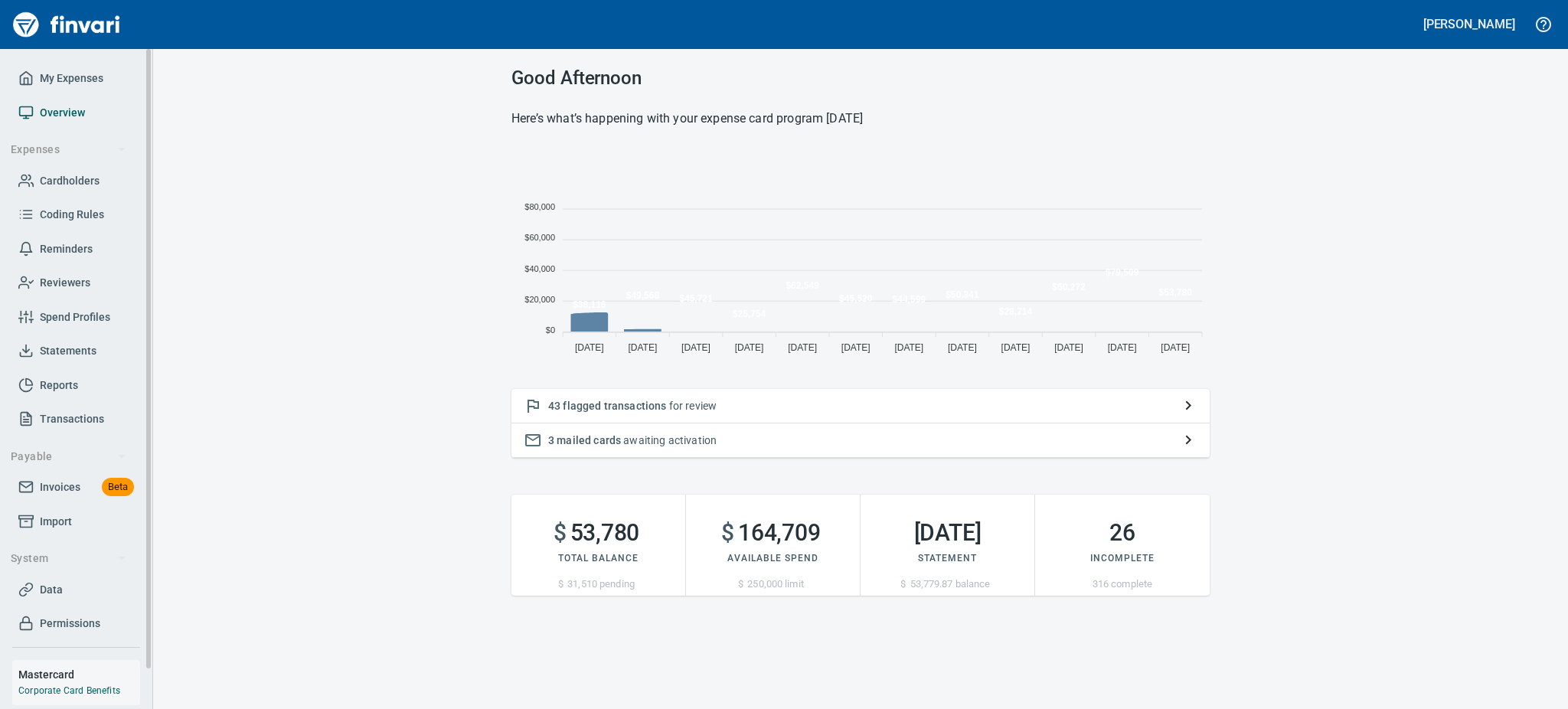
scroll to position [205, 681]
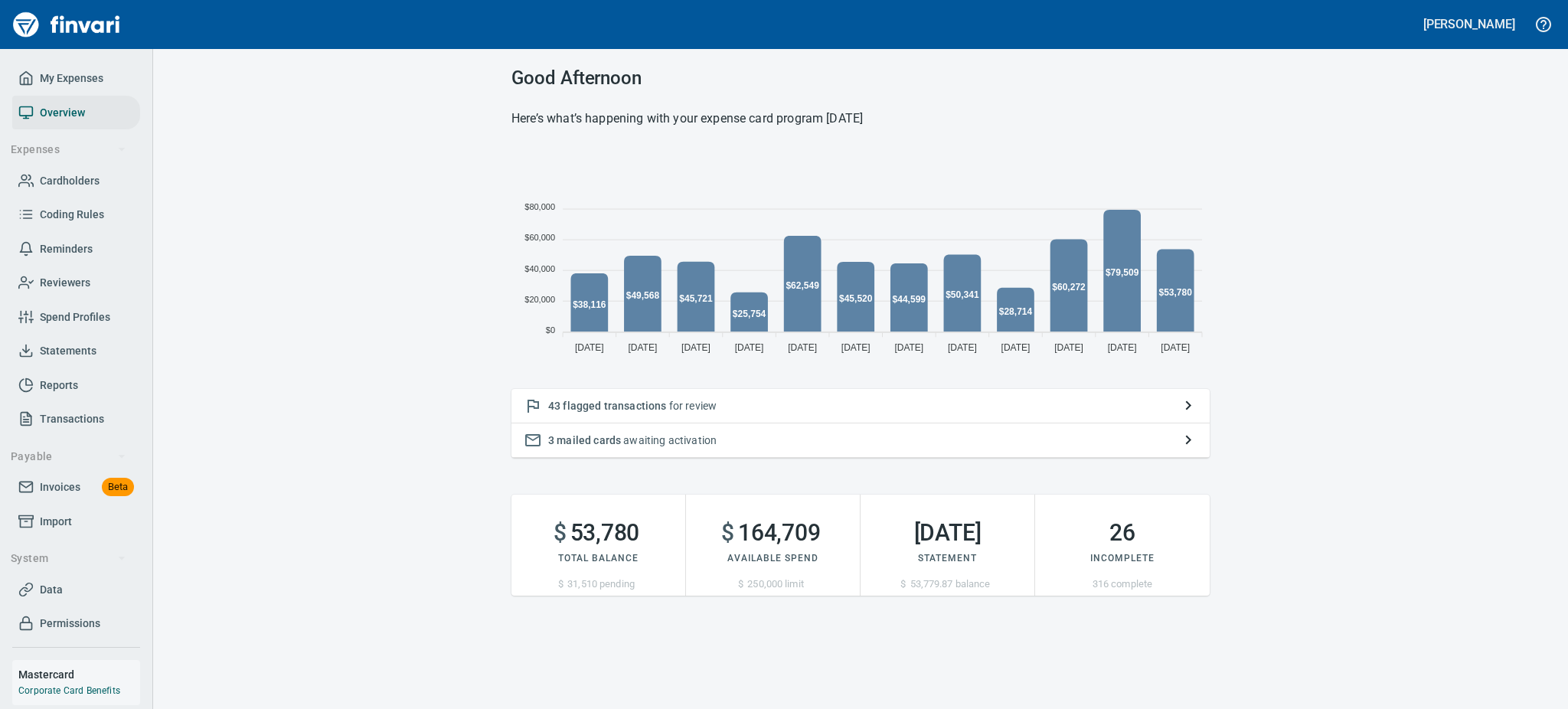
click at [652, 406] on span "flagged transactions" at bounding box center [615, 405] width 103 height 12
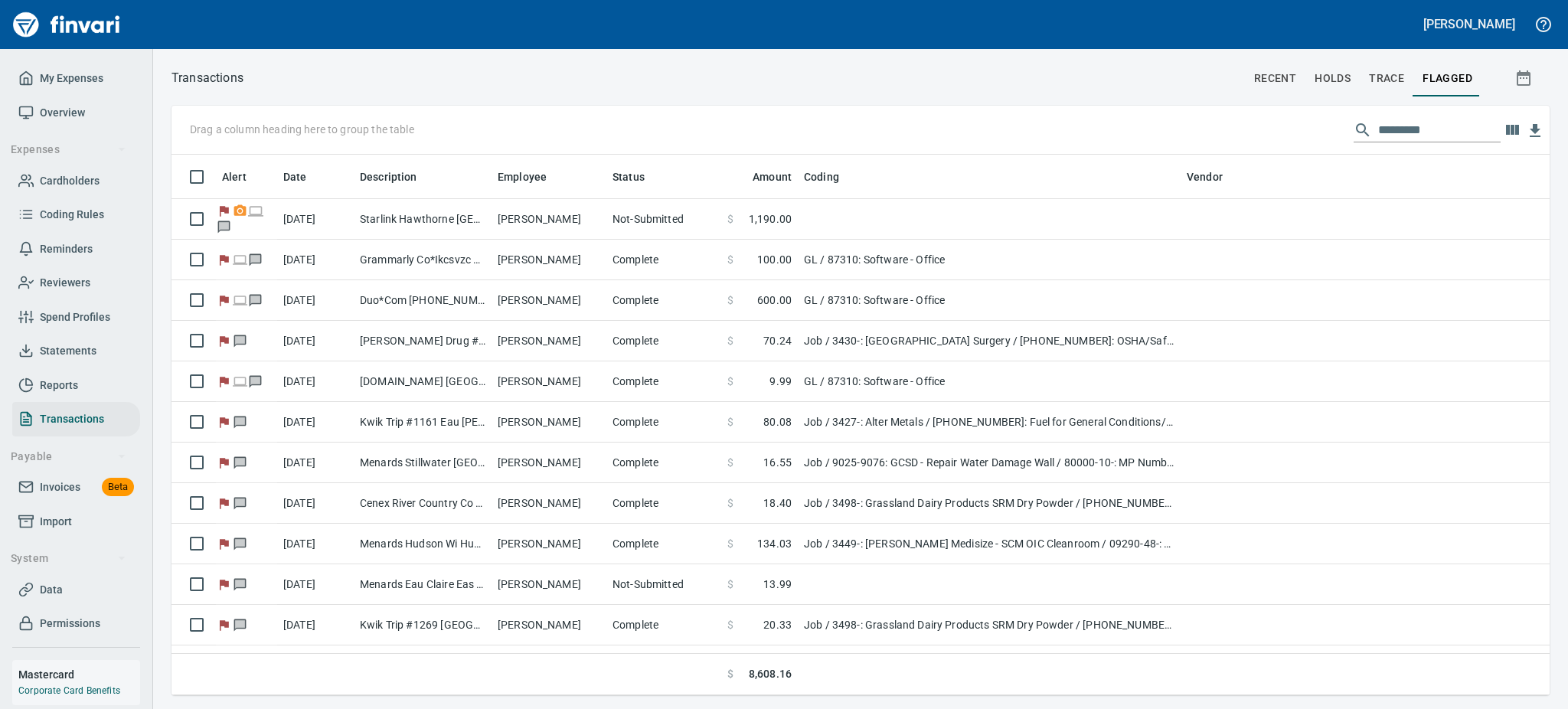
scroll to position [524, 1343]
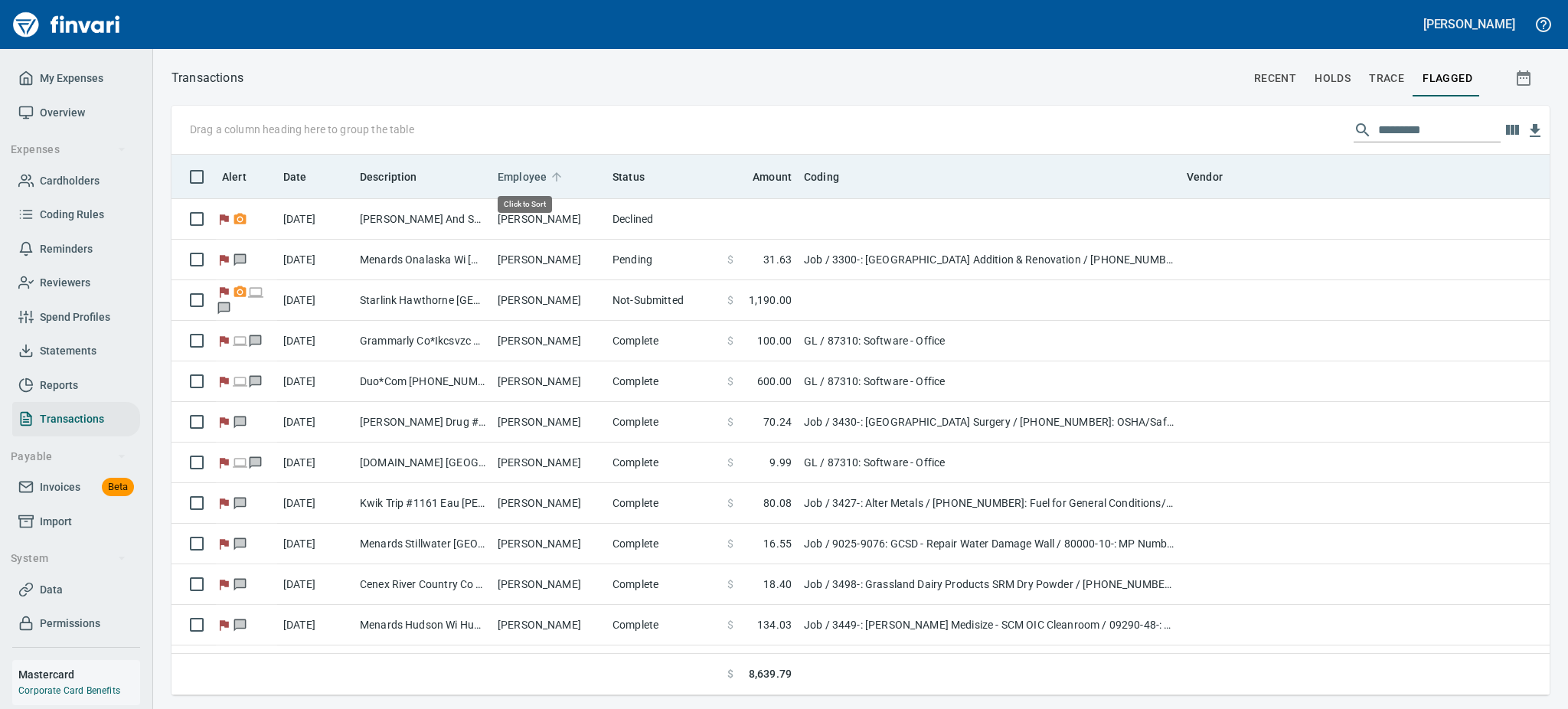
click at [522, 174] on span "Employee" at bounding box center [522, 177] width 49 height 18
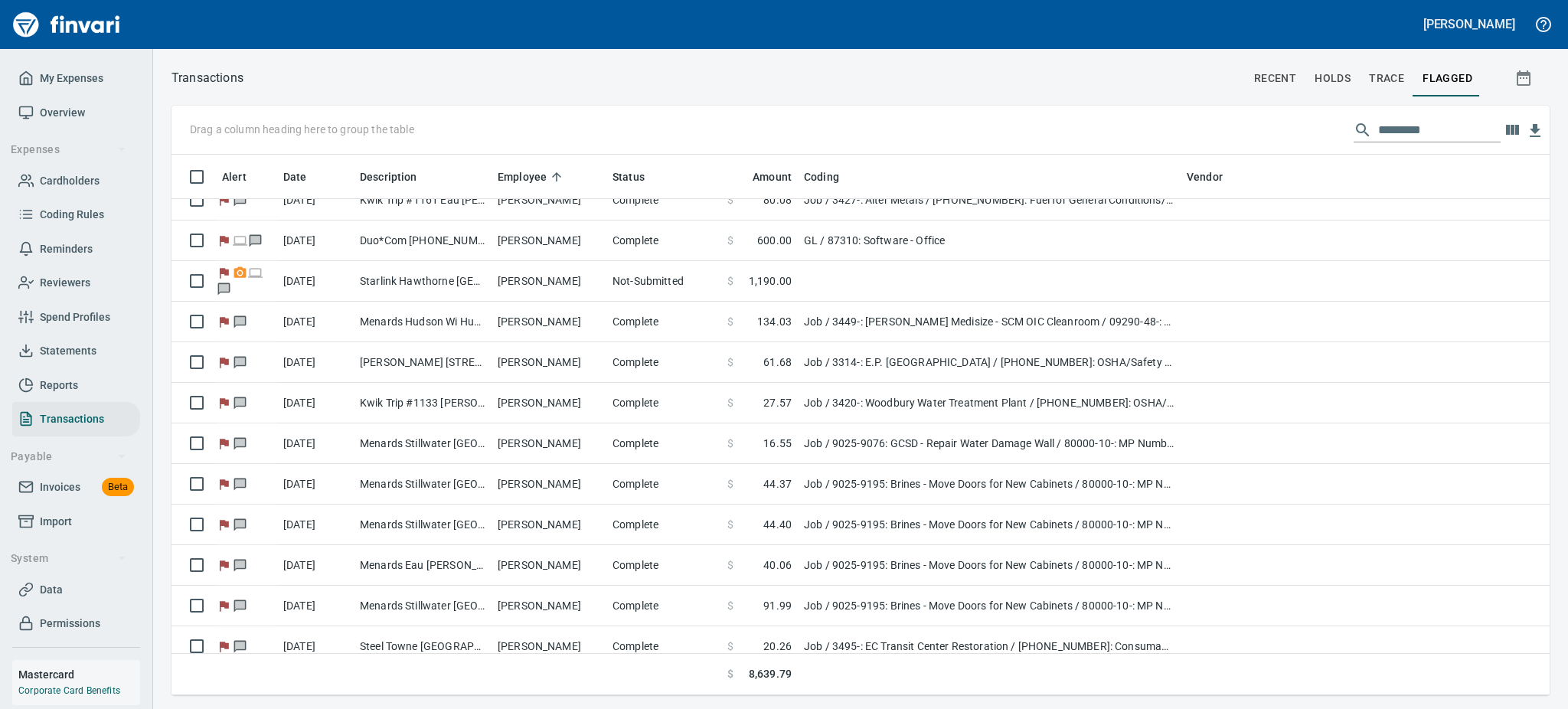
scroll to position [1292, 0]
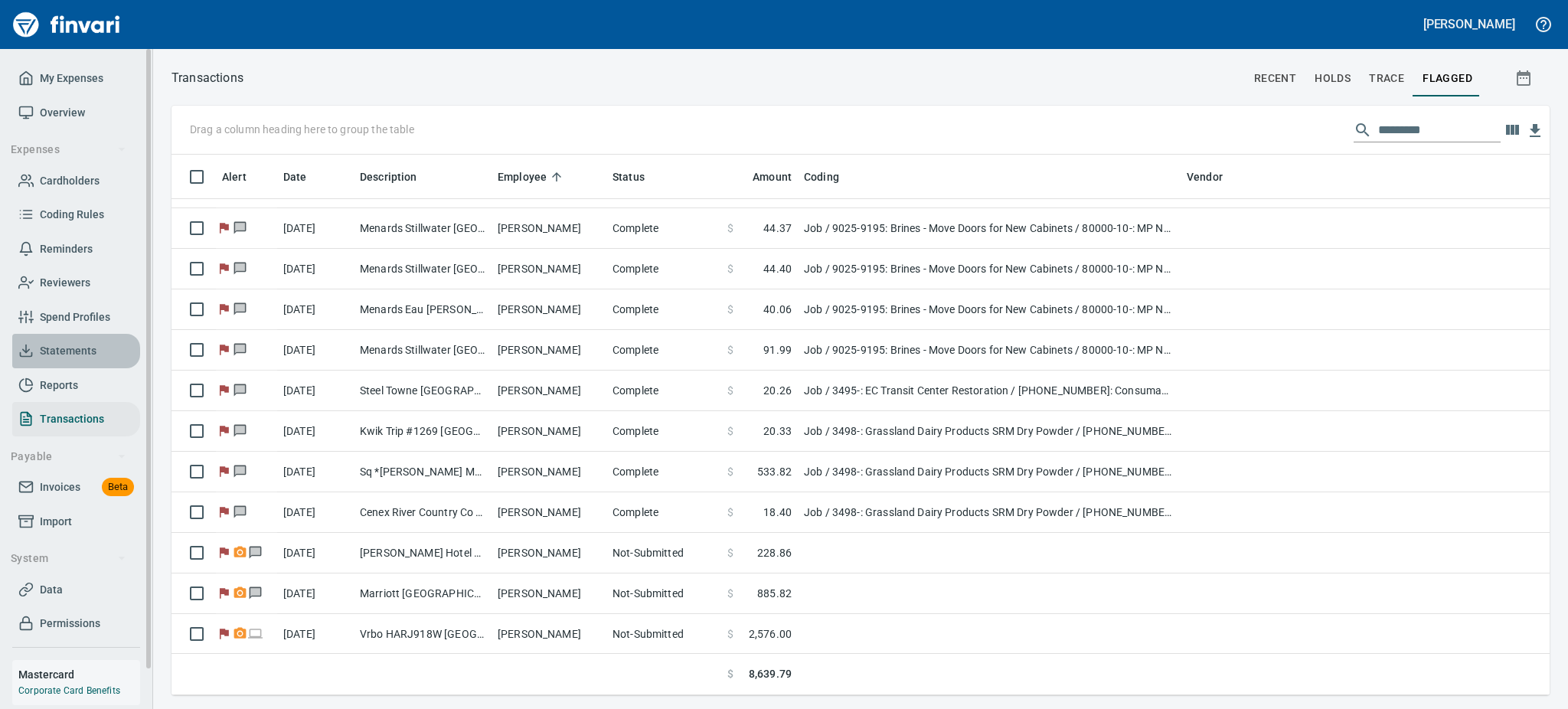
click at [87, 339] on link "Statements" at bounding box center [76, 351] width 128 height 34
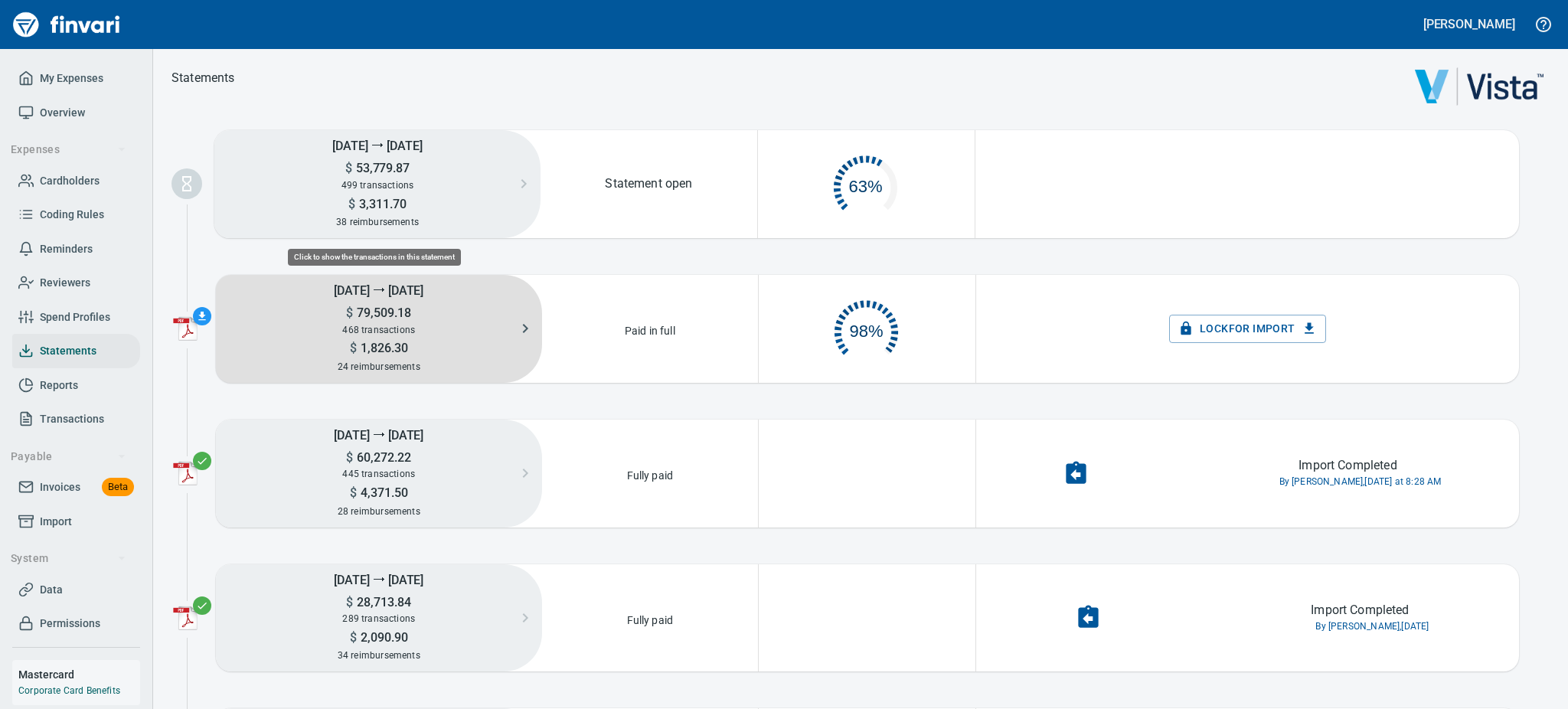
scroll to position [70, 196]
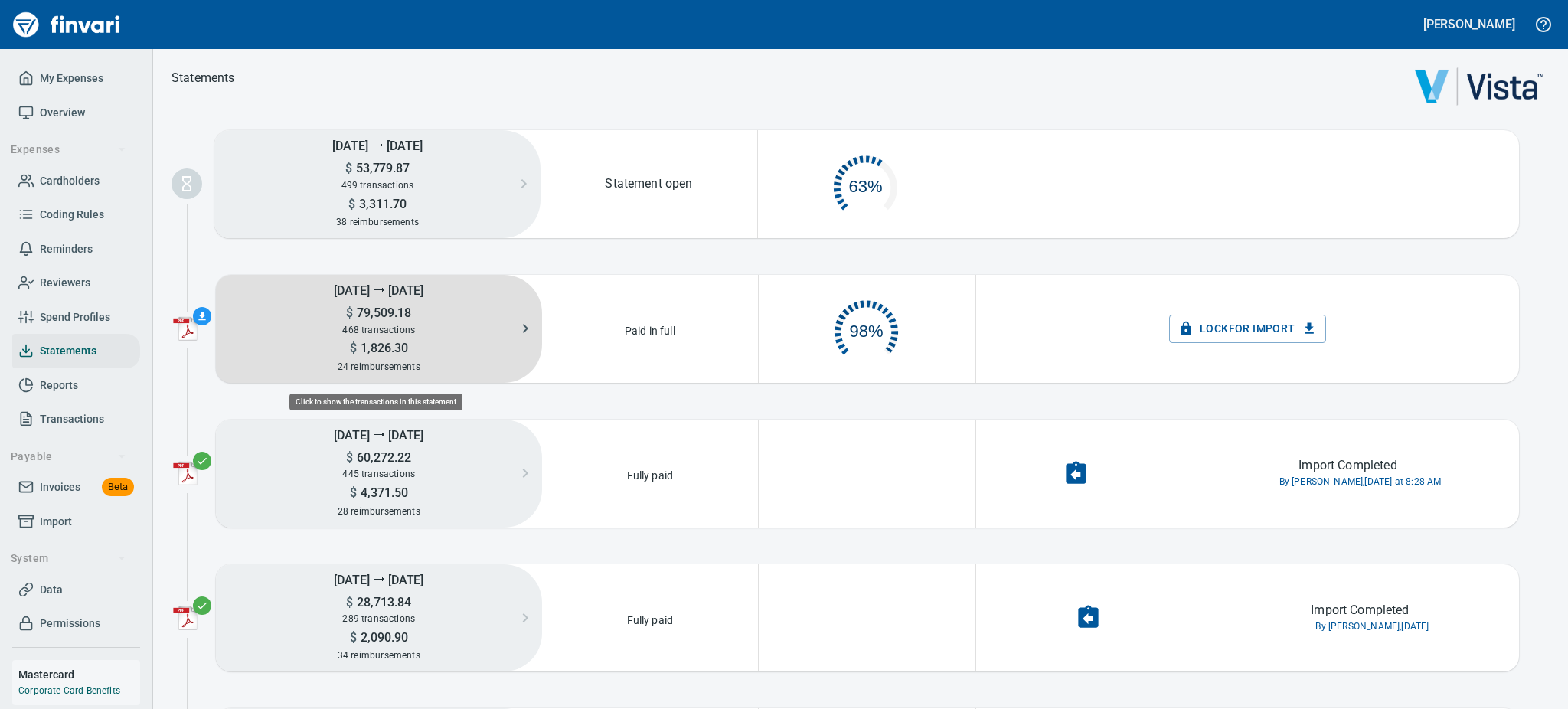
click at [499, 341] on h5 "$ 1,826.30" at bounding box center [379, 348] width 327 height 16
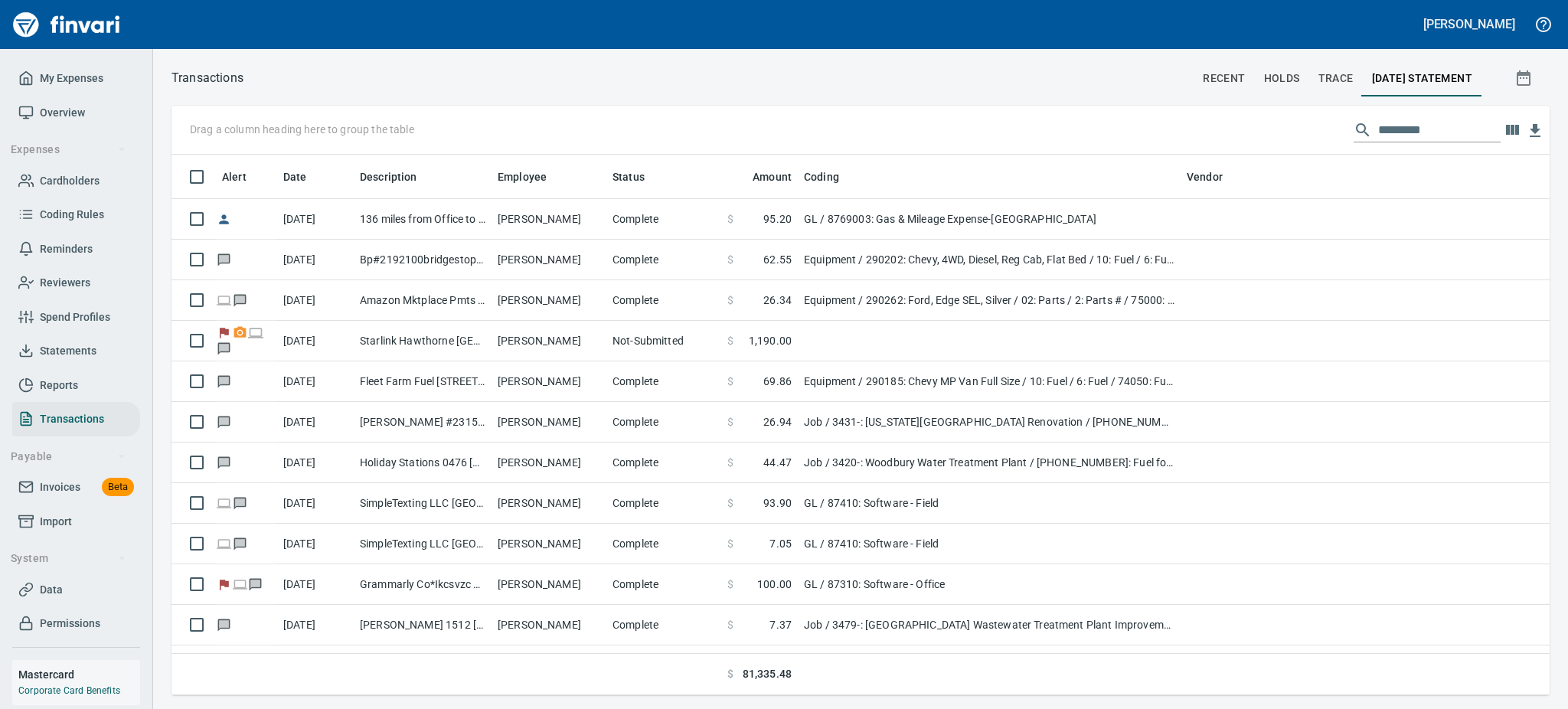
scroll to position [1, 1]
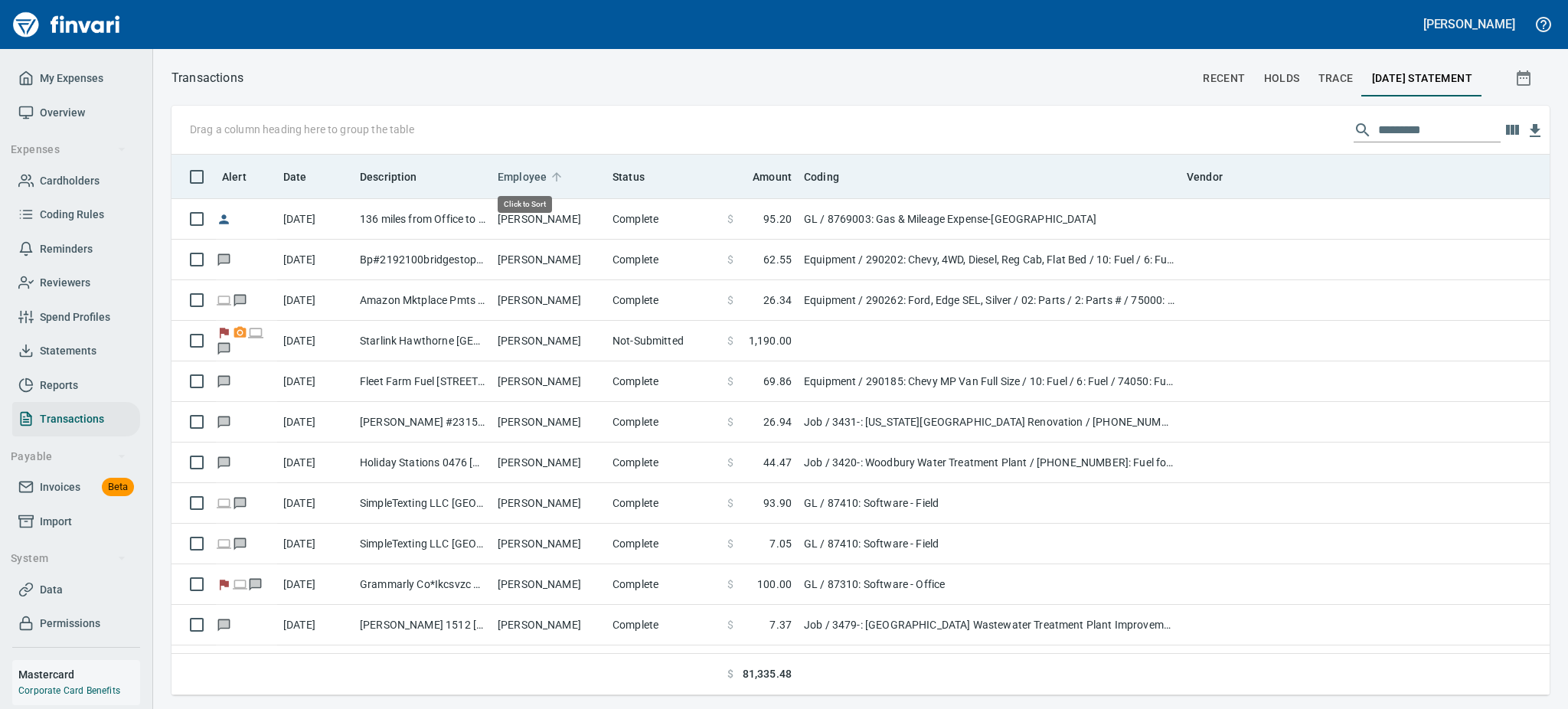
click at [547, 180] on span "Employee" at bounding box center [532, 177] width 69 height 18
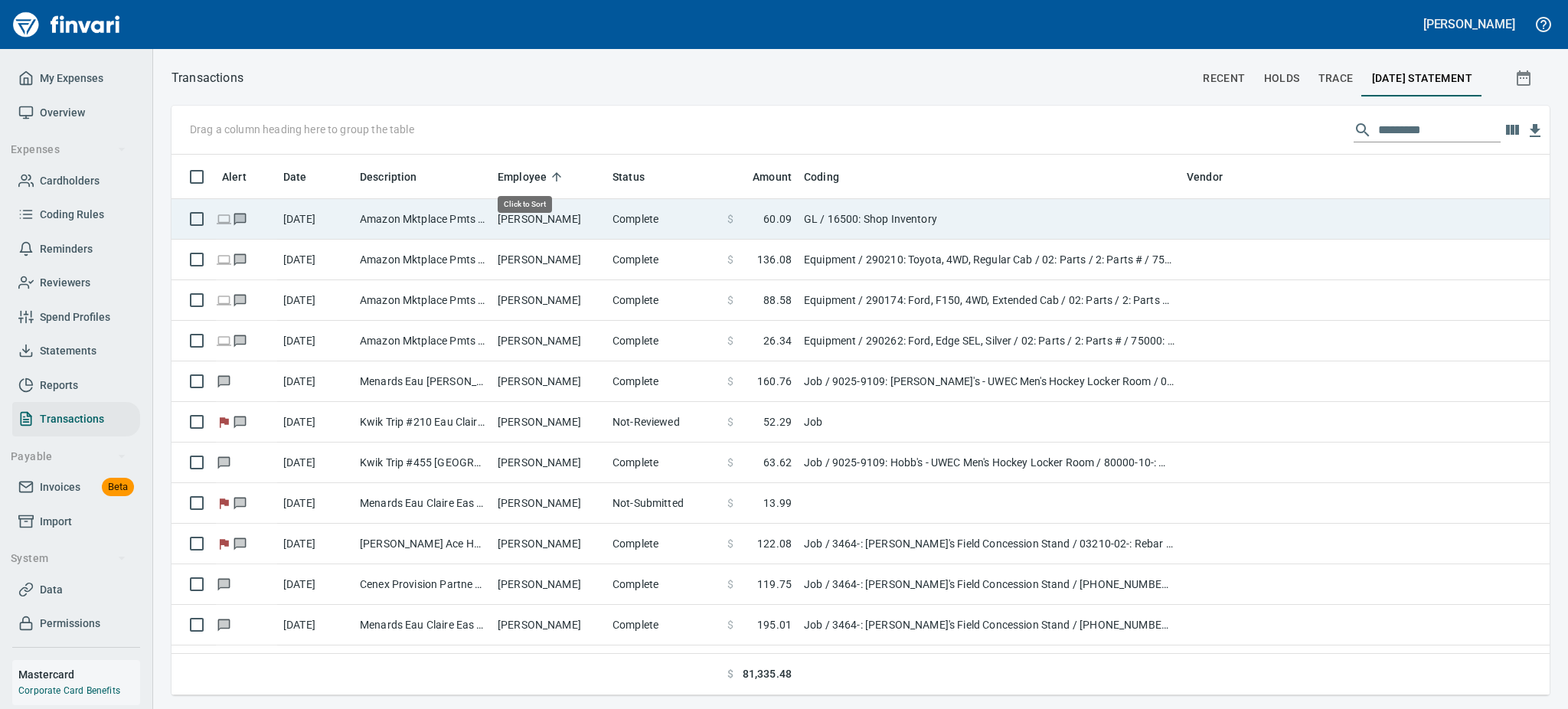
scroll to position [524, 1343]
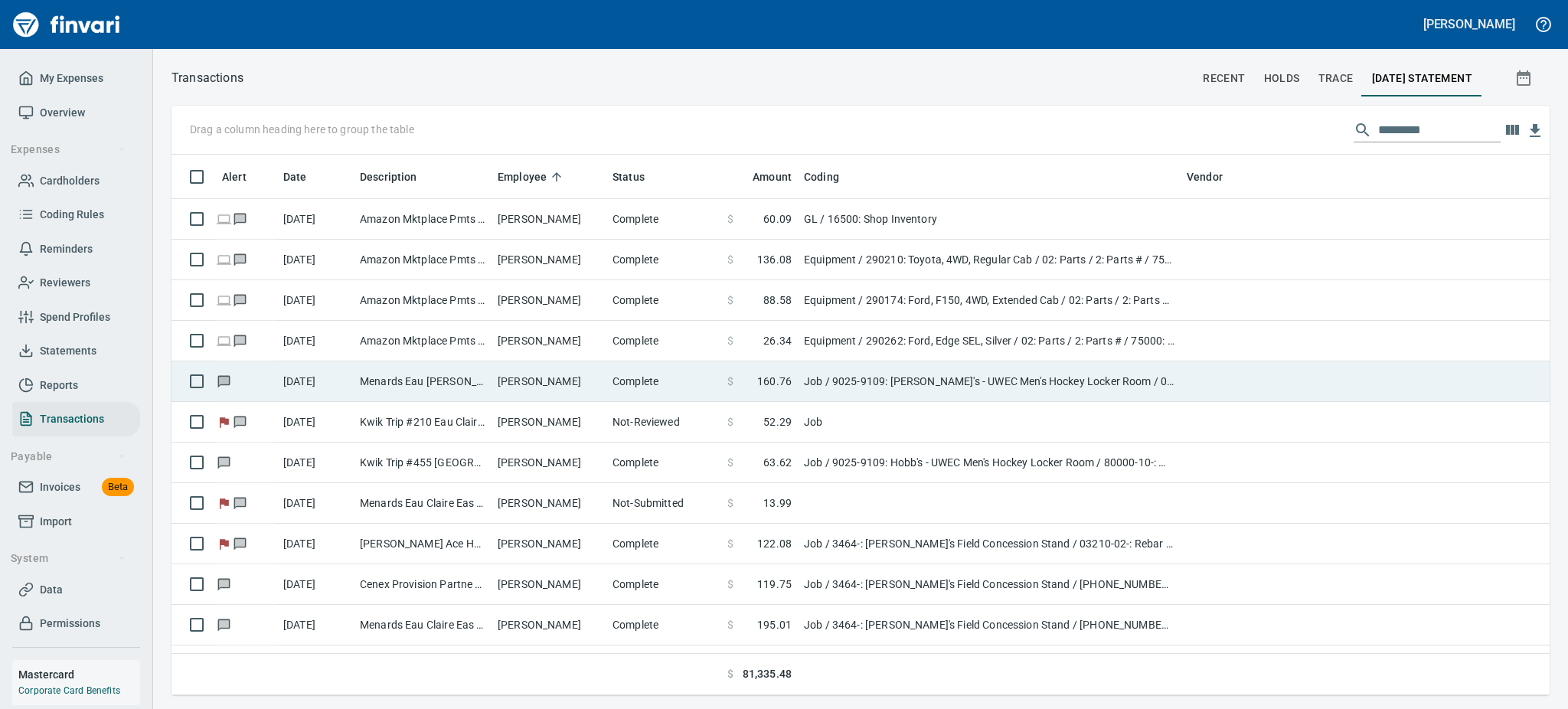
click at [552, 383] on td "Aaron Parpart" at bounding box center [549, 382] width 115 height 41
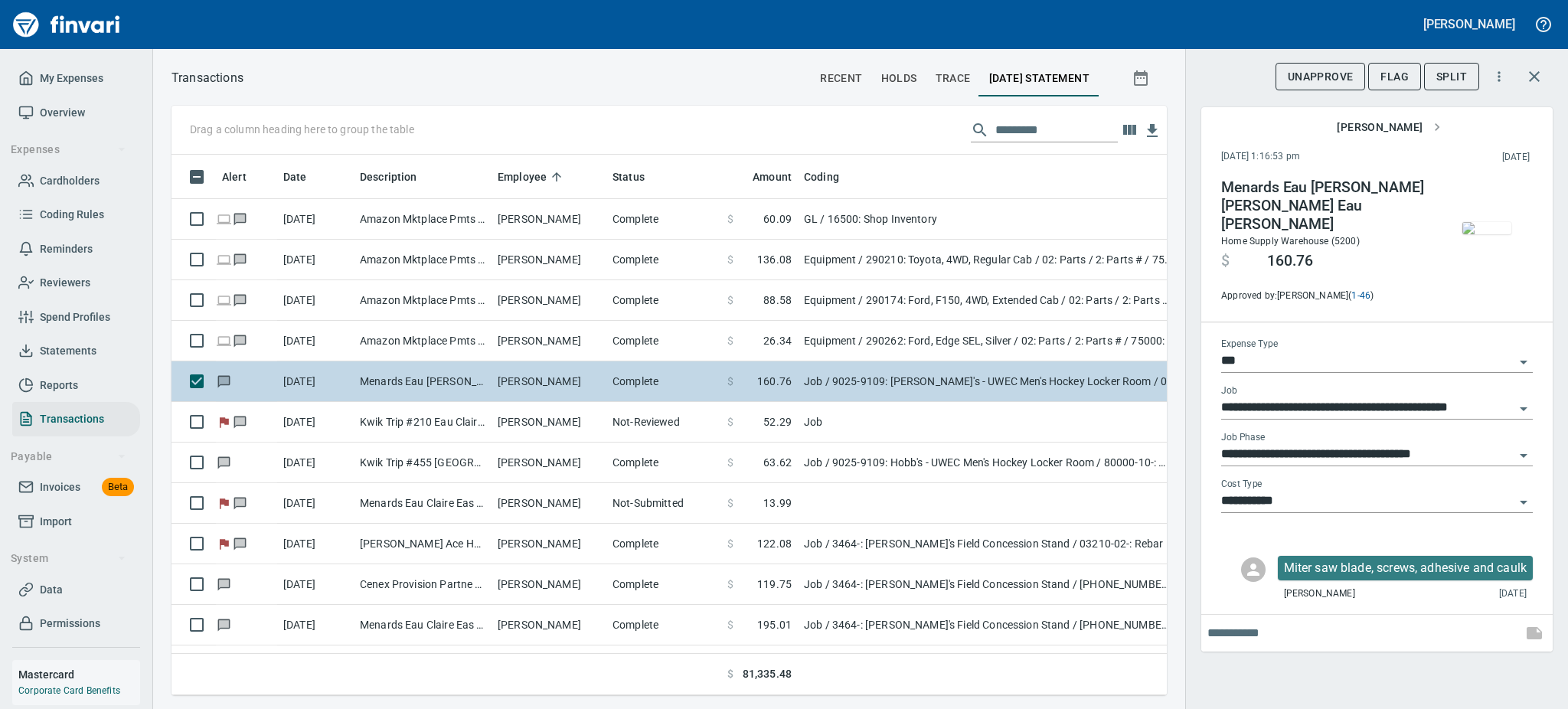
scroll to position [507, 961]
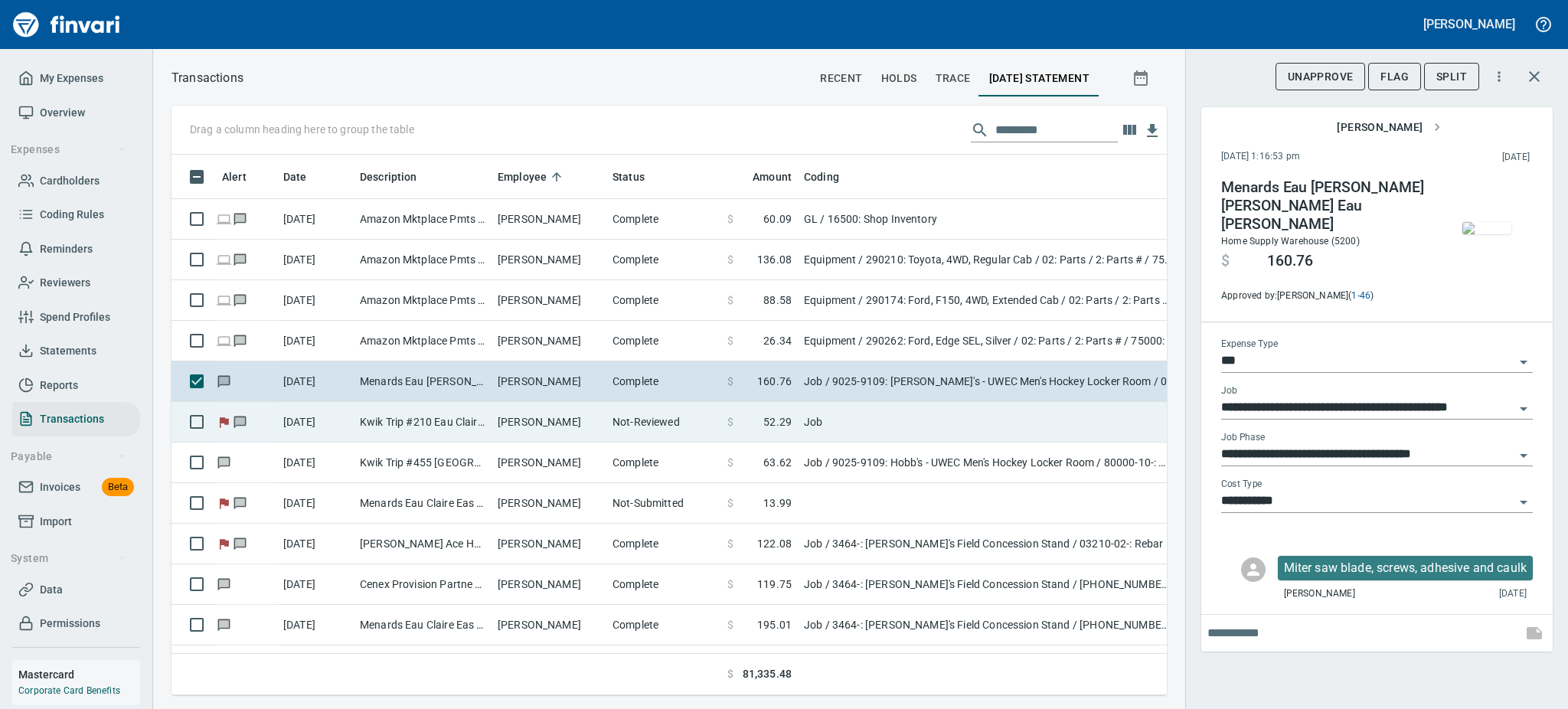
click at [548, 422] on td "Aaron Parpart" at bounding box center [549, 422] width 115 height 41
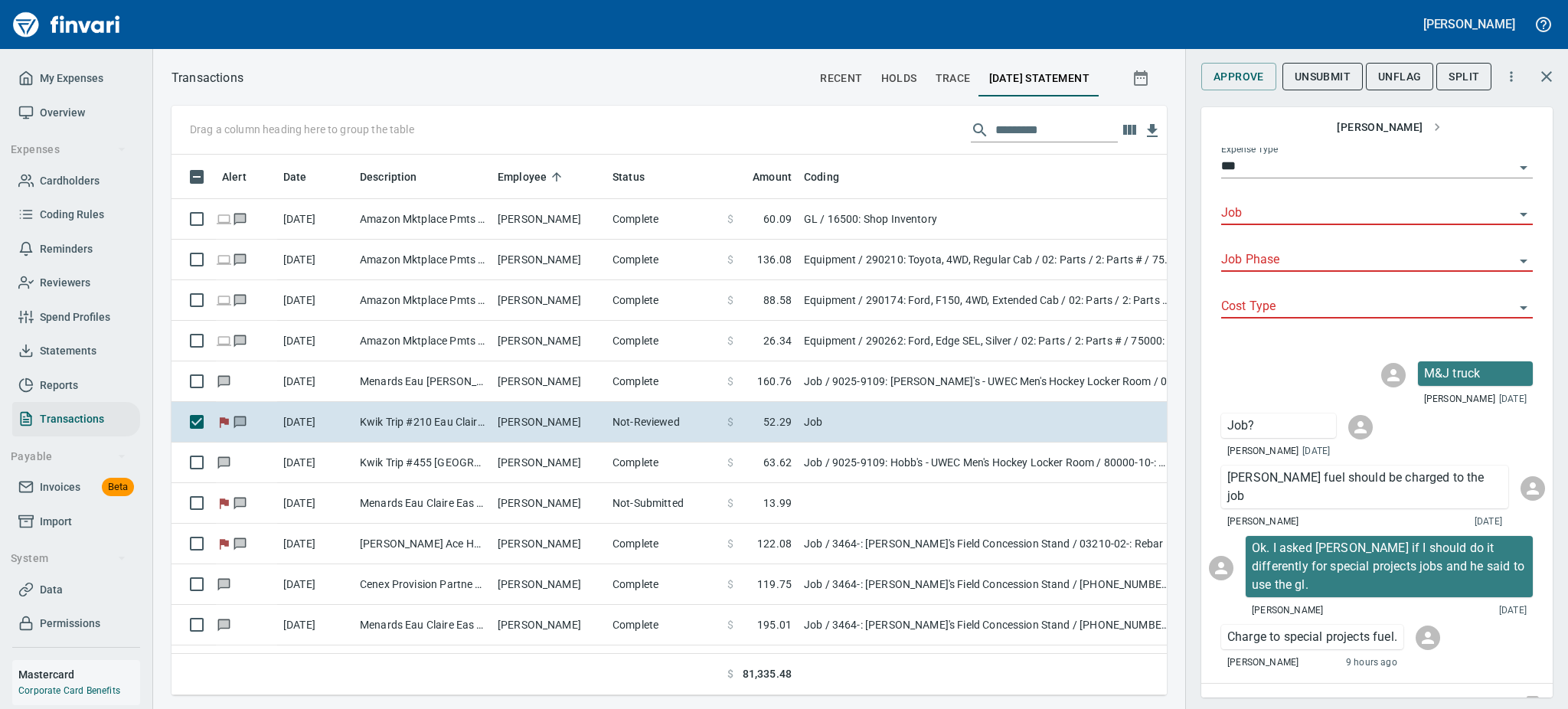
scroll to position [184, 0]
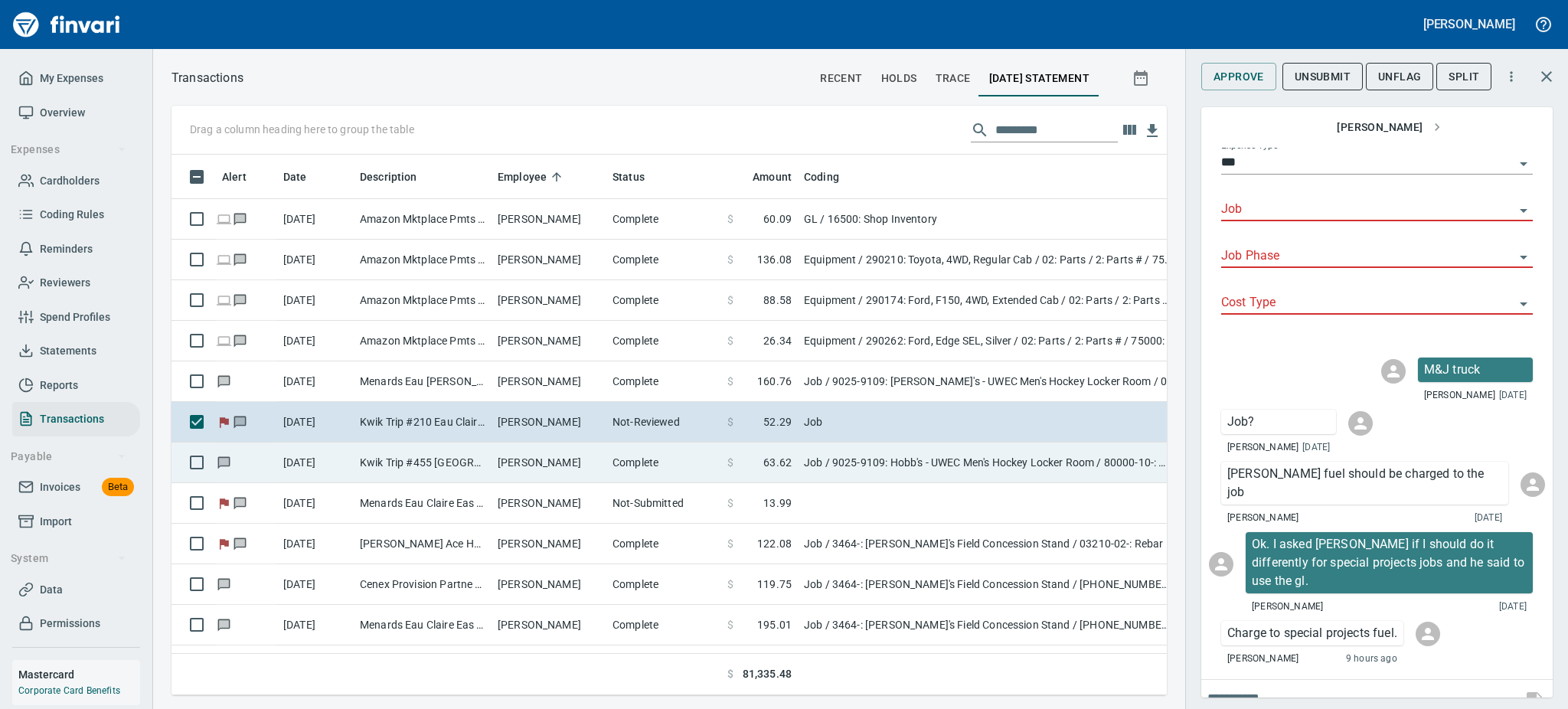
click at [887, 463] on td "Job / 9025-9109: Hobb's - UWEC Men's Hockey Locker Room / 80000-10-: MP Numbers…" at bounding box center [989, 463] width 383 height 41
type input "**********"
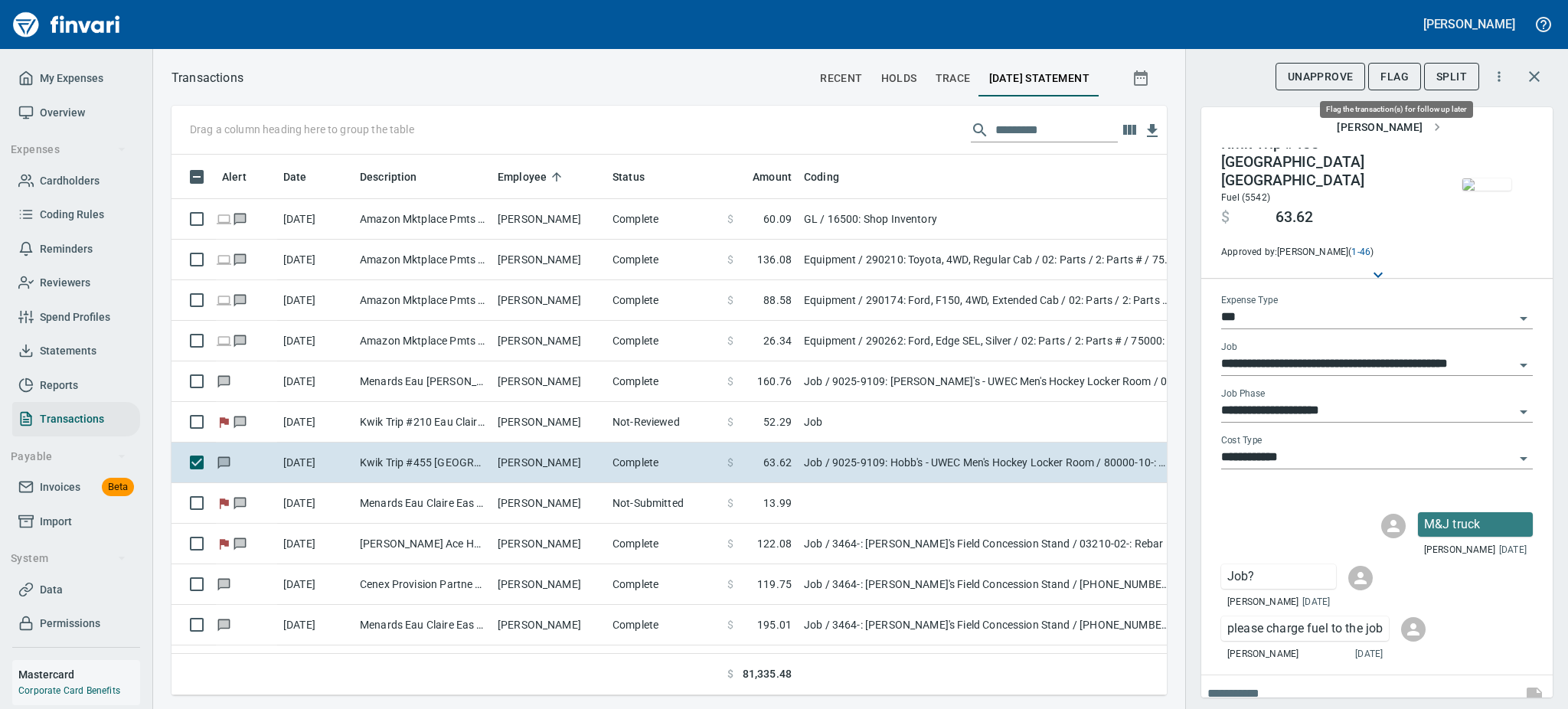
scroll to position [507, 961]
click at [1403, 79] on span "Flag" at bounding box center [1395, 76] width 29 height 19
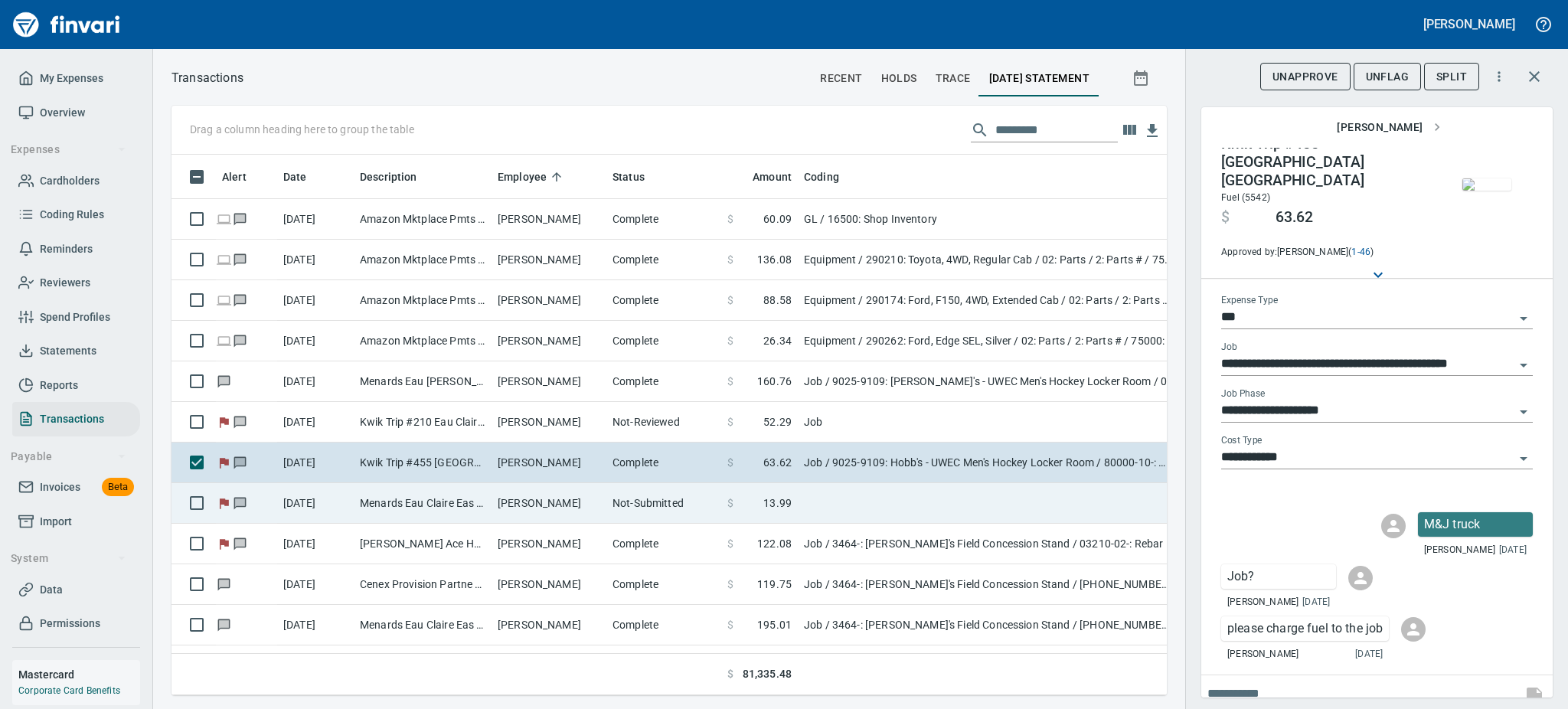
click at [662, 504] on td "Not-Submitted" at bounding box center [664, 504] width 115 height 41
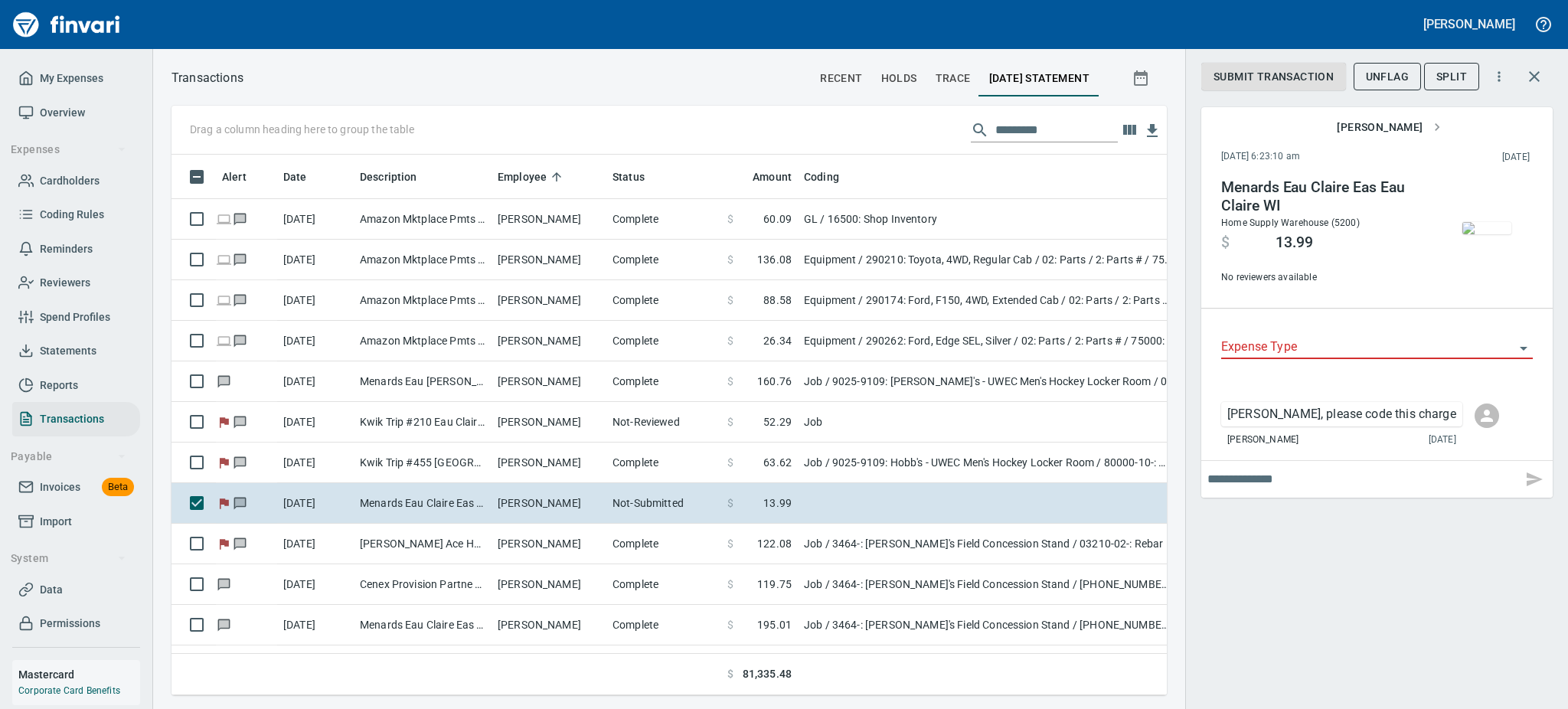
click at [1328, 479] on input "text" at bounding box center [1361, 480] width 309 height 25
type input "**********"
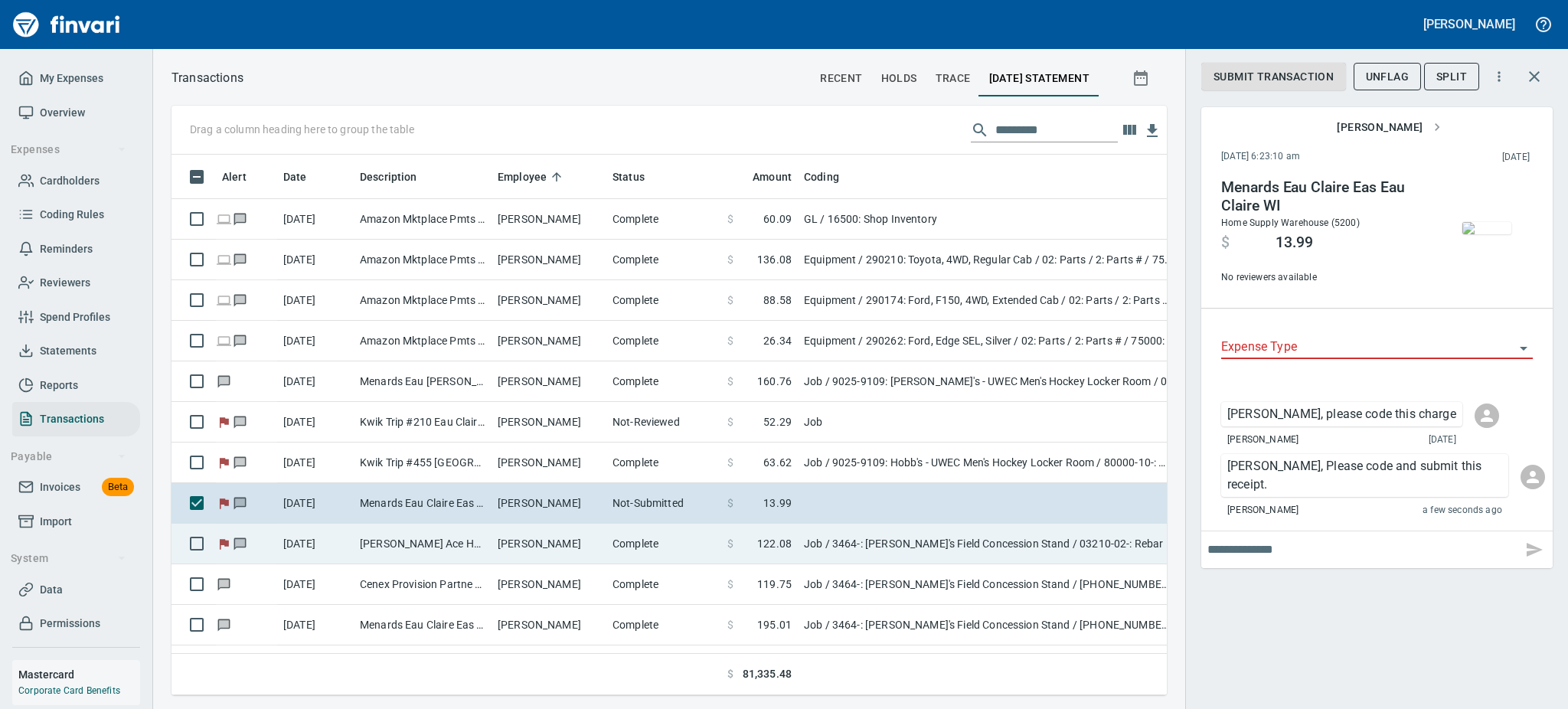
click at [899, 551] on td "Job / 3464-: Mark's Field Concession Stand / 03210-02-: Rebar Qtd Material / 2:…" at bounding box center [989, 544] width 383 height 41
type input "***"
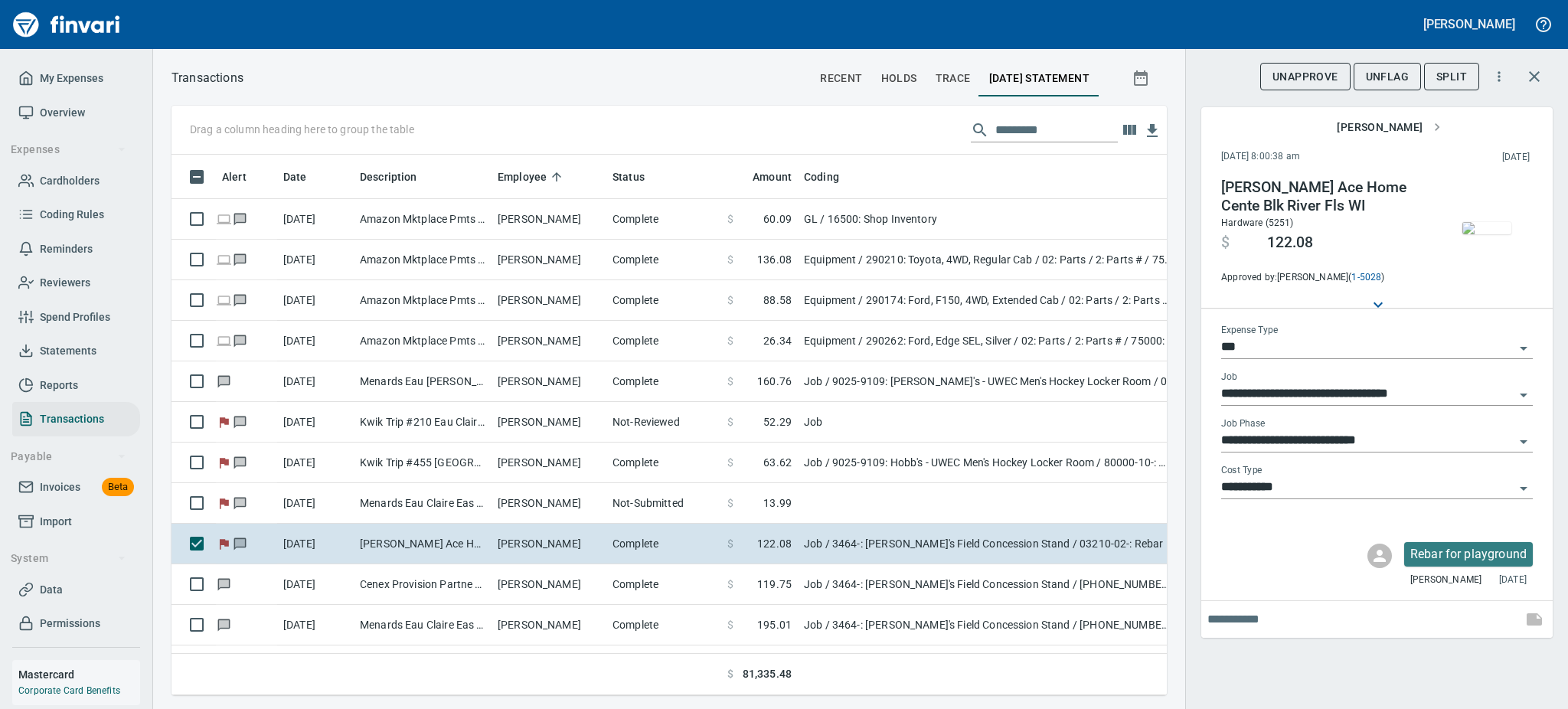
click at [1508, 234] on img "button" at bounding box center [1487, 228] width 49 height 12
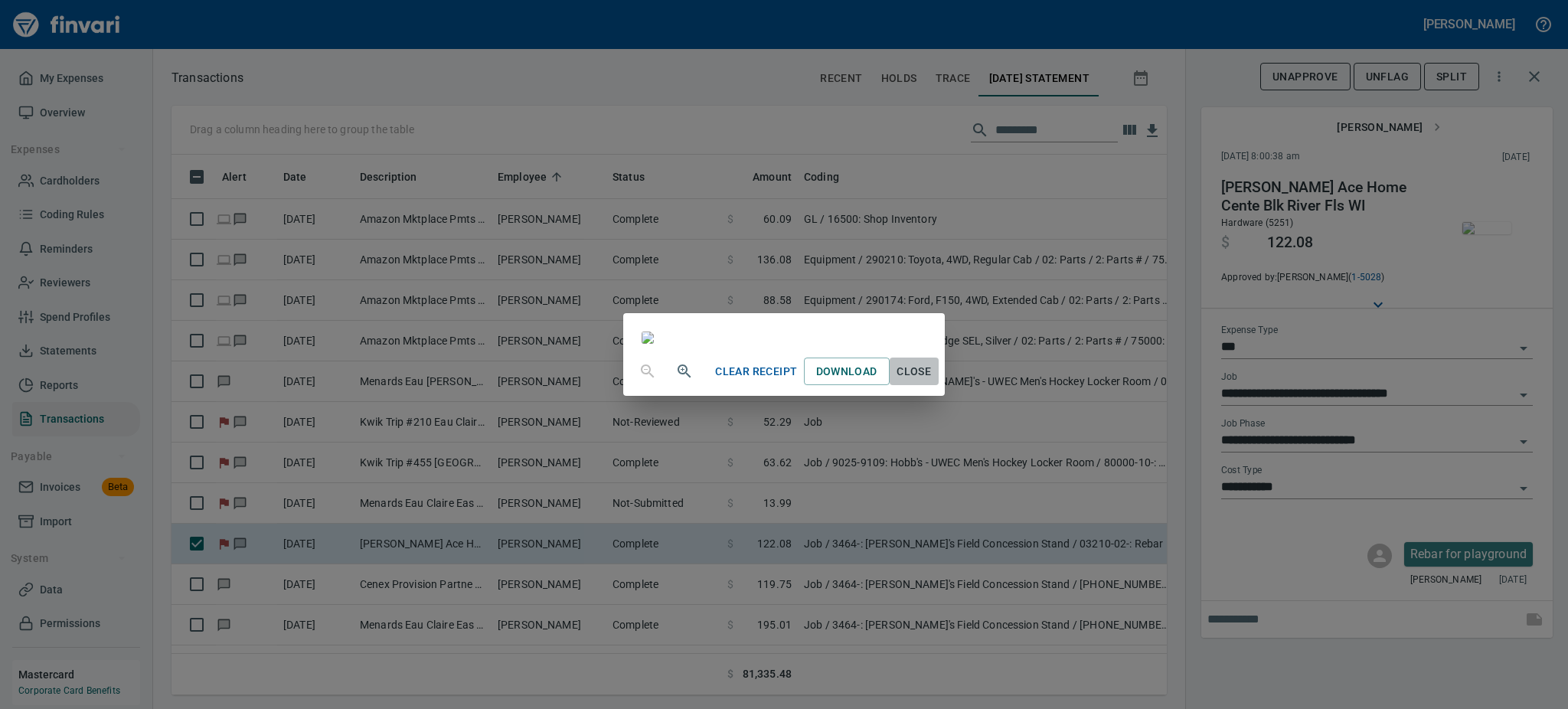
click at [932, 382] on span "Close" at bounding box center [914, 371] width 37 height 19
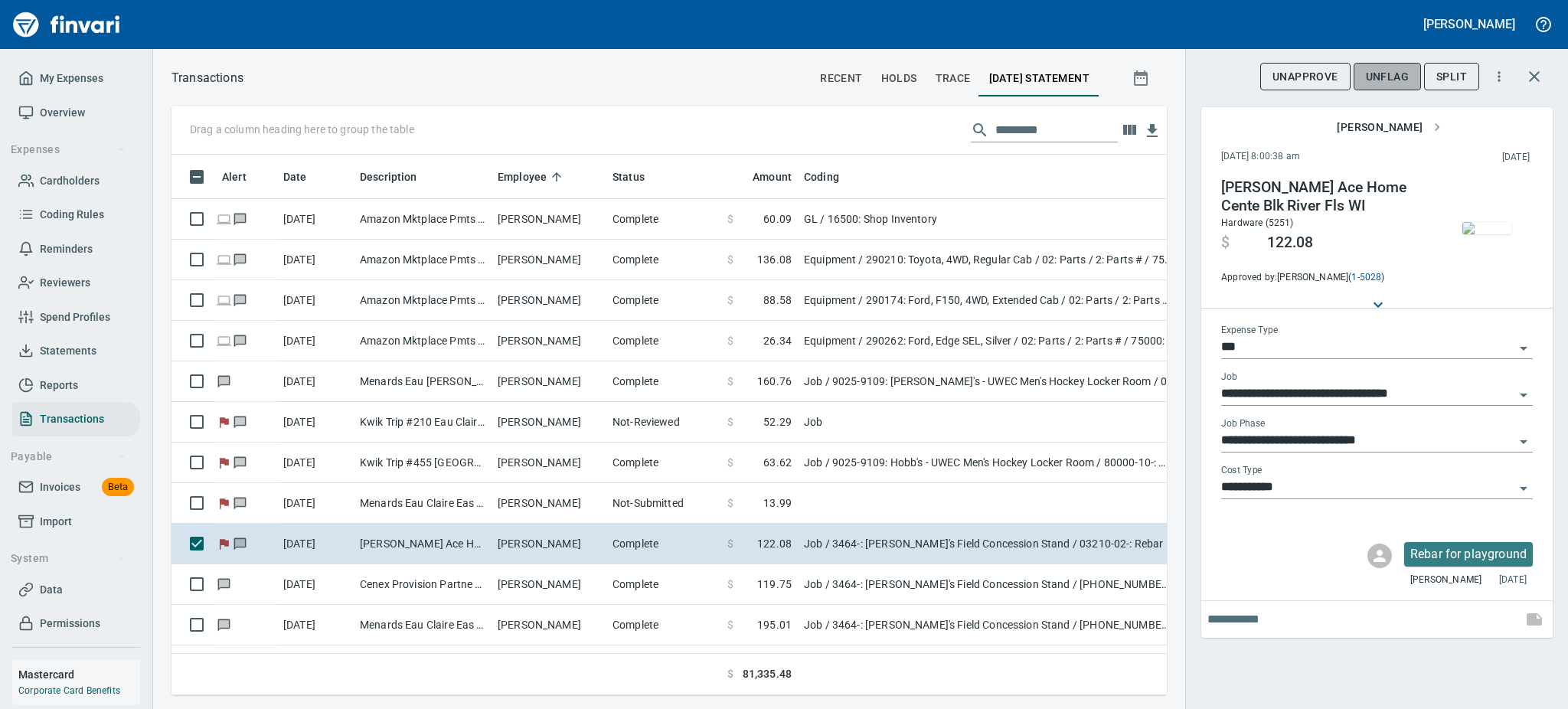
click at [1381, 84] on span "UnFlag" at bounding box center [1387, 76] width 43 height 19
